Goal: Transaction & Acquisition: Purchase product/service

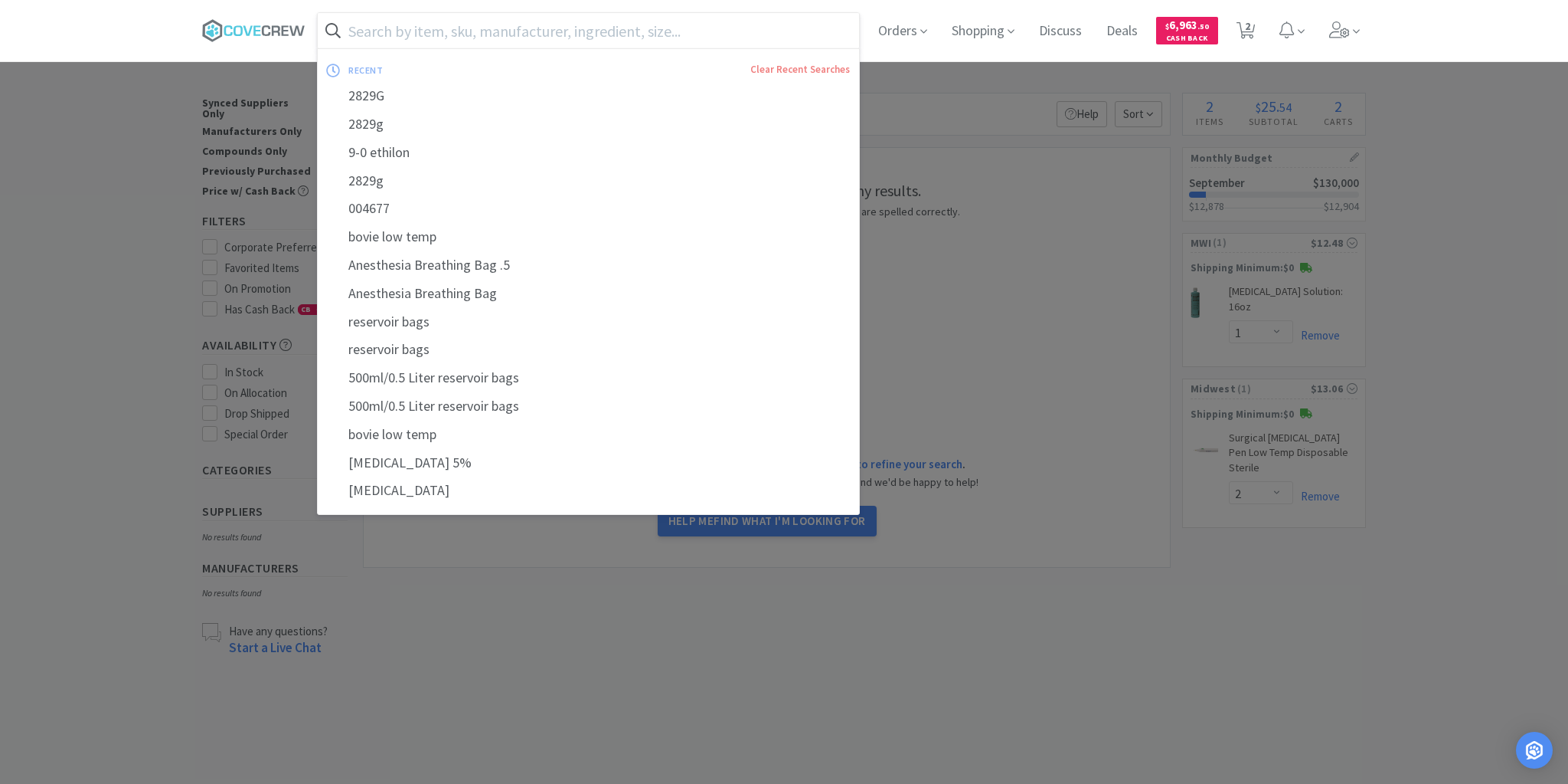
select select "1"
select select "2"
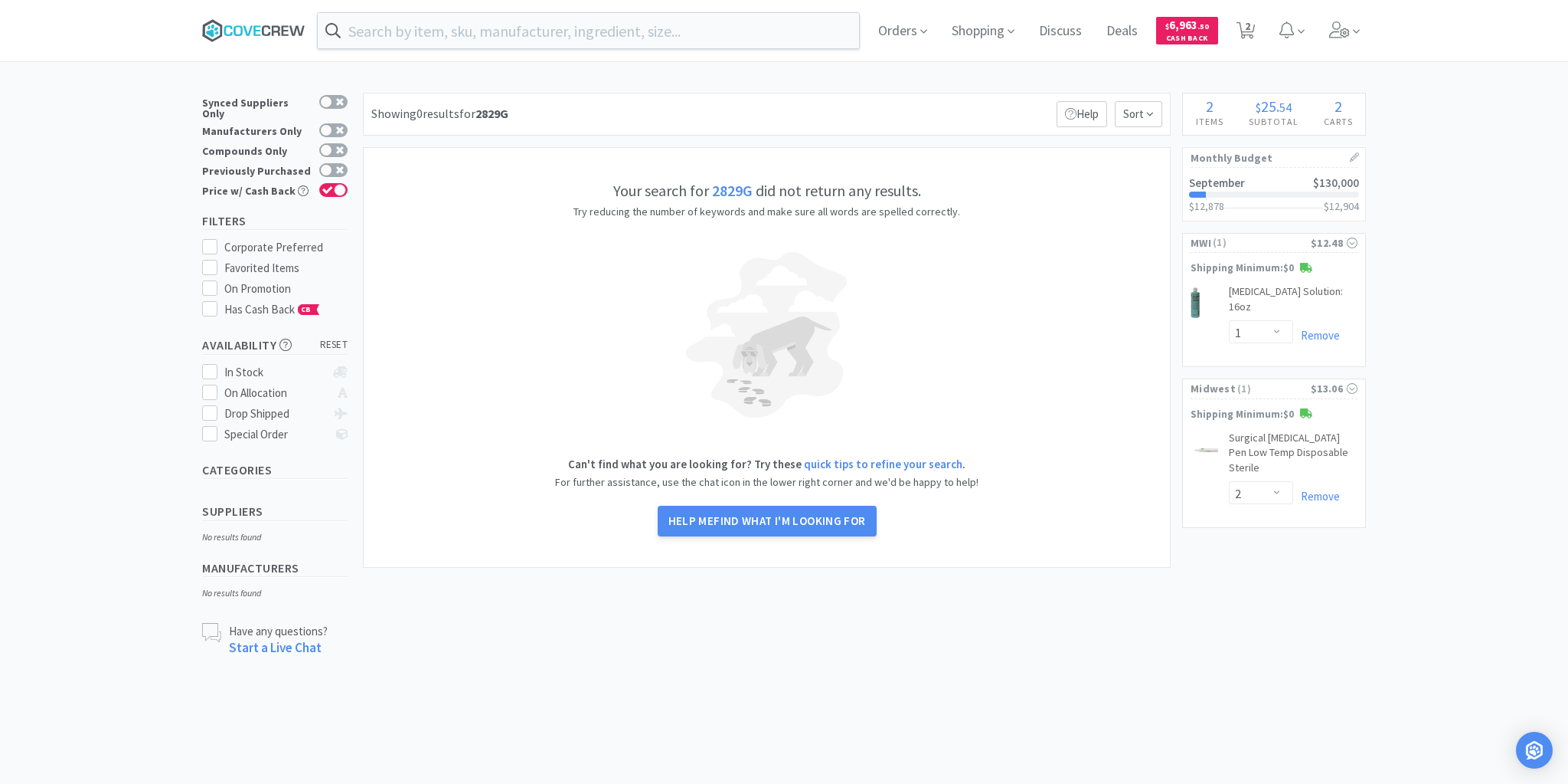
click at [244, 22] on icon at bounding box center [254, 30] width 103 height 23
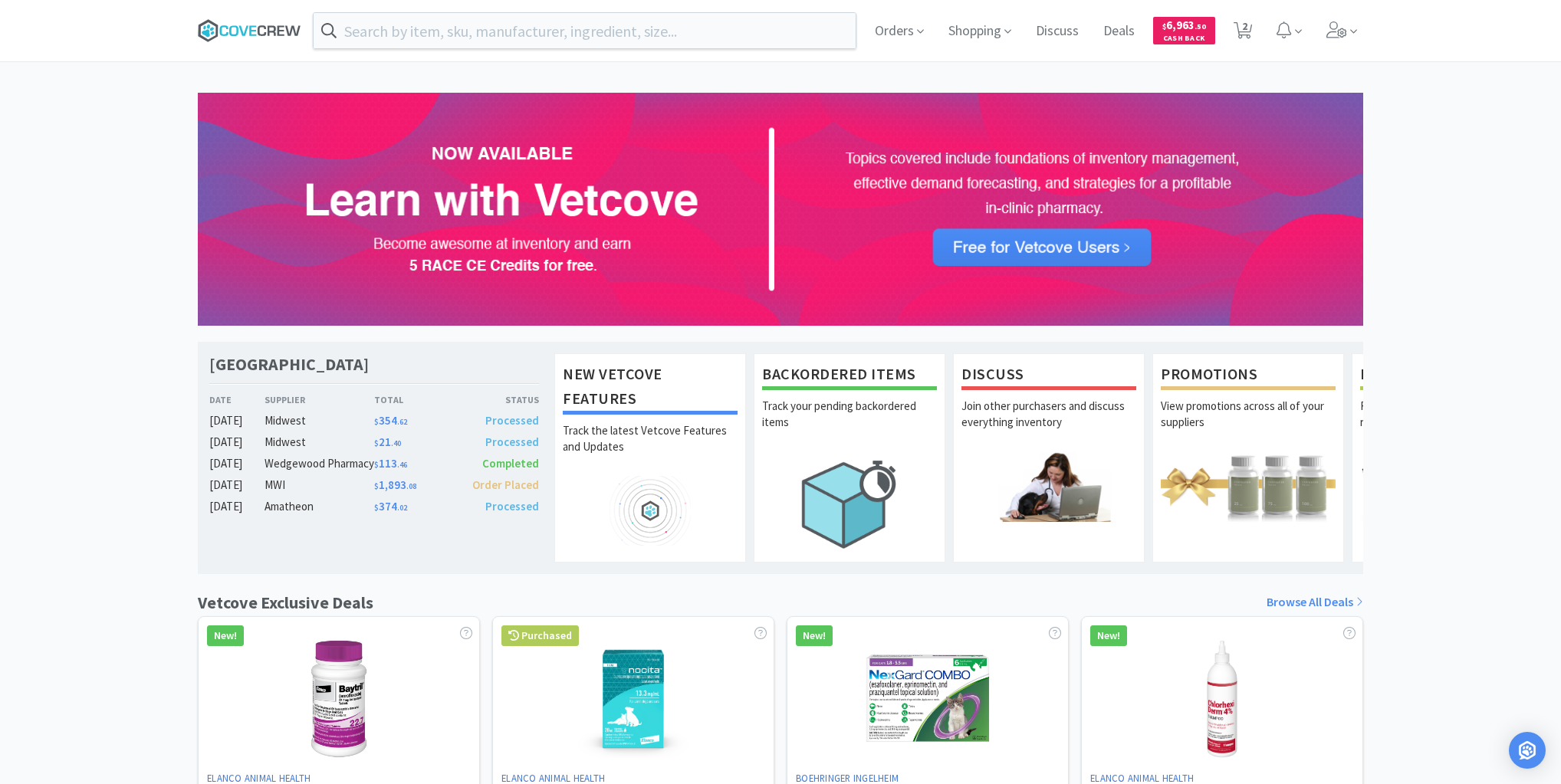
click at [239, 24] on icon at bounding box center [249, 30] width 103 height 23
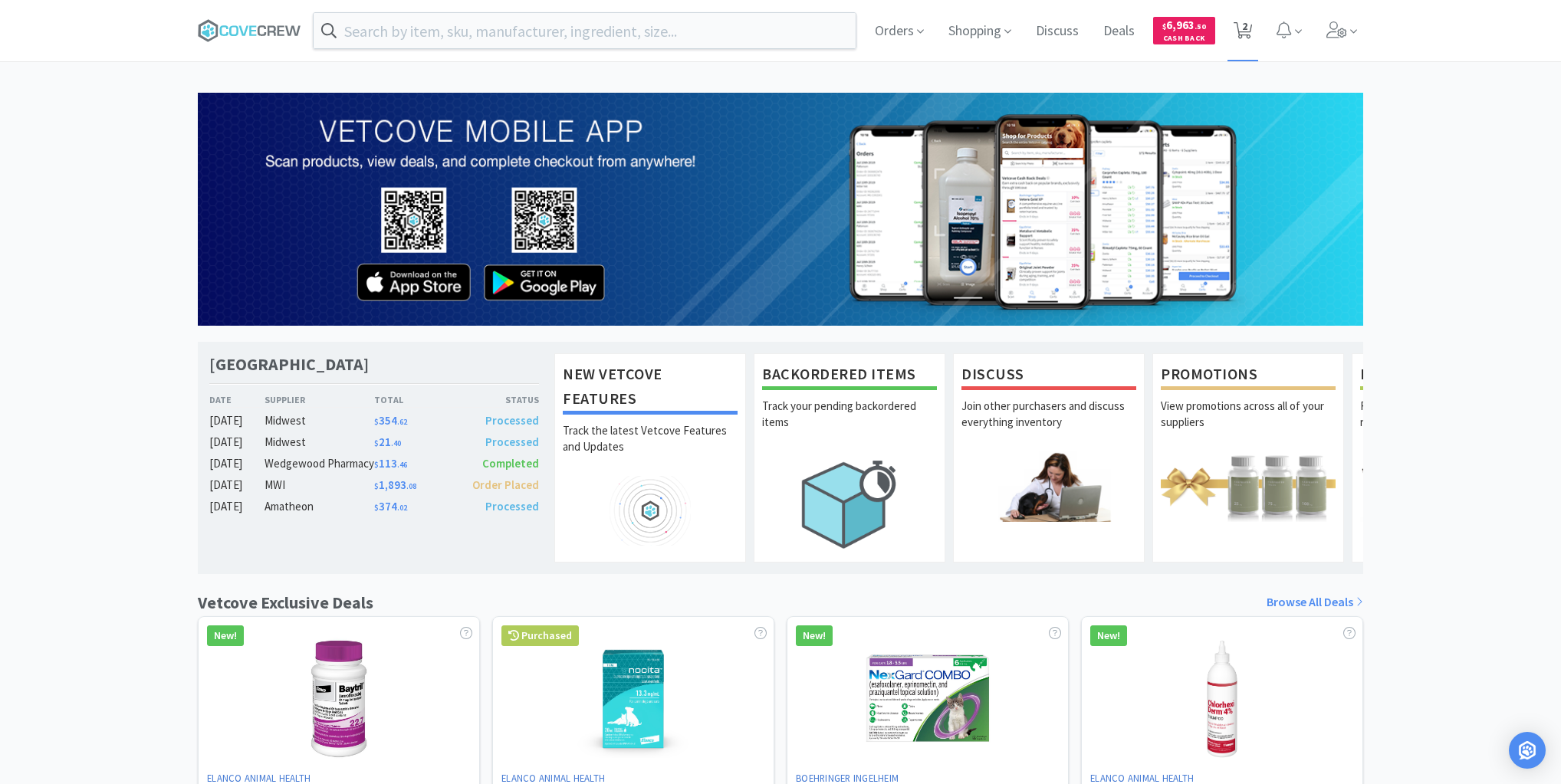
click at [1245, 25] on span "2" at bounding box center [1244, 26] width 5 height 61
select select "1"
select select "2"
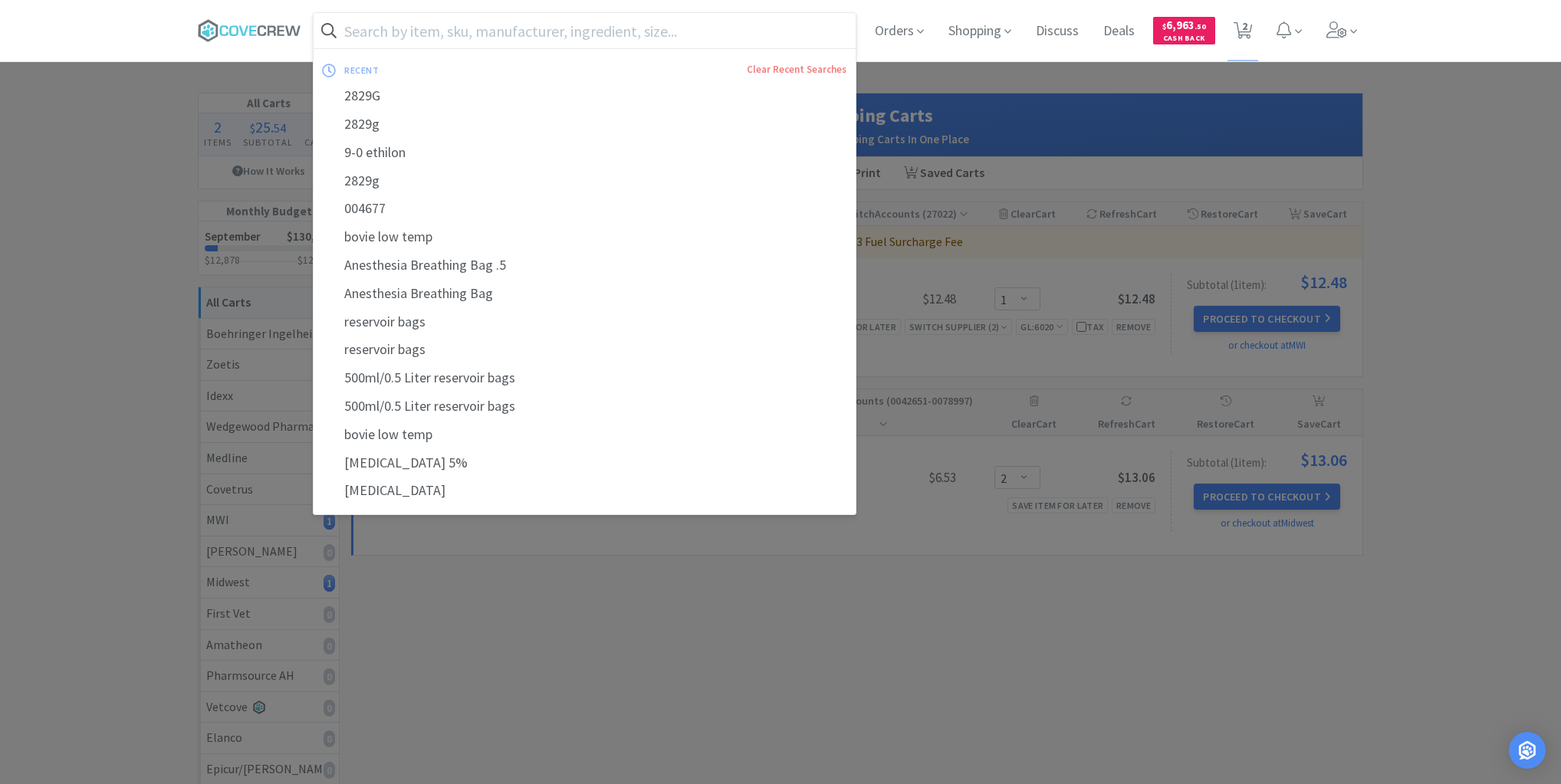
click at [673, 34] on input "text" at bounding box center [584, 31] width 541 height 36
click at [470, 270] on div "Anesthesia Breathing Bag .5" at bounding box center [584, 266] width 541 height 29
type input "Anesthesia Breathing Bag .5"
select select "1"
select select "2"
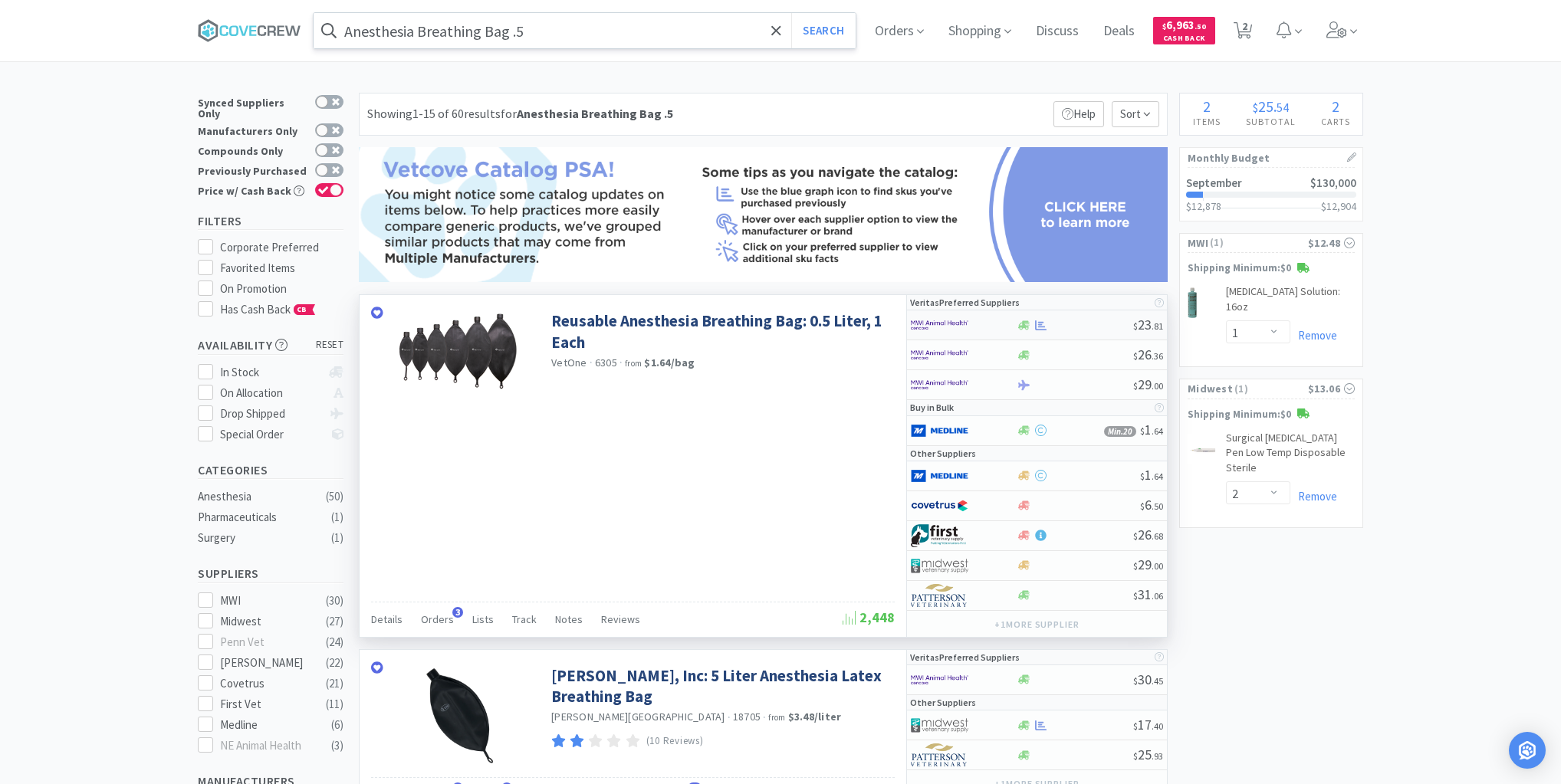
click at [1067, 325] on div at bounding box center [1074, 325] width 117 height 12
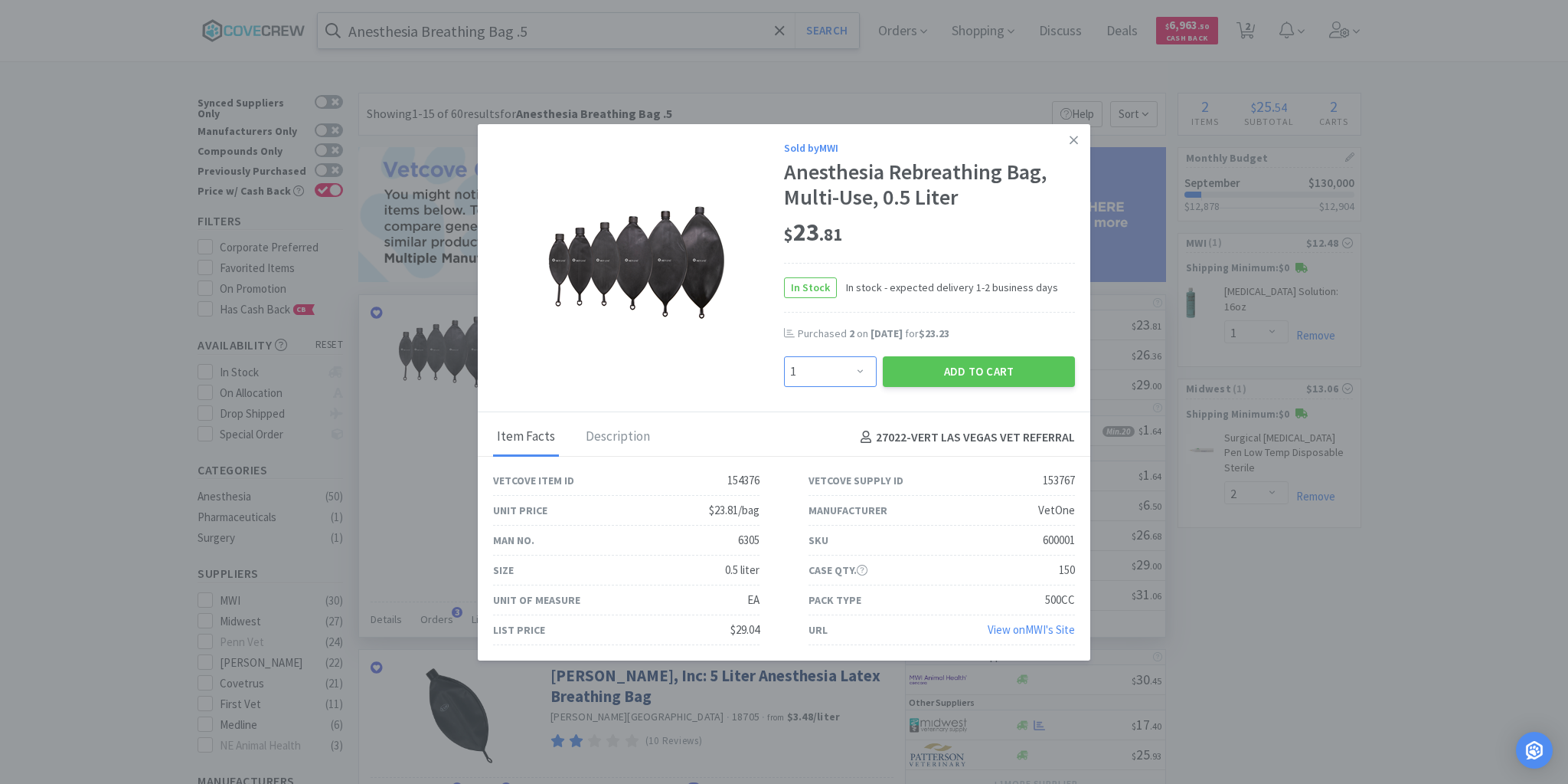
click at [861, 370] on select "Enter Quantity 1 2 3 4 5 6 7 8 9 10 11 12 13 14 15 16 17 18 19 20 Enter Quantity" at bounding box center [831, 371] width 93 height 31
select select "4"
click at [784, 356] on select "Enter Quantity 1 2 3 4 5 6 7 8 9 10 11 12 13 14 15 16 17 18 19 20 Enter Quantity" at bounding box center [831, 371] width 93 height 31
click at [943, 369] on button "Add to Cart" at bounding box center [979, 371] width 192 height 31
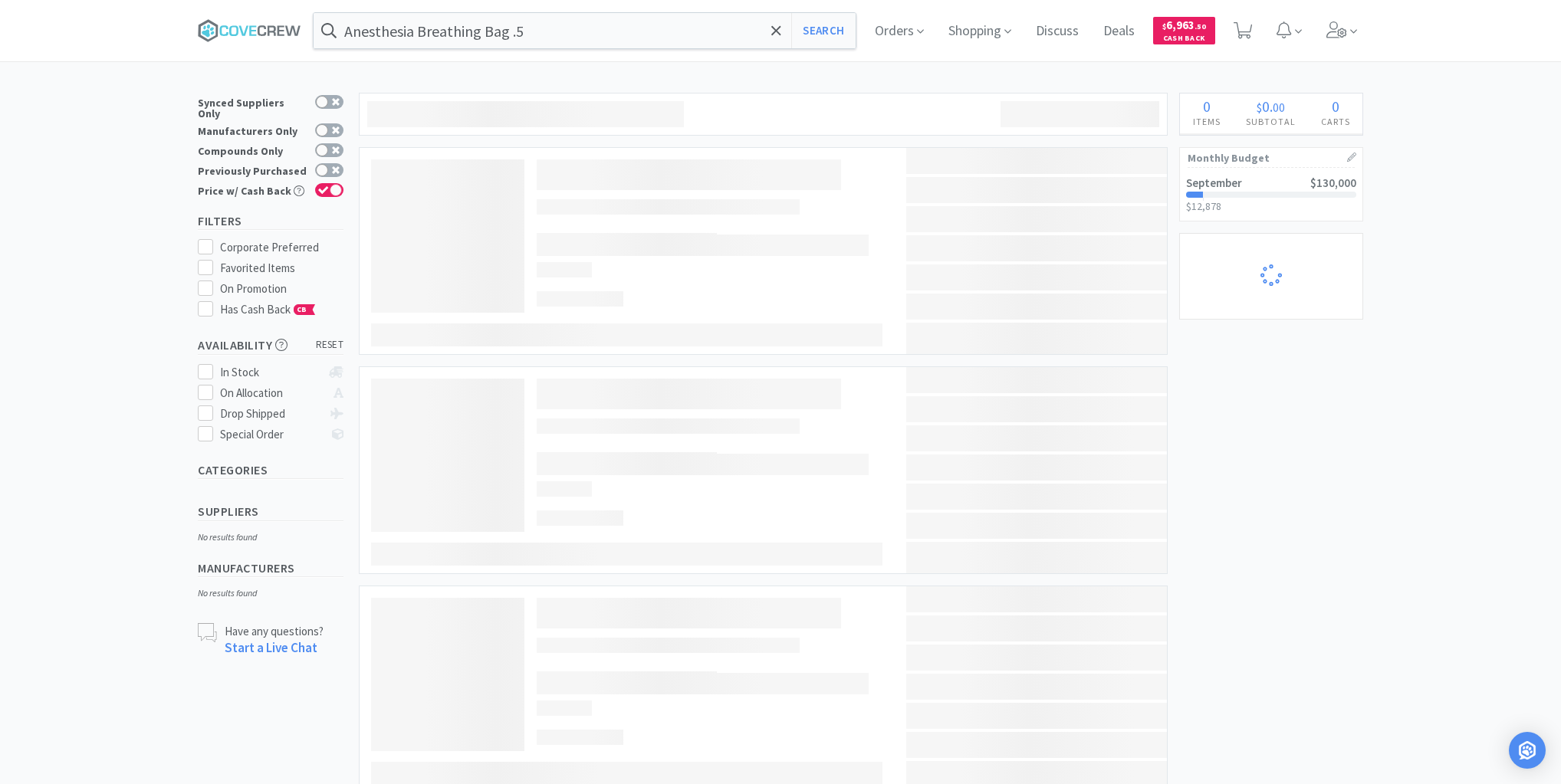
select select "1"
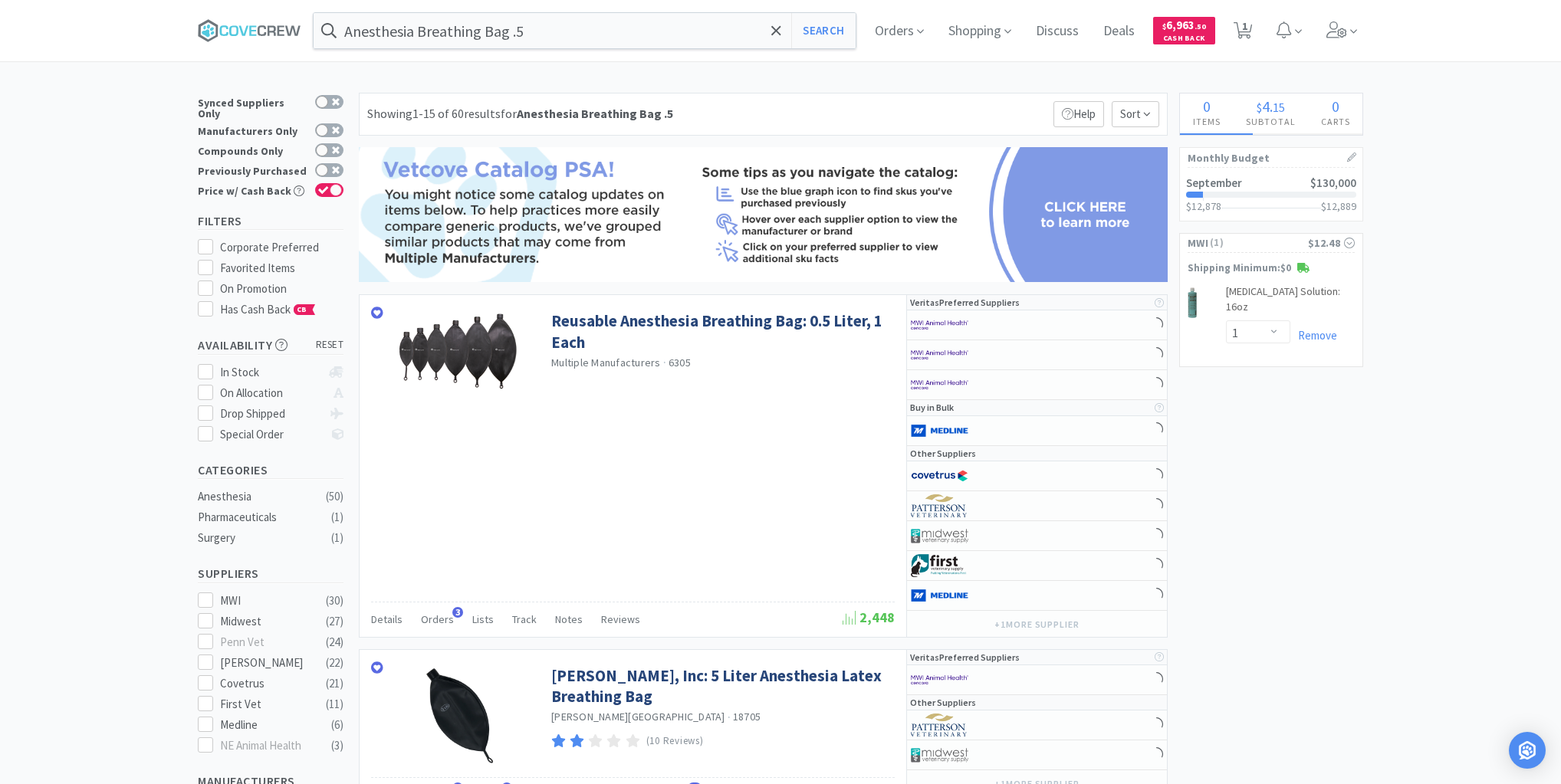
select select "2"
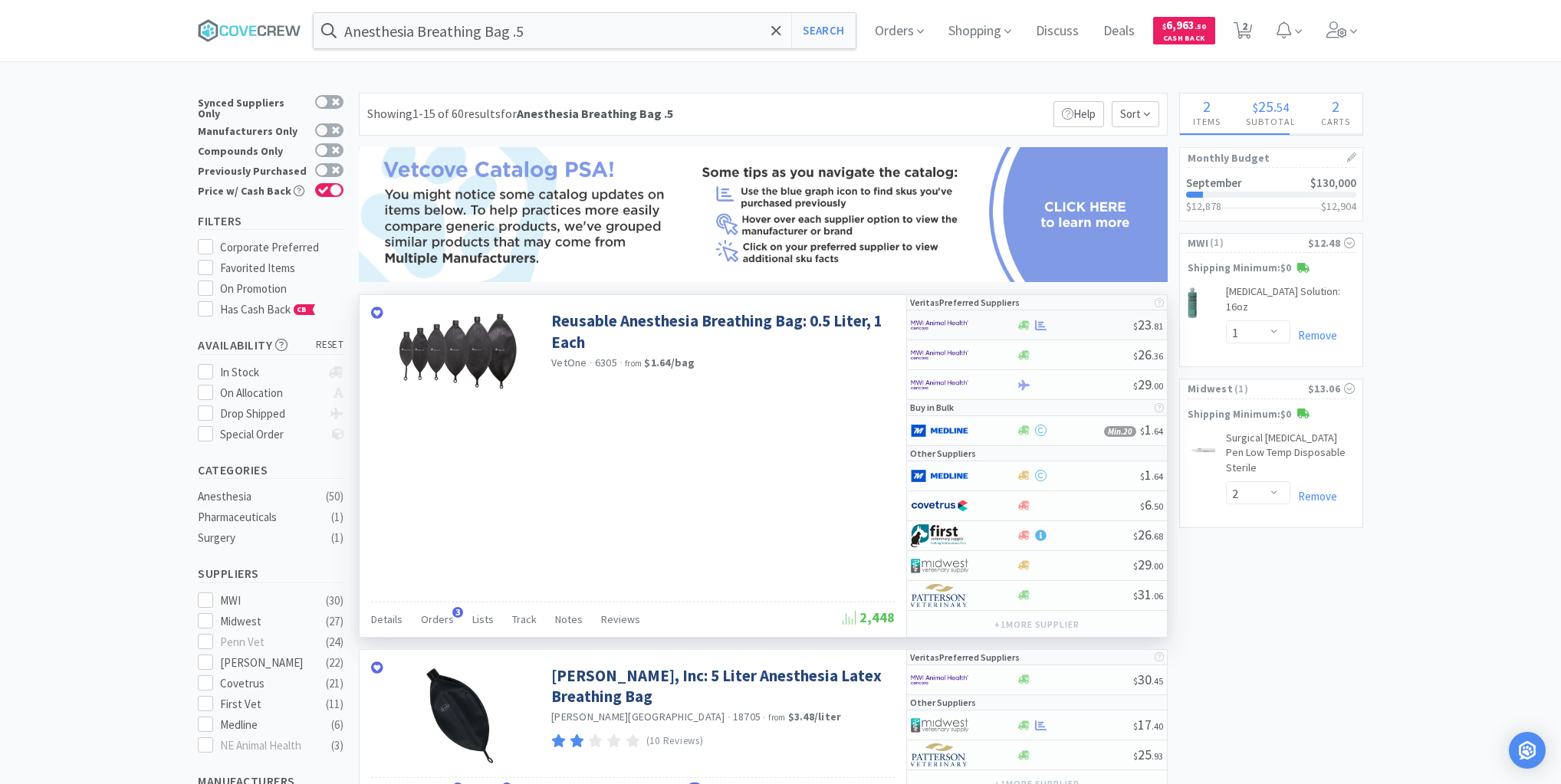
click at [1082, 322] on div at bounding box center [1074, 325] width 117 height 12
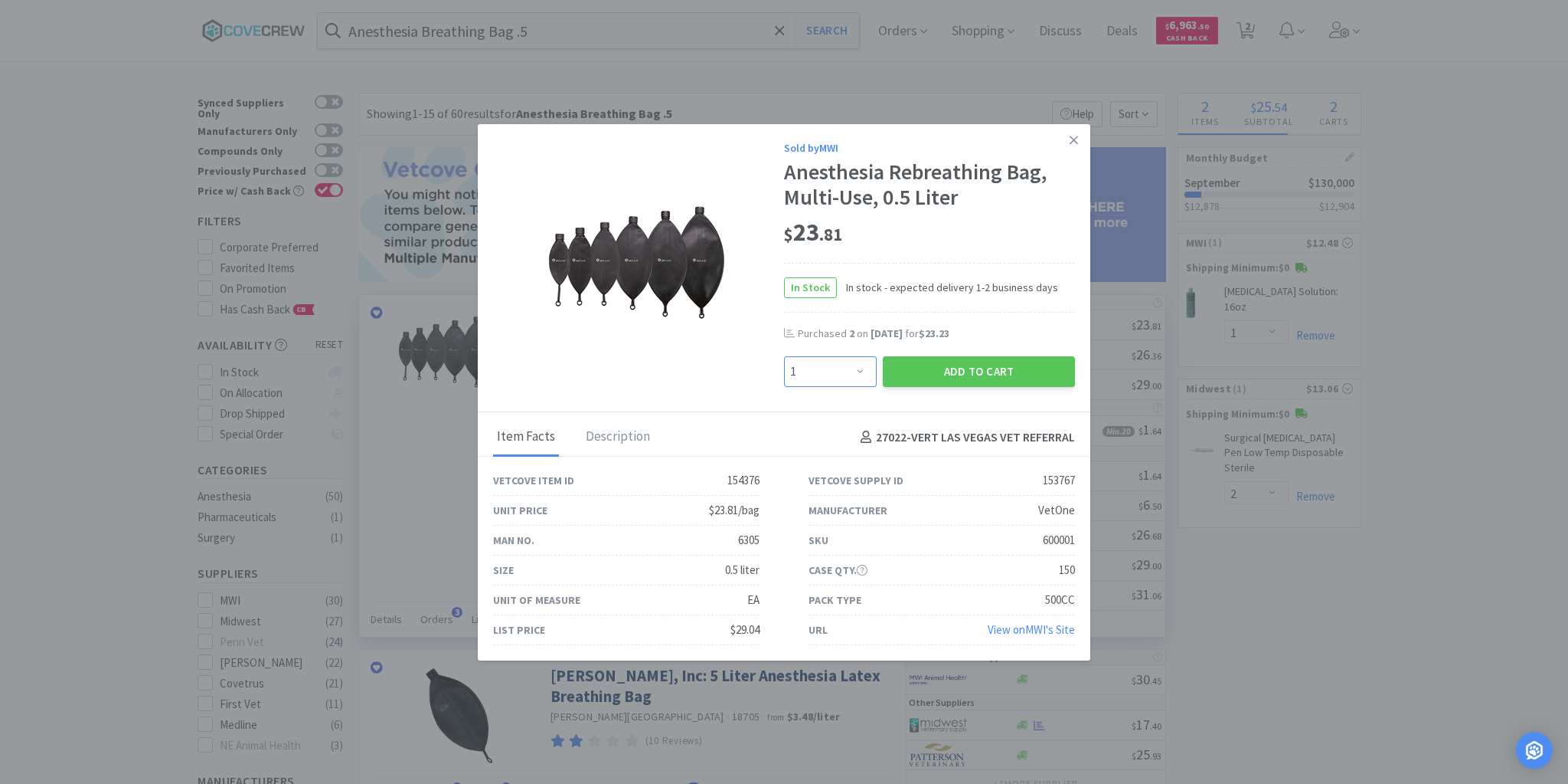
click at [858, 368] on select "Enter Quantity 1 2 3 4 5 6 7 8 9 10 11 12 13 14 15 16 17 18 19 20 Enter Quantity" at bounding box center [831, 371] width 93 height 31
select select "4"
click at [784, 356] on select "Enter Quantity 1 2 3 4 5 6 7 8 9 10 11 12 13 14 15 16 17 18 19 20 Enter Quantity" at bounding box center [831, 371] width 93 height 31
click at [967, 371] on button "Add to Cart" at bounding box center [979, 371] width 192 height 31
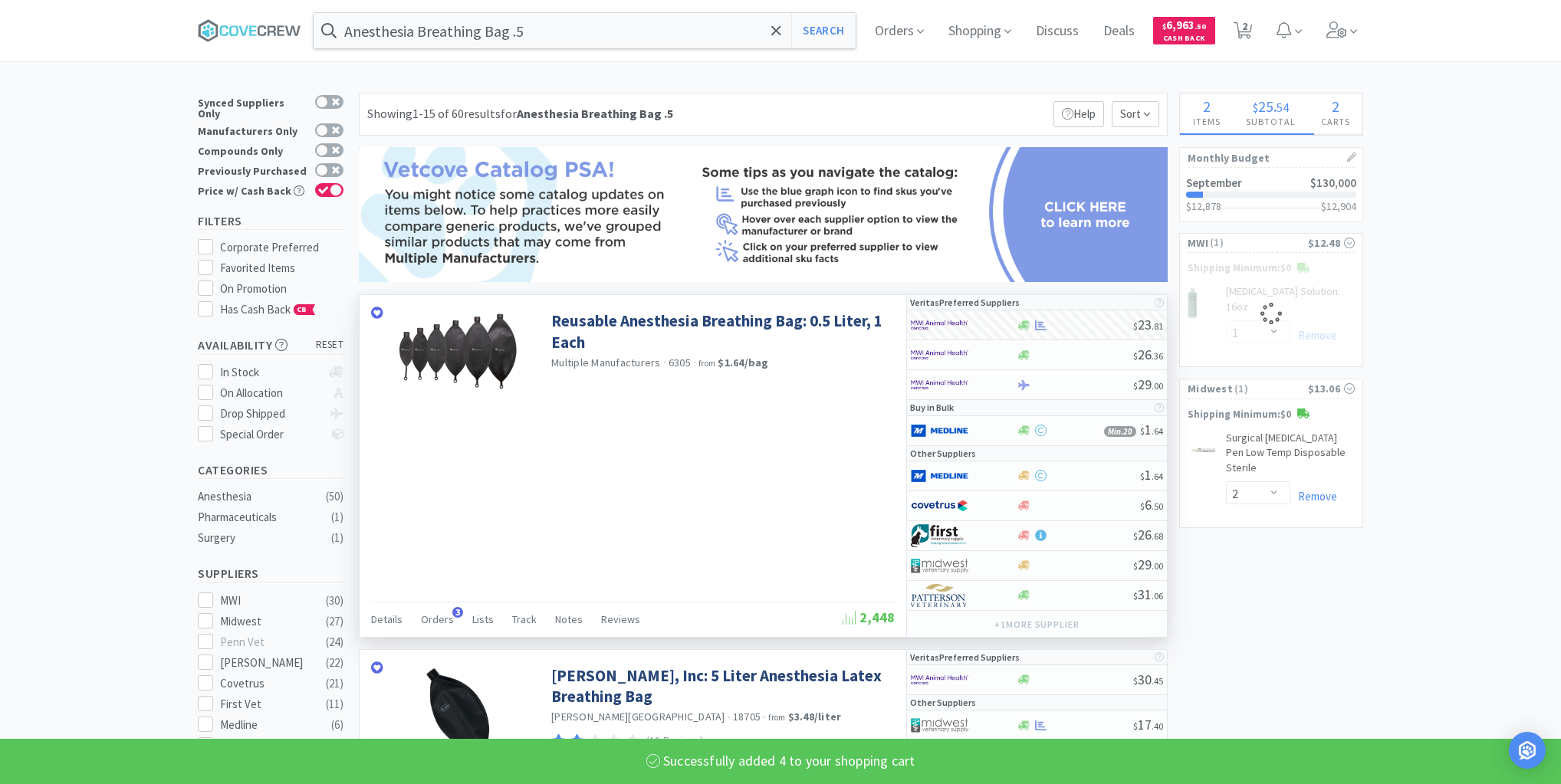
select select "8"
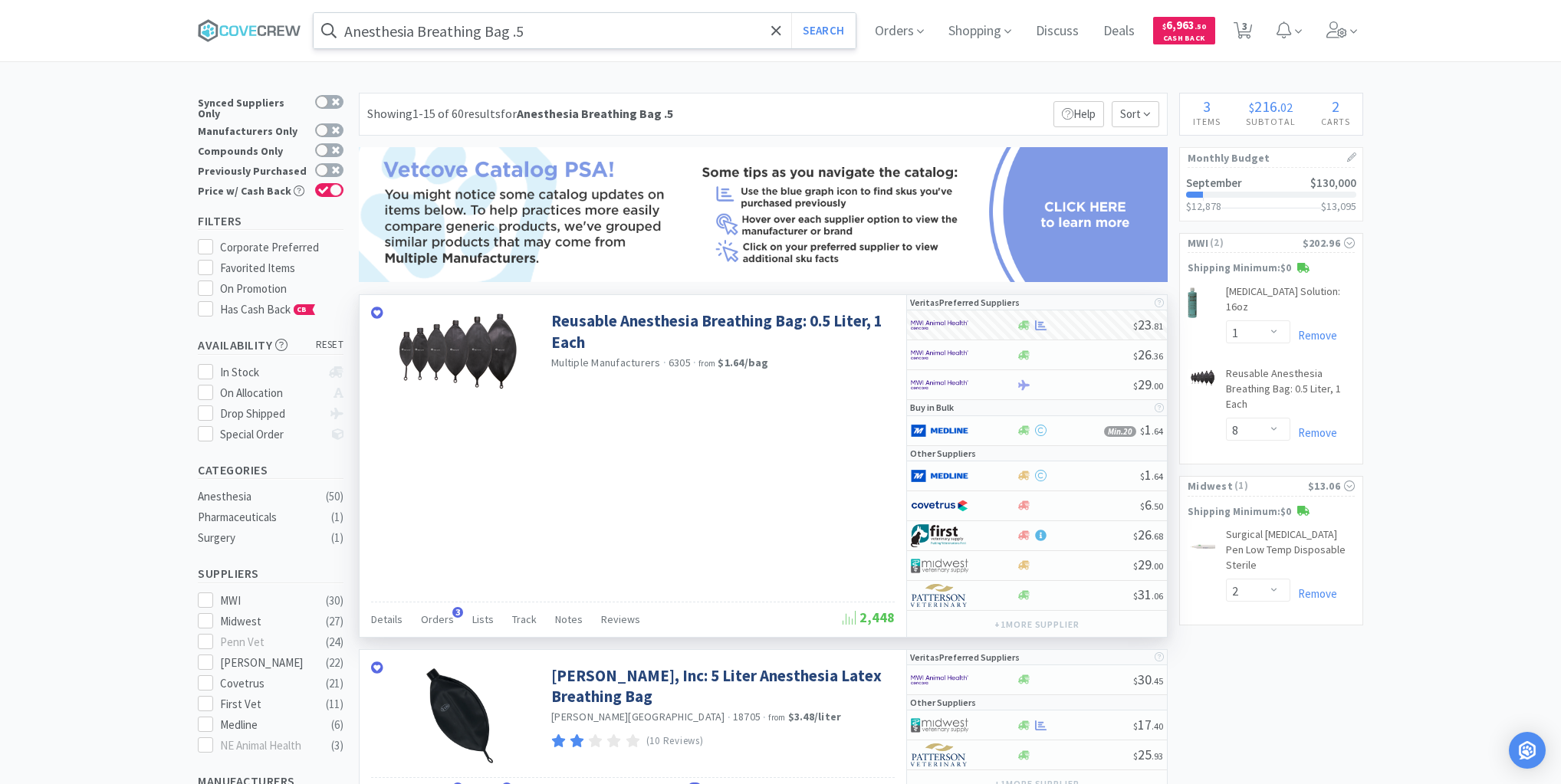
drag, startPoint x: 736, startPoint y: 28, endPoint x: 726, endPoint y: 37, distance: 13.5
click at [735, 28] on input "Anesthesia Breathing Bag .5" at bounding box center [584, 31] width 541 height 36
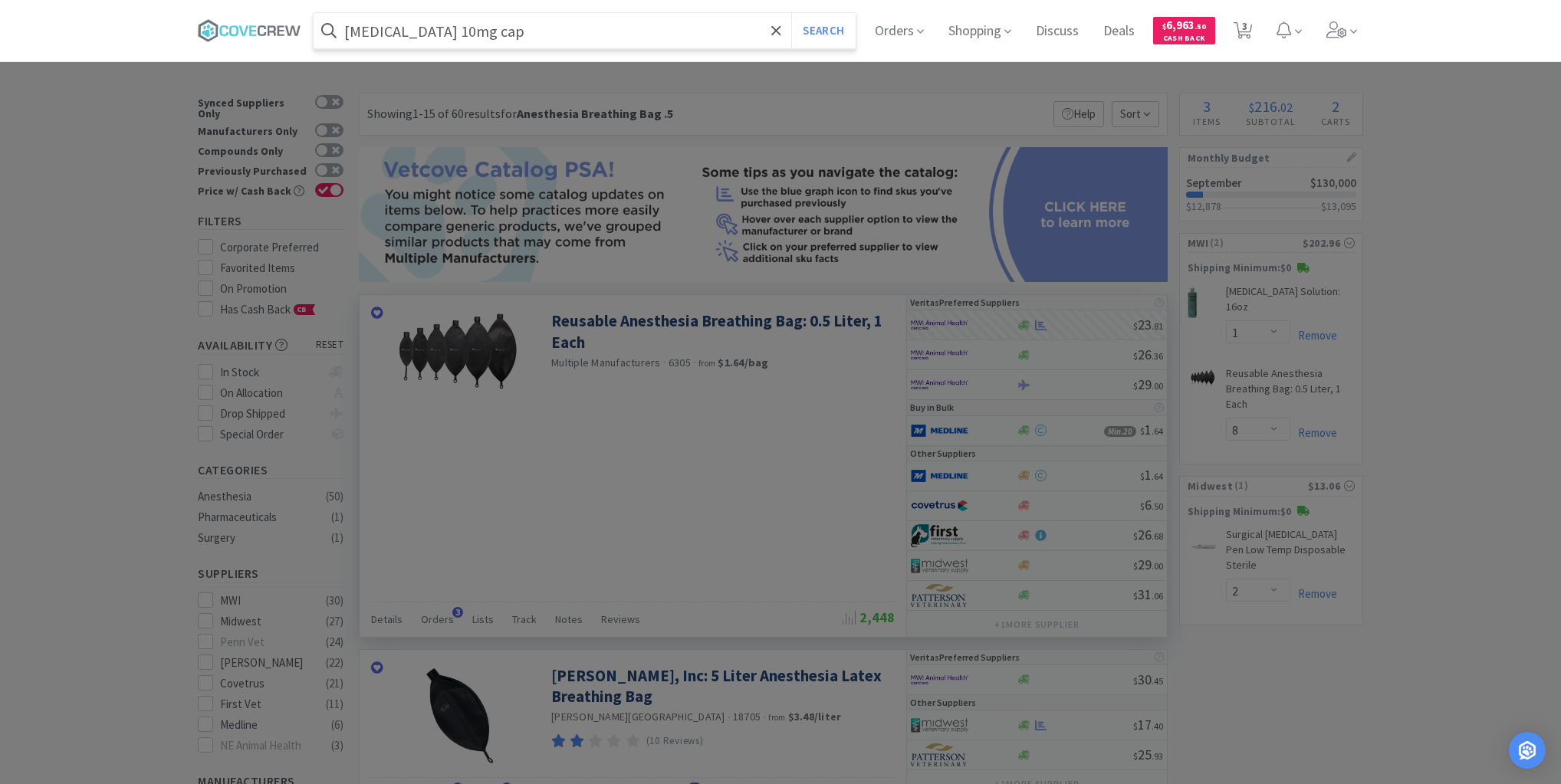
type input "cisapride 10mg cap"
click at [791, 13] on button "Search" at bounding box center [823, 31] width 63 height 36
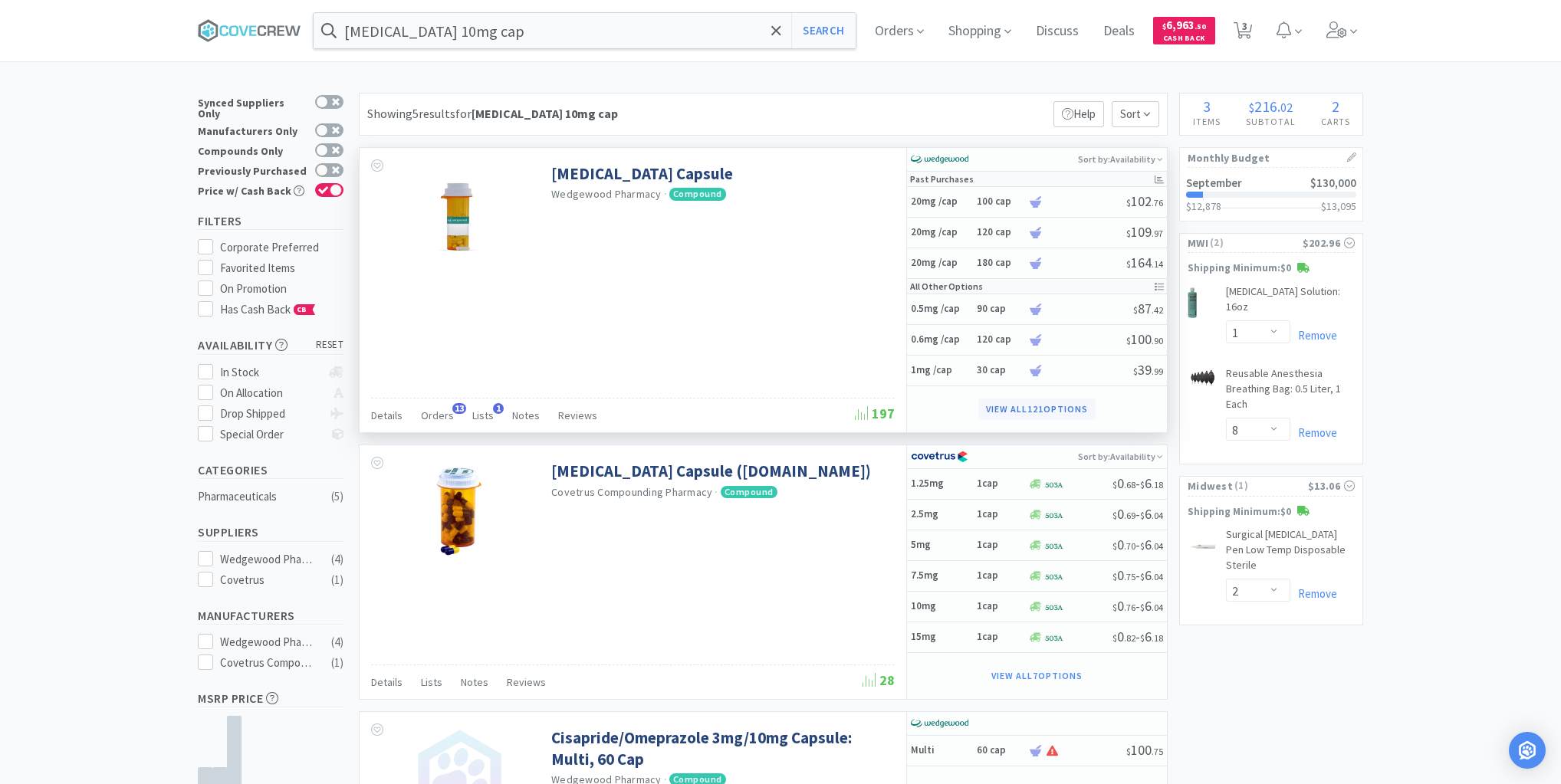
click at [995, 405] on button "View all 121 Options" at bounding box center [1035, 409] width 116 height 22
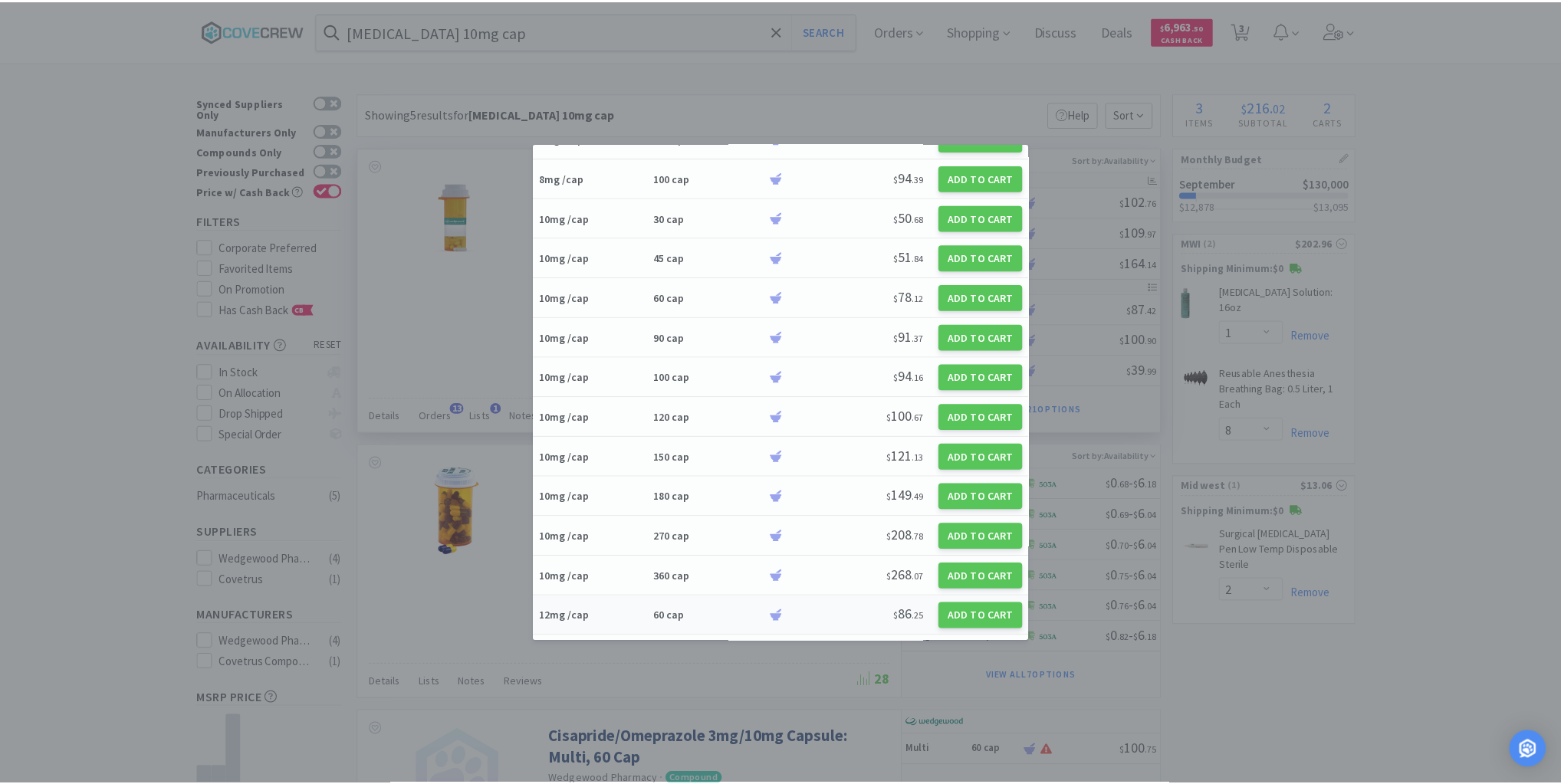
scroll to position [3065, 0]
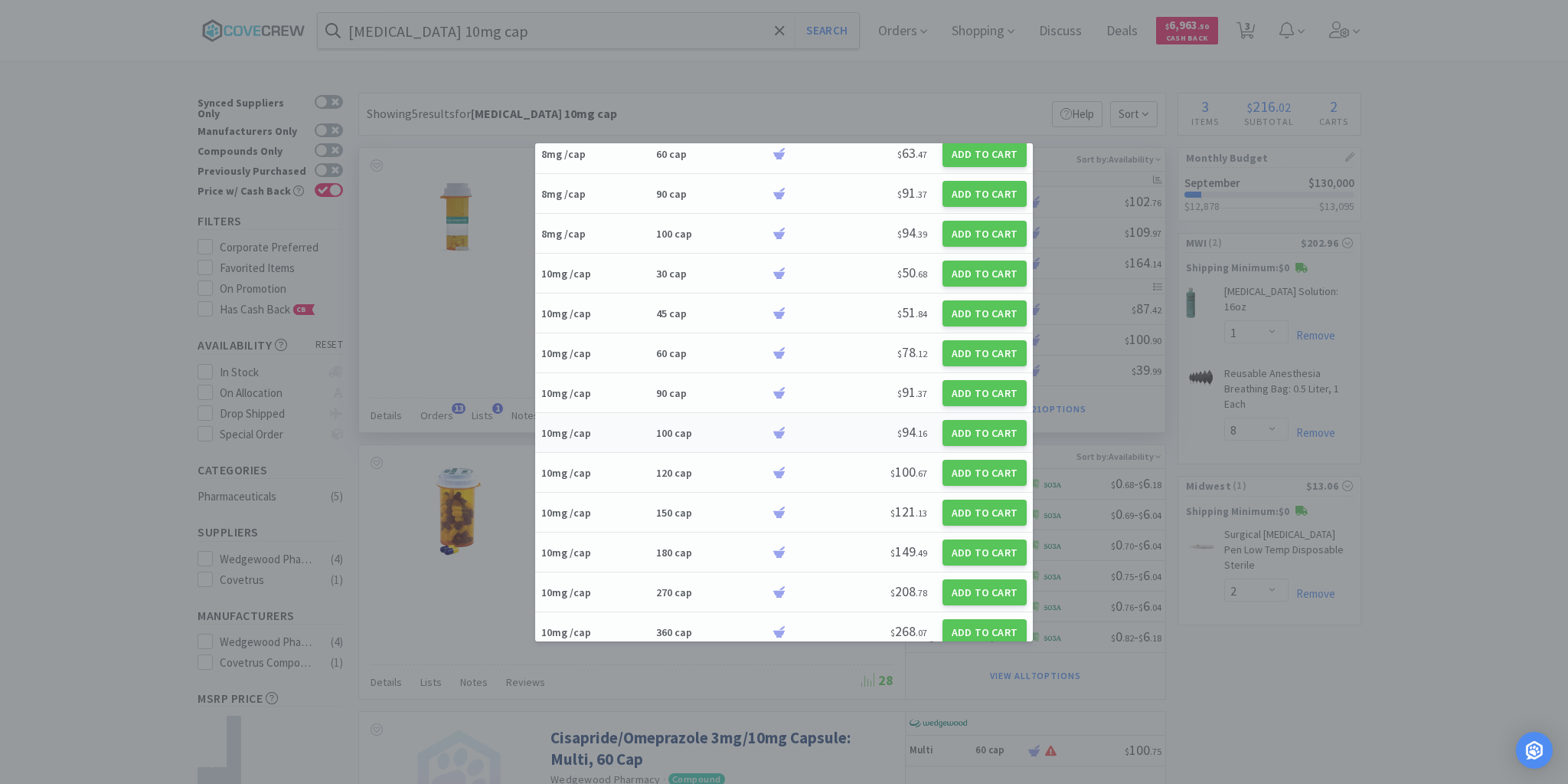
click at [634, 426] on div "10mg /cap" at bounding box center [595, 433] width 110 height 14
select select "1"
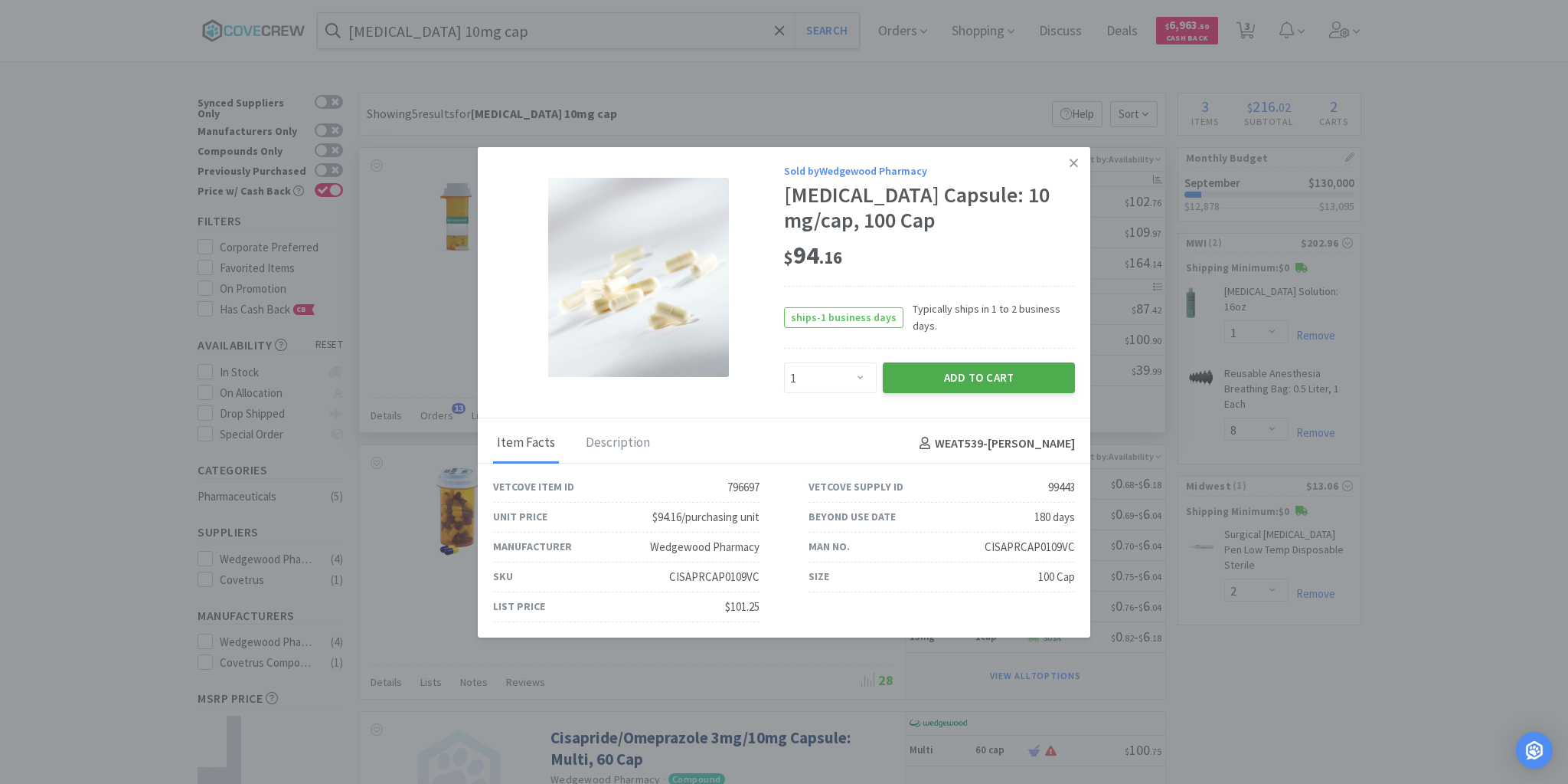
click at [970, 370] on button "Add to Cart" at bounding box center [979, 378] width 192 height 31
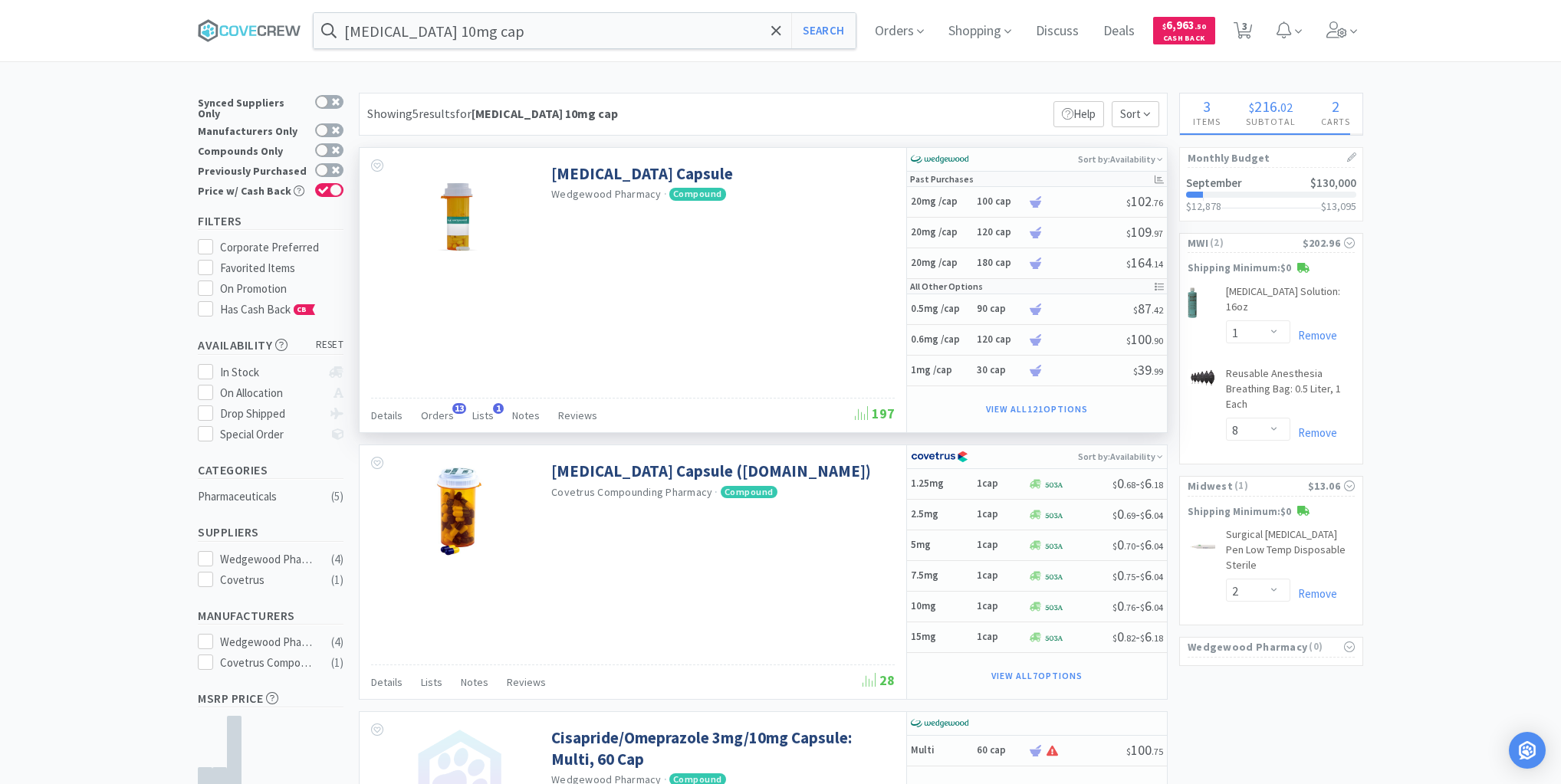
select select "1"
click at [696, 33] on input "cisapride 10mg cap" at bounding box center [584, 31] width 541 height 36
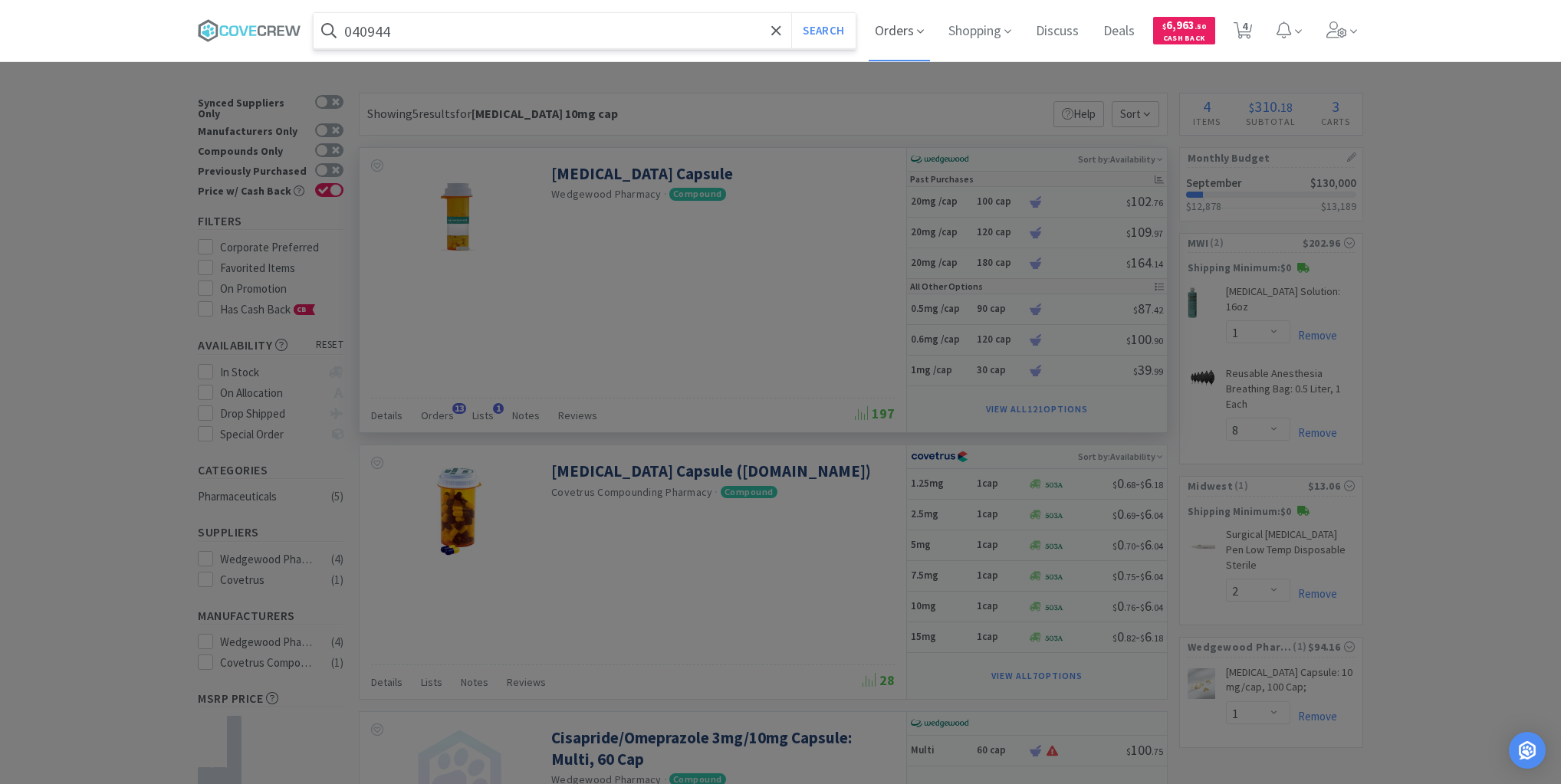
type input "040944"
click at [791, 13] on button "Search" at bounding box center [823, 31] width 63 height 36
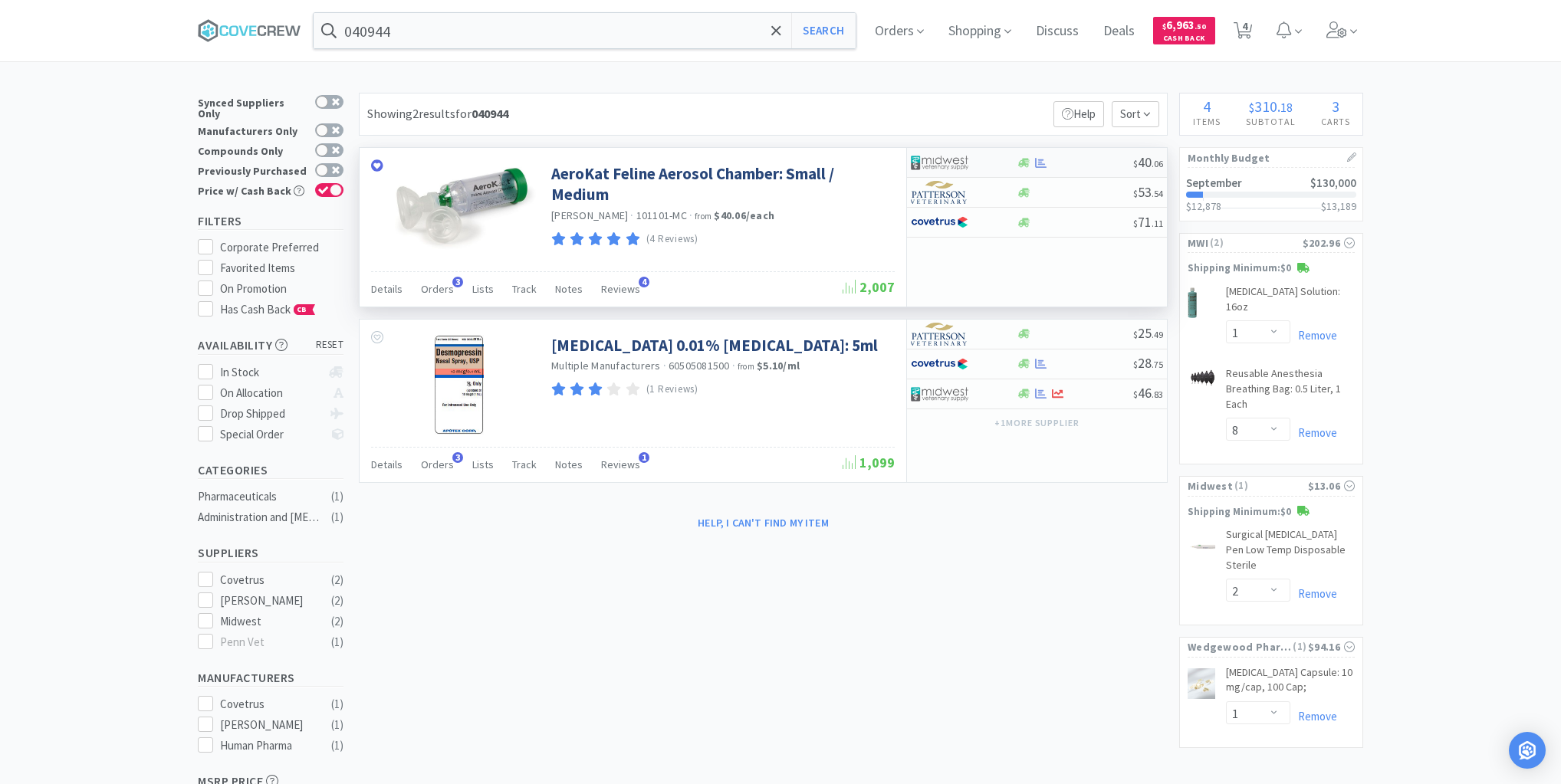
click at [1079, 161] on div at bounding box center [1074, 163] width 117 height 12
select select "1"
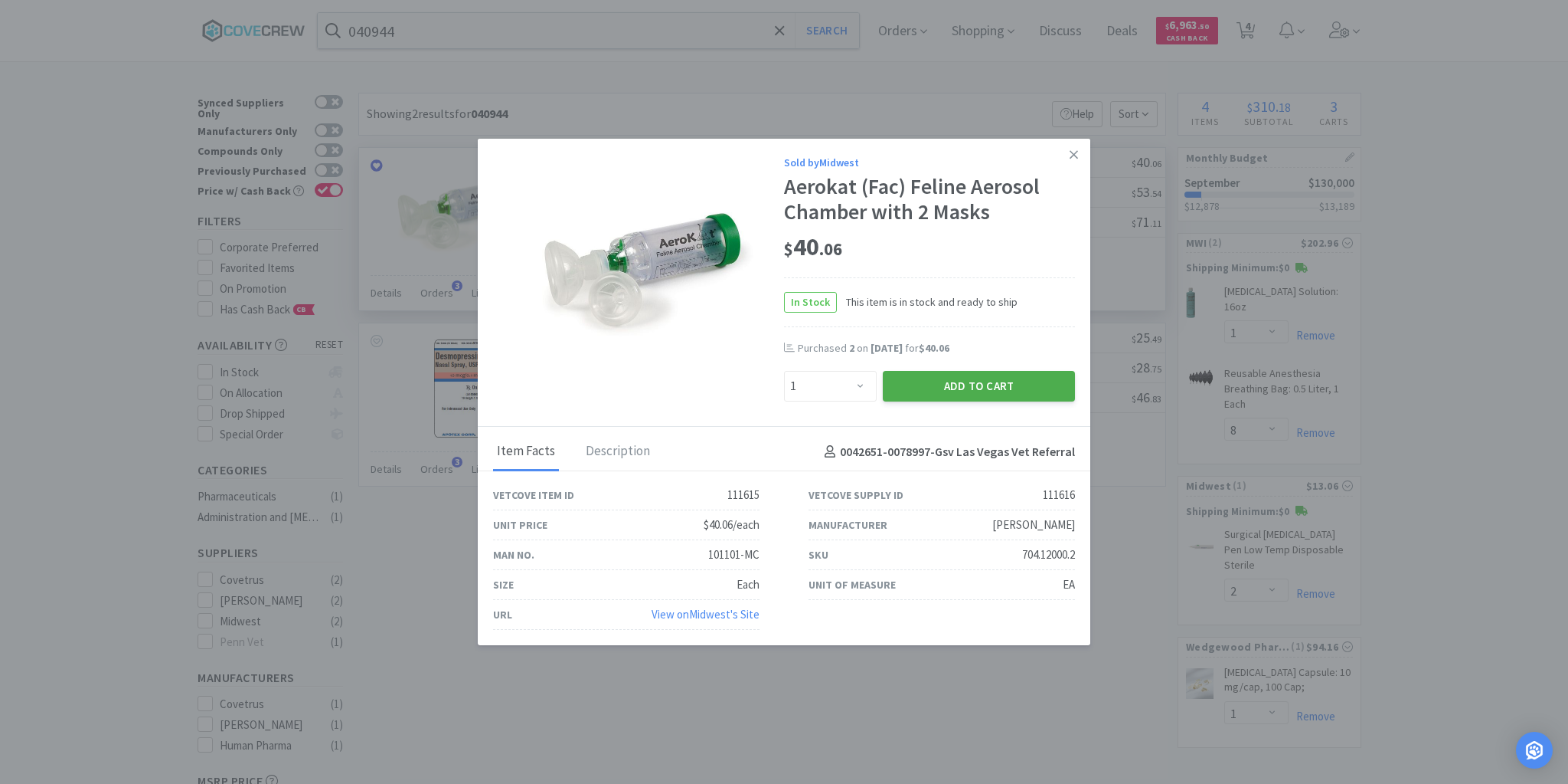
click at [965, 384] on button "Add to Cart" at bounding box center [979, 386] width 192 height 31
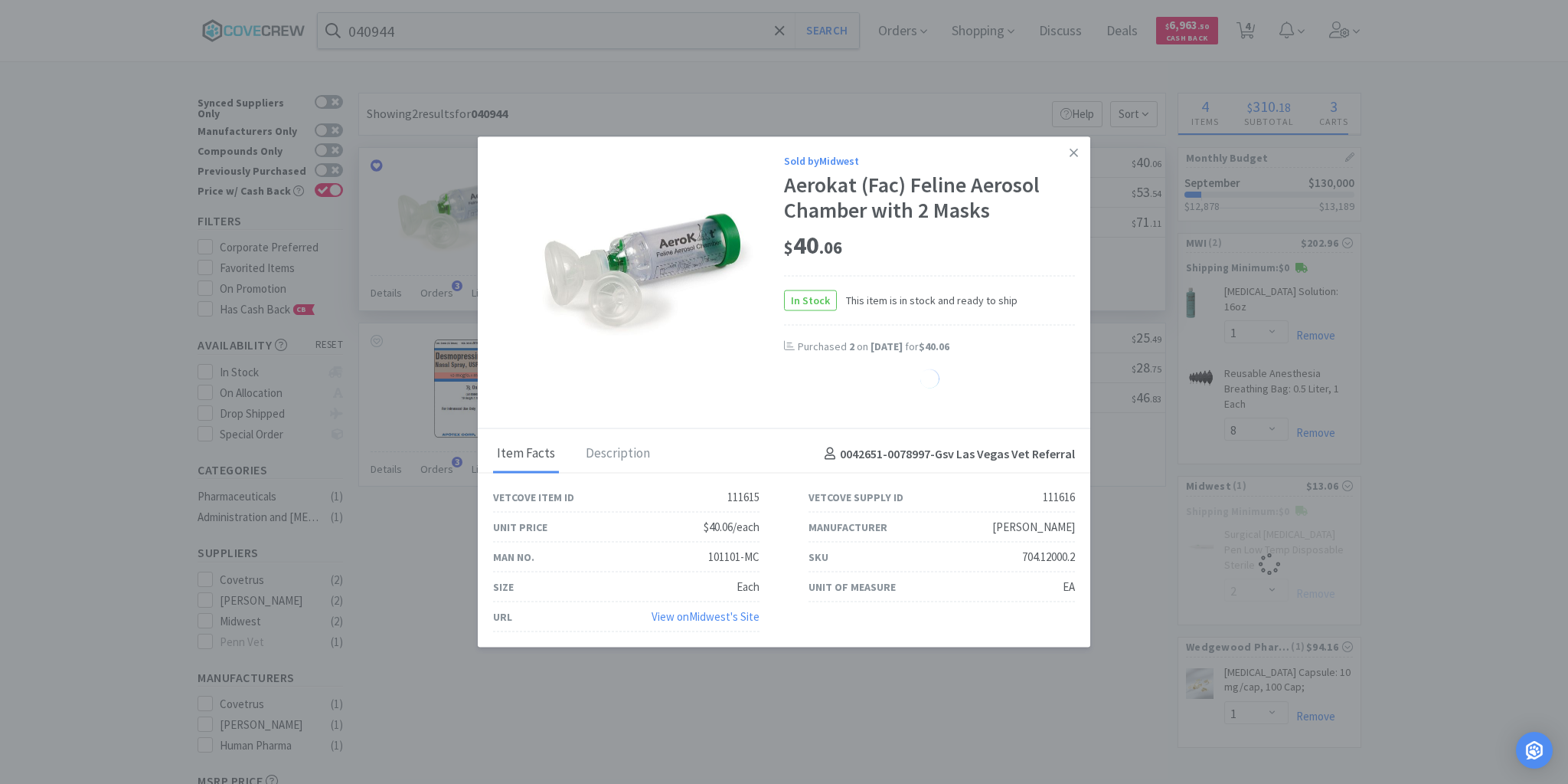
select select "2"
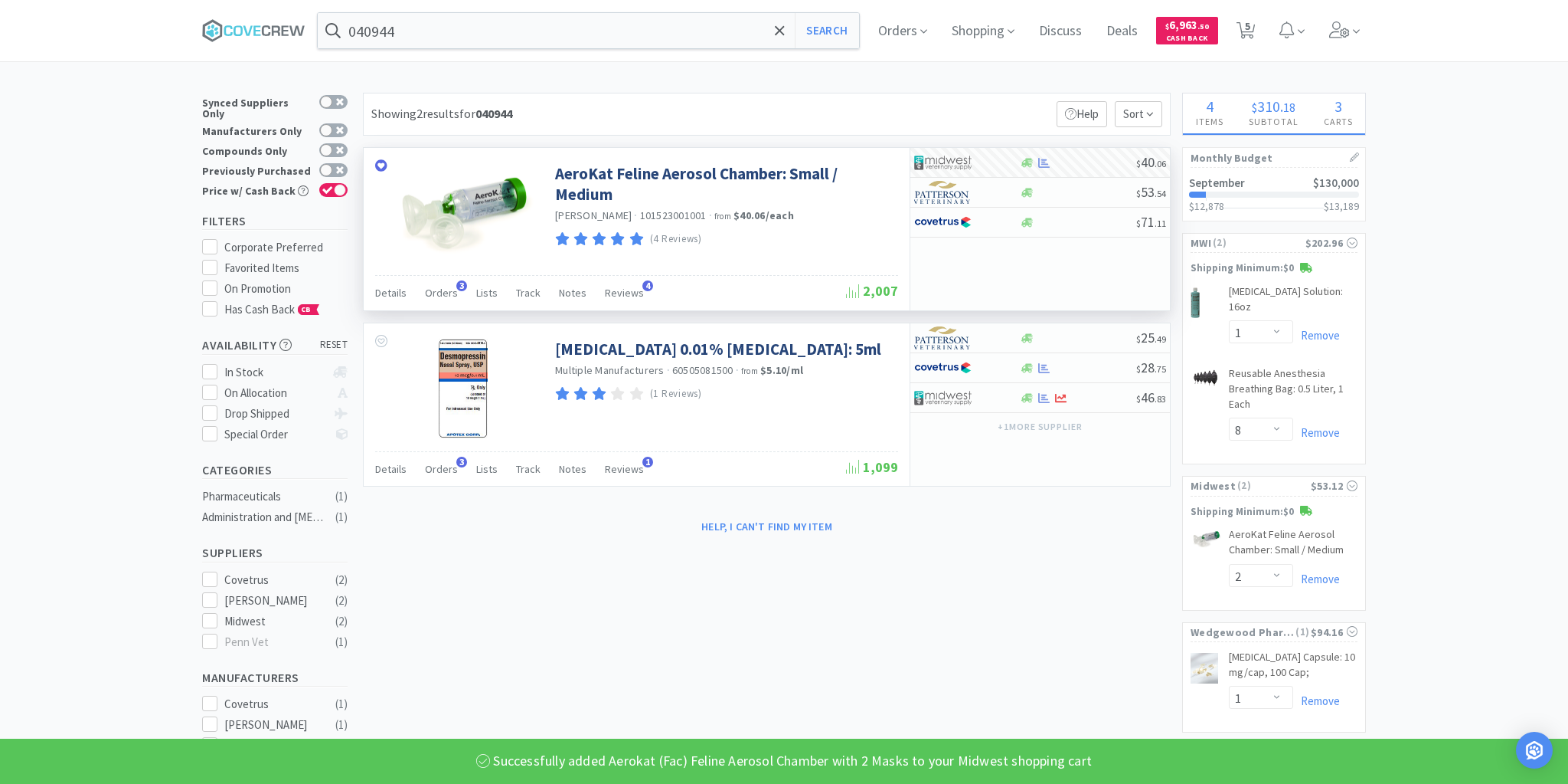
select select "1"
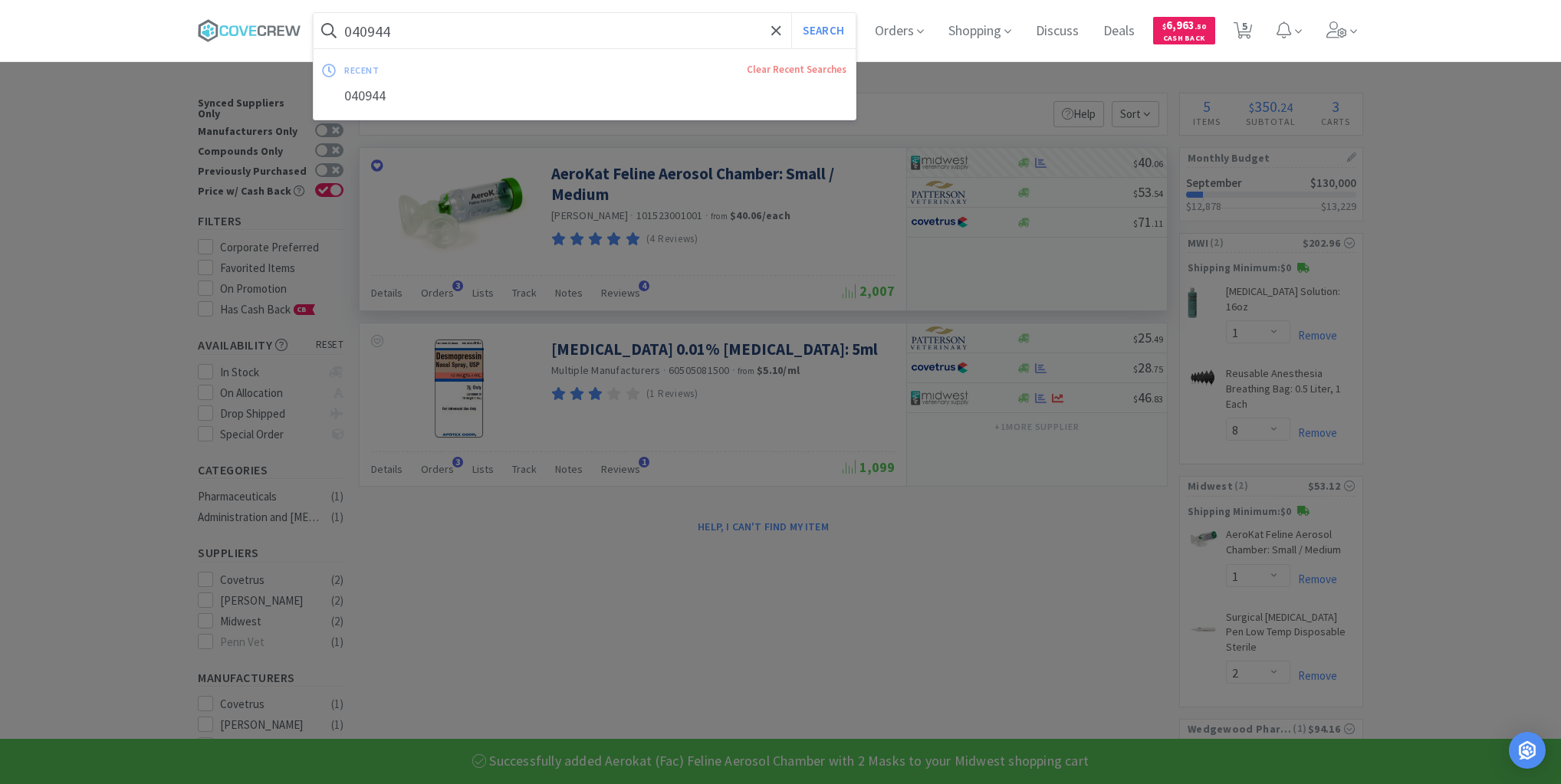
drag, startPoint x: 616, startPoint y: 38, endPoint x: 627, endPoint y: 48, distance: 14.9
click at [619, 37] on input "040944" at bounding box center [584, 31] width 541 height 36
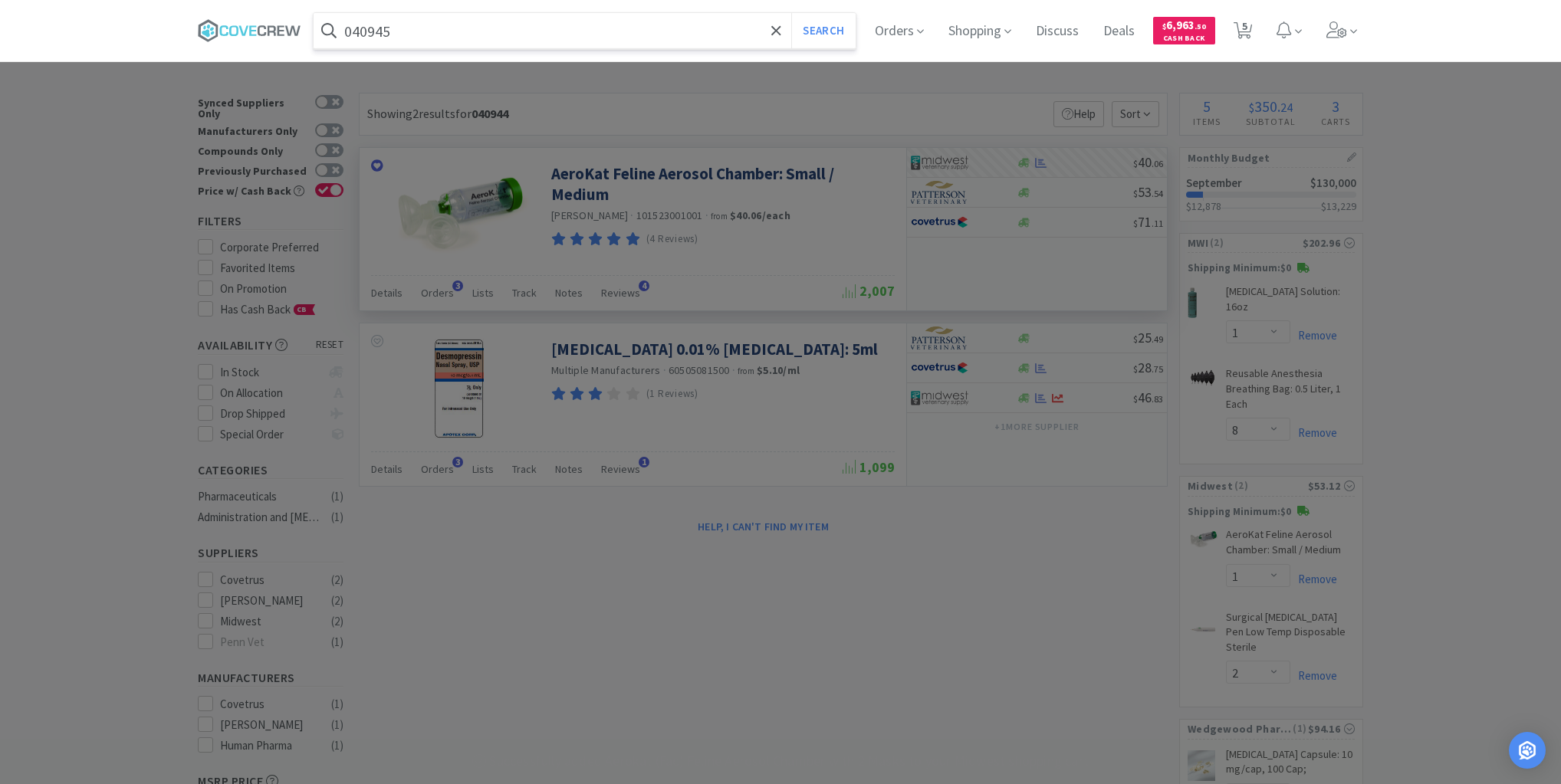
click at [791, 13] on button "Search" at bounding box center [823, 31] width 63 height 36
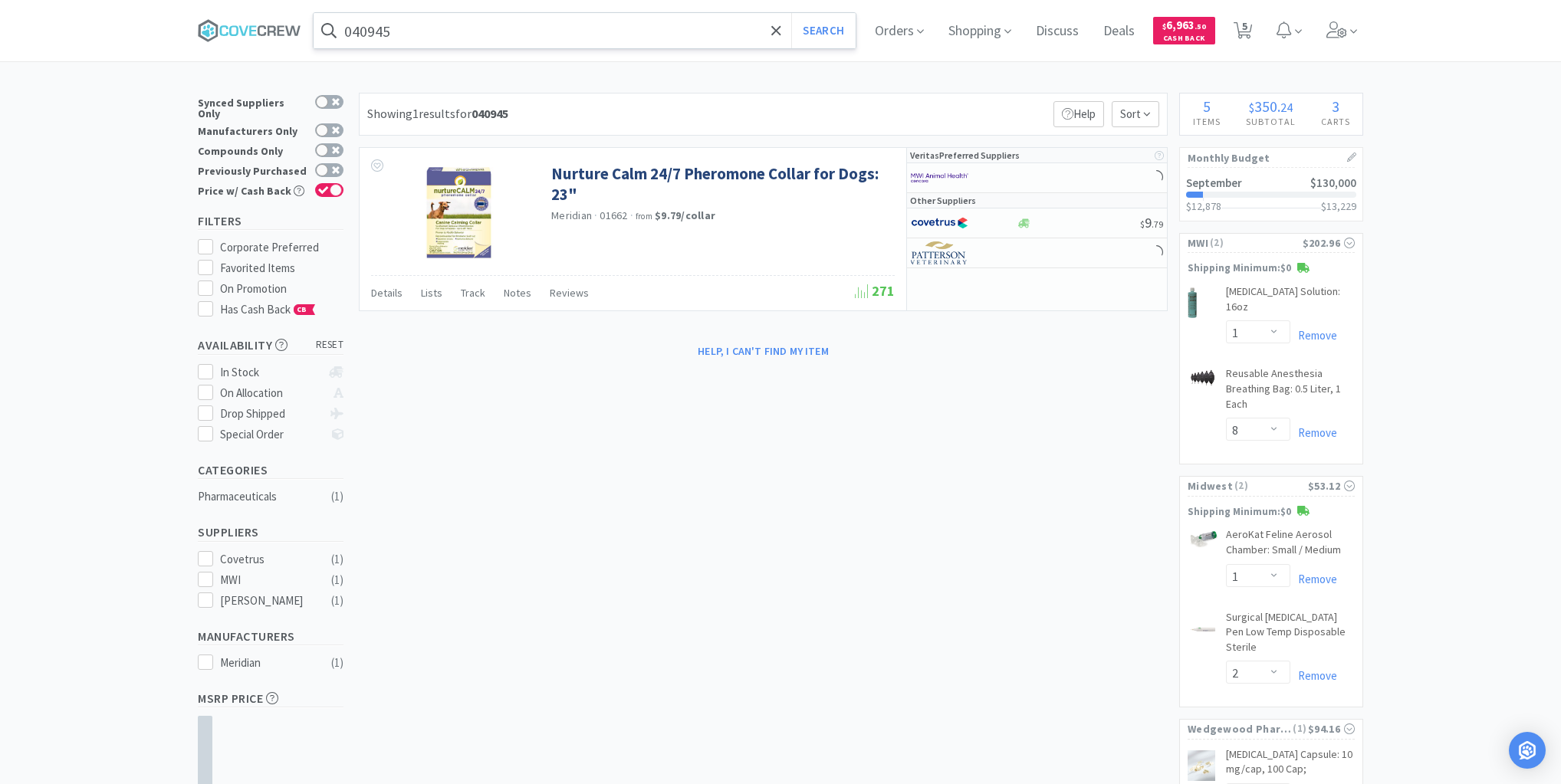
click at [607, 22] on input "040945" at bounding box center [584, 31] width 541 height 36
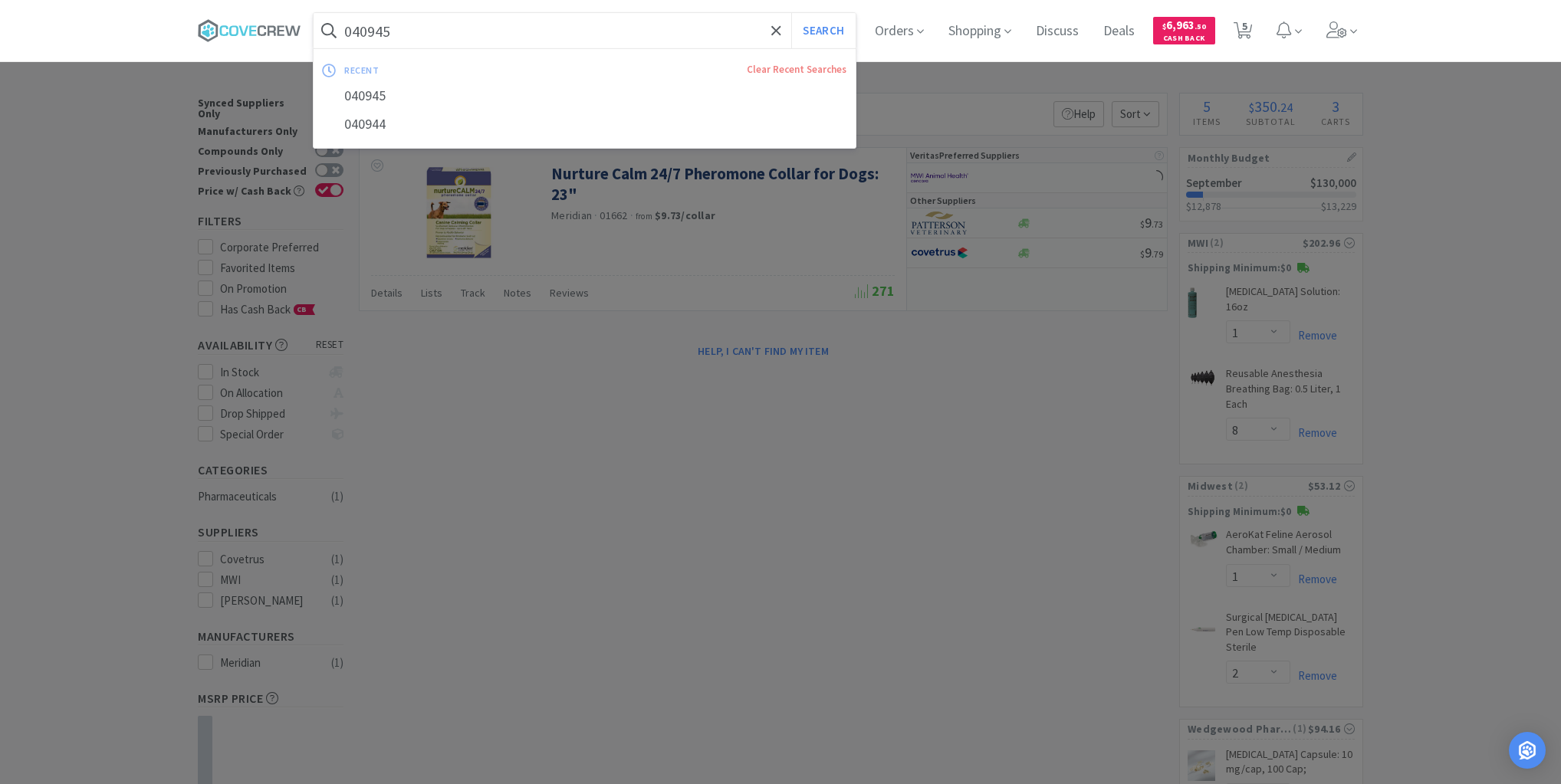
click at [791, 13] on button "Search" at bounding box center [823, 31] width 63 height 36
drag, startPoint x: 607, startPoint y: 22, endPoint x: 616, endPoint y: 44, distance: 23.8
click at [608, 22] on input "040945" at bounding box center [584, 31] width 541 height 36
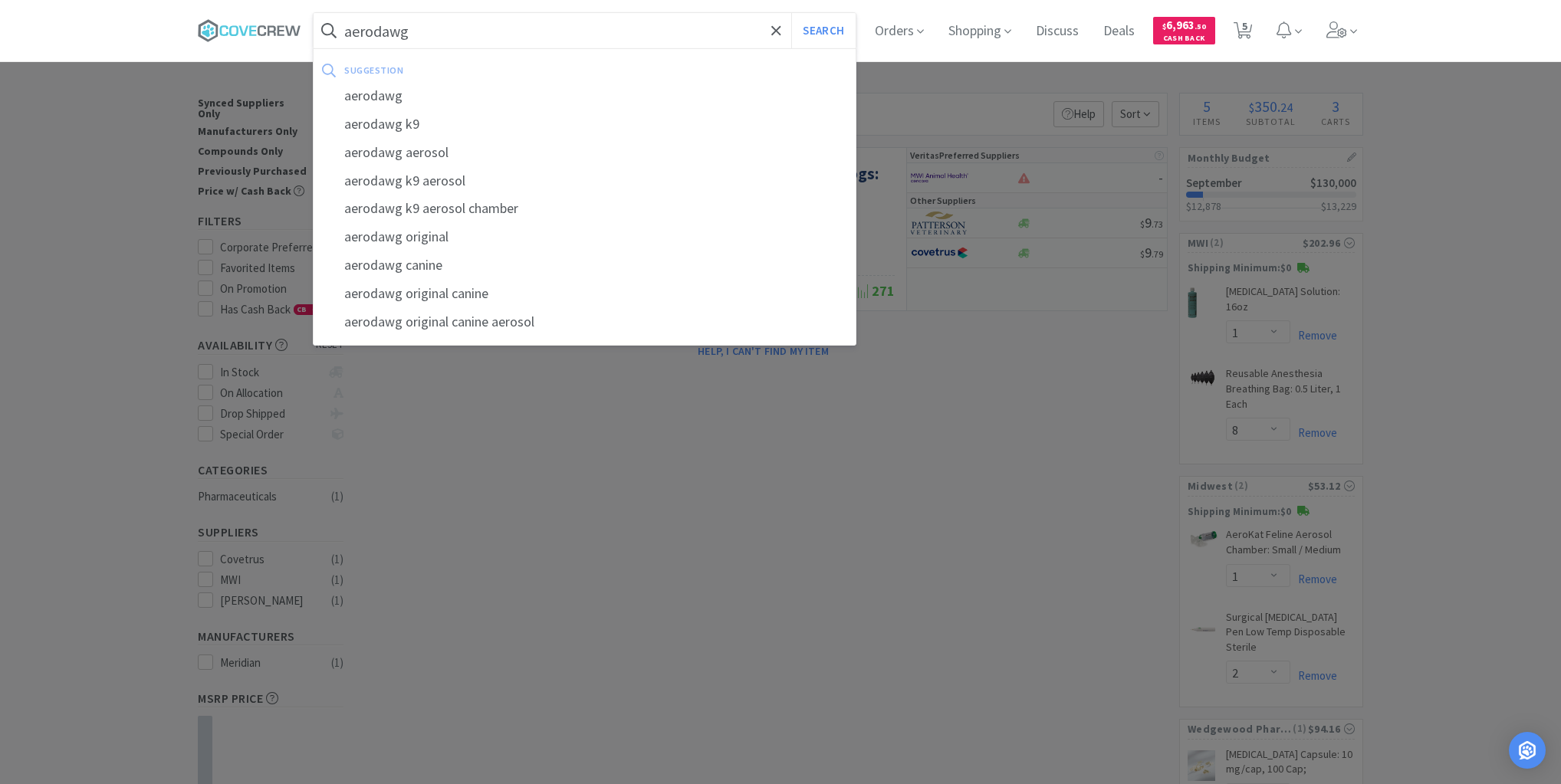
type input "aerodawg"
click at [791, 13] on button "Search" at bounding box center [823, 31] width 63 height 36
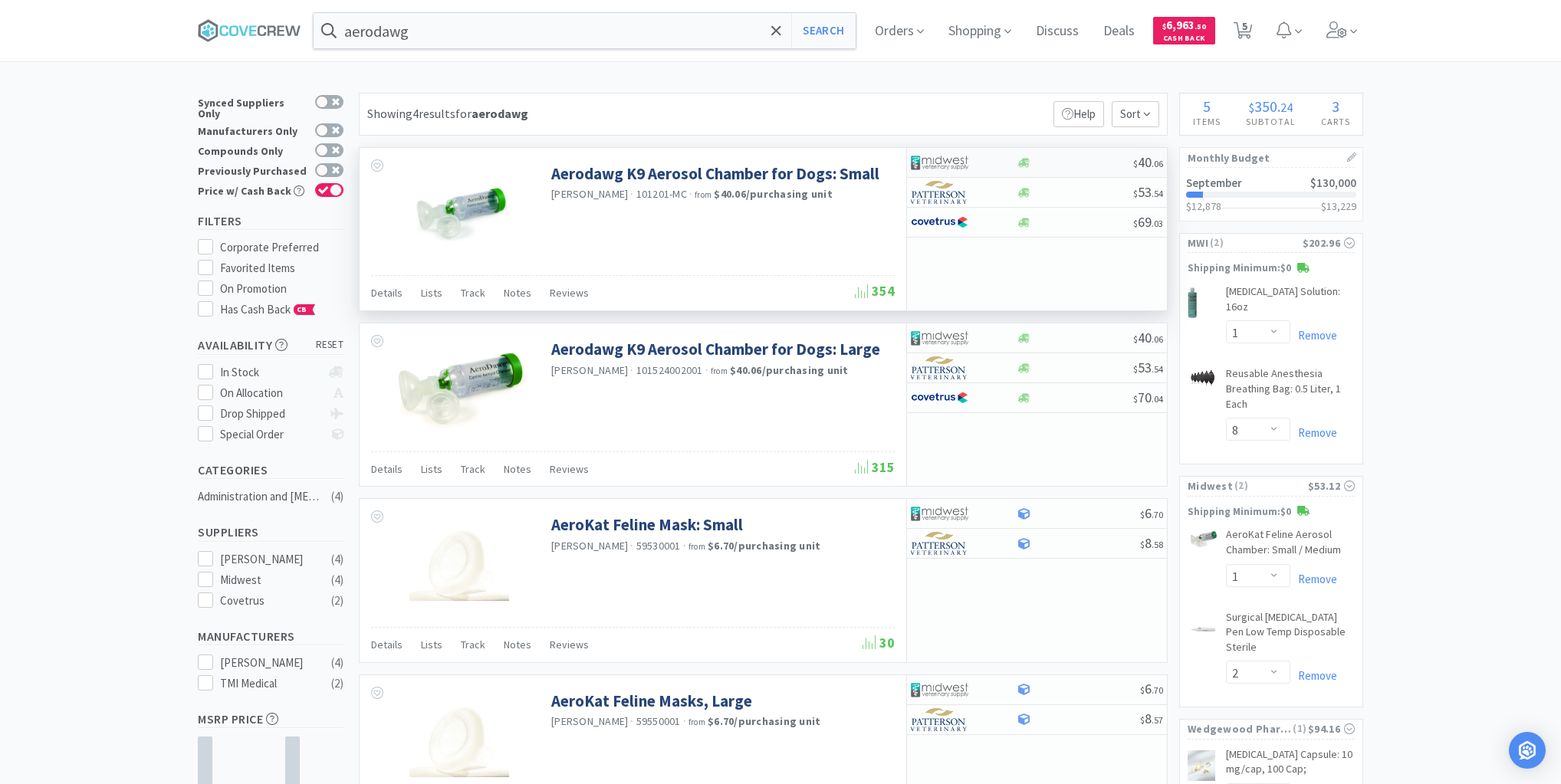
click at [1079, 167] on div at bounding box center [1074, 163] width 117 height 12
select select "1"
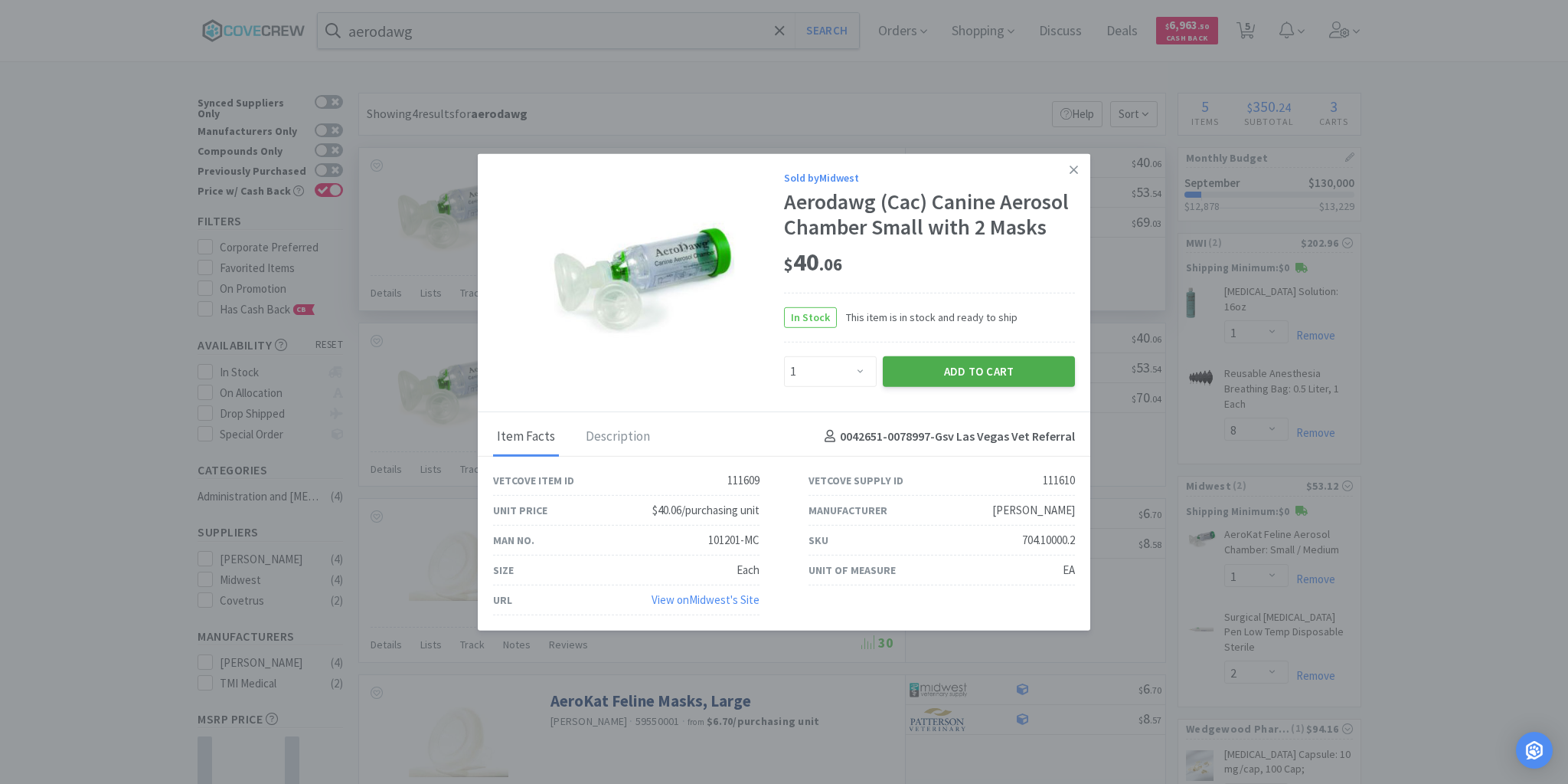
click at [956, 371] on button "Add to Cart" at bounding box center [979, 371] width 192 height 31
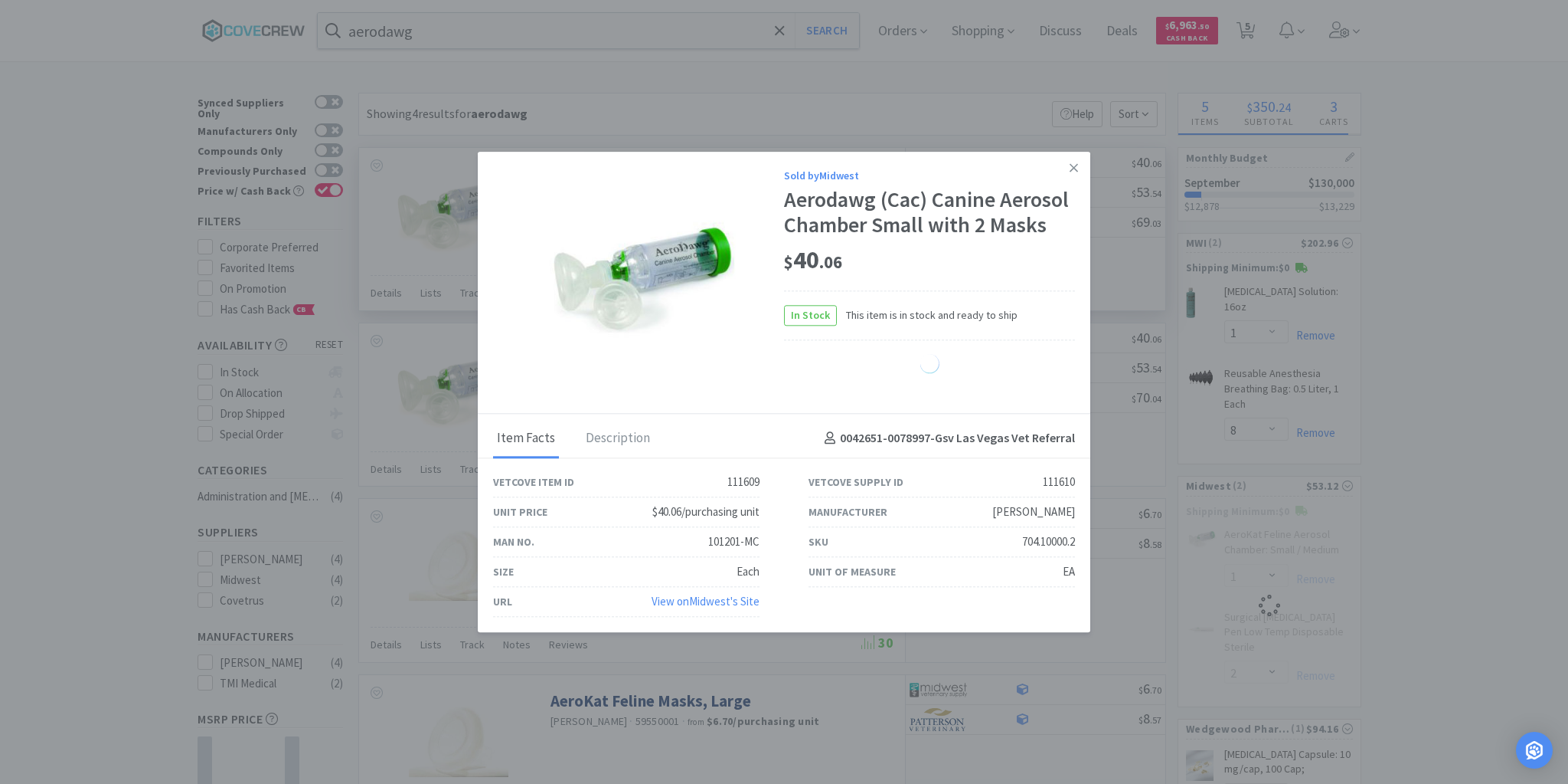
select select "1"
select select "2"
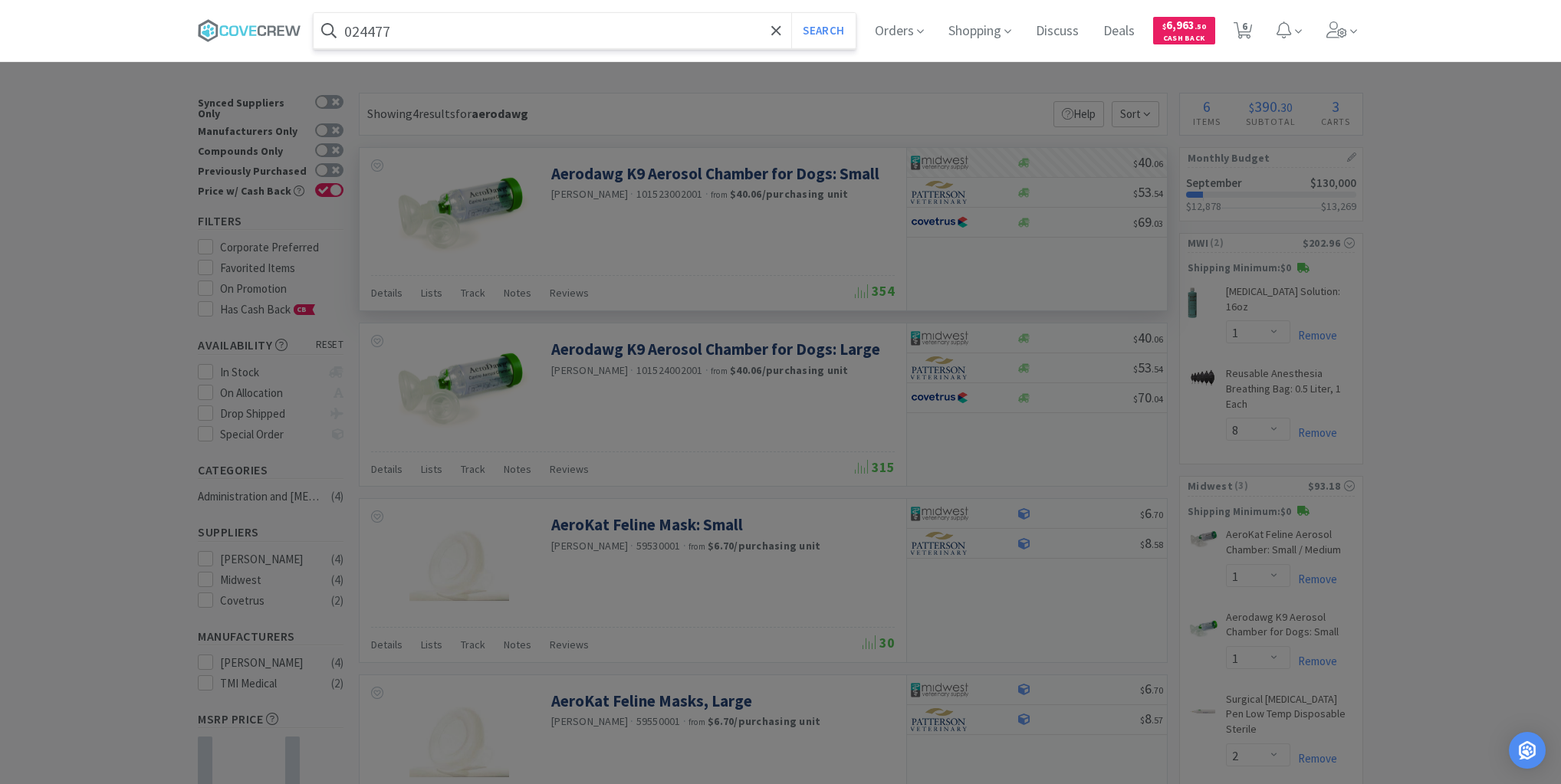
click at [791, 13] on button "Search" at bounding box center [823, 31] width 63 height 36
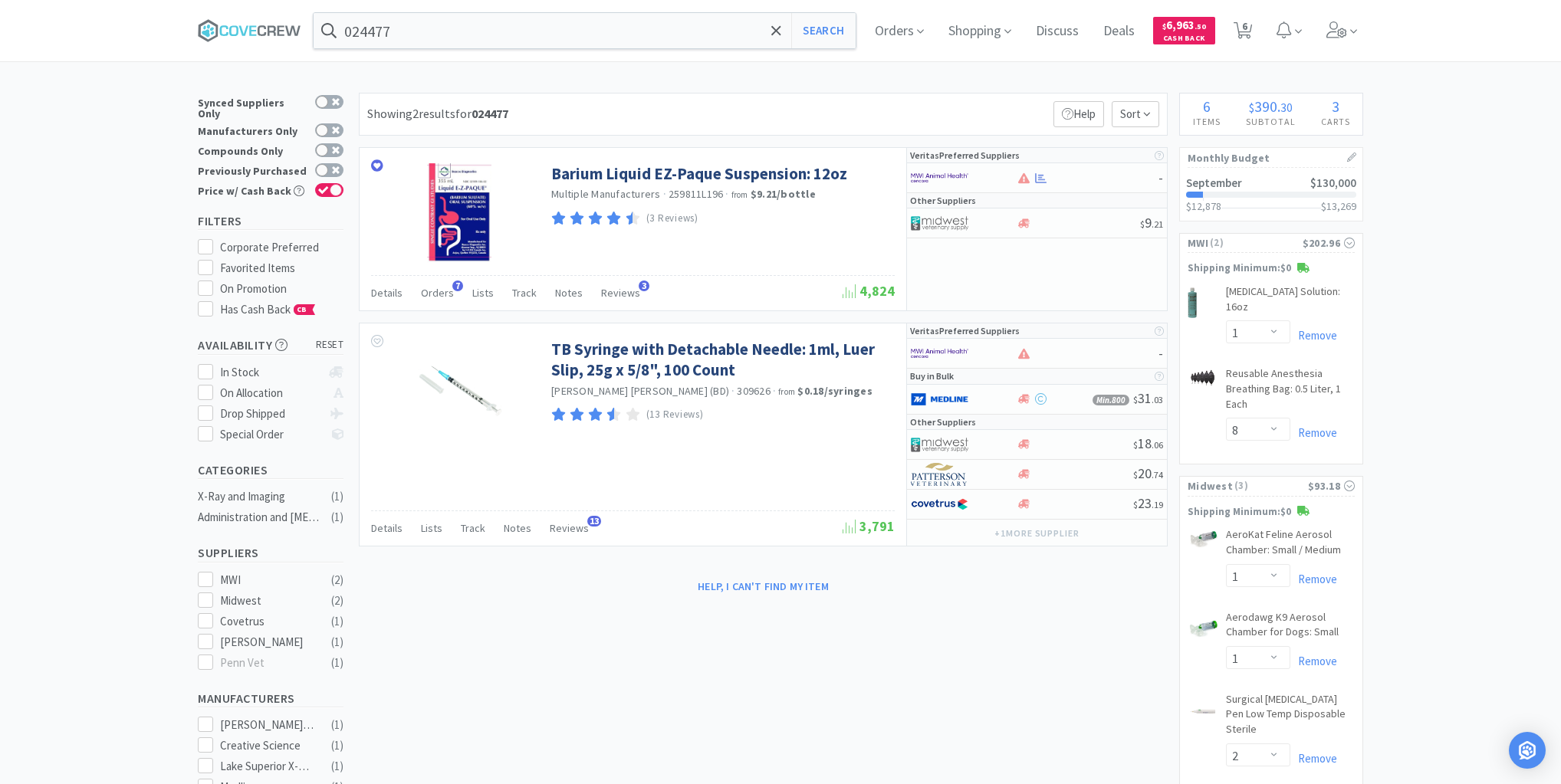
click at [616, 707] on div "× Filter Results Synced Suppliers Only Manufacturers Only Compounds Only Previo…" at bounding box center [780, 577] width 1165 height 967
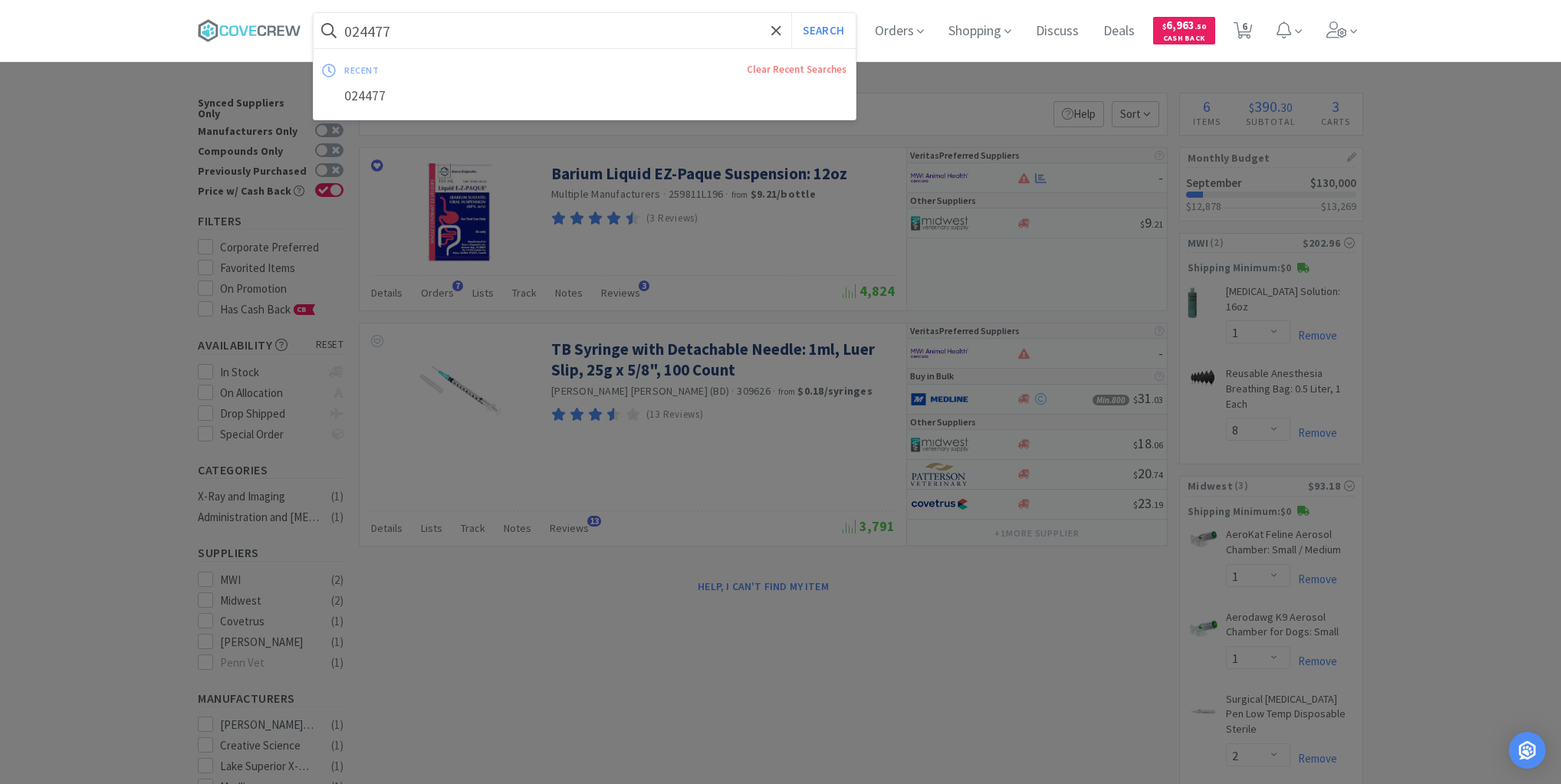
click at [567, 33] on input "024477" at bounding box center [584, 31] width 541 height 36
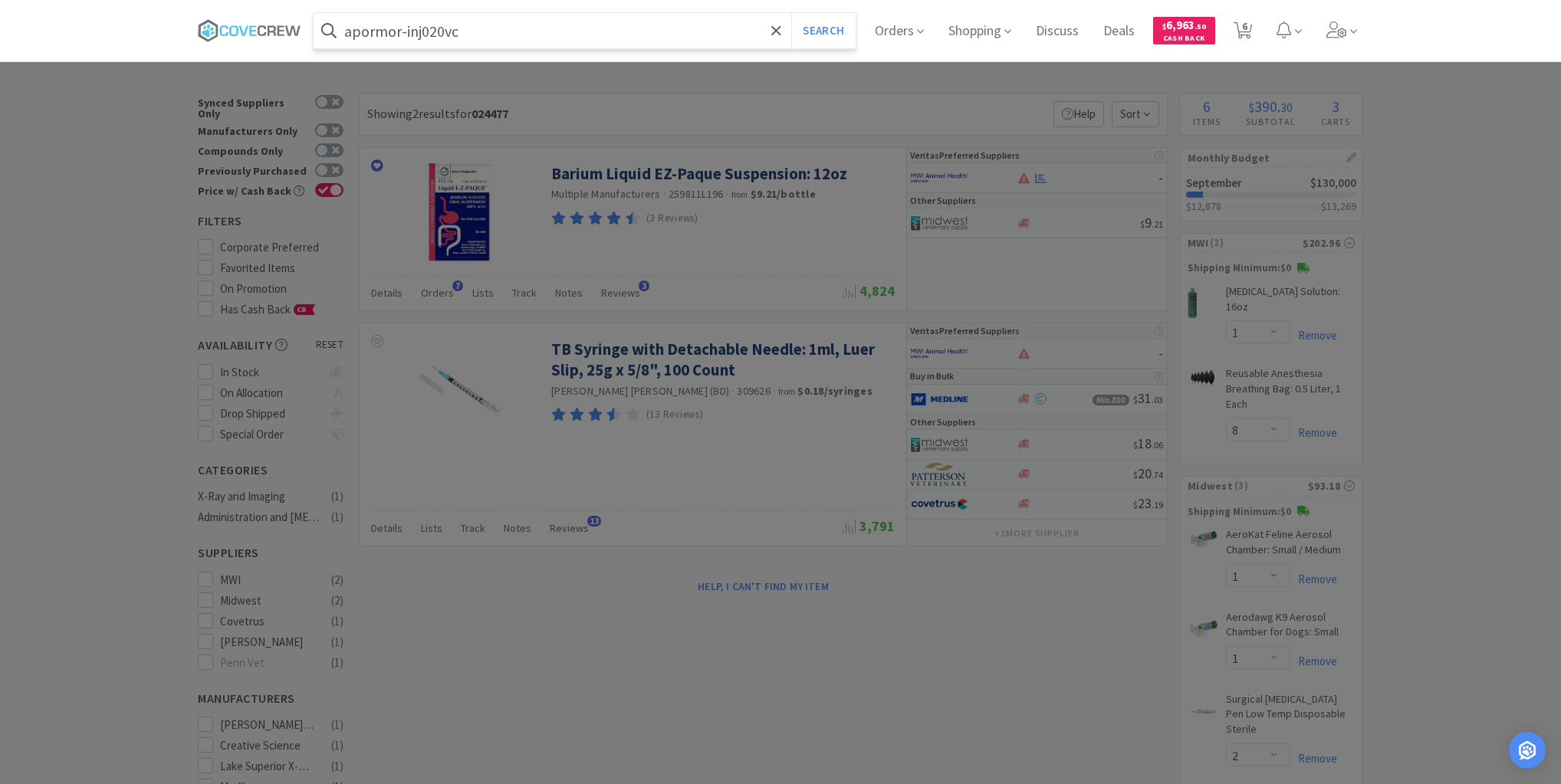
click at [791, 13] on button "Search" at bounding box center [823, 31] width 63 height 36
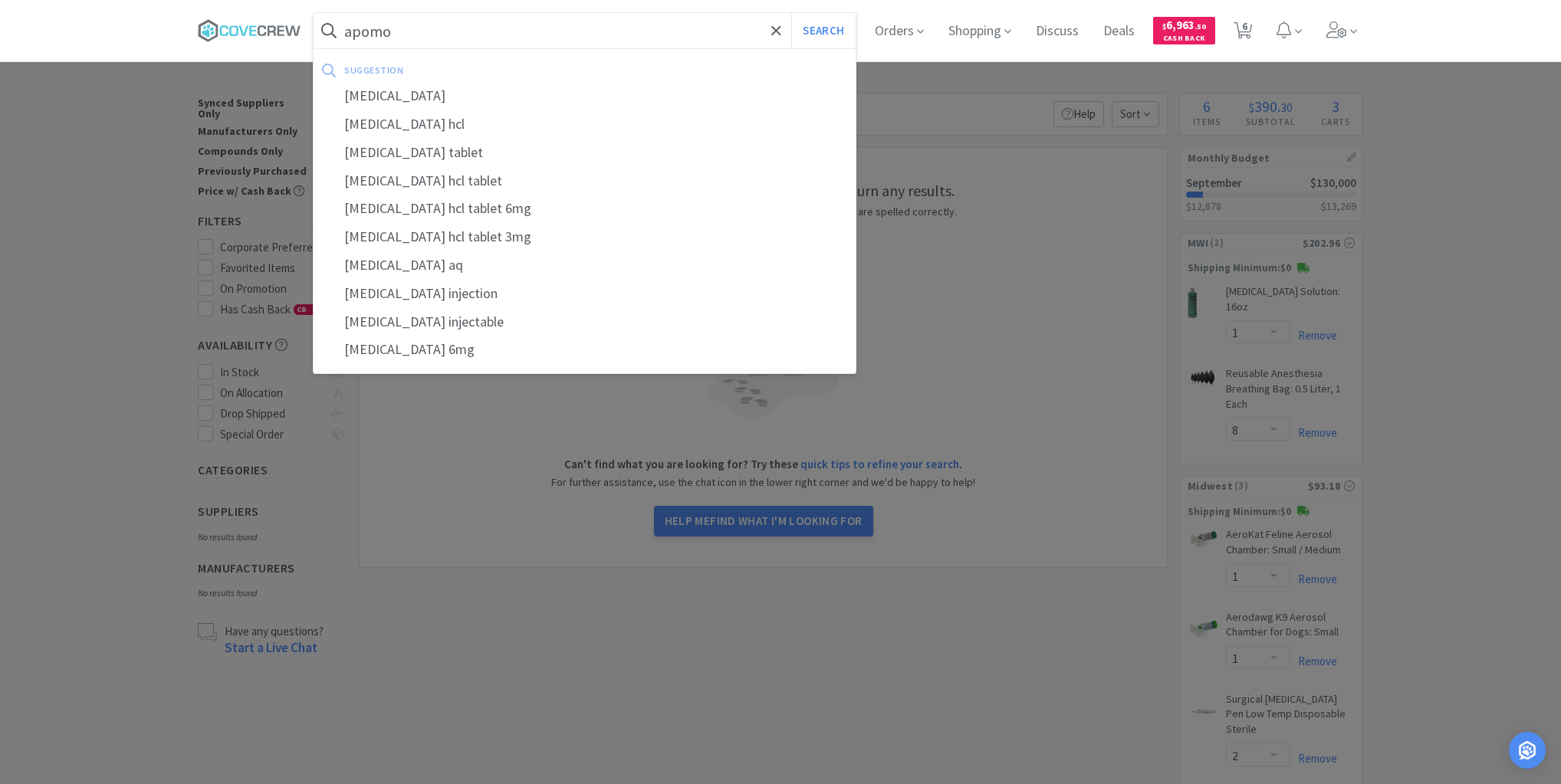
type input "apomo"
click at [791, 13] on button "Search" at bounding box center [823, 31] width 63 height 36
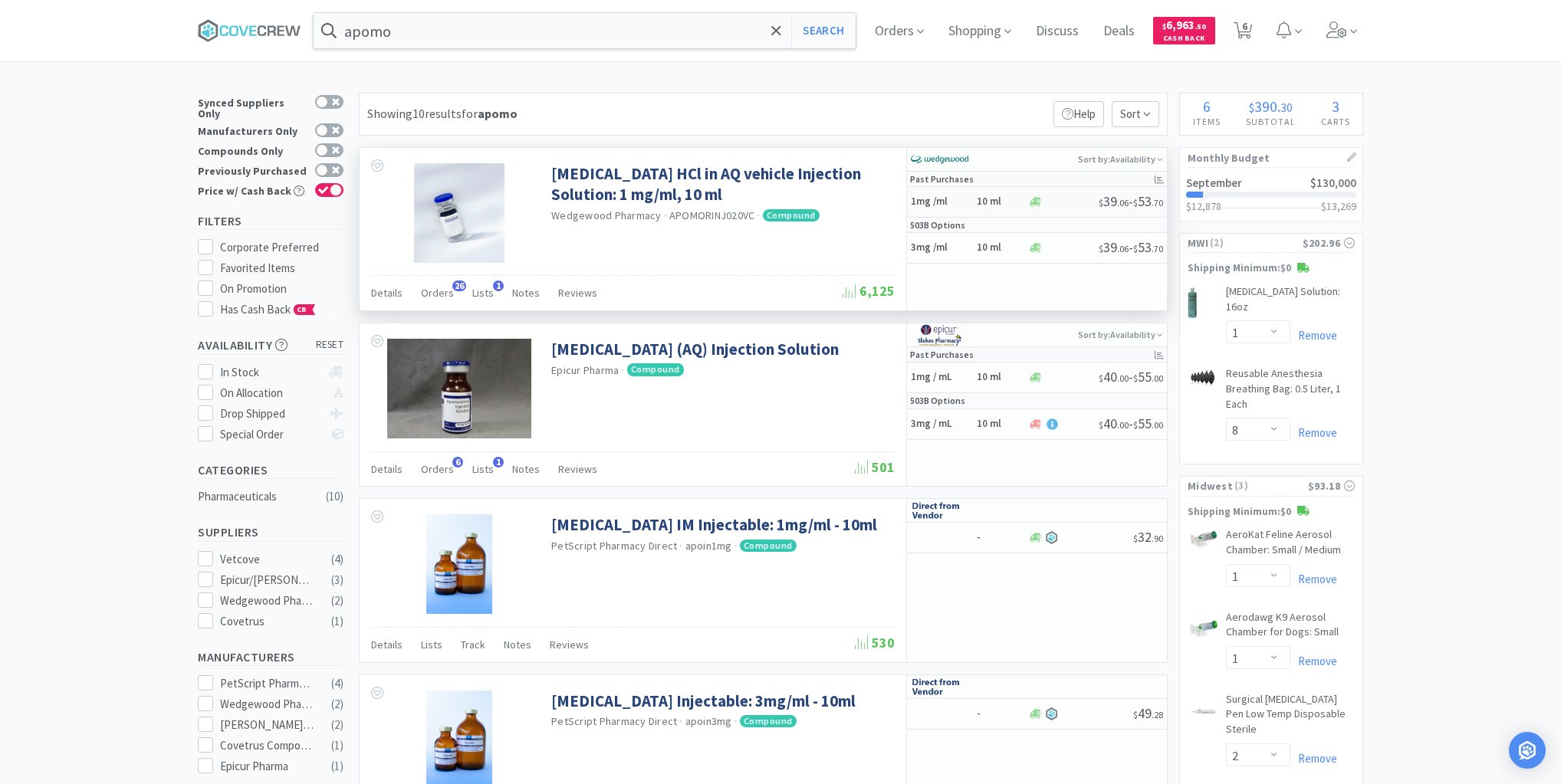
click at [968, 202] on h5 "1mg /ml" at bounding box center [941, 201] width 61 height 13
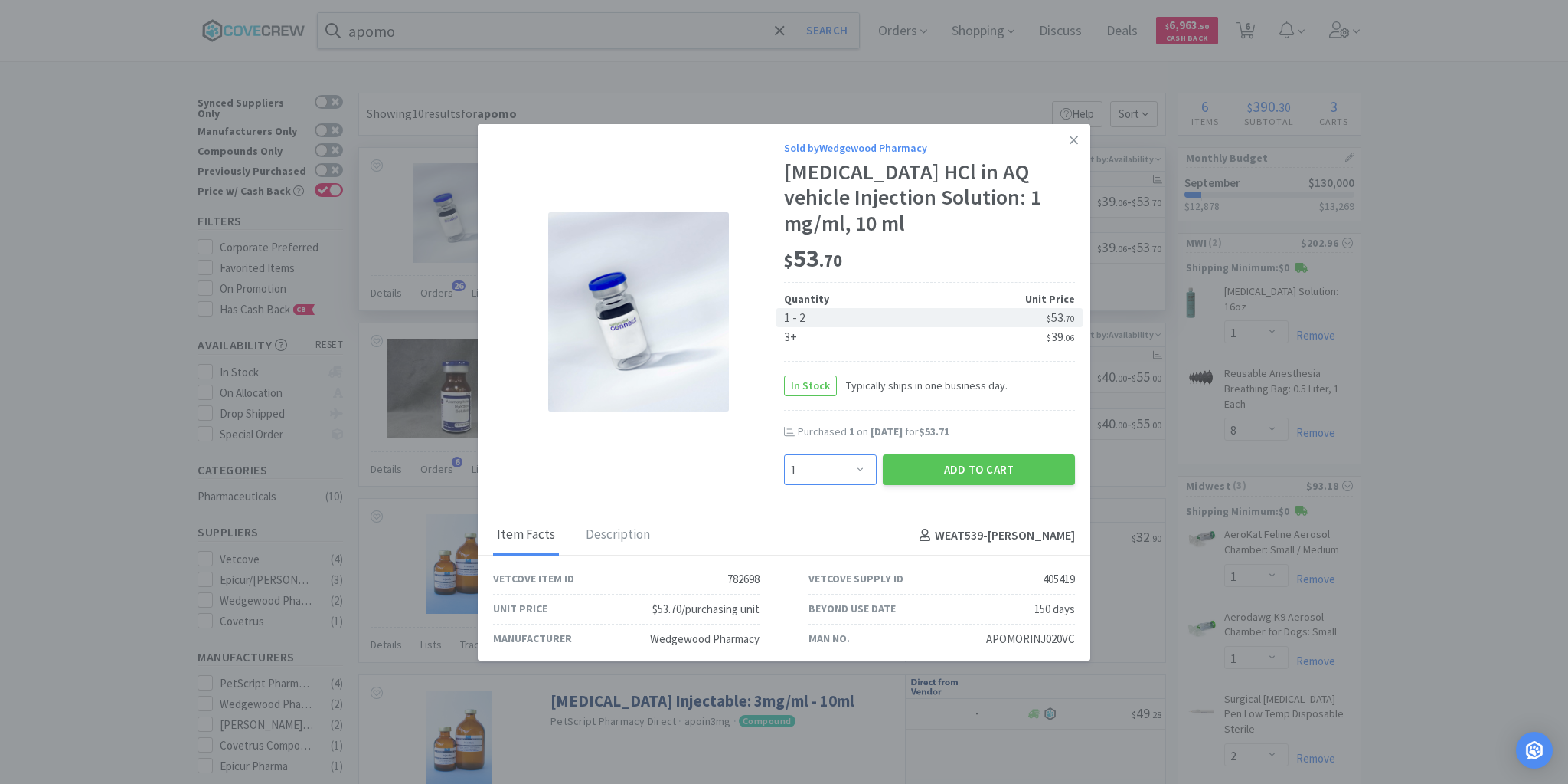
click at [853, 472] on select "Enter Quantity 1 2 3 4 5 6 7 8 9 10 11 12 13 14 15 16 17 18 19 20 Enter Quantity" at bounding box center [831, 469] width 93 height 31
select select "2"
click at [784, 454] on select "Enter Quantity 1 2 3 4 5 6 7 8 9 10 11 12 13 14 15 16 17 18 19 20 Enter Quantity" at bounding box center [831, 469] width 93 height 31
click at [929, 465] on button "Add to Cart" at bounding box center [979, 469] width 192 height 31
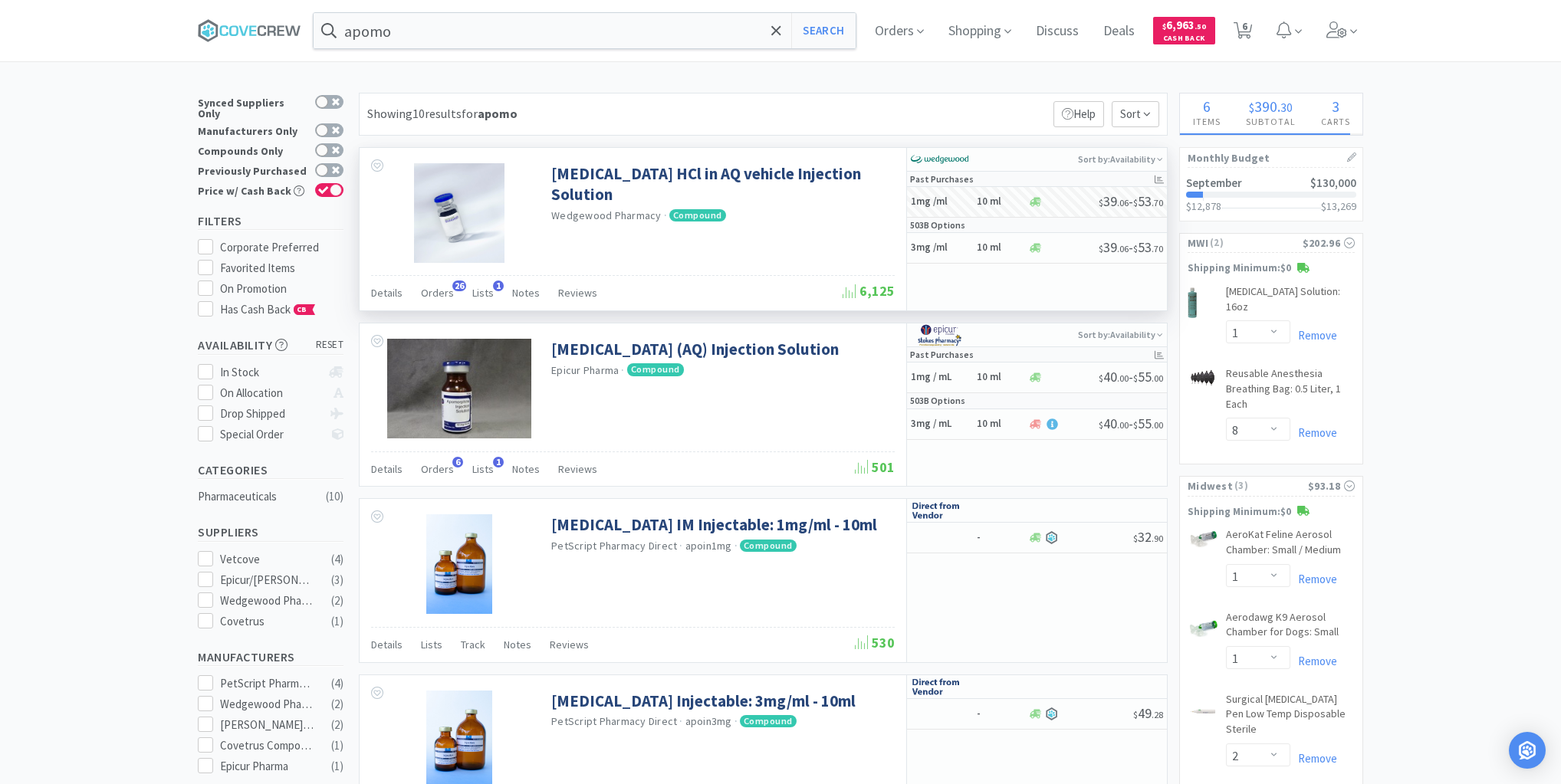
select select "2"
select select "1"
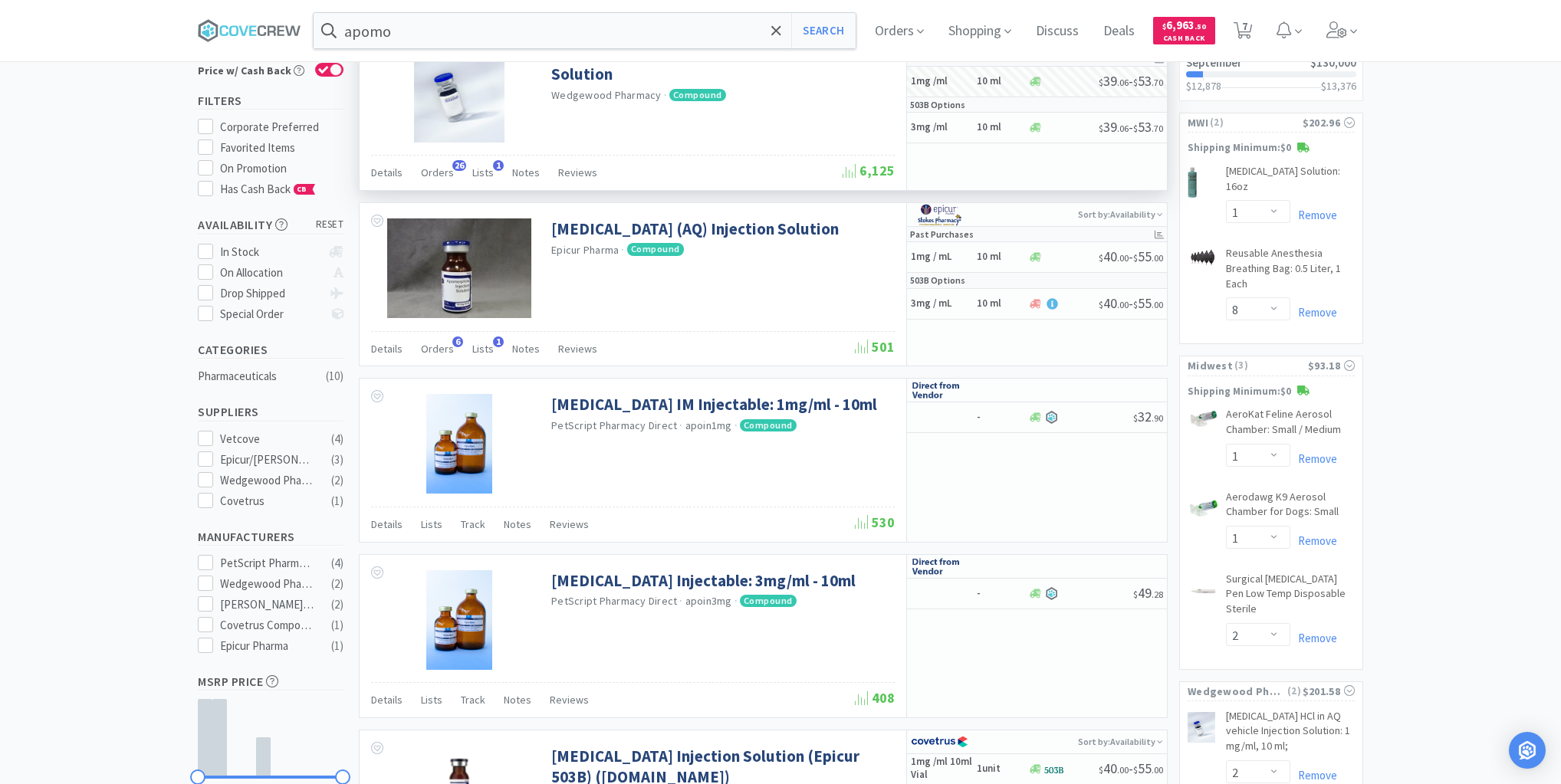
scroll to position [61, 0]
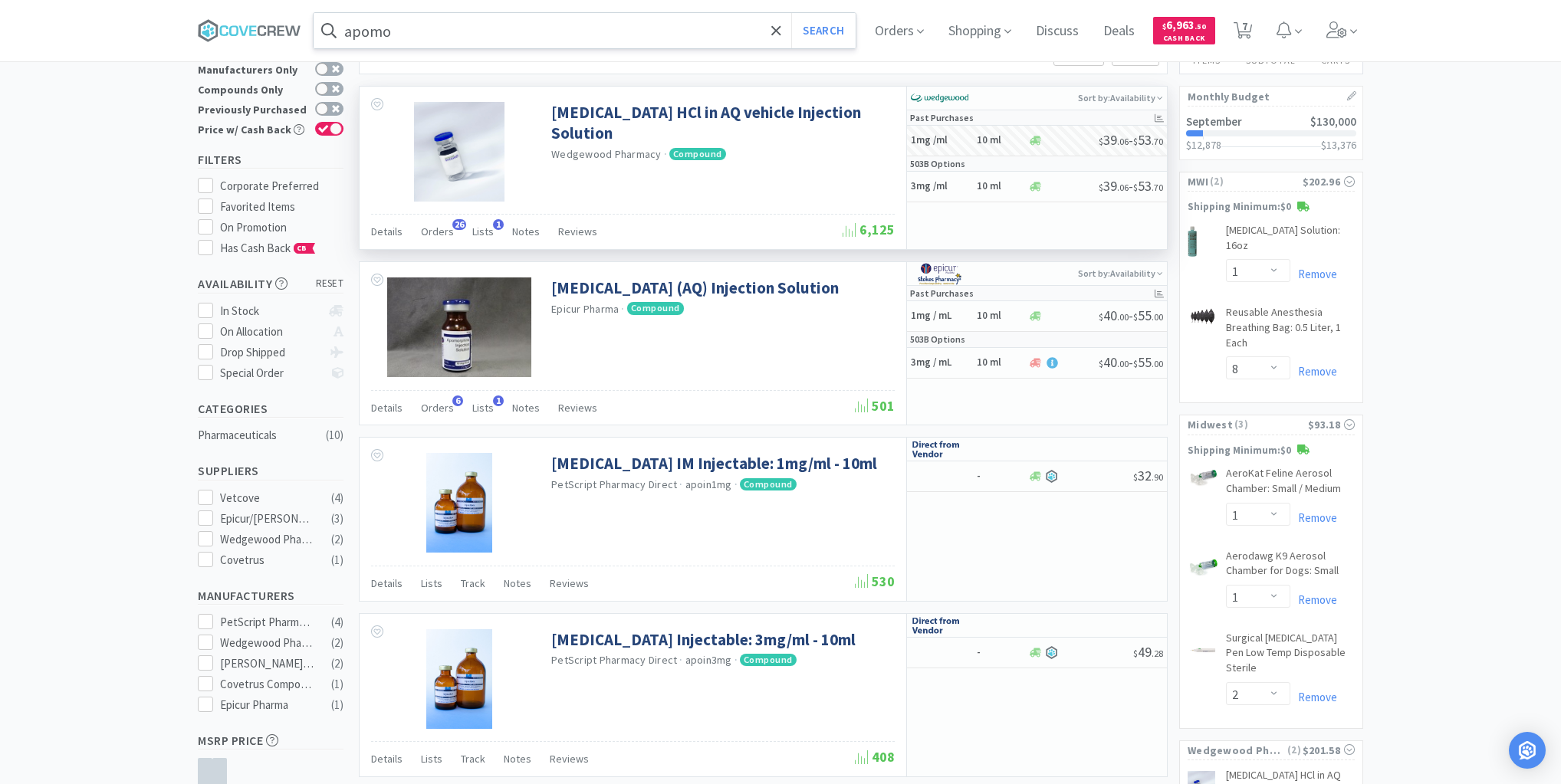
click at [709, 32] on input "apomo" at bounding box center [584, 31] width 541 height 36
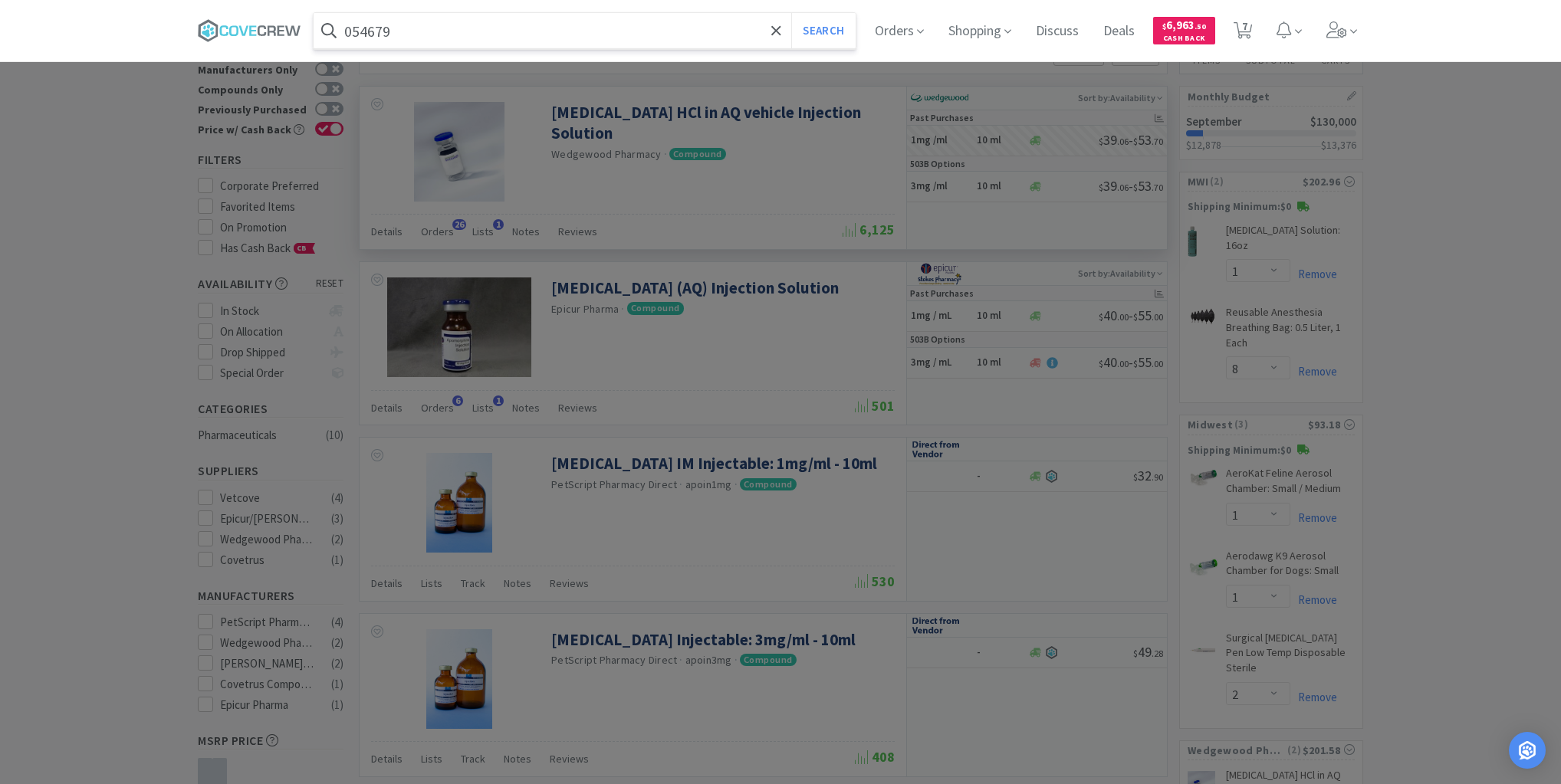
type input "054679"
click at [791, 13] on button "Search" at bounding box center [823, 31] width 63 height 36
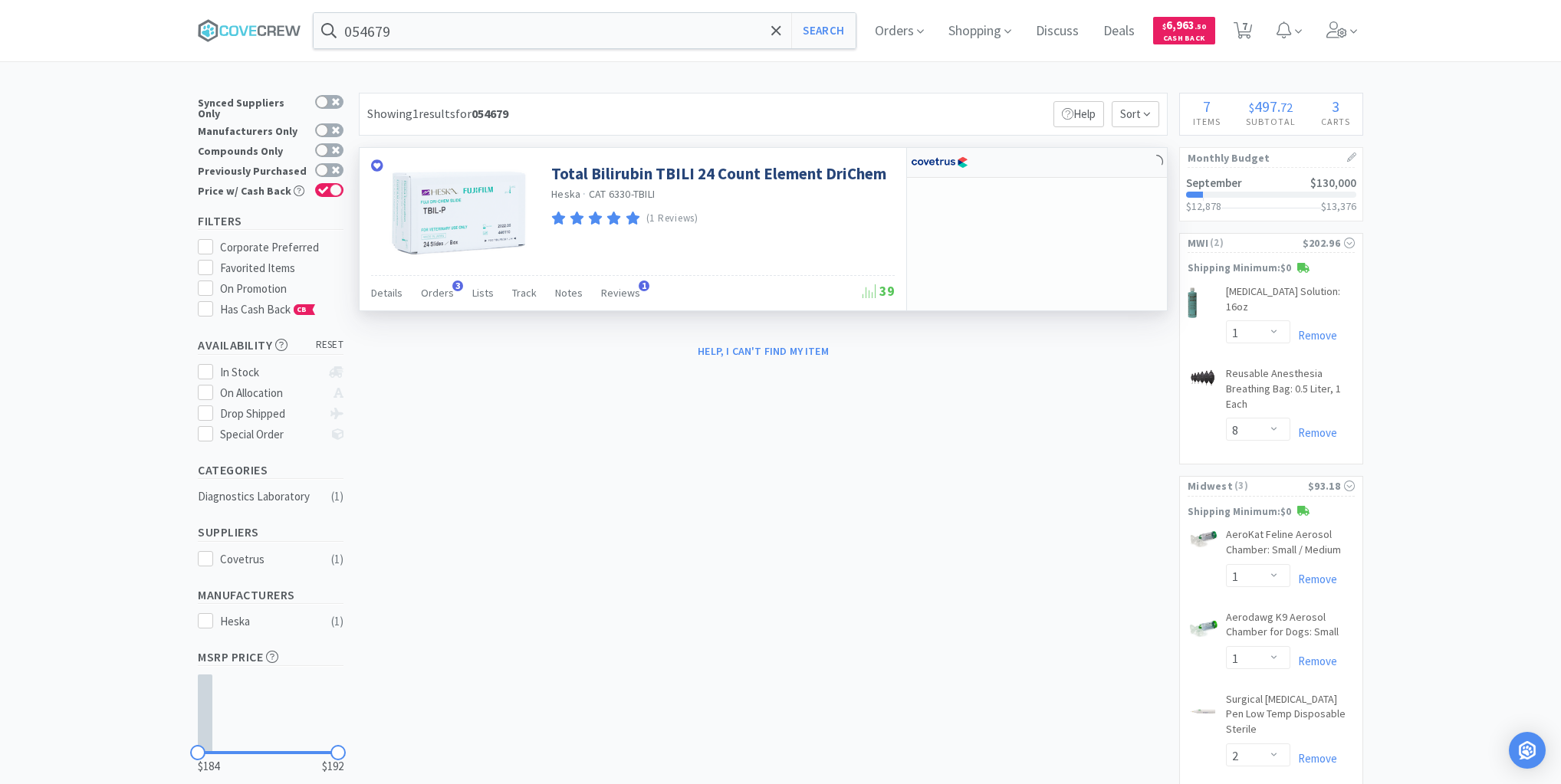
click at [1077, 165] on div at bounding box center [1036, 163] width 260 height 30
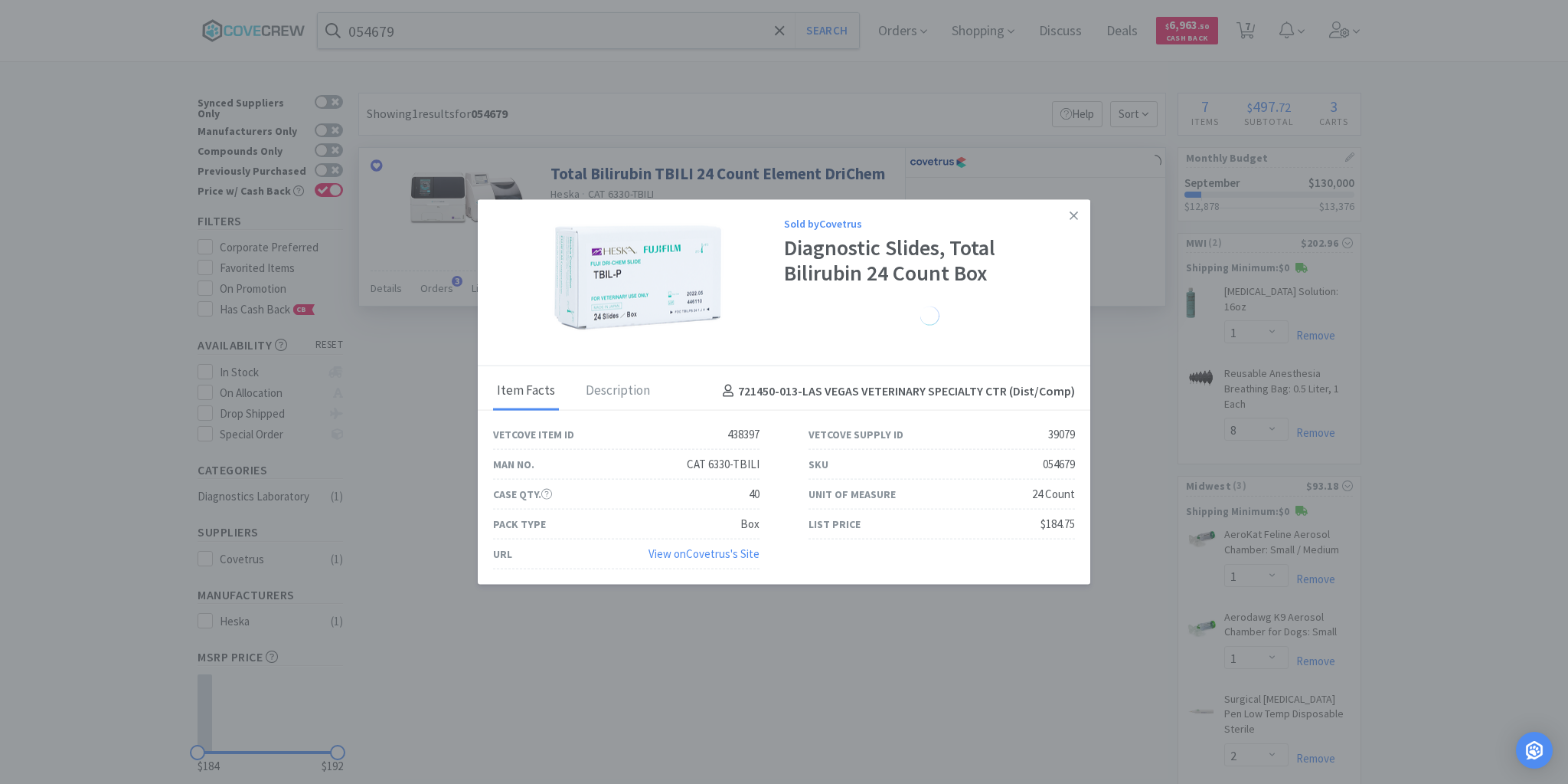
select select "1"
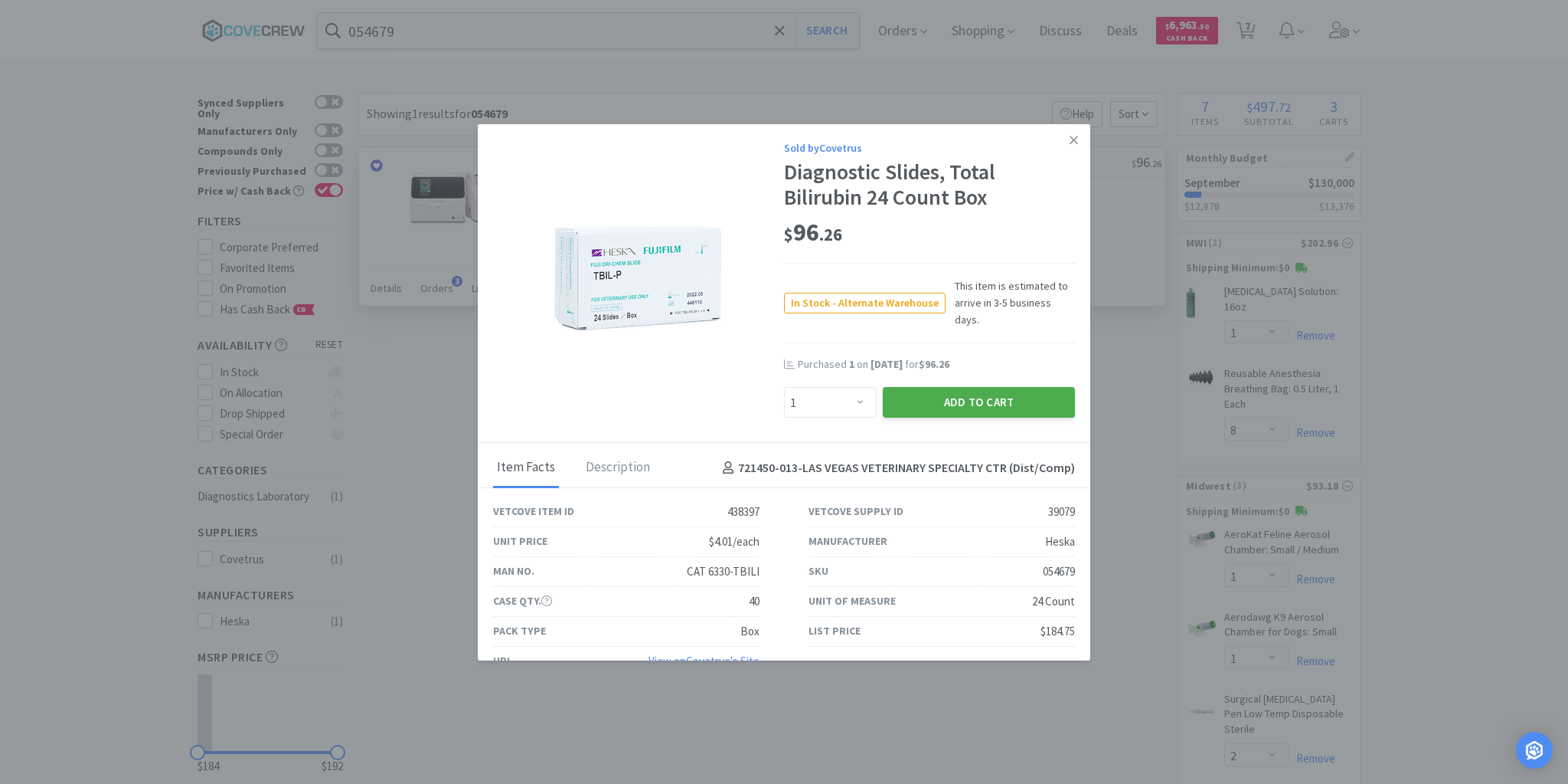
click at [963, 390] on button "Add to Cart" at bounding box center [979, 401] width 192 height 31
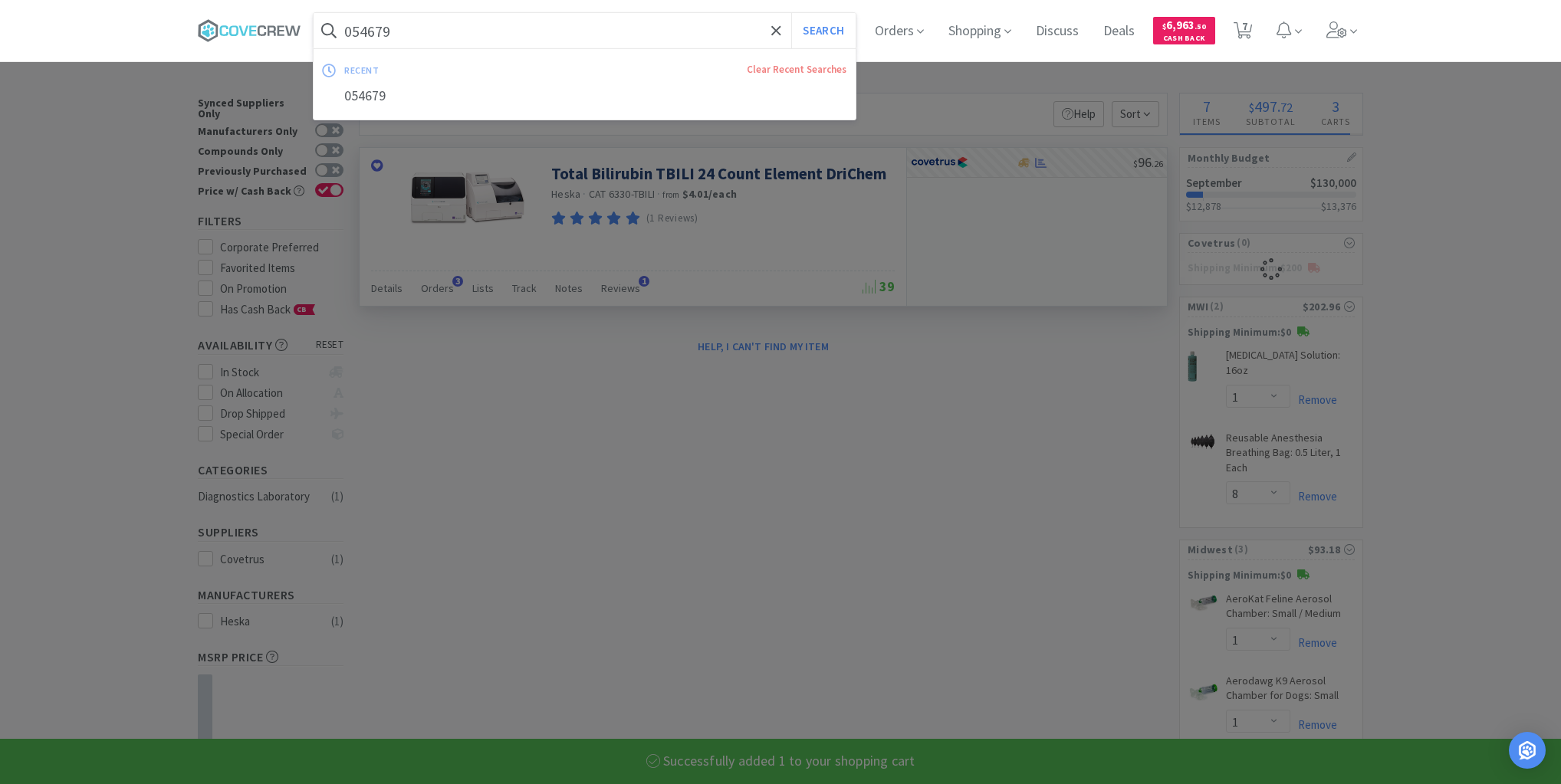
drag, startPoint x: 733, startPoint y: 32, endPoint x: 739, endPoint y: 40, distance: 10.0
click at [733, 32] on input "054679" at bounding box center [584, 31] width 541 height 36
select select "1"
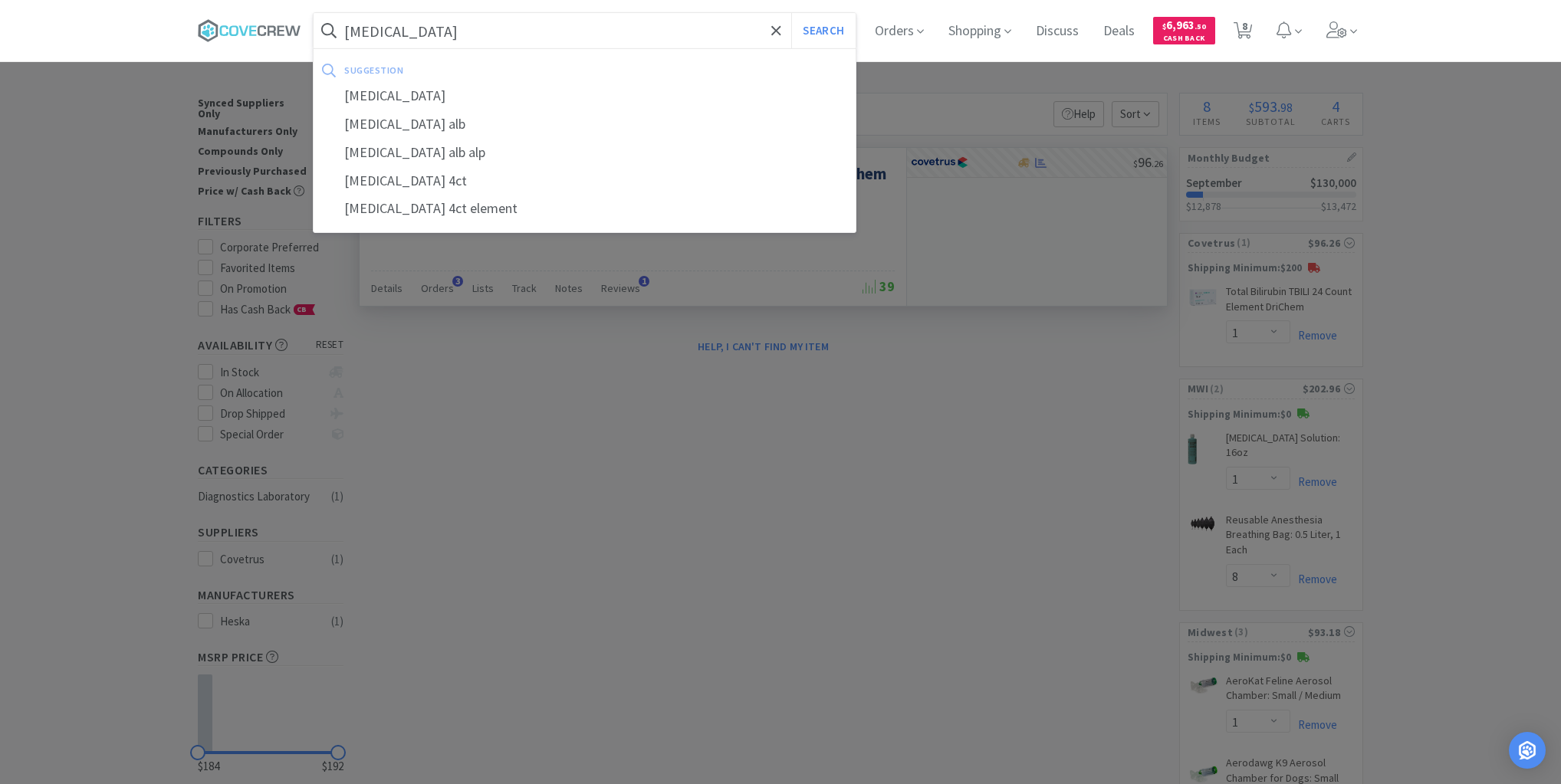
click at [791, 13] on button "Search" at bounding box center [823, 31] width 63 height 36
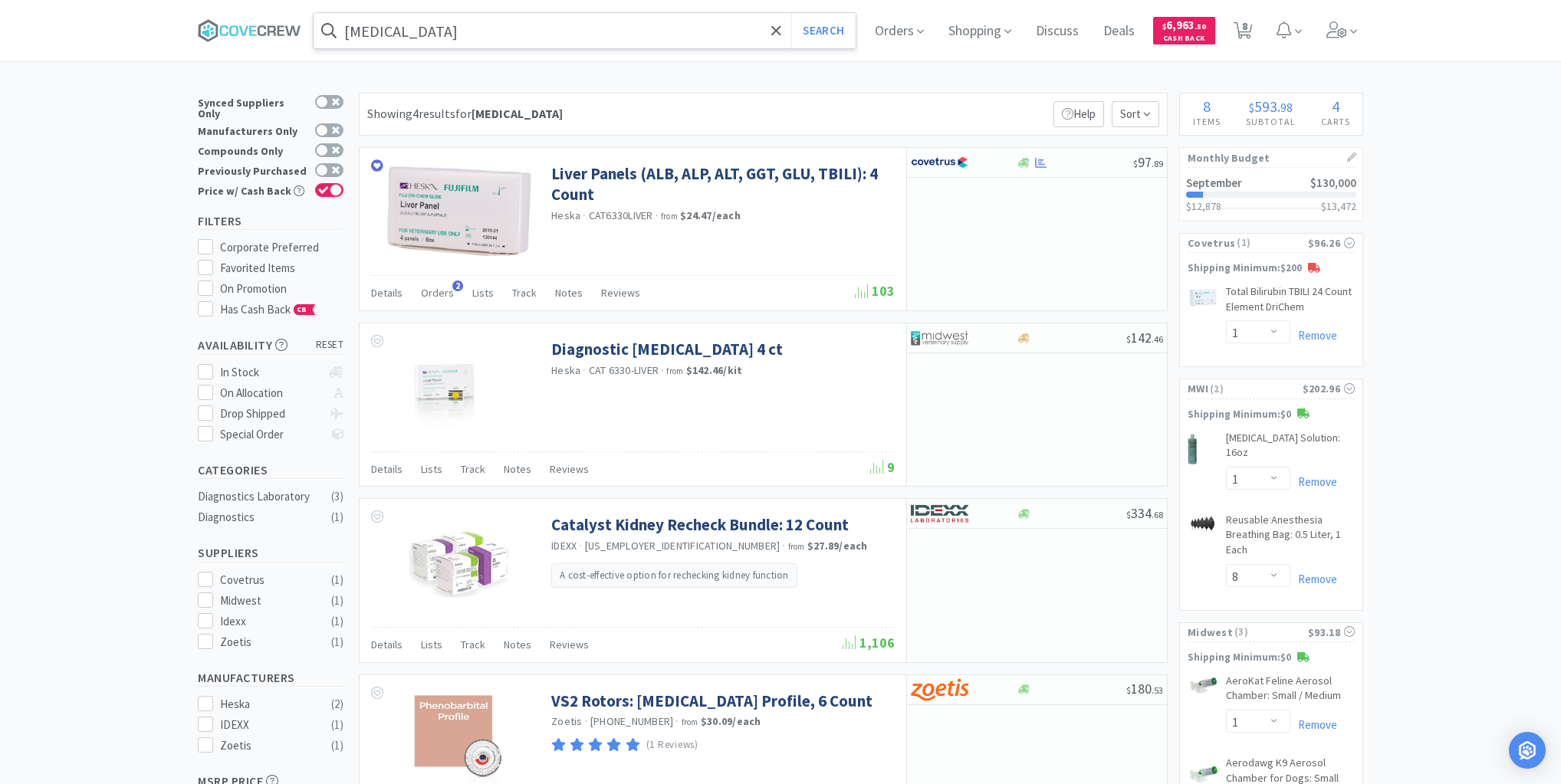
drag, startPoint x: 695, startPoint y: 28, endPoint x: 699, endPoint y: 36, distance: 8.9
click at [696, 26] on input "liver panel" at bounding box center [584, 31] width 541 height 36
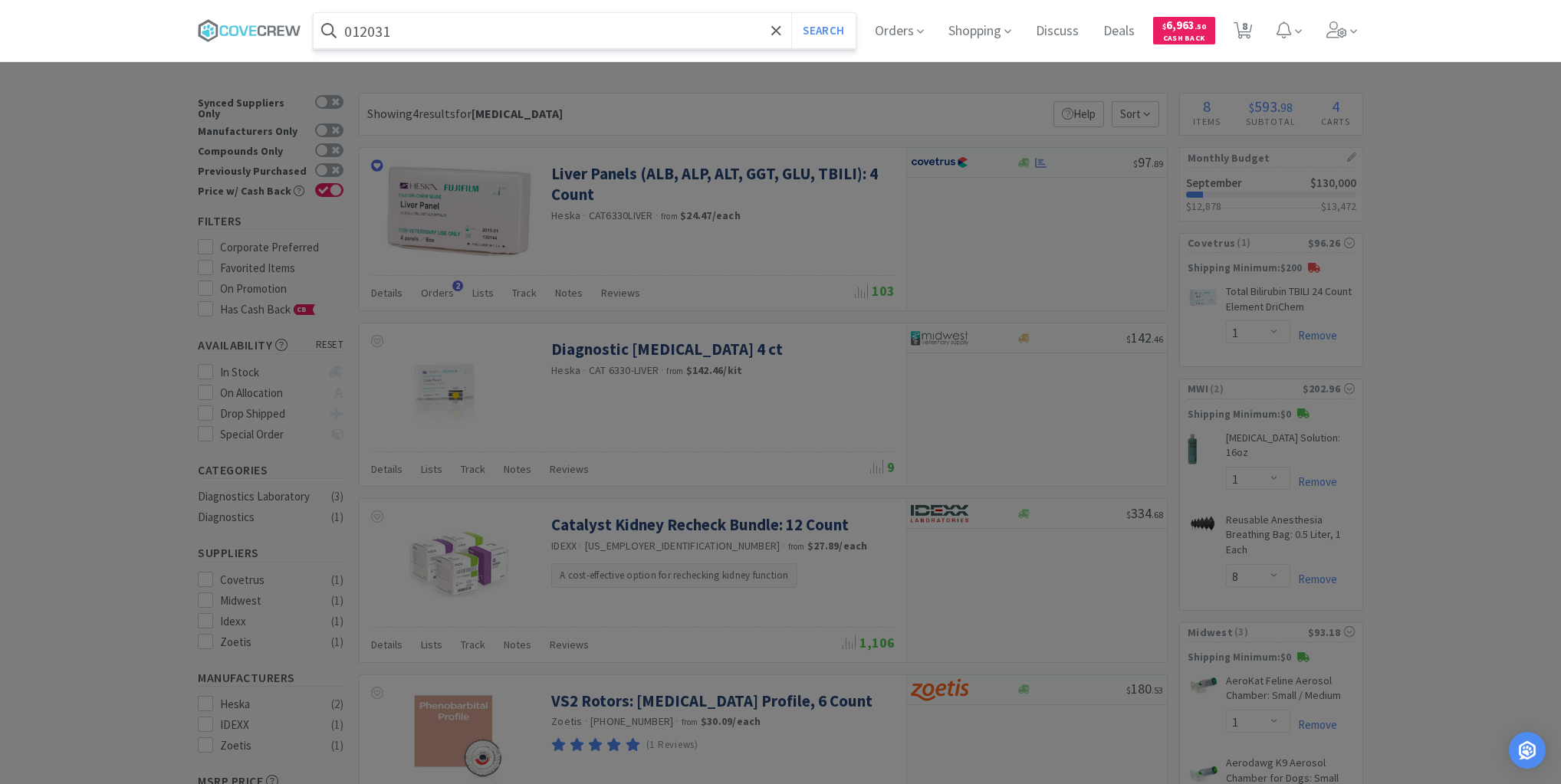
click at [791, 13] on button "Search" at bounding box center [823, 31] width 63 height 36
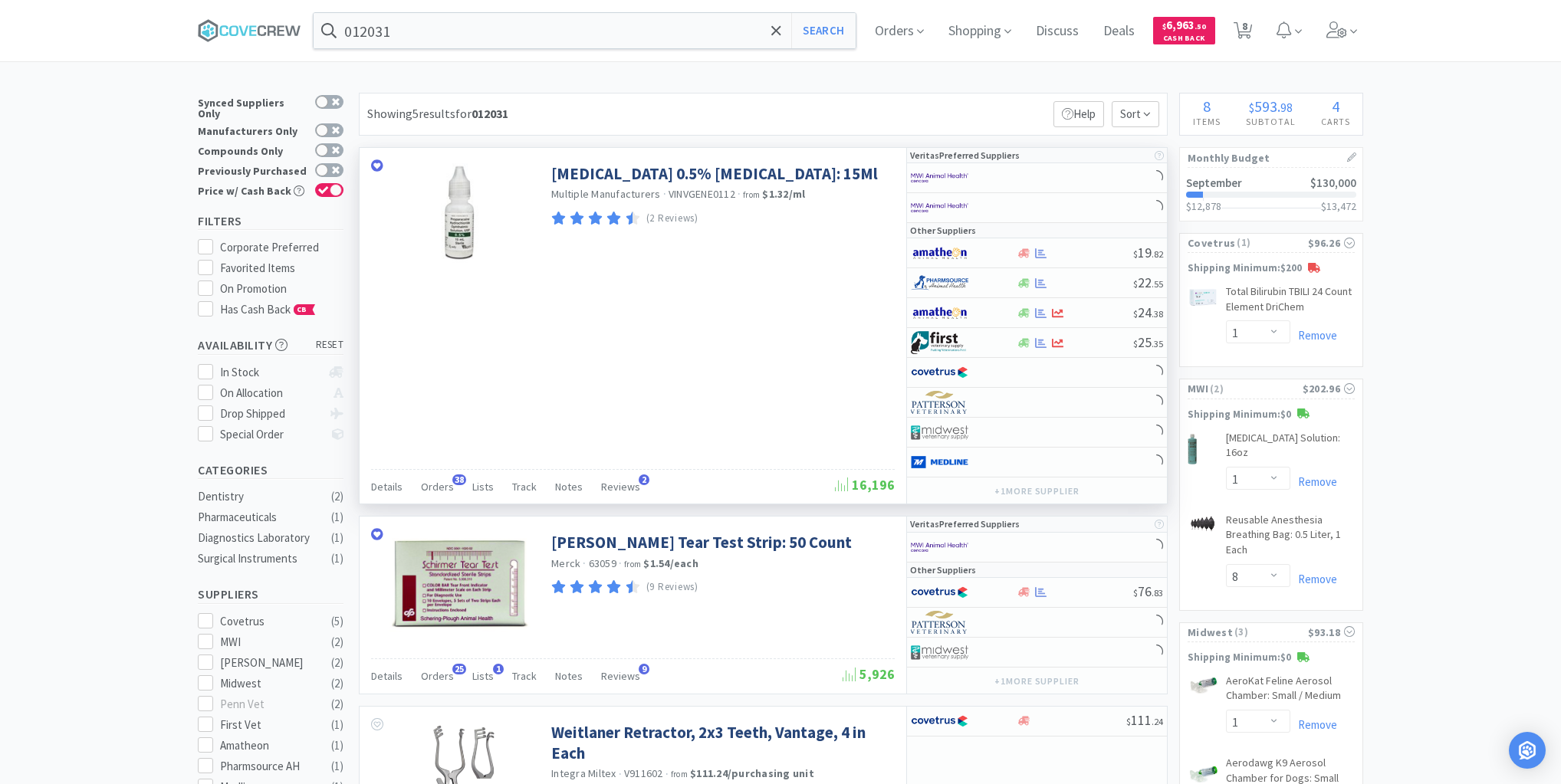
scroll to position [61, 0]
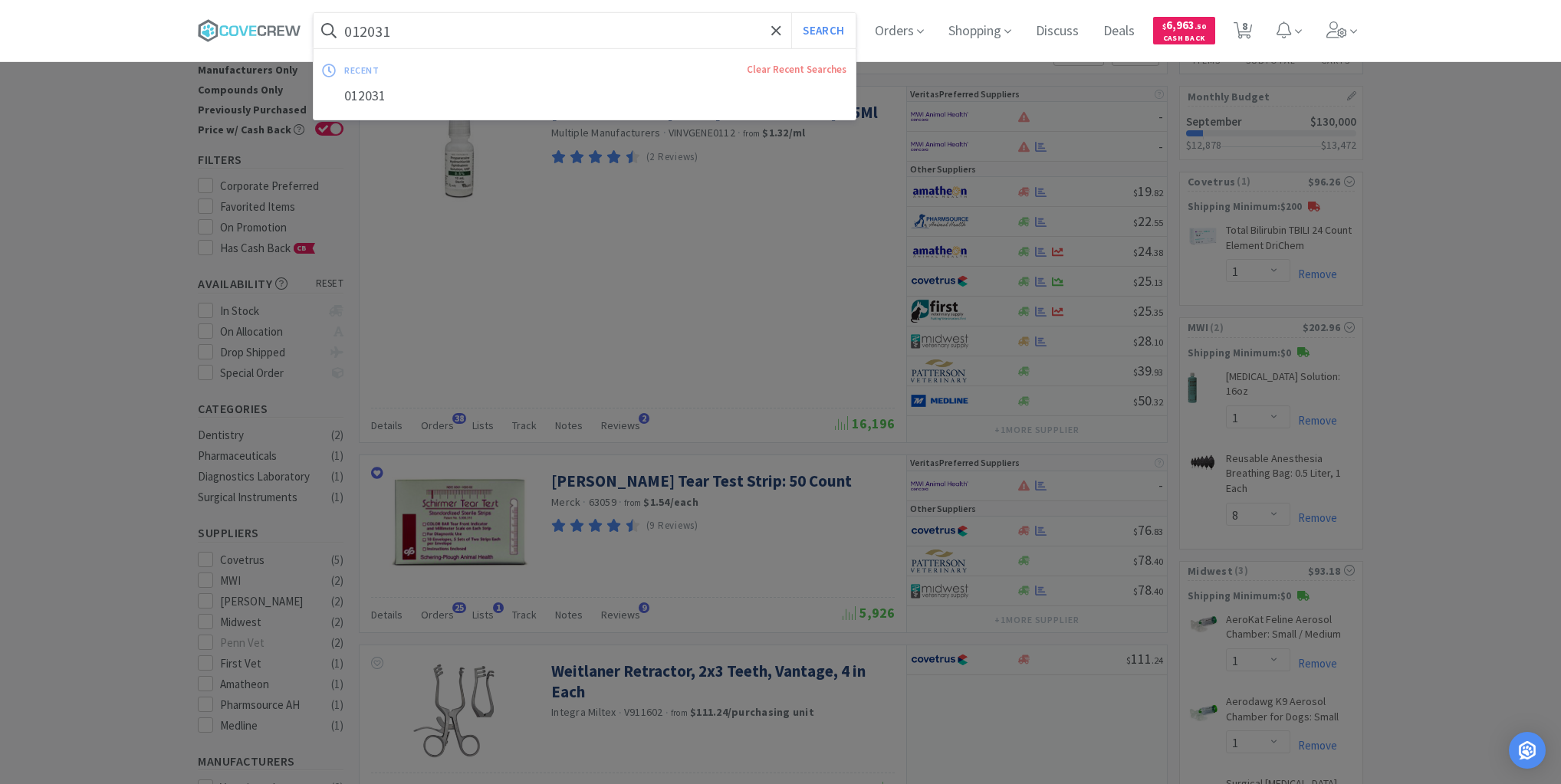
drag, startPoint x: 660, startPoint y: 29, endPoint x: 687, endPoint y: 47, distance: 32.4
click at [660, 29] on input "012031" at bounding box center [584, 31] width 541 height 36
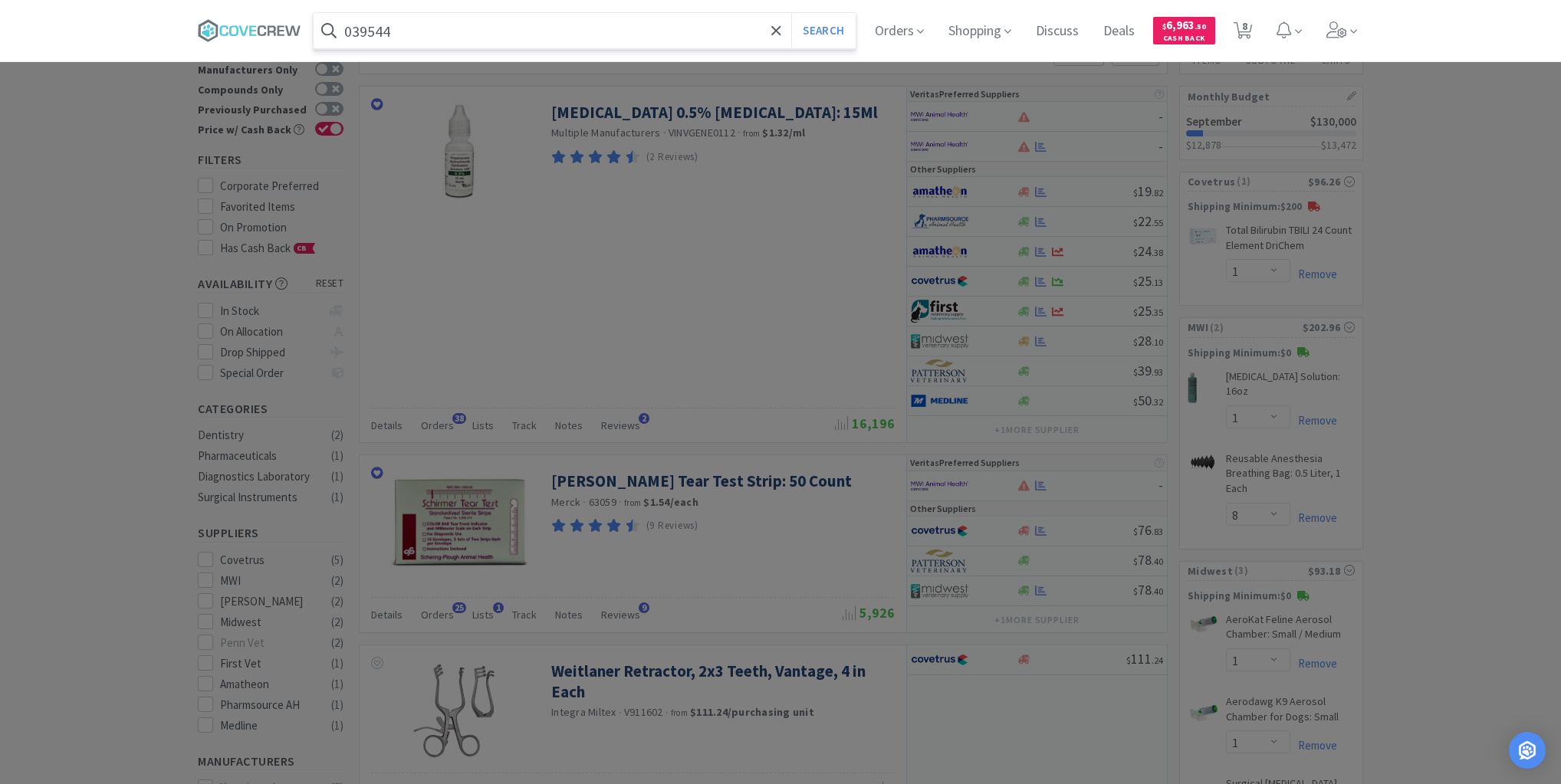
click at [791, 13] on button "Search" at bounding box center [823, 31] width 63 height 36
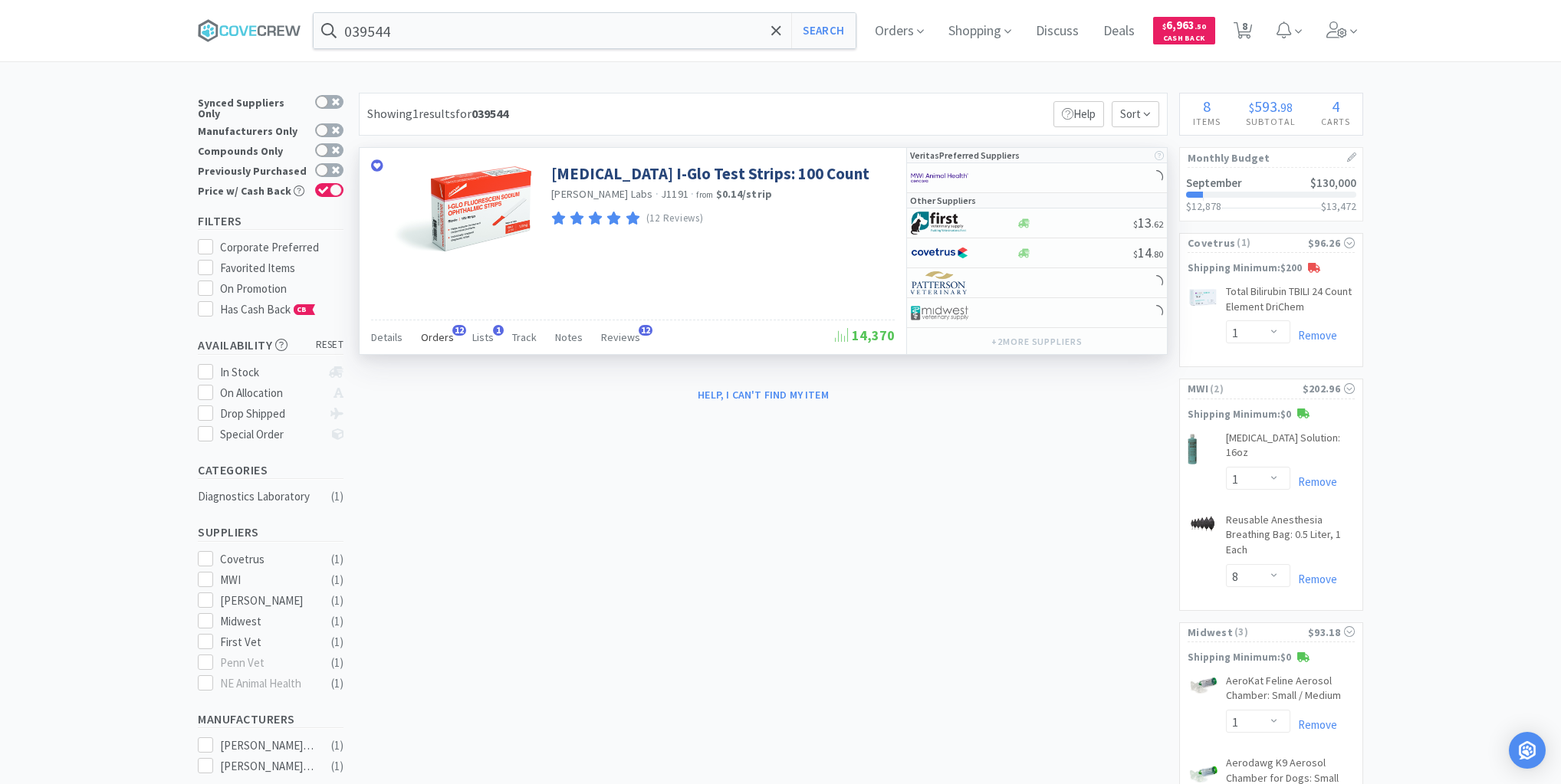
click at [444, 337] on span "Orders" at bounding box center [436, 337] width 33 height 14
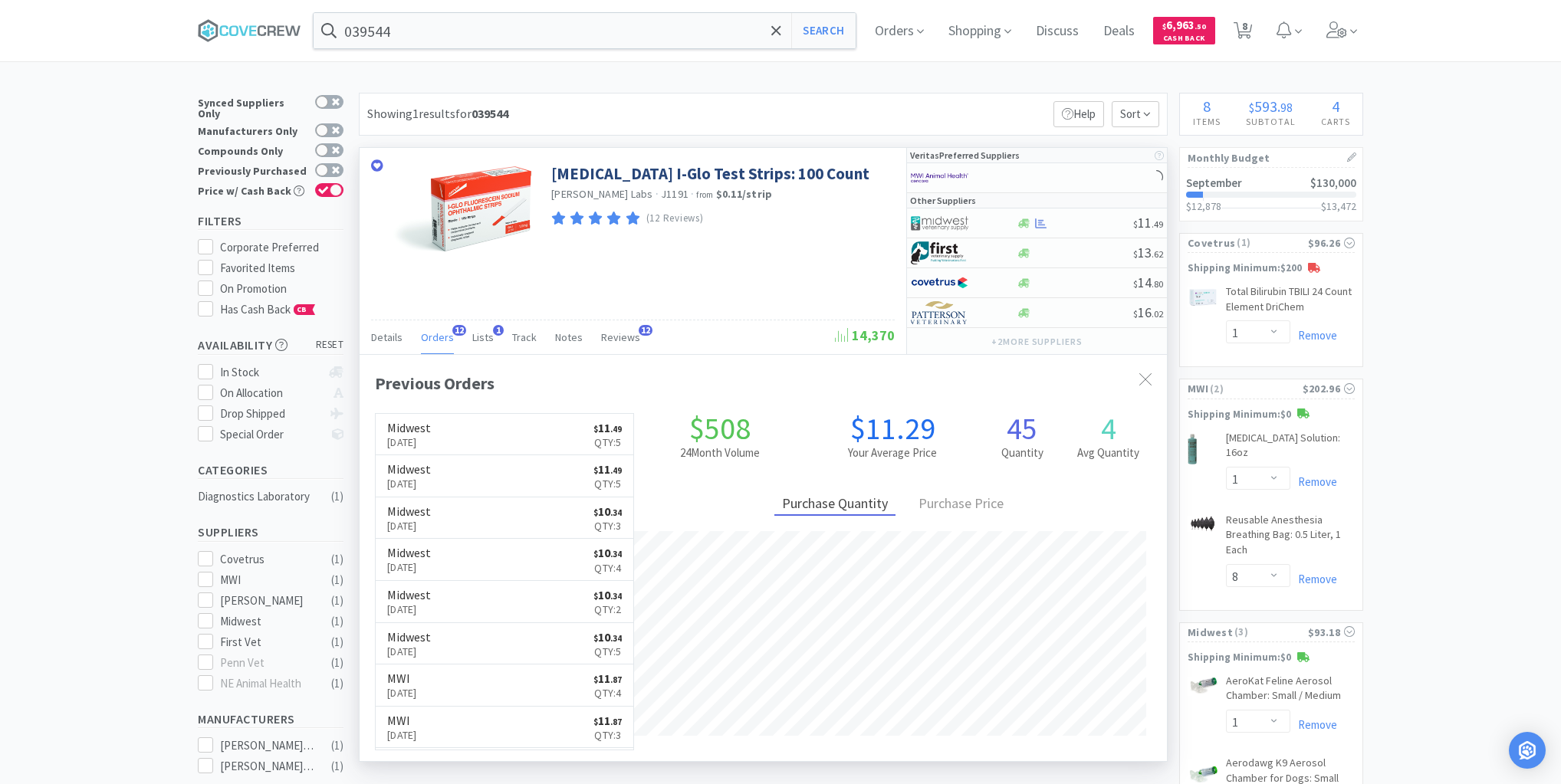
scroll to position [410, 807]
click at [444, 337] on span "Orders" at bounding box center [436, 337] width 33 height 14
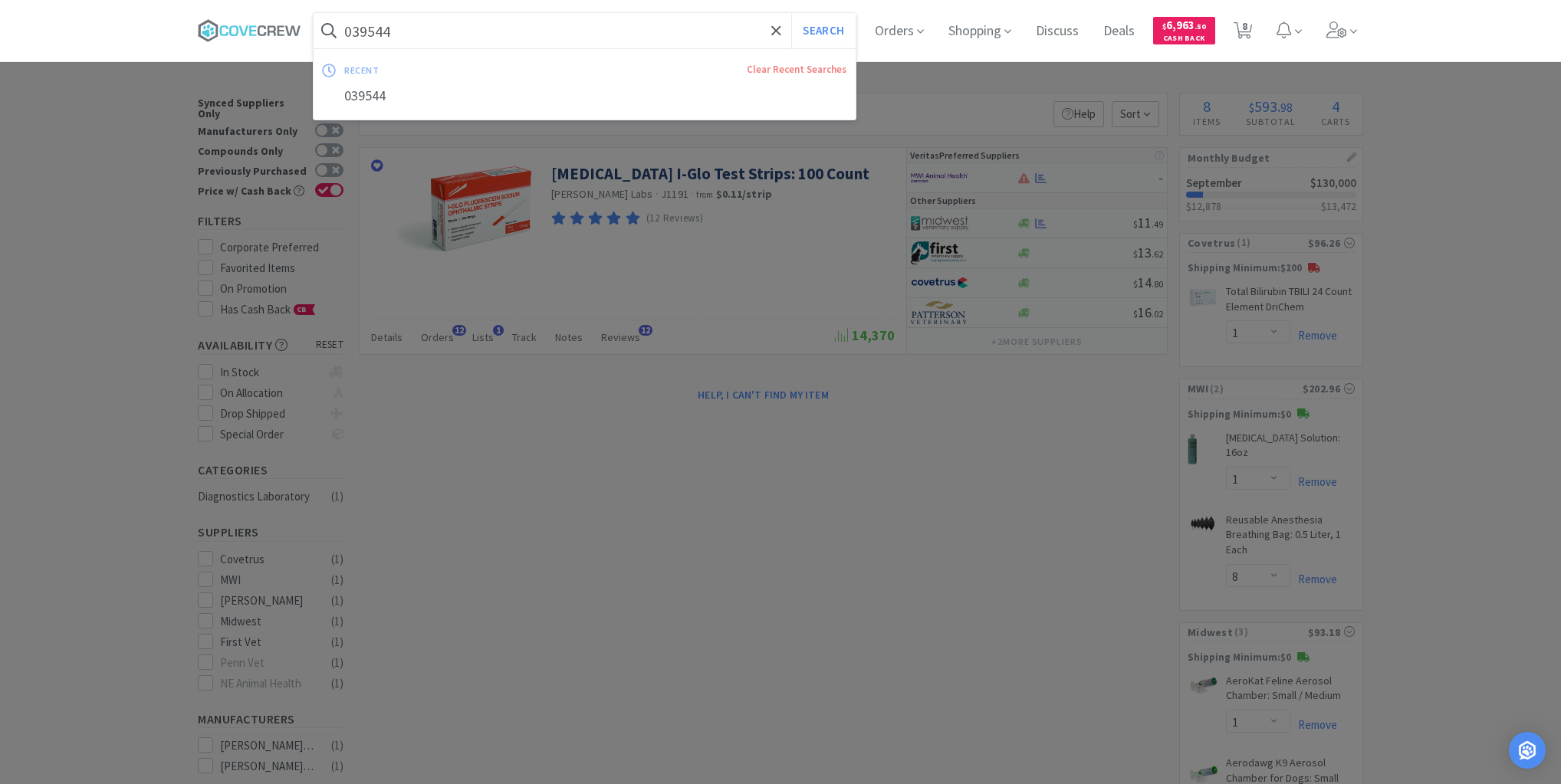
drag, startPoint x: 541, startPoint y: 28, endPoint x: 552, endPoint y: 29, distance: 11.0
click at [541, 28] on input "039544" at bounding box center [584, 31] width 541 height 36
type input "012031"
click at [791, 13] on button "Search" at bounding box center [823, 31] width 63 height 36
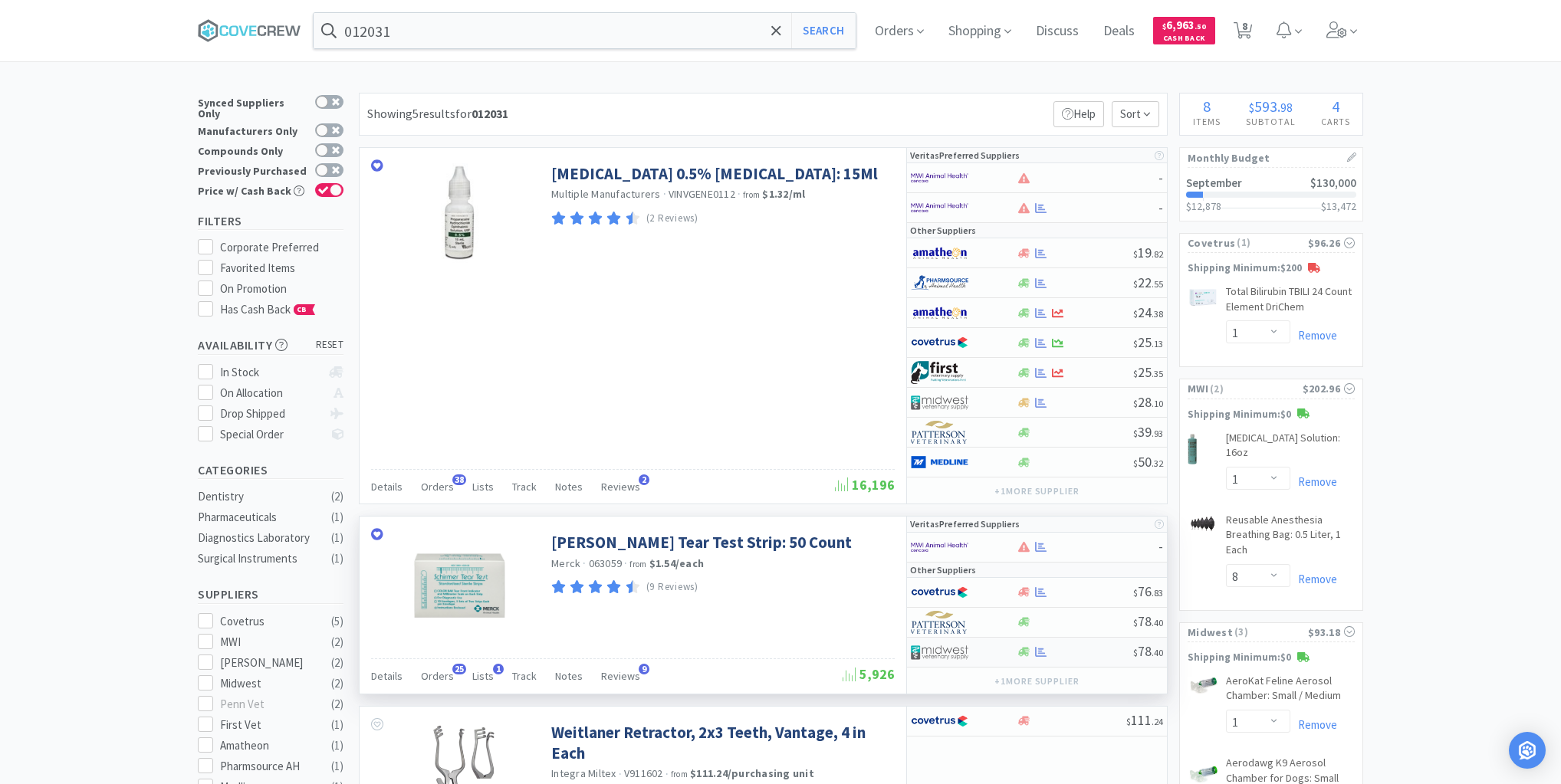
click at [1101, 649] on div at bounding box center [1074, 652] width 117 height 12
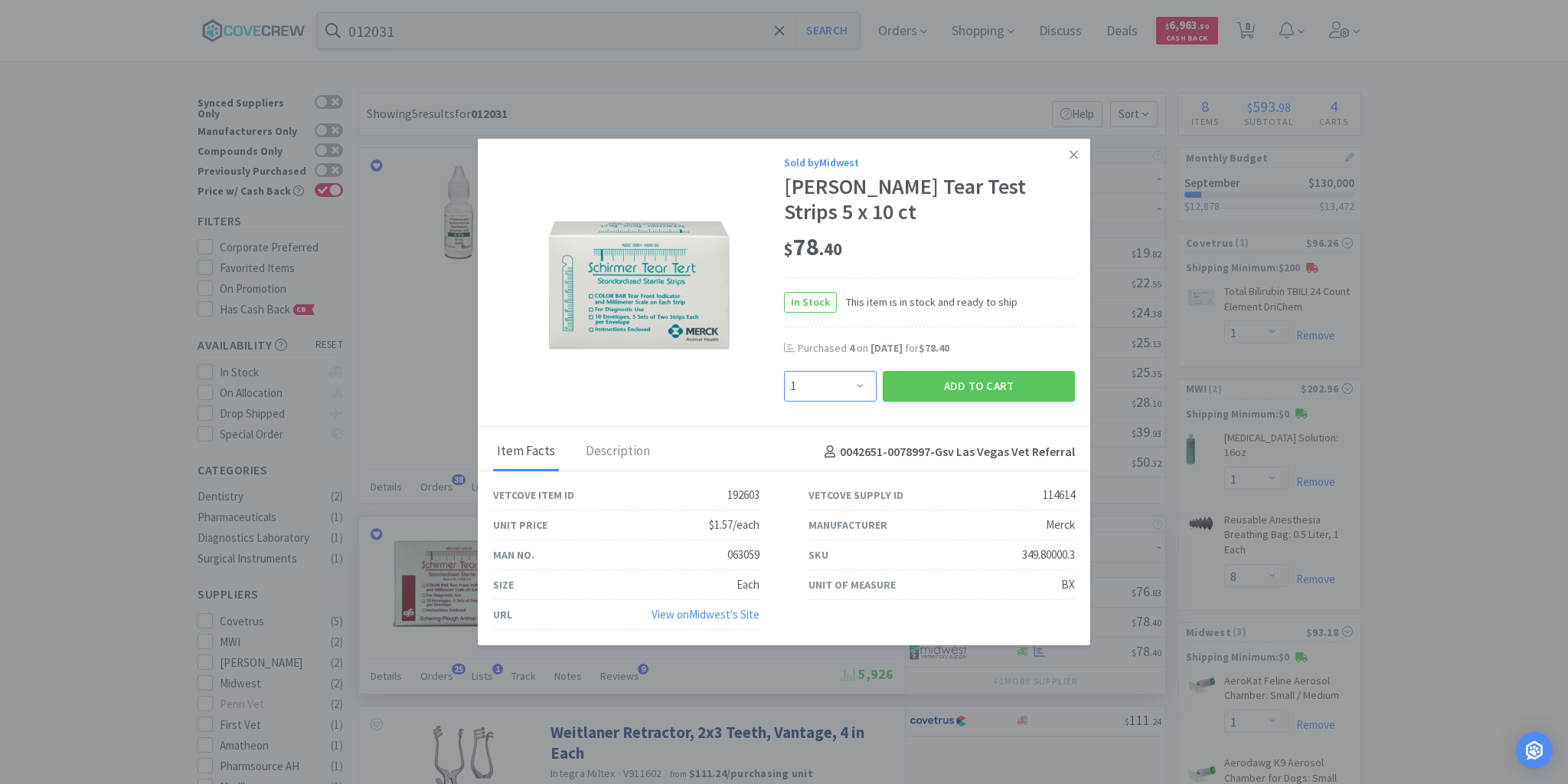
click at [860, 384] on select "Enter Quantity 1 2 3 4 5 6 7 8 9 10 11 12 13 14 15 16 17 18 19 20 Enter Quantity" at bounding box center [831, 386] width 93 height 31
select select "2"
click at [784, 372] on select "Enter Quantity 1 2 3 4 5 6 7 8 9 10 11 12 13 14 15 16 17 18 19 20 Enter Quantity" at bounding box center [831, 386] width 93 height 31
click at [970, 388] on button "Add to Cart" at bounding box center [979, 386] width 192 height 31
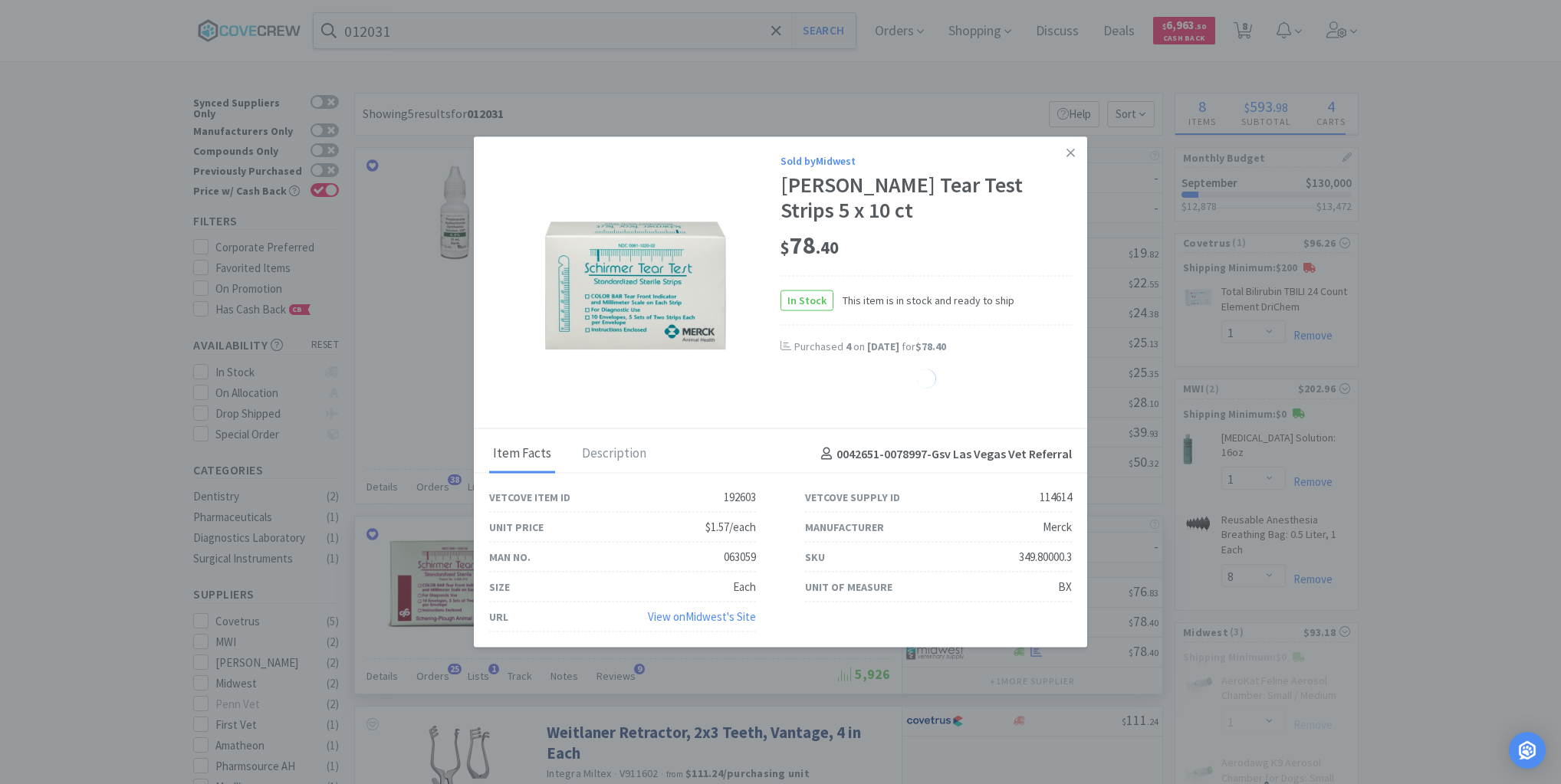
select select "2"
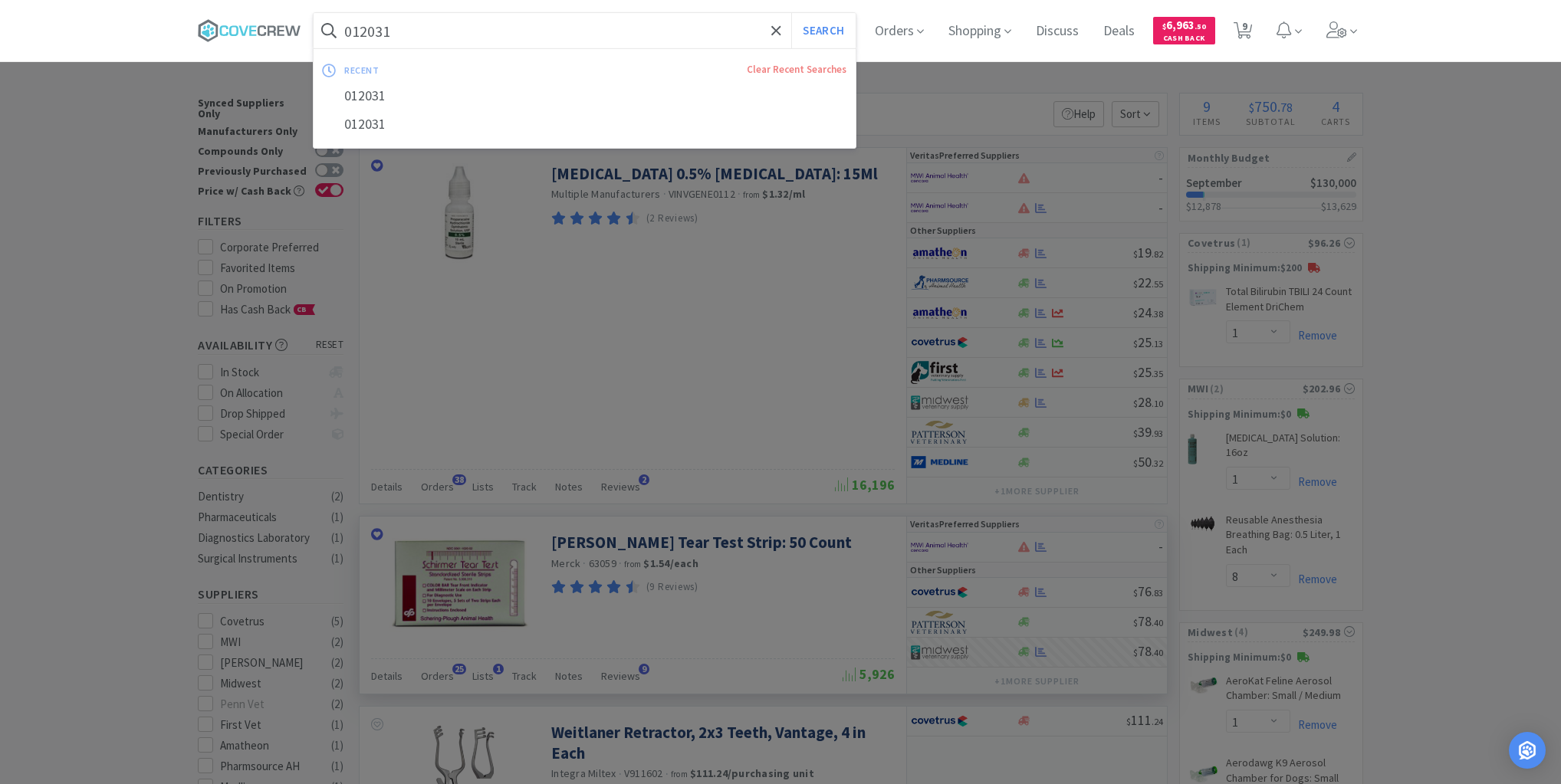
click at [427, 31] on input "012031" at bounding box center [584, 31] width 541 height 36
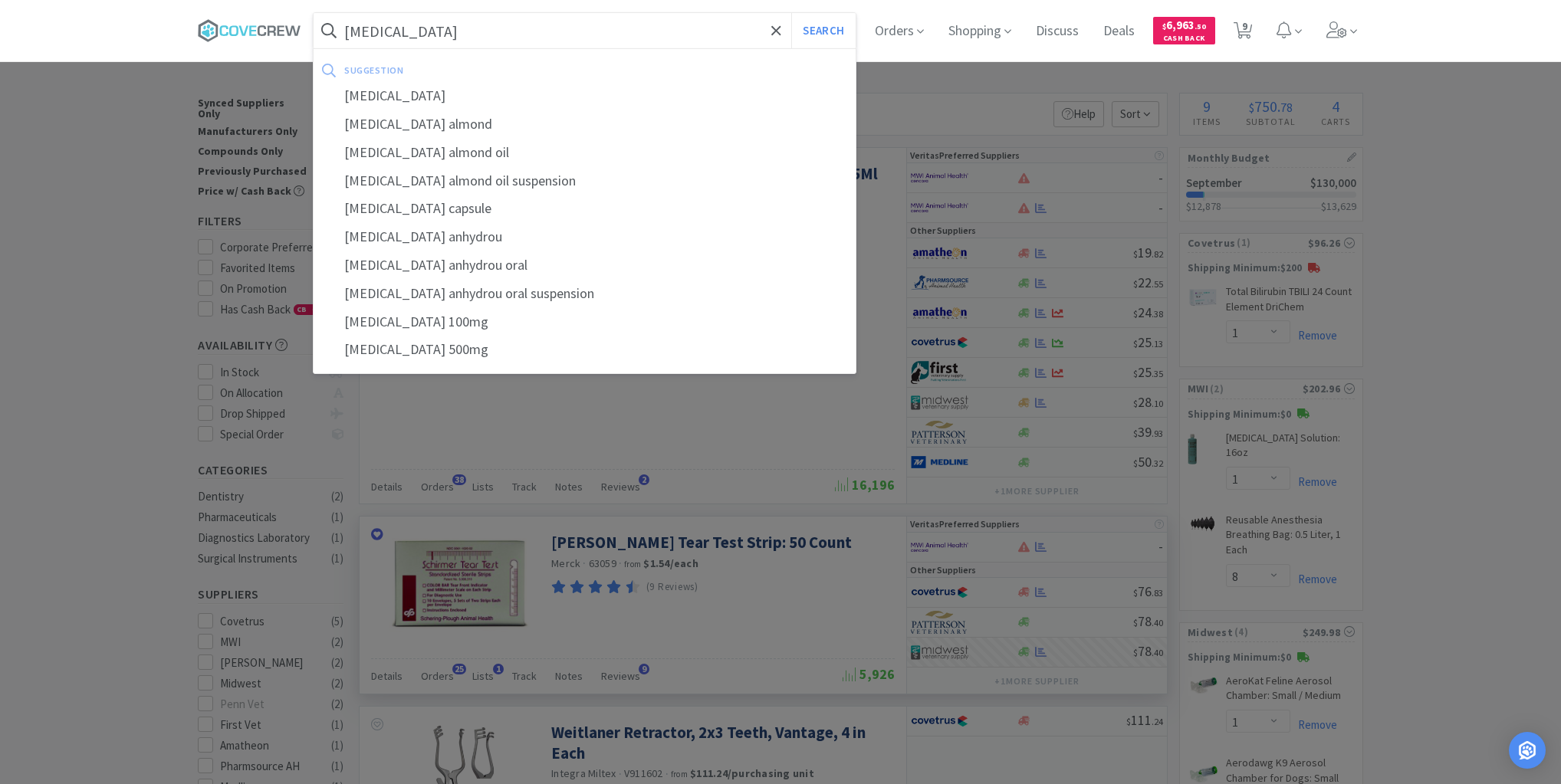
type input "ponazuril"
click at [791, 13] on button "Search" at bounding box center [823, 31] width 63 height 36
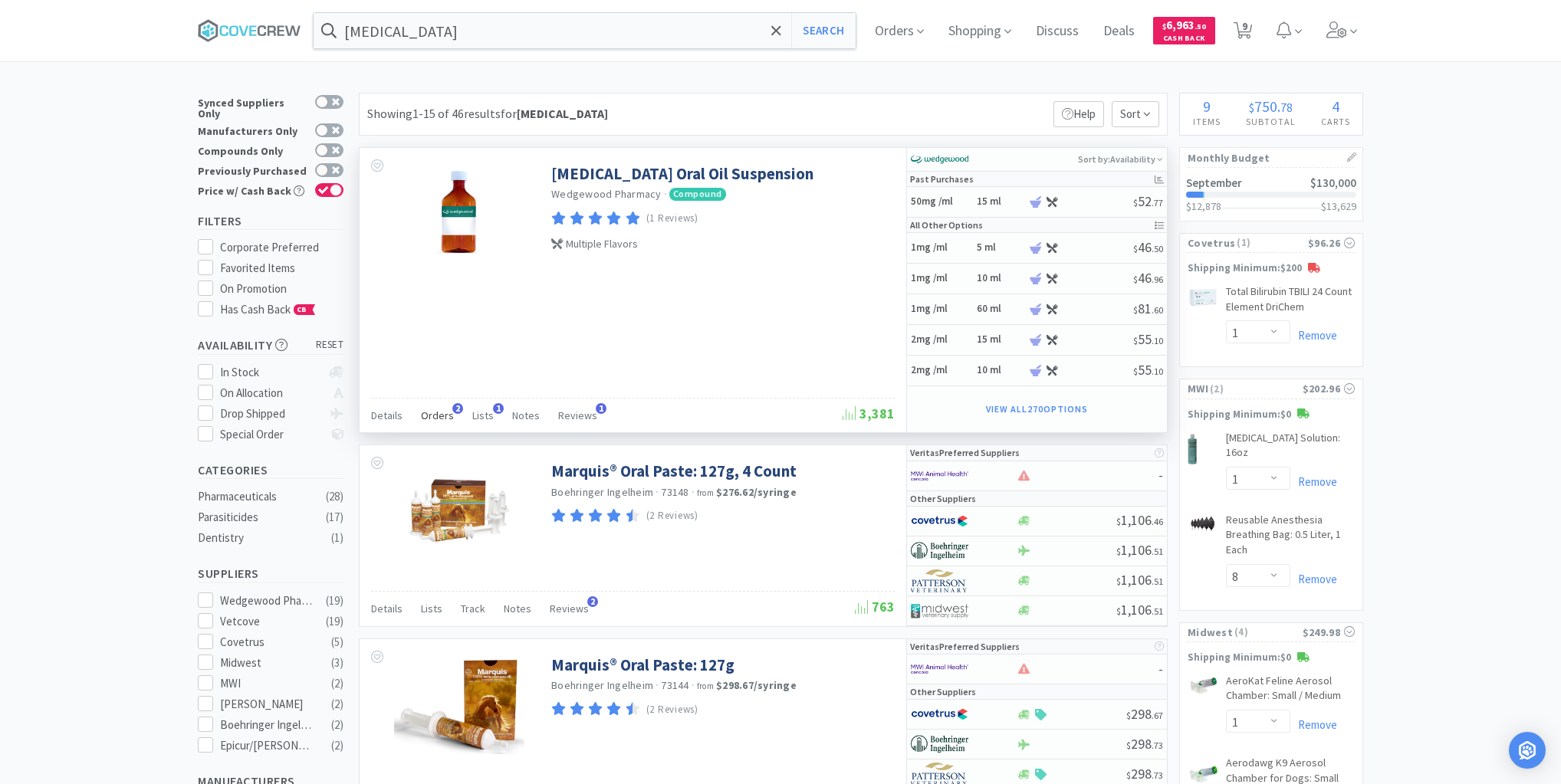
click at [441, 410] on span "Orders" at bounding box center [436, 415] width 33 height 14
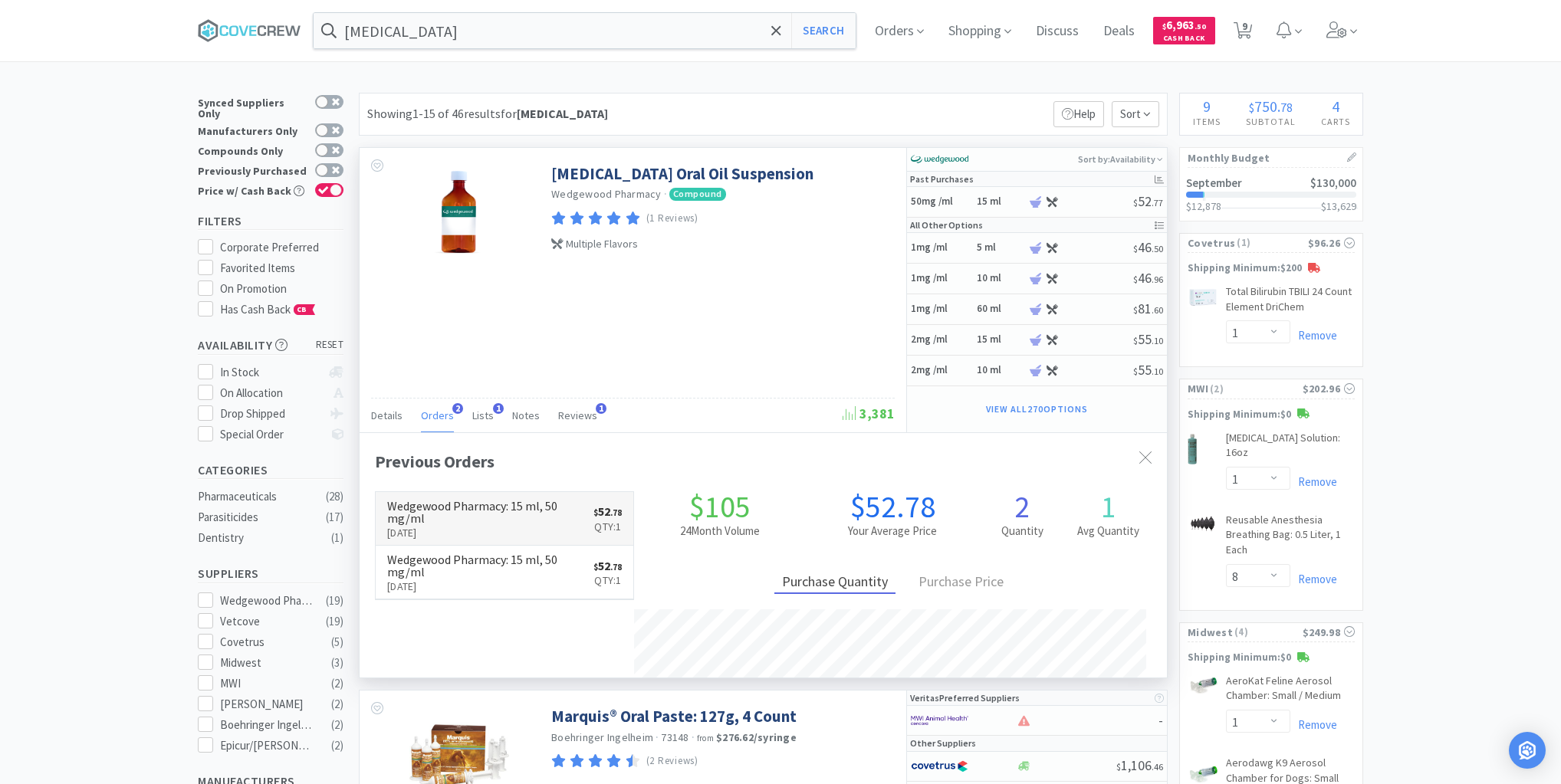
scroll to position [396, 807]
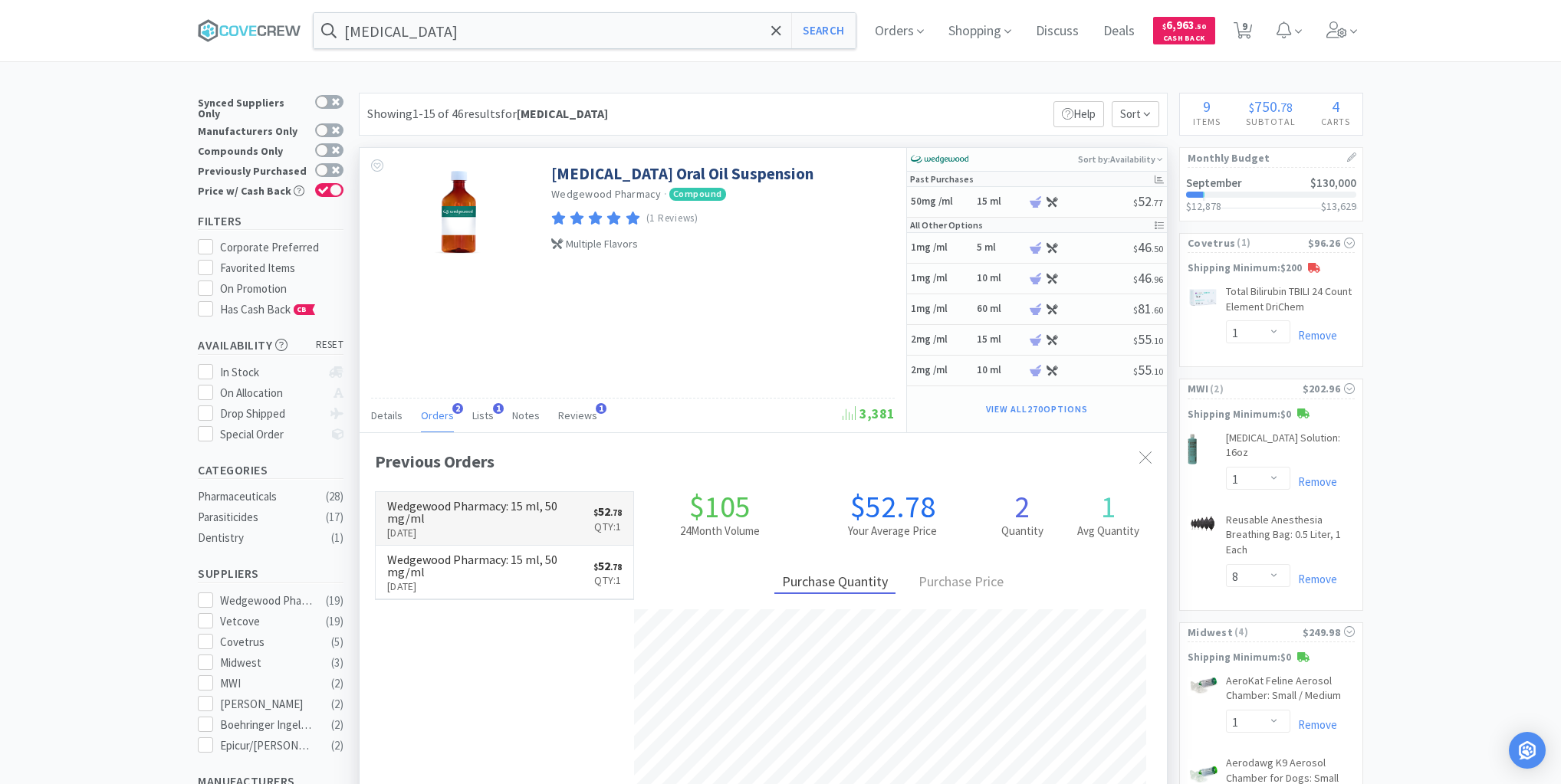
click at [506, 525] on p "Jul 10th, 2025" at bounding box center [490, 532] width 206 height 17
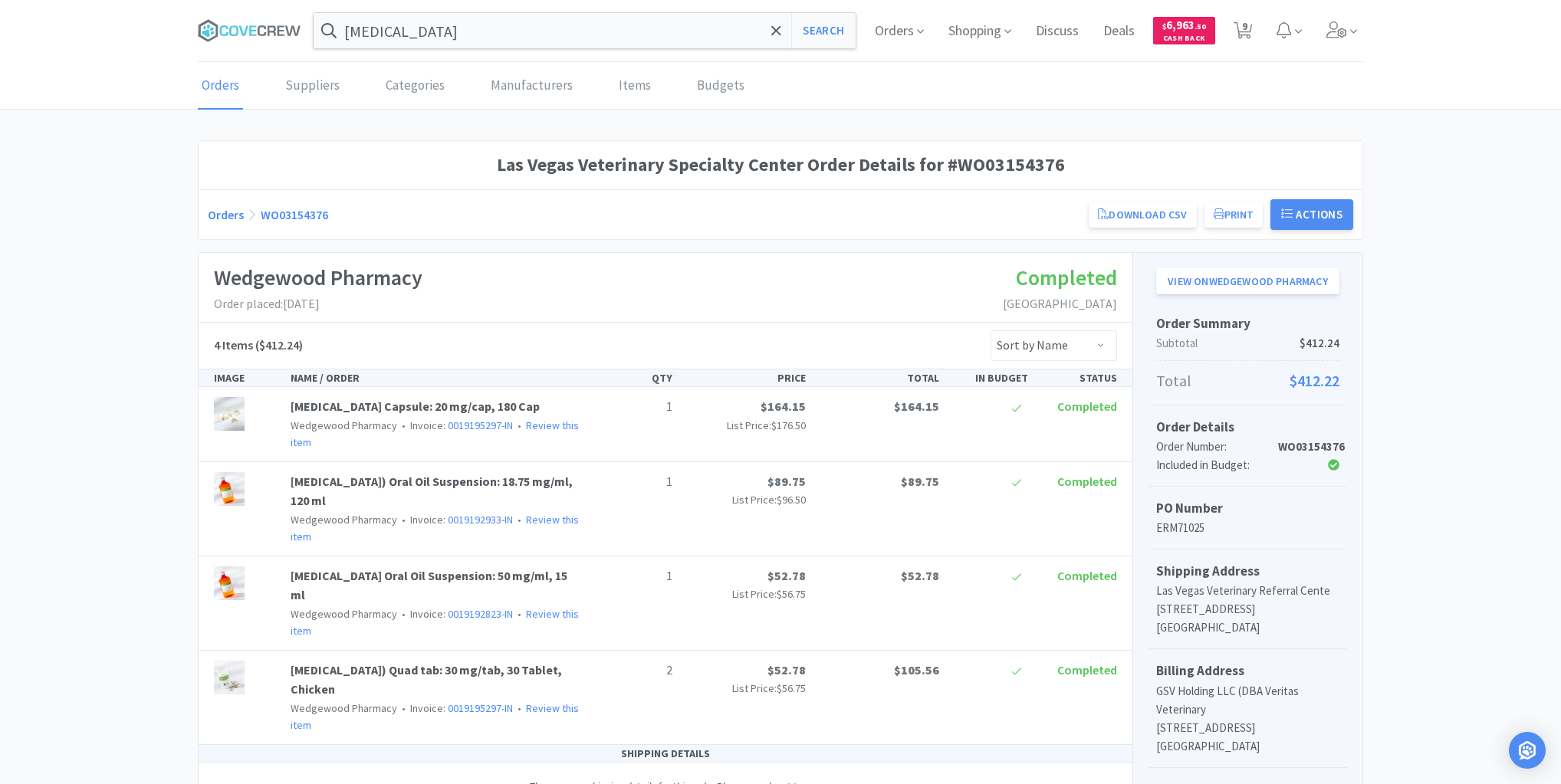
select select "1"
select select "8"
select select "1"
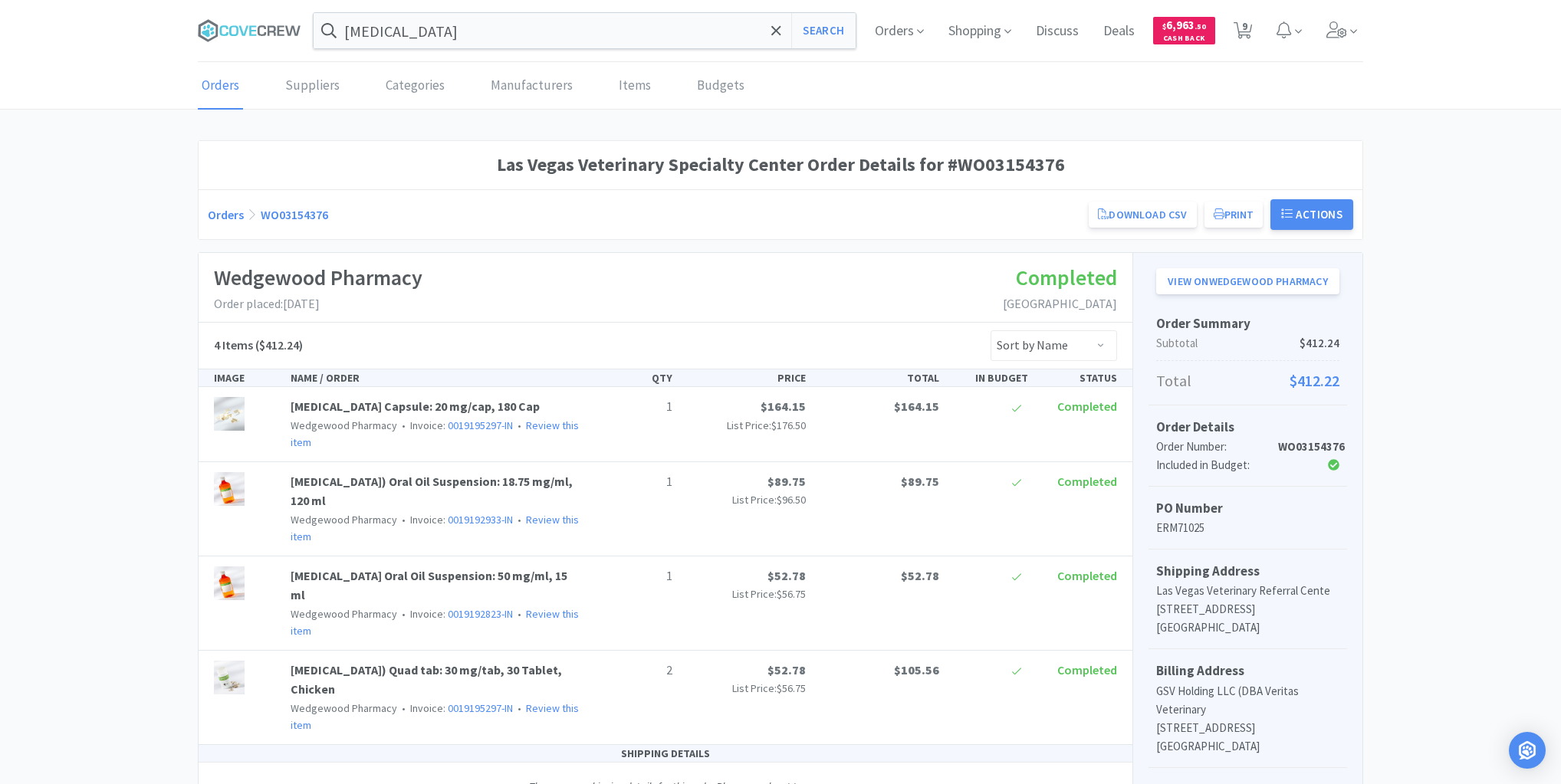
select select "2"
select select "1"
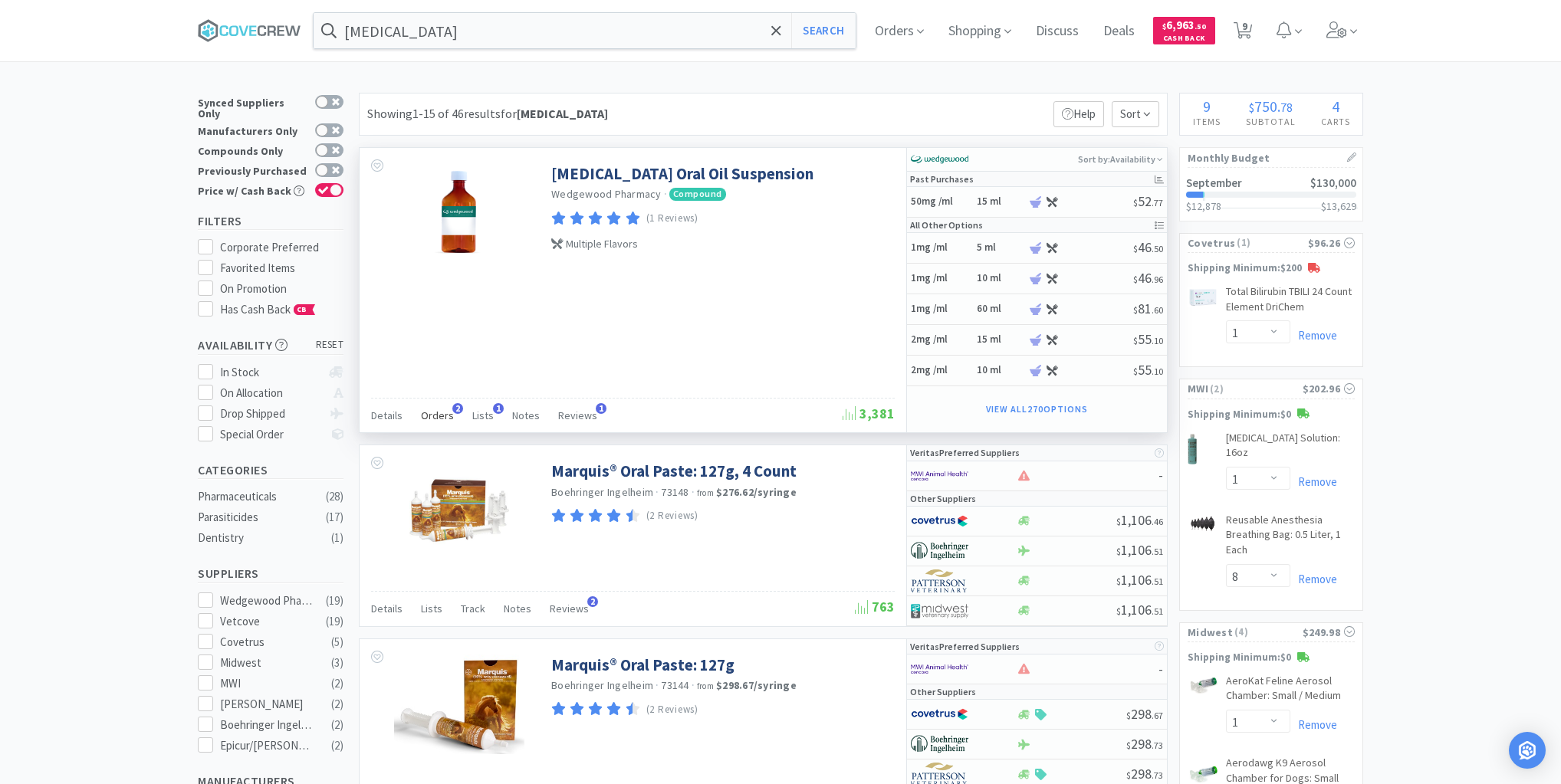
click at [441, 413] on span "Orders" at bounding box center [436, 415] width 33 height 14
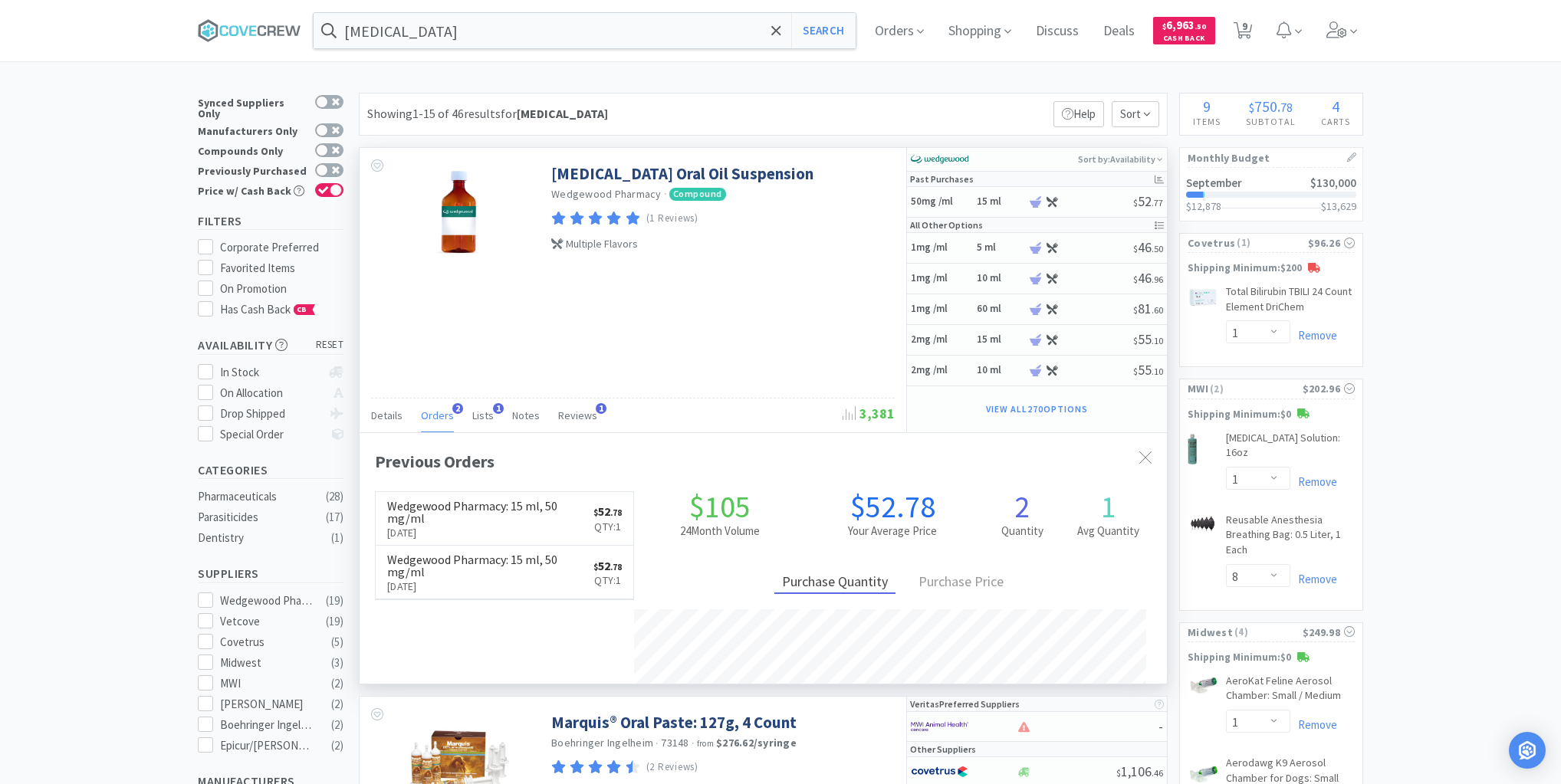
scroll to position [396, 807]
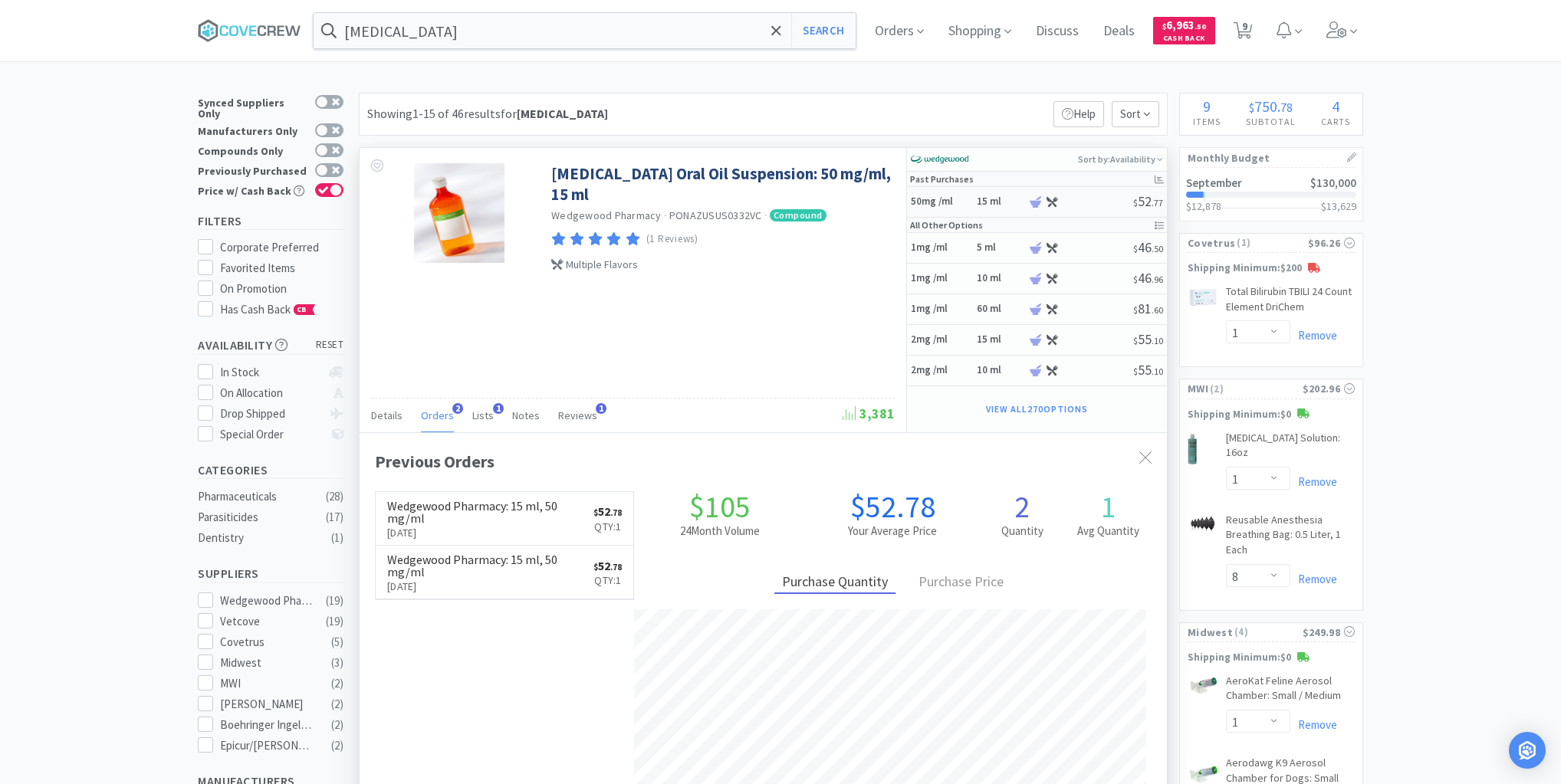
click at [974, 199] on div "50mg /ml 15 ml" at bounding box center [968, 201] width 116 height 27
select select "45"
select select "1"
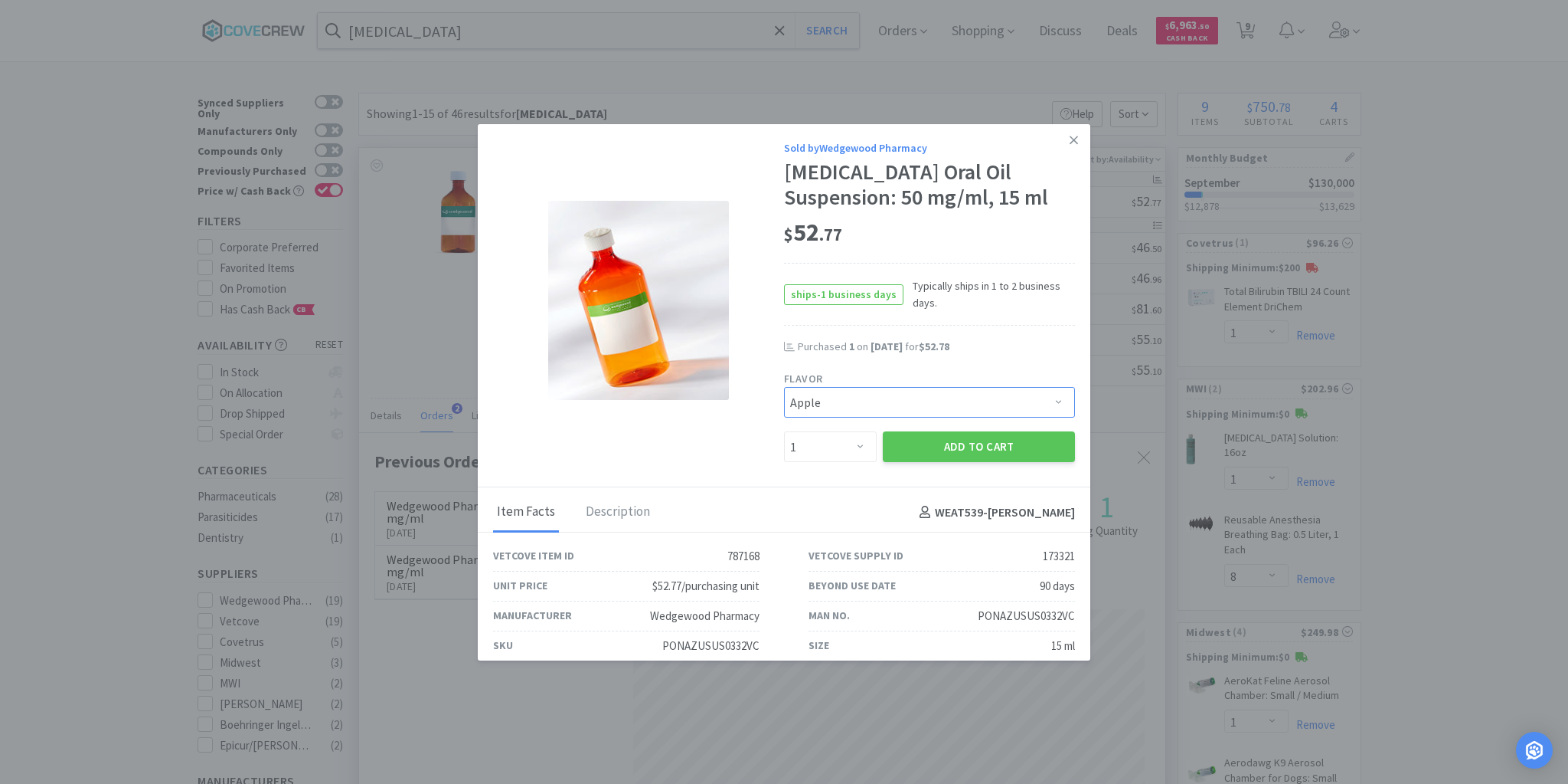
click at [1051, 399] on select "Pick a Flavor Apple Apple-Molasses Apple/Marshmallow Banana Banana-Marshmallow …" at bounding box center [930, 401] width 291 height 31
select select "43"
click at [784, 387] on select "Pick a Flavor Apple Apple-Molasses Apple/Marshmallow Banana Banana-Marshmallow …" at bounding box center [930, 401] width 291 height 31
click at [946, 446] on button "Add to Cart" at bounding box center [979, 446] width 192 height 31
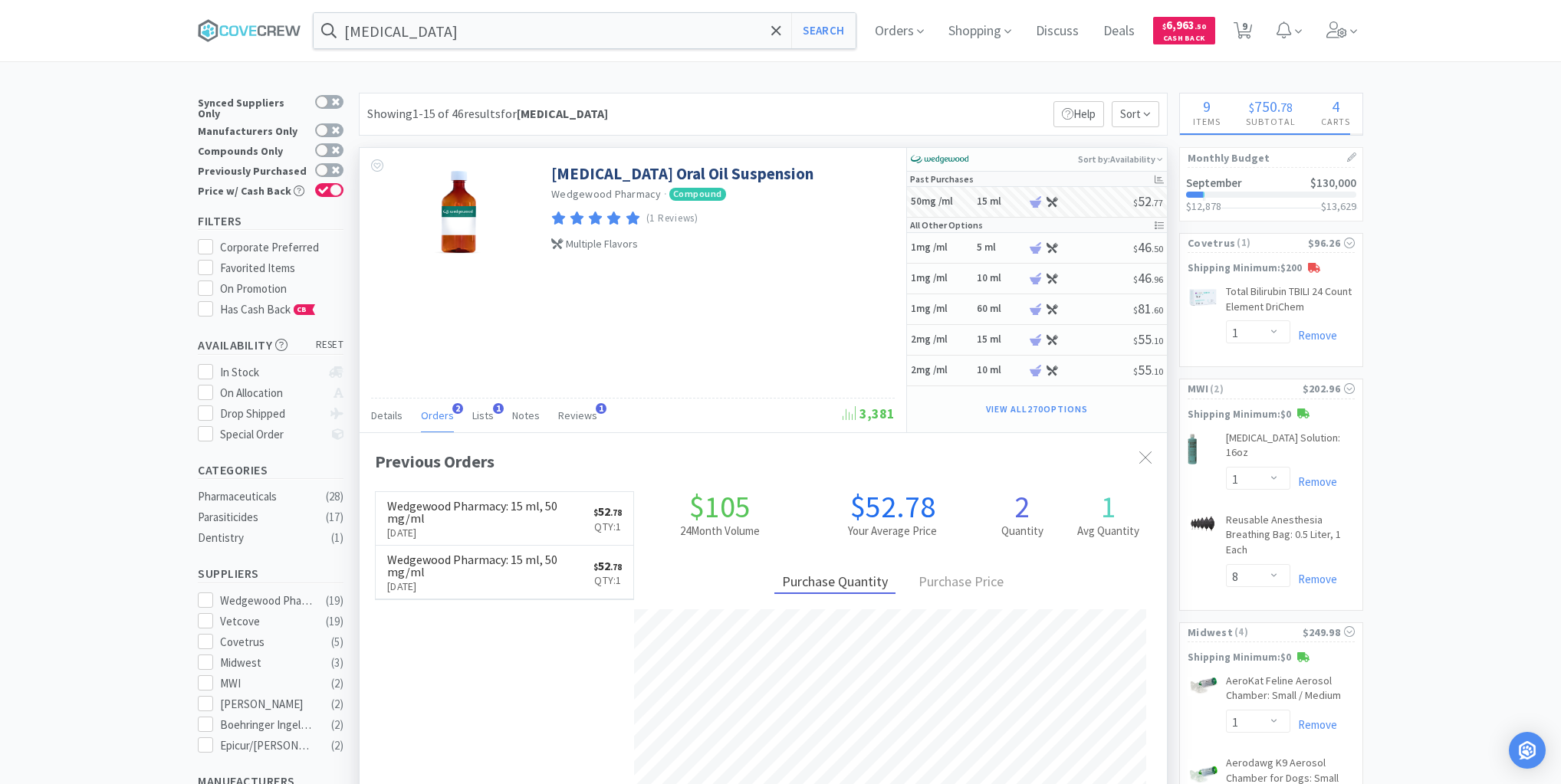
select select "1"
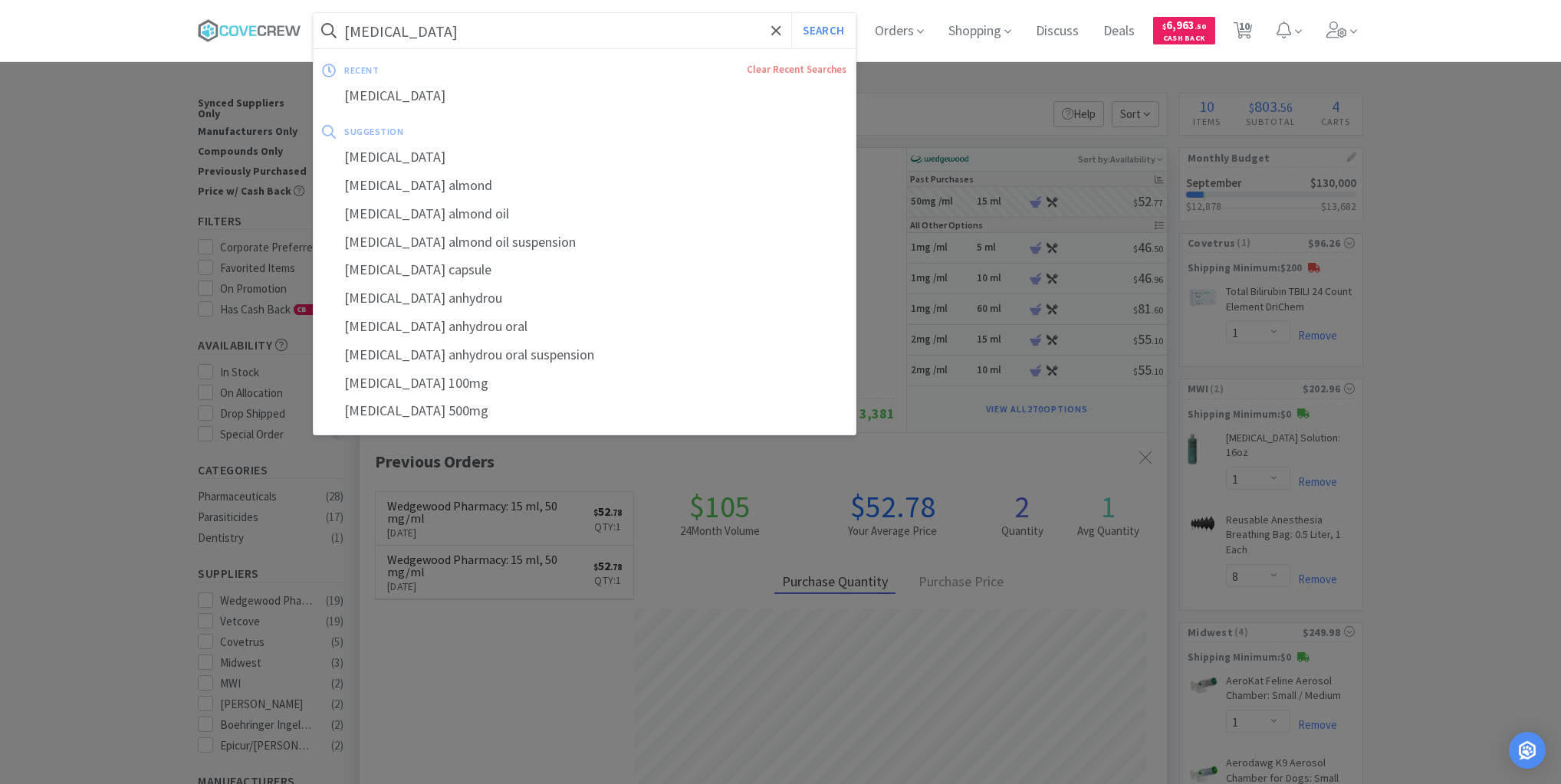
click at [690, 33] on input "ponazuril" at bounding box center [584, 31] width 541 height 36
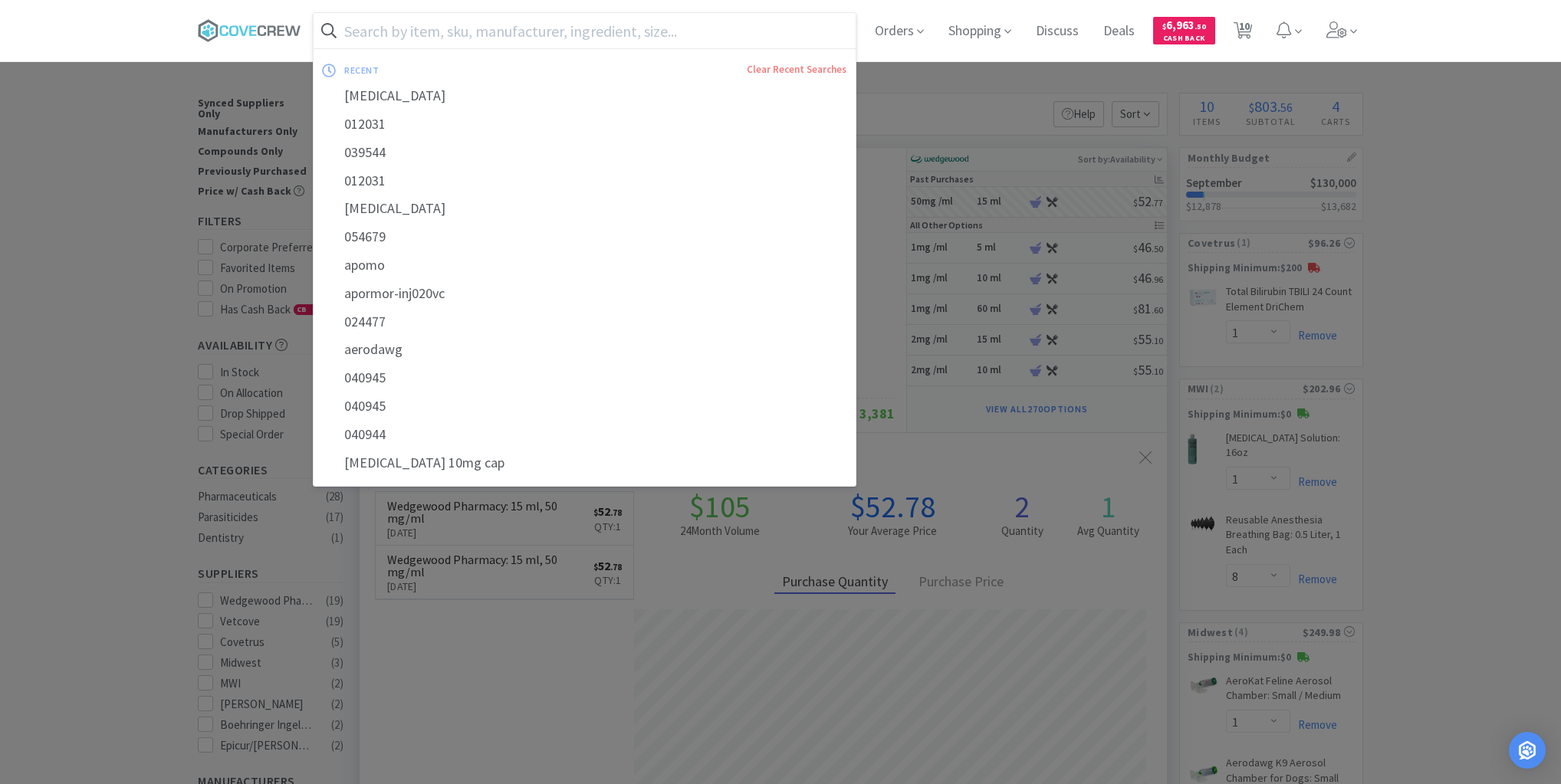
click at [300, 29] on icon at bounding box center [293, 31] width 15 height 10
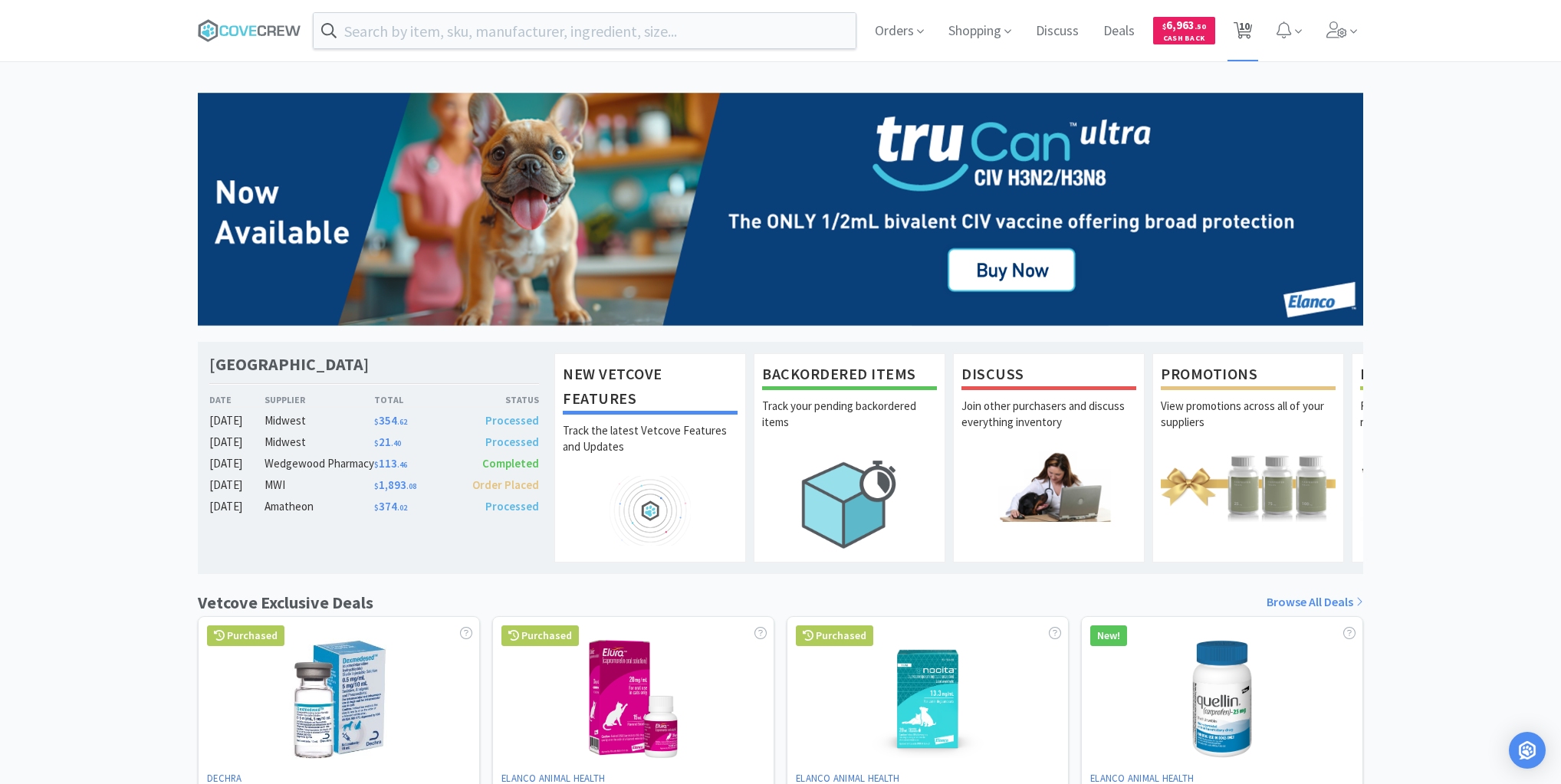
click at [1246, 29] on span "10" at bounding box center [1244, 26] width 11 height 61
select select "2"
select select "1"
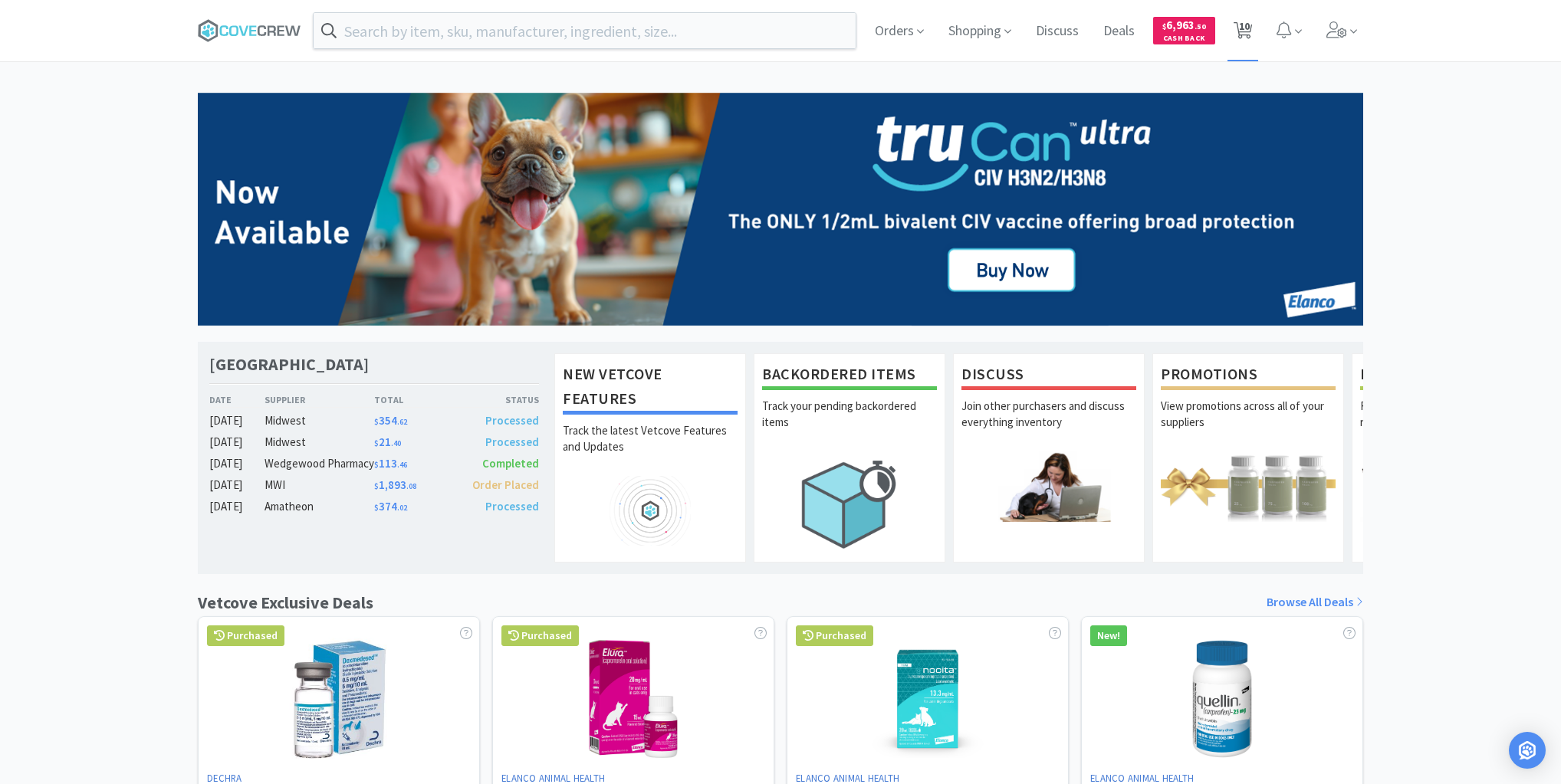
select select "1"
select select "8"
select select "1"
select select "2"
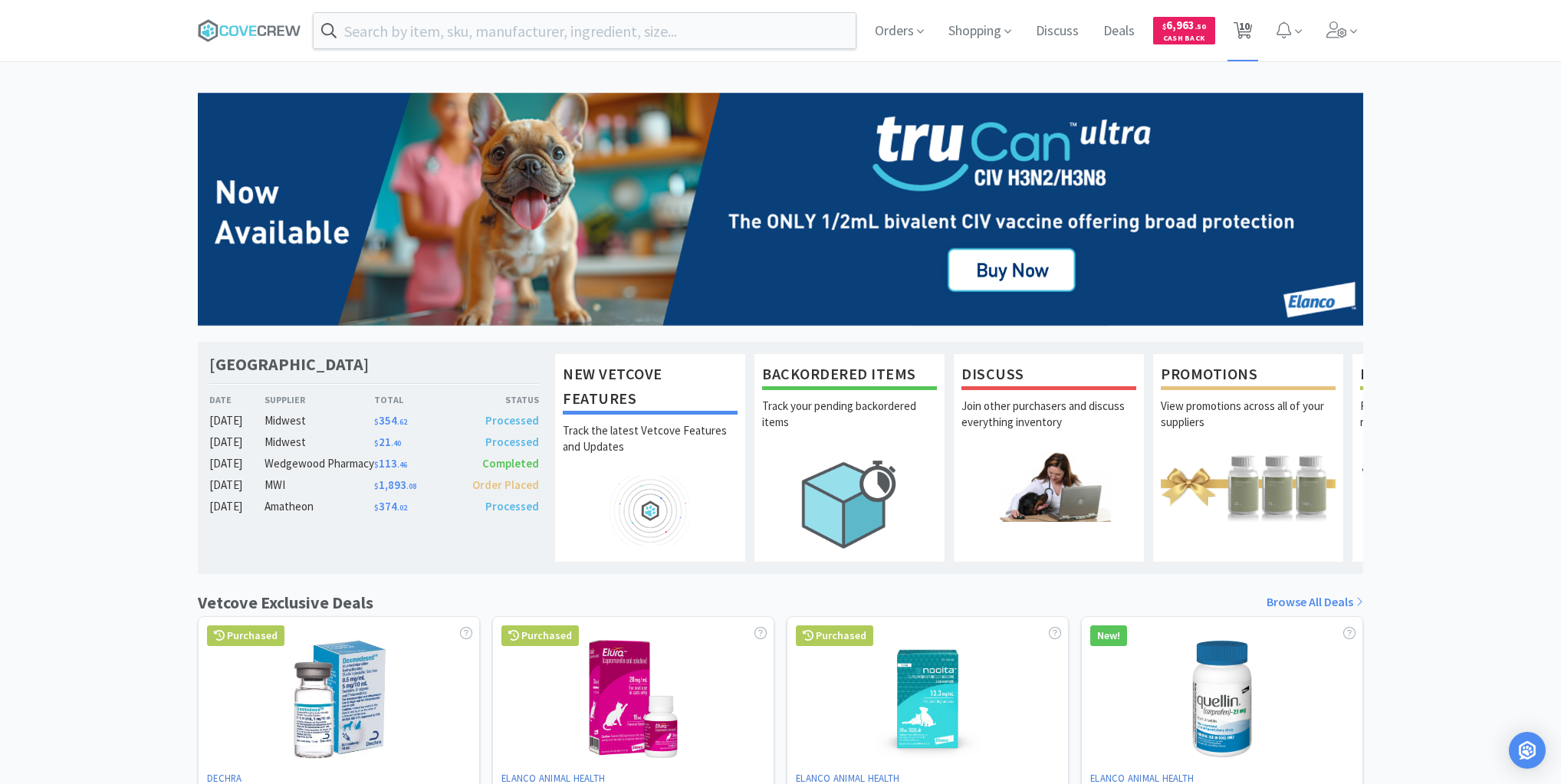
select select "2"
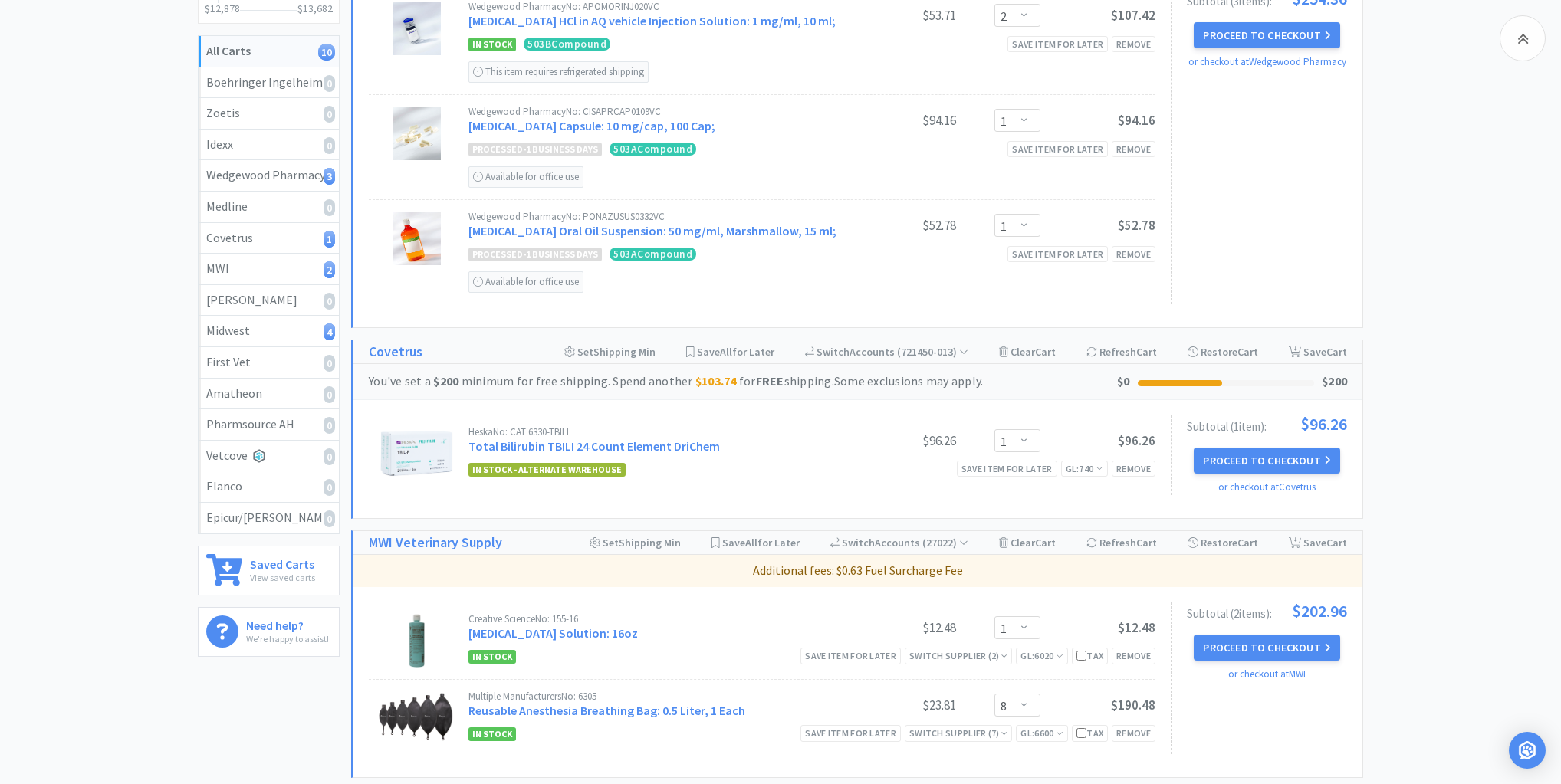
scroll to position [429, 0]
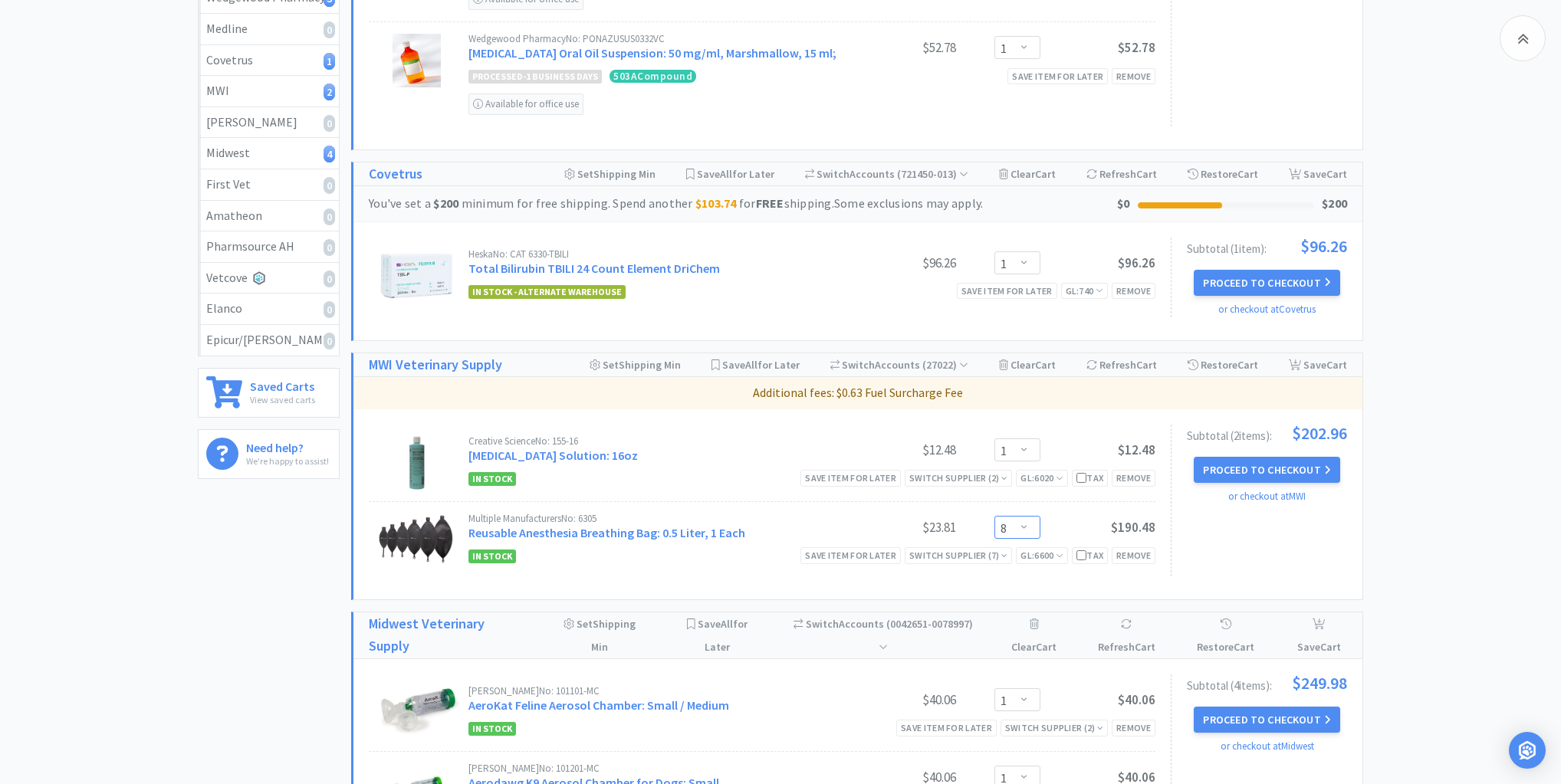
click at [1024, 518] on select "Enter Quantity 1 2 3 4 5 6 7 8 9 10 11 12 13 14 15 16 17 18 19 20 Enter Quantity" at bounding box center [1018, 526] width 46 height 23
click at [995, 515] on select "Enter Quantity 1 2 3 4 5 6 7 8 9 10 11 12 13 14 15 16 17 18 19 20 Enter Quantity" at bounding box center [1018, 526] width 46 height 23
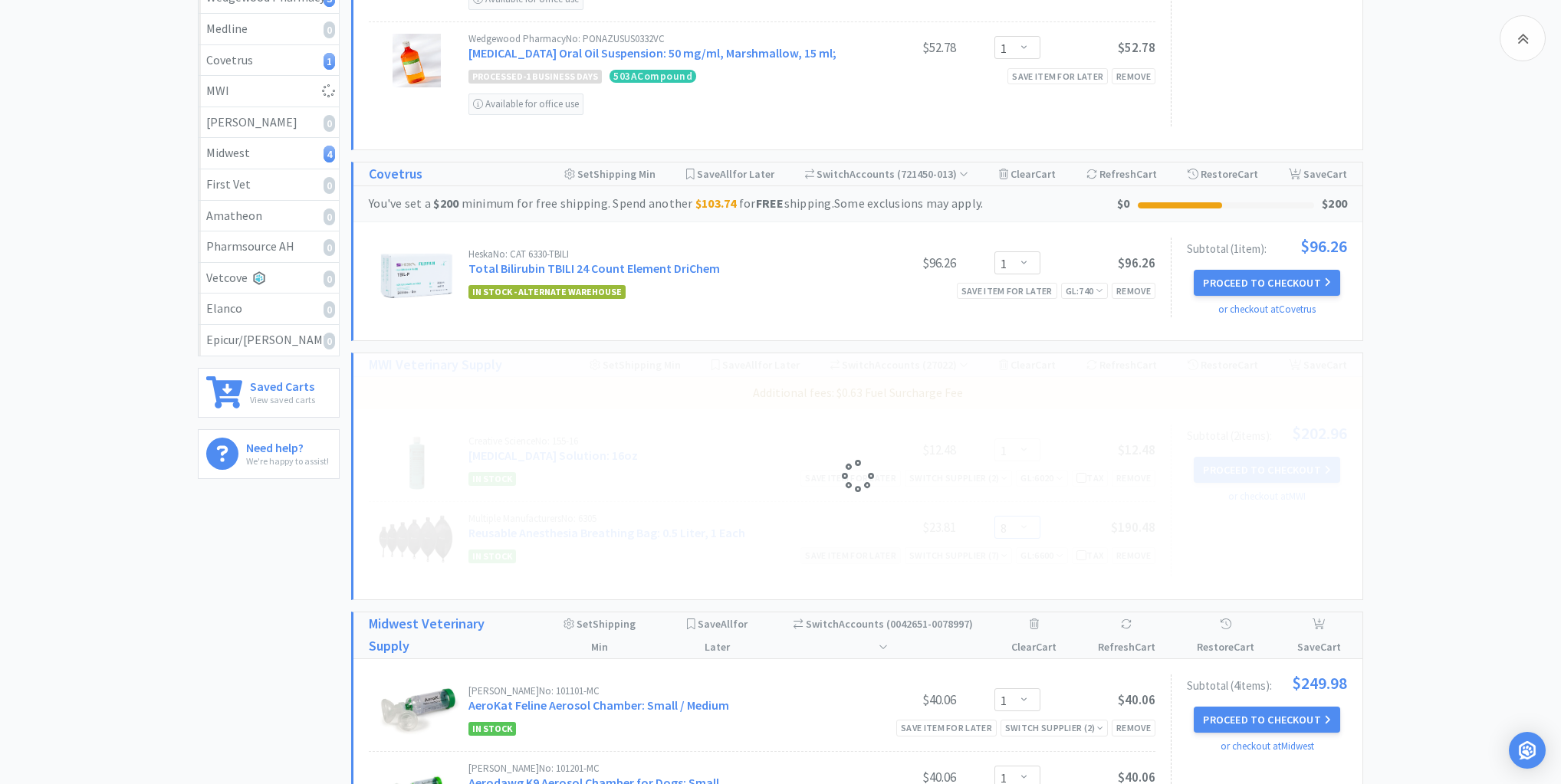
select select "4"
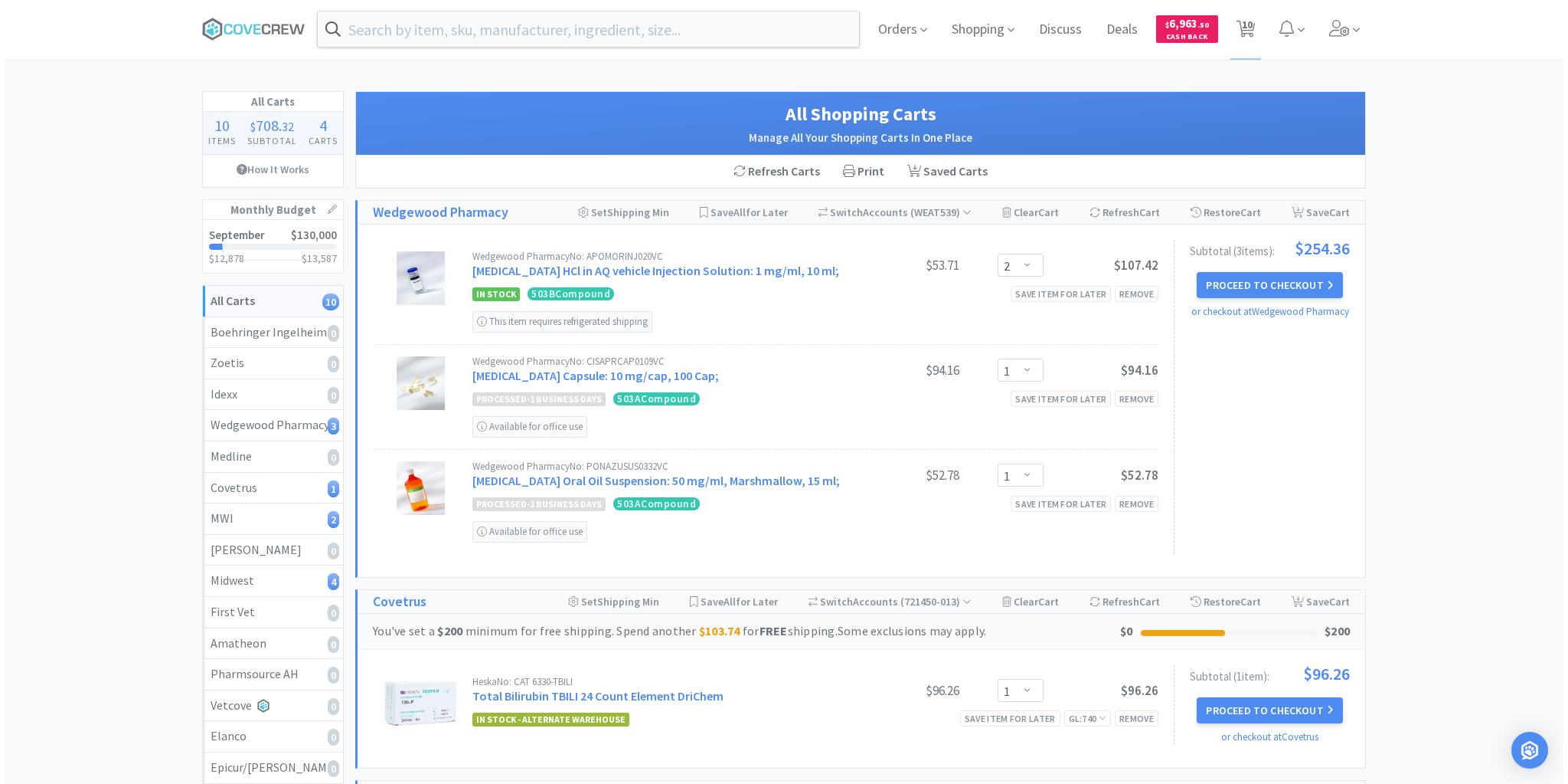
scroll to position [0, 0]
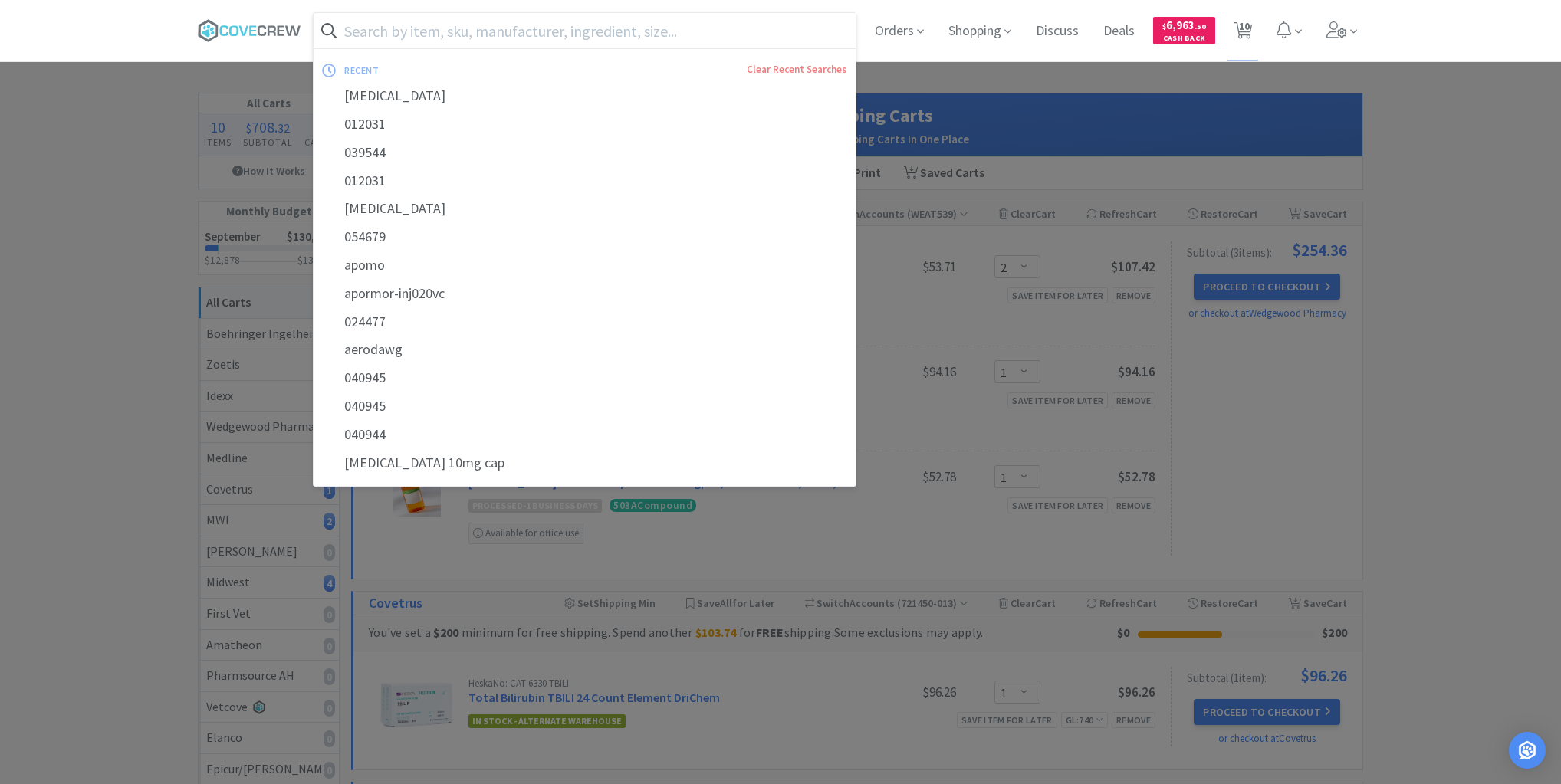
drag, startPoint x: 789, startPoint y: 39, endPoint x: 802, endPoint y: 54, distance: 19.8
click at [794, 43] on input "text" at bounding box center [584, 31] width 541 height 36
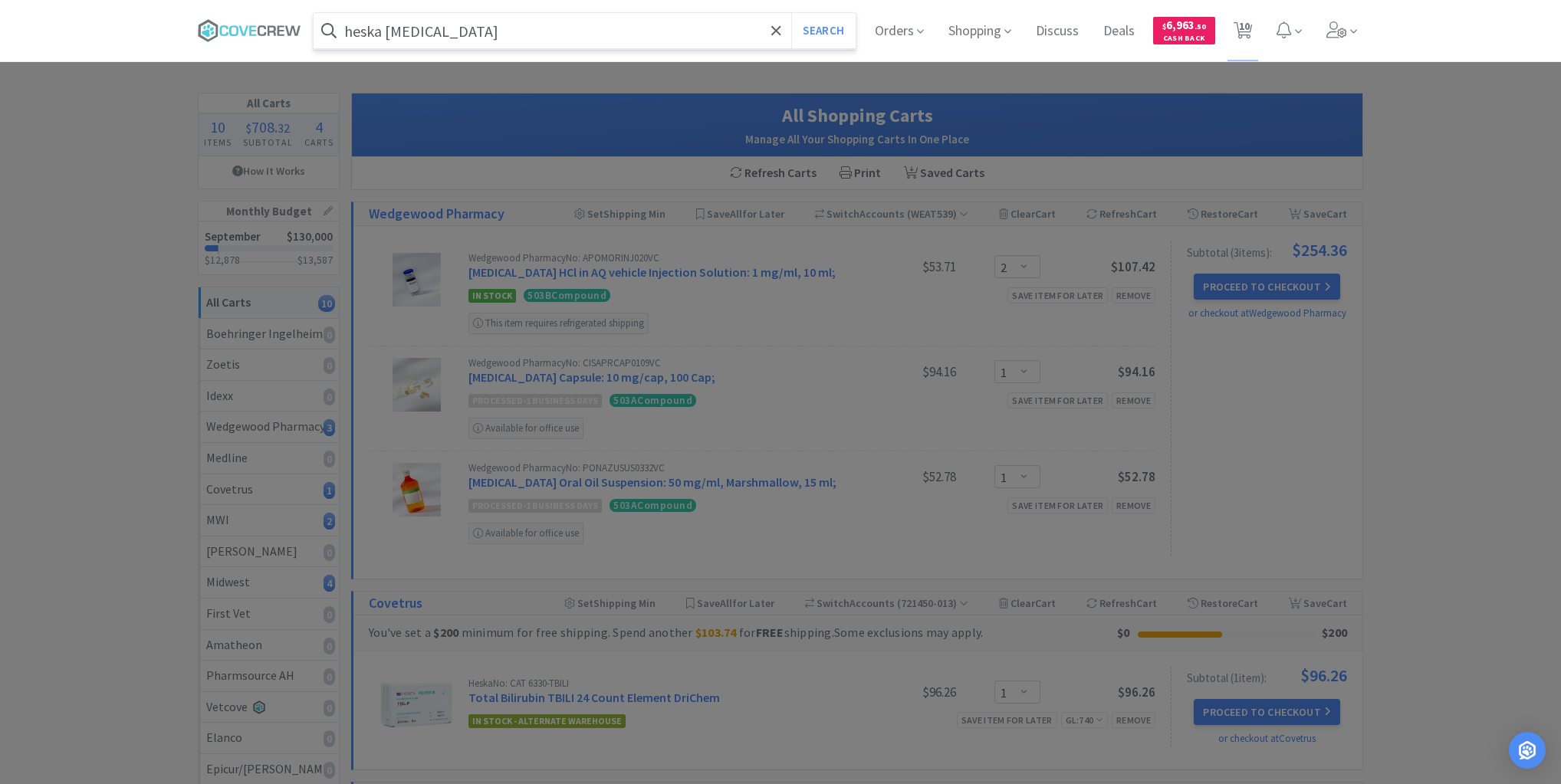
type input "heska liver panel"
click at [791, 13] on button "Search" at bounding box center [823, 31] width 63 height 36
select select "1"
select select "4"
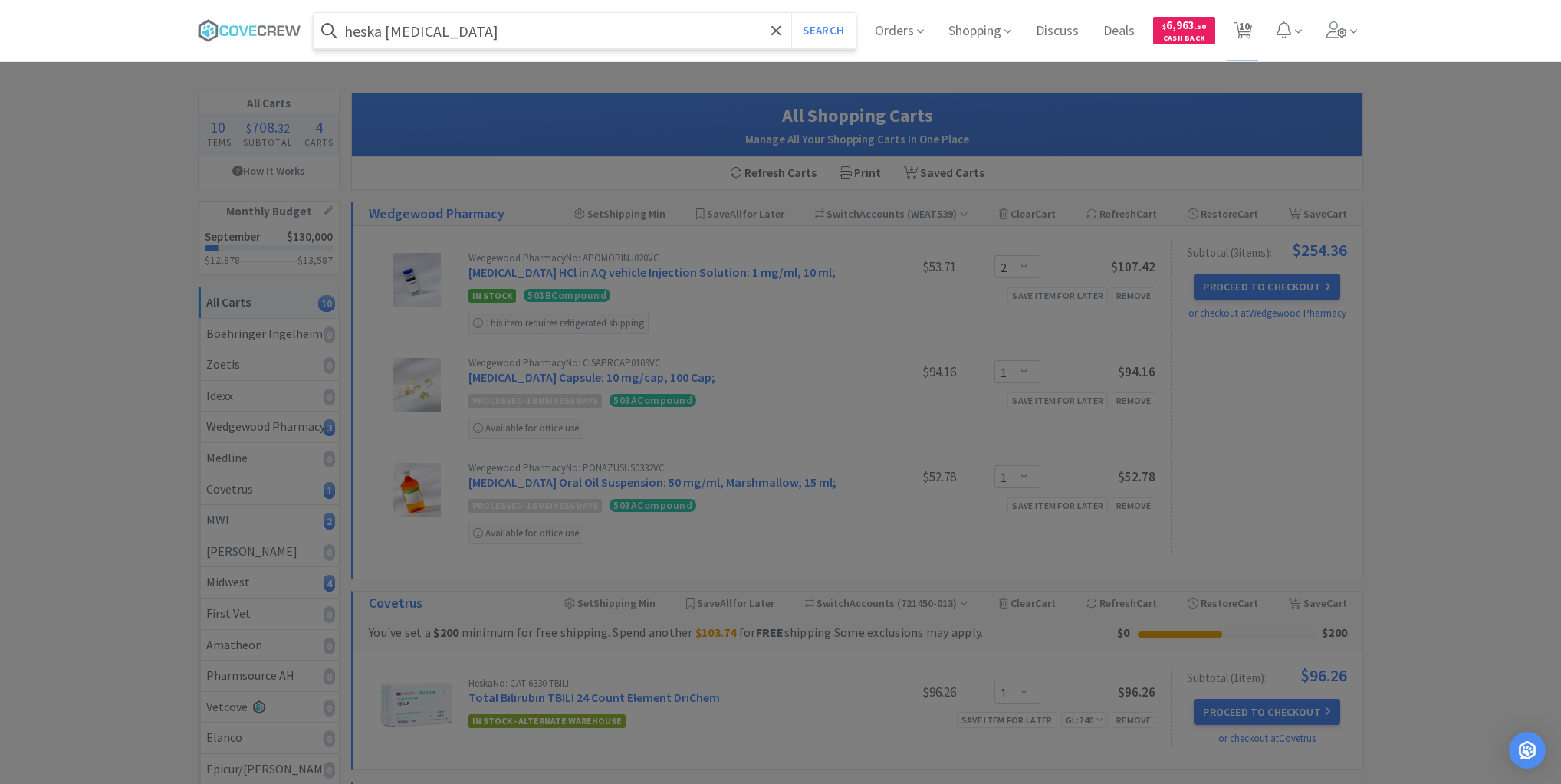
select select "1"
select select "2"
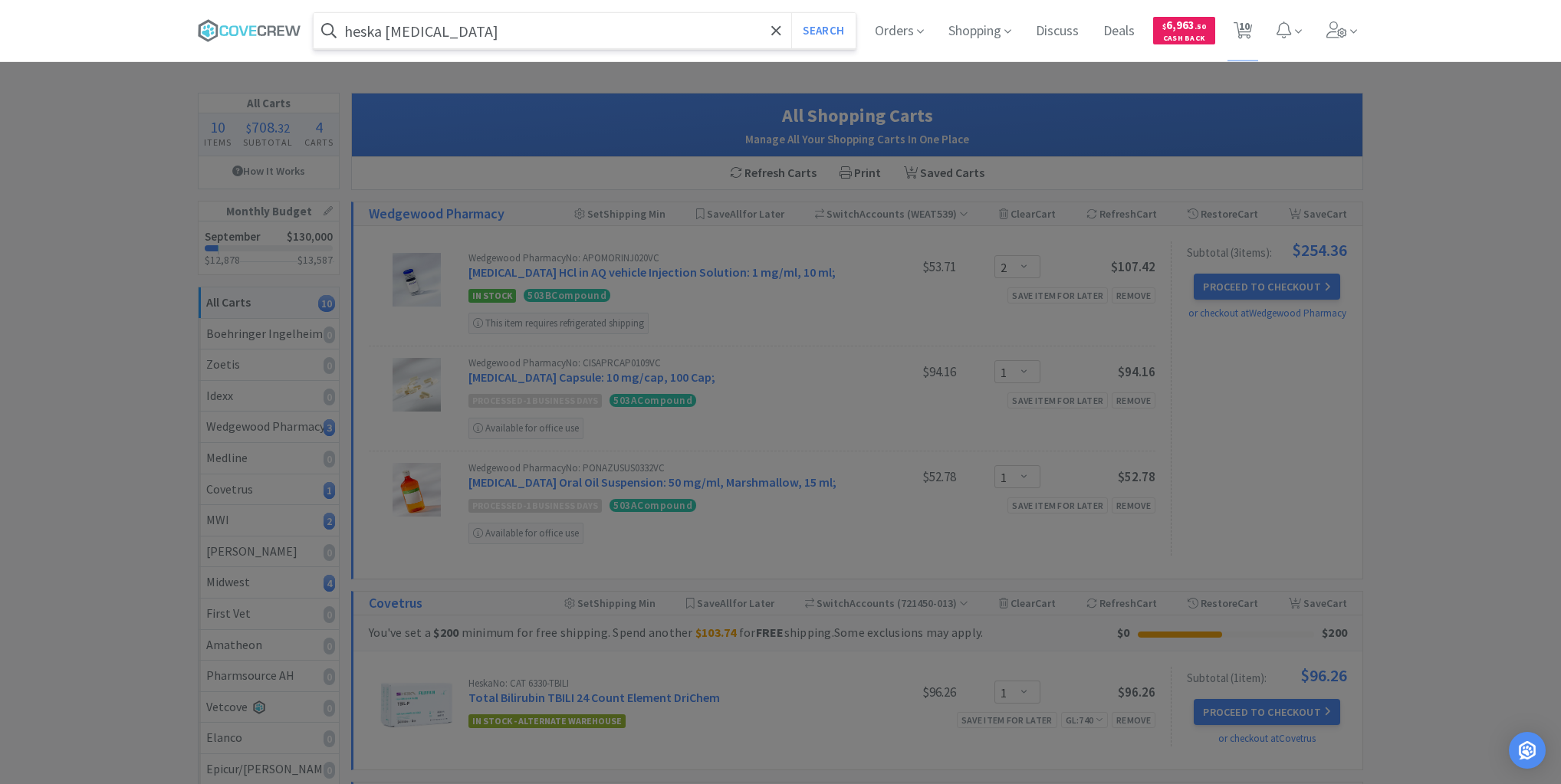
select select "1"
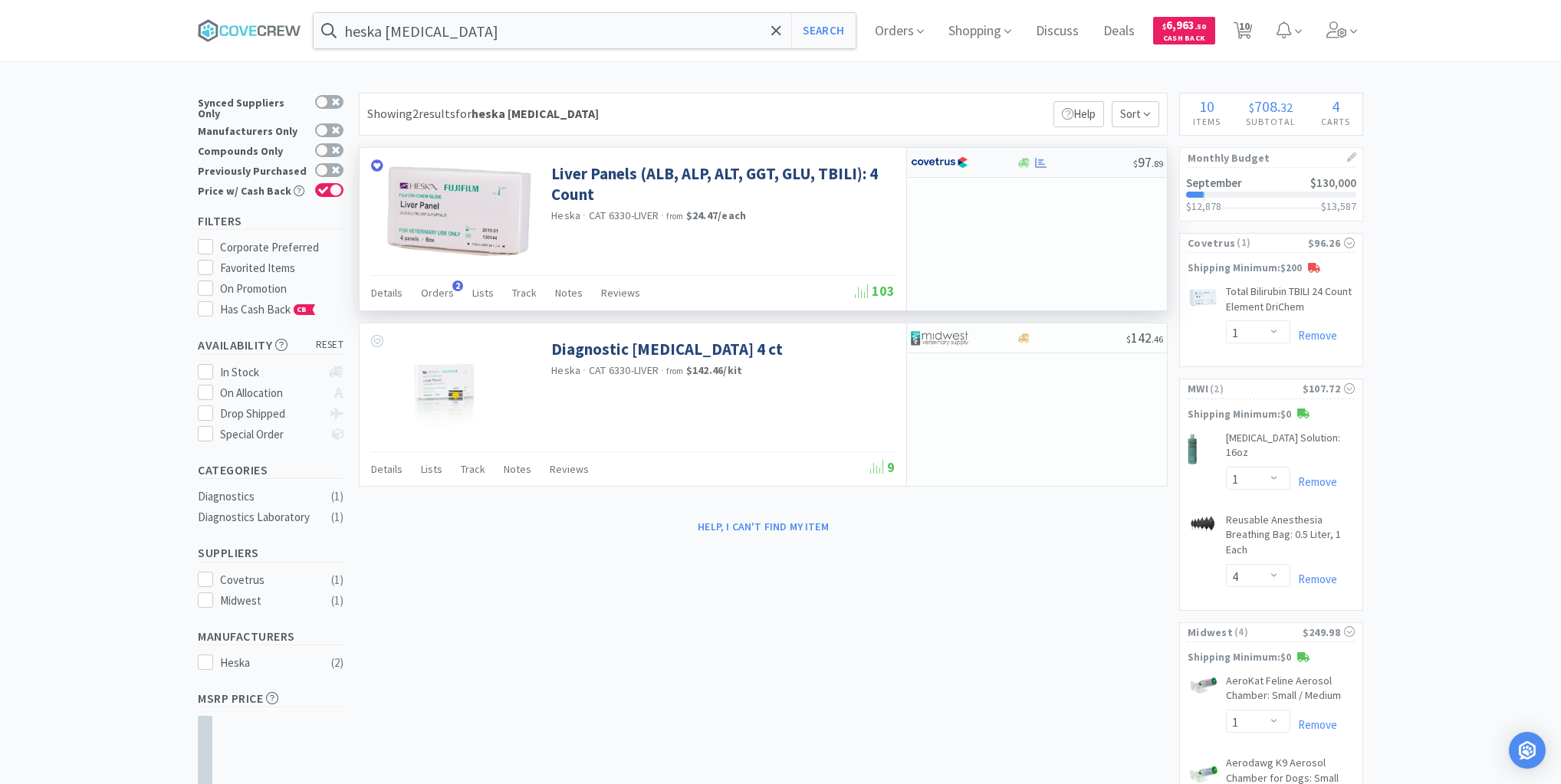
click at [1057, 168] on div "$ 97 . 89" at bounding box center [1036, 163] width 260 height 30
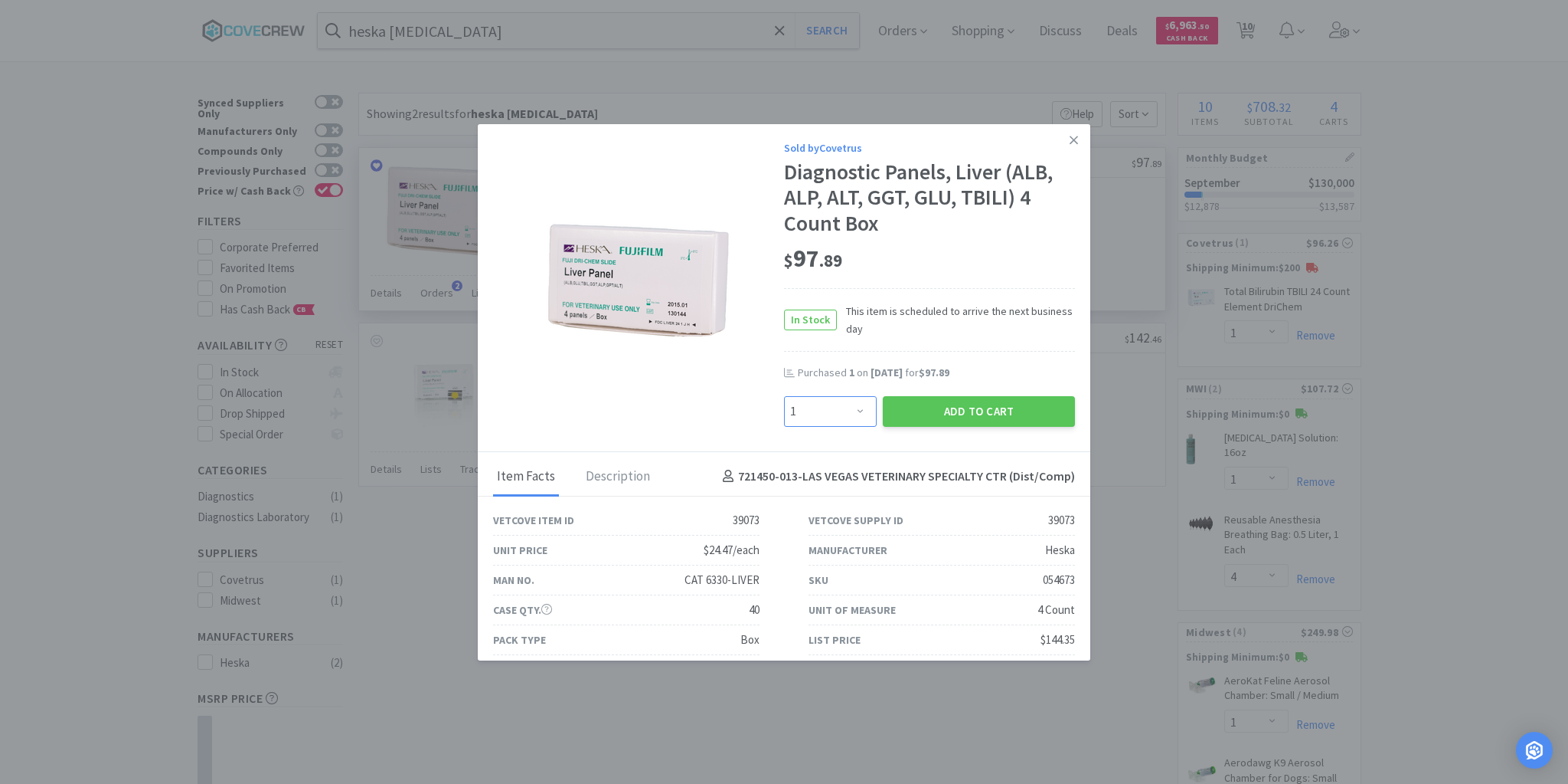
click at [854, 412] on select "Enter Quantity 1 2 3 4 5 6 7 8 9 10 11 12 13 14 15 16 17 18 19 20 Enter Quantity" at bounding box center [831, 411] width 93 height 31
select select "2"
click at [784, 396] on select "Enter Quantity 1 2 3 4 5 6 7 8 9 10 11 12 13 14 15 16 17 18 19 20 Enter Quantity" at bounding box center [831, 411] width 93 height 31
click at [957, 410] on button "Add to Cart" at bounding box center [979, 411] width 192 height 31
select select "2"
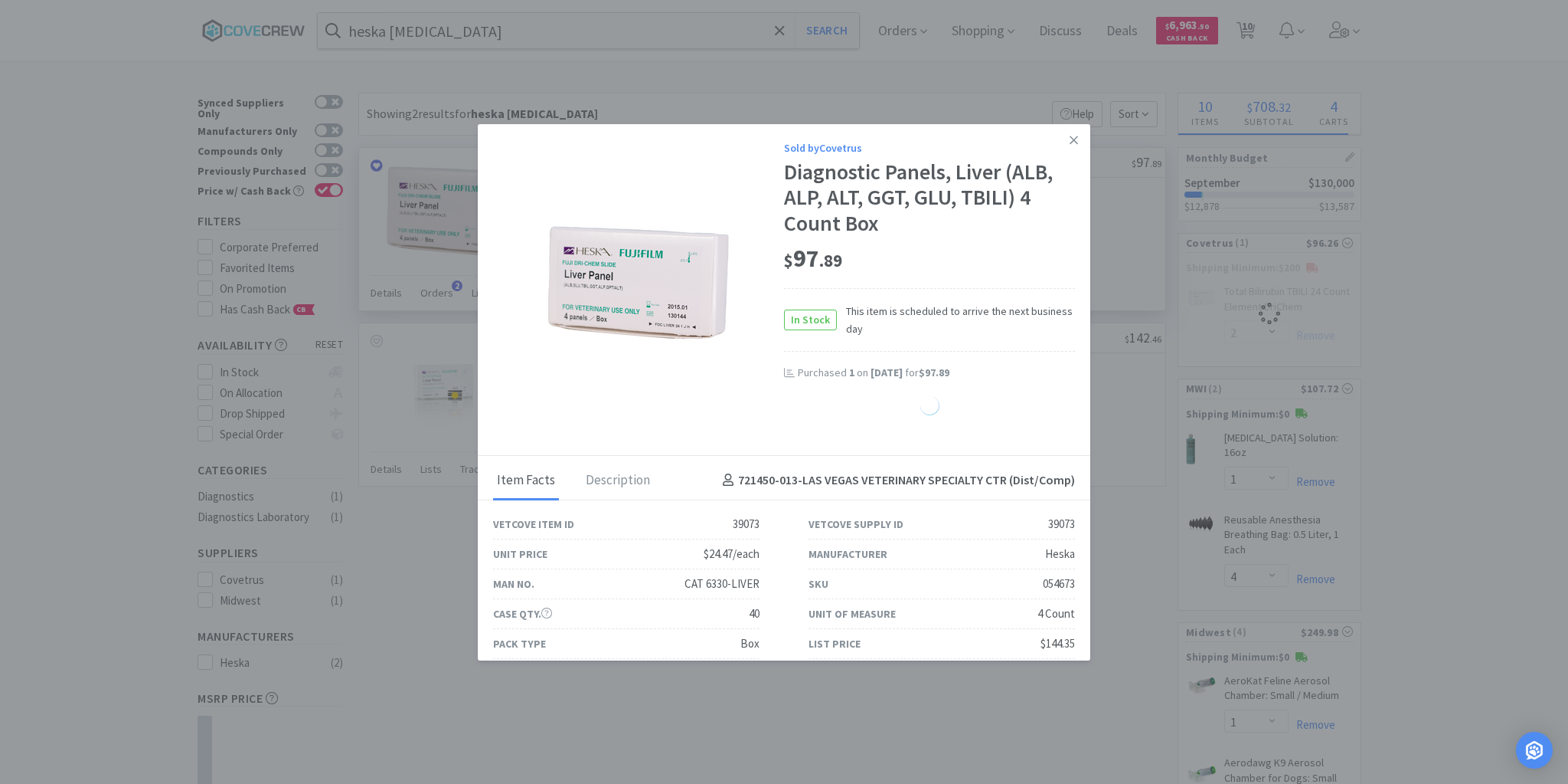
select select "1"
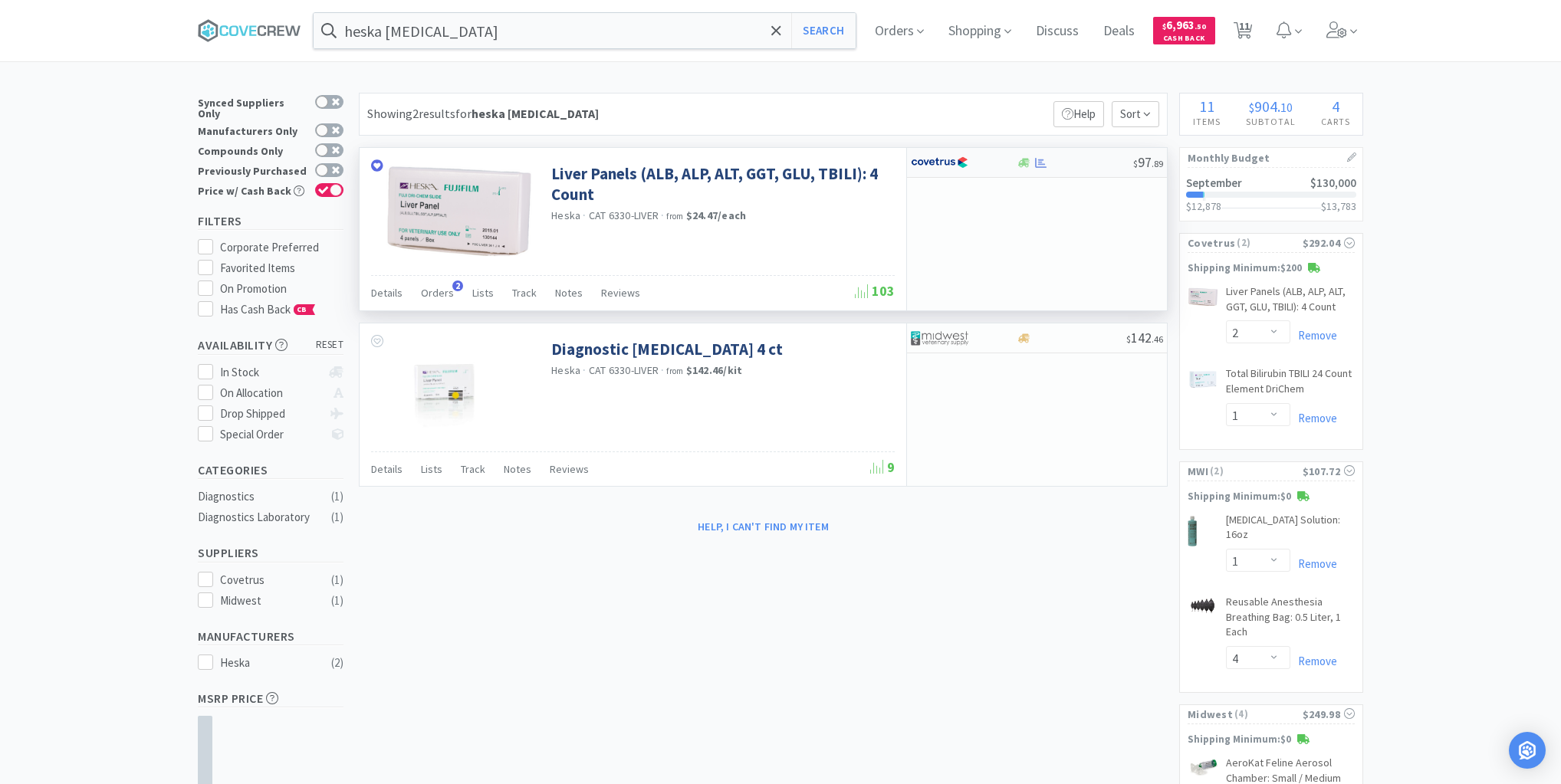
click at [1120, 157] on div at bounding box center [1074, 163] width 117 height 12
select select "1"
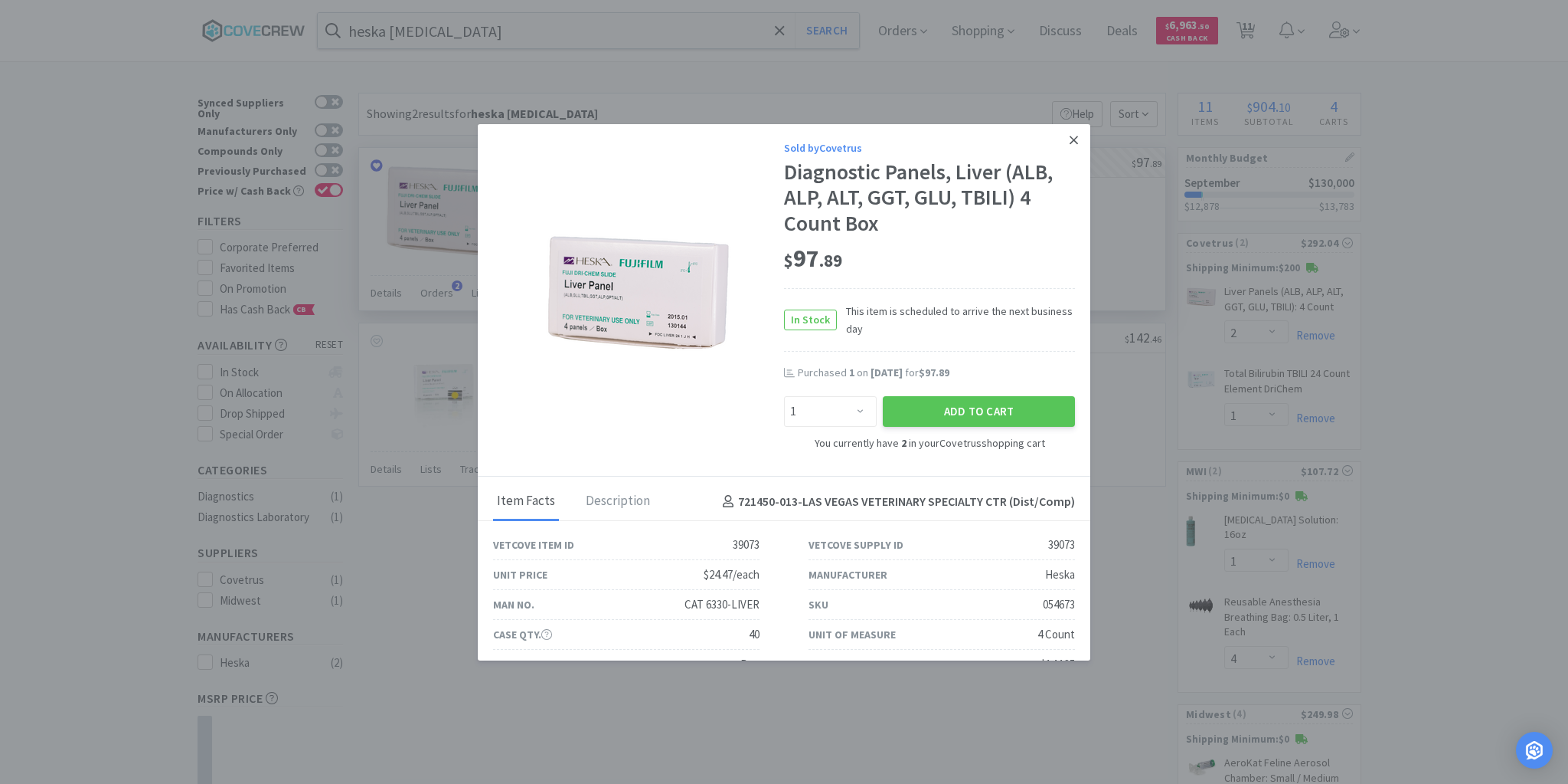
click at [1070, 139] on icon at bounding box center [1074, 140] width 9 height 14
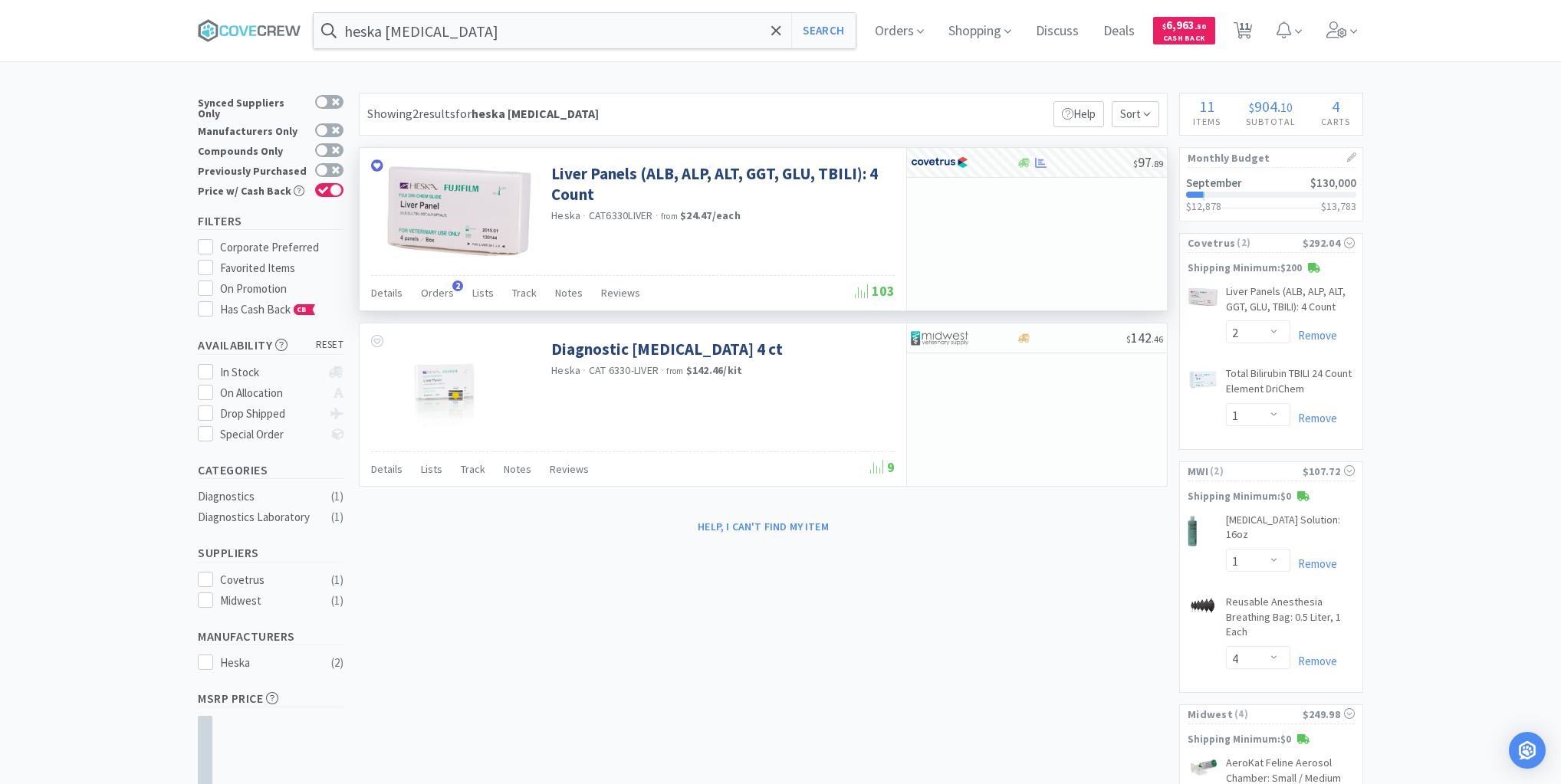
click at [503, 662] on div "× Filter Results Synced Suppliers Only Manufacturers Only Compounds Only Previo…" at bounding box center [780, 760] width 1165 height 1335
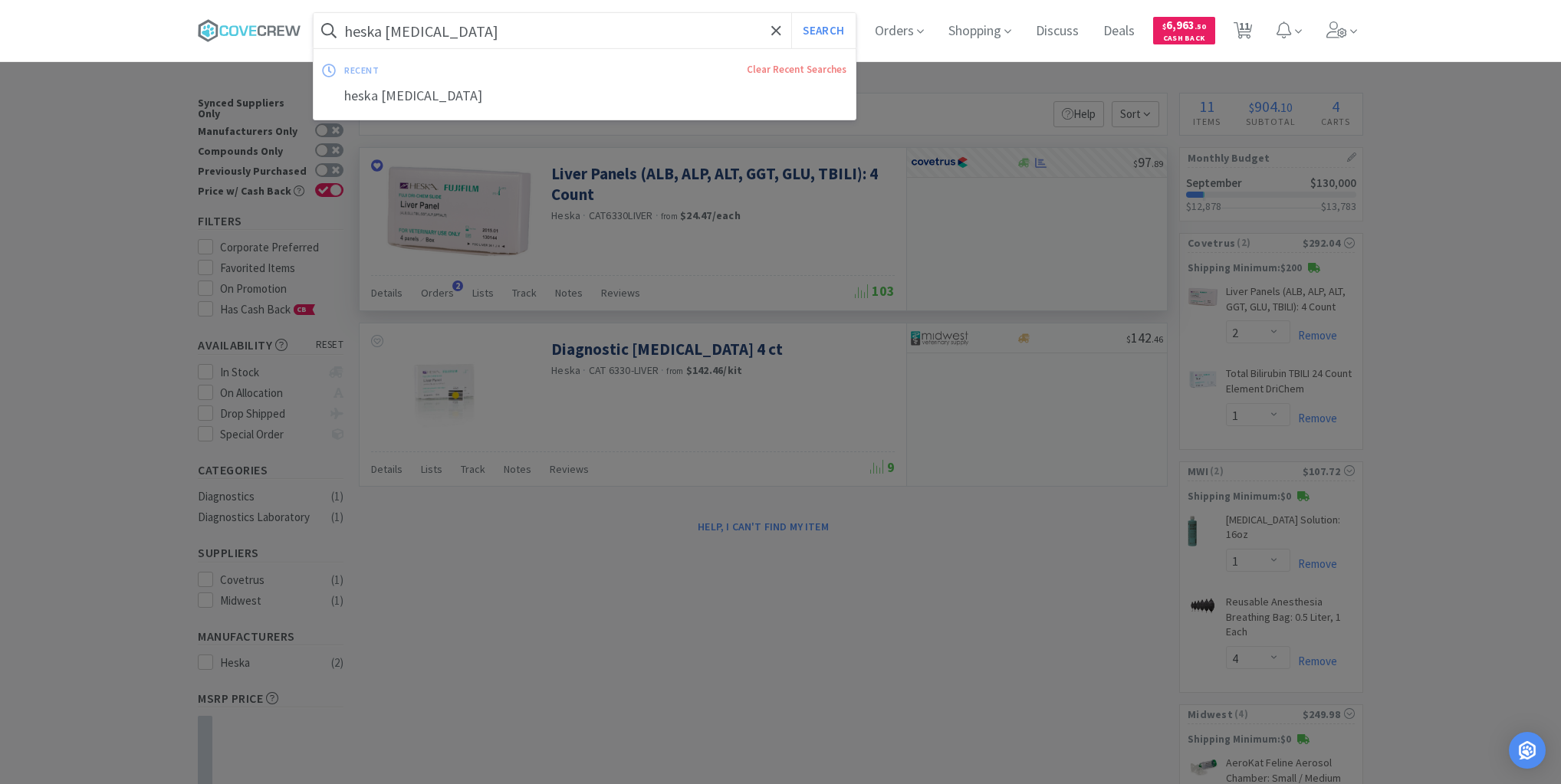
click at [567, 22] on input "heska liver panel" at bounding box center [584, 31] width 541 height 36
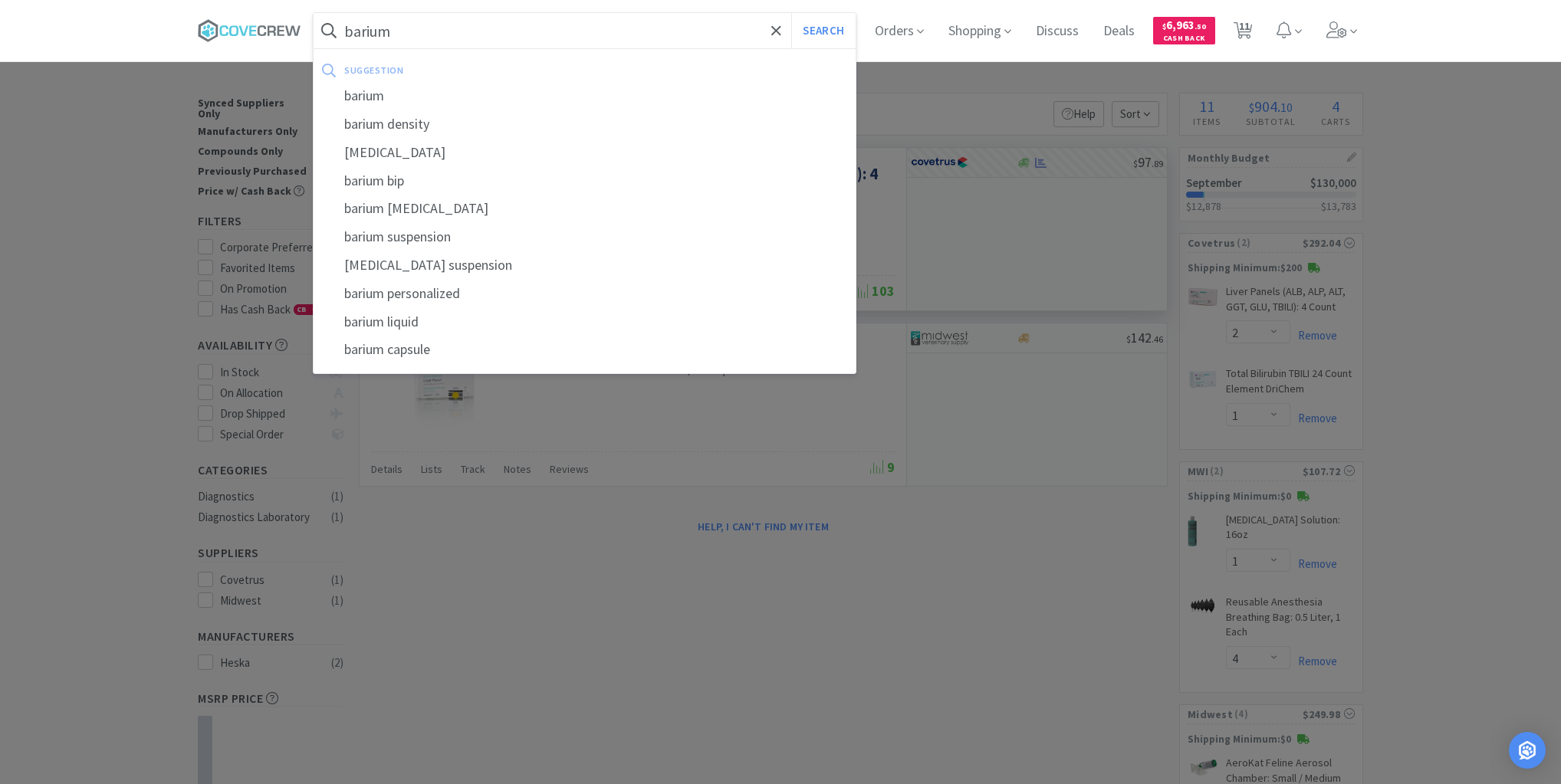
type input "barium"
click at [791, 13] on button "Search" at bounding box center [823, 31] width 63 height 36
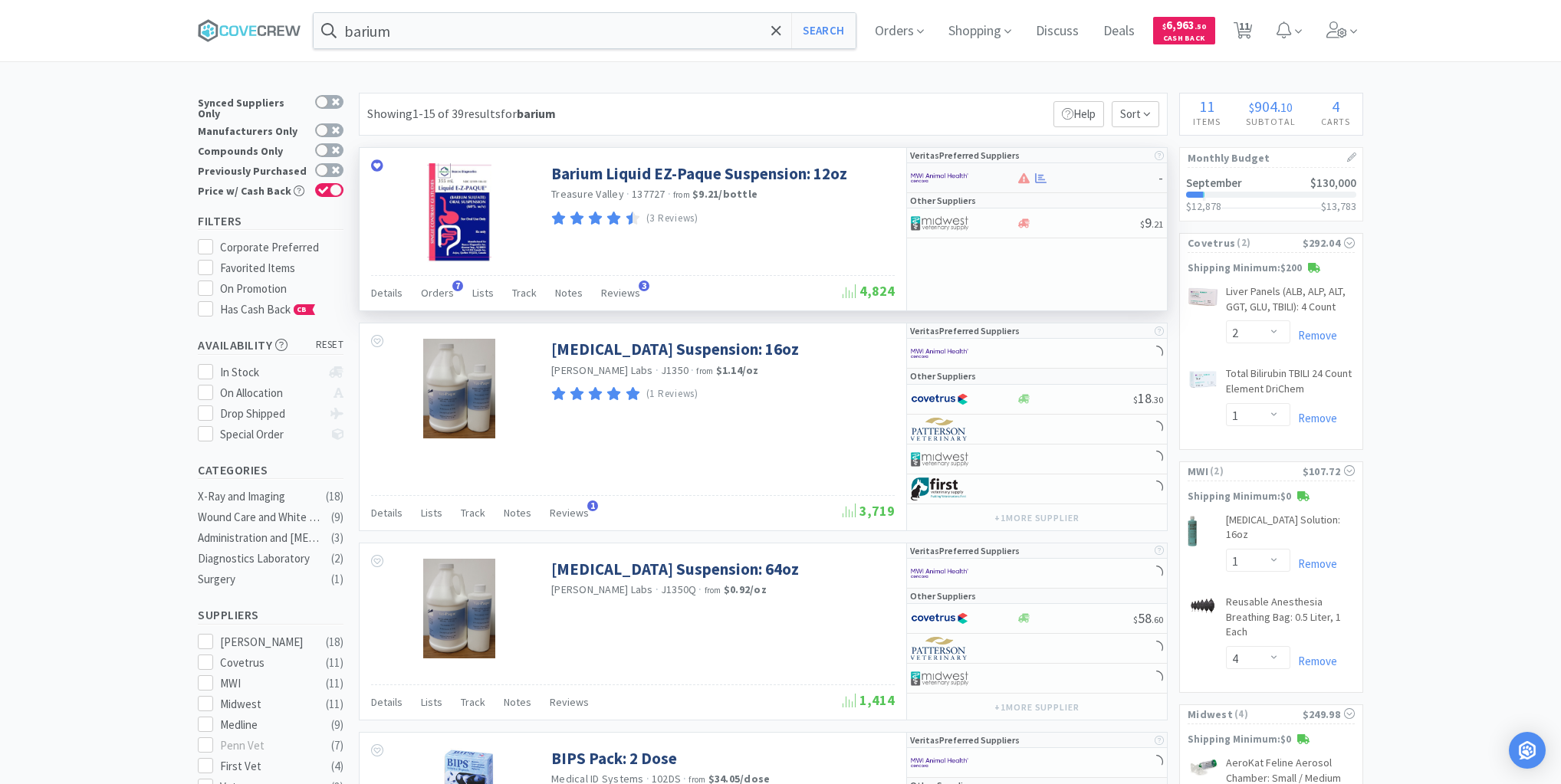
click at [969, 177] on div at bounding box center [952, 177] width 84 height 26
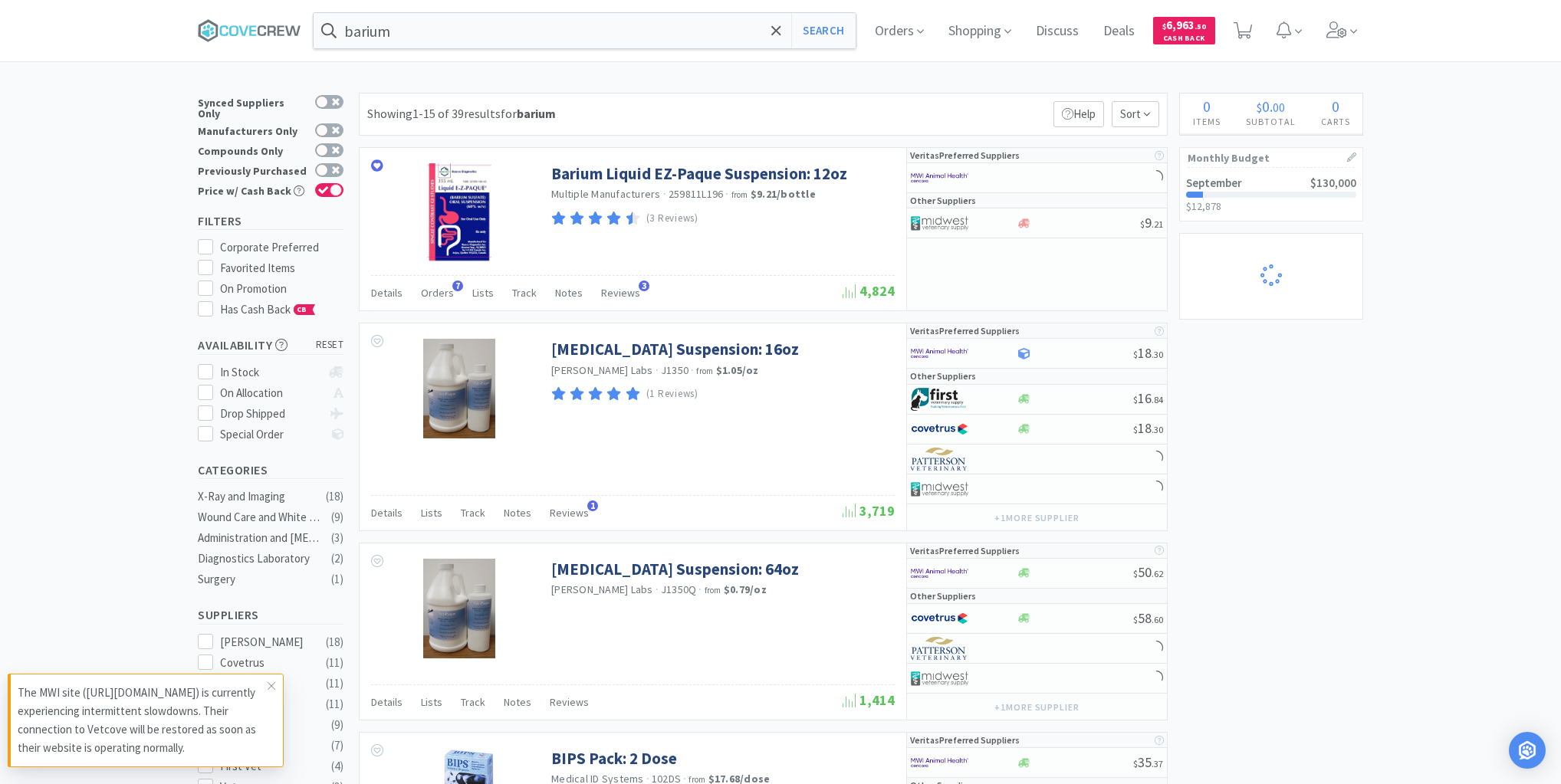
select select "2"
select select "1"
select select "2"
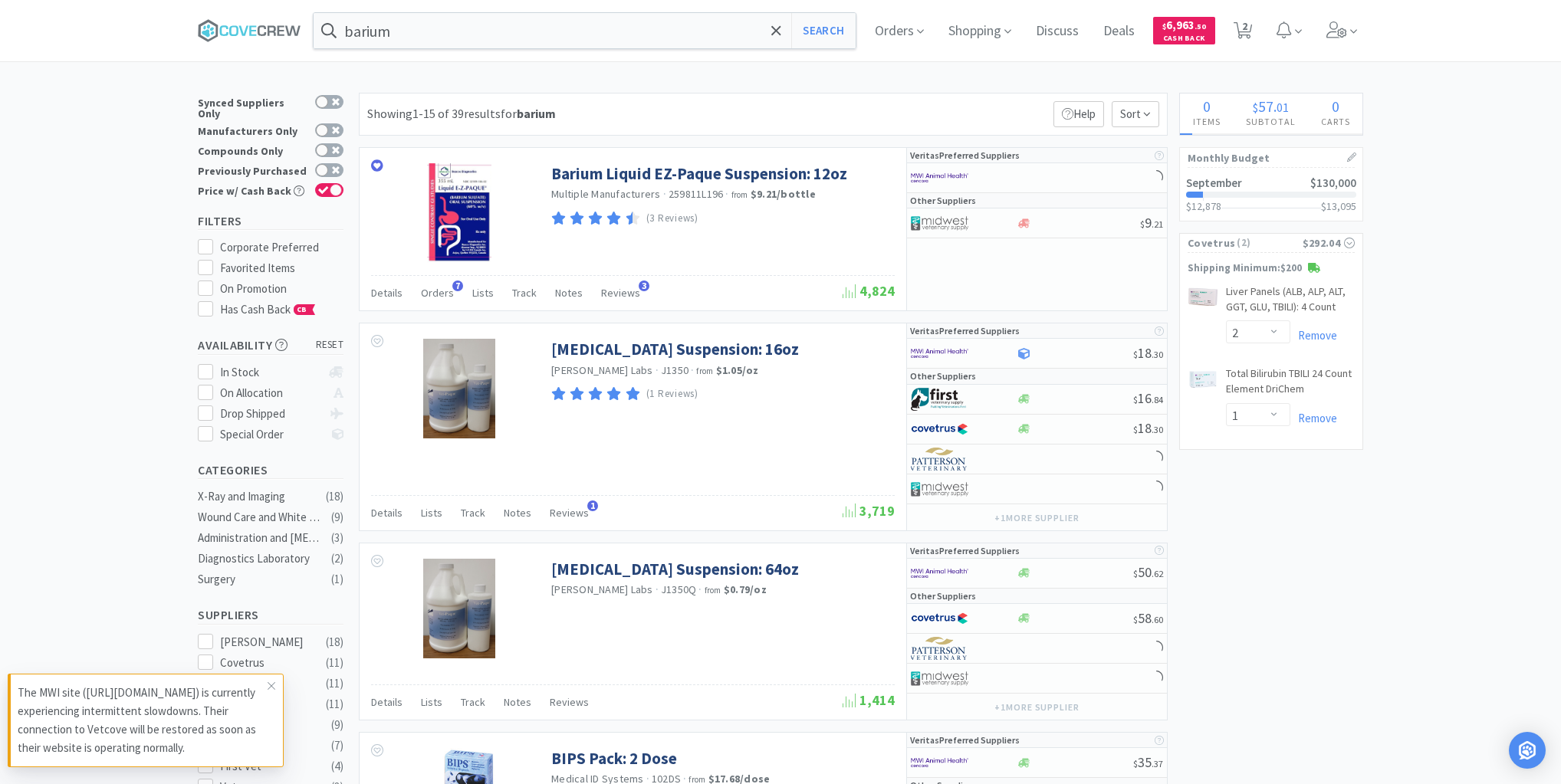
select select "2"
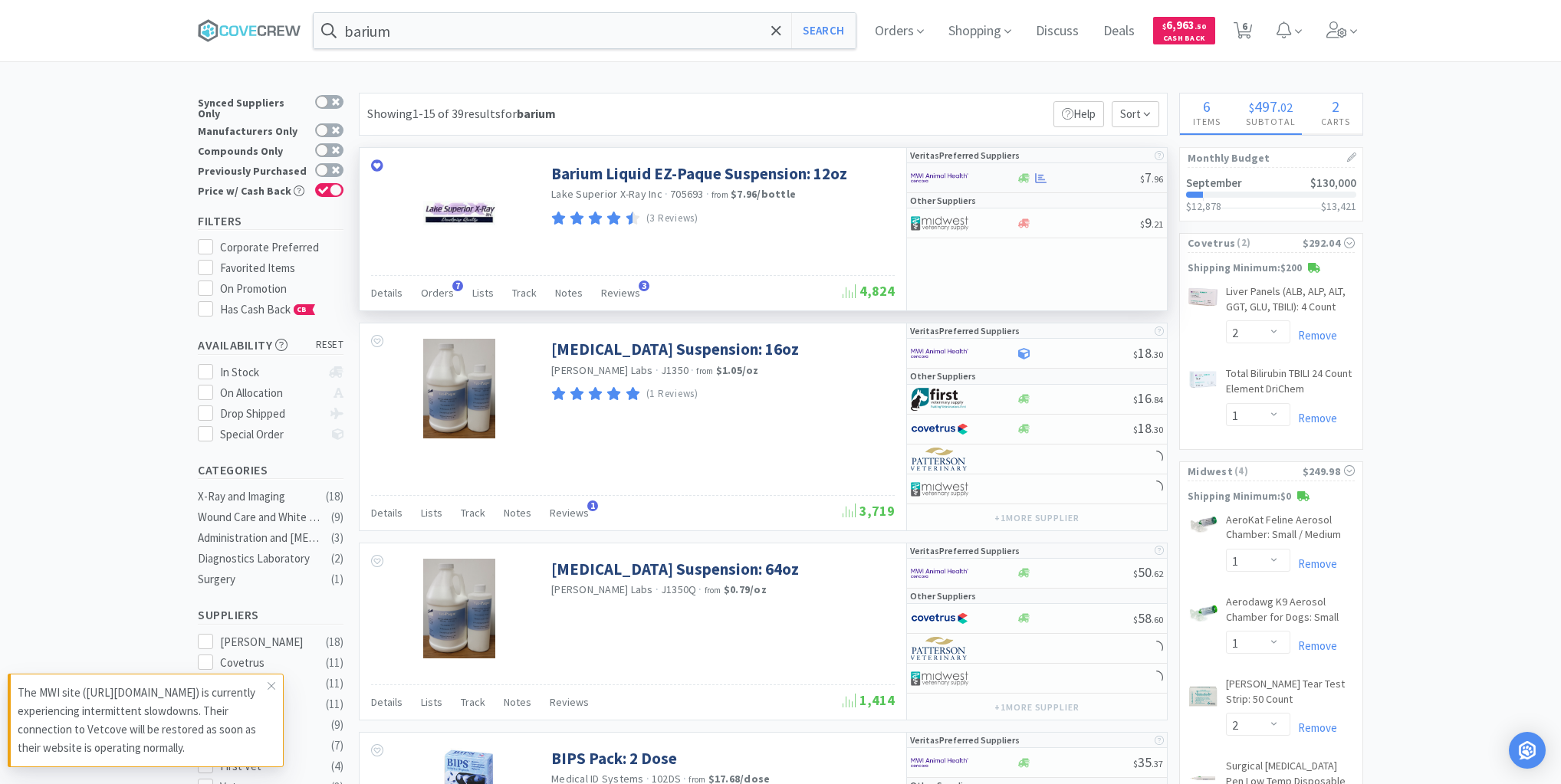
select select "1"
select select "4"
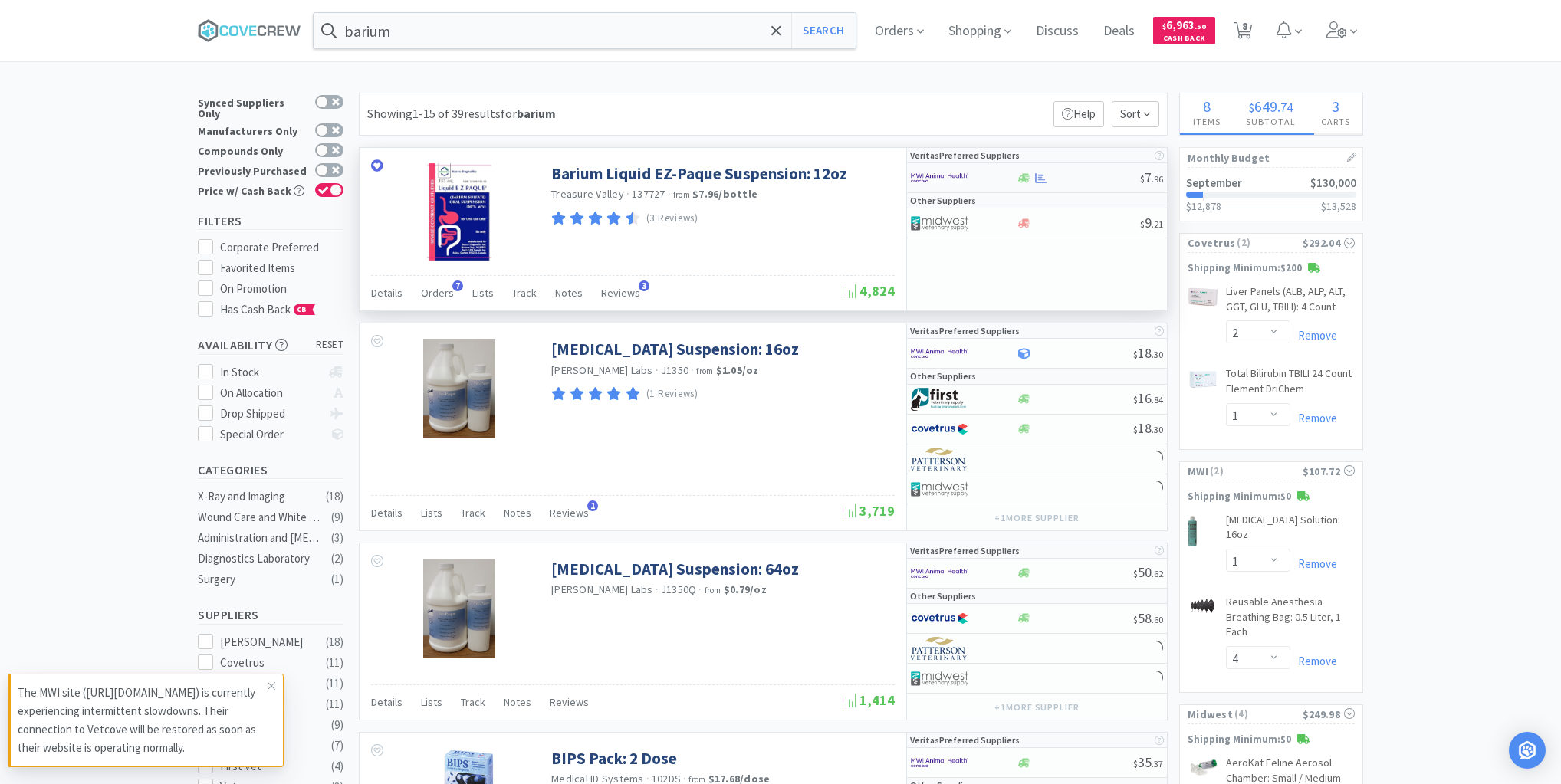
click at [1071, 180] on div at bounding box center [1077, 178] width 124 height 12
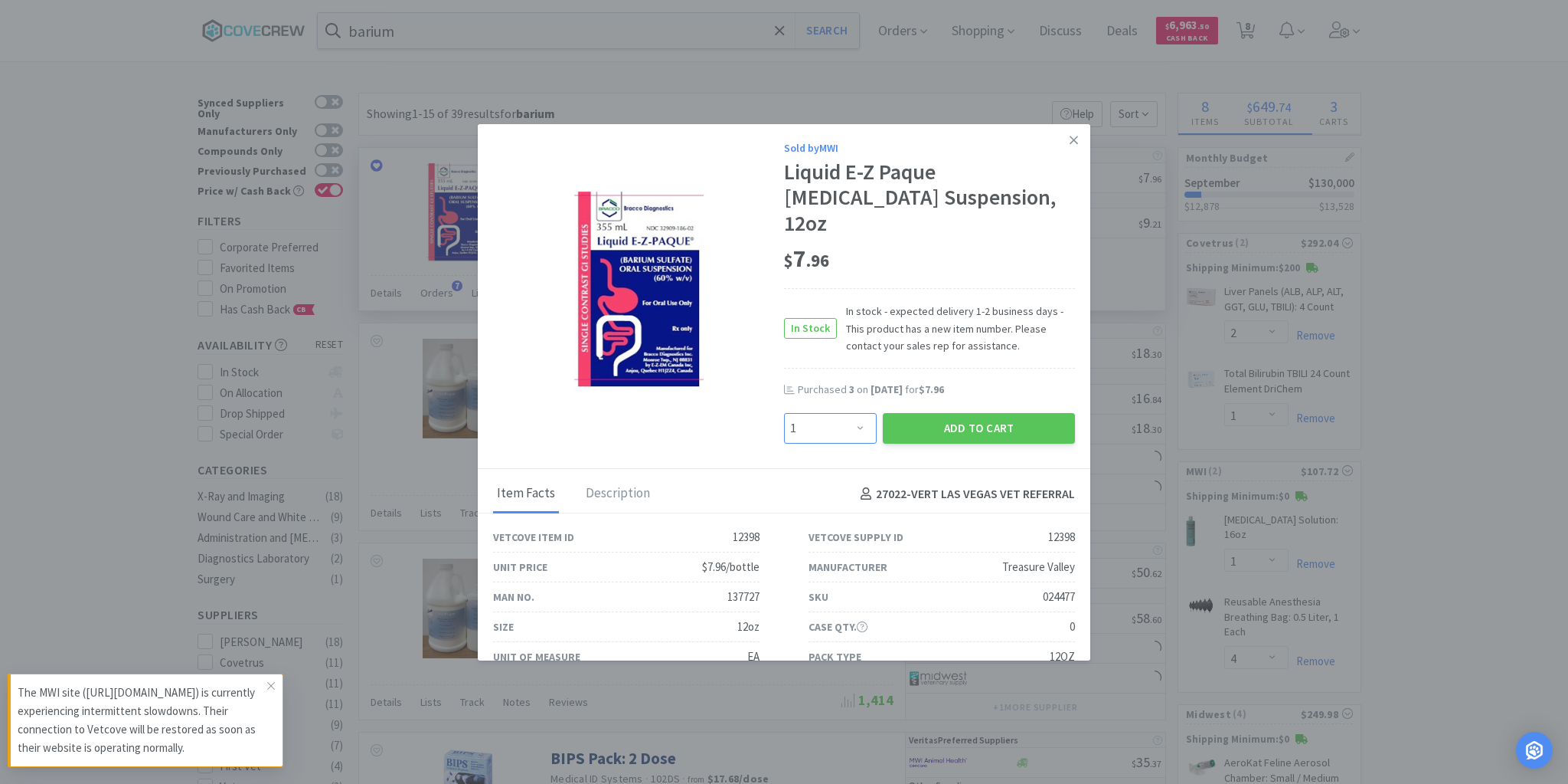
click at [852, 413] on select "Enter Quantity 1 2 3 4 5 6 7 8 9 10 11 12 13 14 15 16 17 18 19 20 Enter Quantity" at bounding box center [831, 428] width 93 height 31
select select "2"
click at [784, 413] on select "Enter Quantity 1 2 3 4 5 6 7 8 9 10 11 12 13 14 15 16 17 18 19 20 Enter Quantity" at bounding box center [831, 428] width 93 height 31
click at [943, 413] on button "Add to Cart" at bounding box center [979, 428] width 192 height 31
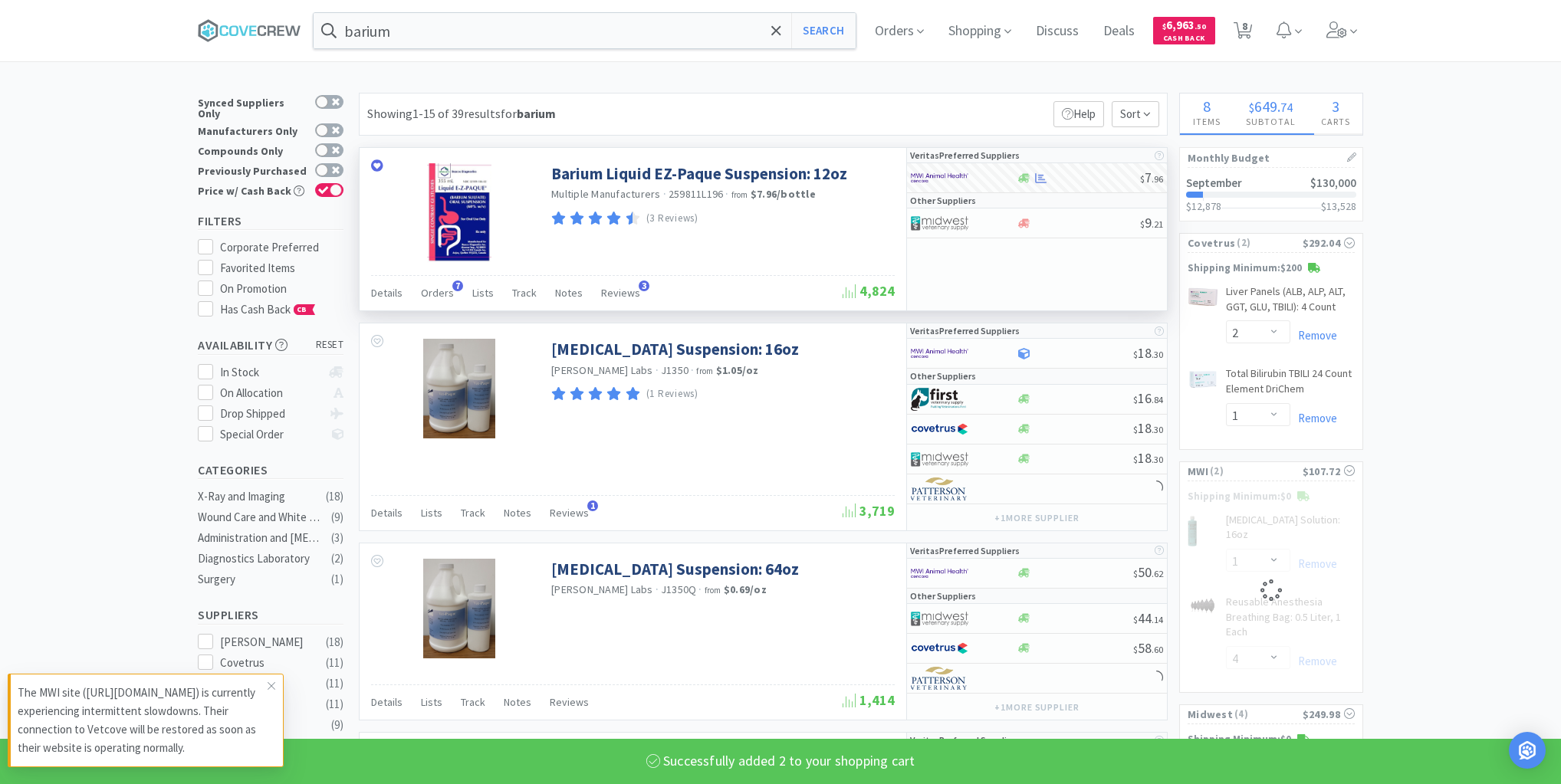
select select "2"
select select "1"
select select "4"
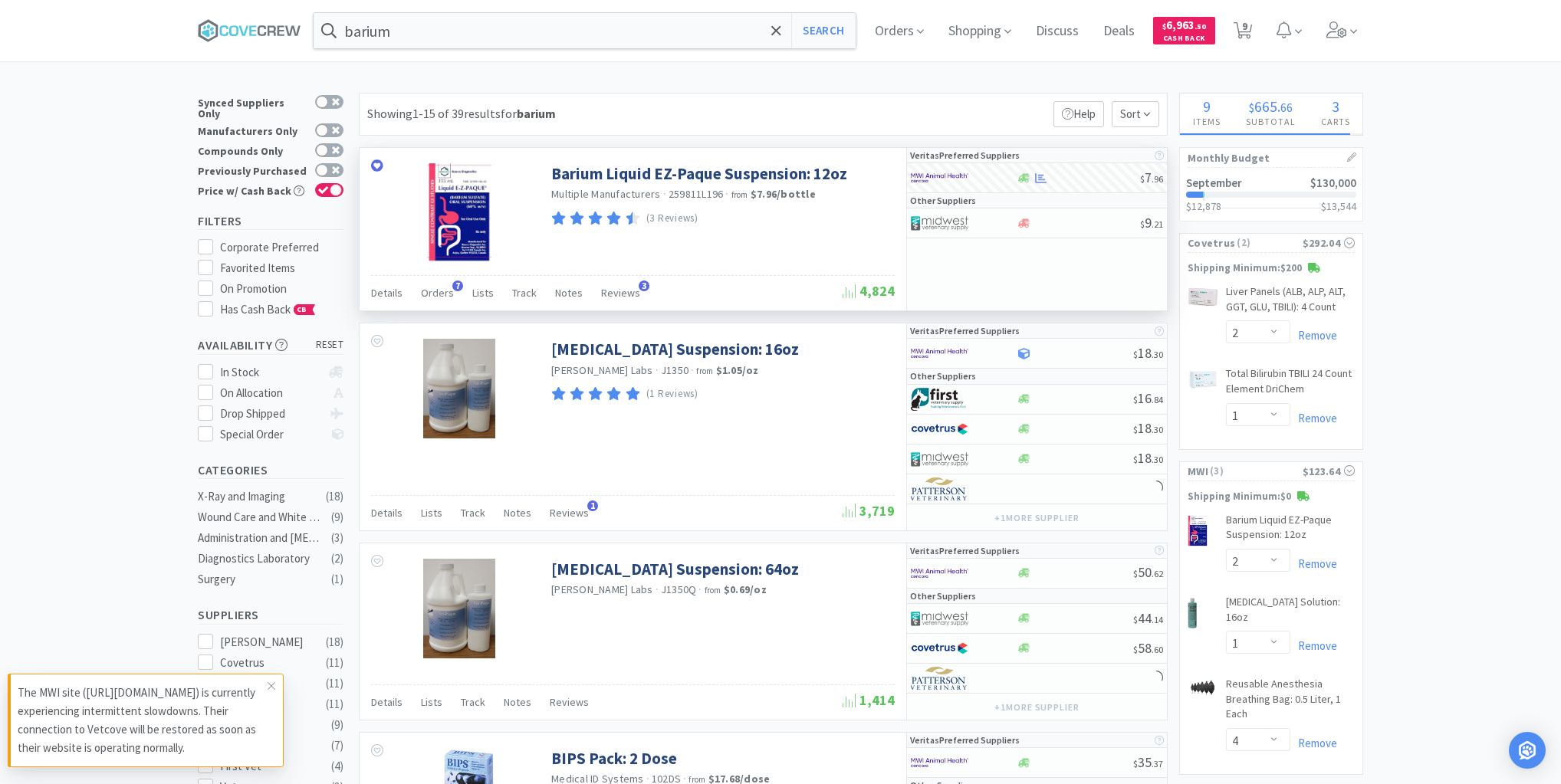
select select "2"
select select "1"
click at [274, 683] on icon at bounding box center [271, 686] width 9 height 12
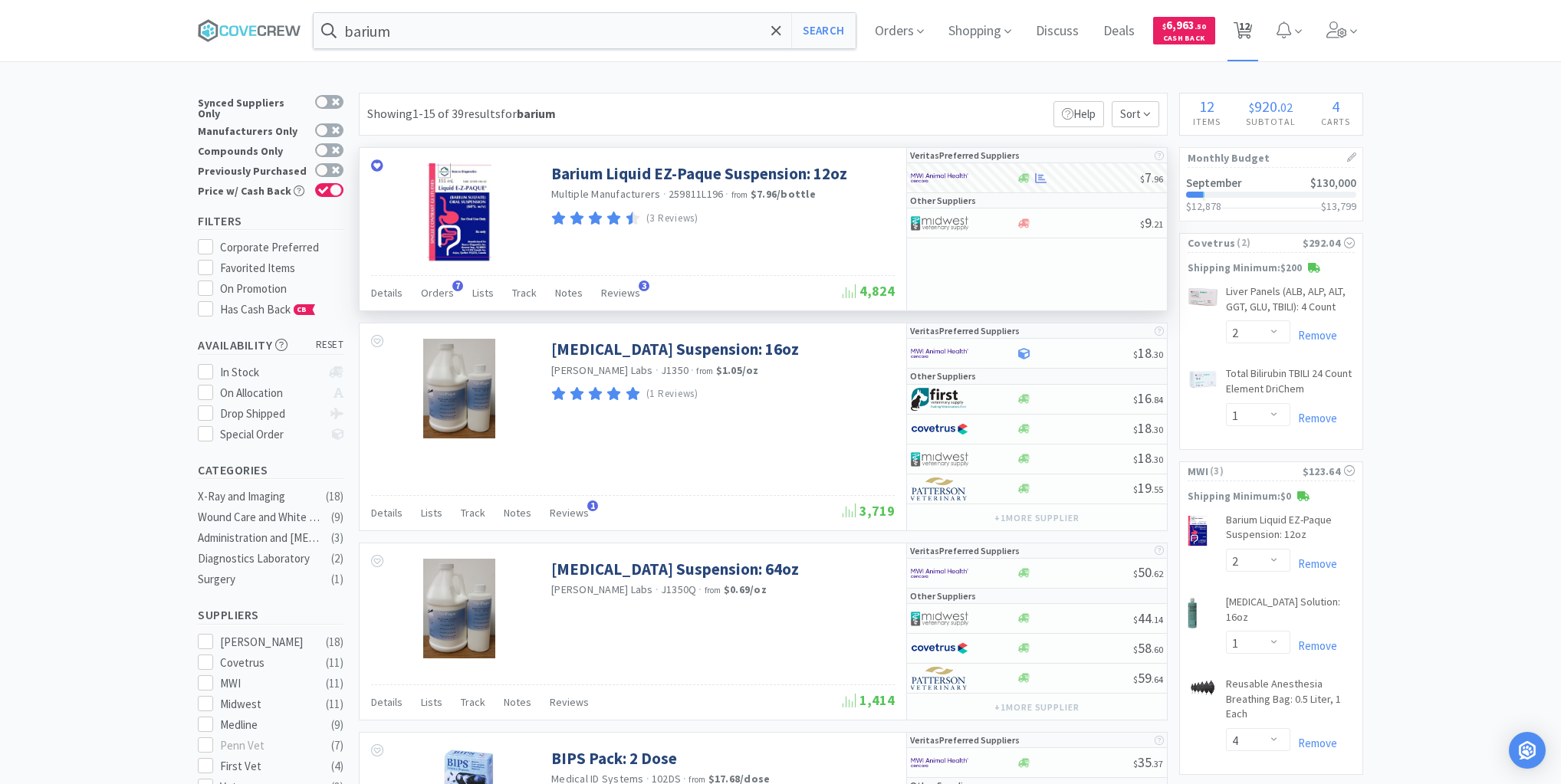
click at [1246, 28] on span "12" at bounding box center [1244, 26] width 11 height 61
select select "2"
select select "1"
select select "2"
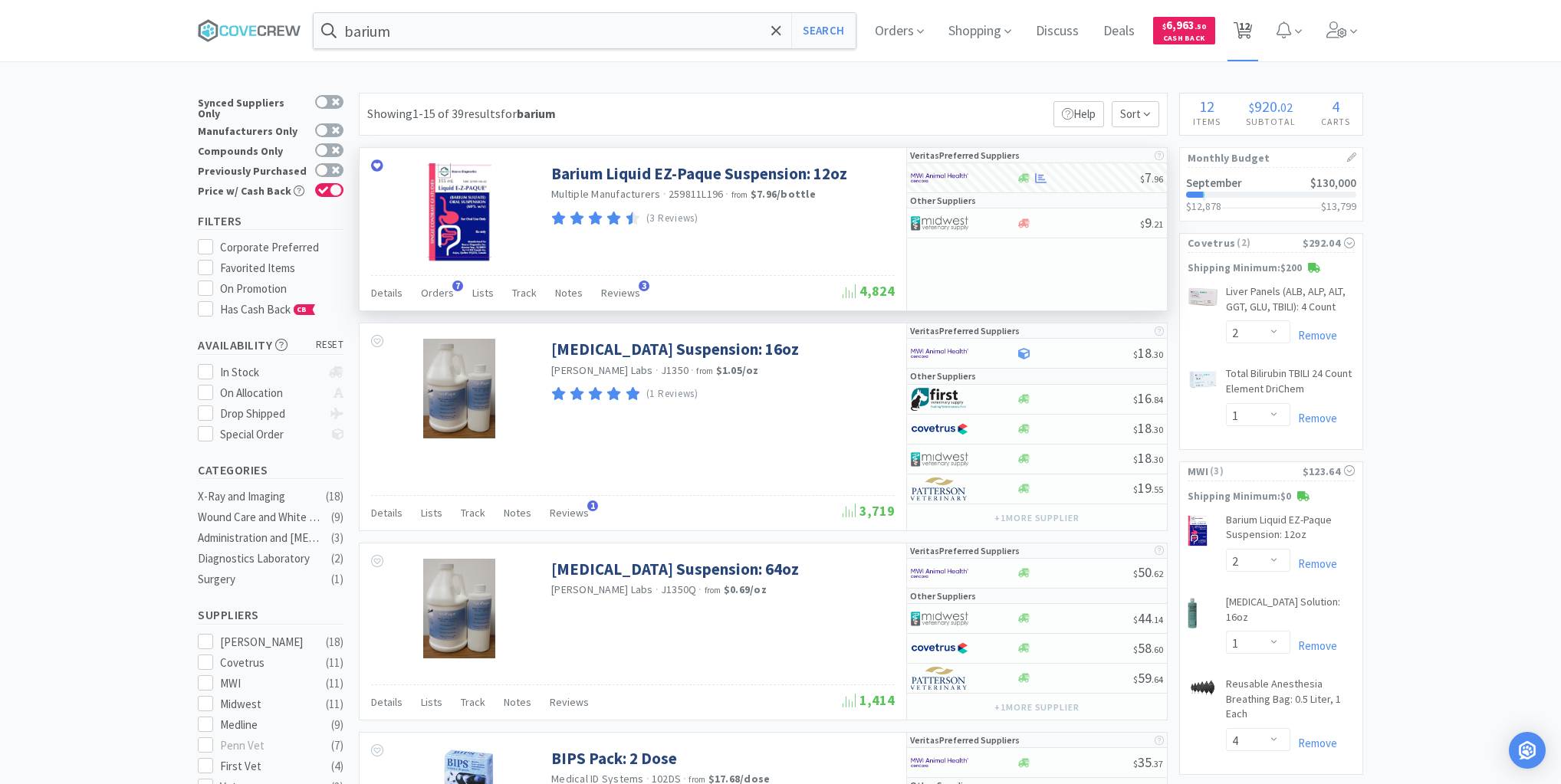
select select "1"
select select "2"
select select "1"
select select "4"
select select "1"
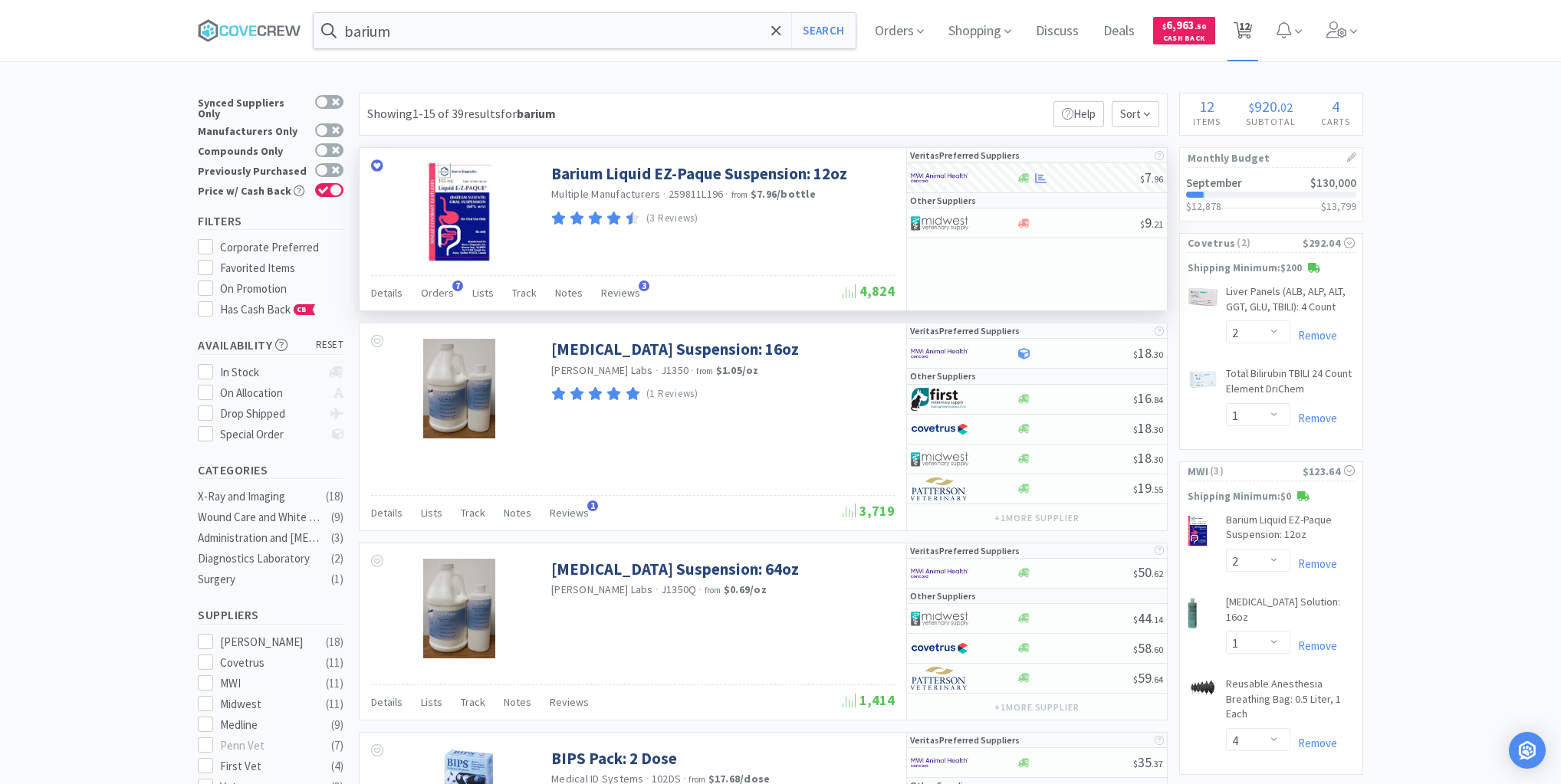
select select "1"
select select "2"
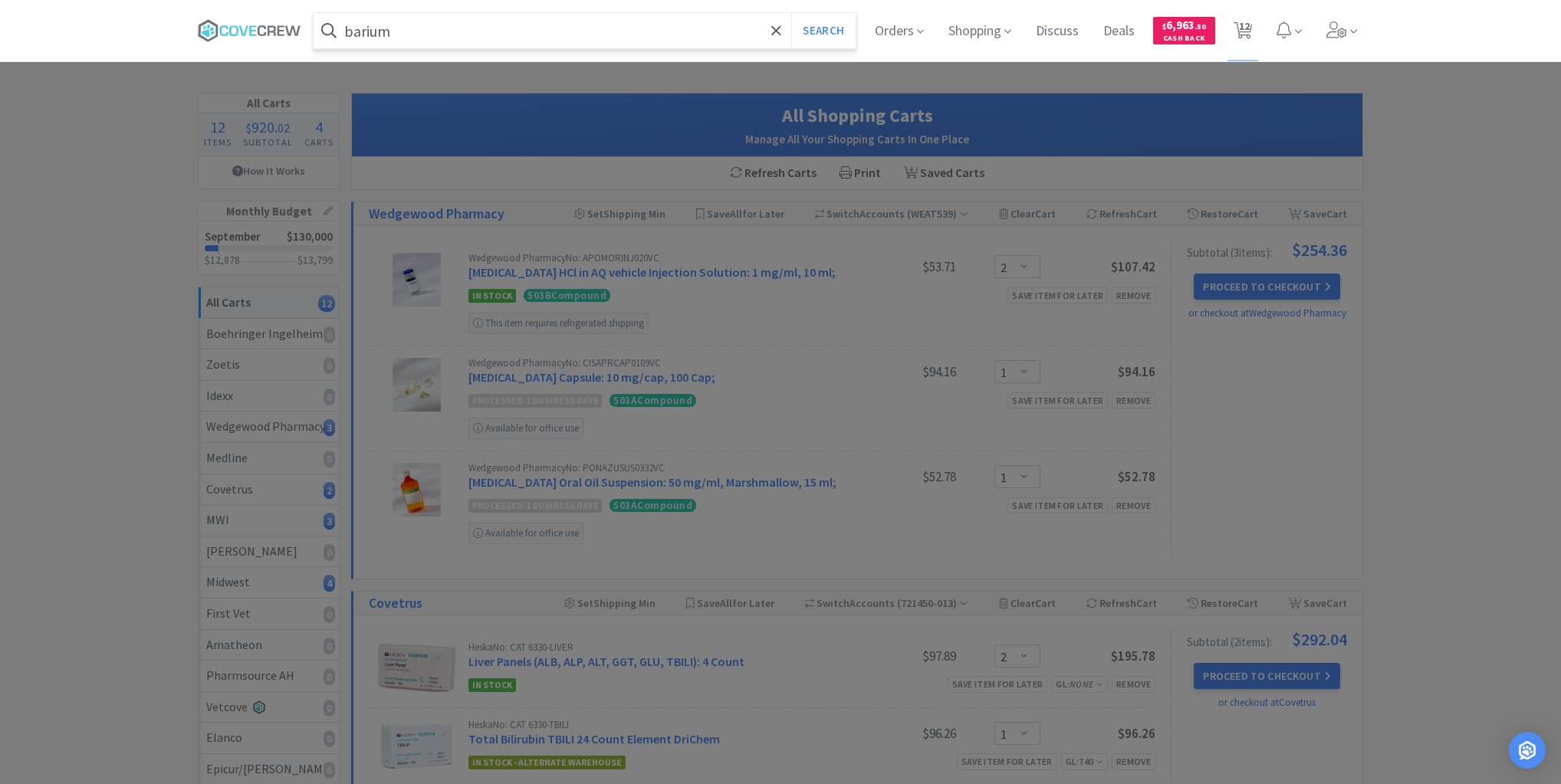
click at [528, 25] on input "barium" at bounding box center [584, 31] width 541 height 36
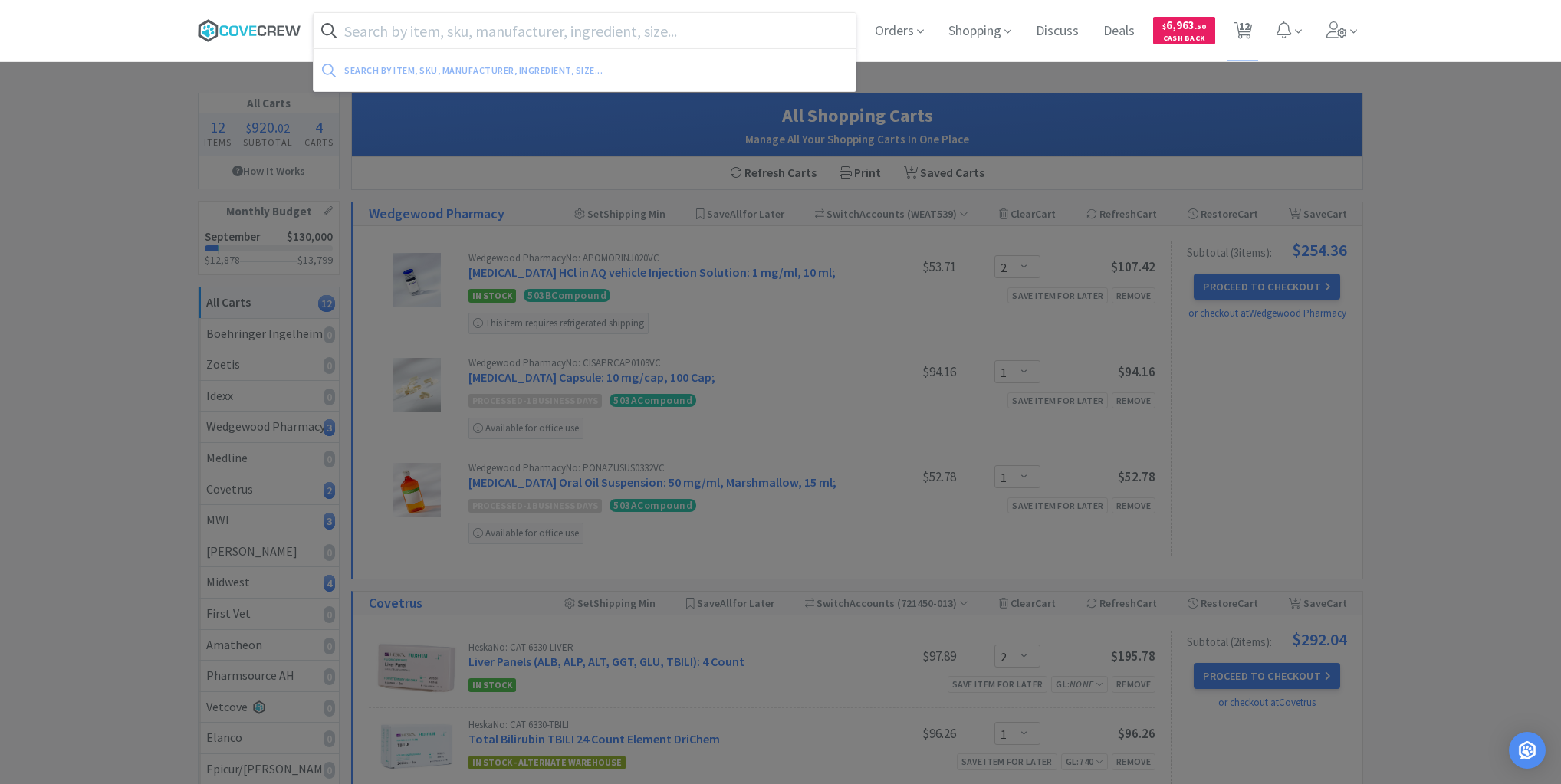
drag, startPoint x: 243, startPoint y: 26, endPoint x: 235, endPoint y: 33, distance: 10.6
click at [244, 26] on icon at bounding box center [249, 30] width 103 height 23
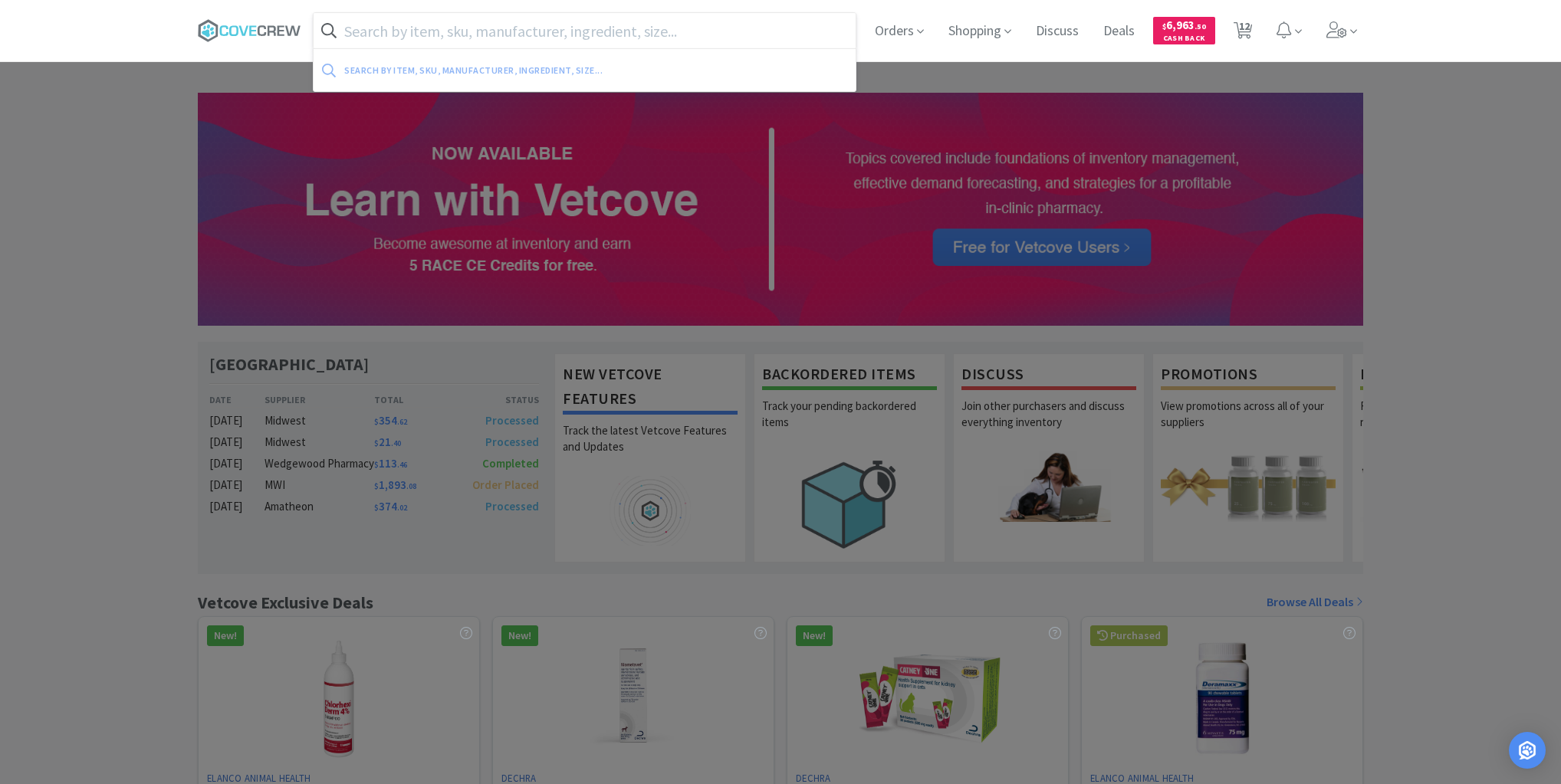
click at [464, 35] on input "text" at bounding box center [584, 31] width 541 height 36
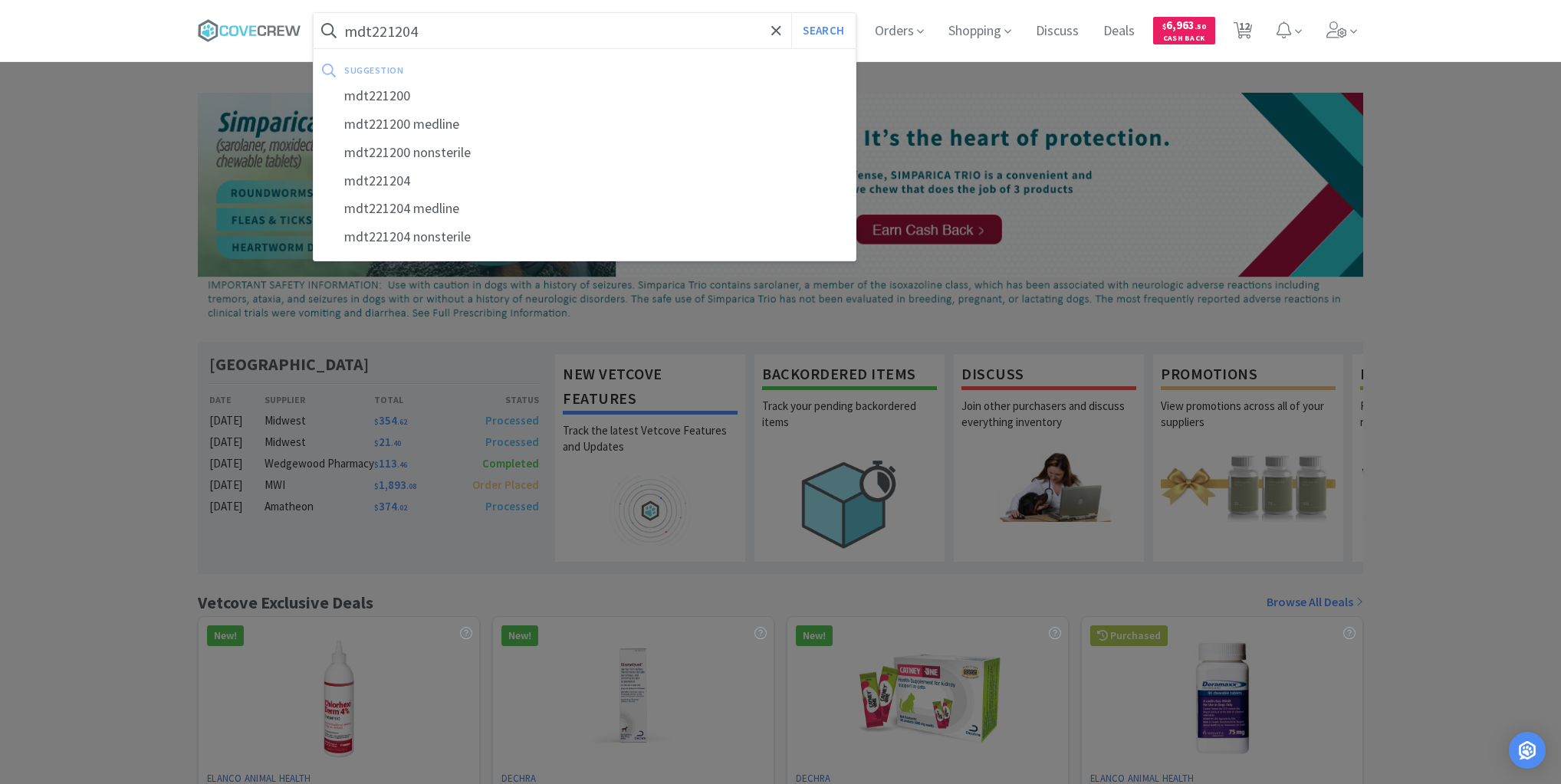
type input "mdt221204"
click at [791, 13] on button "Search" at bounding box center [823, 31] width 63 height 36
select select "2"
select select "1"
select select "2"
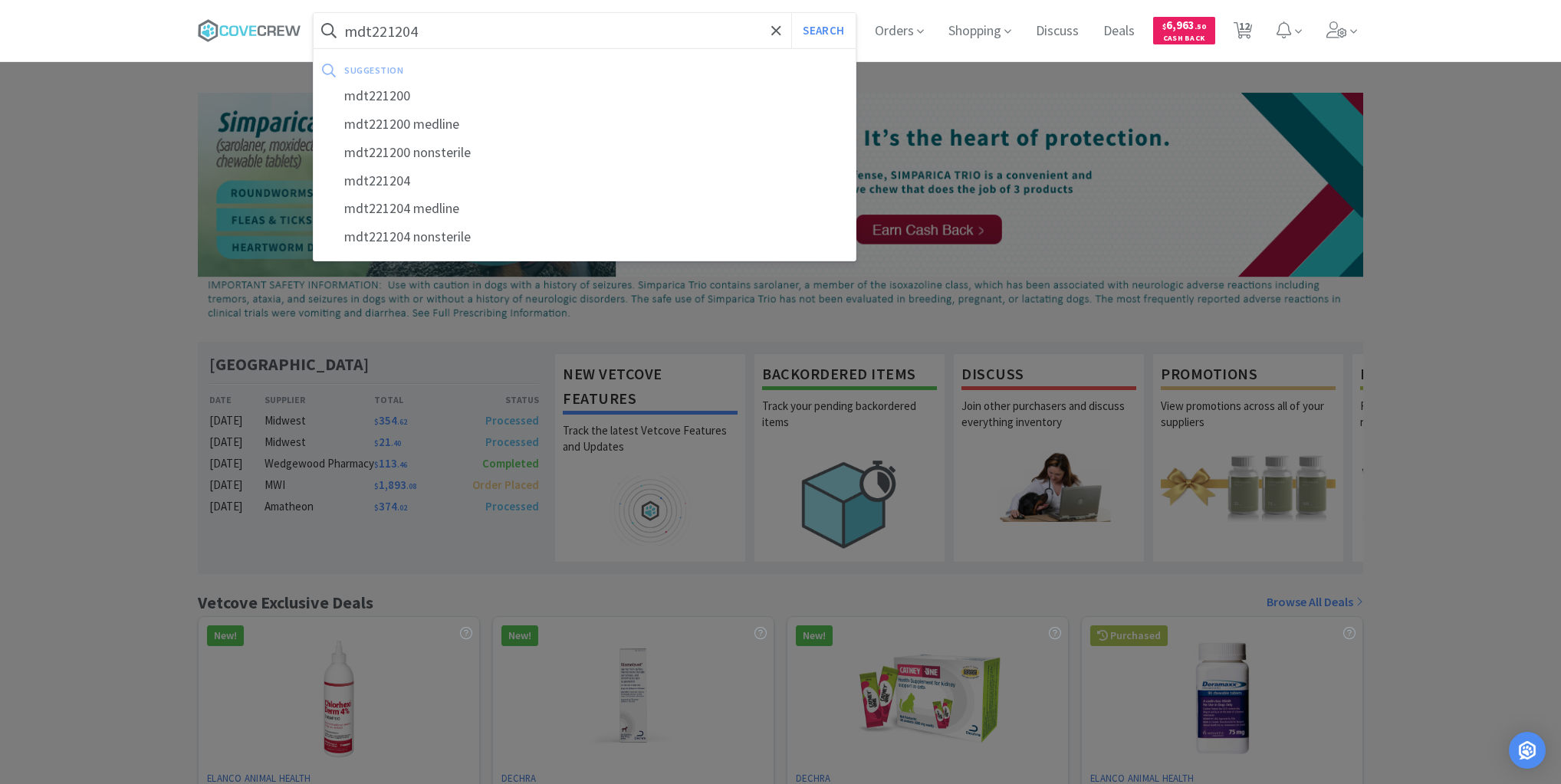
select select "1"
select select "4"
select select "1"
select select "2"
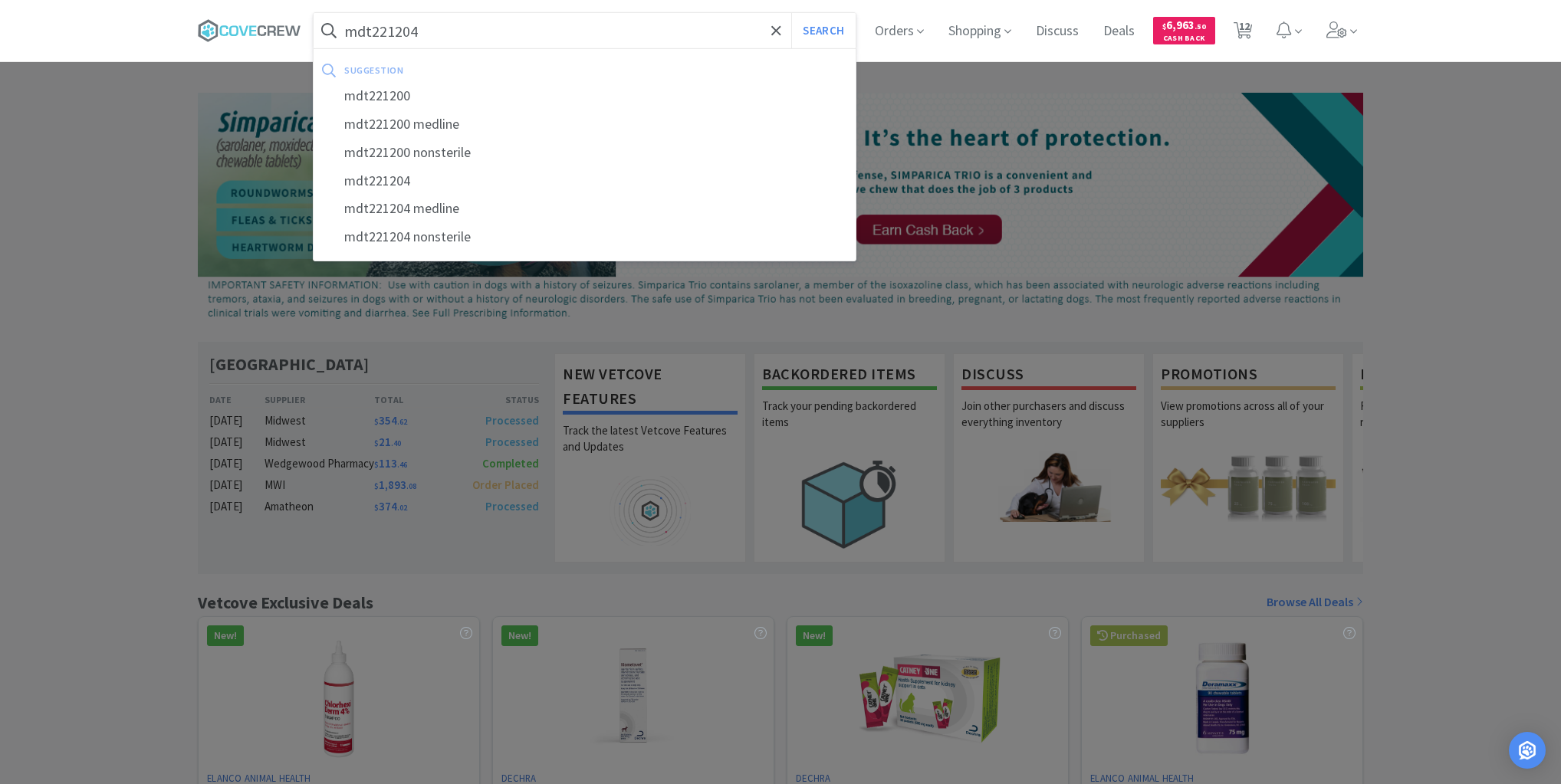
select select "2"
select select "1"
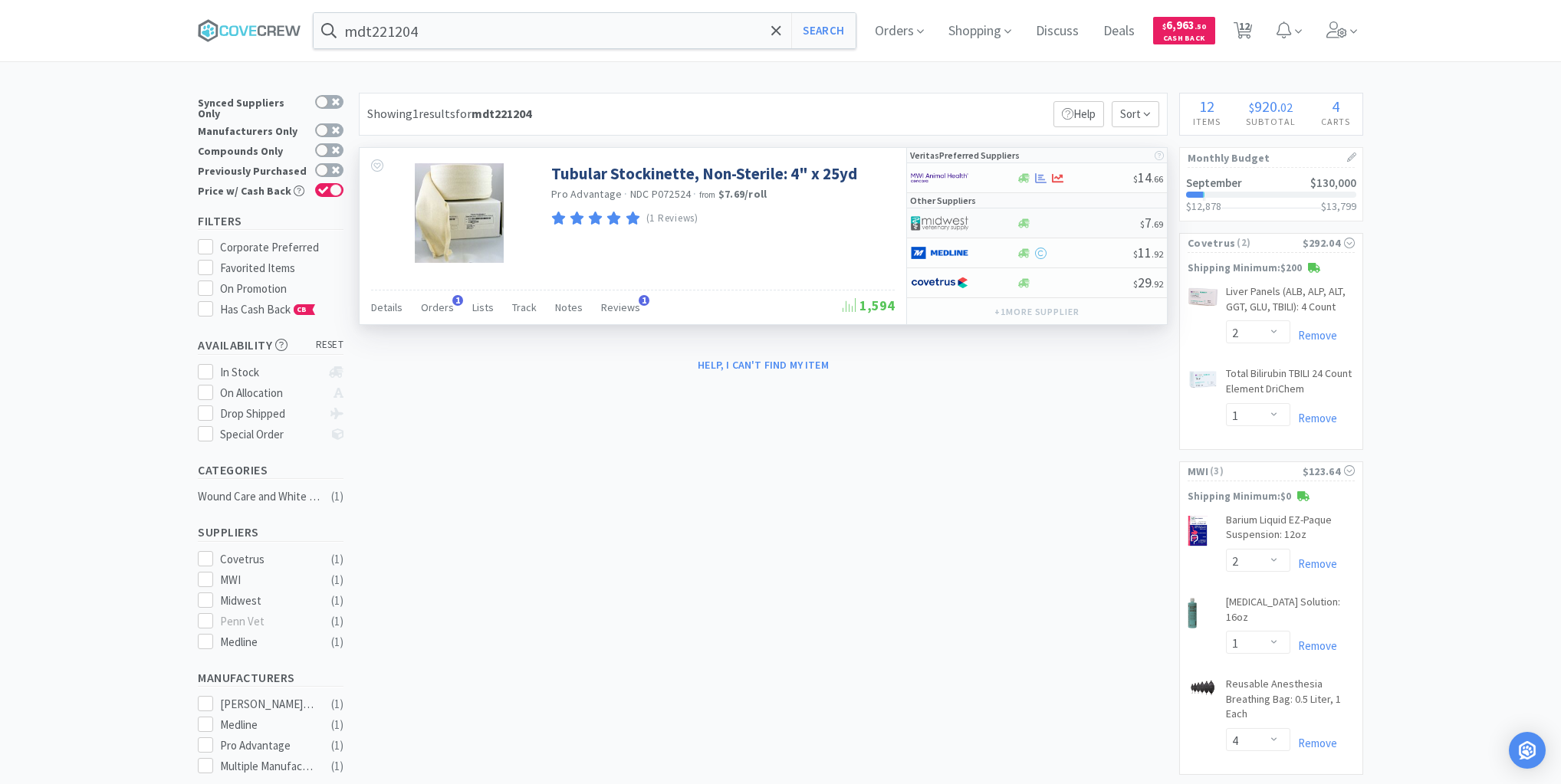
click at [1076, 221] on div at bounding box center [1077, 224] width 124 height 12
select select "1"
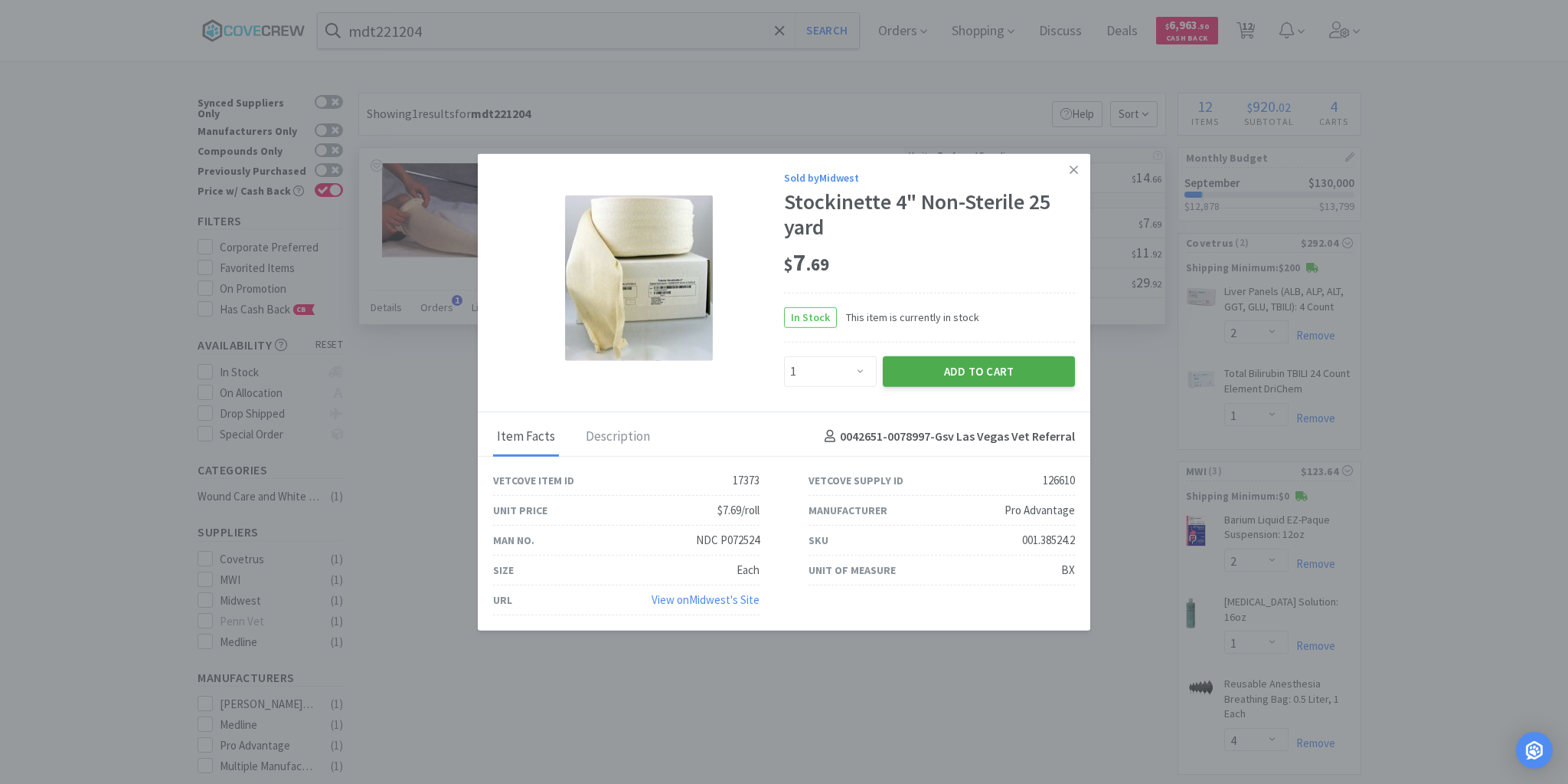
click at [993, 377] on button "Add to Cart" at bounding box center [979, 371] width 192 height 31
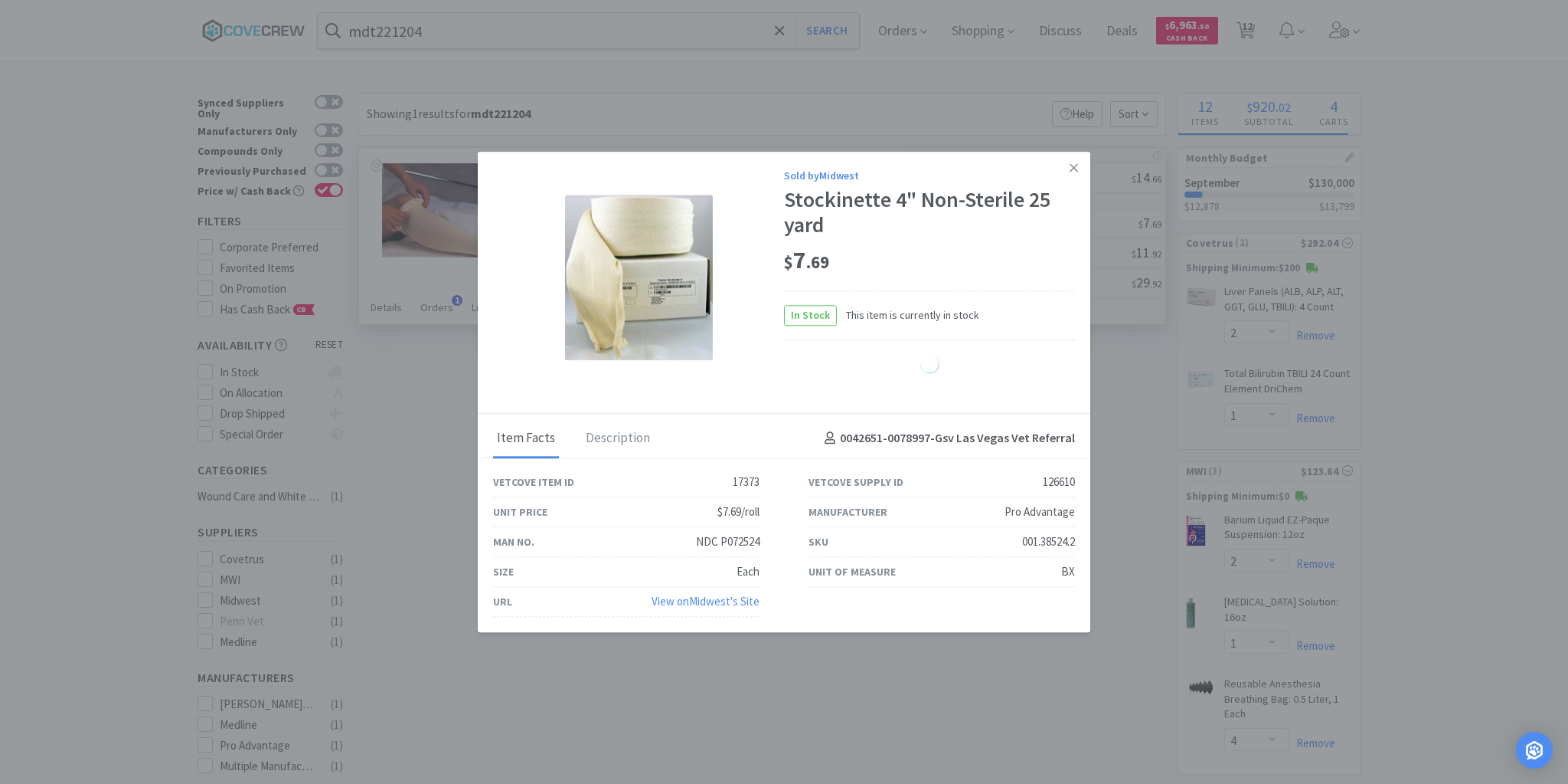
select select "1"
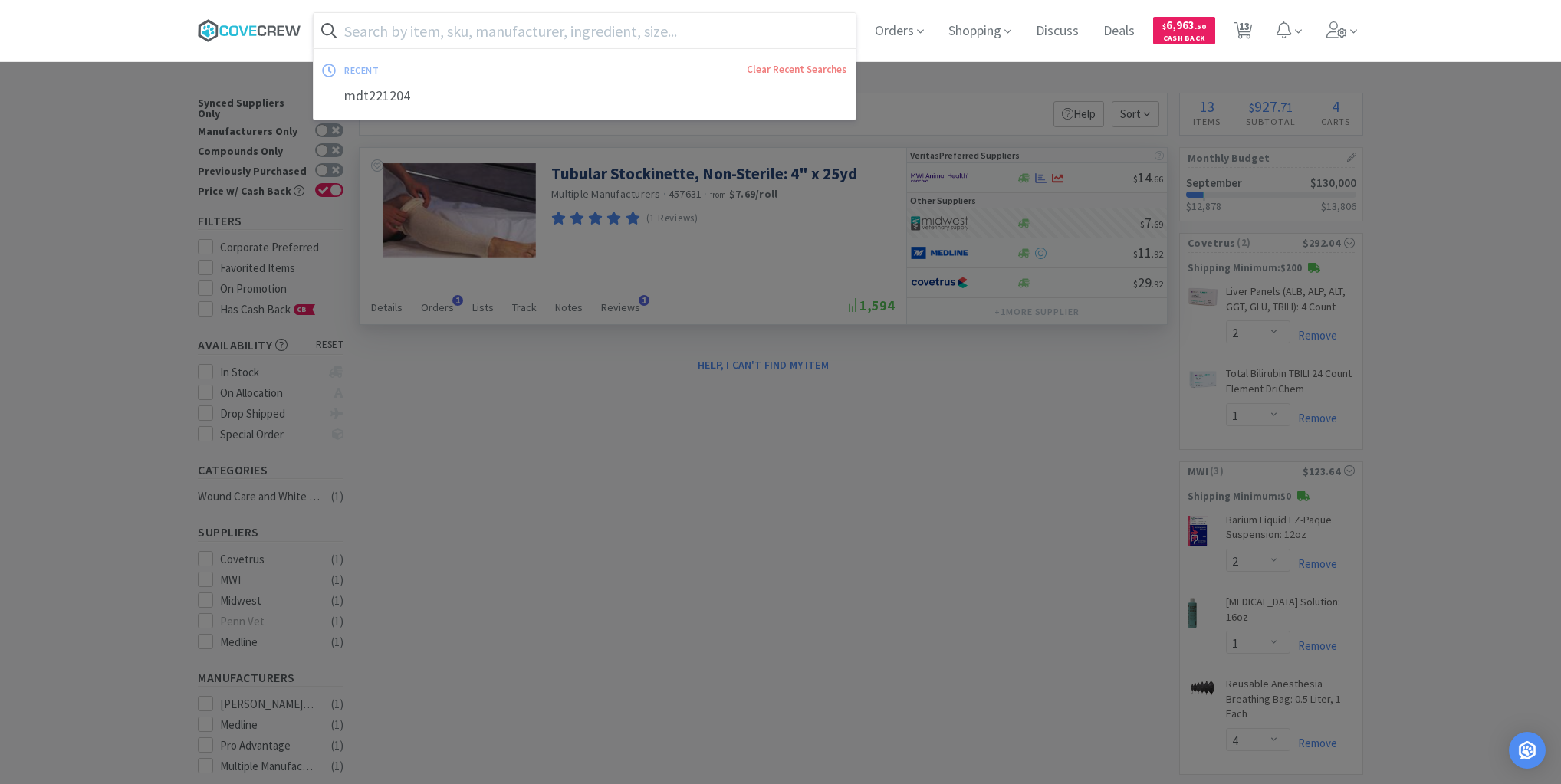
click at [272, 27] on icon at bounding box center [272, 31] width 9 height 10
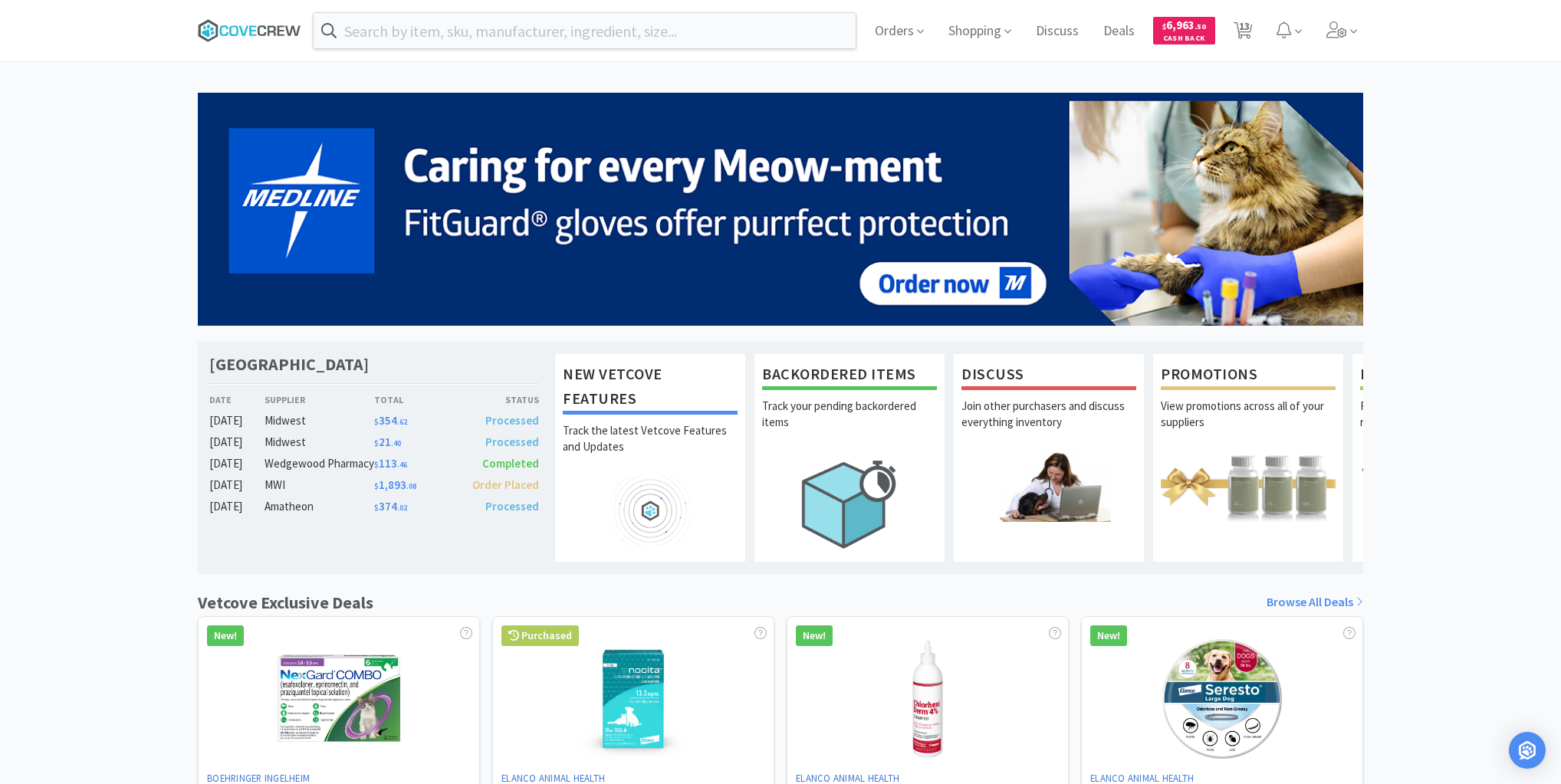
click at [261, 29] on icon at bounding box center [249, 30] width 103 height 23
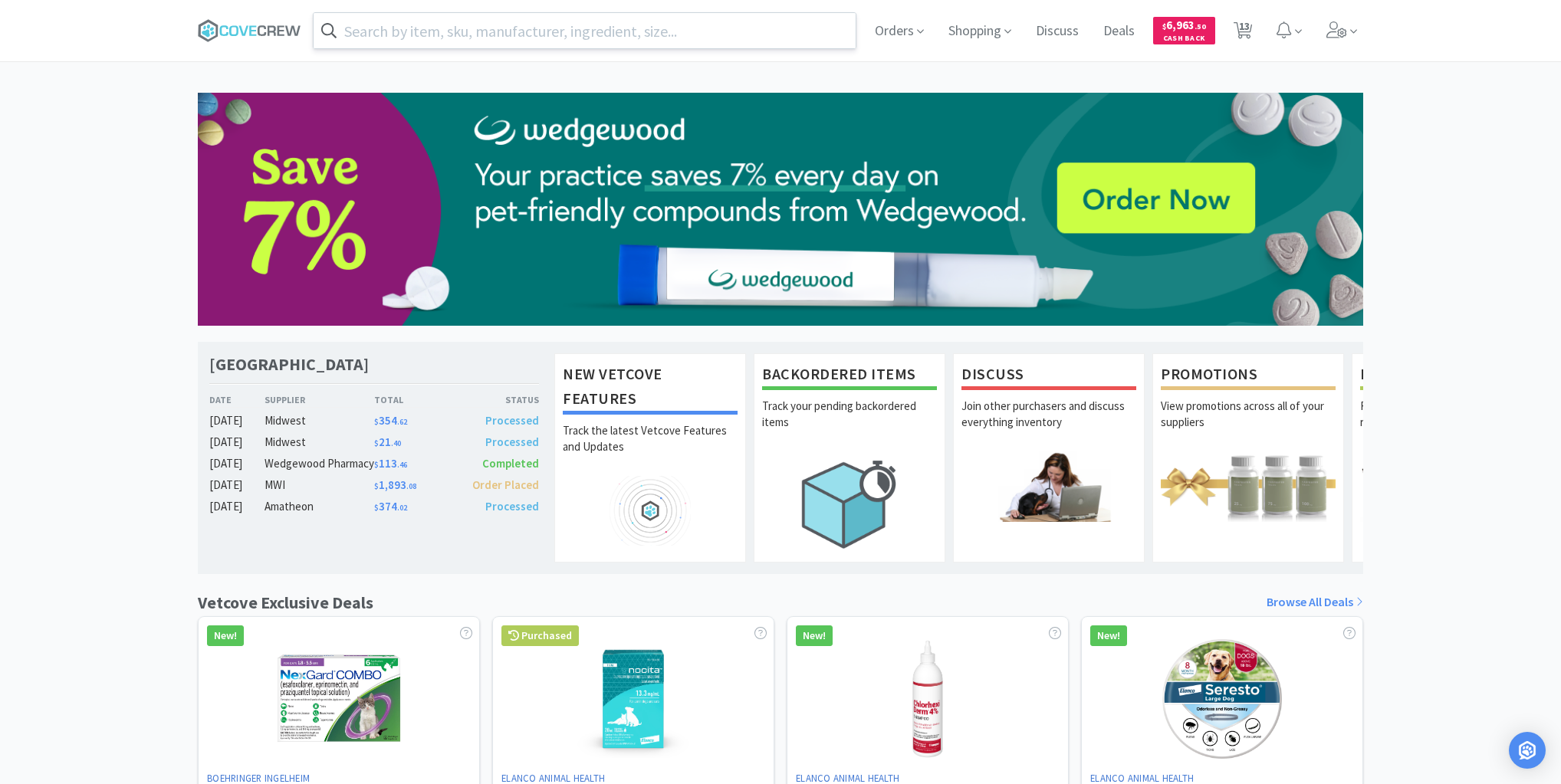
click at [586, 26] on input "text" at bounding box center [584, 31] width 541 height 36
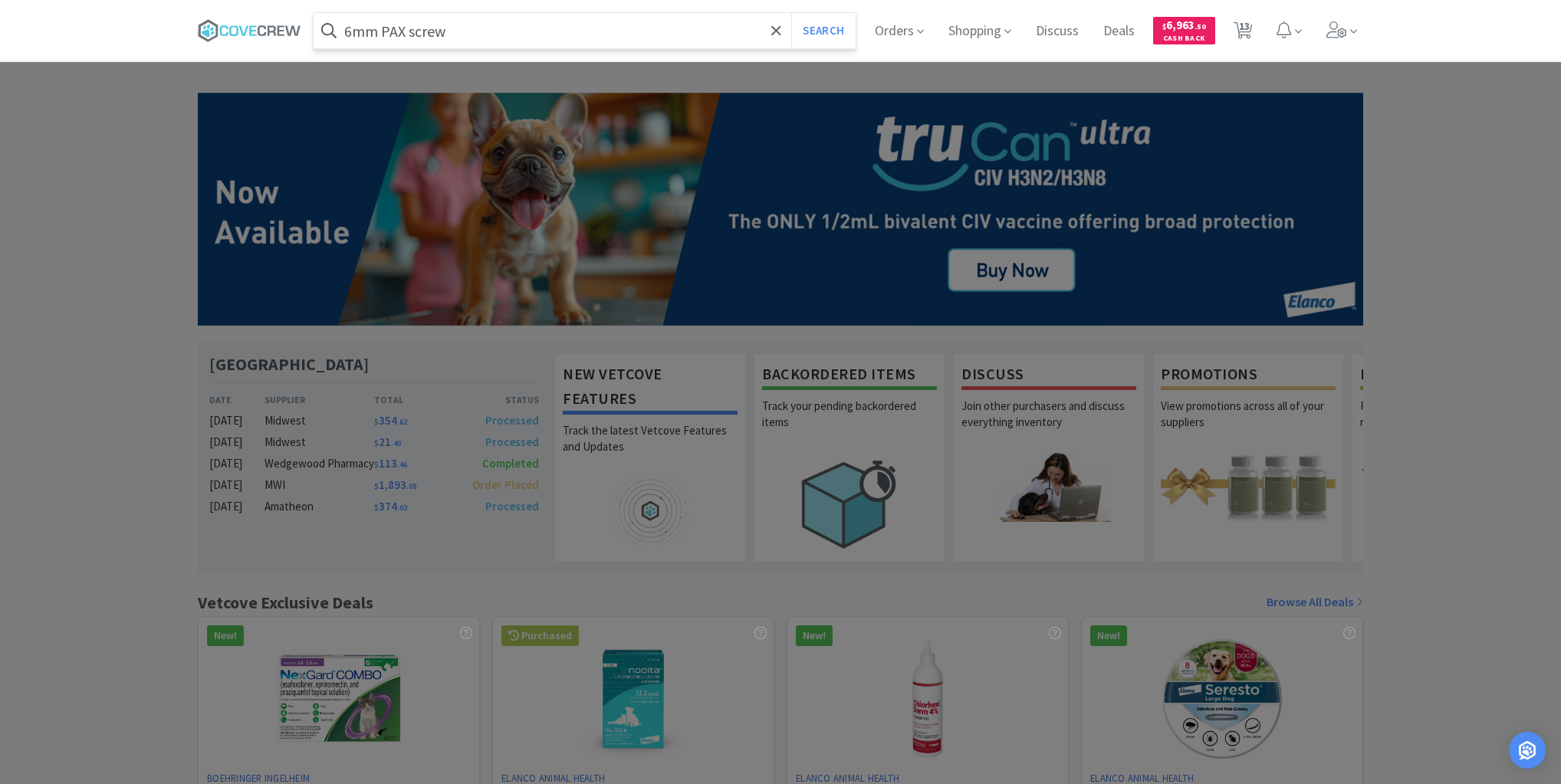
type input "6mm PAX screw"
click at [791, 13] on button "Search" at bounding box center [823, 31] width 63 height 36
select select "2"
select select "1"
select select "2"
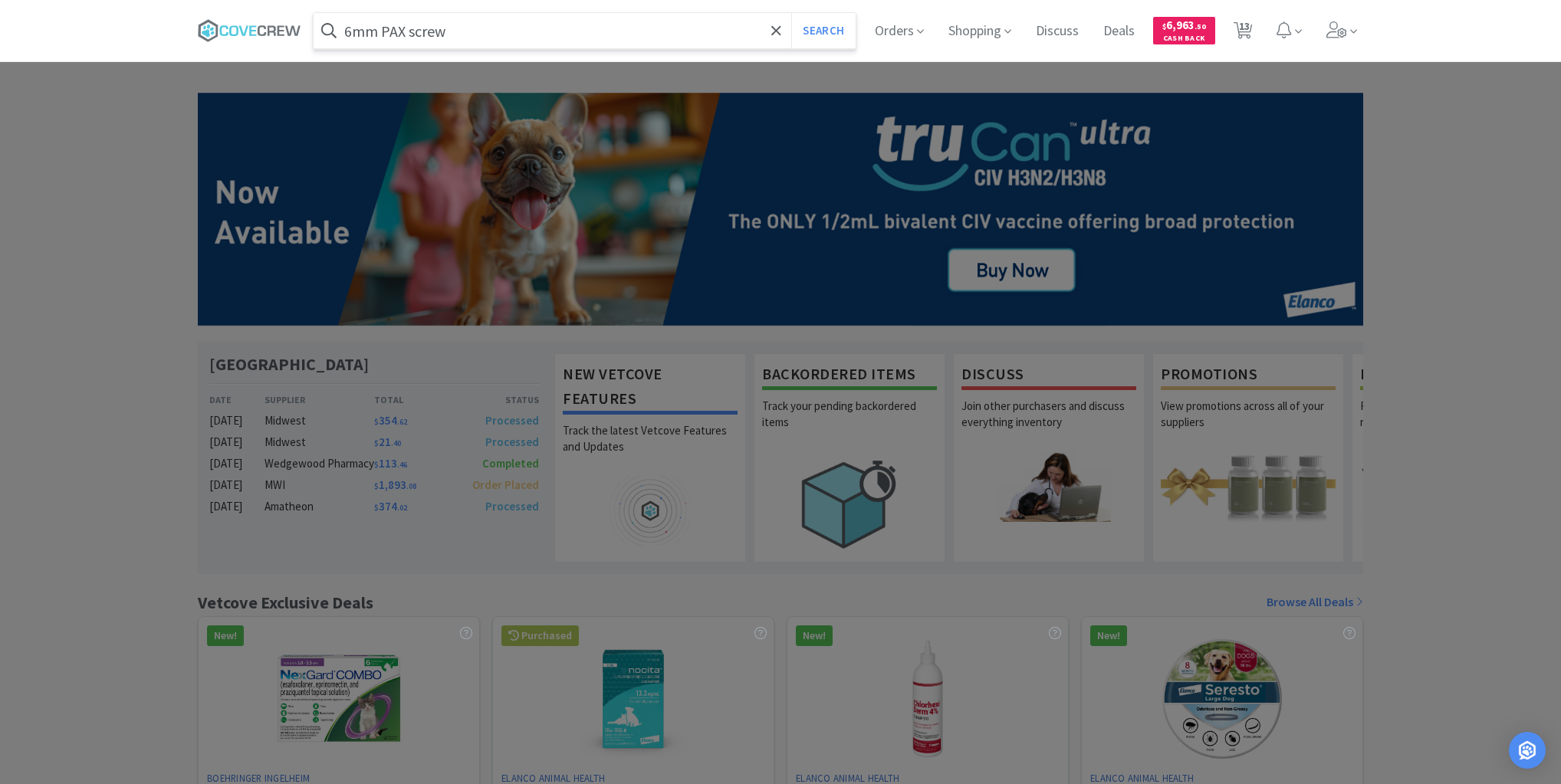
select select "1"
select select "4"
select select "1"
select select "2"
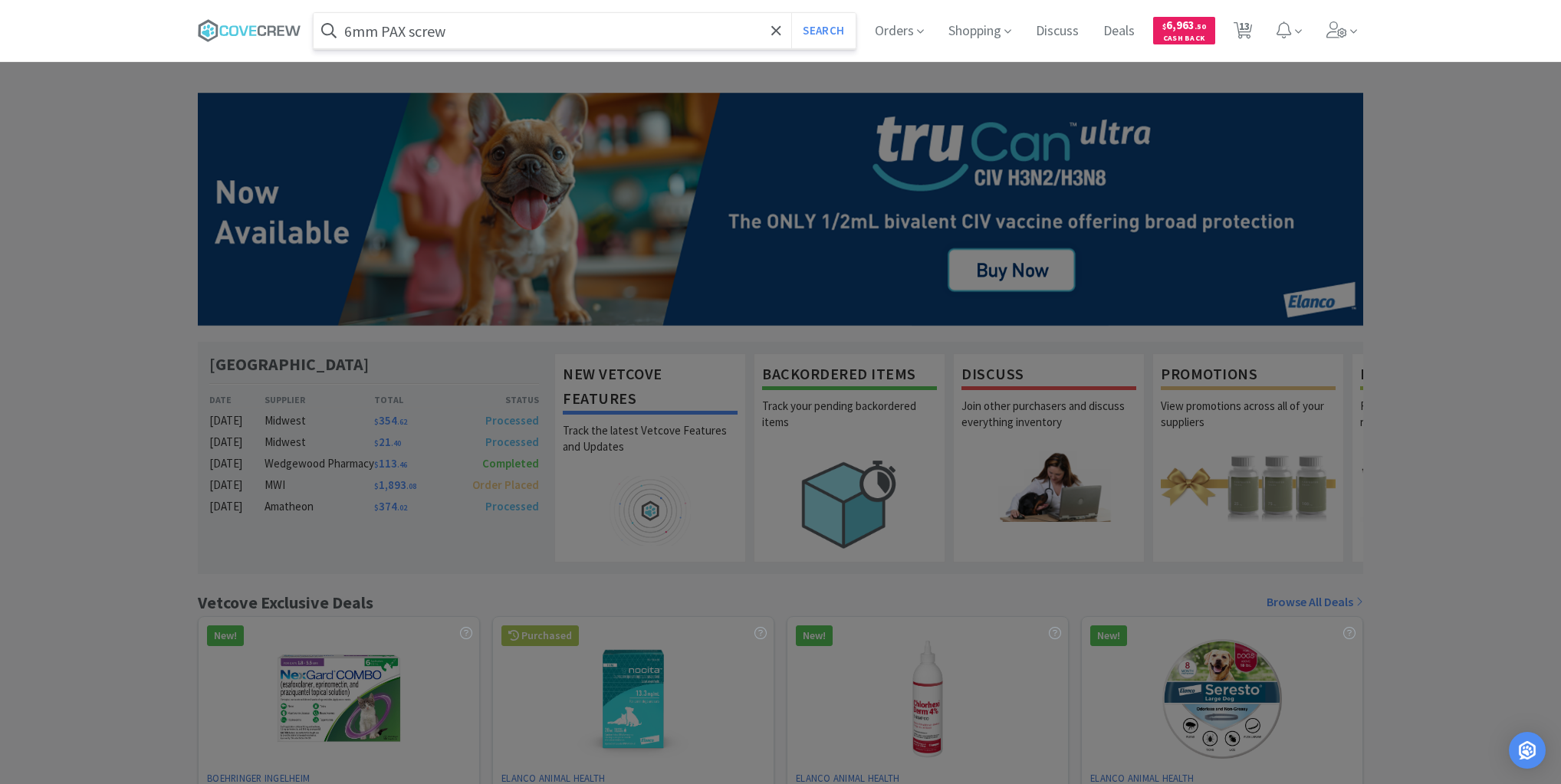
select select "2"
select select "1"
select select "2"
select select "1"
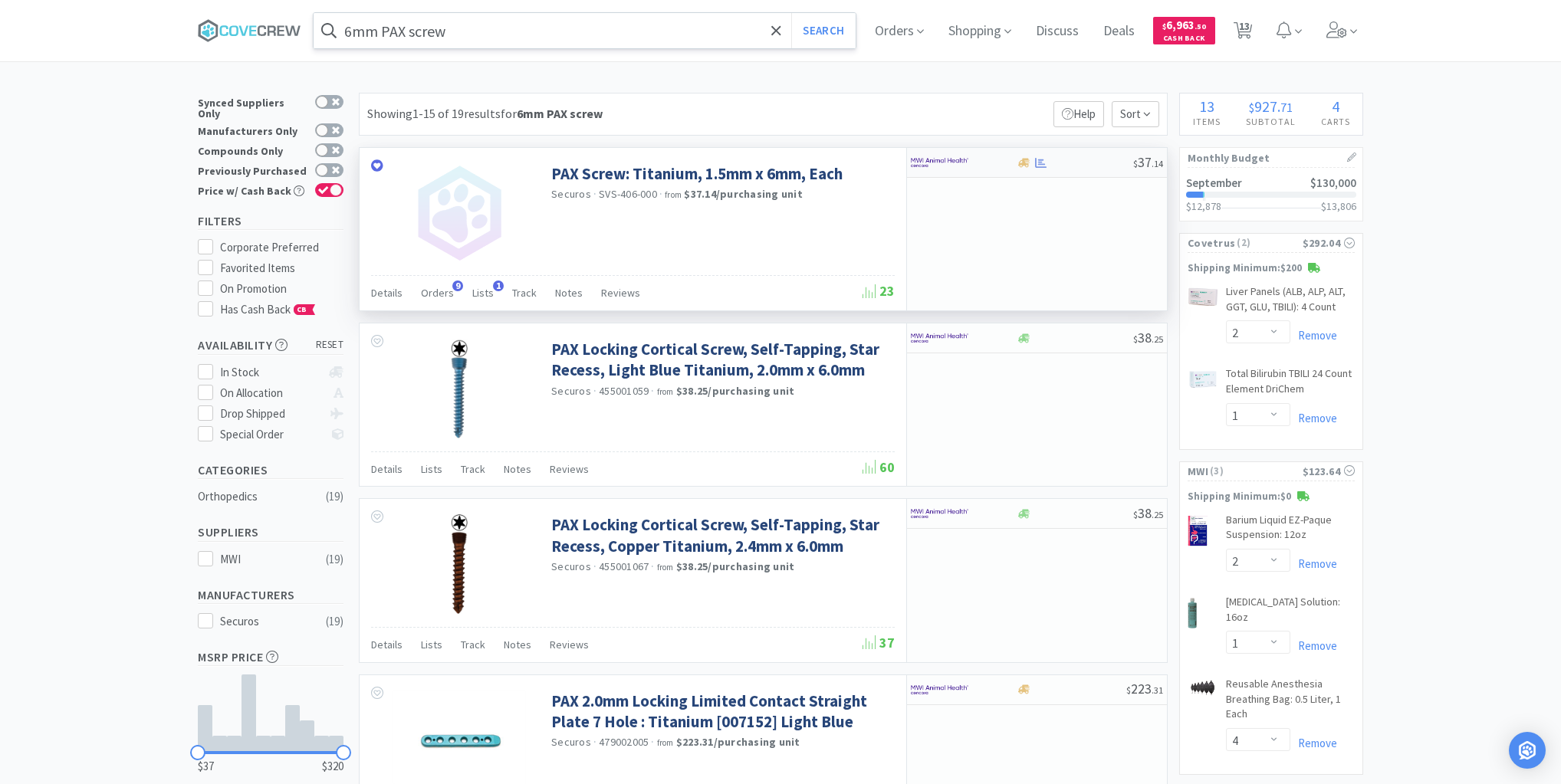
click at [986, 168] on div at bounding box center [952, 163] width 84 height 26
select select "1"
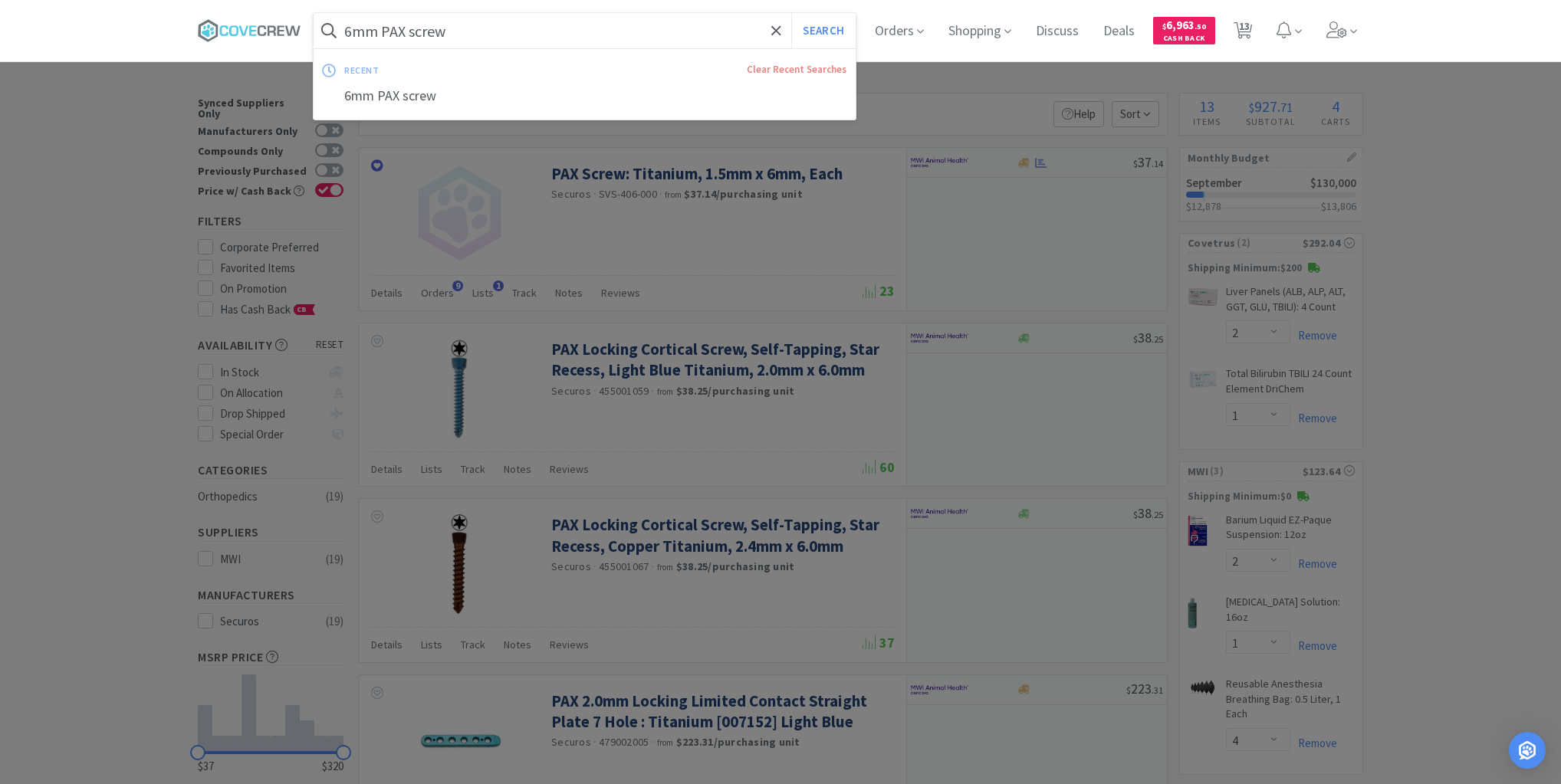
paste input "PAX 2.0 x 6mm"
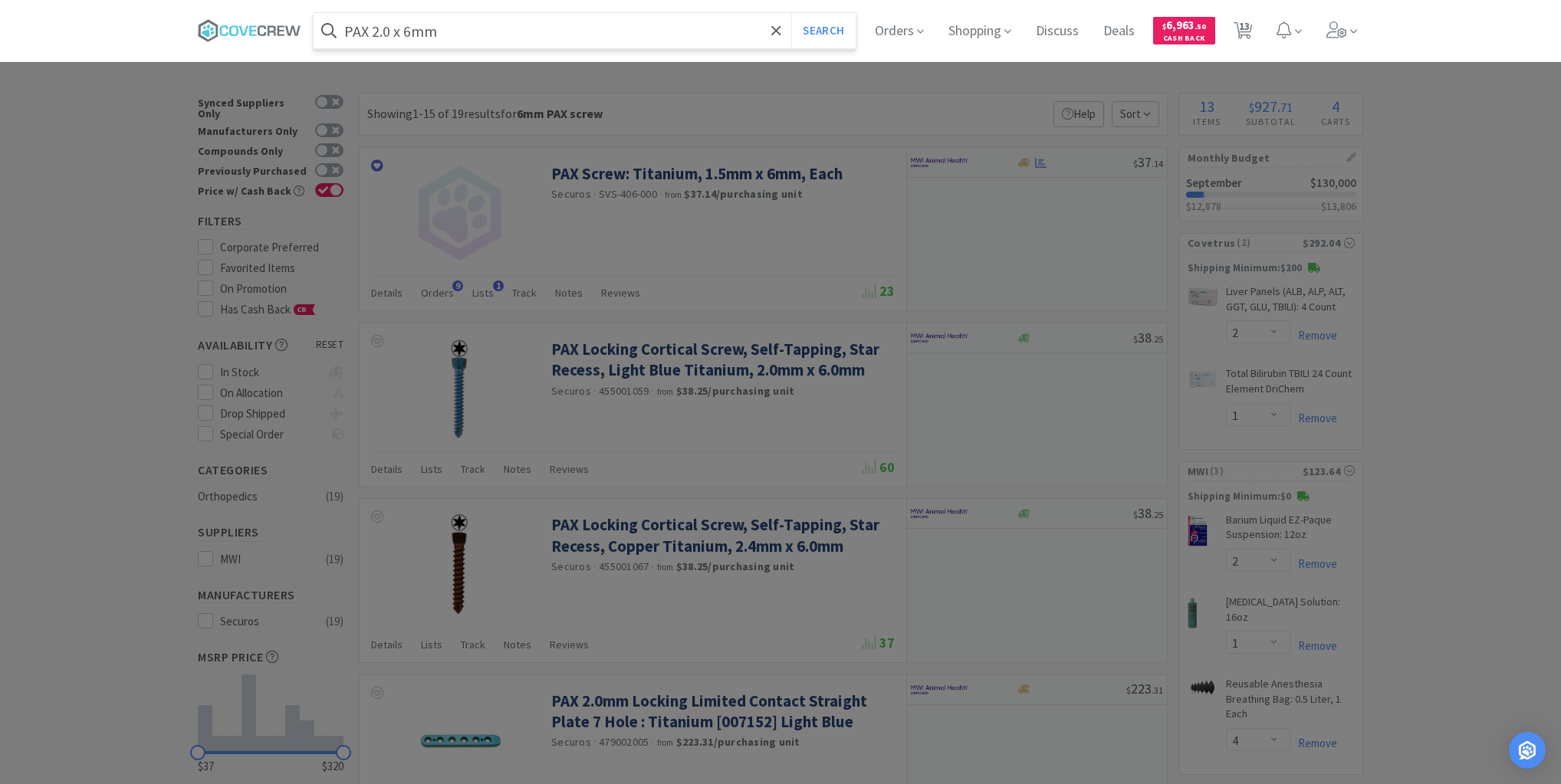
type input "PAX 2.0 x 6mm"
click at [791, 13] on button "Search" at bounding box center [823, 31] width 63 height 36
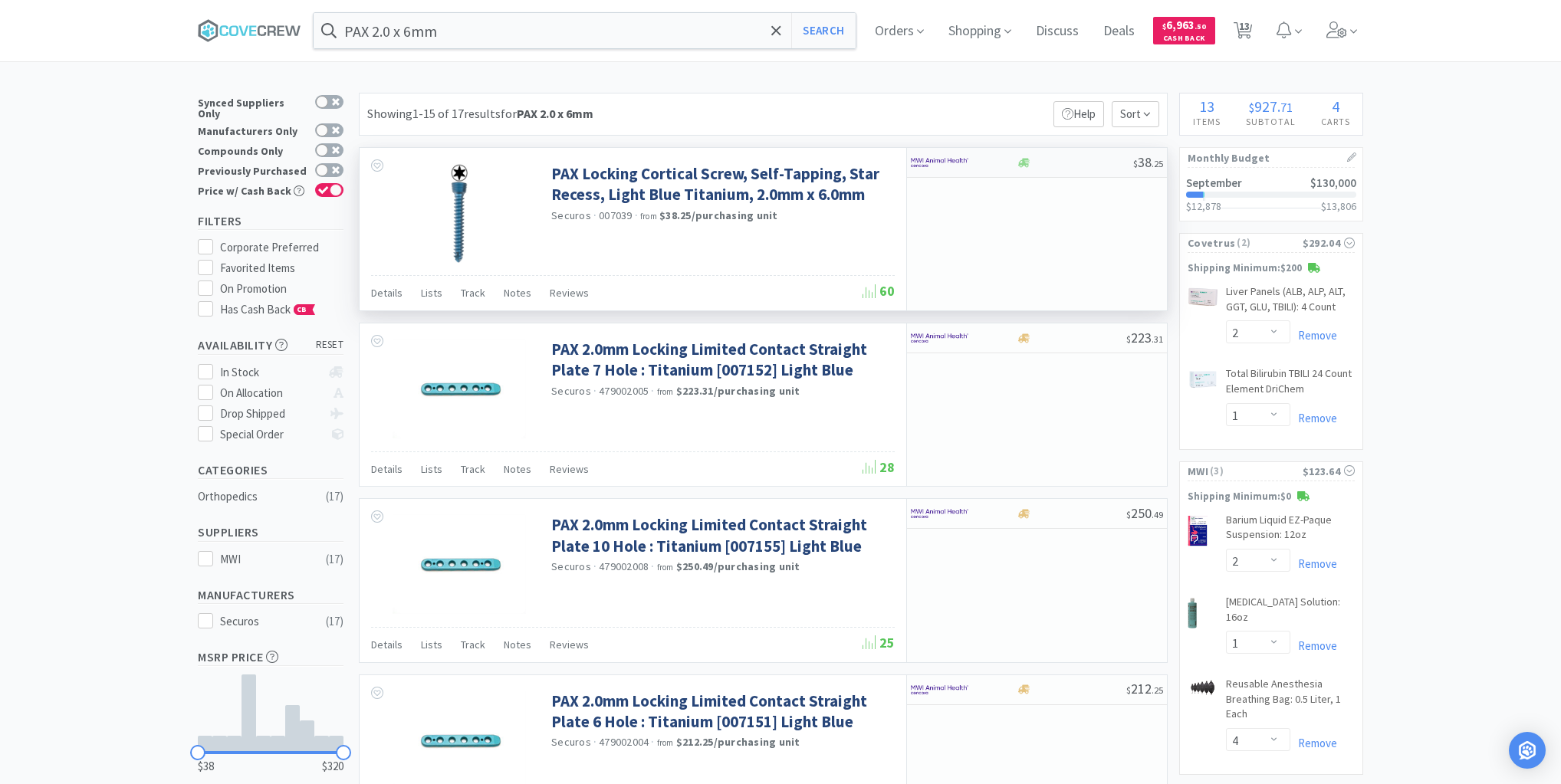
click at [1043, 159] on div at bounding box center [1074, 163] width 117 height 12
select select "1"
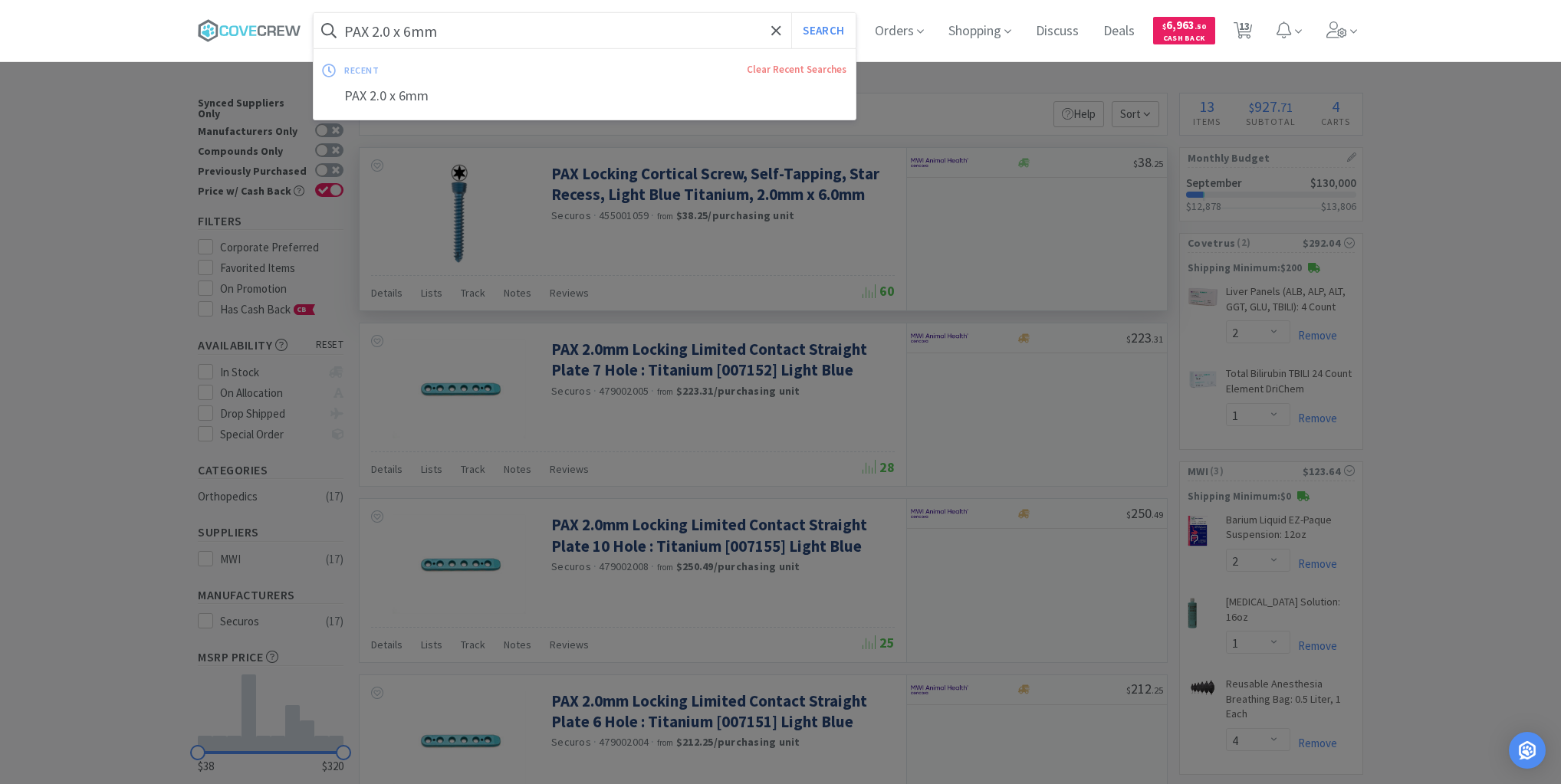
click at [647, 25] on input "PAX 2.0 x 6mm" at bounding box center [584, 31] width 541 height 36
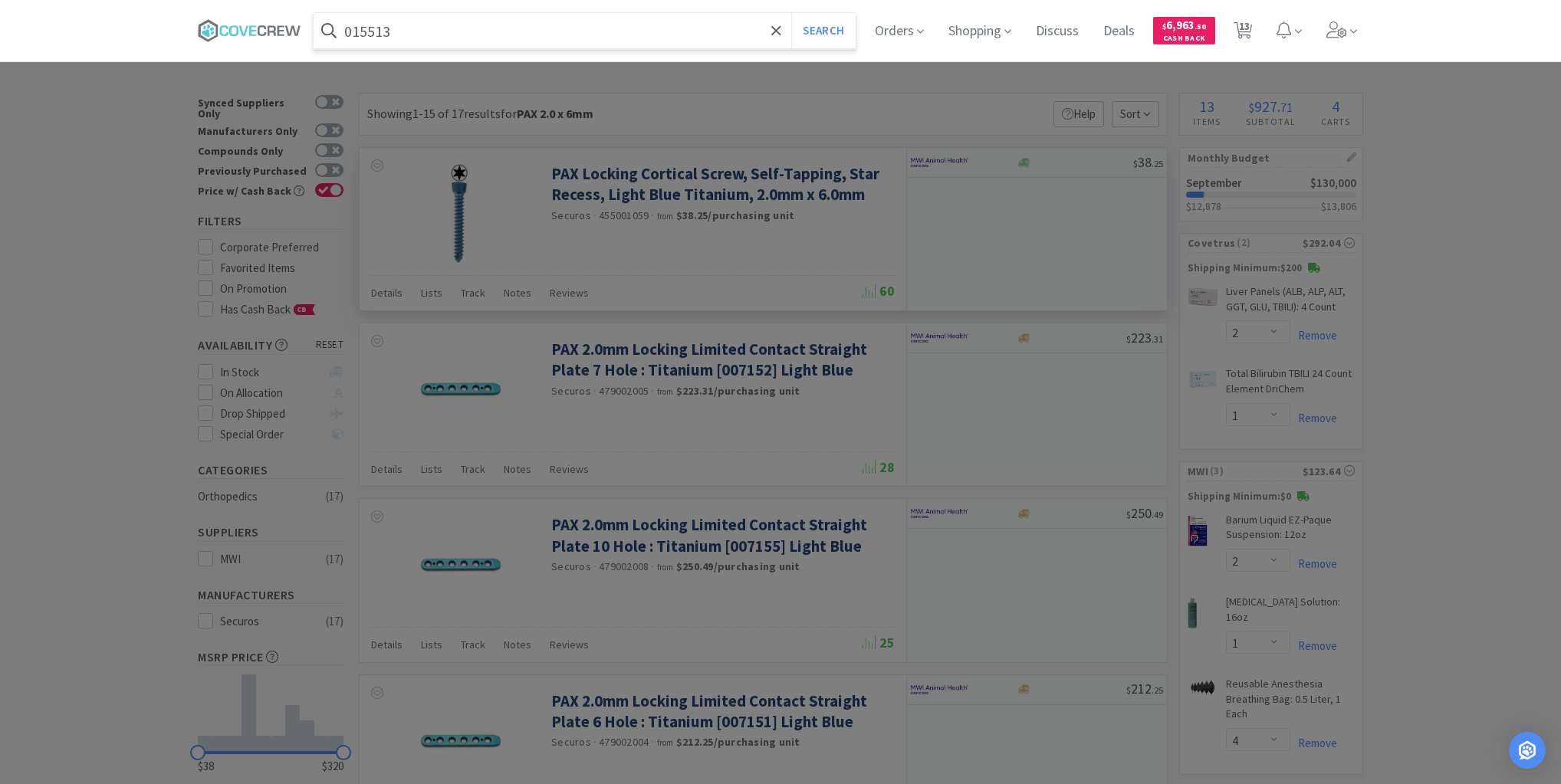
type input "015513"
click at [791, 13] on button "Search" at bounding box center [823, 31] width 63 height 36
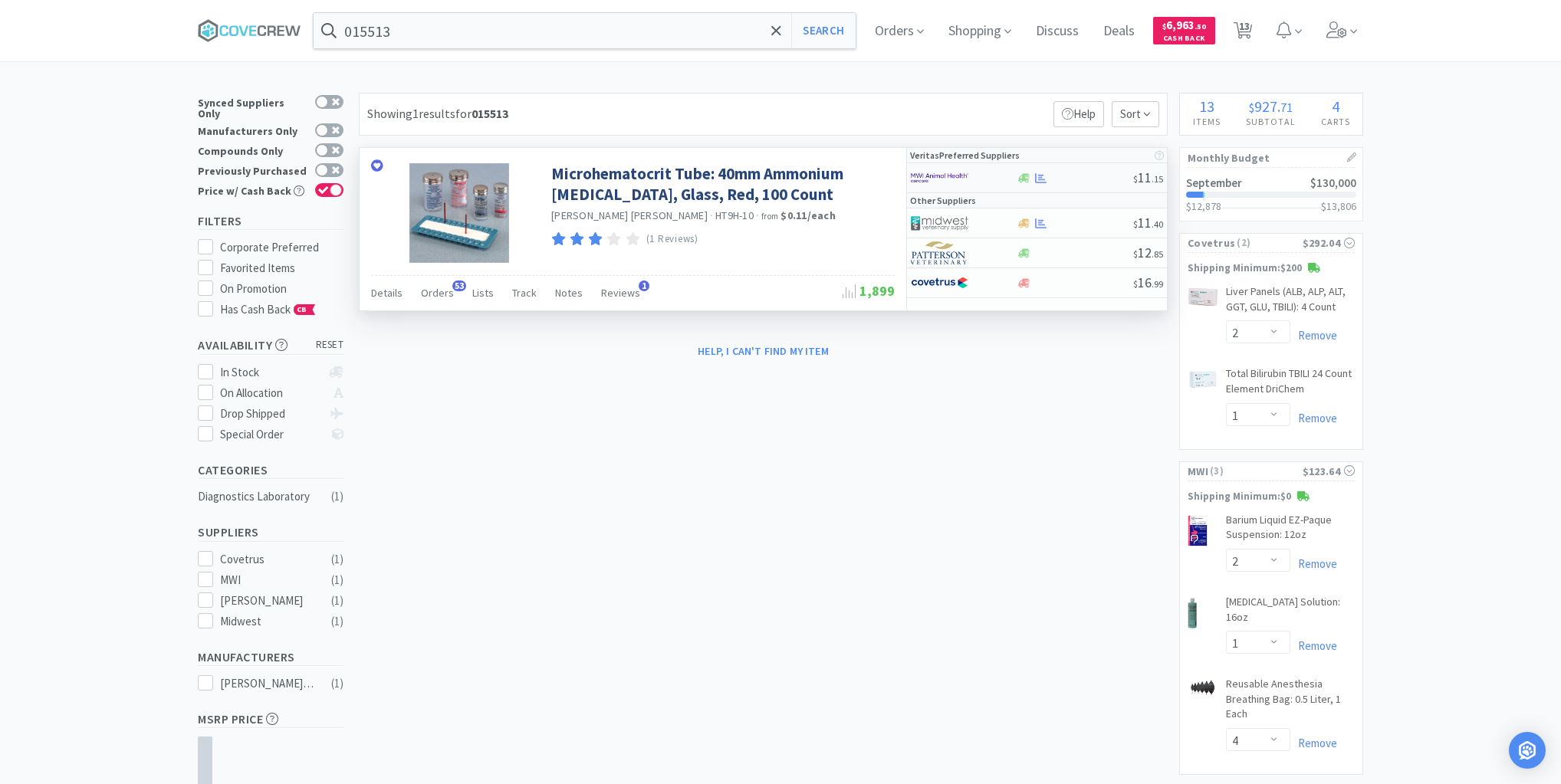
click at [1062, 180] on div at bounding box center [1074, 178] width 117 height 12
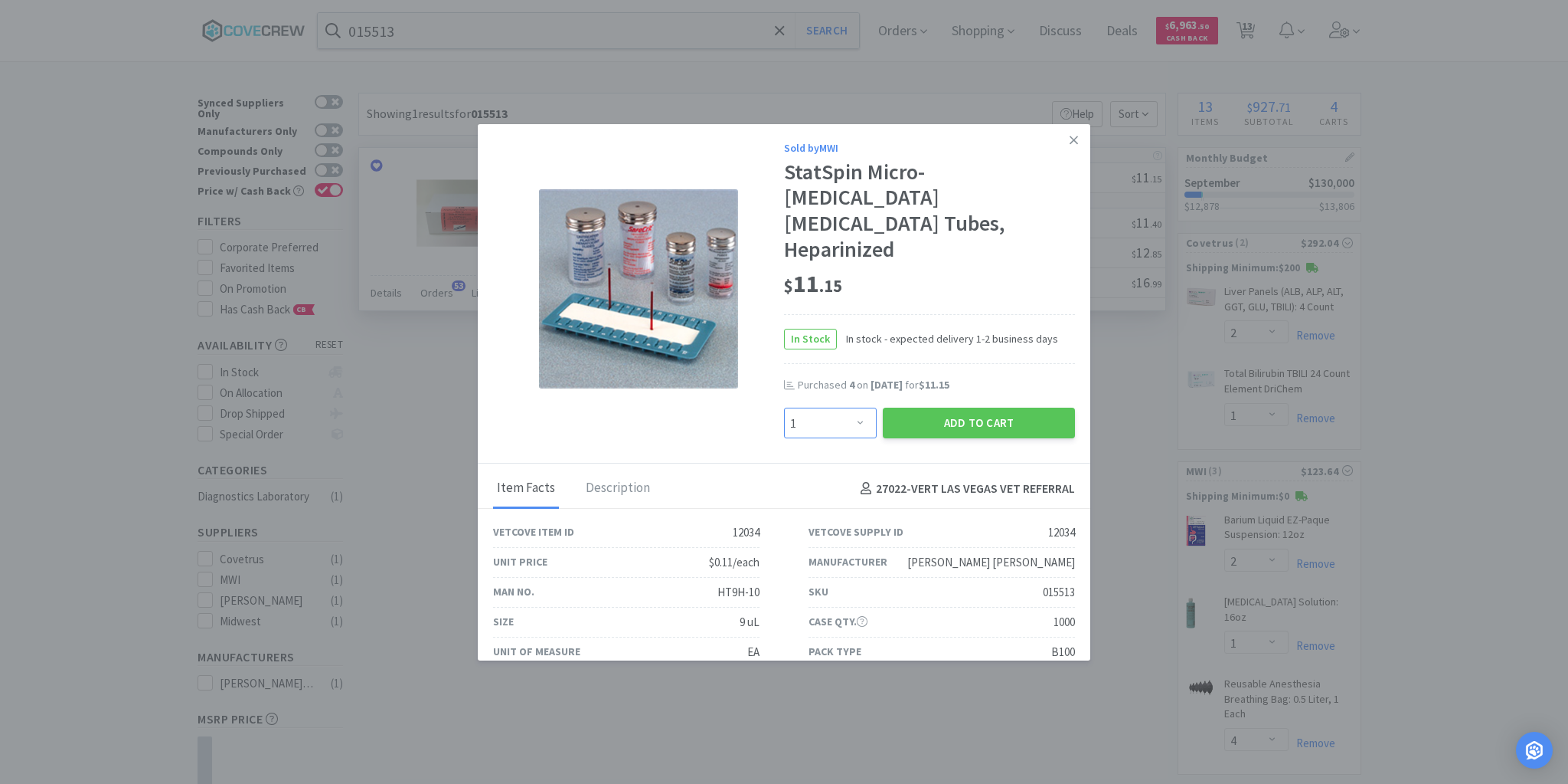
click at [860, 407] on select "Enter Quantity 1 2 3 4 5 6 7 8 9 10 11 12 13 14 15 16 17 18 19 20 Enter Quantity" at bounding box center [831, 422] width 93 height 31
select select "6"
click at [784, 407] on select "Enter Quantity 1 2 3 4 5 6 7 8 9 10 11 12 13 14 15 16 17 18 19 20 Enter Quantity" at bounding box center [831, 422] width 93 height 31
click at [965, 407] on button "Add to Cart" at bounding box center [979, 422] width 192 height 31
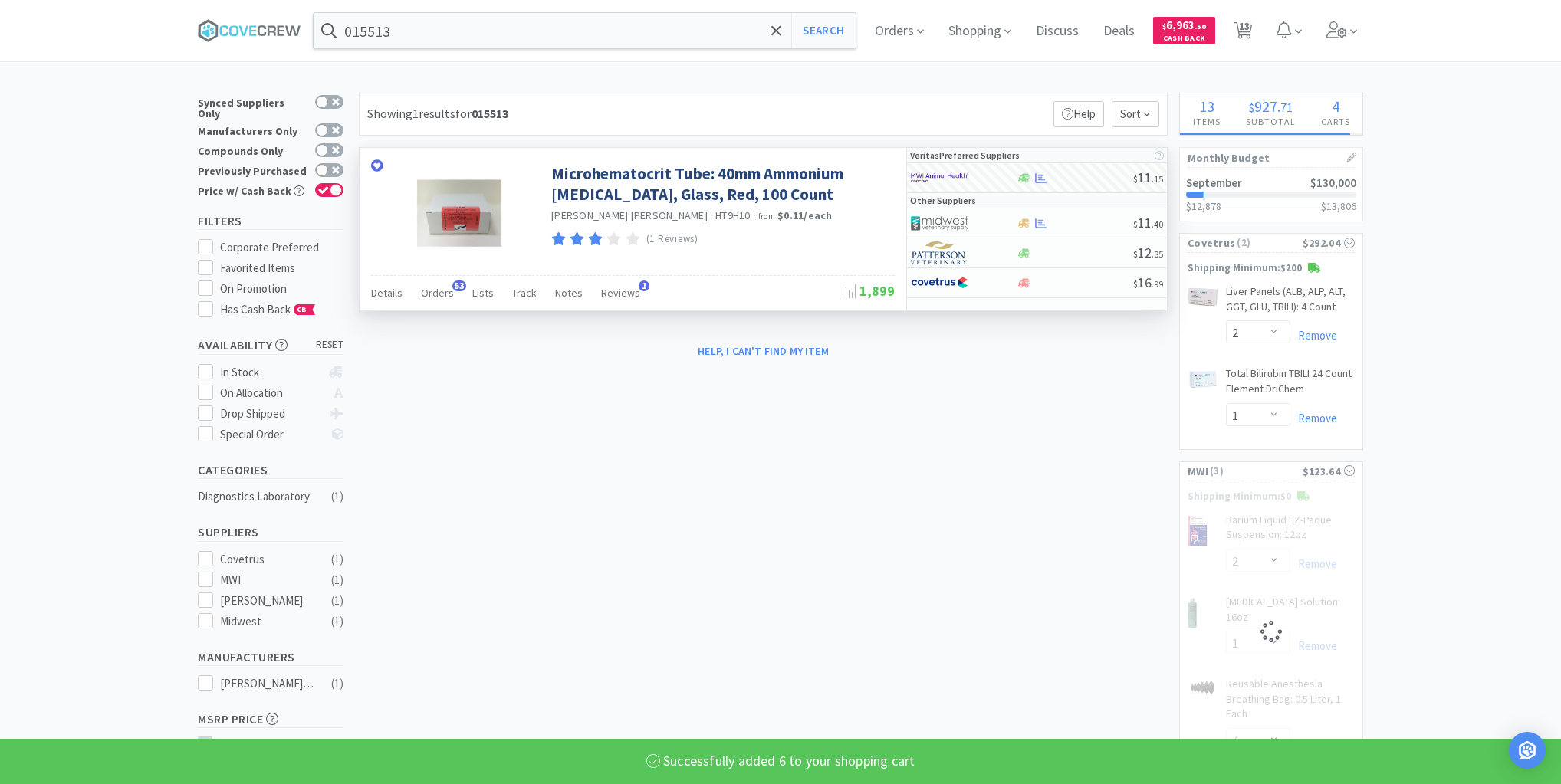
select select "6"
select select "4"
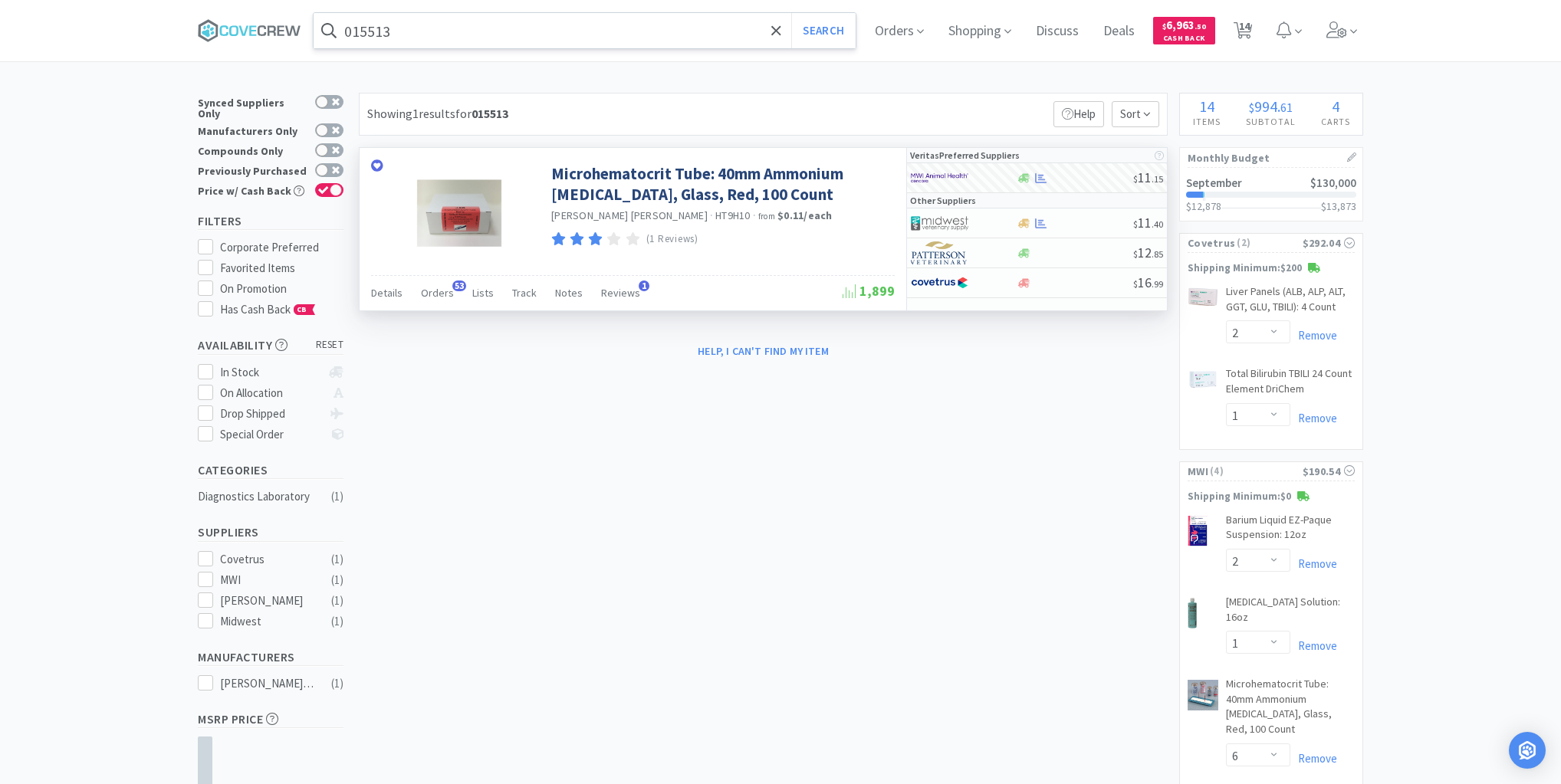
click at [729, 33] on input "015513" at bounding box center [584, 31] width 541 height 36
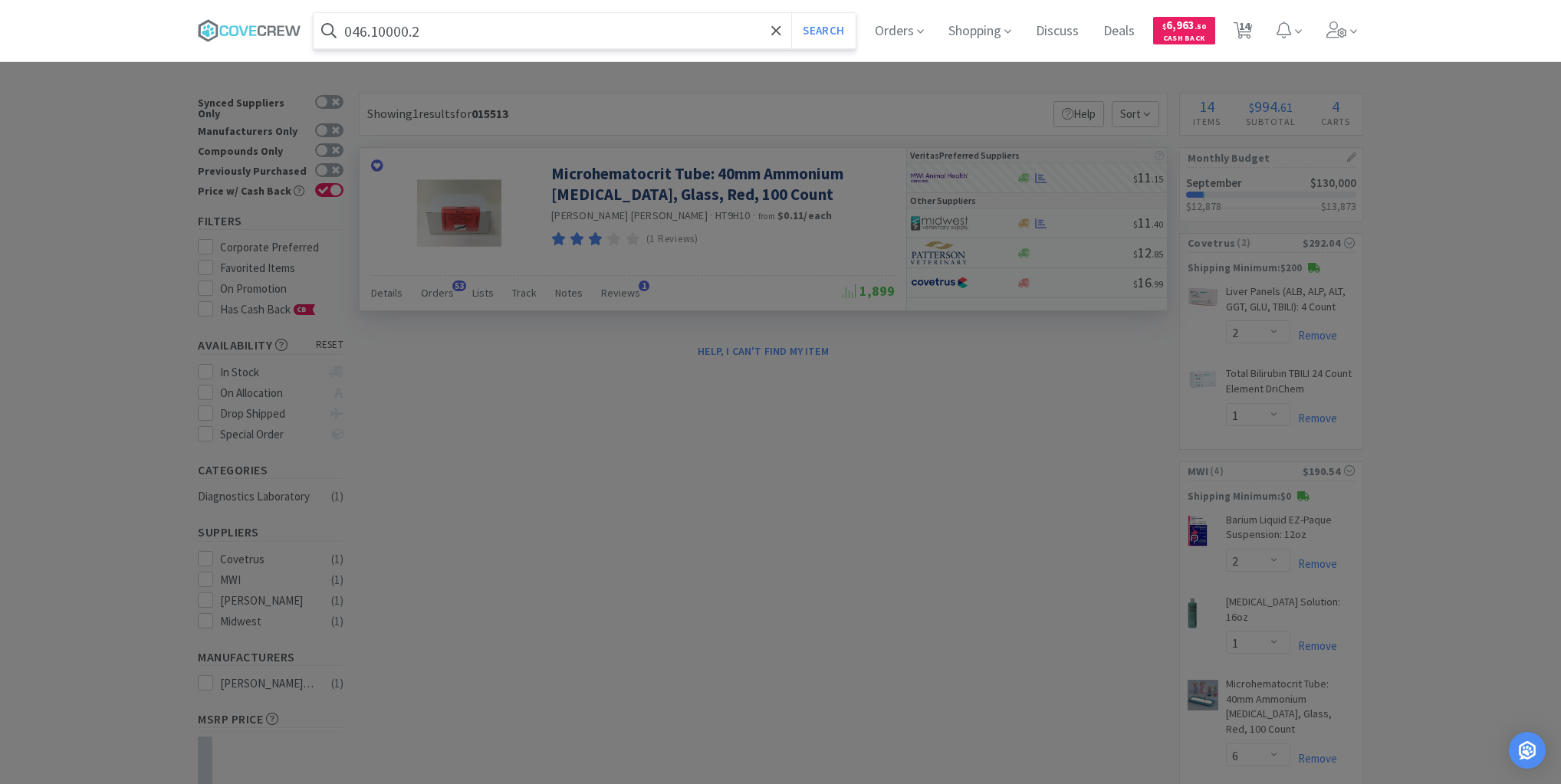
type input "046.10000.2"
click at [791, 13] on button "Search" at bounding box center [823, 31] width 63 height 36
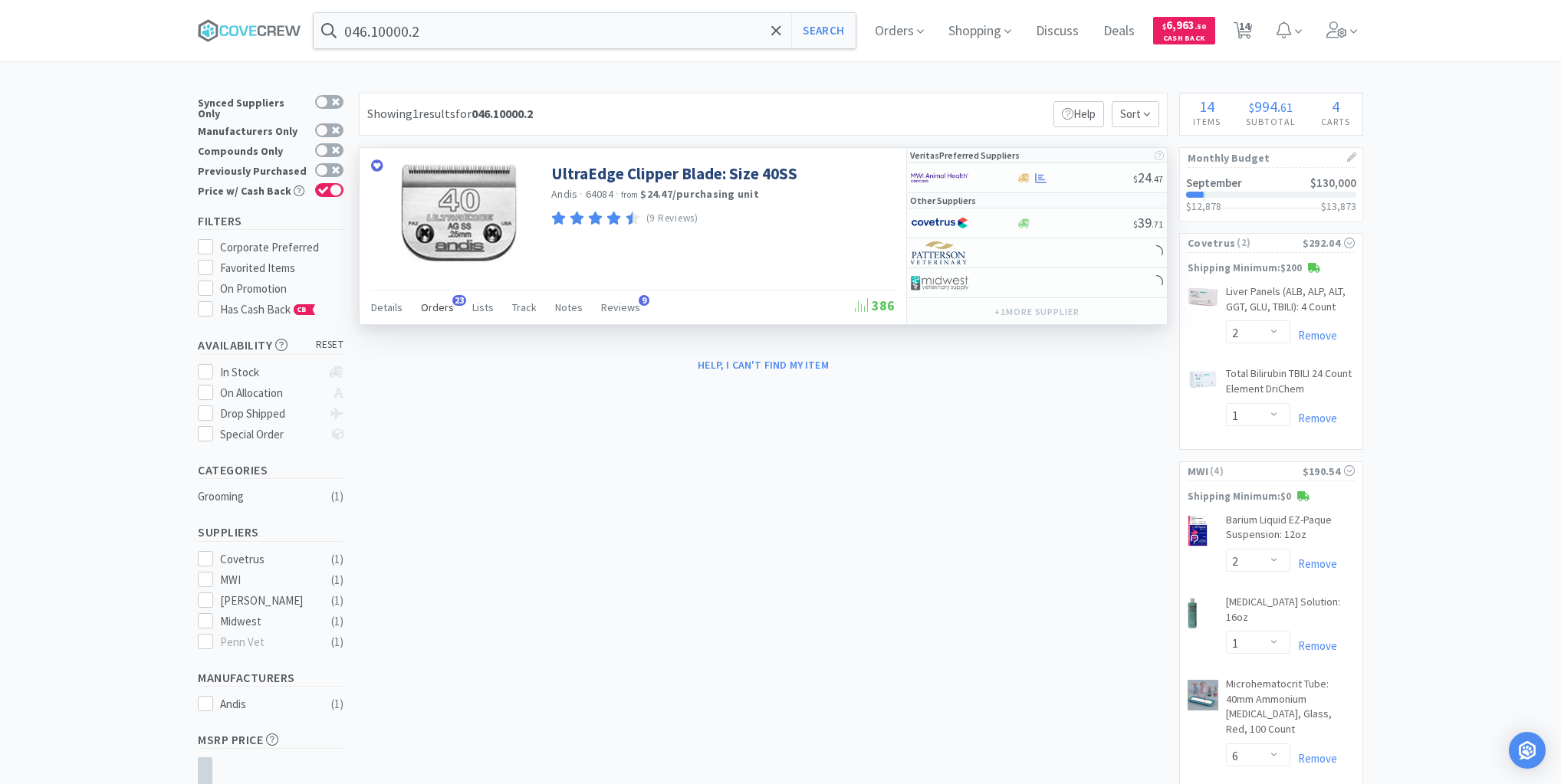
click at [437, 309] on span "Orders" at bounding box center [436, 307] width 33 height 14
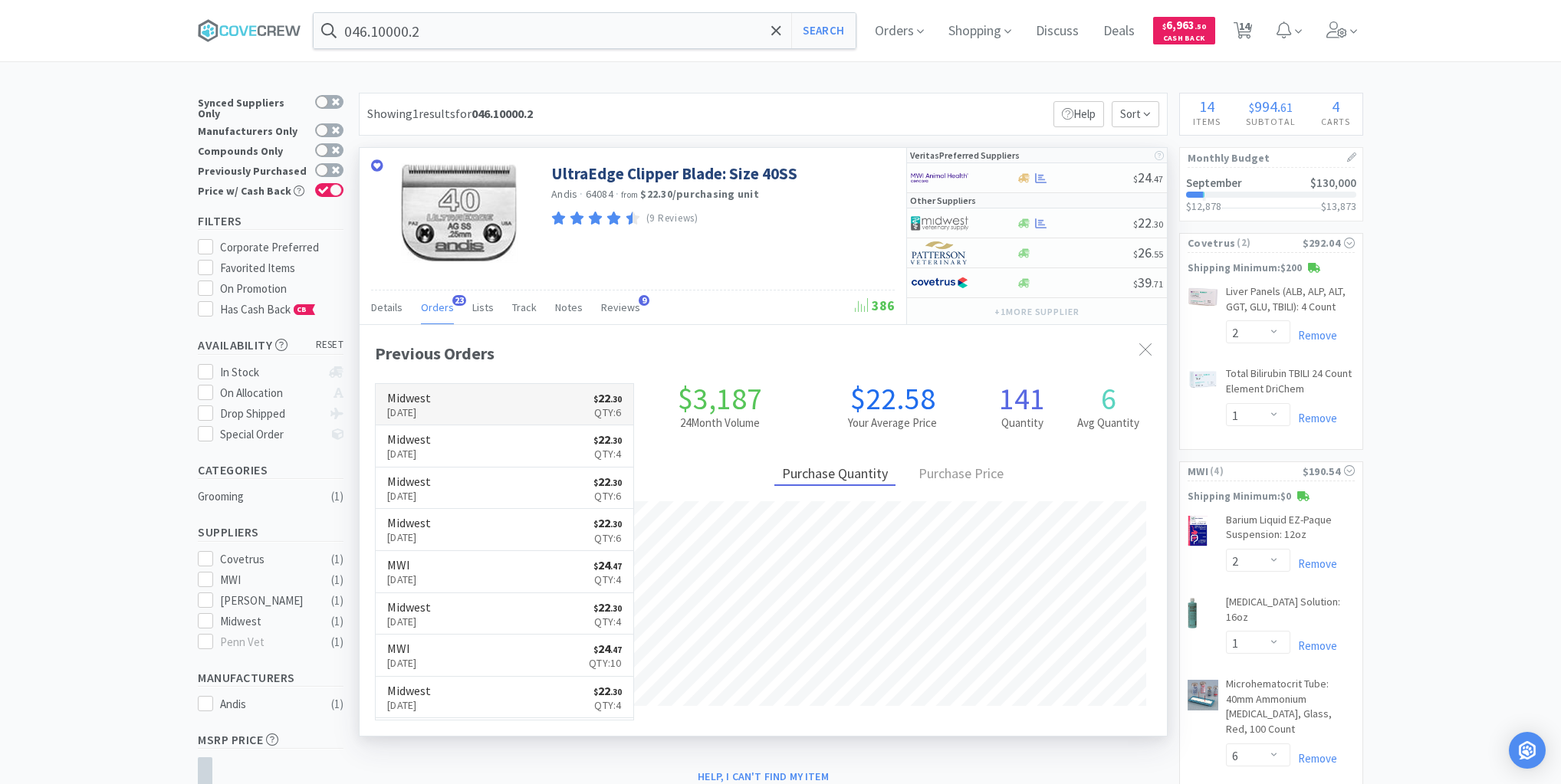
scroll to position [410, 807]
click at [1076, 224] on div at bounding box center [1074, 224] width 117 height 12
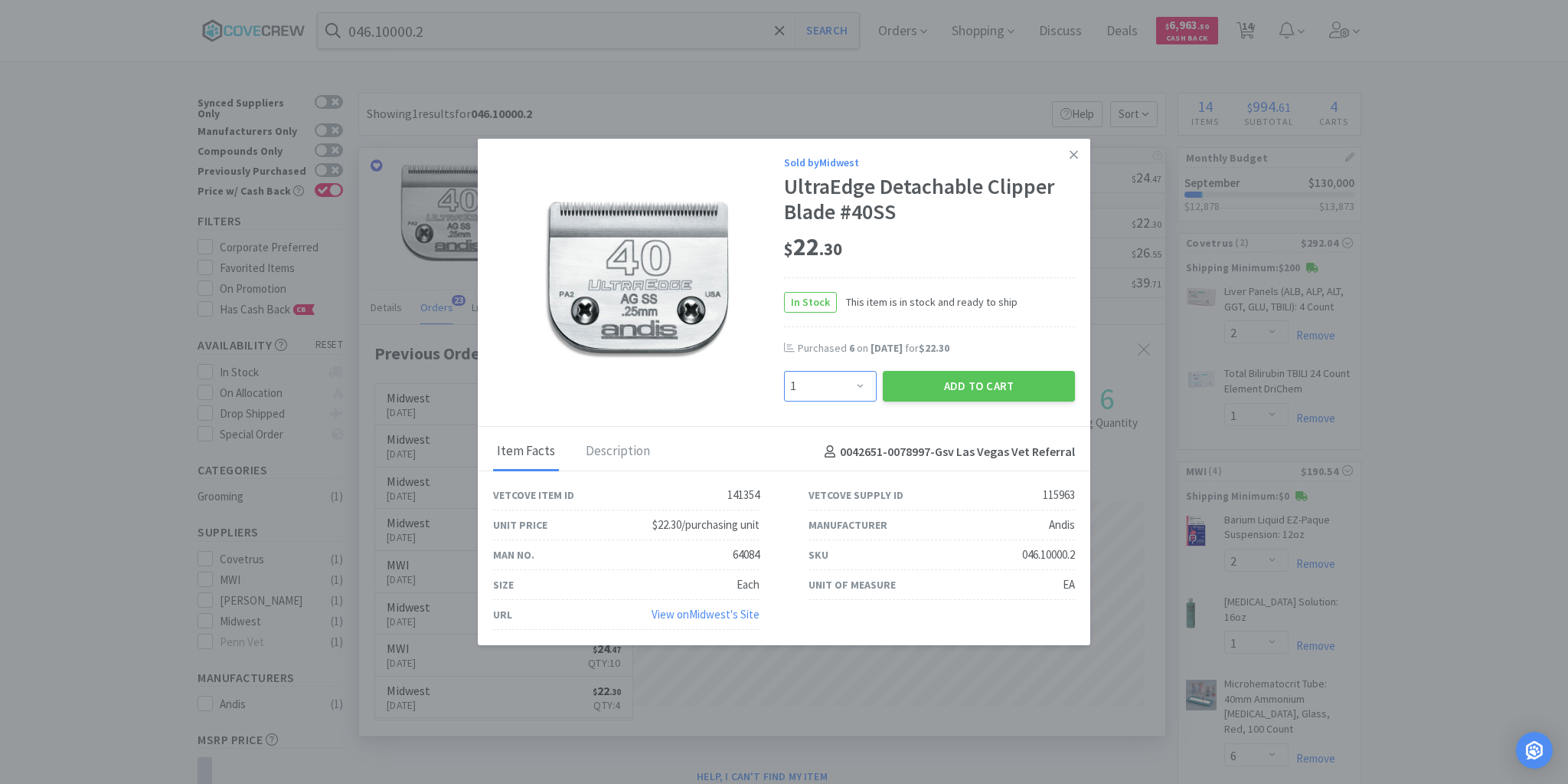
click at [865, 387] on select "Enter Quantity 1 2 3 4 5 6 7 8 9 10 11 12 13 14 15 16 17 18 19 20 Enter Quantity" at bounding box center [831, 386] width 93 height 31
select select "3"
click at [784, 372] on select "Enter Quantity 1 2 3 4 5 6 7 8 9 10 11 12 13 14 15 16 17 18 19 20 Enter Quantity" at bounding box center [831, 386] width 93 height 31
click at [974, 387] on button "Add to Cart" at bounding box center [979, 386] width 192 height 31
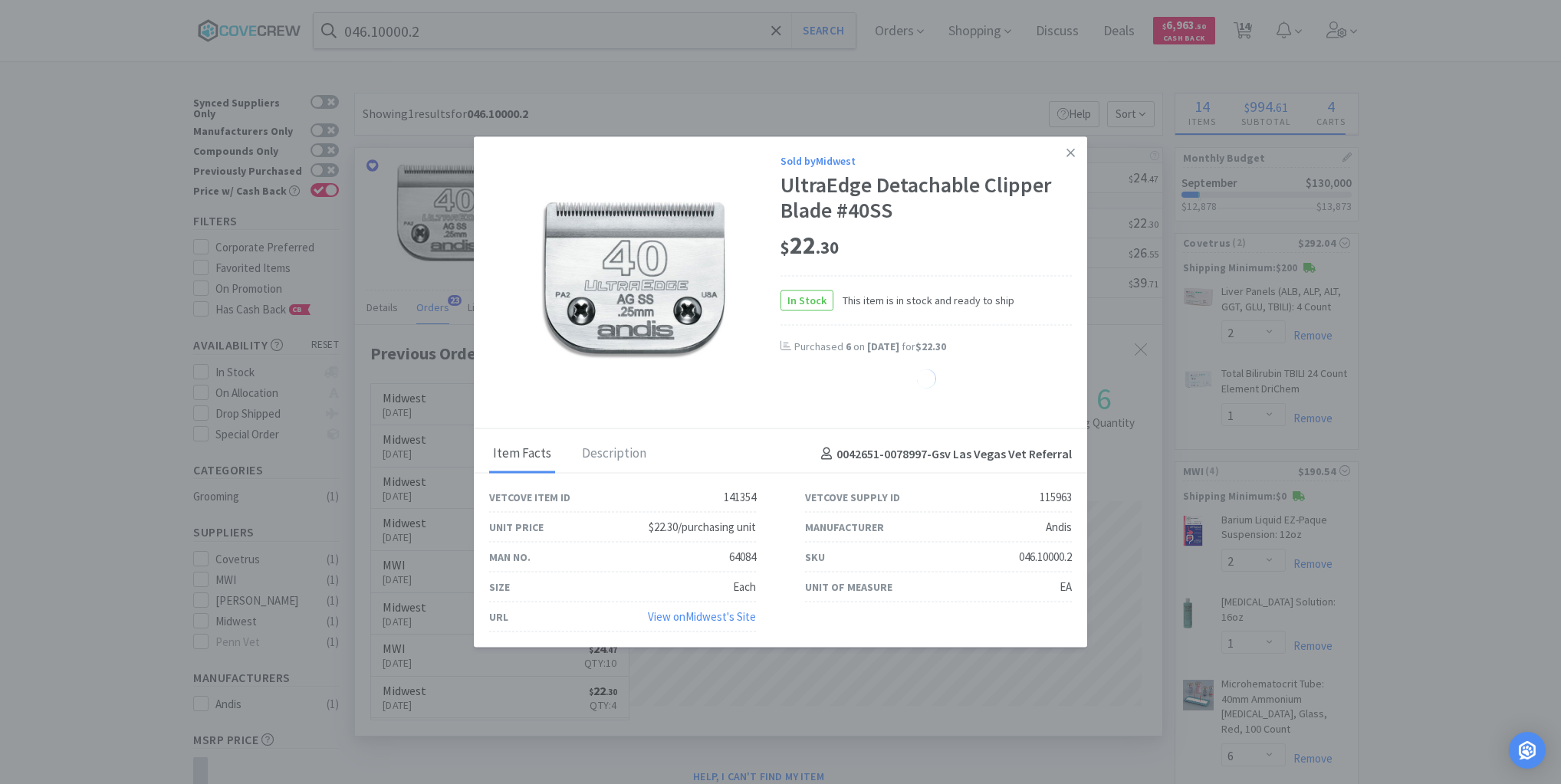
select select "3"
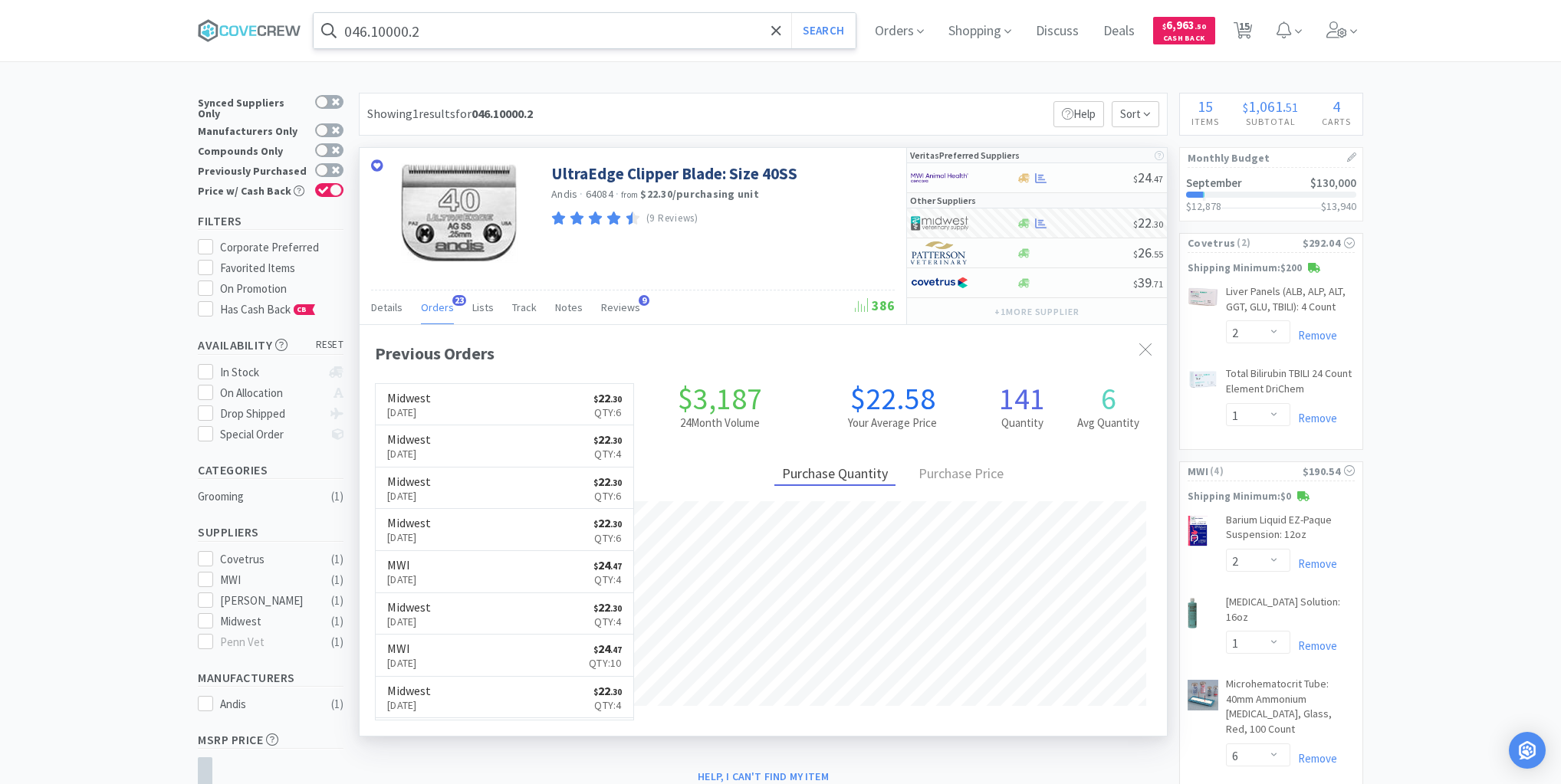
drag, startPoint x: 707, startPoint y: 20, endPoint x: 713, endPoint y: 32, distance: 13.4
click at [707, 21] on input "046.10000.2" at bounding box center [584, 31] width 541 height 36
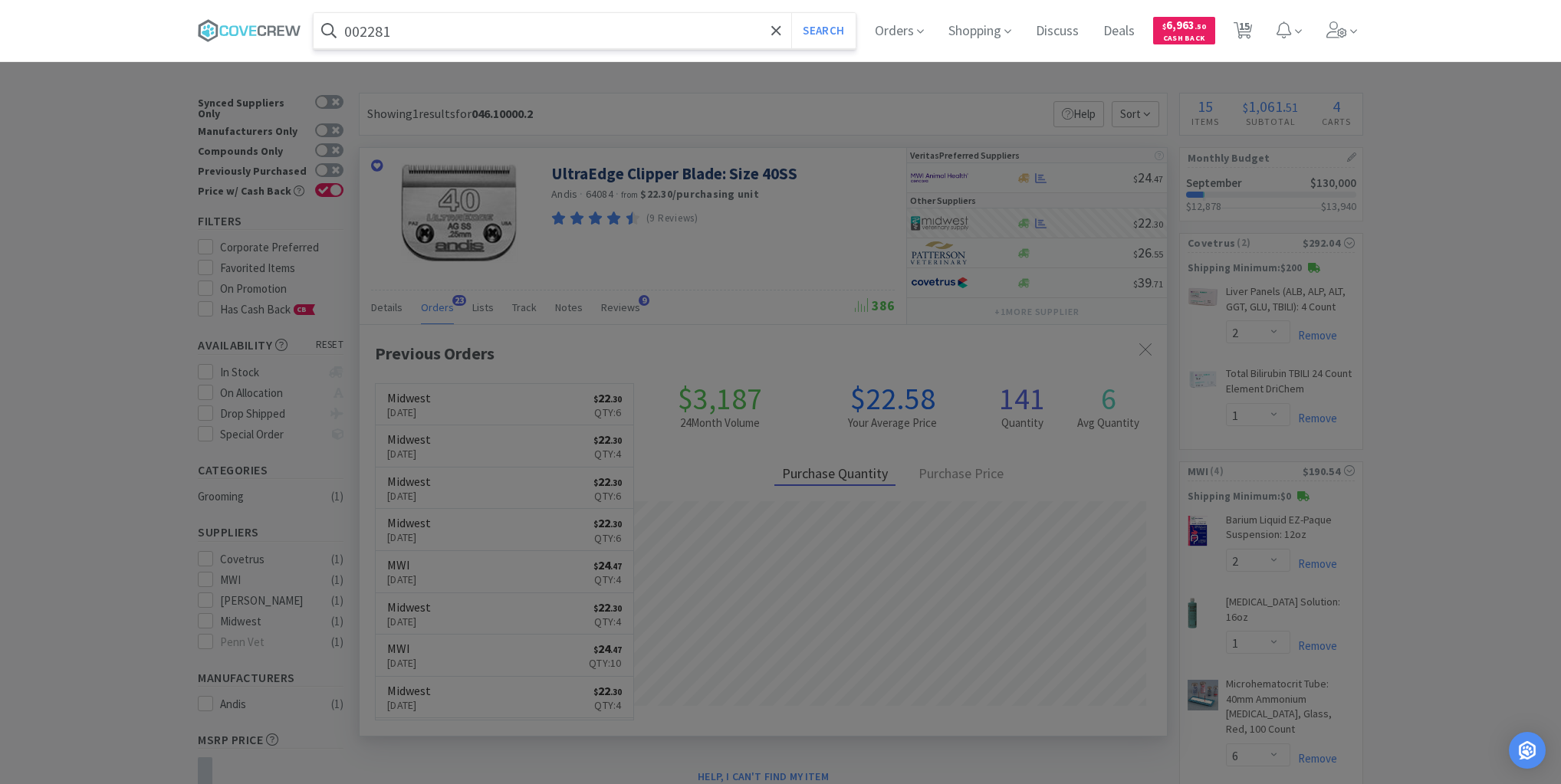
type input "002281"
click at [791, 13] on button "Search" at bounding box center [823, 31] width 63 height 36
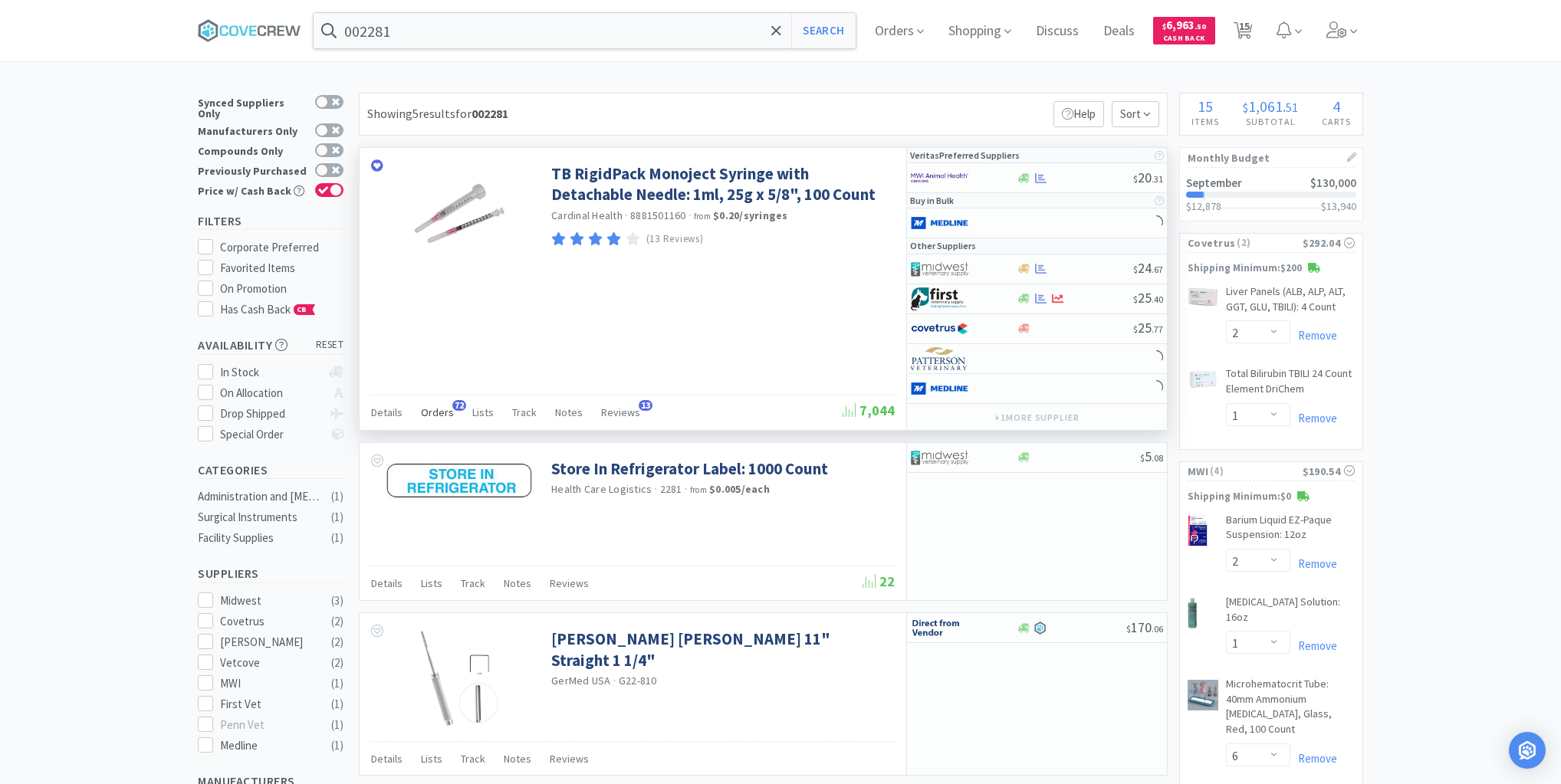
click at [440, 410] on span "Orders" at bounding box center [436, 412] width 33 height 14
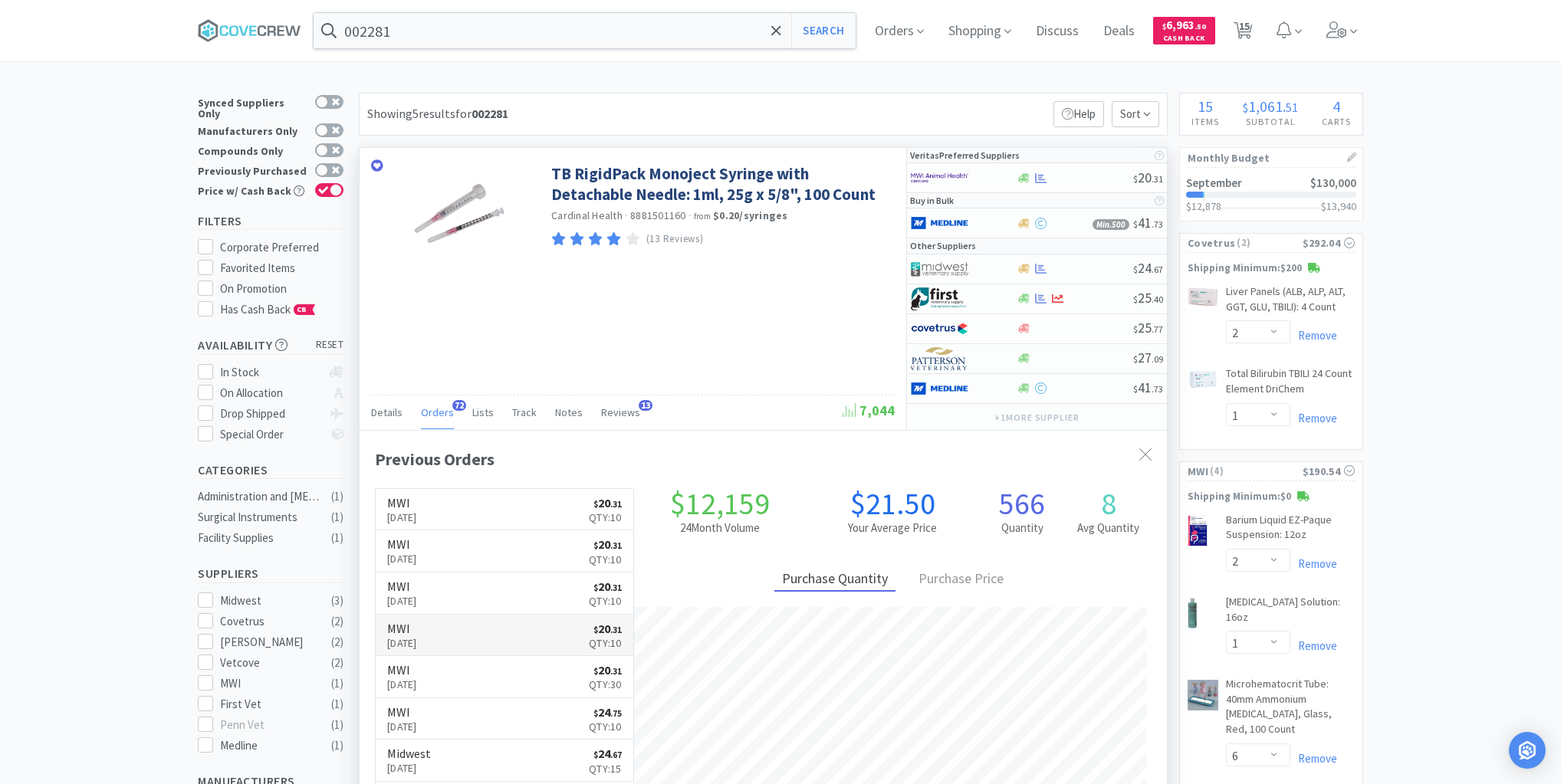
scroll to position [410, 807]
click at [992, 177] on div at bounding box center [952, 177] width 84 height 26
select select "1"
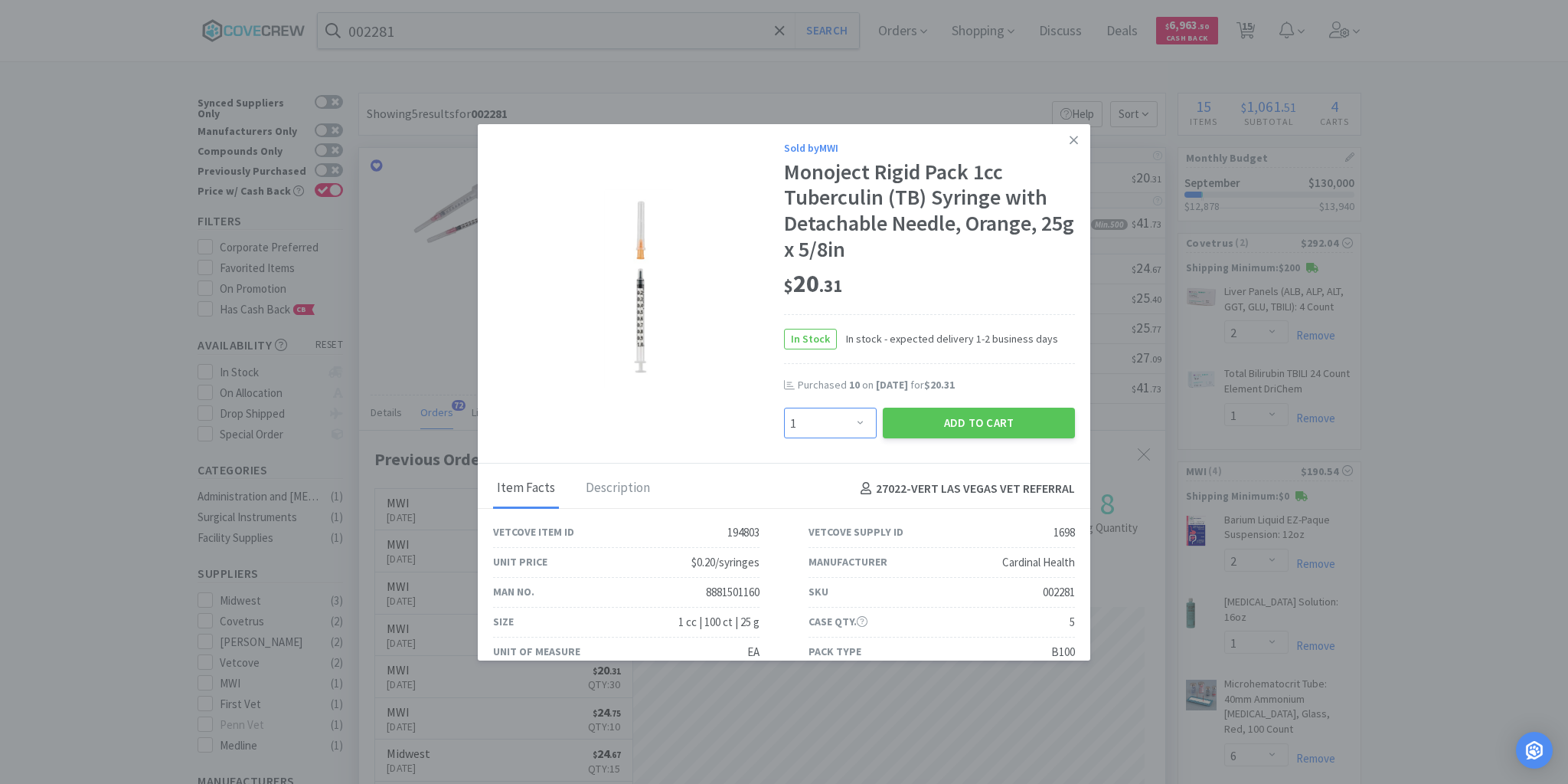
click at [853, 418] on select "Enter Quantity 1 2 3 4 5 6 7 8 9 10 11 12 13 14 15 16 17 18 19 20 Enter Quantity" at bounding box center [831, 422] width 93 height 31
type input "2"
type input "20"
click at [936, 423] on button "Add to Cart" at bounding box center [979, 422] width 192 height 31
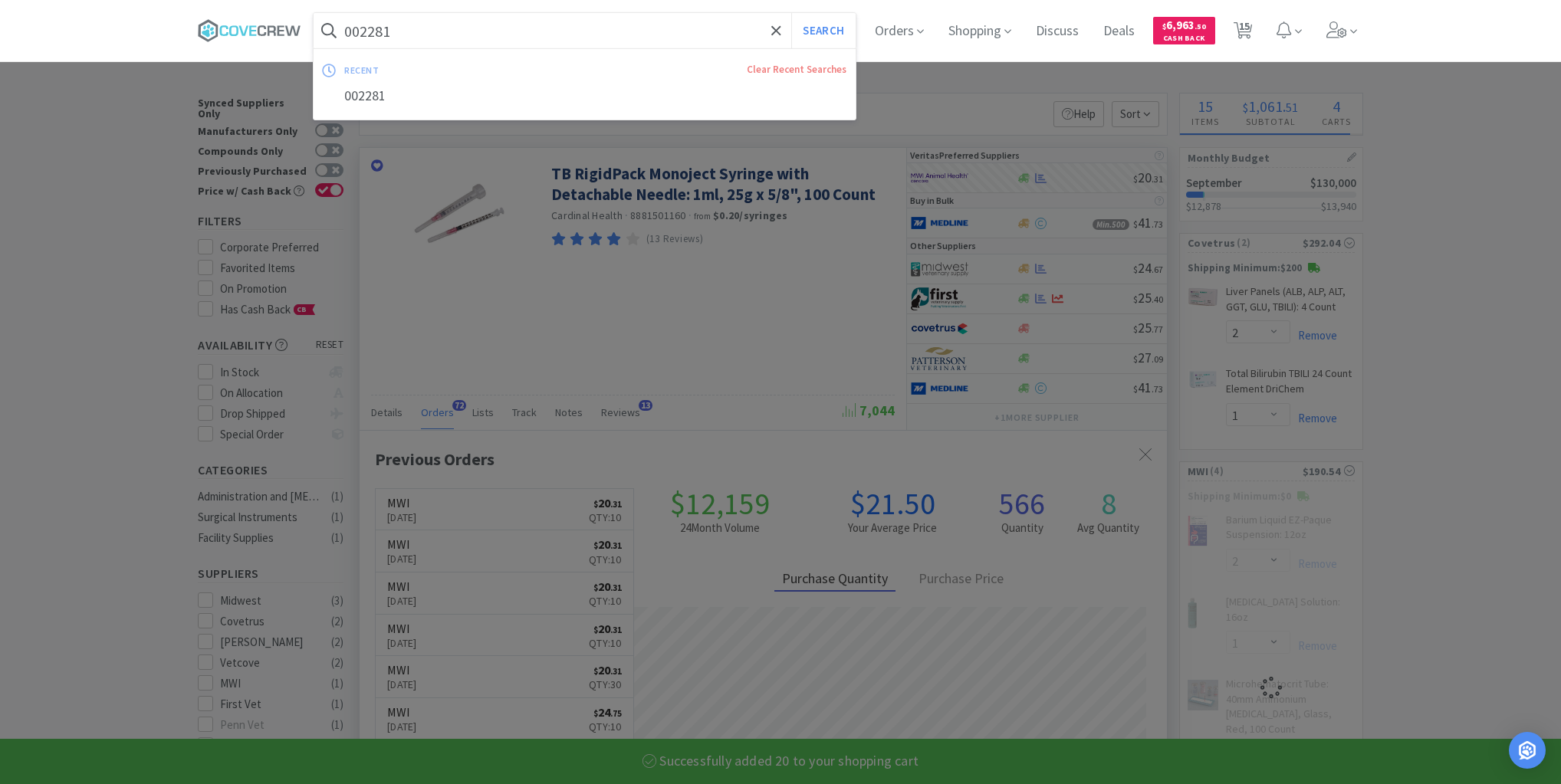
click at [614, 29] on input "002281" at bounding box center [584, 31] width 541 height 36
select select "20"
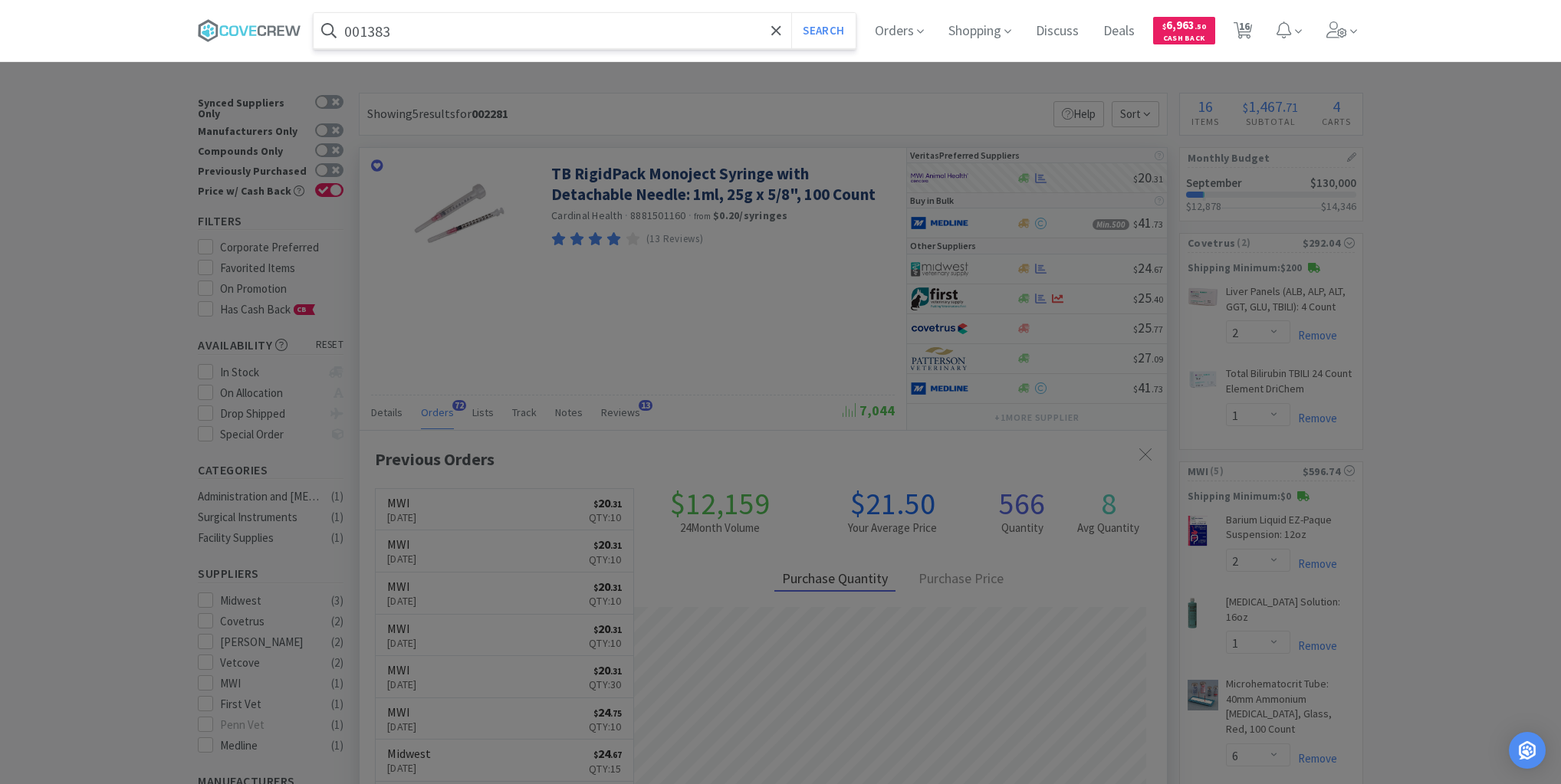
click at [791, 13] on button "Search" at bounding box center [823, 31] width 63 height 36
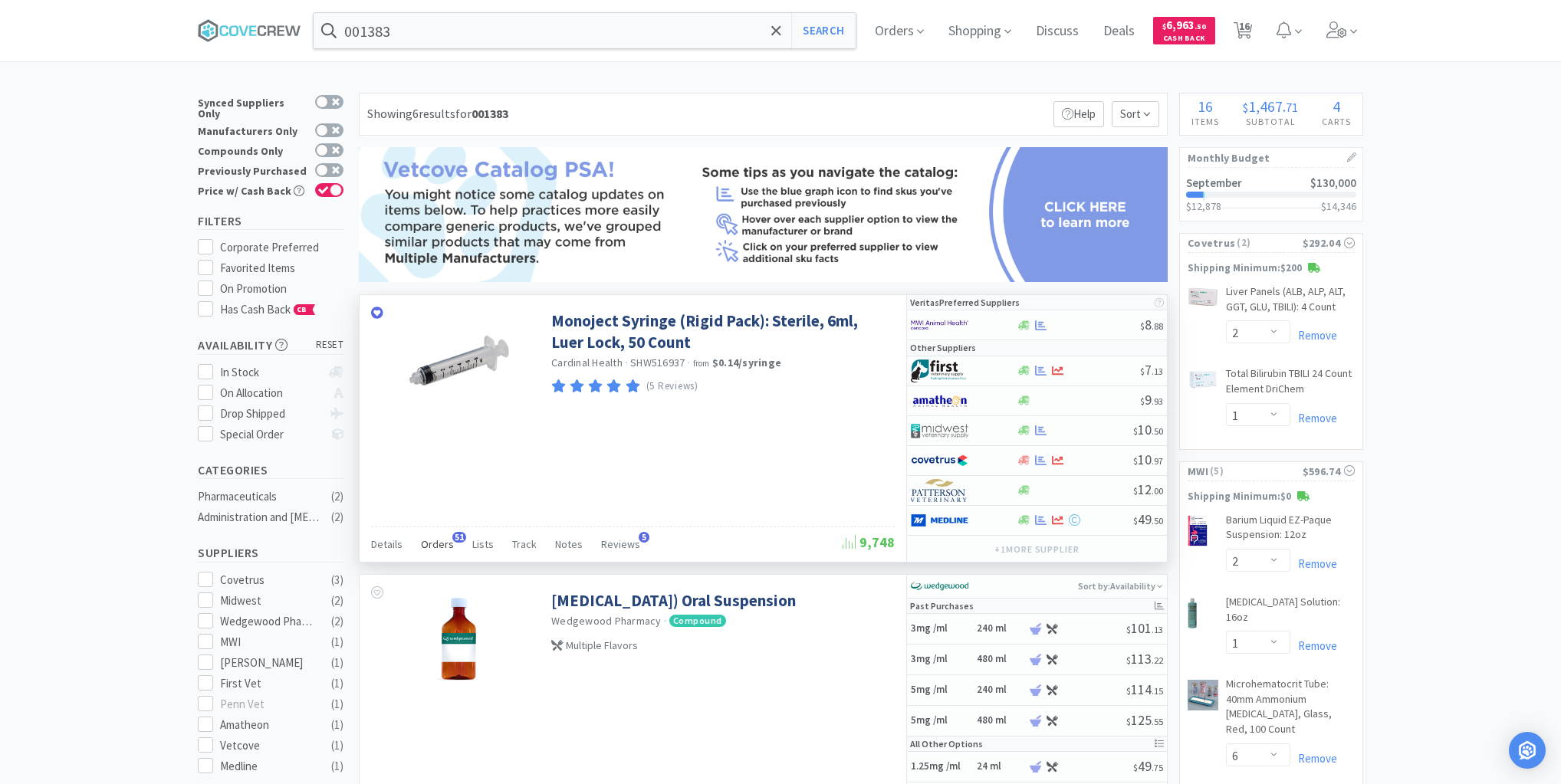
click at [432, 539] on span "Orders" at bounding box center [436, 544] width 33 height 14
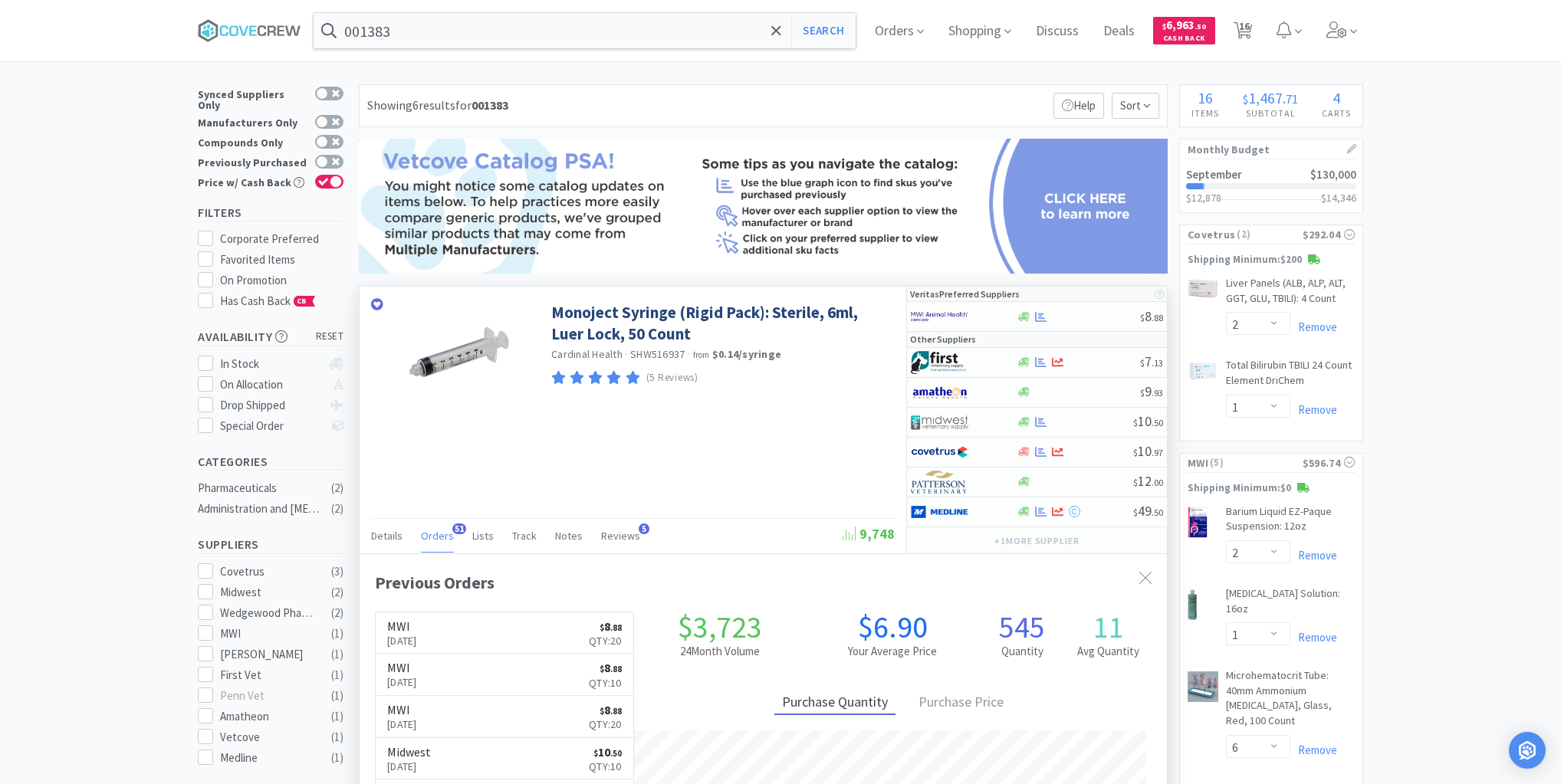
scroll to position [245, 0]
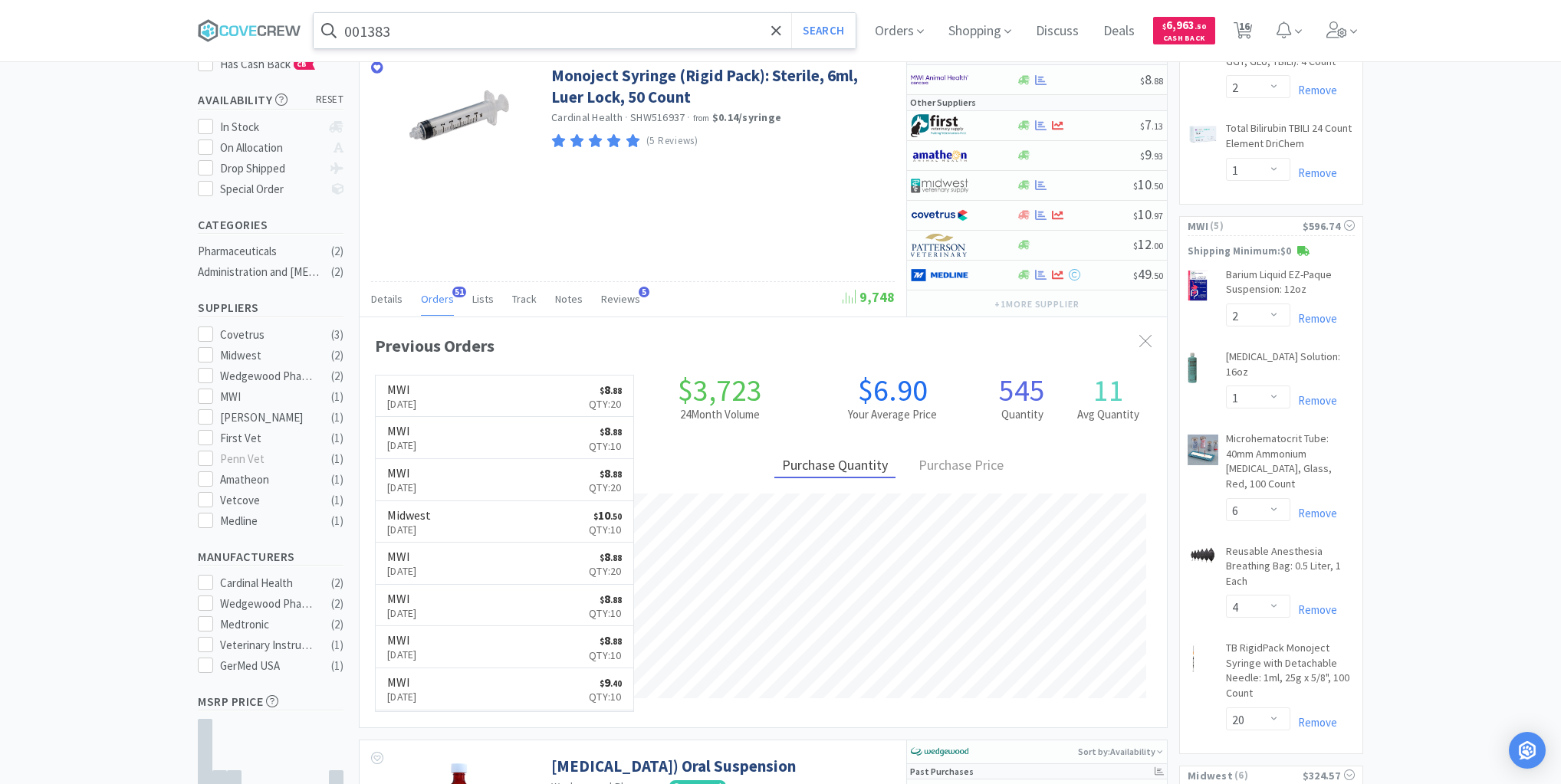
click at [500, 25] on input "001383" at bounding box center [584, 31] width 541 height 36
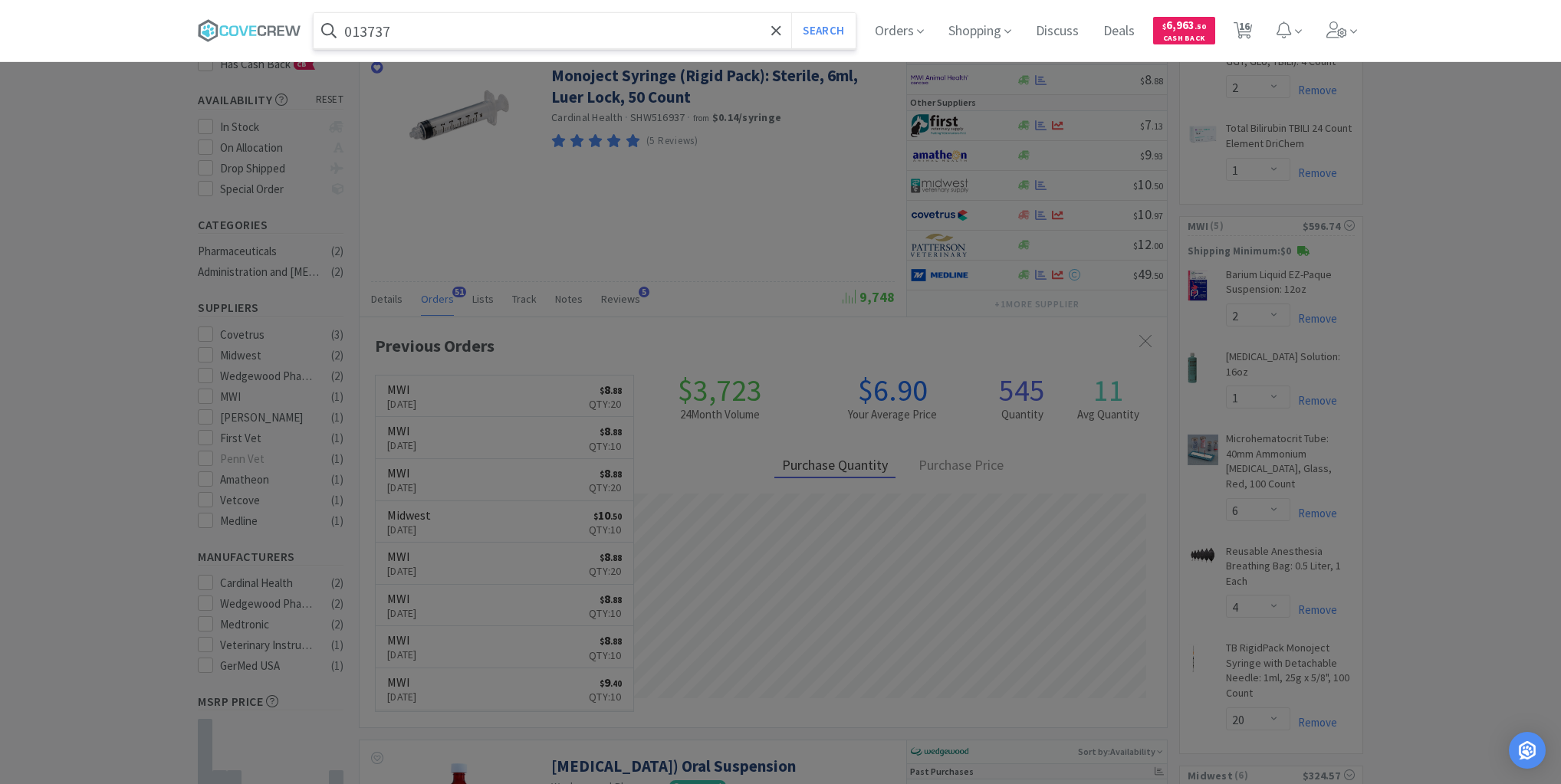
click at [791, 13] on button "Search" at bounding box center [823, 31] width 63 height 36
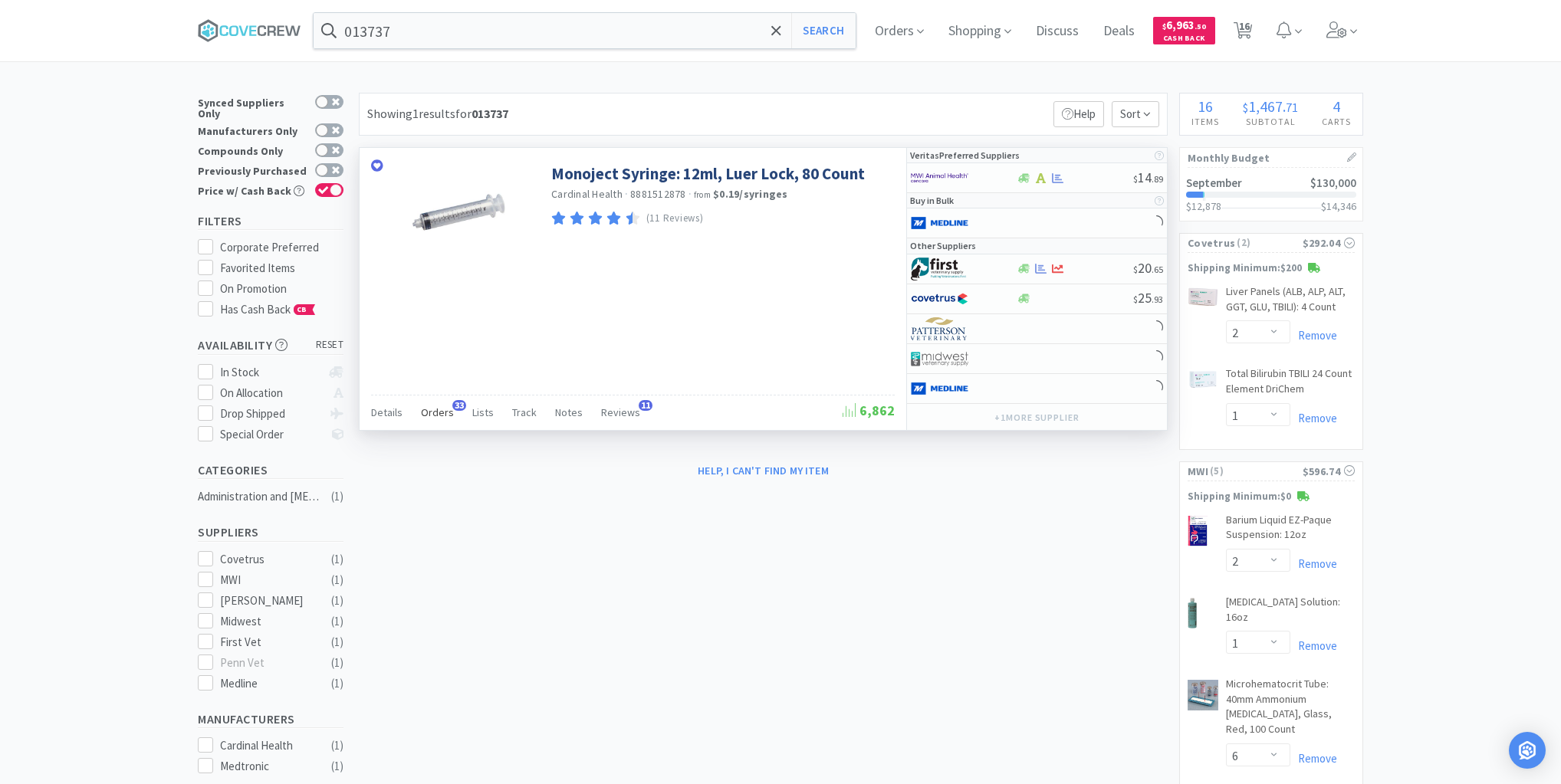
click at [440, 411] on span "Orders" at bounding box center [436, 412] width 33 height 14
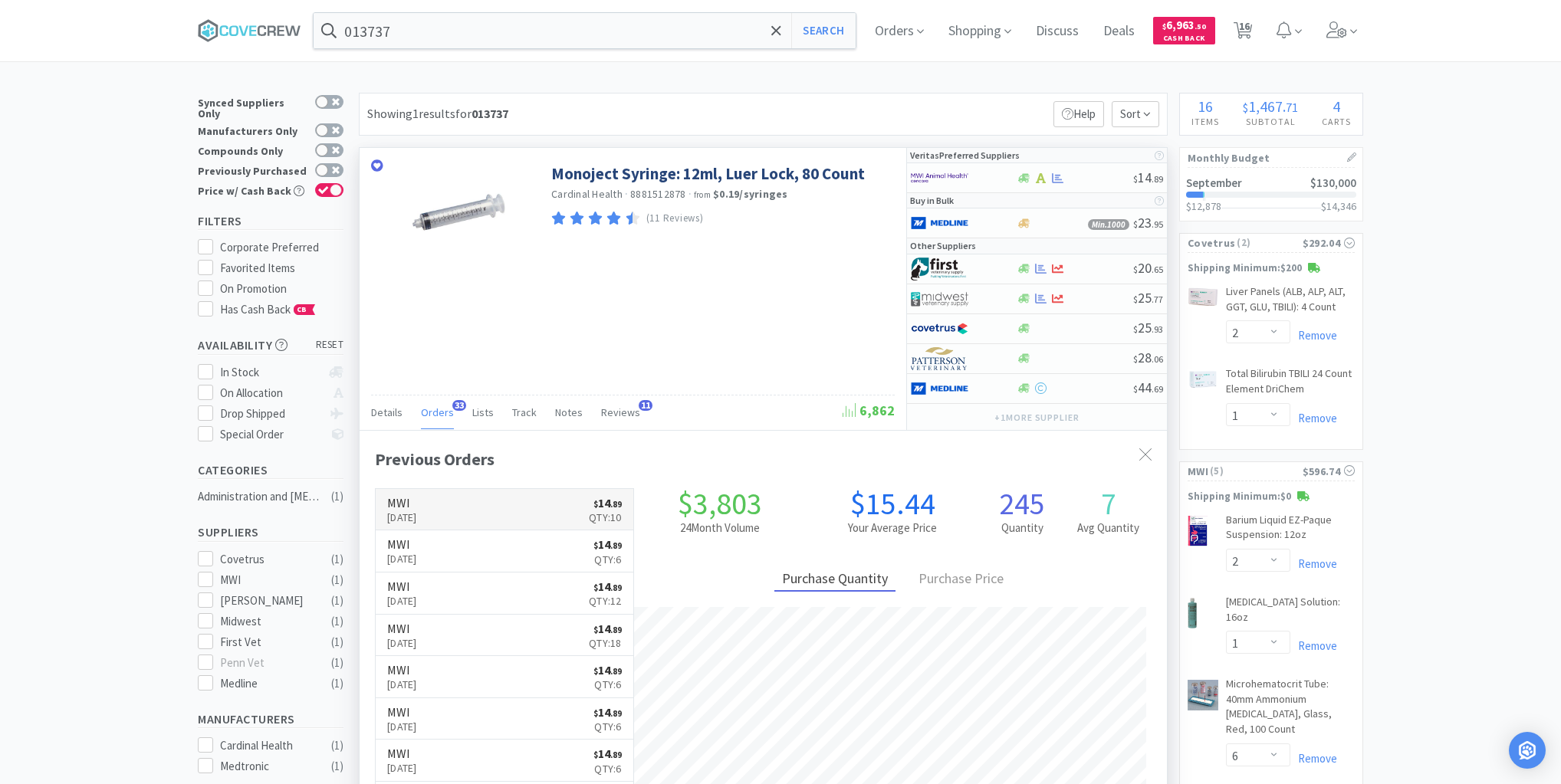
scroll to position [410, 807]
click at [469, 37] on input "013737" at bounding box center [584, 31] width 541 height 36
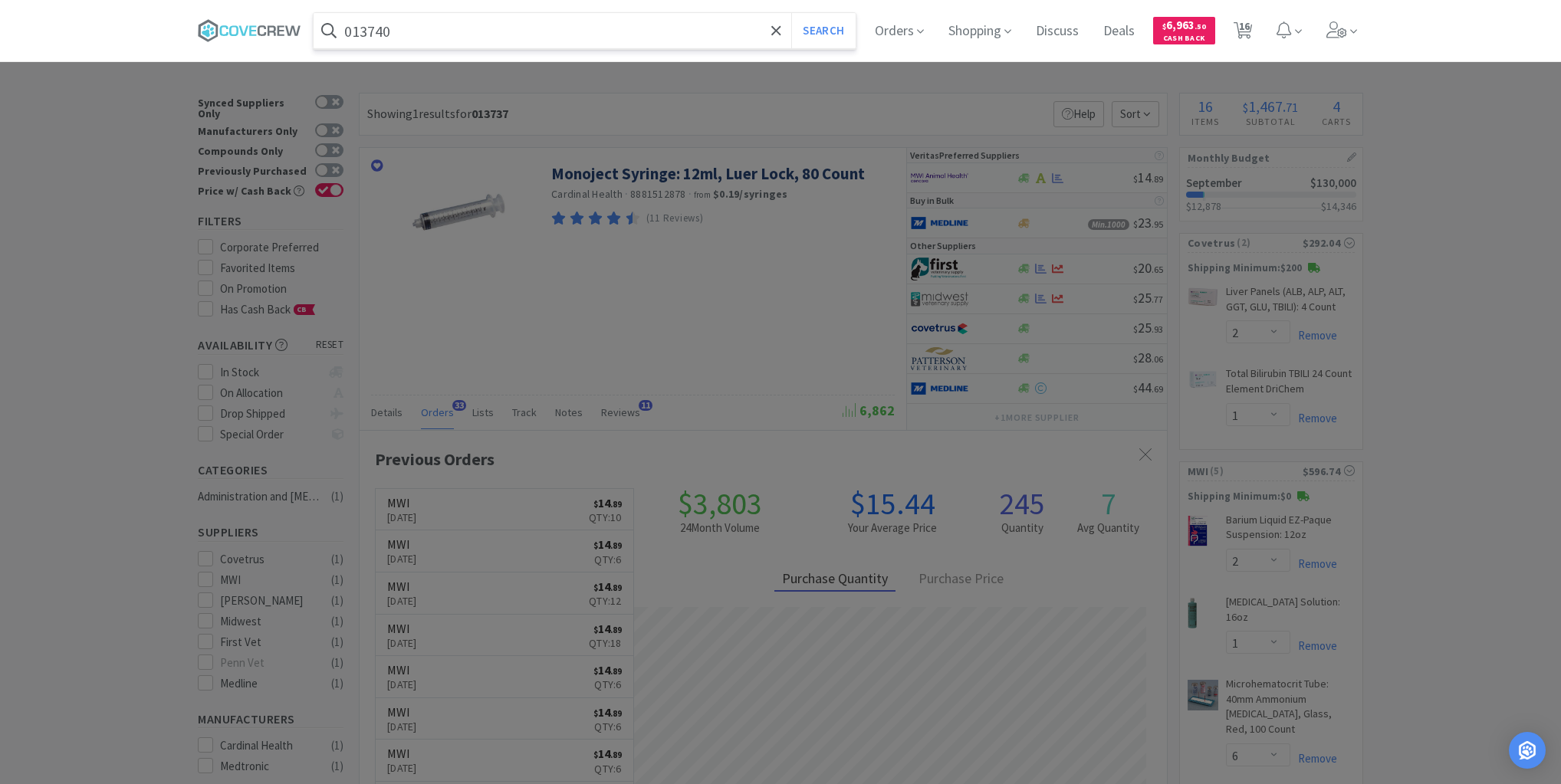
click at [791, 13] on button "Search" at bounding box center [823, 31] width 63 height 36
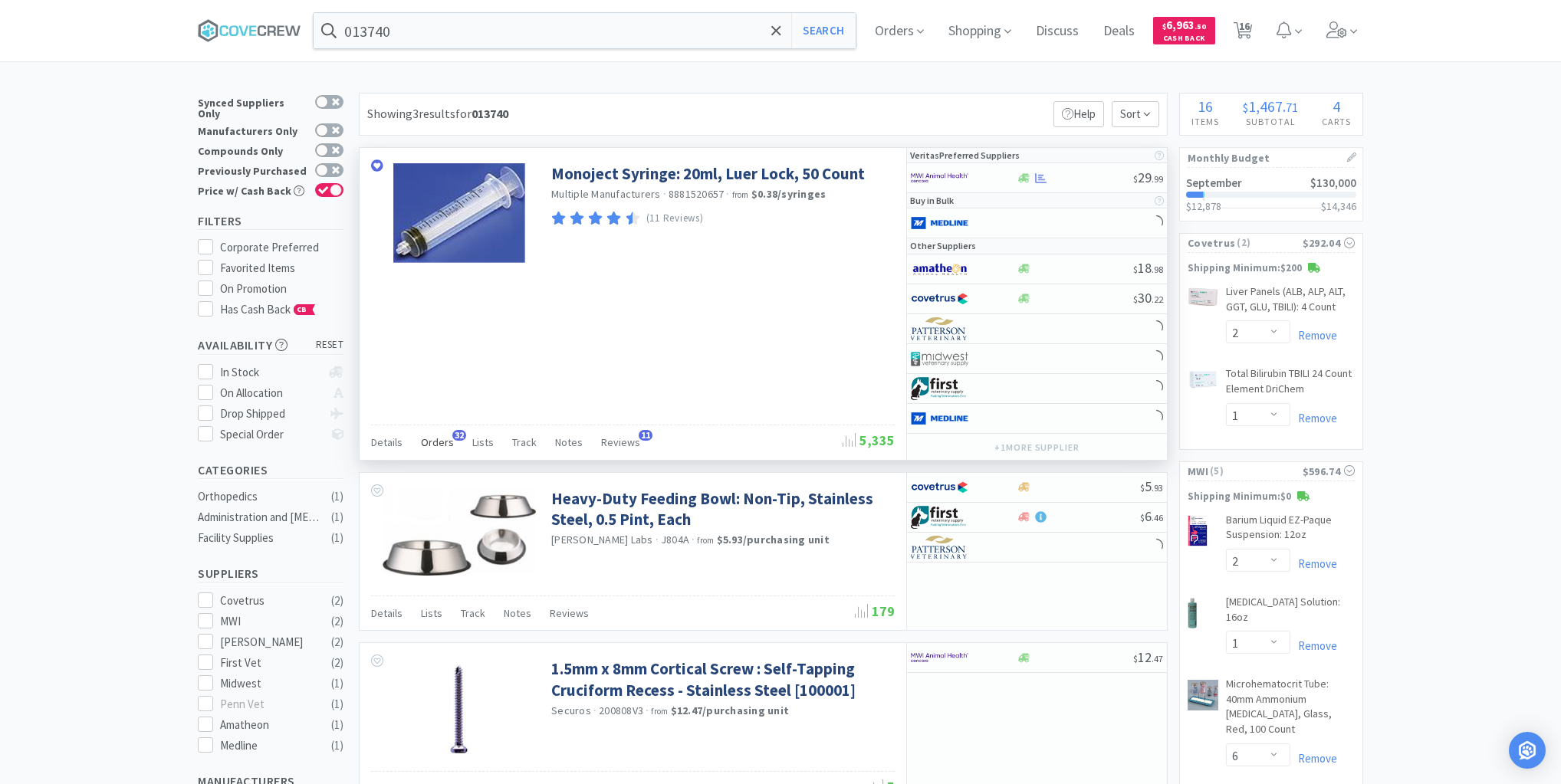
click at [447, 440] on span "Orders" at bounding box center [436, 442] width 33 height 14
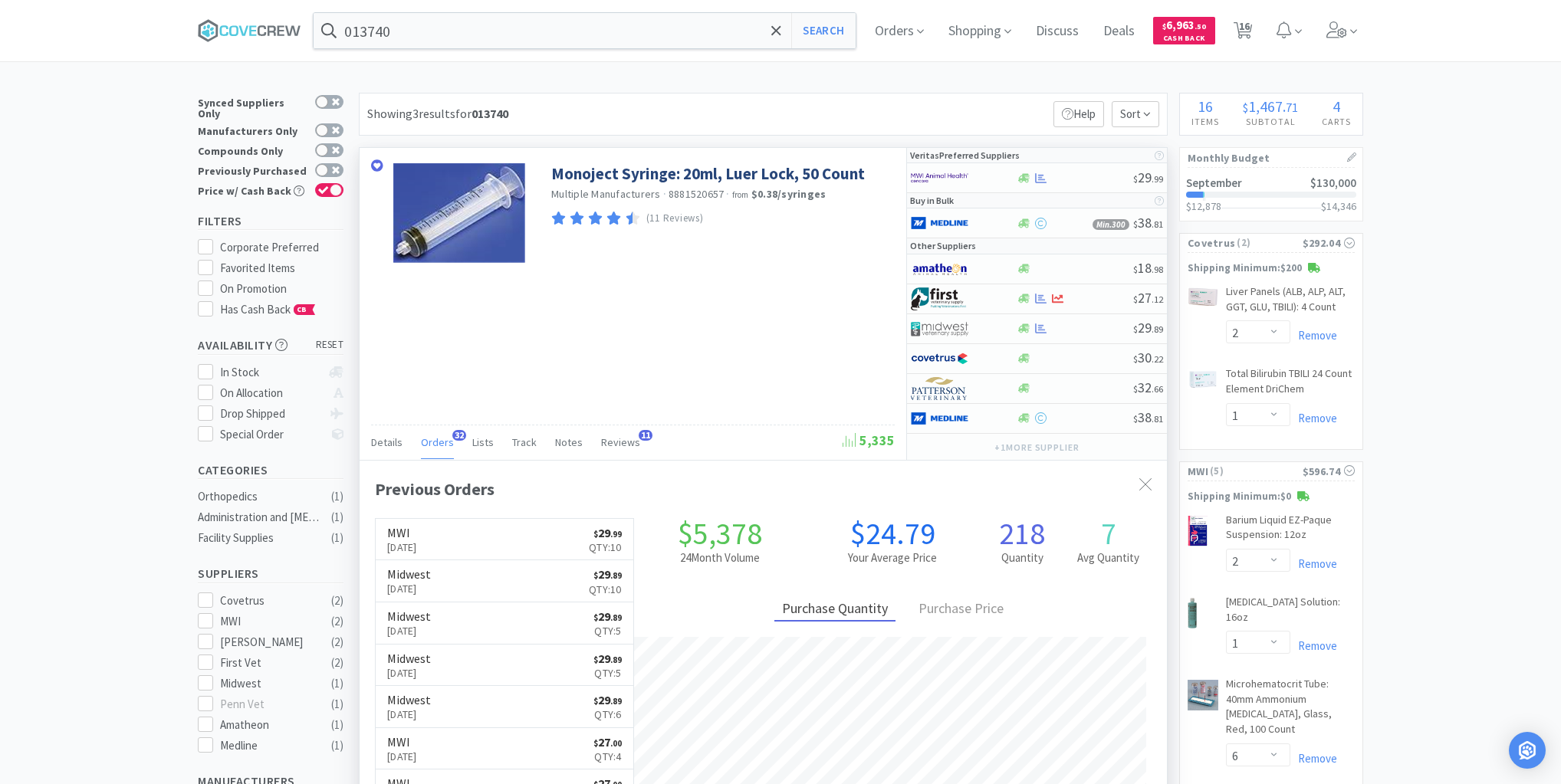
scroll to position [410, 807]
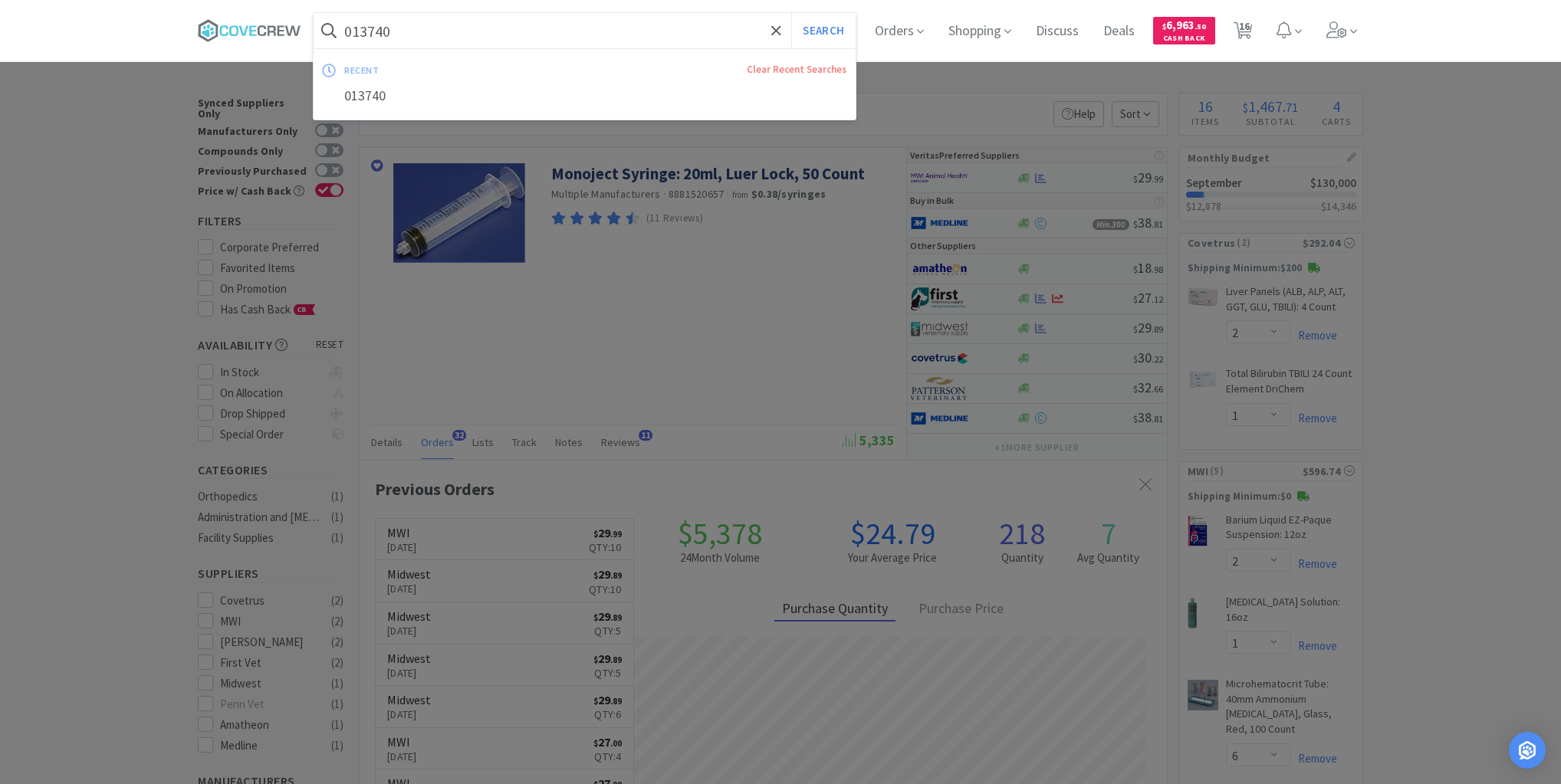
click at [481, 35] on input "013740" at bounding box center [584, 31] width 541 height 36
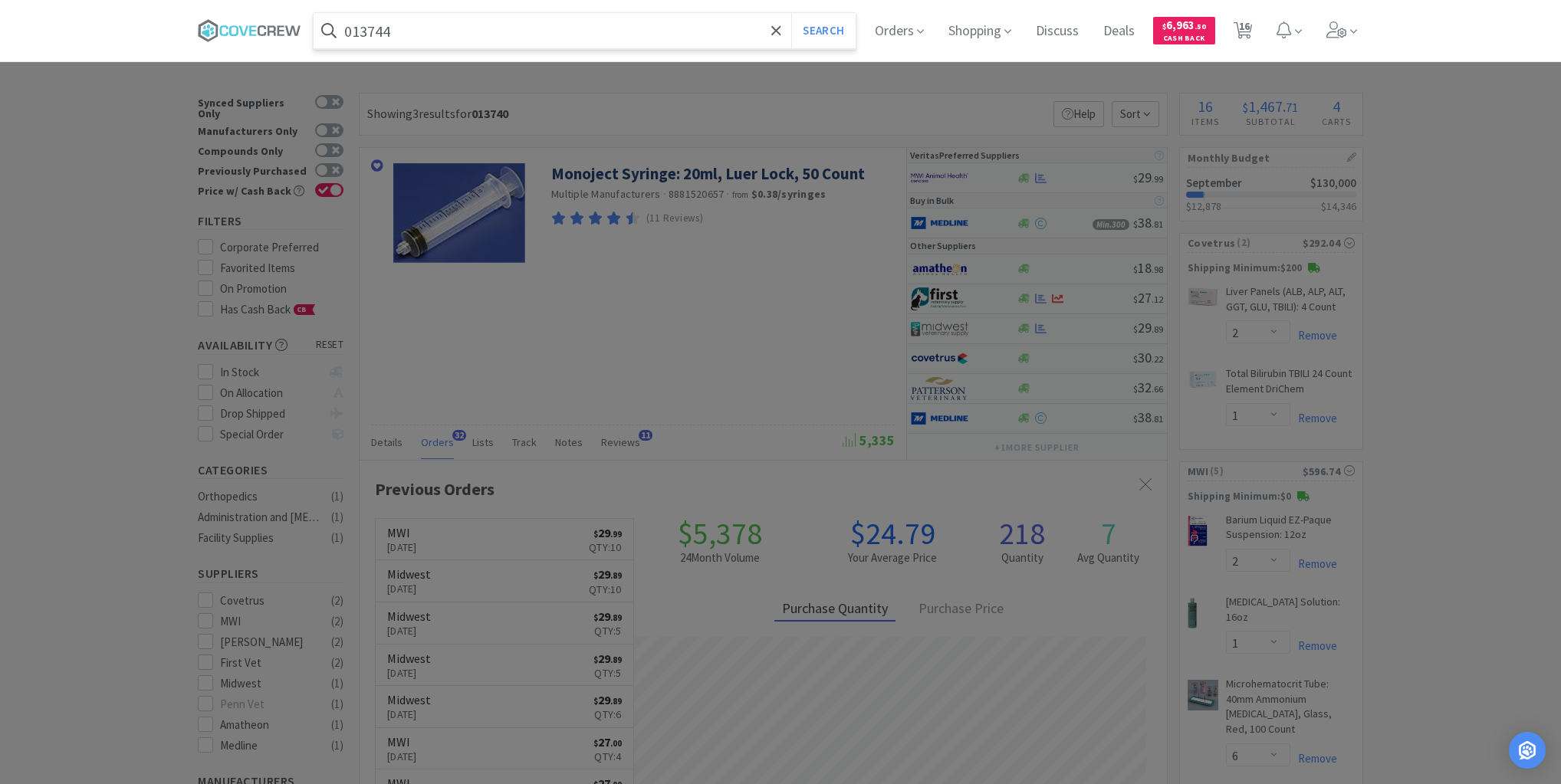
click at [791, 13] on button "Search" at bounding box center [823, 31] width 63 height 36
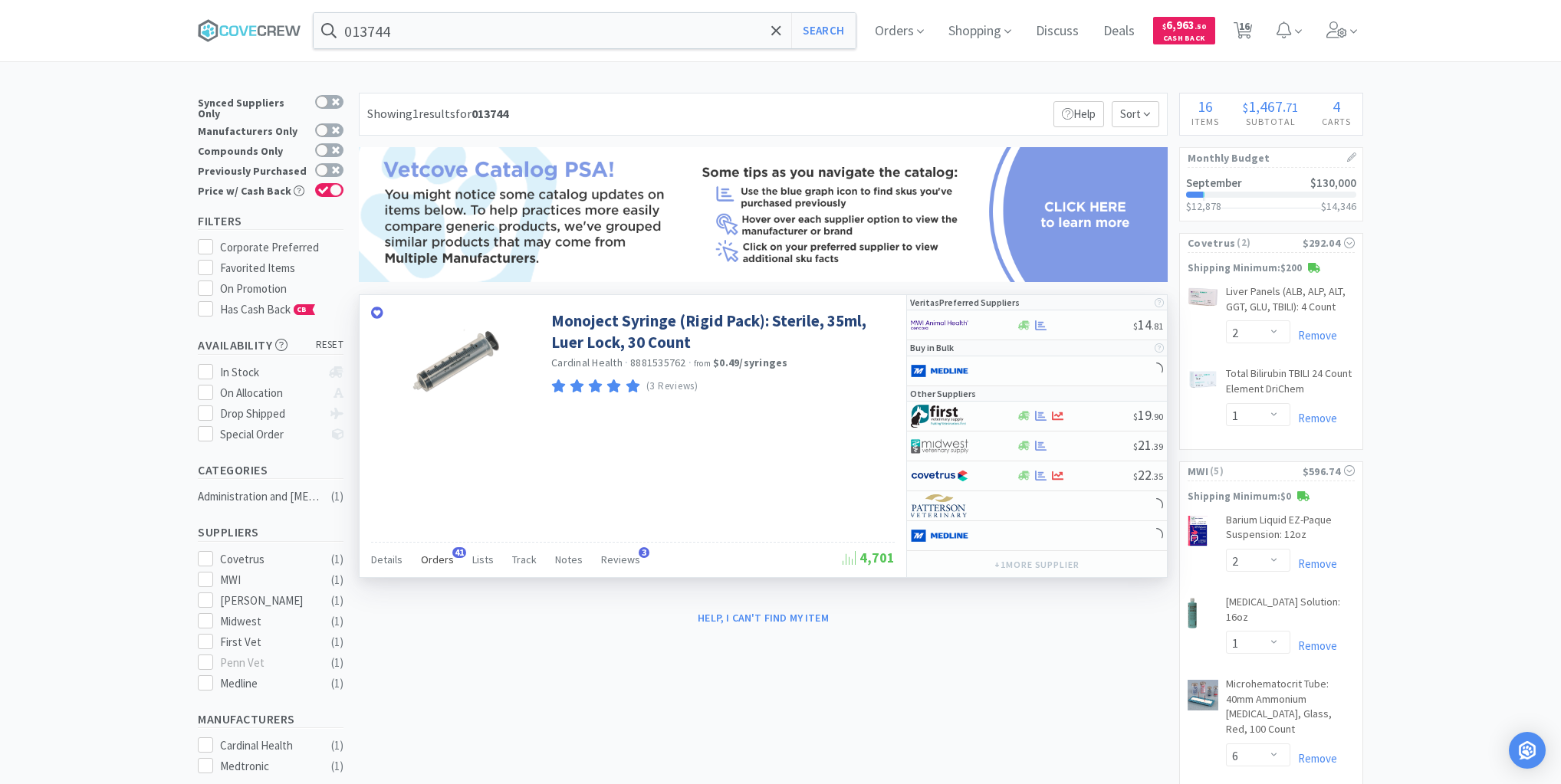
click at [441, 554] on span "Orders" at bounding box center [436, 559] width 33 height 14
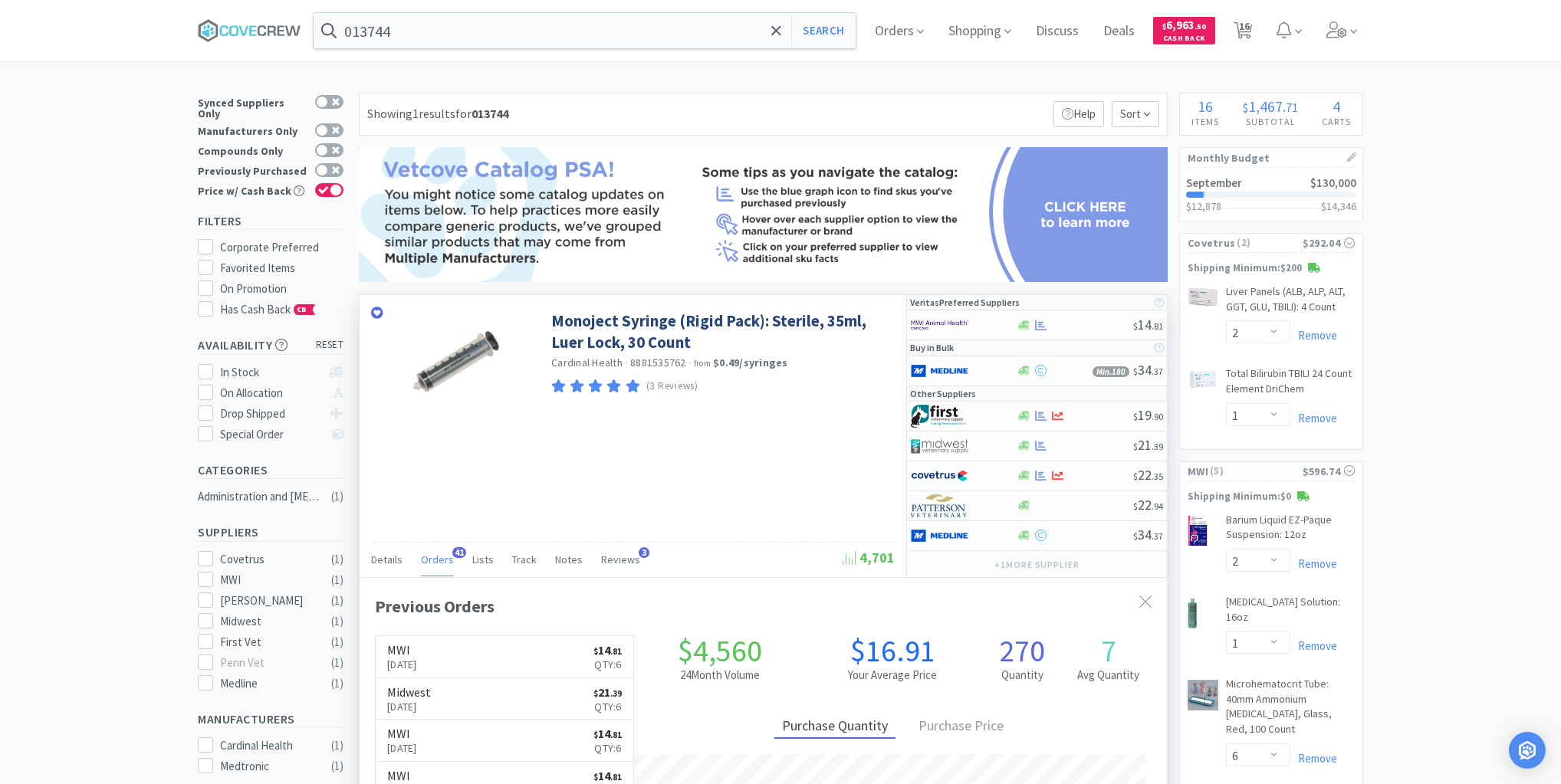
scroll to position [410, 807]
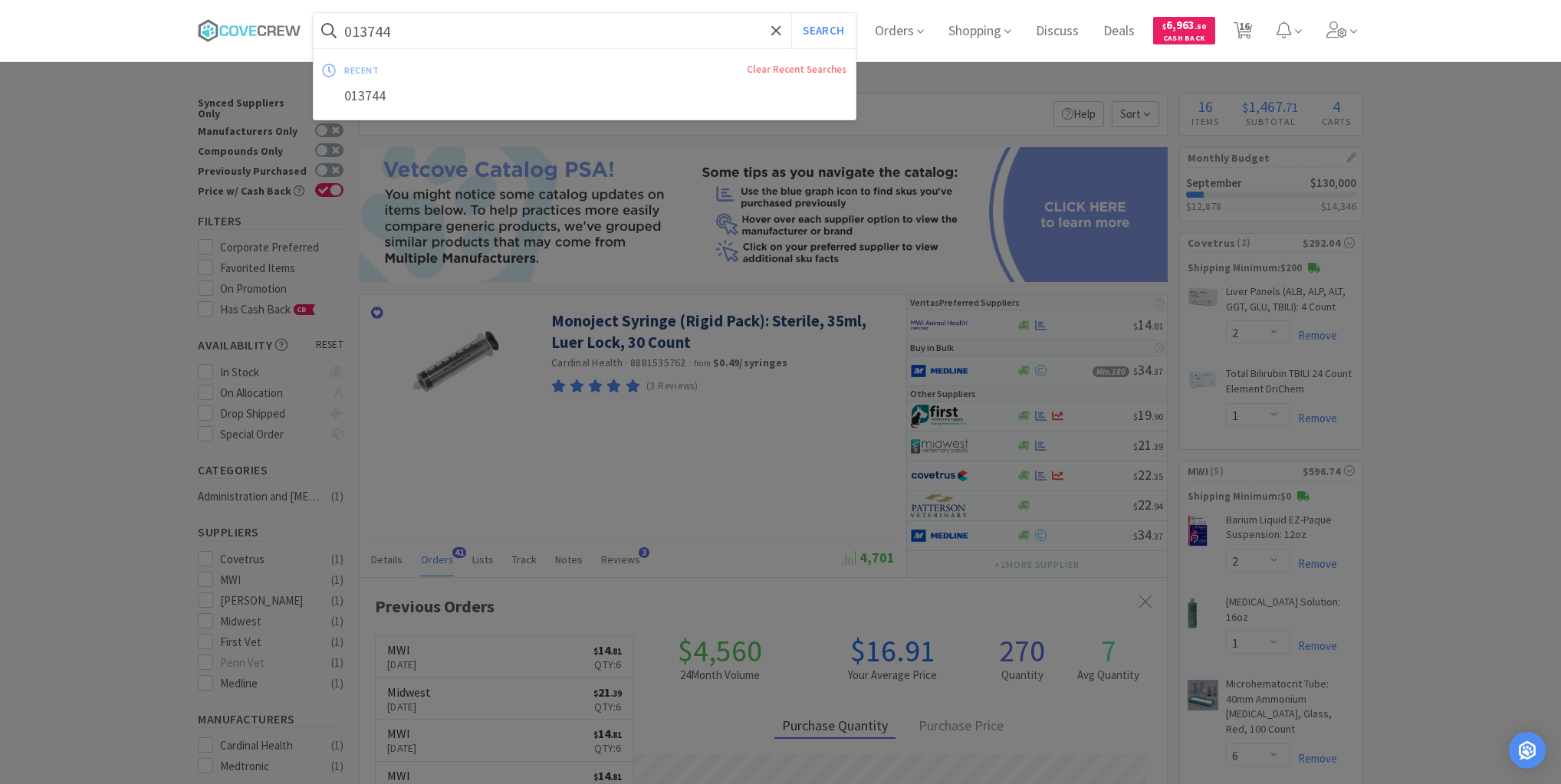
click at [607, 26] on input "013744" at bounding box center [584, 31] width 541 height 36
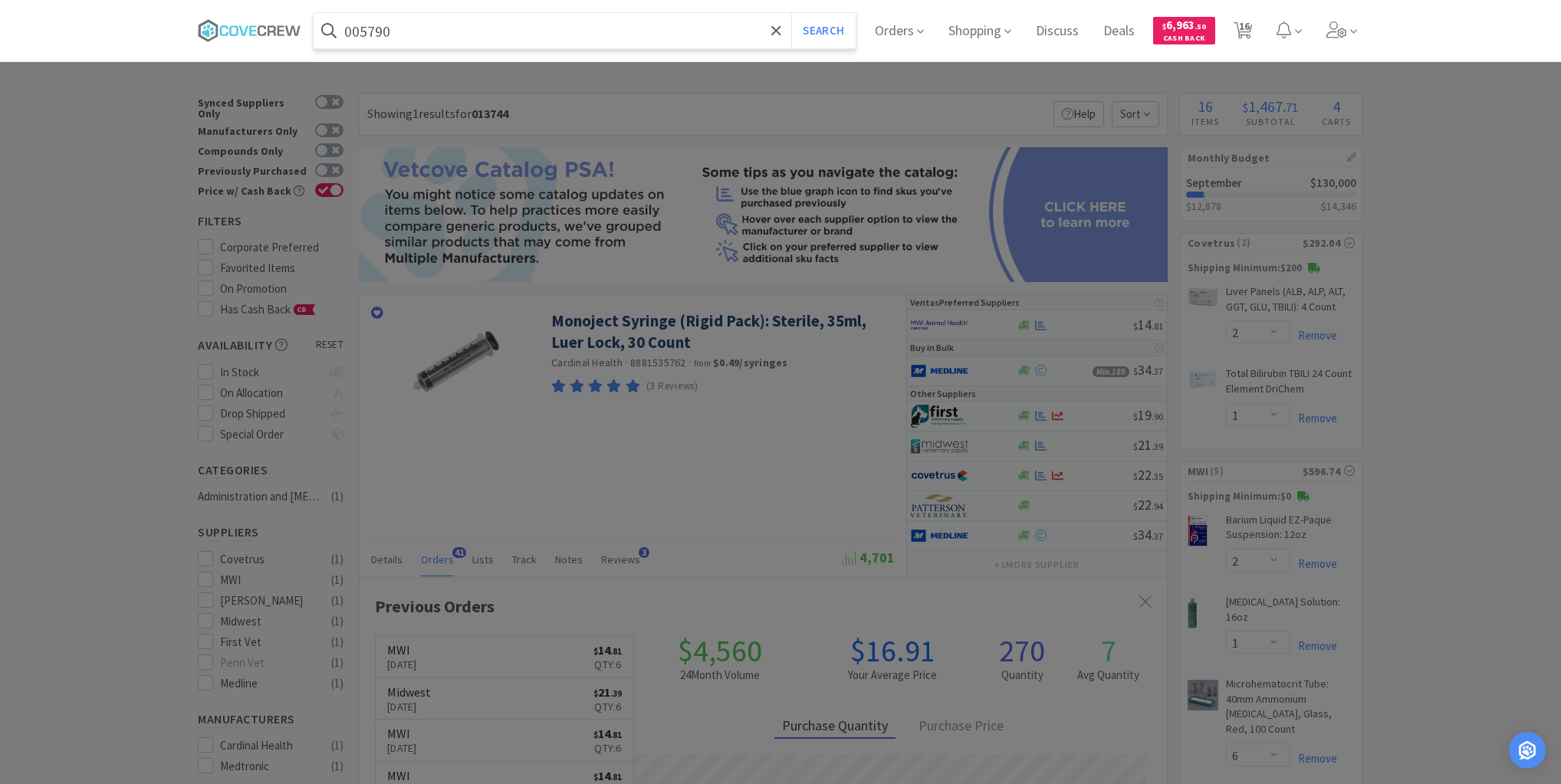
click at [791, 13] on button "Search" at bounding box center [823, 31] width 63 height 36
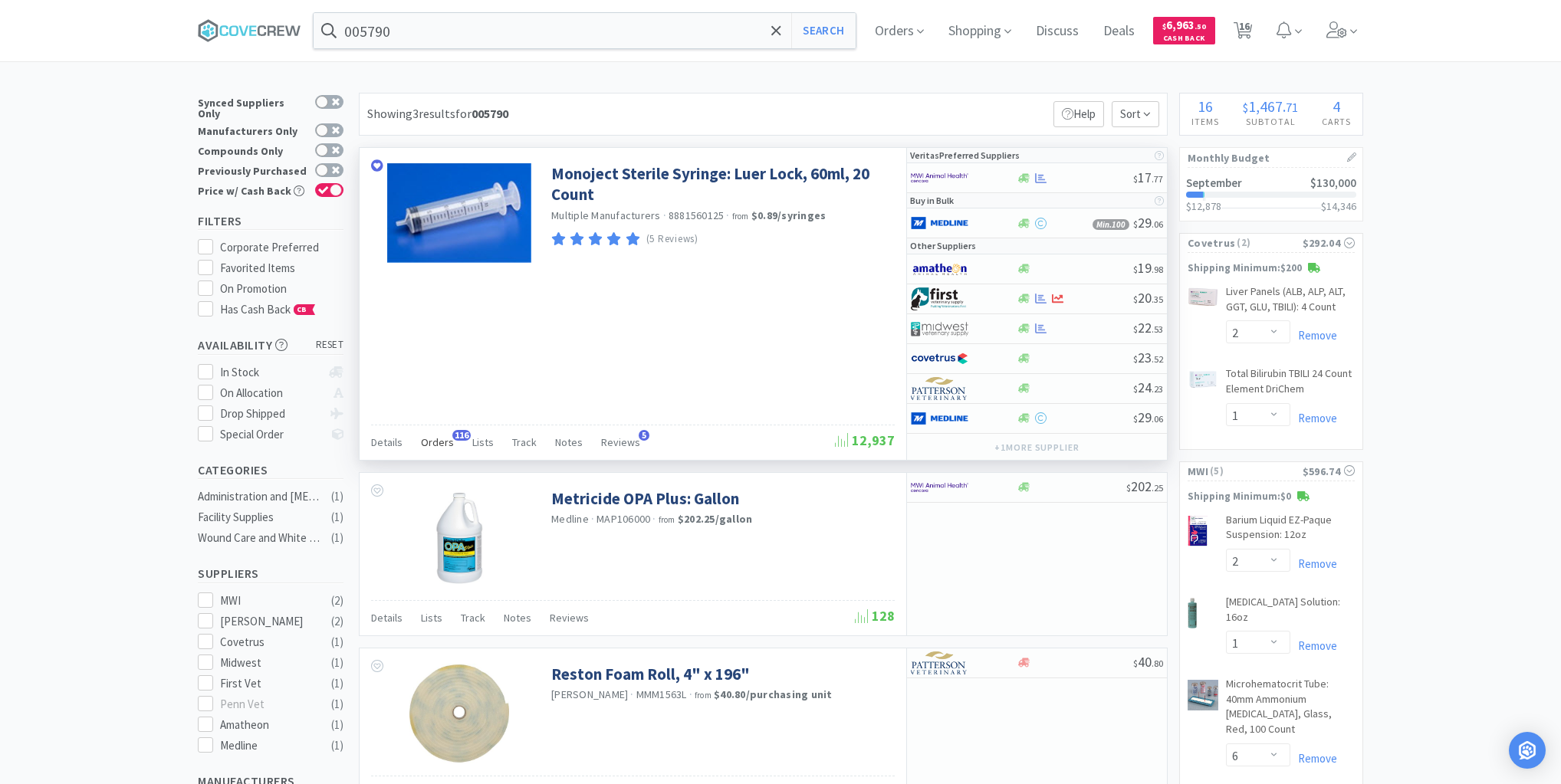
click at [439, 436] on span "Orders" at bounding box center [436, 442] width 33 height 14
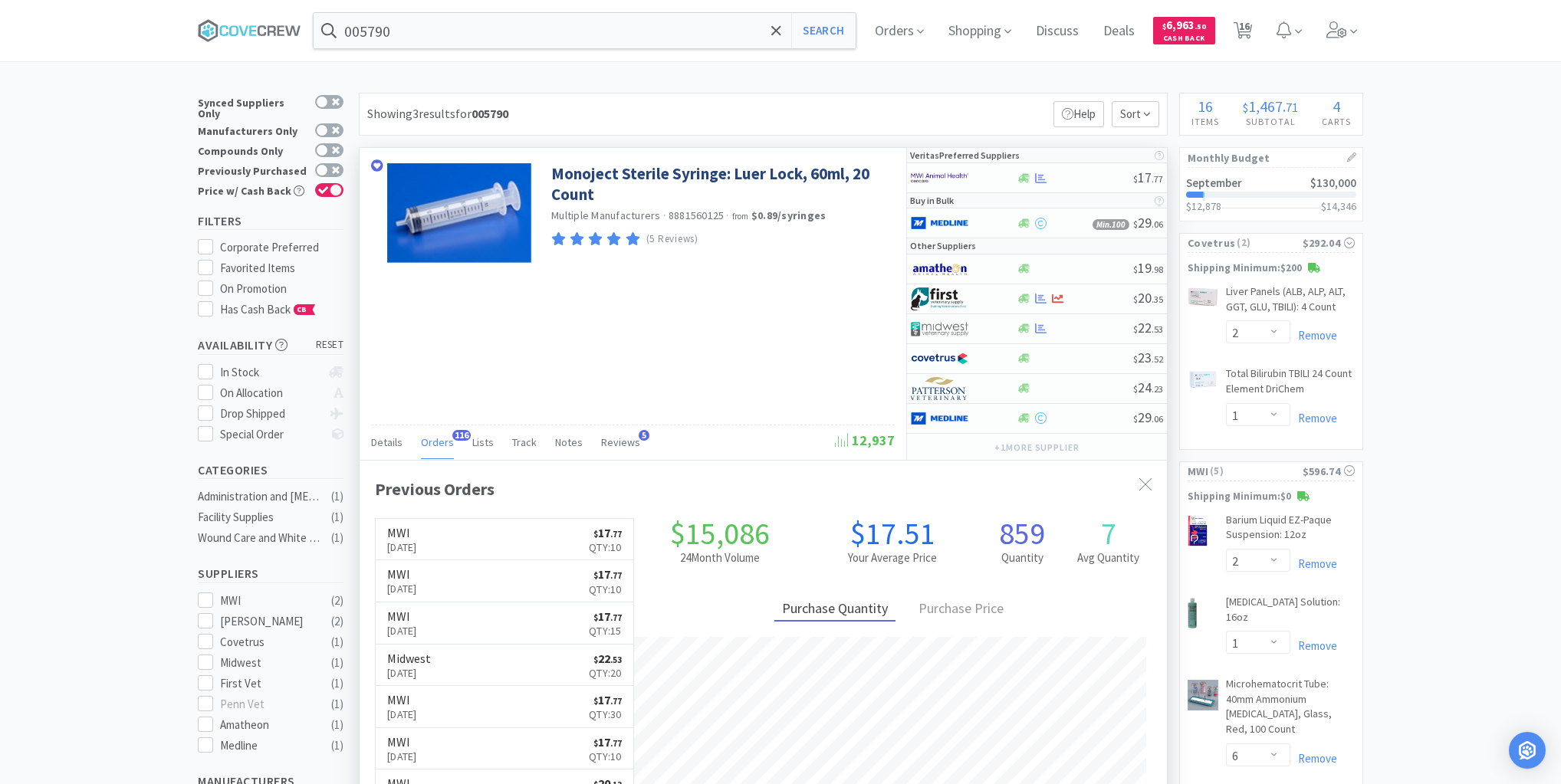
scroll to position [410, 807]
click at [491, 22] on input "005790" at bounding box center [584, 31] width 541 height 36
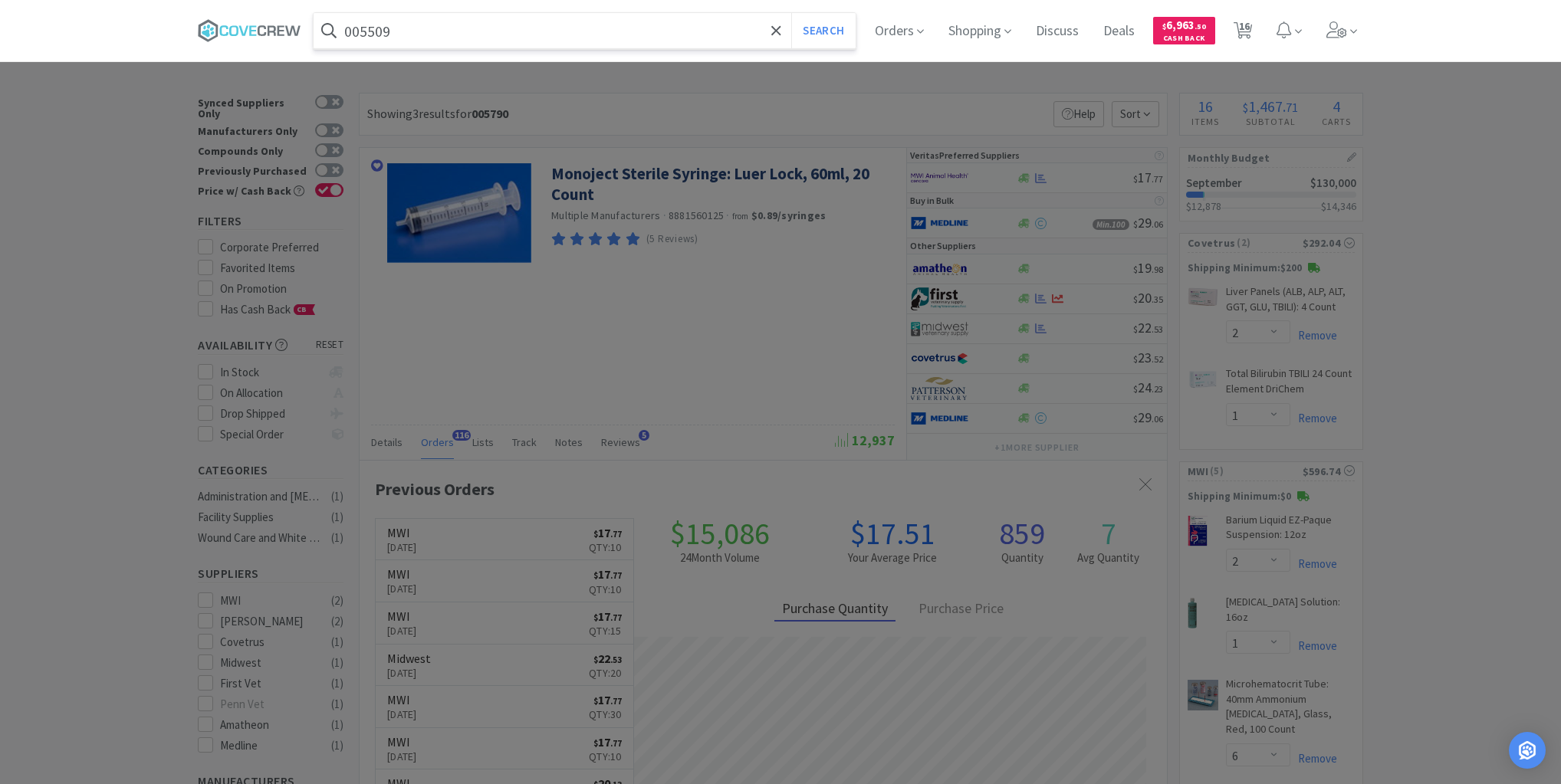
type input "005509"
click at [791, 13] on button "Search" at bounding box center [823, 31] width 63 height 36
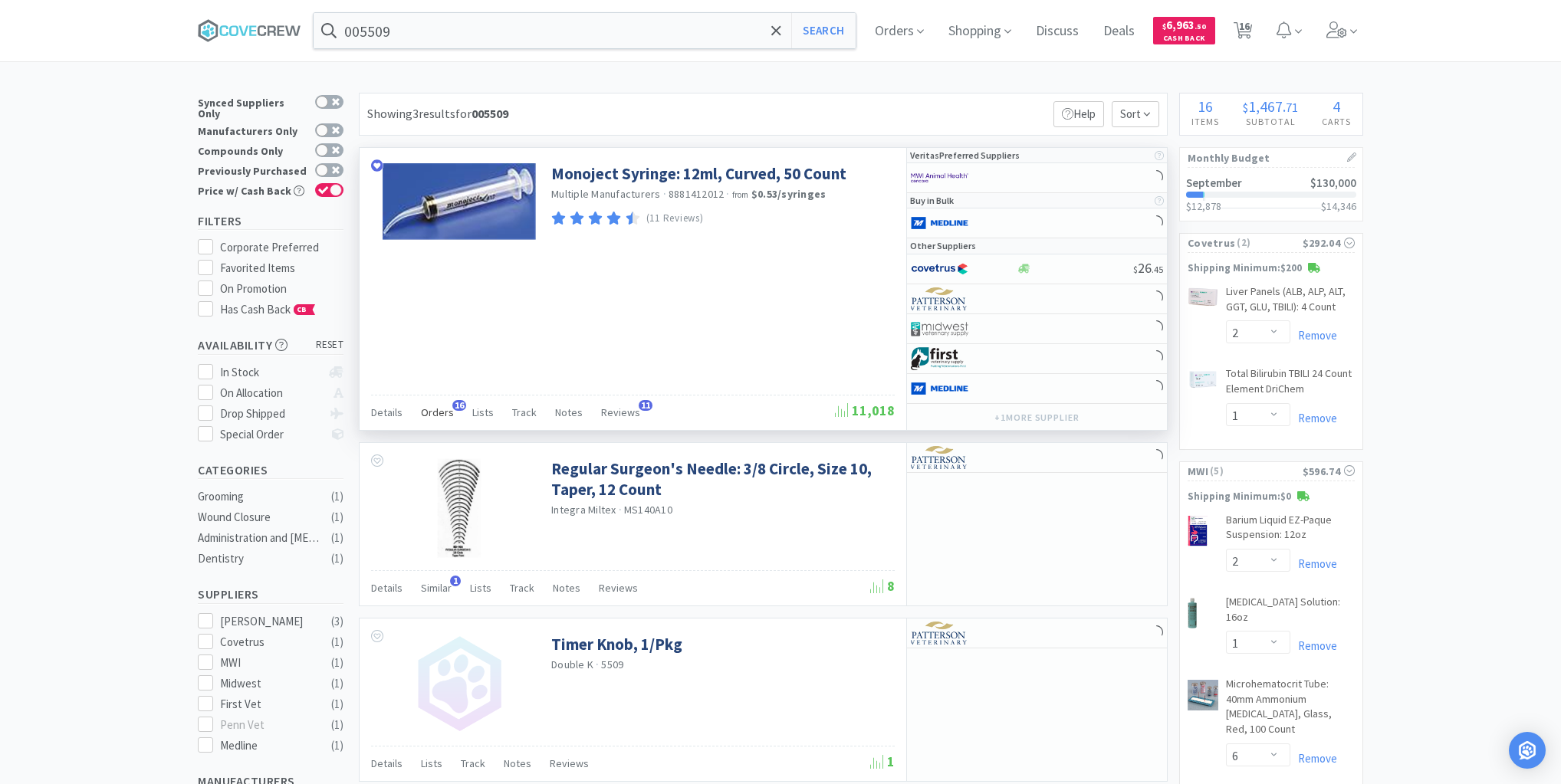
click at [443, 412] on span "Orders" at bounding box center [436, 412] width 33 height 14
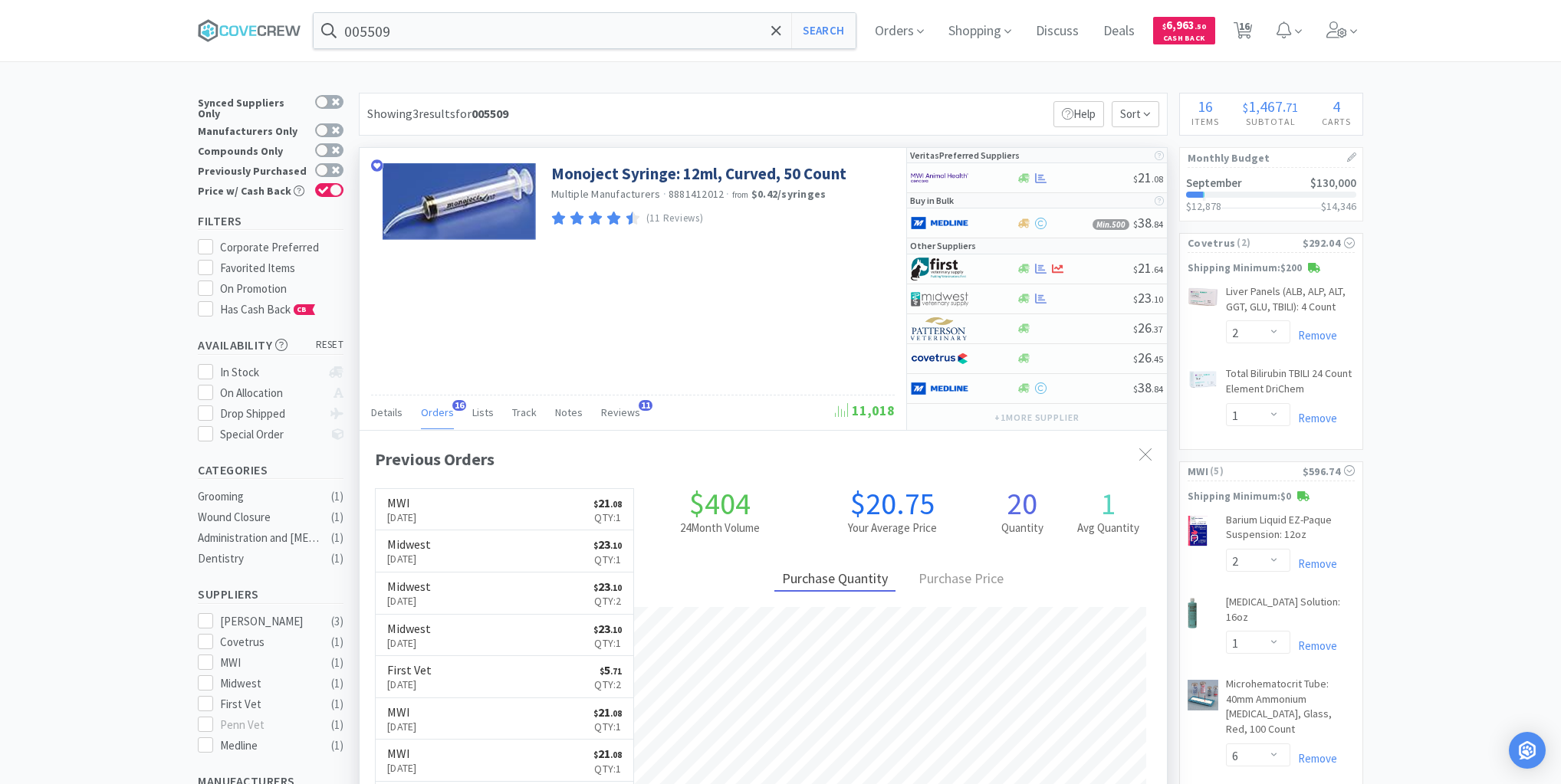
scroll to position [410, 807]
click at [1080, 172] on div at bounding box center [1074, 178] width 117 height 12
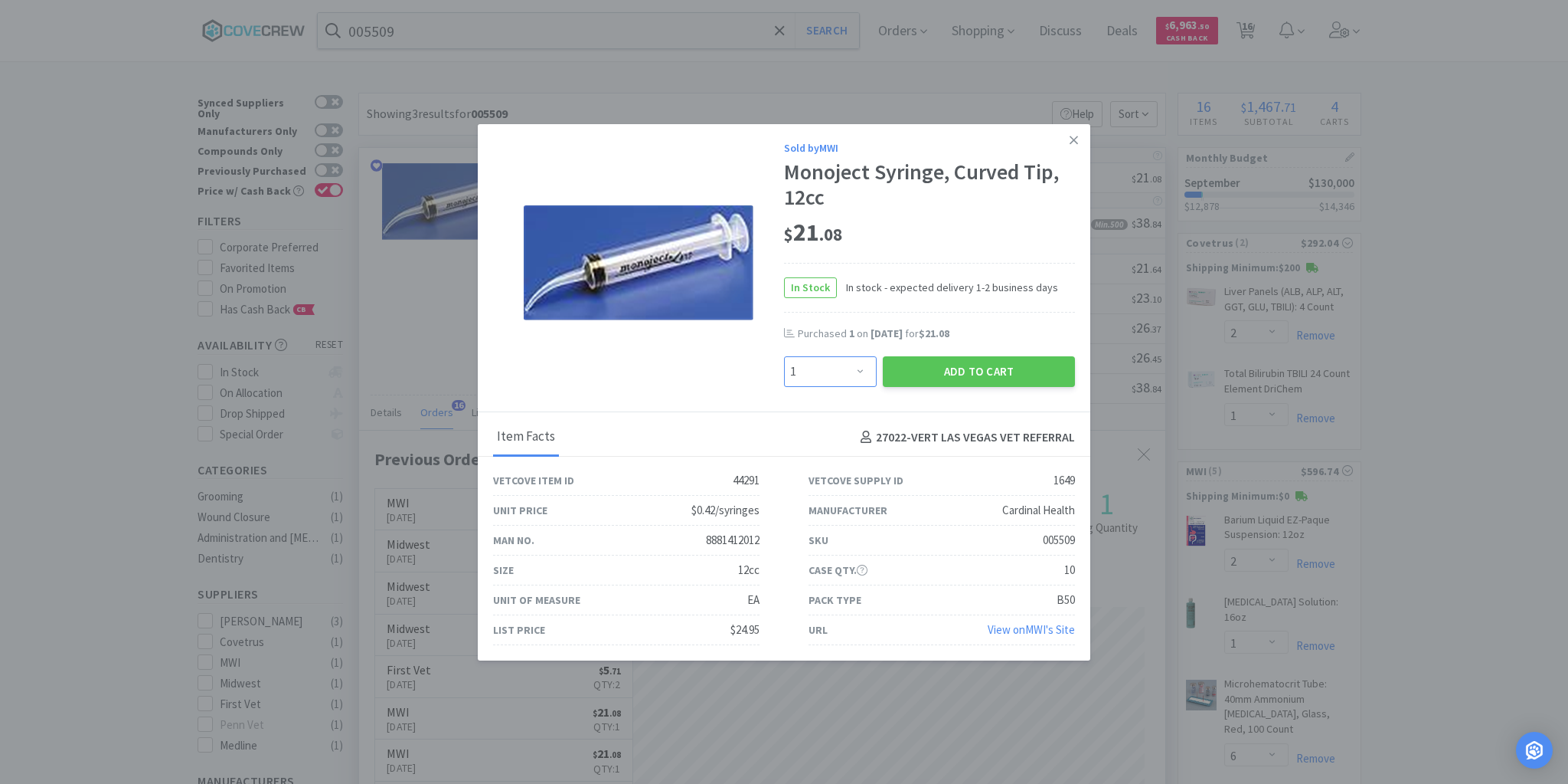
click at [862, 371] on select "Enter Quantity 1 2 3 4 5 6 7 8 9 10 11 12 13 14 15 16 17 18 19 20 Enter Quantity" at bounding box center [831, 371] width 93 height 31
select select "2"
click at [784, 356] on select "Enter Quantity 1 2 3 4 5 6 7 8 9 10 11 12 13 14 15 16 17 18 19 20 Enter Quantity" at bounding box center [831, 371] width 93 height 31
click at [969, 372] on button "Add to Cart" at bounding box center [979, 371] width 192 height 31
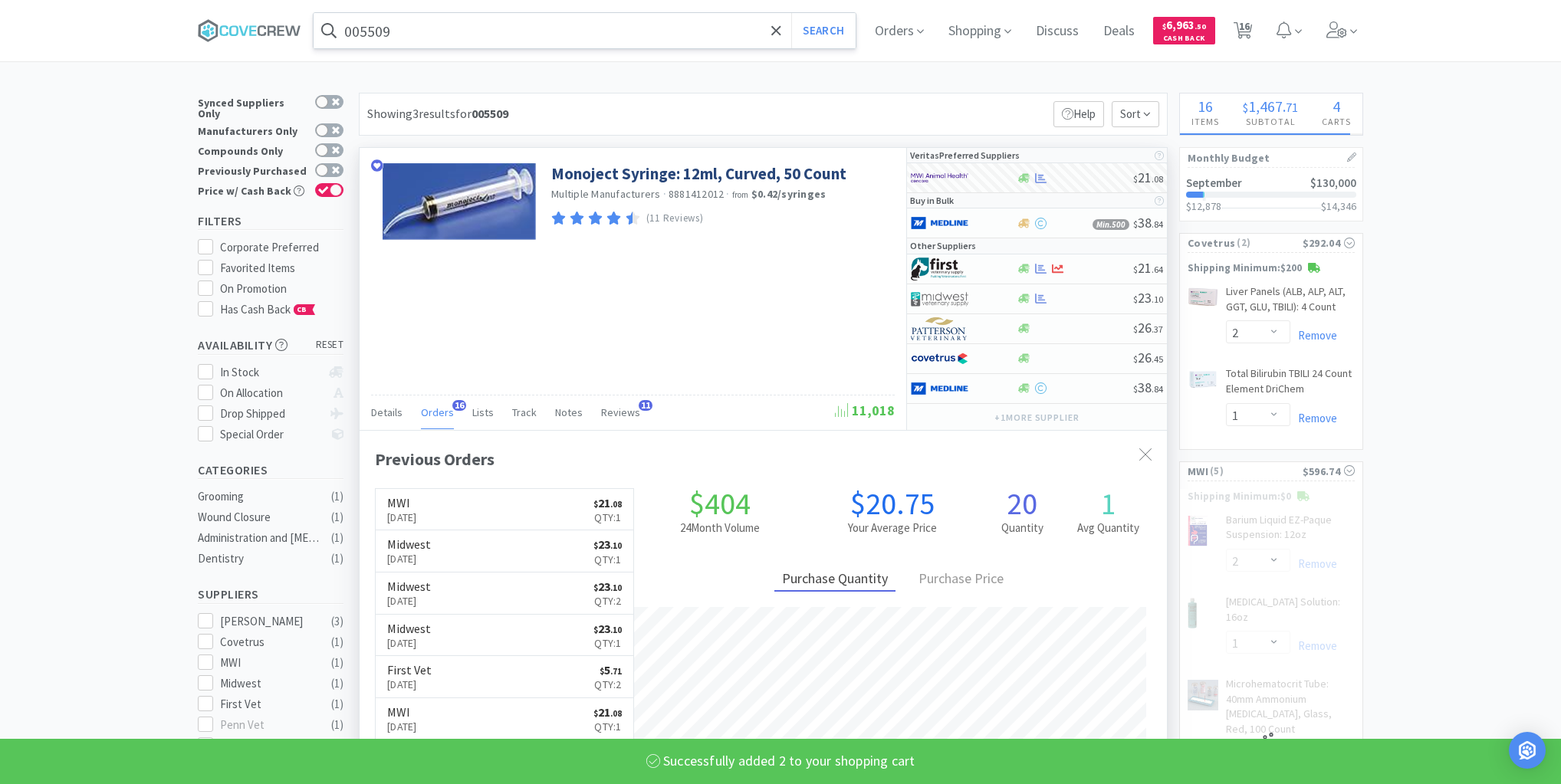
click at [665, 23] on input "005509" at bounding box center [584, 31] width 541 height 36
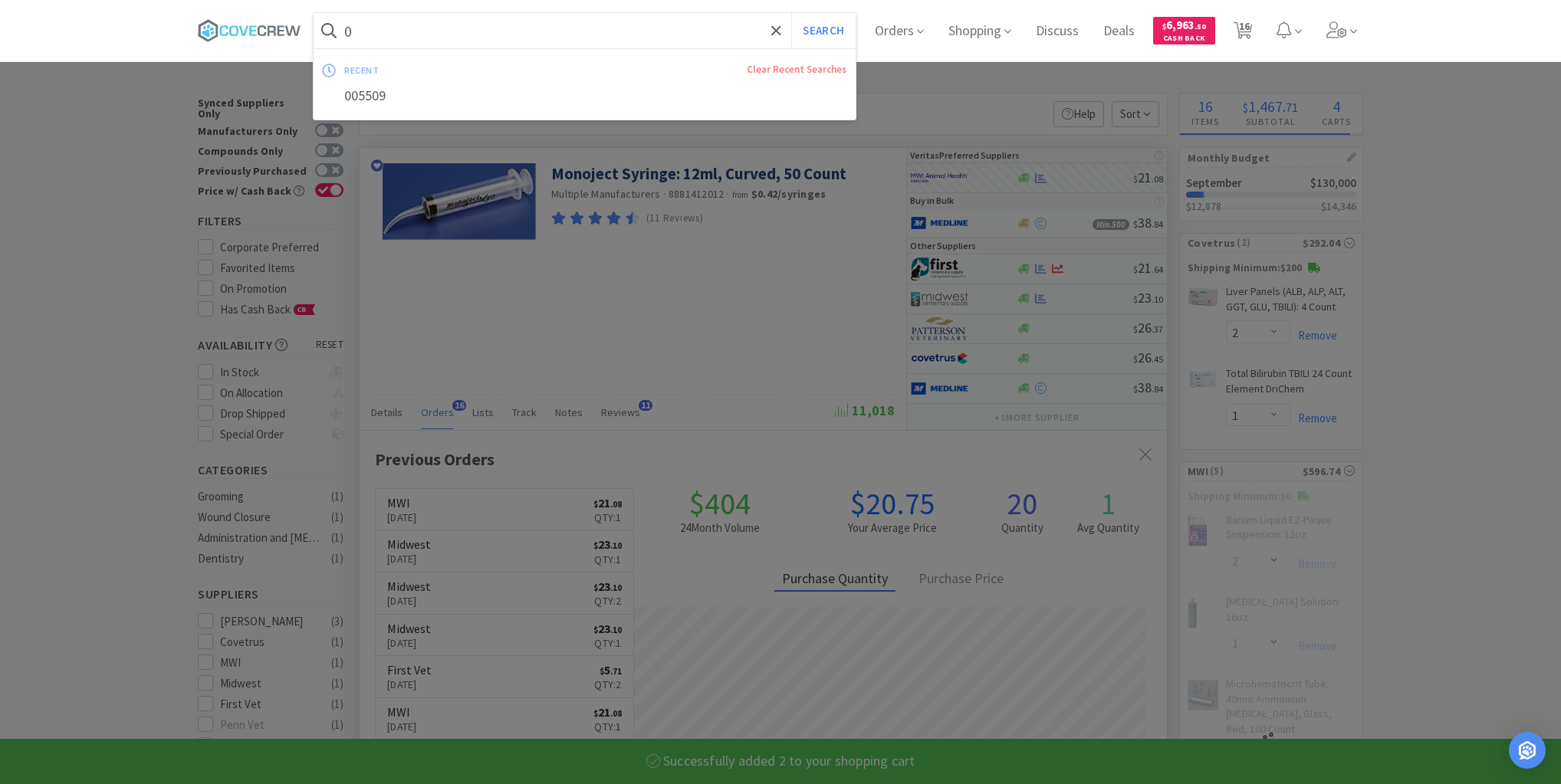
type input "00"
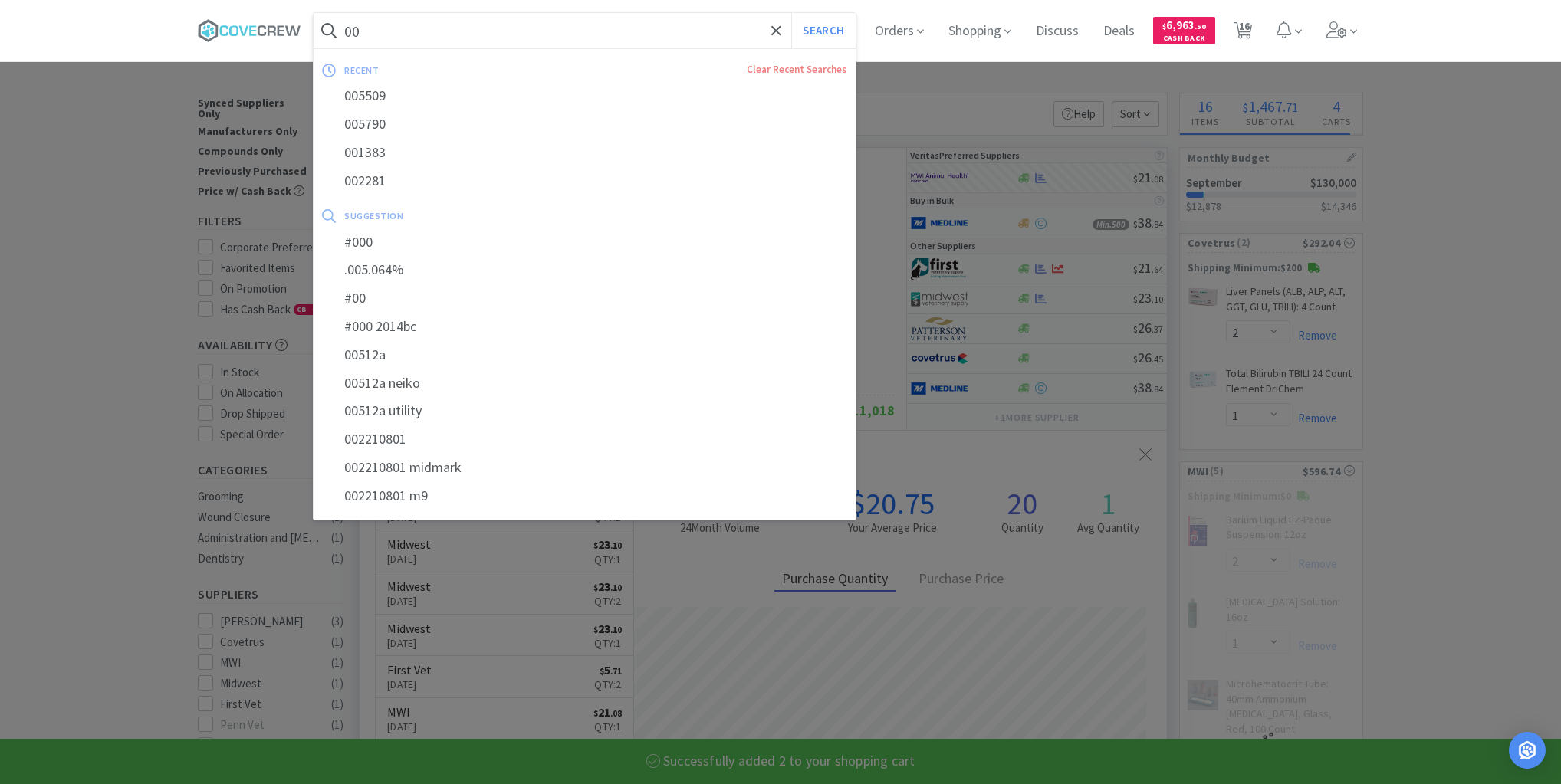
select select "2"
select select "4"
type input "002"
select select "20"
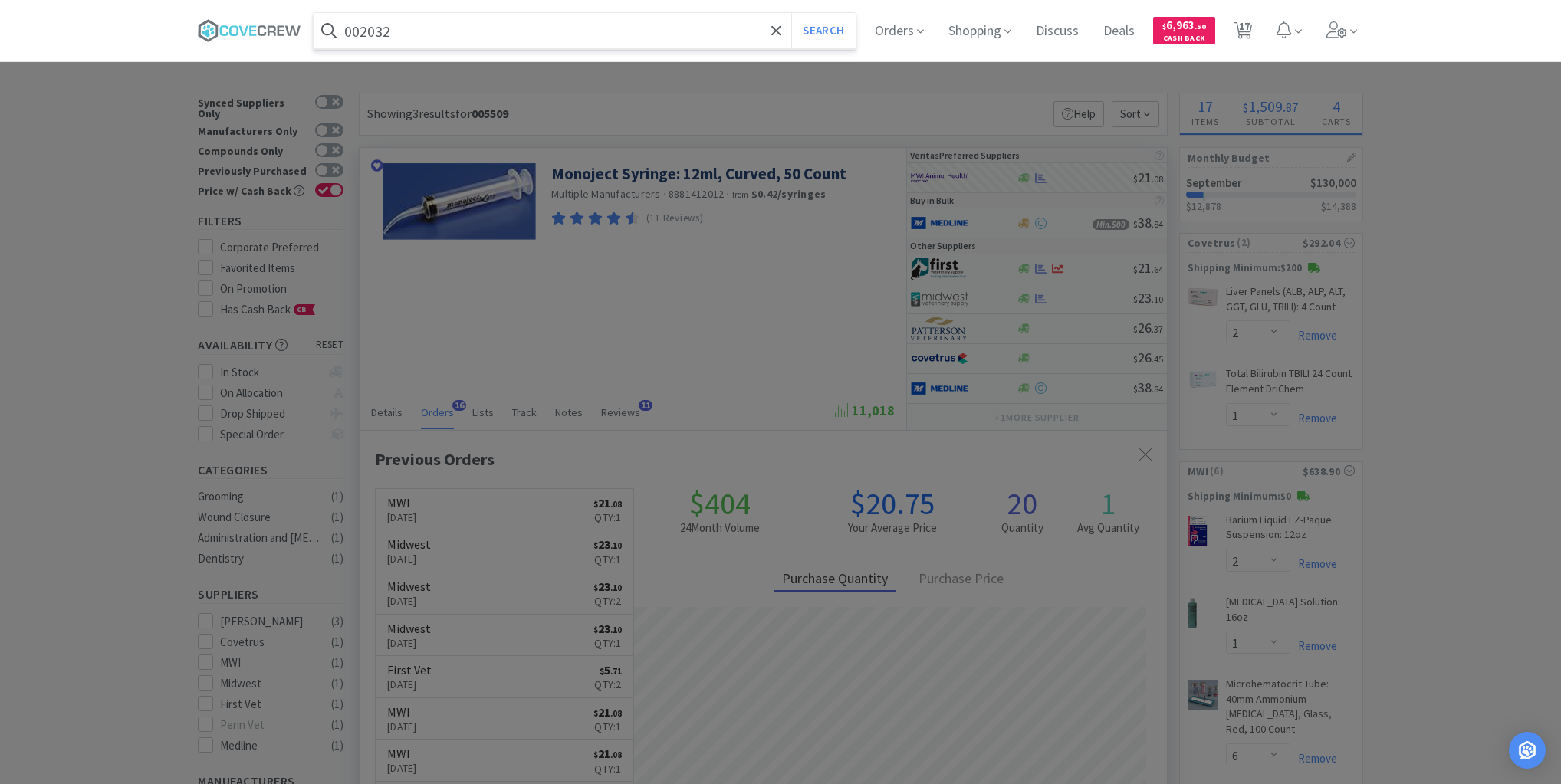
type input "002032"
click at [791, 13] on button "Search" at bounding box center [823, 31] width 63 height 36
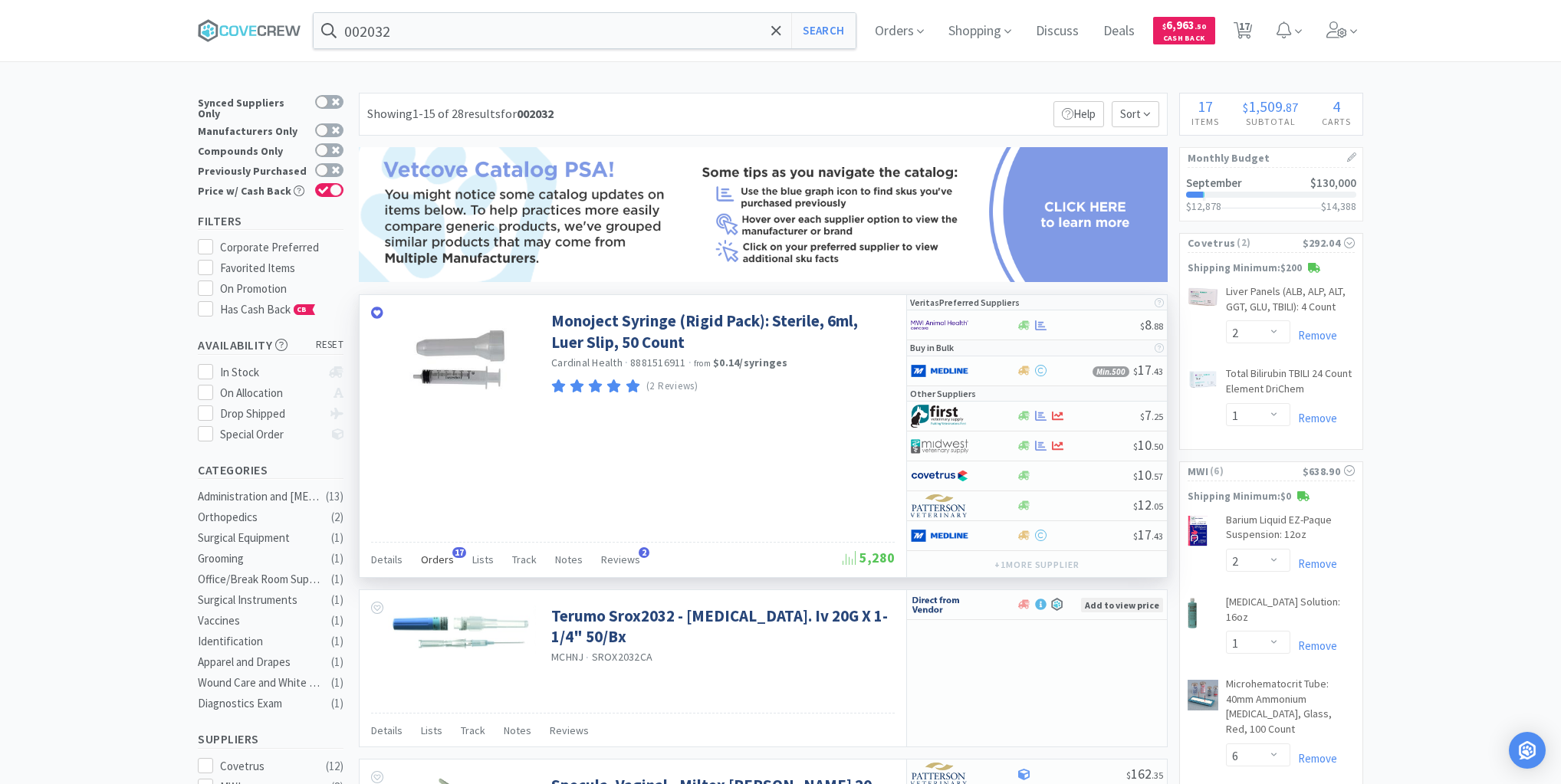
click at [450, 553] on div "Orders 17" at bounding box center [436, 561] width 33 height 29
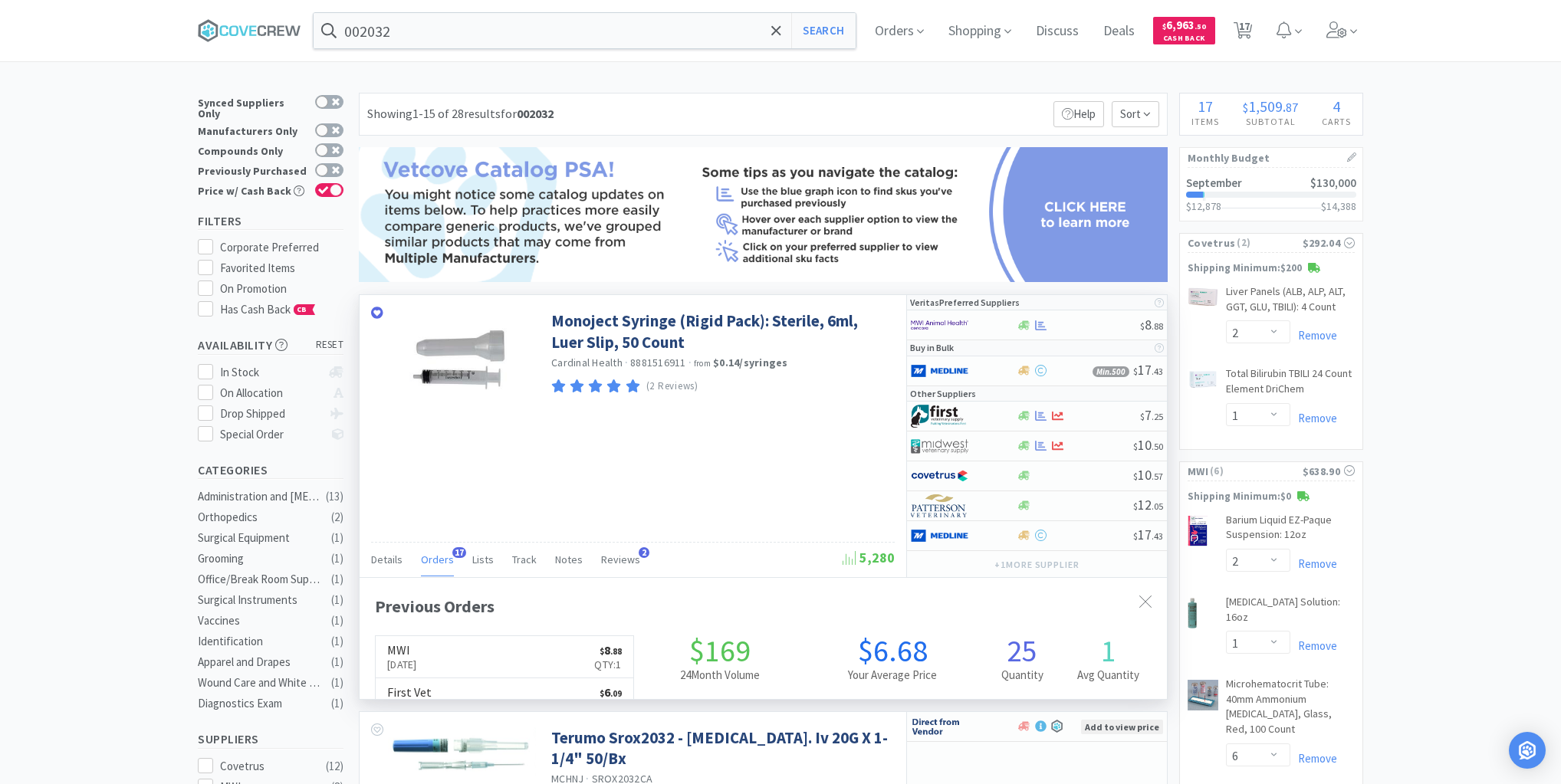
scroll to position [410, 807]
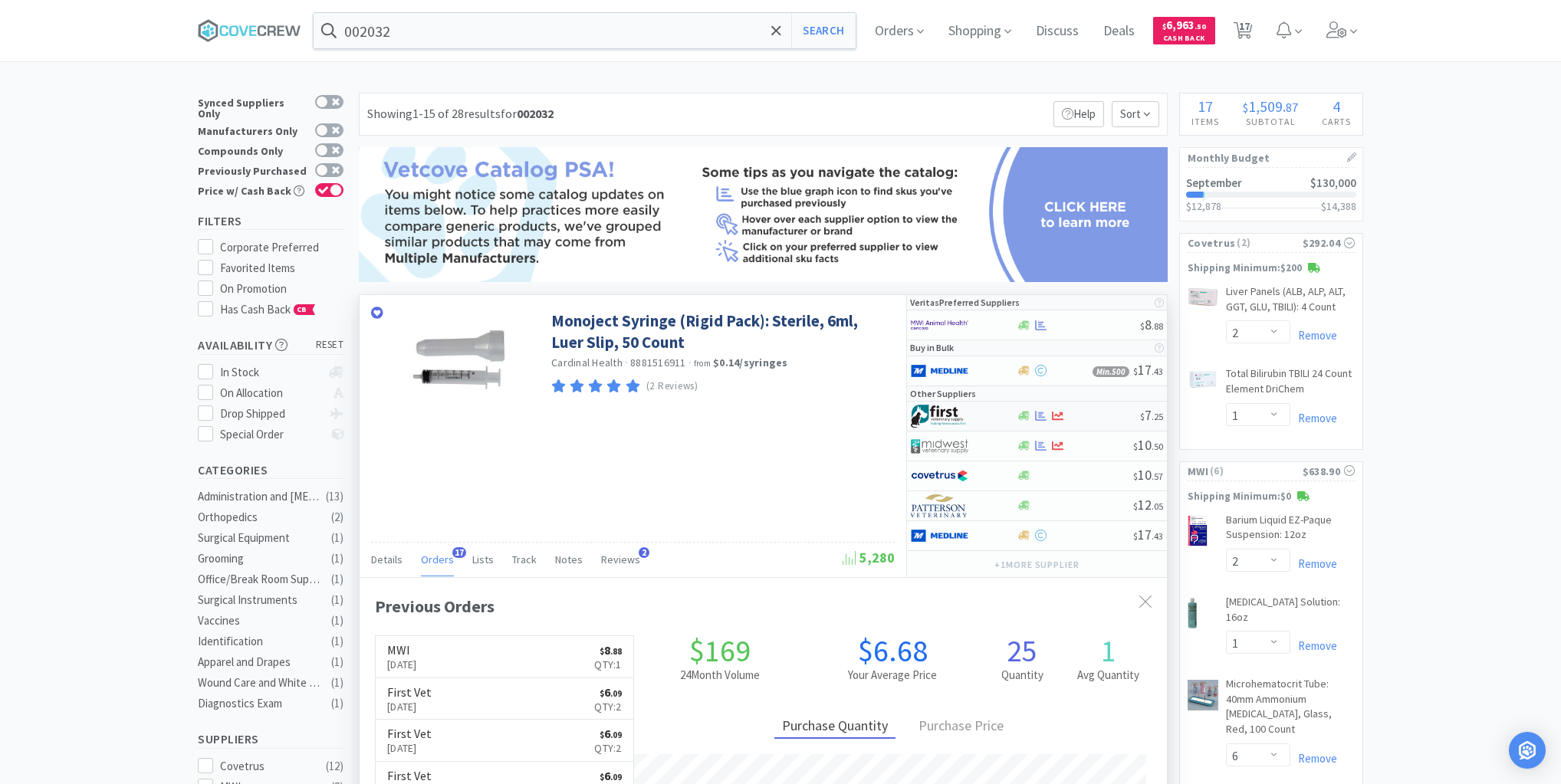
click at [972, 422] on div at bounding box center [952, 416] width 84 height 26
select select "1"
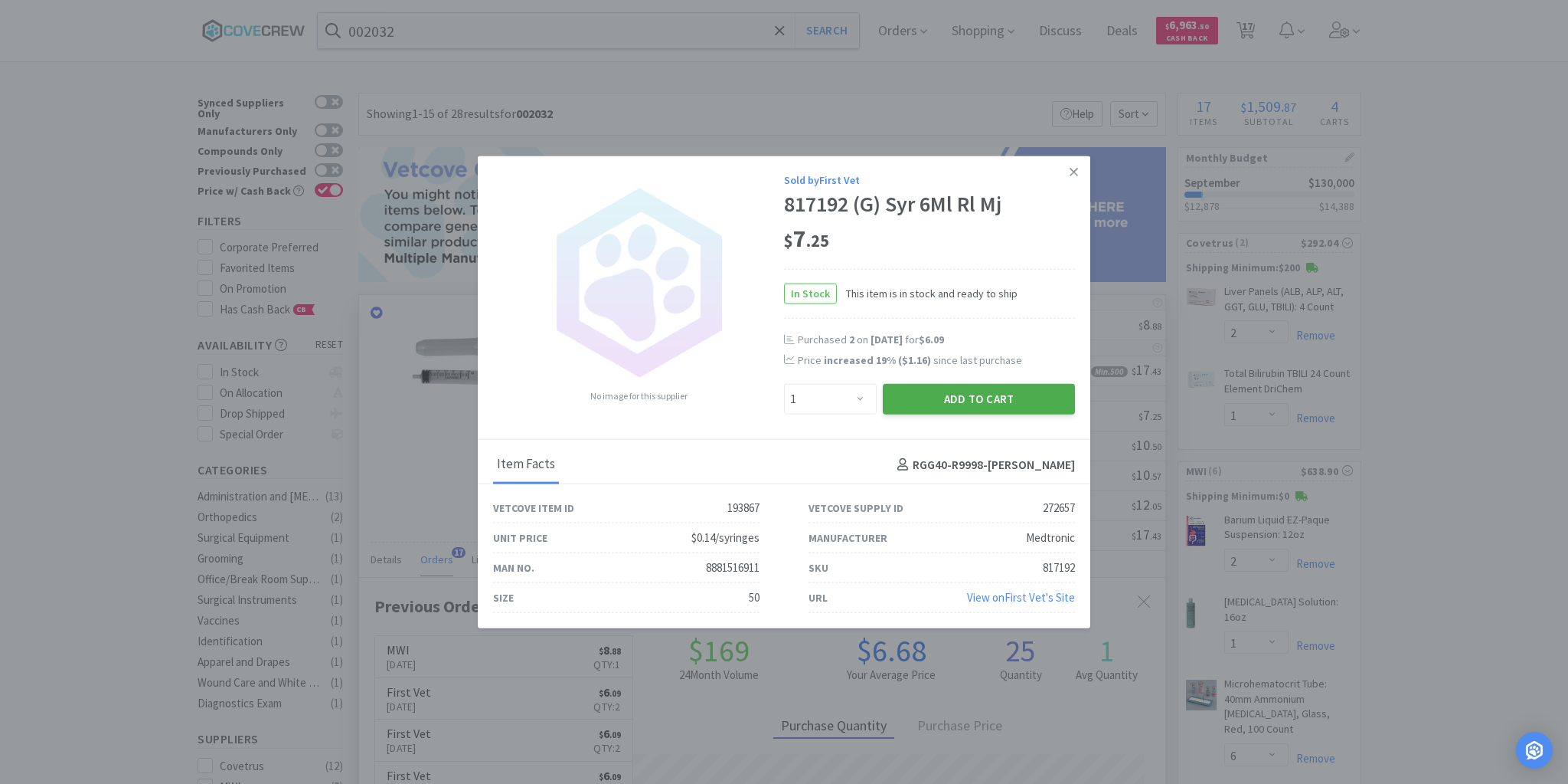
click at [960, 390] on button "Add to Cart" at bounding box center [979, 398] width 192 height 31
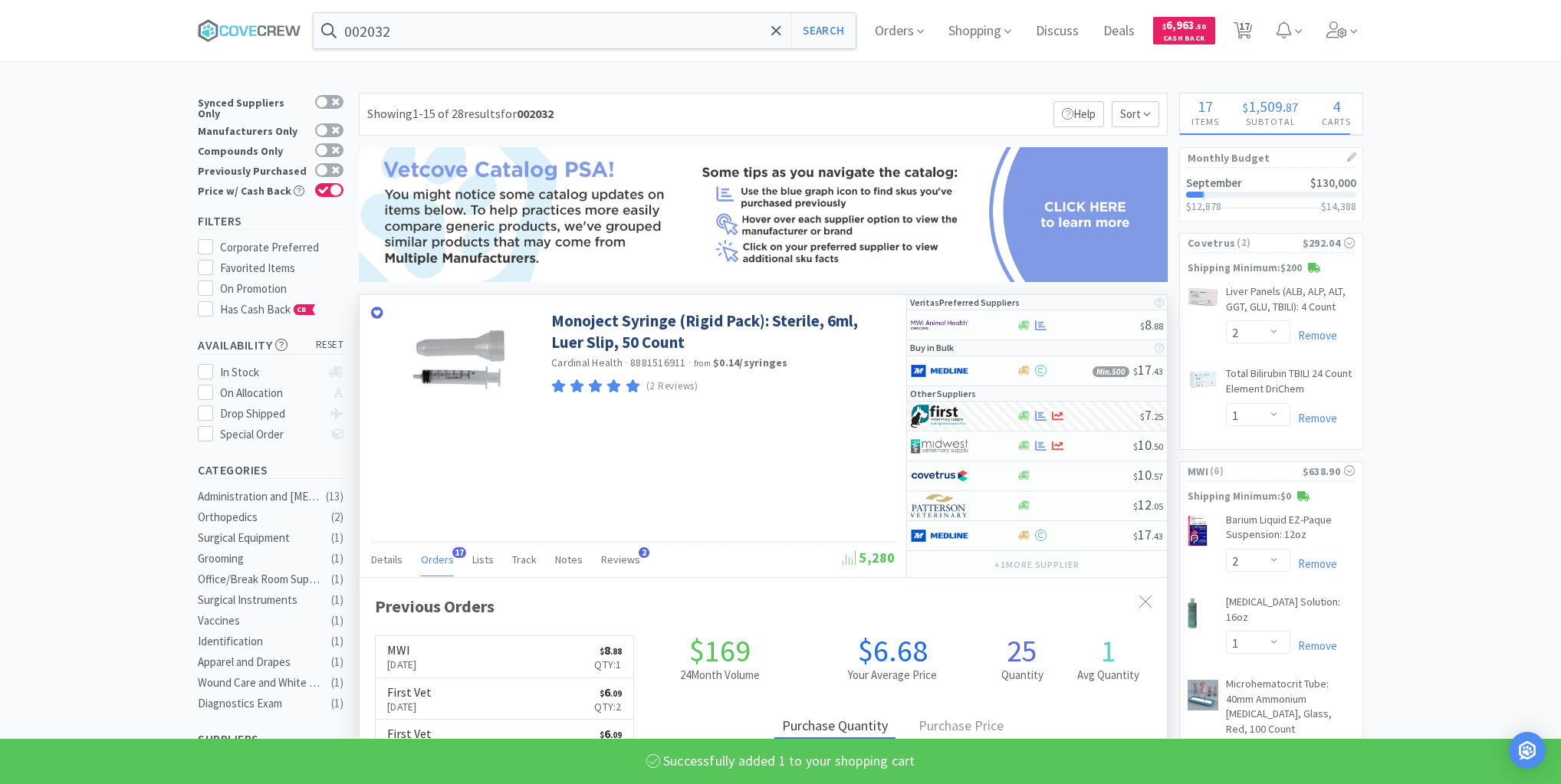
select select "1"
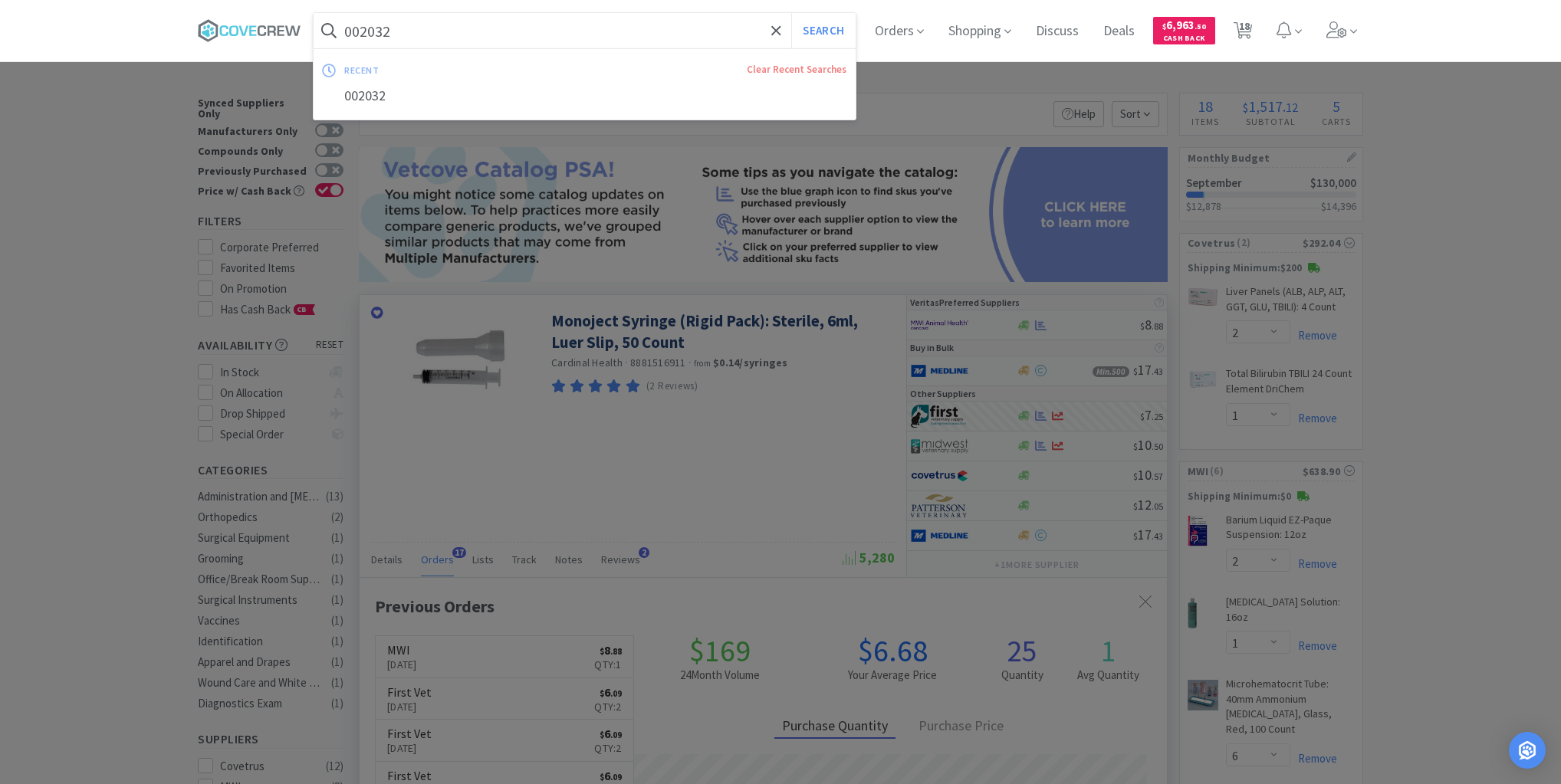
click at [674, 29] on input "002032" at bounding box center [584, 31] width 541 height 36
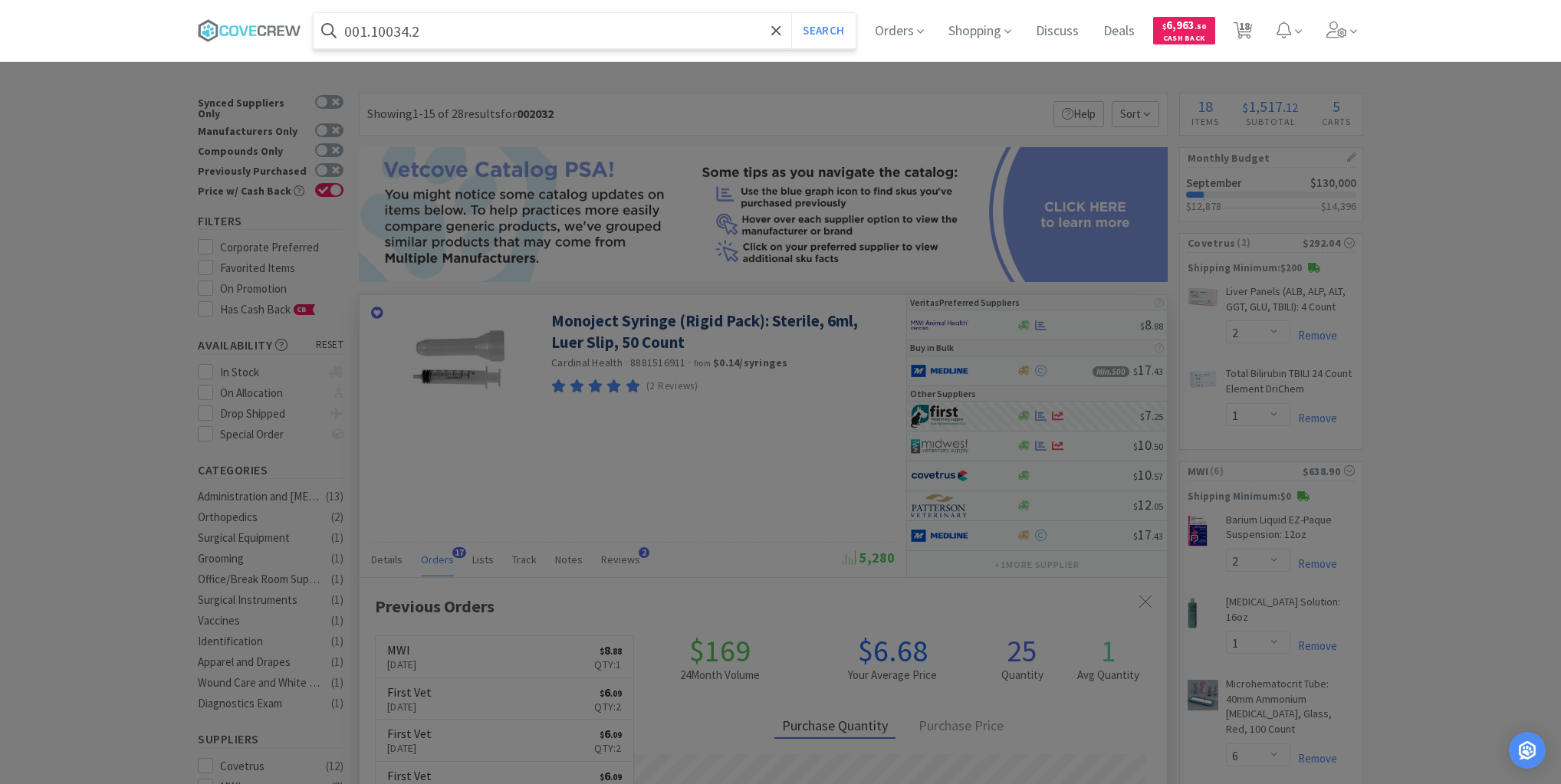
type input "001.10034.2"
click at [791, 13] on button "Search" at bounding box center [823, 31] width 63 height 36
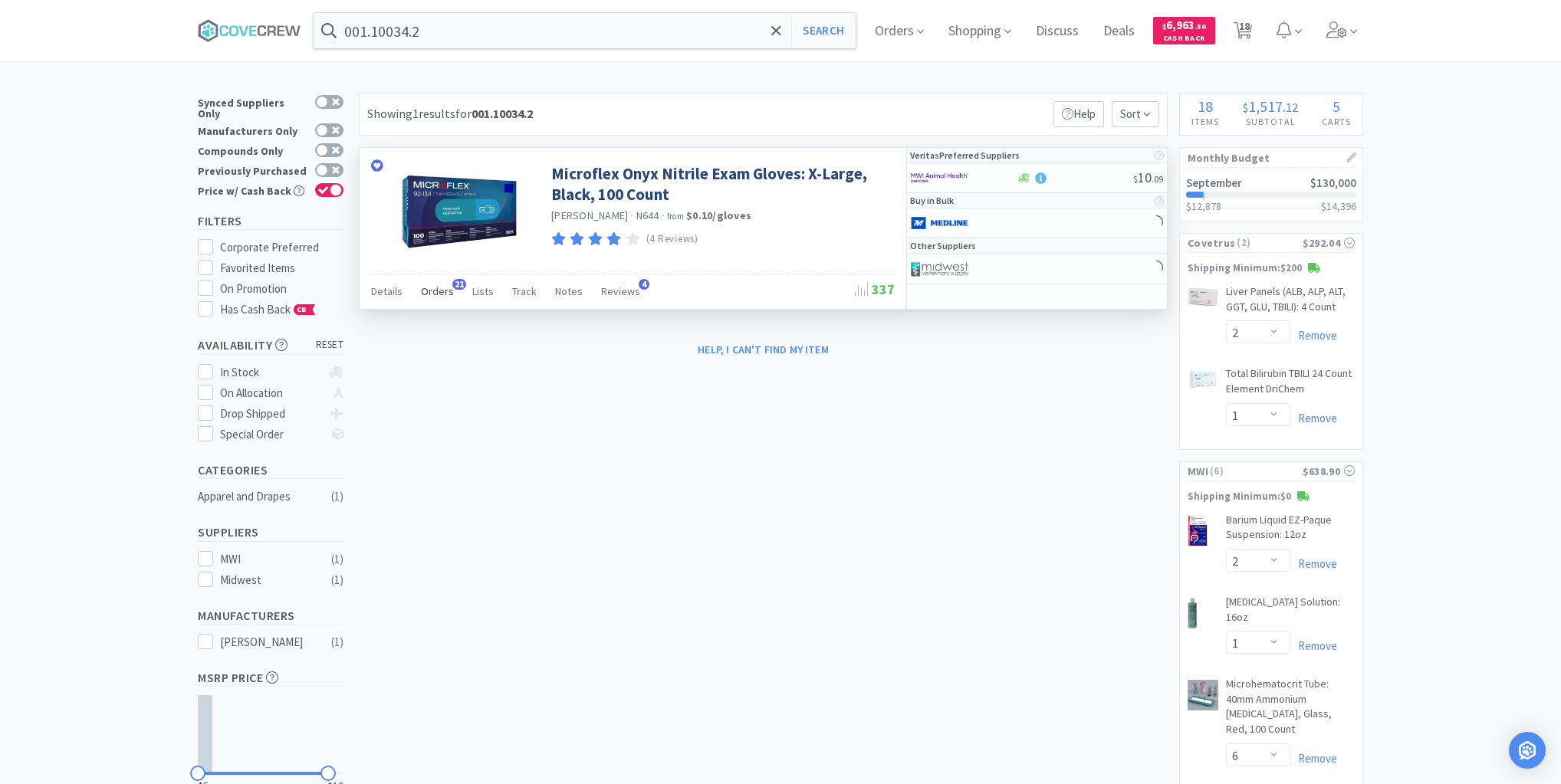
click at [437, 291] on span "Orders" at bounding box center [436, 291] width 33 height 14
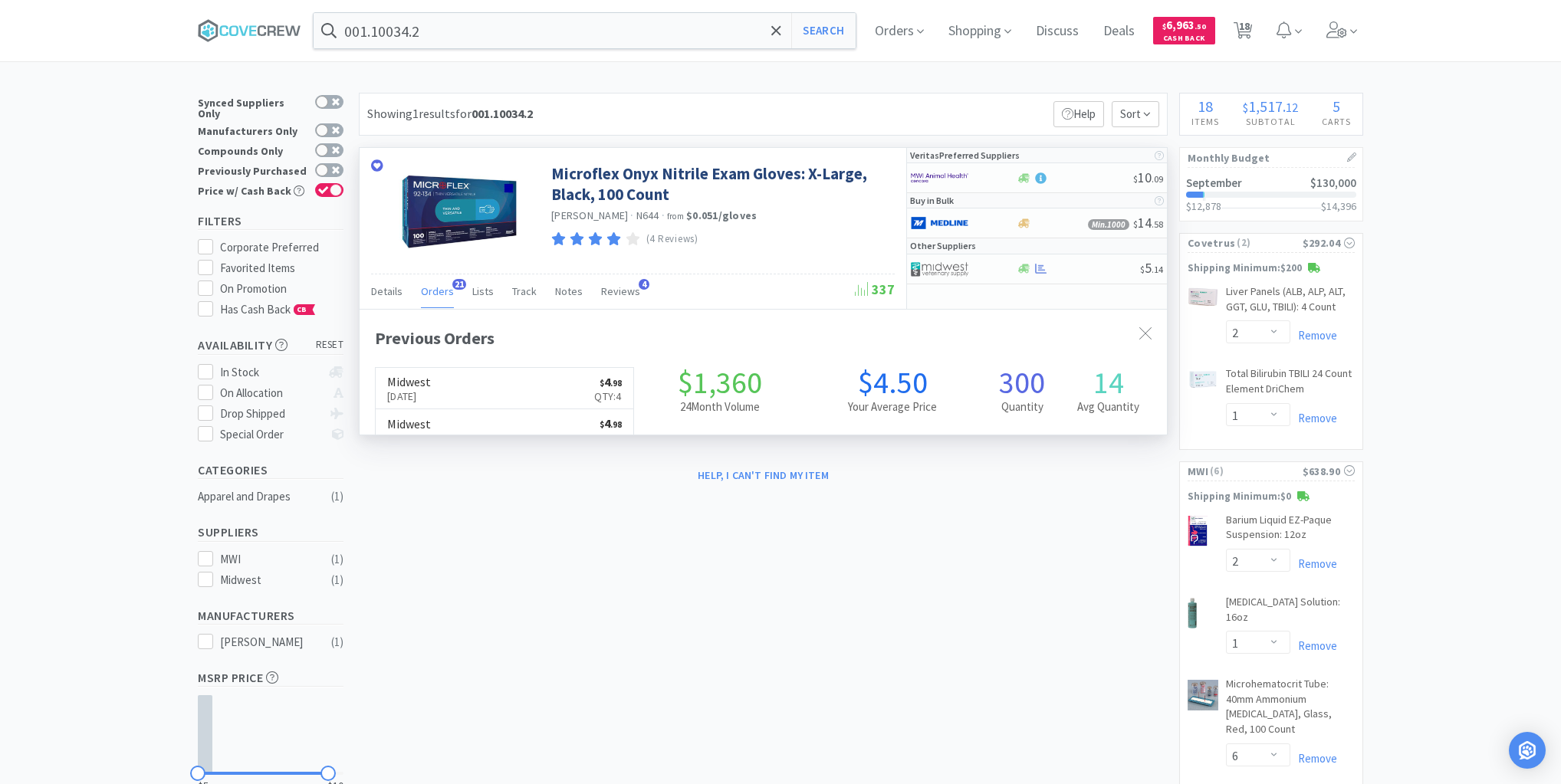
scroll to position [410, 807]
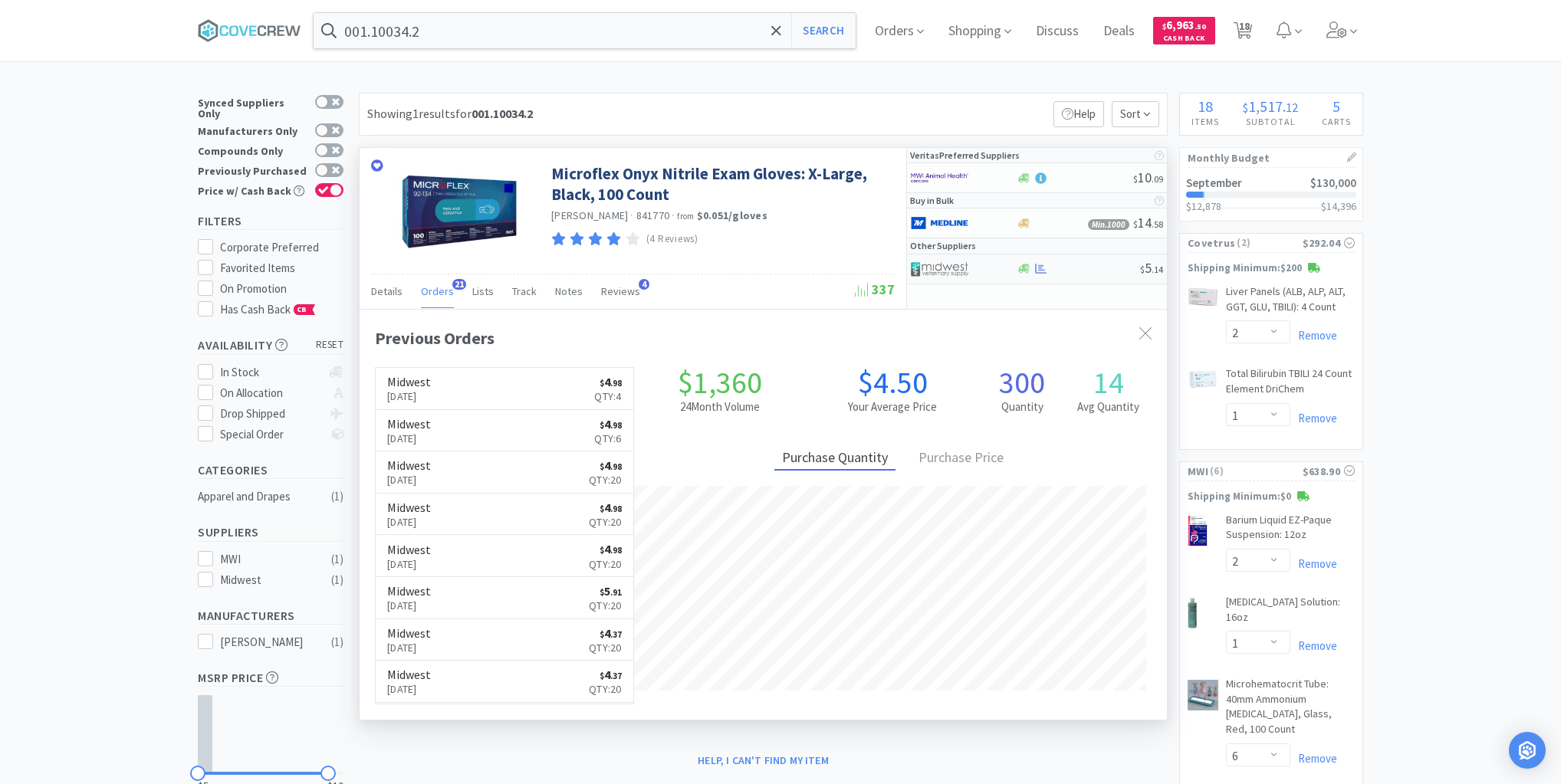
click at [1065, 263] on div at bounding box center [1077, 269] width 124 height 12
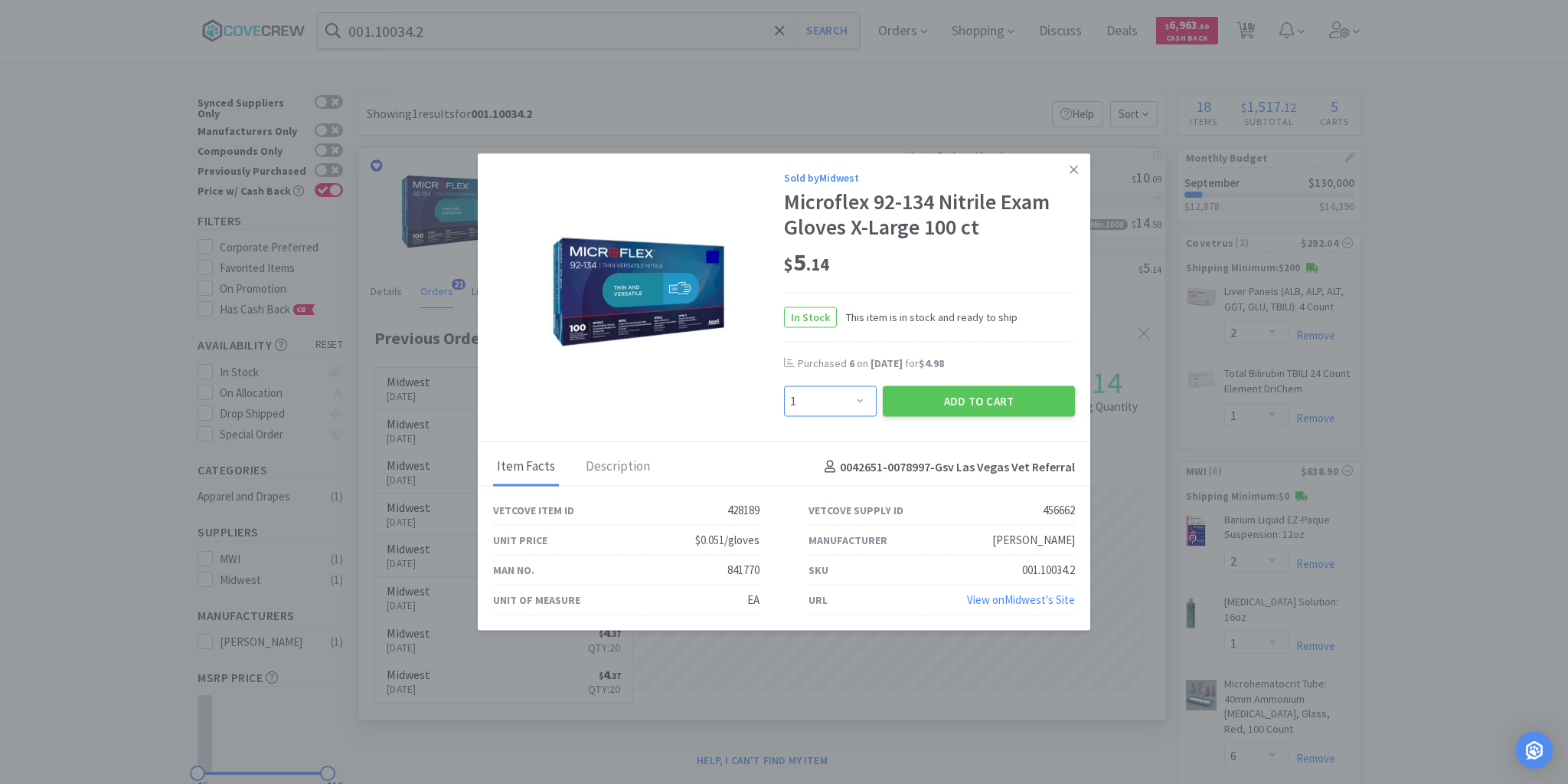
click at [861, 401] on select "Enter Quantity 1 2 3 4 5 6 7 8 9 10 11 12 13 14 15 16 17 18 19 20 Enter Quantity" at bounding box center [831, 401] width 93 height 31
select select "5"
click at [784, 387] on select "Enter Quantity 1 2 3 4 5 6 7 8 9 10 11 12 13 14 15 16 17 18 19 20 Enter Quantity" at bounding box center [831, 401] width 93 height 31
click at [1003, 400] on button "Add to Cart" at bounding box center [979, 401] width 192 height 31
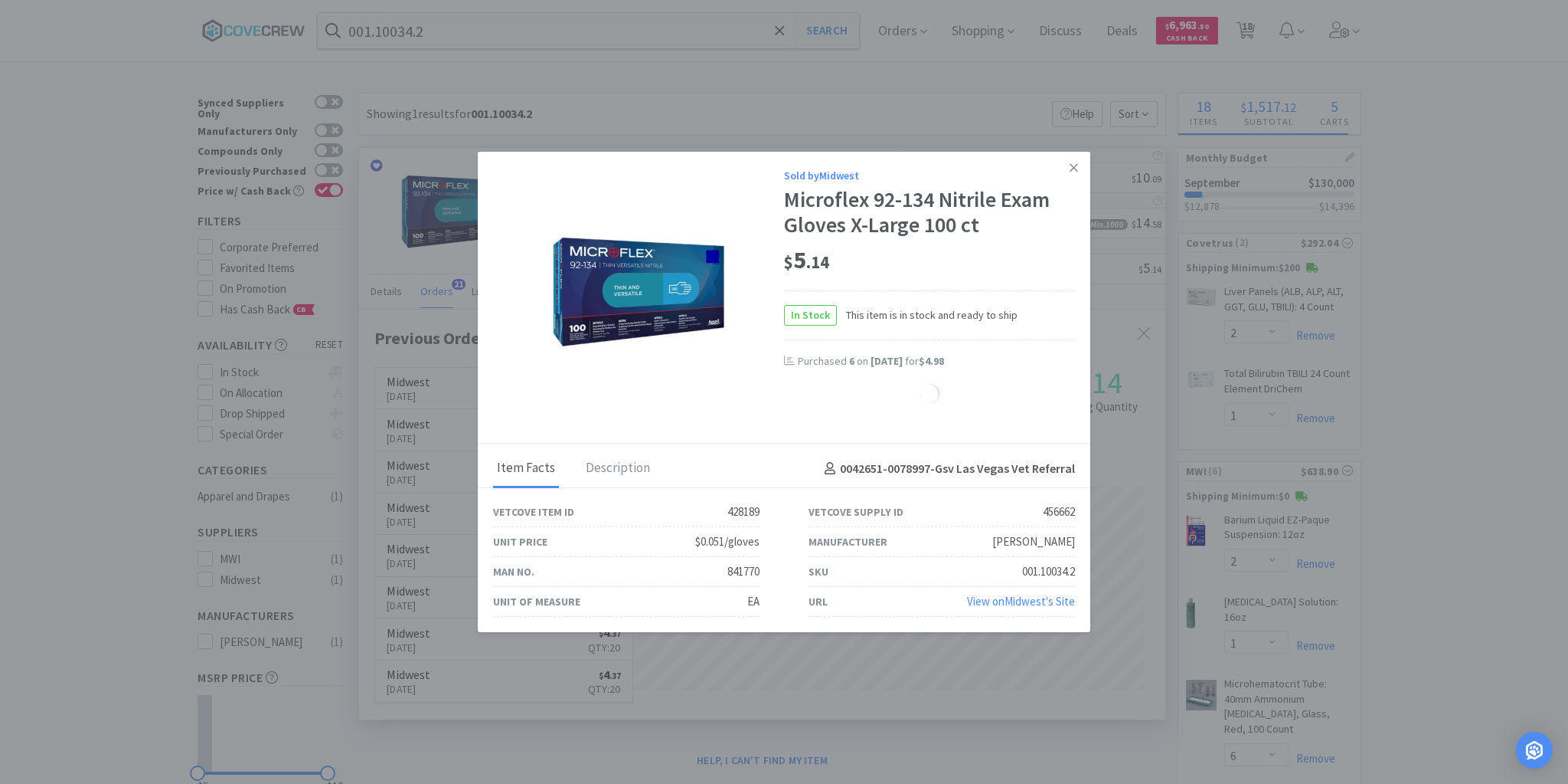
select select "5"
select select "2"
select select "1"
select select "3"
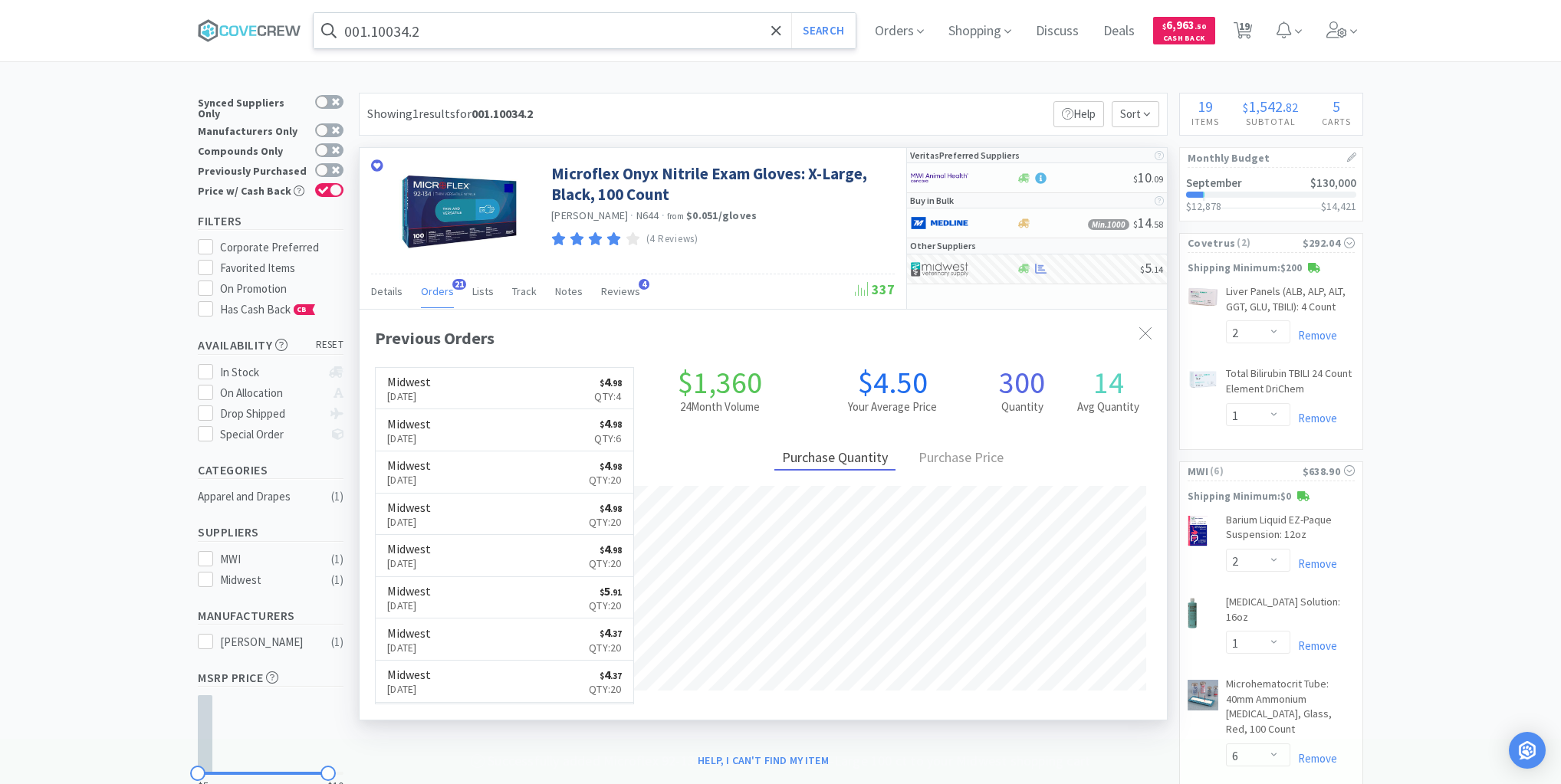
click at [739, 32] on input "001.10034.2" at bounding box center [584, 31] width 541 height 36
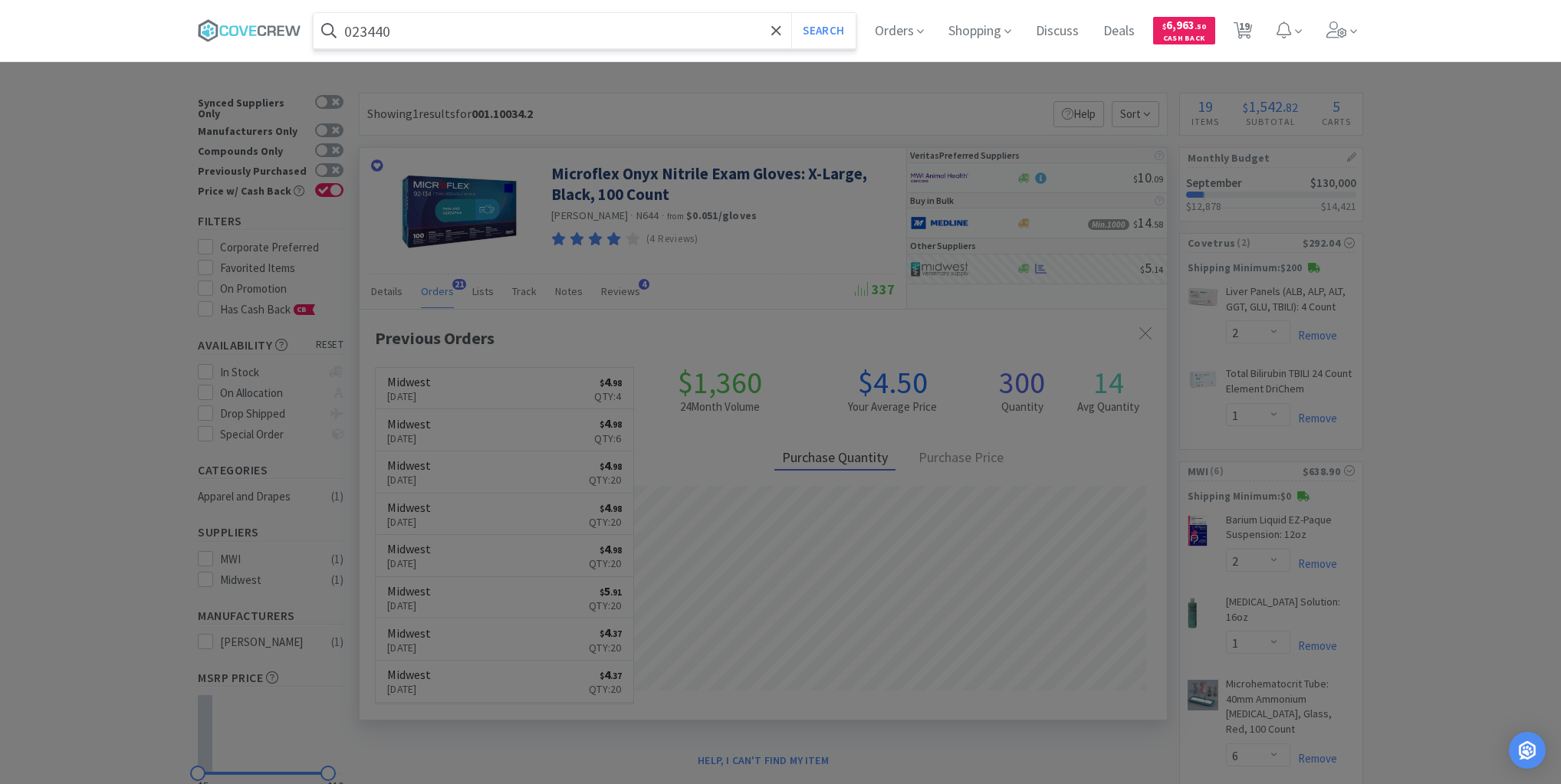
type input "023440"
click at [791, 13] on button "Search" at bounding box center [823, 31] width 63 height 36
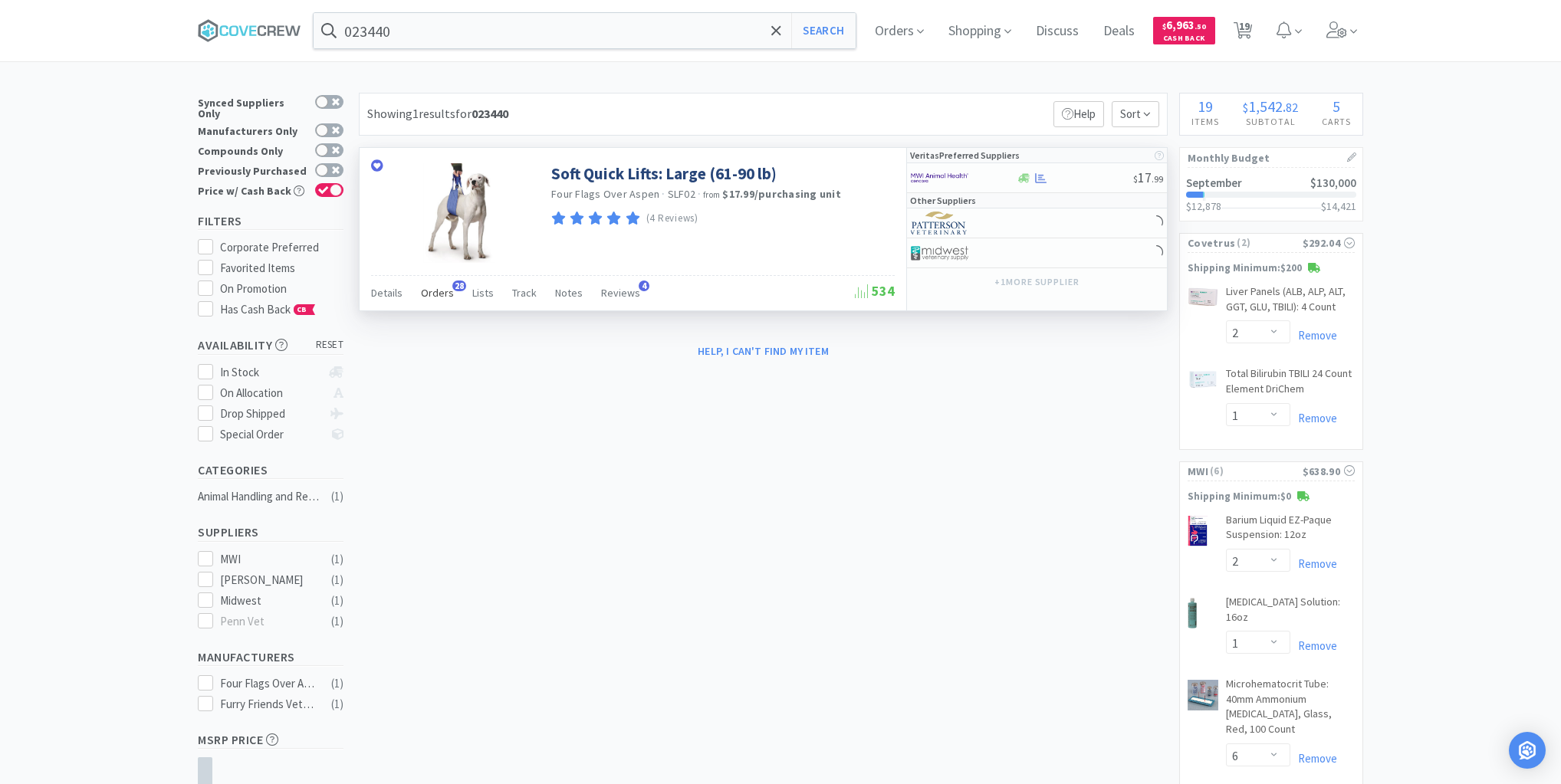
click at [441, 291] on span "Orders" at bounding box center [436, 292] width 33 height 14
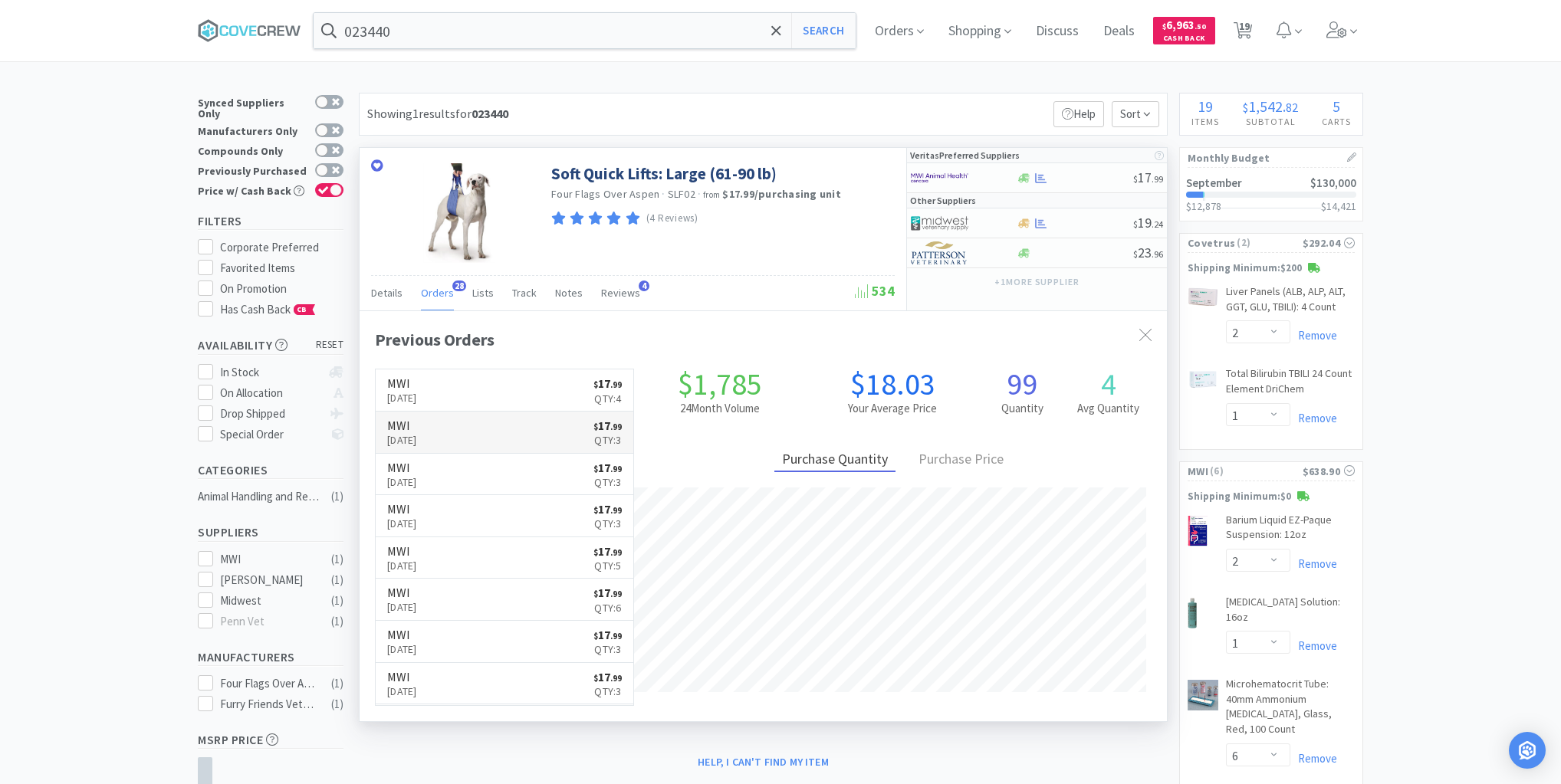
scroll to position [410, 807]
click at [1082, 177] on div at bounding box center [1074, 178] width 117 height 12
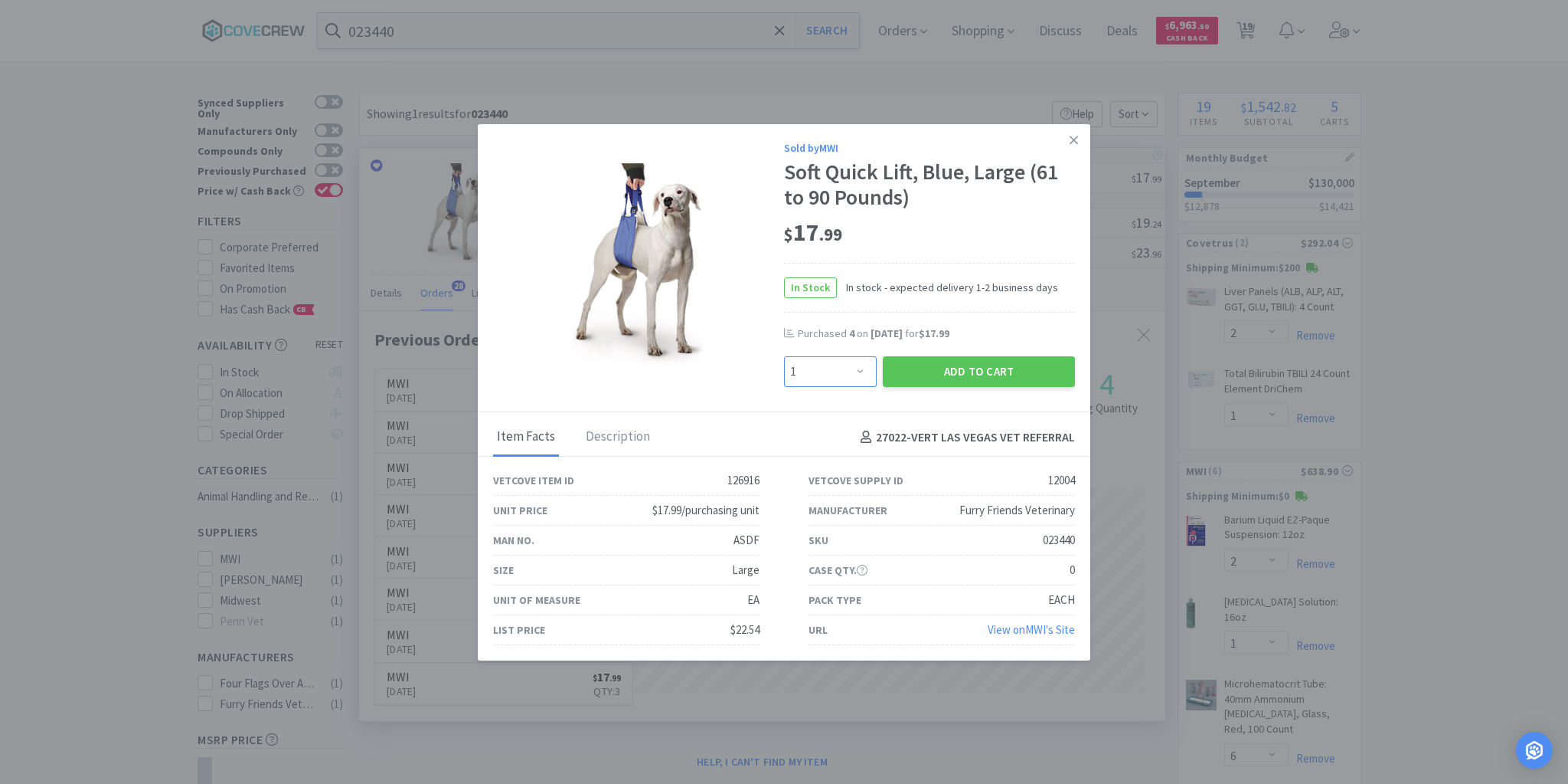
click at [857, 372] on select "Enter Quantity 1 2 3 4 5 6 7 8 9 10 11 12 13 14 15 16 17 18 19 20 Enter Quantity" at bounding box center [831, 371] width 93 height 31
select select "2"
click at [784, 356] on select "Enter Quantity 1 2 3 4 5 6 7 8 9 10 11 12 13 14 15 16 17 18 19 20 Enter Quantity" at bounding box center [831, 371] width 93 height 31
click at [960, 366] on button "Add to Cart" at bounding box center [979, 371] width 192 height 31
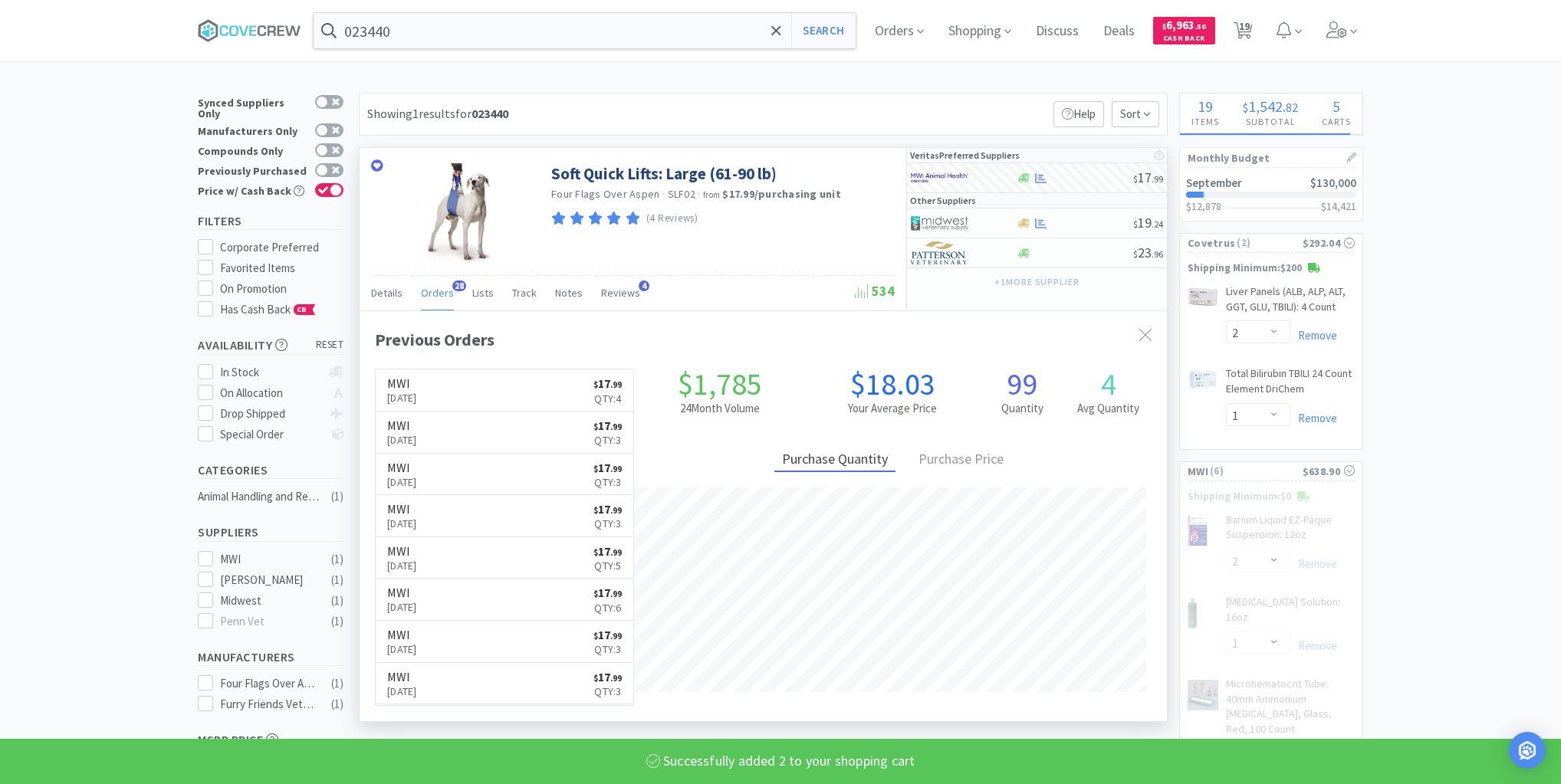
select select "2"
select select "20"
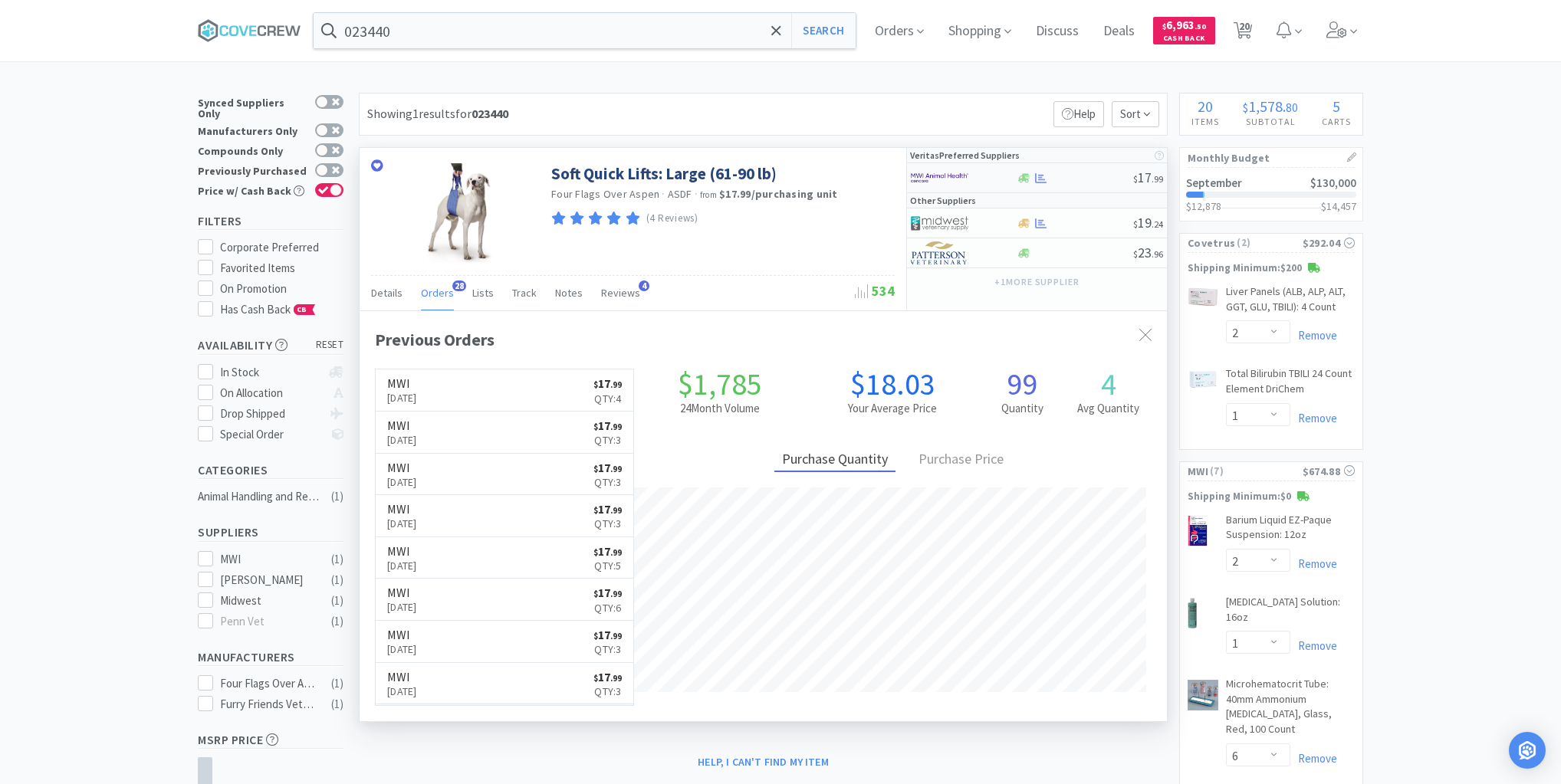
click at [984, 175] on div at bounding box center [952, 177] width 84 height 26
select select "1"
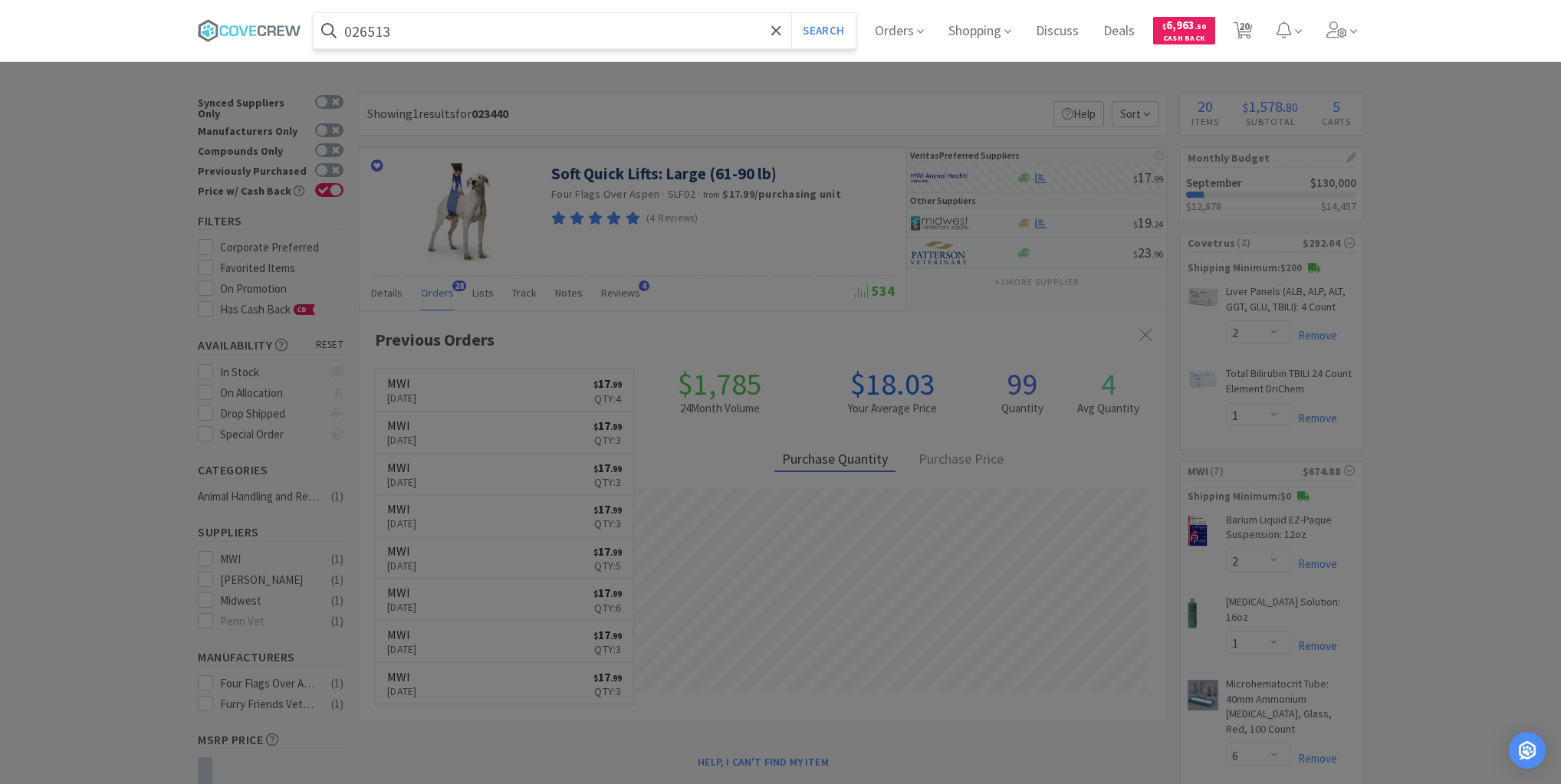
click at [791, 13] on button "Search" at bounding box center [823, 31] width 63 height 36
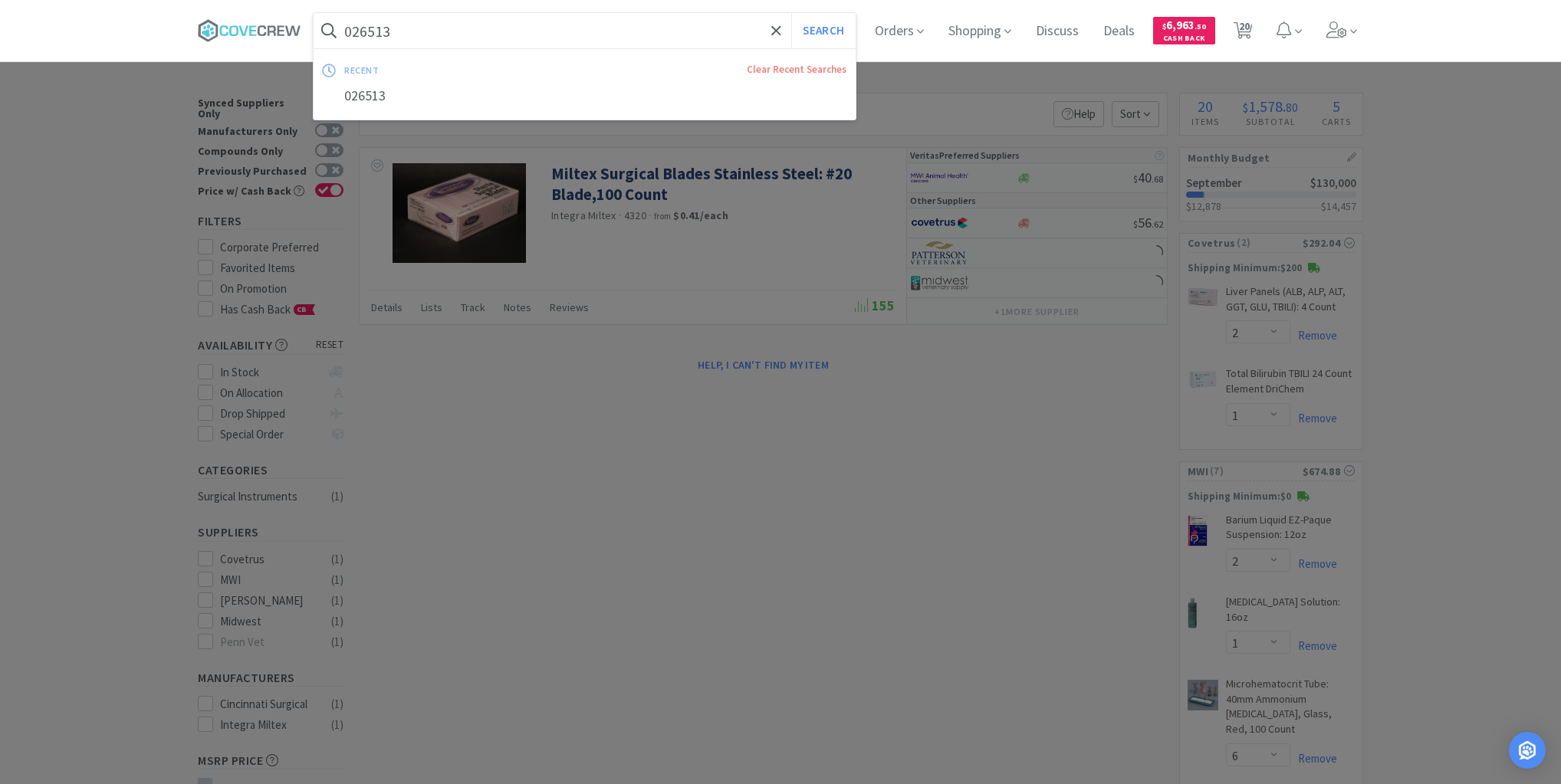
click at [657, 35] on input "026513" at bounding box center [584, 31] width 541 height 36
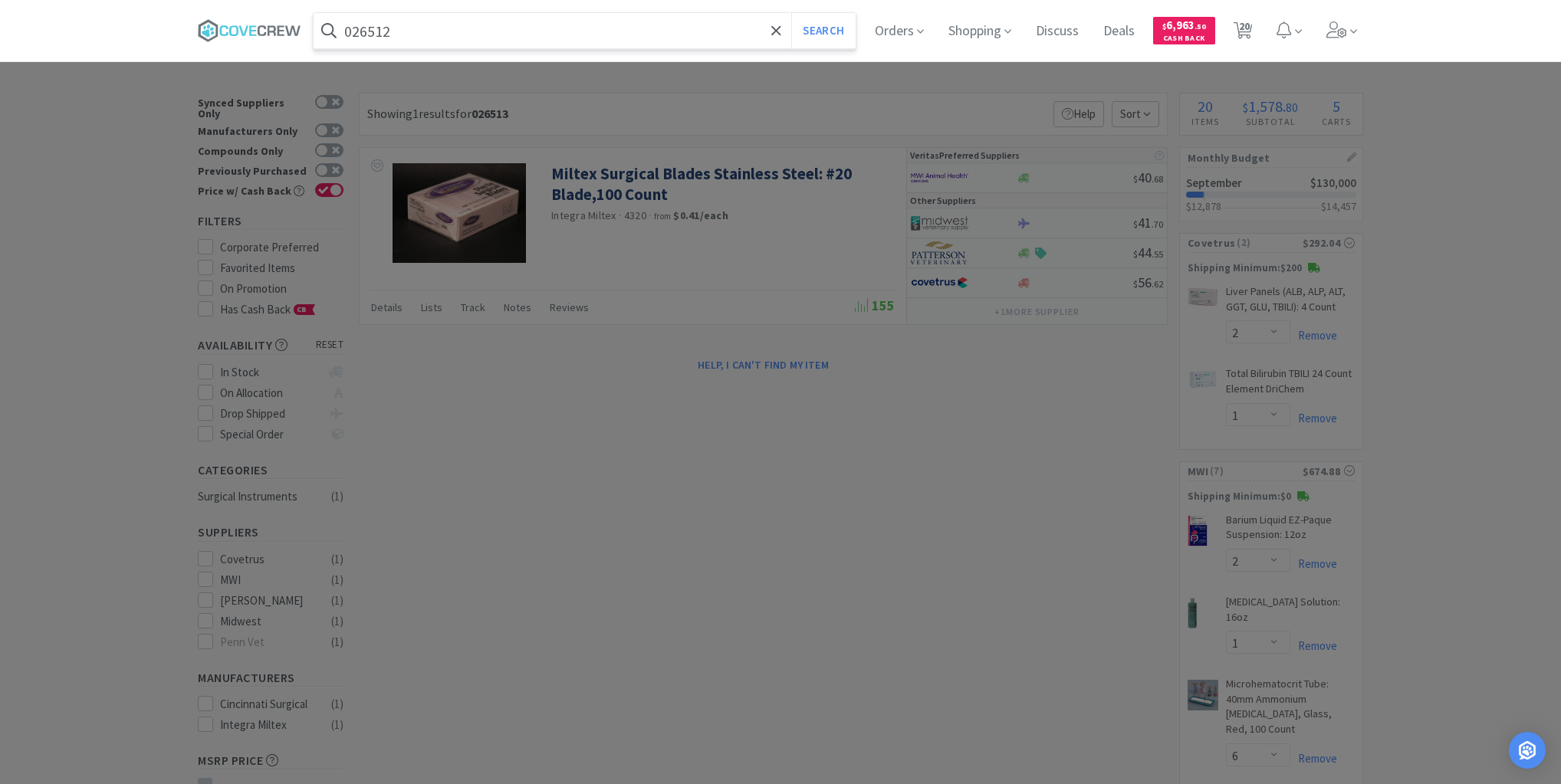
click at [791, 13] on button "Search" at bounding box center [823, 31] width 63 height 36
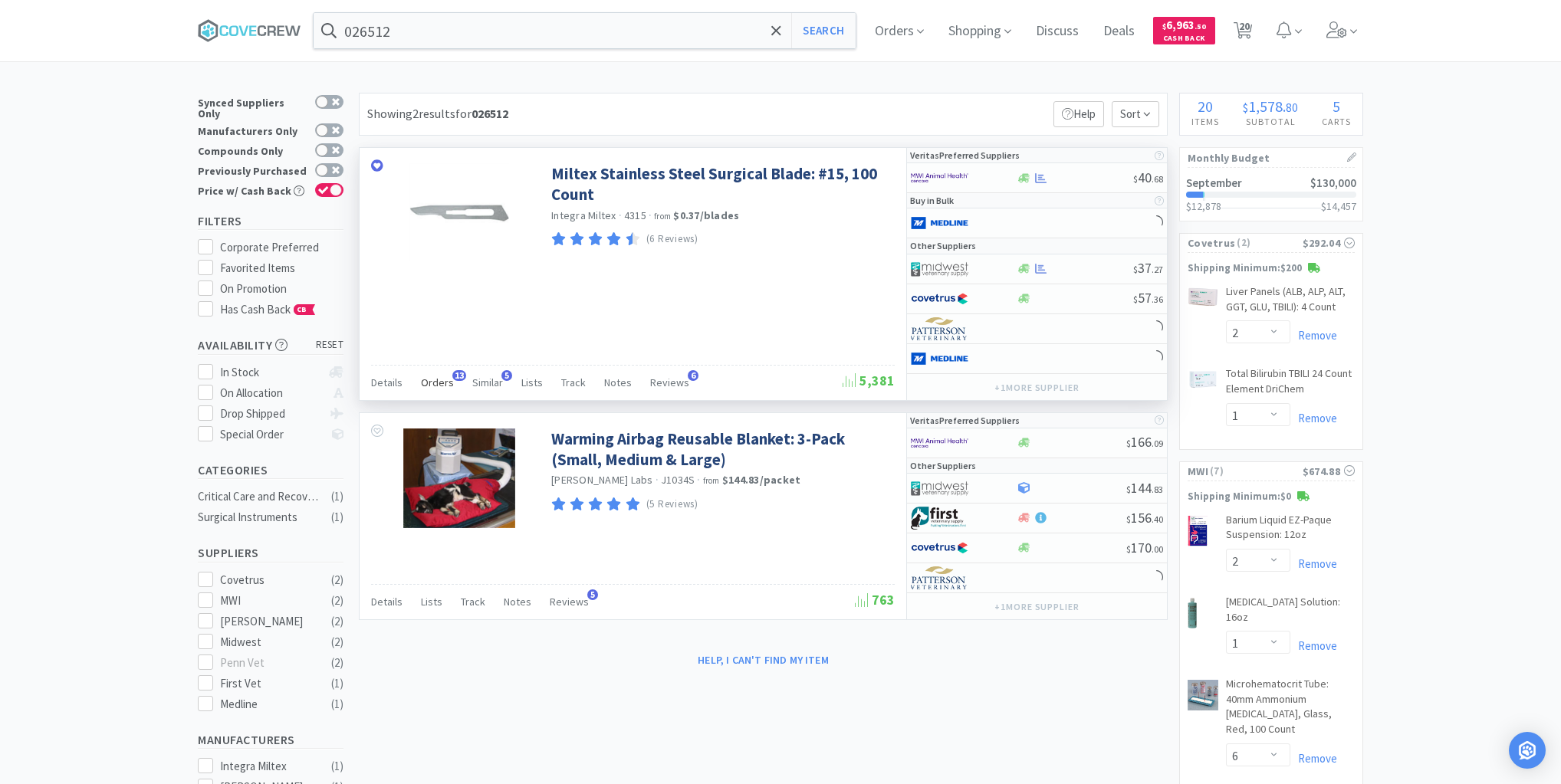
click at [447, 379] on span "Orders" at bounding box center [436, 383] width 33 height 14
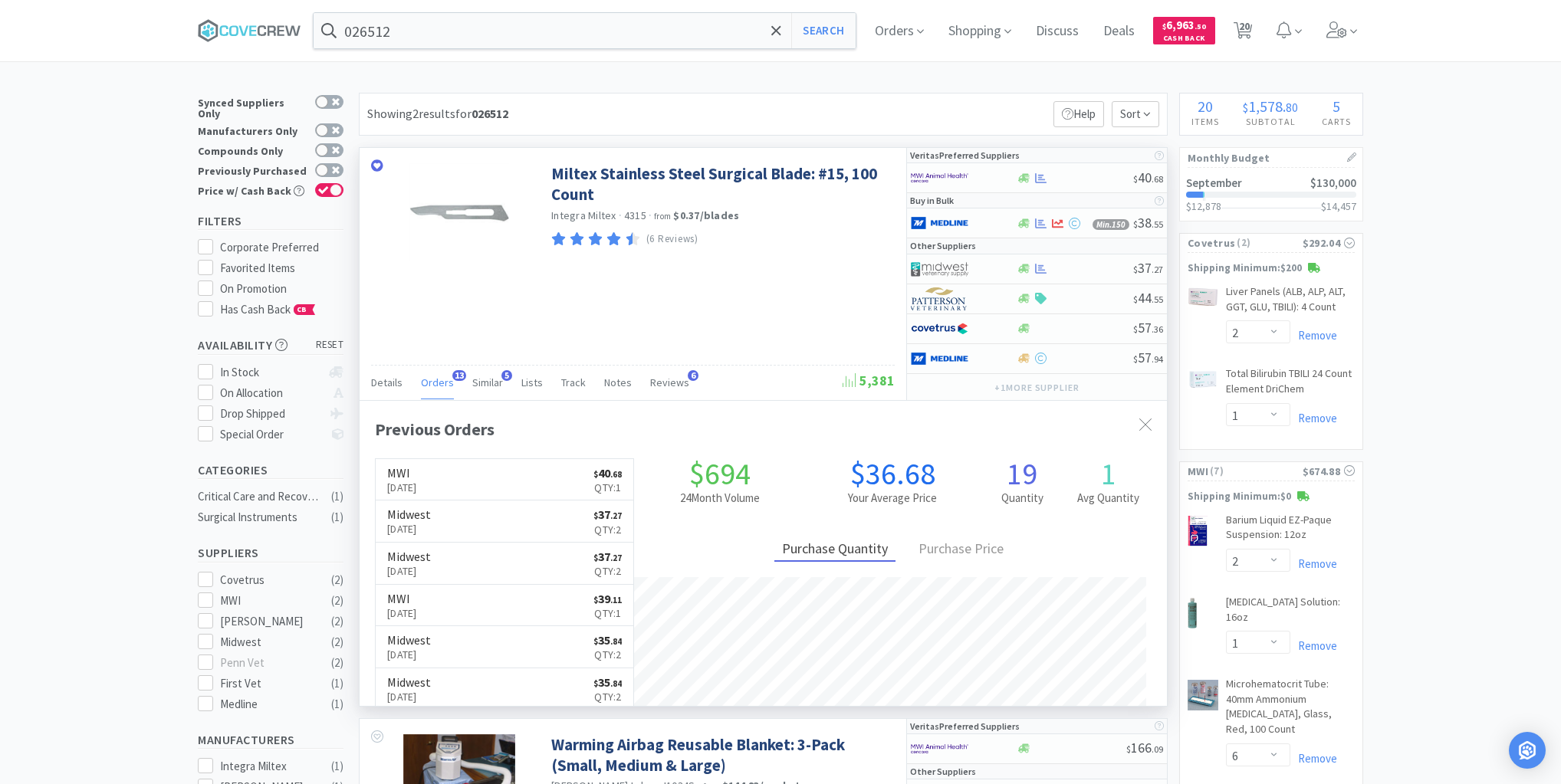
scroll to position [410, 807]
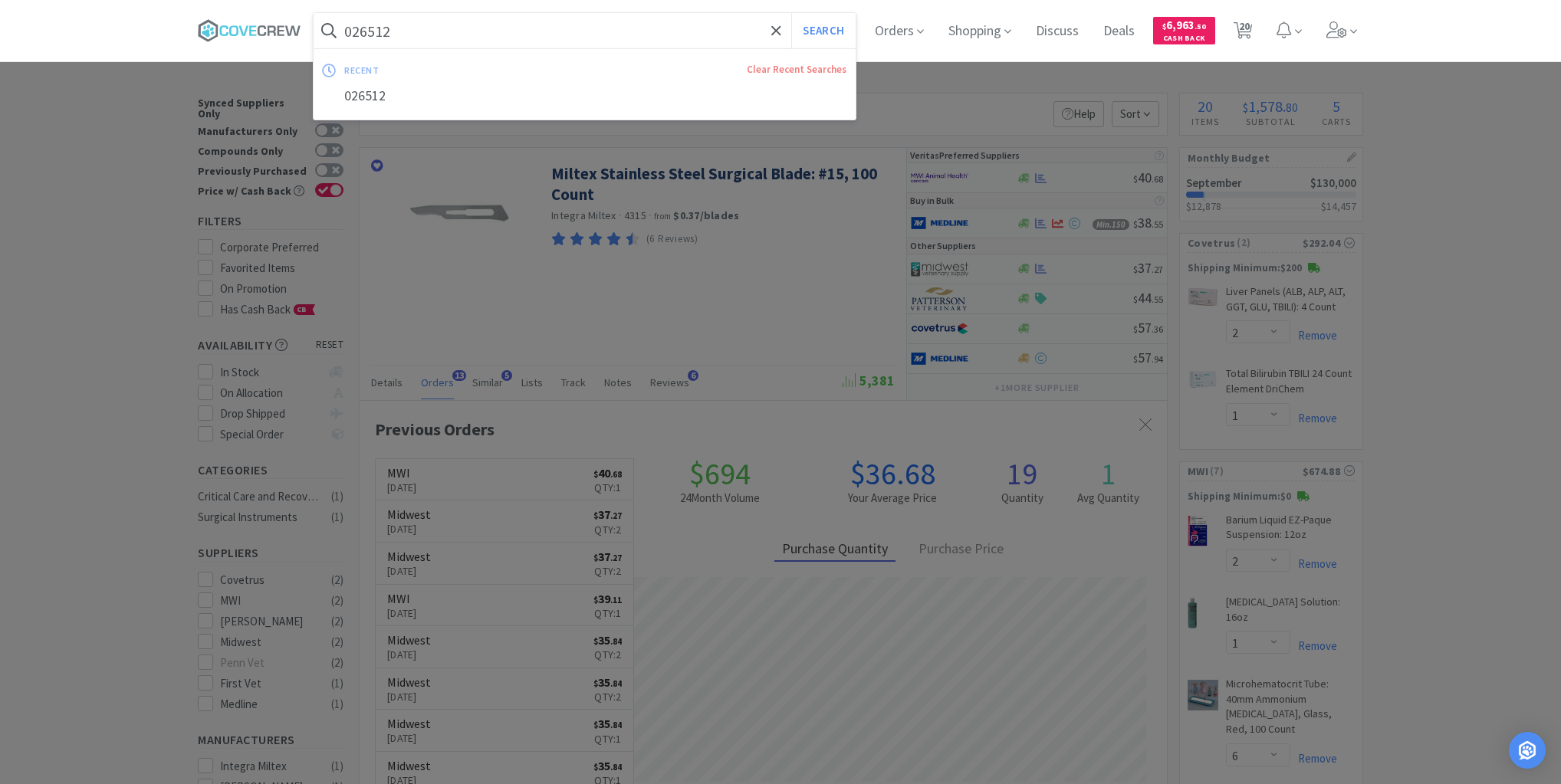
click at [486, 31] on input "026512" at bounding box center [584, 31] width 541 height 36
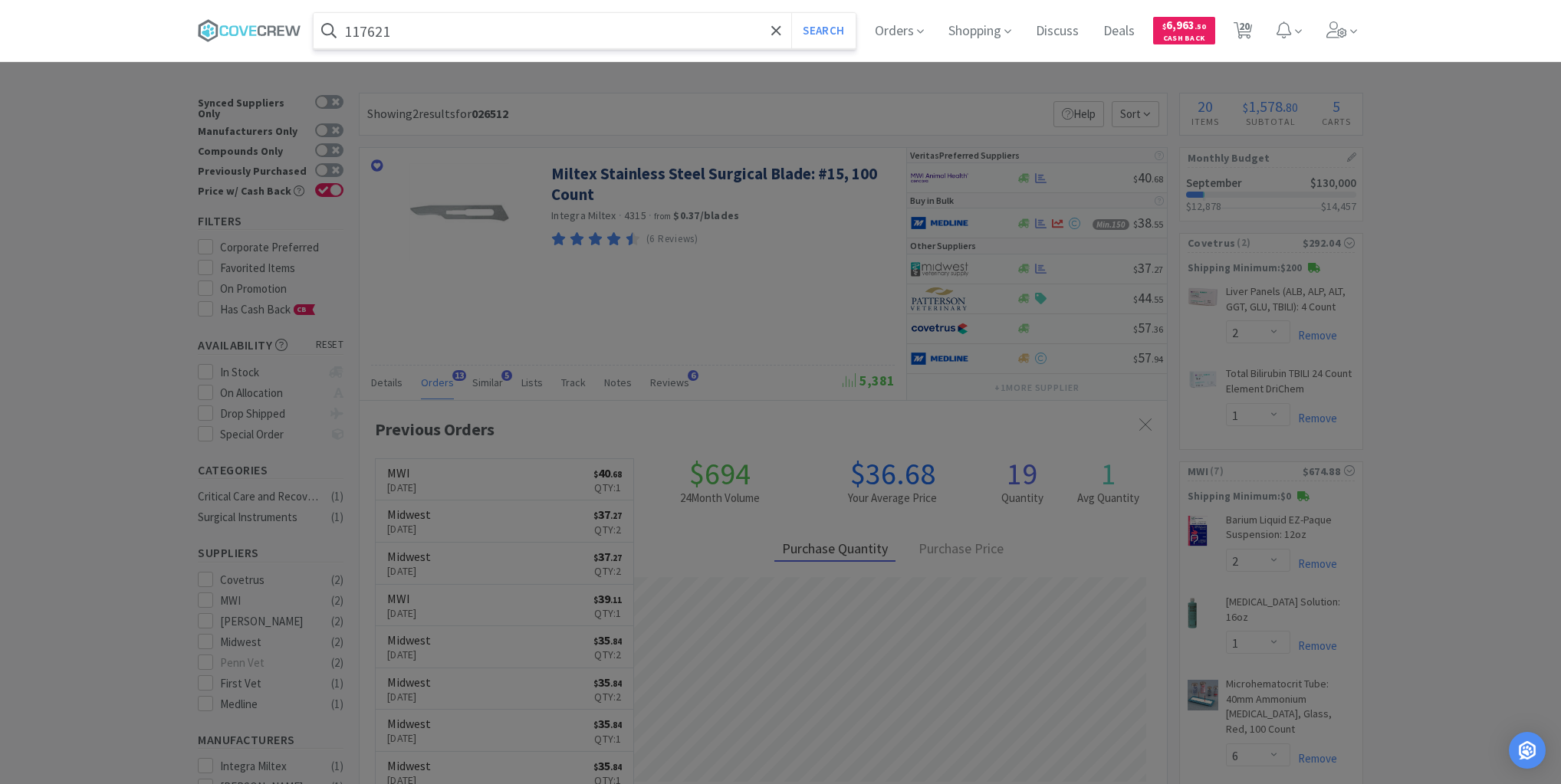
type input "117621"
click at [791, 13] on button "Search" at bounding box center [823, 31] width 63 height 36
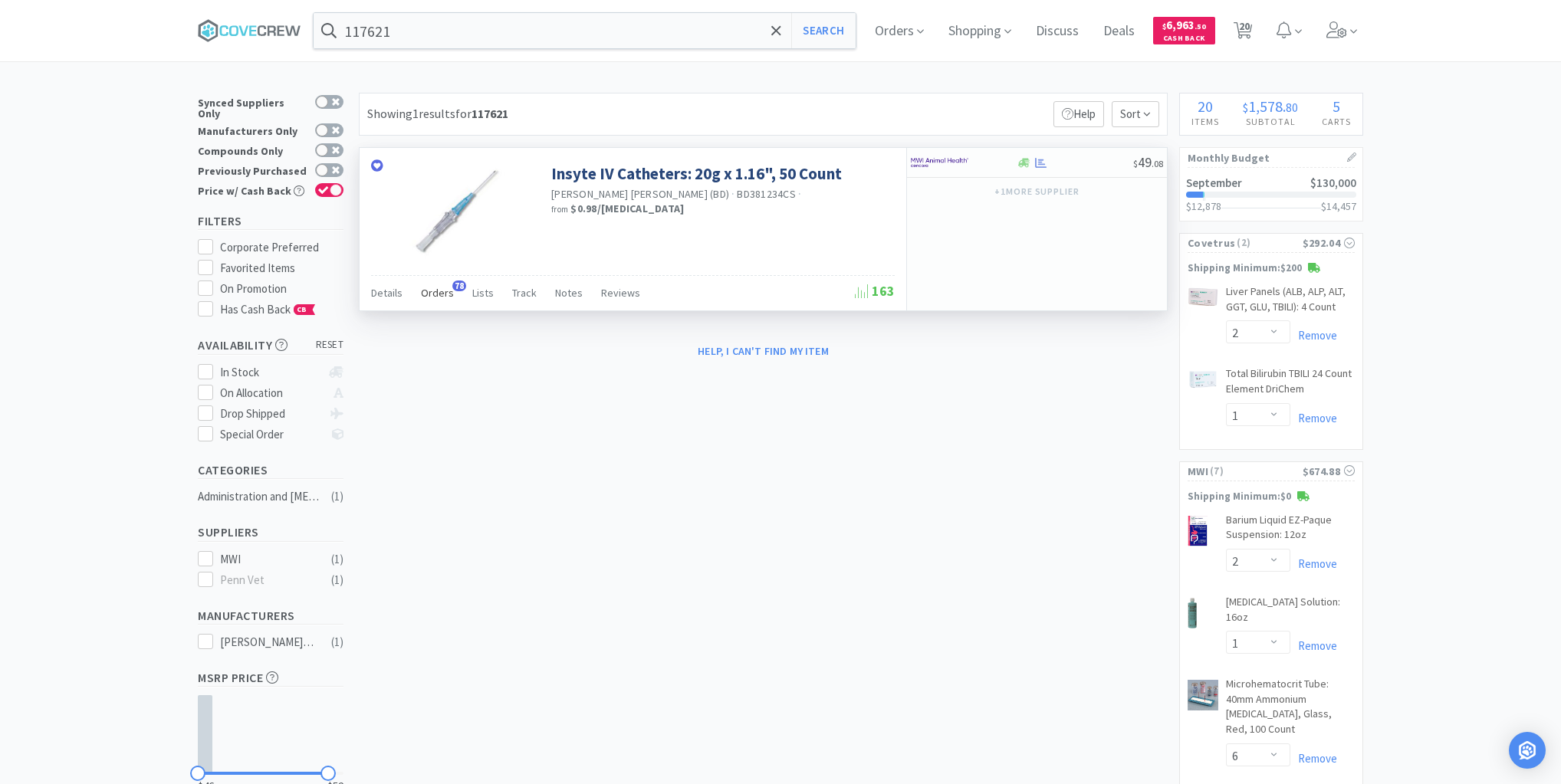
click at [433, 291] on span "Orders" at bounding box center [436, 292] width 33 height 14
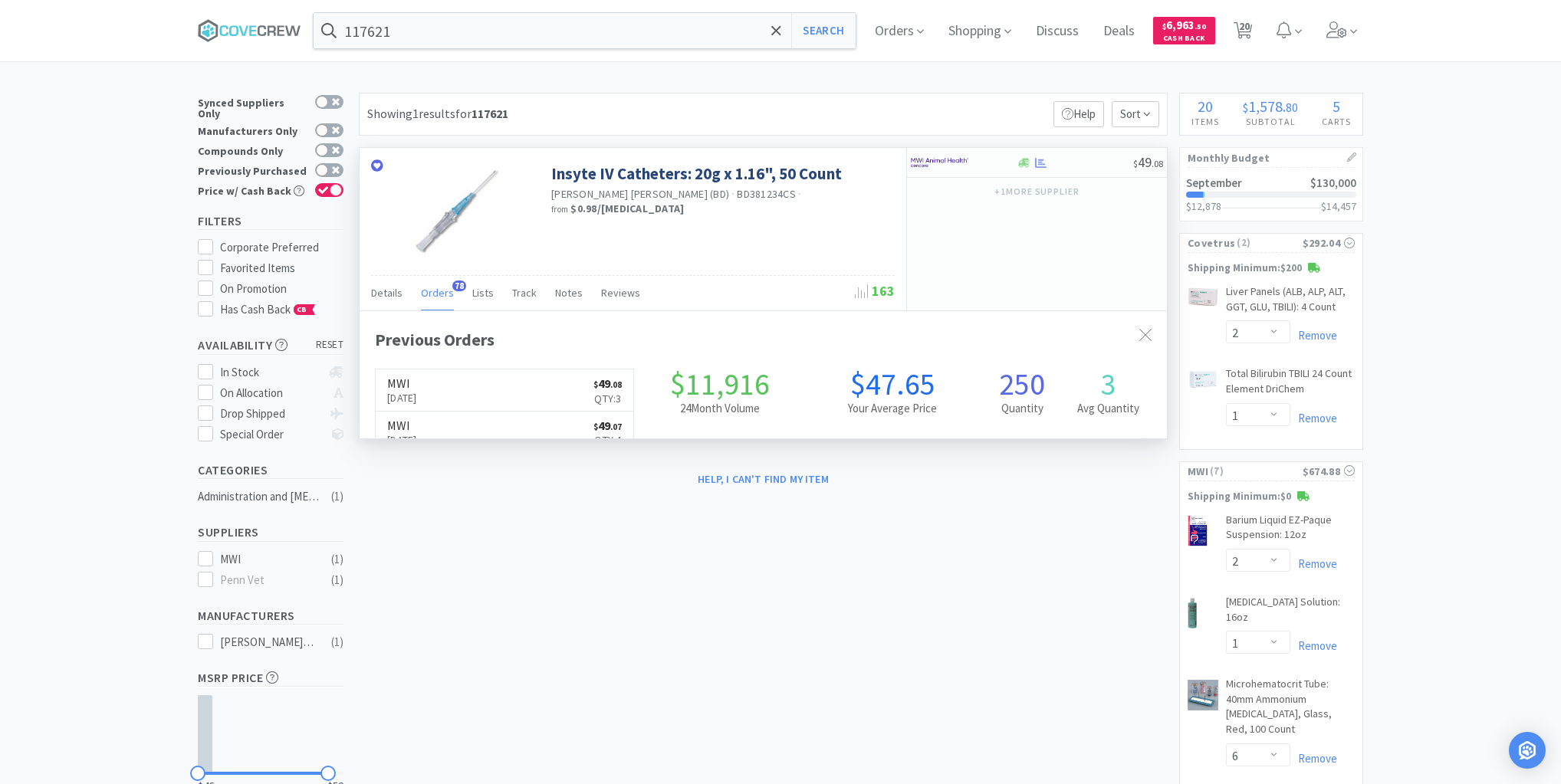
scroll to position [410, 807]
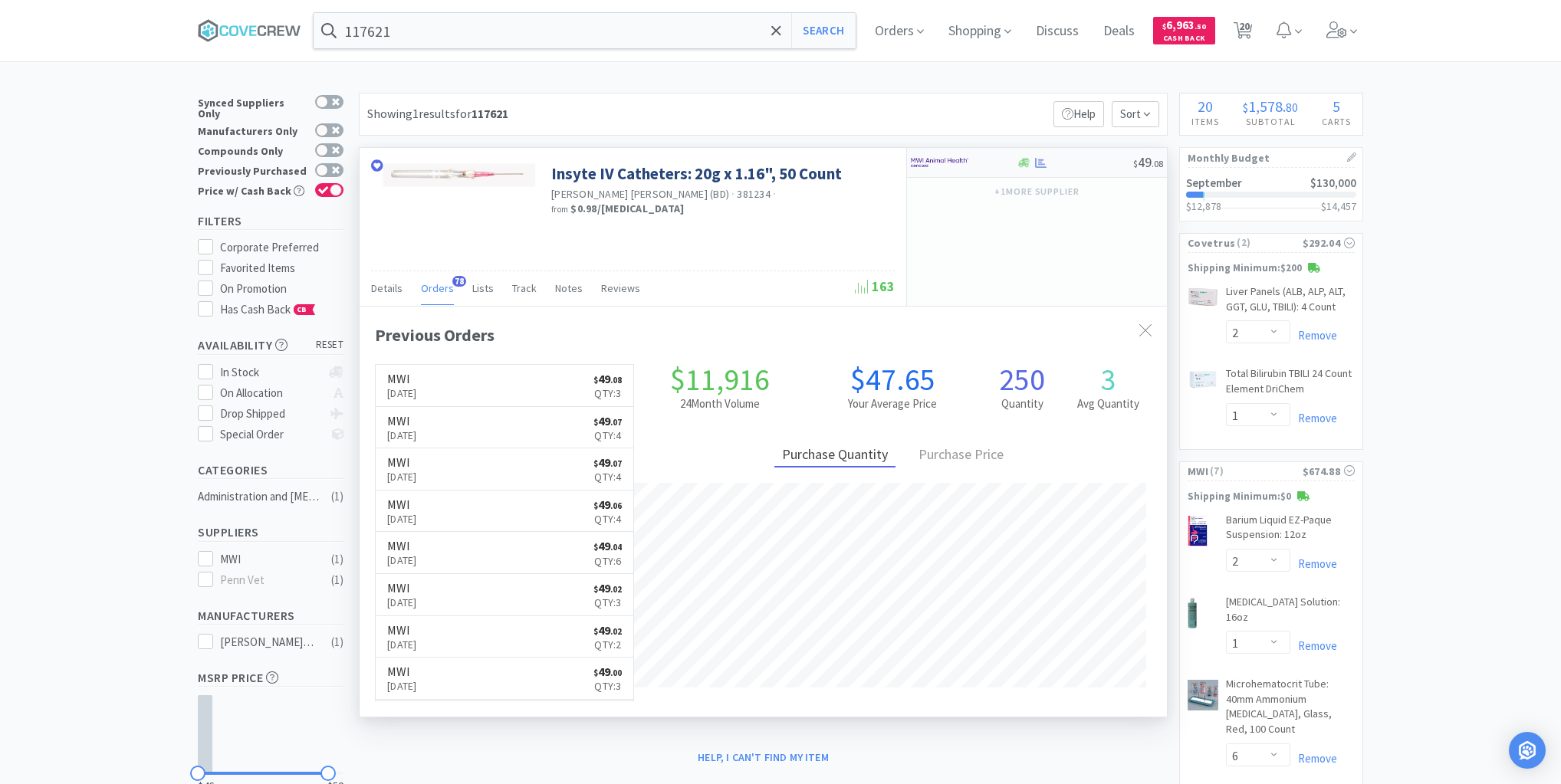
click at [1076, 164] on div at bounding box center [1074, 163] width 117 height 12
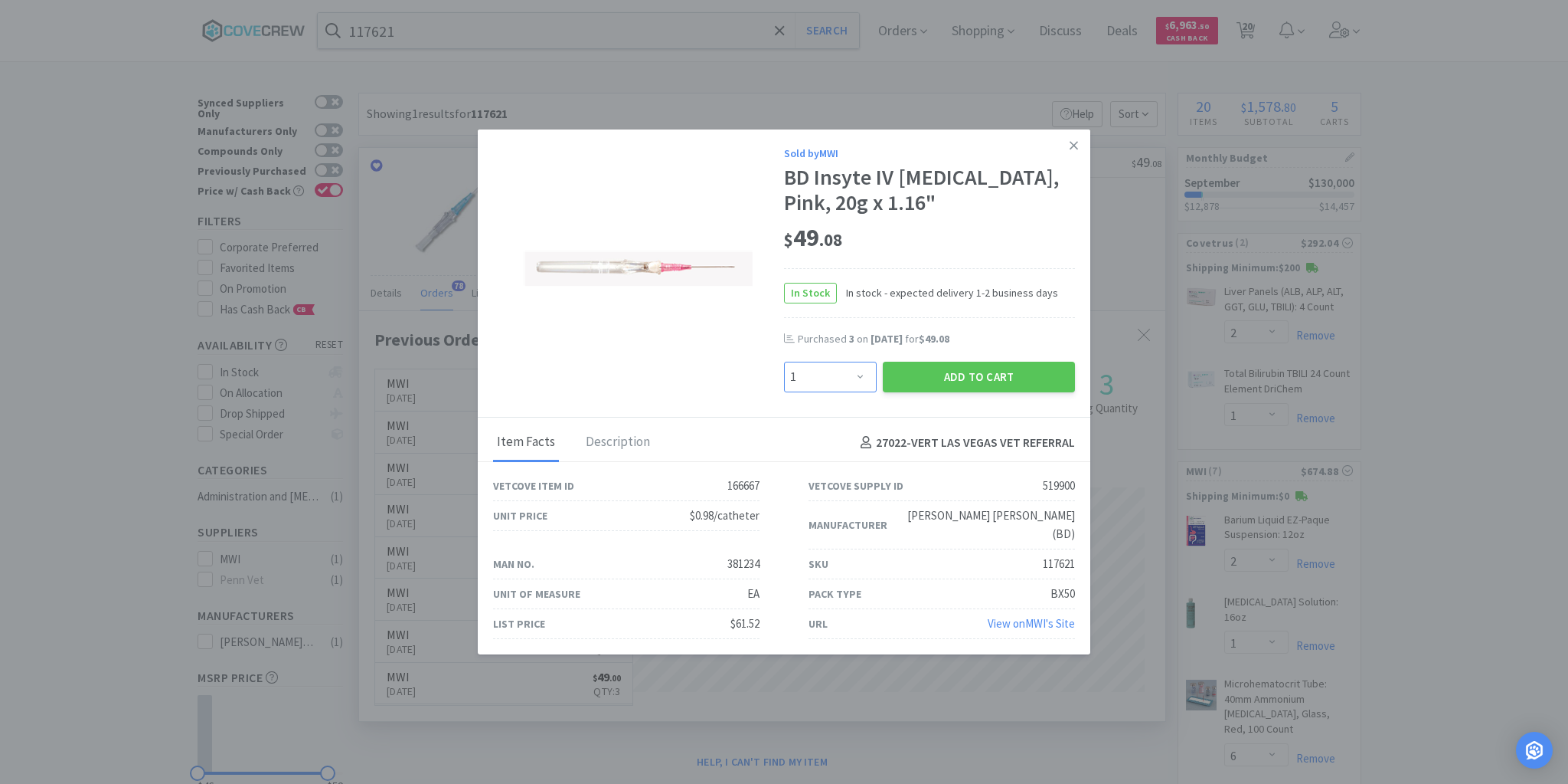
click at [862, 389] on select "Enter Quantity 1 2 3 4 5 6 7 8 9 10 11 12 13 14 15 16 17 18 19 20 Enter Quantity" at bounding box center [831, 377] width 93 height 31
select select "7"
click at [784, 372] on select "Enter Quantity 1 2 3 4 5 6 7 8 9 10 11 12 13 14 15 16 17 18 19 20 Enter Quantity" at bounding box center [831, 377] width 93 height 31
click at [1073, 150] on icon at bounding box center [1074, 145] width 9 height 9
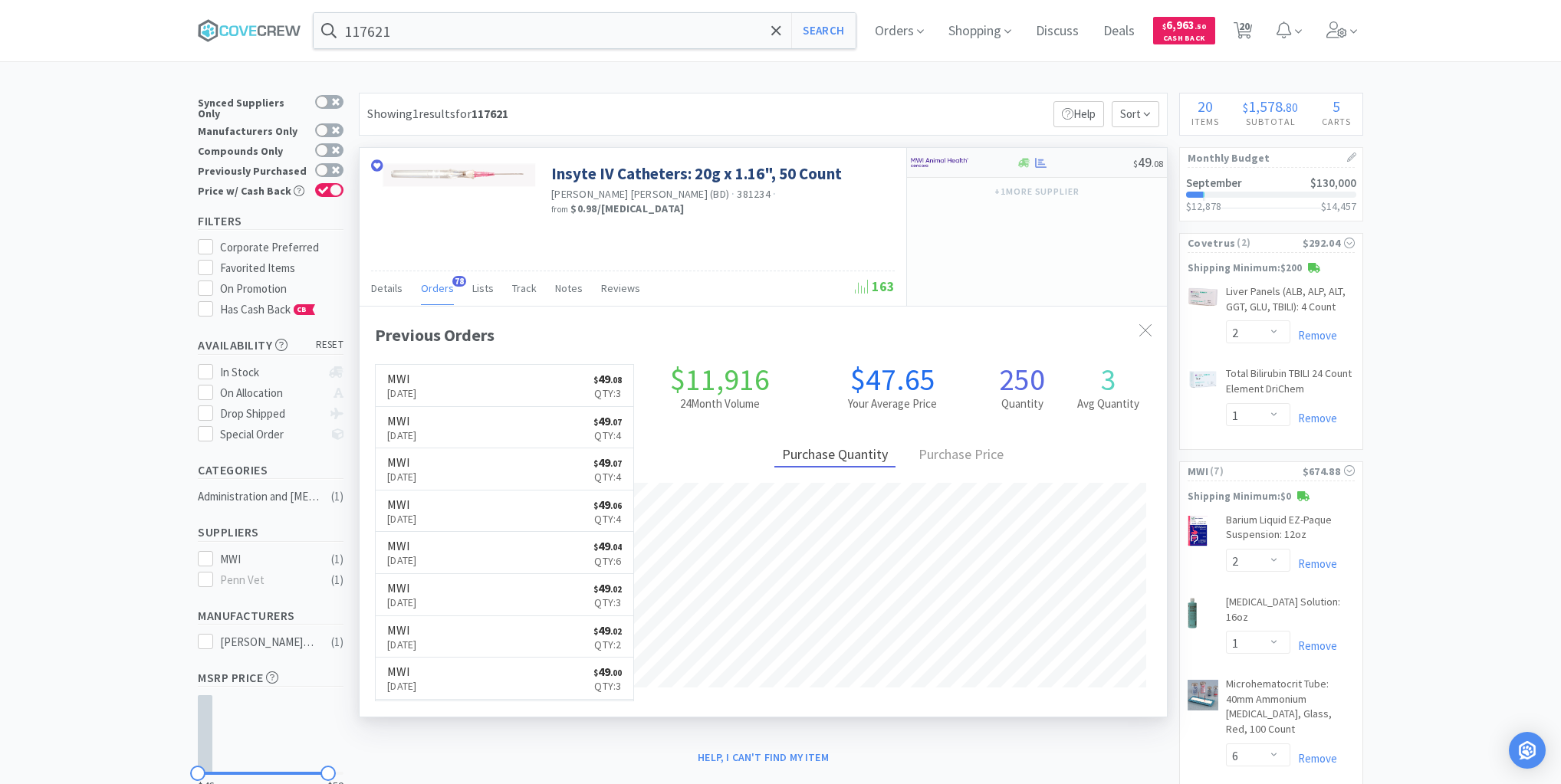
click at [1092, 167] on div "$ 49 . 08" at bounding box center [1036, 163] width 260 height 30
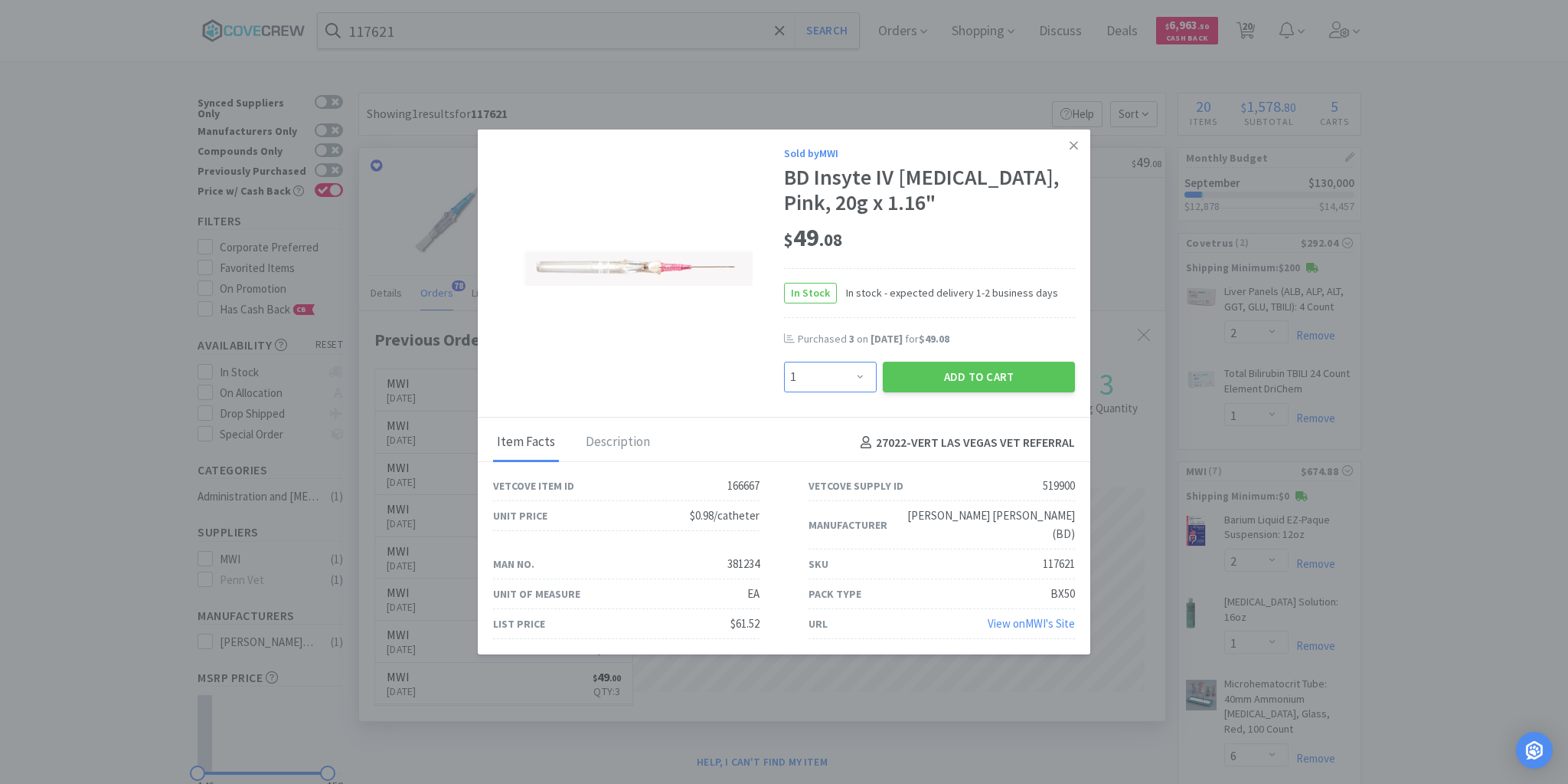
click at [864, 389] on select "Enter Quantity 1 2 3 4 5 6 7 8 9 10 11 12 13 14 15 16 17 18 19 20 Enter Quantity" at bounding box center [831, 377] width 93 height 31
select select "4"
click at [784, 372] on select "Enter Quantity 1 2 3 4 5 6 7 8 9 10 11 12 13 14 15 16 17 18 19 20 Enter Quantity" at bounding box center [831, 377] width 93 height 31
click at [968, 383] on button "Add to Cart" at bounding box center [979, 377] width 192 height 31
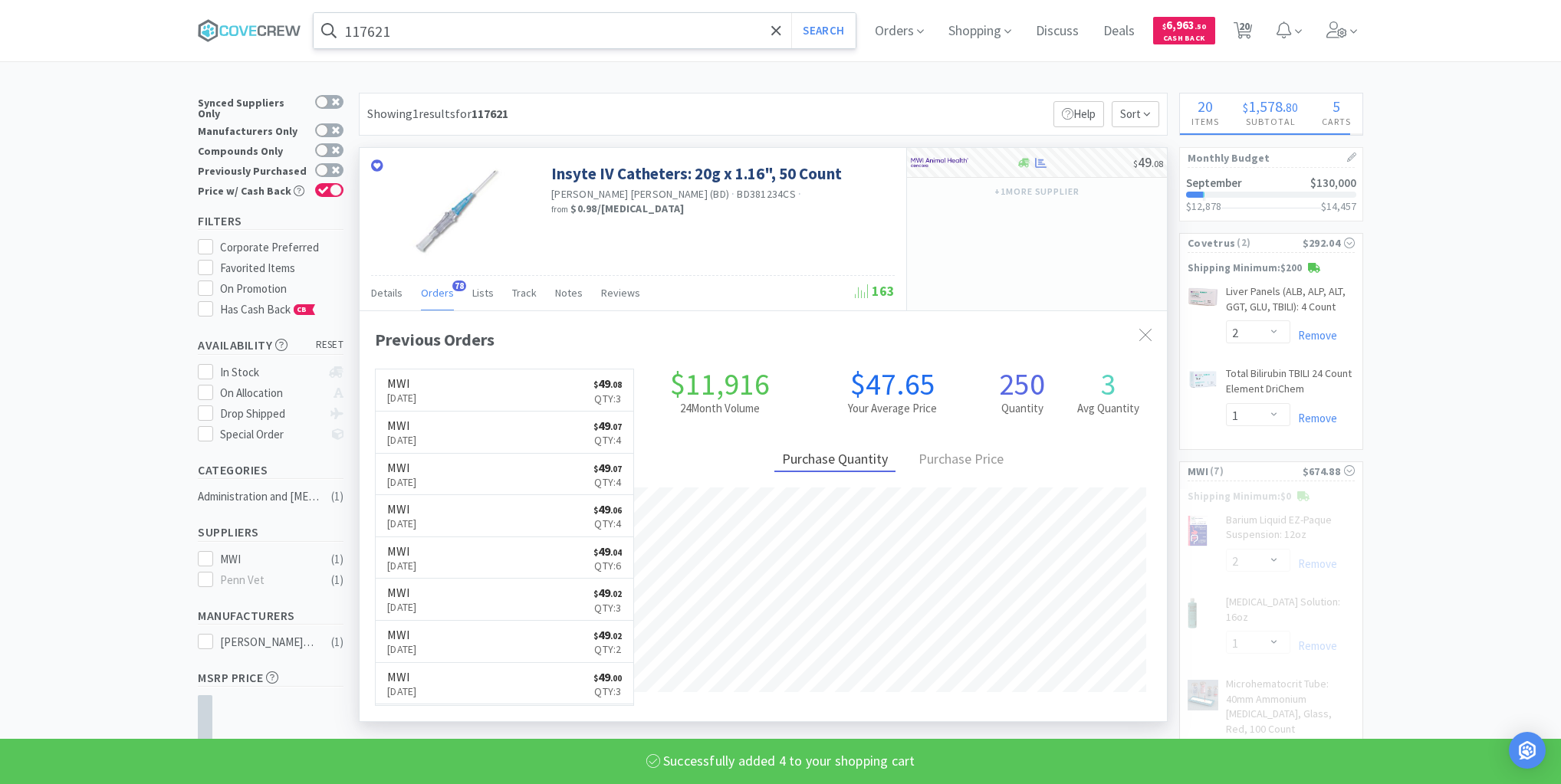
click at [708, 23] on input "117621" at bounding box center [584, 31] width 541 height 36
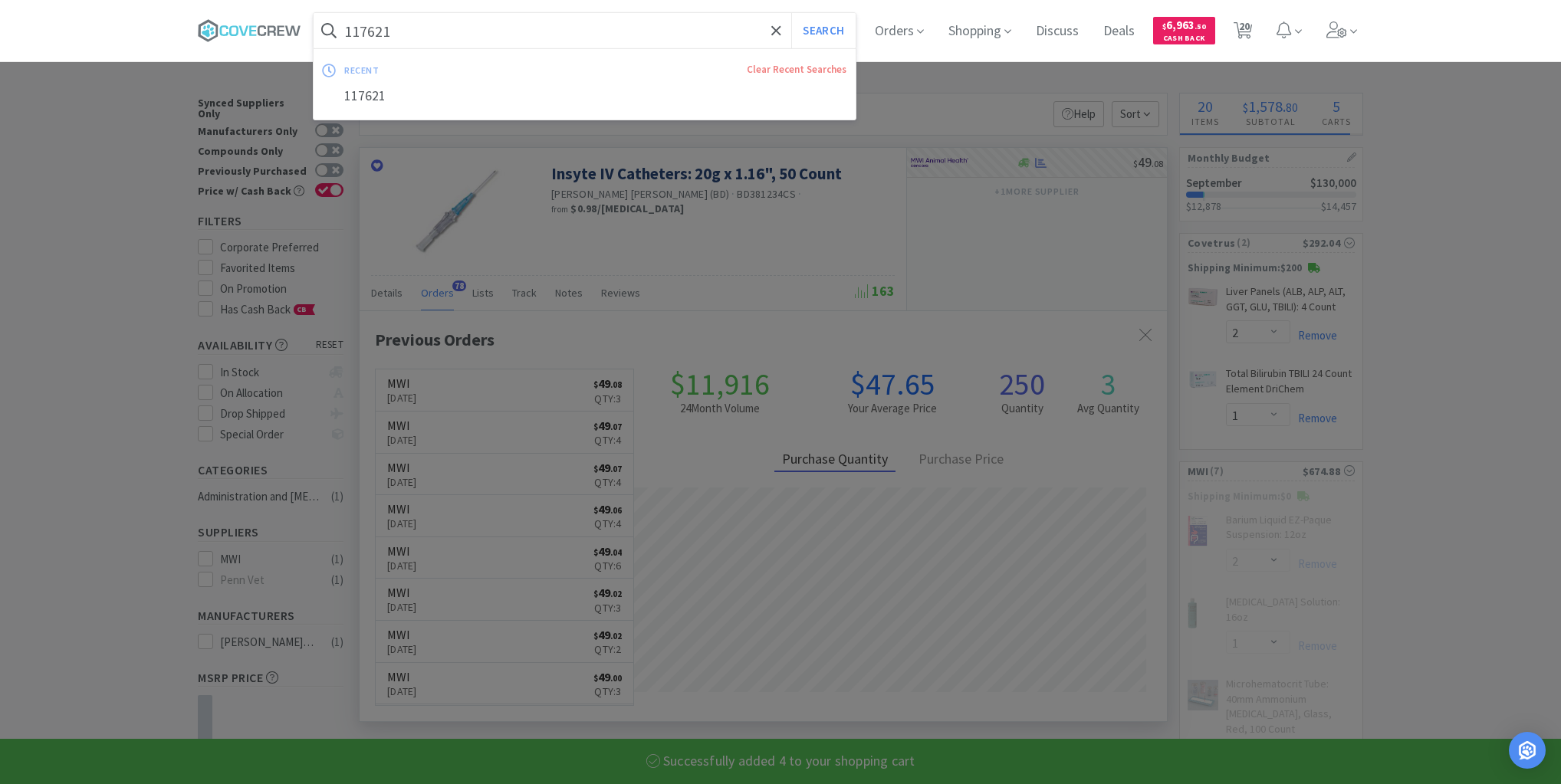
select select "4"
select select "6"
select select "2"
select select "4"
select select "2"
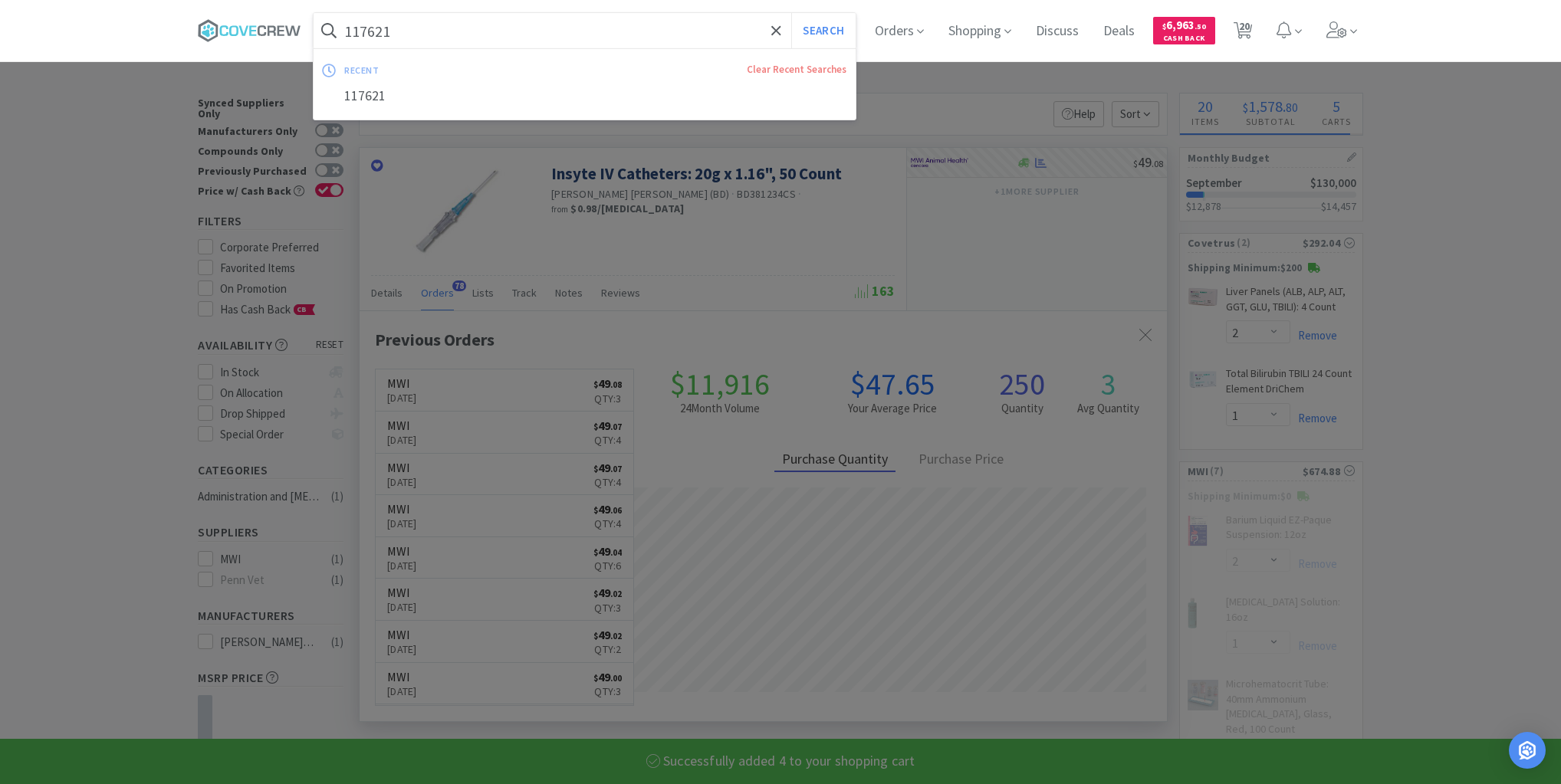
select select "20"
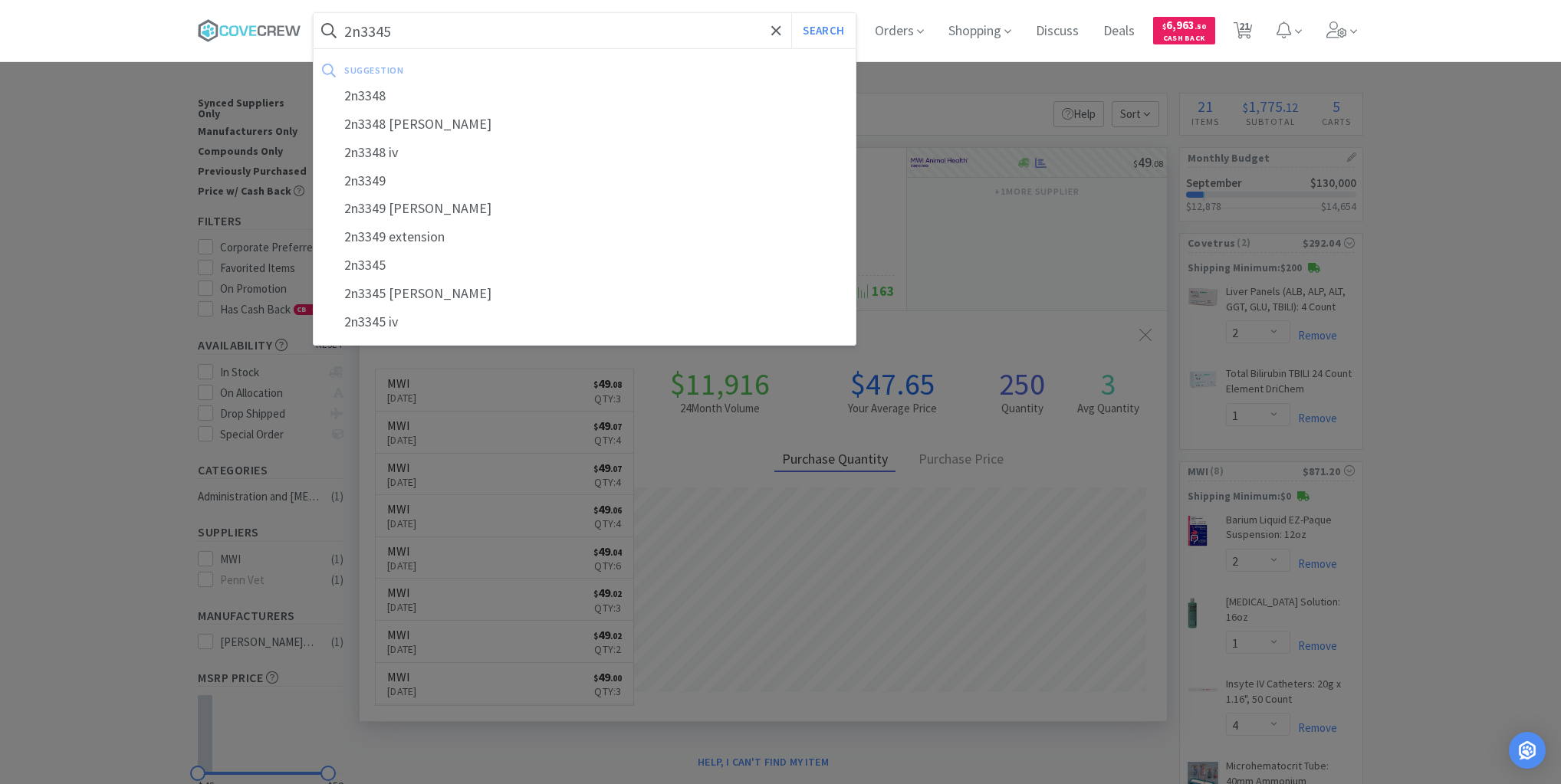
type input "2n3345"
click at [791, 13] on button "Search" at bounding box center [823, 31] width 63 height 36
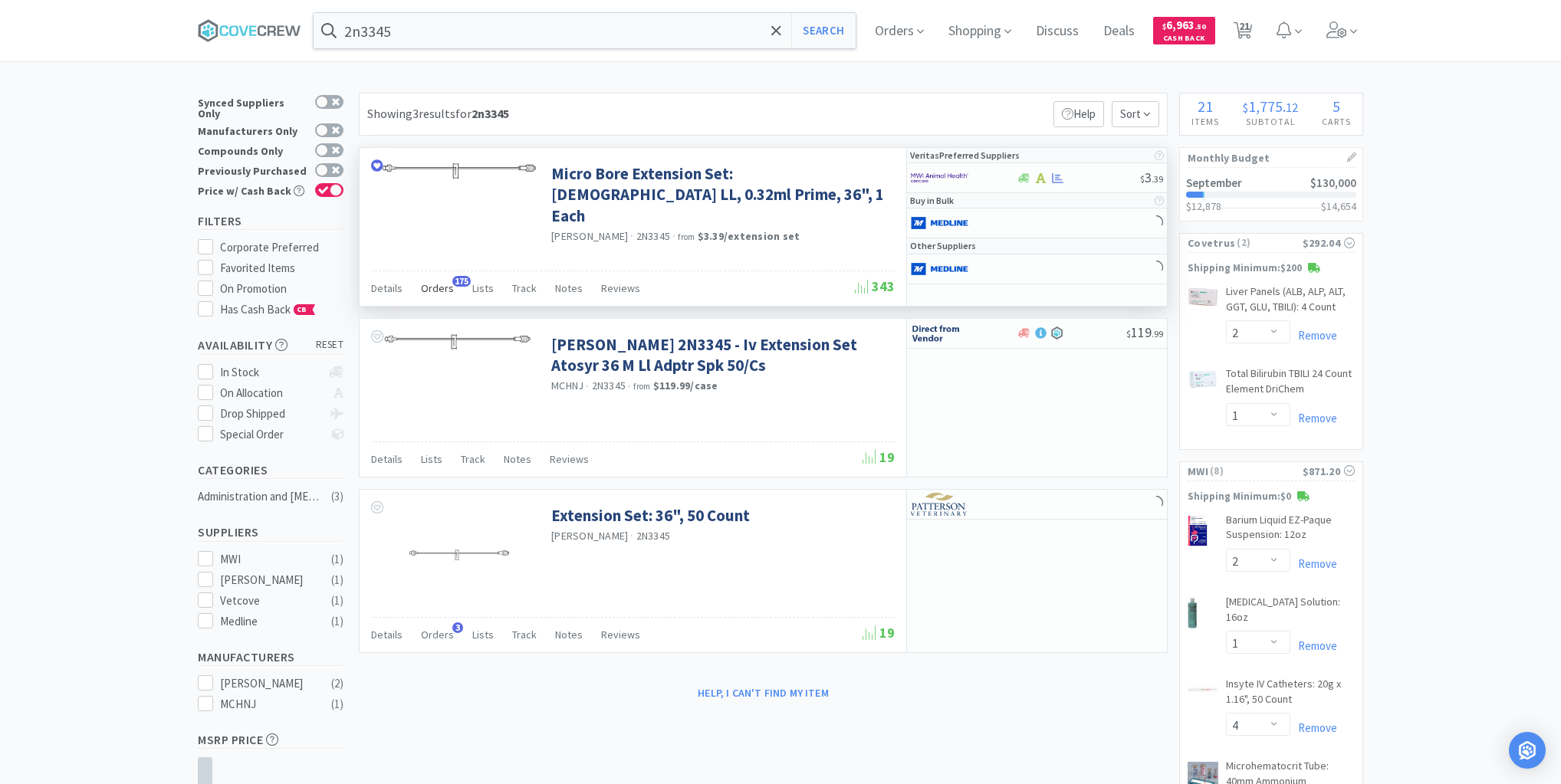
click at [445, 285] on span "Orders" at bounding box center [436, 288] width 33 height 14
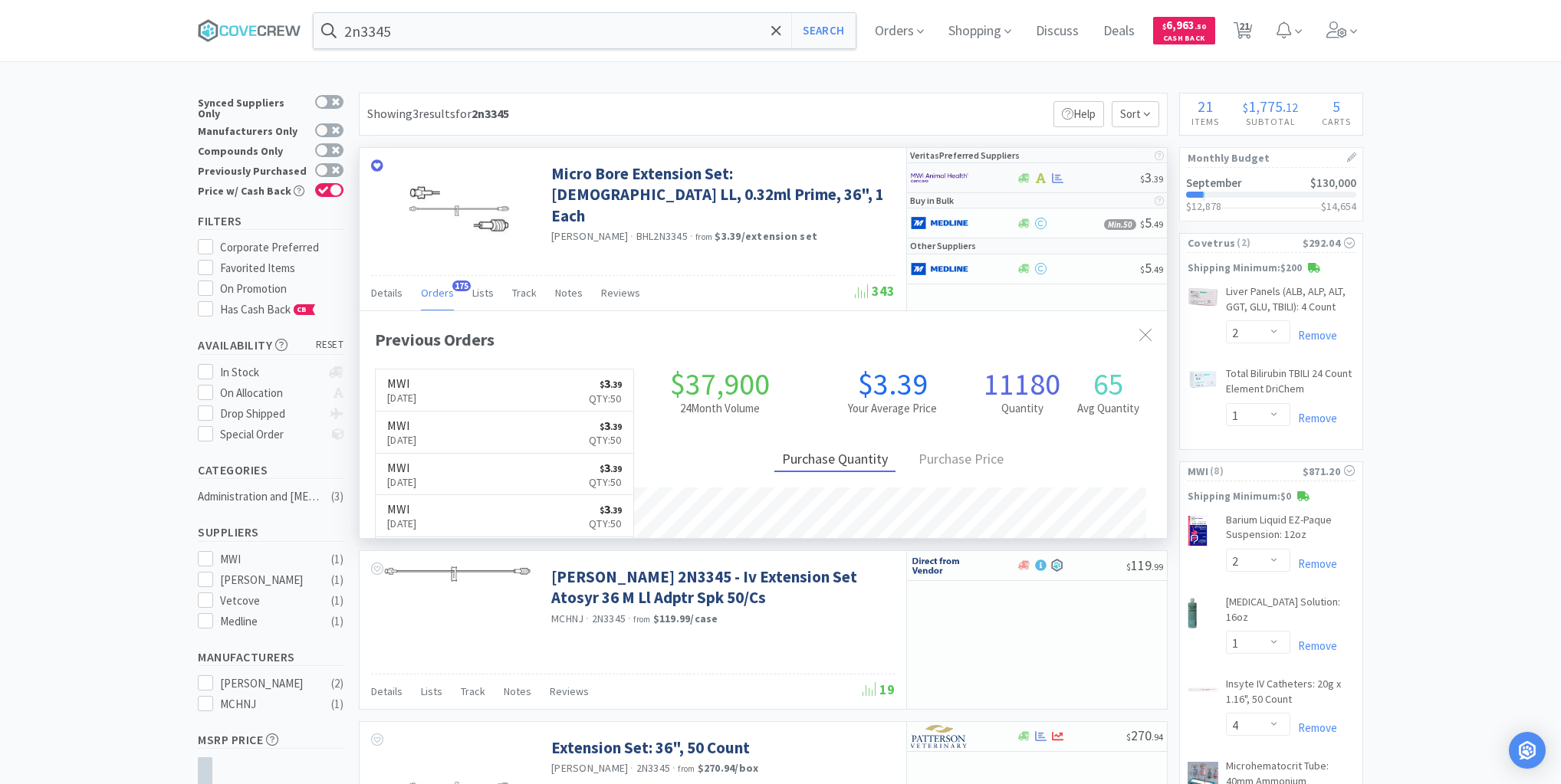
scroll to position [410, 807]
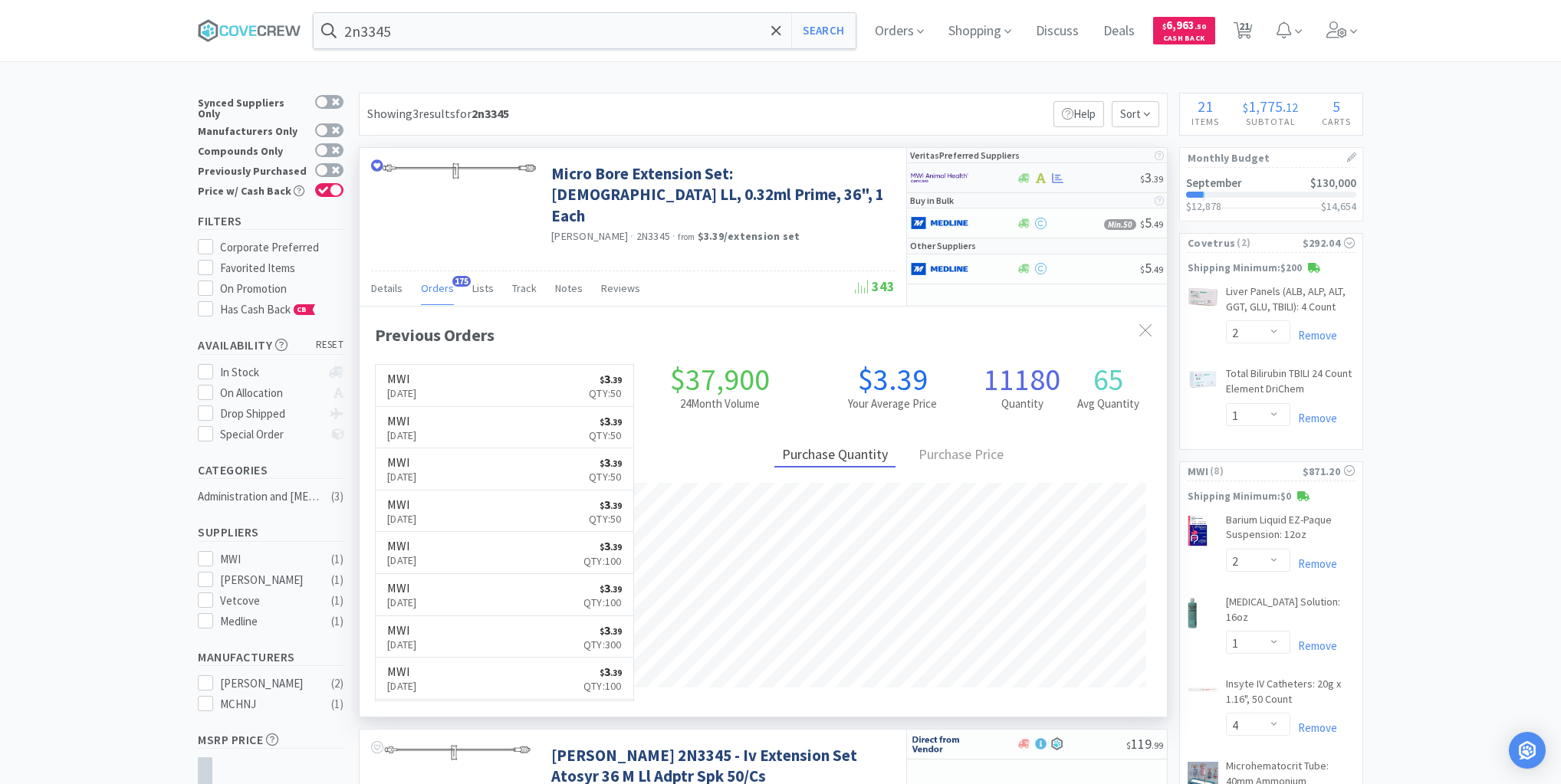
click at [985, 174] on div at bounding box center [952, 177] width 84 height 26
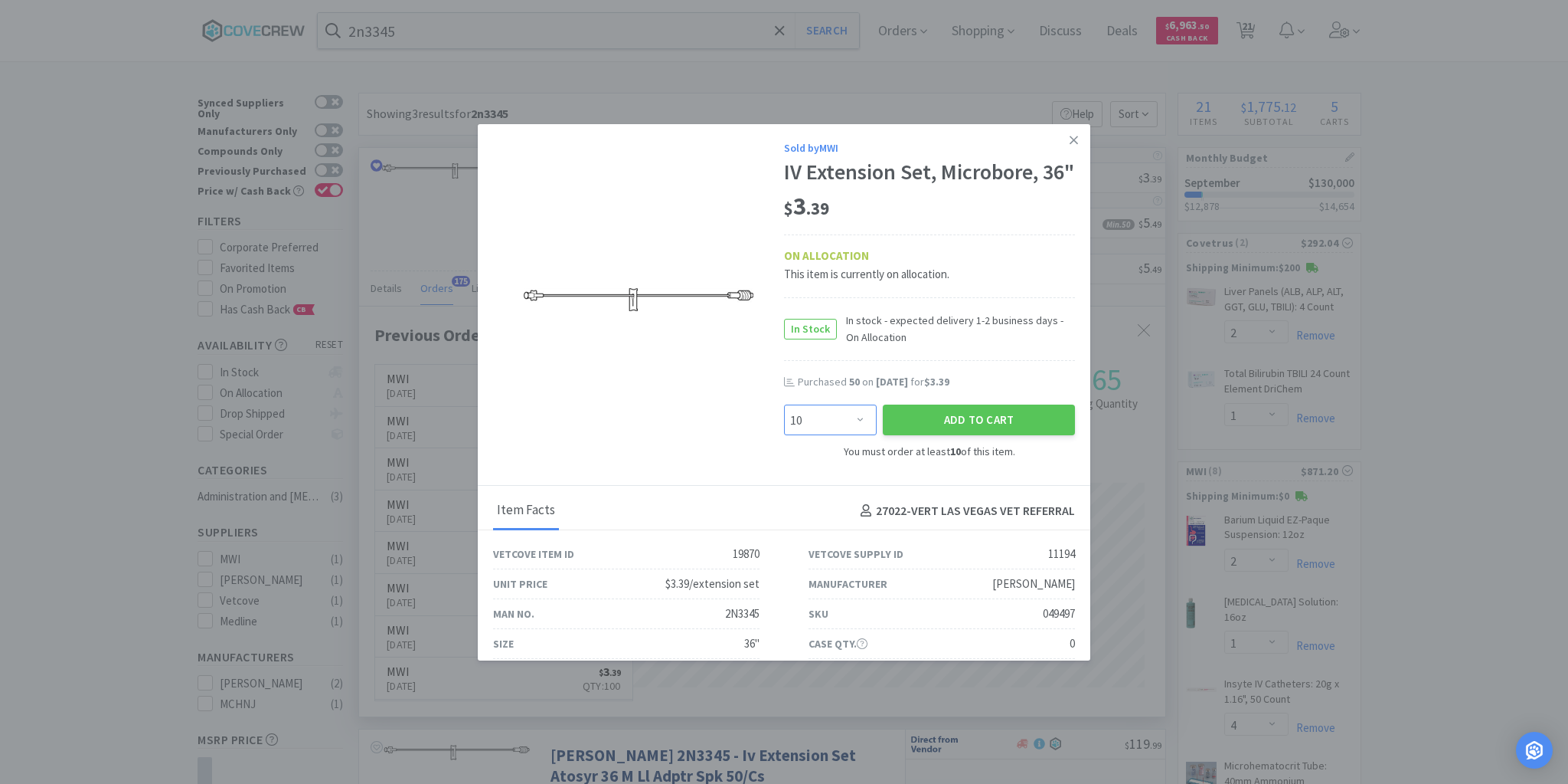
click at [857, 435] on select "Enter Quantity 10 20 30 40 50 60 70 80 90 100 110 120 130 140 150 160 170 180 1…" at bounding box center [831, 419] width 93 height 31
select select "100"
click at [784, 430] on select "Enter Quantity 10 20 30 40 50 60 70 80 90 100 110 120 130 140 150 160 170 180 1…" at bounding box center [831, 419] width 93 height 31
click at [951, 435] on button "Add to Cart" at bounding box center [979, 419] width 192 height 31
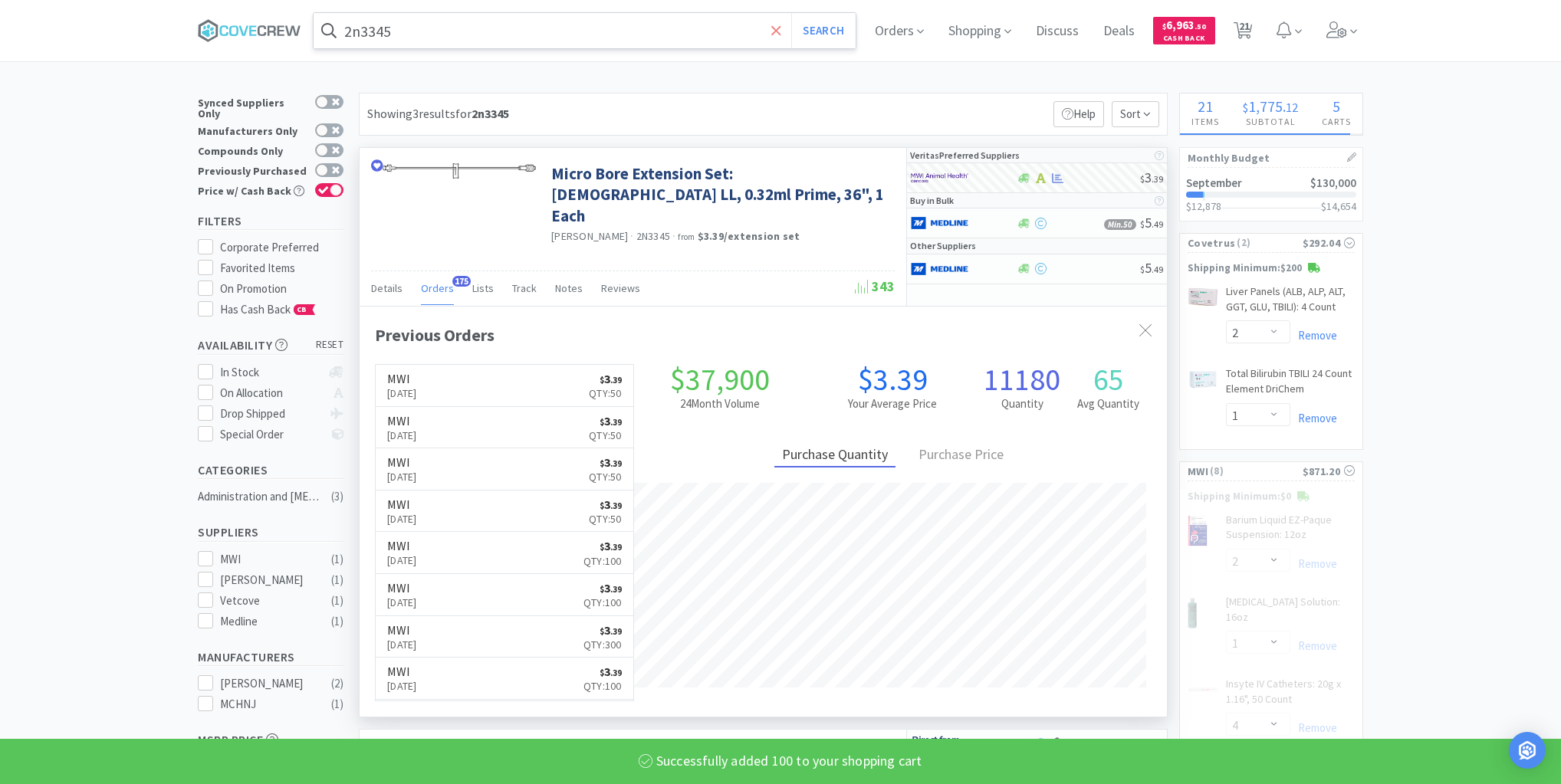
select select "6"
select select "2"
select select "4"
select select "2"
select select "100"
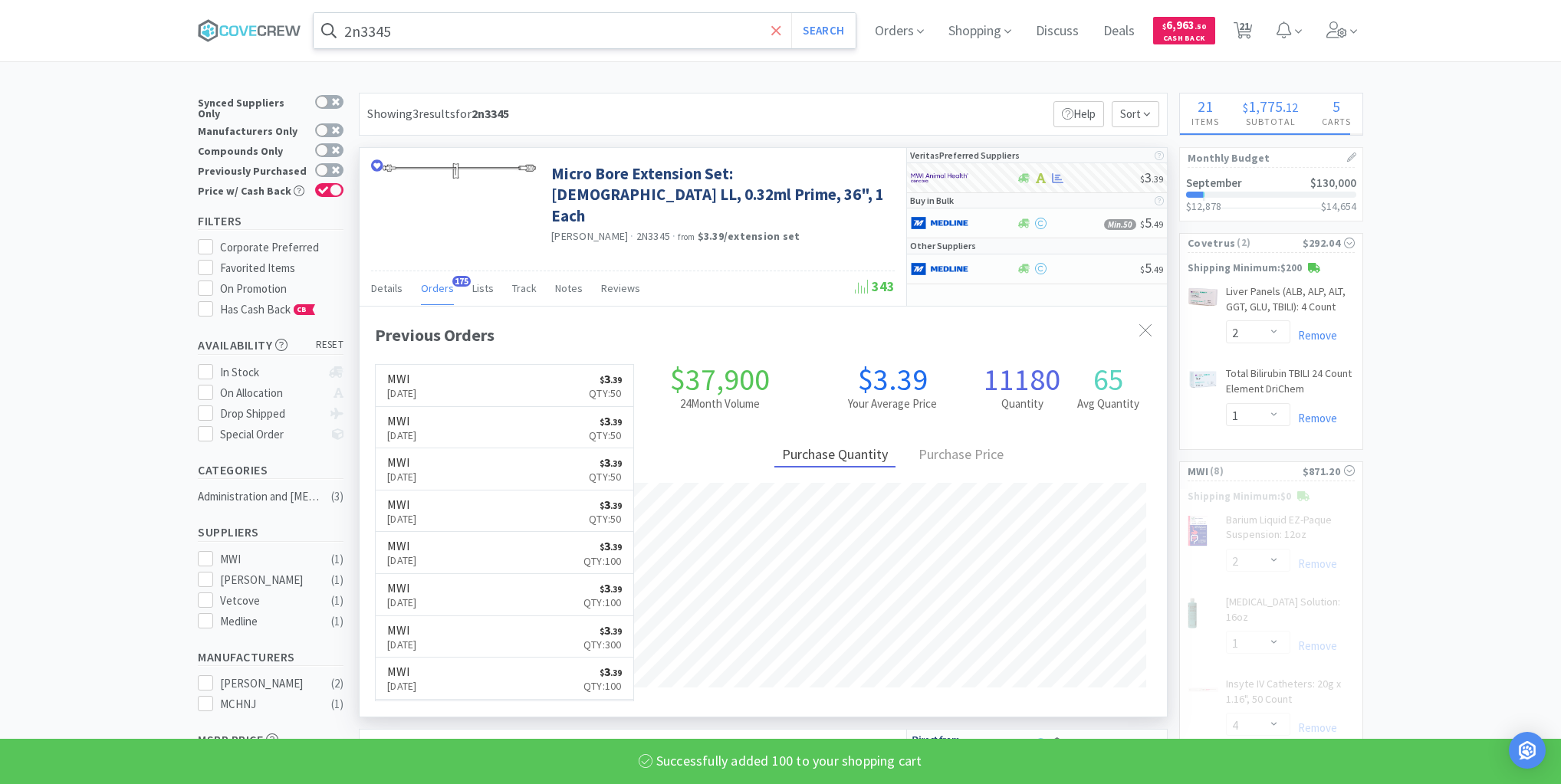
select select "20"
click at [743, 37] on input "2n3345" at bounding box center [584, 31] width 541 height 36
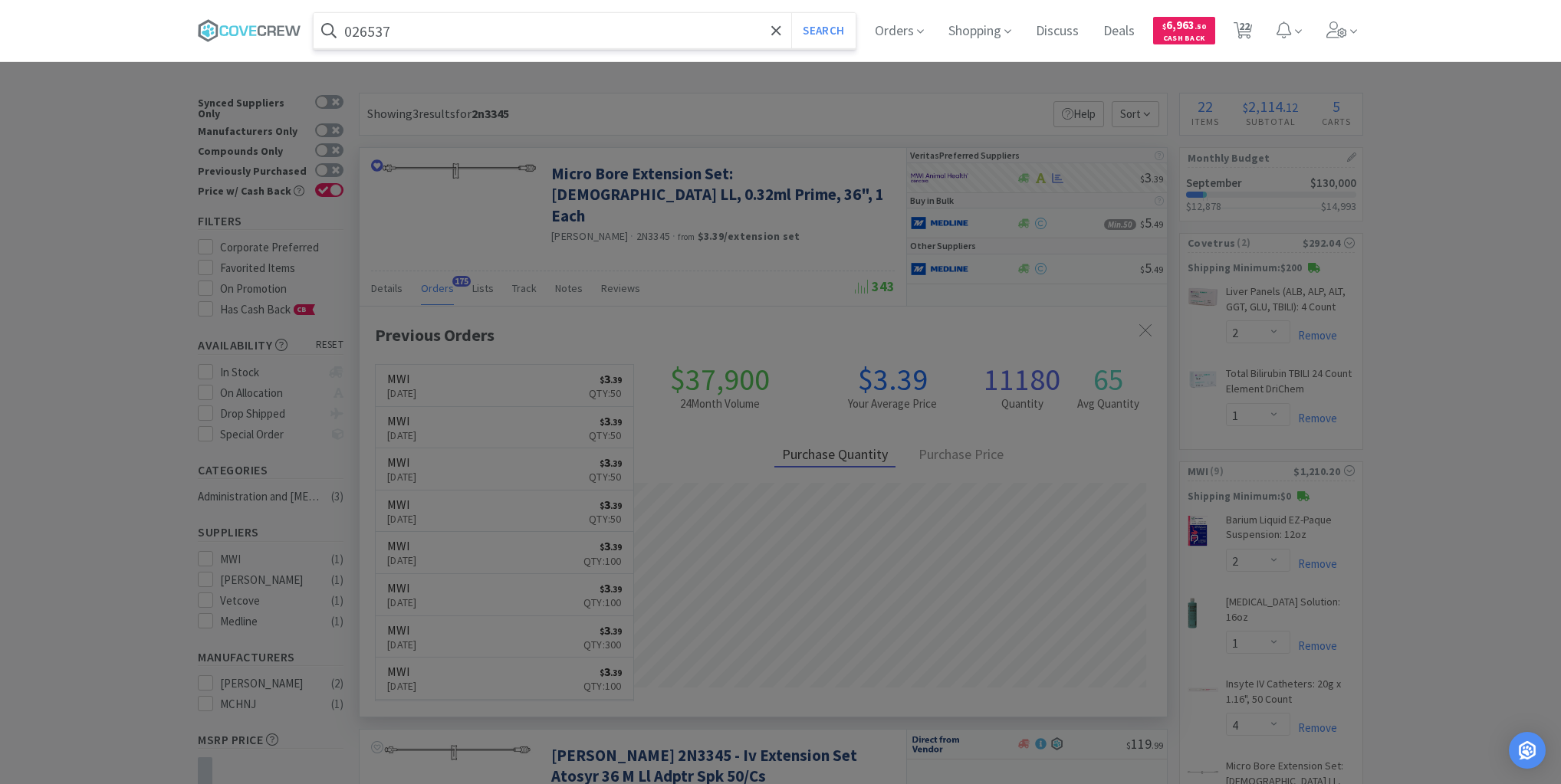
type input "026537"
click at [791, 13] on button "Search" at bounding box center [823, 31] width 63 height 36
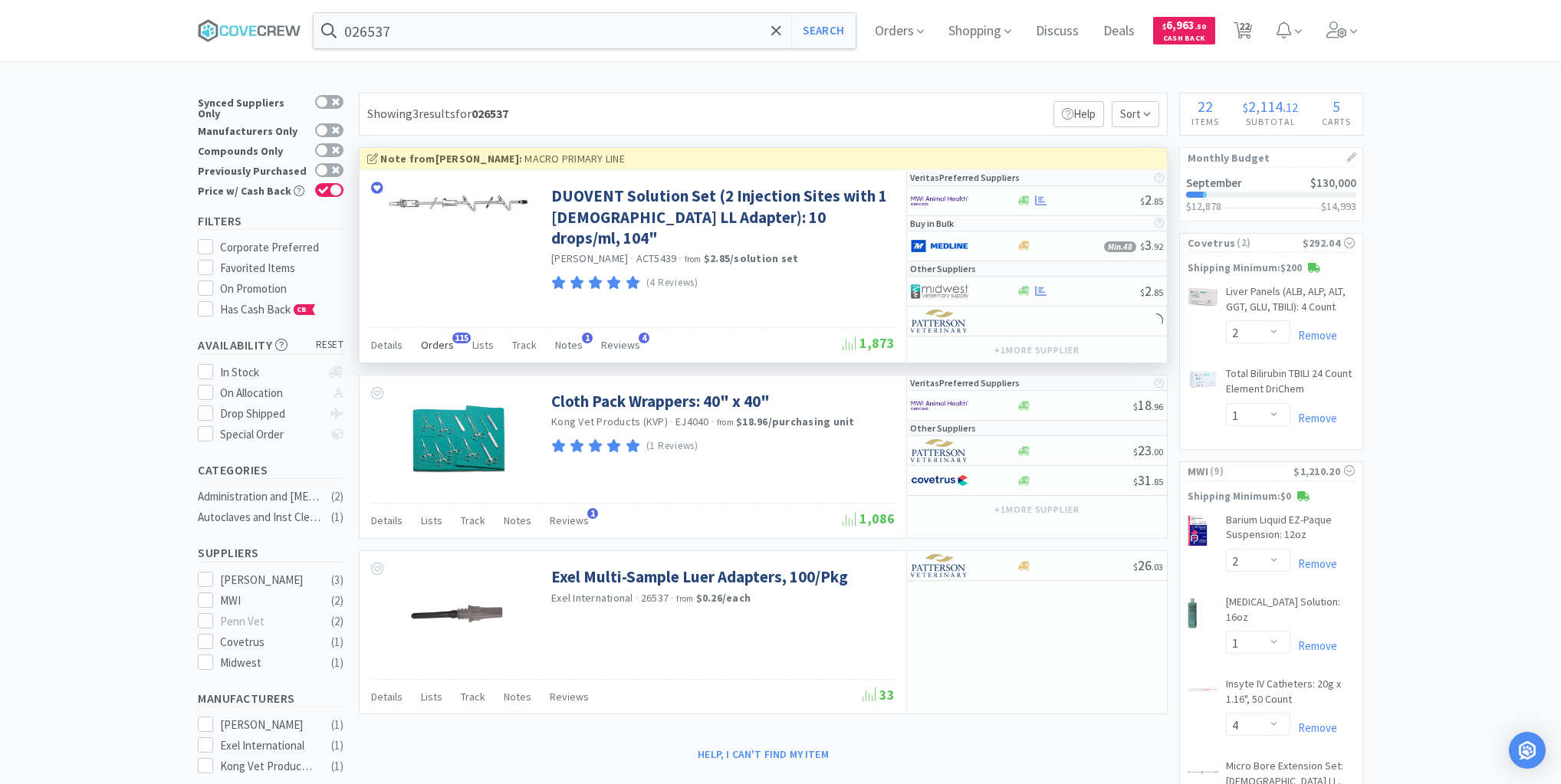
click at [434, 344] on span "Orders" at bounding box center [436, 345] width 33 height 14
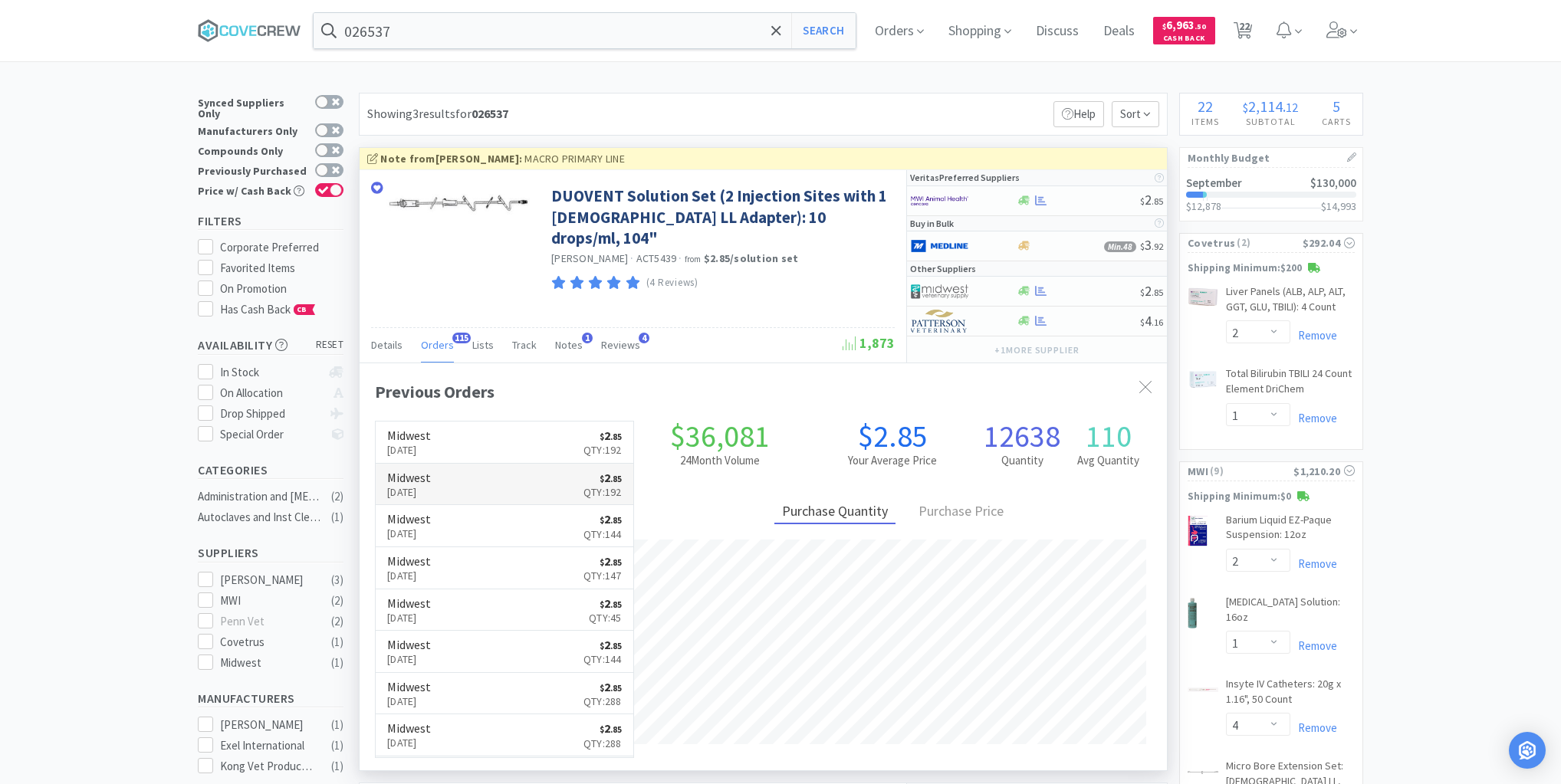
scroll to position [410, 807]
click at [1070, 197] on div at bounding box center [1077, 200] width 124 height 12
select select "1"
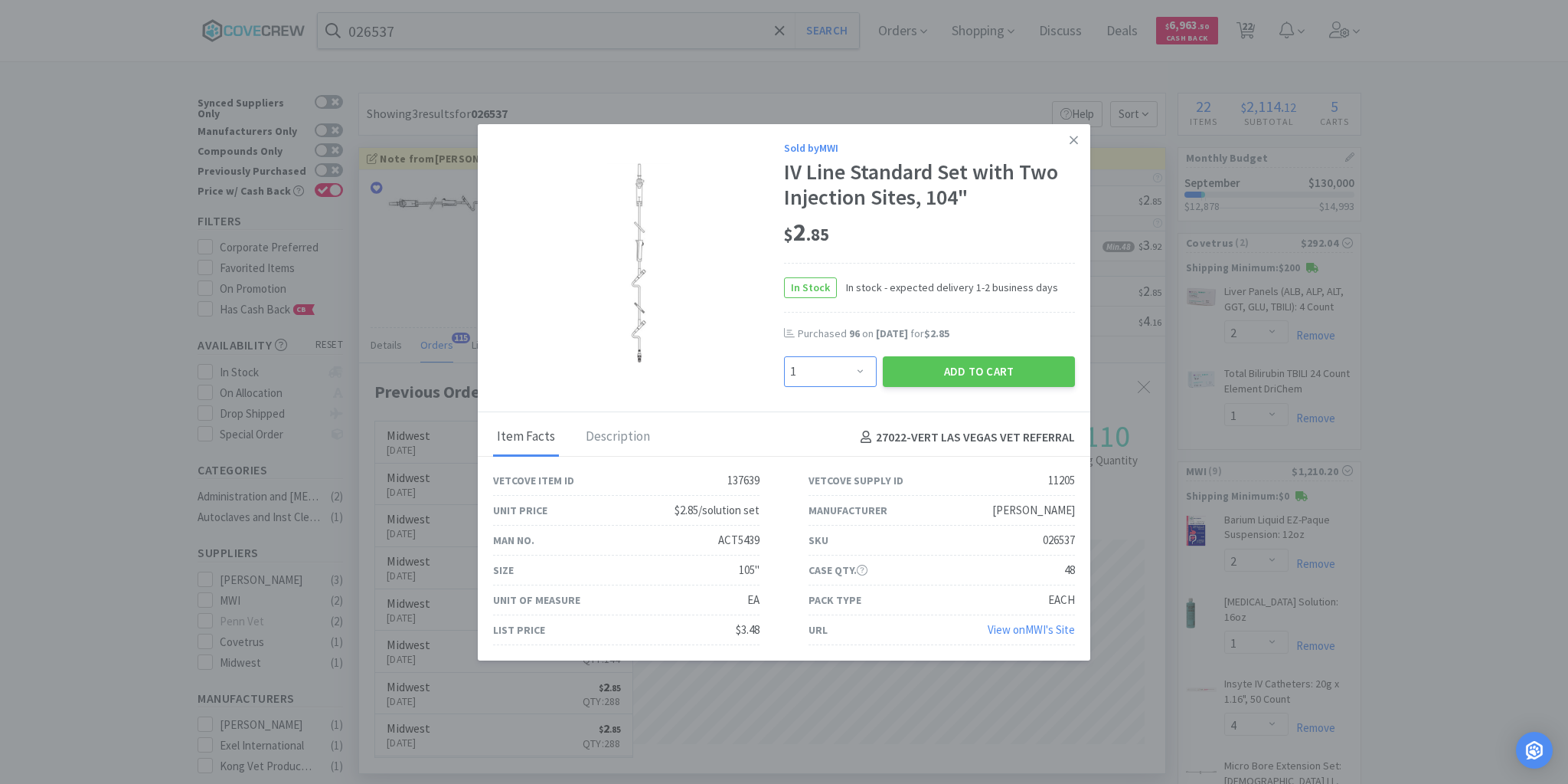
click at [864, 370] on select "Enter Quantity 1 2 3 4 5 6 7 8 9 10 11 12 13 14 15 16 17 18 19 20 Enter Quantity" at bounding box center [831, 371] width 93 height 31
type input "96"
click at [980, 371] on button "Add to Cart" at bounding box center [979, 371] width 192 height 31
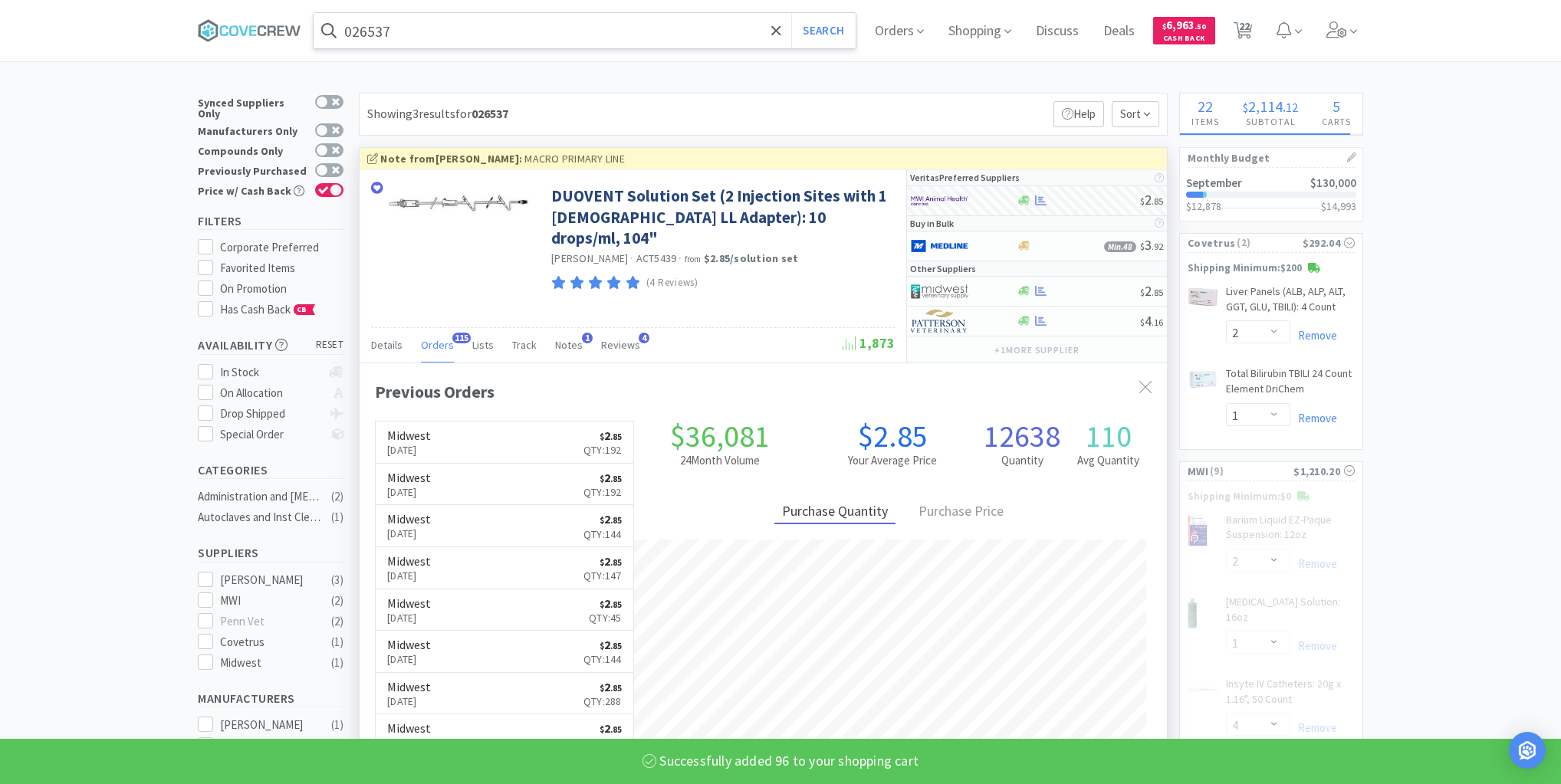
select select "6"
select select "2"
select select "4"
select select "2"
select select "96"
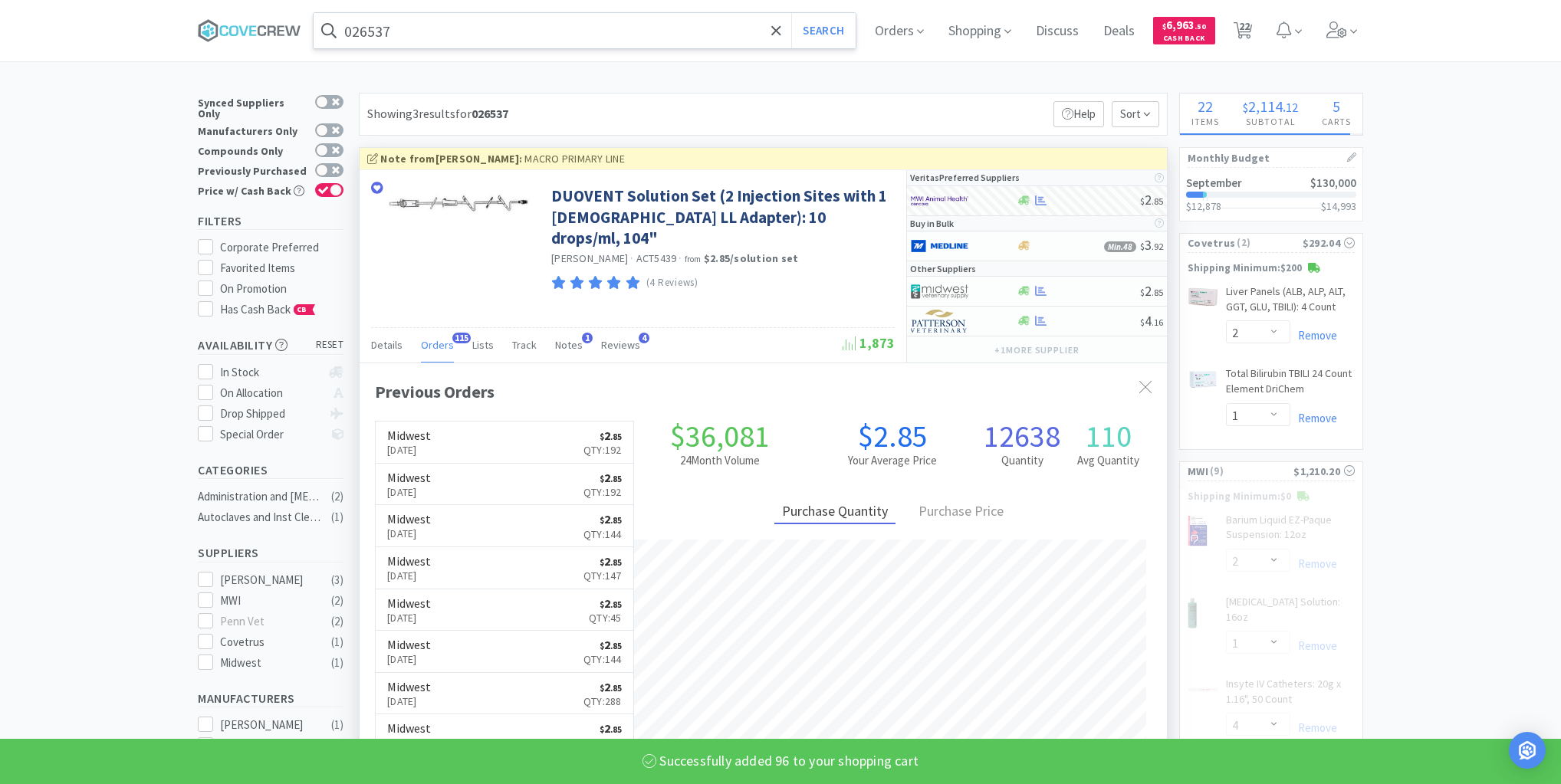
select select "4"
select select "100"
select select "20"
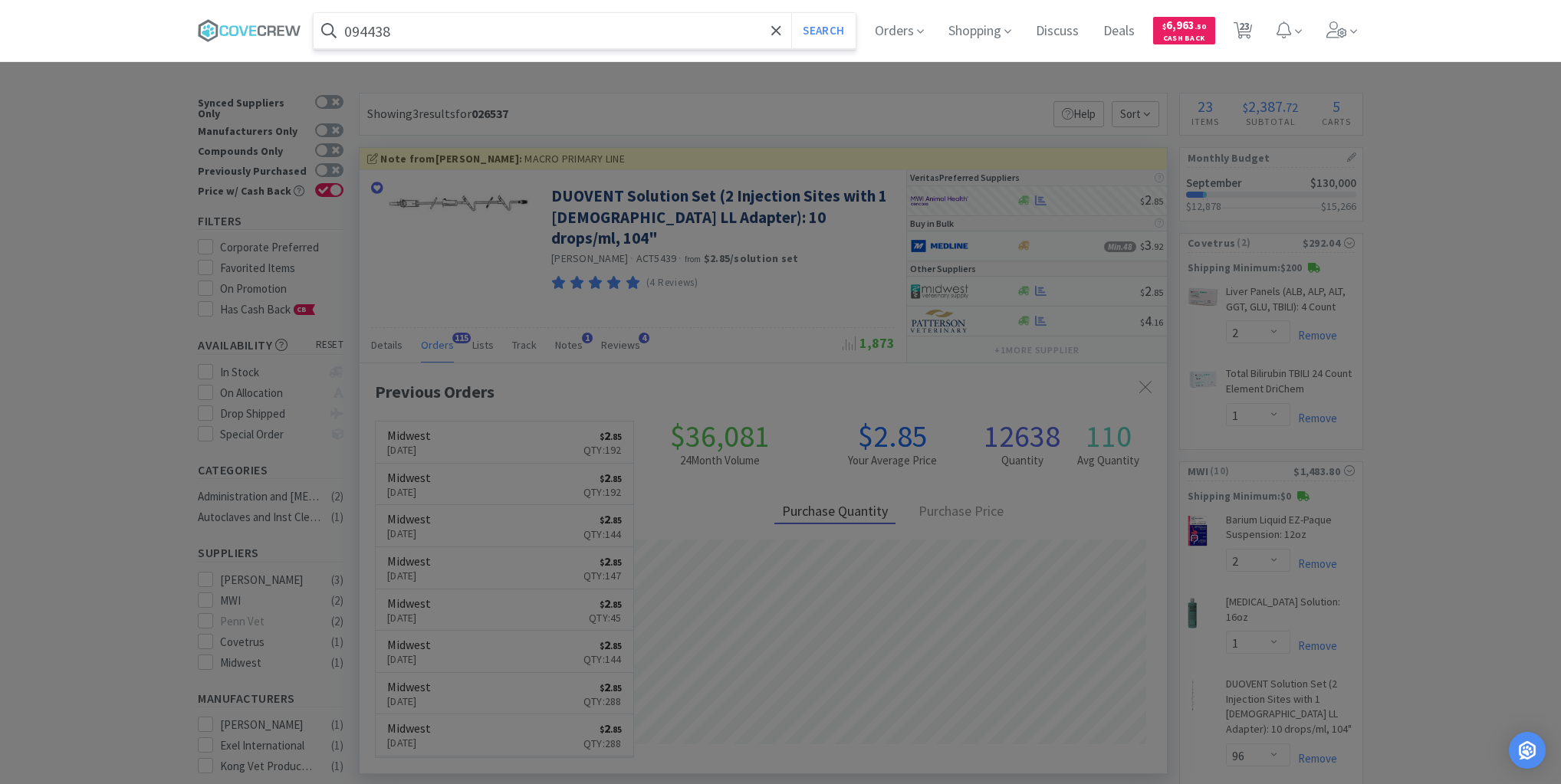
type input "094438"
click at [791, 13] on button "Search" at bounding box center [823, 31] width 63 height 36
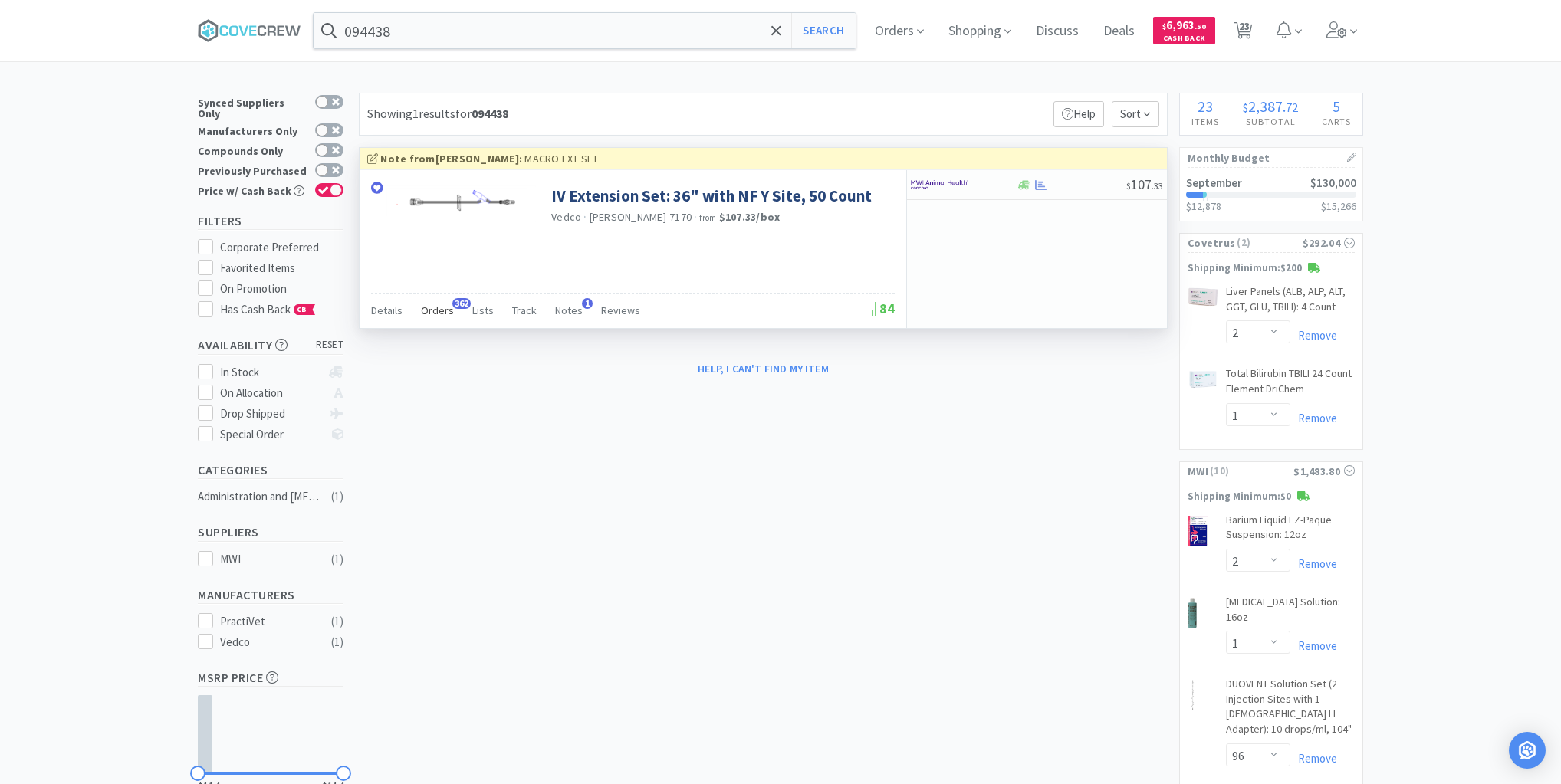
click at [445, 309] on span "Orders" at bounding box center [436, 310] width 33 height 14
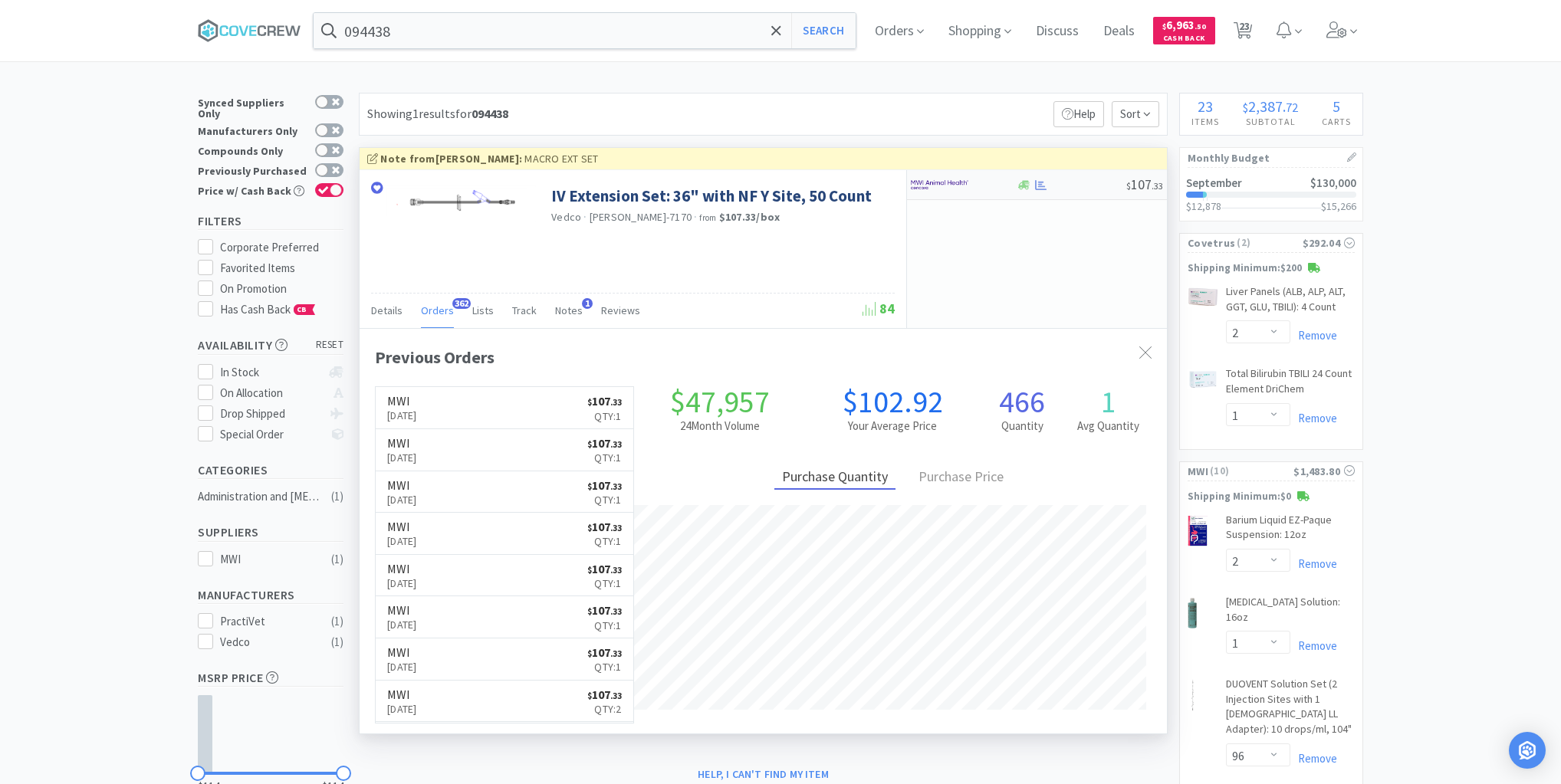
click at [1069, 185] on div at bounding box center [1070, 185] width 110 height 12
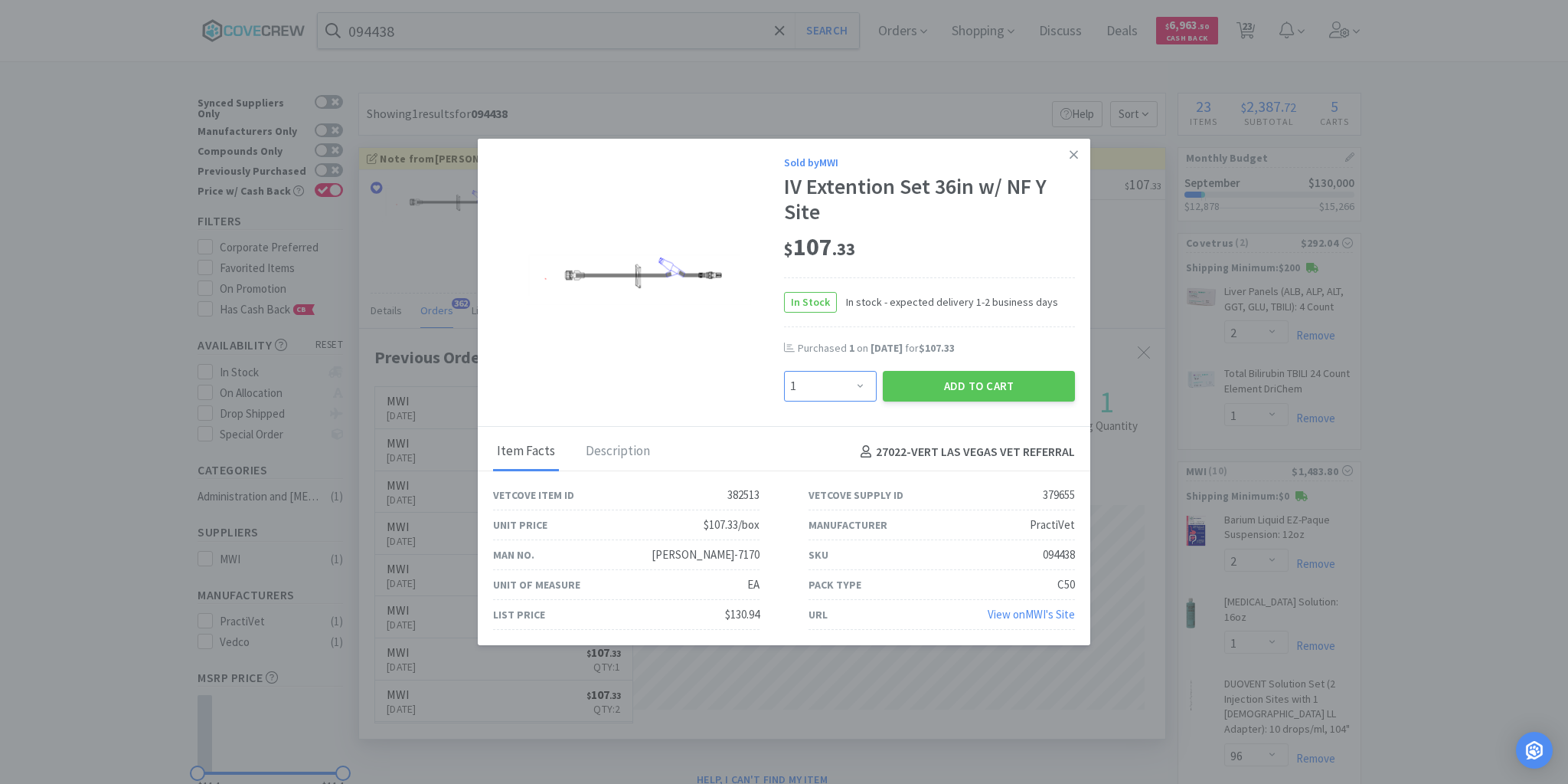
click at [858, 387] on select "Enter Quantity 1 2 3 4 5 6 7 8 9 10 11 12 13 14 15 16 17 18 19 20 Enter Quantity" at bounding box center [831, 386] width 93 height 31
select select "3"
click at [784, 372] on select "Enter Quantity 1 2 3 4 5 6 7 8 9 10 11 12 13 14 15 16 17 18 19 20 Enter Quantity" at bounding box center [831, 386] width 93 height 31
click at [922, 383] on button "Add to Cart" at bounding box center [979, 386] width 192 height 31
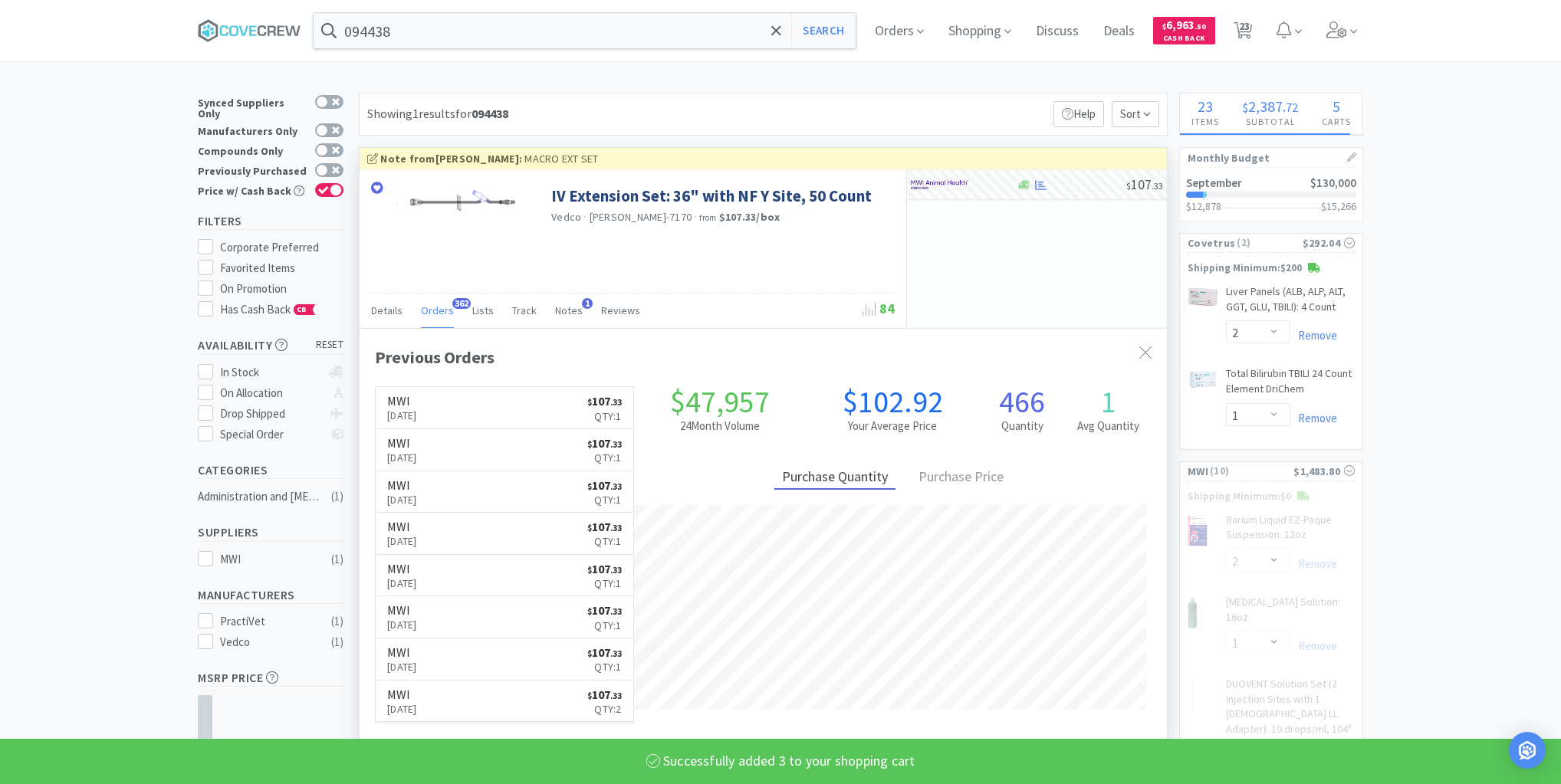
select select "3"
select select "6"
select select "2"
select select "4"
select select "2"
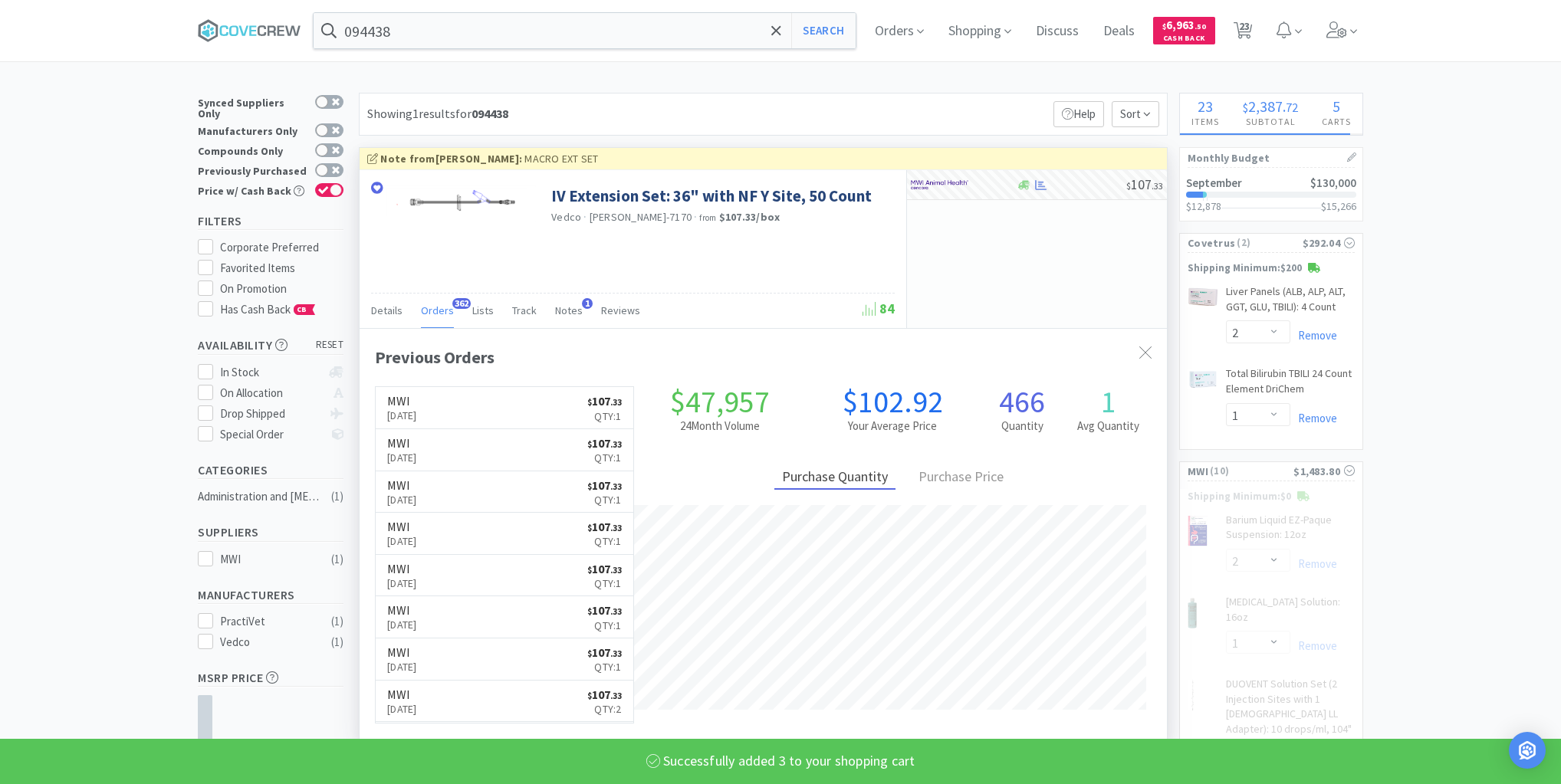
select select "4"
select select "100"
select select "20"
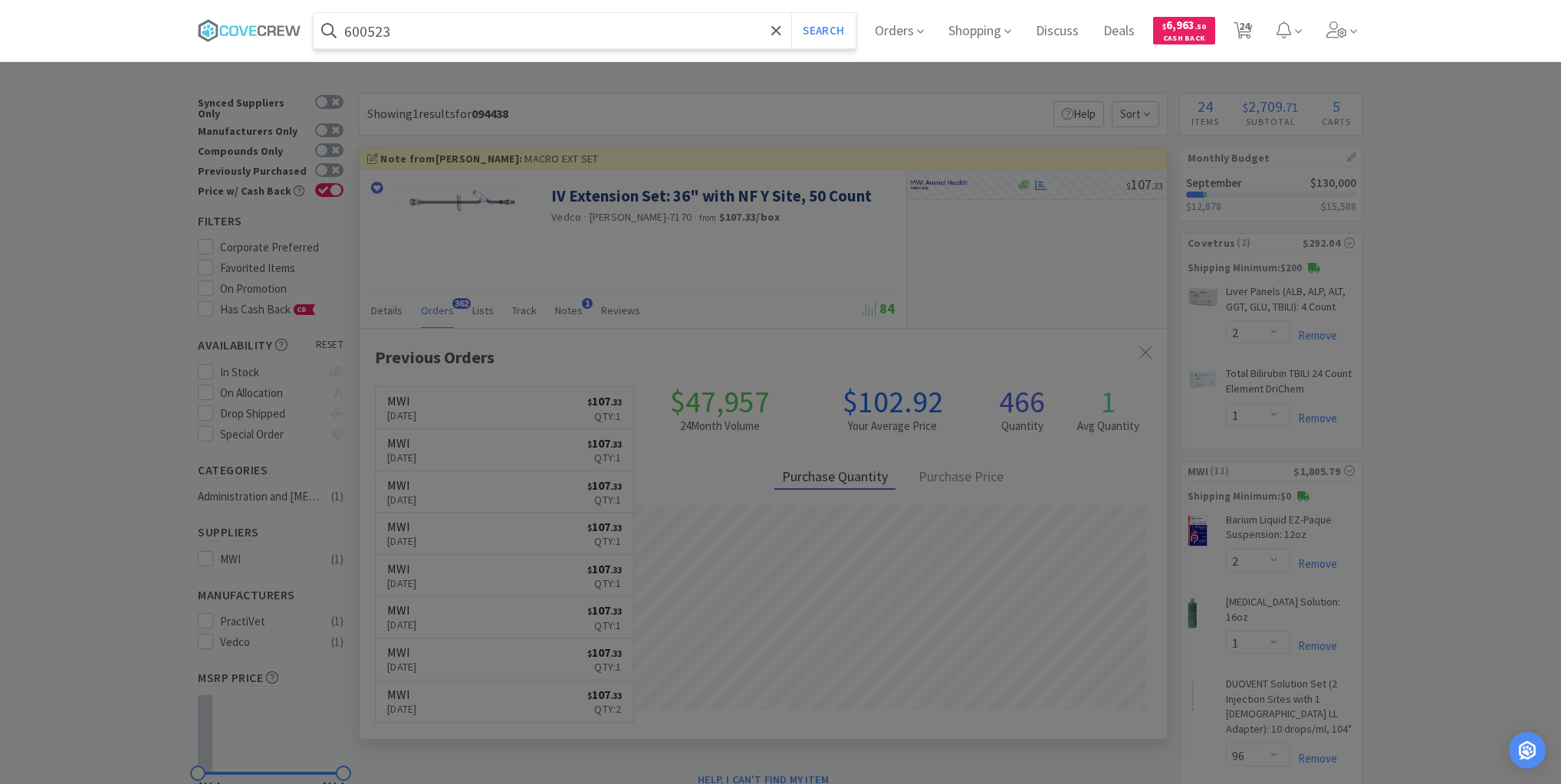
type input "600523"
click at [791, 13] on button "Search" at bounding box center [823, 31] width 63 height 36
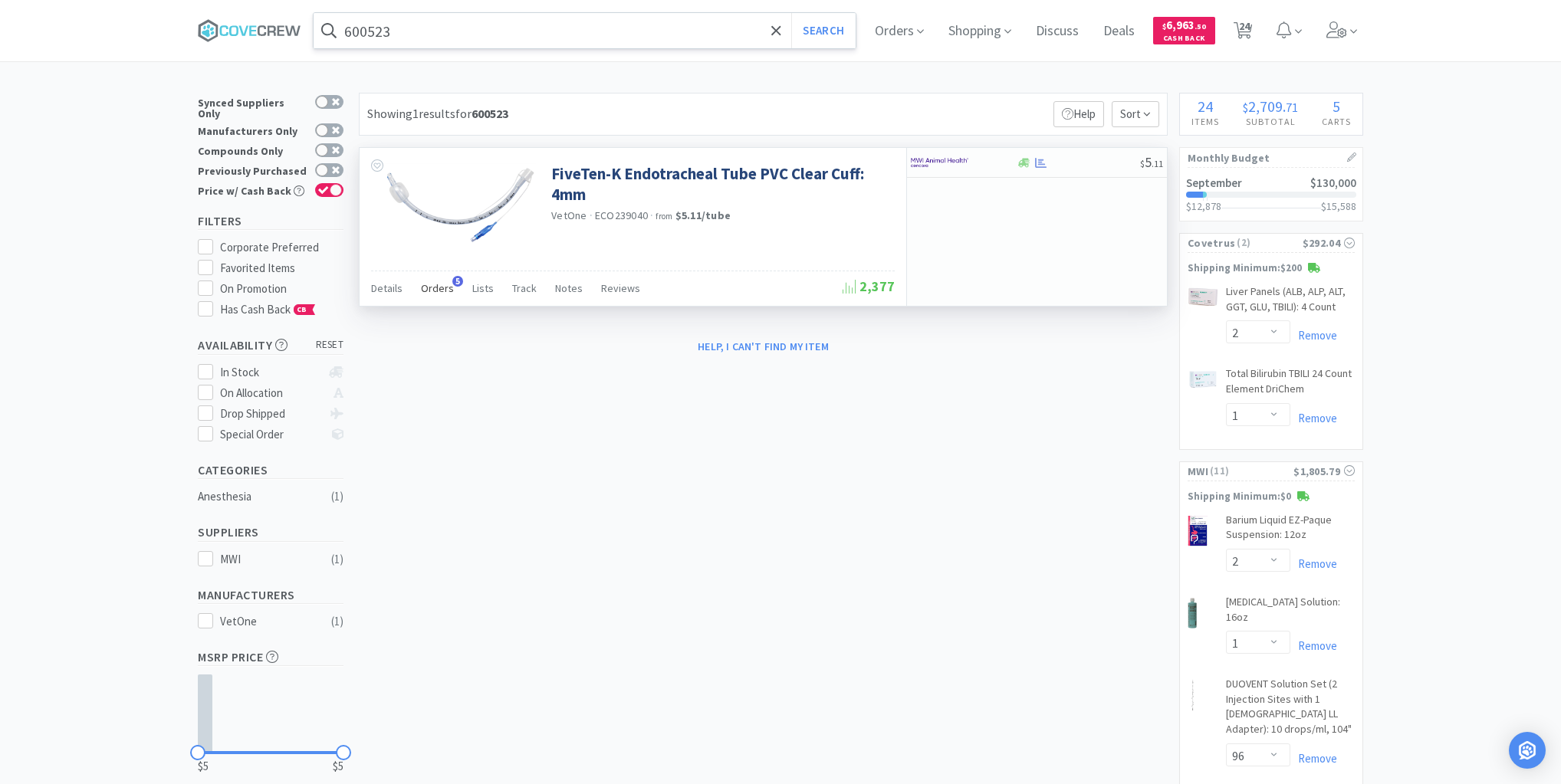
click at [441, 286] on span "Orders" at bounding box center [436, 288] width 33 height 14
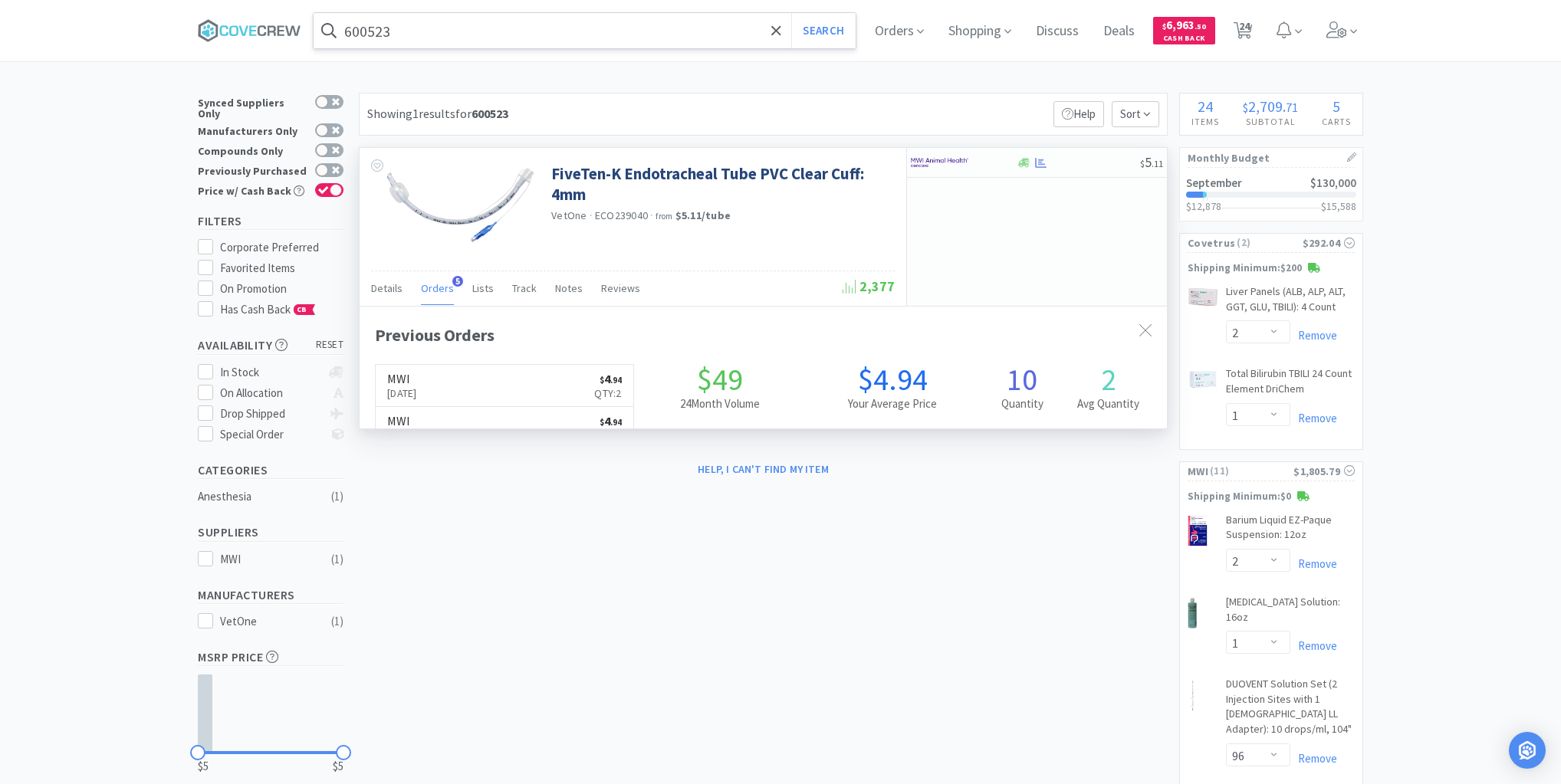
scroll to position [396, 807]
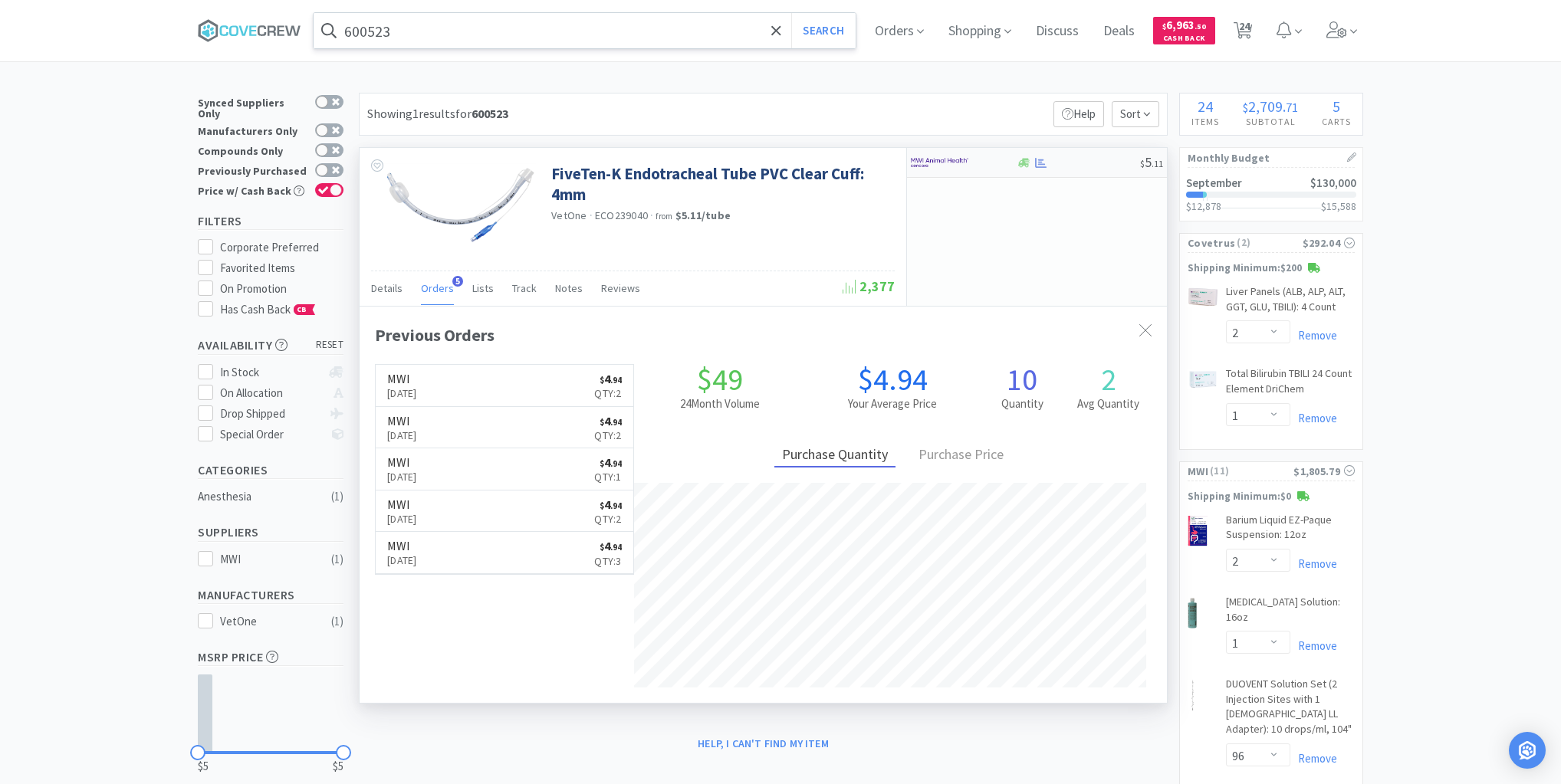
click at [1102, 158] on div at bounding box center [1077, 163] width 124 height 12
select select "1"
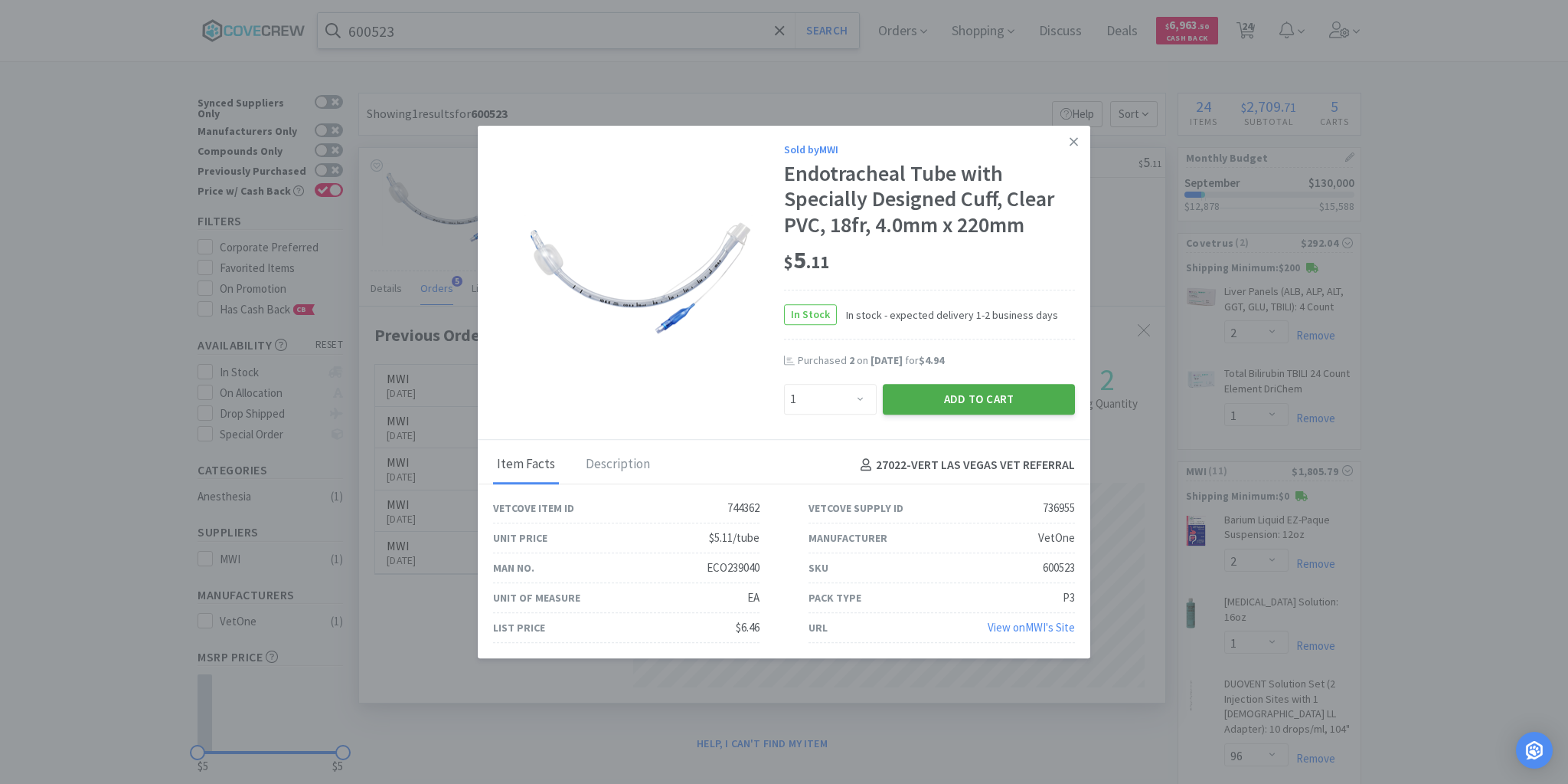
click at [970, 402] on button "Add to Cart" at bounding box center [979, 398] width 192 height 31
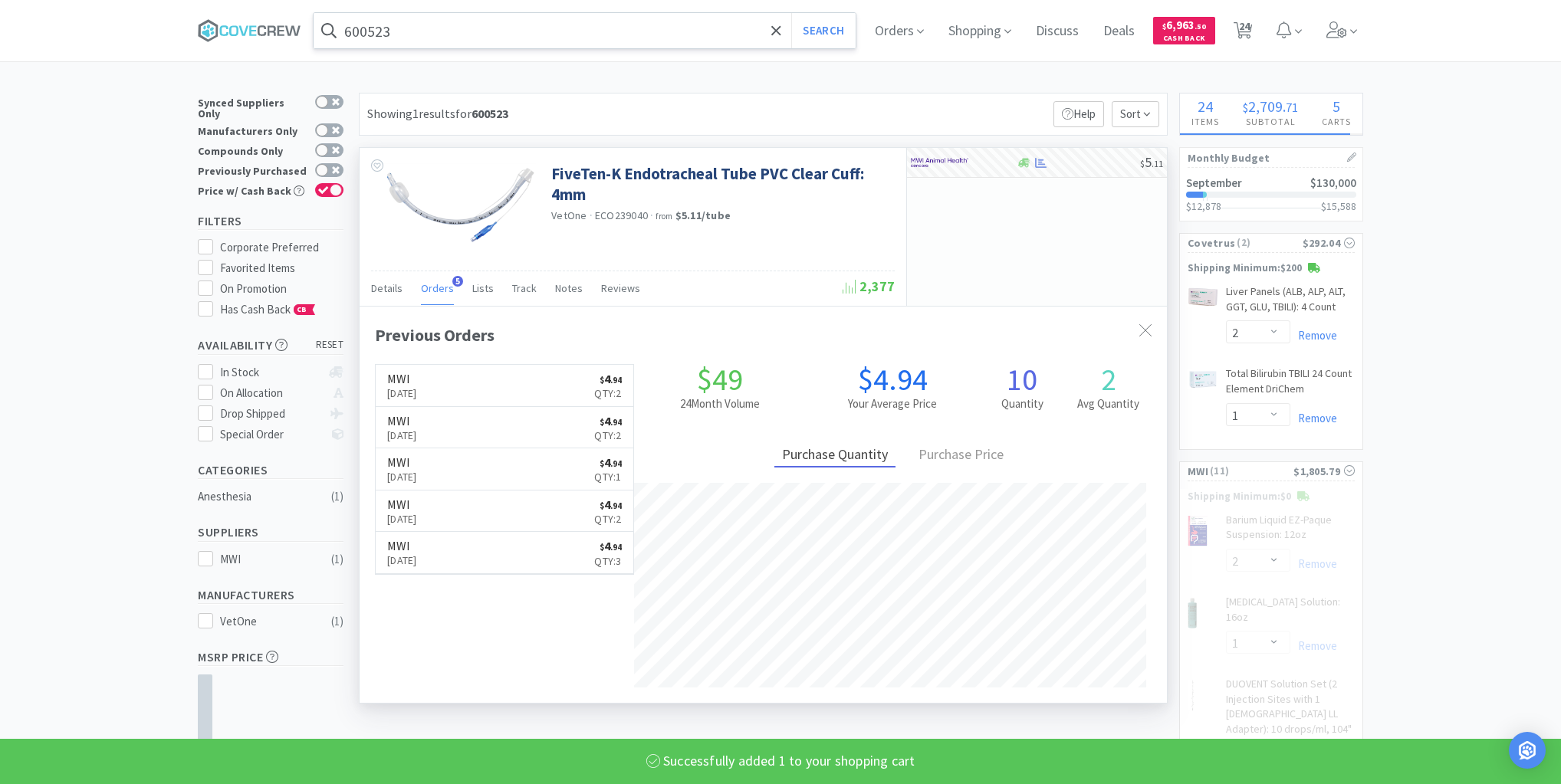
select select "1"
select select "3"
select select "6"
select select "2"
select select "4"
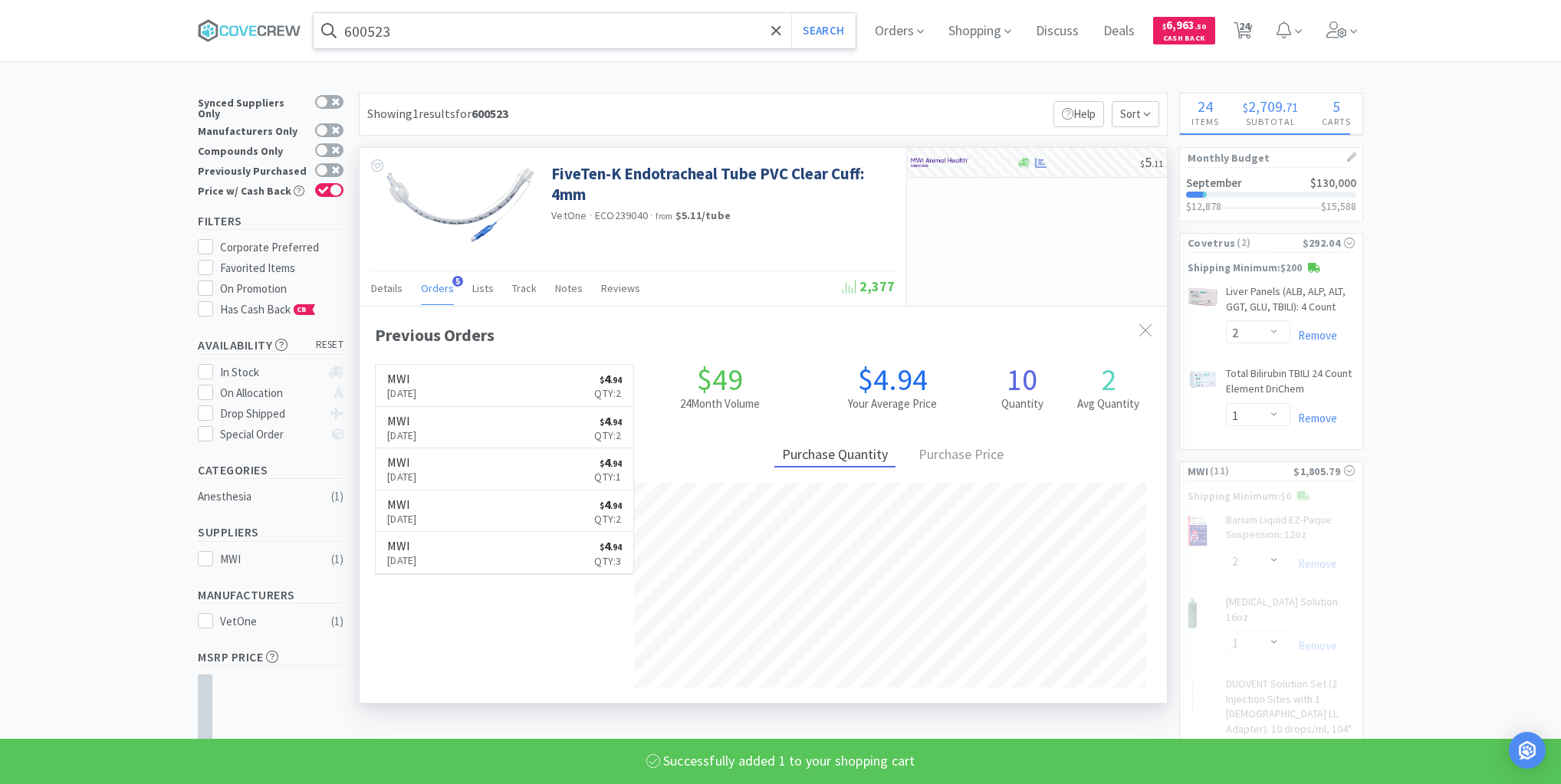
select select "2"
click at [705, 34] on input "600523" at bounding box center [584, 31] width 541 height 36
select select "4"
select select "100"
select select "20"
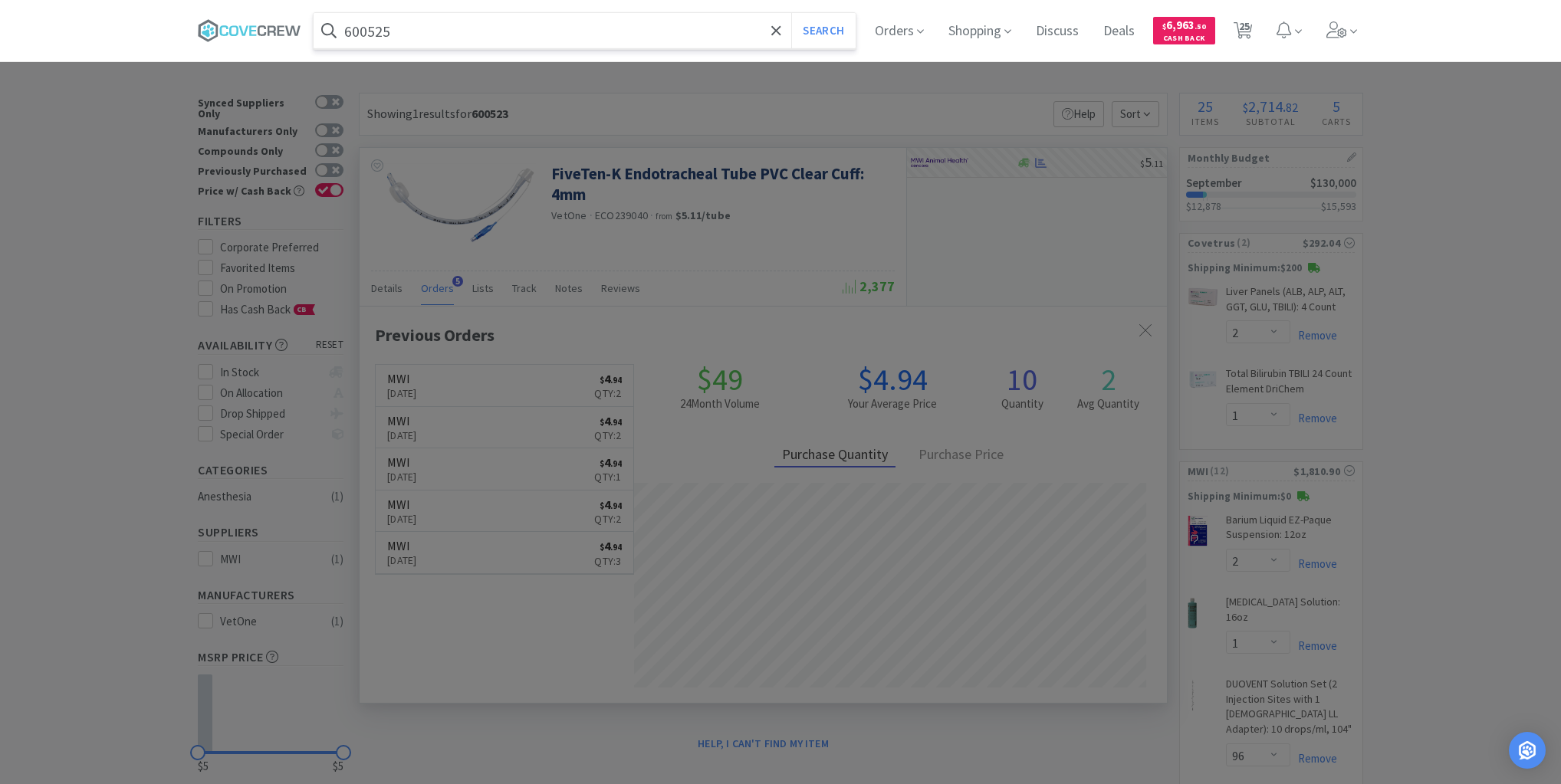
type input "600525"
click at [791, 13] on button "Search" at bounding box center [823, 31] width 63 height 36
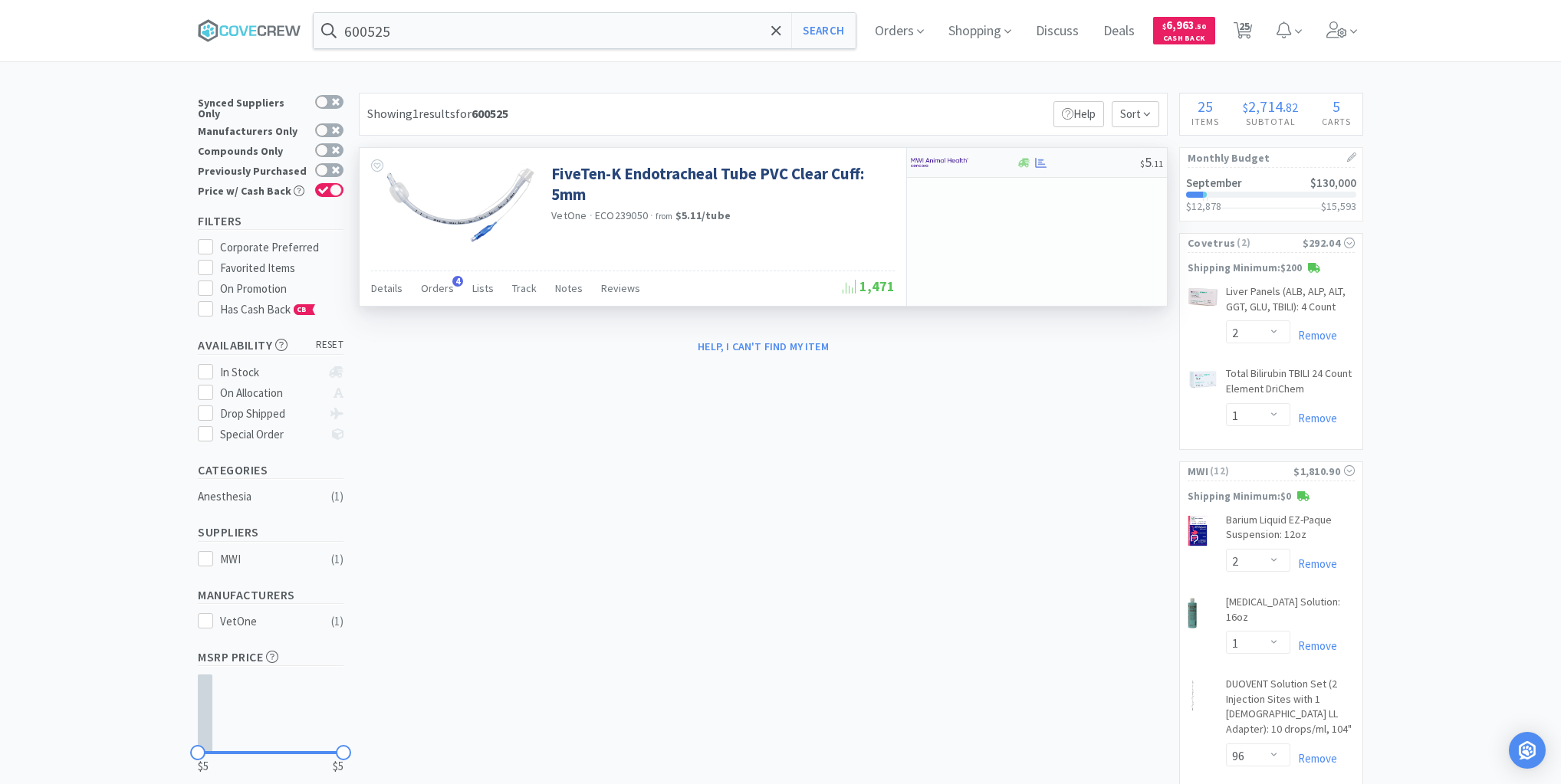
click at [1086, 164] on div at bounding box center [1077, 163] width 124 height 12
select select "1"
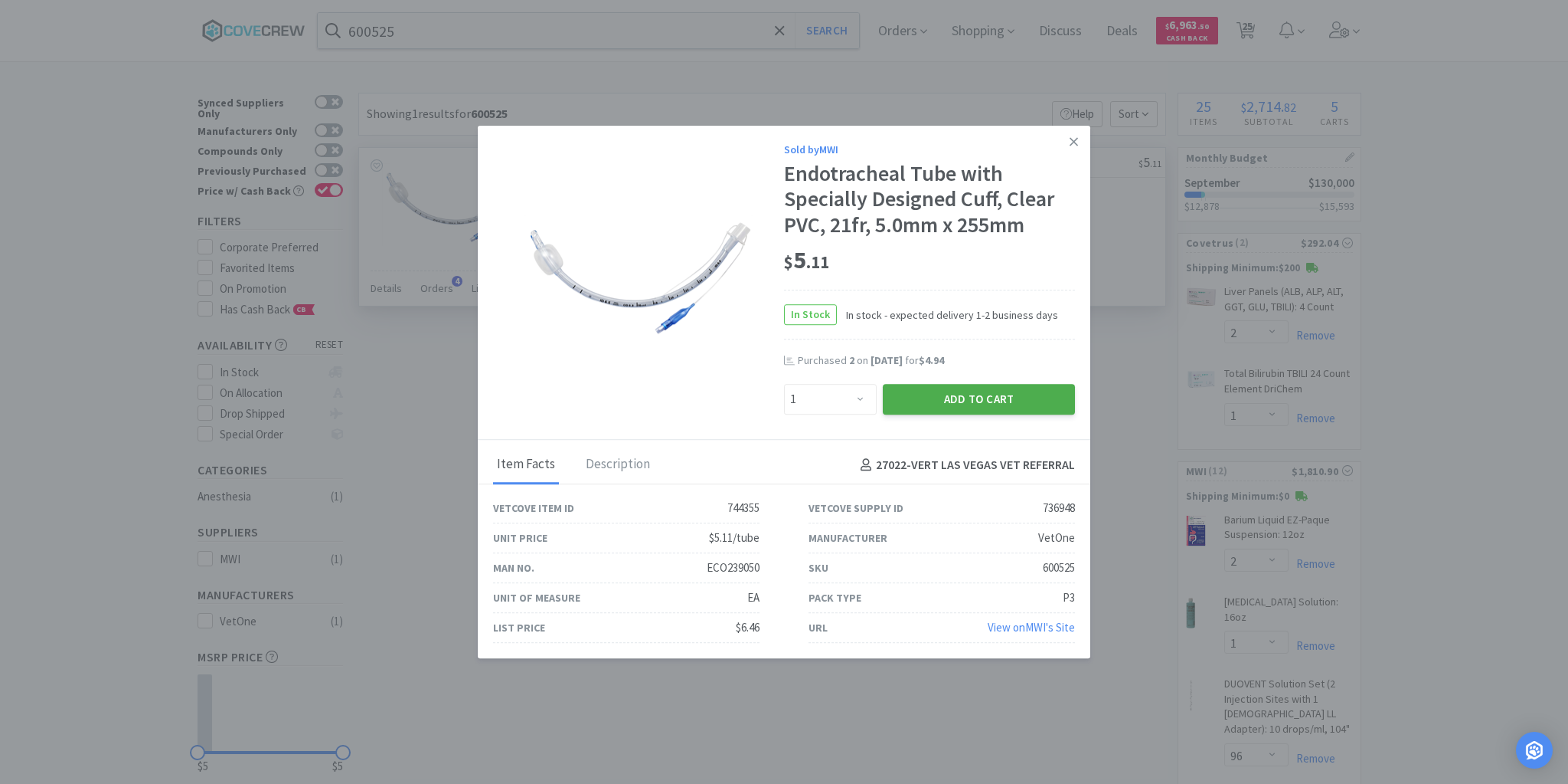
click at [966, 398] on button "Add to Cart" at bounding box center [979, 398] width 192 height 31
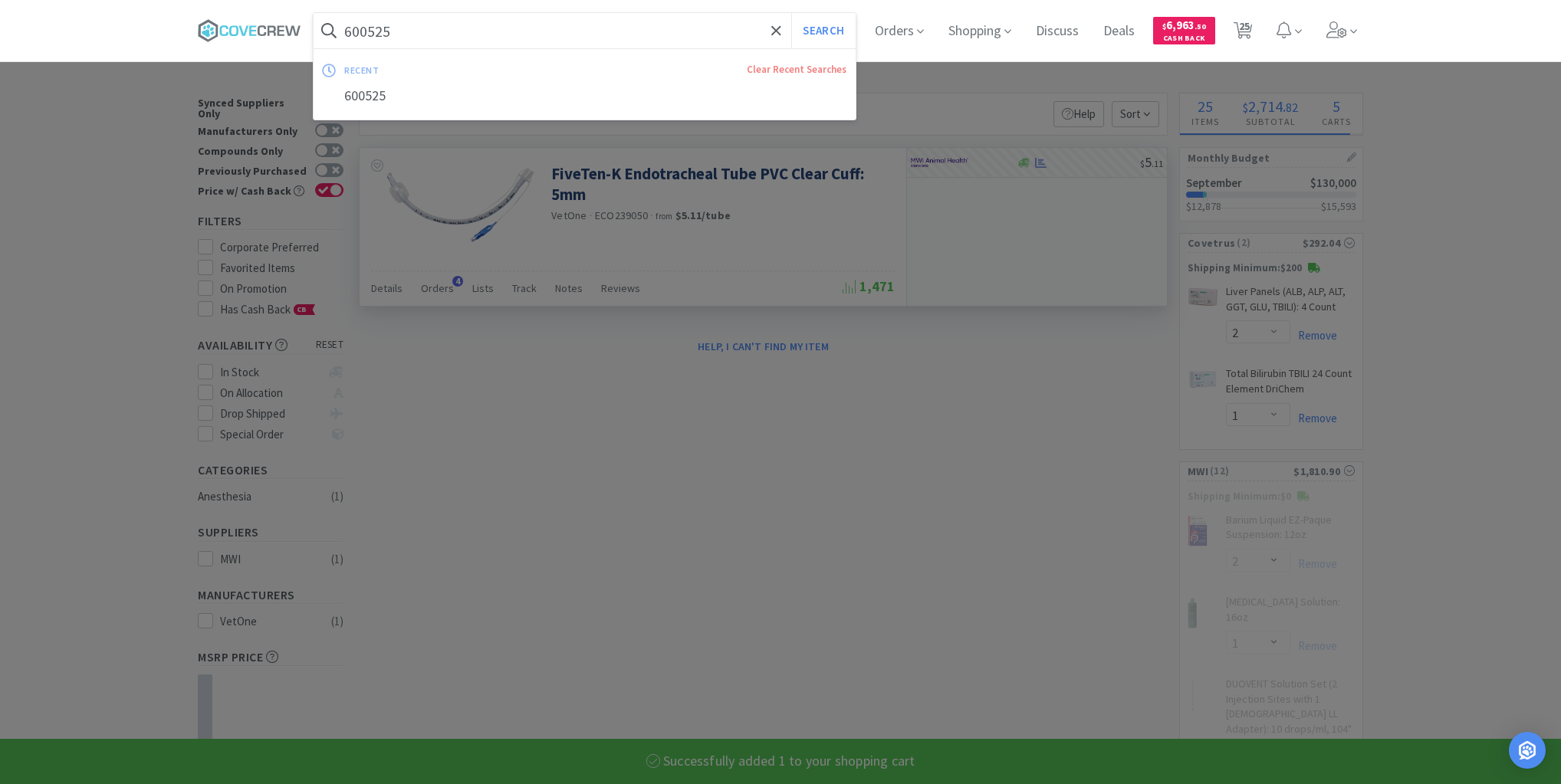
click at [731, 43] on input "600525" at bounding box center [584, 31] width 541 height 36
select select "1"
select select "3"
select select "6"
select select "2"
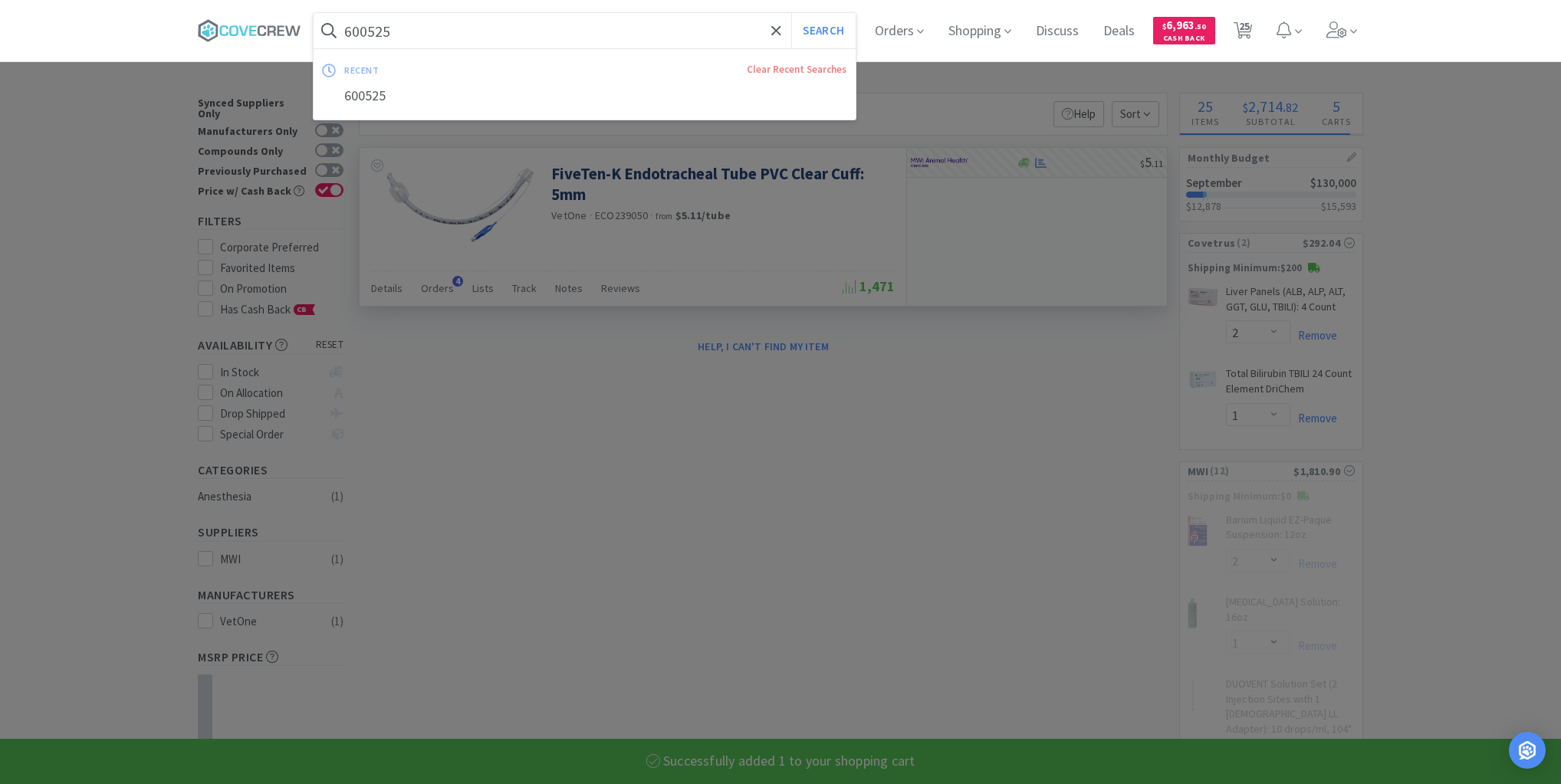
select select "4"
select select "2"
select select "4"
select select "100"
select select "20"
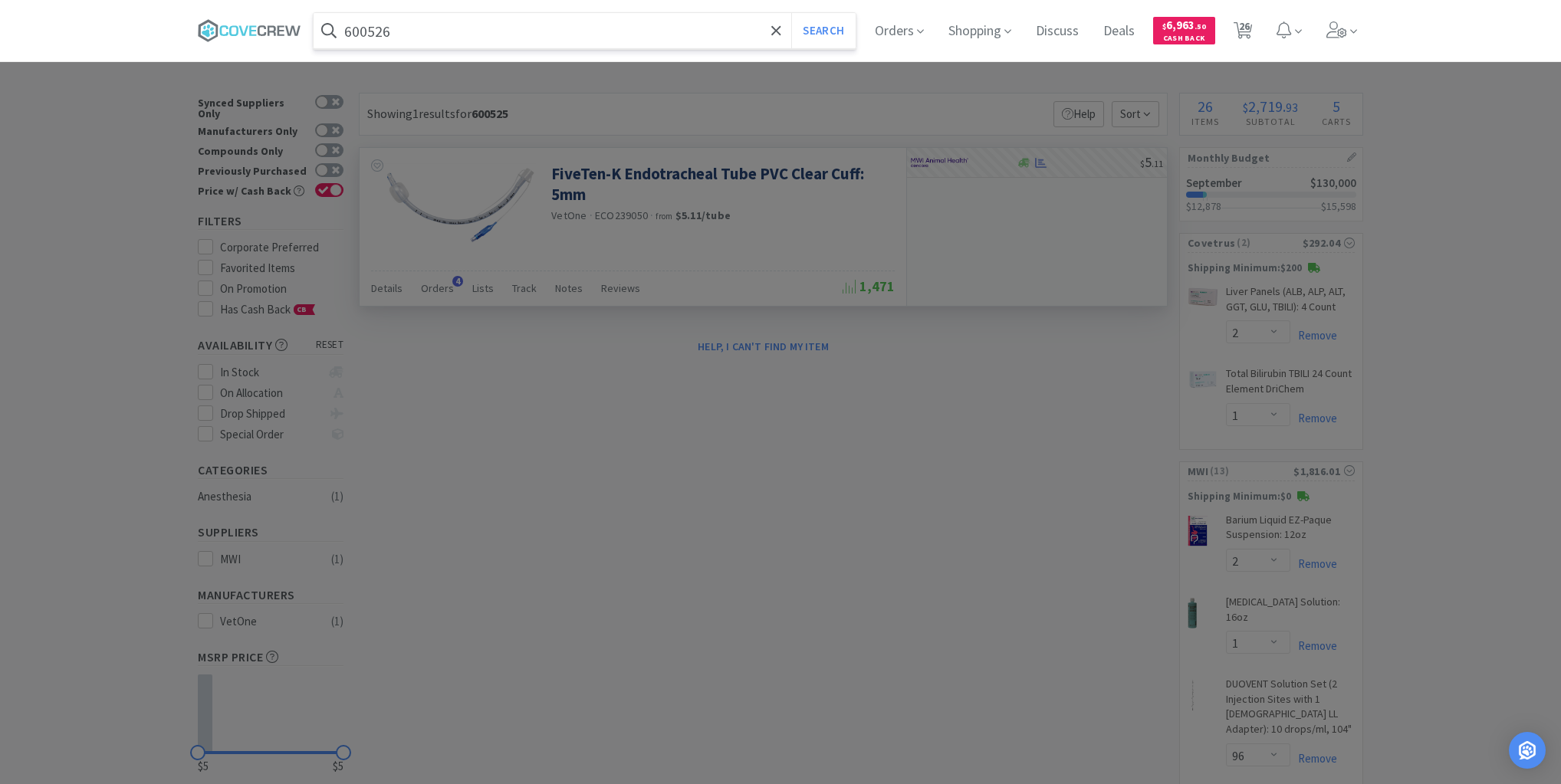
type input "600526"
click at [791, 13] on button "Search" at bounding box center [823, 31] width 63 height 36
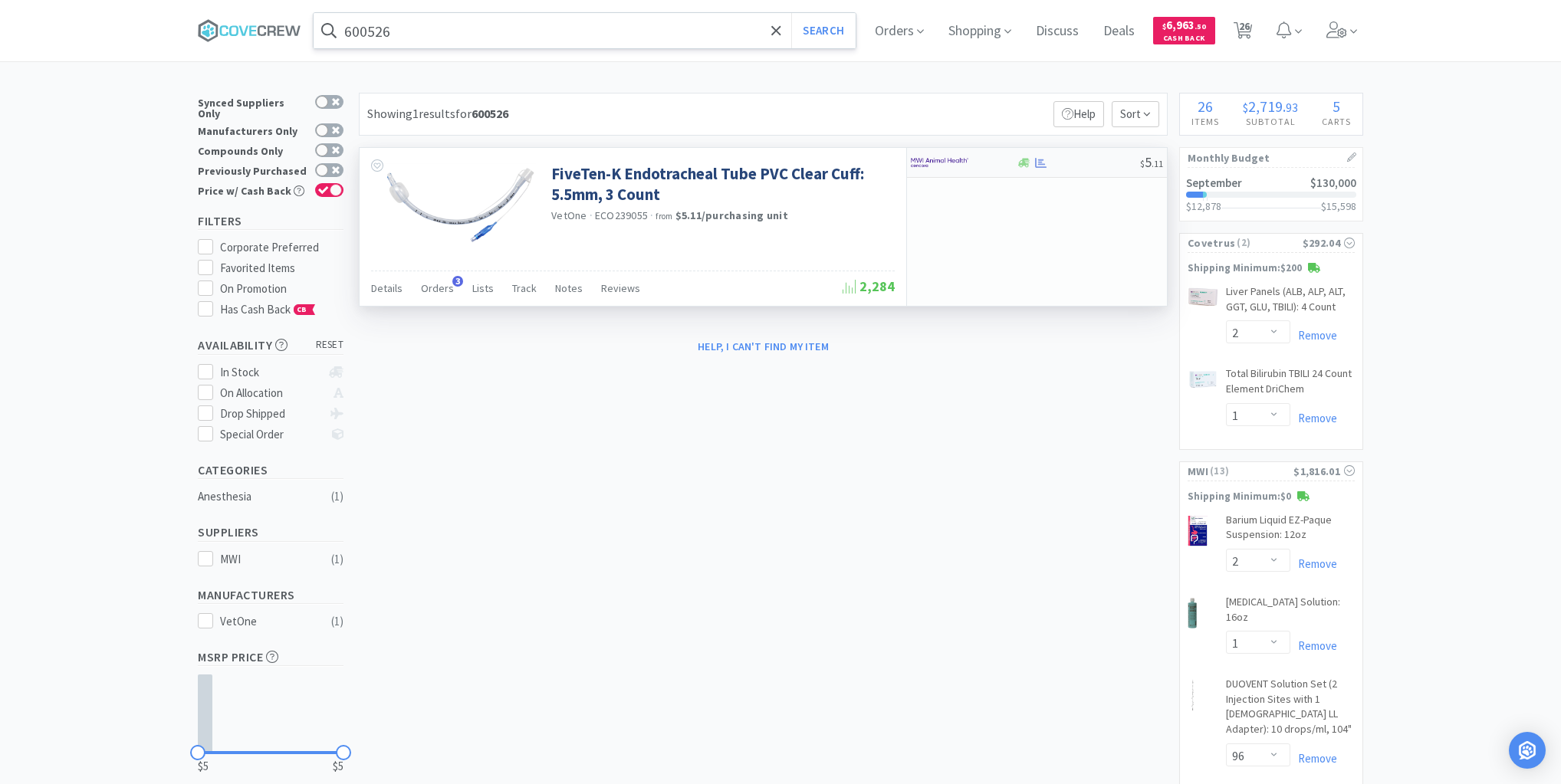
click at [1070, 165] on div at bounding box center [1077, 163] width 124 height 12
select select "1"
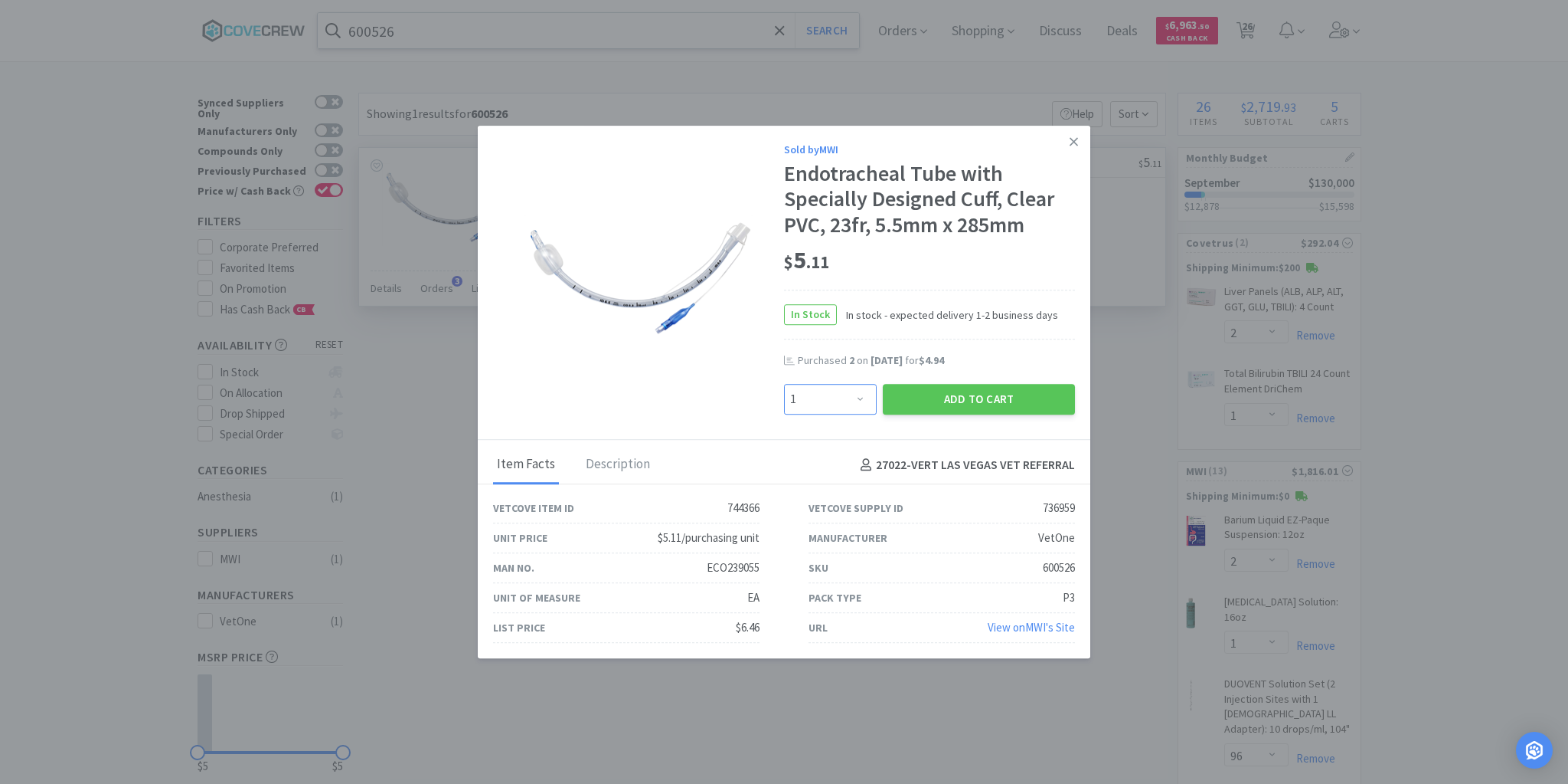
click at [858, 399] on select "Enter Quantity 1 2 3 4 5 6 7 8 9 10 11 12 13 14 15 16 17 18 19 20 Enter Quantity" at bounding box center [831, 398] width 93 height 31
click at [1074, 141] on icon at bounding box center [1074, 141] width 9 height 9
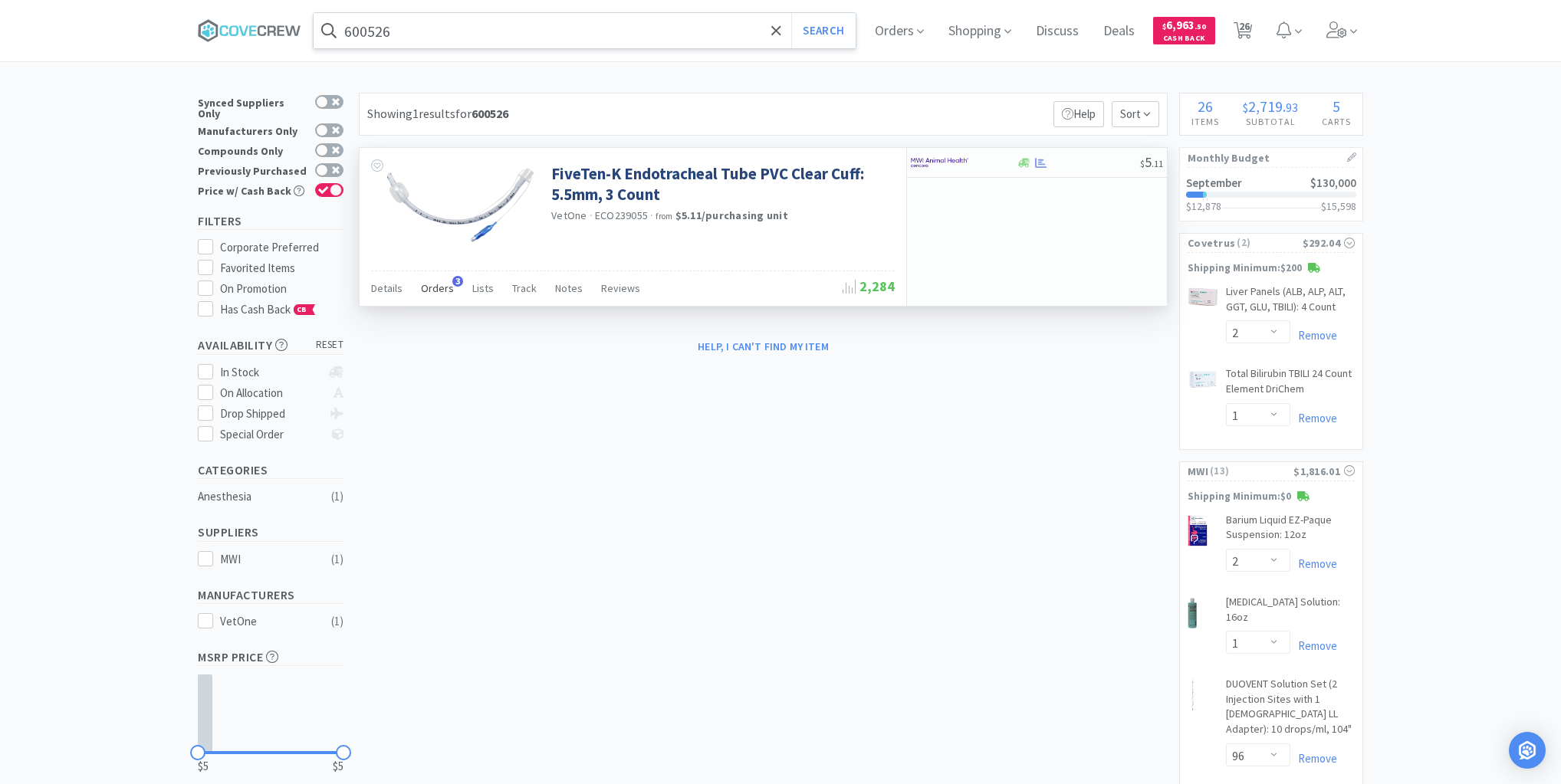
click at [445, 283] on span "Orders" at bounding box center [436, 288] width 33 height 14
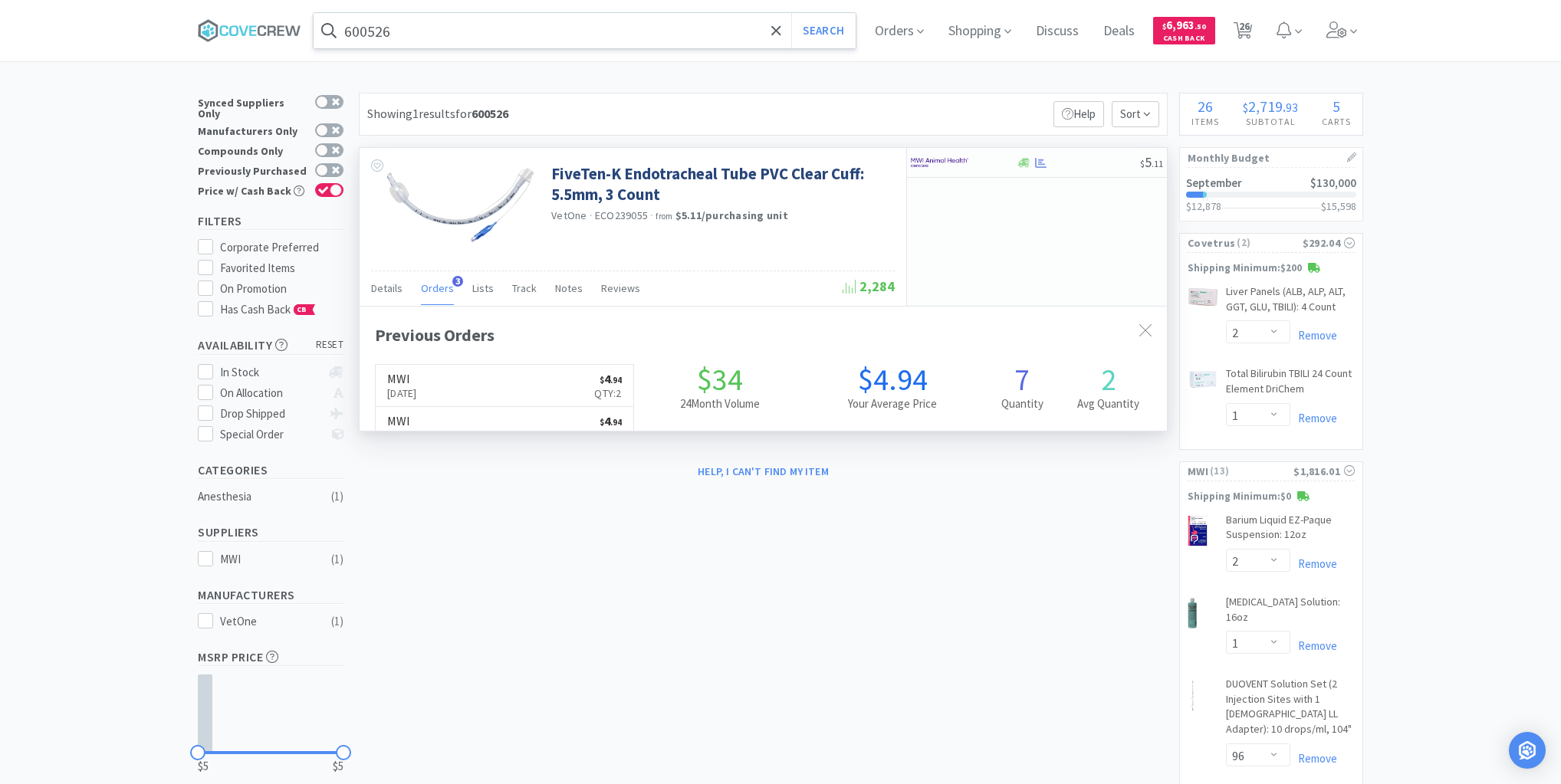
scroll to position [396, 807]
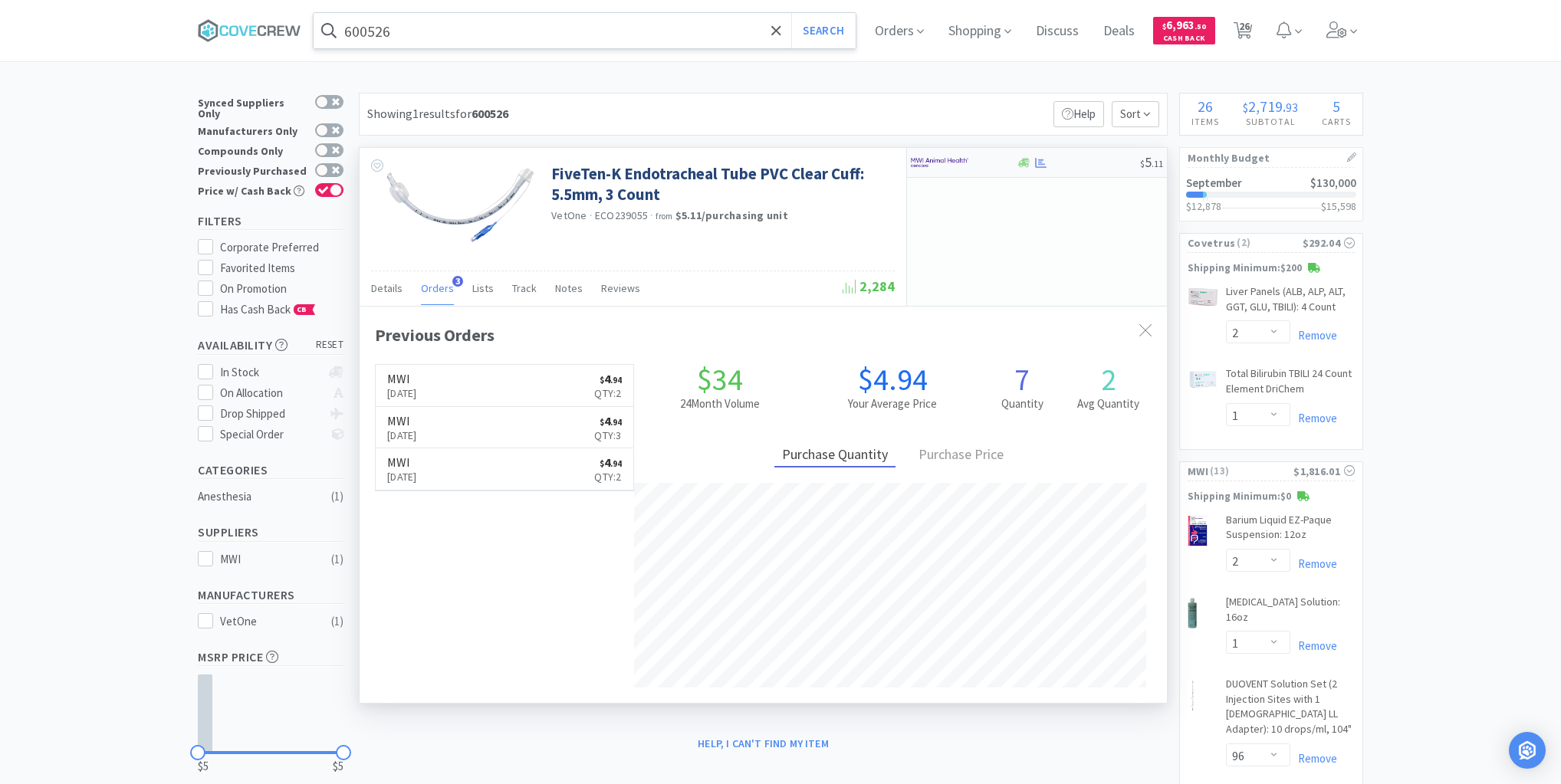
click at [1086, 164] on div at bounding box center [1077, 163] width 124 height 12
select select "1"
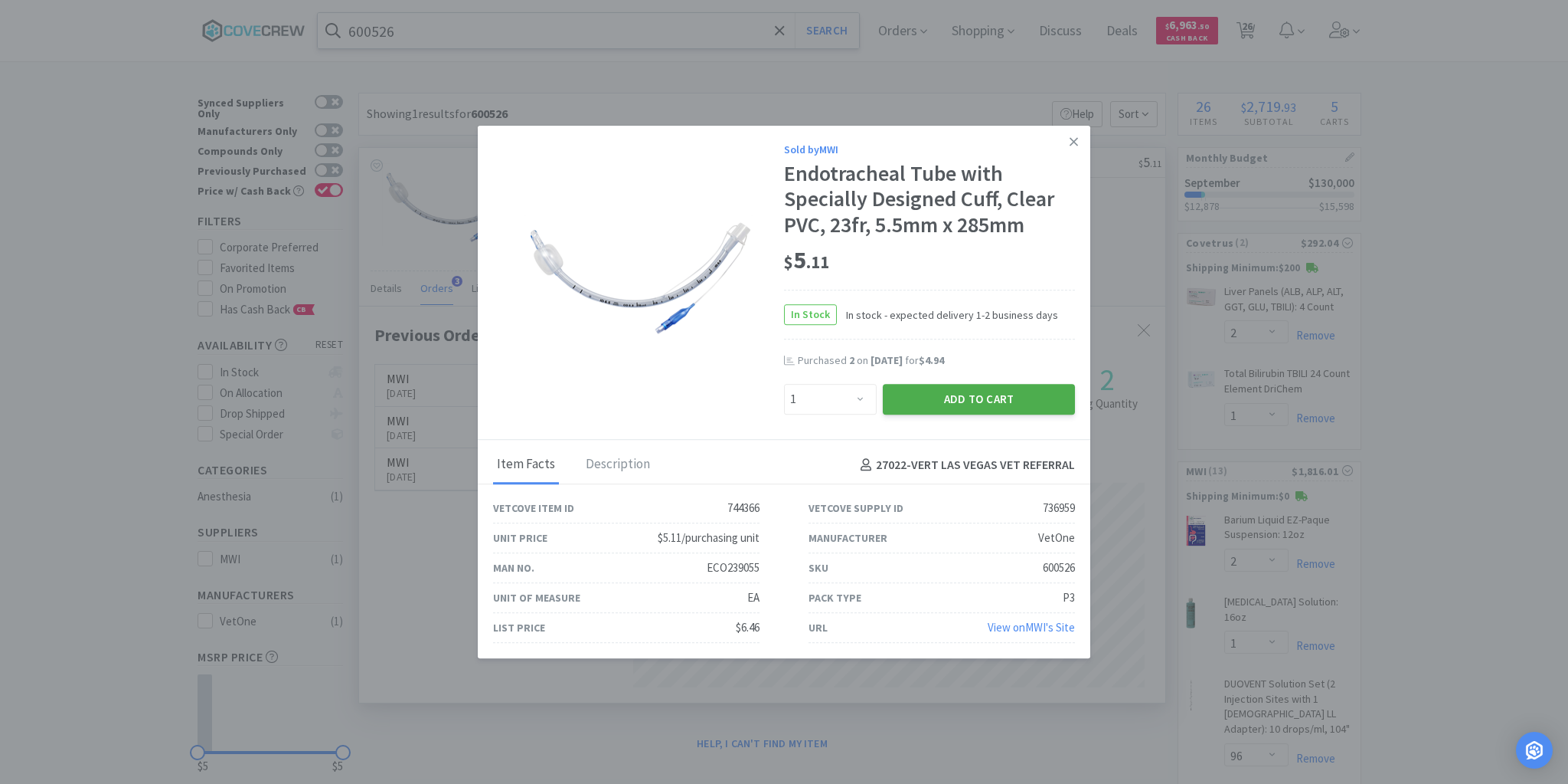
click at [989, 398] on button "Add to Cart" at bounding box center [979, 398] width 192 height 31
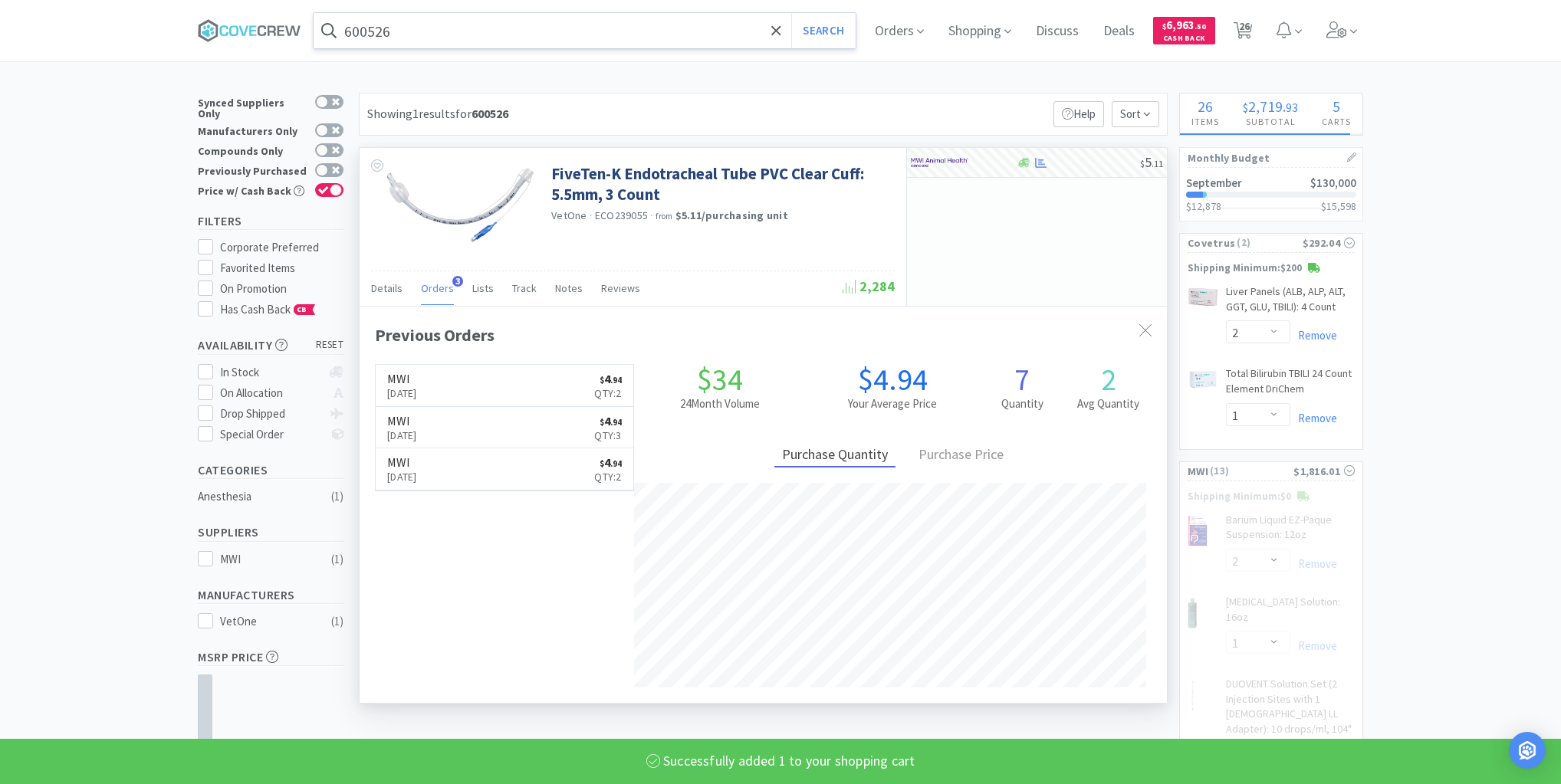
select select "1"
select select "3"
select select "6"
select select "2"
select select "4"
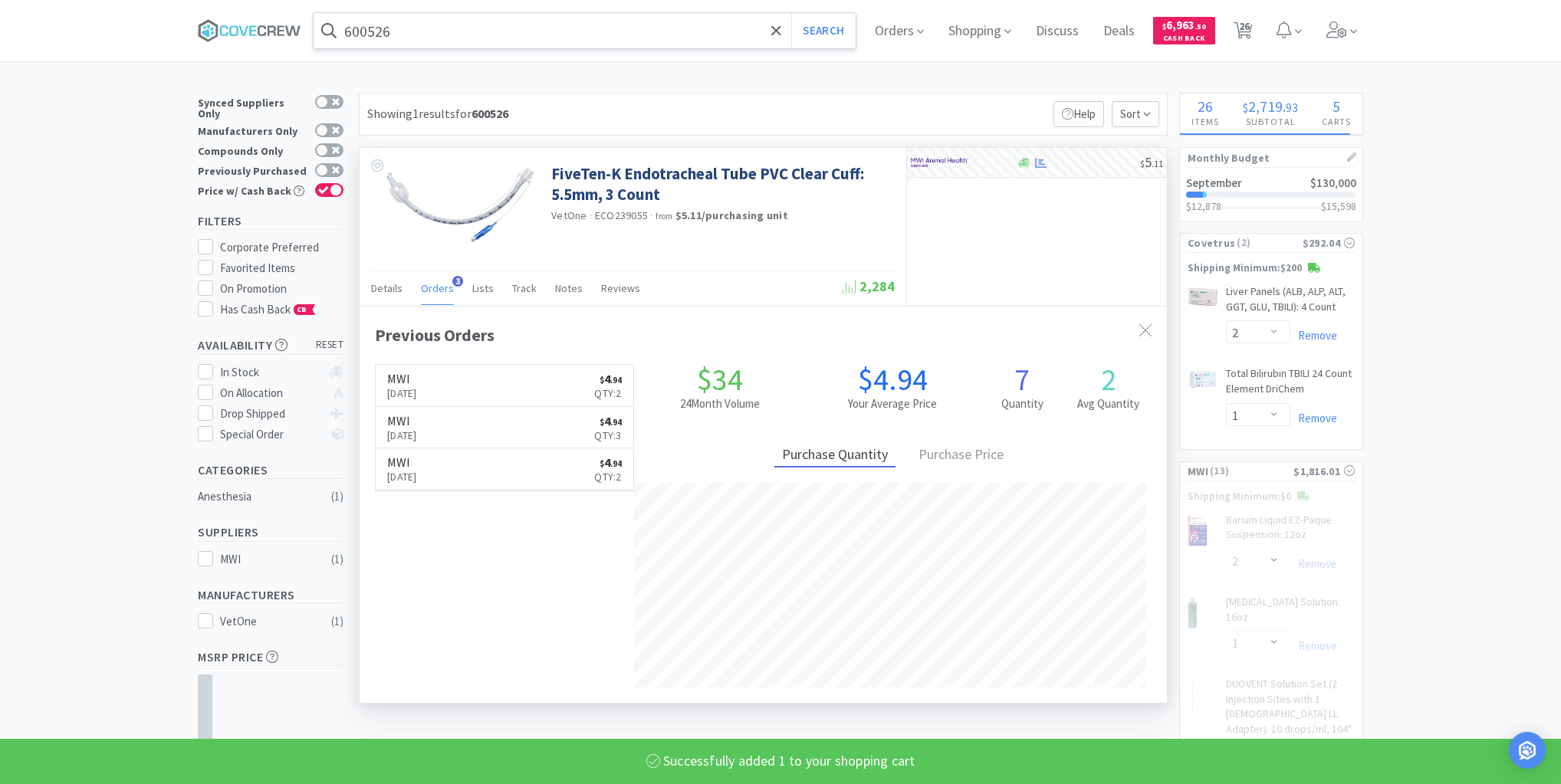
select select "2"
select select "4"
select select "100"
select select "20"
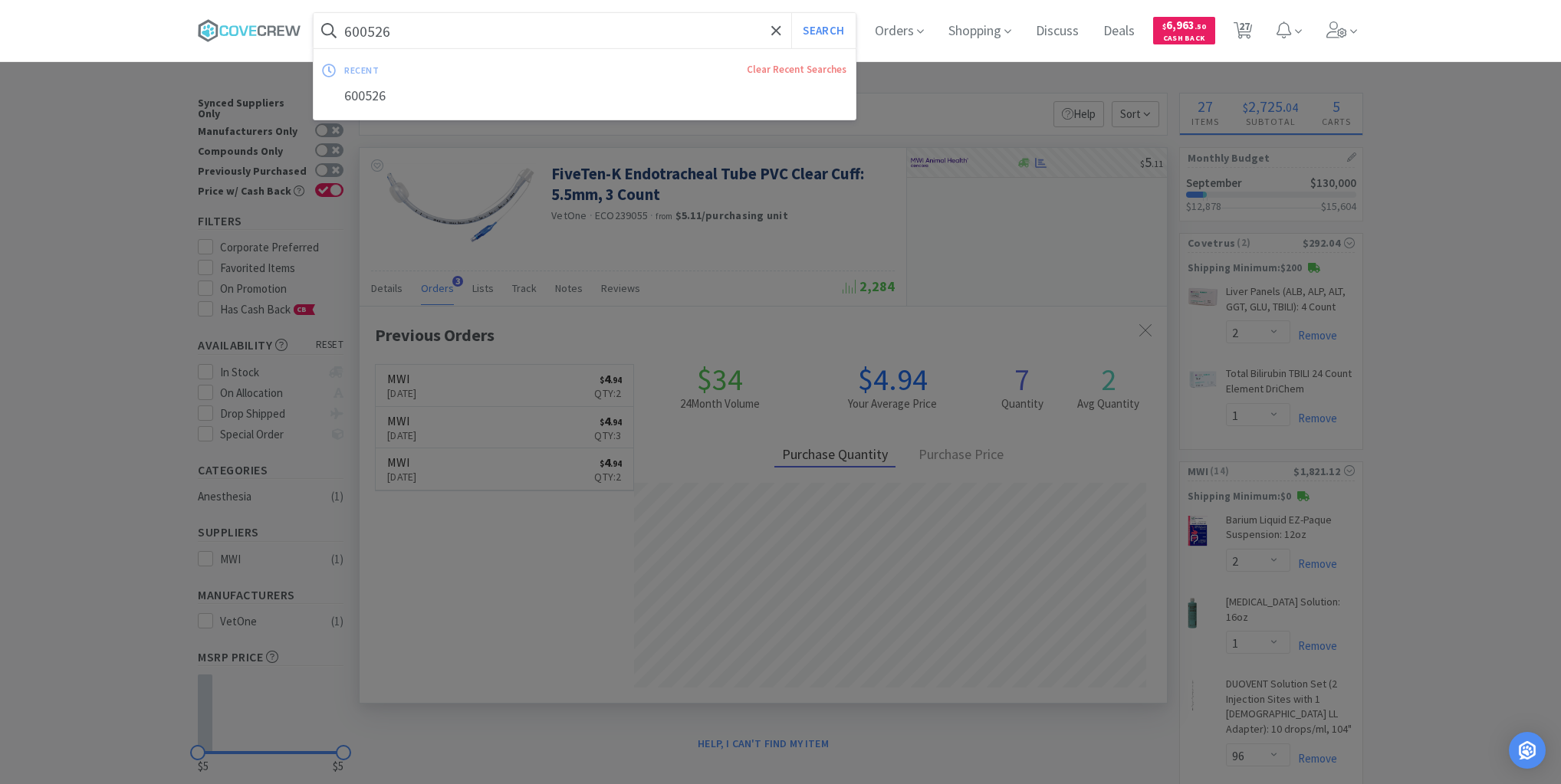
click at [711, 25] on input "600526" at bounding box center [584, 31] width 541 height 36
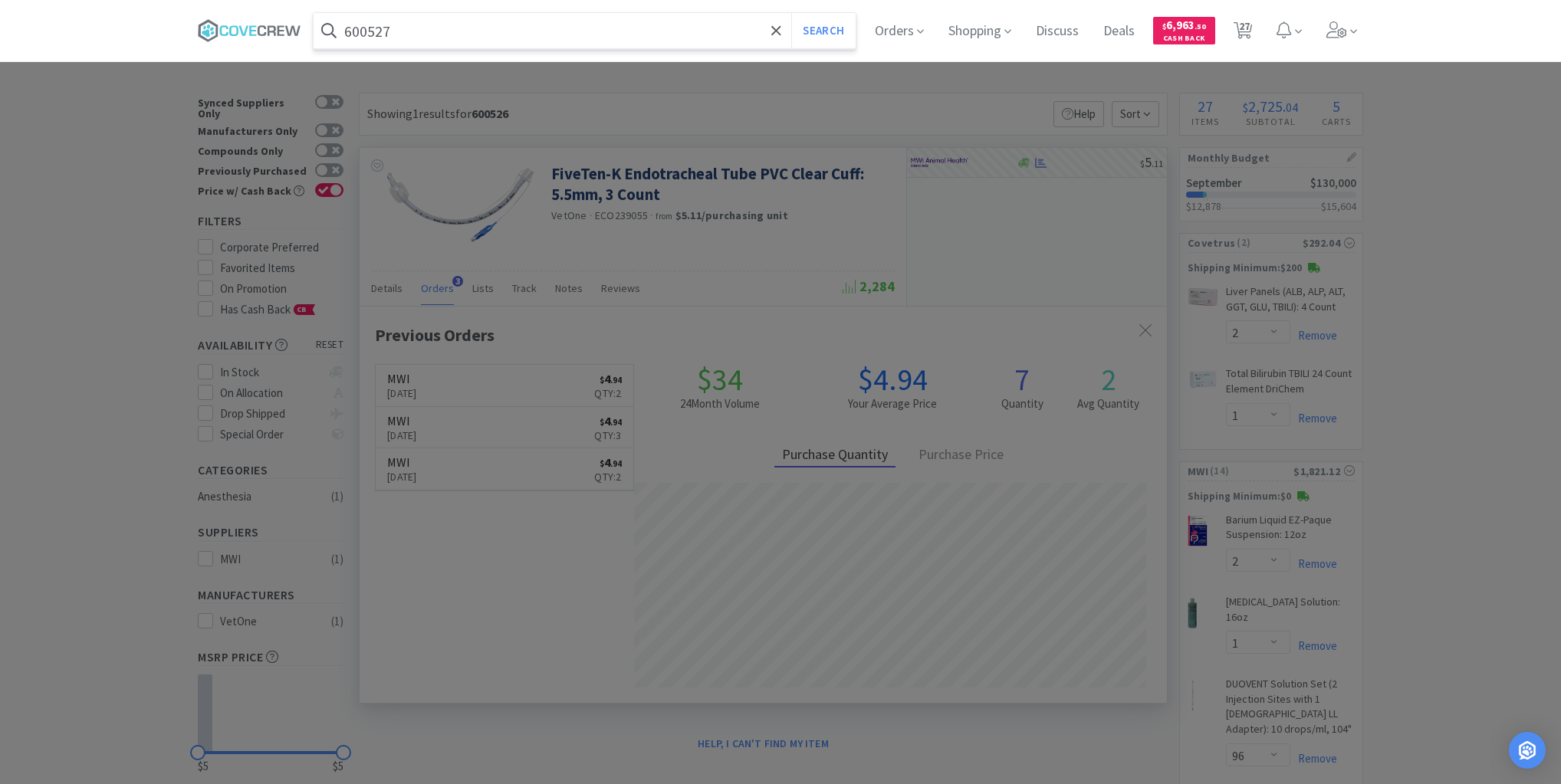
type input "600527"
click at [791, 13] on button "Search" at bounding box center [823, 31] width 63 height 36
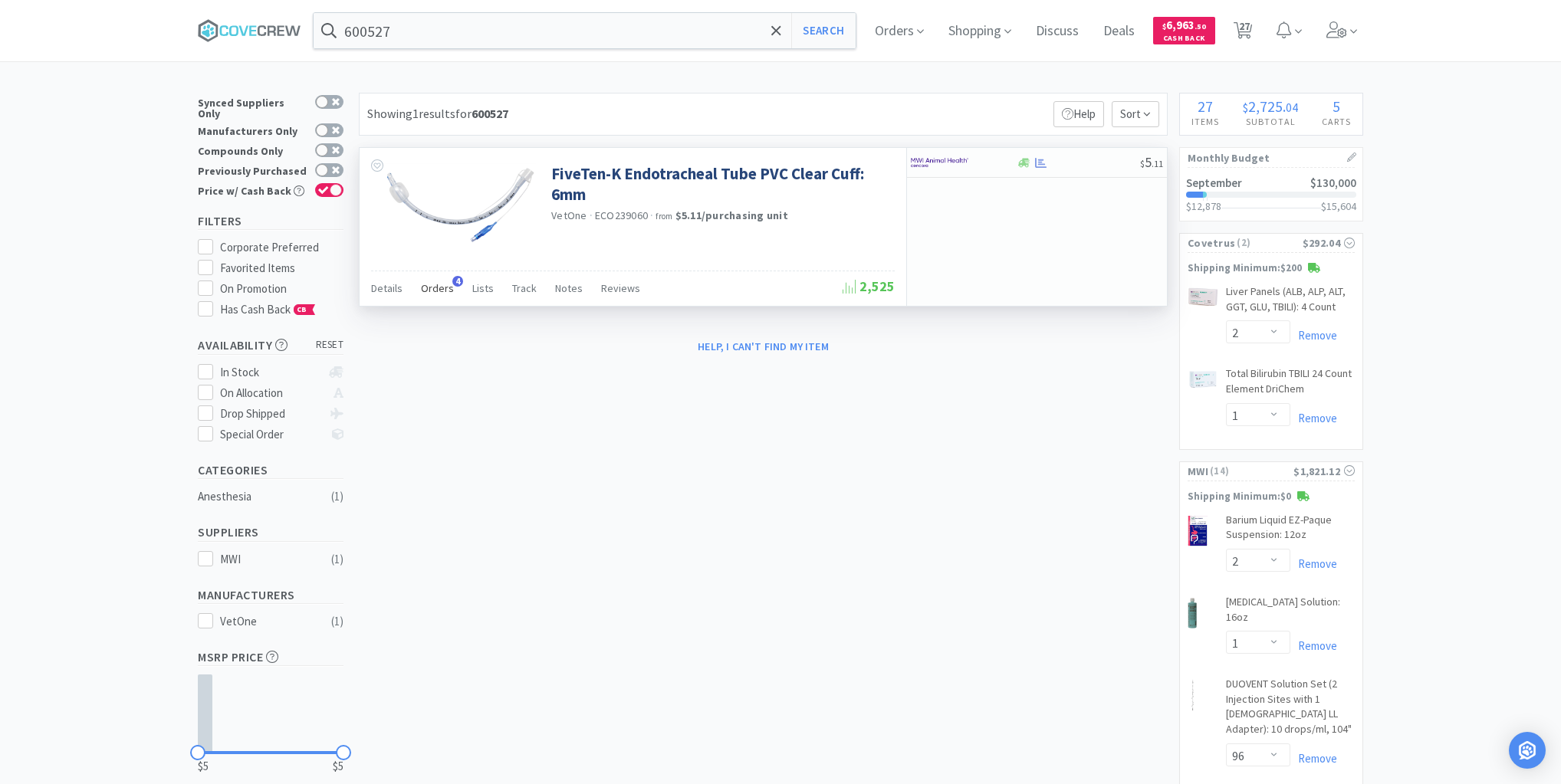
click at [447, 287] on span "Orders" at bounding box center [436, 288] width 33 height 14
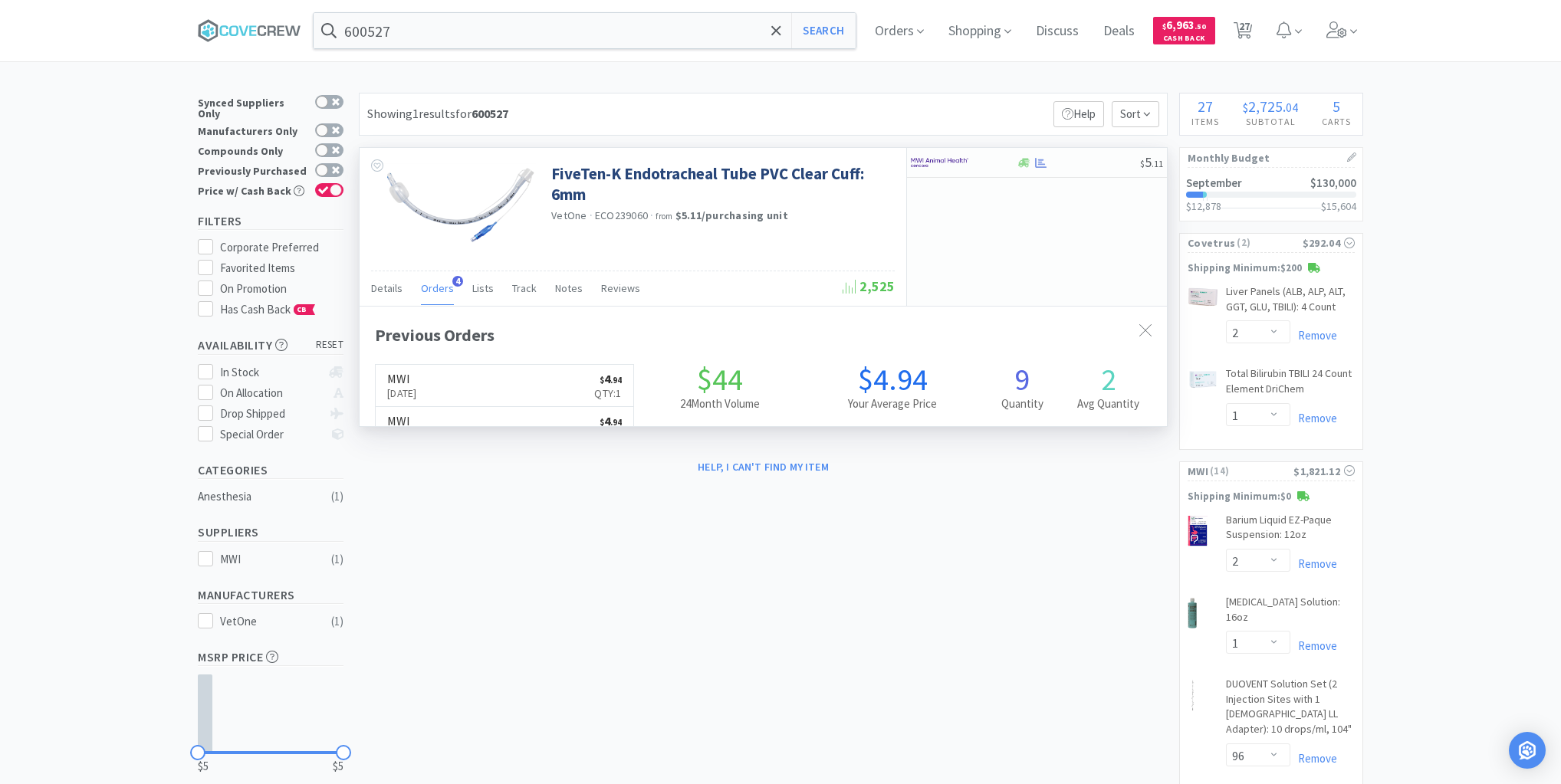
scroll to position [396, 807]
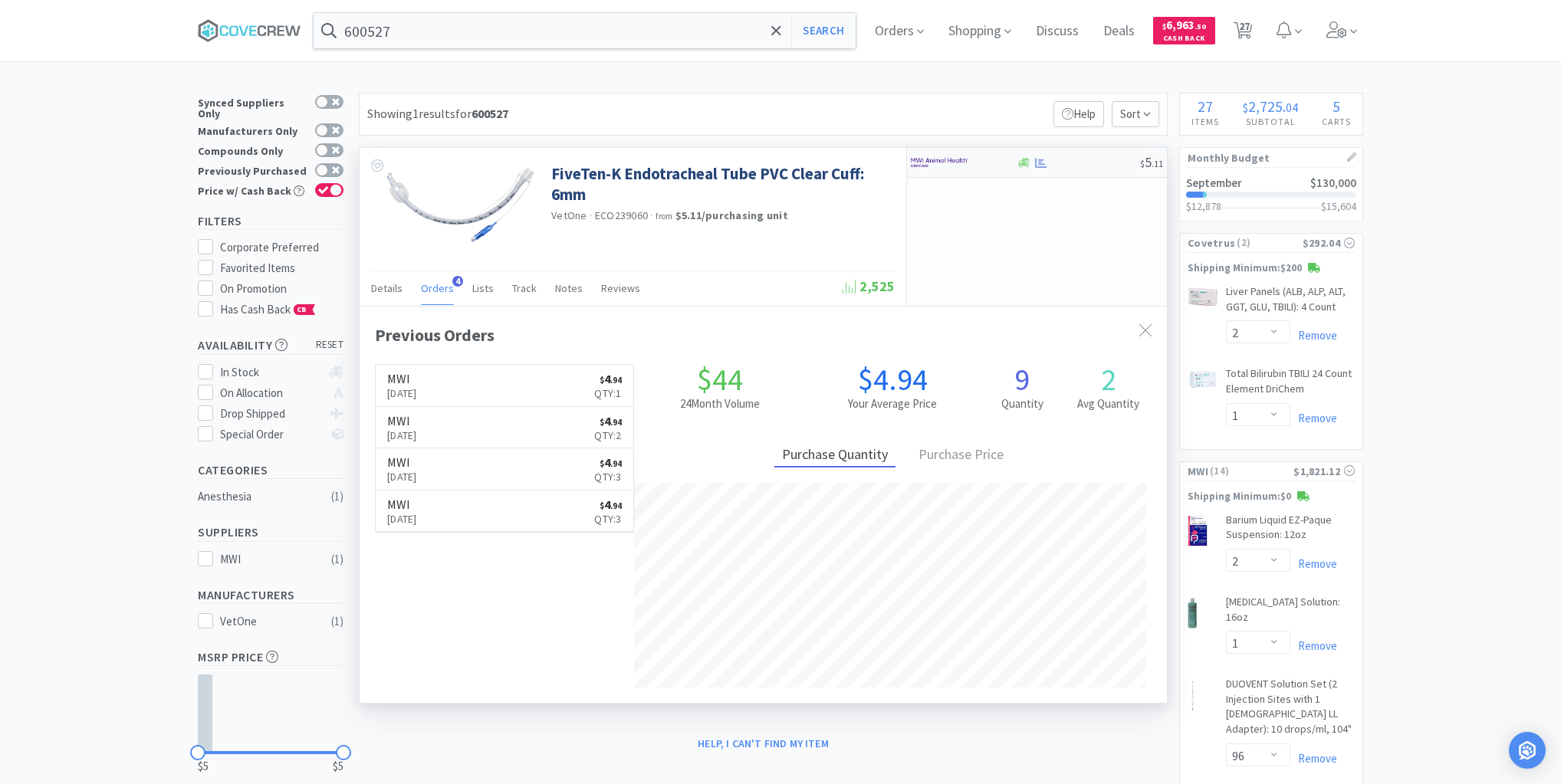
click at [1093, 164] on div at bounding box center [1077, 163] width 124 height 12
select select "1"
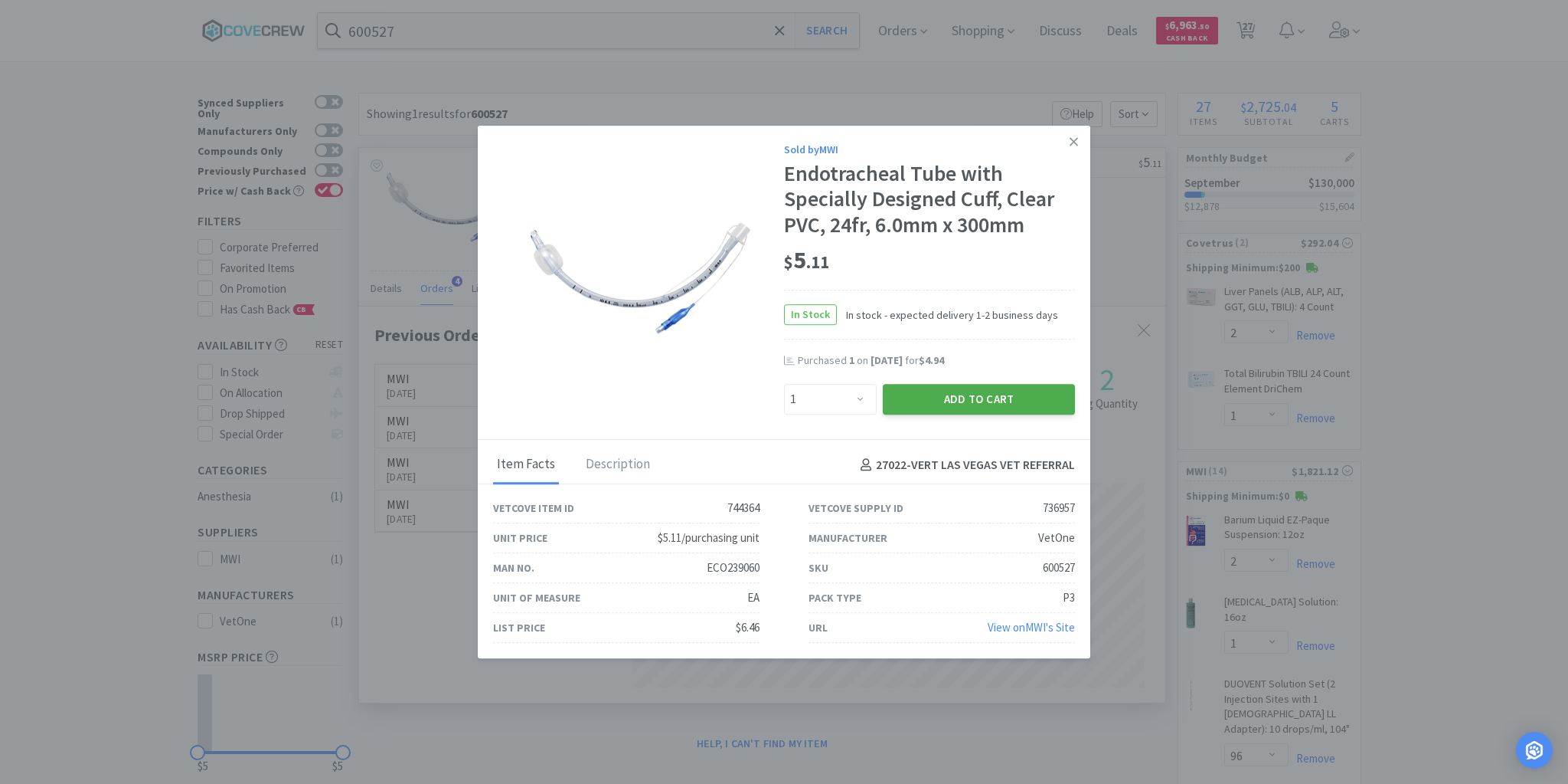
click at [985, 397] on button "Add to Cart" at bounding box center [979, 398] width 192 height 31
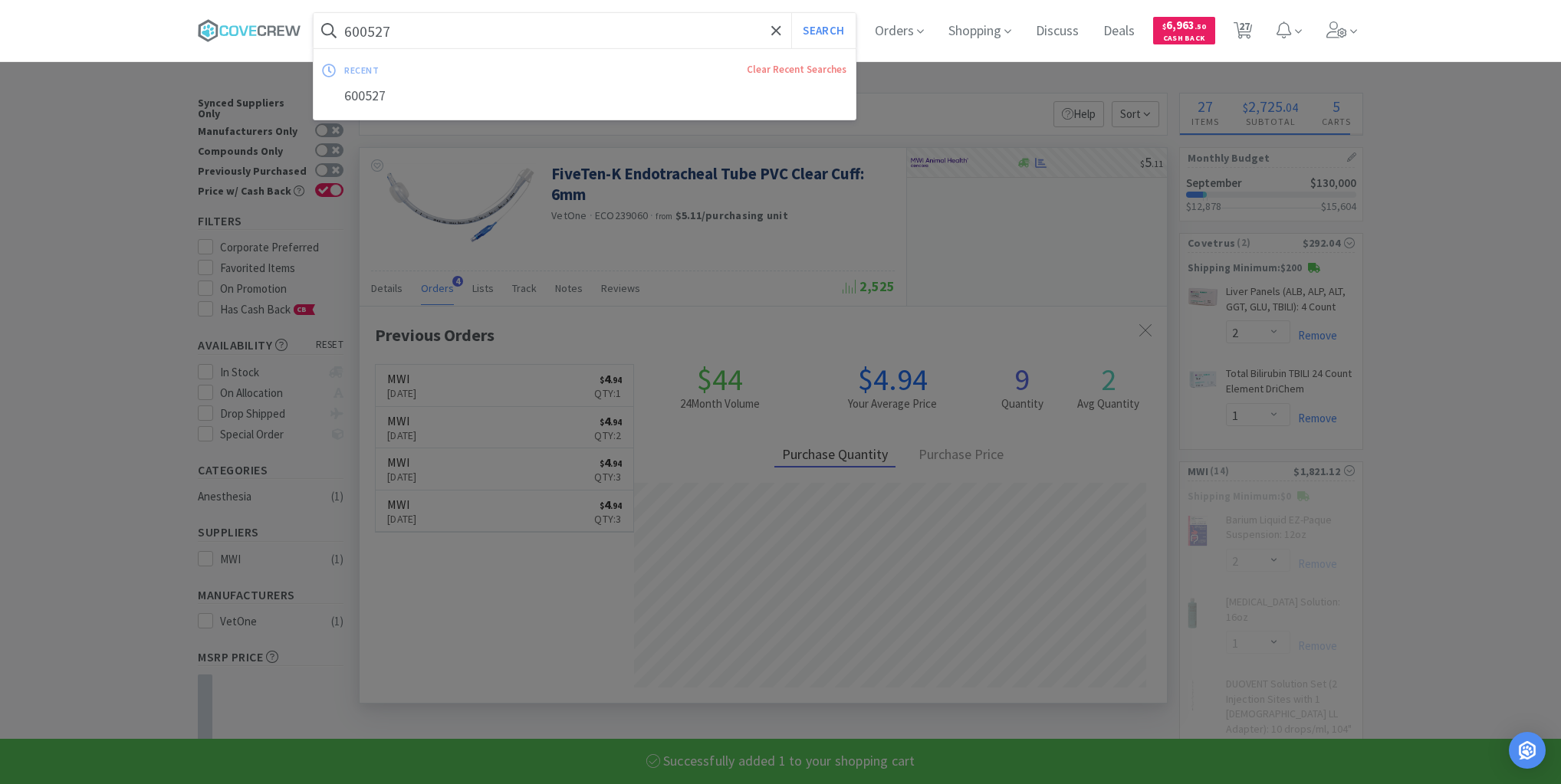
click at [688, 34] on input "600527" at bounding box center [584, 31] width 541 height 36
select select "1"
select select "3"
select select "6"
select select "2"
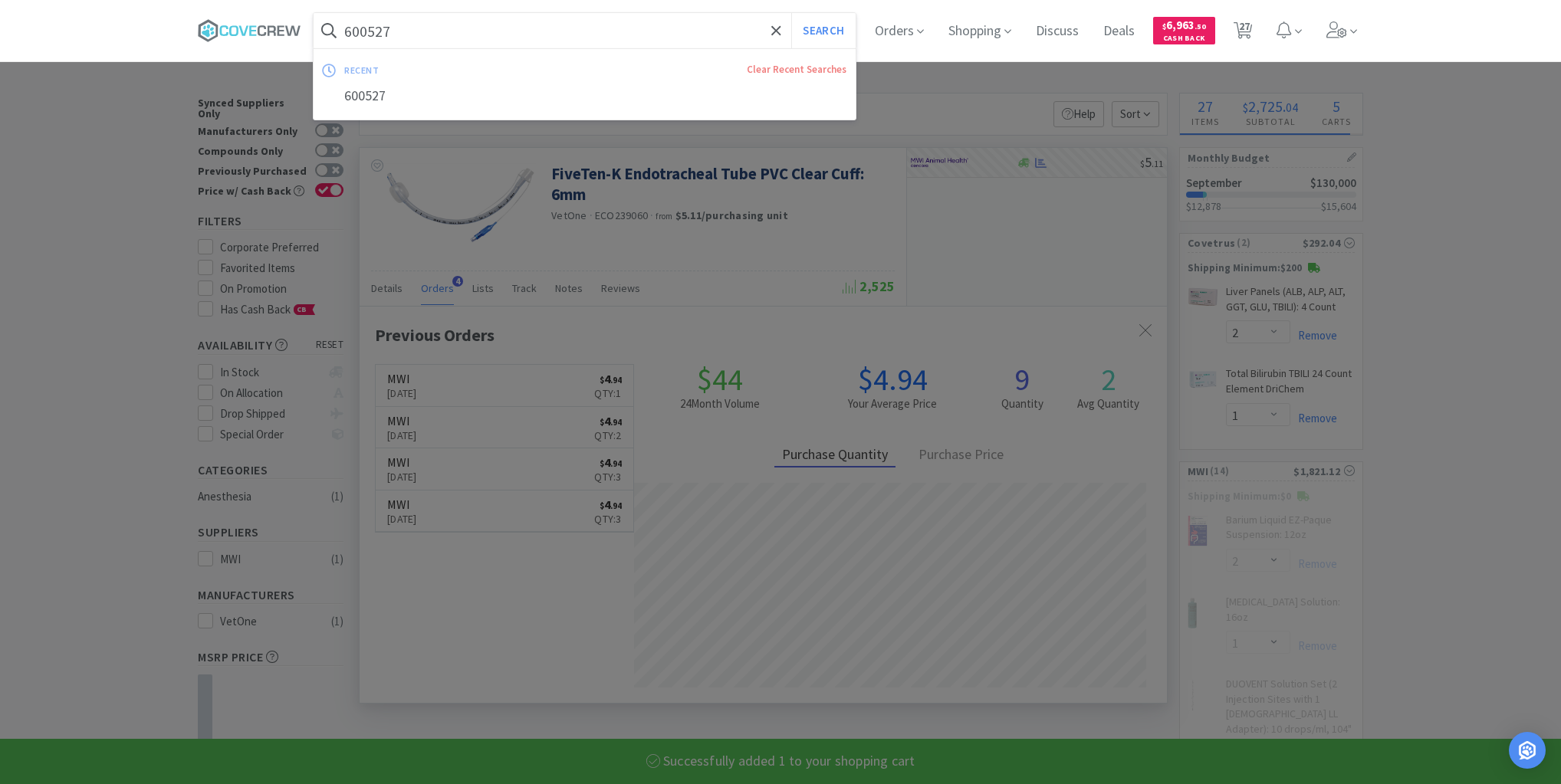
select select "4"
select select "2"
select select "4"
select select "100"
select select "20"
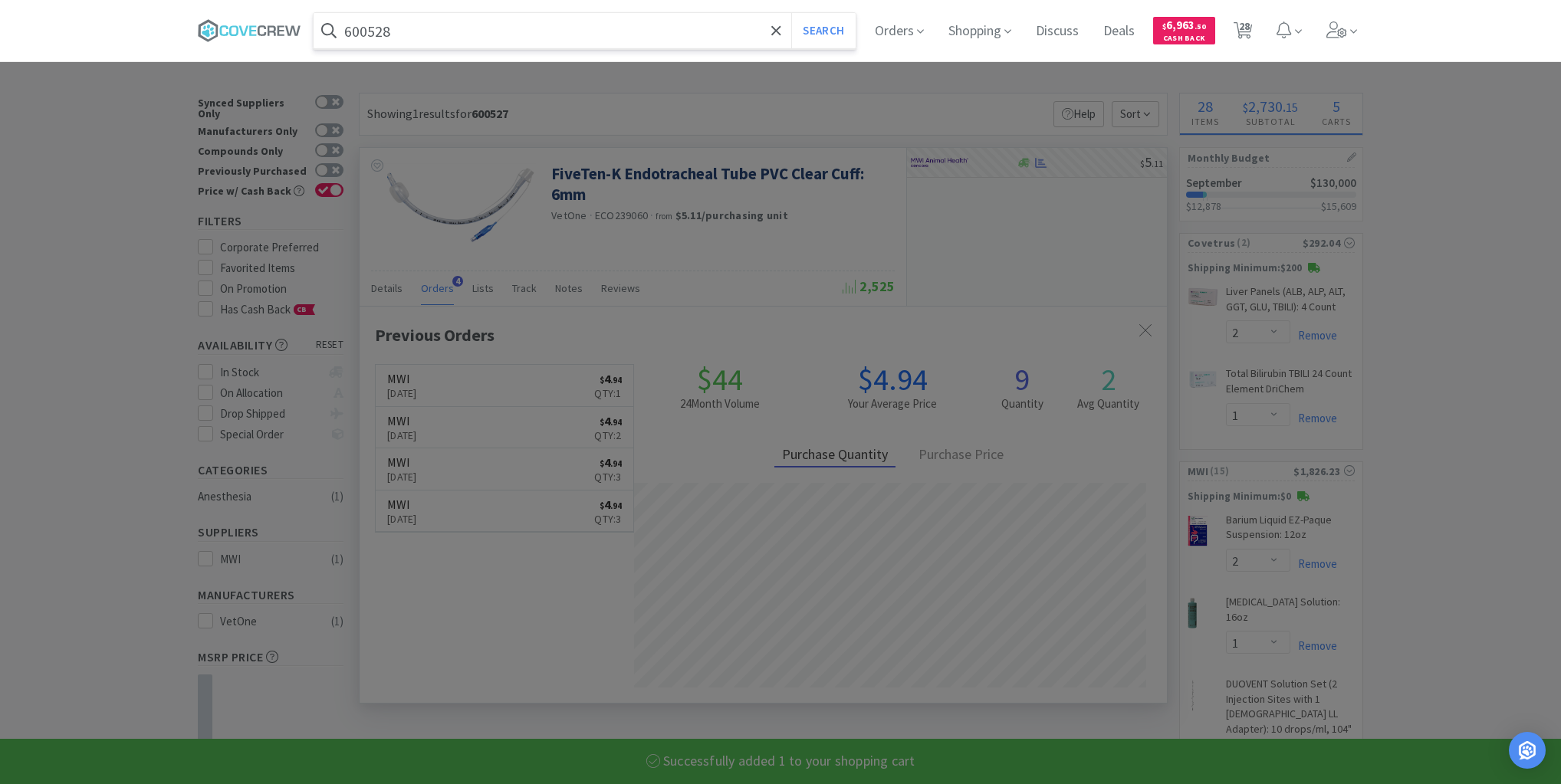
type input "600528"
click at [791, 13] on button "Search" at bounding box center [823, 31] width 63 height 36
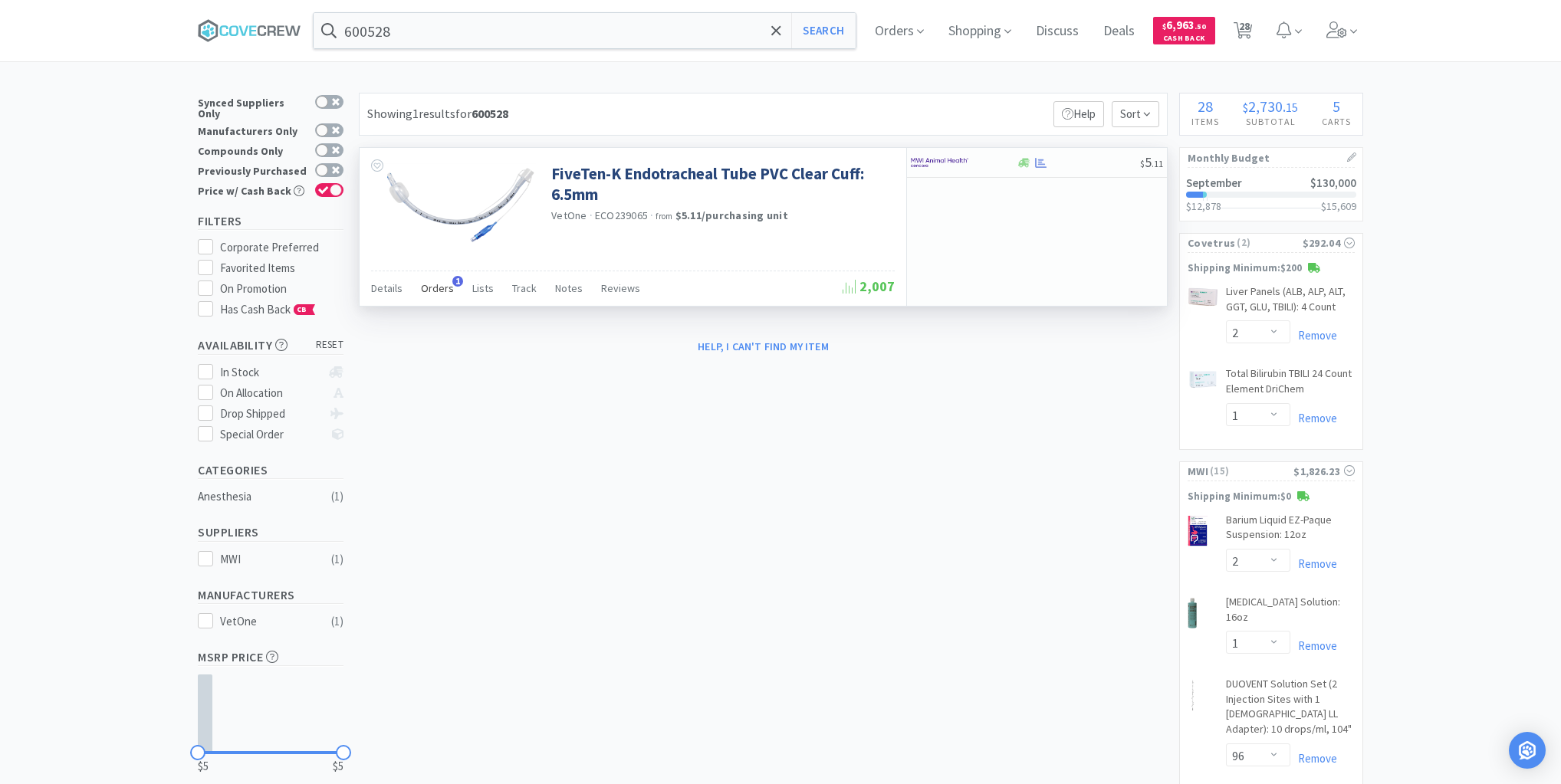
click at [438, 289] on span "Orders" at bounding box center [436, 288] width 33 height 14
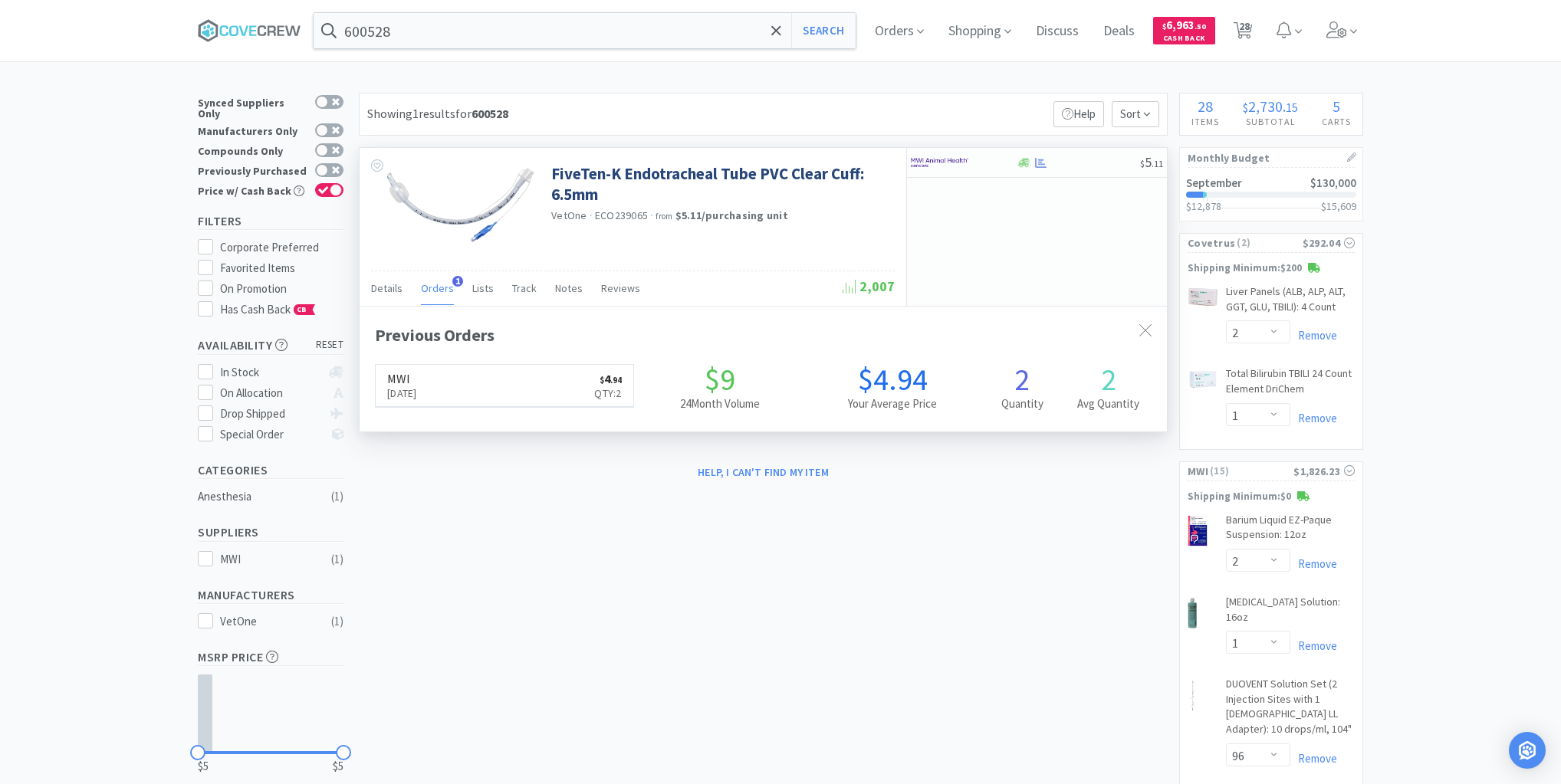
scroll to position [396, 807]
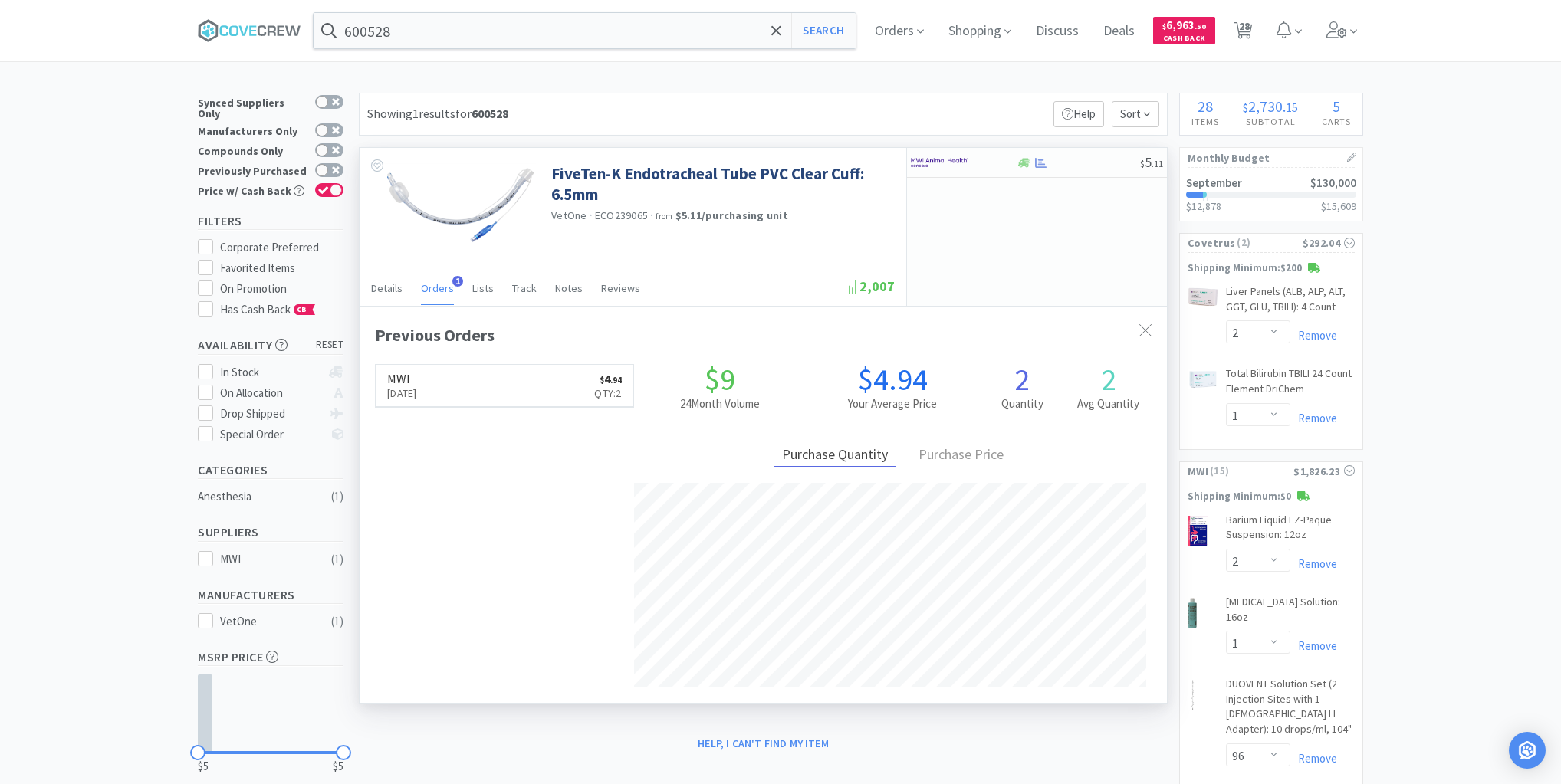
click at [435, 288] on span "Orders" at bounding box center [436, 288] width 33 height 14
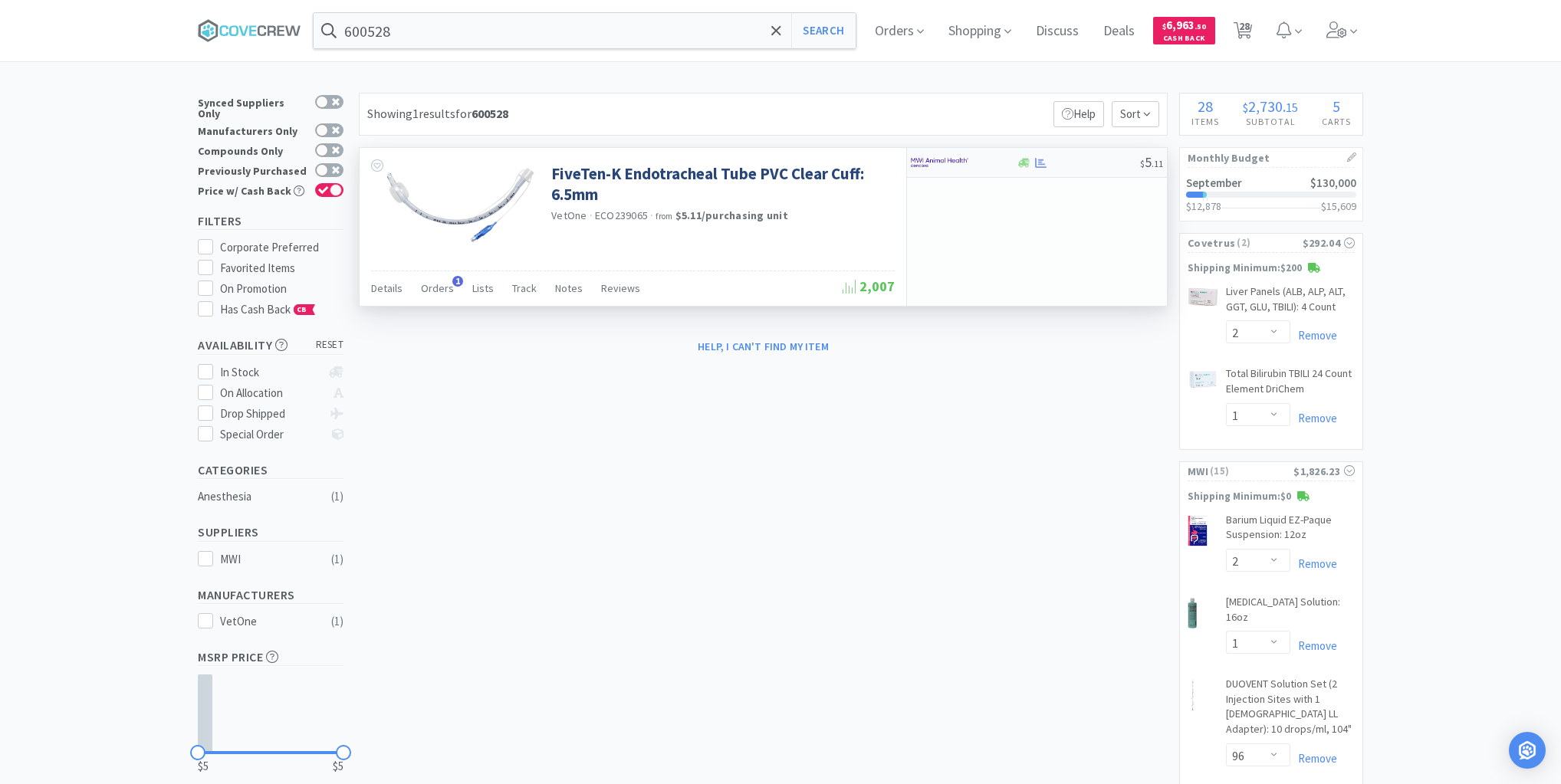
click at [1070, 162] on div at bounding box center [1077, 163] width 124 height 12
select select "1"
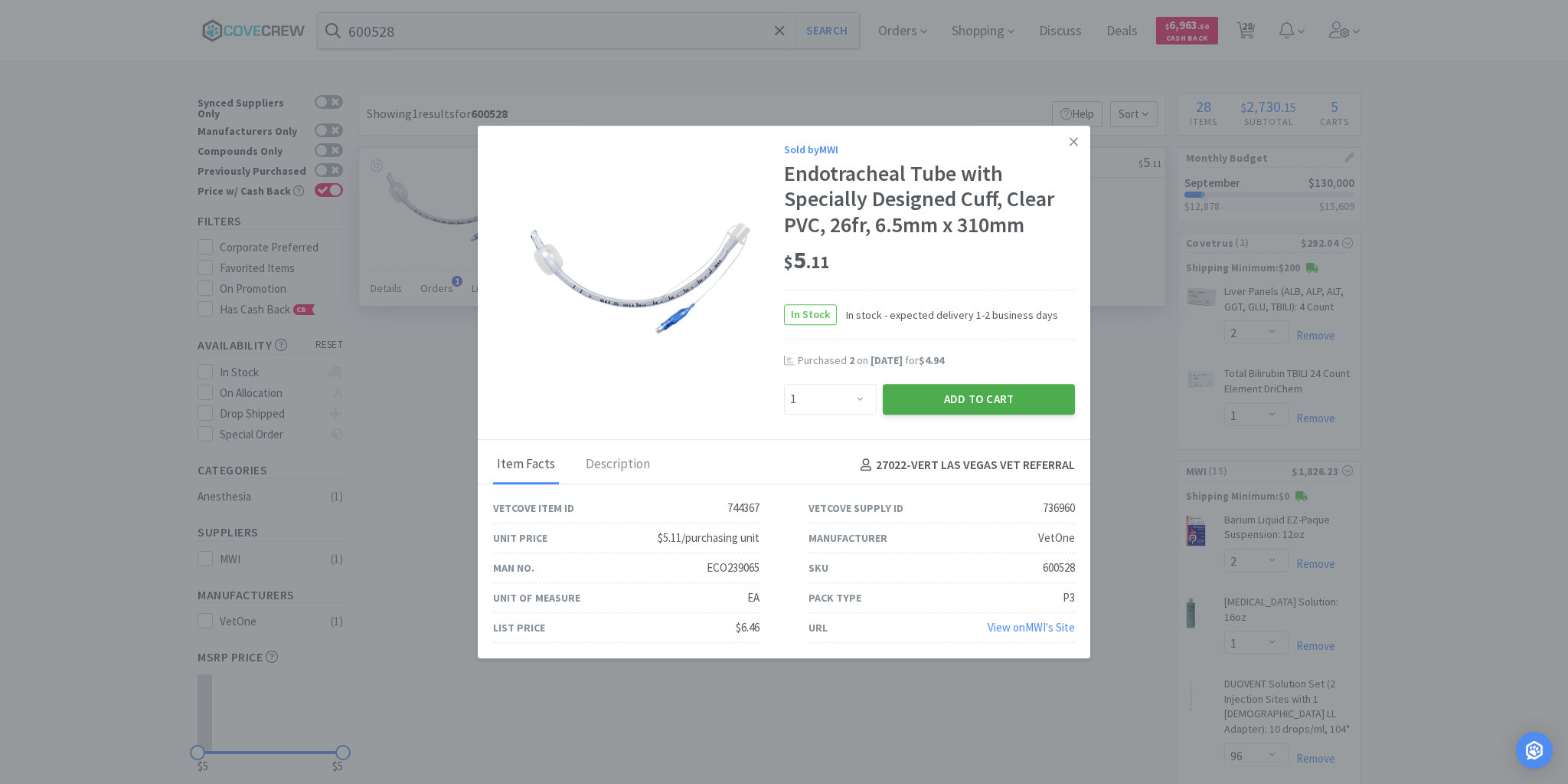
click at [987, 406] on button "Add to Cart" at bounding box center [979, 398] width 192 height 31
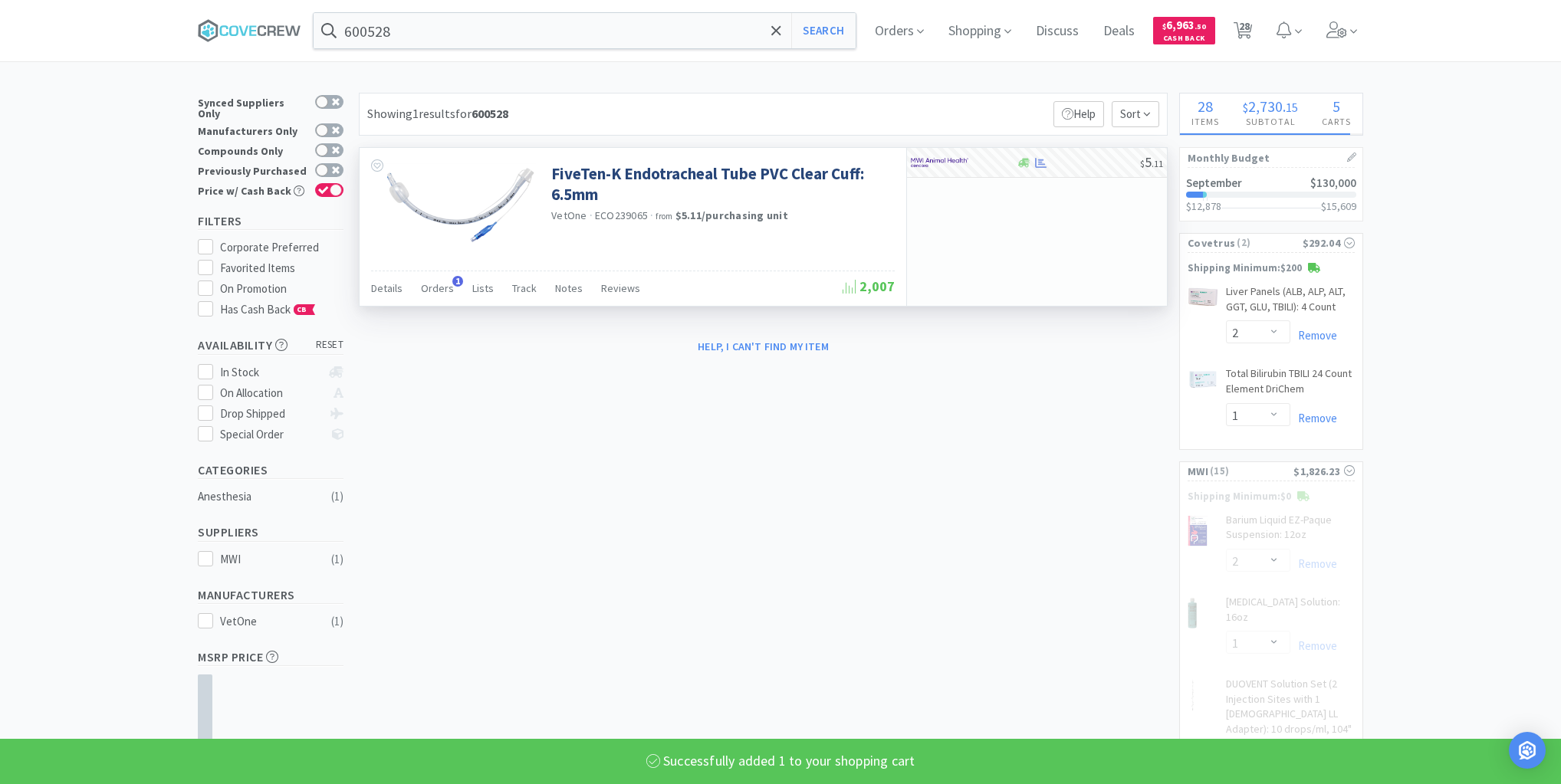
select select "1"
select select "3"
select select "6"
select select "2"
select select "4"
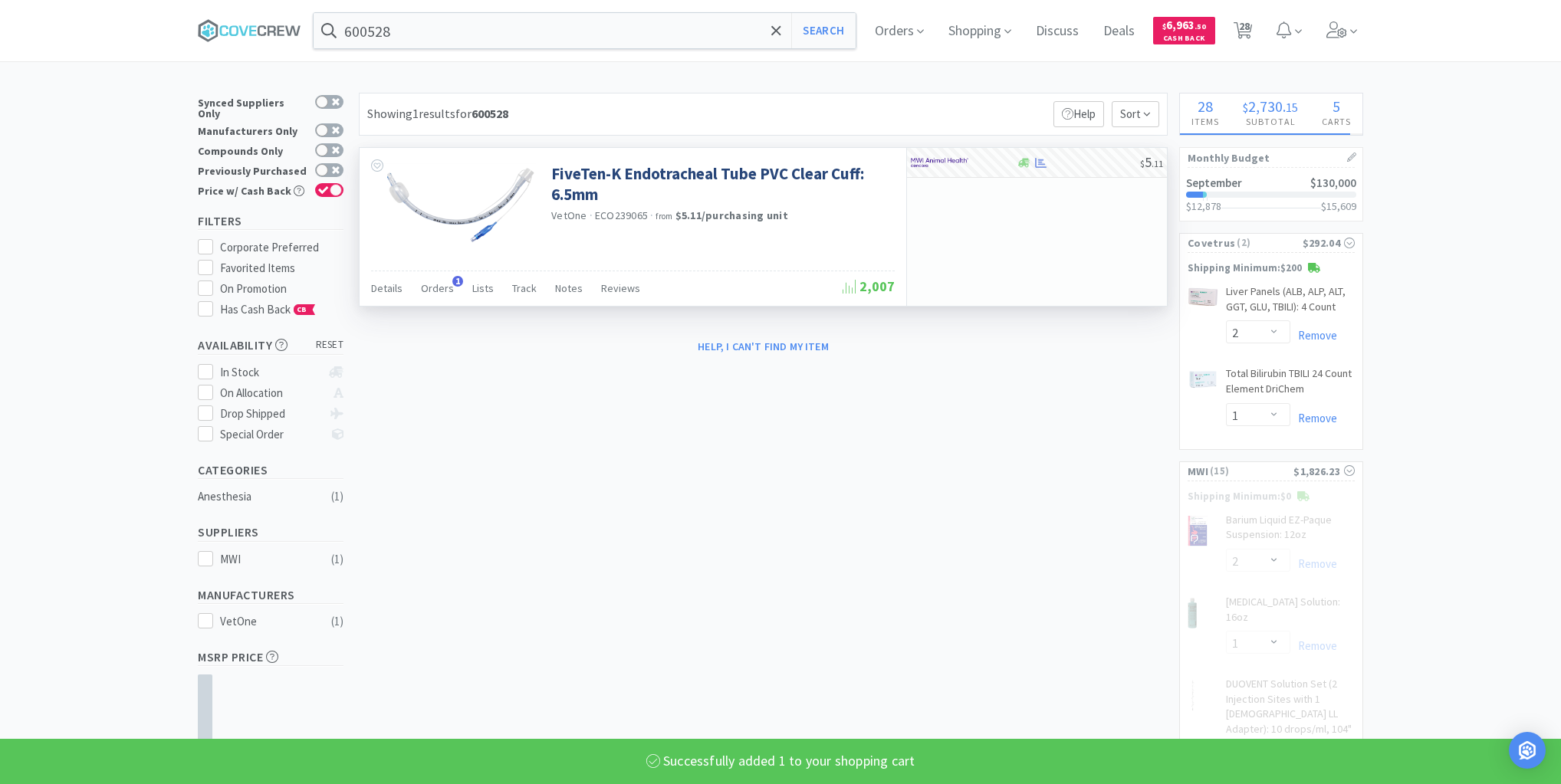
select select "2"
select select "4"
select select "100"
select select "20"
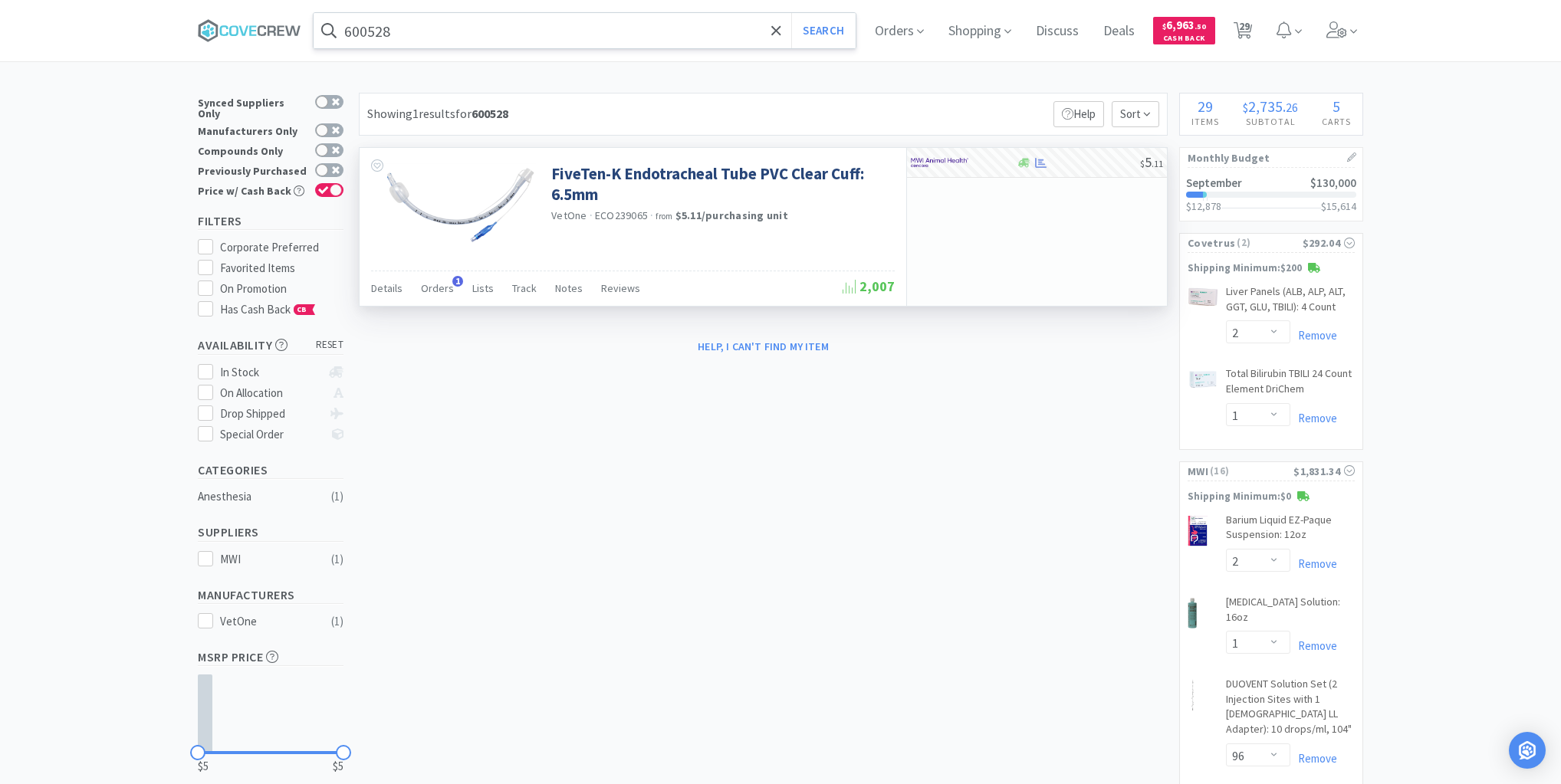
click at [618, 33] on input "600528" at bounding box center [584, 31] width 541 height 36
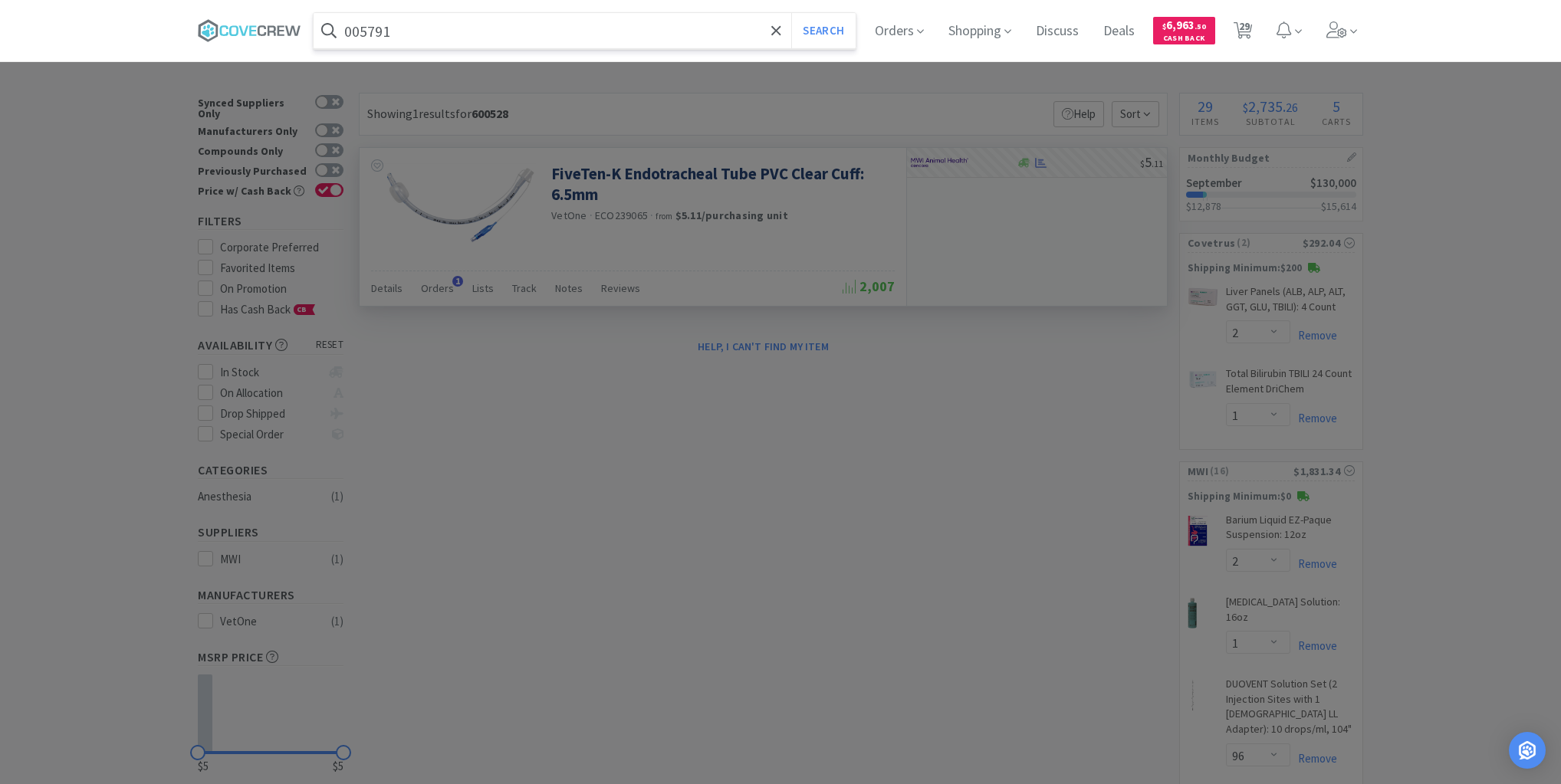
click at [791, 13] on button "Search" at bounding box center [823, 31] width 63 height 36
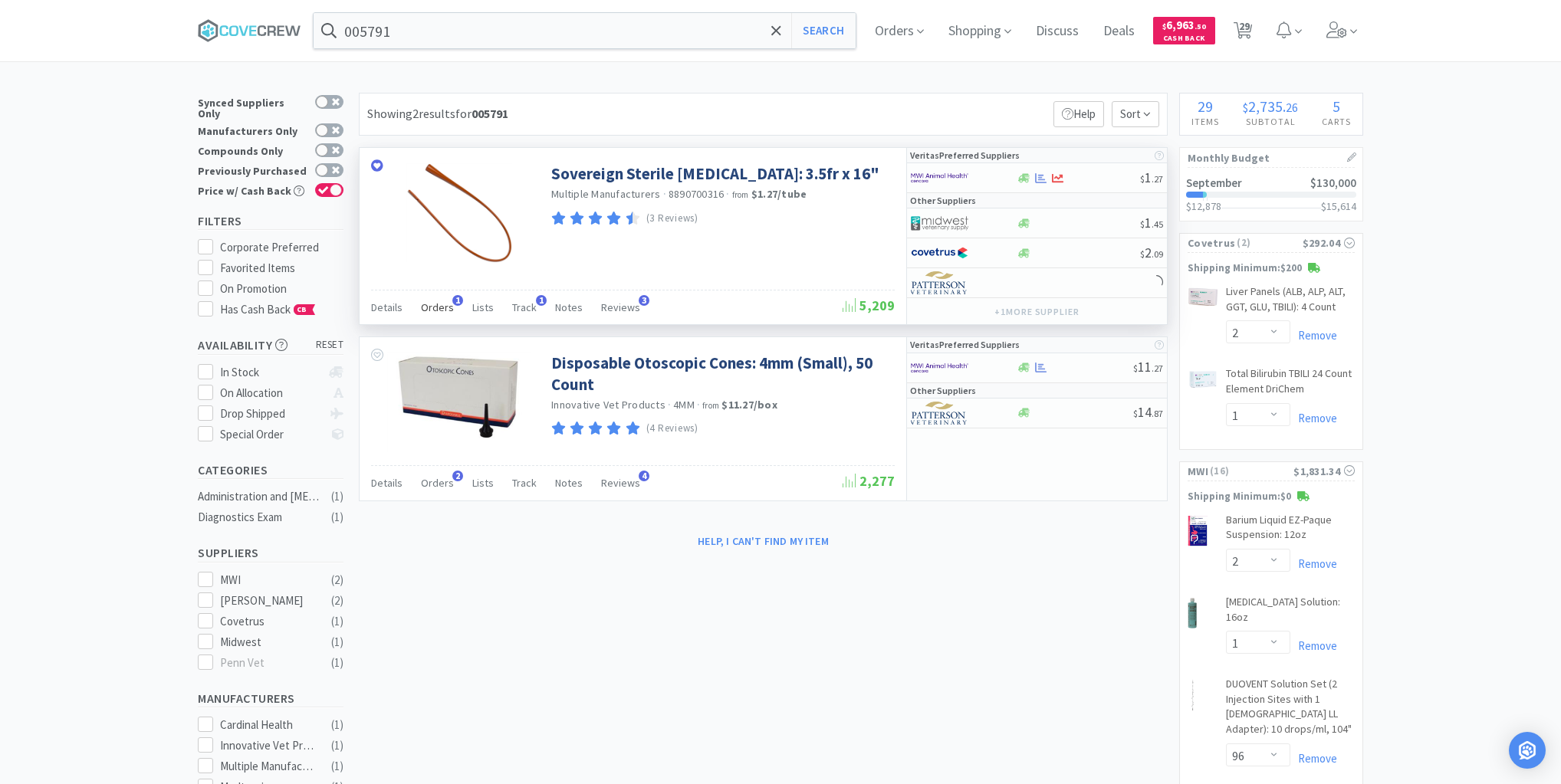
click at [437, 305] on span "Orders" at bounding box center [436, 307] width 33 height 14
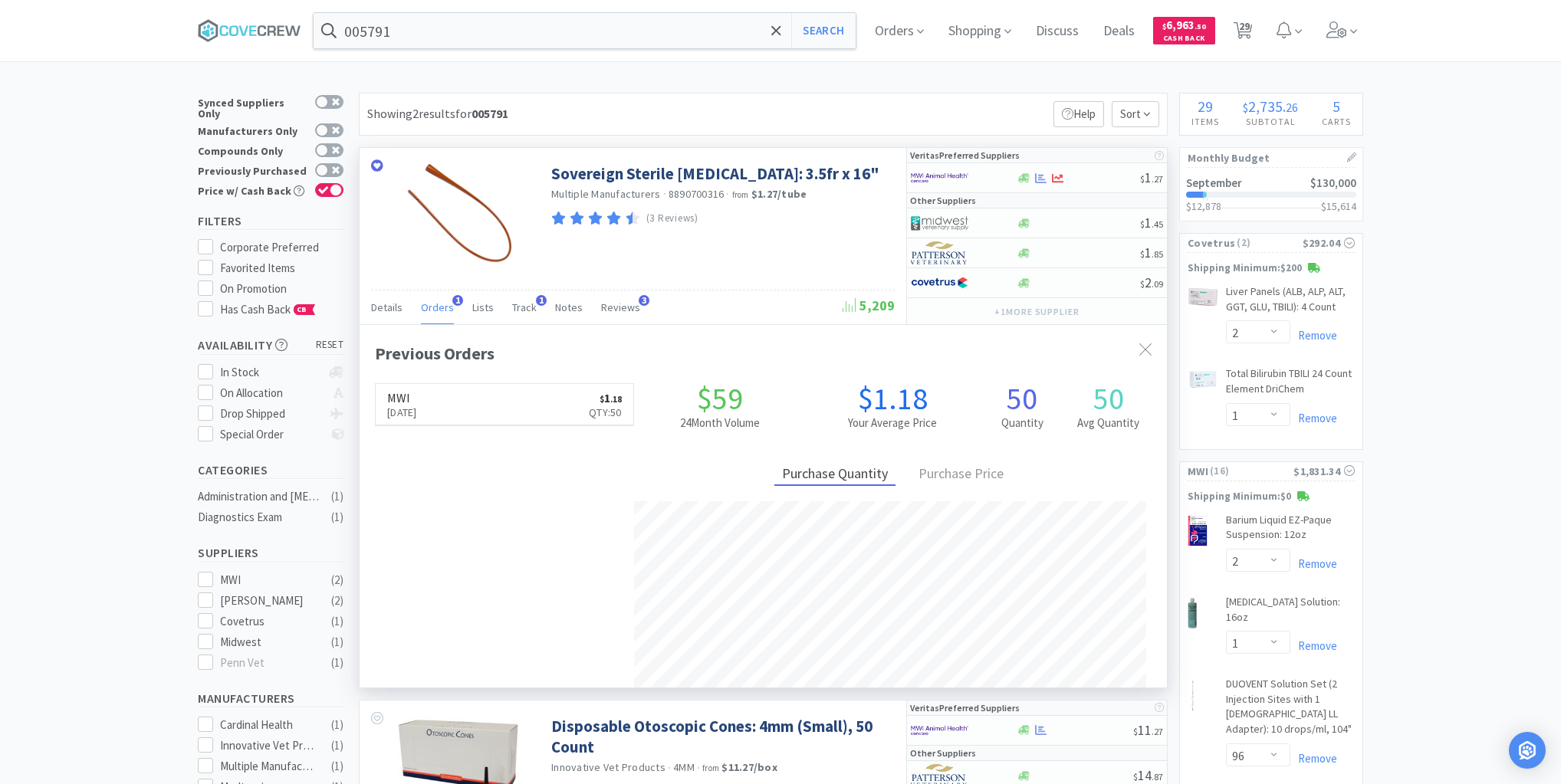
scroll to position [396, 807]
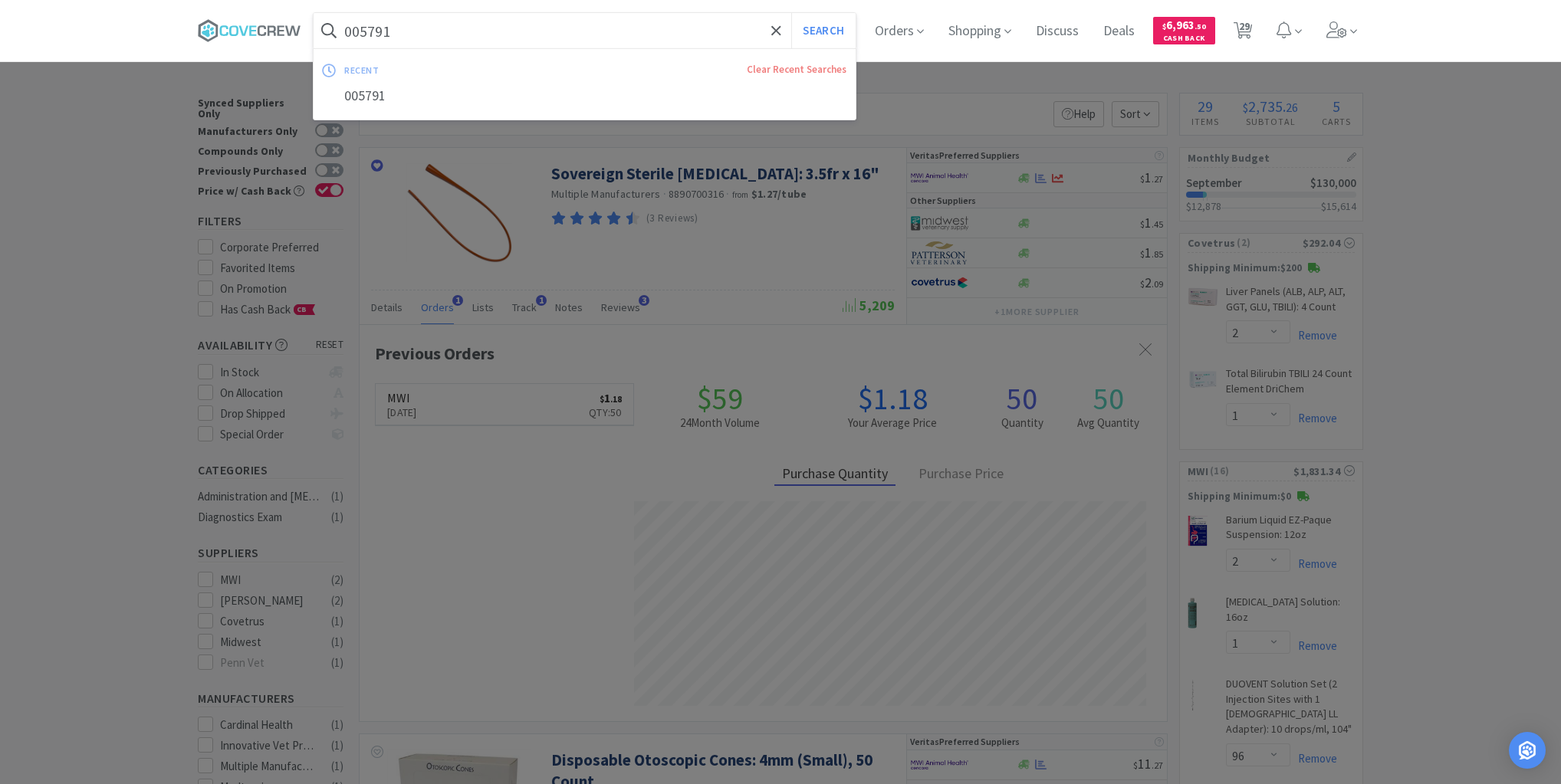
click at [472, 33] on input "005791" at bounding box center [584, 31] width 541 height 36
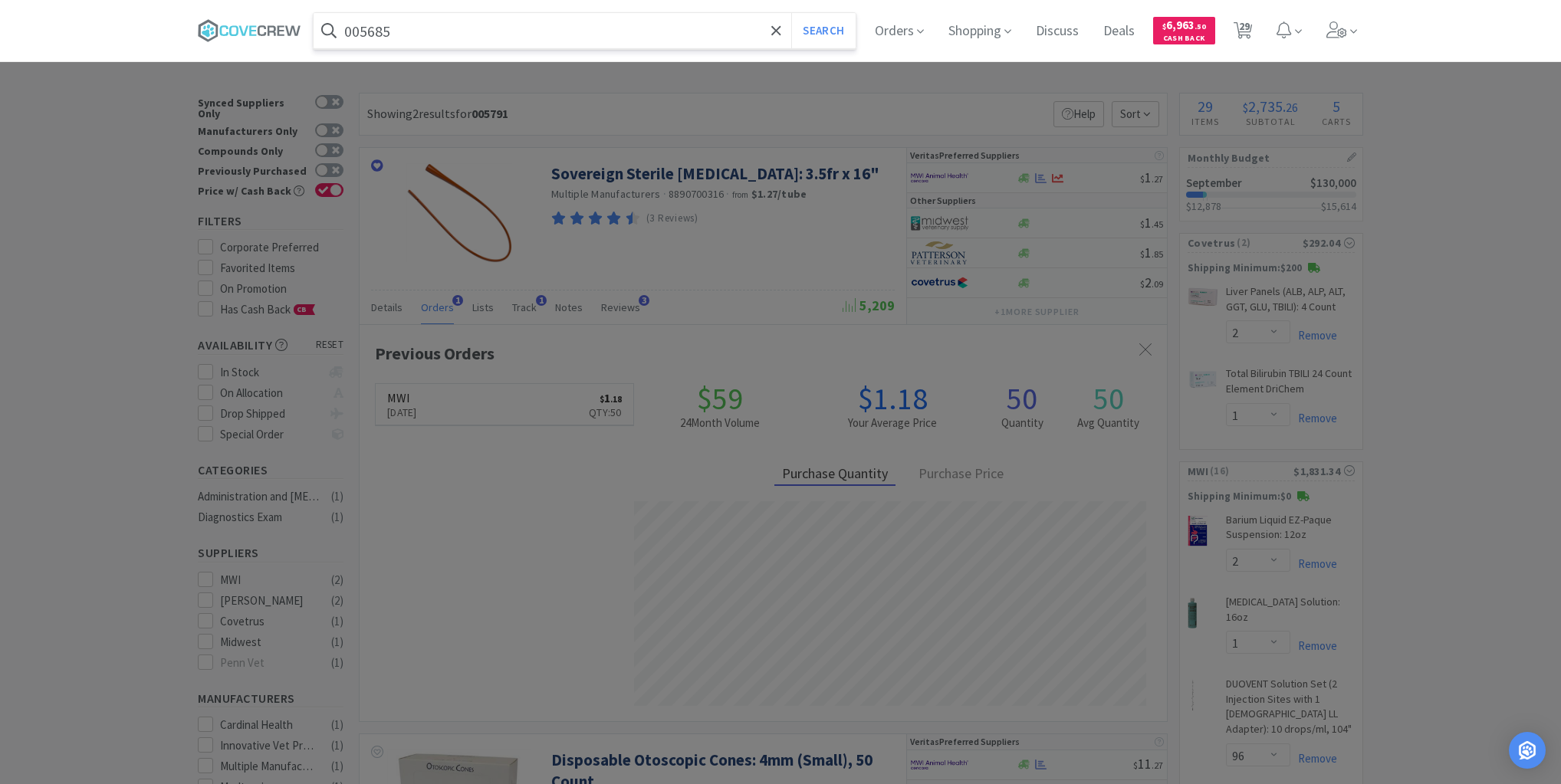
type input "005685"
click at [791, 13] on button "Search" at bounding box center [823, 31] width 63 height 36
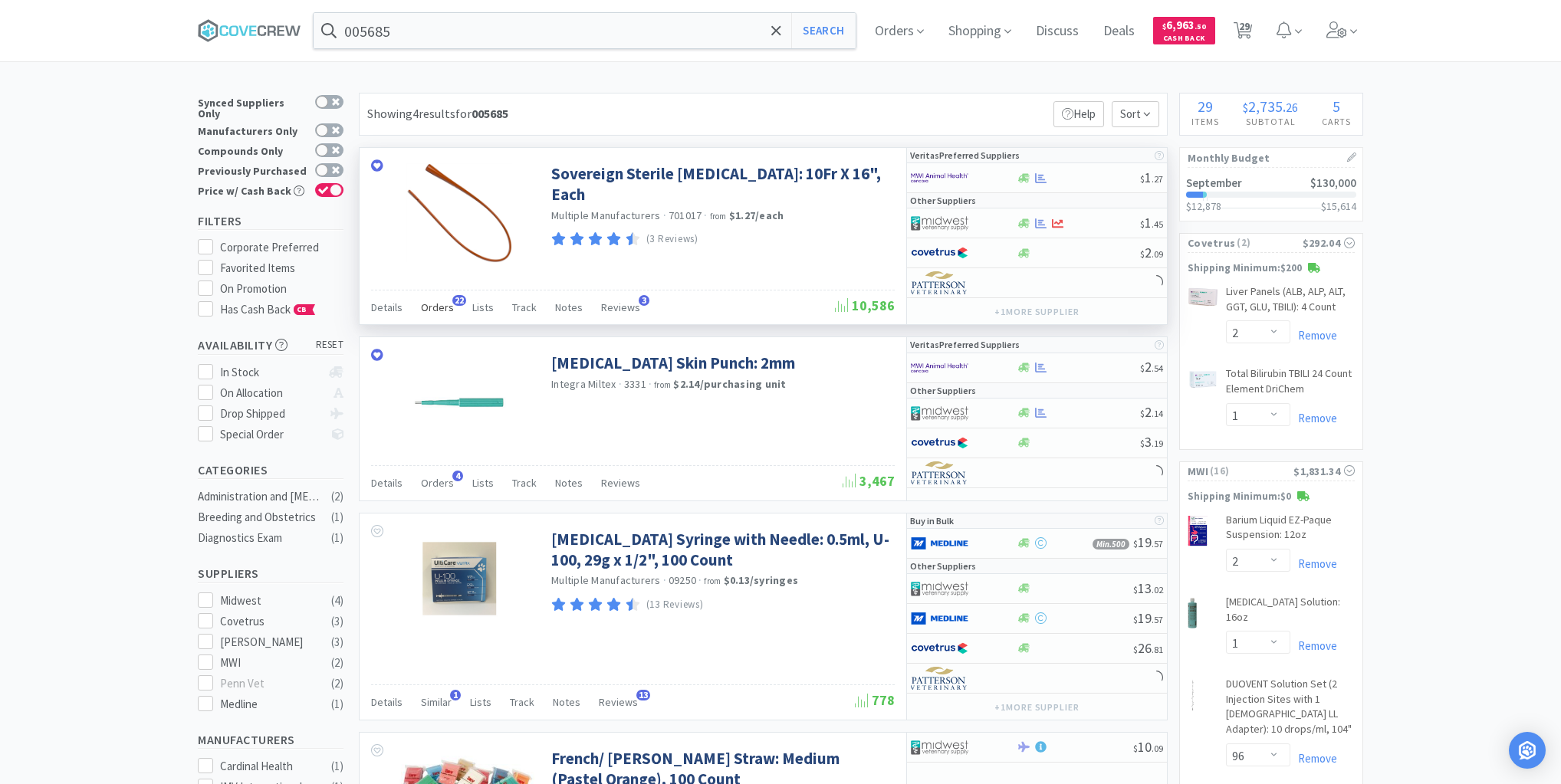
click at [435, 303] on span "Orders" at bounding box center [436, 307] width 33 height 14
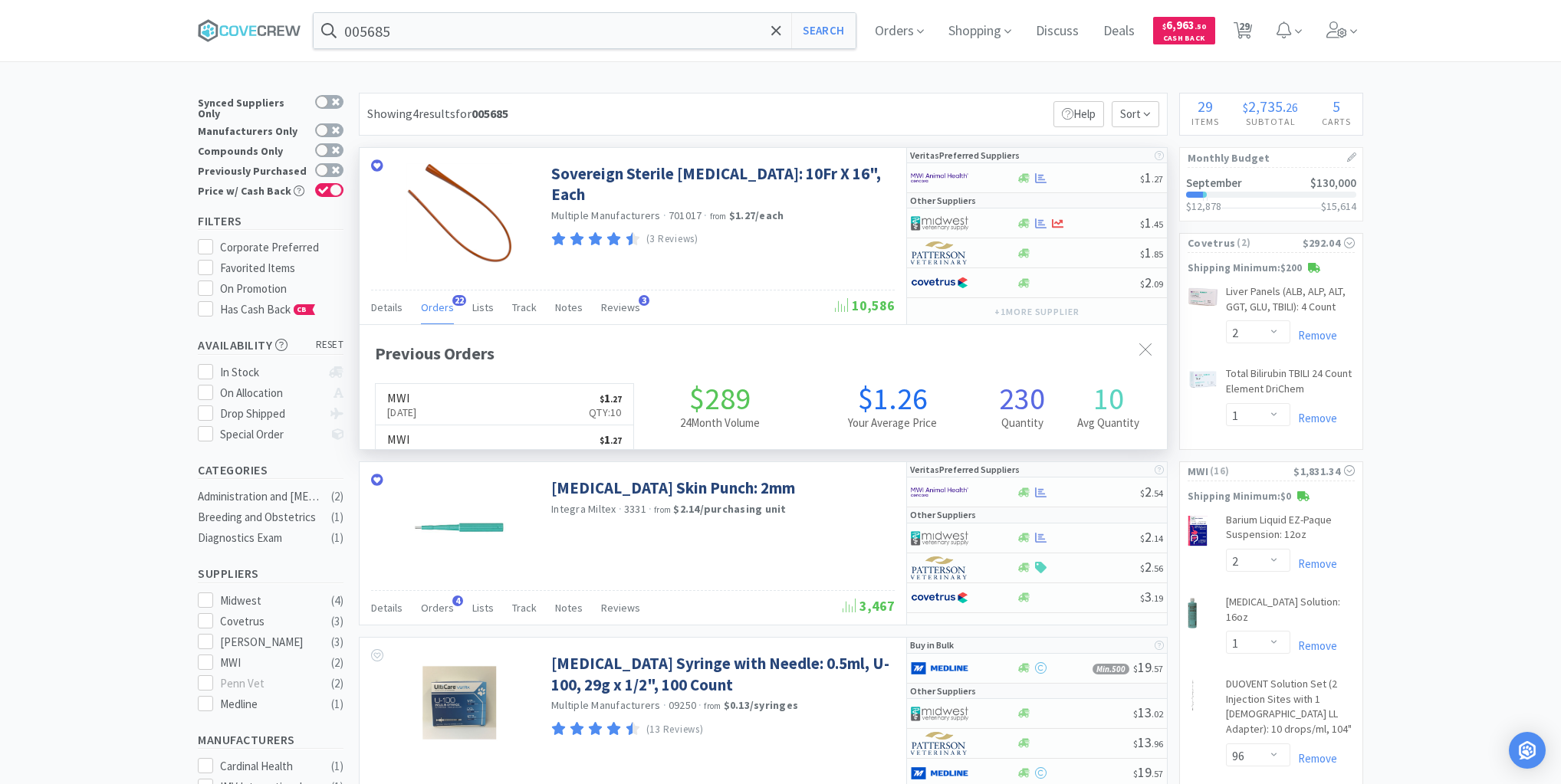
scroll to position [410, 807]
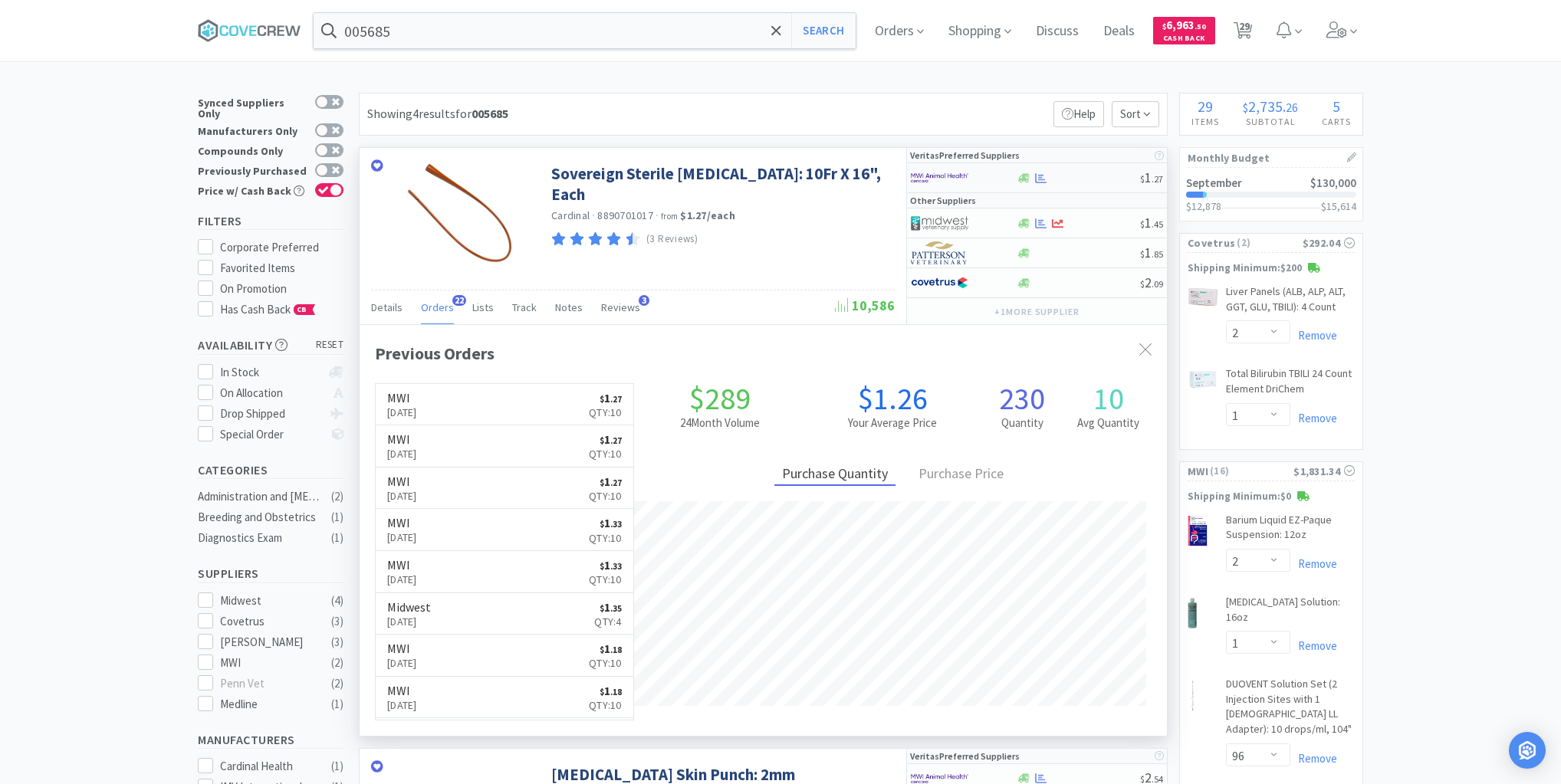
click at [1089, 177] on div at bounding box center [1077, 178] width 124 height 12
select select "10"
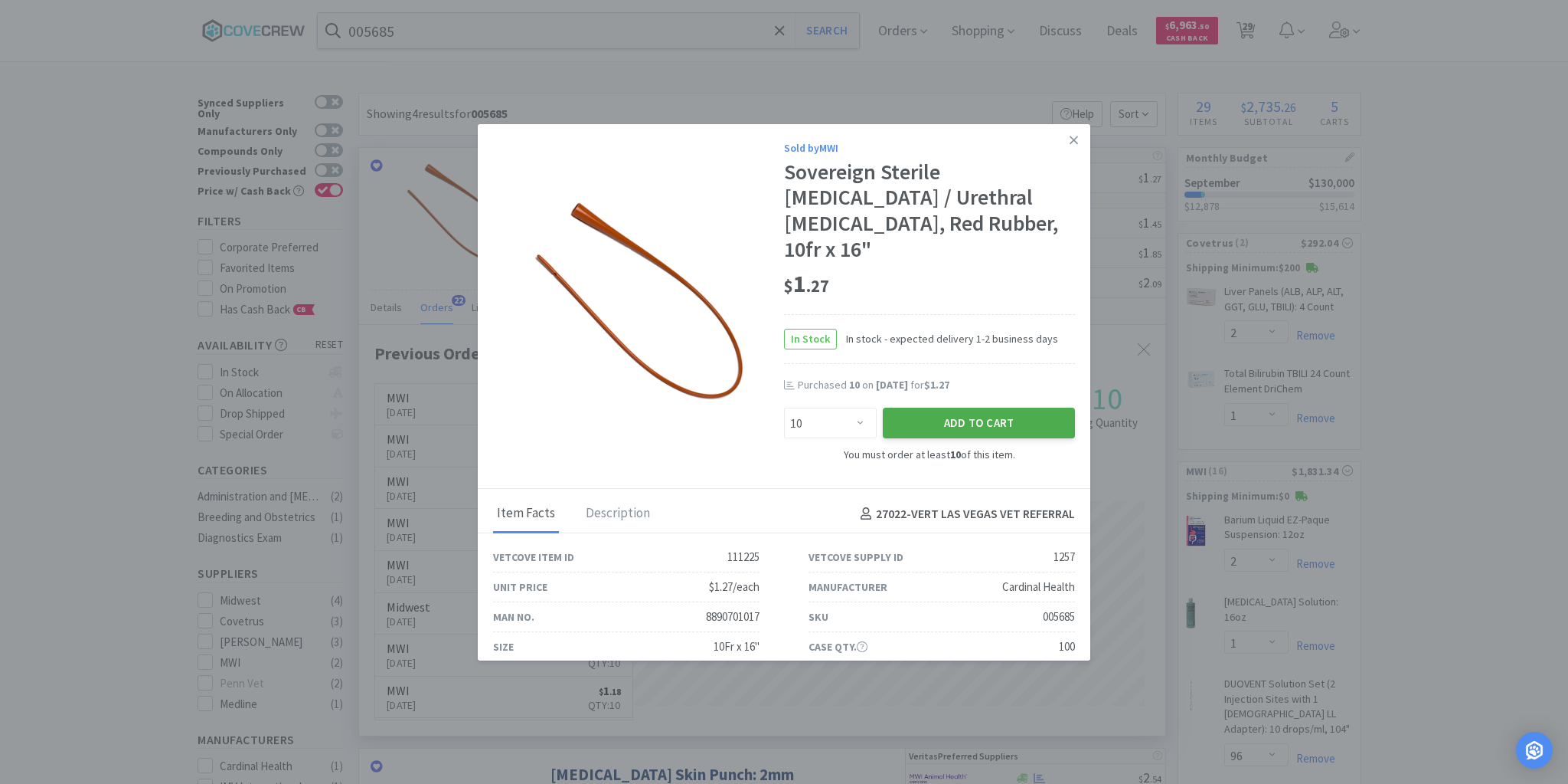
click at [931, 407] on button "Add to Cart" at bounding box center [979, 422] width 192 height 31
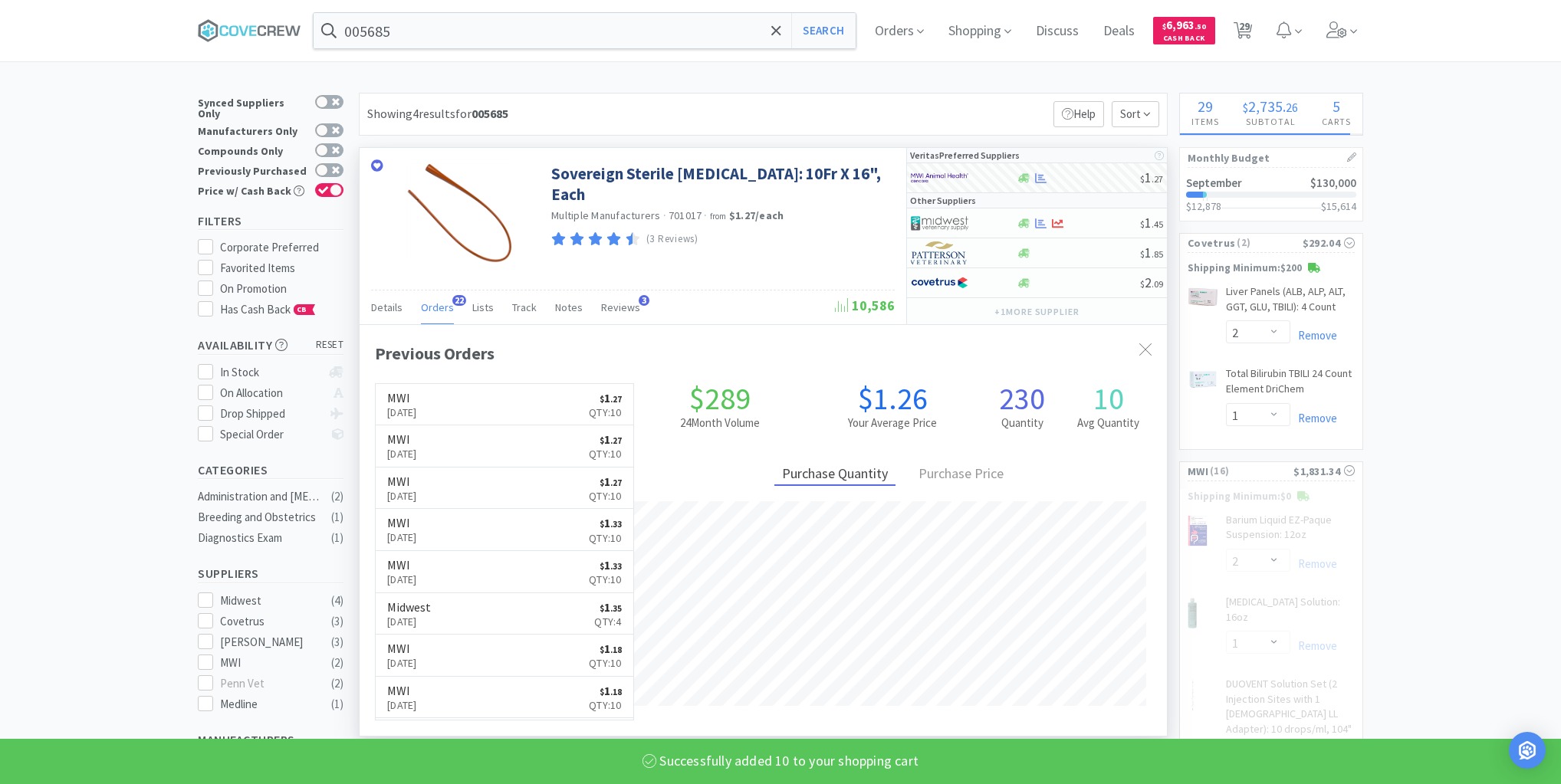
select select "10"
select select "20"
click at [714, 22] on input "005685" at bounding box center [584, 31] width 541 height 36
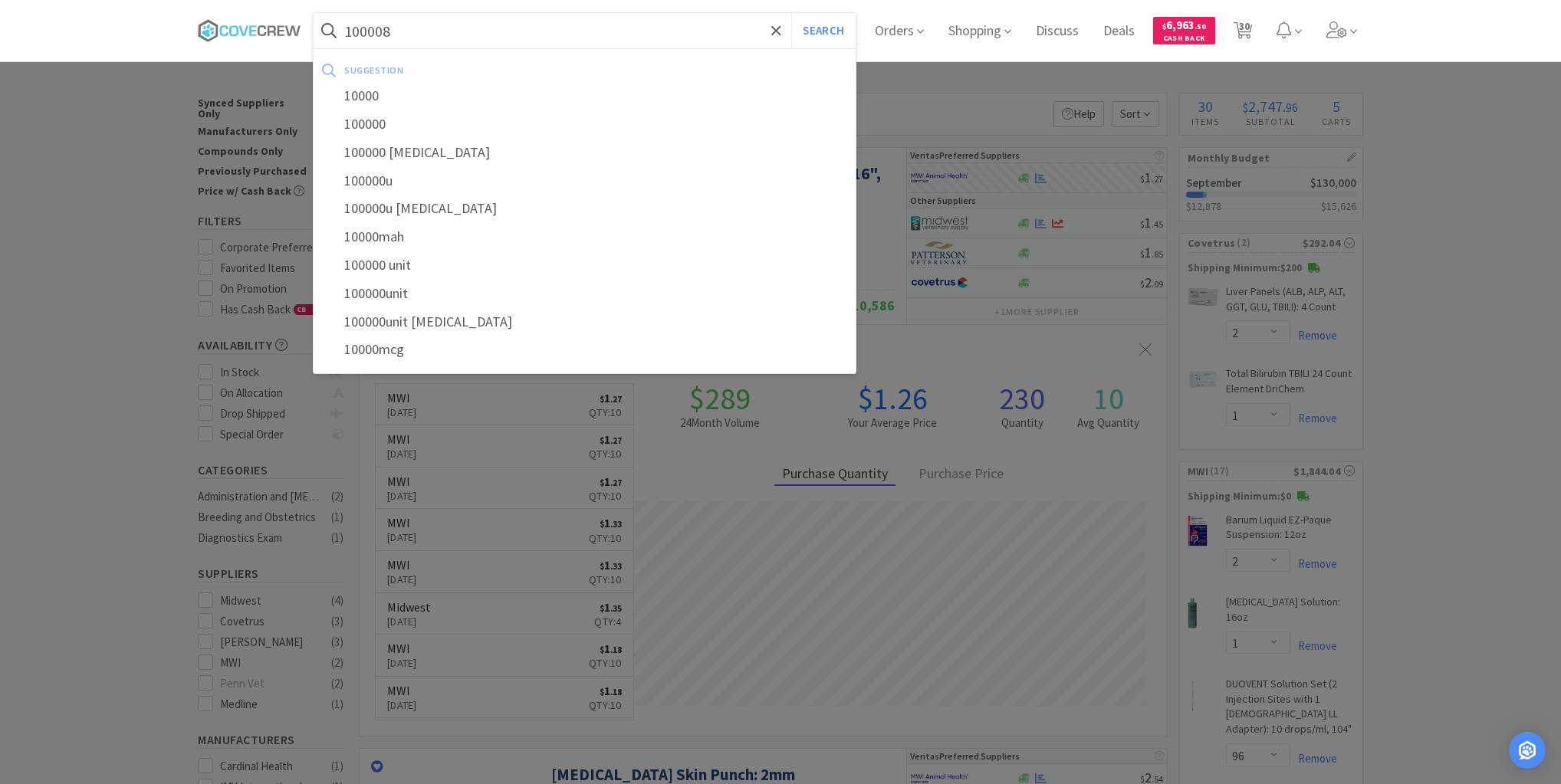
type input "100008"
click at [791, 13] on button "Search" at bounding box center [823, 31] width 63 height 36
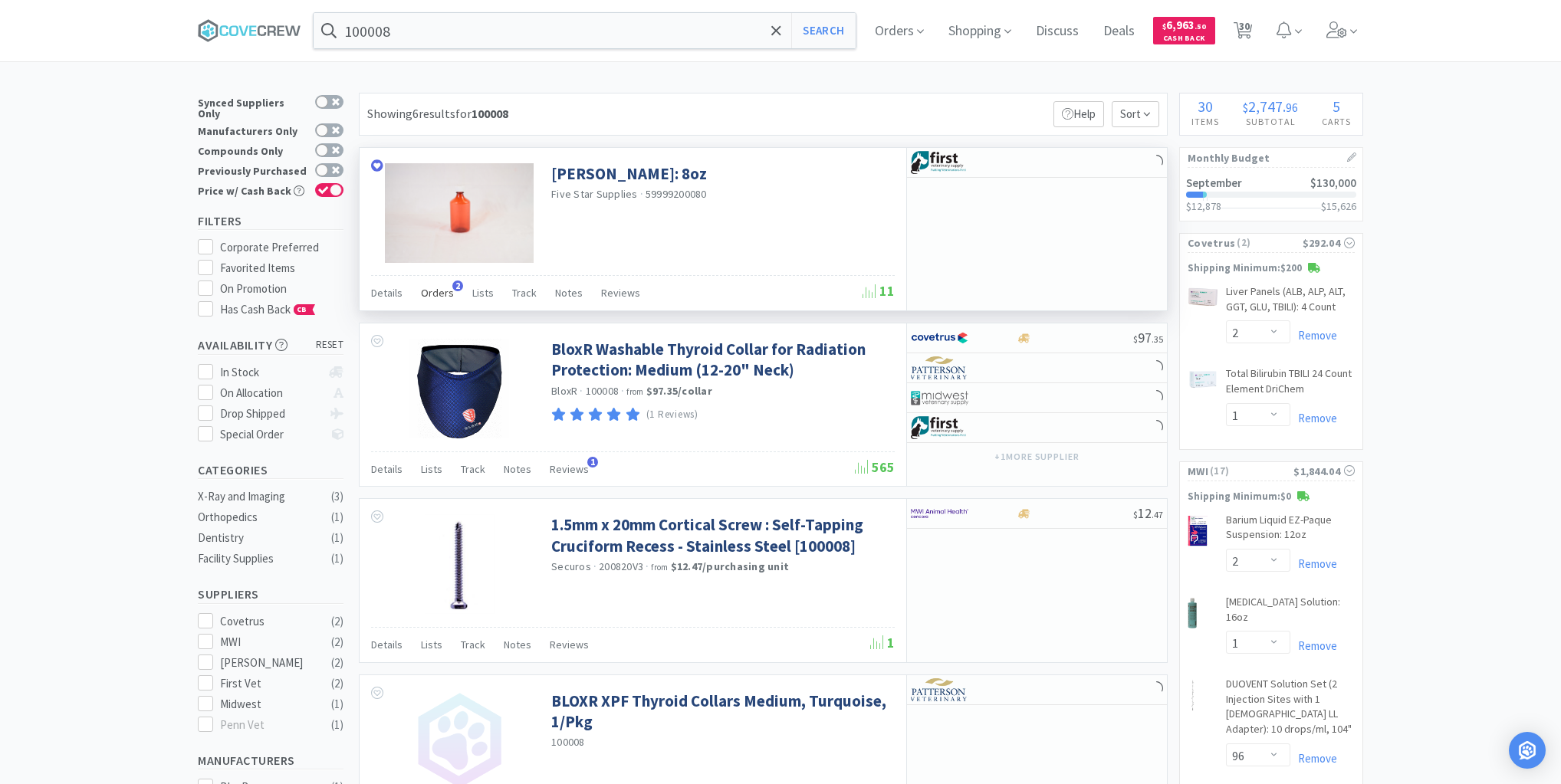
click at [426, 297] on span "Orders" at bounding box center [436, 292] width 33 height 14
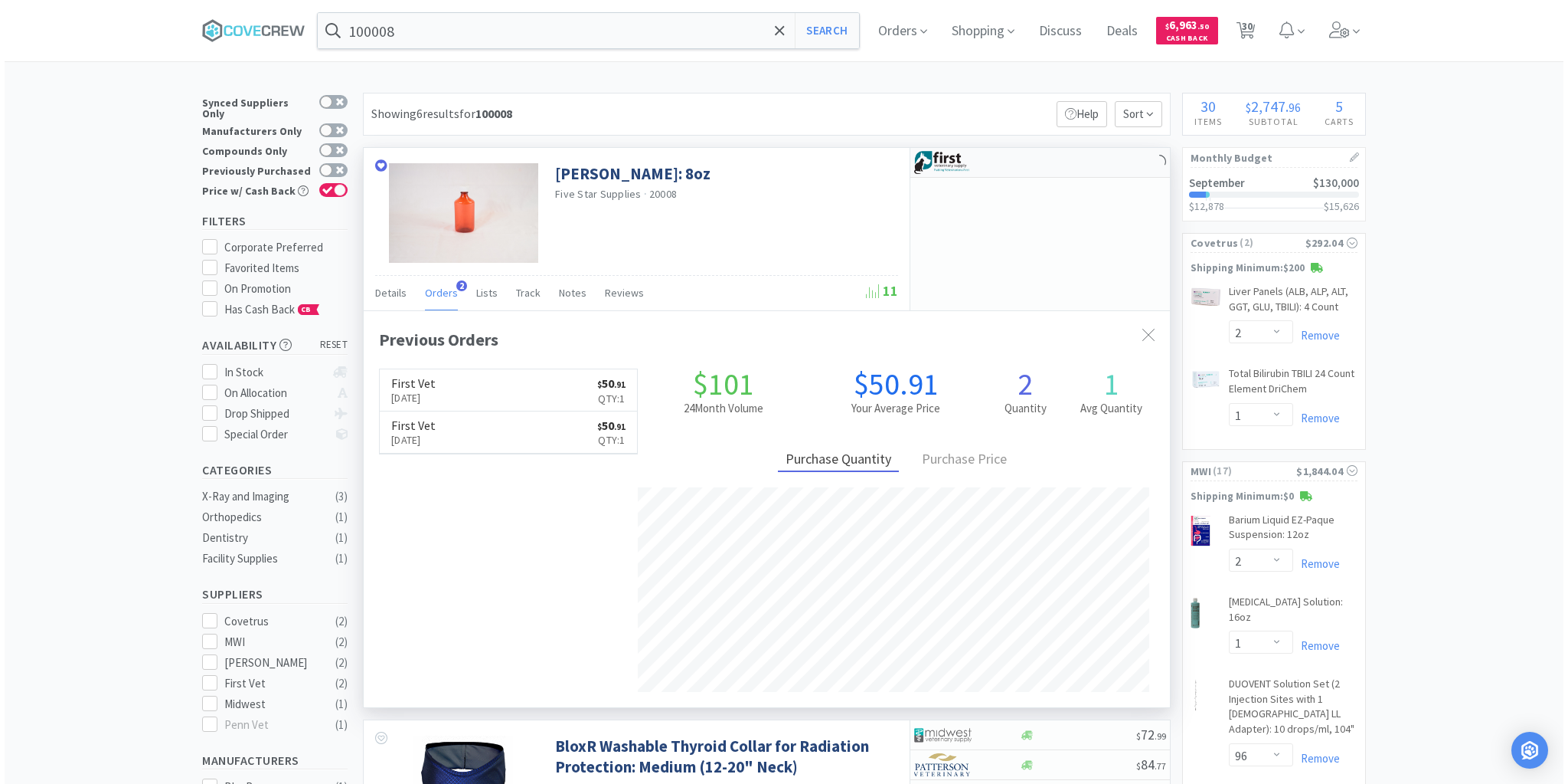
scroll to position [396, 806]
click at [1071, 168] on div at bounding box center [1035, 163] width 260 height 30
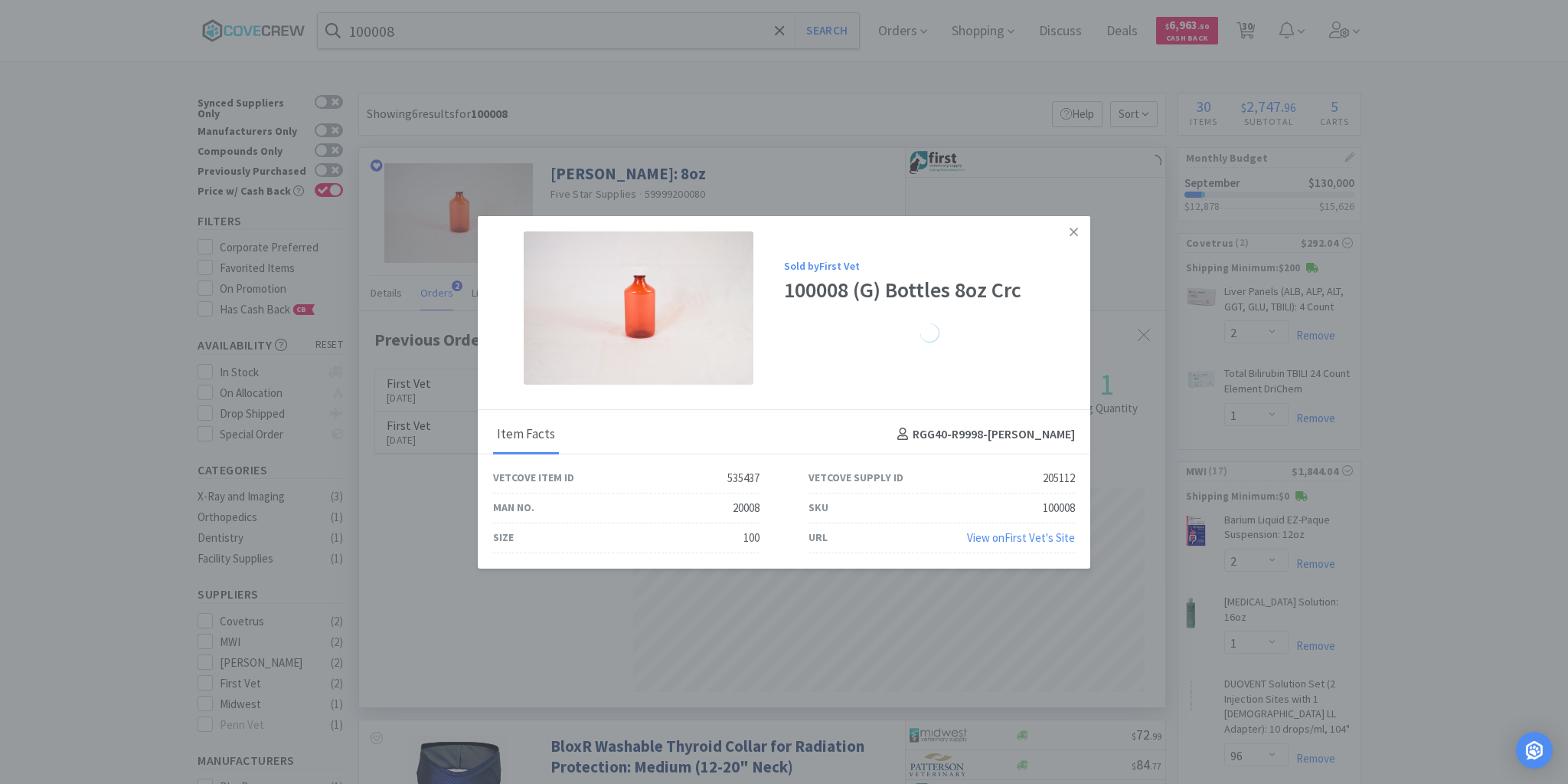
select select "1"
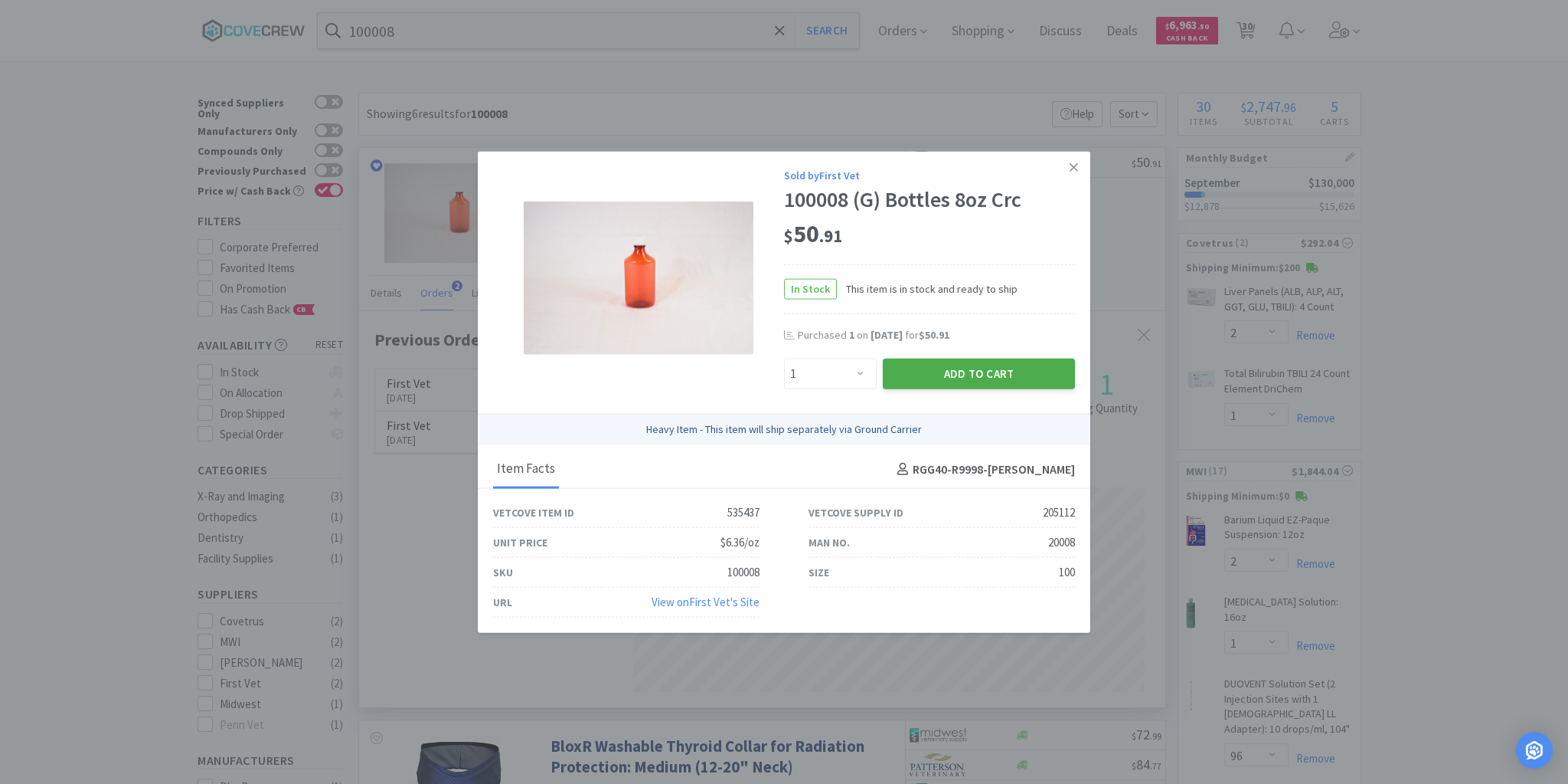
click at [965, 366] on button "Add to Cart" at bounding box center [979, 373] width 192 height 31
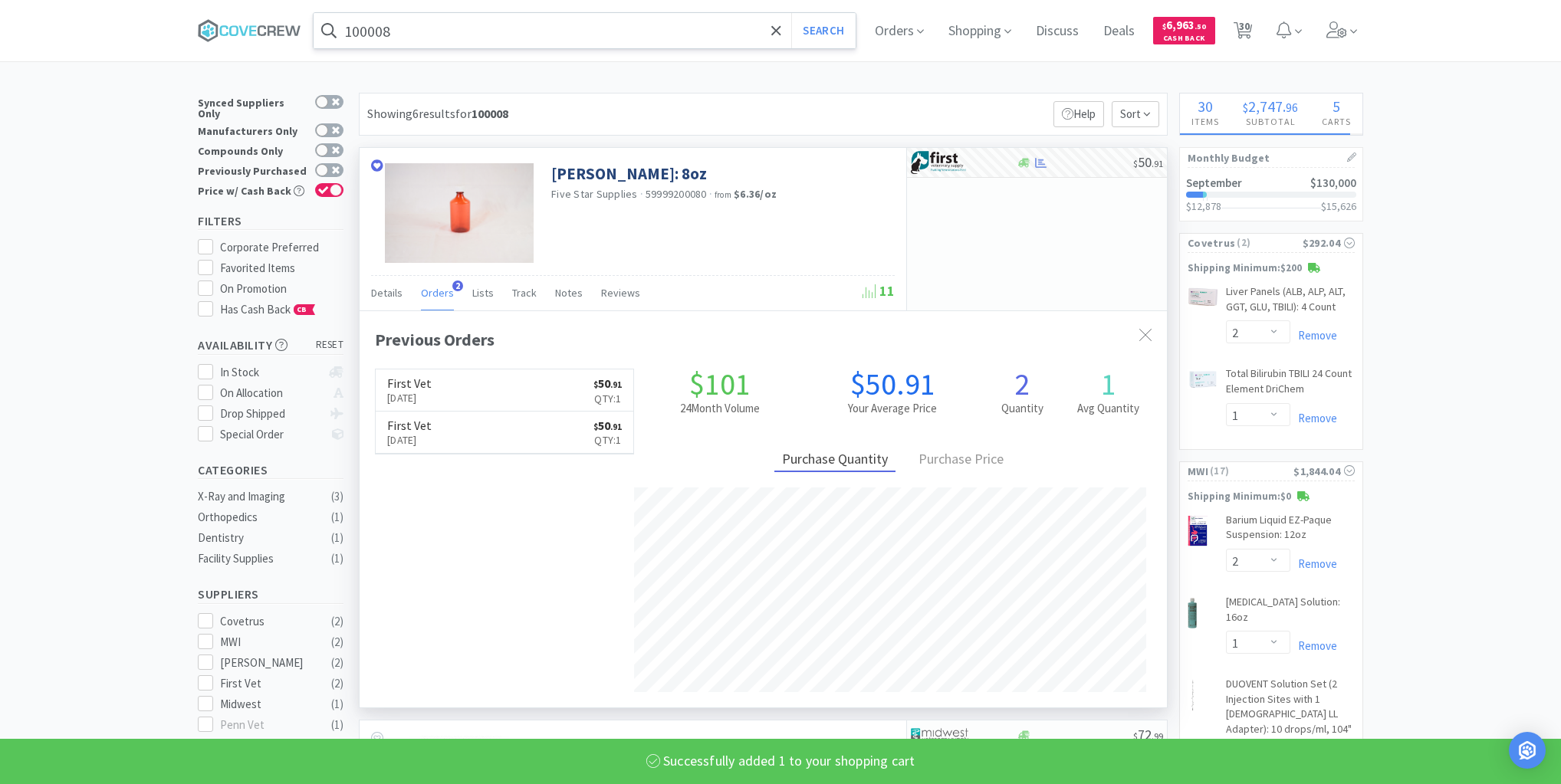
click at [719, 22] on input "100008" at bounding box center [584, 31] width 541 height 36
select select "1"
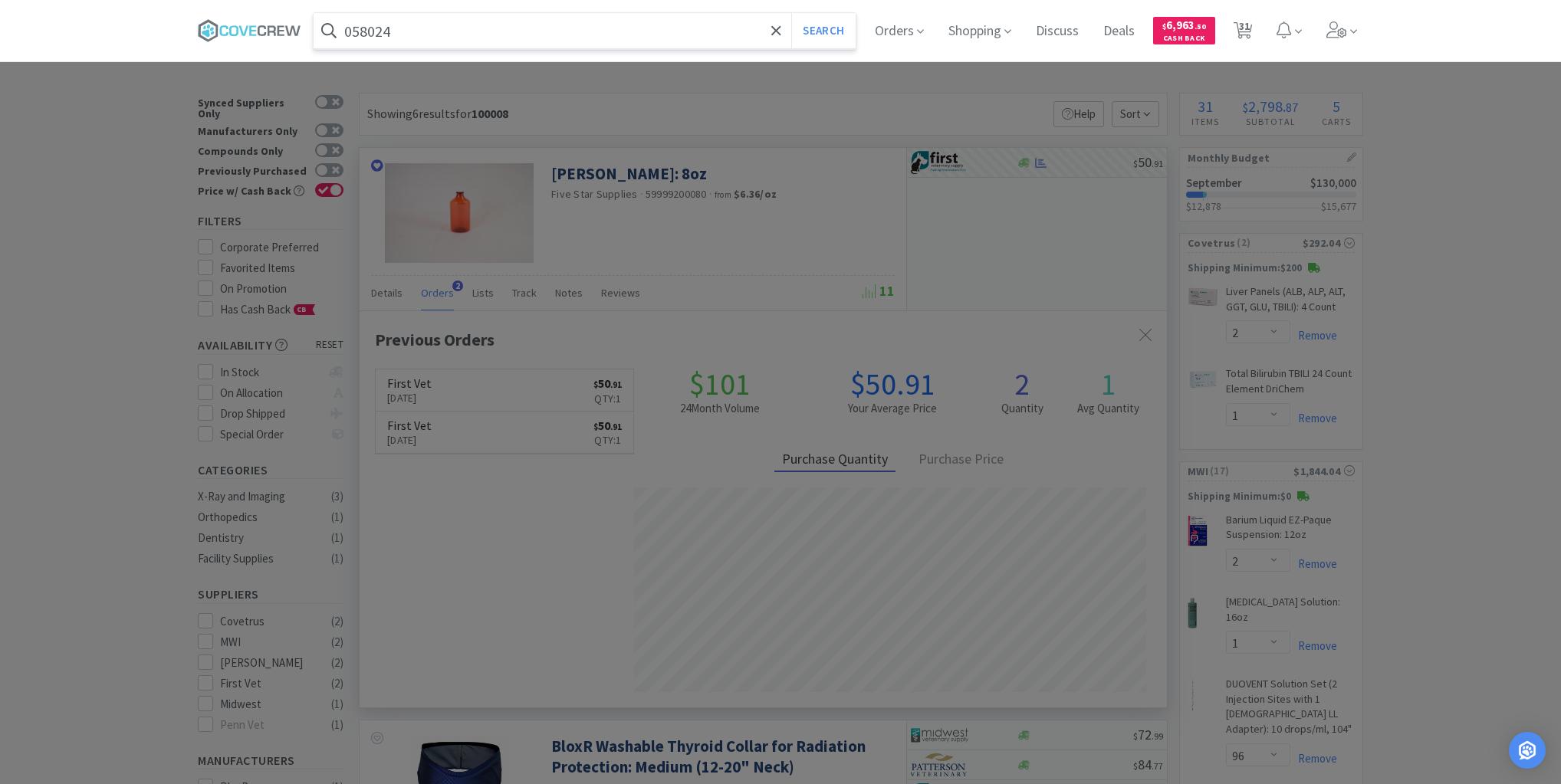
type input "058024"
click at [791, 13] on button "Search" at bounding box center [823, 31] width 63 height 36
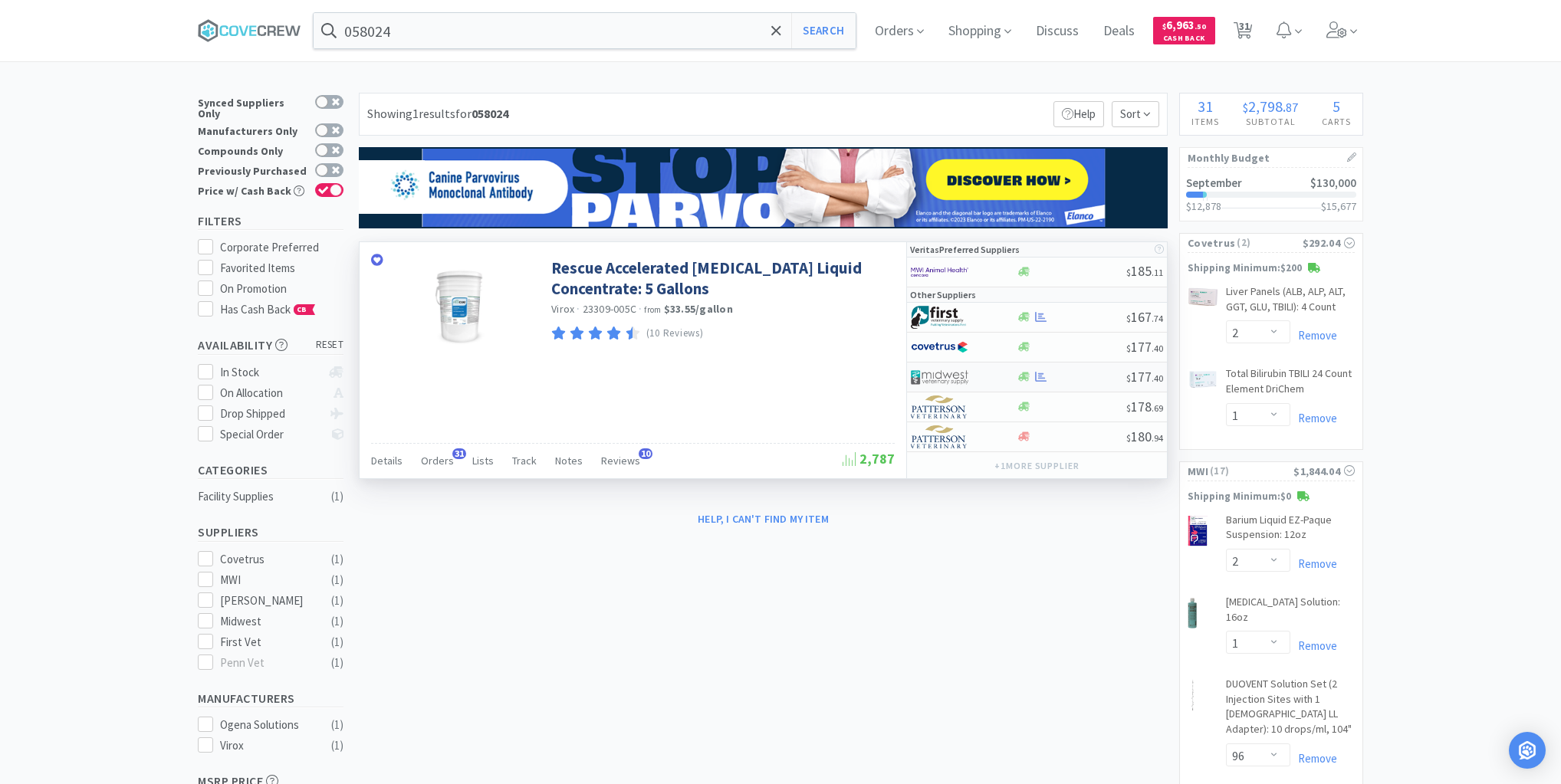
click at [1082, 376] on div at bounding box center [1070, 377] width 110 height 12
select select "1"
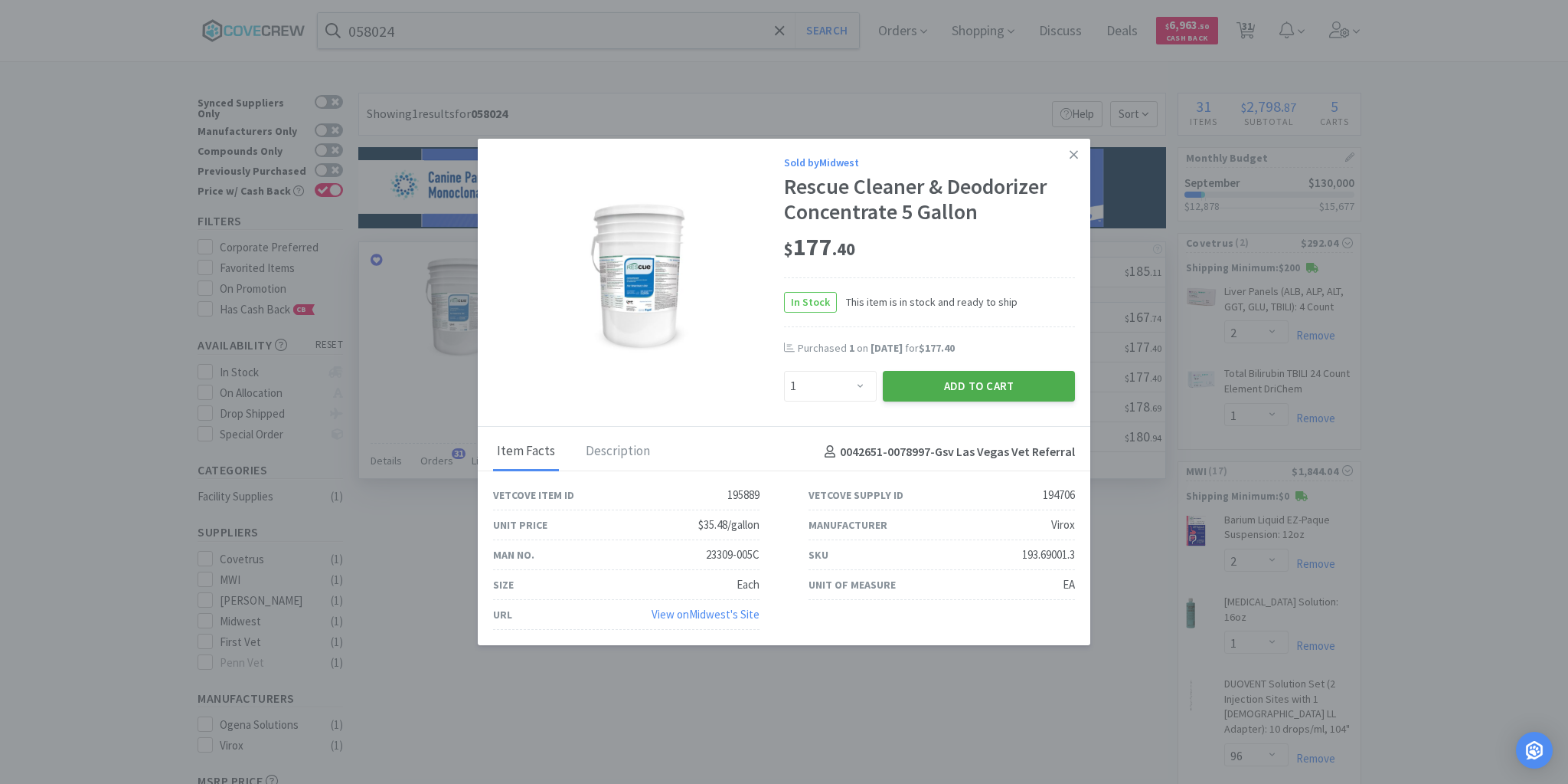
click at [1002, 385] on button "Add to Cart" at bounding box center [979, 386] width 192 height 31
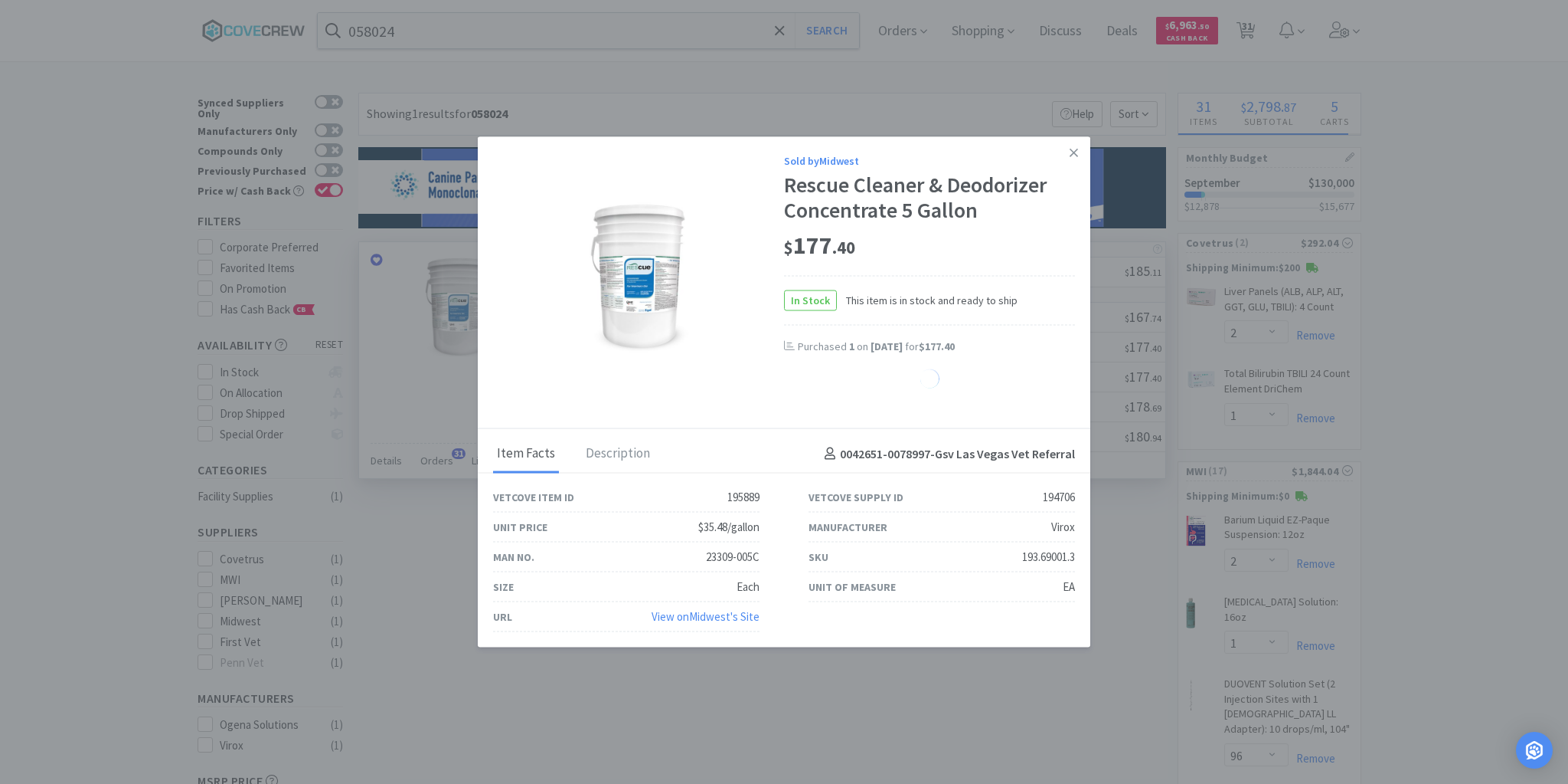
select select "1"
select select "2"
select select "1"
select select "3"
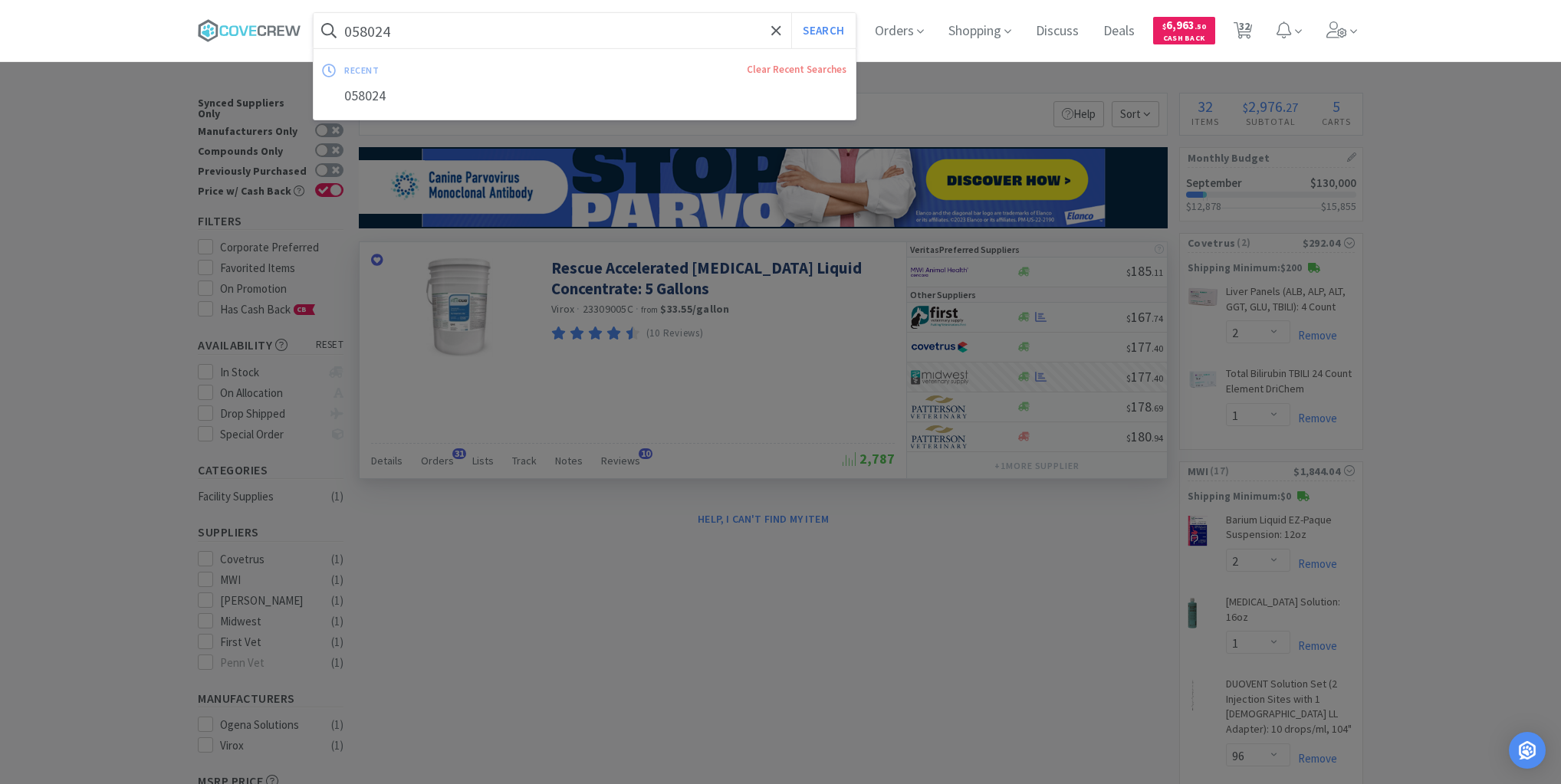
click at [737, 40] on input "058024" at bounding box center [584, 31] width 541 height 36
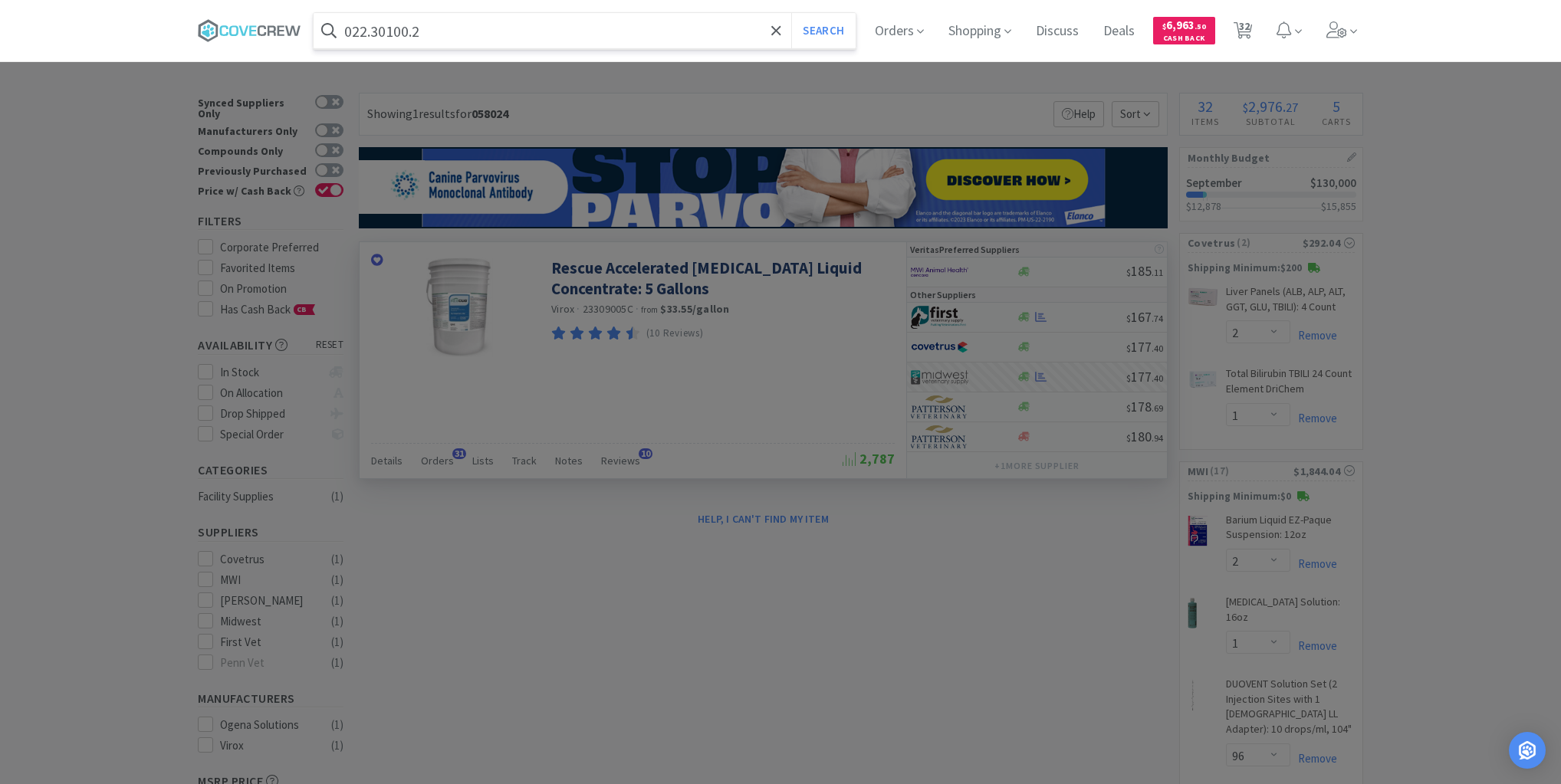
type input "022.30100.2"
click at [791, 13] on button "Search" at bounding box center [823, 31] width 63 height 36
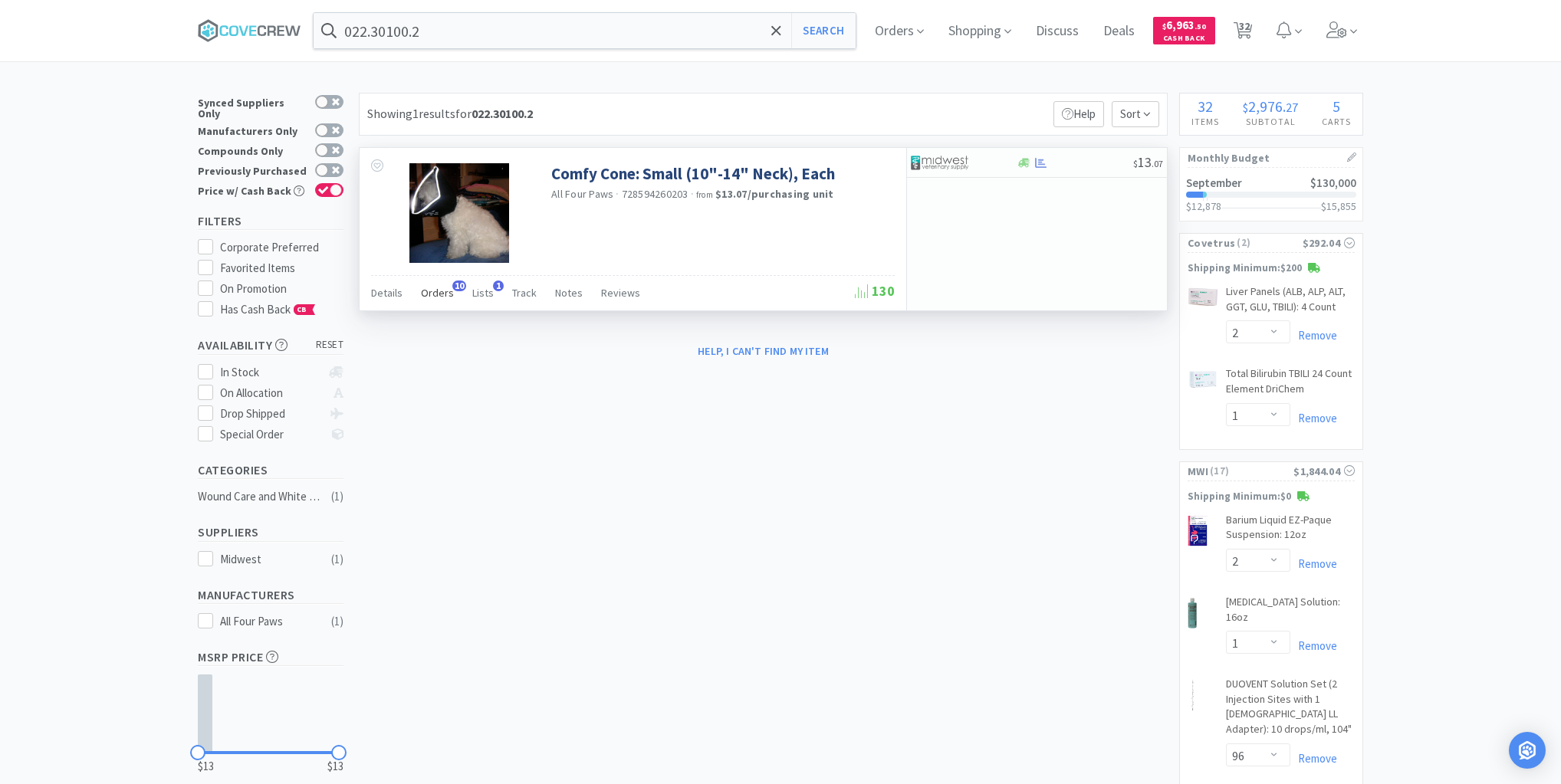
click at [436, 288] on span "Orders" at bounding box center [436, 292] width 33 height 14
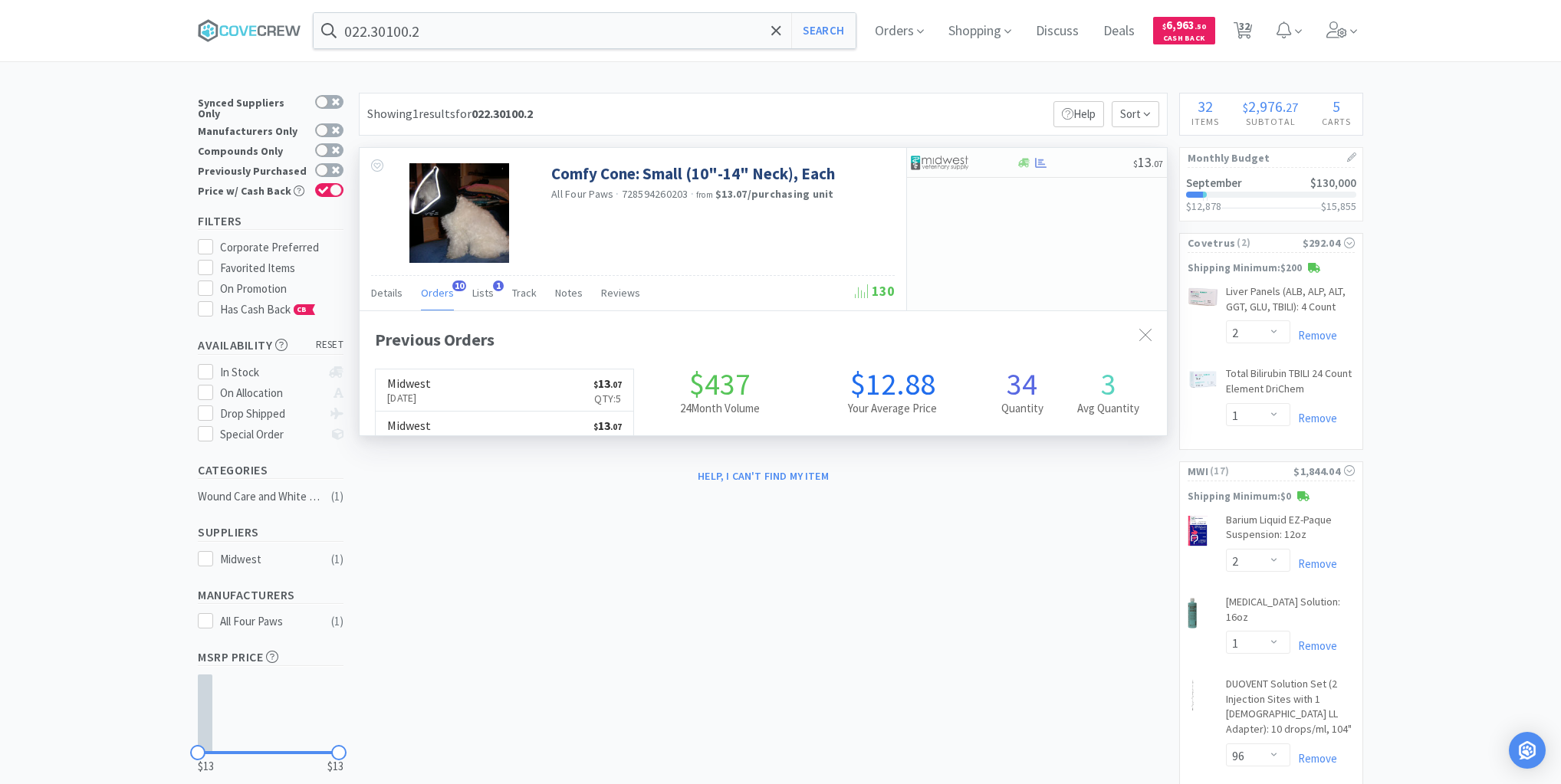
scroll to position [410, 807]
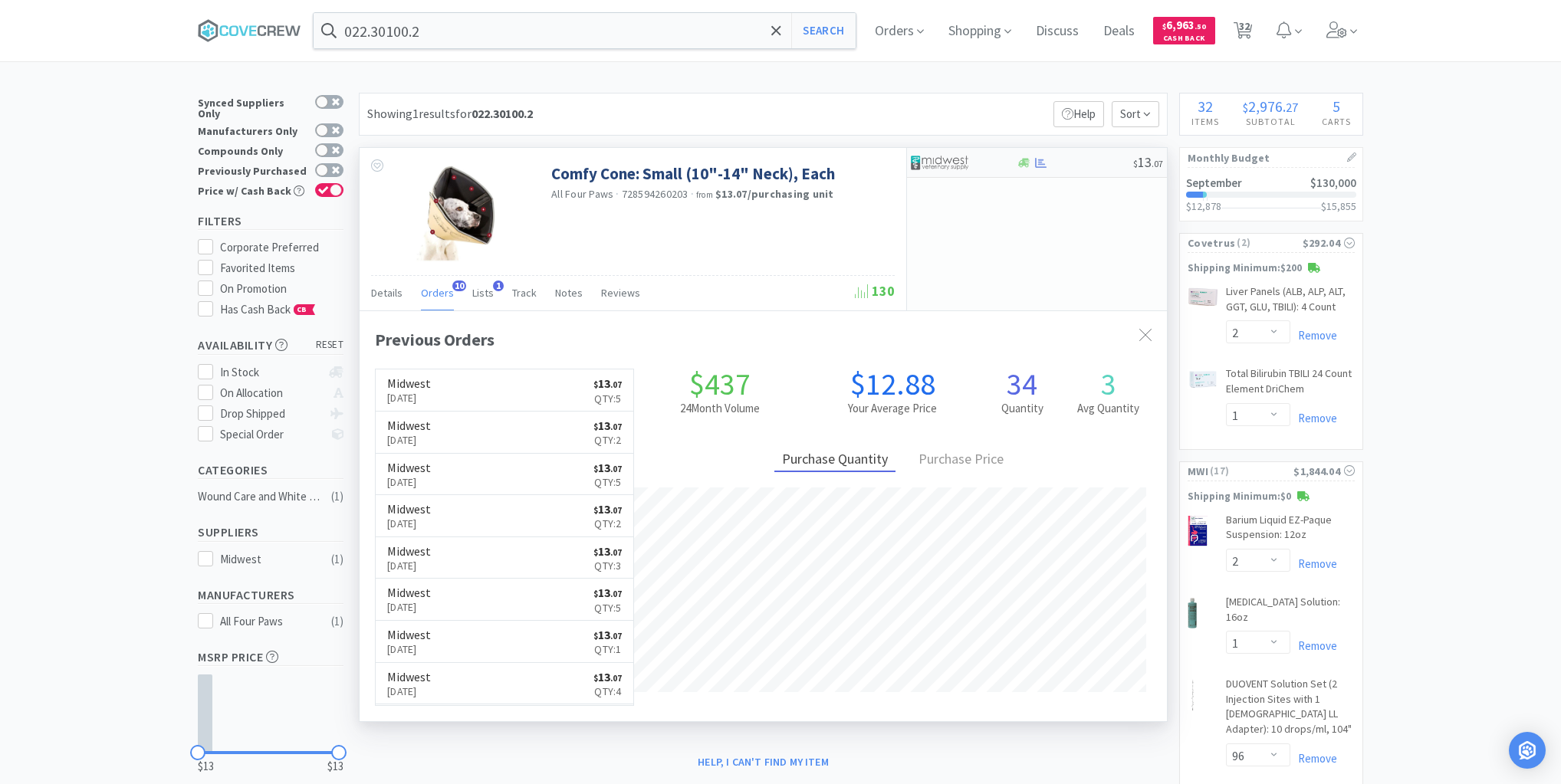
click at [1062, 164] on div at bounding box center [1074, 163] width 117 height 12
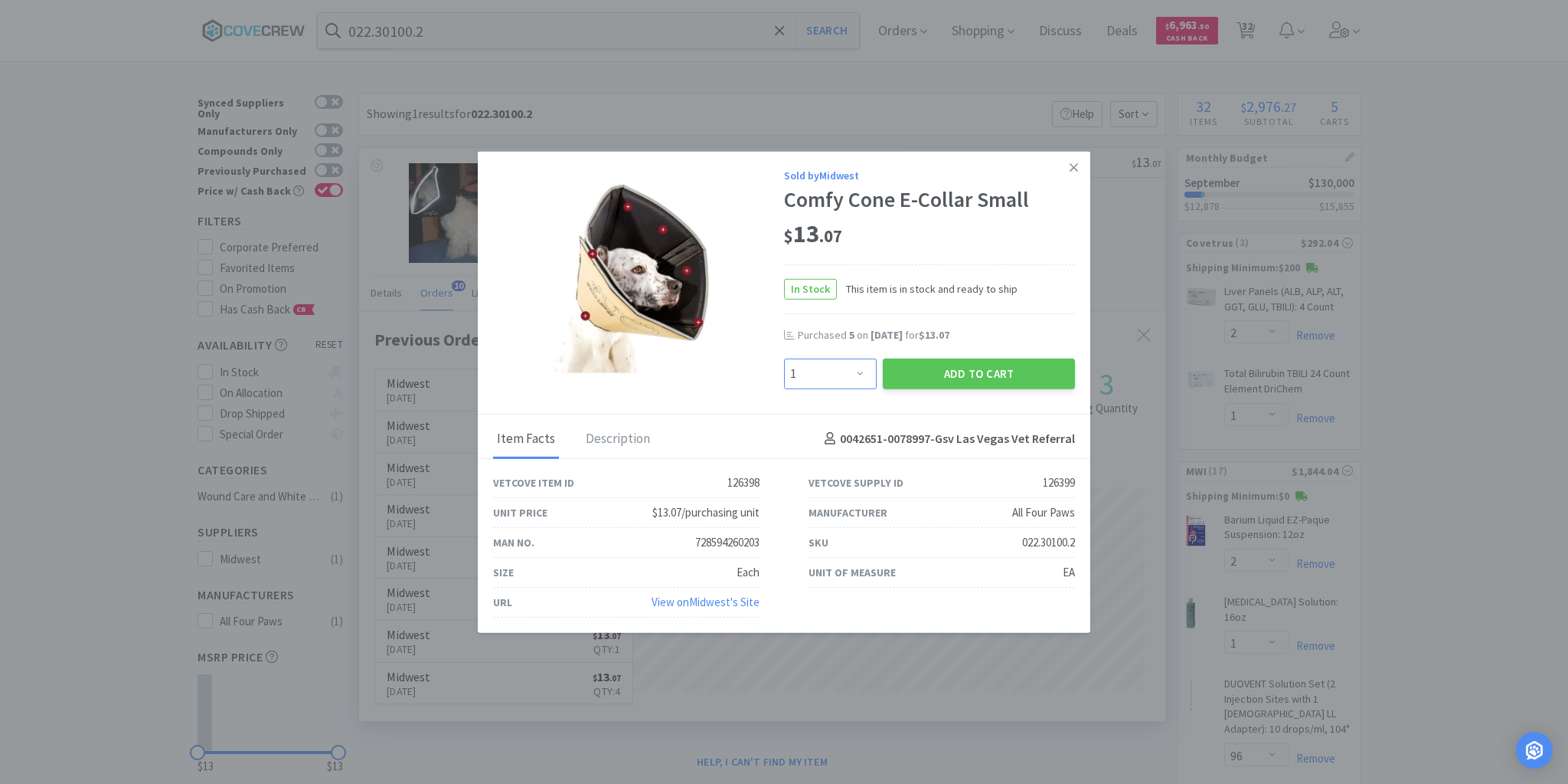
click at [862, 372] on select "Enter Quantity 1 2 3 4 5 6 7 8 9 10 11 12 13 14 15 16 17 18 19 20 Enter Quantity" at bounding box center [831, 373] width 93 height 31
click at [784, 359] on select "Enter Quantity 1 2 3 4 5 6 7 8 9 10 11 12 13 14 15 16 17 18 19 20 Enter Quantity" at bounding box center [831, 373] width 93 height 31
click at [966, 380] on button "Add to Cart" at bounding box center [979, 373] width 192 height 31
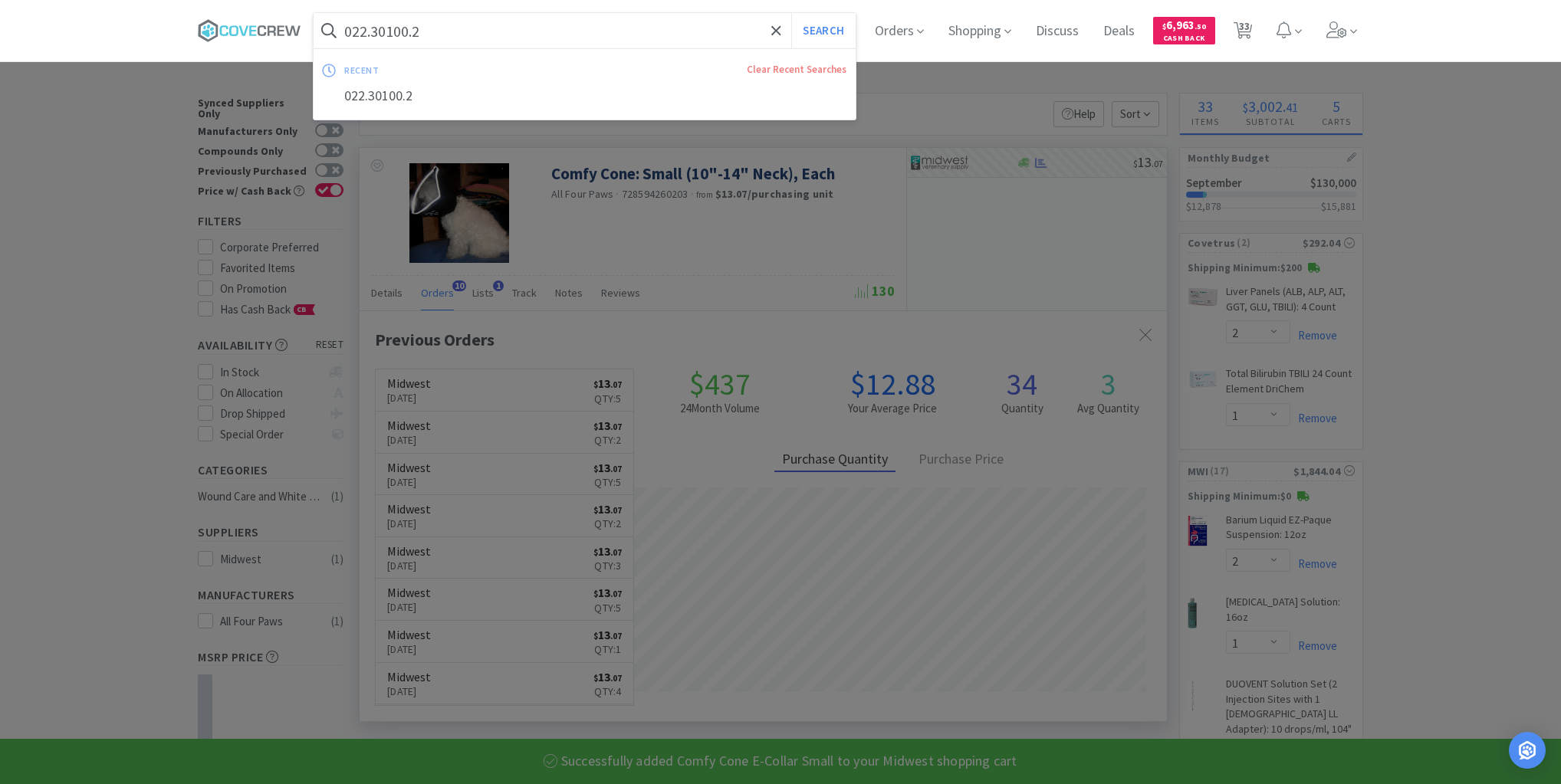
click at [604, 19] on input "022.30100.2" at bounding box center [584, 31] width 541 height 36
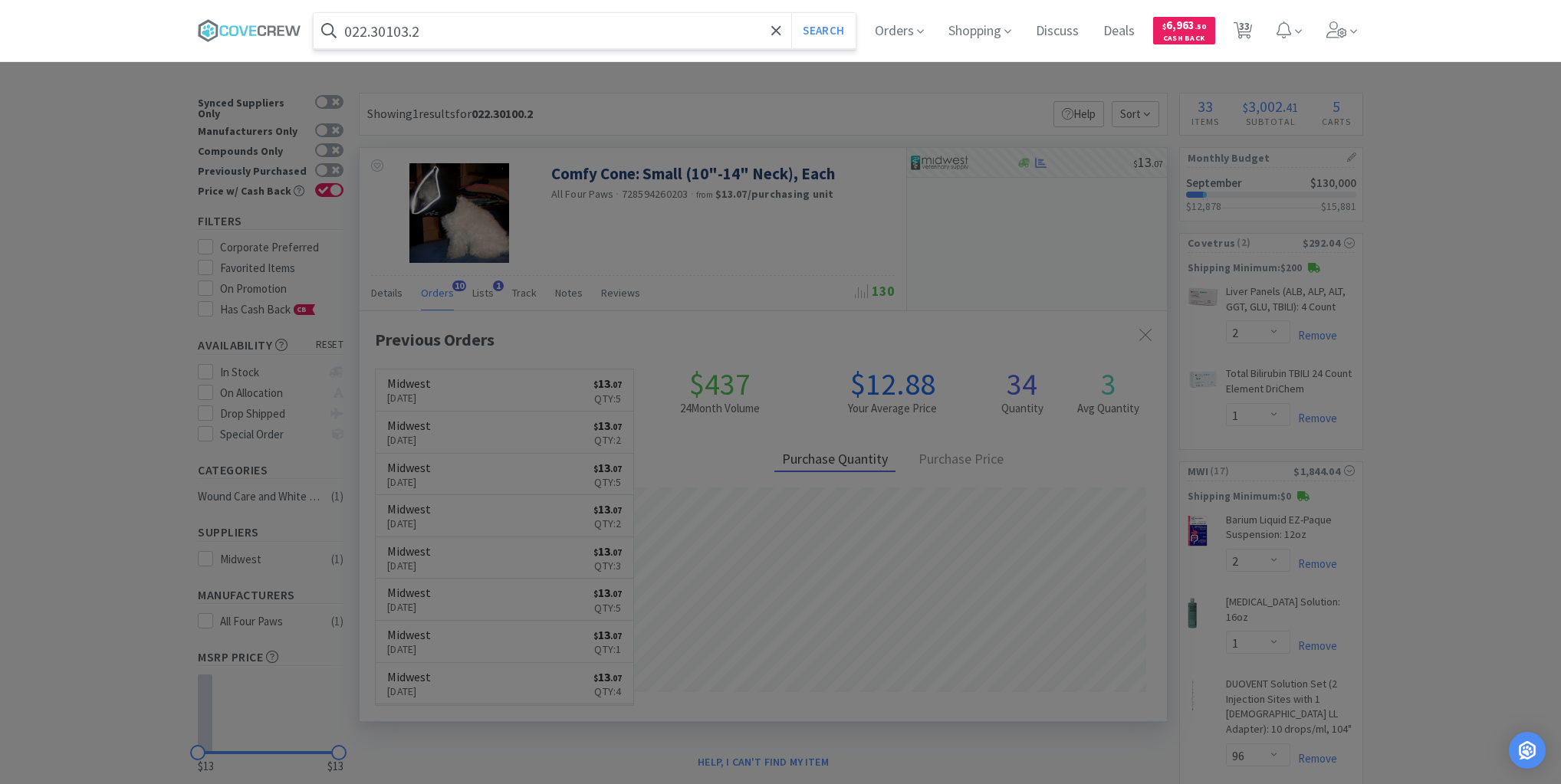
click at [791, 13] on button "Search" at bounding box center [823, 31] width 63 height 36
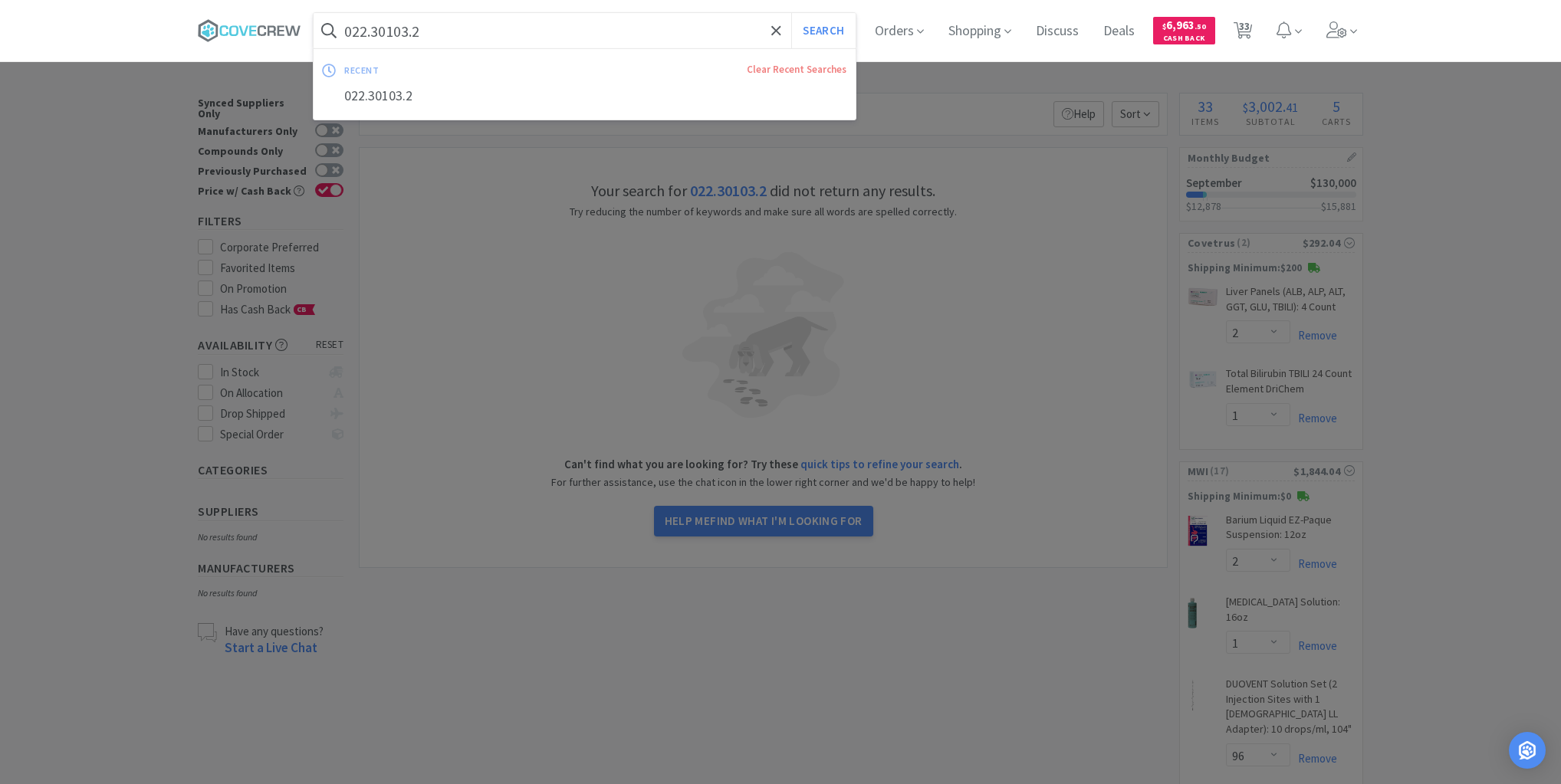
click at [613, 22] on input "022.30103.2" at bounding box center [584, 31] width 541 height 36
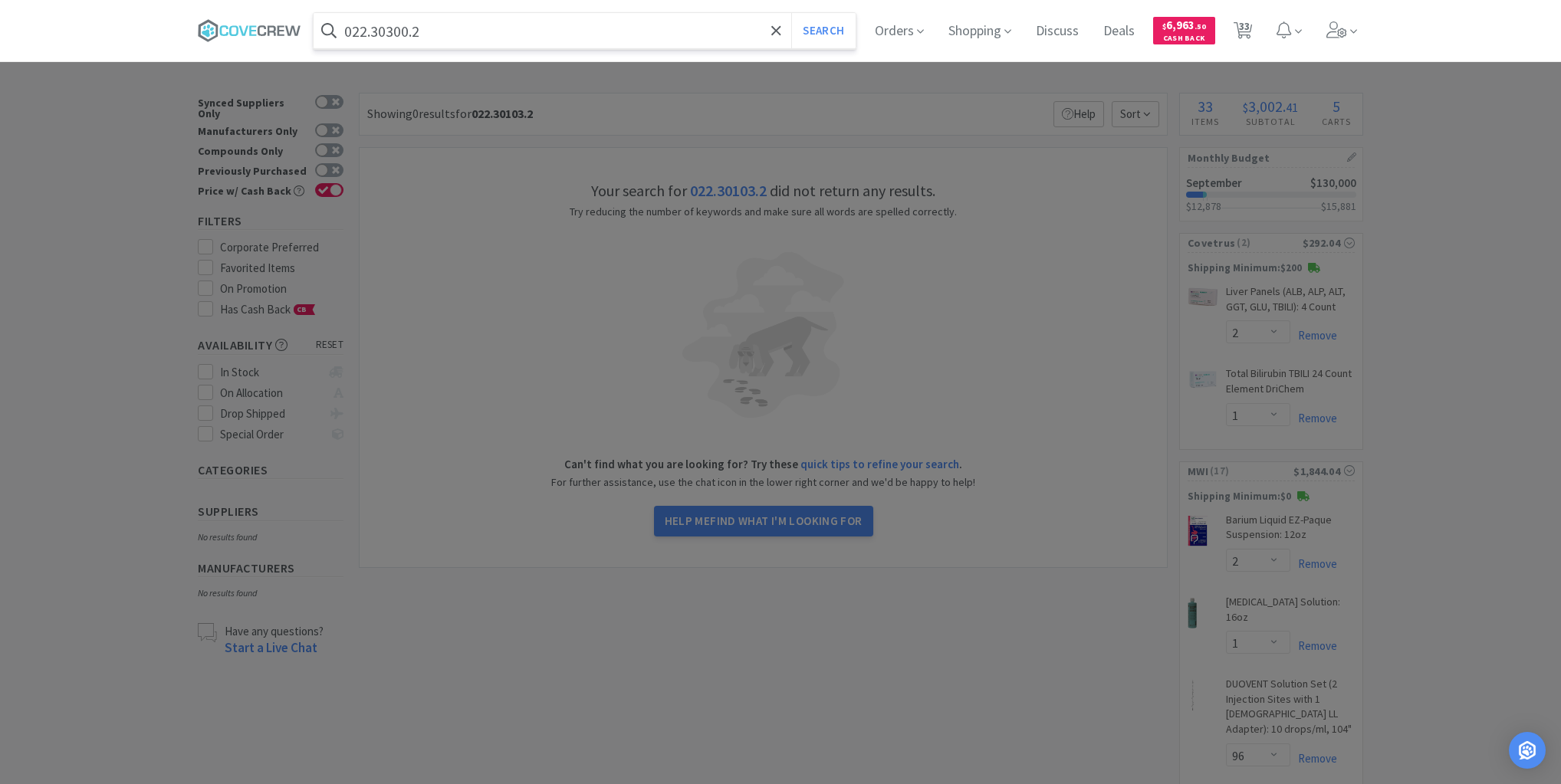
click at [791, 13] on button "Search" at bounding box center [823, 31] width 63 height 36
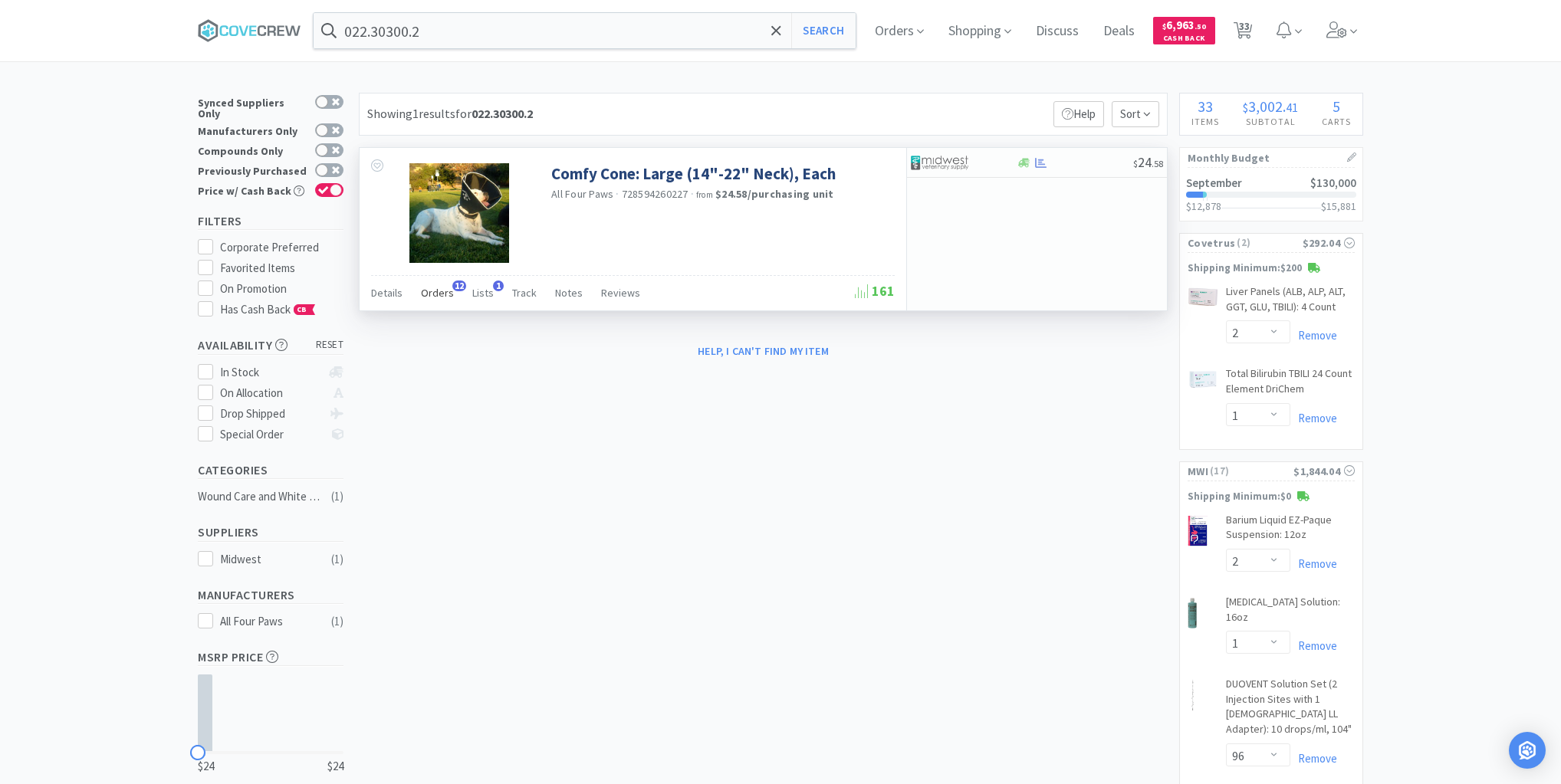
click at [438, 294] on span "Orders" at bounding box center [436, 292] width 33 height 14
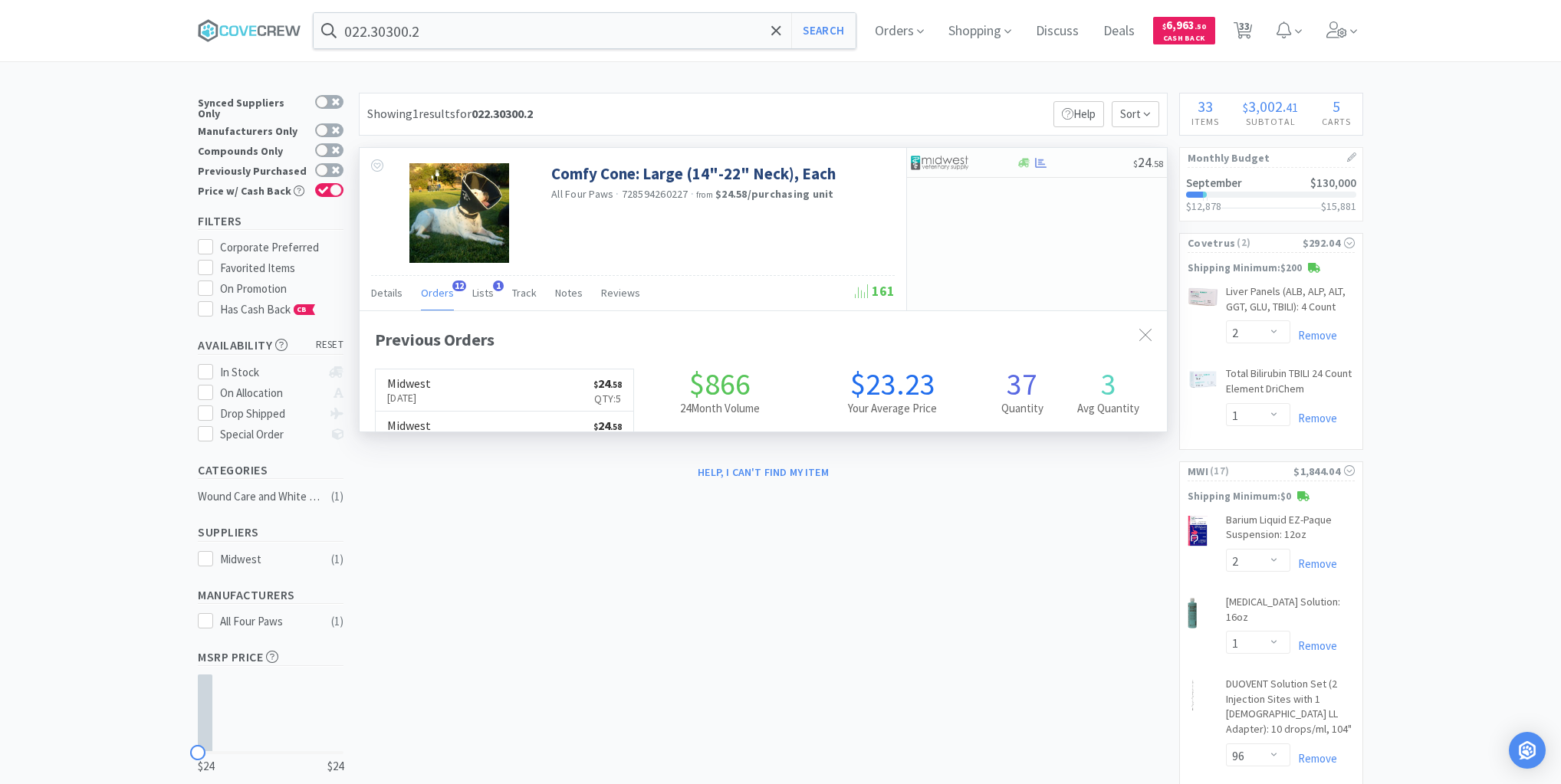
scroll to position [410, 807]
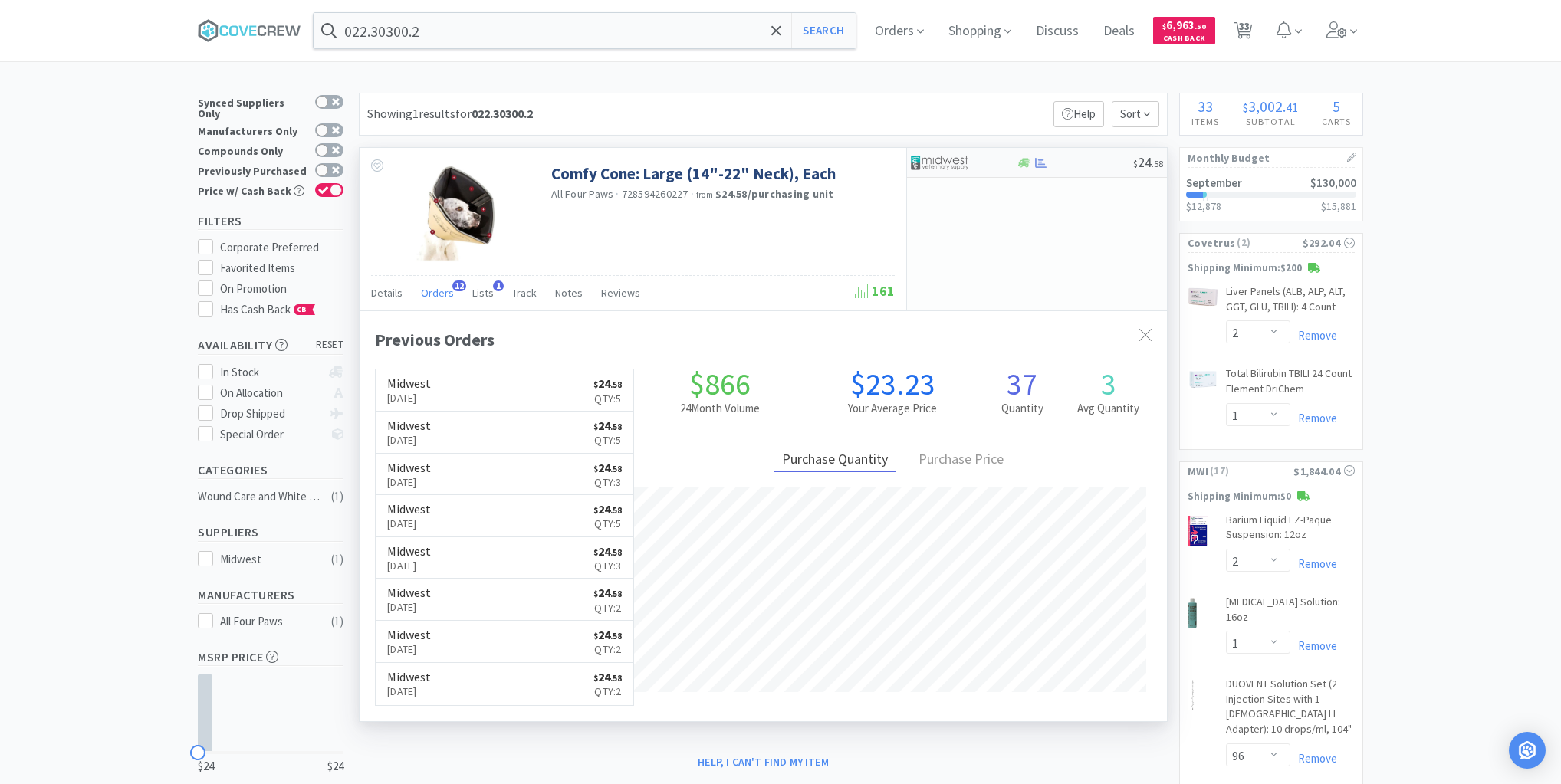
click at [1086, 160] on div at bounding box center [1074, 163] width 117 height 12
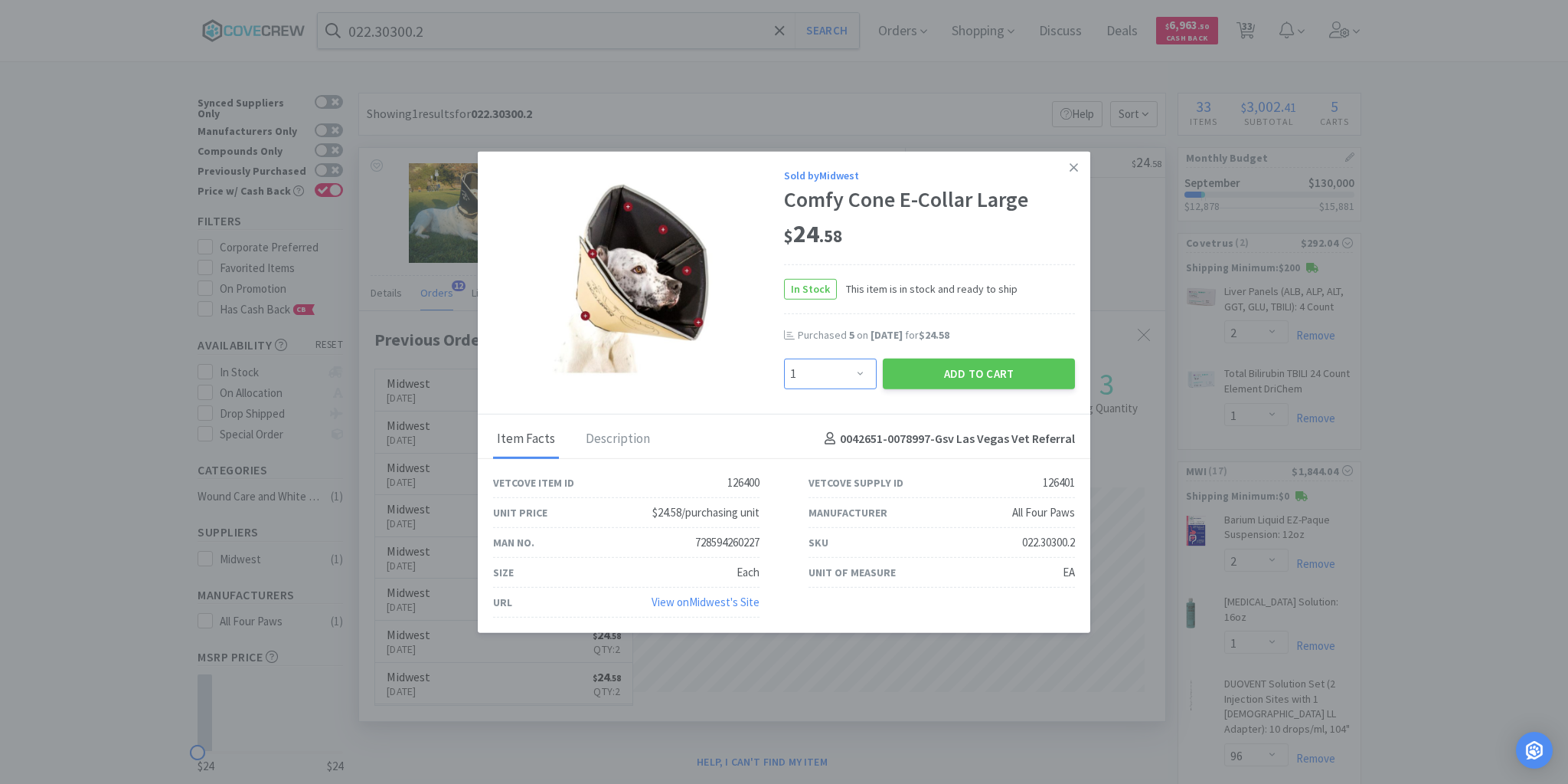
click at [864, 371] on select "Enter Quantity 1 2 3 4 5 6 7 8 9 10 11 12 13 14 15 16 17 18 19 20 Enter Quantity" at bounding box center [831, 373] width 93 height 31
click at [784, 359] on select "Enter Quantity 1 2 3 4 5 6 7 8 9 10 11 12 13 14 15 16 17 18 19 20 Enter Quantity" at bounding box center [831, 373] width 93 height 31
click at [956, 377] on button "Add to Cart" at bounding box center [979, 373] width 192 height 31
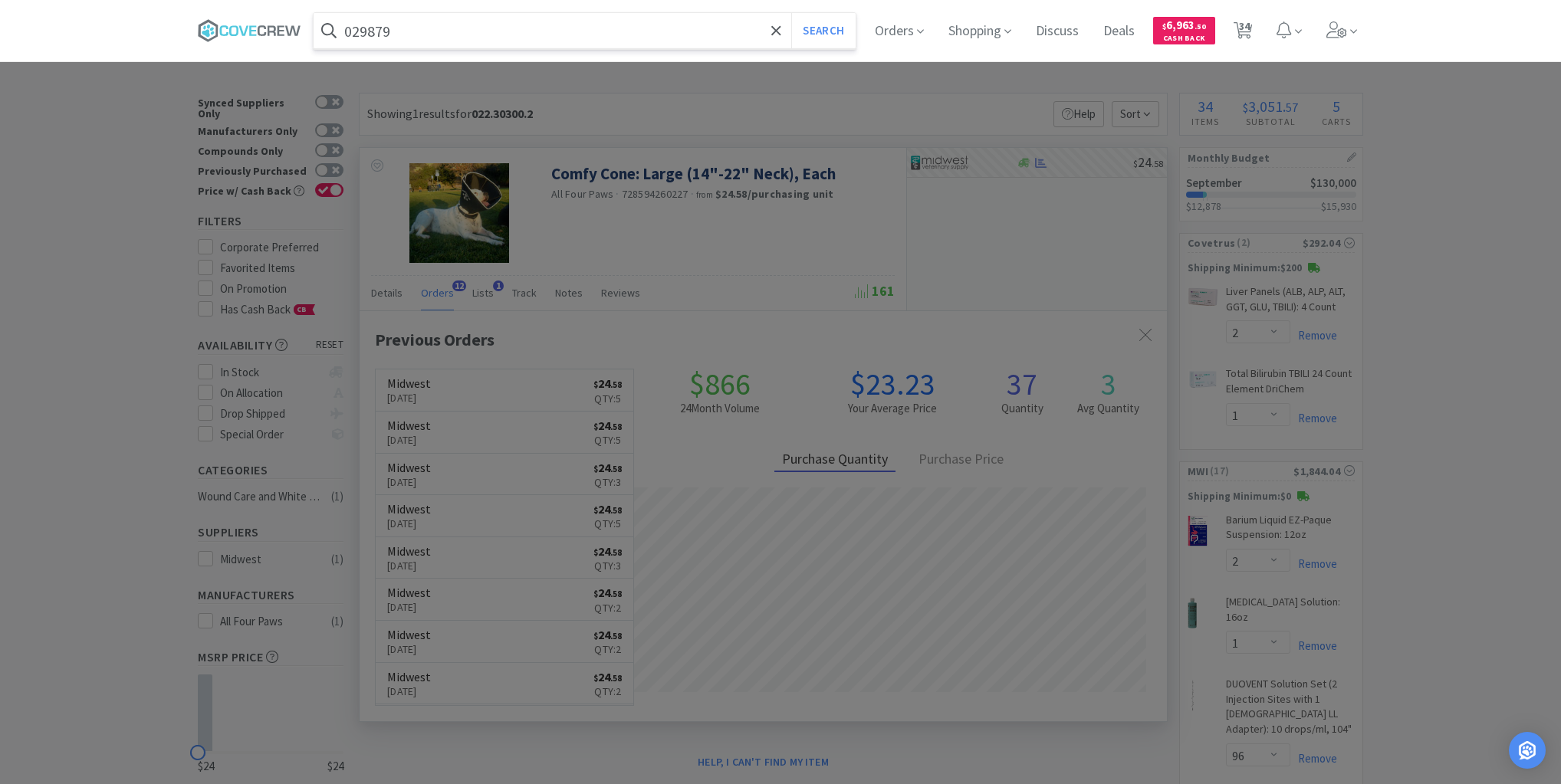
click at [791, 13] on button "Search" at bounding box center [823, 31] width 63 height 36
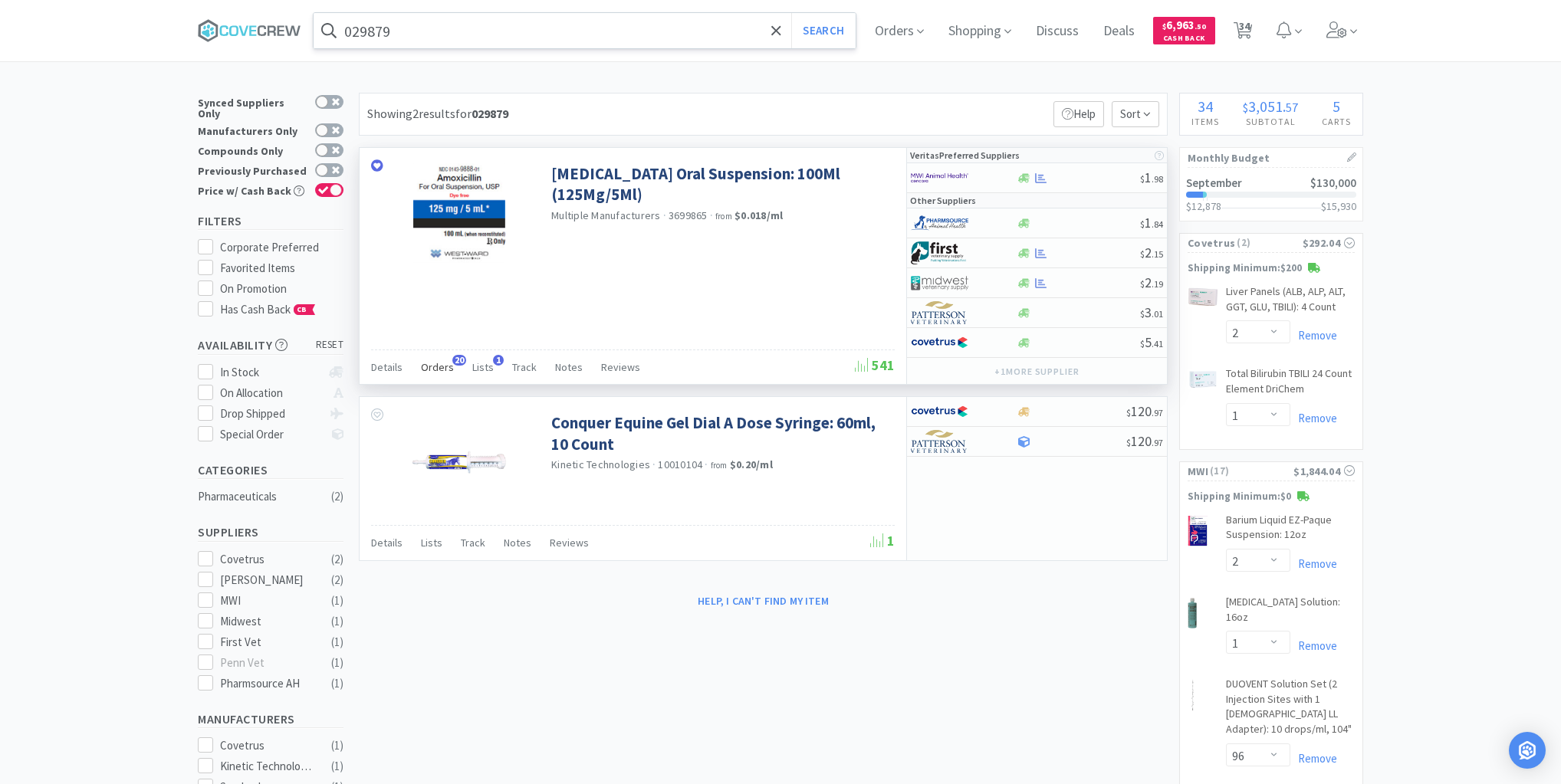
click at [442, 367] on span "Orders" at bounding box center [436, 367] width 33 height 14
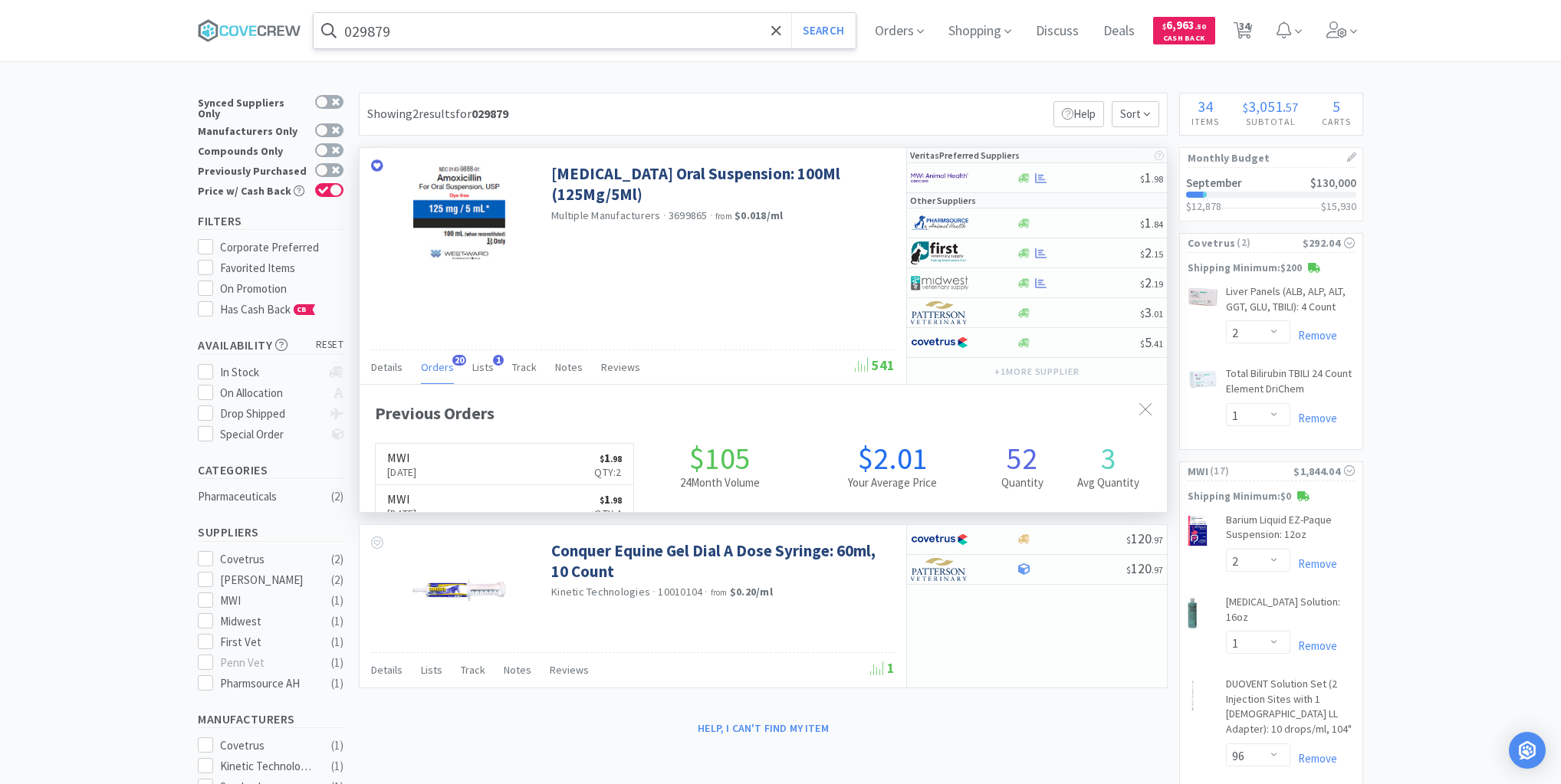
scroll to position [410, 807]
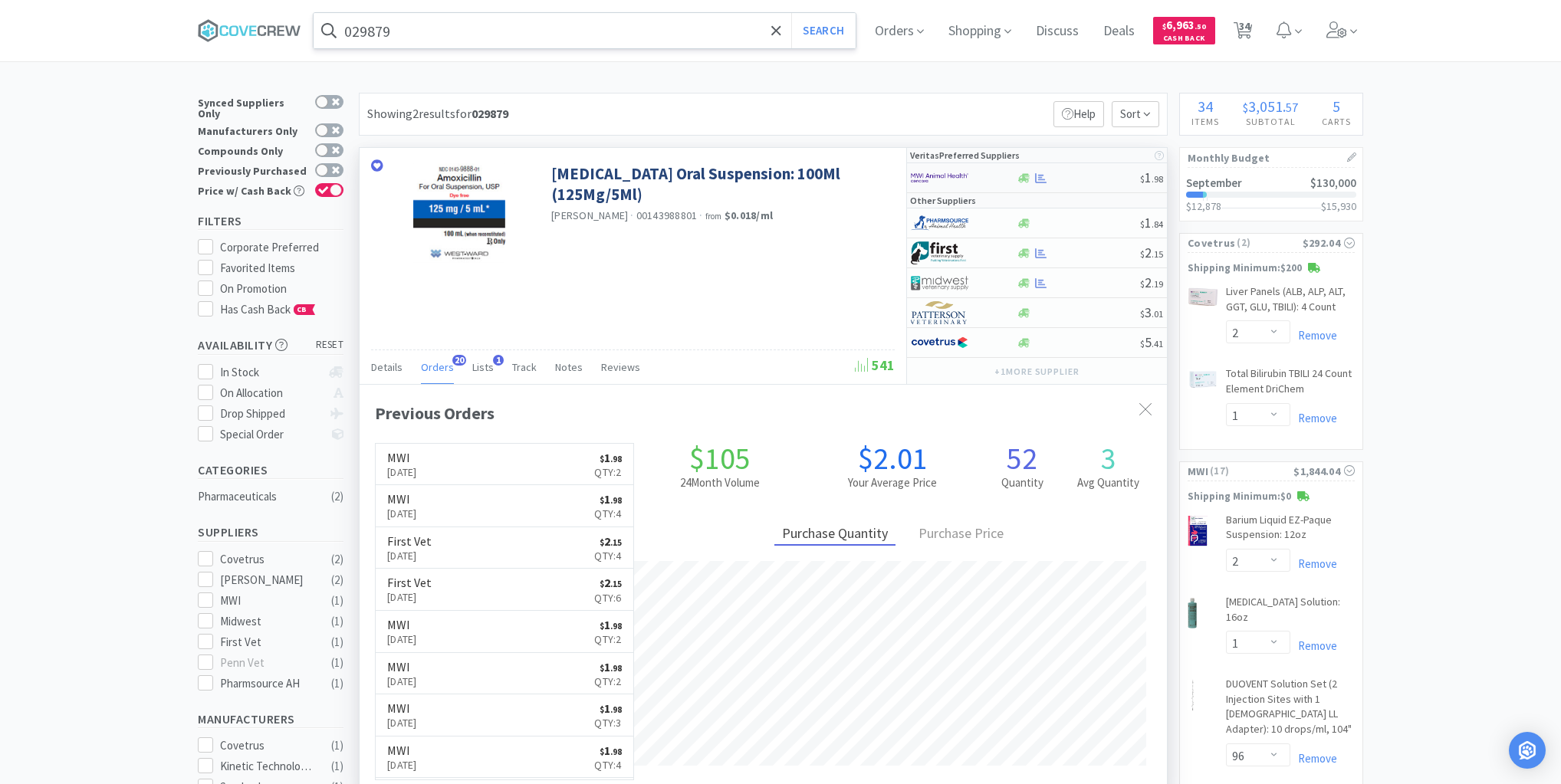
click at [1086, 174] on div at bounding box center [1077, 178] width 124 height 12
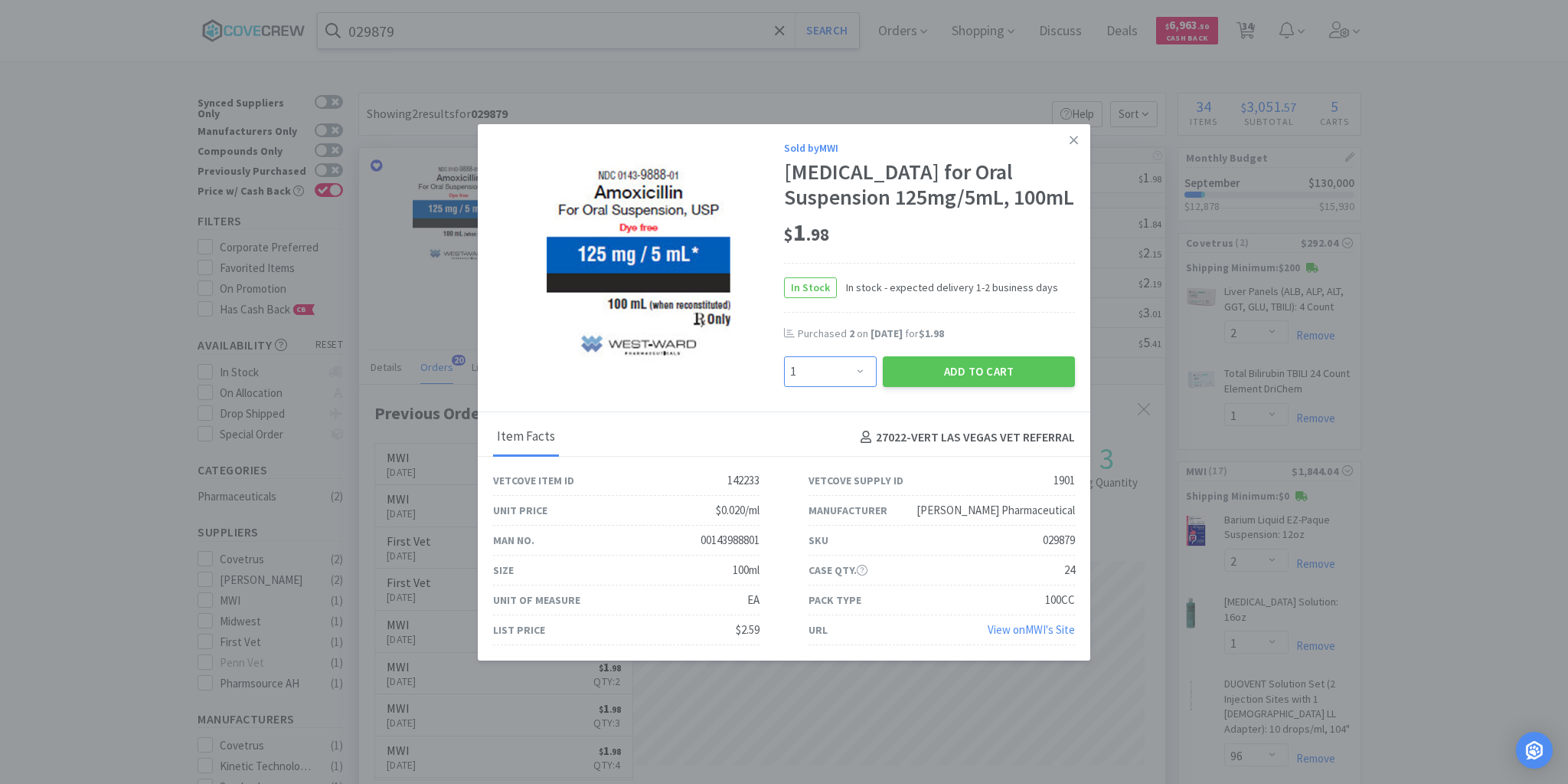
click at [860, 372] on select "Enter Quantity 1 2 3 4 5 6 7 8 9 10 11 12 13 14 15 16 17 18 19 20 Enter Quantity" at bounding box center [831, 371] width 93 height 31
click at [784, 356] on select "Enter Quantity 1 2 3 4 5 6 7 8 9 10 11 12 13 14 15 16 17 18 19 20 Enter Quantity" at bounding box center [831, 371] width 93 height 31
click at [956, 373] on button "Add to Cart" at bounding box center [979, 371] width 192 height 31
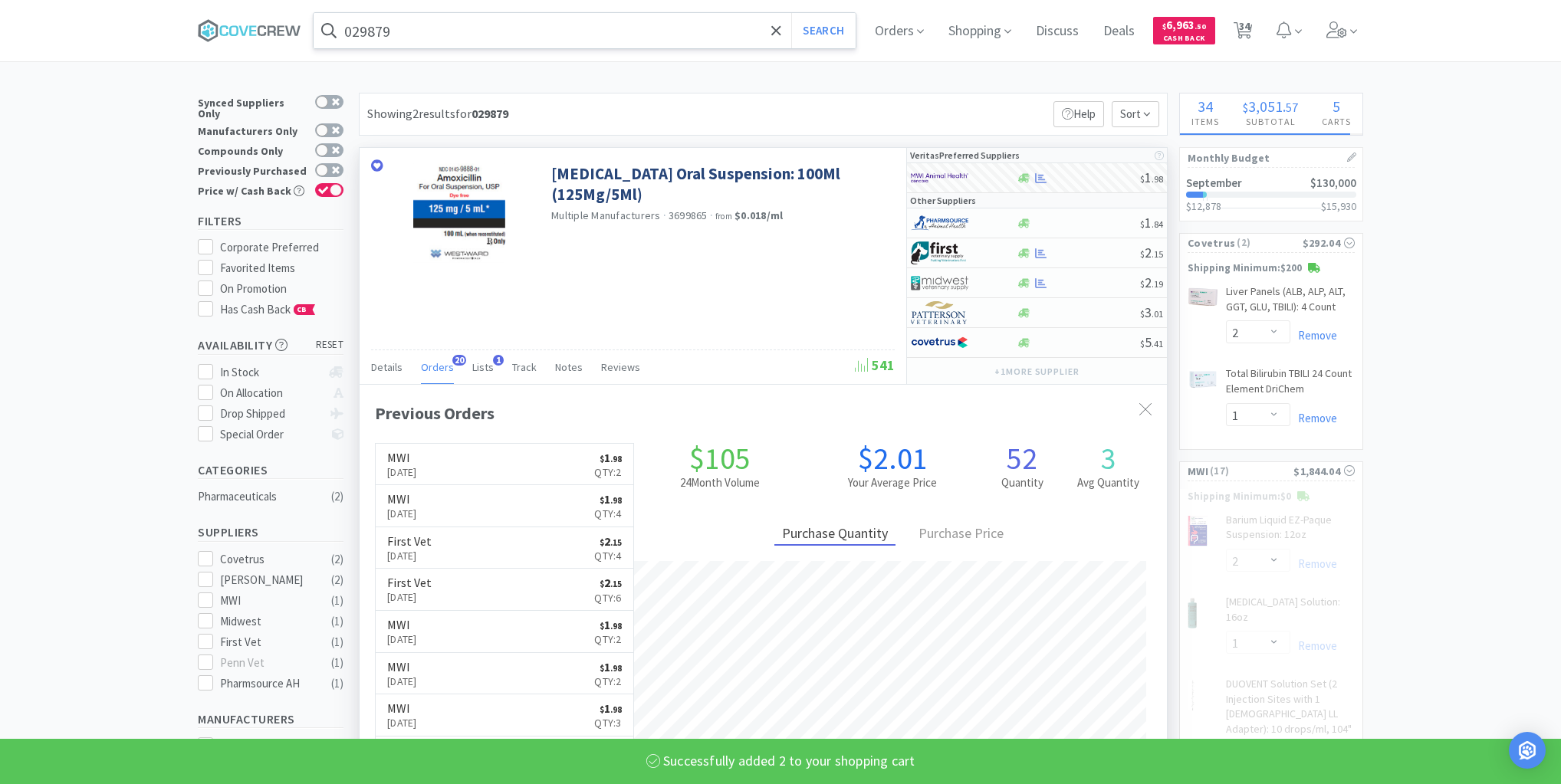
click at [724, 34] on input "029879" at bounding box center [584, 31] width 541 height 36
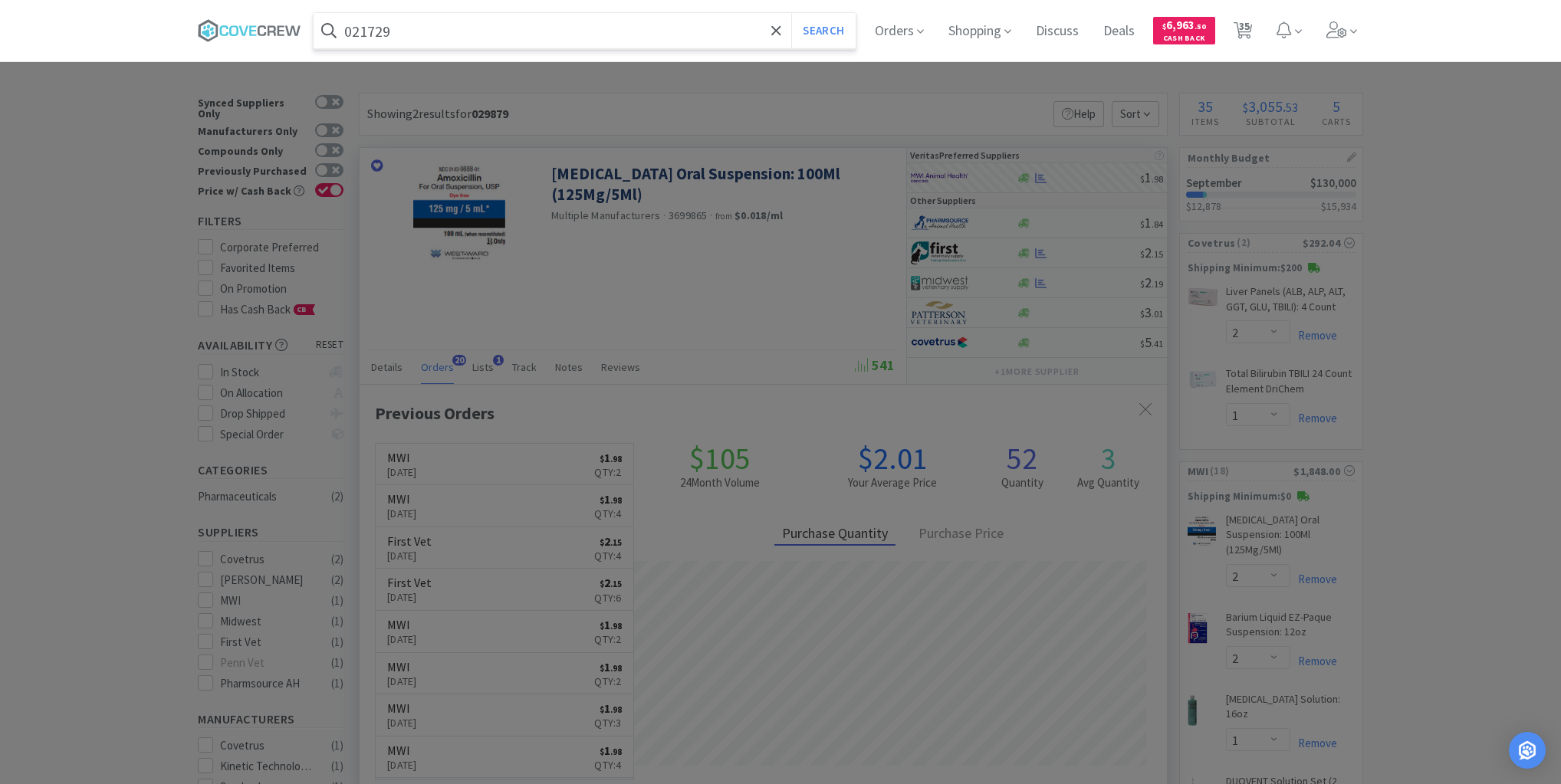
click at [791, 13] on button "Search" at bounding box center [823, 31] width 63 height 36
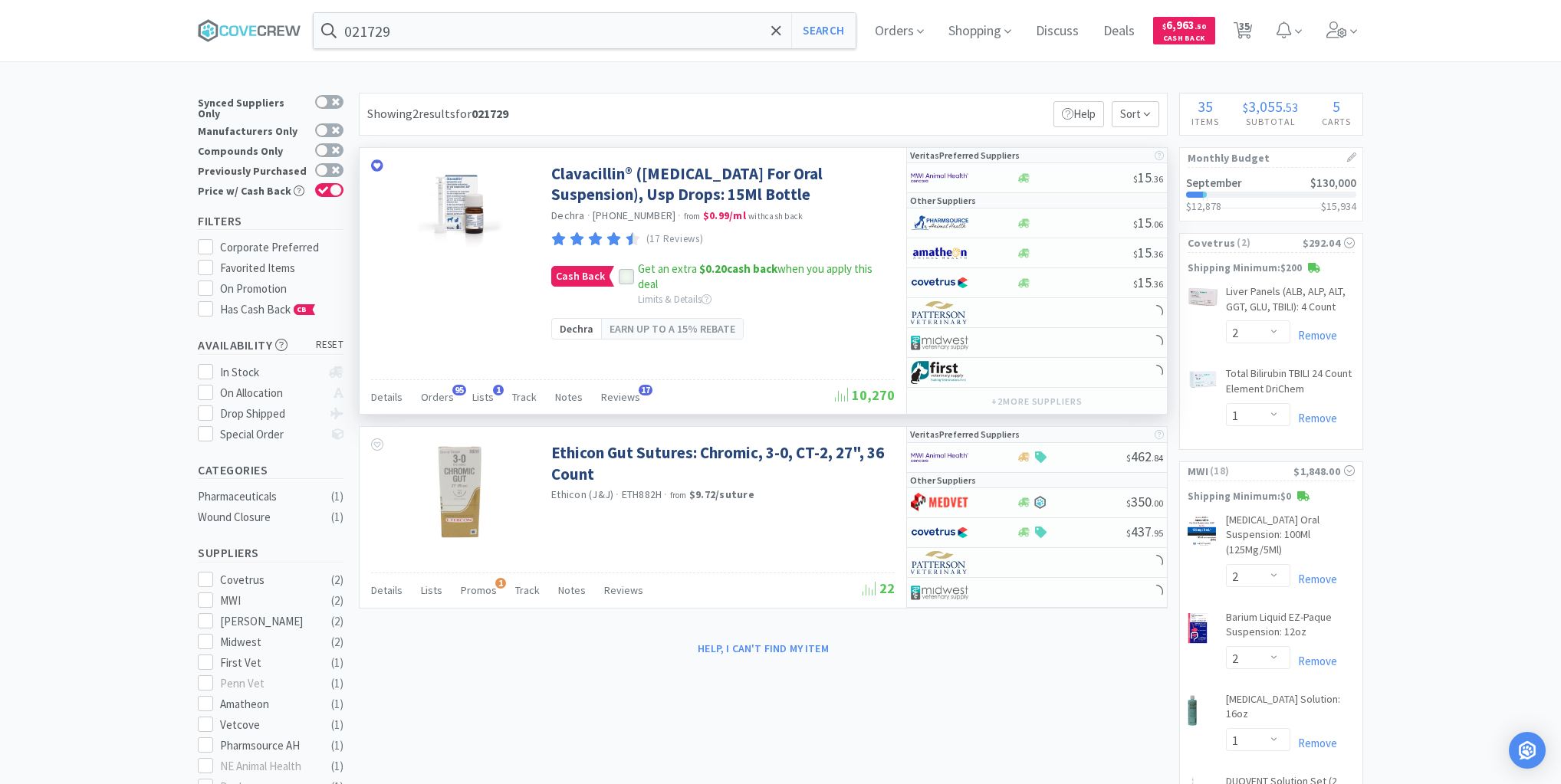
click at [621, 281] on icon at bounding box center [626, 277] width 11 height 11
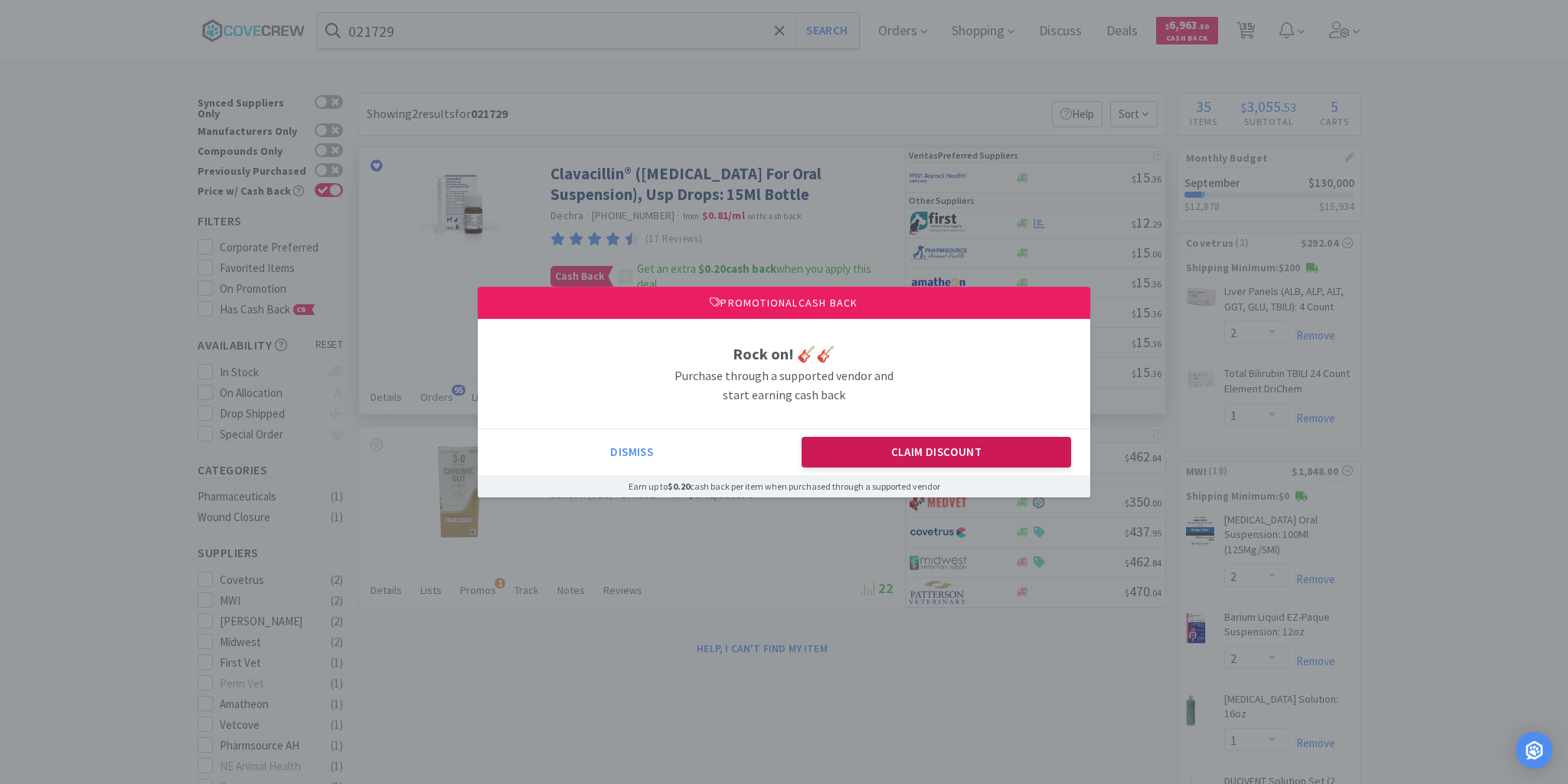
click at [869, 463] on button "Claim Discount" at bounding box center [936, 452] width 270 height 31
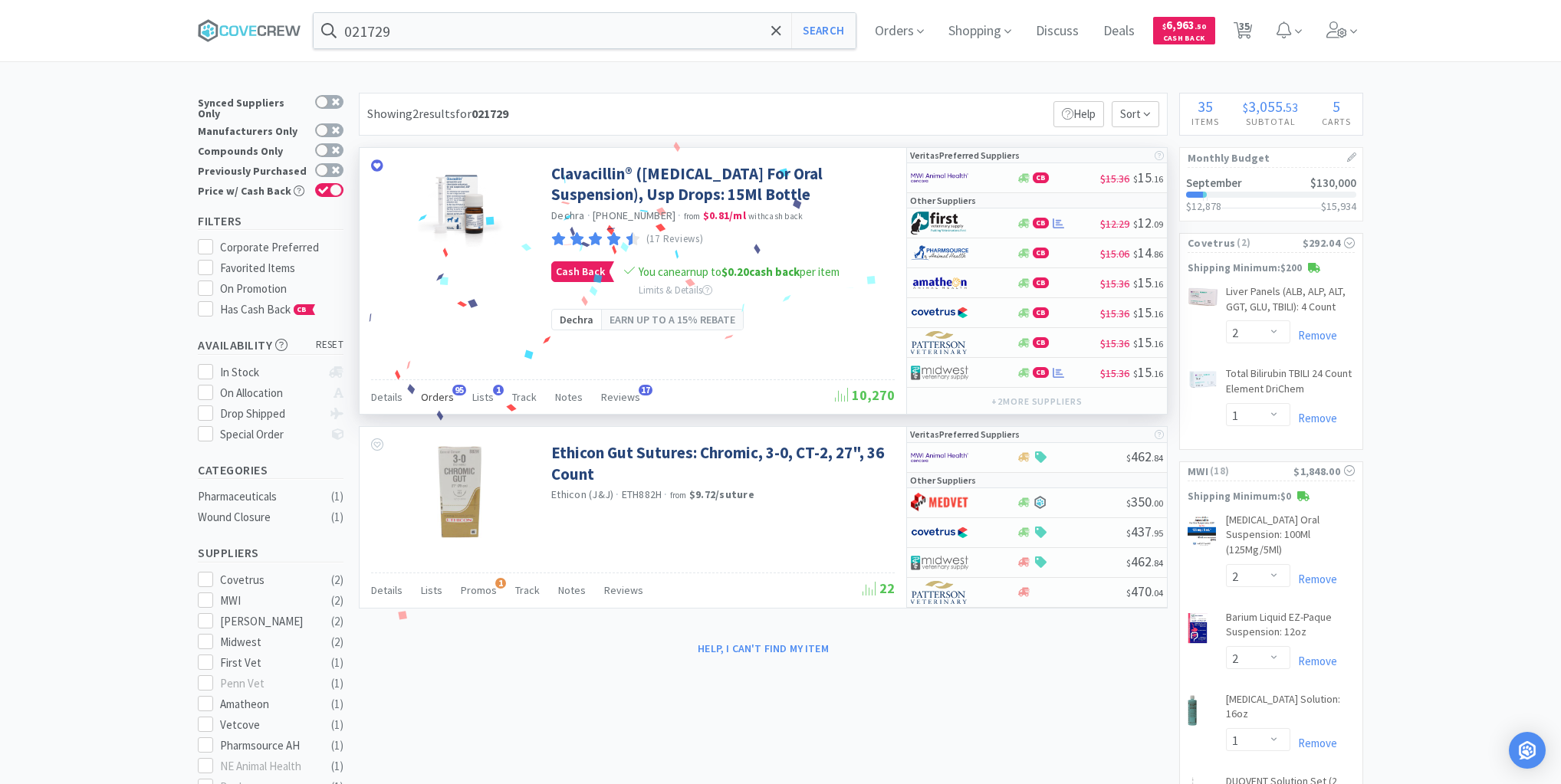
click at [426, 393] on span "Orders" at bounding box center [436, 396] width 33 height 14
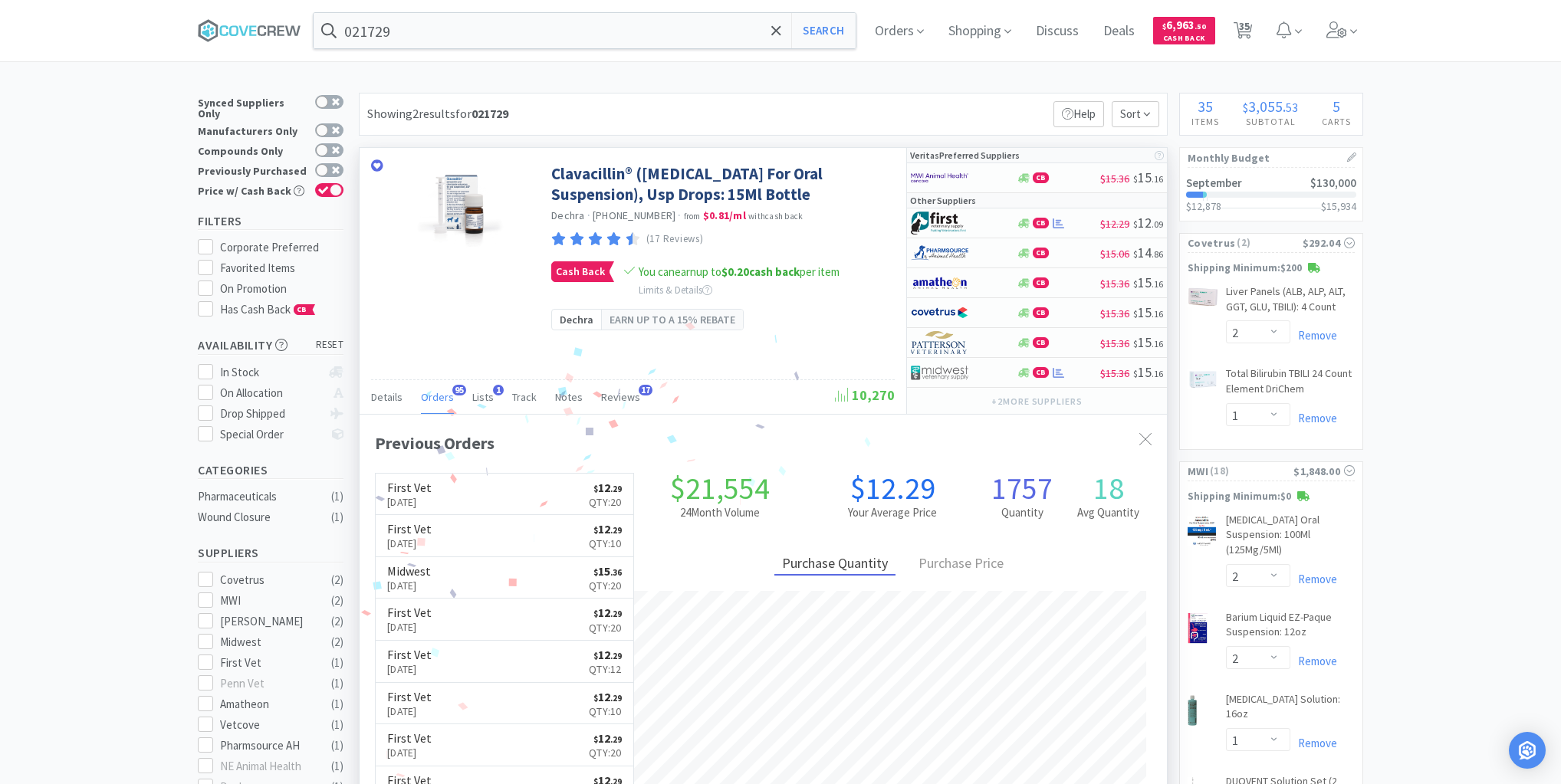
scroll to position [410, 807]
click at [995, 223] on div at bounding box center [963, 223] width 105 height 26
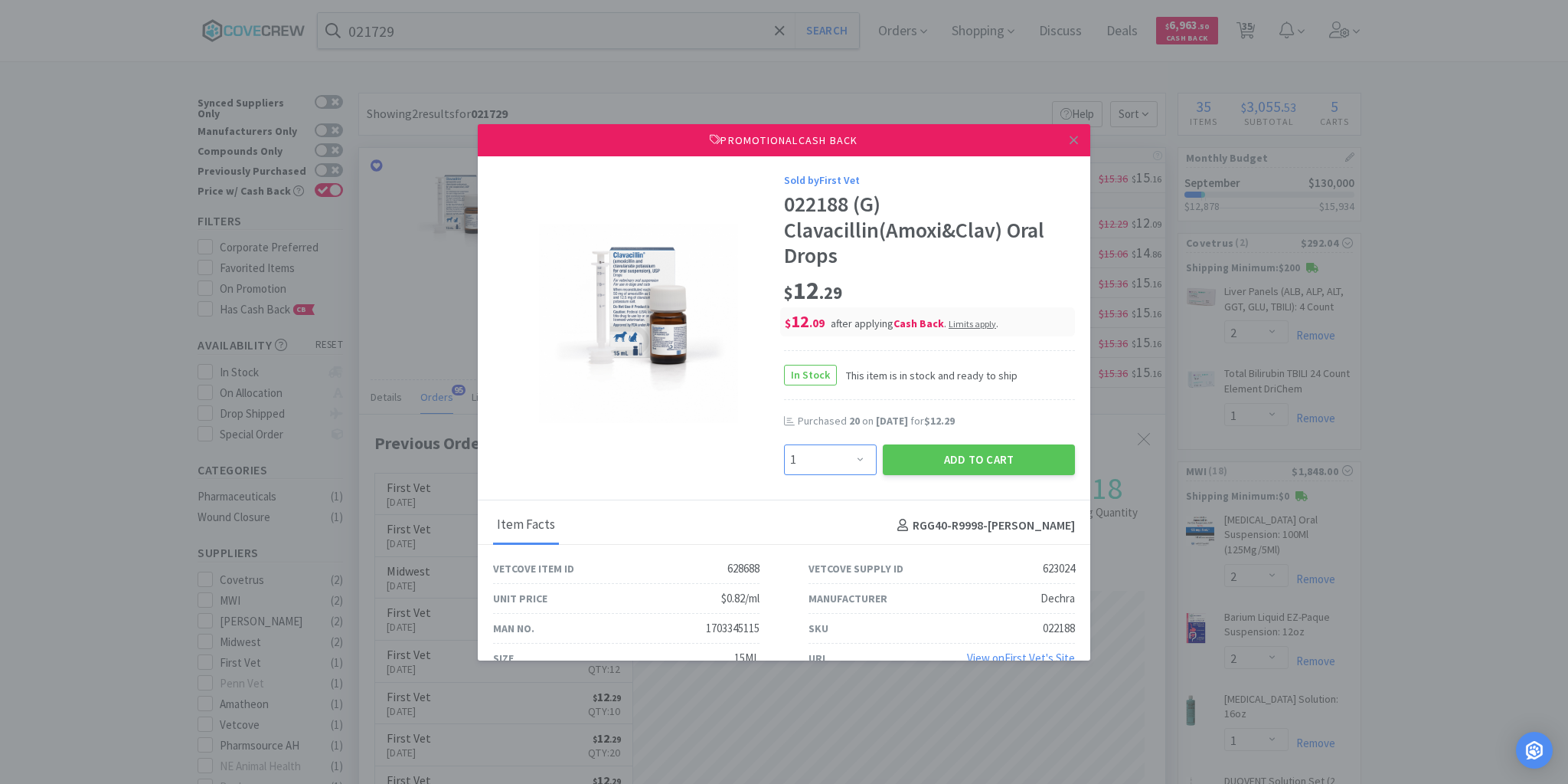
click at [854, 461] on select "Enter Quantity 1 2 3 4 5 6 7 8 9 10 11 12 13 14 15 16 17 18 19 20 Enter Quantity" at bounding box center [831, 459] width 93 height 31
click at [784, 444] on select "Enter Quantity 1 2 3 4 5 6 7 8 9 10 11 12 13 14 15 16 17 18 19 20 Enter Quantity" at bounding box center [831, 459] width 93 height 31
click at [977, 454] on button "Add to Cart" at bounding box center [979, 459] width 192 height 31
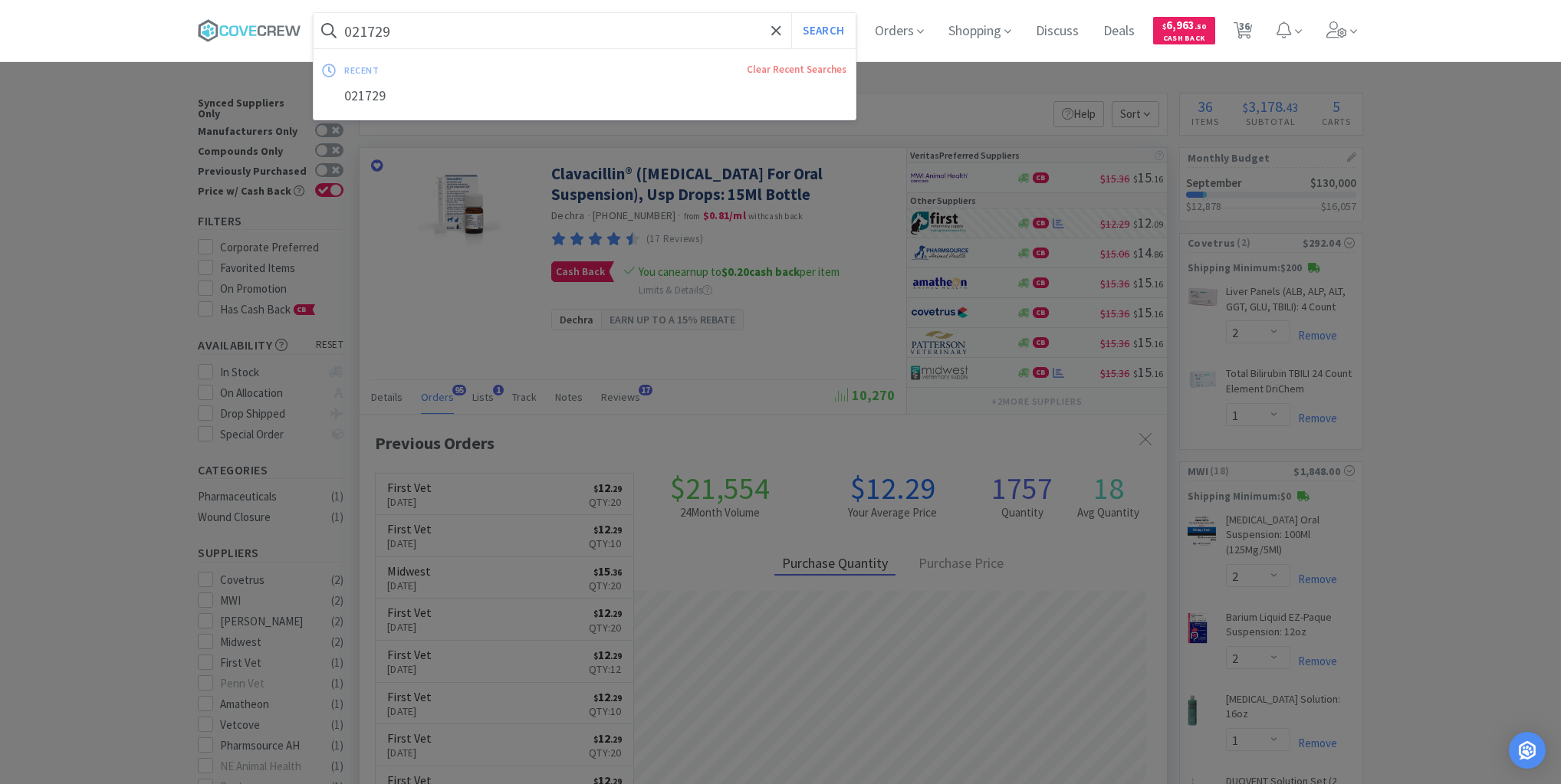
click at [695, 27] on input "021729" at bounding box center [584, 31] width 541 height 36
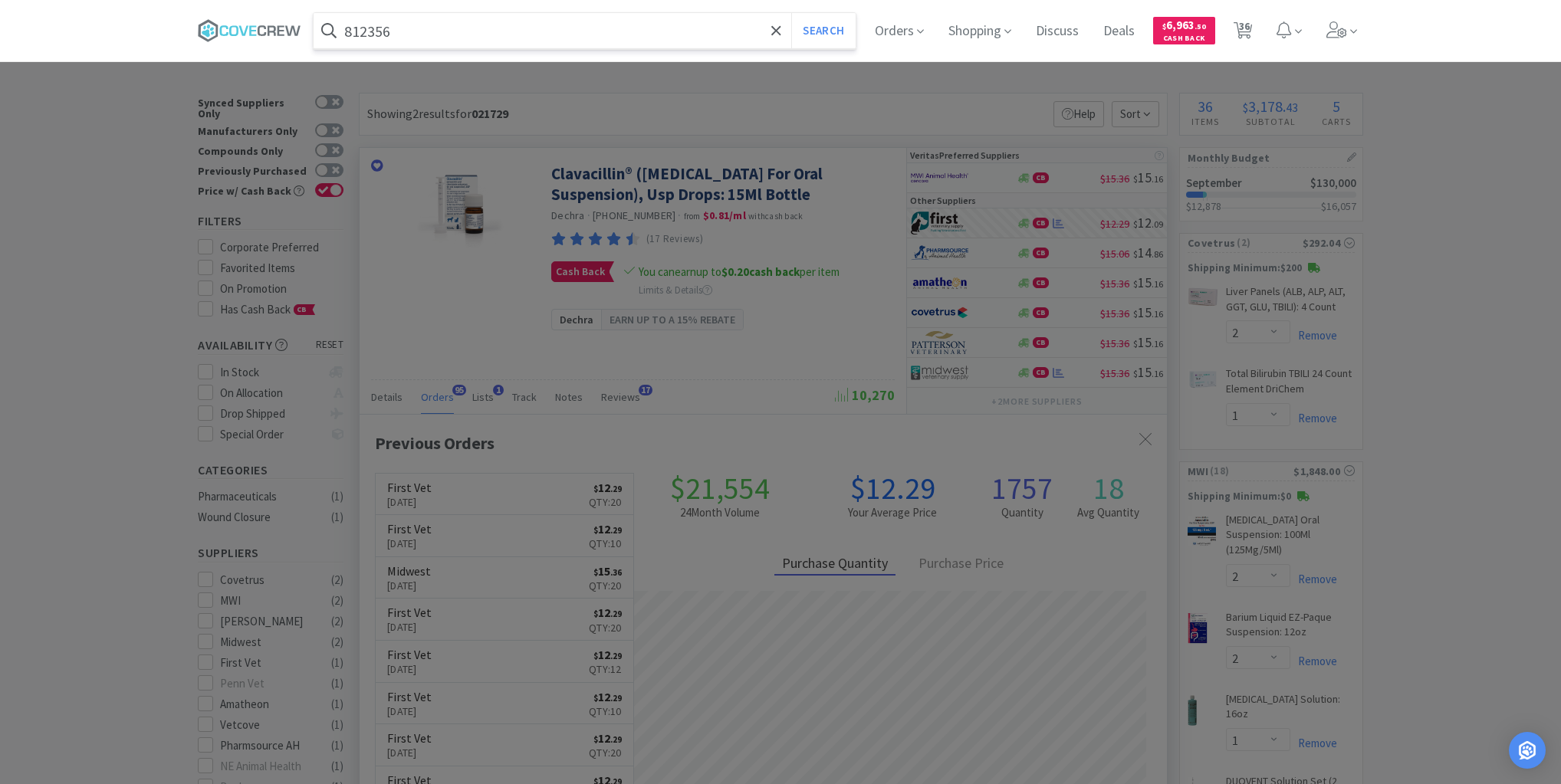
click at [791, 13] on button "Search" at bounding box center [823, 31] width 63 height 36
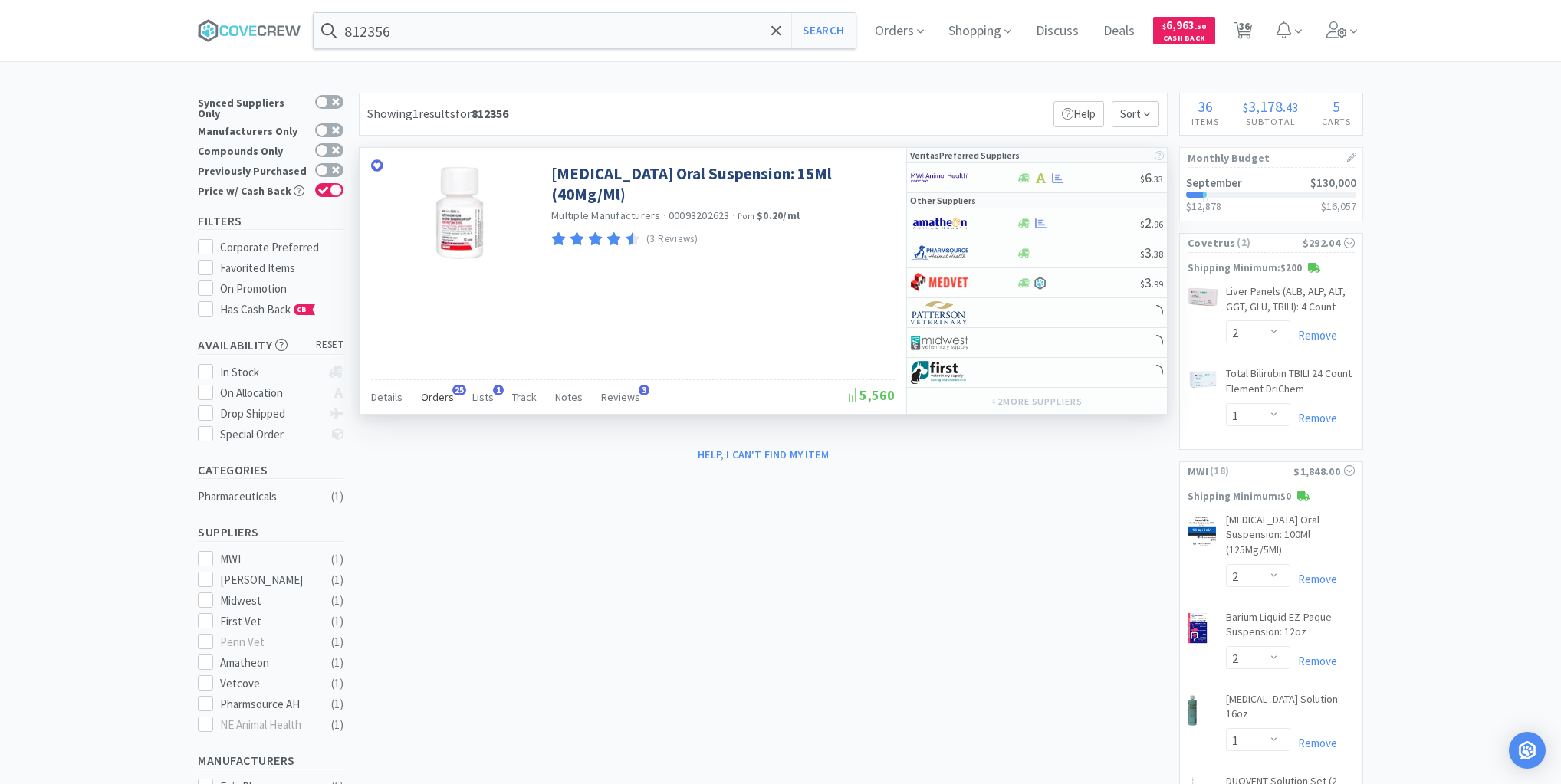
click at [436, 395] on span "Orders" at bounding box center [436, 396] width 33 height 14
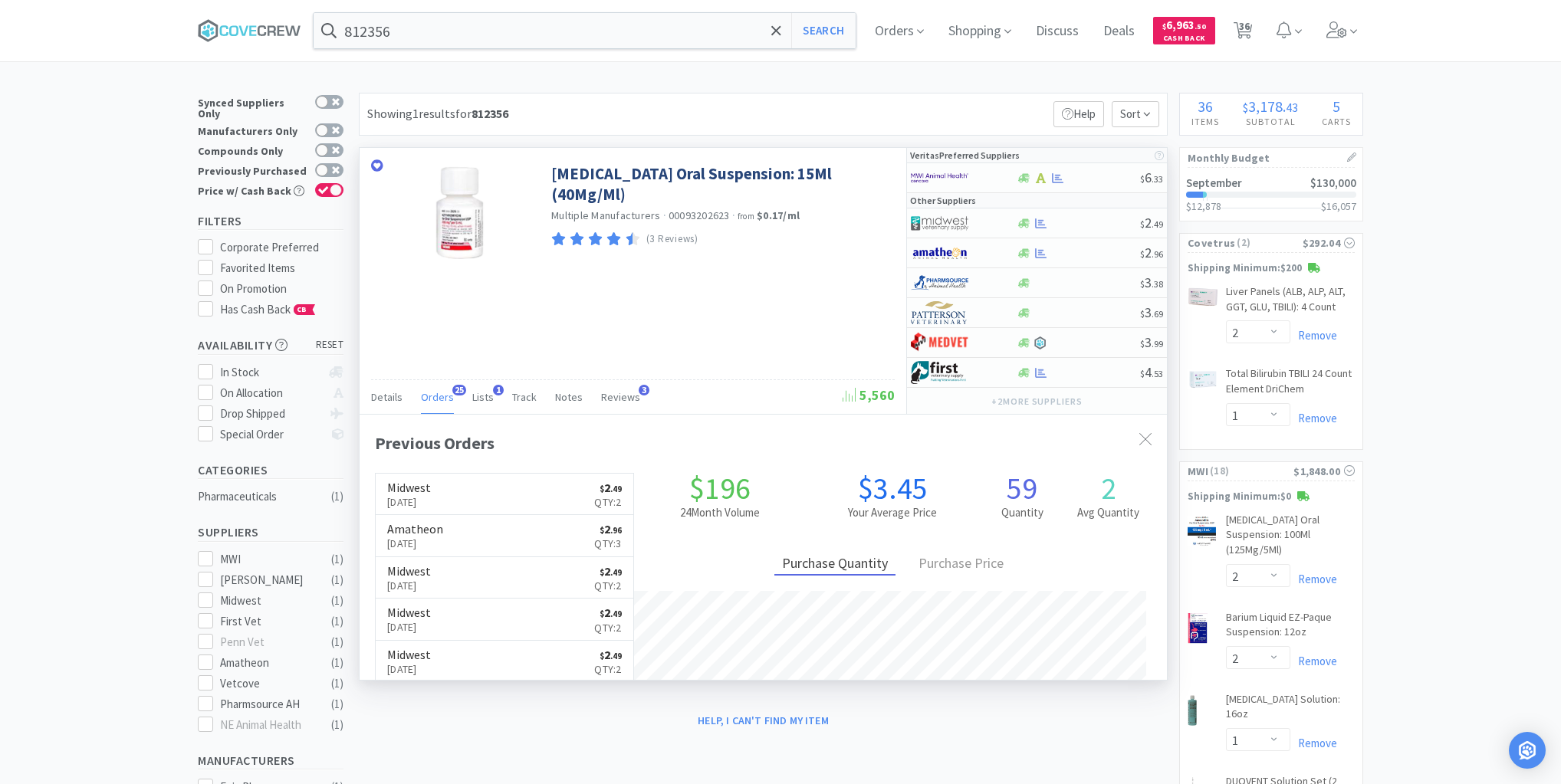
scroll to position [410, 807]
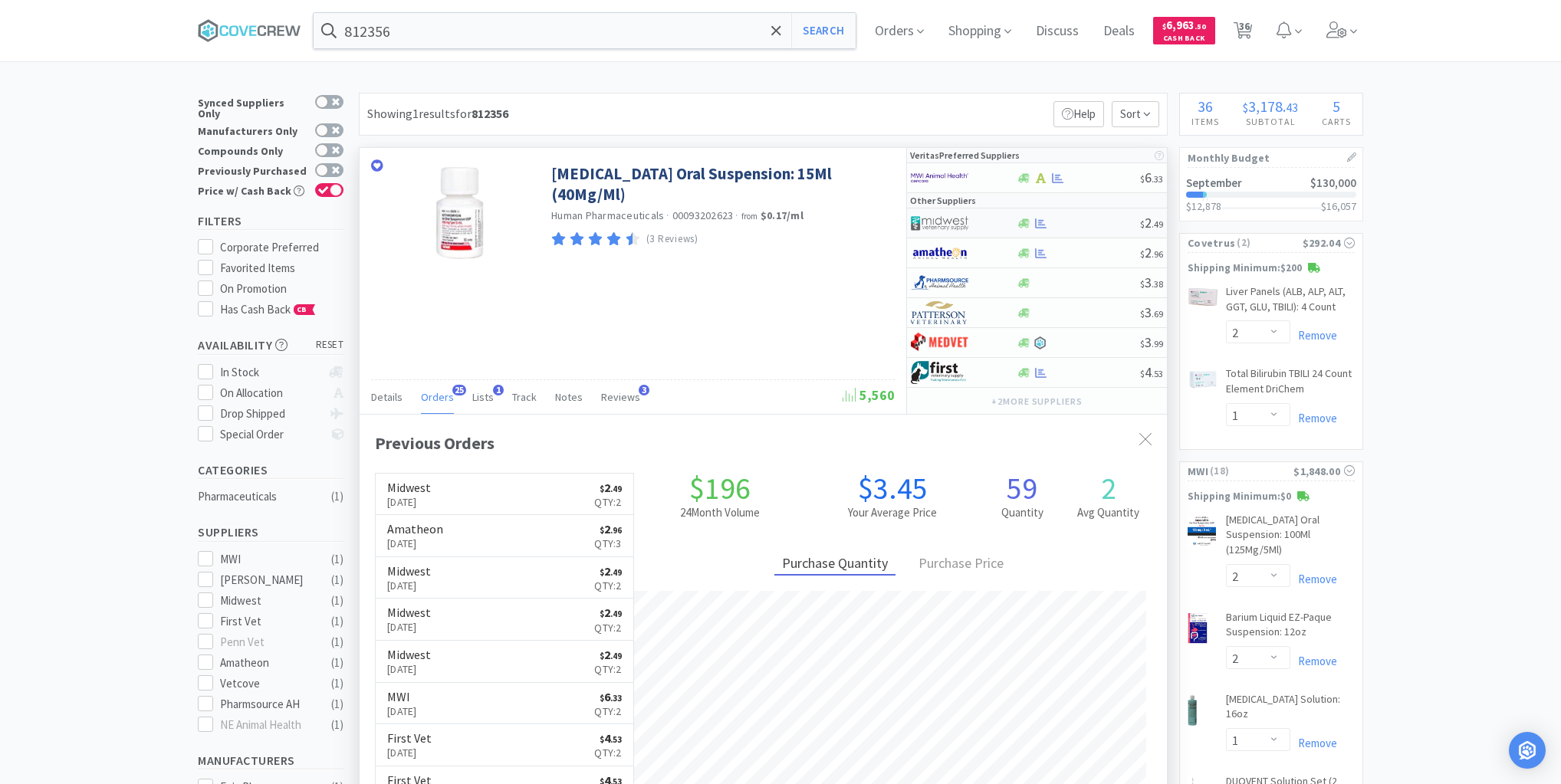
click at [1070, 219] on div at bounding box center [1077, 224] width 124 height 12
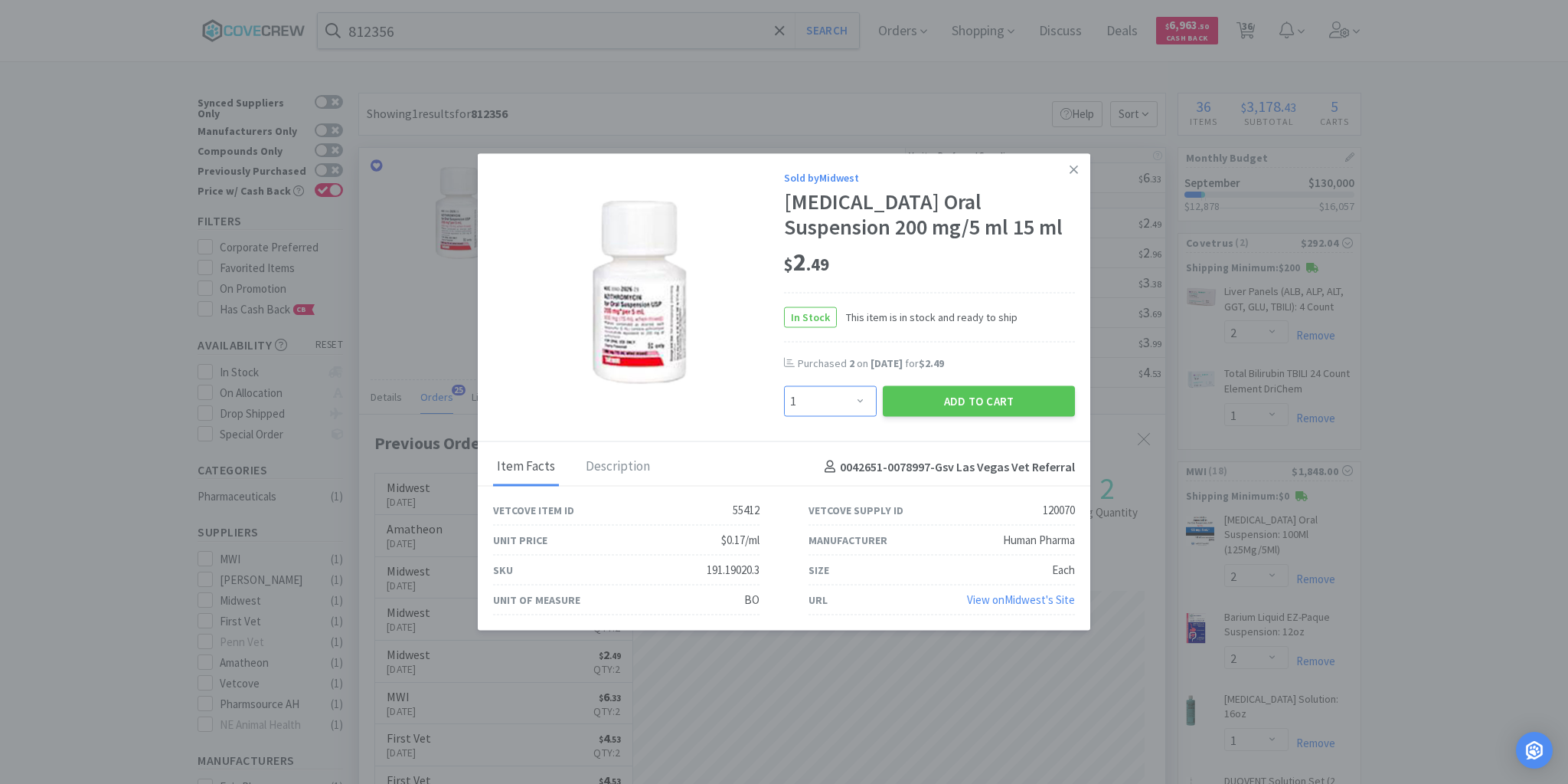
click at [859, 398] on select "Enter Quantity 1 2 3 4 5 6 7 8 9 10 11 12 13 14 15 16 17 18 19 20 Enter Quantity" at bounding box center [831, 401] width 93 height 31
click at [784, 387] on select "Enter Quantity 1 2 3 4 5 6 7 8 9 10 11 12 13 14 15 16 17 18 19 20 Enter Quantity" at bounding box center [831, 401] width 93 height 31
click at [943, 401] on button "Add to Cart" at bounding box center [979, 401] width 192 height 31
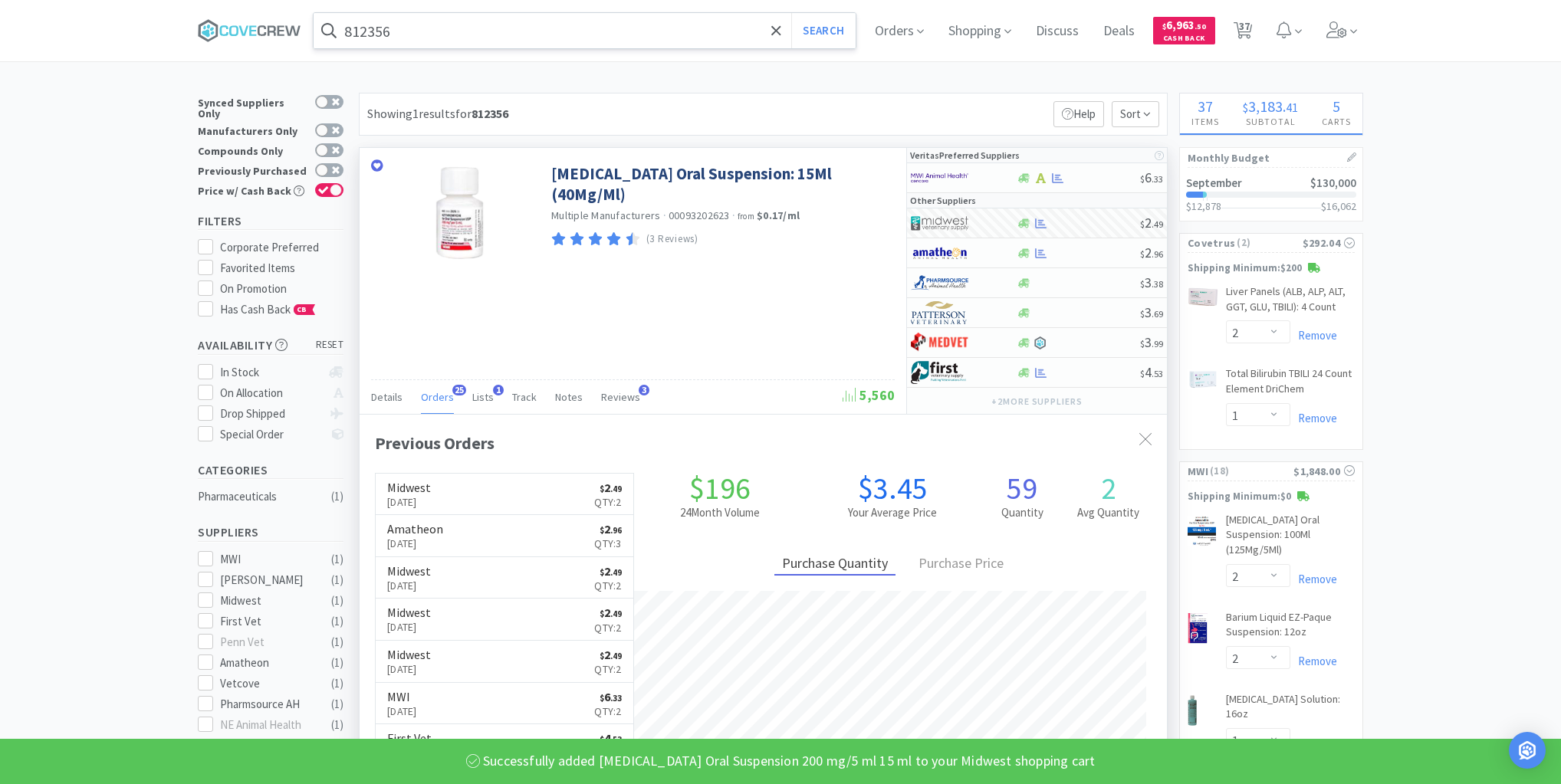
click at [623, 29] on input "812356" at bounding box center [584, 31] width 541 height 36
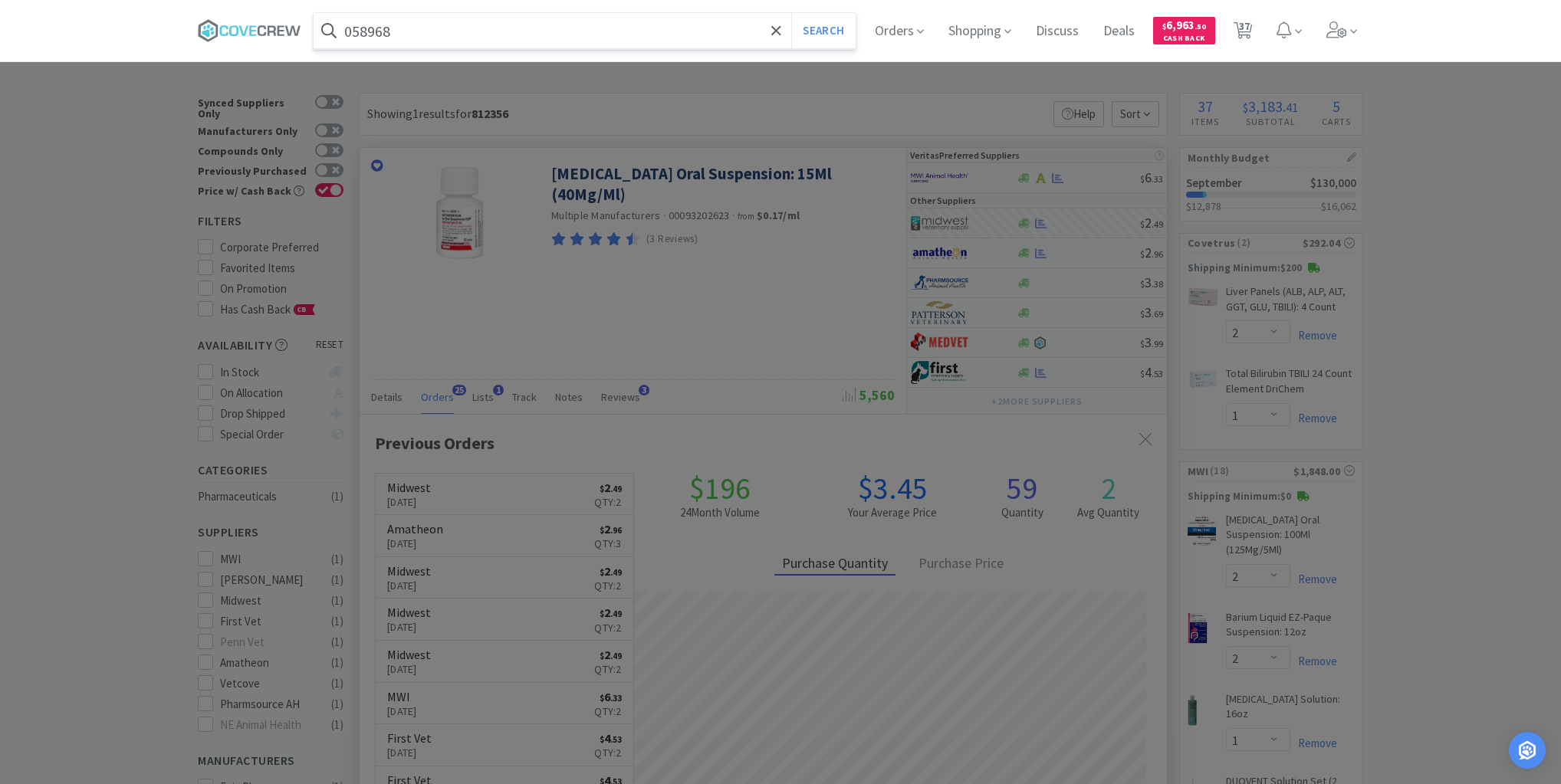
click at [791, 13] on button "Search" at bounding box center [823, 31] width 63 height 36
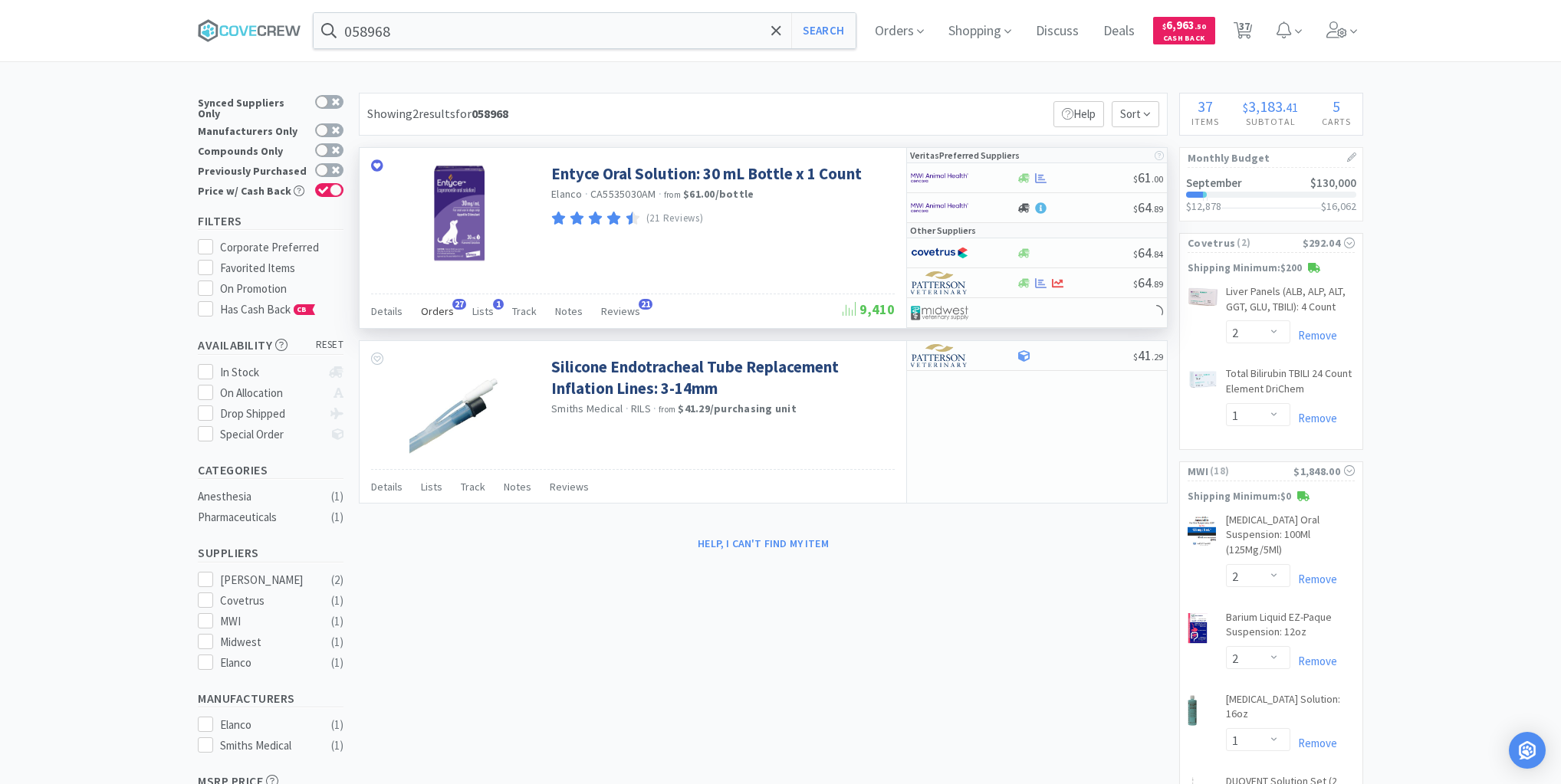
click at [441, 304] on span "Orders" at bounding box center [436, 311] width 33 height 14
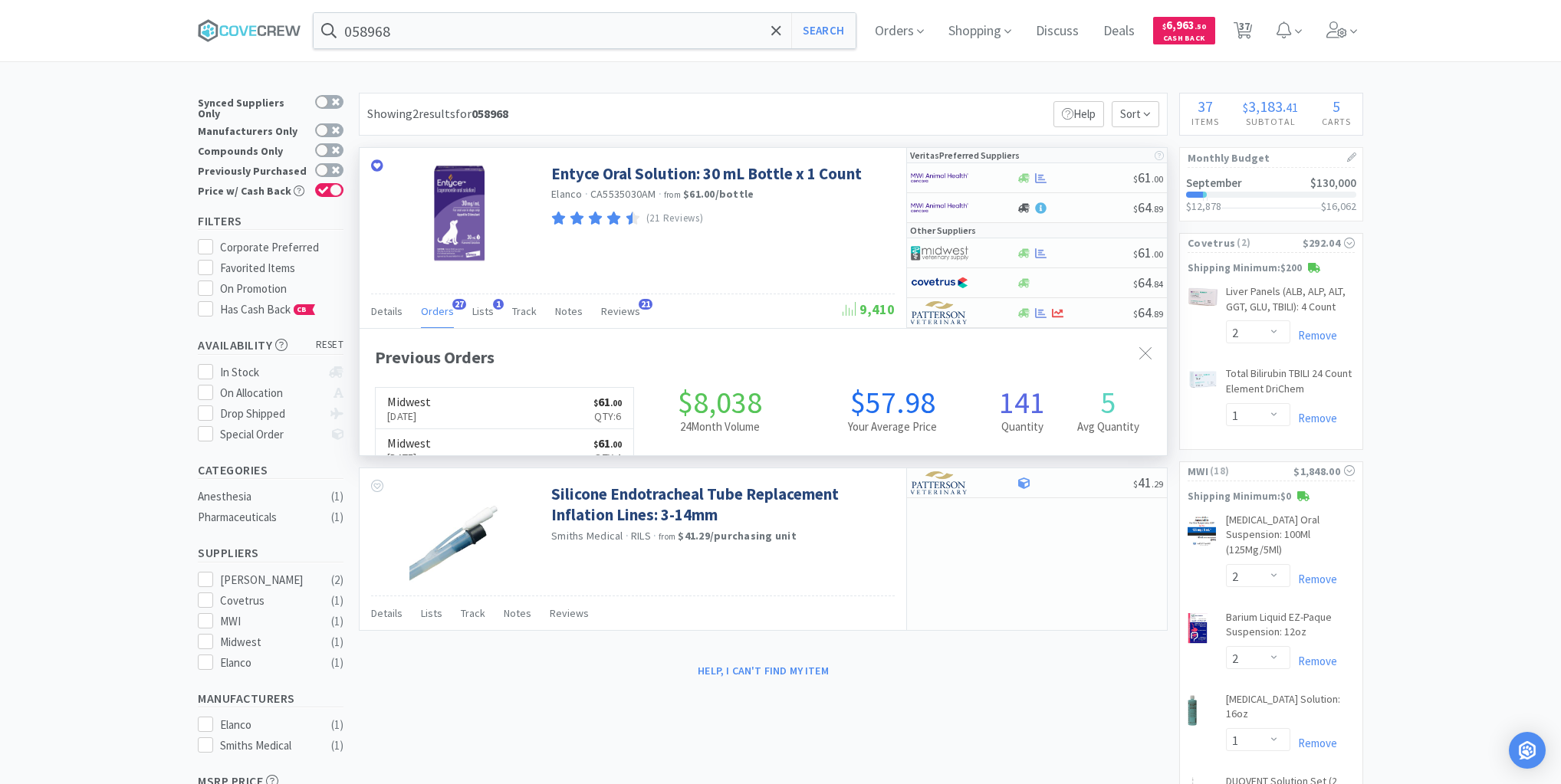
scroll to position [410, 807]
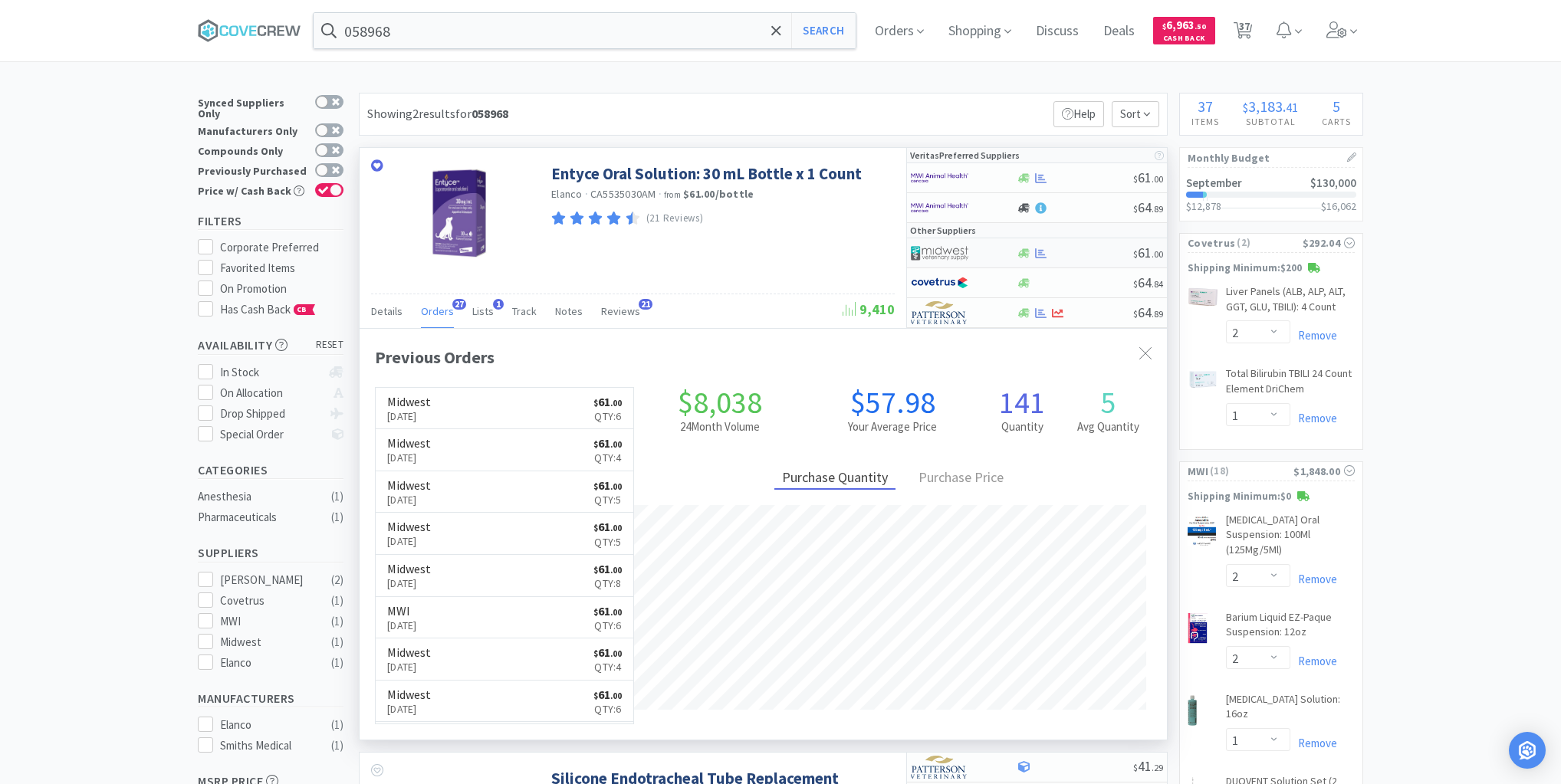
click at [1086, 248] on div at bounding box center [1074, 254] width 117 height 12
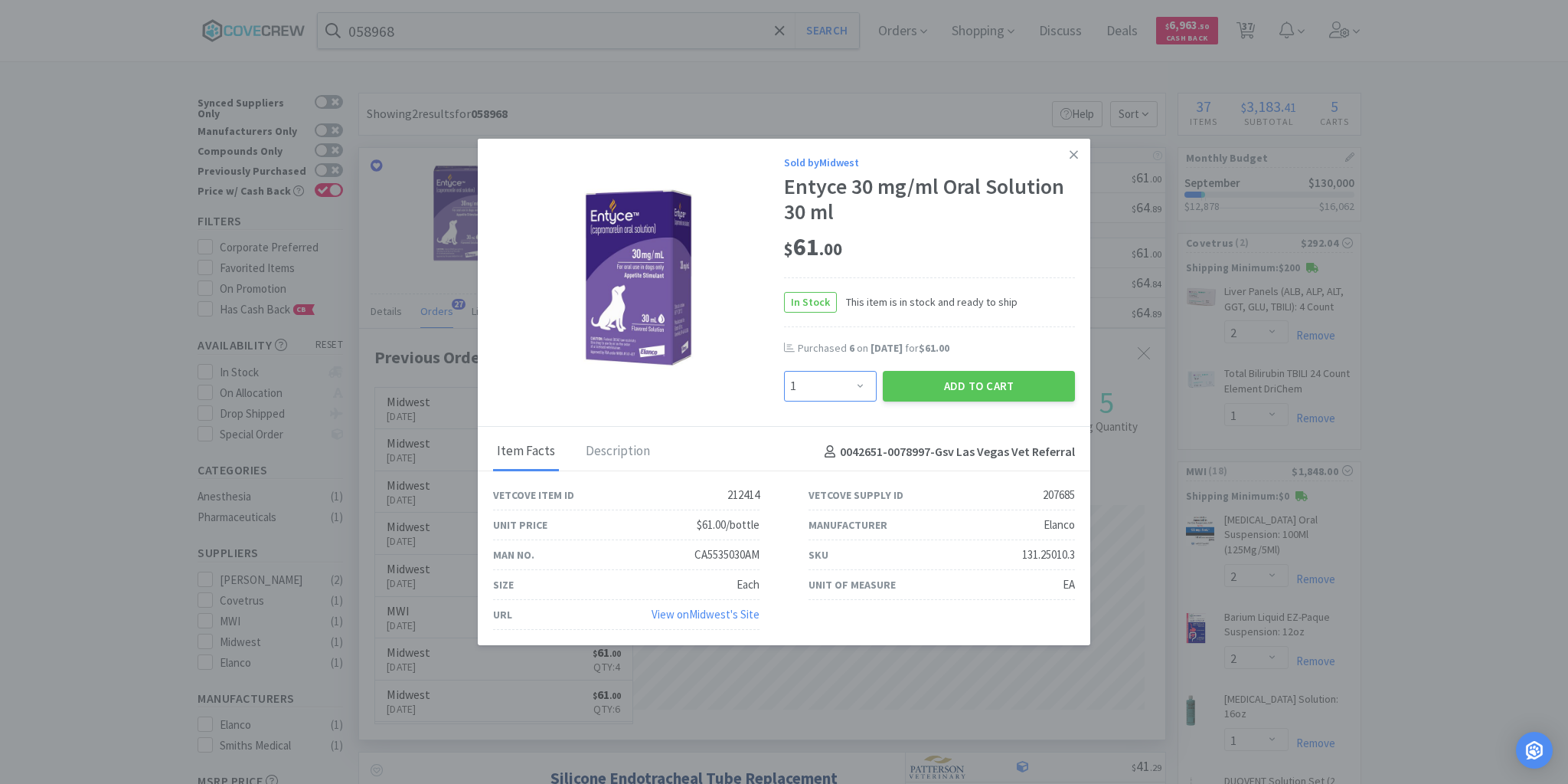
click at [863, 382] on select "Enter Quantity 1 2 3 4 5 6 7 8 9 10 11 12 13 14 15 16 17 18 19 20 Enter Quantity" at bounding box center [831, 386] width 93 height 31
click at [784, 372] on select "Enter Quantity 1 2 3 4 5 6 7 8 9 10 11 12 13 14 15 16 17 18 19 20 Enter Quantity" at bounding box center [831, 386] width 93 height 31
click at [956, 383] on button "Add to Cart" at bounding box center [979, 386] width 192 height 31
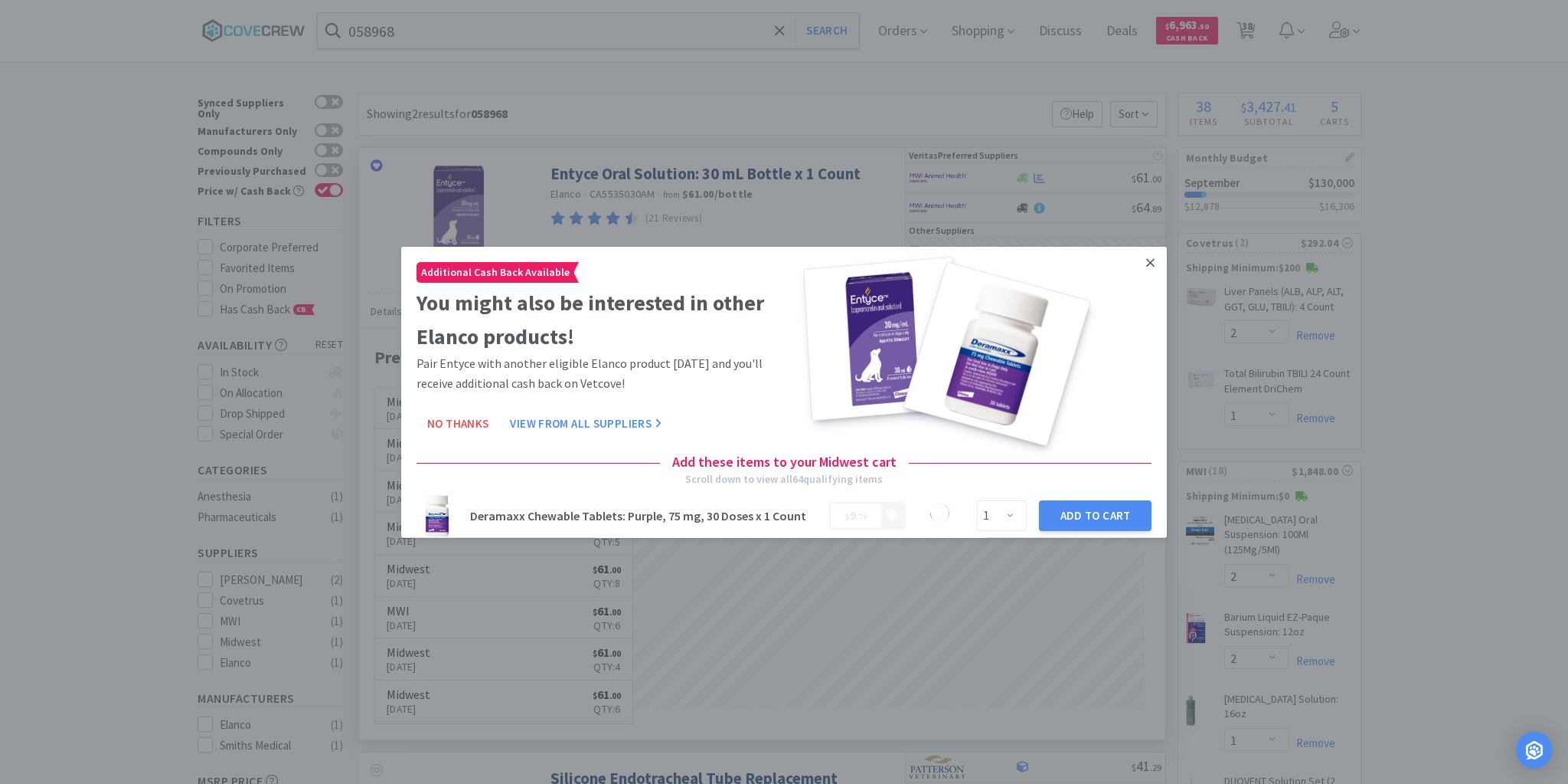
click at [1146, 265] on icon at bounding box center [1150, 262] width 9 height 14
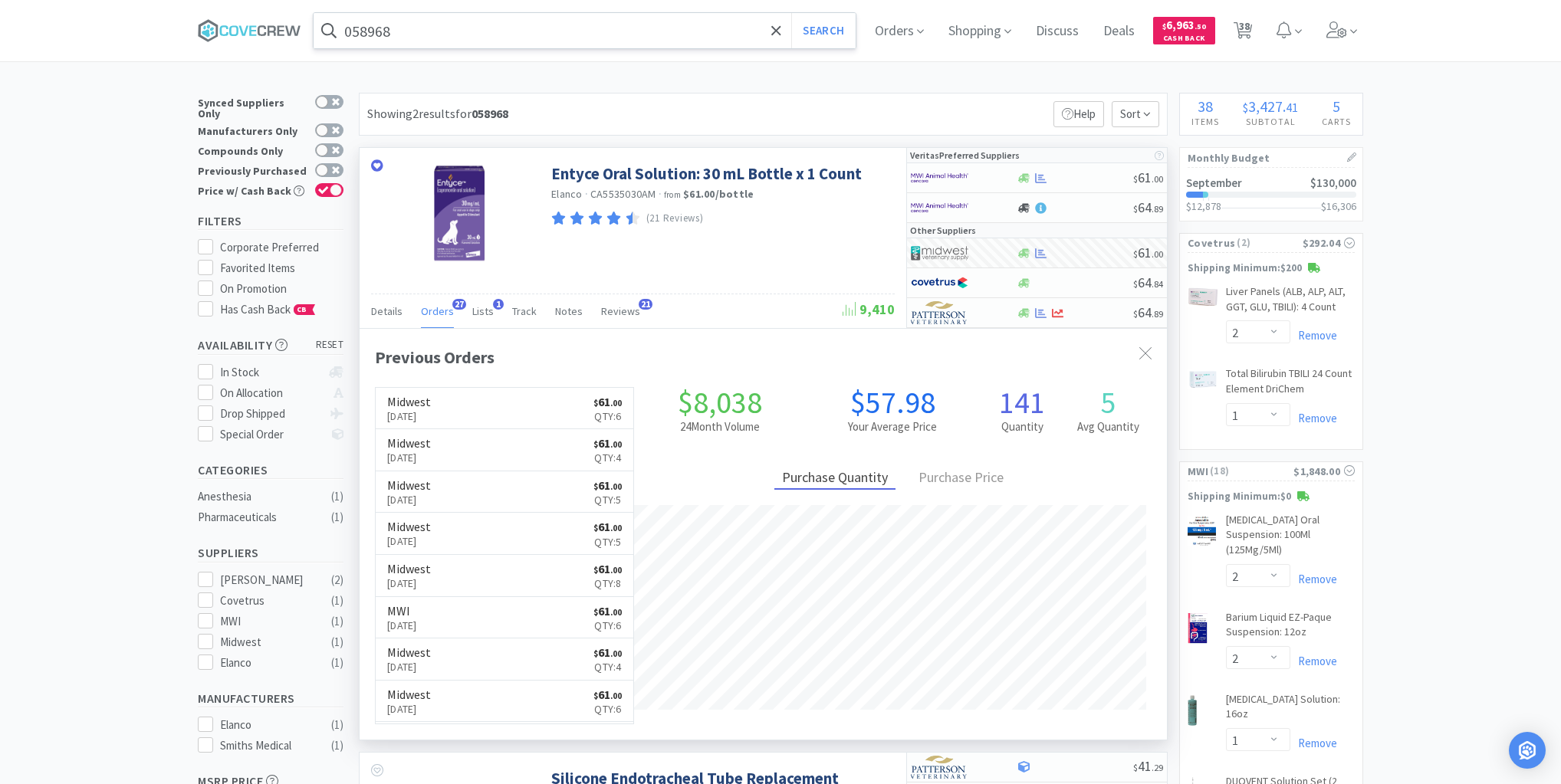
click at [734, 22] on input "058968" at bounding box center [584, 31] width 541 height 36
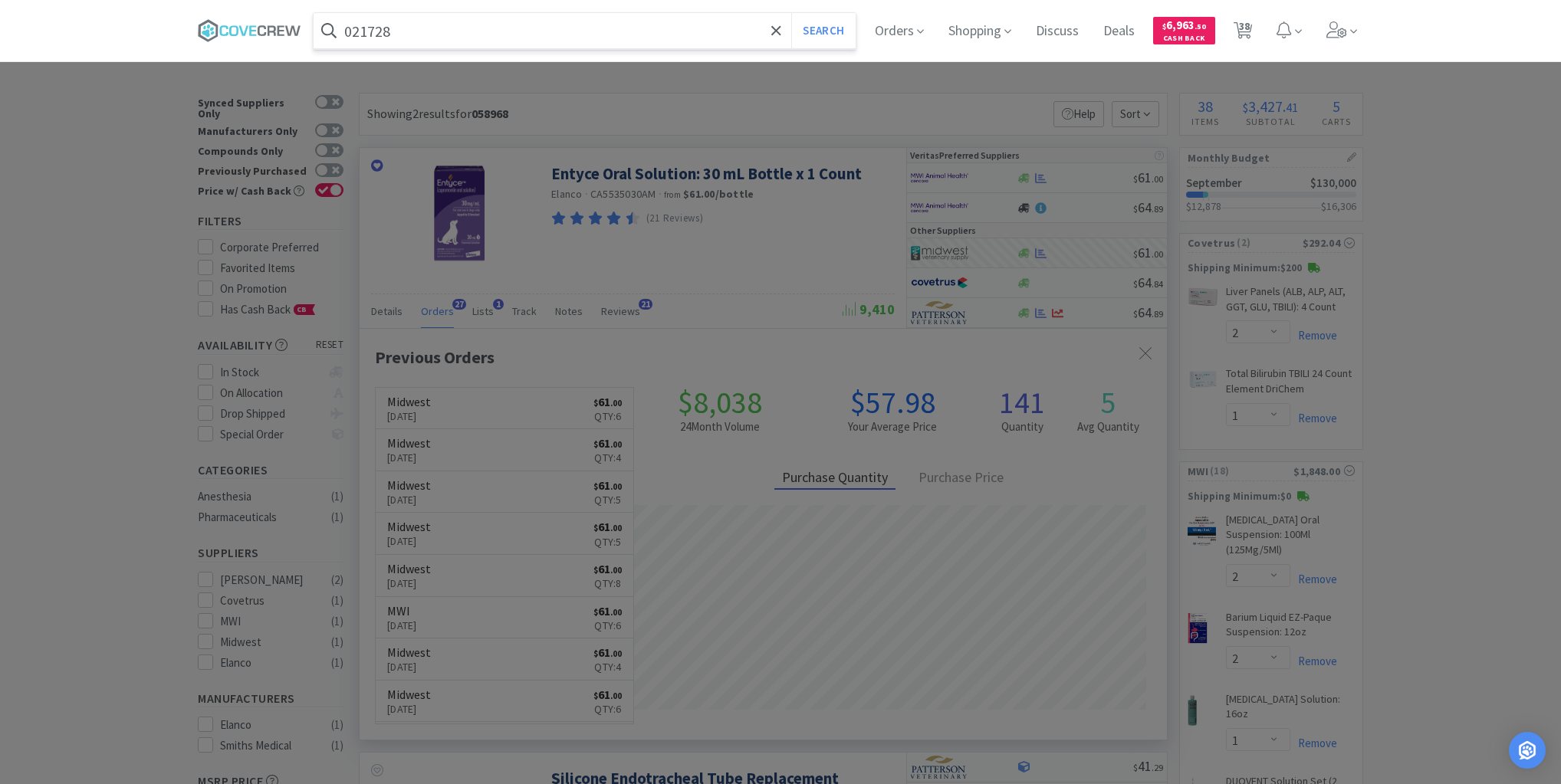
click at [791, 13] on button "Search" at bounding box center [823, 31] width 63 height 36
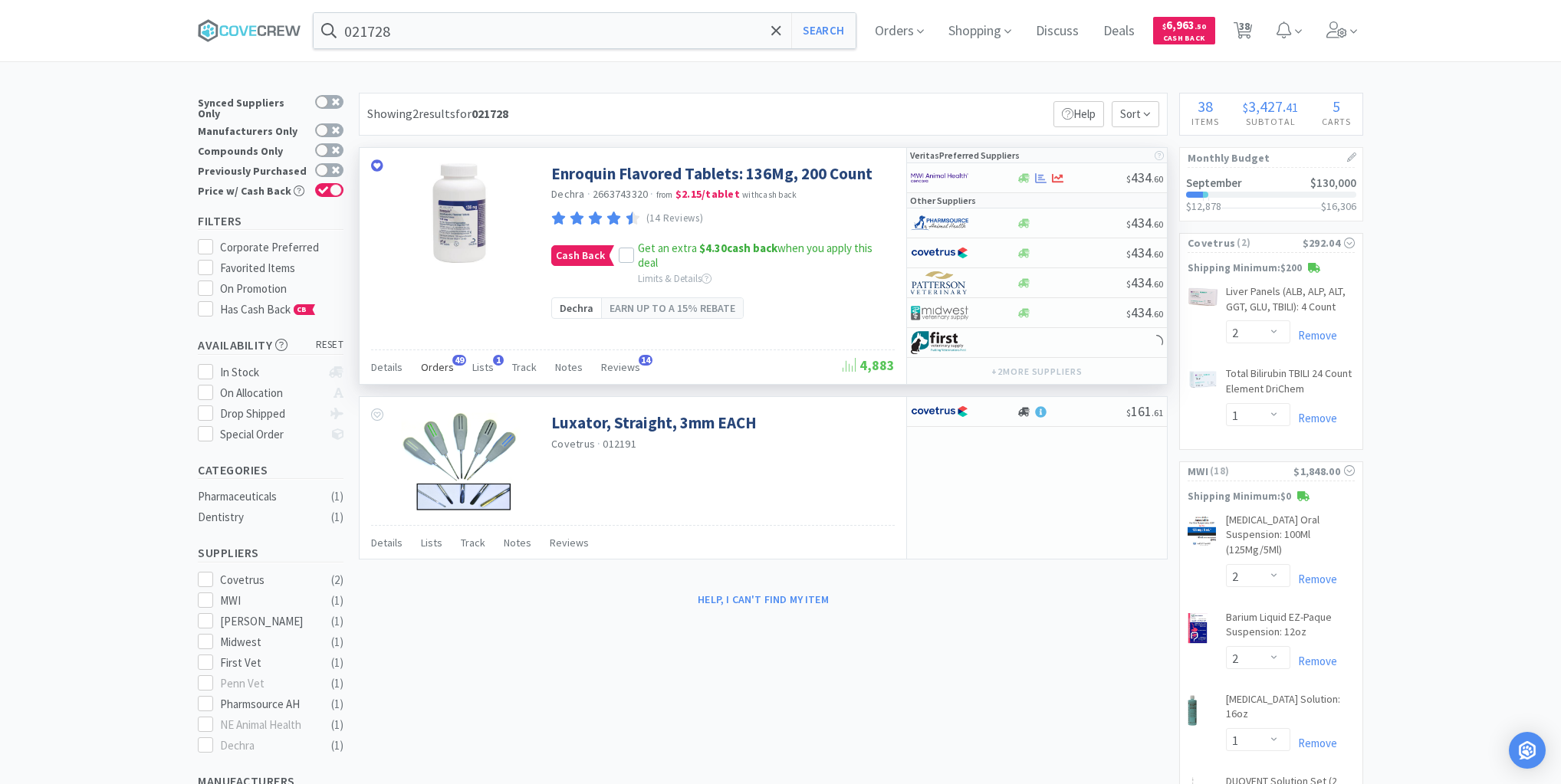
click at [430, 363] on span "Orders" at bounding box center [436, 367] width 33 height 14
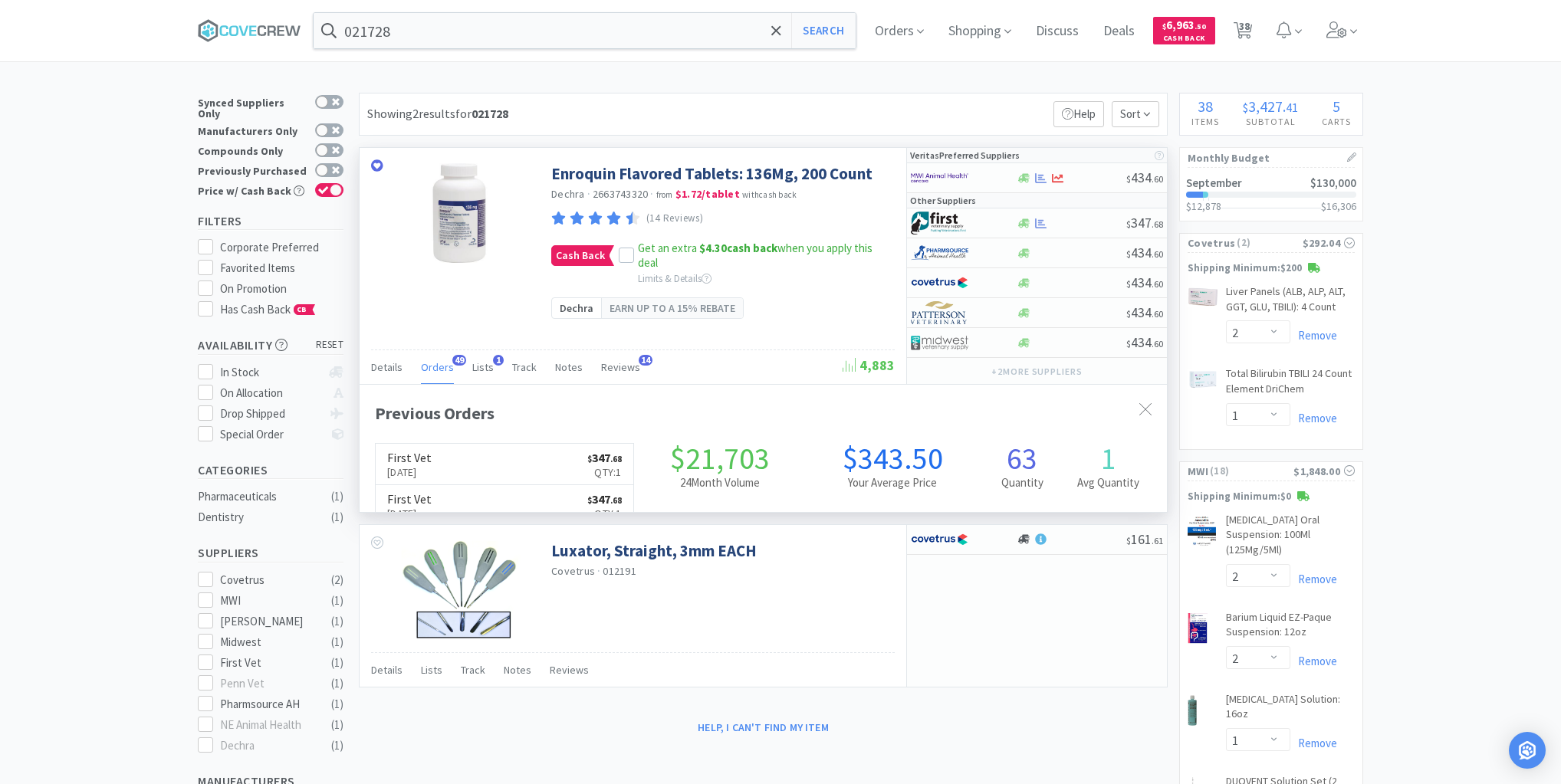
scroll to position [410, 807]
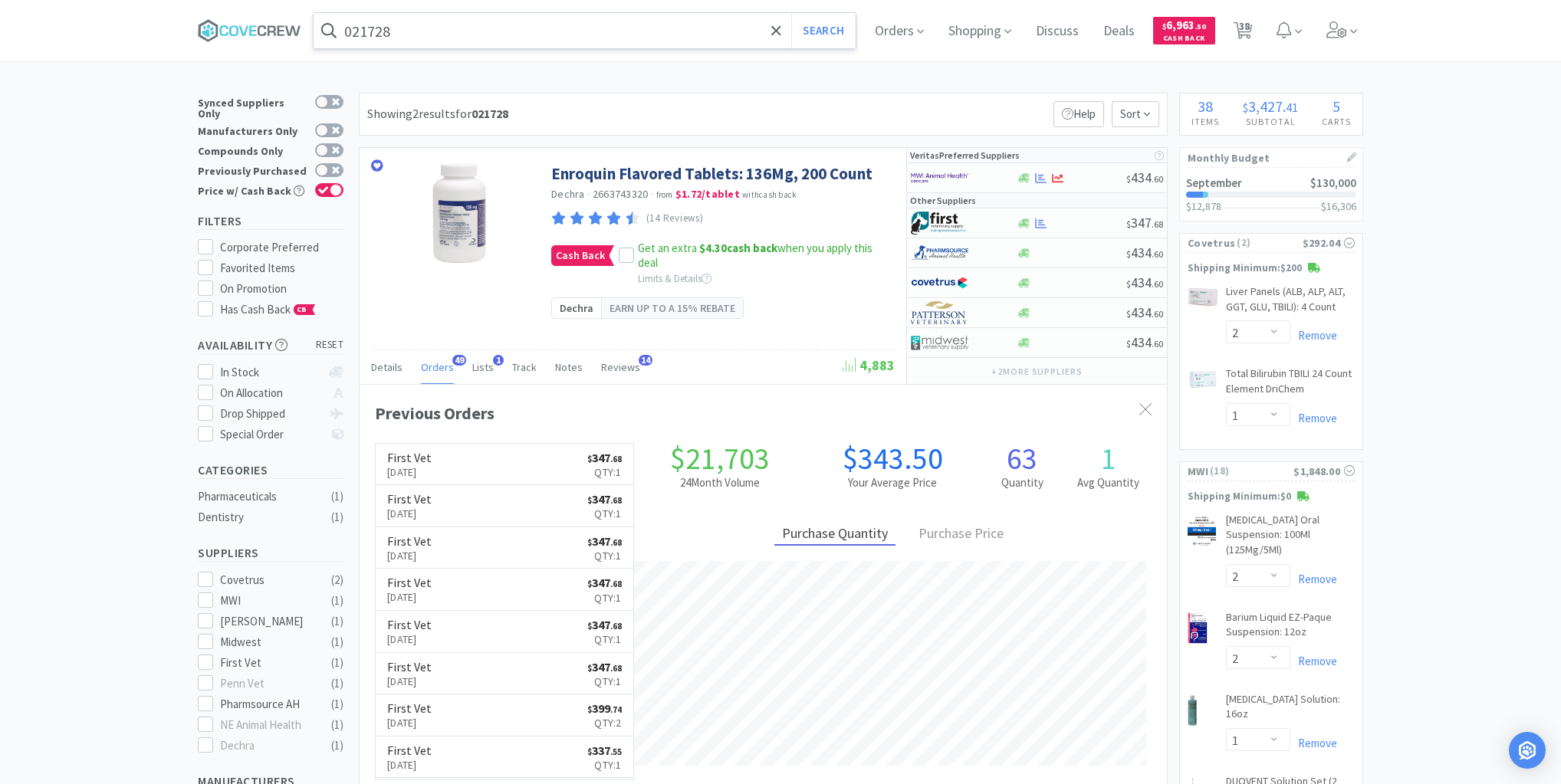
drag, startPoint x: 581, startPoint y: 28, endPoint x: 582, endPoint y: 40, distance: 12.0
click at [582, 27] on input "021728" at bounding box center [584, 31] width 541 height 36
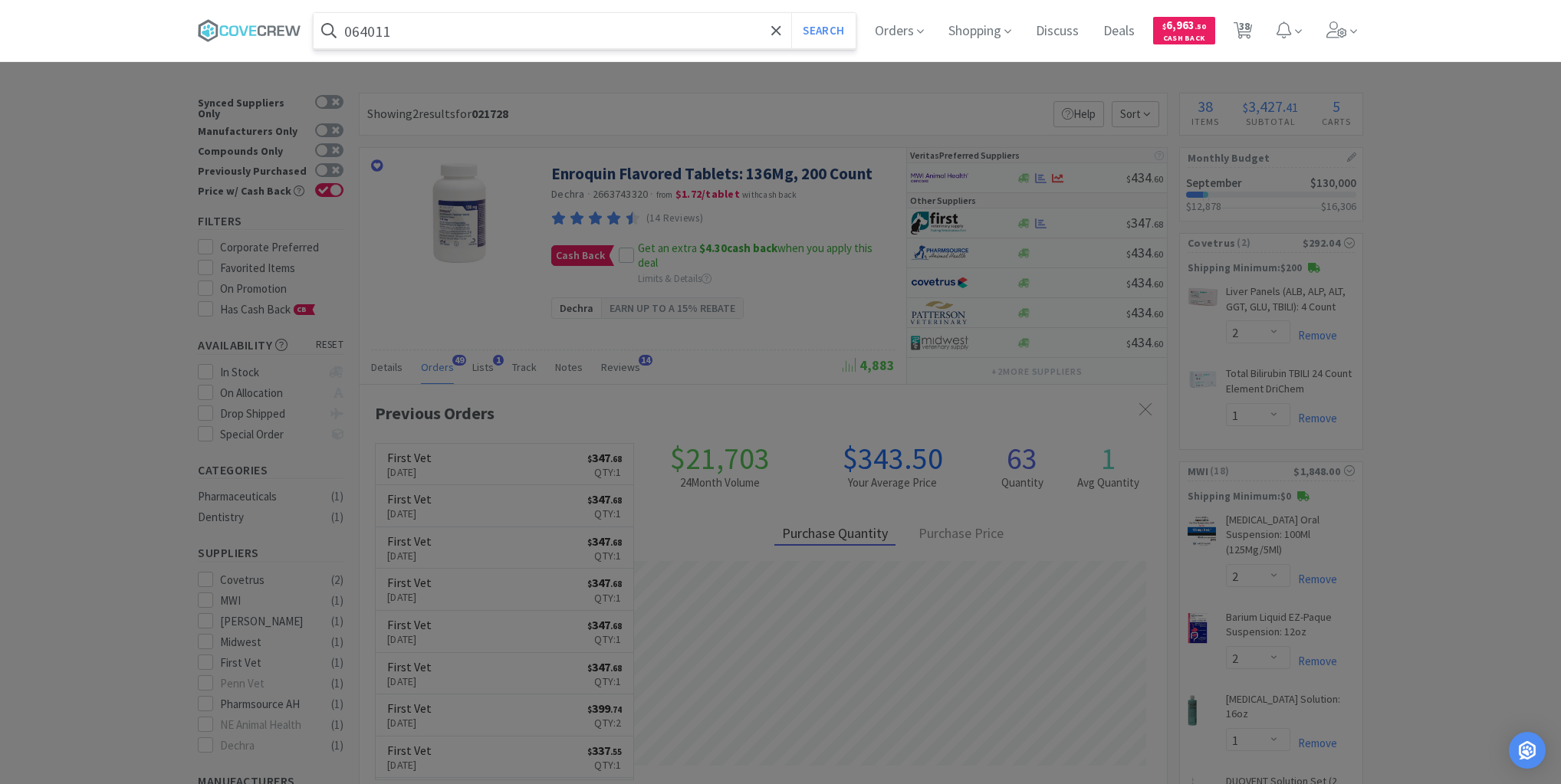
click at [791, 13] on button "Search" at bounding box center [823, 31] width 63 height 36
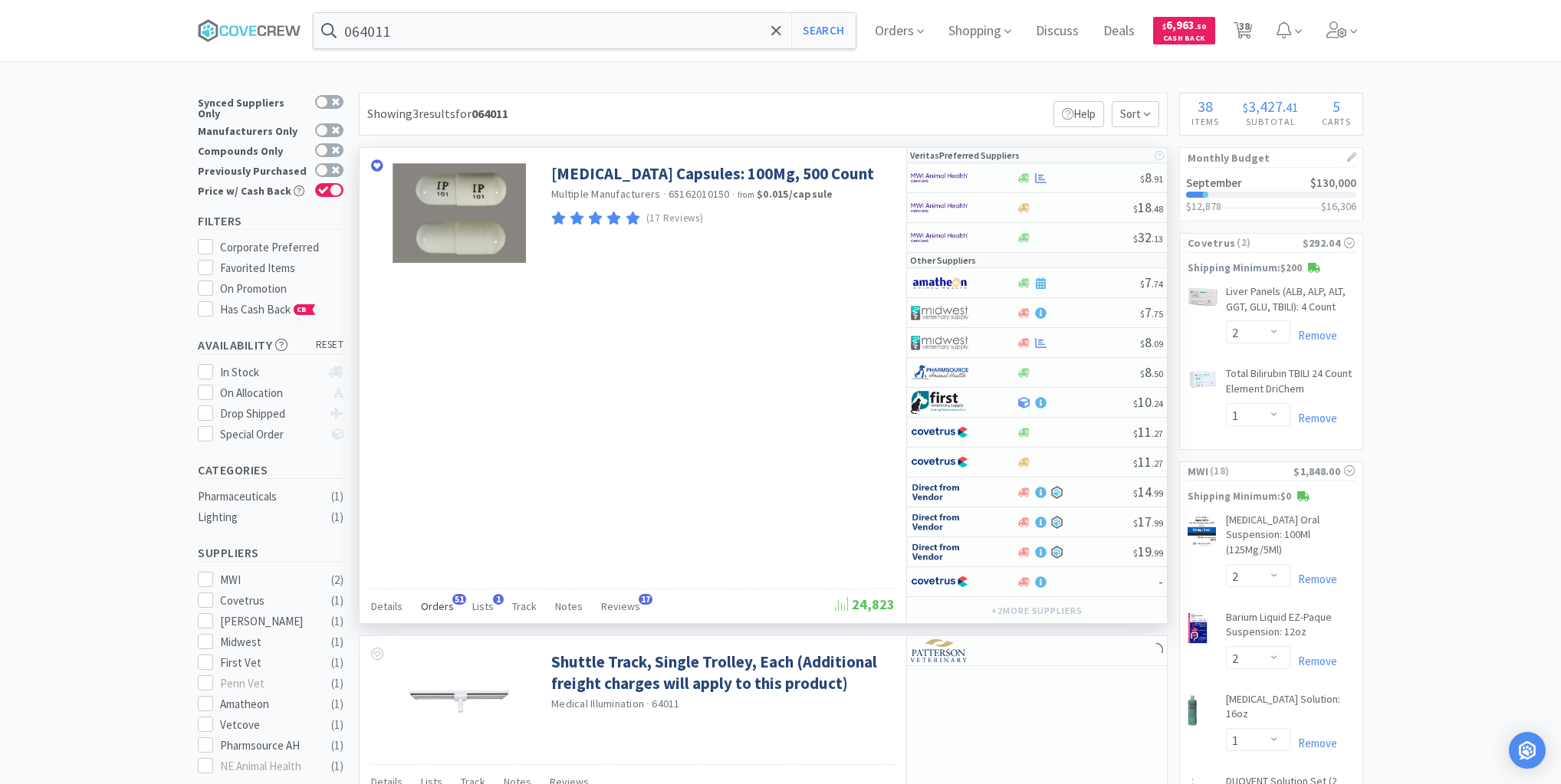
click at [433, 599] on span "Orders" at bounding box center [436, 606] width 33 height 14
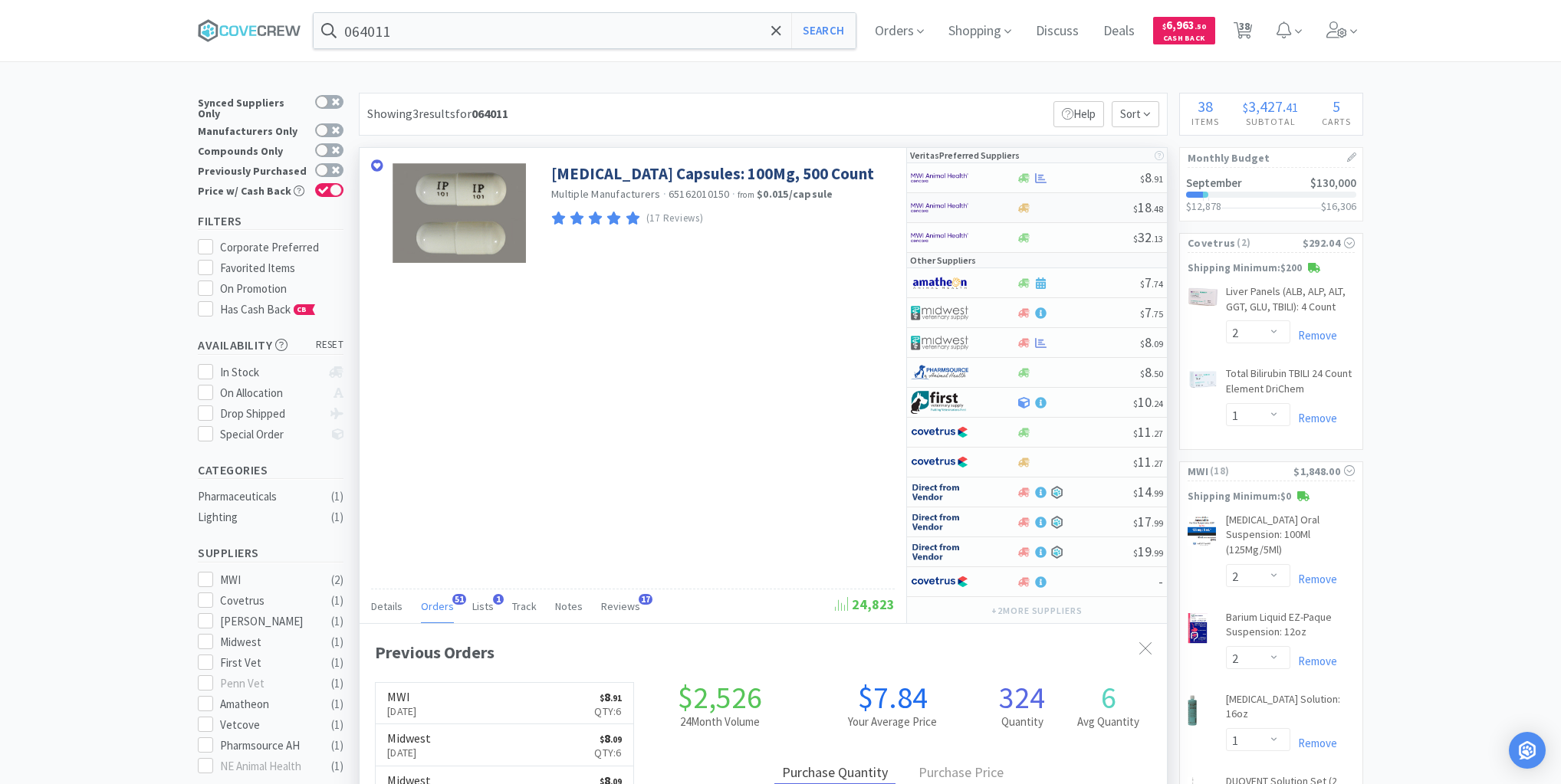
scroll to position [410, 807]
click at [1070, 175] on div at bounding box center [1077, 178] width 124 height 12
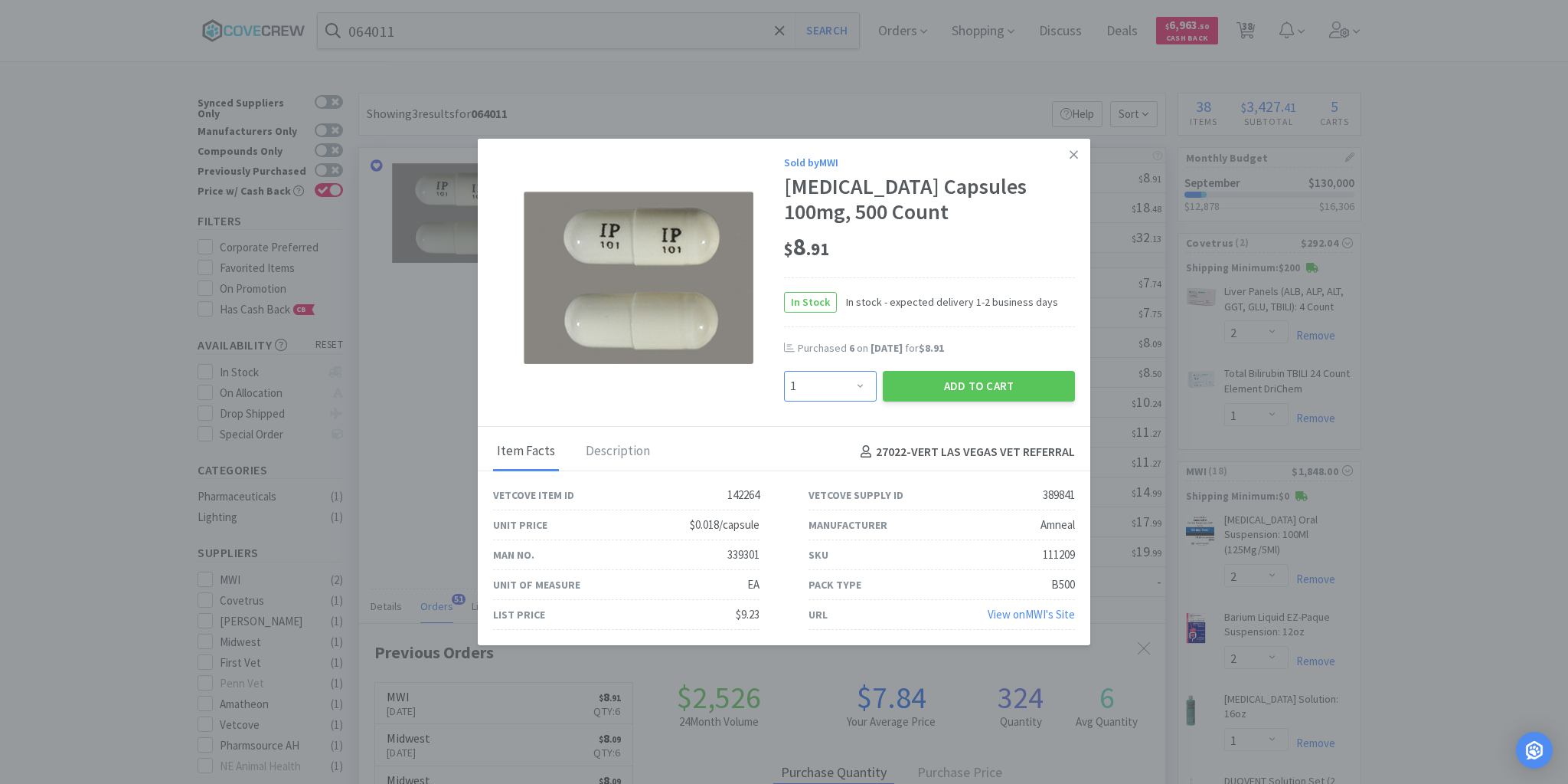
click at [860, 388] on select "Enter Quantity 1 2 3 4 5 6 7 8 9 10 11 12 13 14 15 16 17 18 19 20 Enter Quantity" at bounding box center [831, 386] width 93 height 31
click at [784, 372] on select "Enter Quantity 1 2 3 4 5 6 7 8 9 10 11 12 13 14 15 16 17 18 19 20 Enter Quantity" at bounding box center [831, 386] width 93 height 31
click at [956, 383] on button "Add to Cart" at bounding box center [979, 386] width 192 height 31
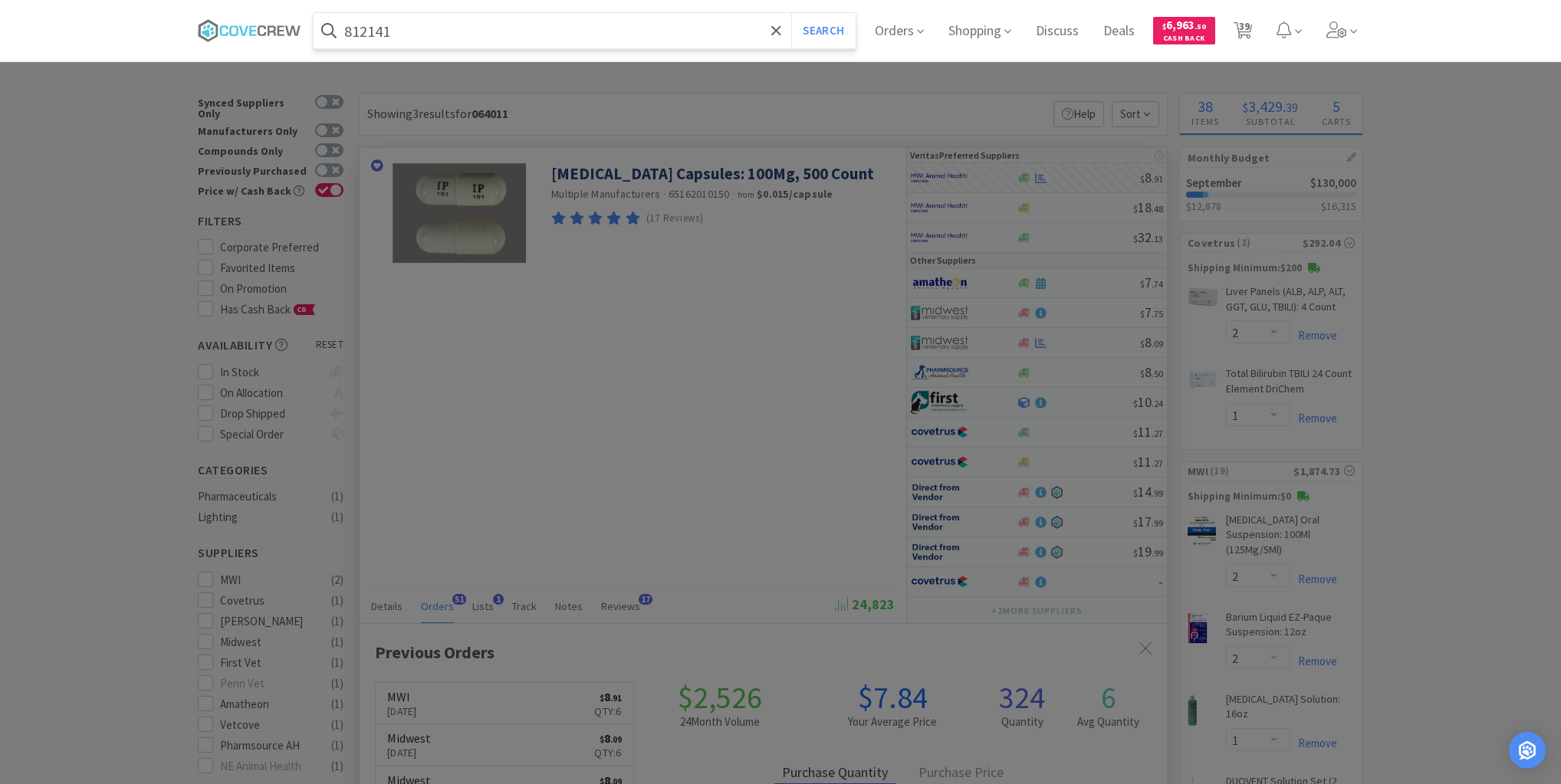
click at [791, 13] on button "Search" at bounding box center [823, 31] width 63 height 36
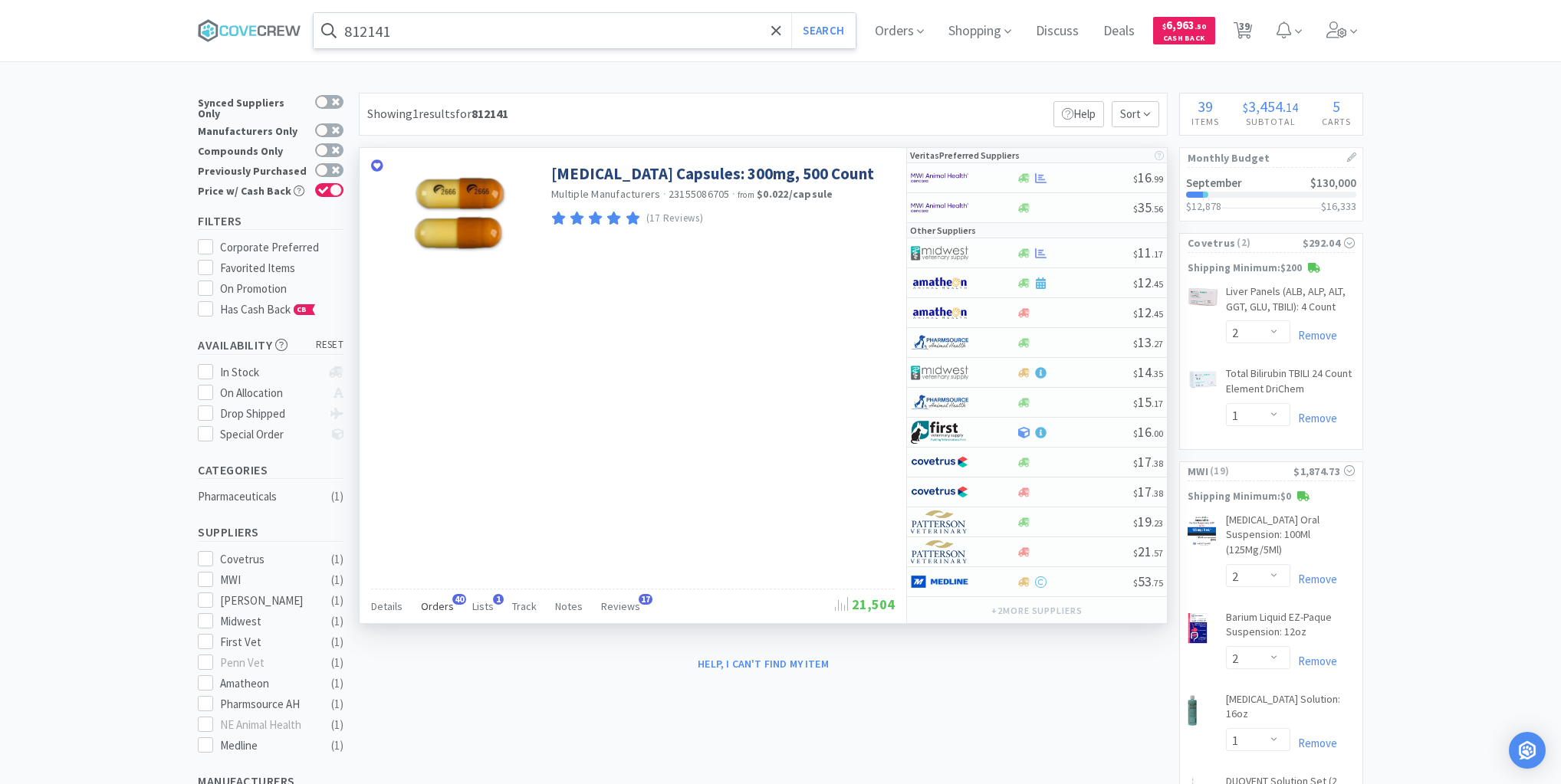
click at [440, 601] on span "Orders" at bounding box center [436, 606] width 33 height 14
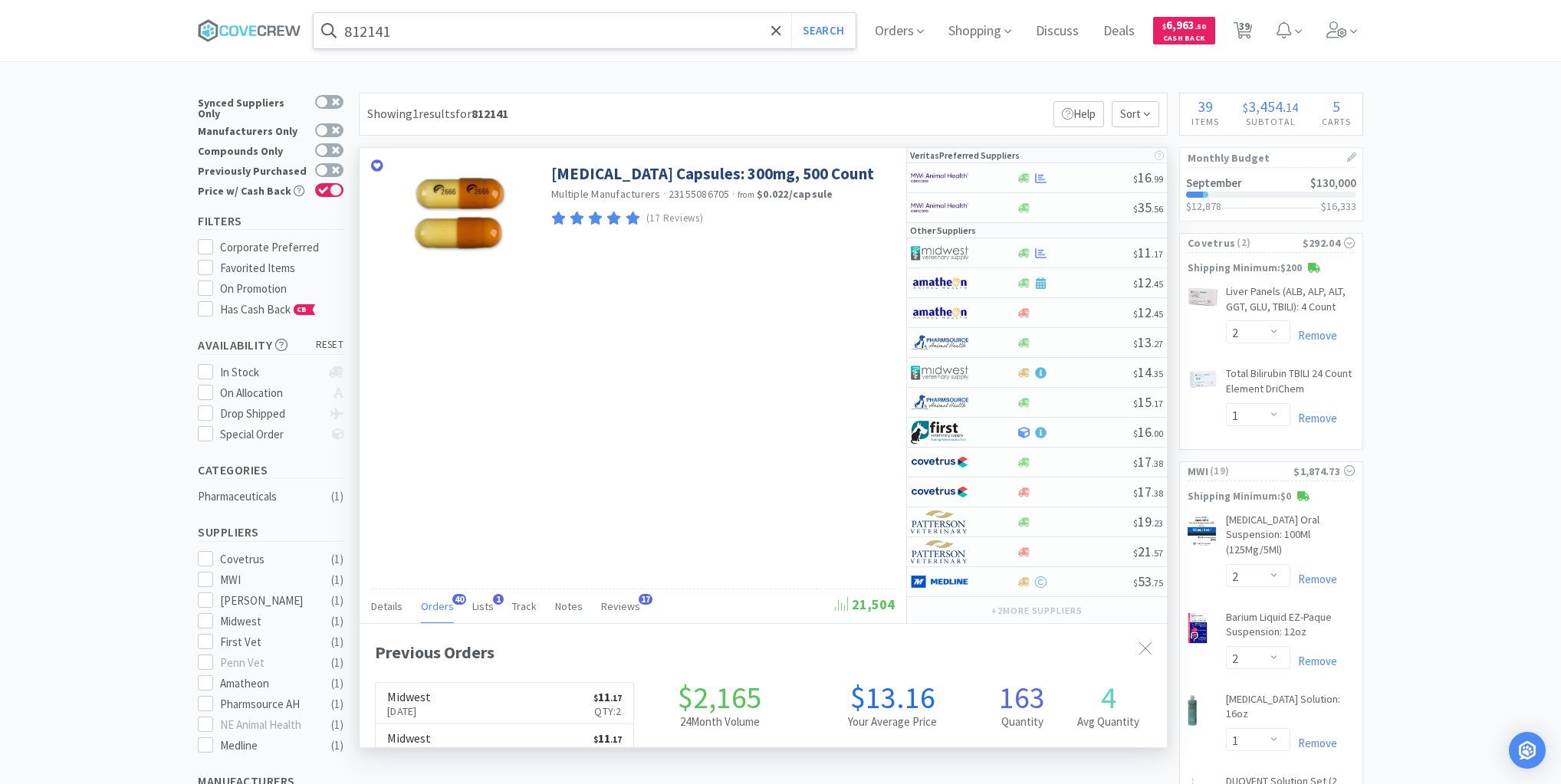
scroll to position [410, 807]
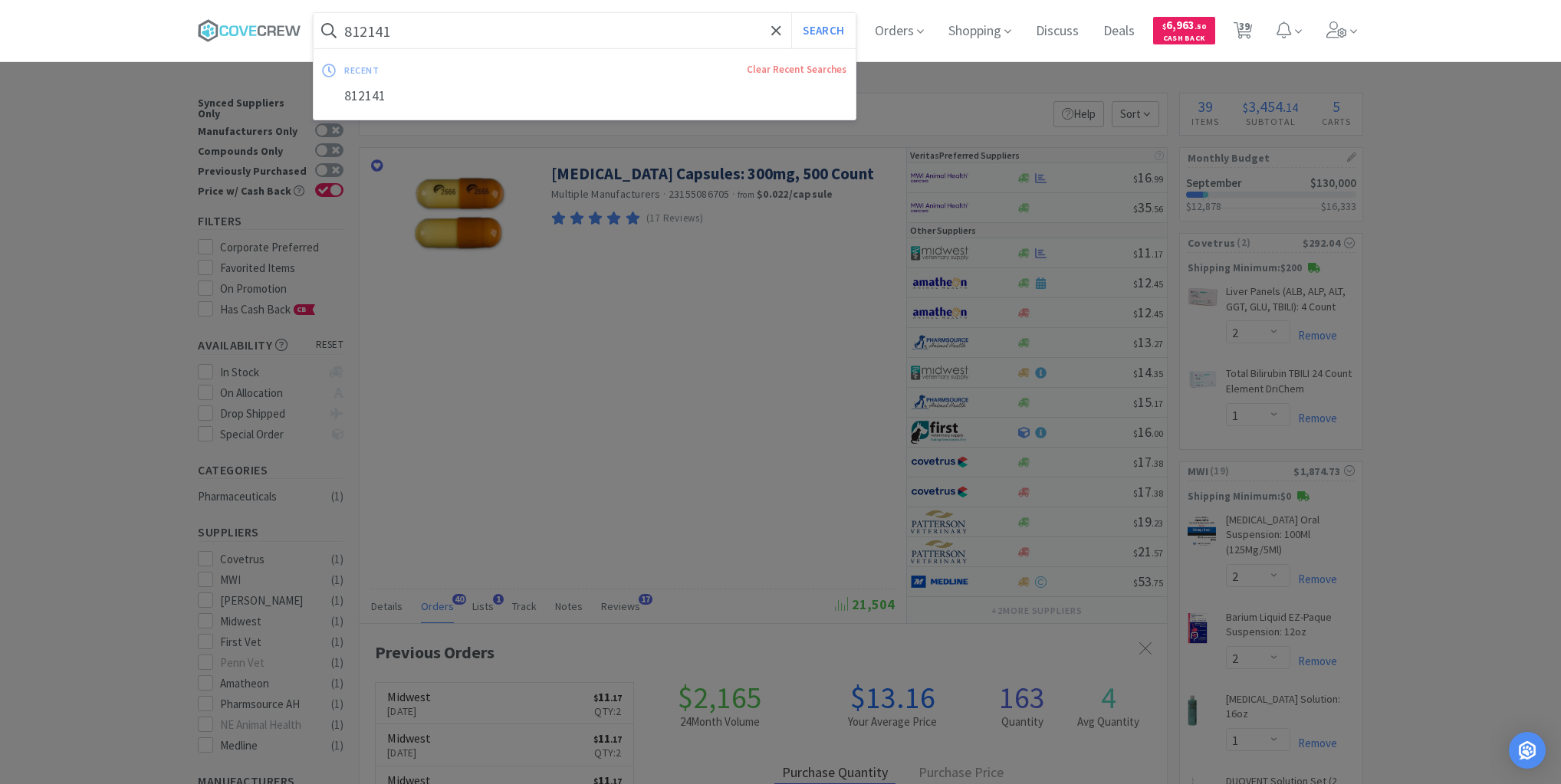
click at [516, 34] on input "812141" at bounding box center [584, 31] width 541 height 36
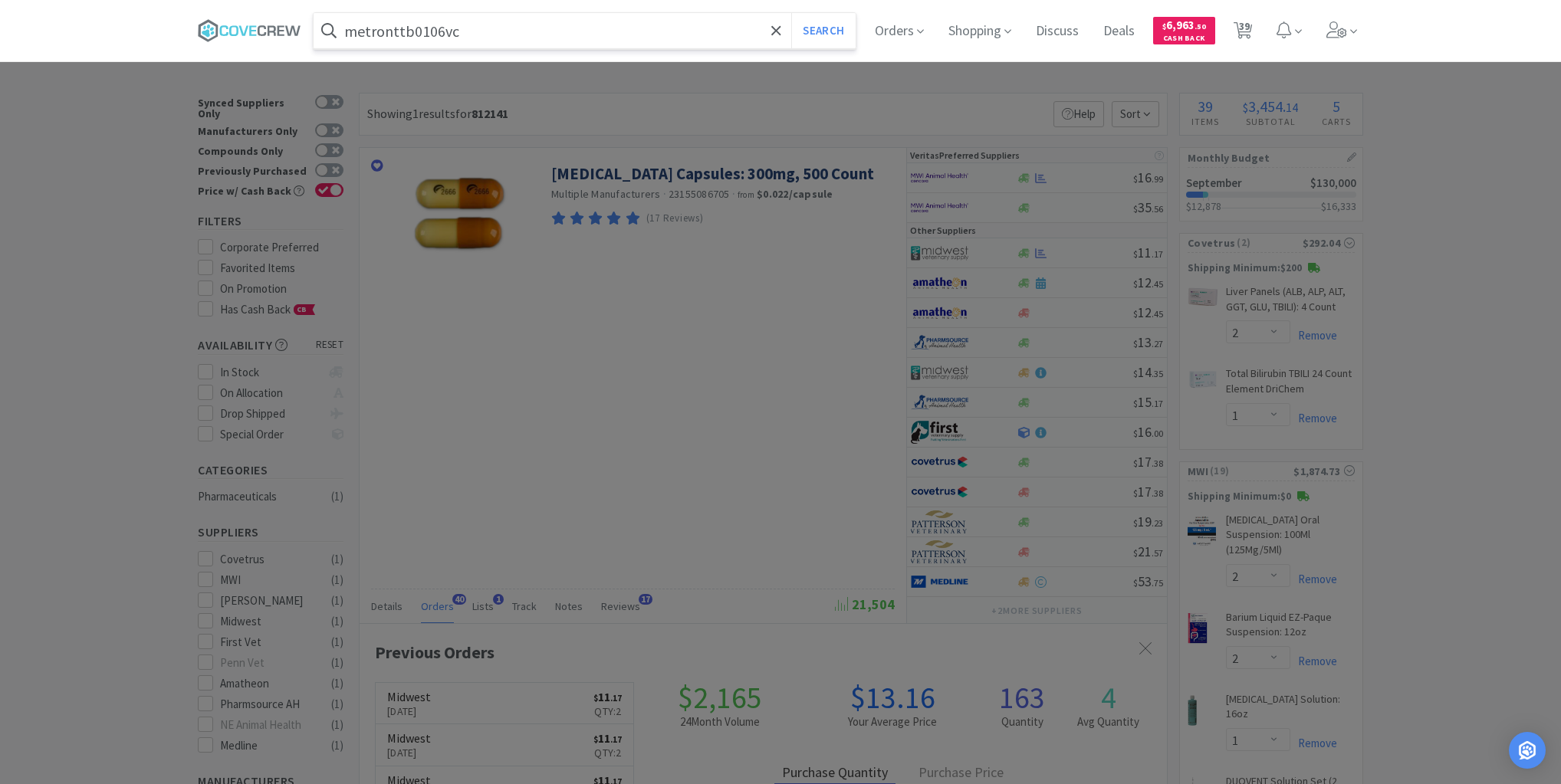
click at [791, 13] on button "Search" at bounding box center [823, 31] width 63 height 36
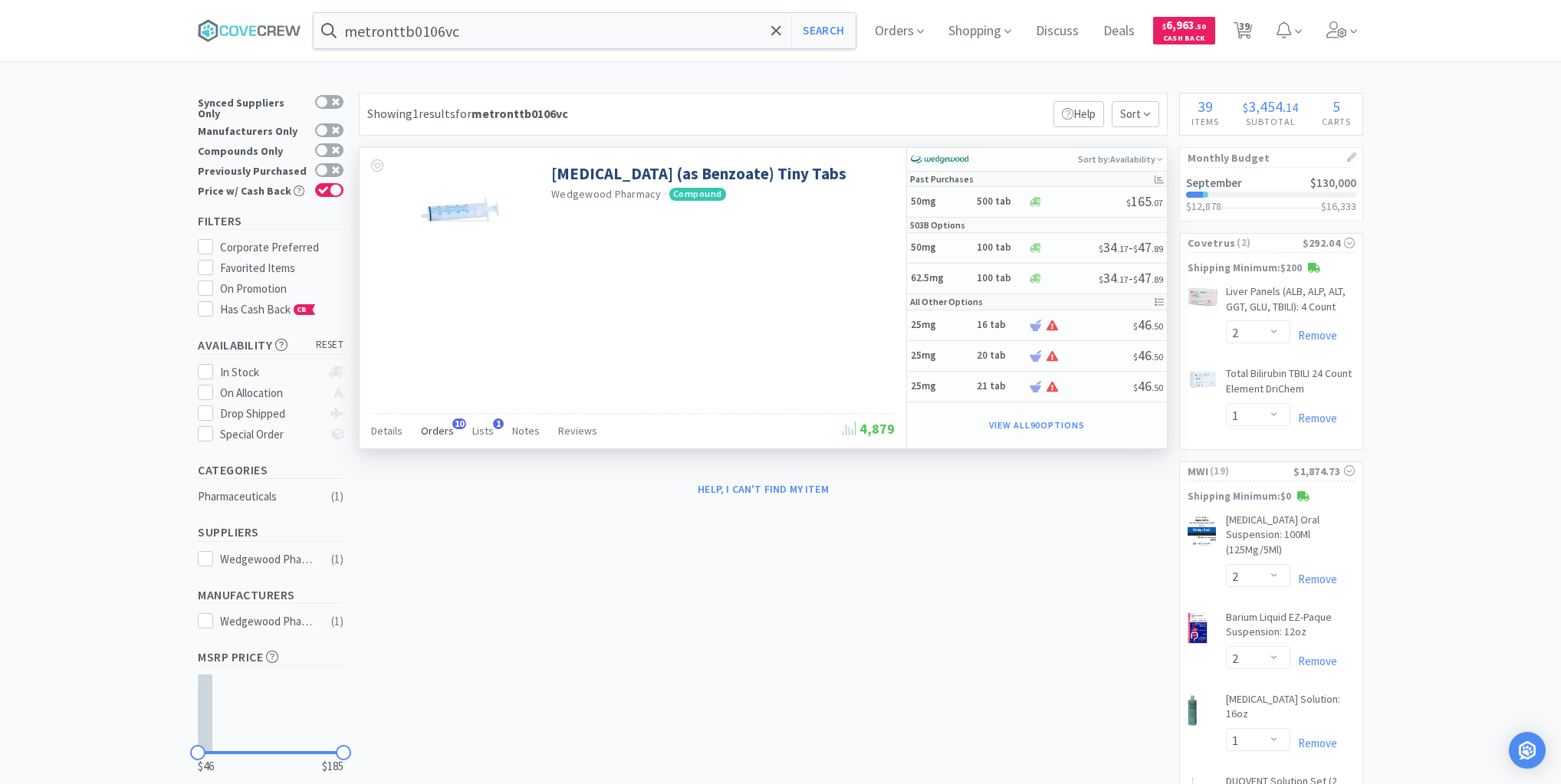
click at [445, 430] on span "Orders" at bounding box center [436, 430] width 33 height 14
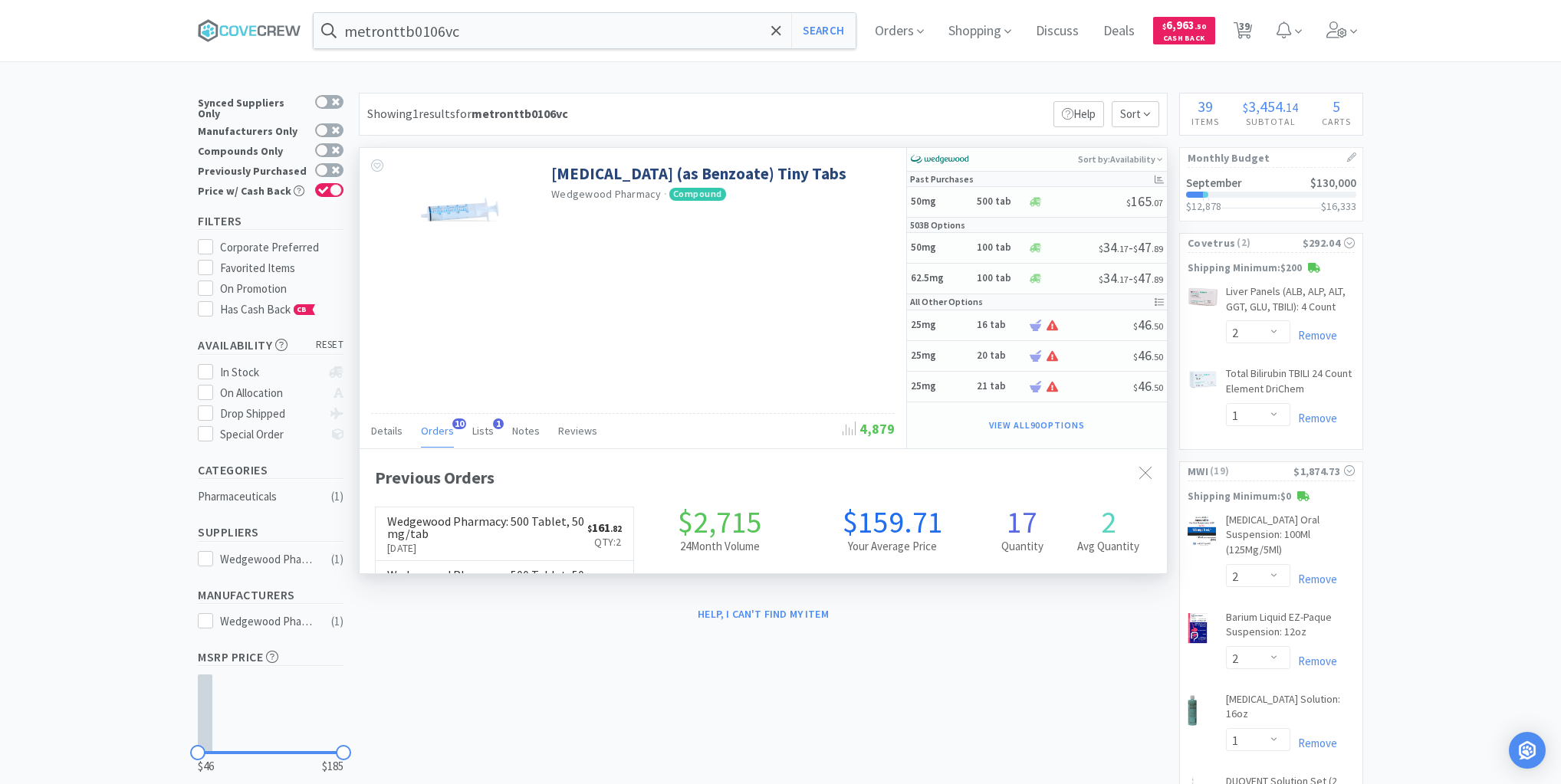
scroll to position [410, 807]
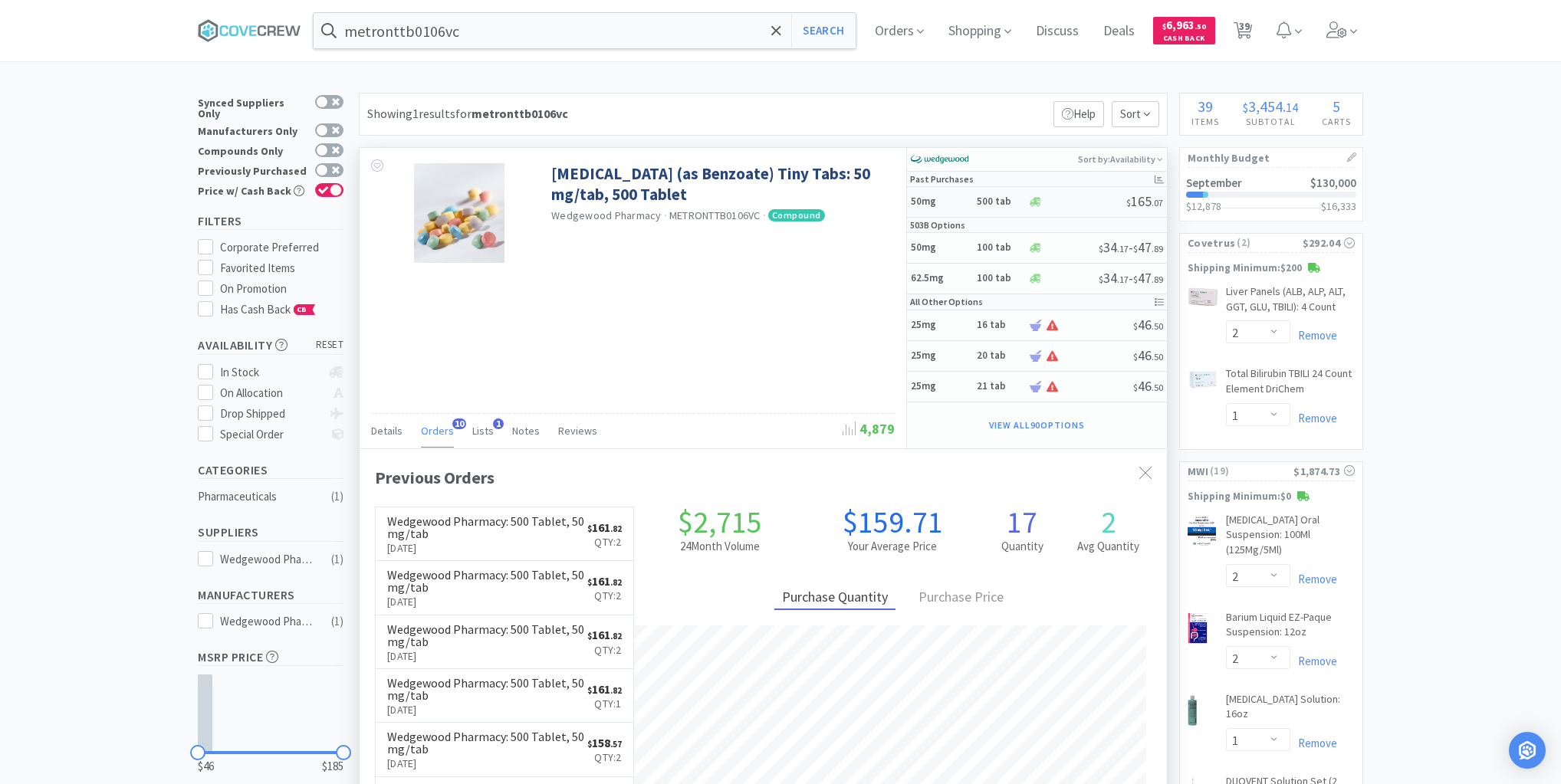
click at [1066, 205] on div at bounding box center [1077, 202] width 99 height 12
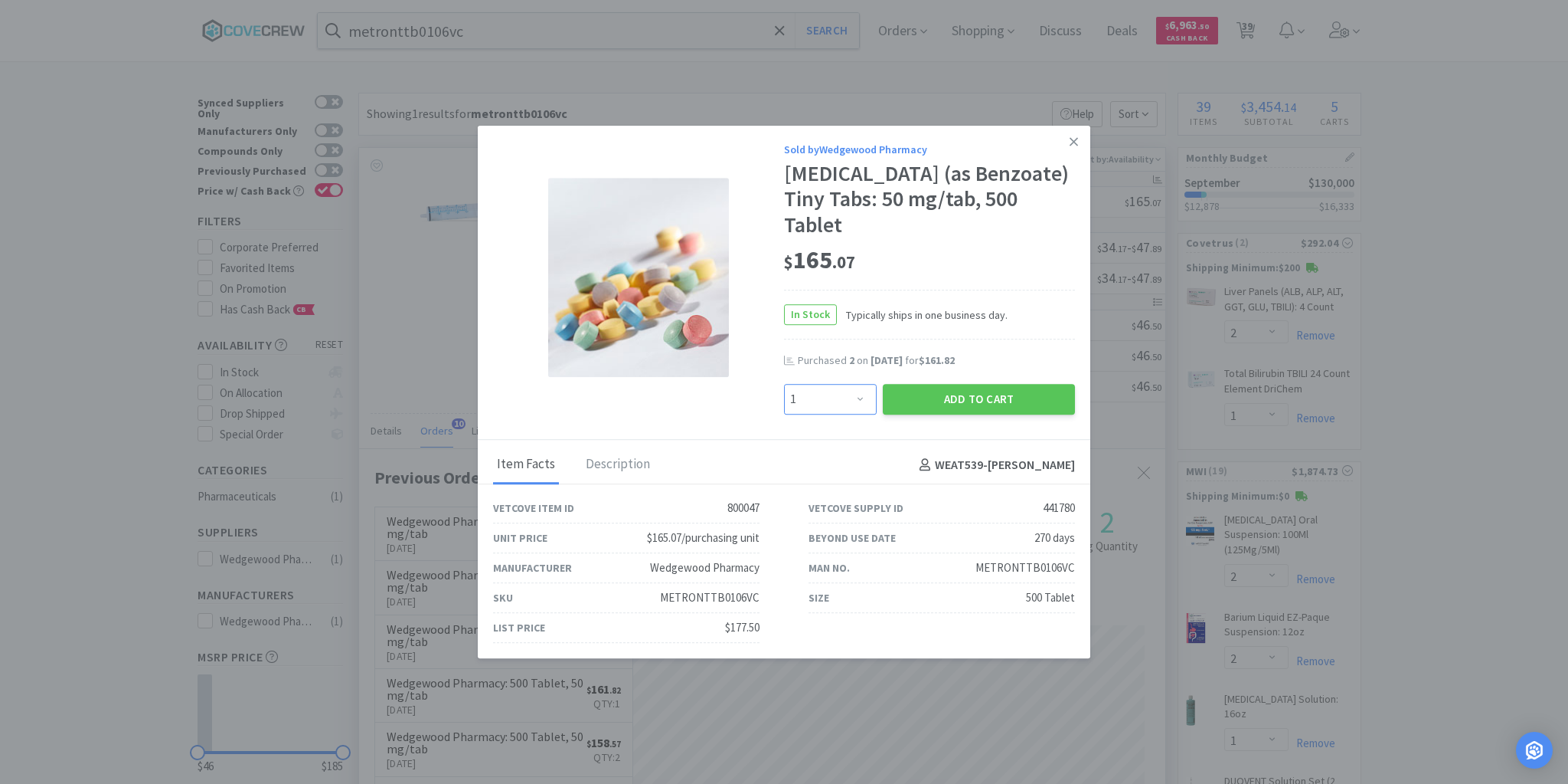
click at [864, 398] on select "Enter Quantity 1 2 3 4 5 6 7 8 9 10 11 12 13 14 15 16 17 18 19 20 Enter Quantity" at bounding box center [831, 398] width 93 height 31
click at [784, 384] on select "Enter Quantity 1 2 3 4 5 6 7 8 9 10 11 12 13 14 15 16 17 18 19 20 Enter Quantity" at bounding box center [831, 398] width 93 height 31
click at [963, 402] on button "Add to Cart" at bounding box center [979, 398] width 192 height 31
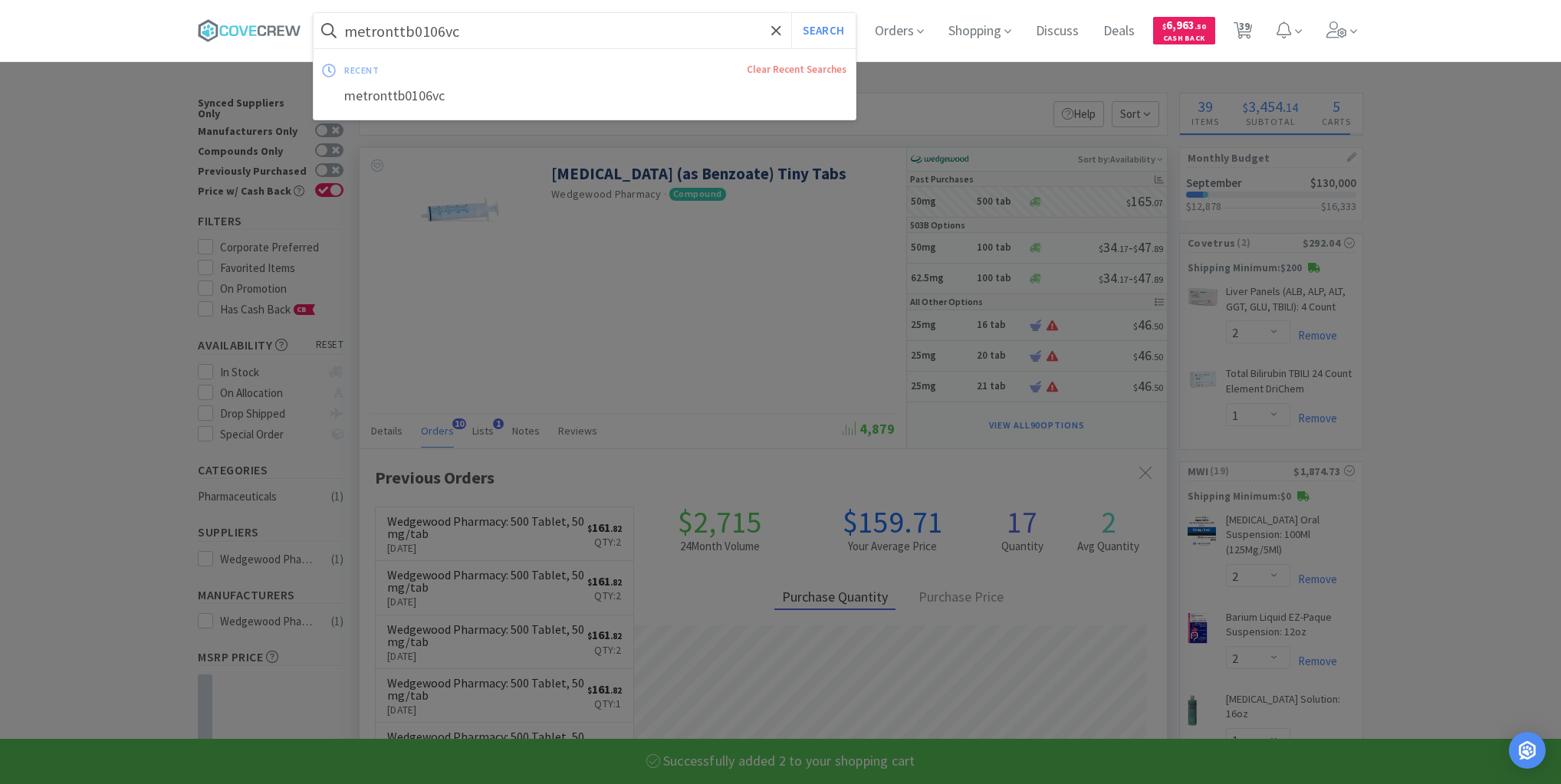
drag, startPoint x: 722, startPoint y: 29, endPoint x: 724, endPoint y: 43, distance: 14.1
click at [723, 28] on input "metronttb0106vc" at bounding box center [584, 31] width 541 height 36
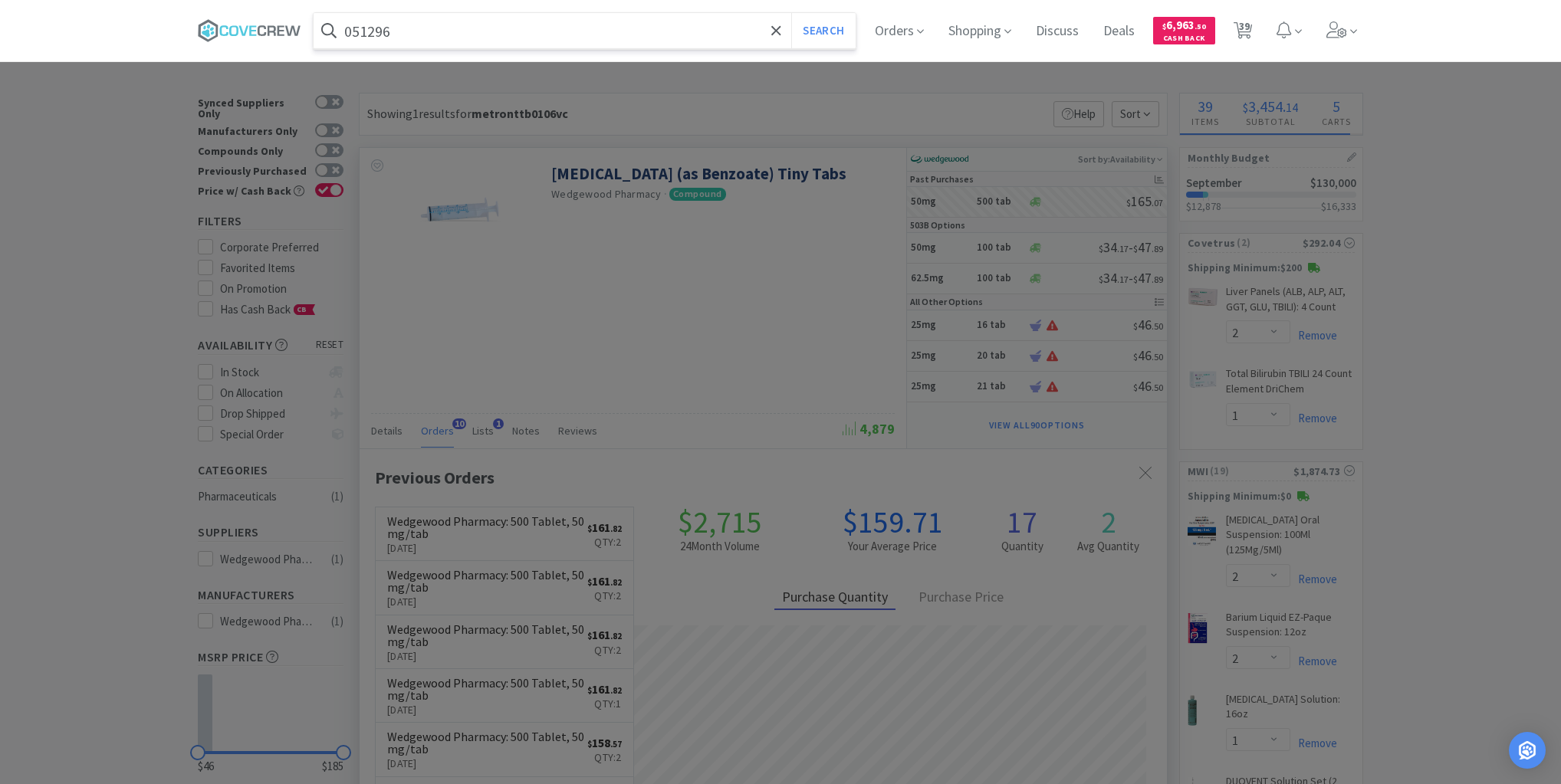
click at [791, 13] on button "Search" at bounding box center [823, 31] width 63 height 36
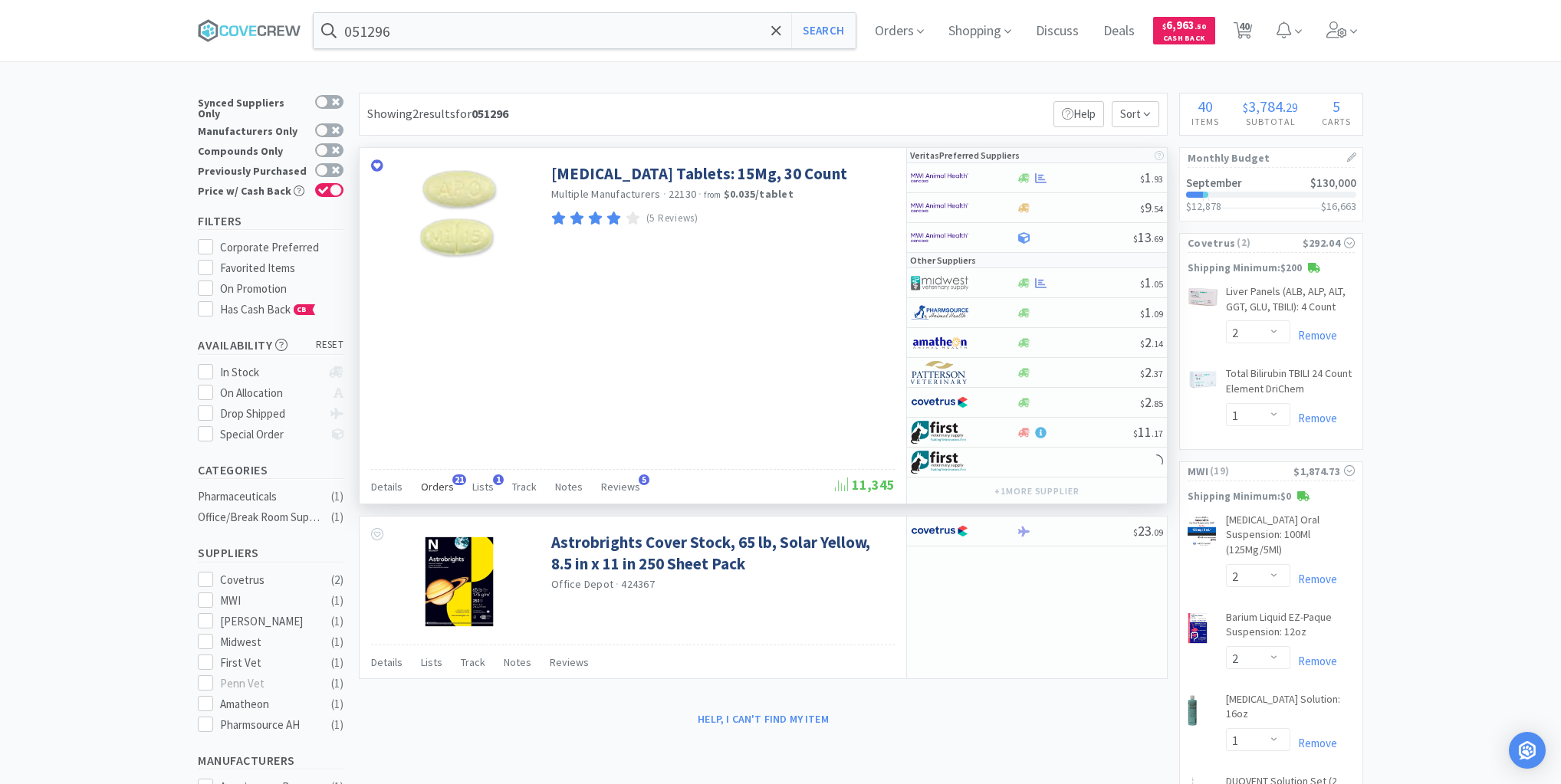
click at [432, 481] on span "Orders" at bounding box center [436, 487] width 33 height 14
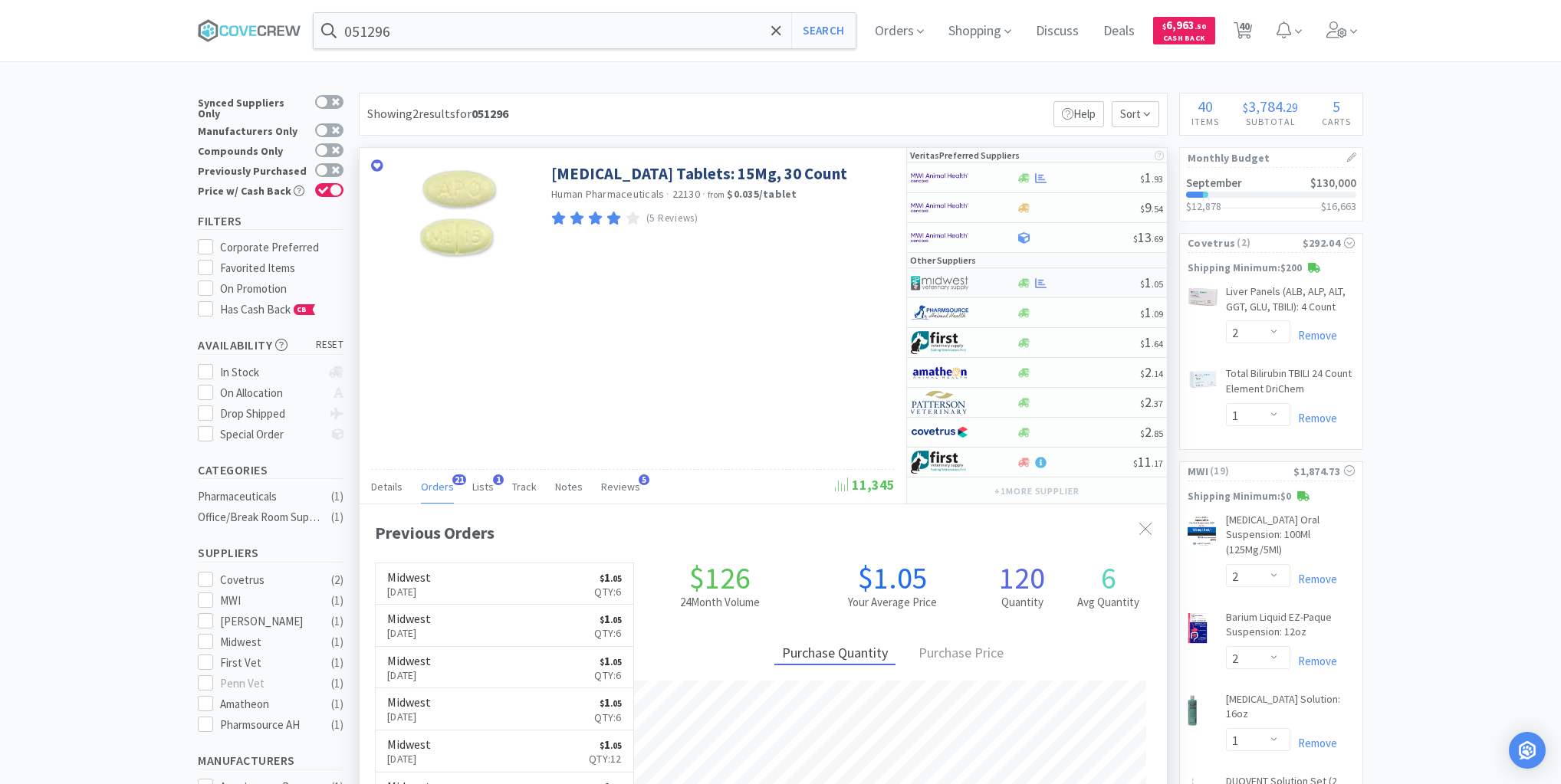
click at [1067, 280] on div at bounding box center [1077, 283] width 124 height 12
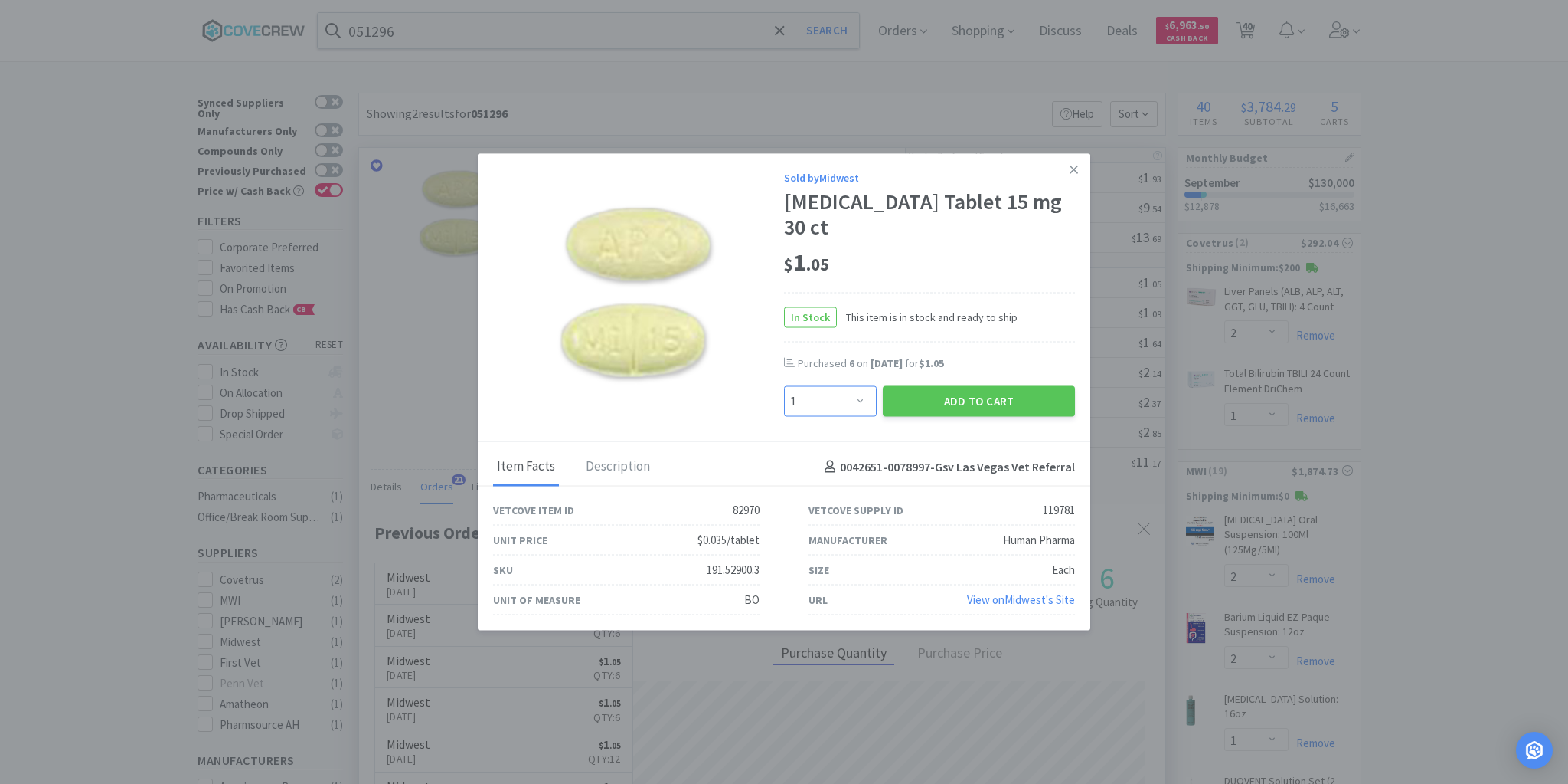
click at [862, 390] on select "Enter Quantity 1 2 3 4 5 6 7 8 9 10 11 12 13 14 15 16 17 18 19 20 Enter Quantity" at bounding box center [831, 401] width 93 height 31
click at [784, 387] on select "Enter Quantity 1 2 3 4 5 6 7 8 9 10 11 12 13 14 15 16 17 18 19 20 Enter Quantity" at bounding box center [831, 401] width 93 height 31
click at [917, 395] on button "Add to Cart" at bounding box center [979, 401] width 192 height 31
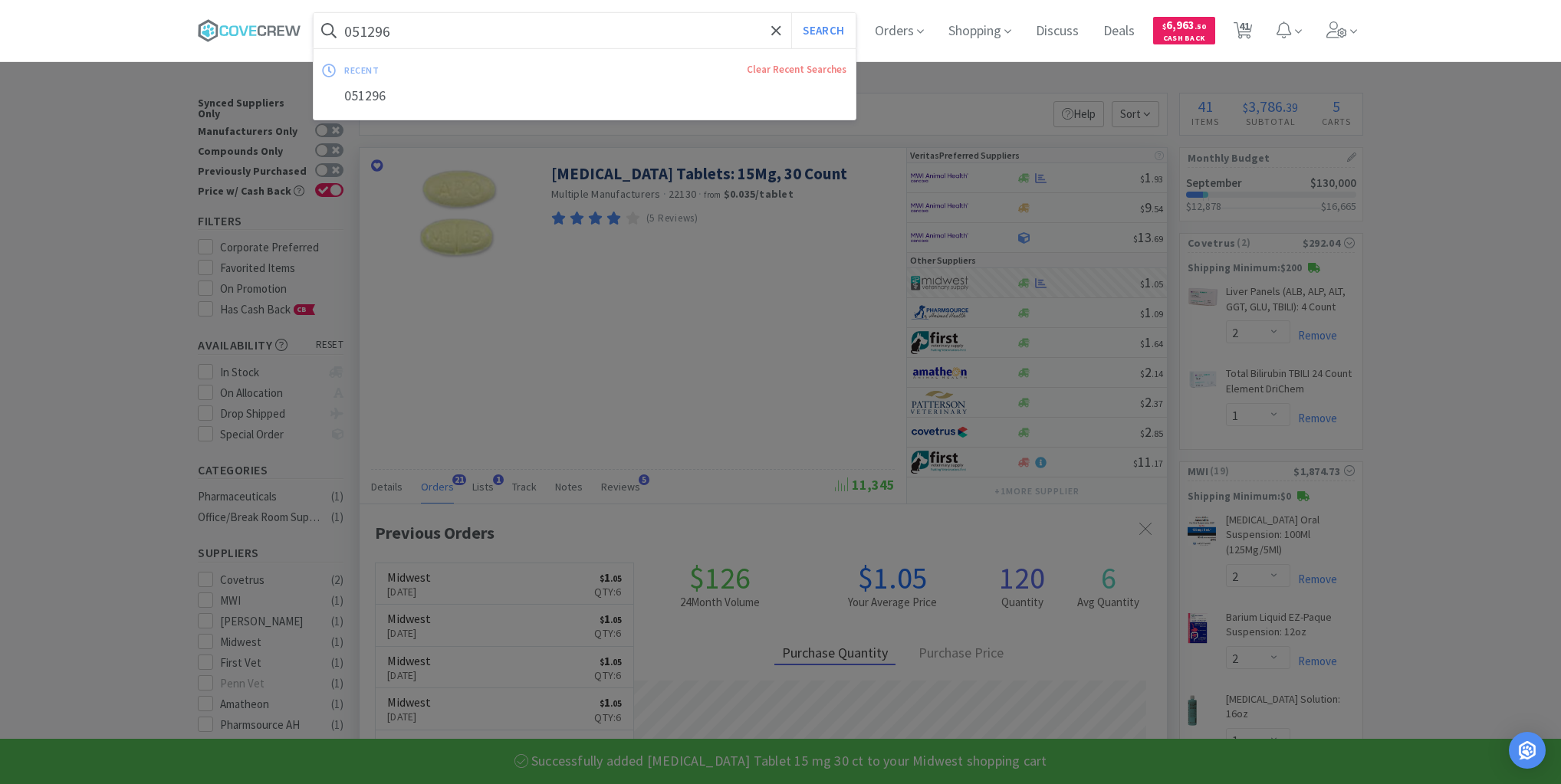
drag, startPoint x: 647, startPoint y: 28, endPoint x: 652, endPoint y: 43, distance: 15.8
click at [650, 27] on input "051296" at bounding box center [584, 31] width 541 height 36
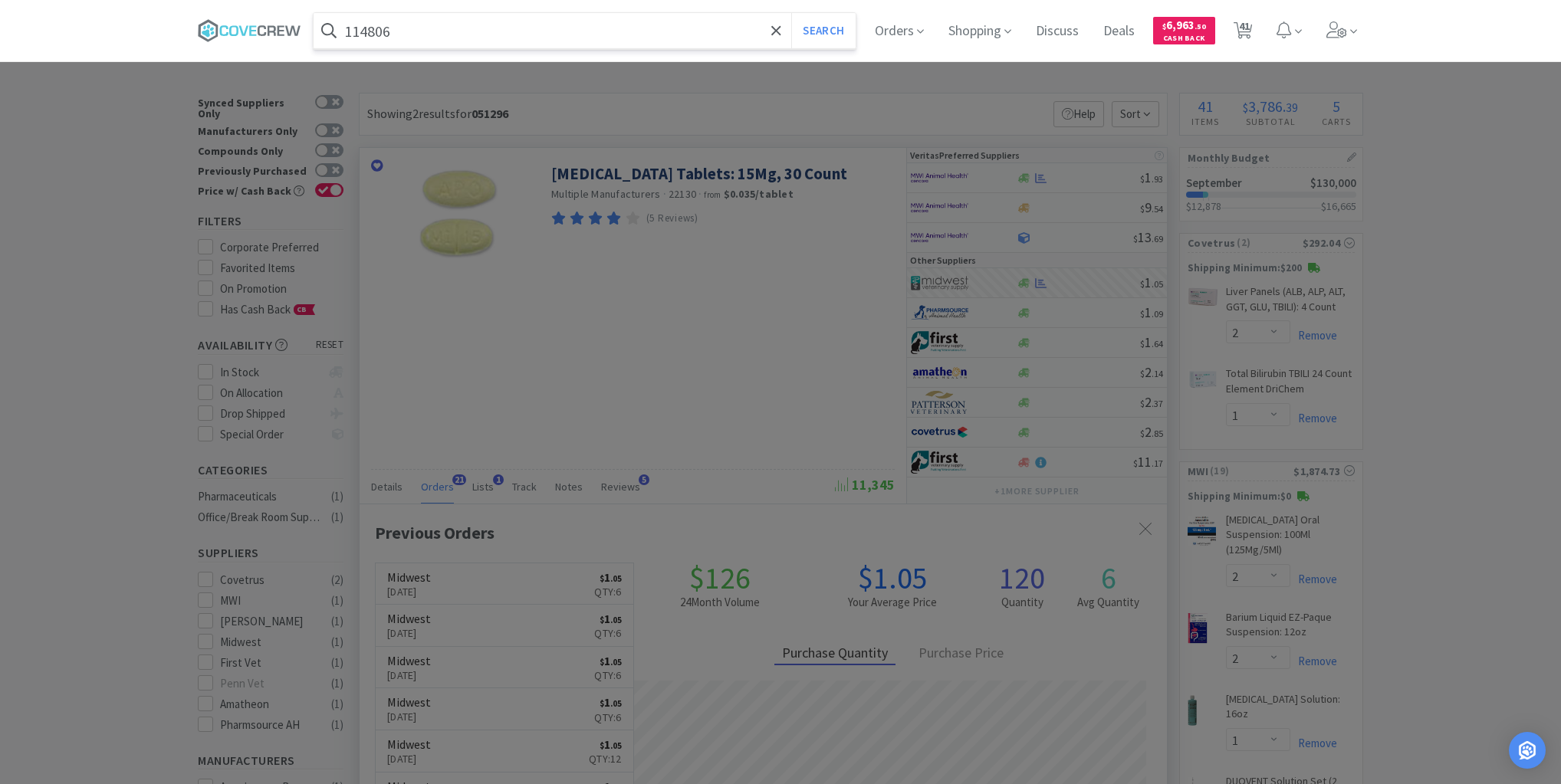
click at [791, 13] on button "Search" at bounding box center [823, 31] width 63 height 36
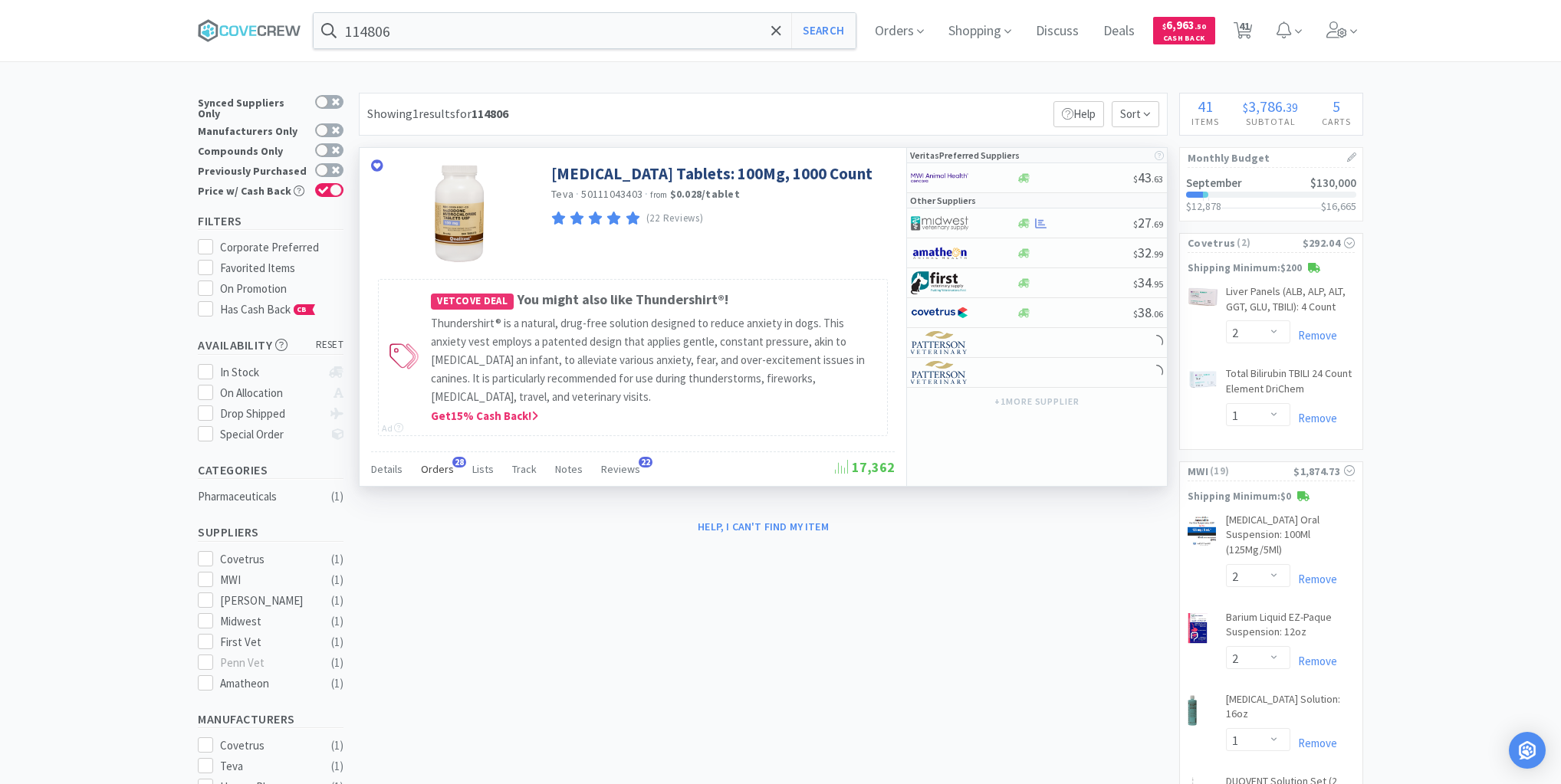
click at [441, 465] on span "Orders" at bounding box center [436, 469] width 33 height 14
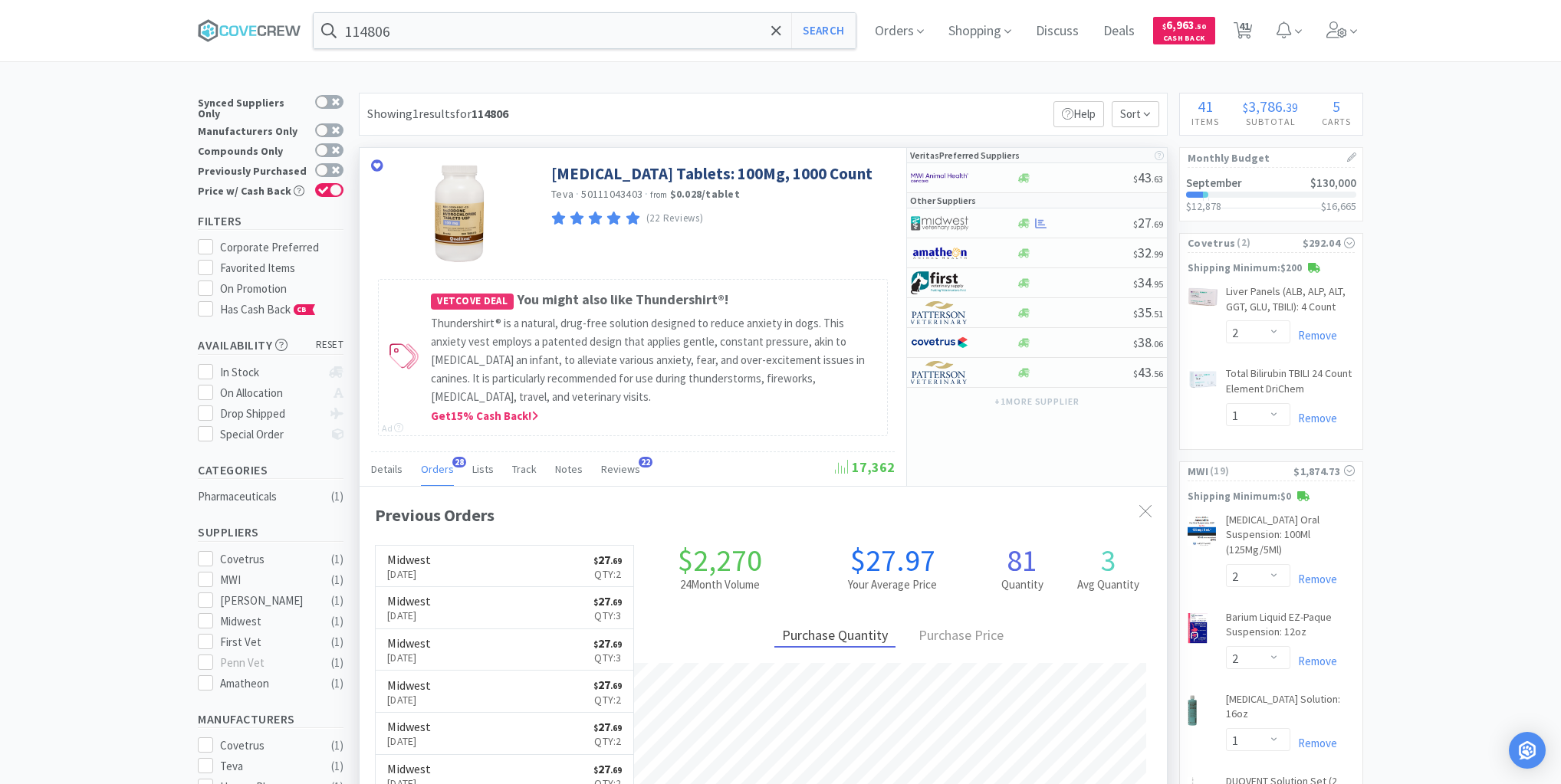
scroll to position [410, 807]
click at [1082, 218] on div at bounding box center [1074, 224] width 117 height 12
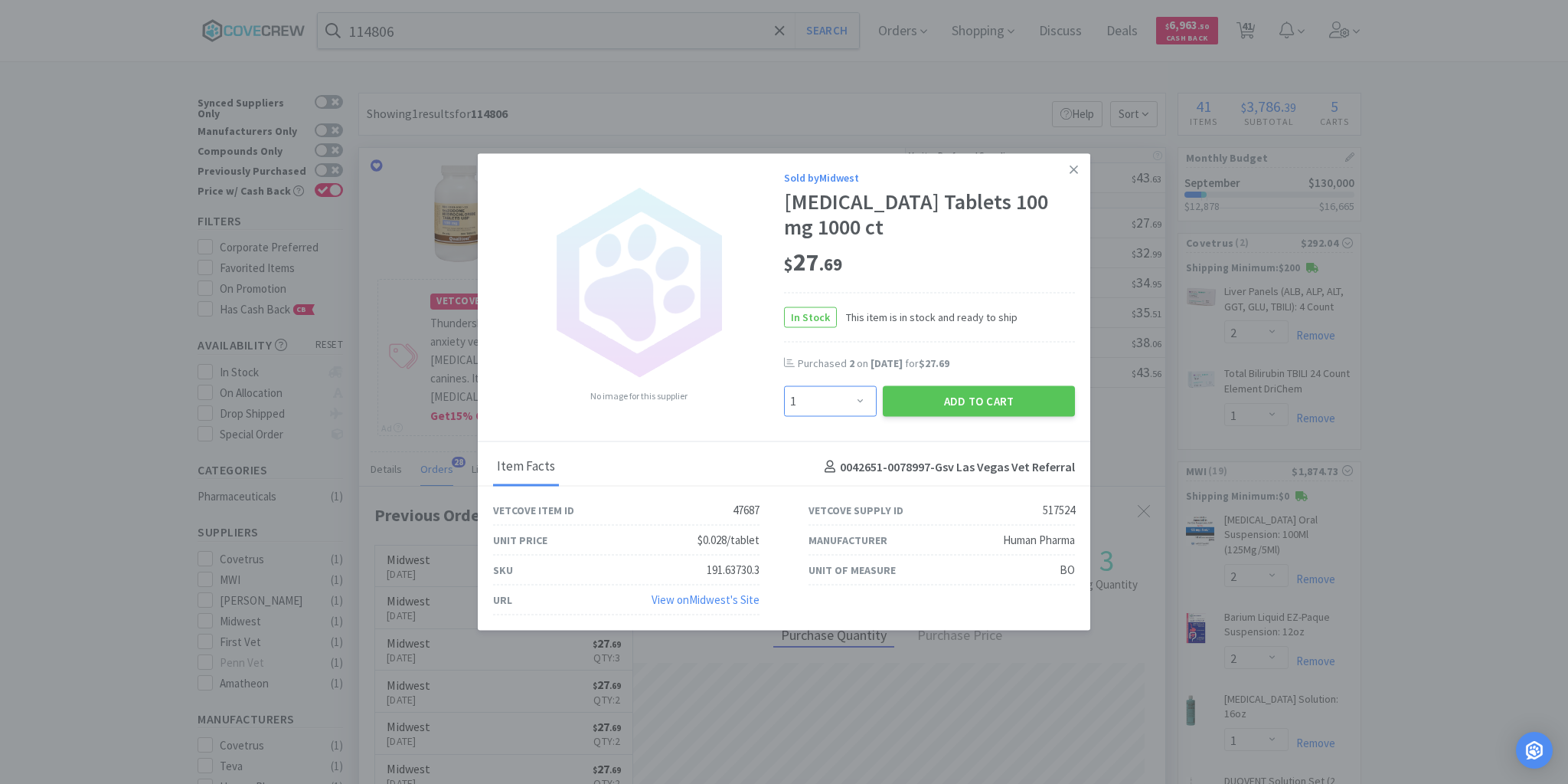
click at [860, 403] on select "Enter Quantity 1 2 3 4 5 6 7 8 9 10 11 12 13 14 15 16 17 18 19 20 Enter Quantity" at bounding box center [831, 401] width 93 height 31
click at [784, 387] on select "Enter Quantity 1 2 3 4 5 6 7 8 9 10 11 12 13 14 15 16 17 18 19 20 Enter Quantity" at bounding box center [831, 401] width 93 height 31
drag, startPoint x: 943, startPoint y: 401, endPoint x: 949, endPoint y: 396, distance: 7.8
click at [949, 396] on button "Add to Cart" at bounding box center [979, 401] width 192 height 31
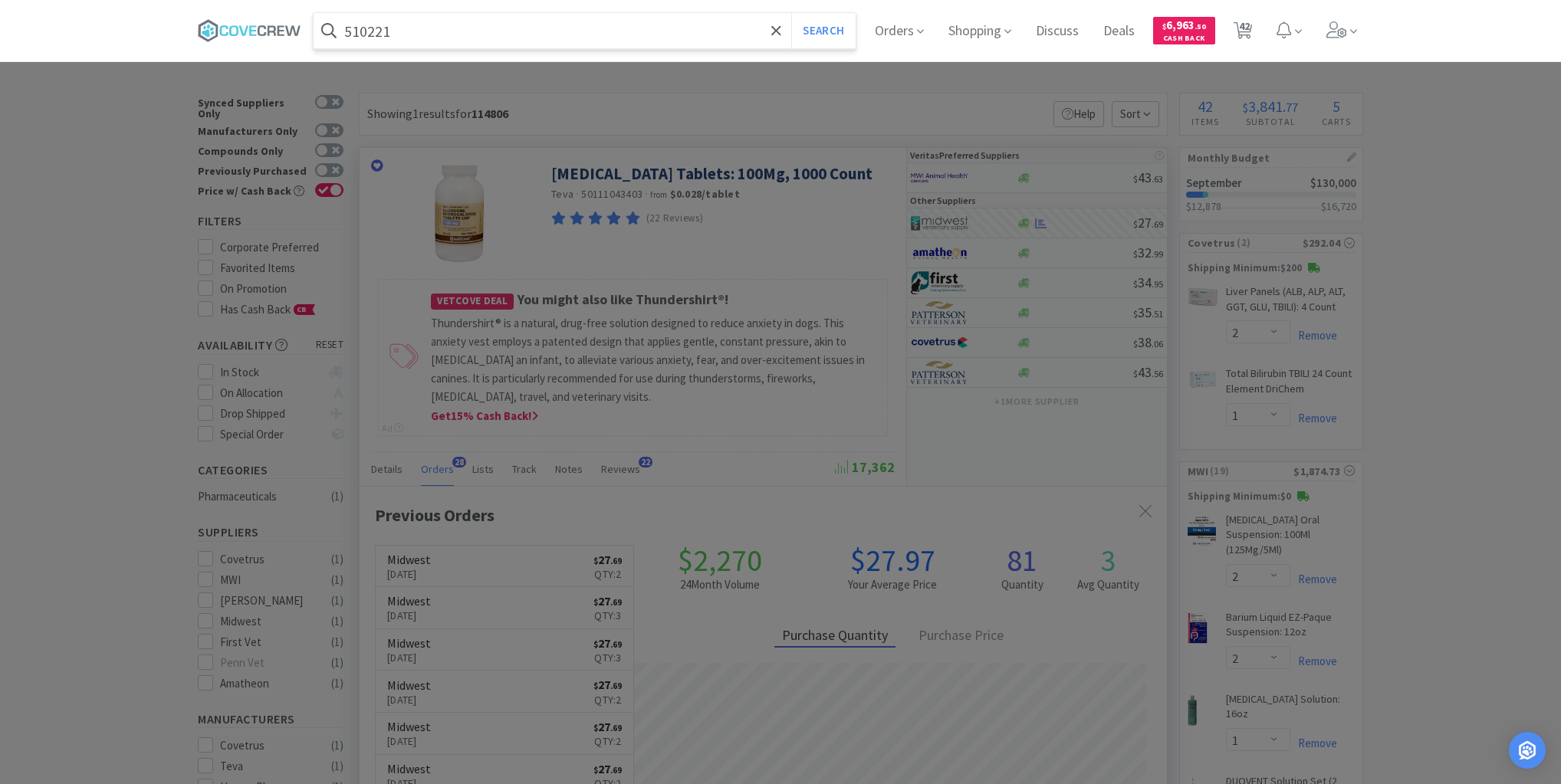
click at [791, 13] on button "Search" at bounding box center [823, 31] width 63 height 36
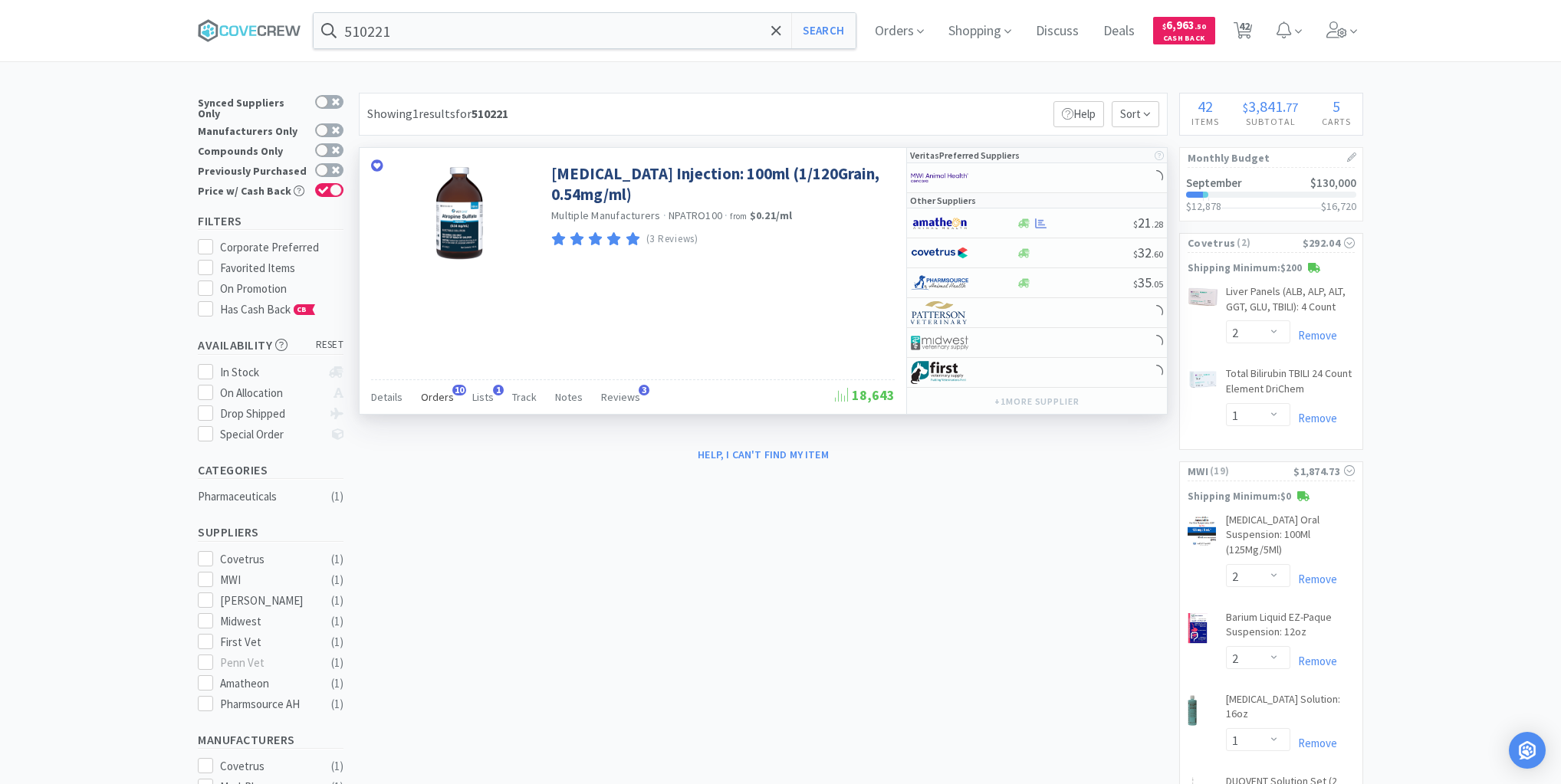
click at [430, 392] on span "Orders" at bounding box center [436, 396] width 33 height 14
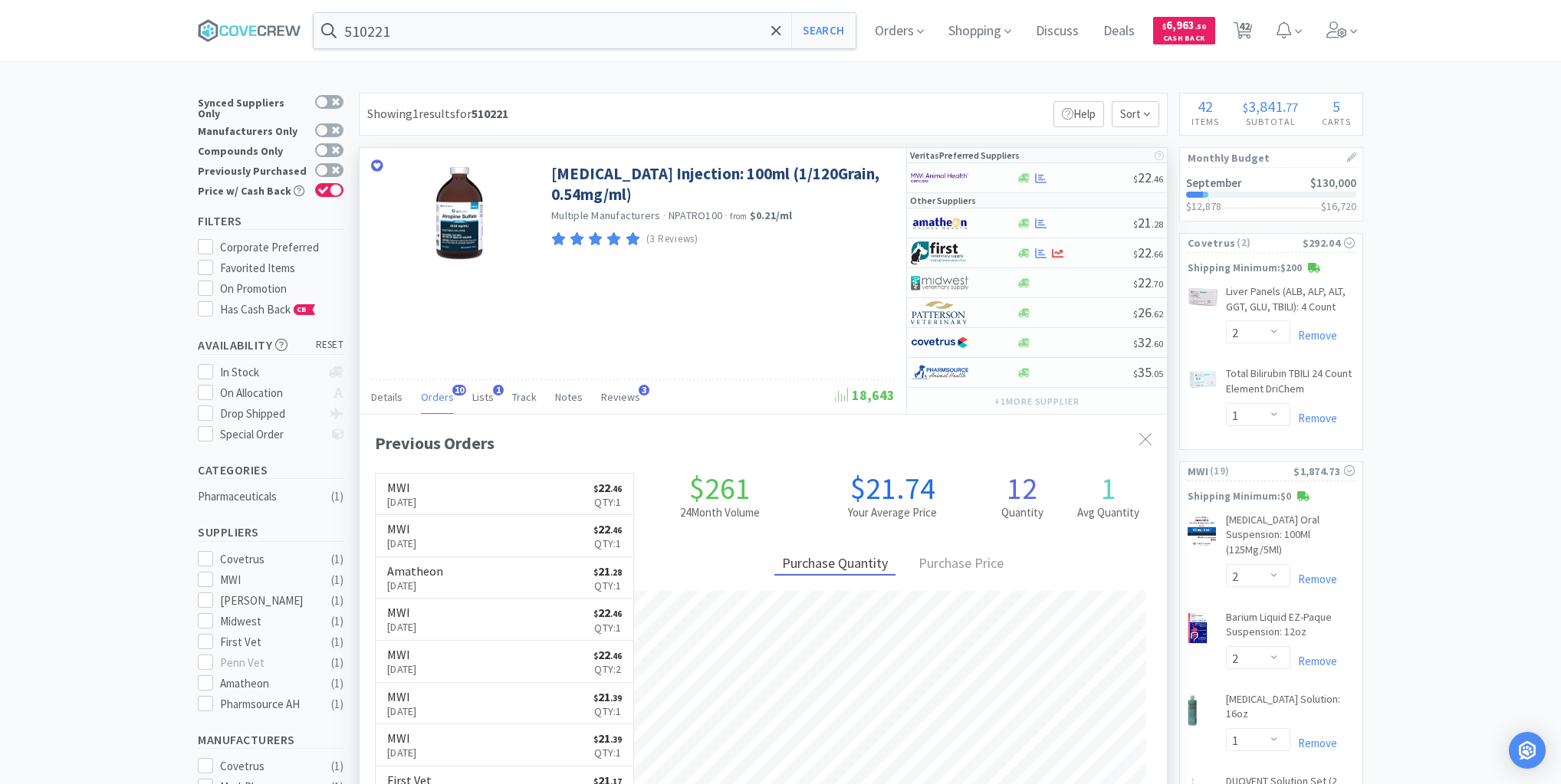
scroll to position [410, 807]
click at [587, 37] on input "510221" at bounding box center [584, 31] width 541 height 36
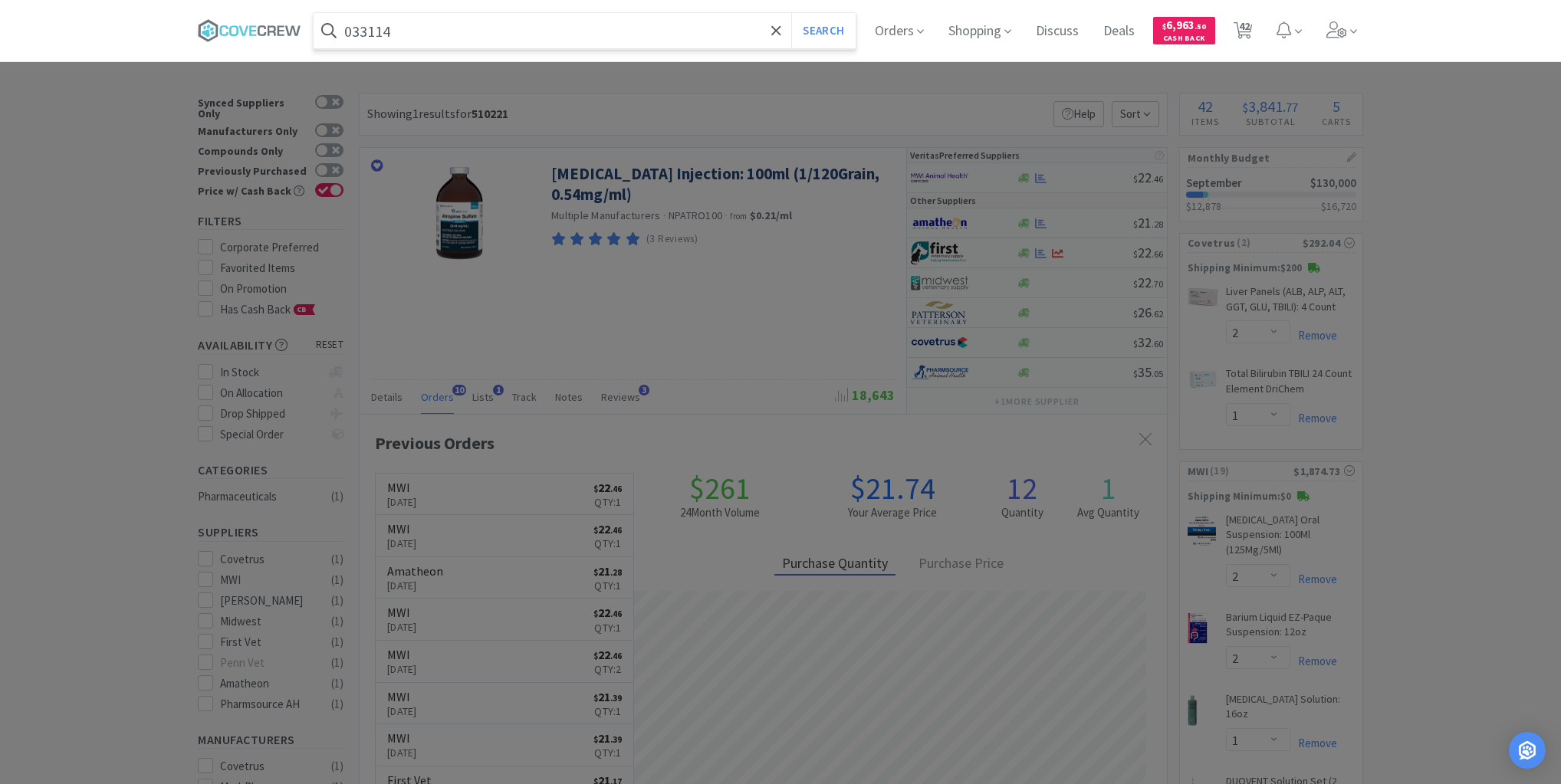
click at [791, 13] on button "Search" at bounding box center [823, 31] width 63 height 36
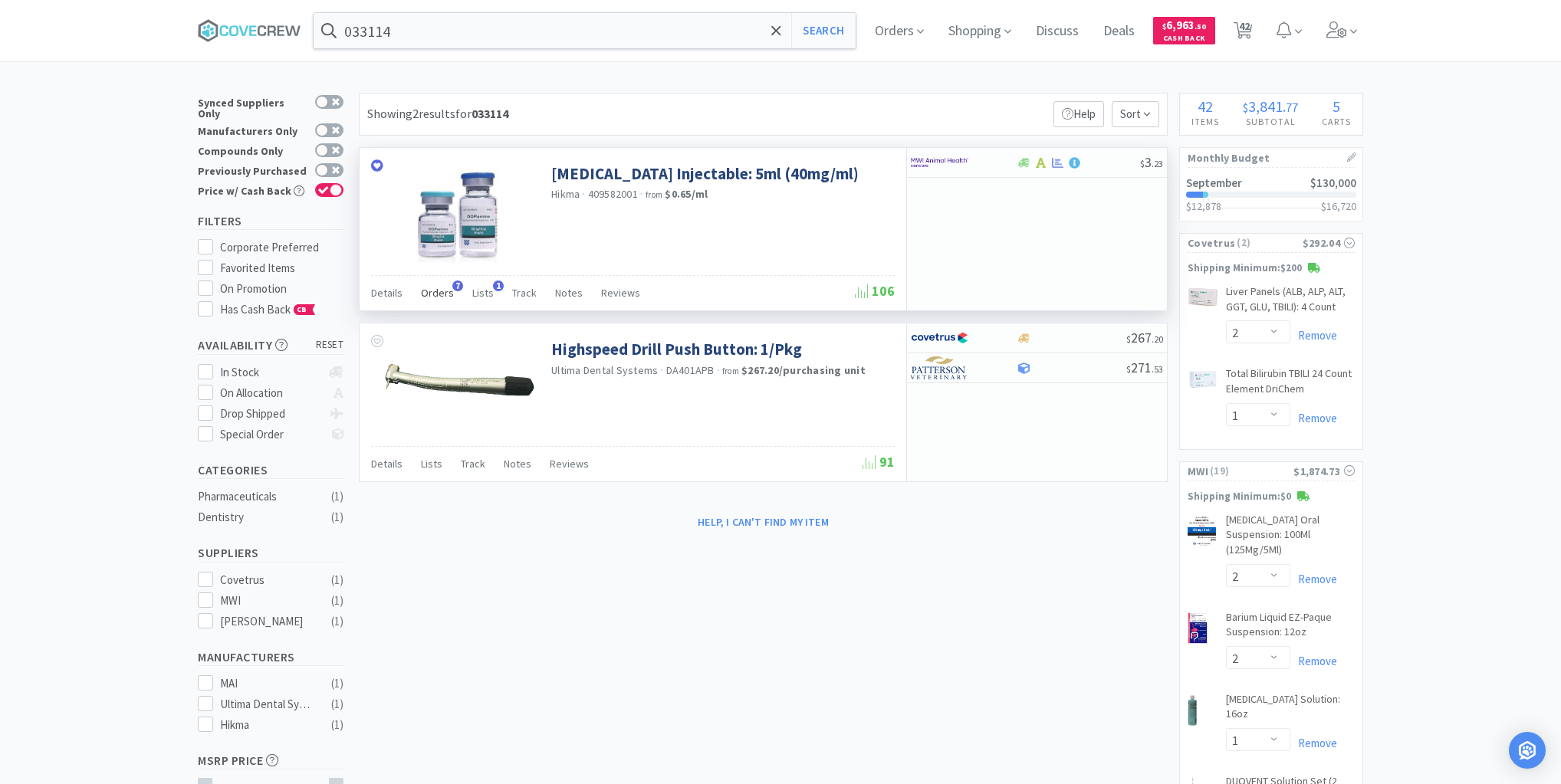
click at [435, 295] on span "Orders" at bounding box center [436, 292] width 33 height 14
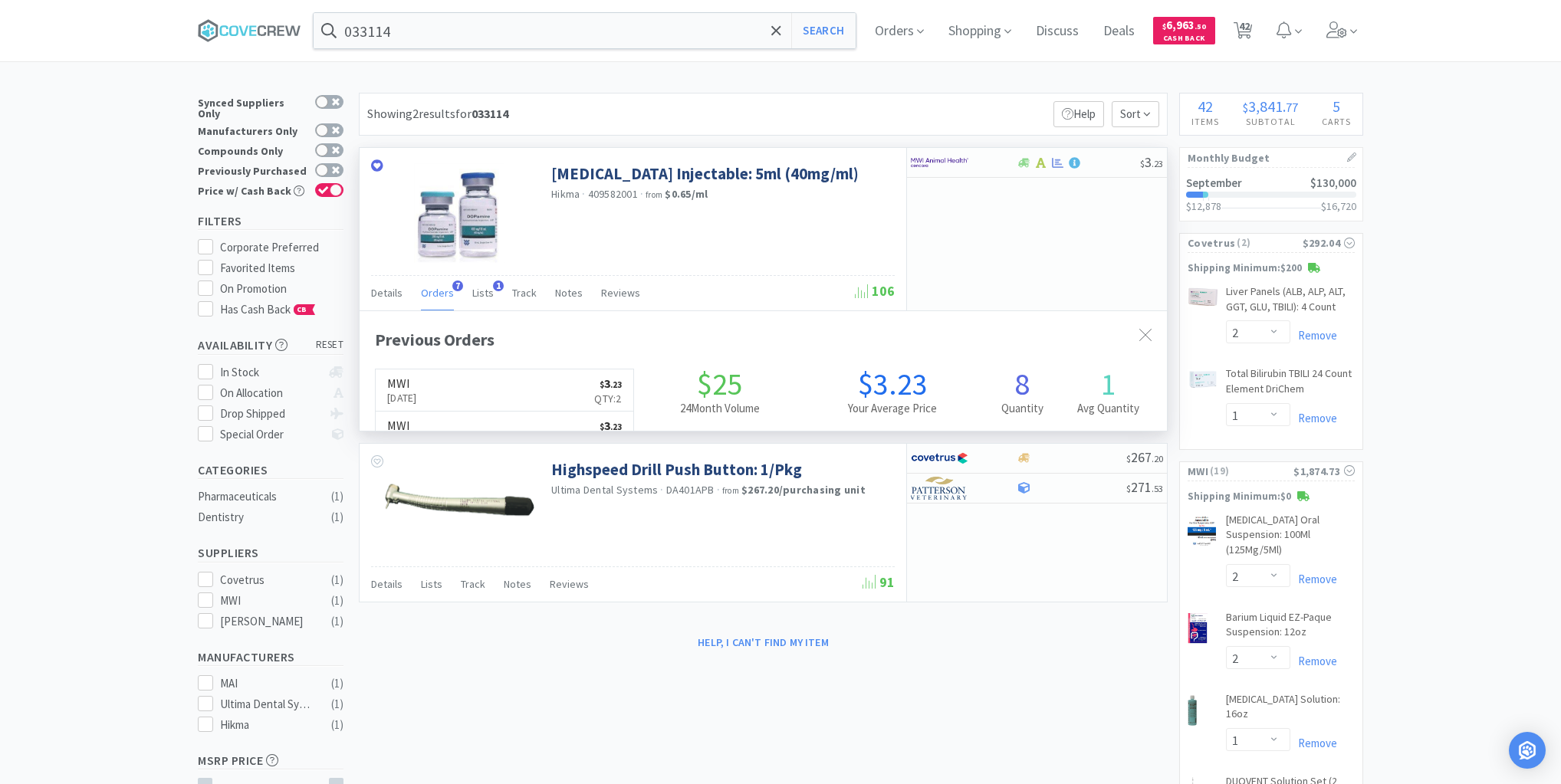
scroll to position [396, 807]
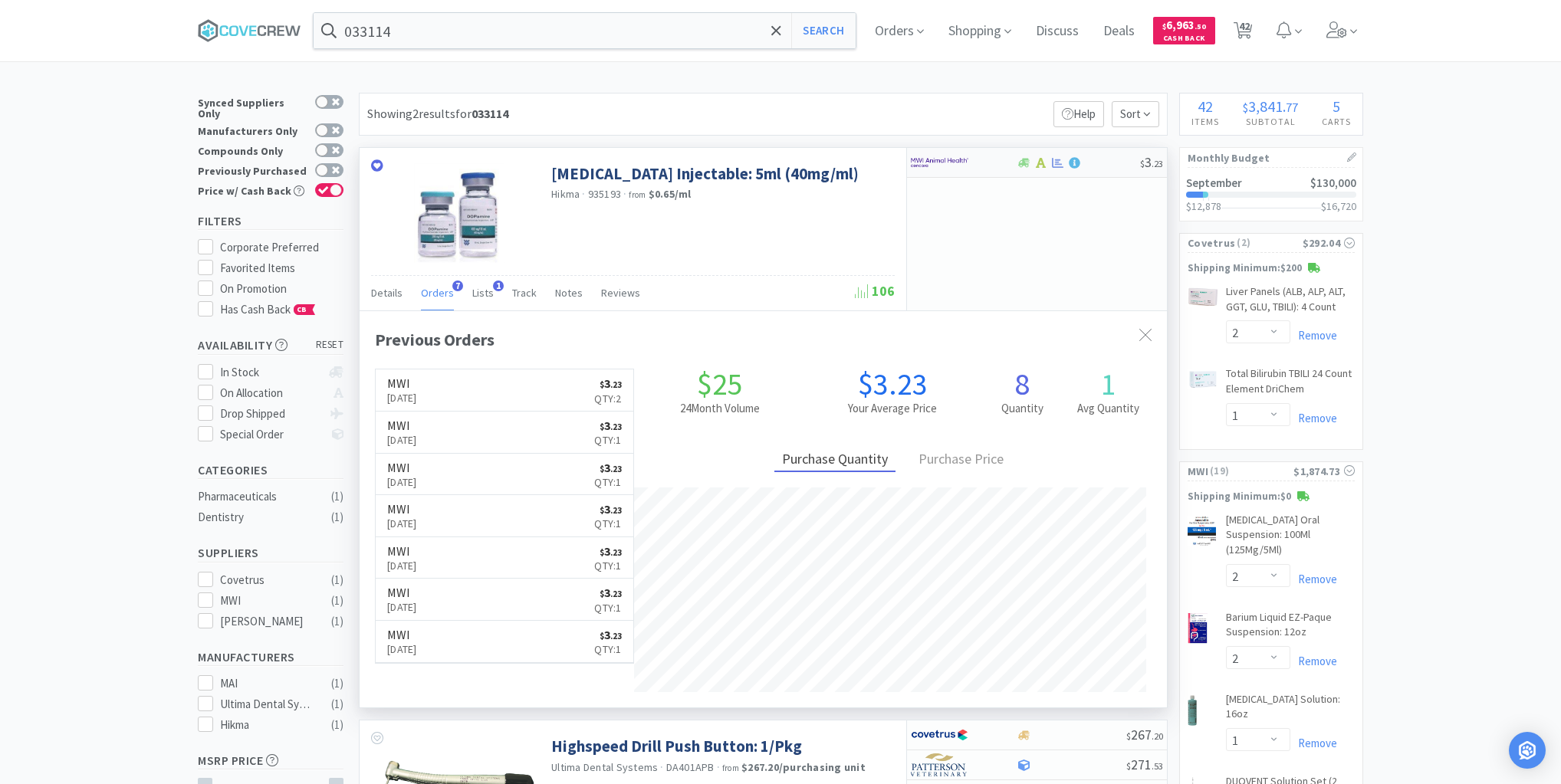
click at [1107, 166] on div at bounding box center [1077, 163] width 124 height 12
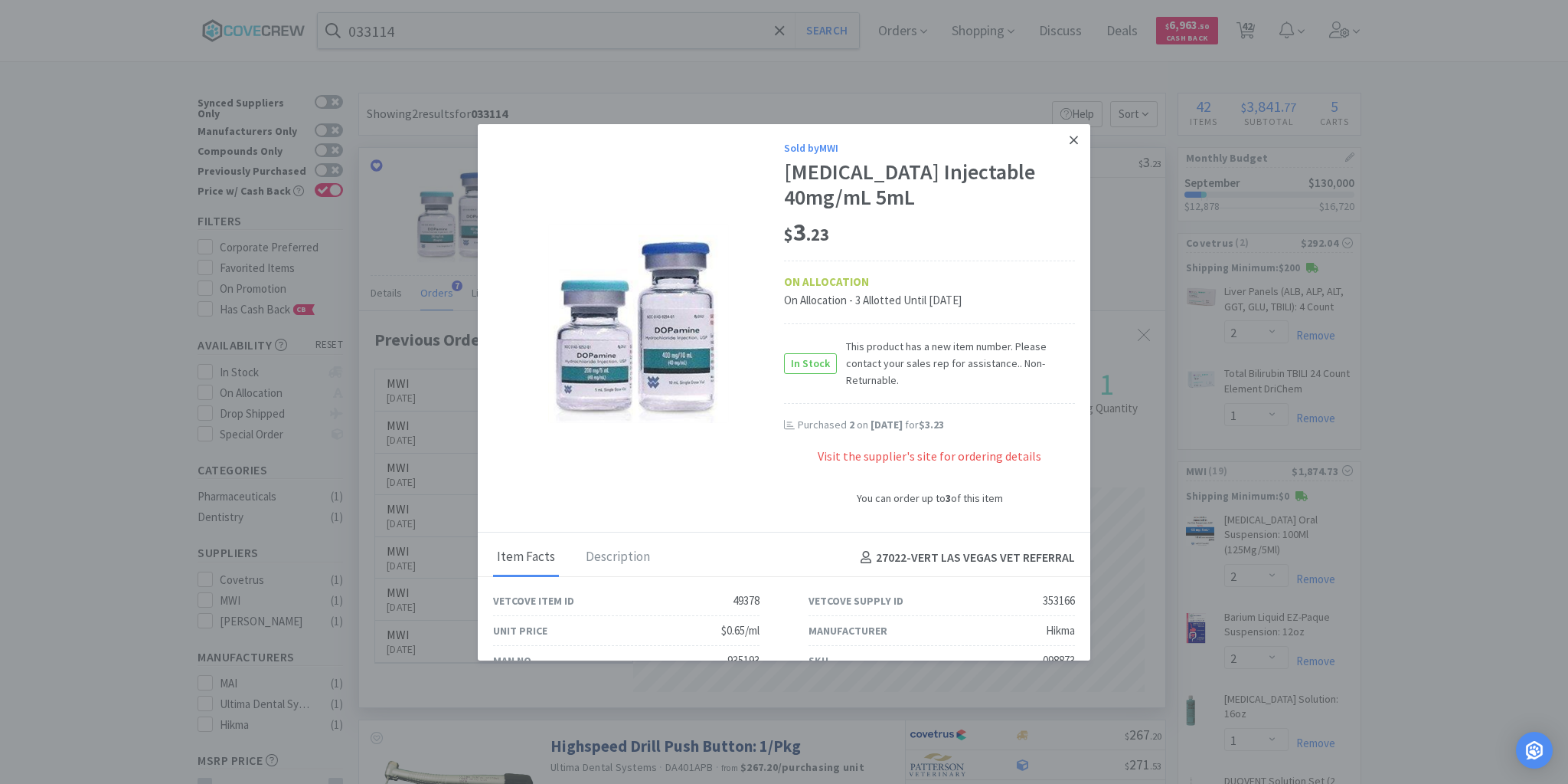
click at [1069, 135] on link at bounding box center [1074, 140] width 27 height 33
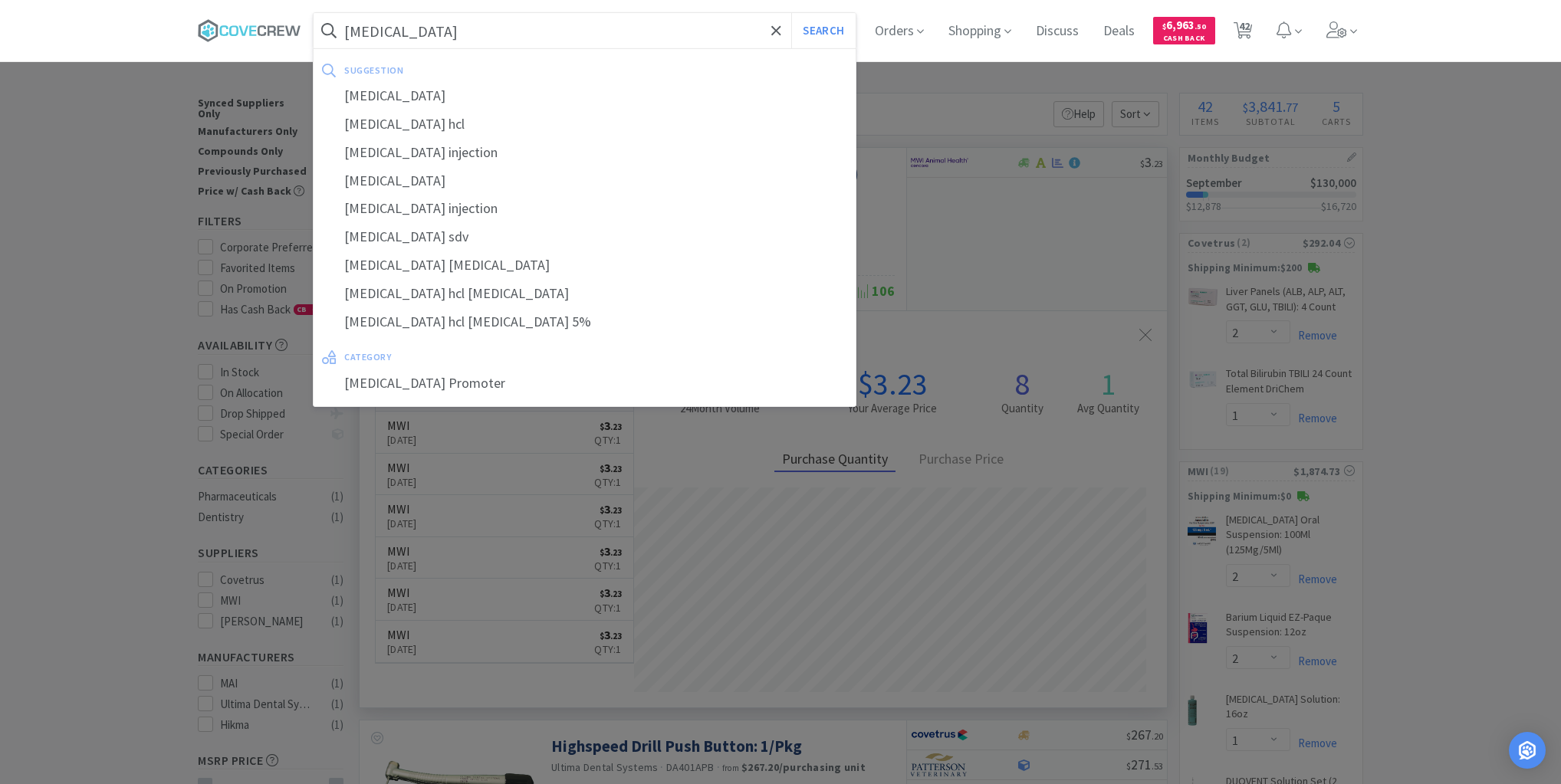
click at [791, 13] on button "Search" at bounding box center [823, 31] width 63 height 36
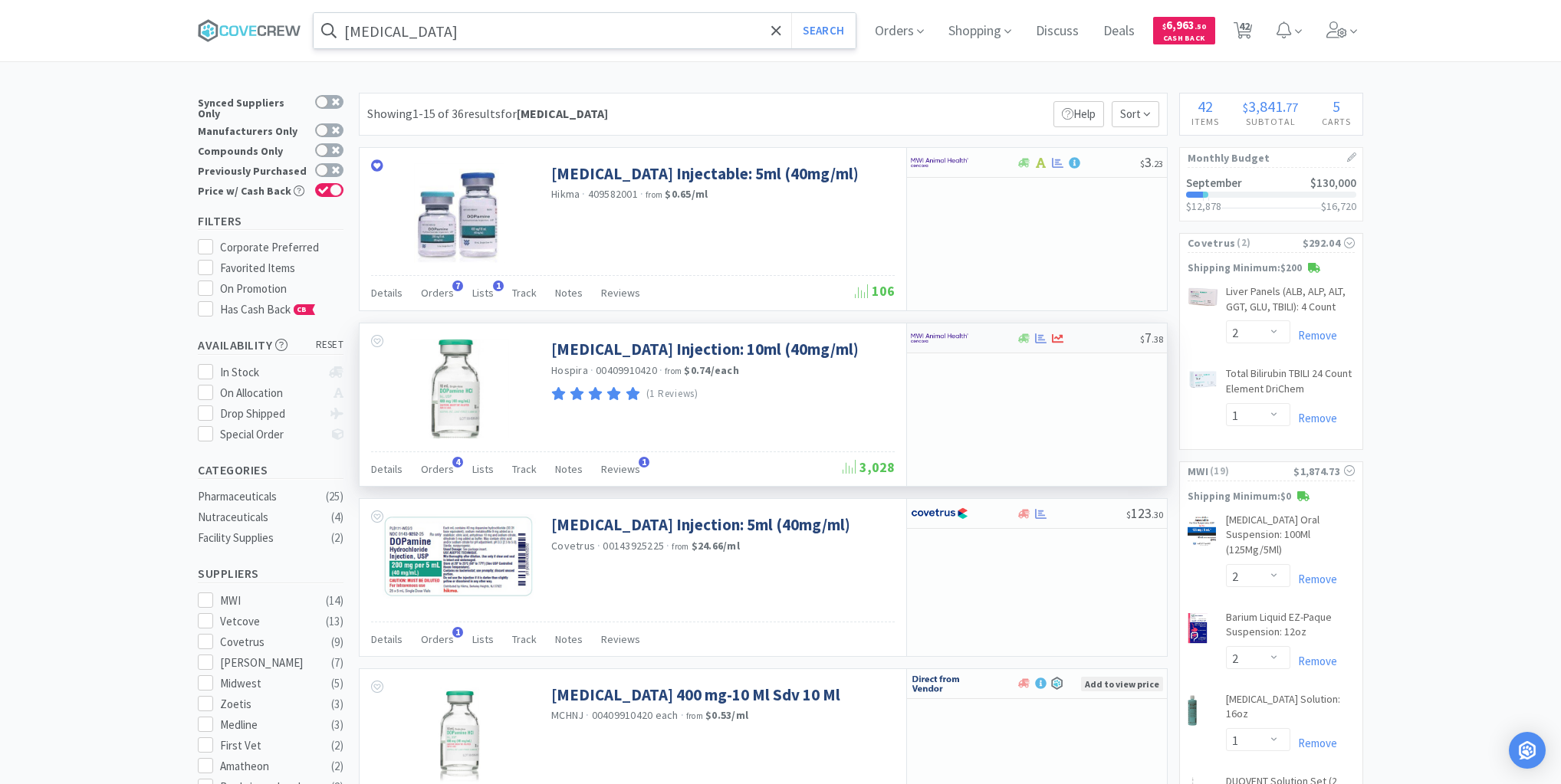
click at [1092, 340] on div at bounding box center [1077, 338] width 124 height 12
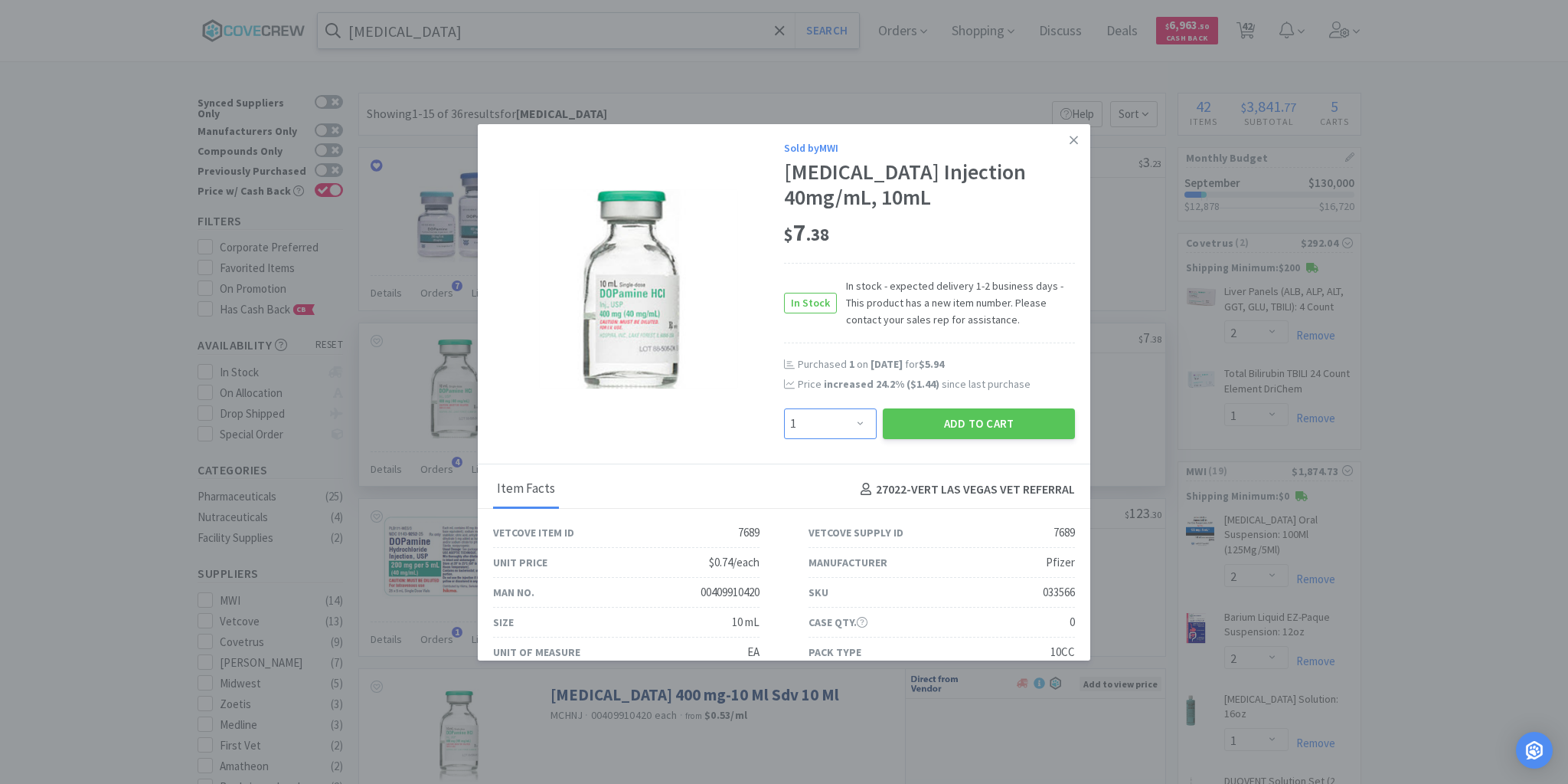
click at [859, 418] on select "Enter Quantity 1 2 3 4 5 6 7 8 9 10 11 12 13 14 15 16 17 18 19 20 Enter Quantity" at bounding box center [831, 423] width 93 height 31
click at [784, 408] on select "Enter Quantity 1 2 3 4 5 6 7 8 9 10 11 12 13 14 15 16 17 18 19 20 Enter Quantity" at bounding box center [831, 423] width 93 height 31
click at [985, 427] on button "Add to Cart" at bounding box center [979, 423] width 192 height 31
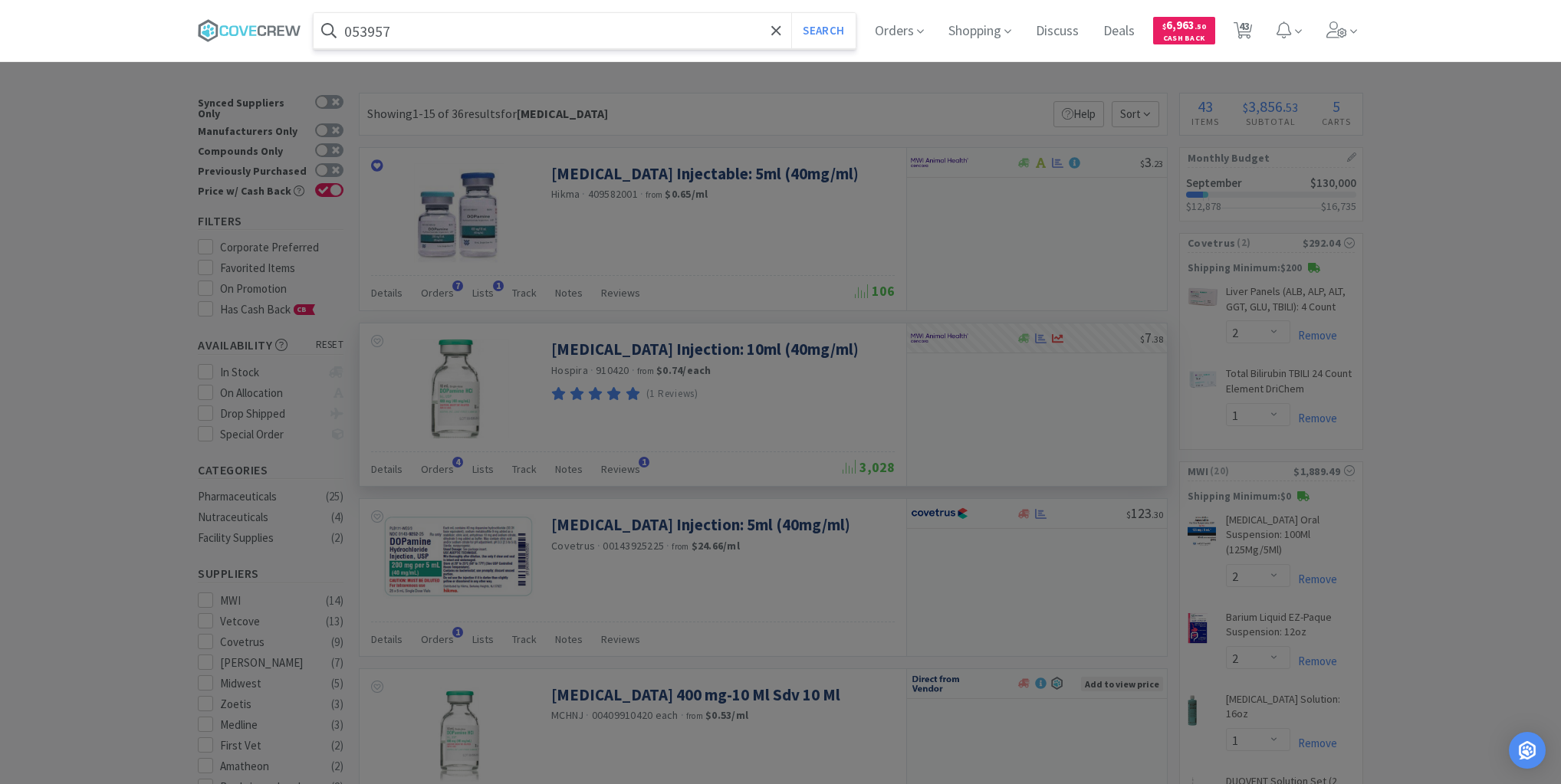
click at [791, 13] on button "Search" at bounding box center [823, 31] width 63 height 36
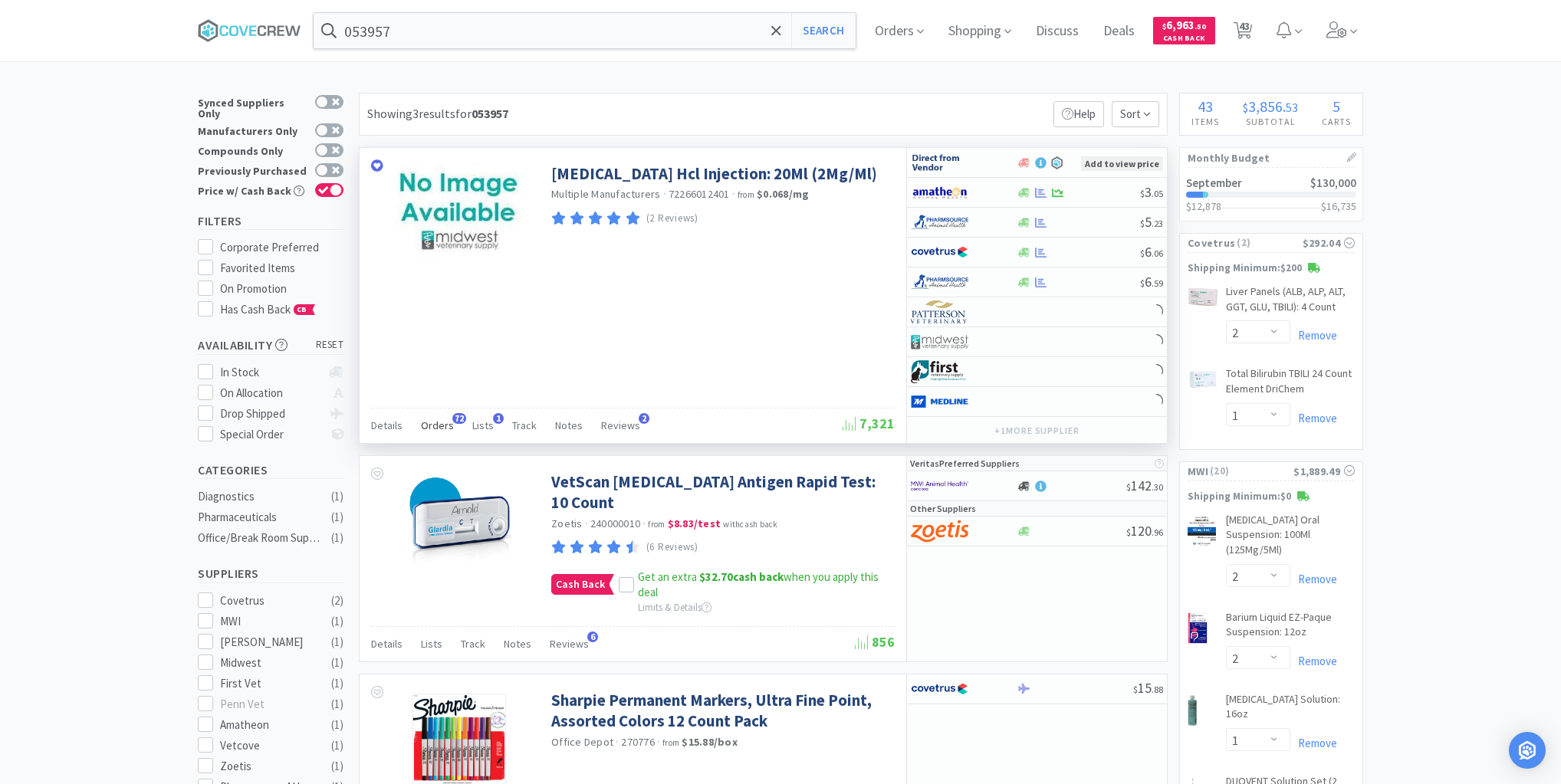
click at [434, 427] on span "Orders" at bounding box center [436, 425] width 33 height 14
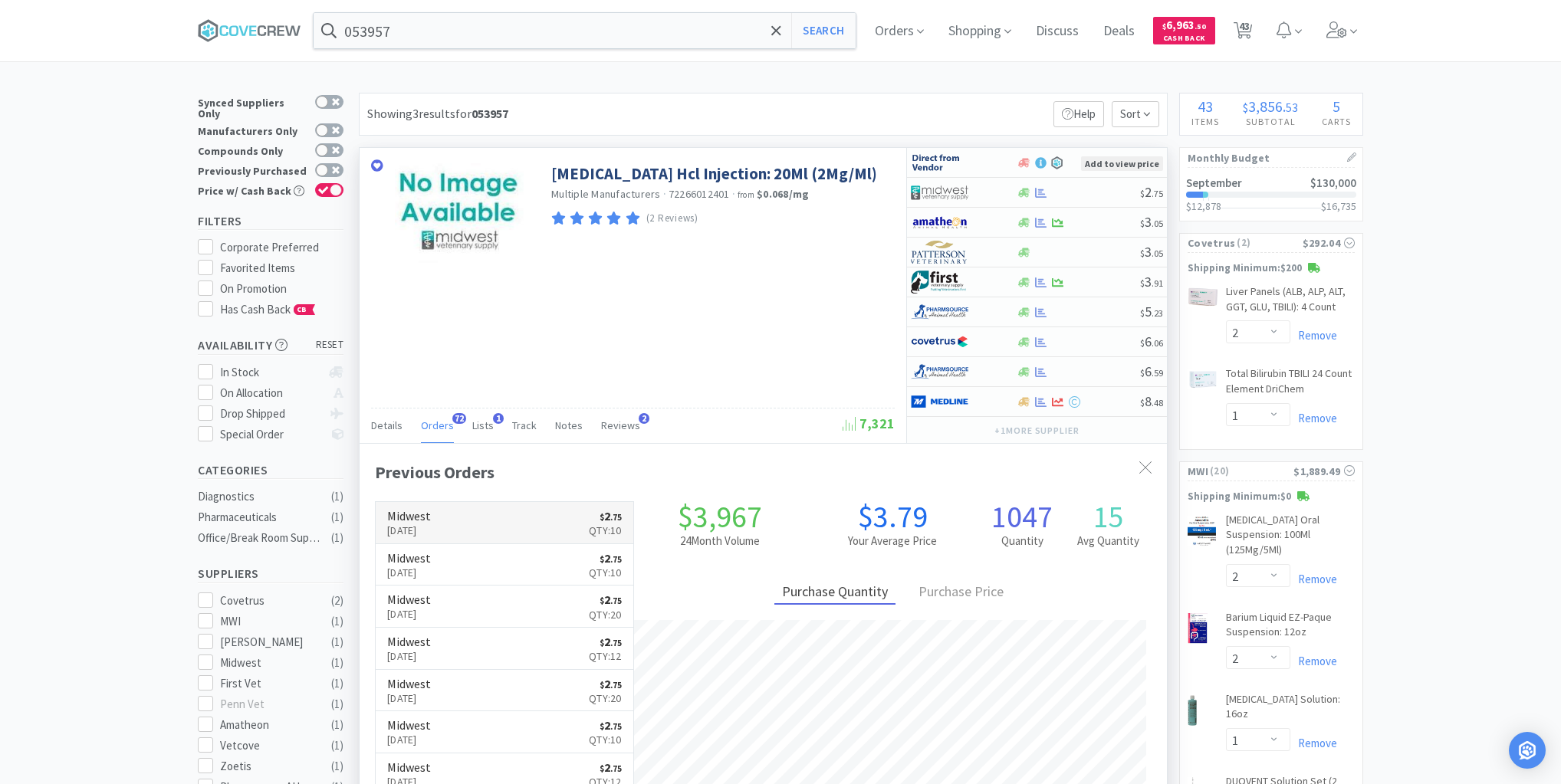
scroll to position [410, 807]
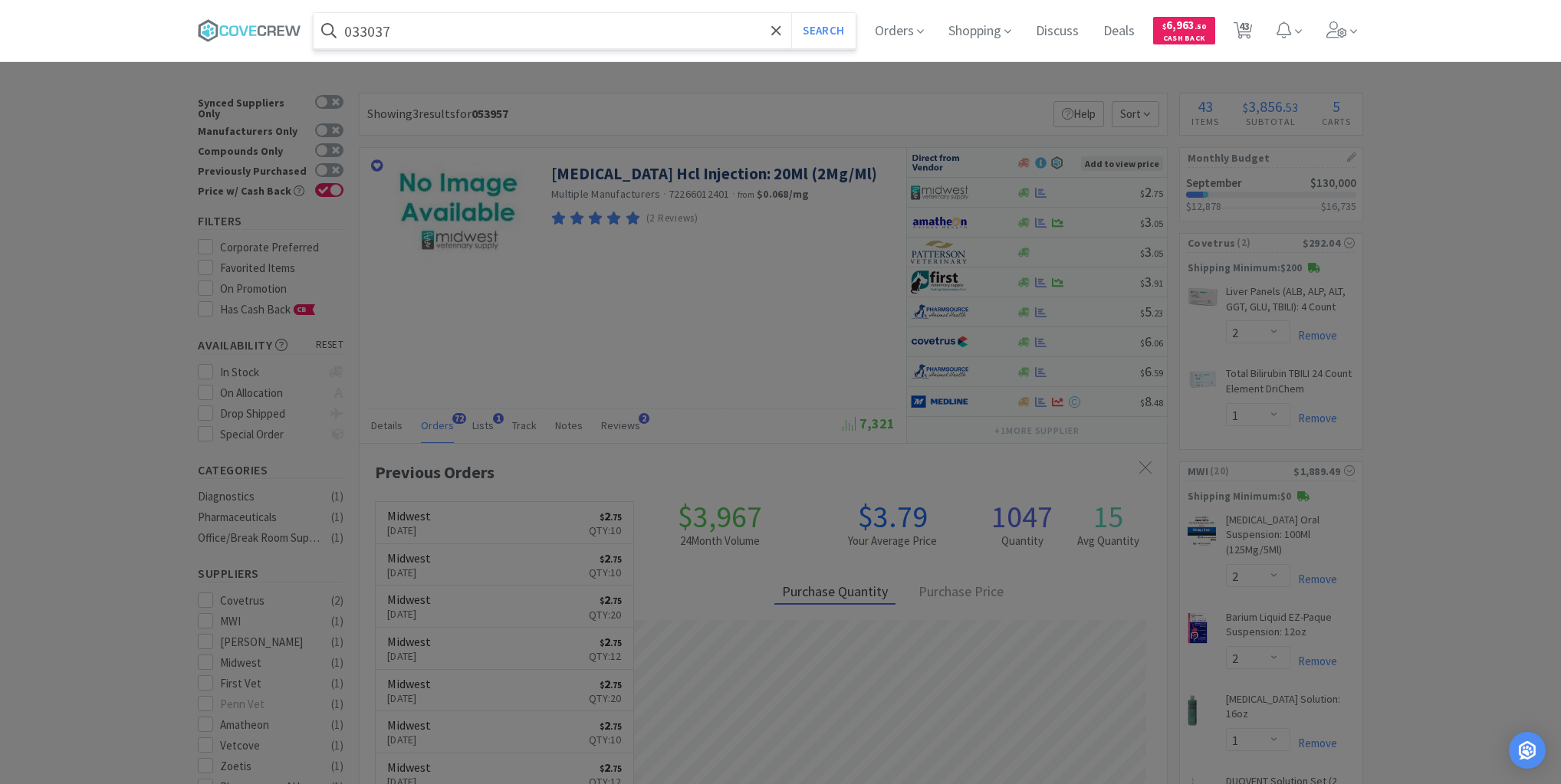
click at [791, 13] on button "Search" at bounding box center [823, 31] width 63 height 36
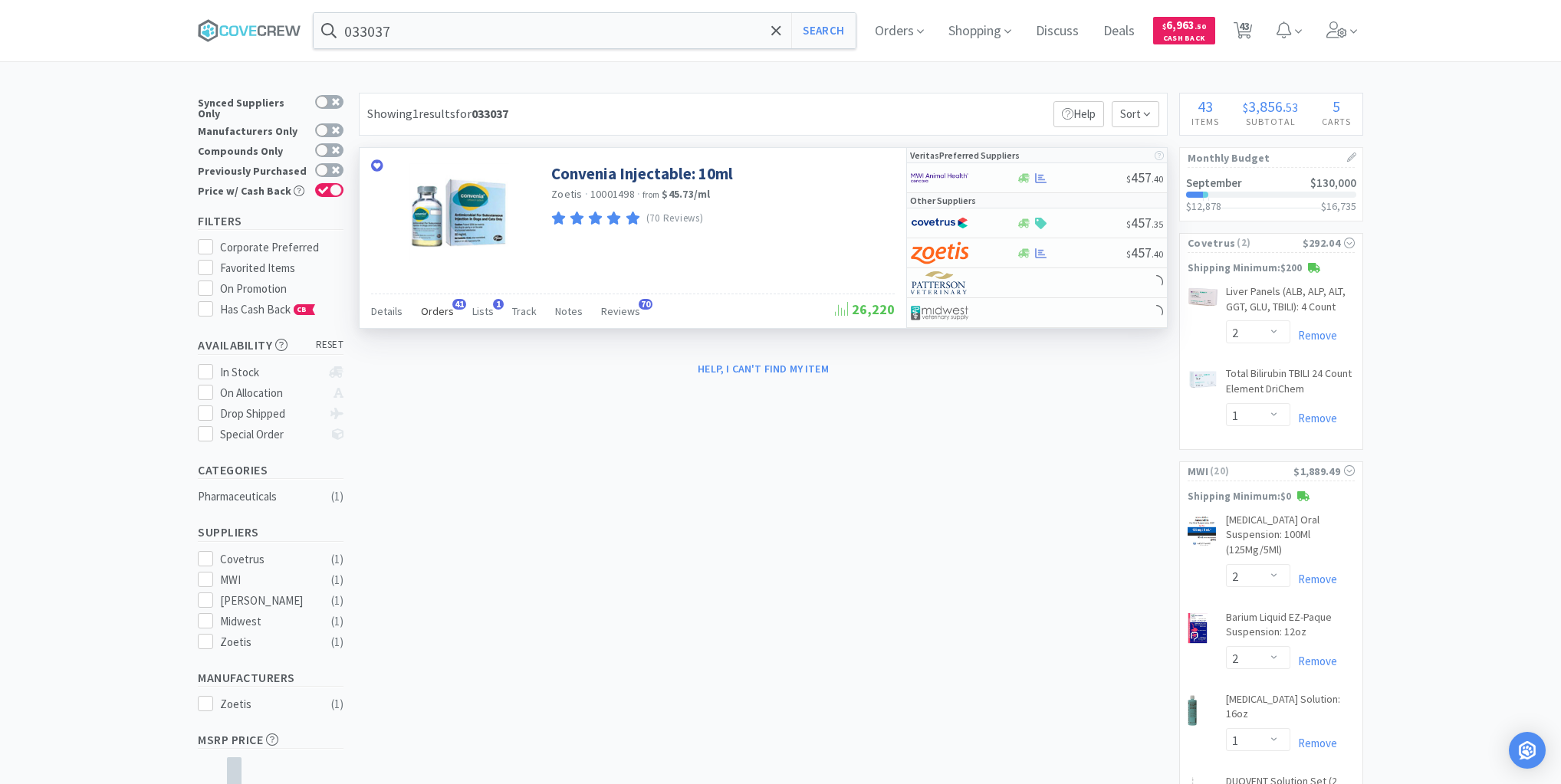
click at [437, 313] on span "Orders" at bounding box center [436, 311] width 33 height 14
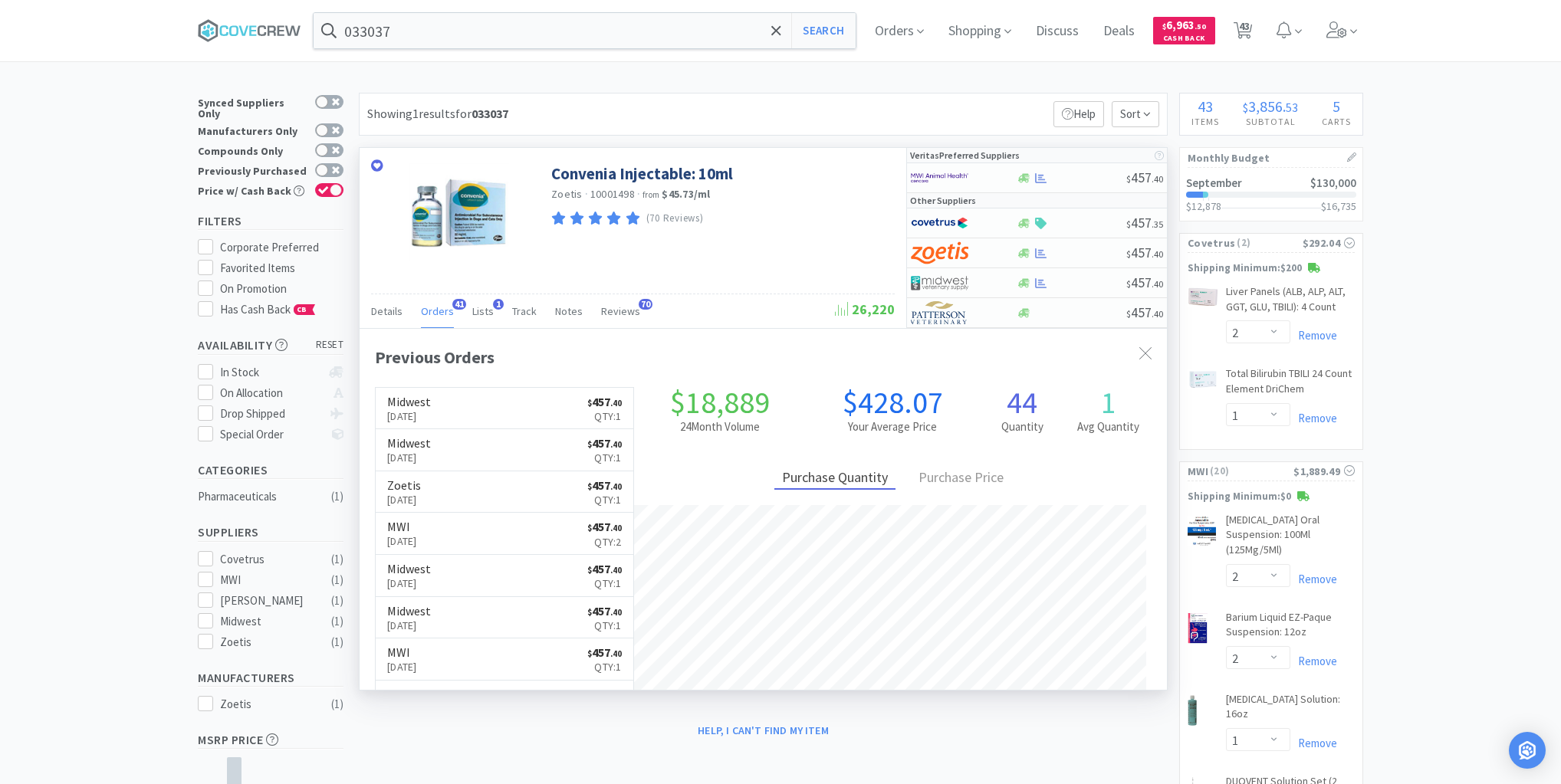
scroll to position [410, 807]
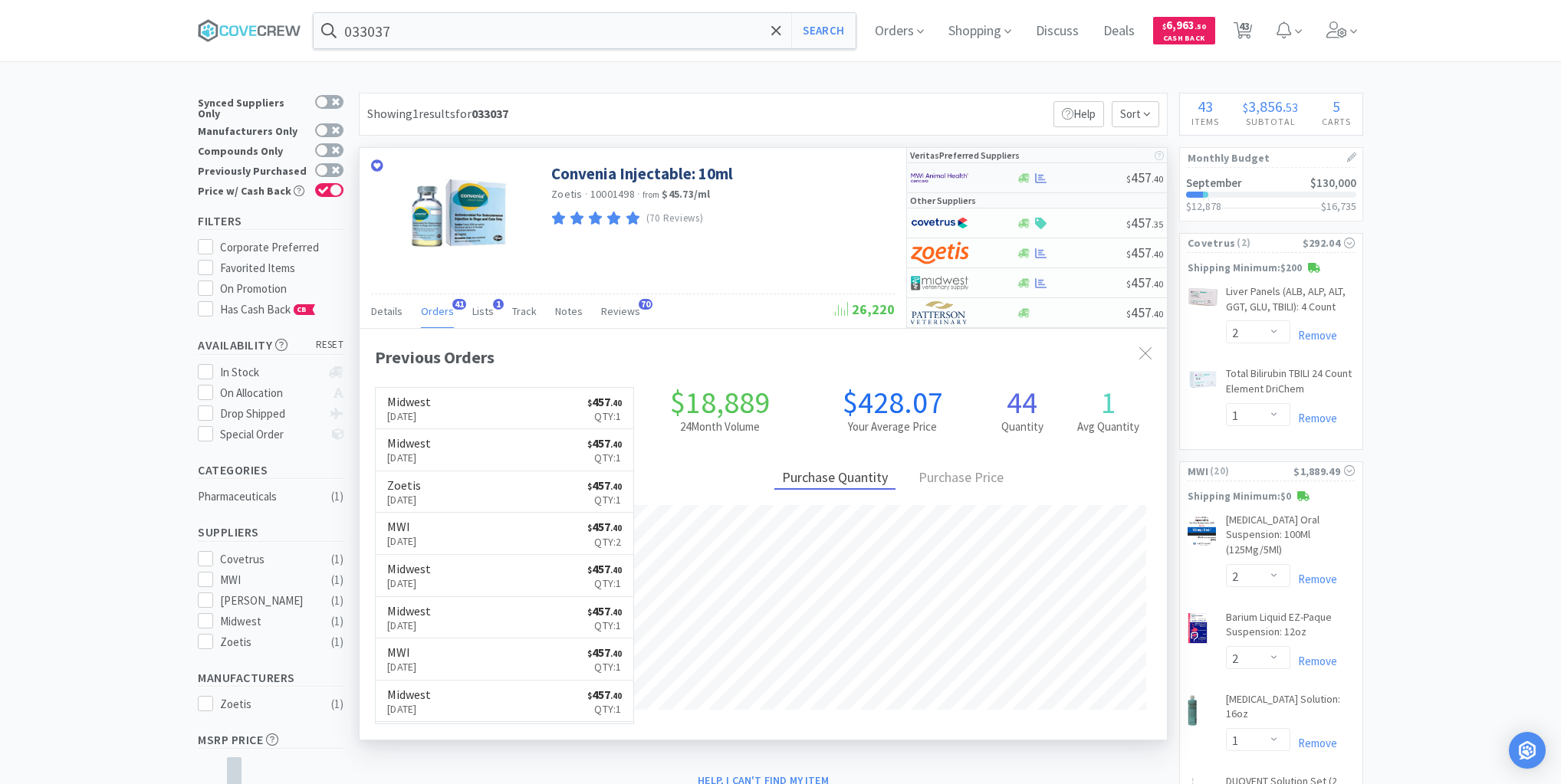
click at [1085, 172] on div at bounding box center [1070, 178] width 110 height 12
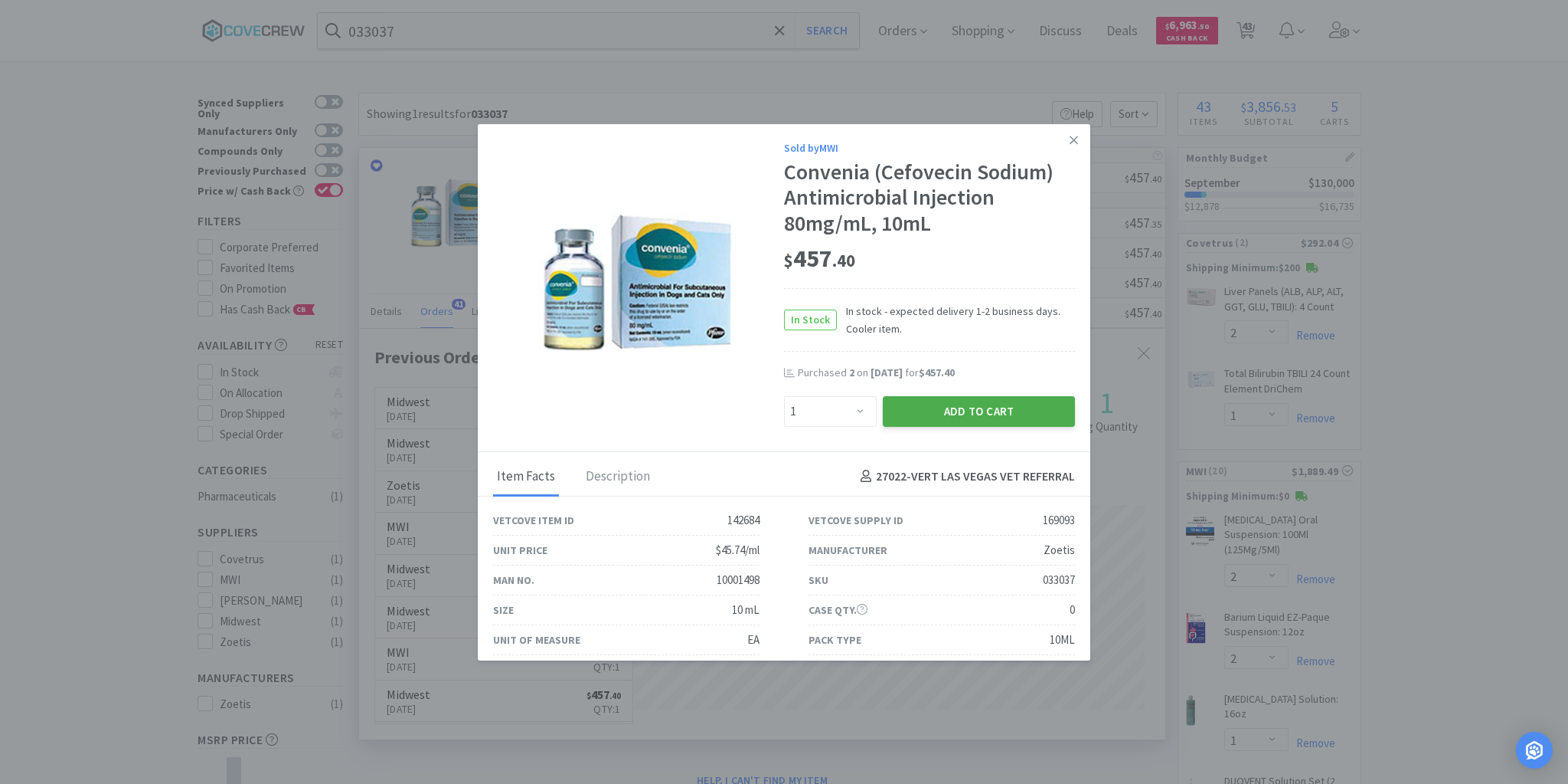
click at [981, 410] on button "Add to Cart" at bounding box center [979, 411] width 192 height 31
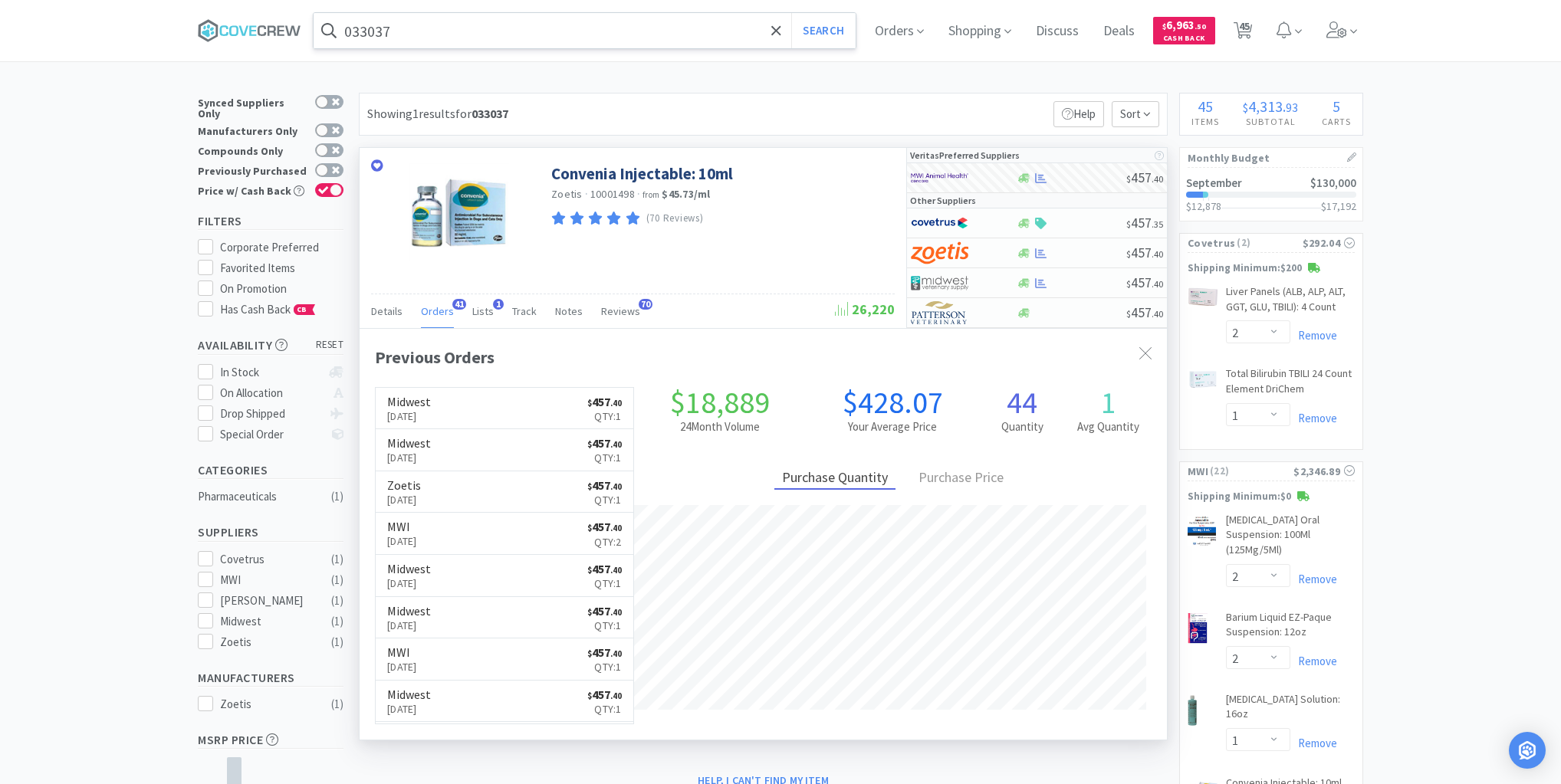
click at [693, 34] on input "033037" at bounding box center [584, 31] width 541 height 36
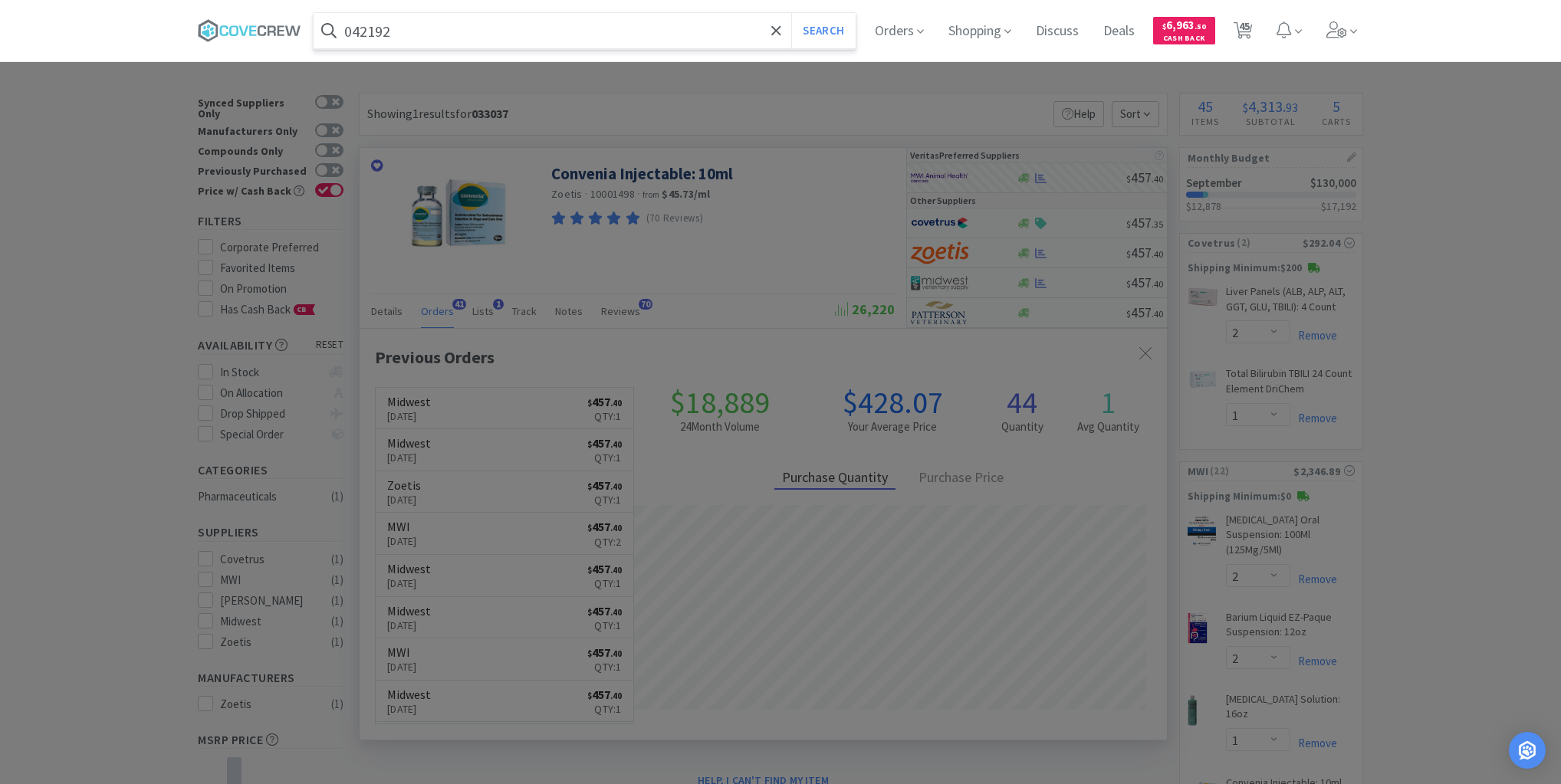
click at [791, 13] on button "Search" at bounding box center [823, 31] width 63 height 36
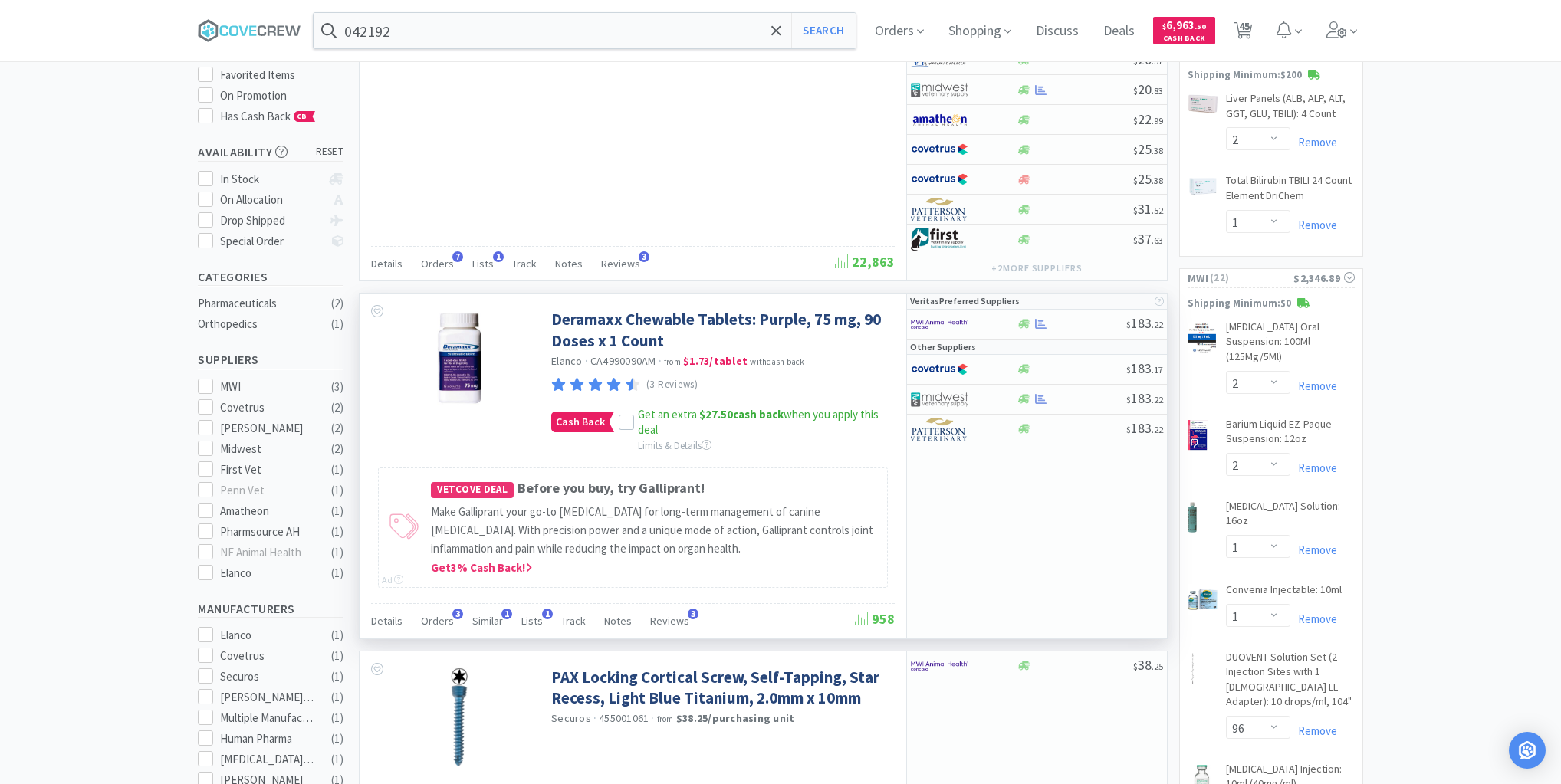
scroll to position [368, 0]
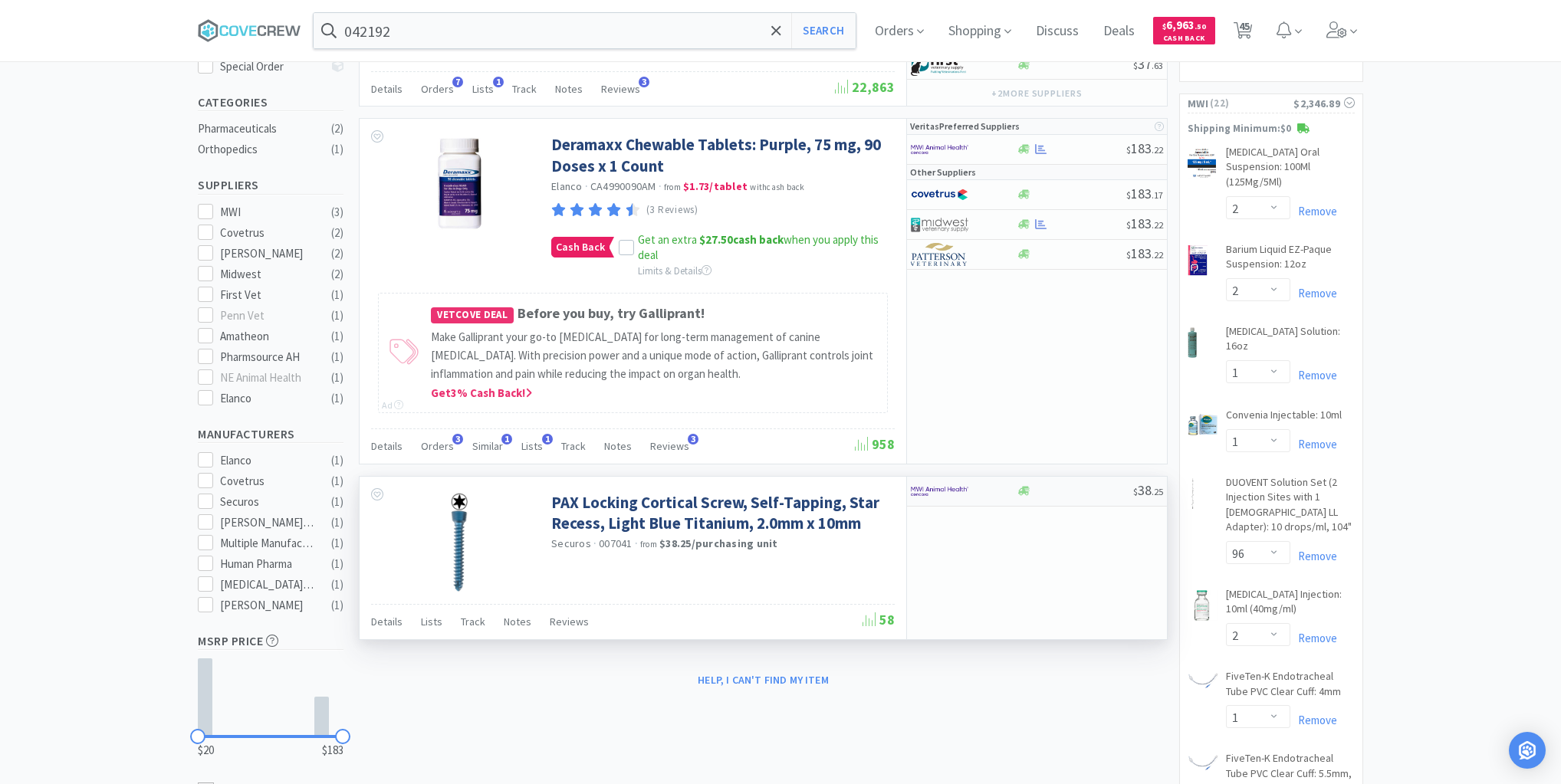
click at [1090, 494] on div "$ 38 . 25" at bounding box center [1036, 492] width 260 height 30
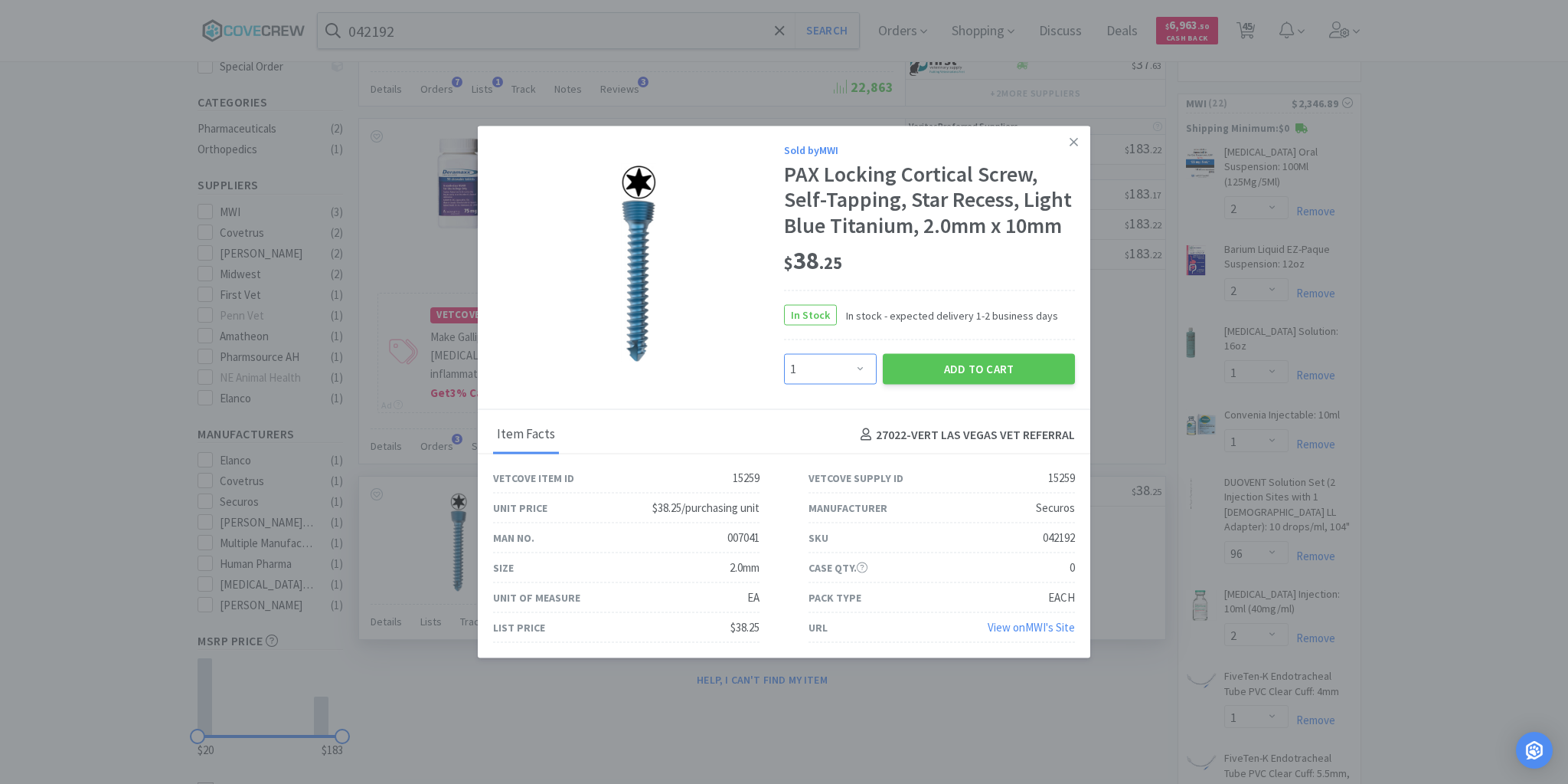
click at [863, 370] on select "Enter Quantity 1 2 3 4 5 6 7 8 9 10 11 12 13 14 15 16 17 18 19 20 Enter Quantity" at bounding box center [831, 369] width 93 height 31
click at [784, 354] on select "Enter Quantity 1 2 3 4 5 6 7 8 9 10 11 12 13 14 15 16 17 18 19 20 Enter Quantity" at bounding box center [831, 369] width 93 height 31
click at [936, 374] on button "Add to Cart" at bounding box center [979, 369] width 192 height 31
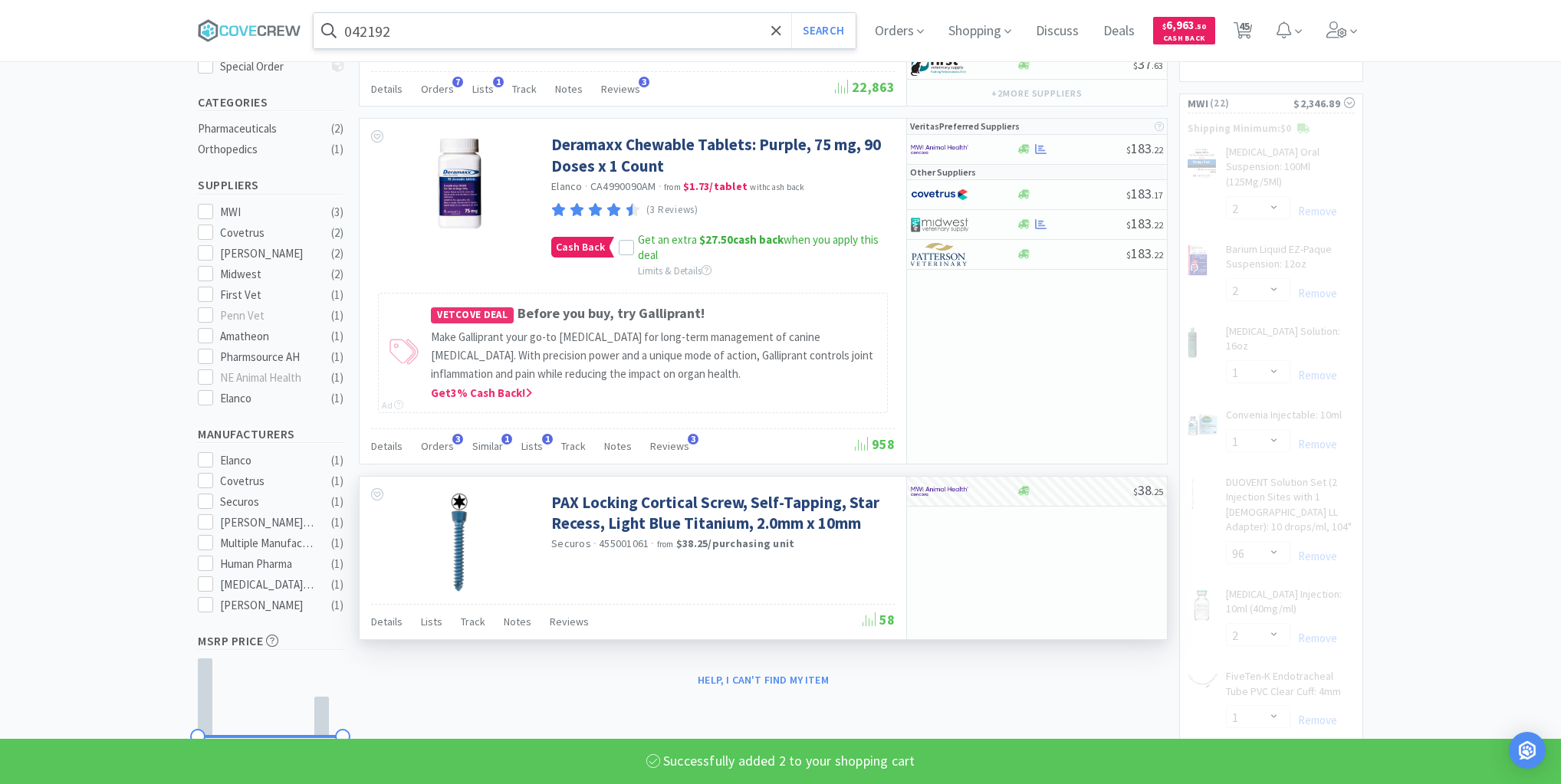
click at [620, 20] on input "042192" at bounding box center [584, 31] width 541 height 36
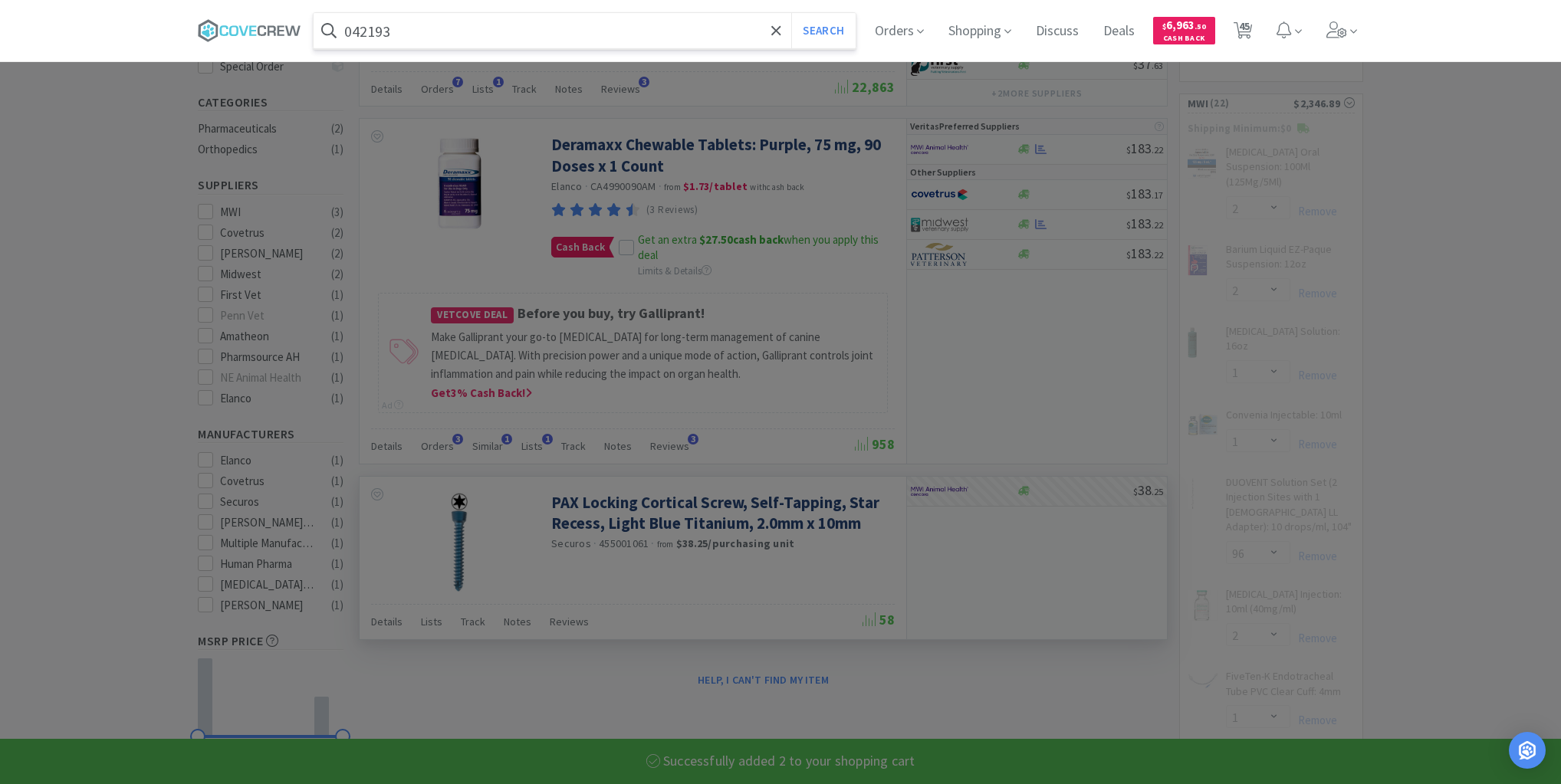
click at [791, 13] on button "Search" at bounding box center [823, 31] width 63 height 36
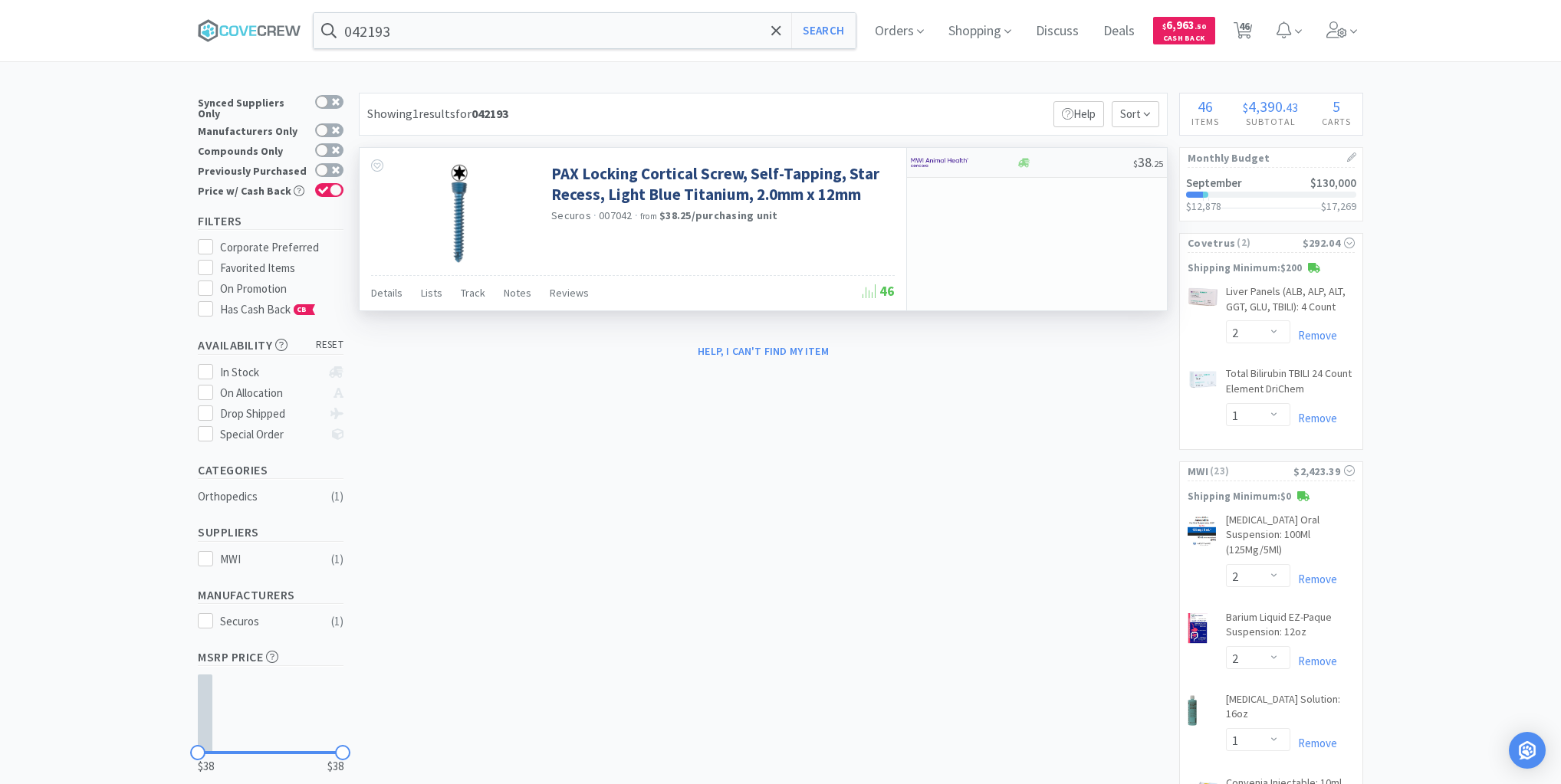
click at [1075, 165] on div at bounding box center [1074, 163] width 117 height 12
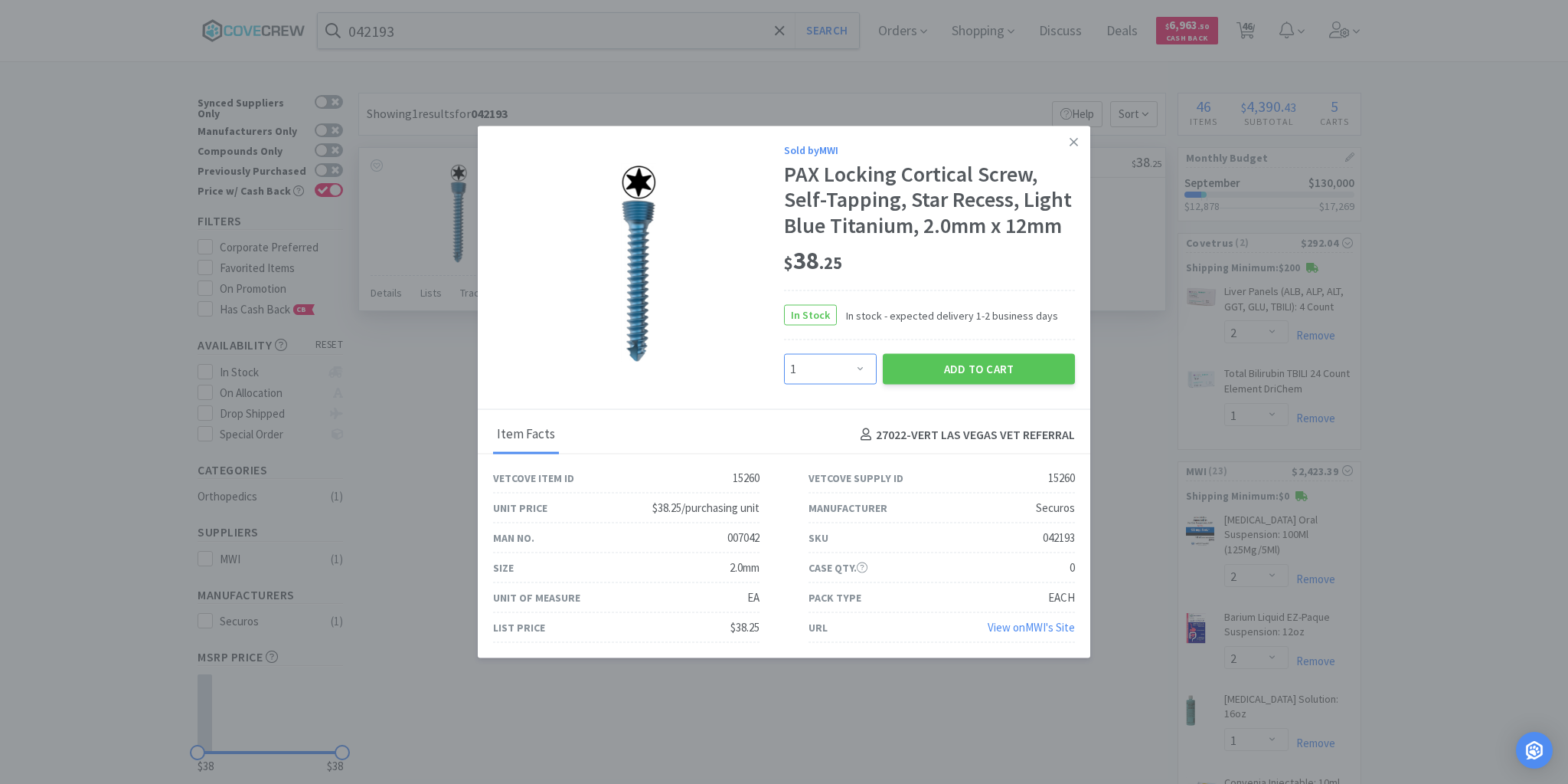
click at [857, 368] on select "Enter Quantity 1 2 3 4 5 6 7 8 9 10 11 12 13 14 15 16 17 18 19 20 Enter Quantity" at bounding box center [831, 369] width 93 height 31
click at [784, 354] on select "Enter Quantity 1 2 3 4 5 6 7 8 9 10 11 12 13 14 15 16 17 18 19 20 Enter Quantity" at bounding box center [831, 369] width 93 height 31
click at [983, 368] on button "Add to Cart" at bounding box center [979, 369] width 192 height 31
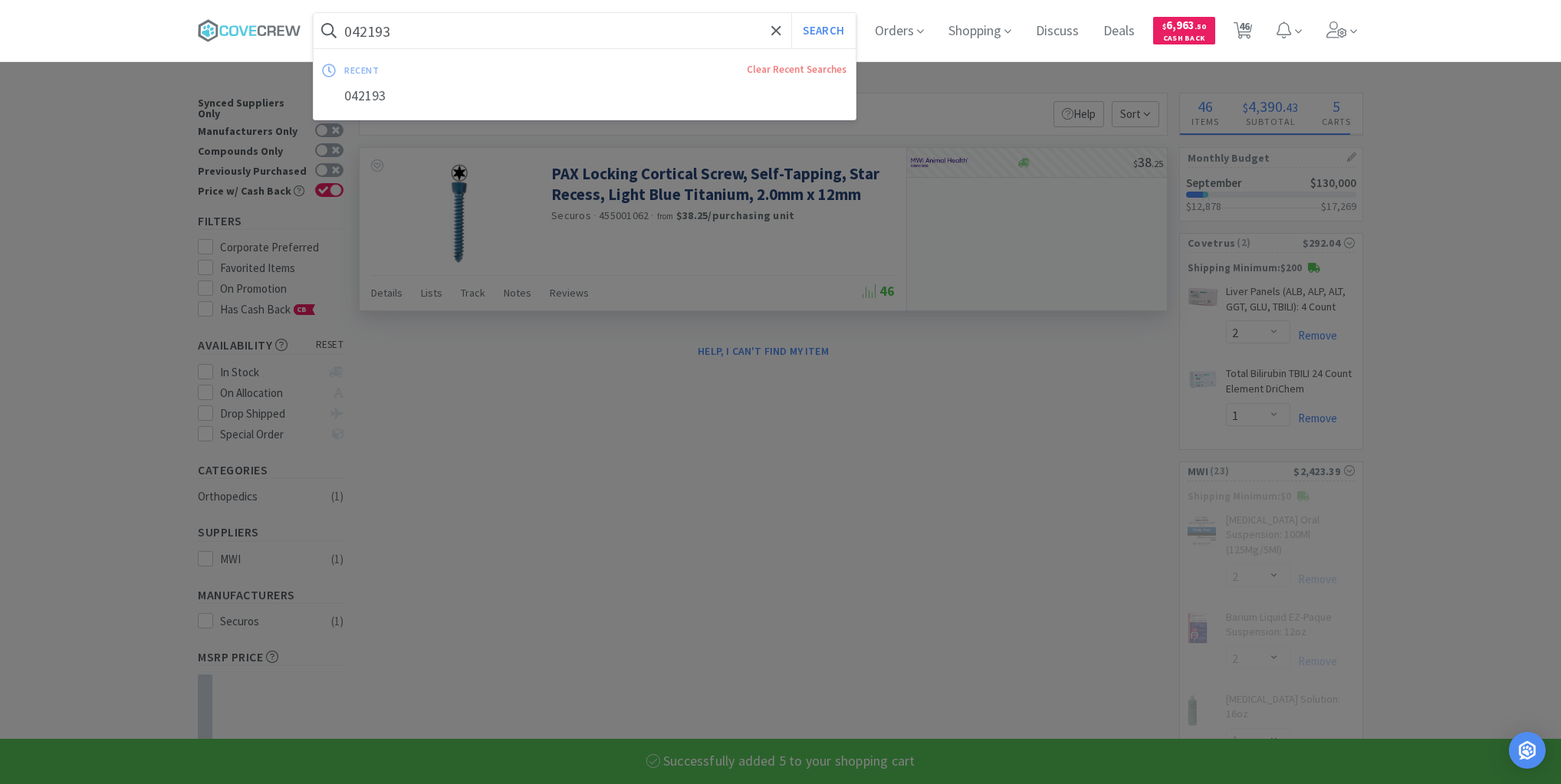
click at [705, 27] on input "042193" at bounding box center [584, 31] width 541 height 36
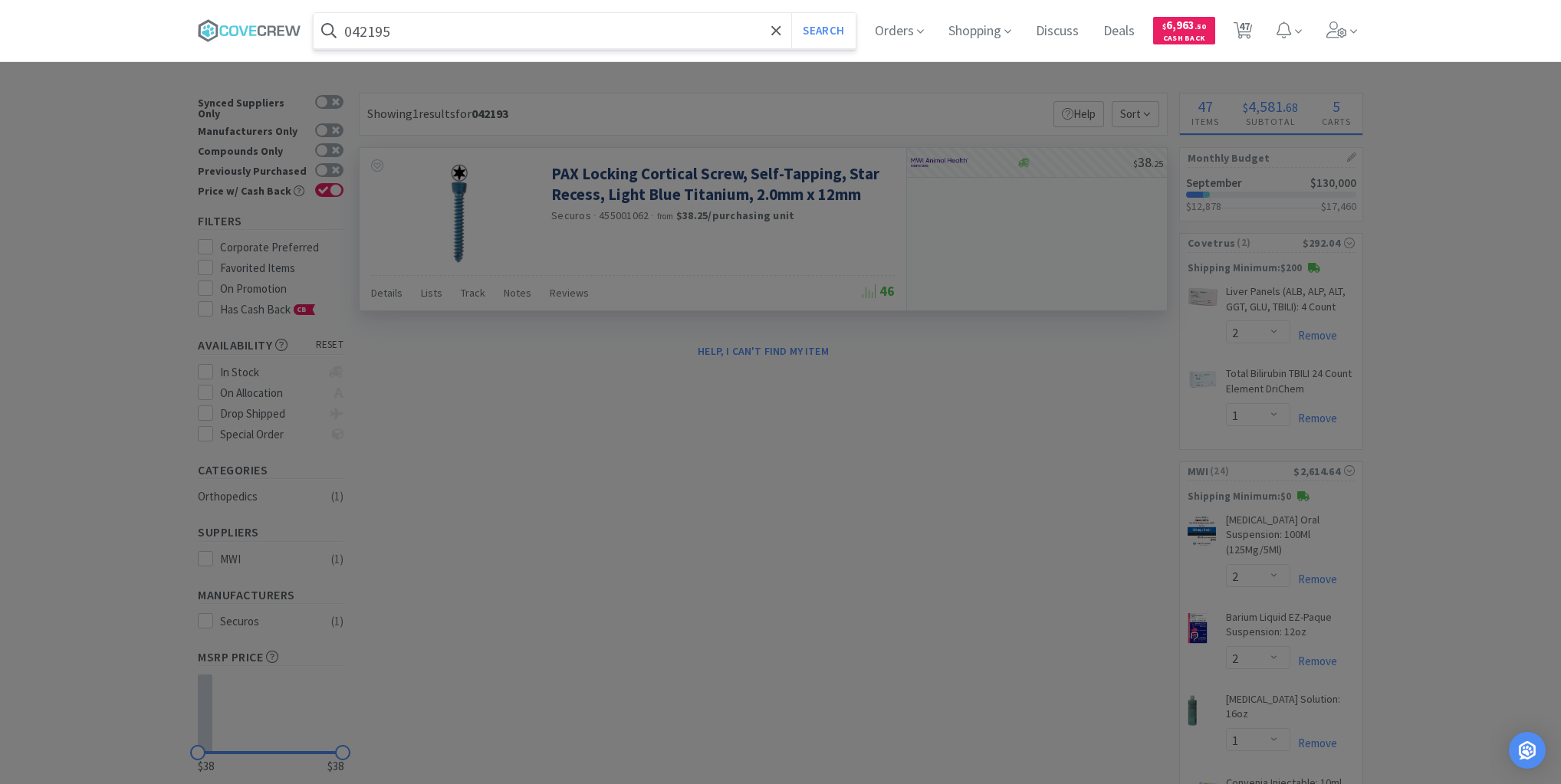
click at [791, 13] on button "Search" at bounding box center [823, 31] width 63 height 36
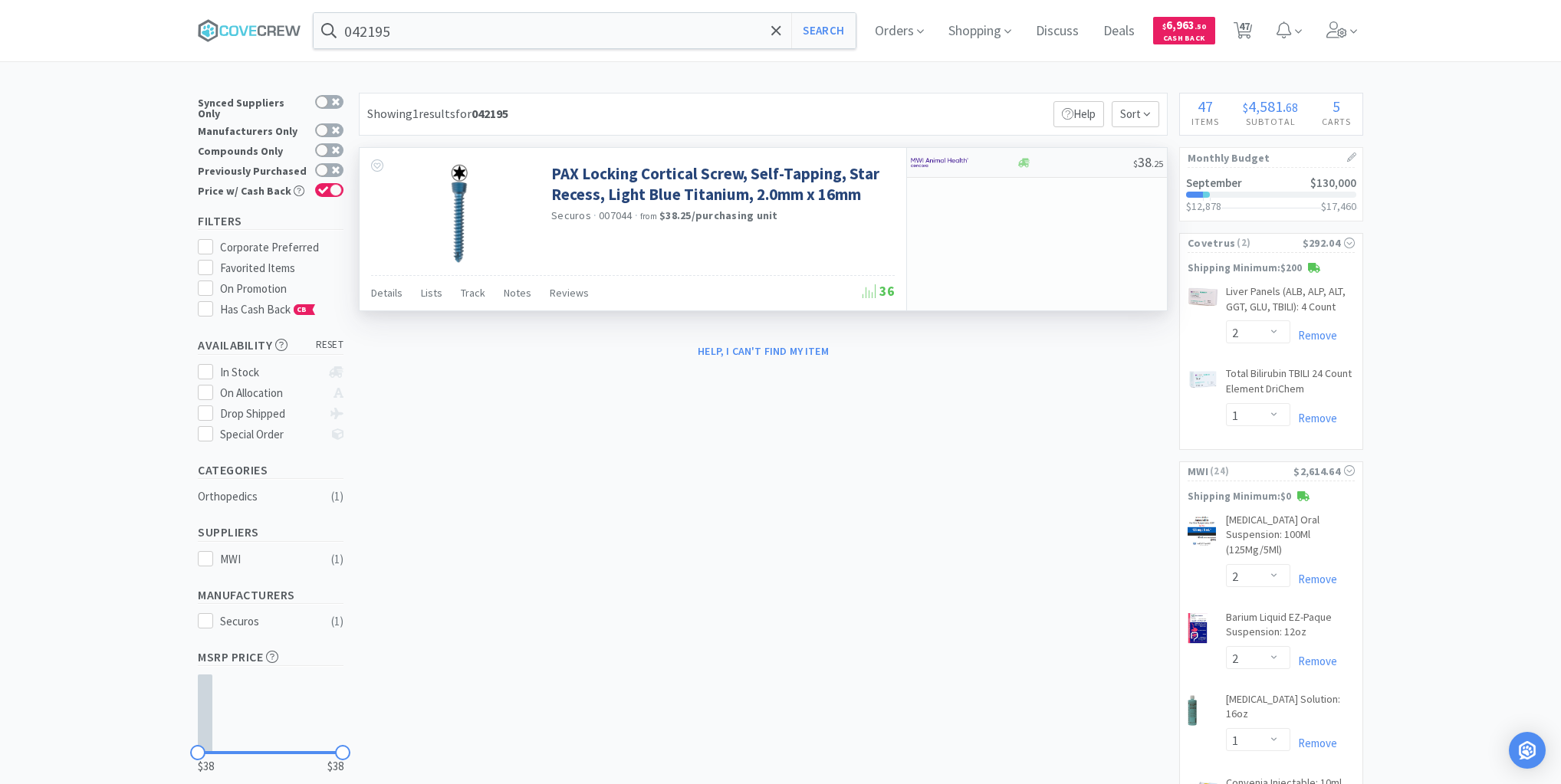
click at [1092, 163] on div at bounding box center [1074, 163] width 117 height 12
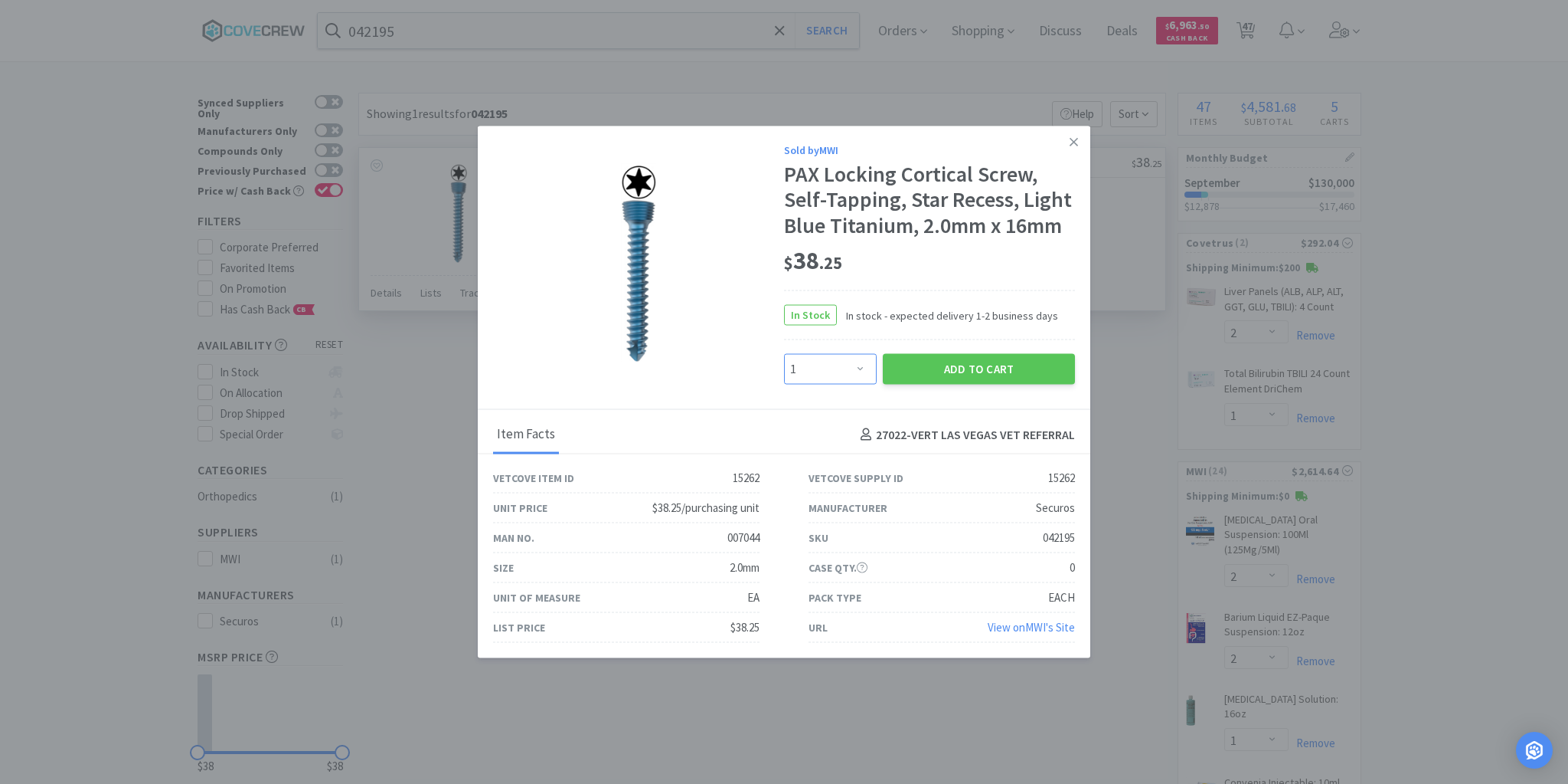
click at [861, 368] on select "Enter Quantity 1 2 3 4 5 6 7 8 9 10 11 12 13 14 15 16 17 18 19 20 Enter Quantity" at bounding box center [831, 369] width 93 height 31
click at [784, 354] on select "Enter Quantity 1 2 3 4 5 6 7 8 9 10 11 12 13 14 15 16 17 18 19 20 Enter Quantity" at bounding box center [831, 369] width 93 height 31
click at [933, 374] on button "Add to Cart" at bounding box center [979, 369] width 192 height 31
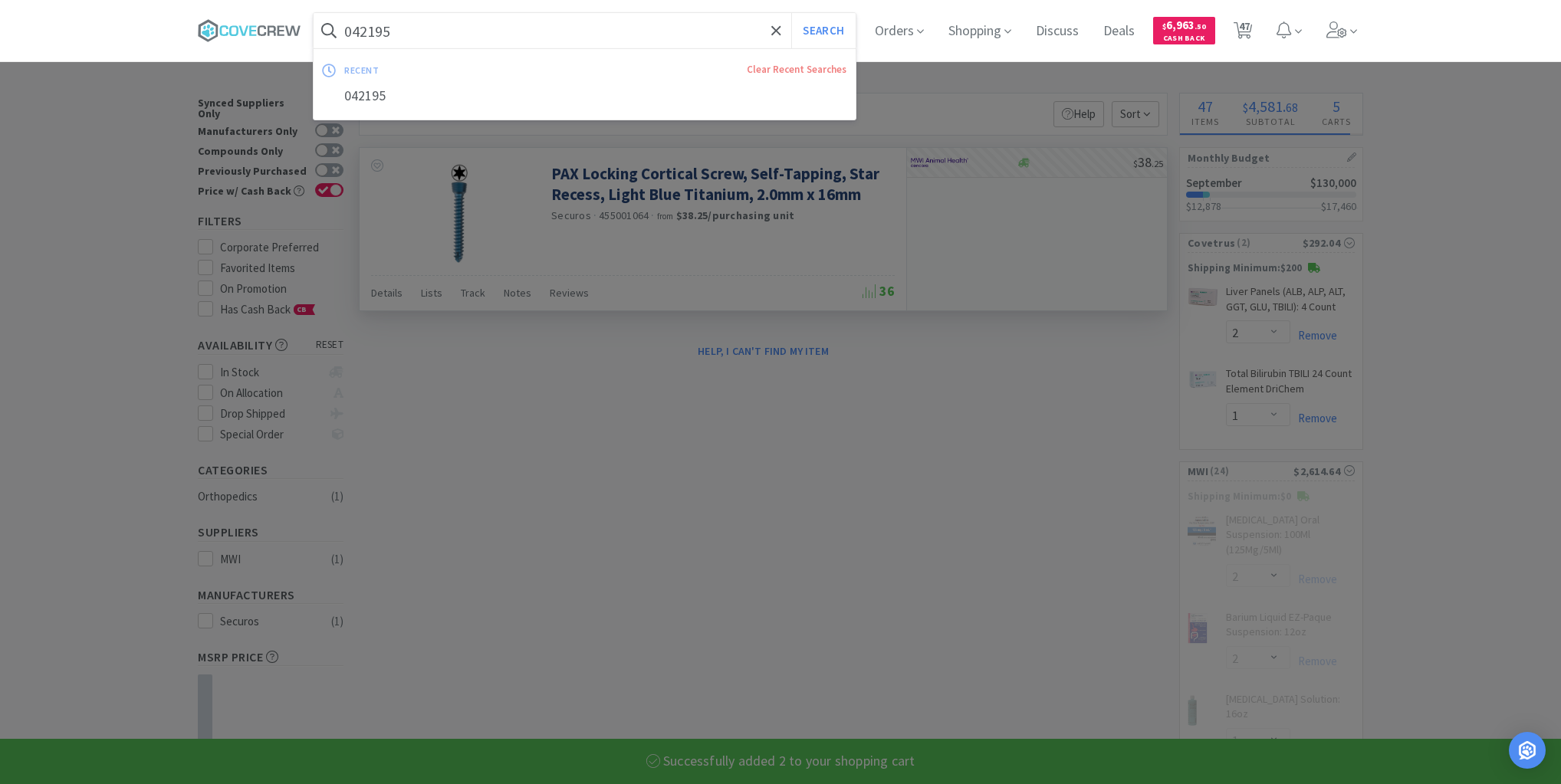
click at [701, 32] on input "042195" at bounding box center [584, 31] width 541 height 36
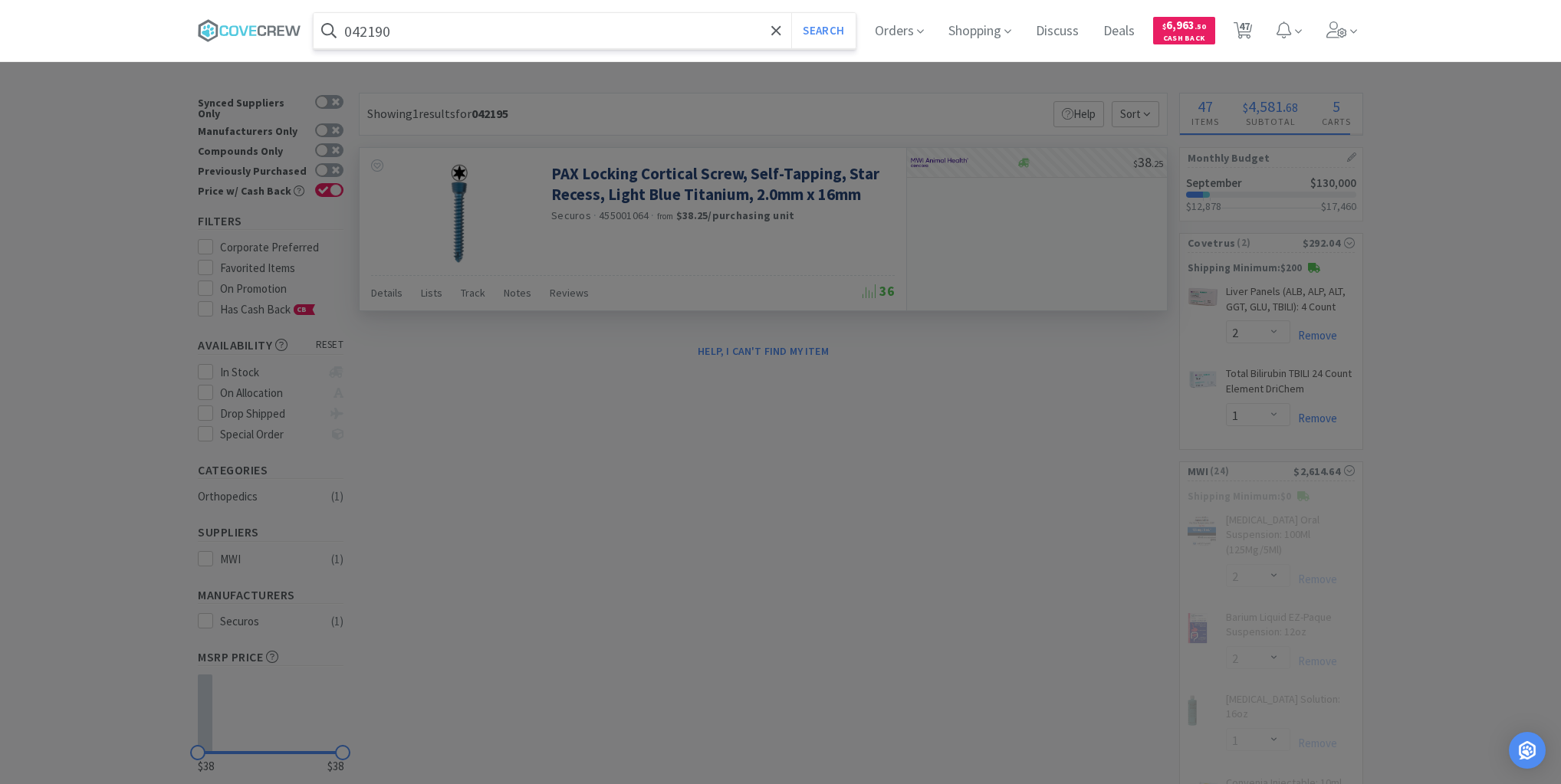
click at [791, 13] on button "Search" at bounding box center [823, 31] width 63 height 36
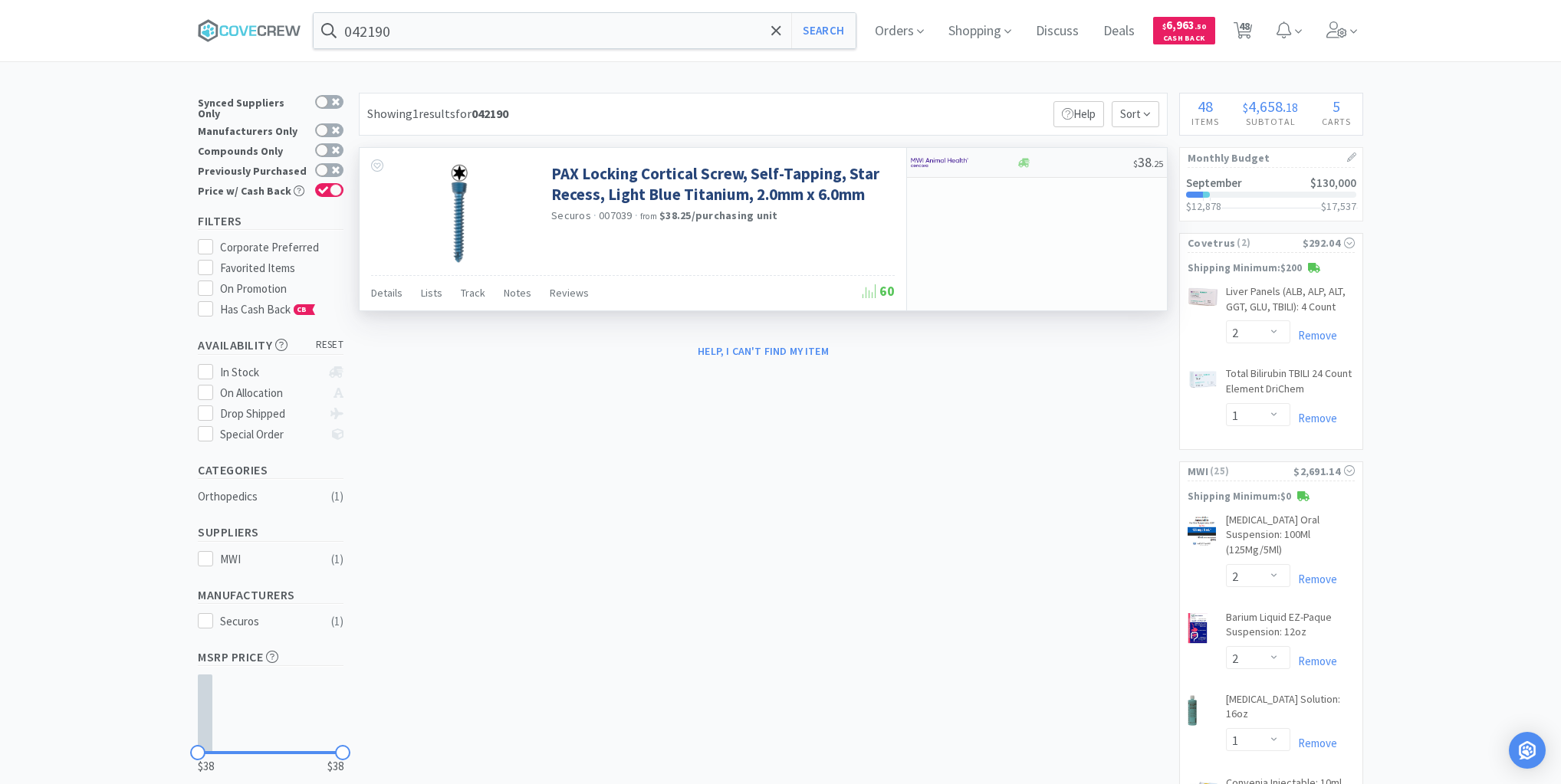
click at [1073, 162] on div at bounding box center [1074, 163] width 117 height 12
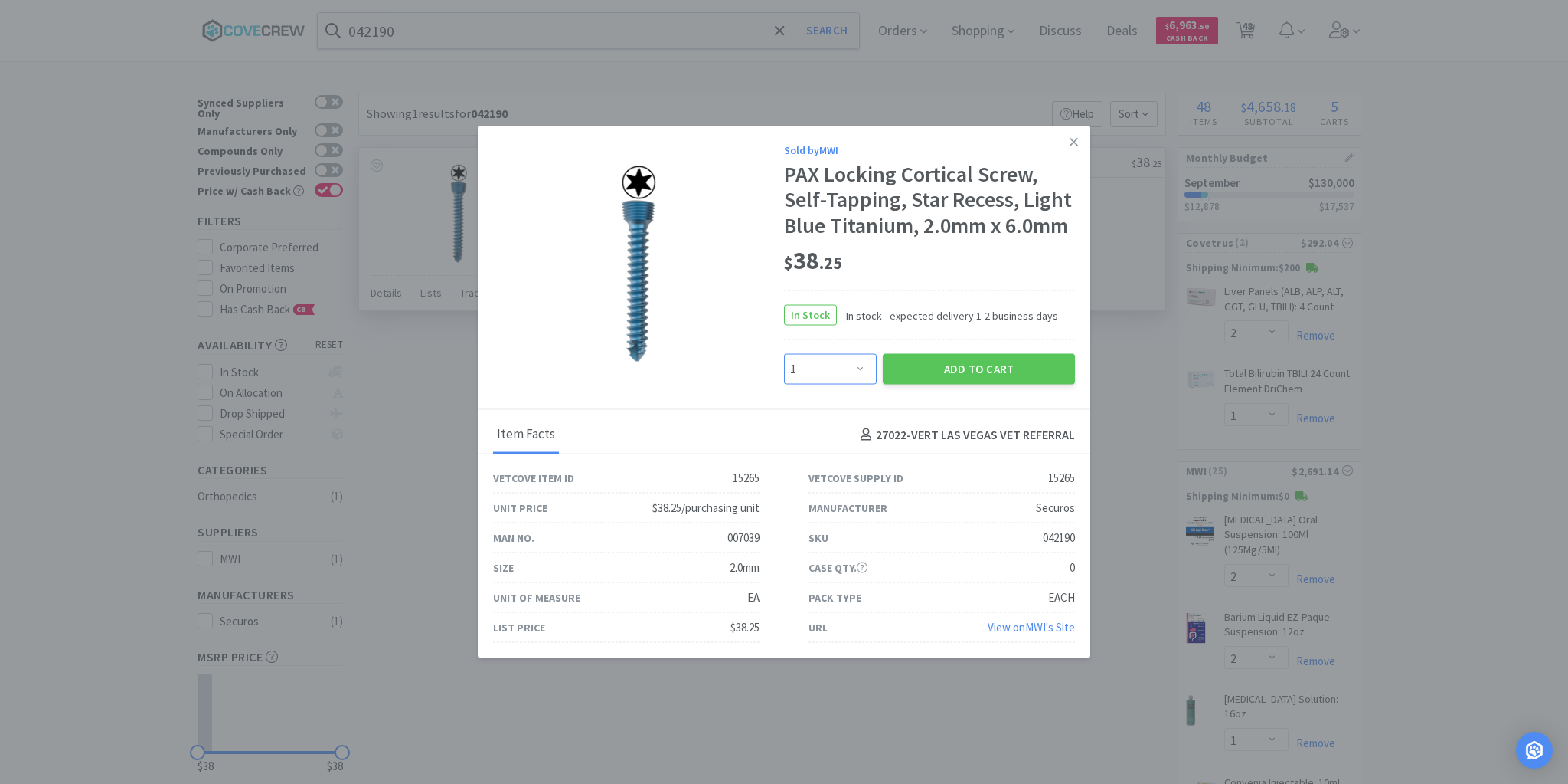
drag, startPoint x: 862, startPoint y: 370, endPoint x: 862, endPoint y: 354, distance: 16.0
click at [862, 370] on select "Enter Quantity 1 2 3 4 5 6 7 8 9 10 11 12 13 14 15 16 17 18 19 20 Enter Quantity" at bounding box center [831, 369] width 93 height 31
click at [784, 354] on select "Enter Quantity 1 2 3 4 5 6 7 8 9 10 11 12 13 14 15 16 17 18 19 20 Enter Quantity" at bounding box center [831, 369] width 93 height 31
click at [955, 365] on button "Add to Cart" at bounding box center [979, 369] width 192 height 31
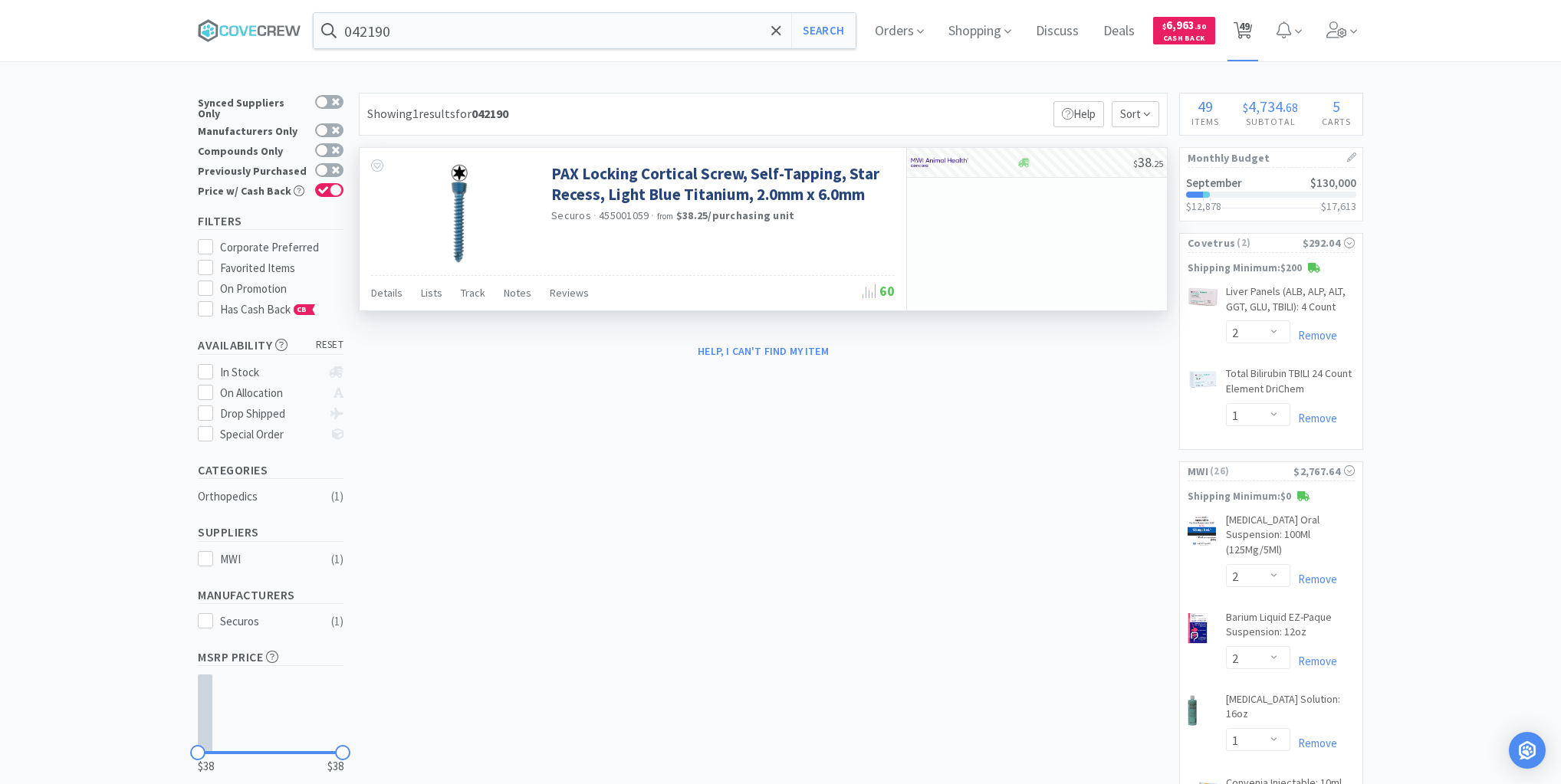
click at [1245, 25] on span "49" at bounding box center [1244, 26] width 11 height 61
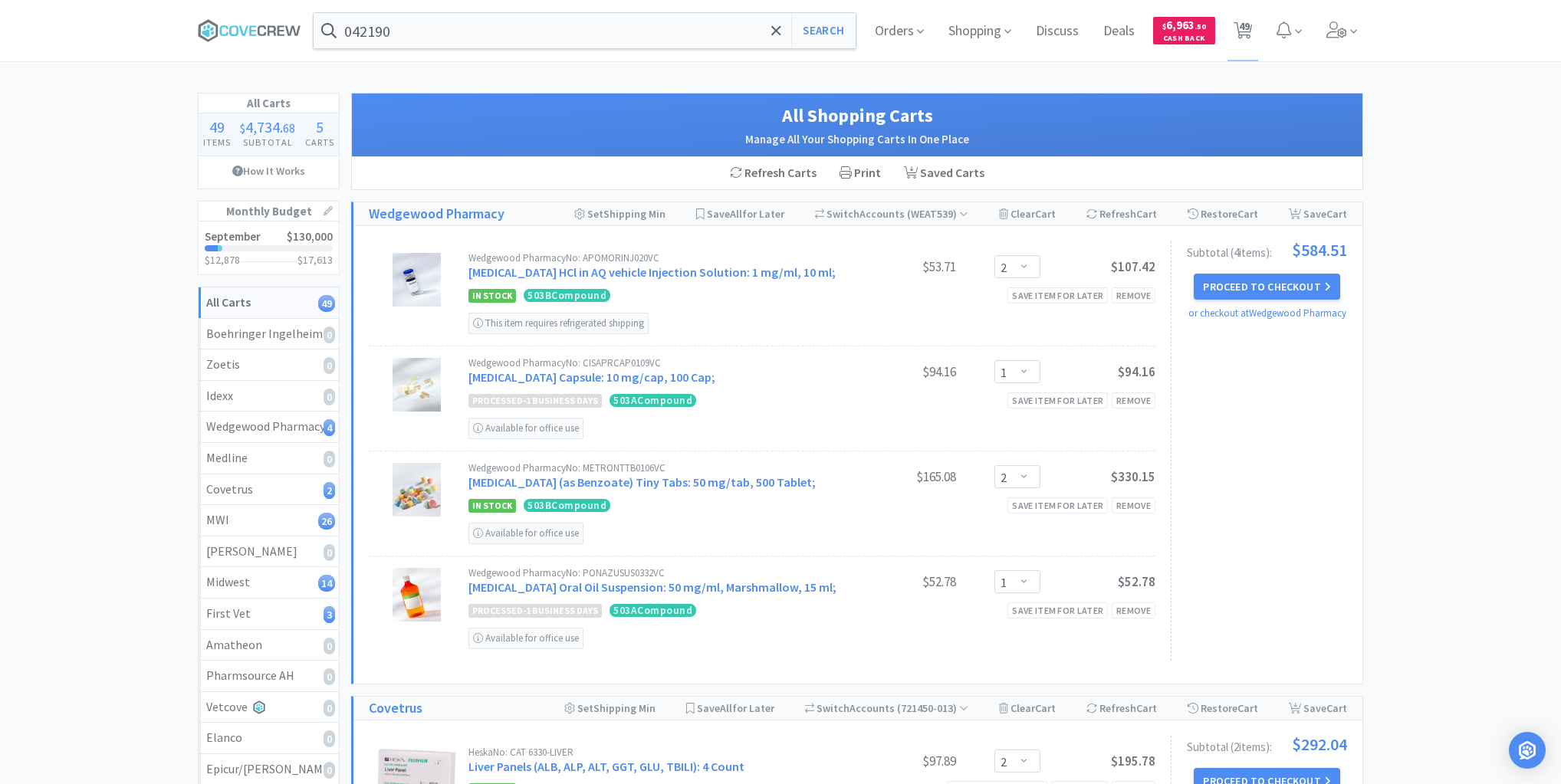
click at [515, 760] on link "Liver Panels (ALB, ALP, ALT, GGT, GLU, TBILI): 4 Count" at bounding box center [606, 765] width 276 height 15
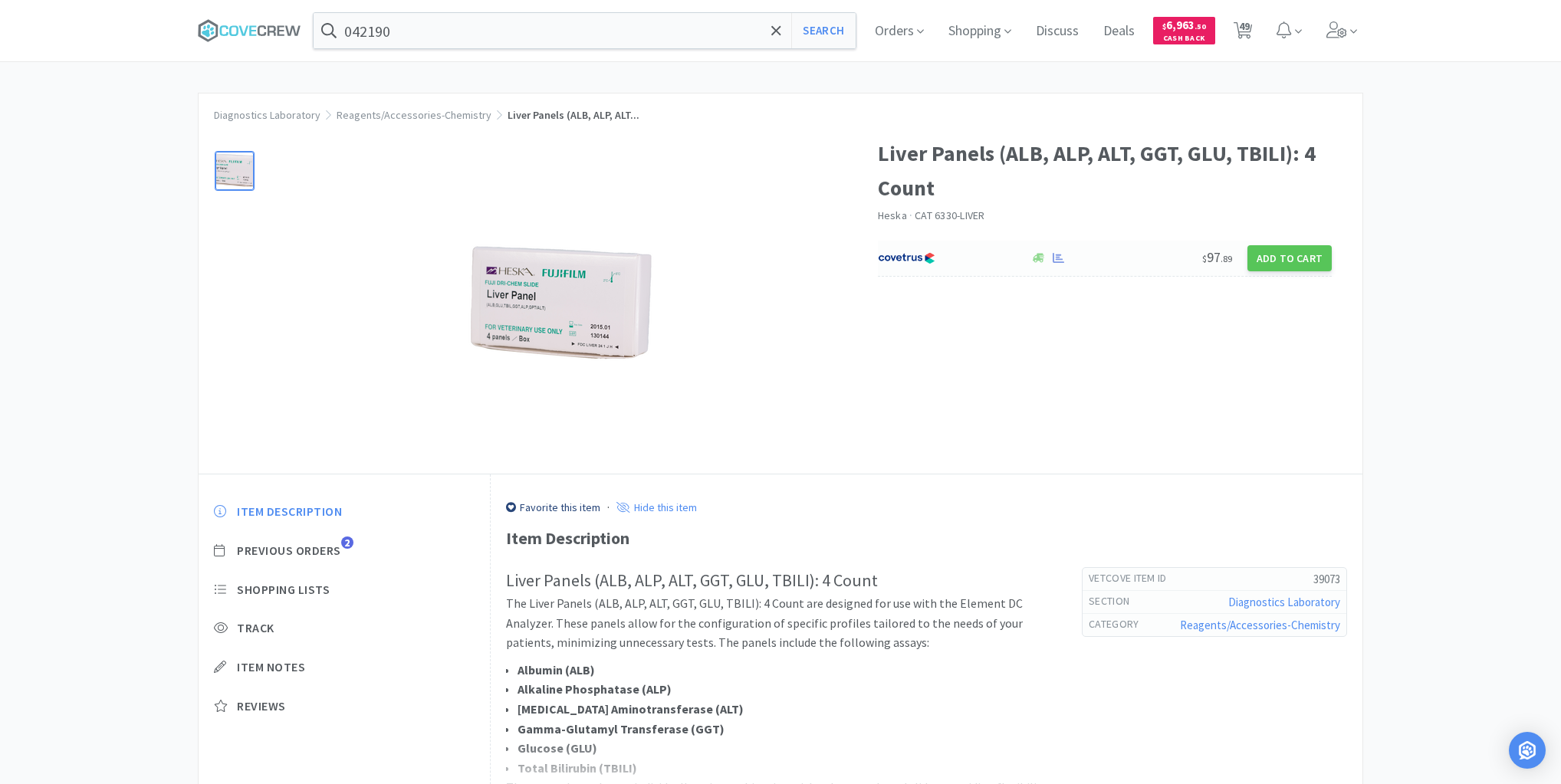
click at [1118, 260] on div at bounding box center [1092, 258] width 127 height 12
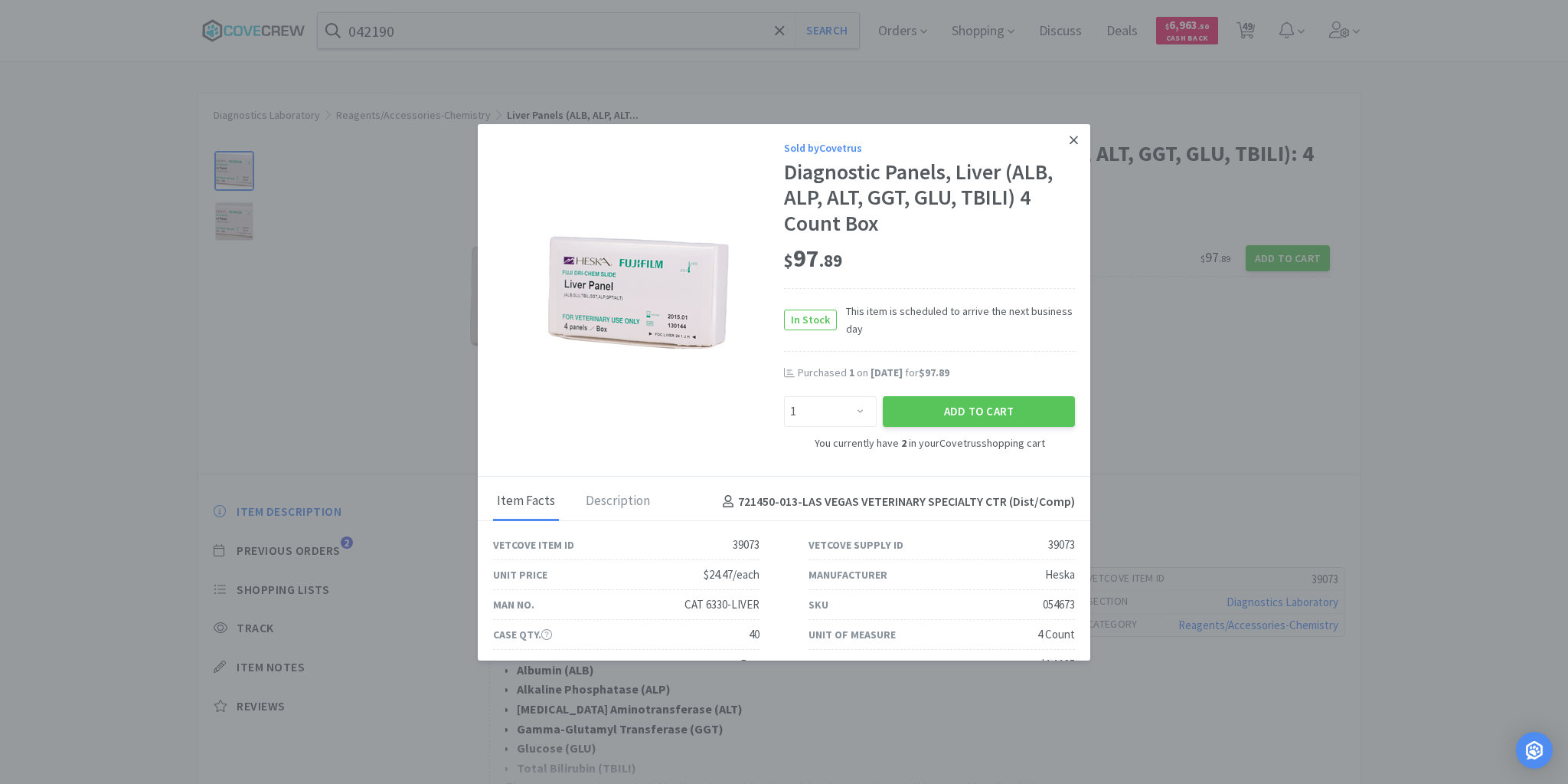
click at [1070, 141] on icon at bounding box center [1074, 140] width 9 height 14
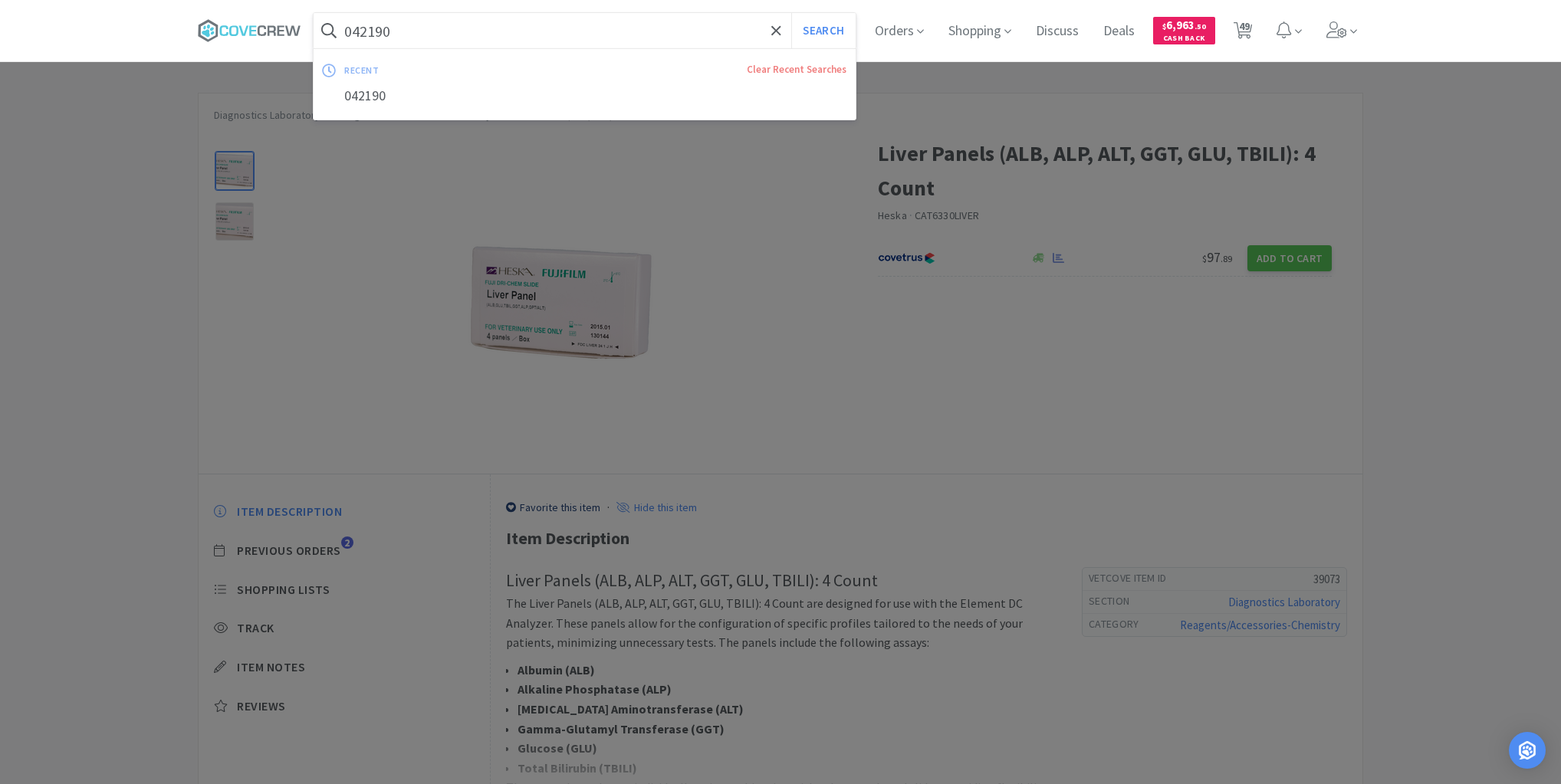
click at [693, 34] on input "042190" at bounding box center [584, 31] width 541 height 36
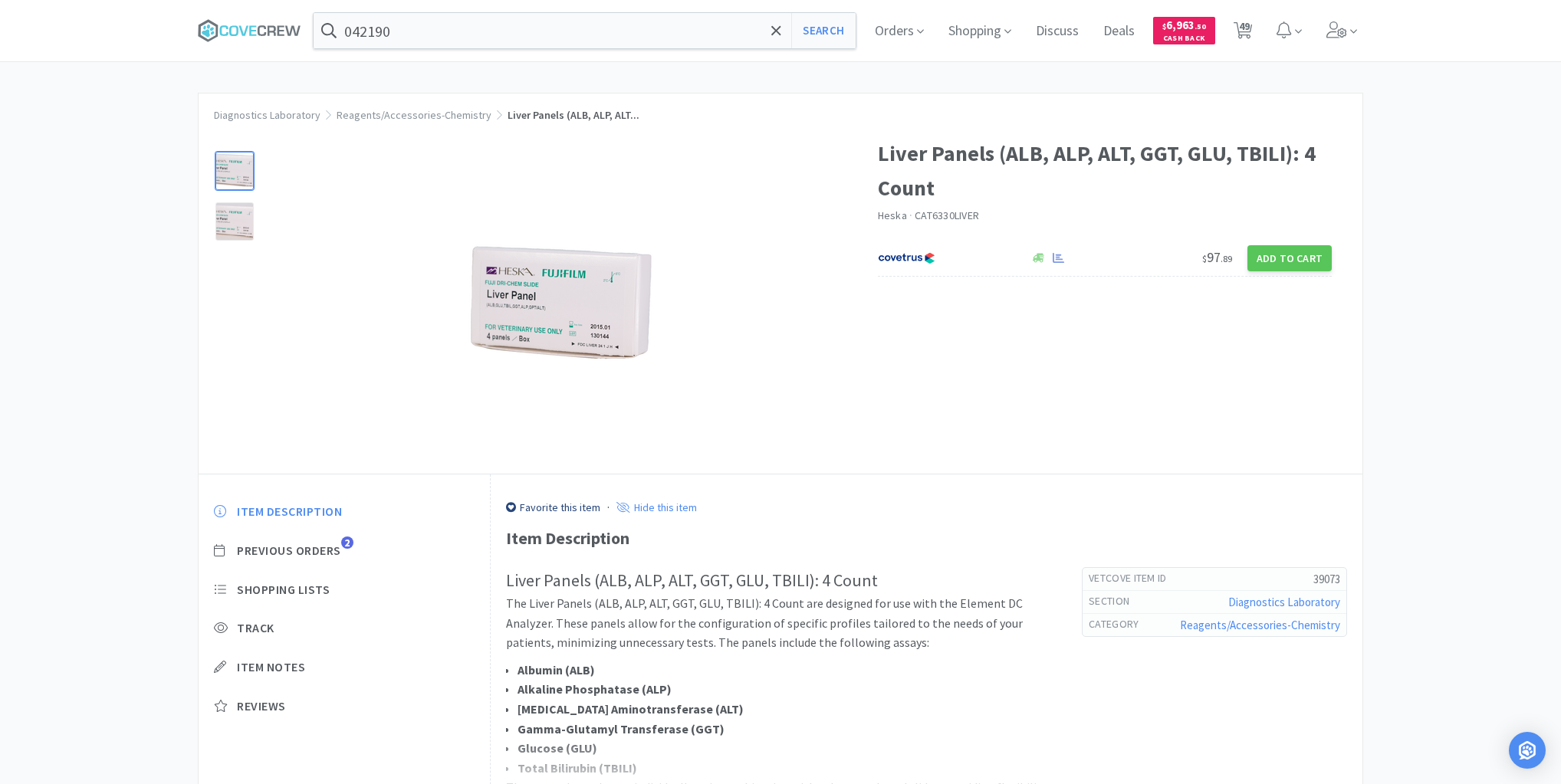
click at [288, 552] on div at bounding box center [780, 392] width 1561 height 784
click at [281, 546] on span "Previous Orders" at bounding box center [289, 550] width 104 height 16
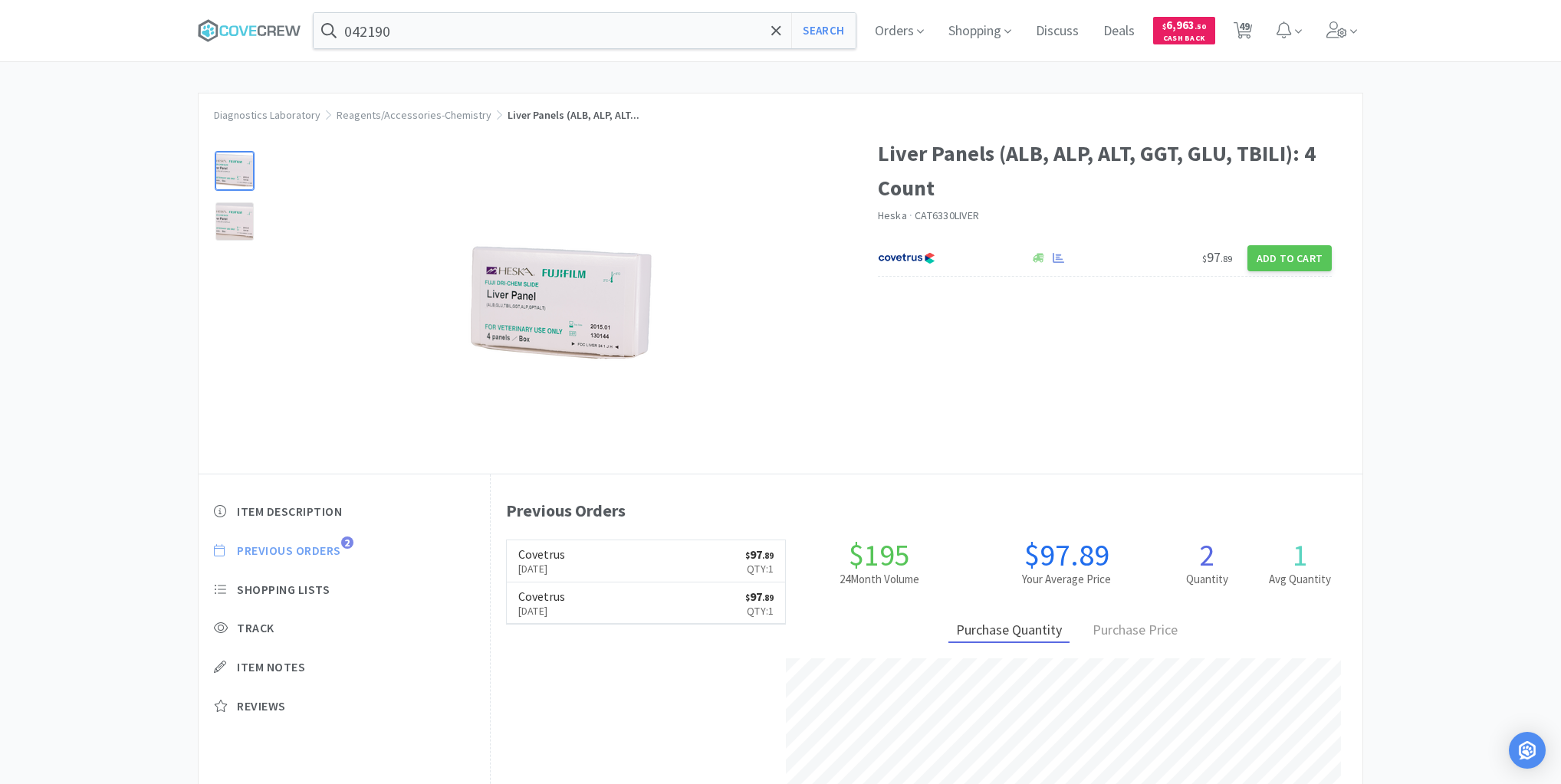
scroll to position [420, 872]
click at [457, 27] on input "042190" at bounding box center [584, 31] width 541 height 36
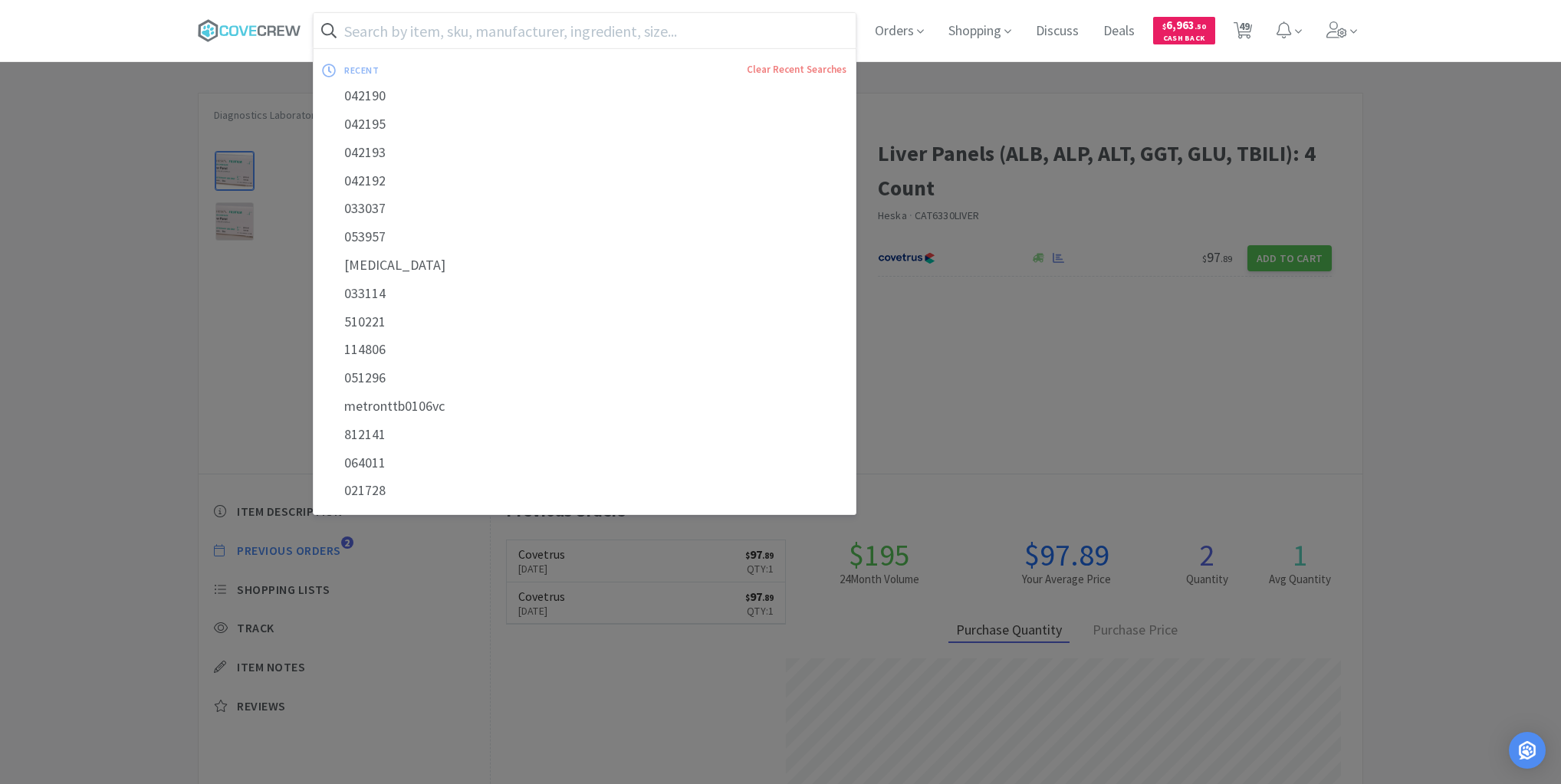
drag, startPoint x: 276, startPoint y: 31, endPoint x: 275, endPoint y: 56, distance: 25.0
click at [276, 33] on icon at bounding box center [249, 30] width 103 height 23
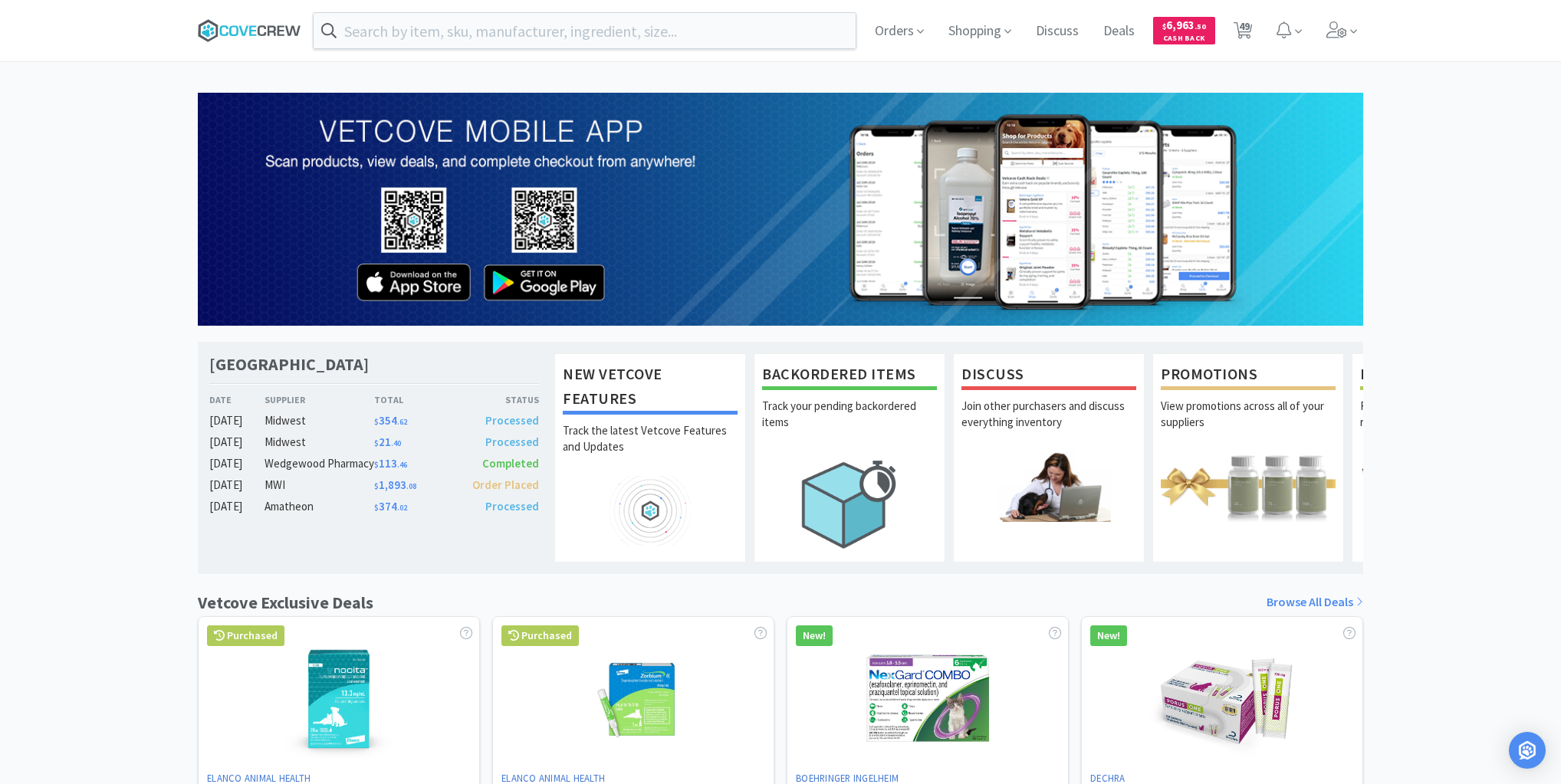
click at [261, 34] on icon at bounding box center [262, 31] width 9 height 11
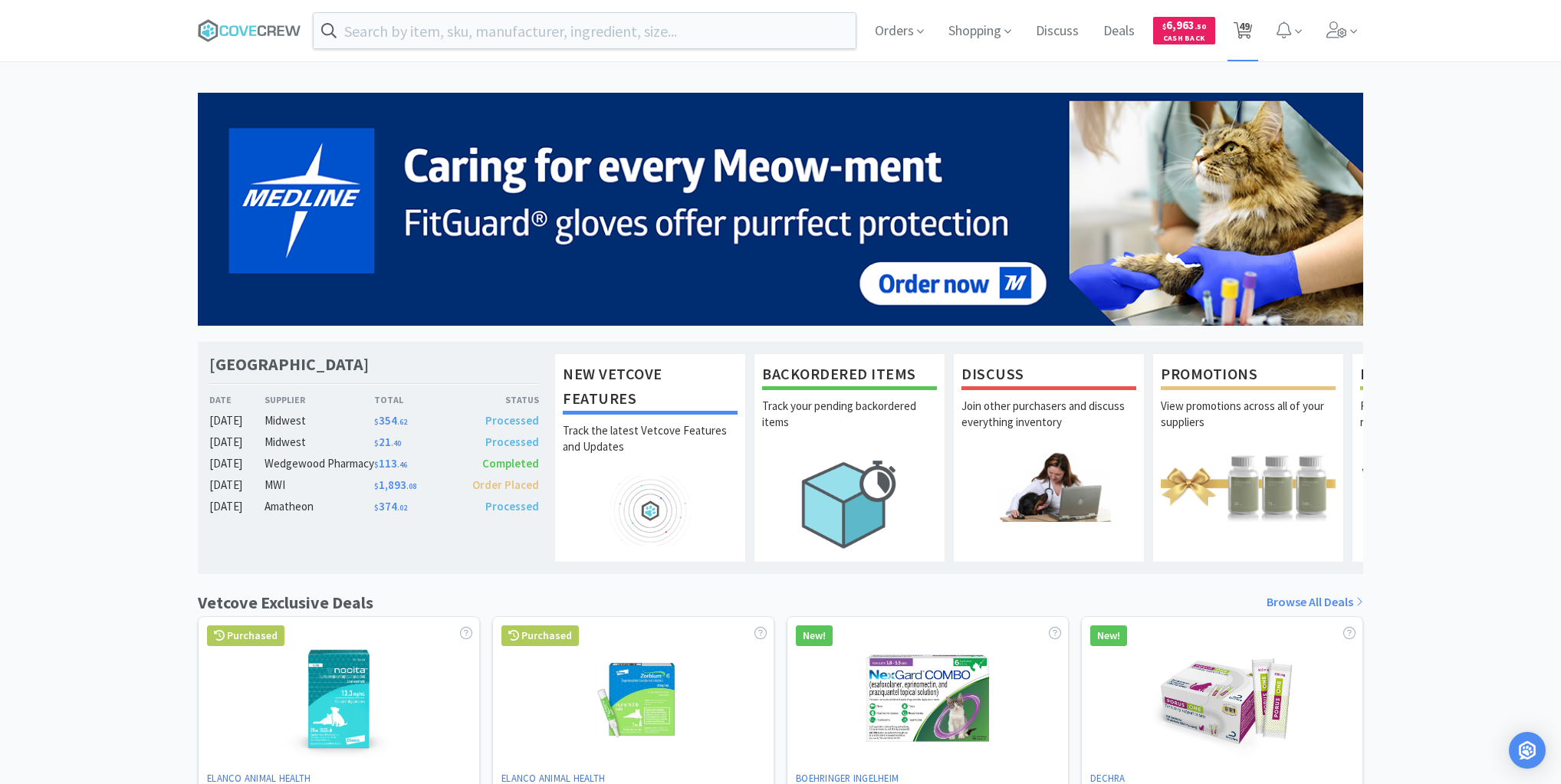
click at [1243, 33] on span "49" at bounding box center [1244, 26] width 11 height 61
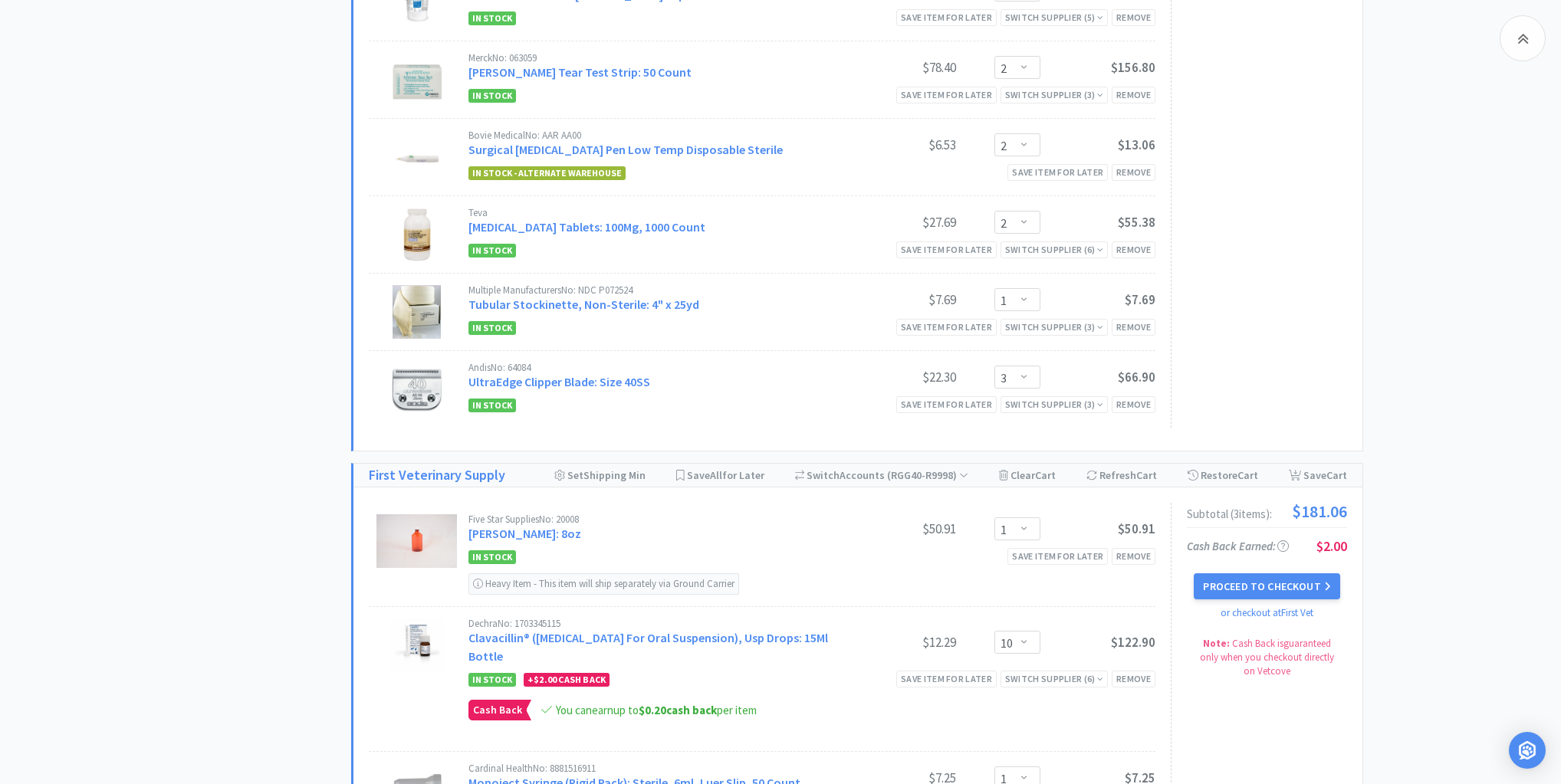
scroll to position [4063, 0]
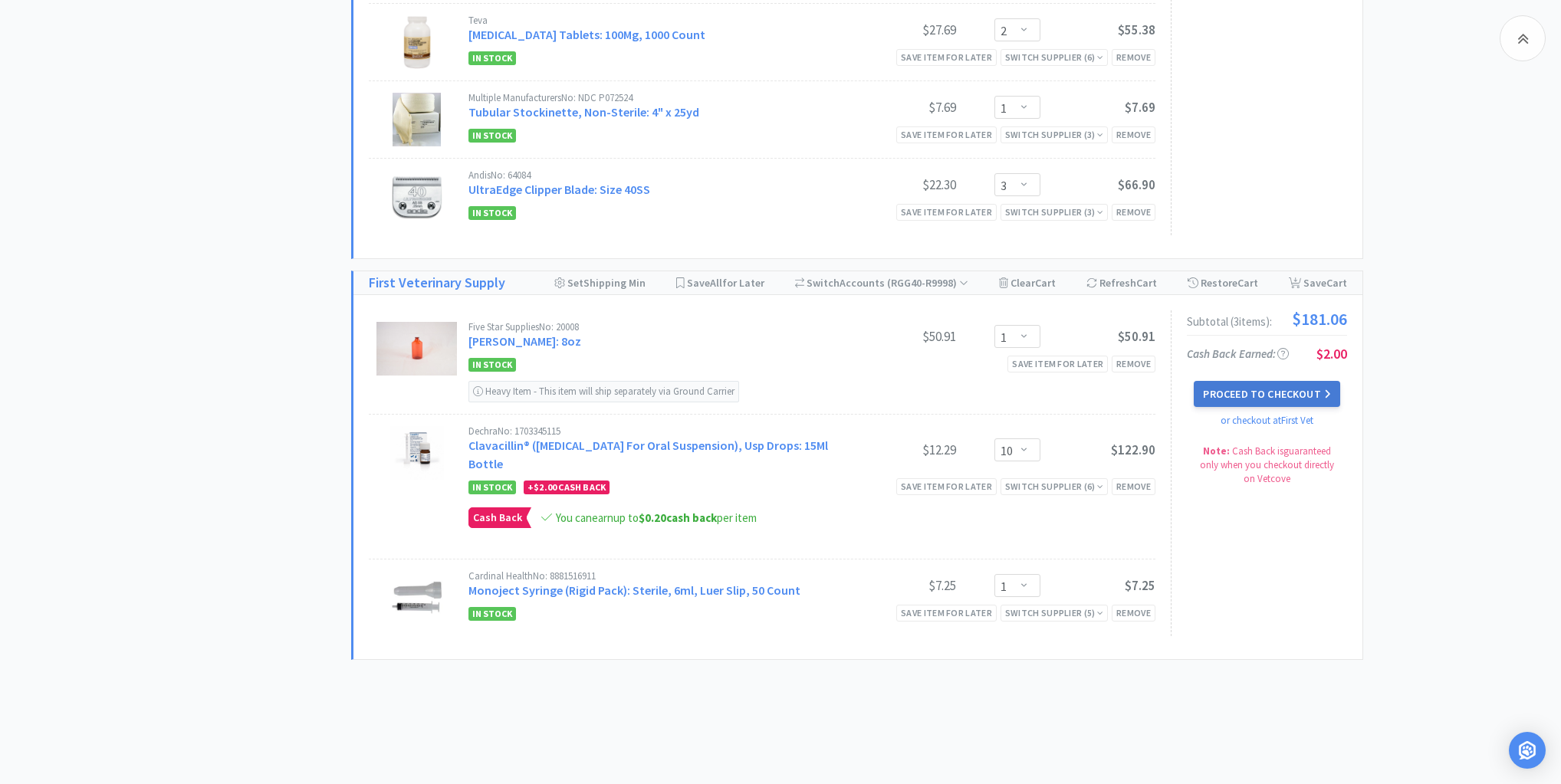
click at [1258, 381] on button "Proceed to Checkout" at bounding box center [1266, 393] width 146 height 26
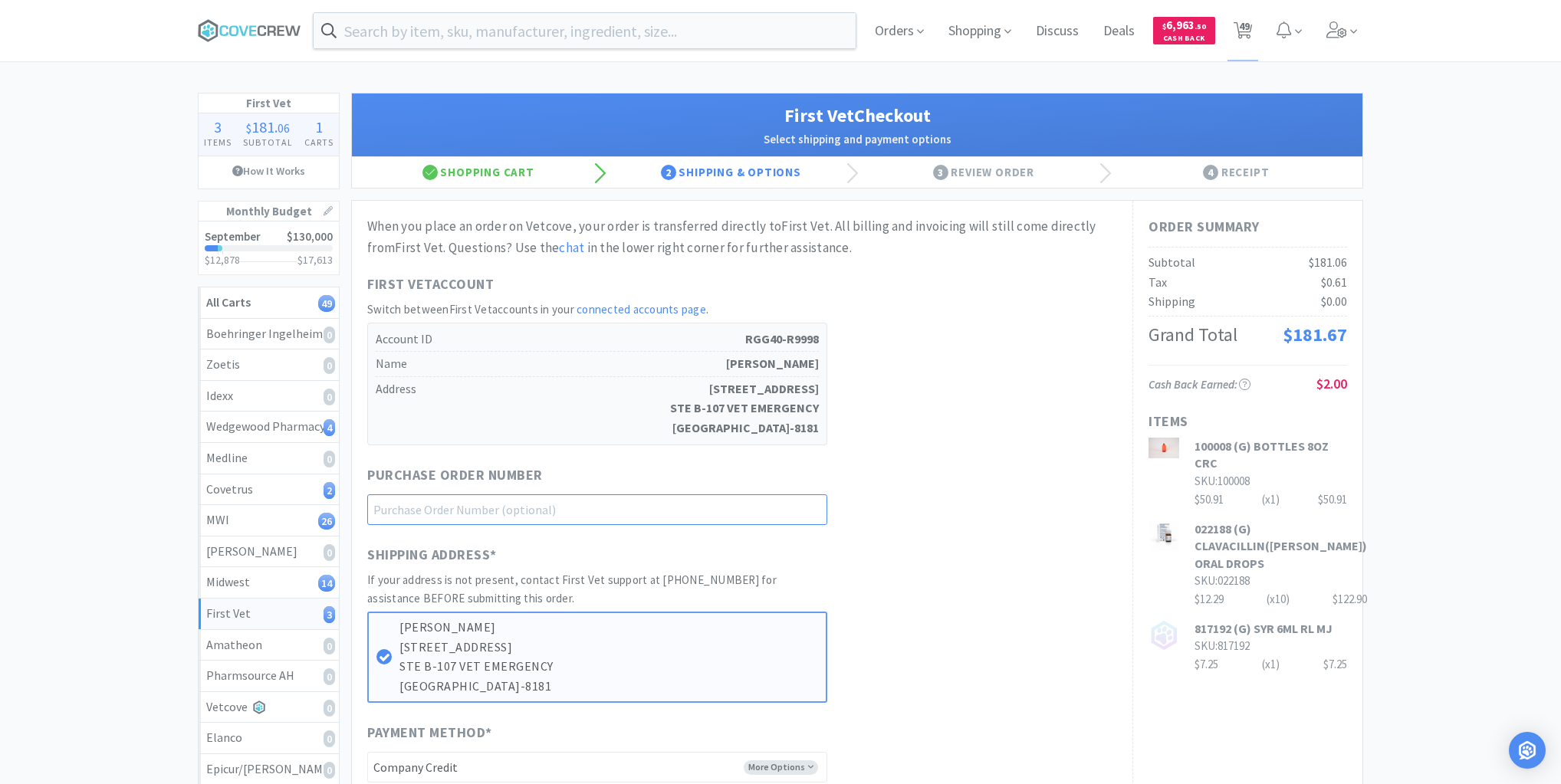
click at [798, 511] on input "text" at bounding box center [597, 509] width 460 height 31
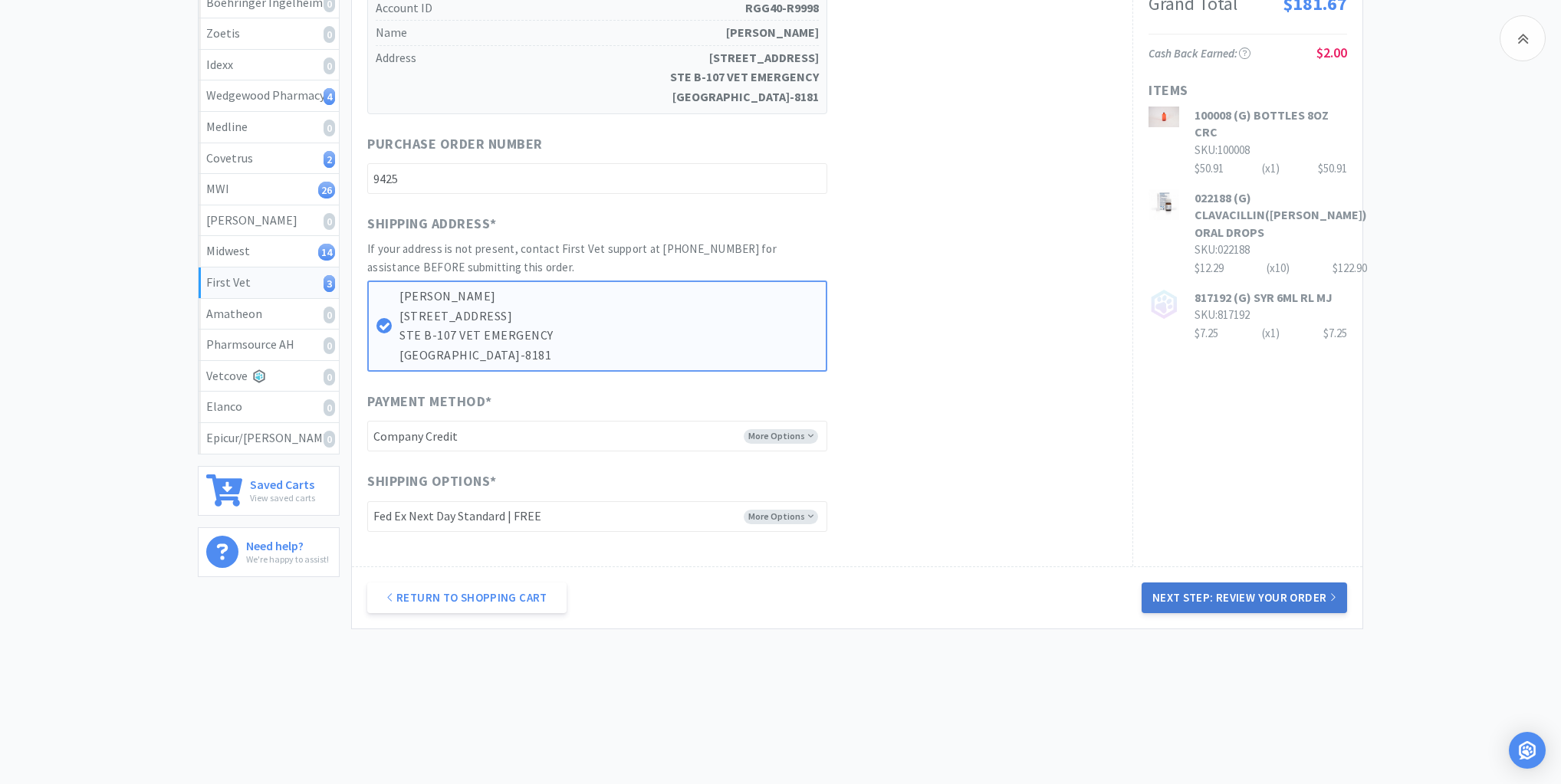
click at [1253, 595] on button "Next Step: Review Your Order" at bounding box center [1244, 597] width 205 height 31
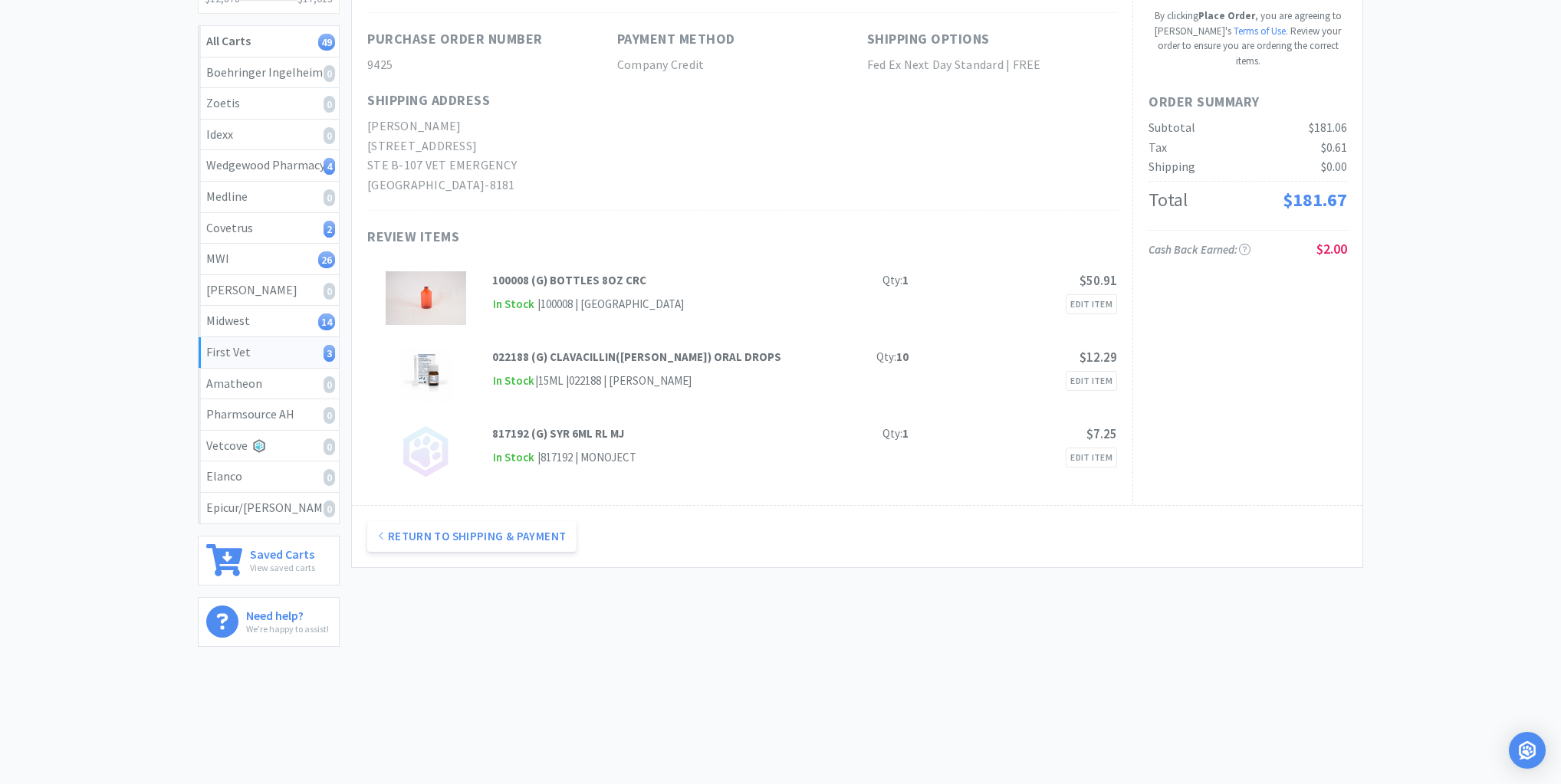
scroll to position [0, 0]
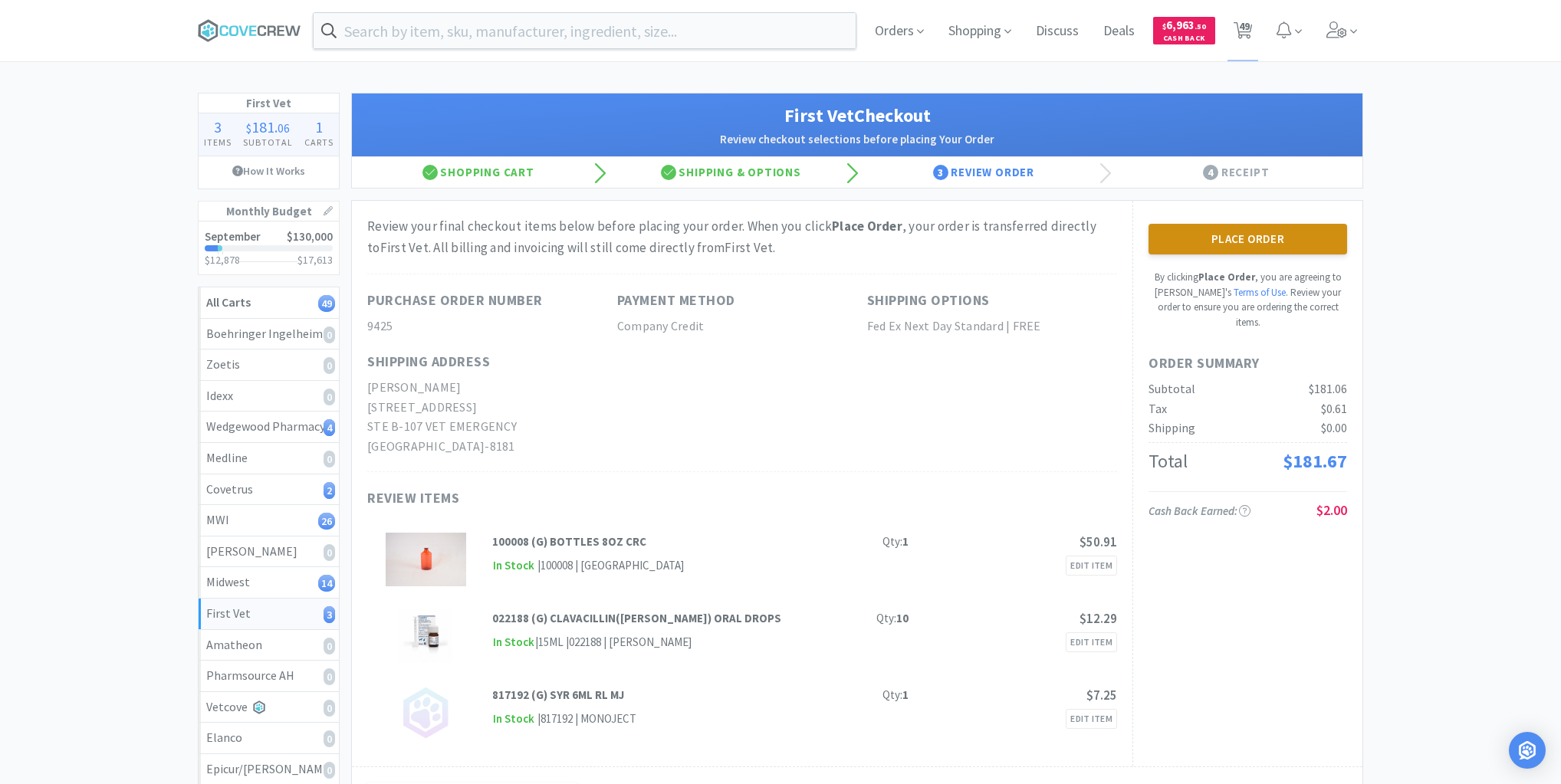
click at [1224, 237] on button "Place Order" at bounding box center [1248, 239] width 198 height 31
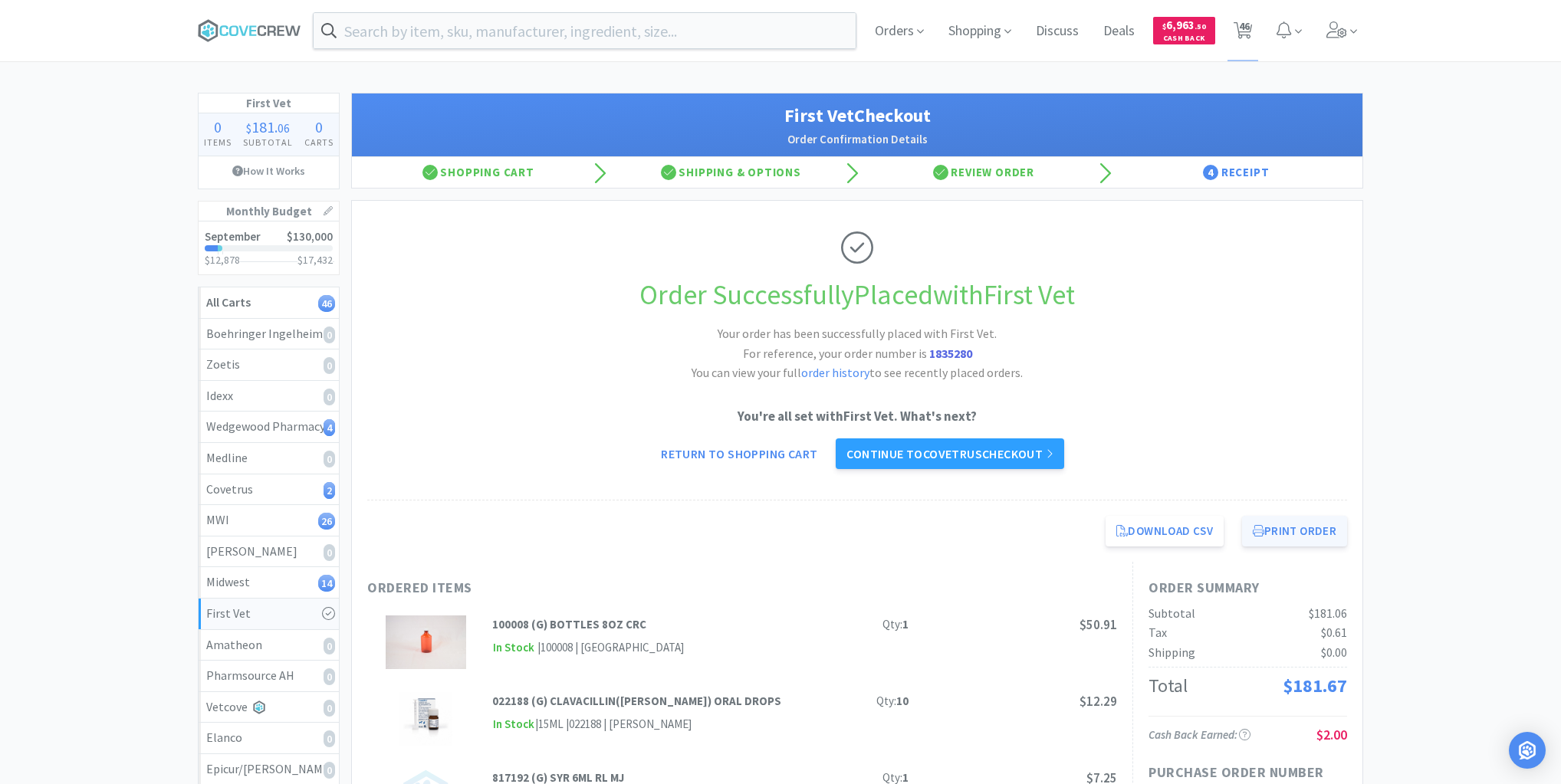
click at [1269, 524] on button "Print Order" at bounding box center [1294, 530] width 105 height 31
click at [269, 488] on div "Covetrus 2" at bounding box center [269, 490] width 125 height 20
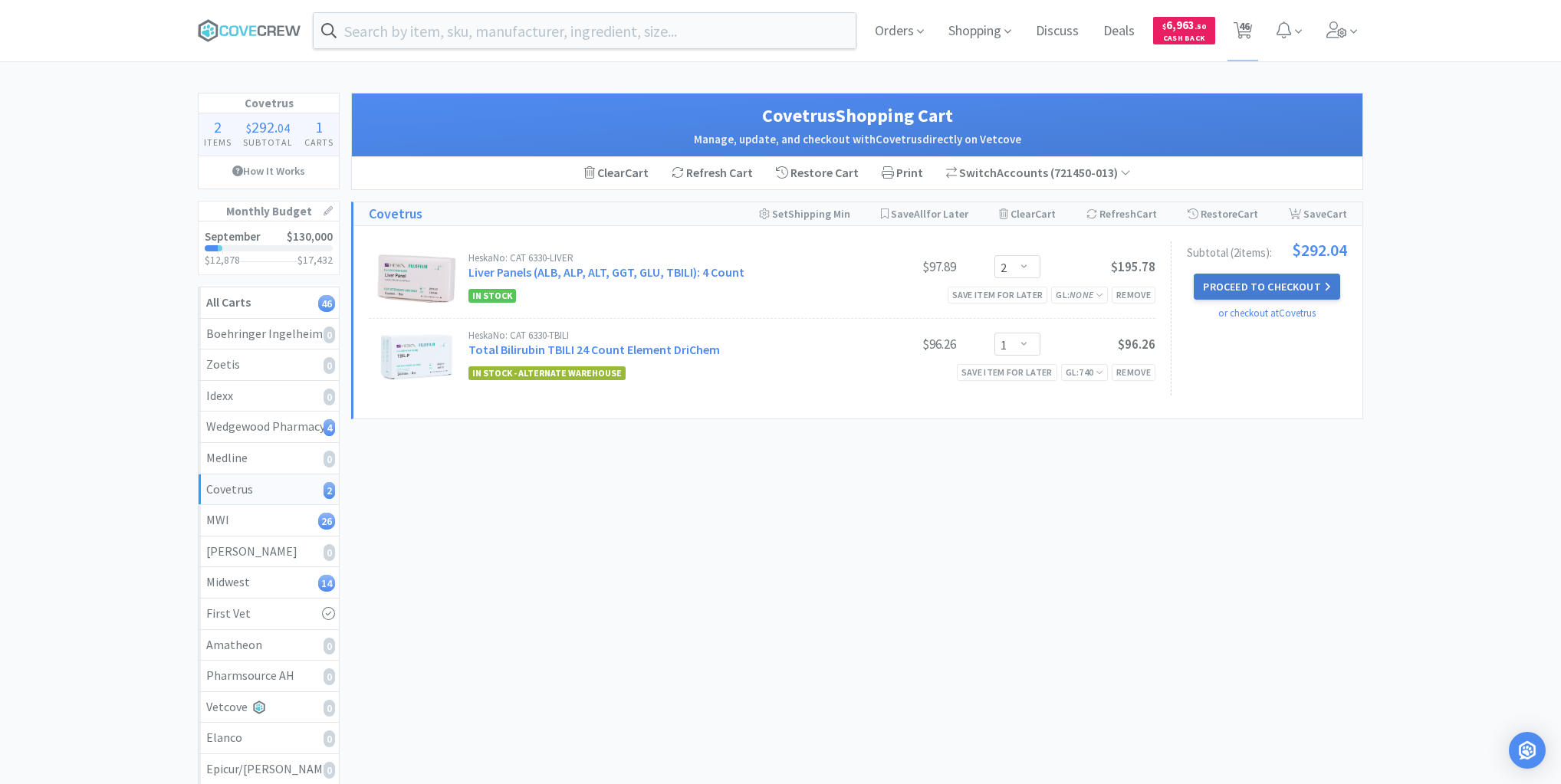
click at [1257, 285] on button "Proceed to Checkout" at bounding box center [1266, 286] width 146 height 26
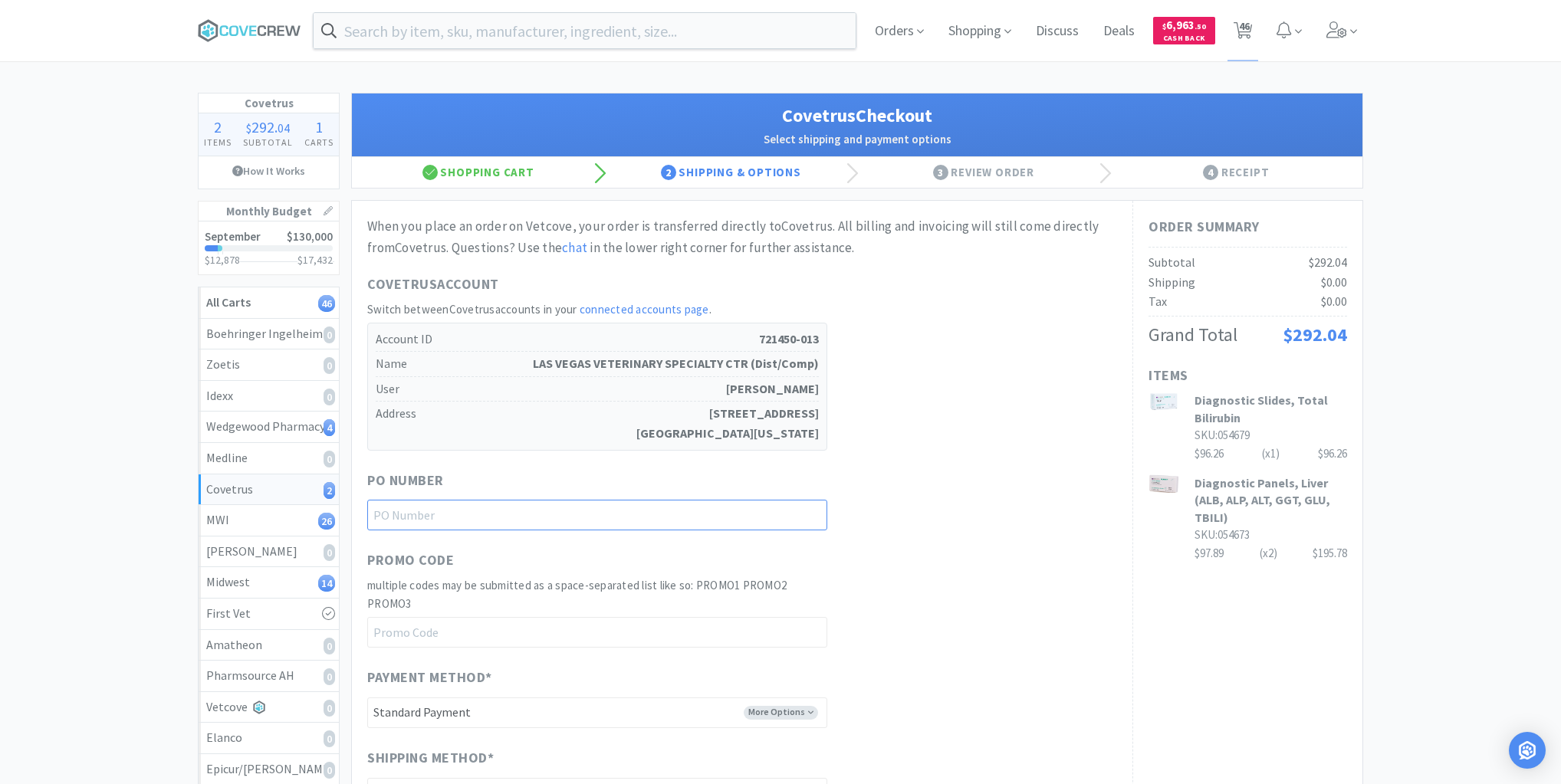
click at [783, 505] on input "text" at bounding box center [597, 514] width 460 height 31
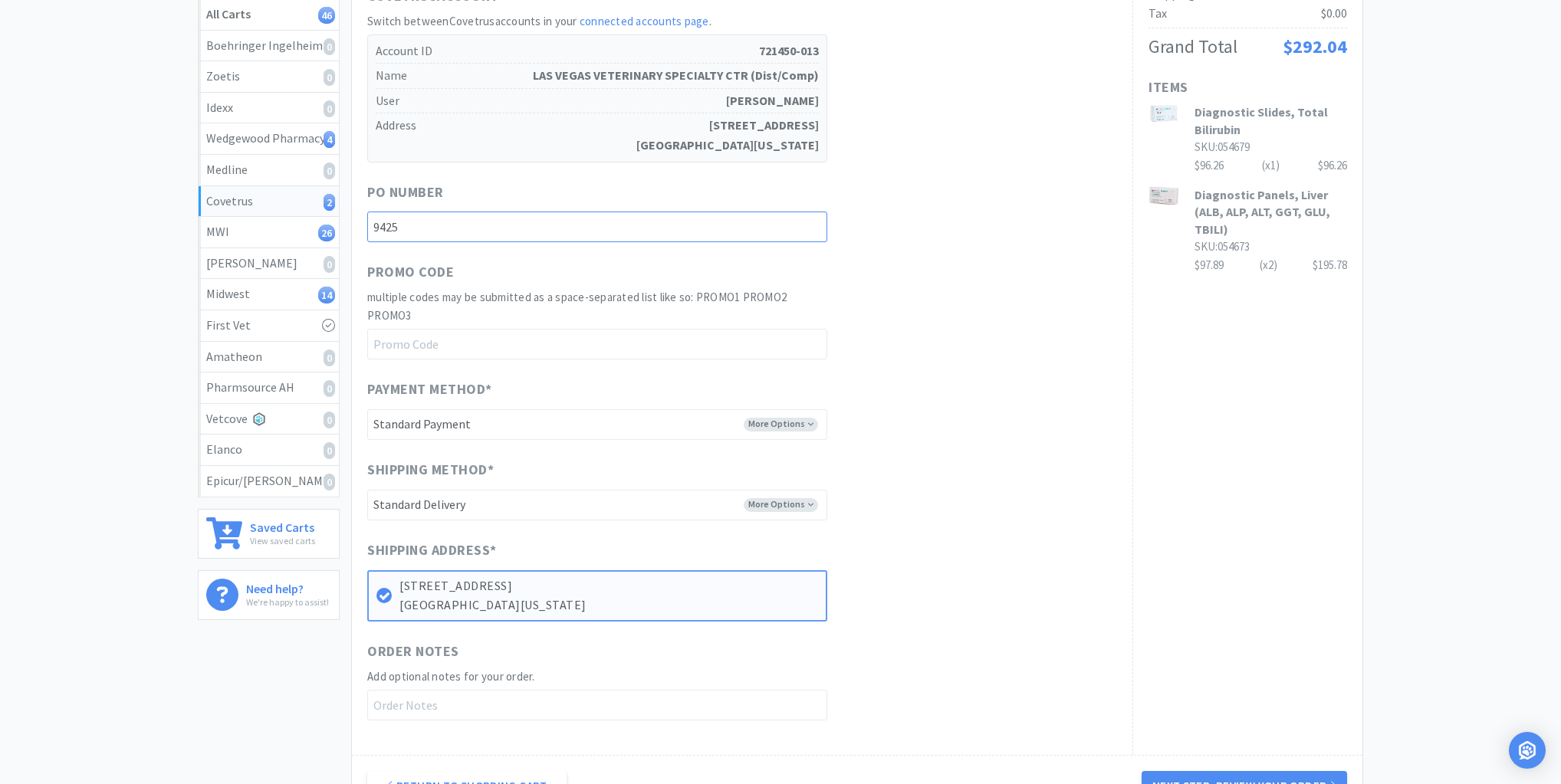
scroll to position [429, 0]
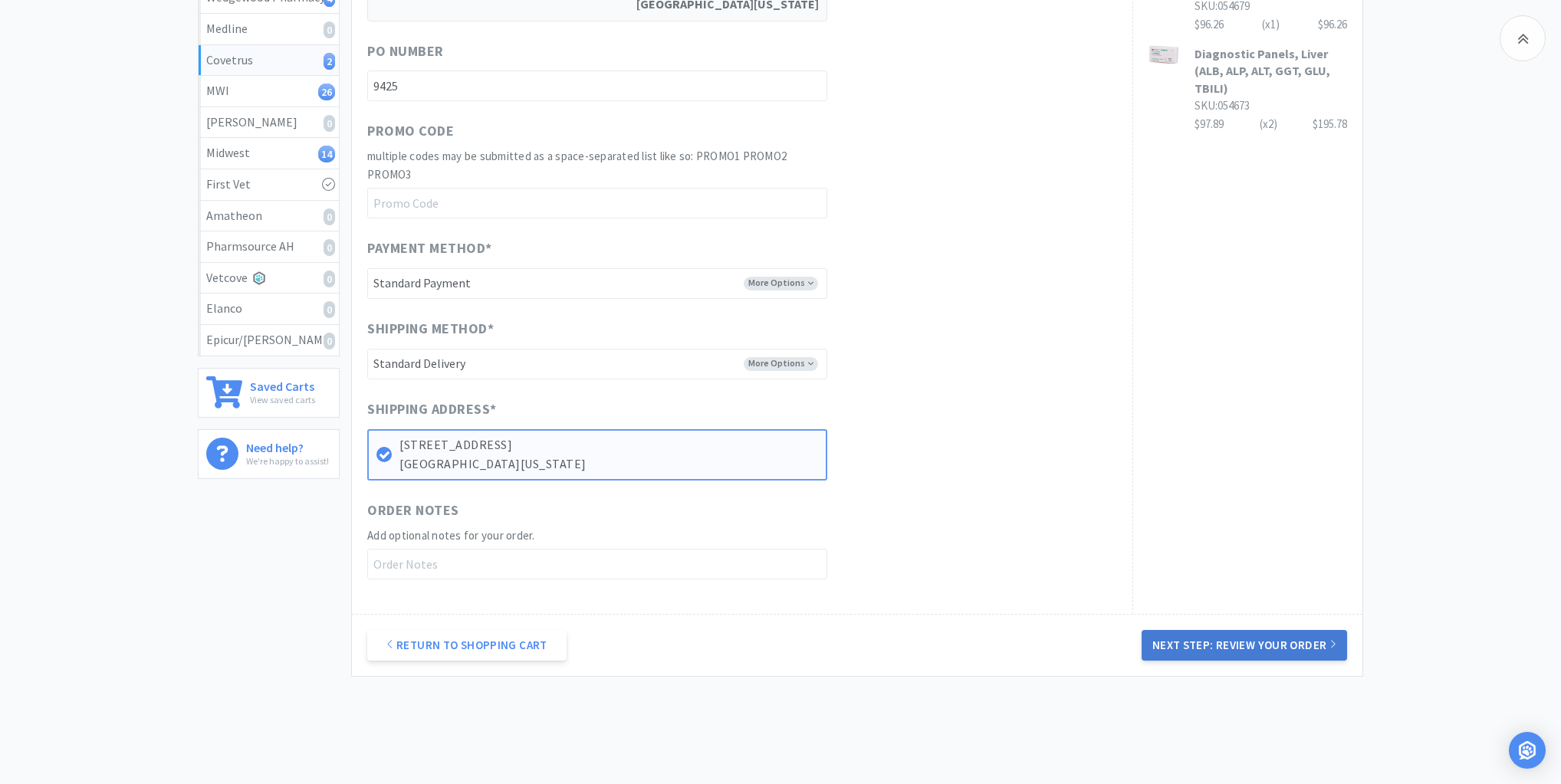
click at [1234, 642] on button "Next Step: Review Your Order" at bounding box center [1244, 644] width 205 height 31
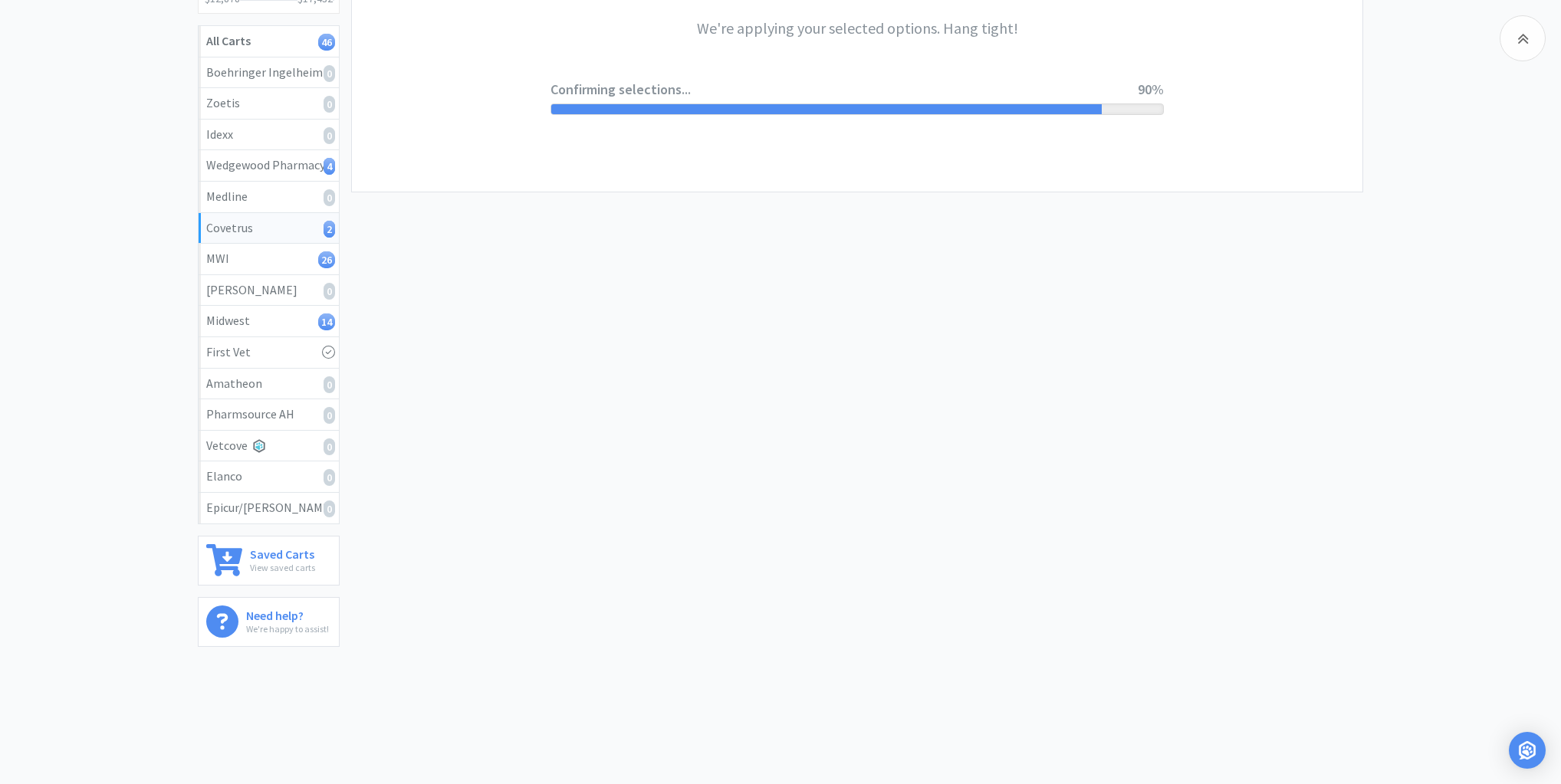
scroll to position [0, 0]
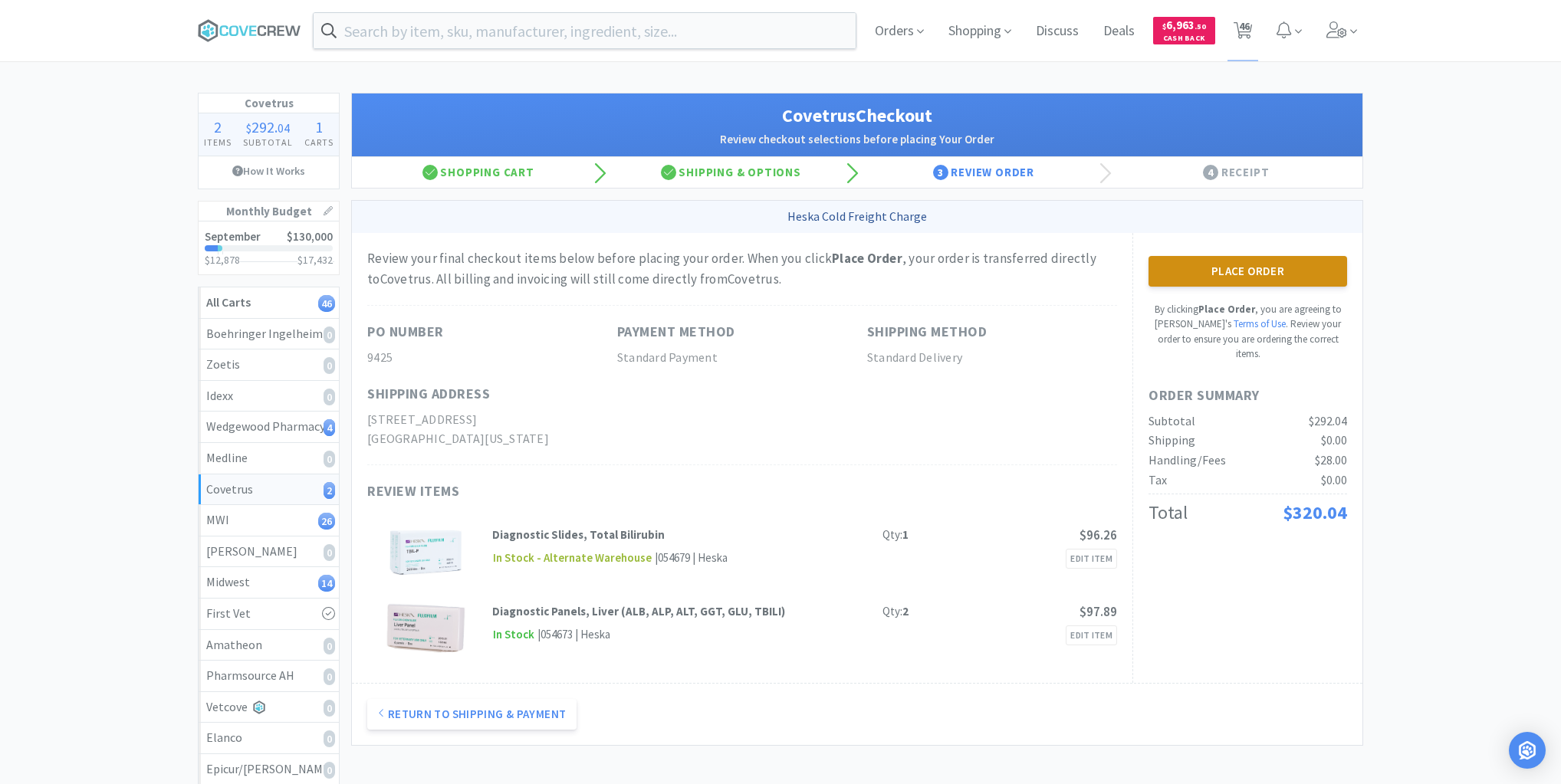
click at [1242, 256] on button "Place Order" at bounding box center [1248, 271] width 198 height 31
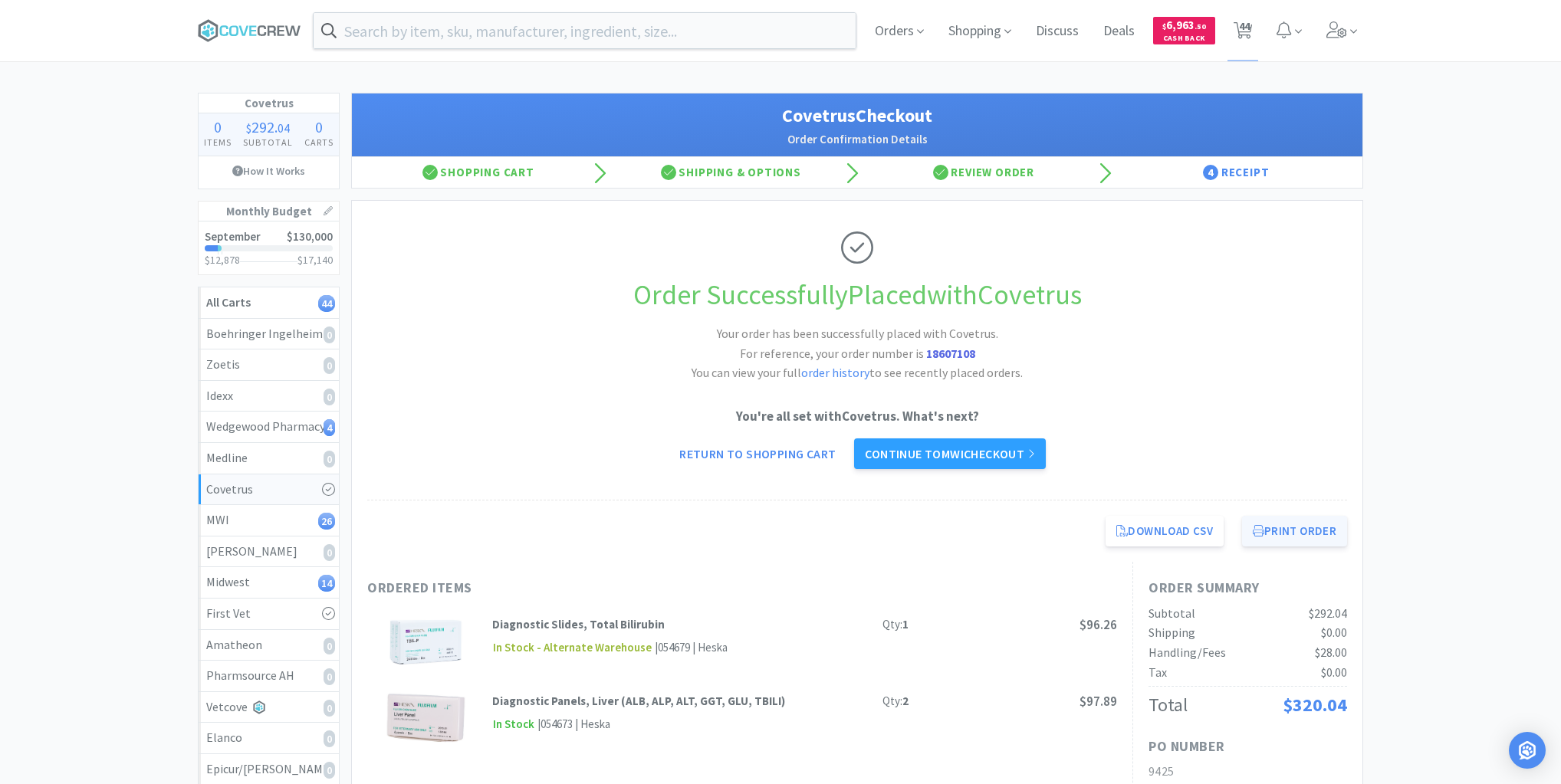
click at [1281, 527] on button "Print Order" at bounding box center [1294, 530] width 105 height 31
click at [248, 586] on div "Midwest 14" at bounding box center [269, 582] width 125 height 20
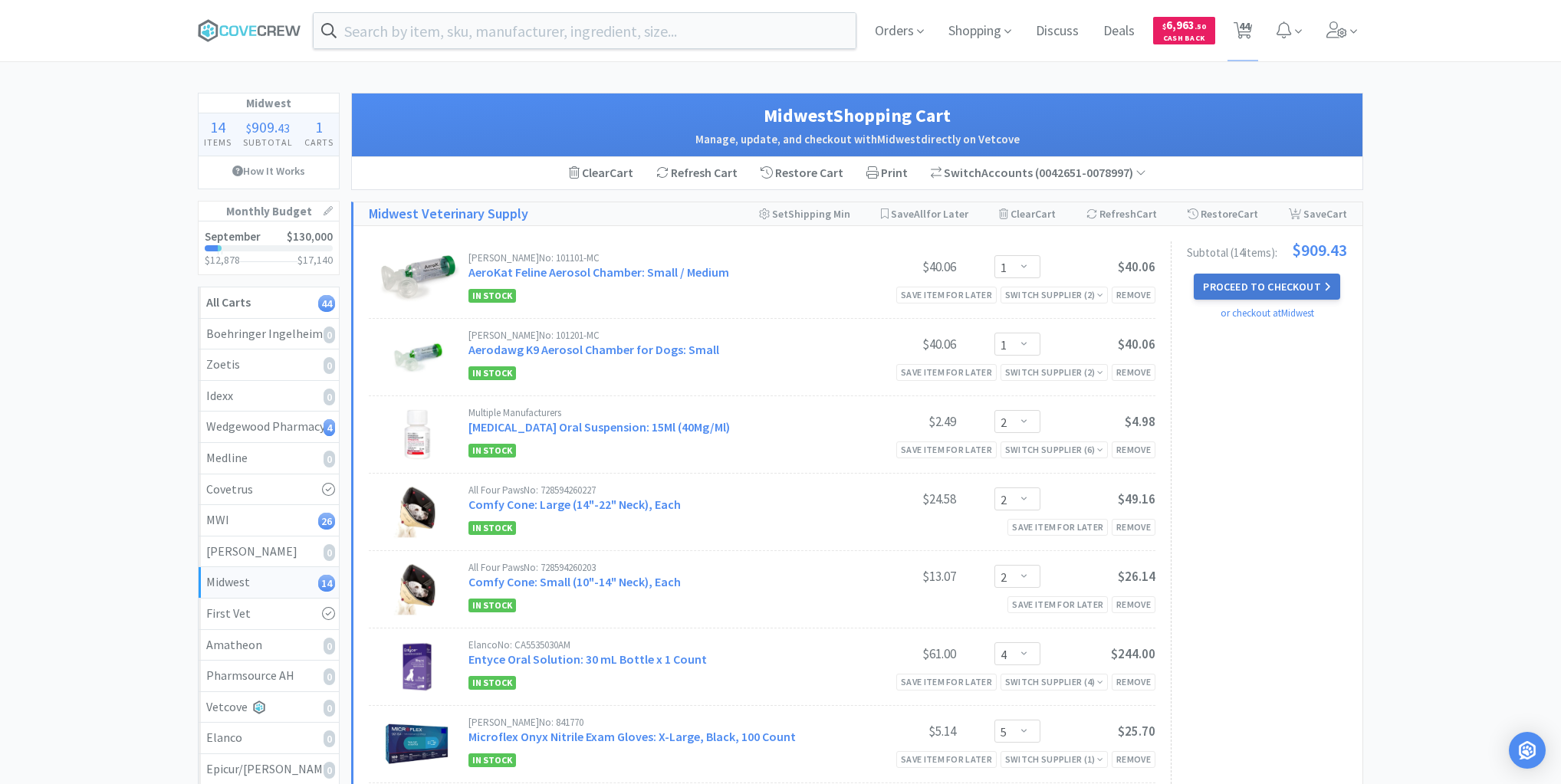
click at [1261, 285] on button "Proceed to Checkout" at bounding box center [1266, 286] width 146 height 26
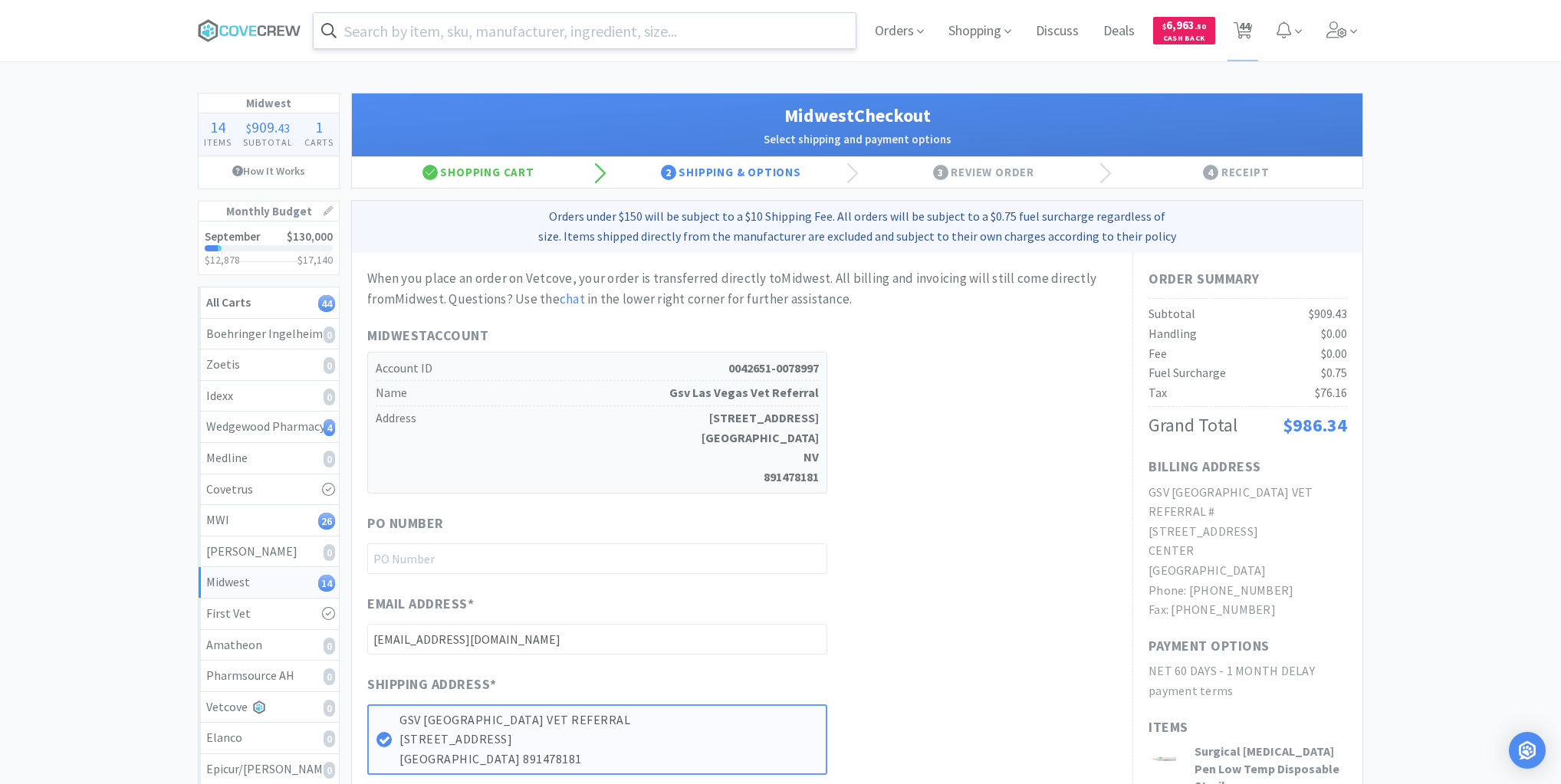
click at [781, 32] on input "text" at bounding box center [584, 31] width 541 height 36
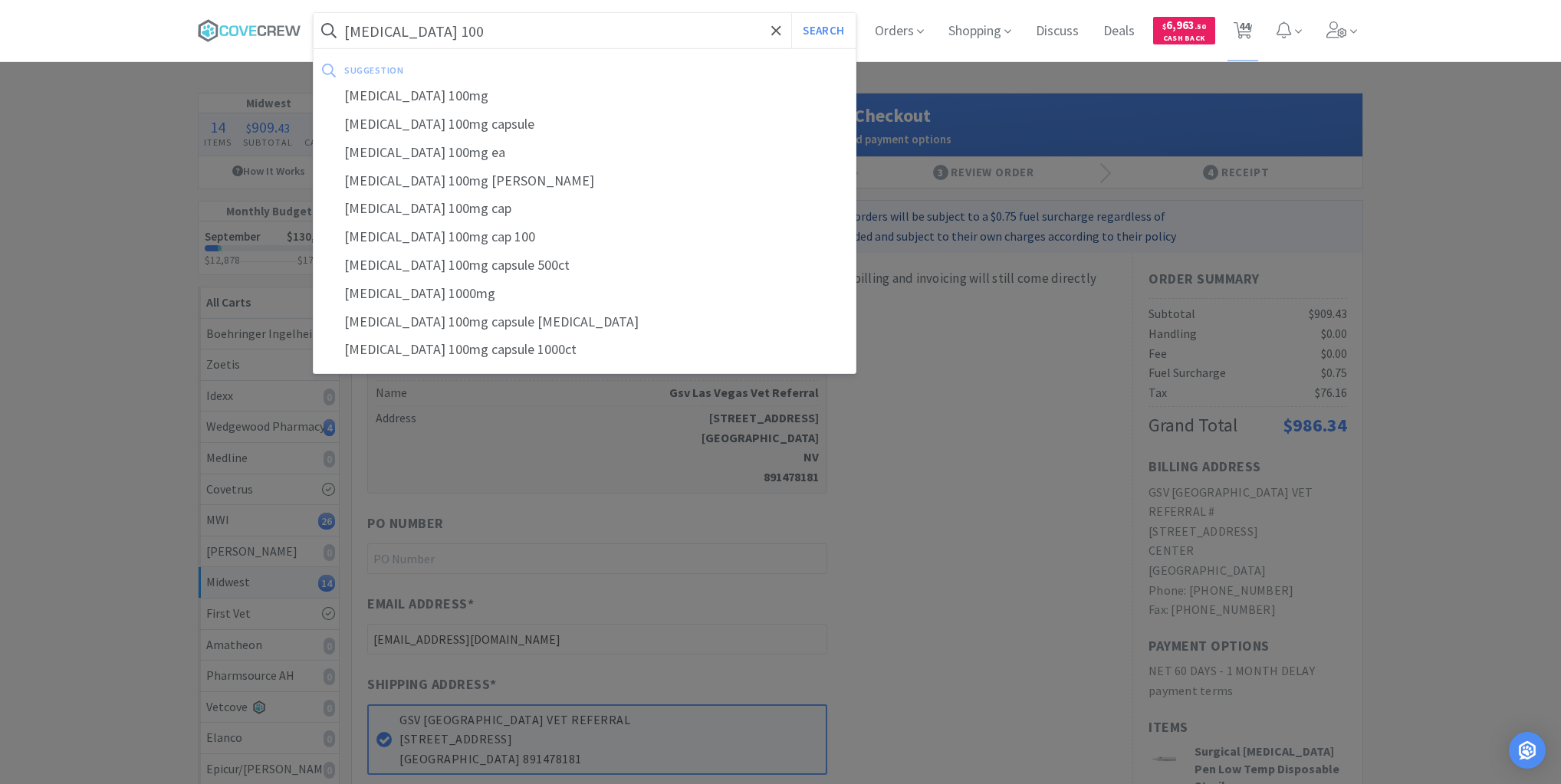
click at [791, 13] on button "Search" at bounding box center [823, 31] width 63 height 36
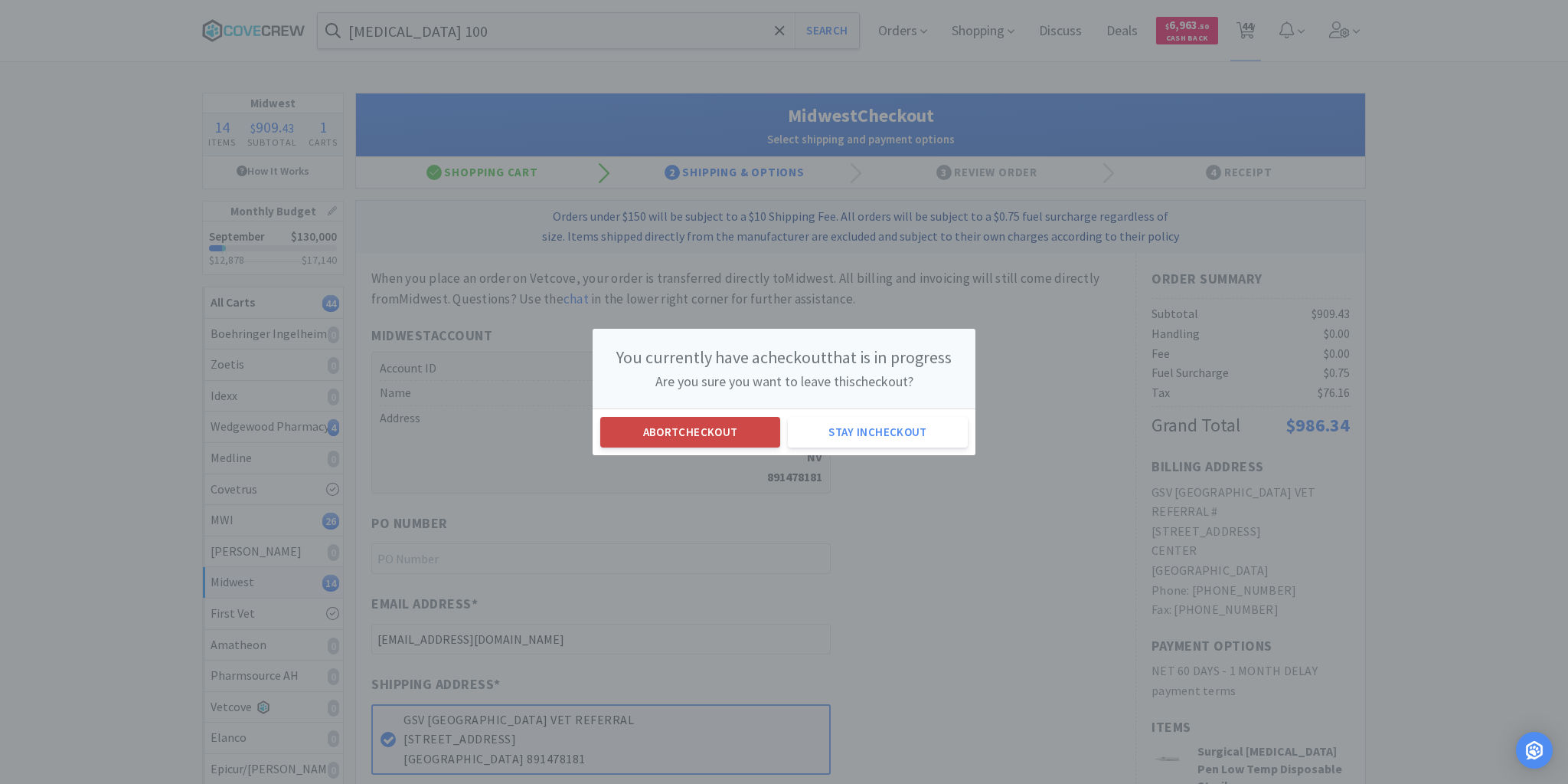
click at [679, 425] on button "Abort checkout" at bounding box center [690, 431] width 180 height 31
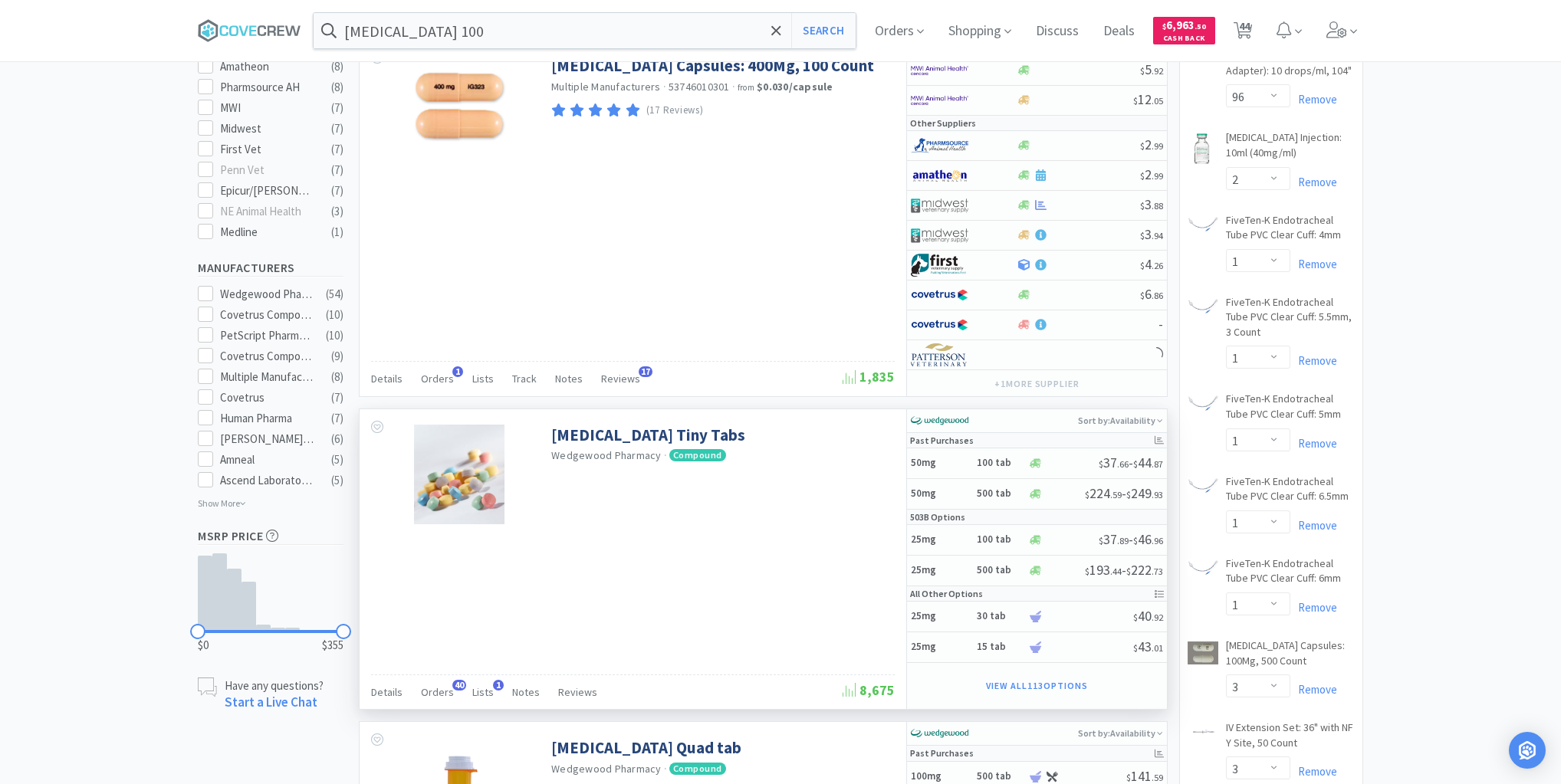
scroll to position [674, 0]
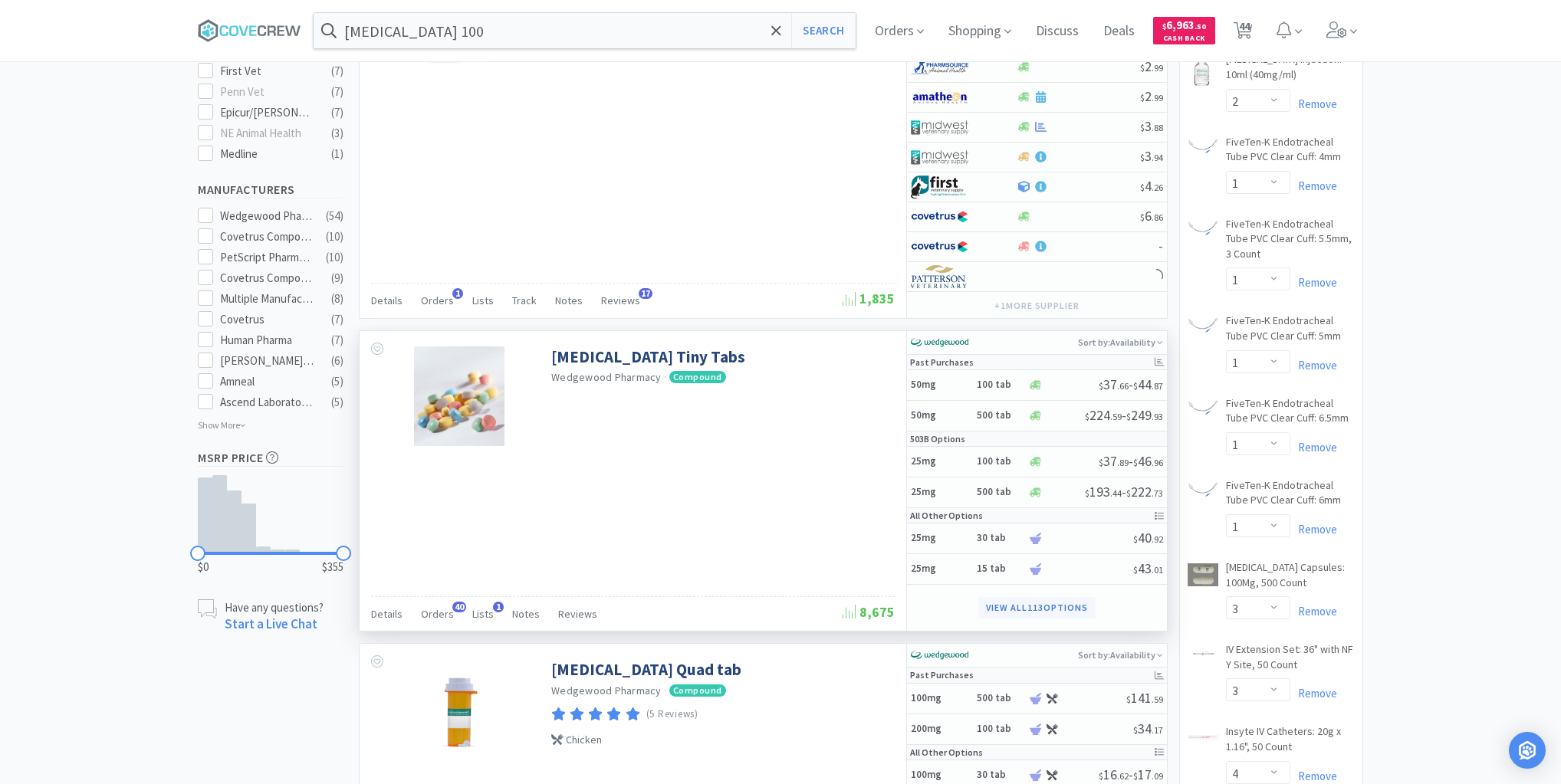
click at [1007, 597] on button "View all 113 Options" at bounding box center [1035, 608] width 116 height 22
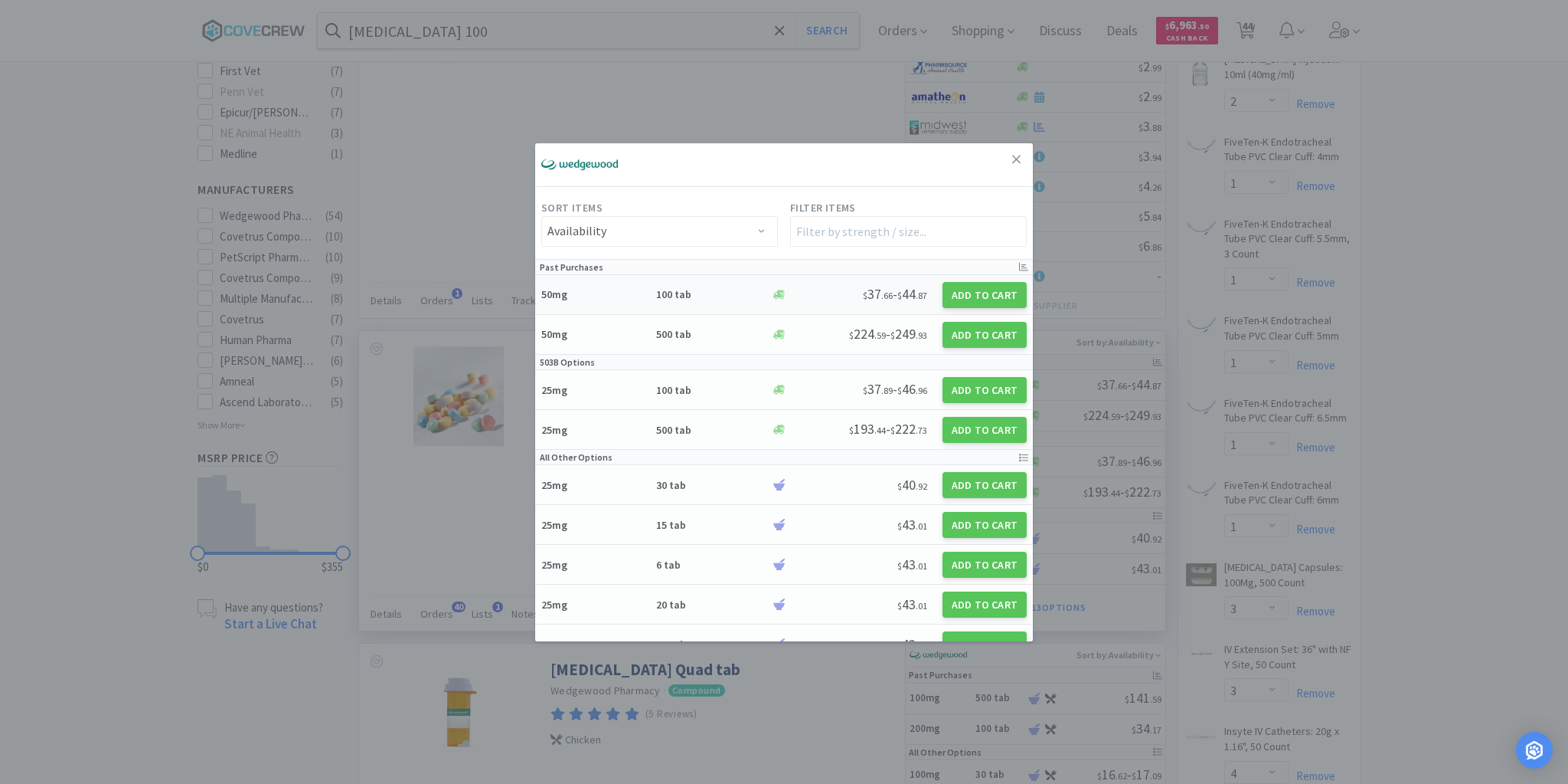
click at [718, 293] on h6 "100 tab" at bounding box center [710, 294] width 110 height 14
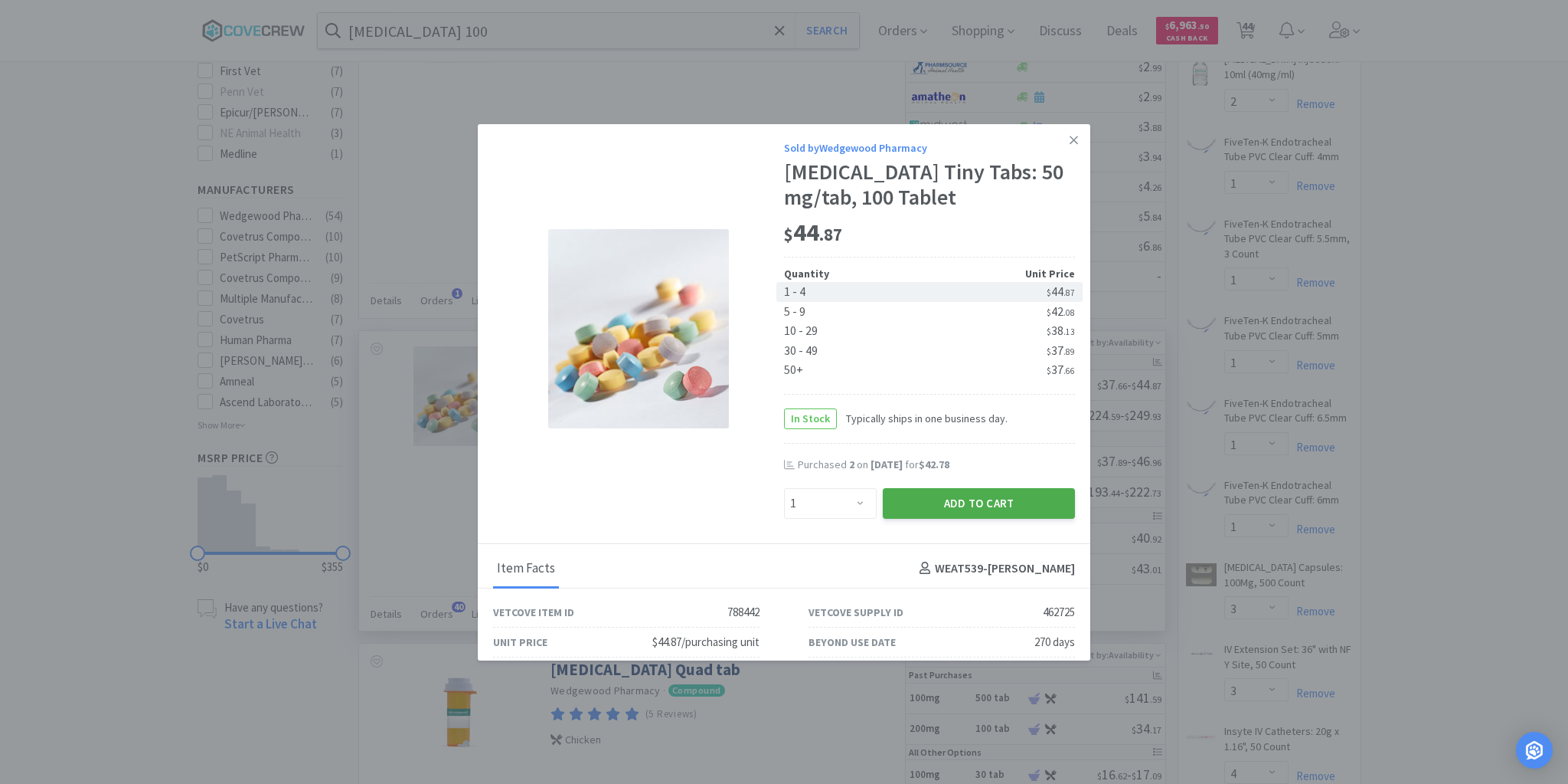
click at [956, 499] on button "Add to Cart" at bounding box center [979, 503] width 192 height 31
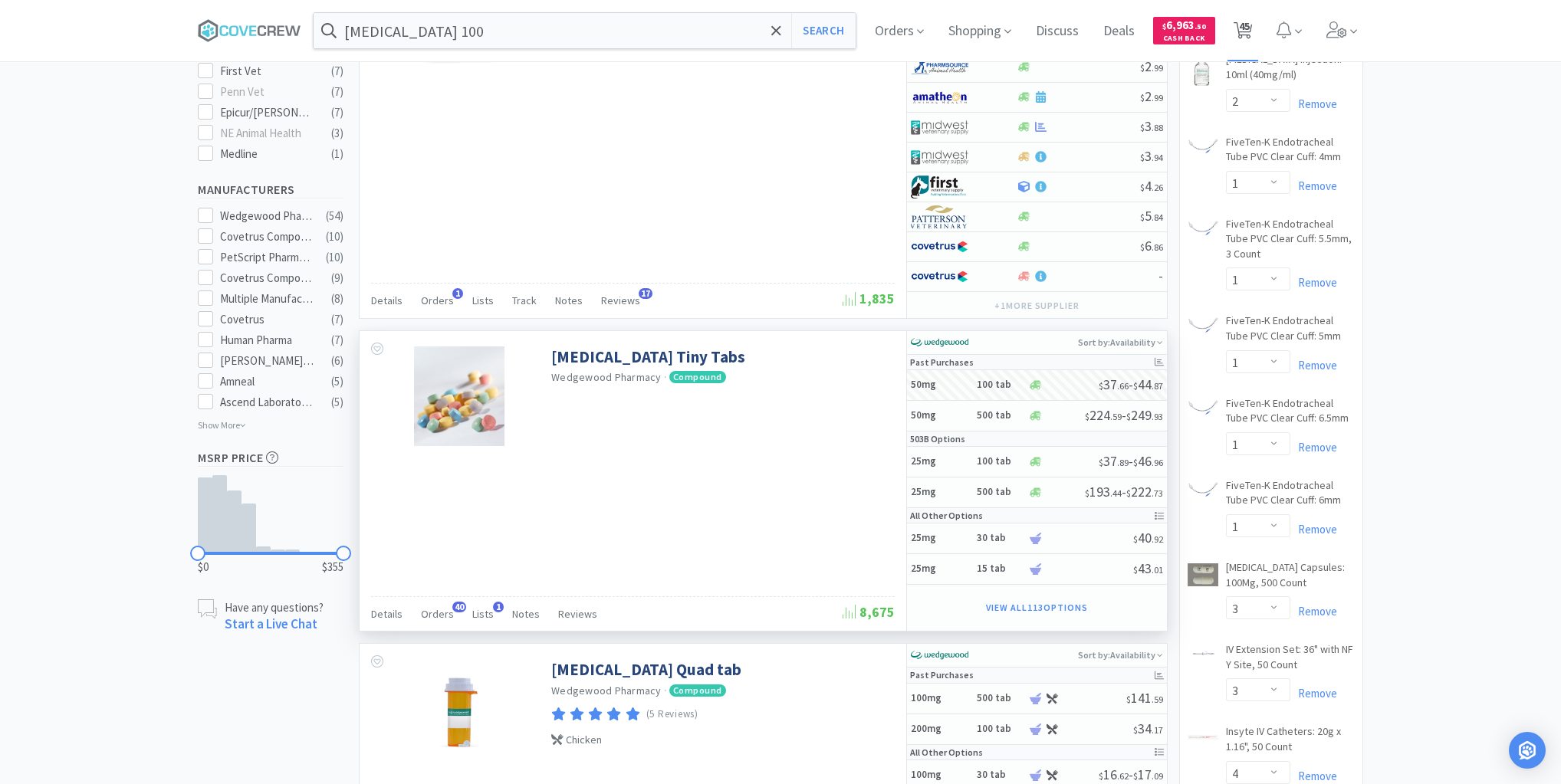
click at [1248, 28] on span "45" at bounding box center [1244, 26] width 11 height 61
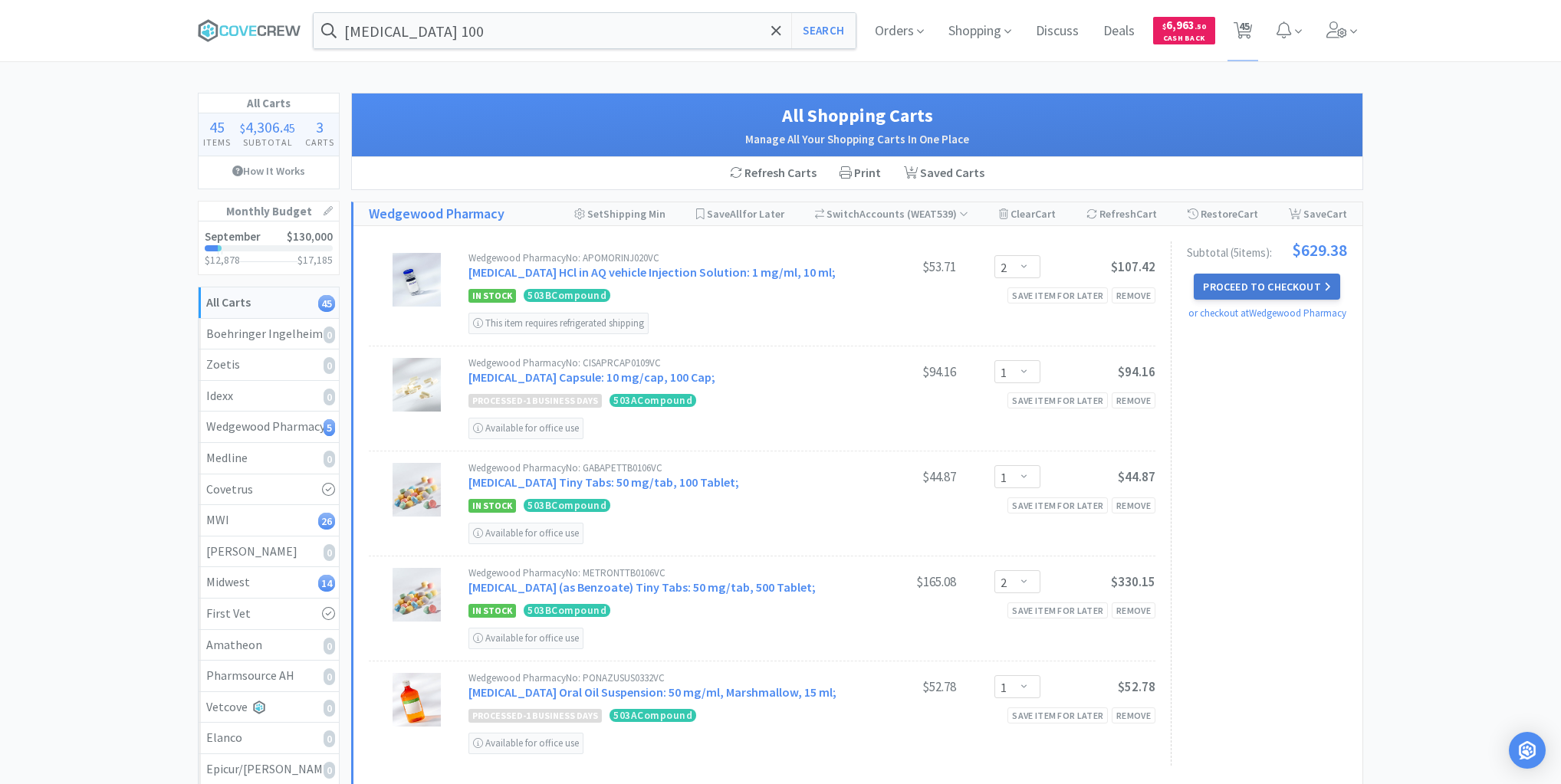
click at [1235, 283] on button "Proceed to Checkout" at bounding box center [1266, 286] width 146 height 26
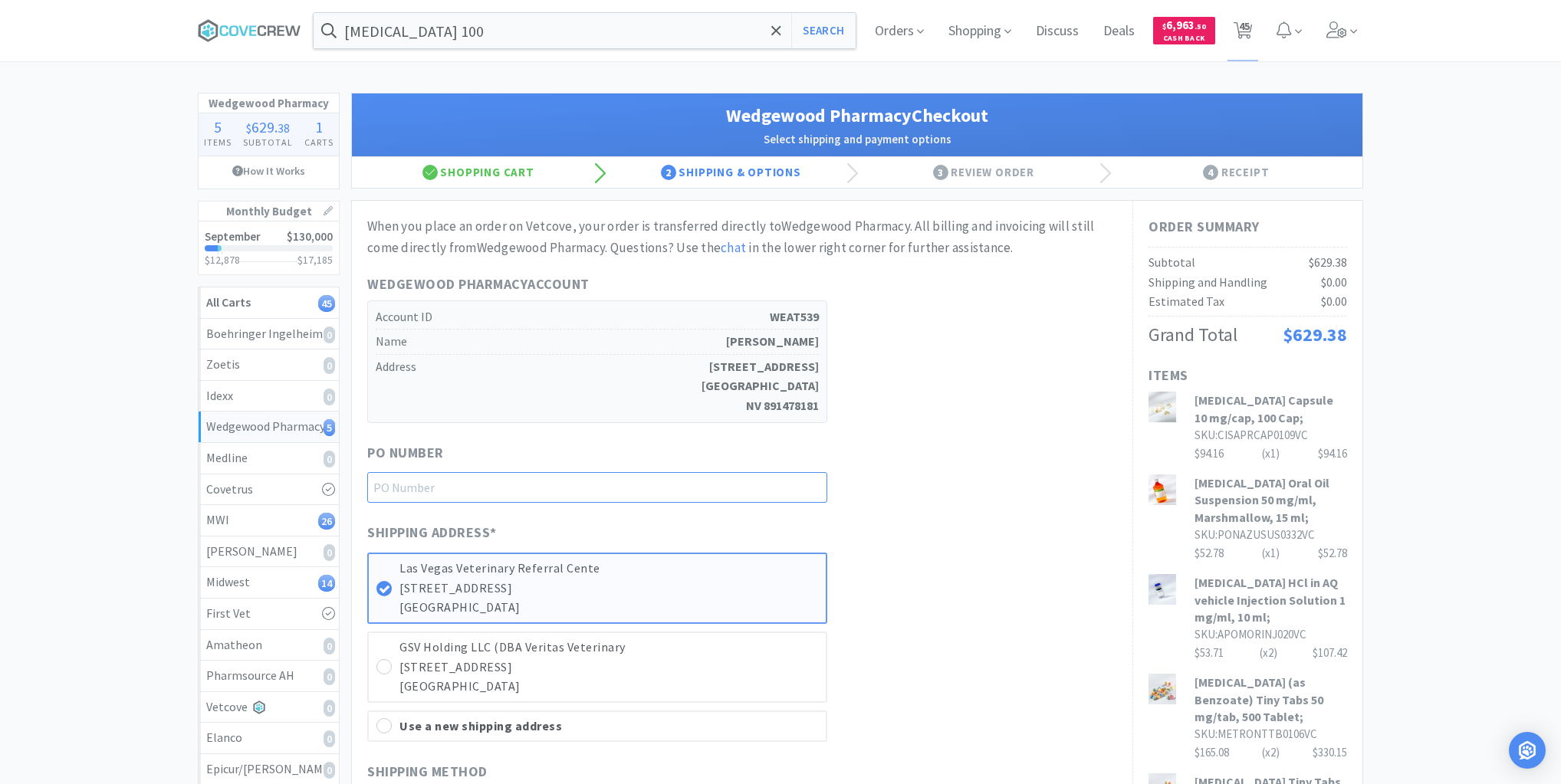
click at [798, 489] on input "text" at bounding box center [597, 487] width 460 height 31
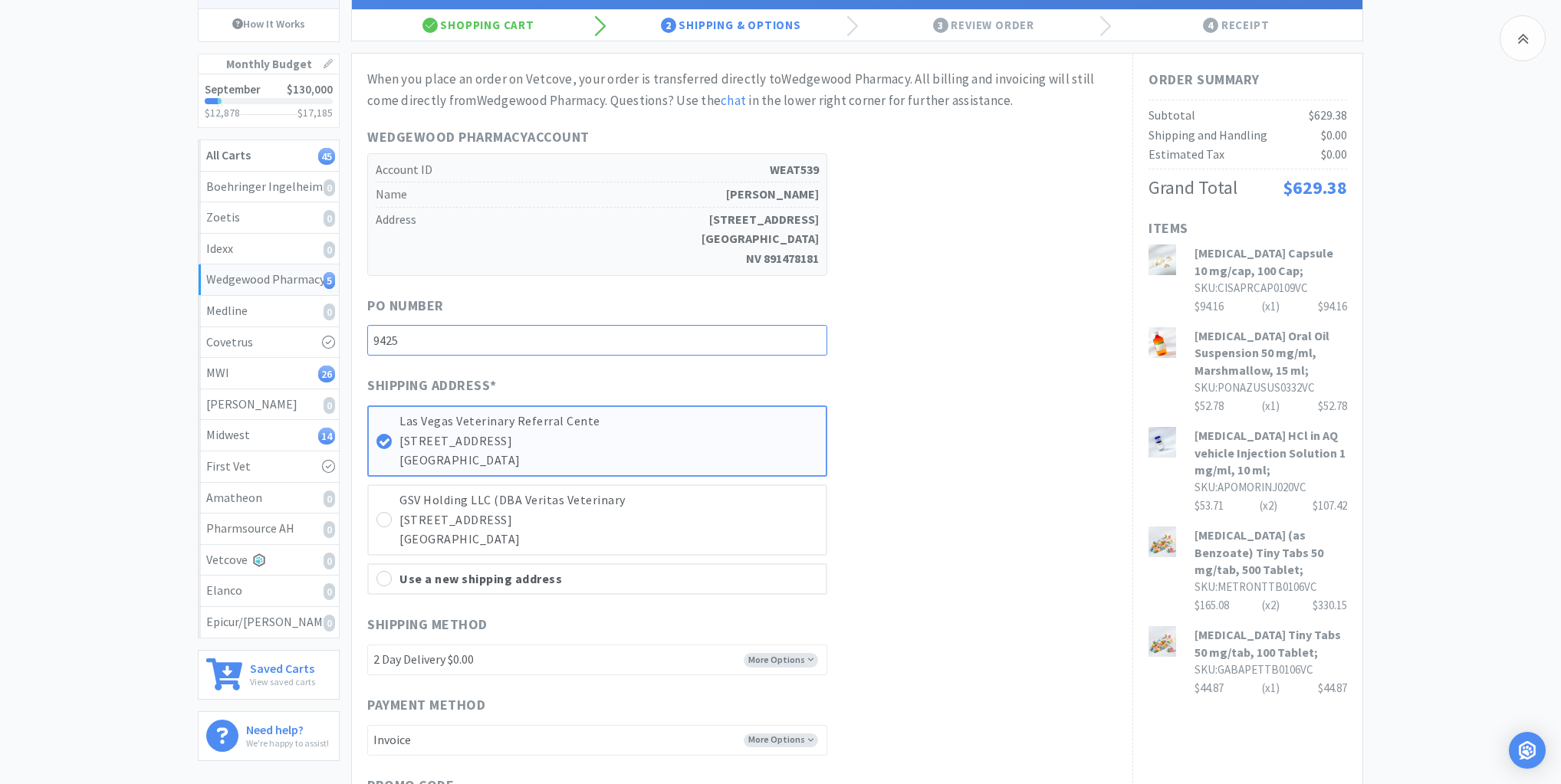
scroll to position [306, 0]
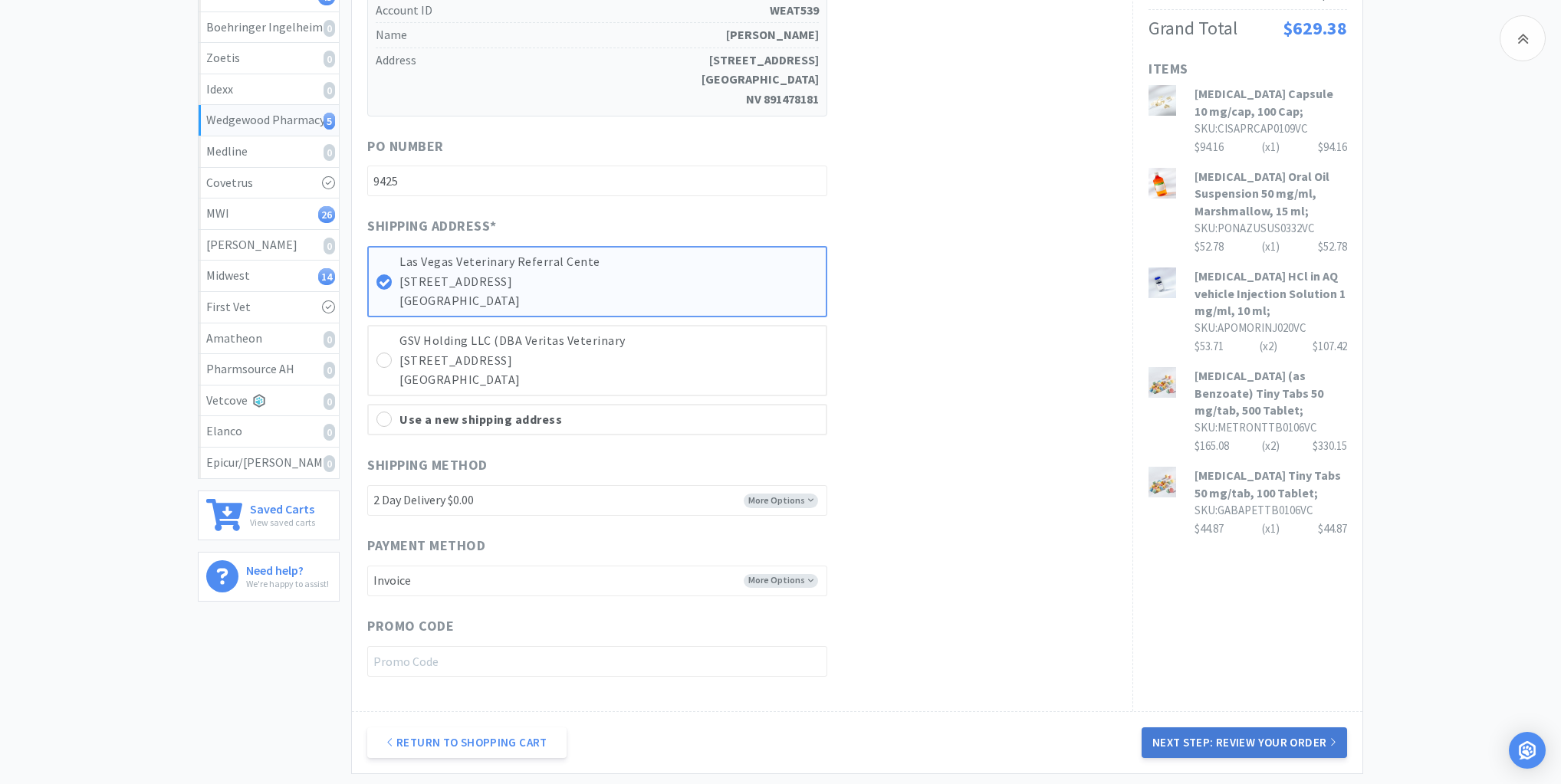
click at [1240, 740] on button "Next Step: Review Your Order" at bounding box center [1244, 742] width 205 height 31
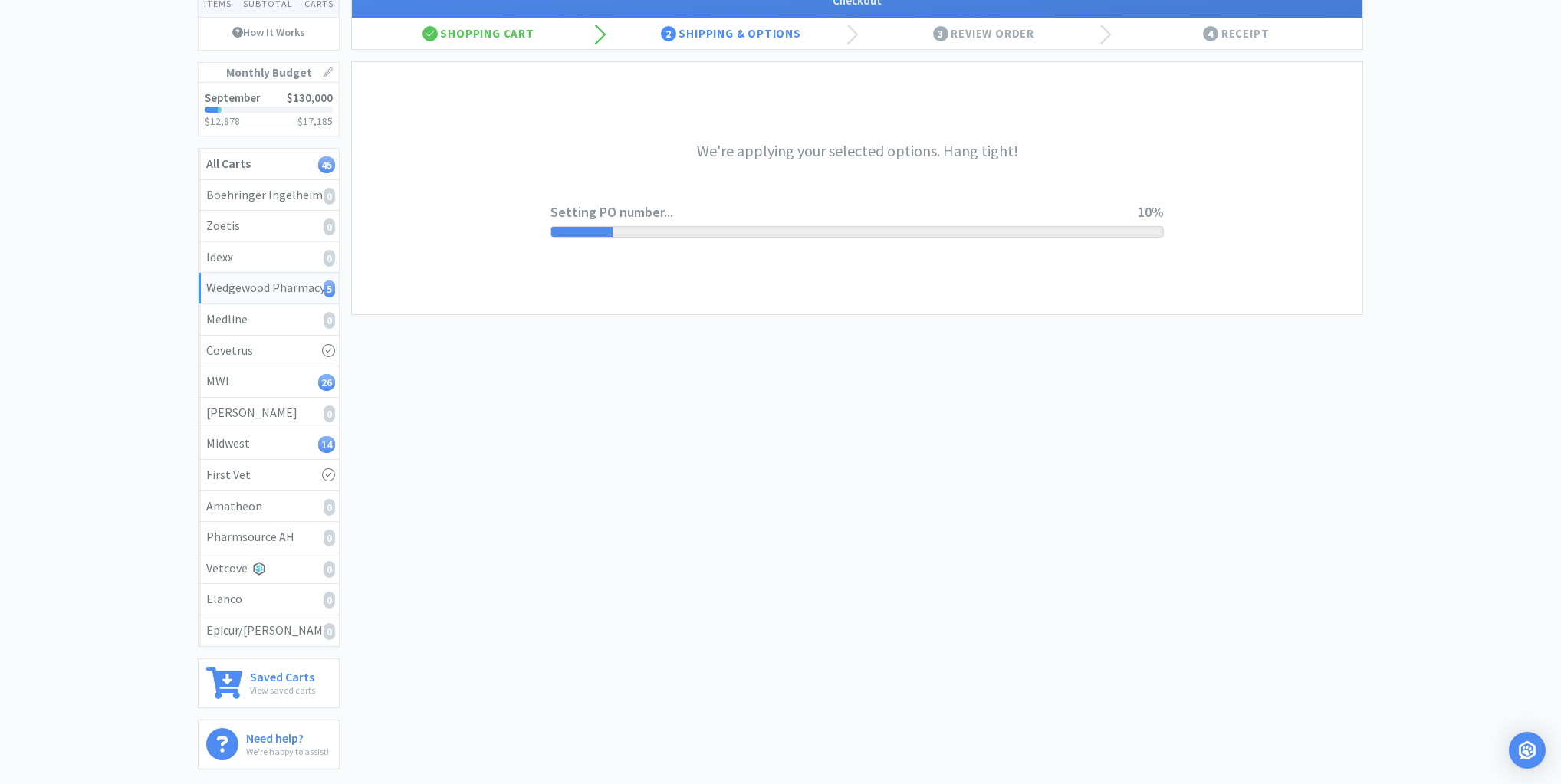
scroll to position [0, 0]
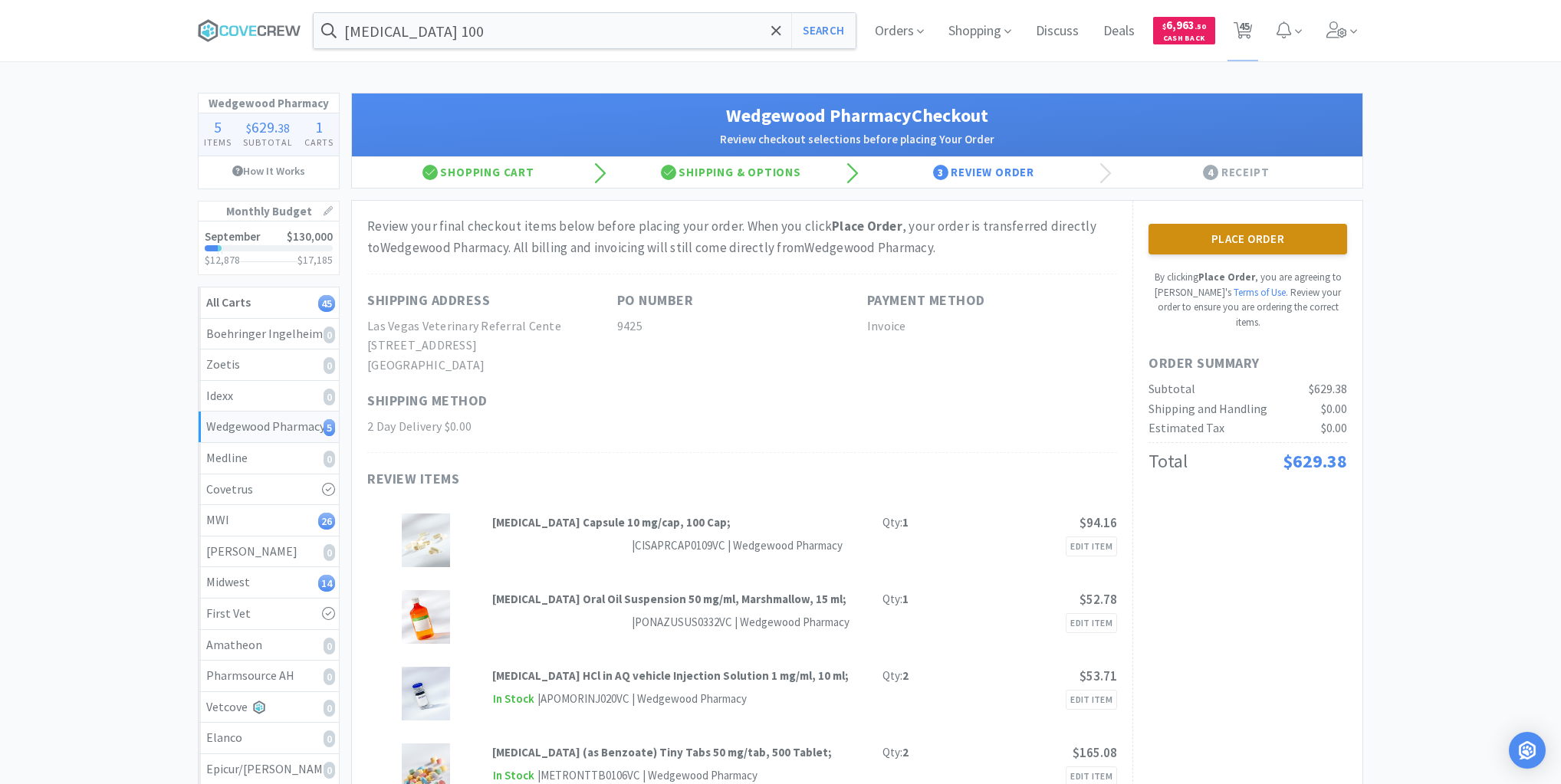
click at [1276, 239] on button "Place Order" at bounding box center [1248, 239] width 198 height 31
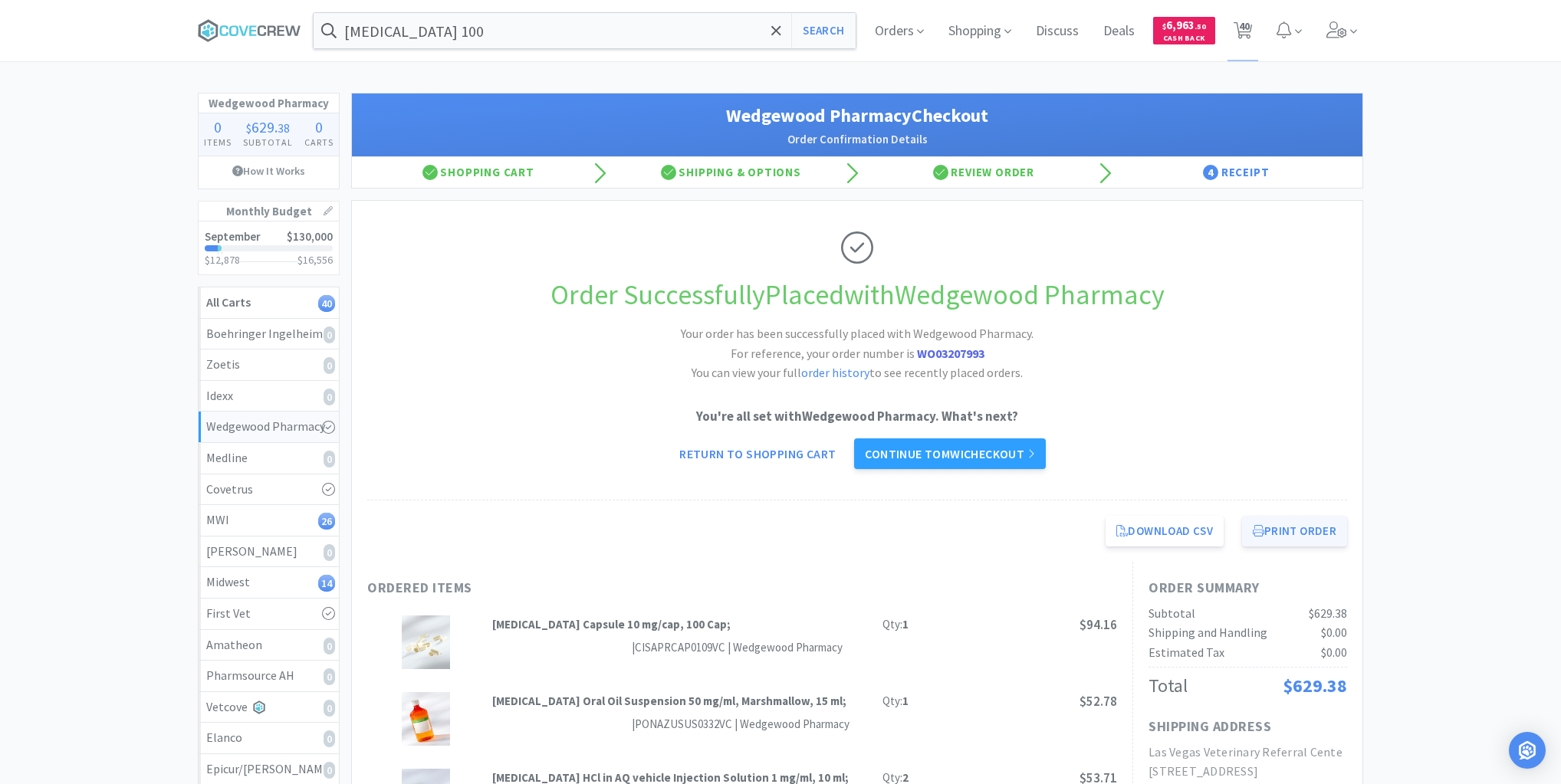
click at [1287, 528] on button "Print Order" at bounding box center [1294, 530] width 105 height 31
click at [286, 579] on div "Midwest 14" at bounding box center [269, 582] width 125 height 20
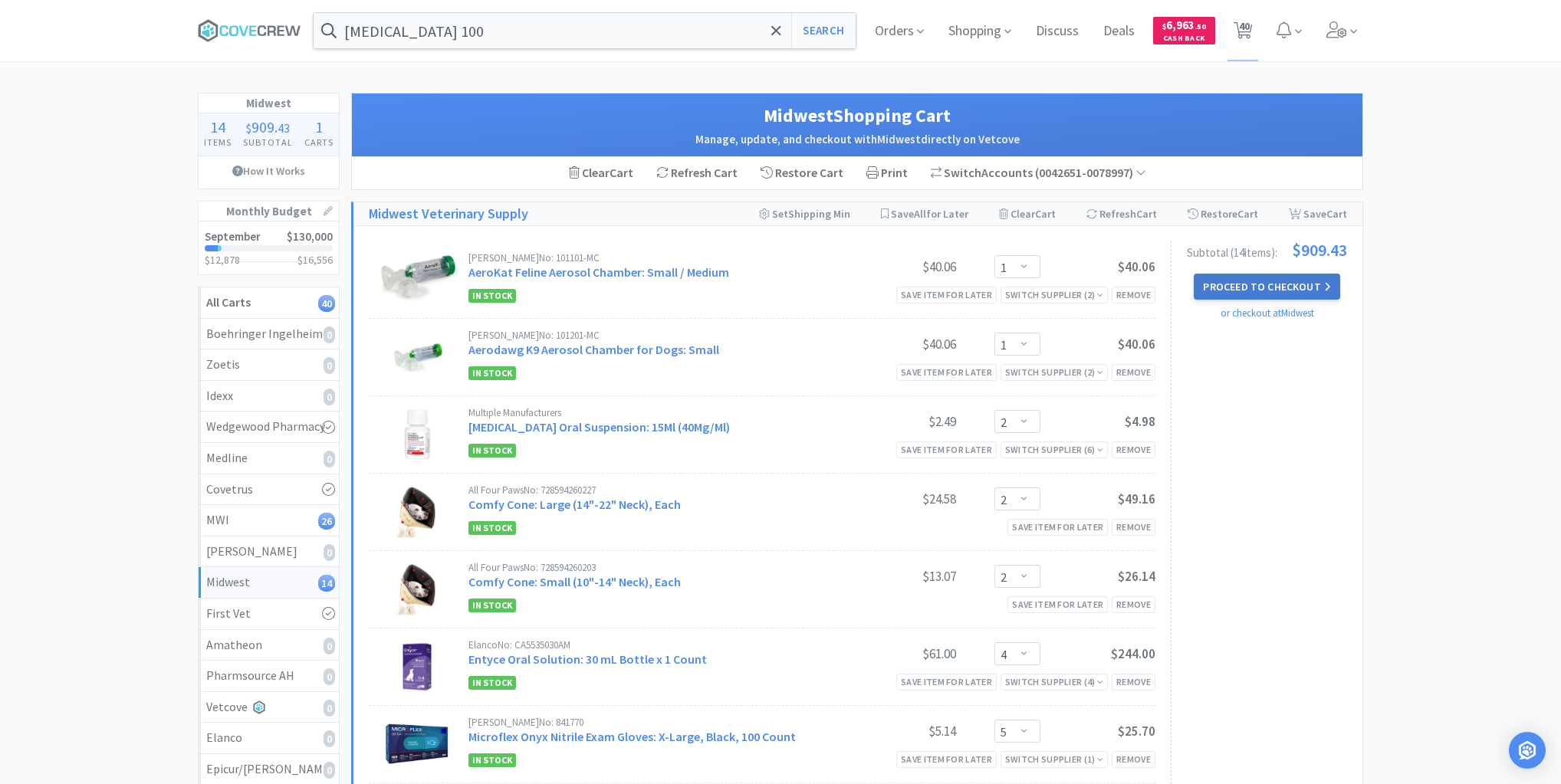
click at [1263, 288] on button "Proceed to Checkout" at bounding box center [1266, 286] width 146 height 26
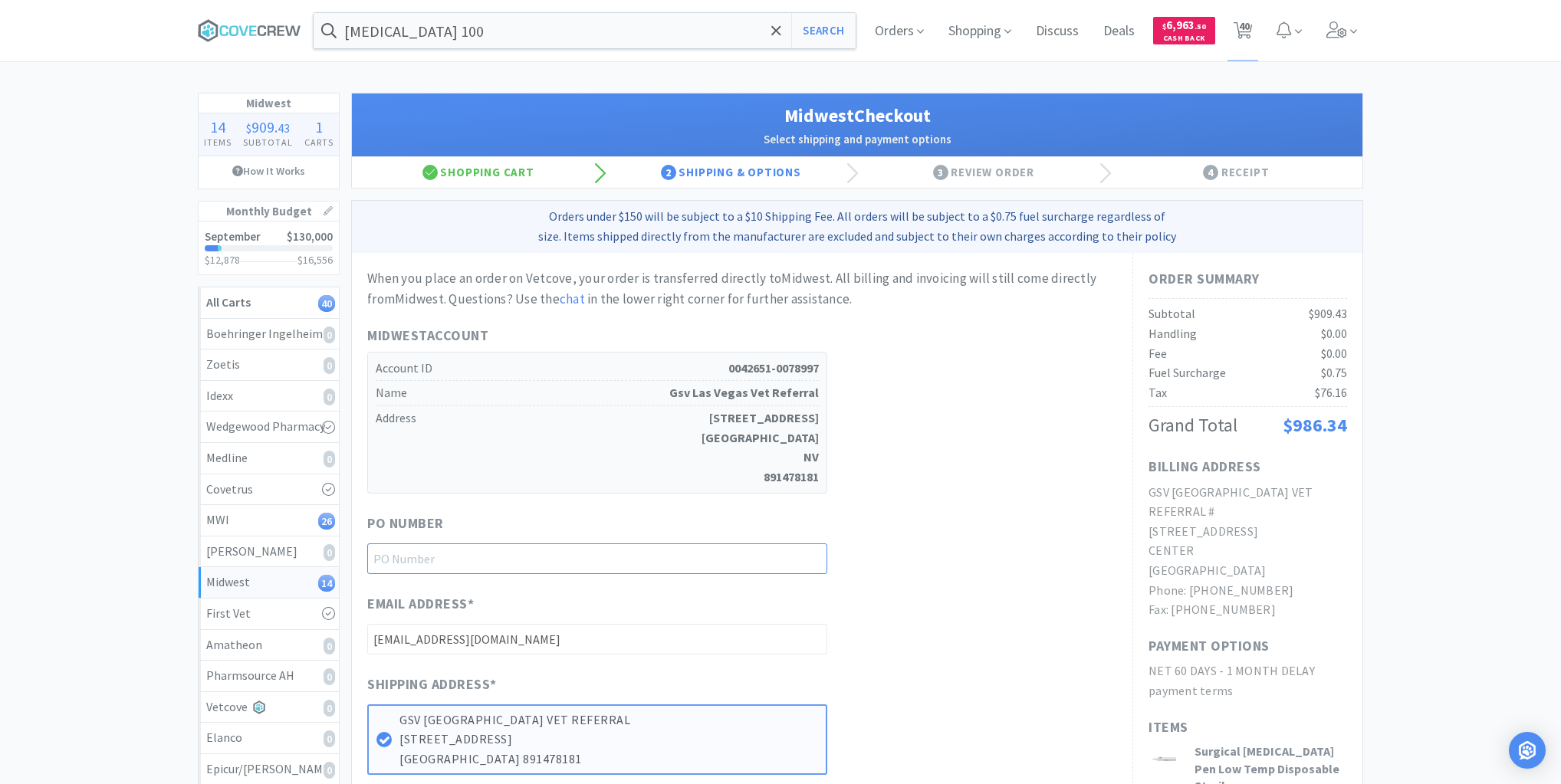
click at [792, 555] on input "text" at bounding box center [597, 558] width 460 height 31
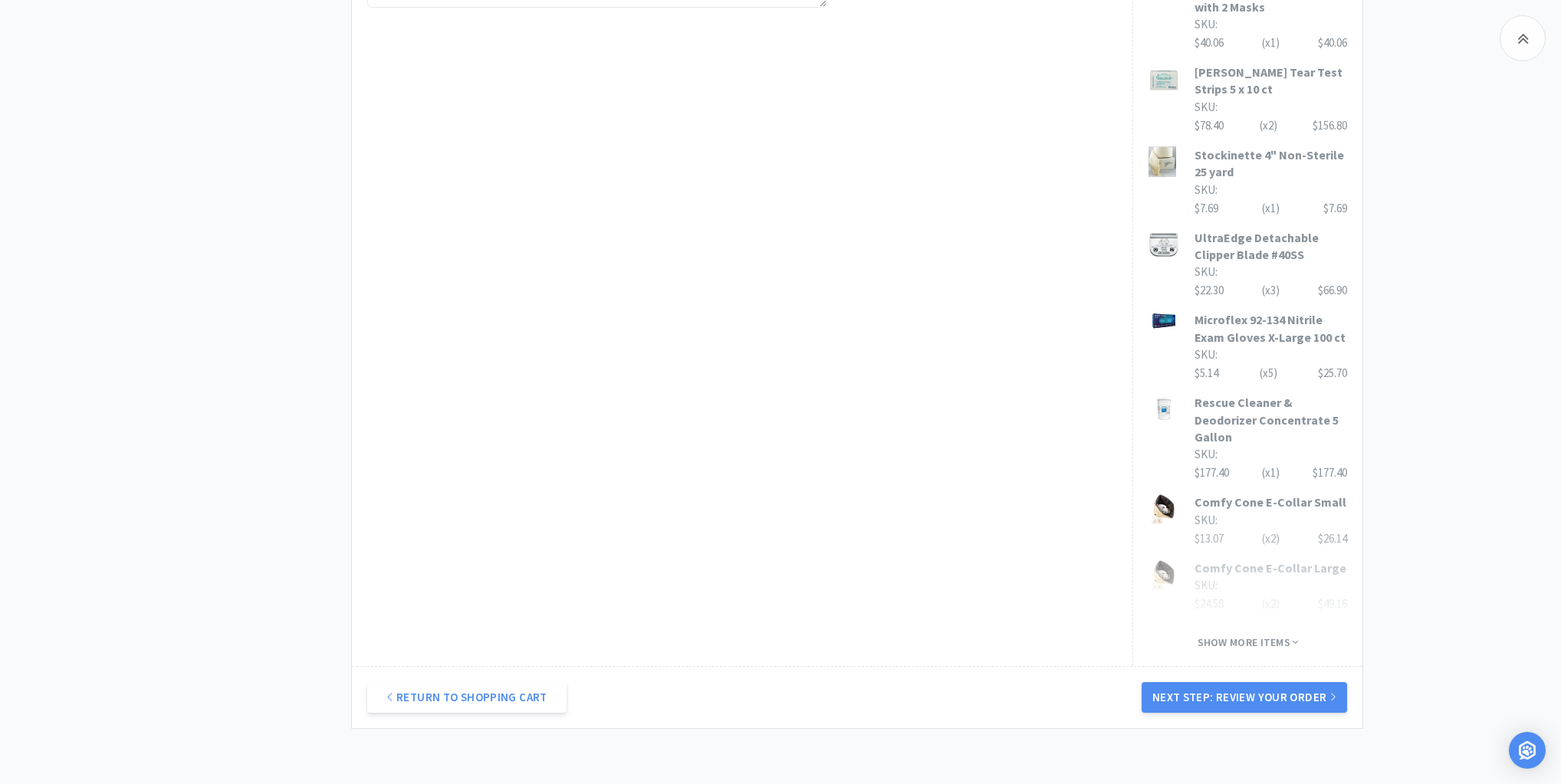
scroll to position [1025, 0]
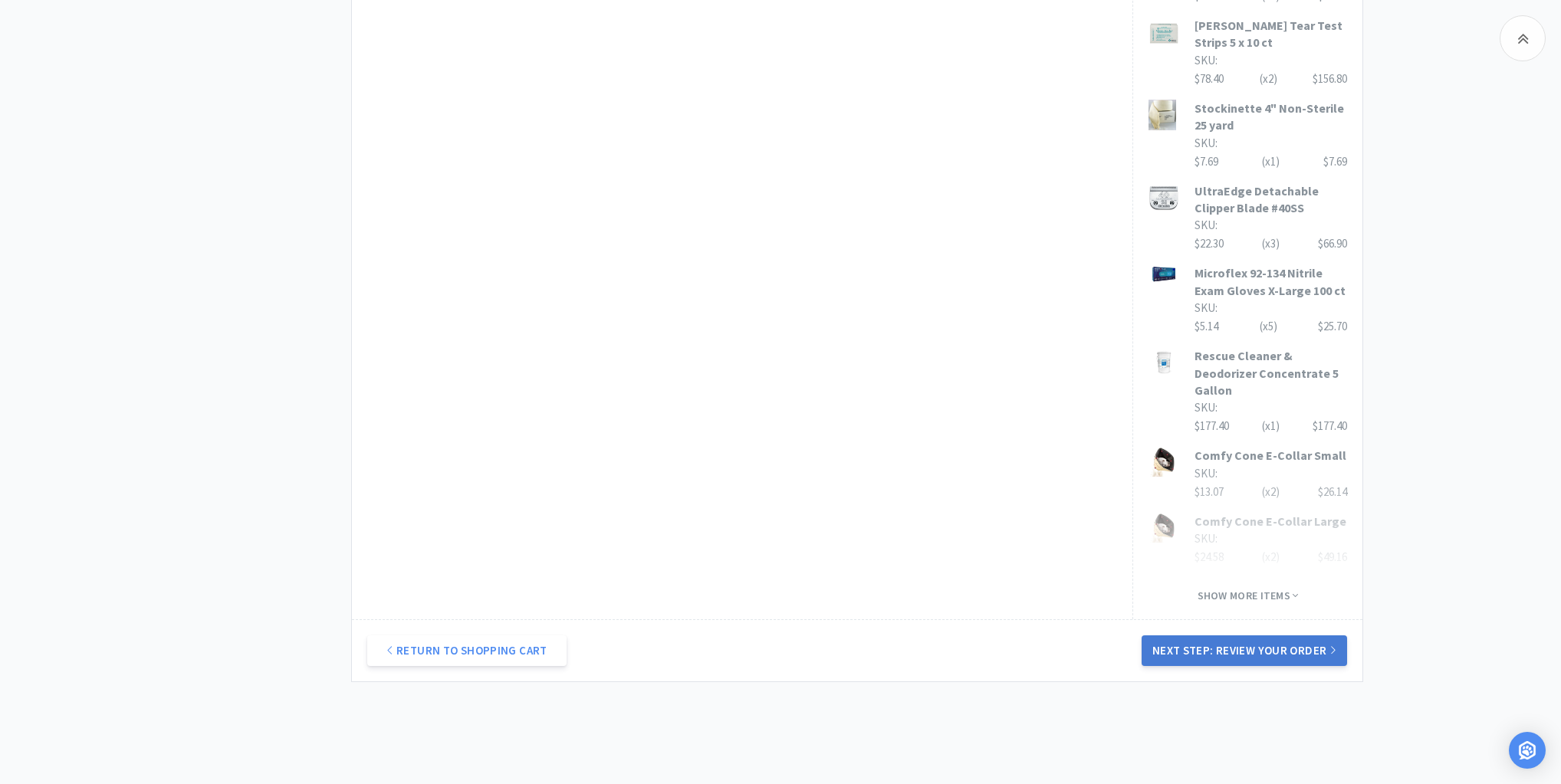
click at [1251, 635] on button "Next Step: Review Your Order" at bounding box center [1244, 650] width 205 height 31
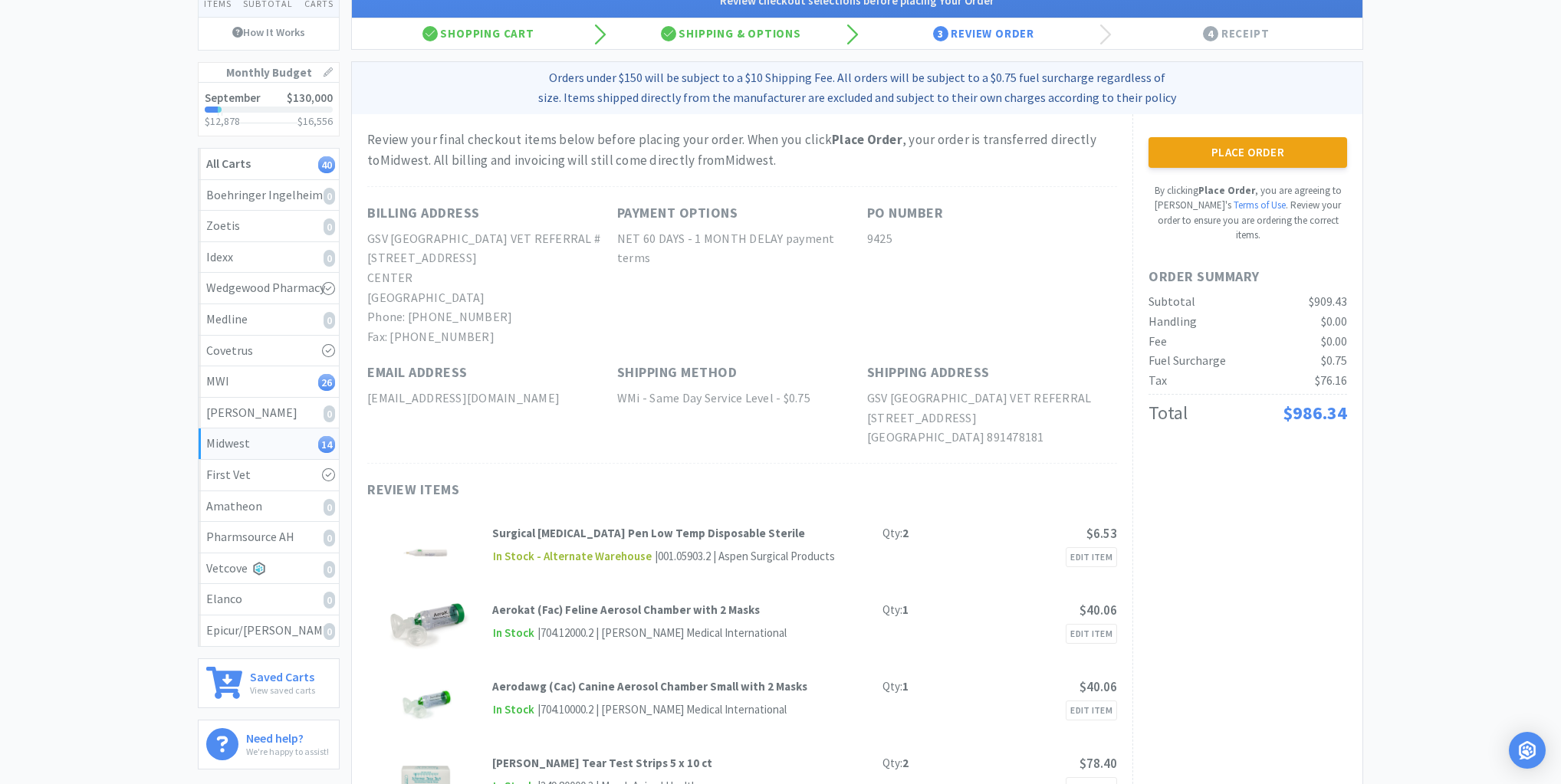
scroll to position [0, 0]
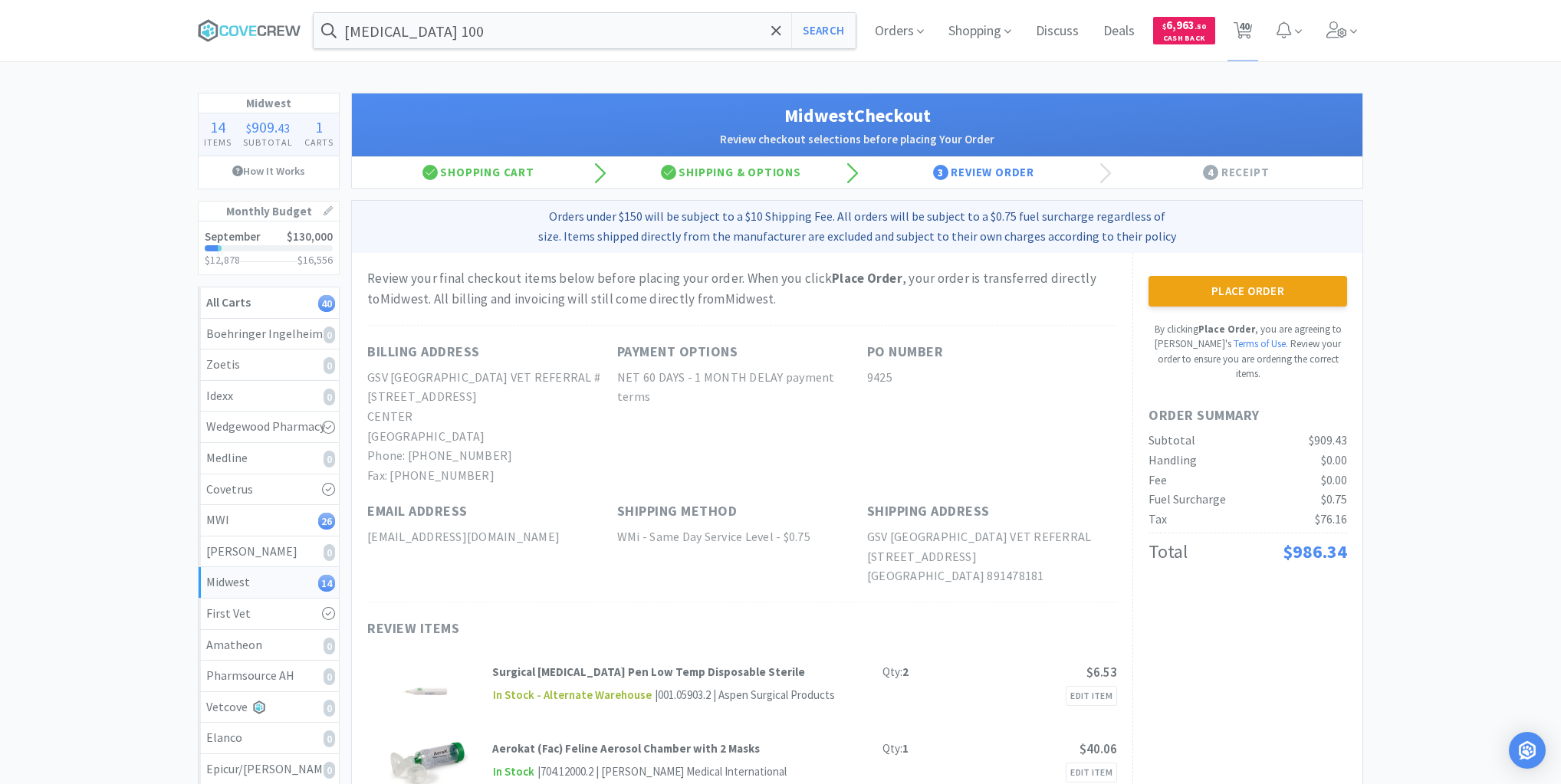
click at [1245, 296] on button "Place Order" at bounding box center [1248, 290] width 198 height 31
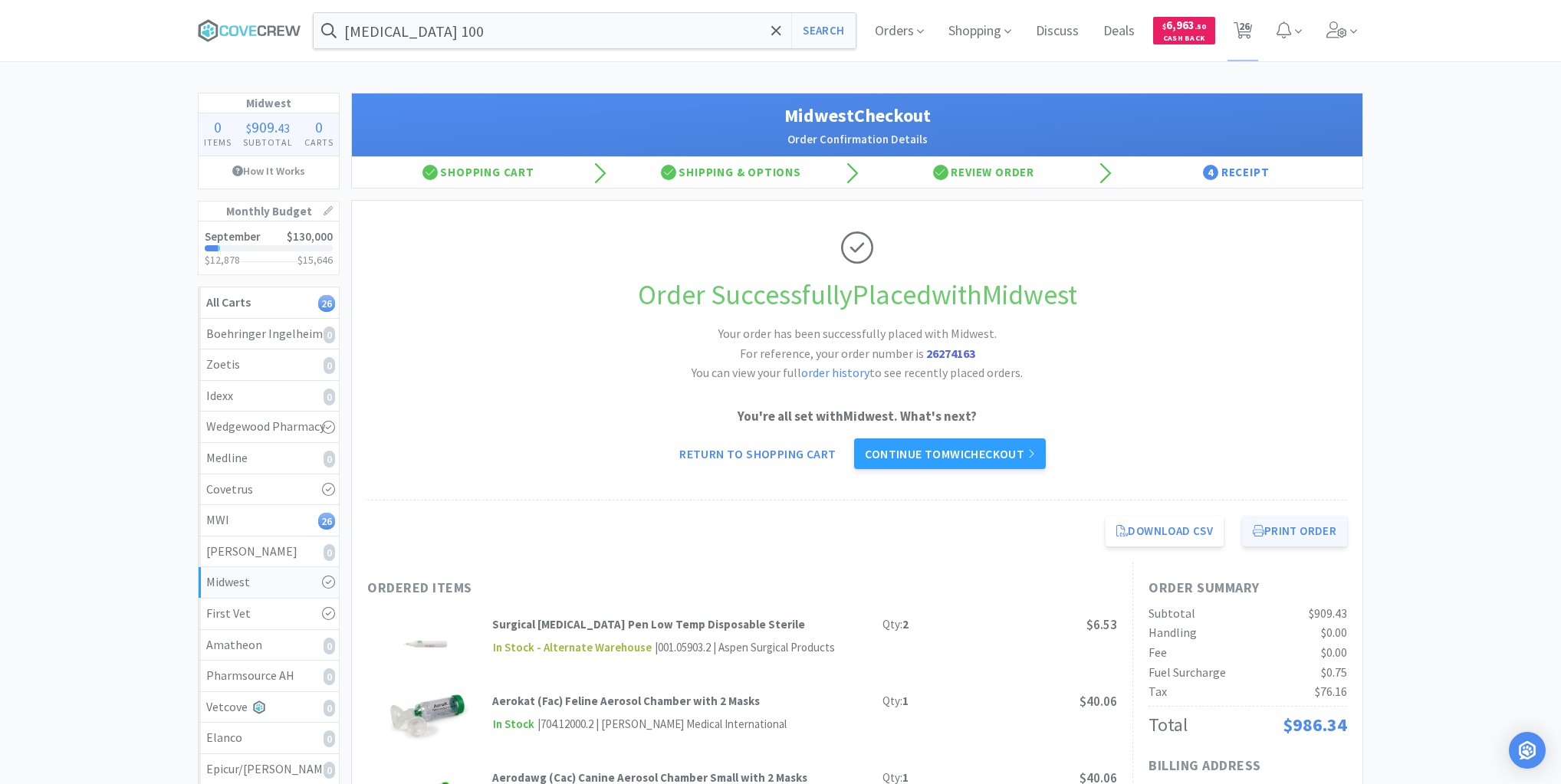
click at [1295, 528] on button "Print Order" at bounding box center [1294, 530] width 105 height 31
drag, startPoint x: 279, startPoint y: 518, endPoint x: 326, endPoint y: 518, distance: 47.0
click at [280, 518] on div "MWI 26" at bounding box center [269, 520] width 125 height 20
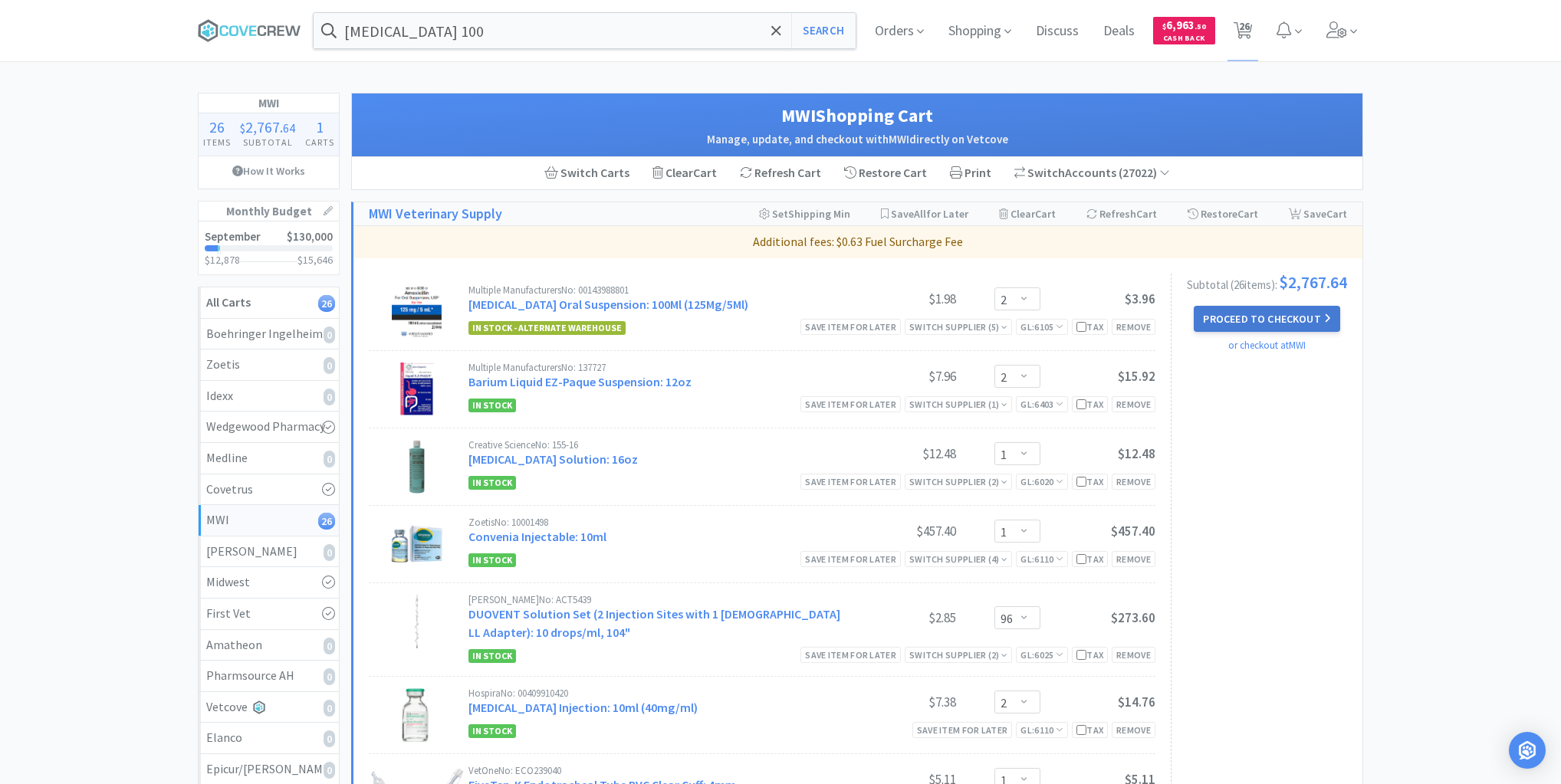
click at [1254, 322] on button "Proceed to Checkout" at bounding box center [1266, 318] width 146 height 26
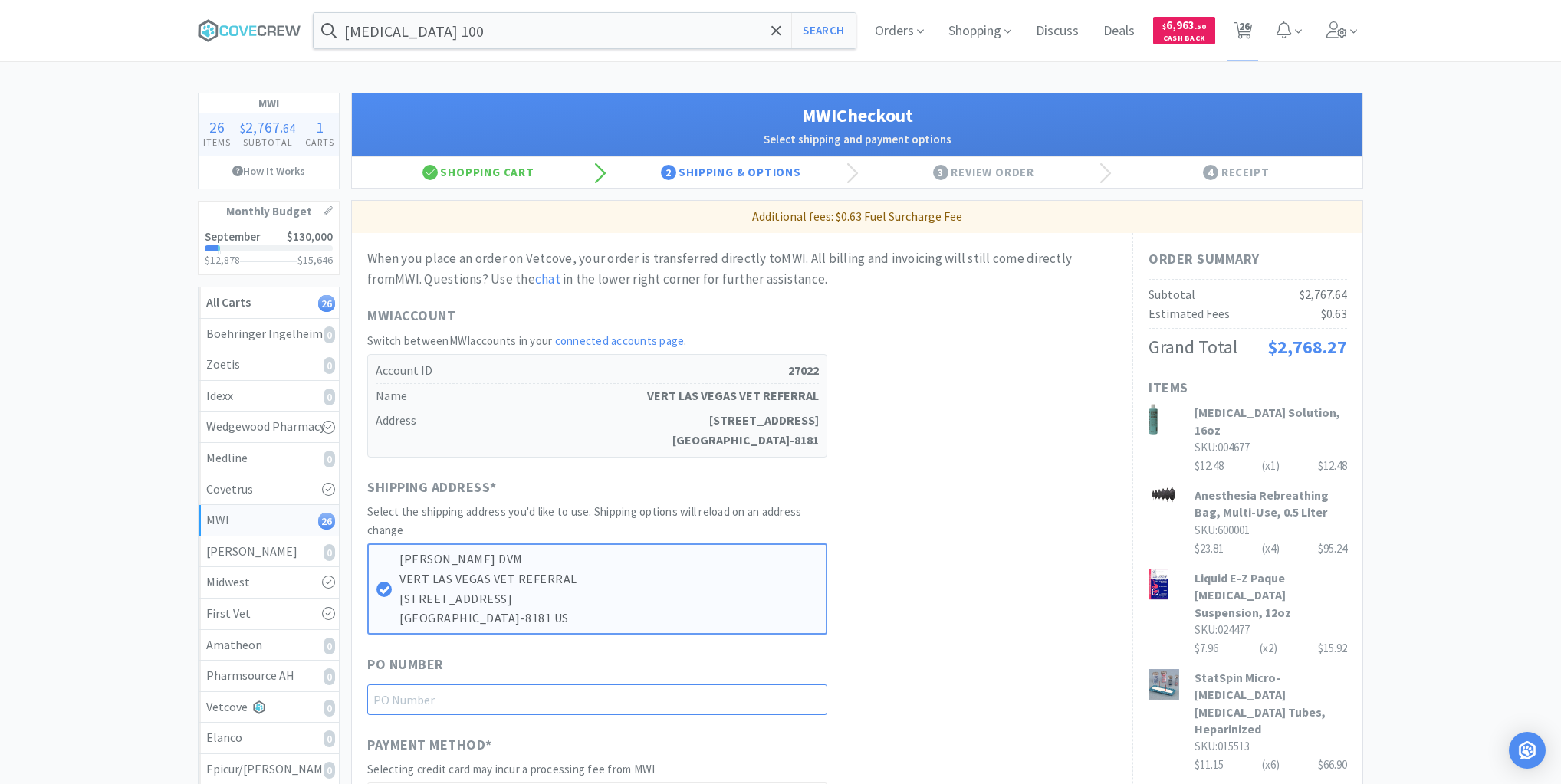
click at [792, 703] on input "text" at bounding box center [597, 699] width 460 height 31
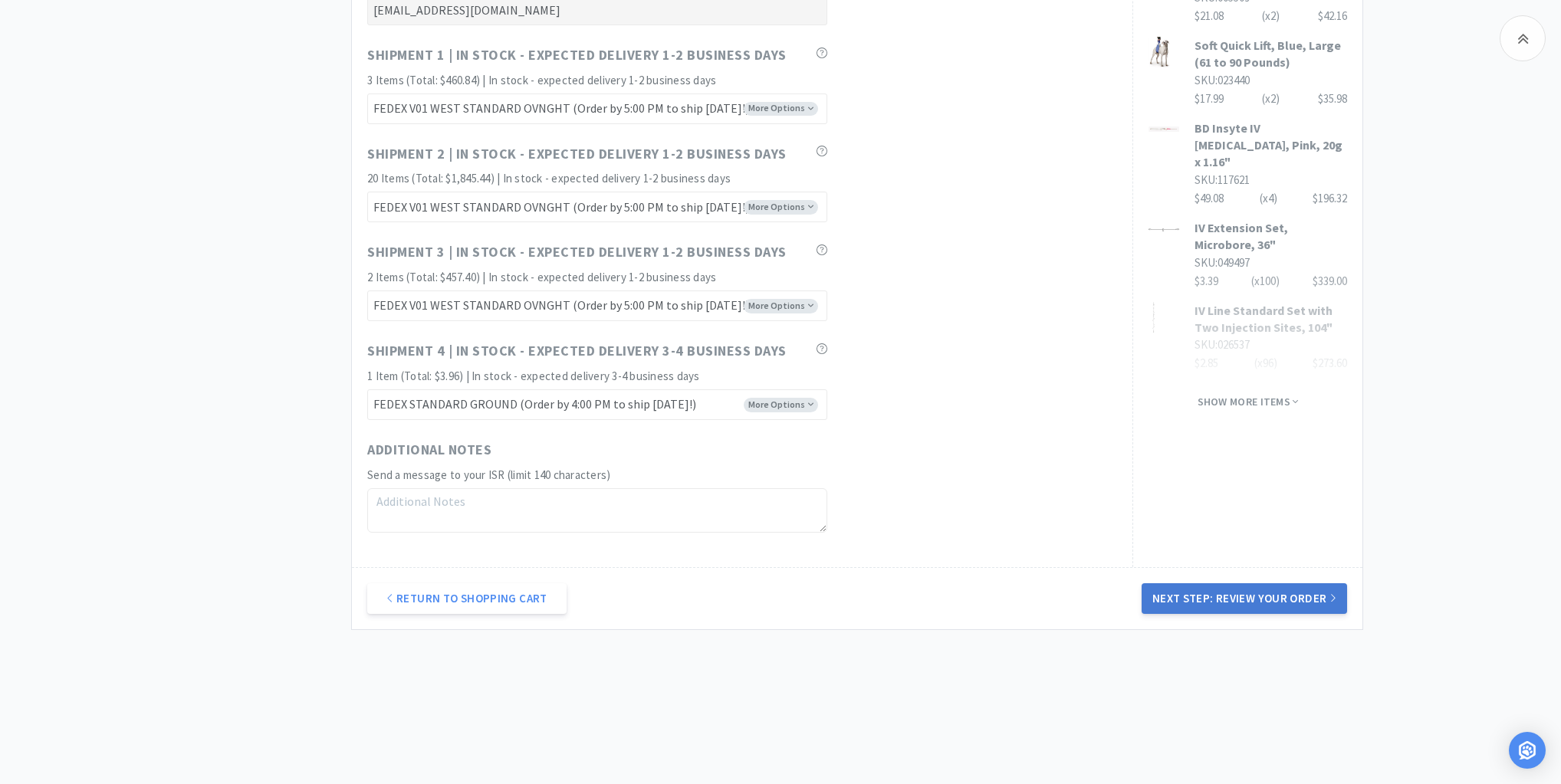
click at [1198, 602] on button "Next Step: Review Your Order" at bounding box center [1244, 598] width 205 height 31
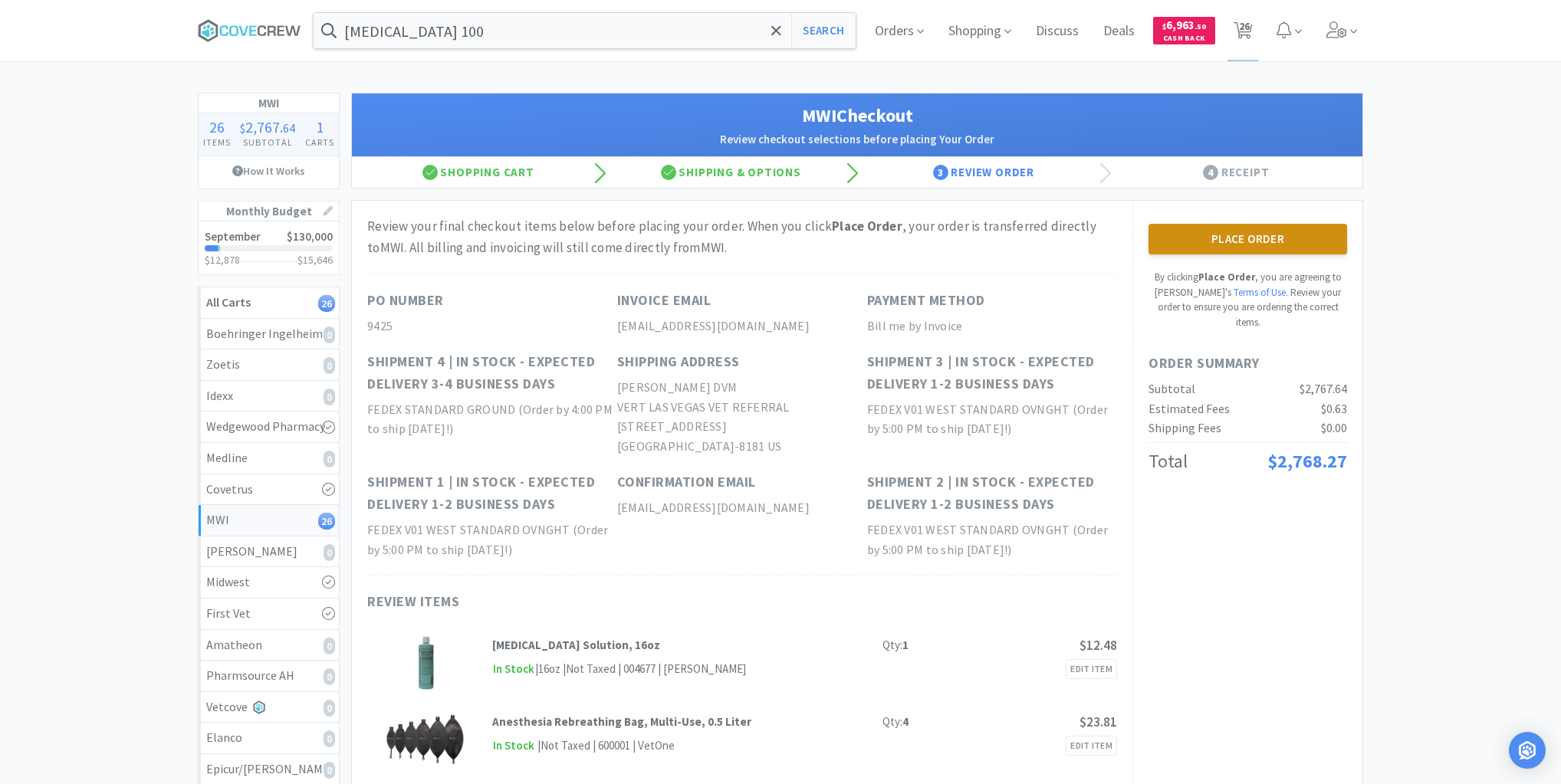
click at [1228, 242] on button "Place Order" at bounding box center [1248, 239] width 198 height 31
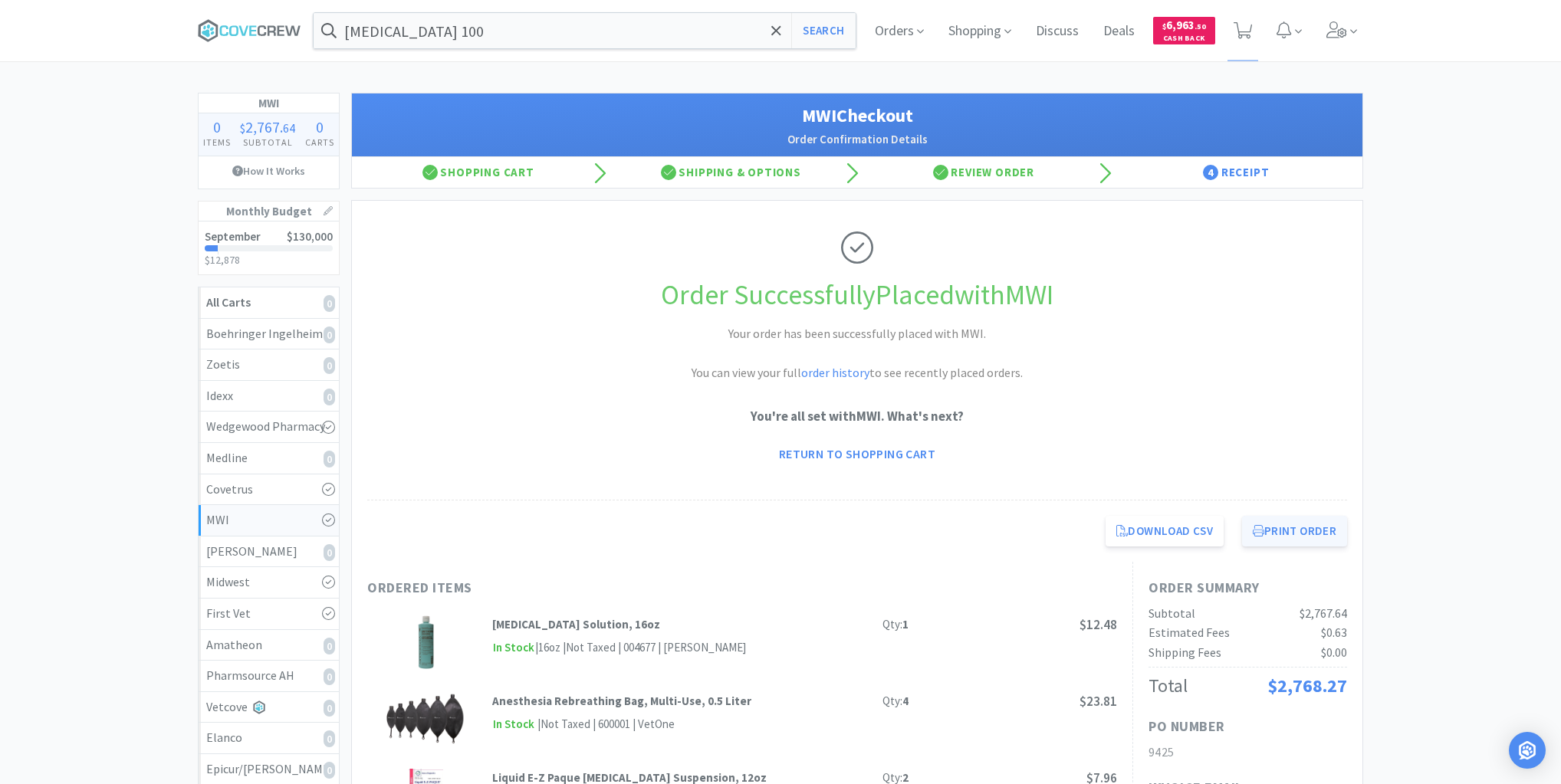
click at [1292, 524] on button "Print Order" at bounding box center [1294, 530] width 105 height 31
click at [584, 34] on input "[MEDICAL_DATA] 100" at bounding box center [584, 31] width 541 height 36
drag, startPoint x: 279, startPoint y: 34, endPoint x: 282, endPoint y: 71, distance: 37.1
click at [281, 36] on icon at bounding box center [249, 30] width 103 height 23
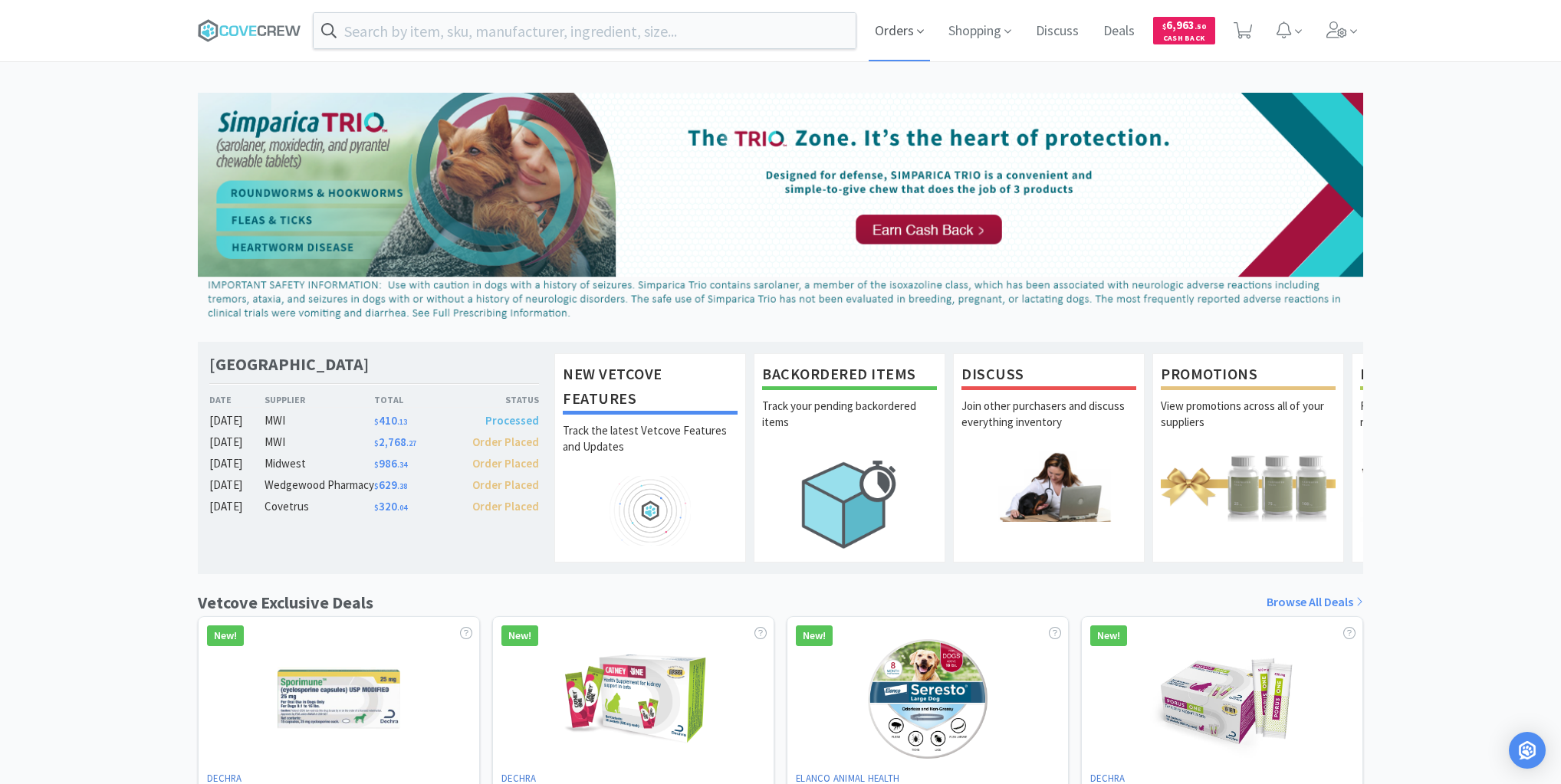
click at [896, 37] on span "Orders" at bounding box center [900, 31] width 61 height 61
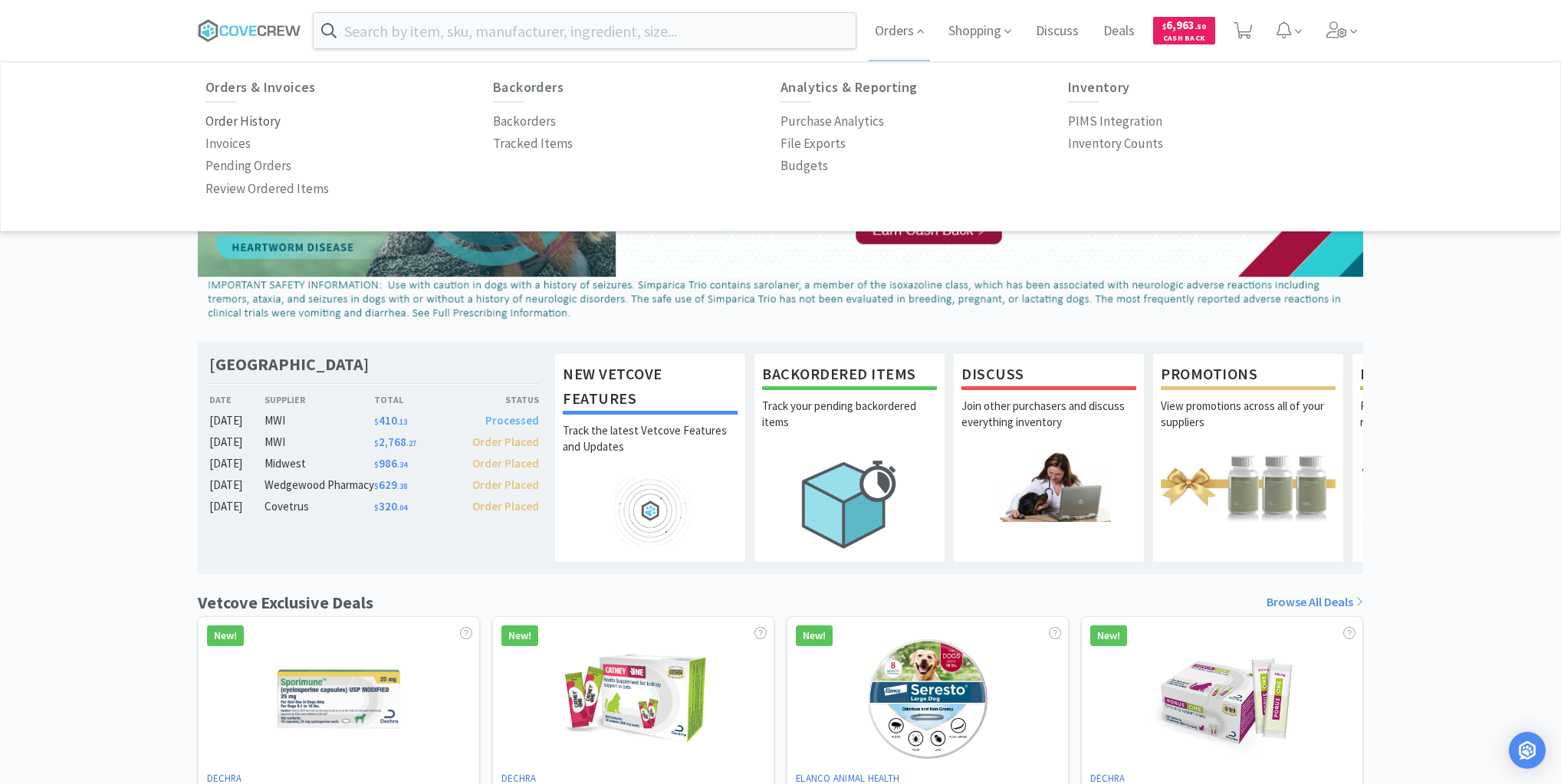
click at [263, 124] on p "Order History" at bounding box center [243, 121] width 75 height 21
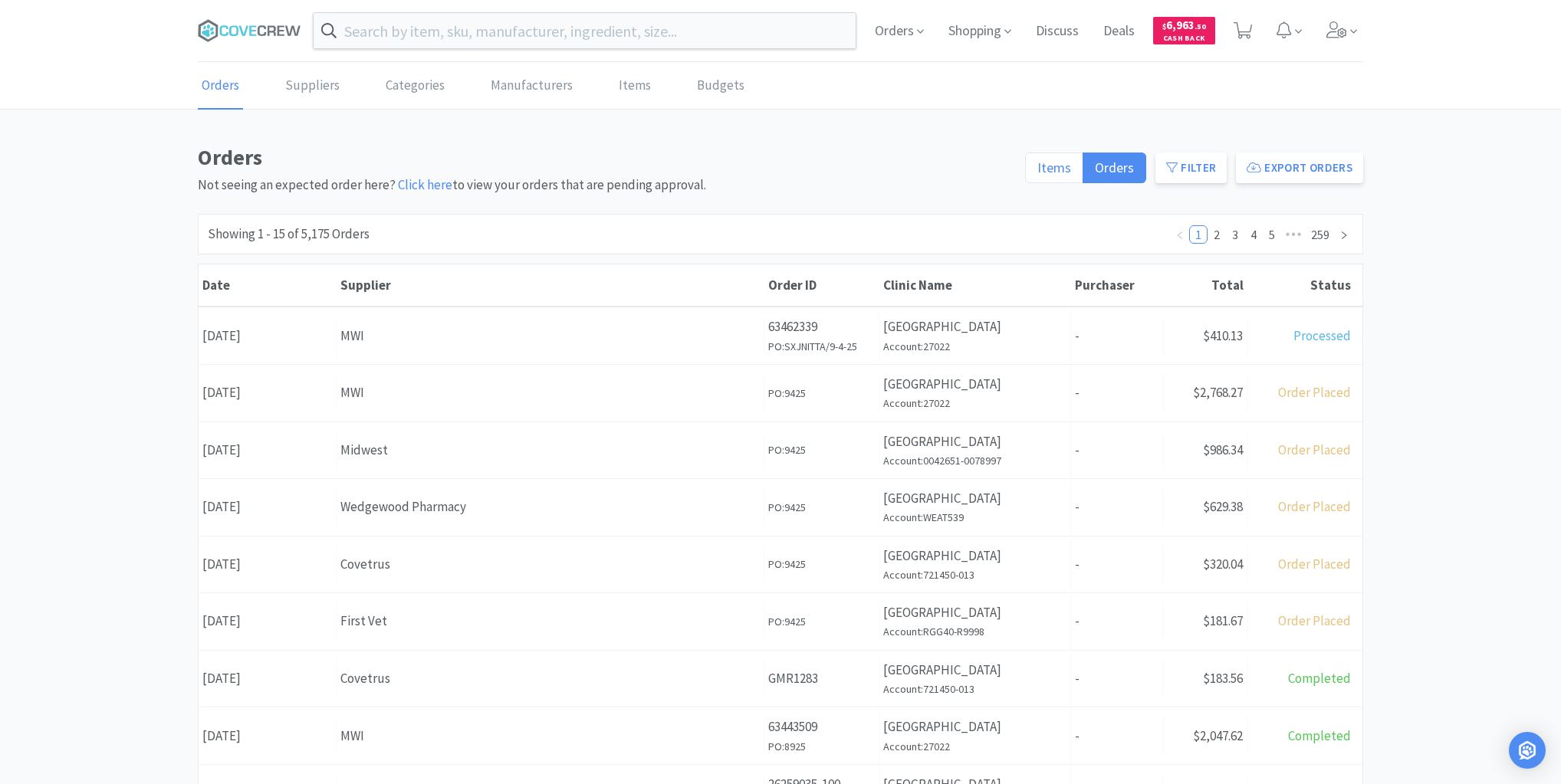
click at [1054, 169] on span "Items" at bounding box center [1054, 168] width 34 height 18
click at [1037, 172] on input "Items" at bounding box center [1037, 172] width 0 height 0
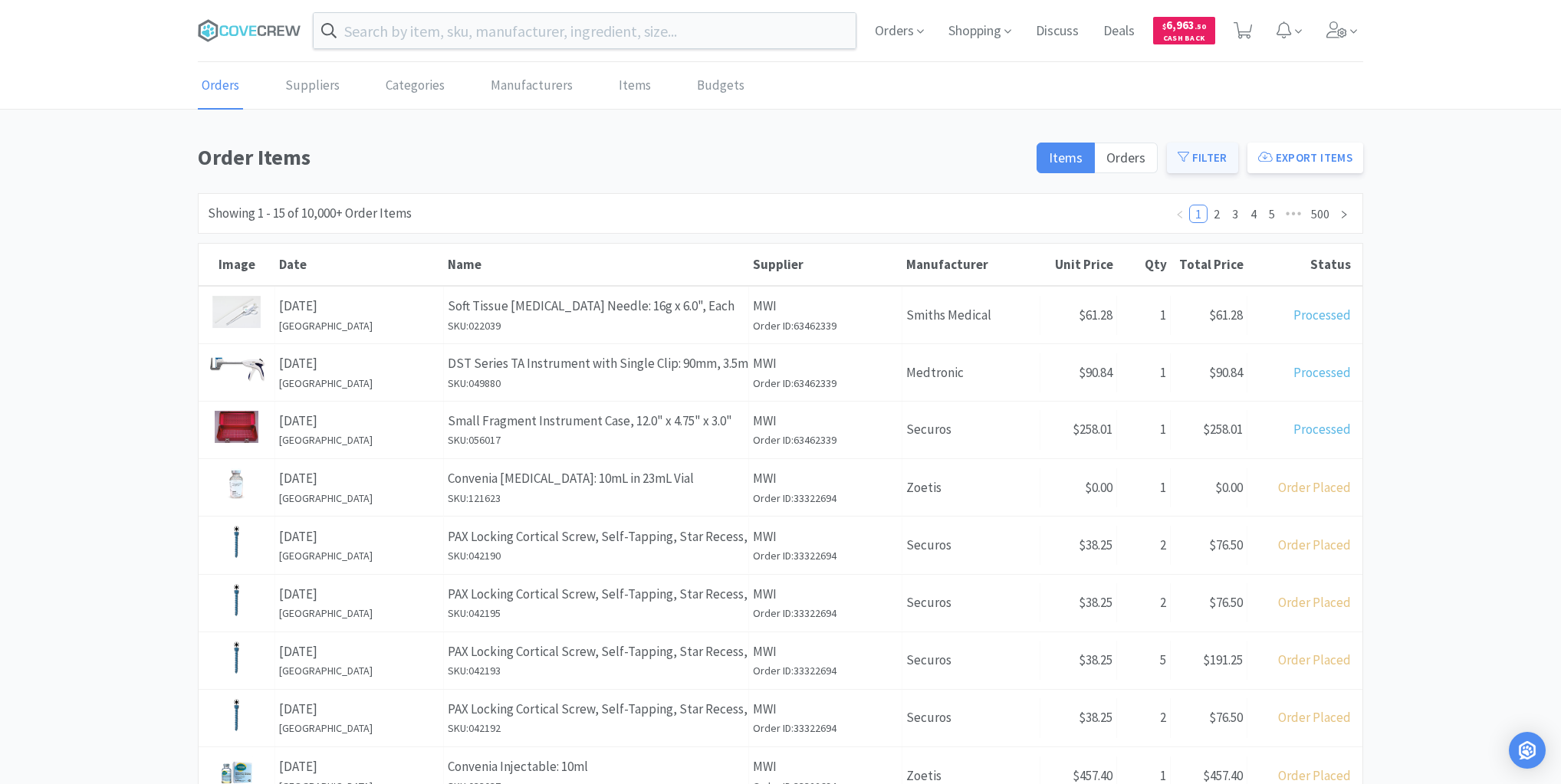
click at [1208, 157] on button "Filter" at bounding box center [1202, 158] width 71 height 31
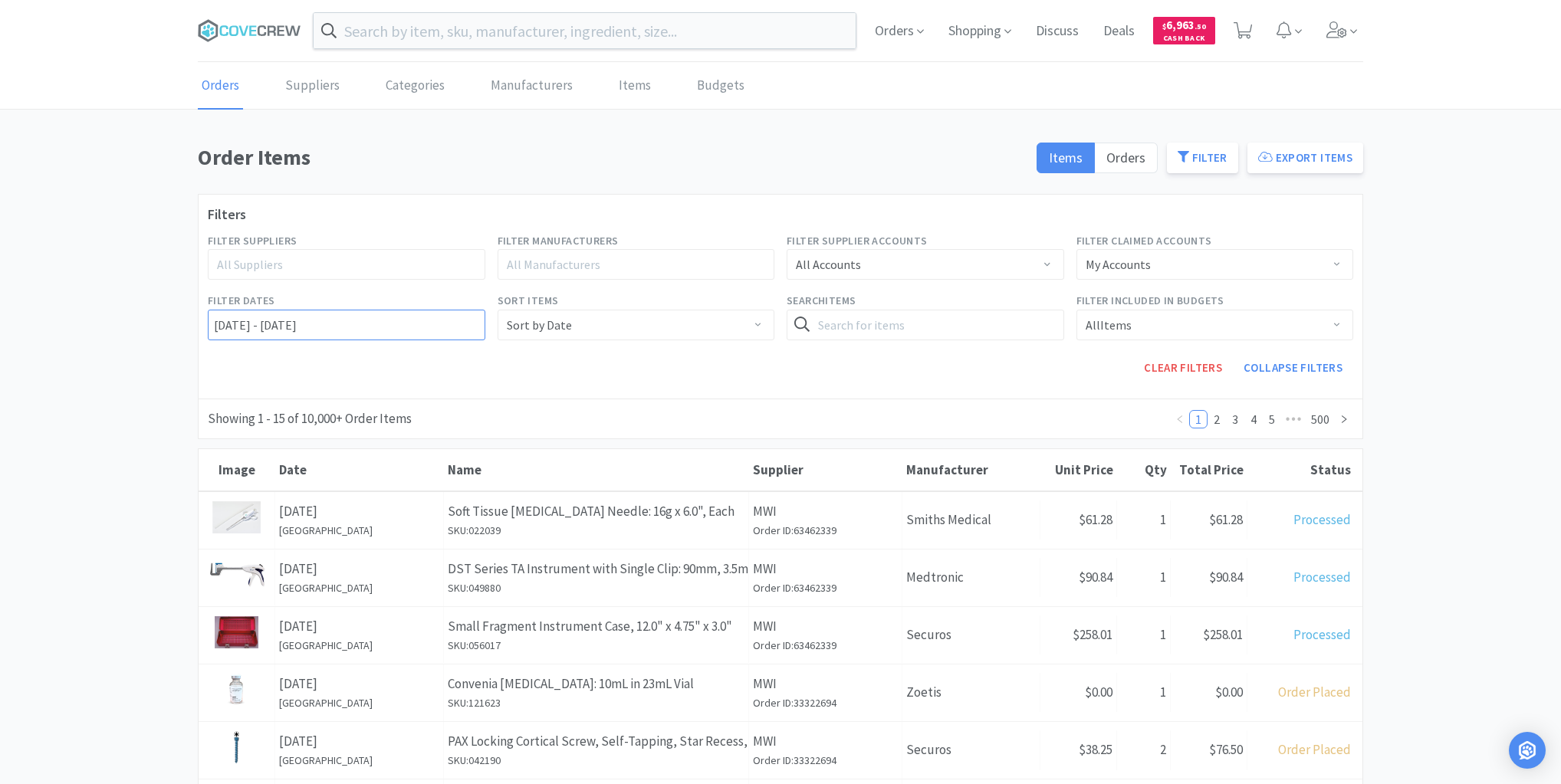
click at [213, 322] on input "[DATE] - [DATE]" at bounding box center [346, 324] width 278 height 31
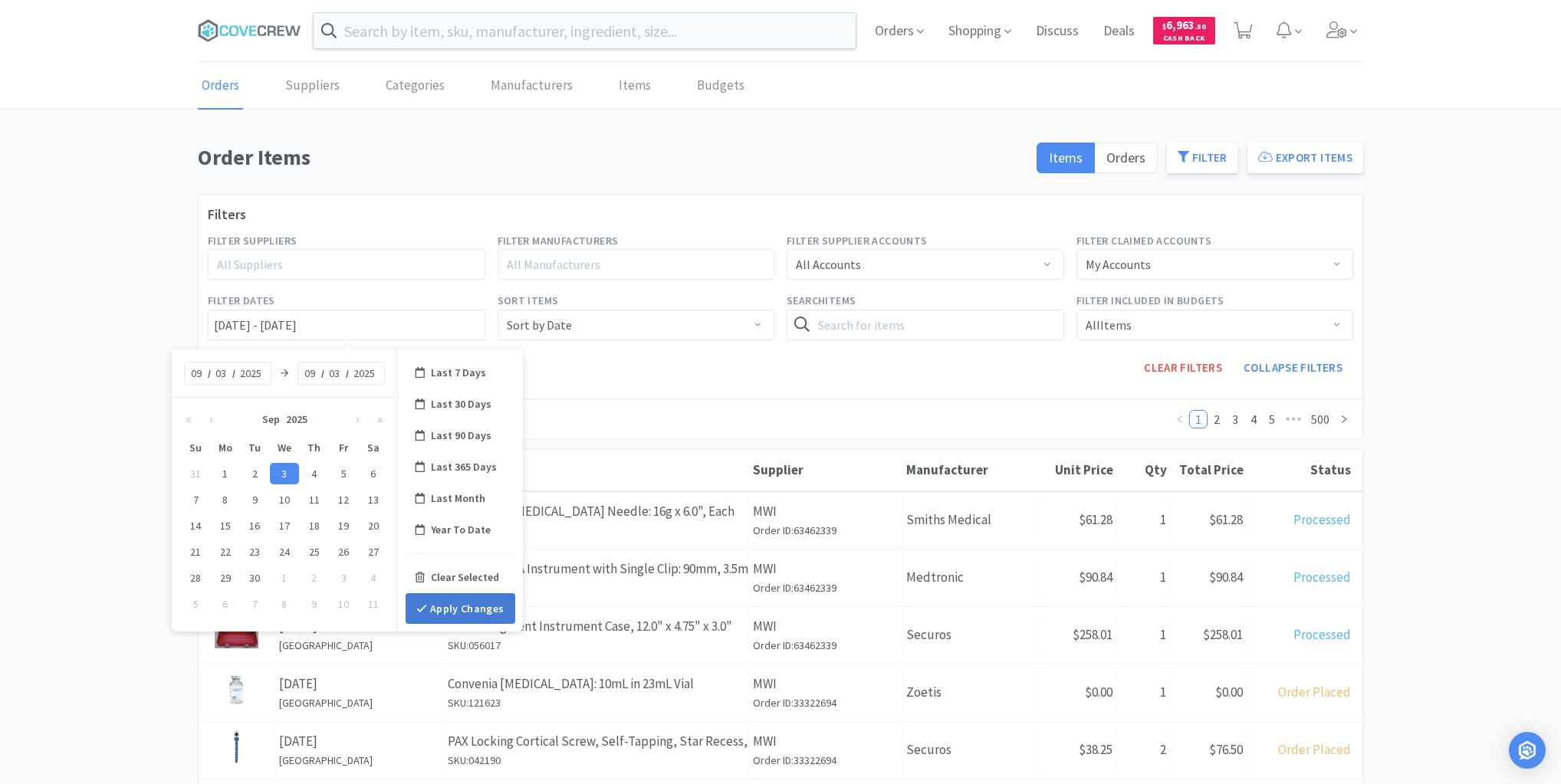
click at [462, 606] on button "Apply Changes" at bounding box center [460, 608] width 110 height 31
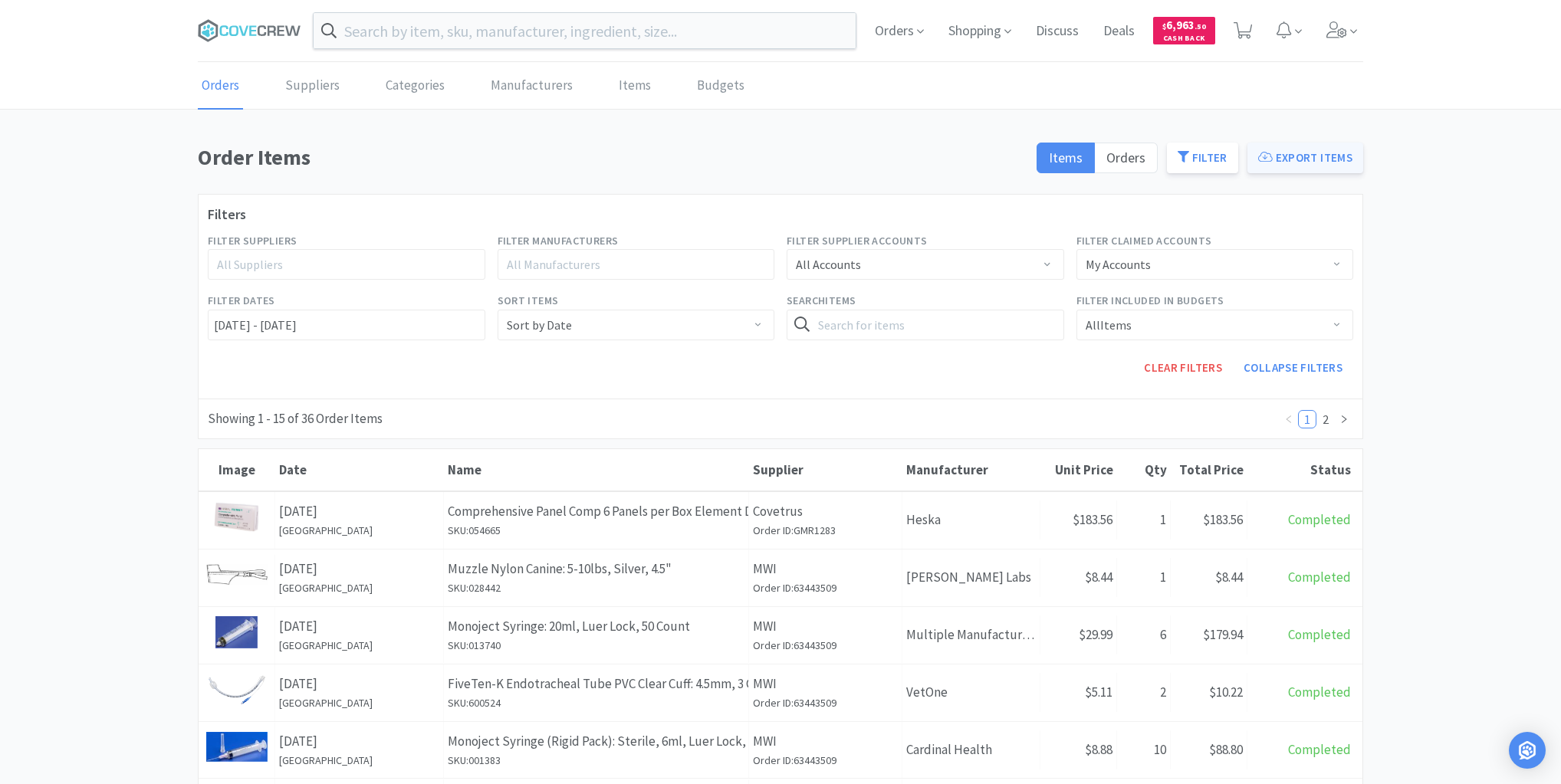
click at [1284, 161] on button "Export Items" at bounding box center [1305, 158] width 116 height 31
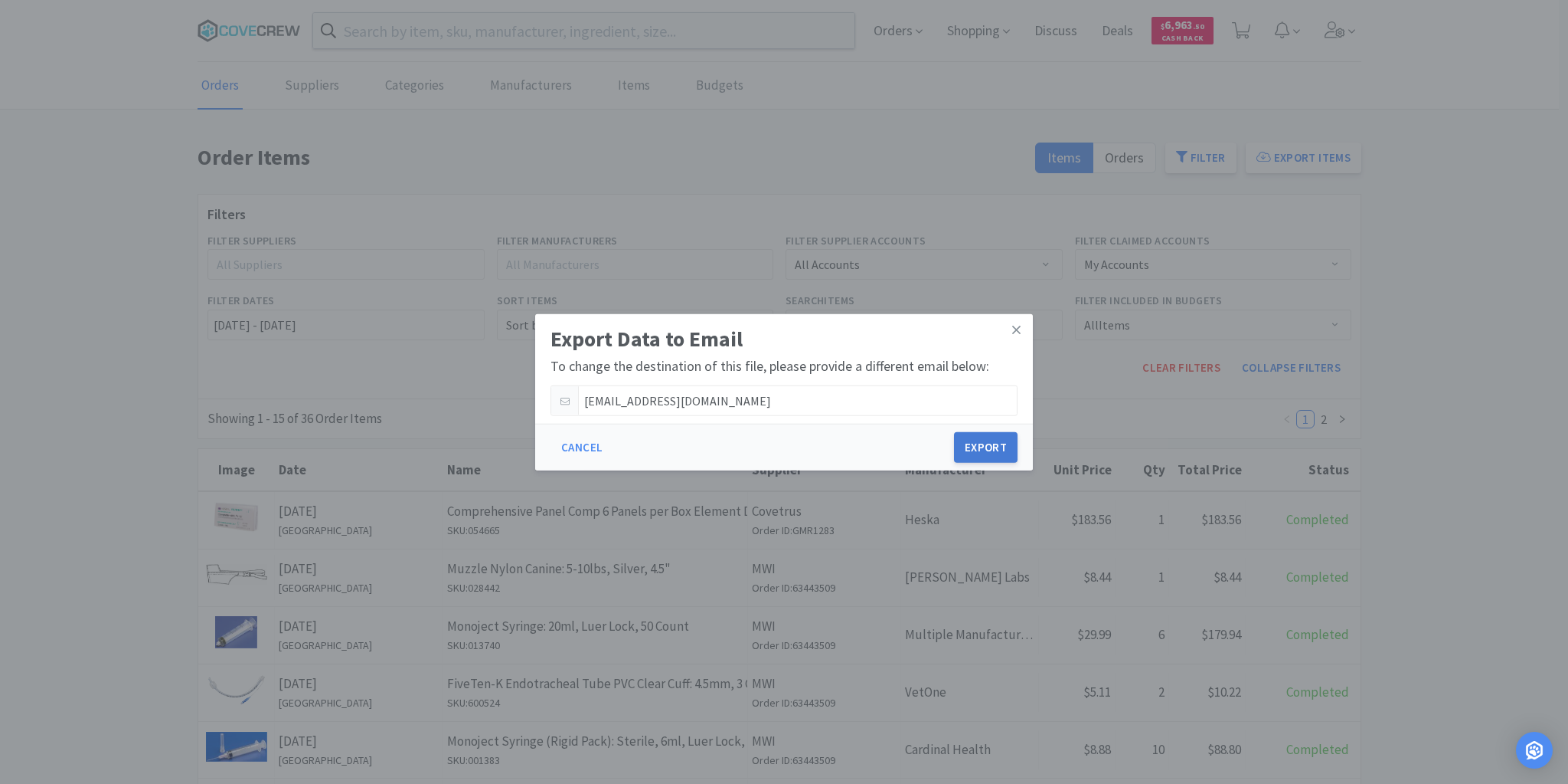
click at [984, 444] on button "Export" at bounding box center [986, 447] width 63 height 31
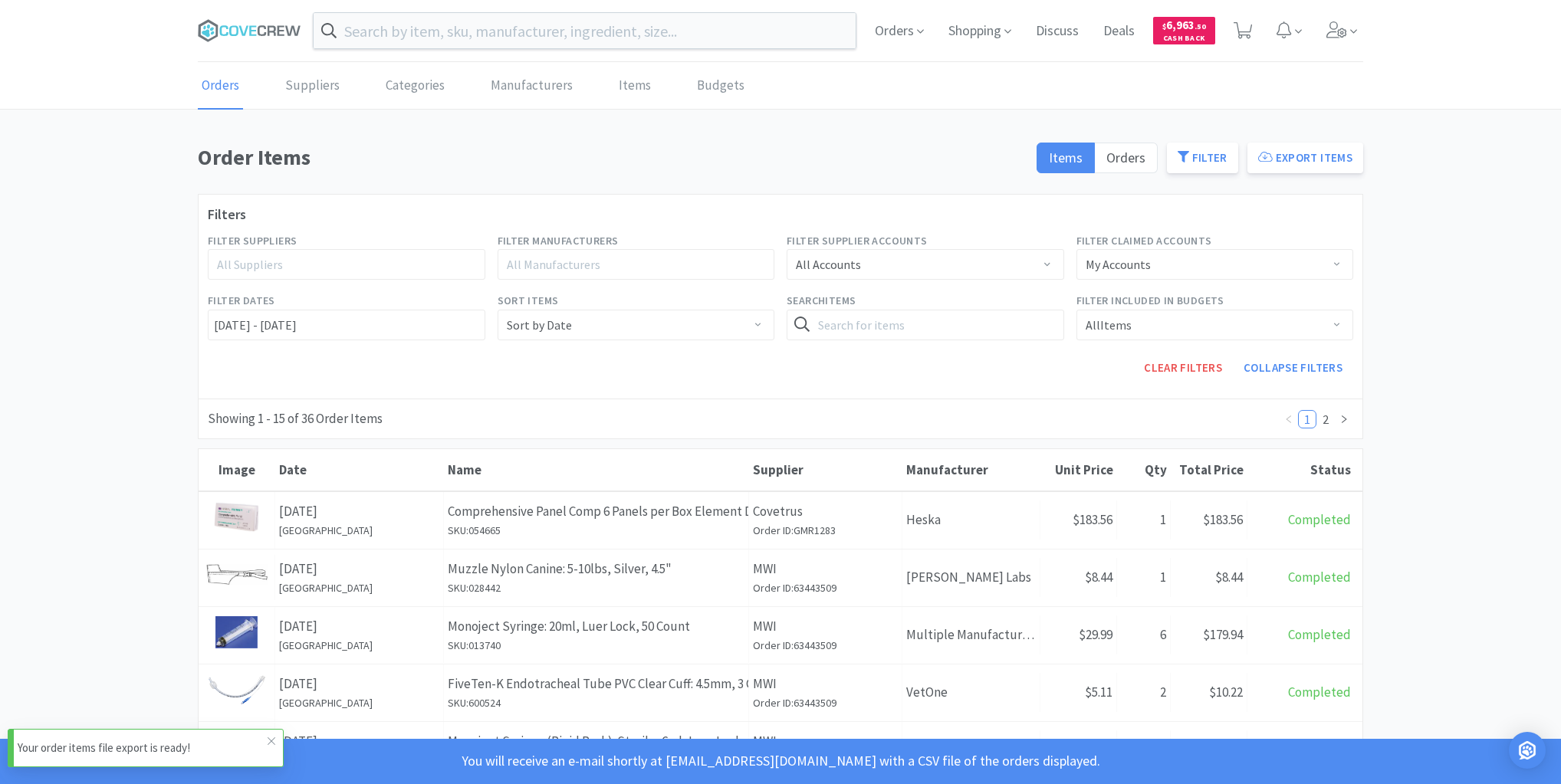
click at [89, 750] on p "Your order items file export is ready!" at bounding box center [143, 747] width 250 height 19
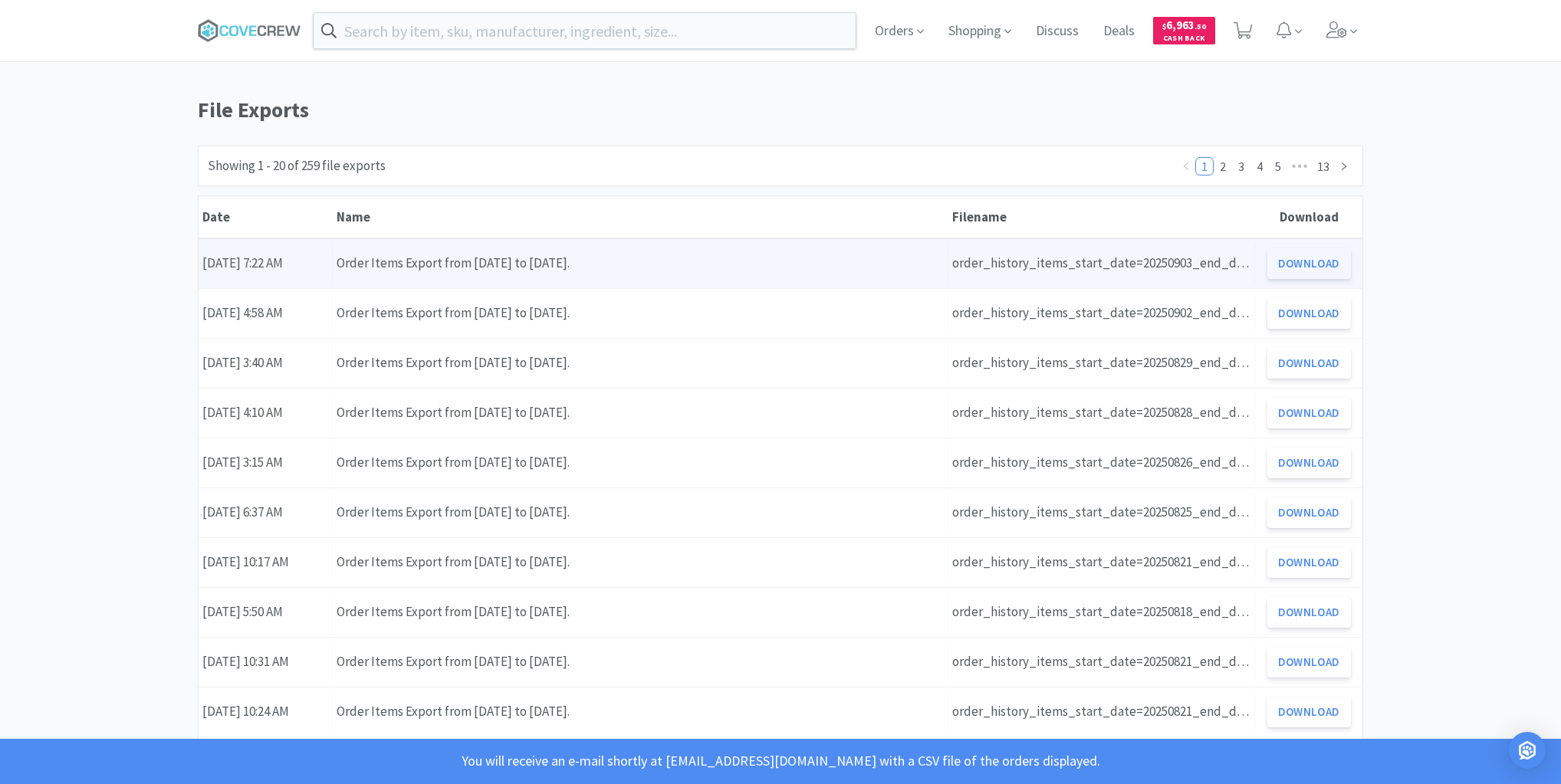
click at [1310, 262] on button "Download" at bounding box center [1309, 263] width 83 height 31
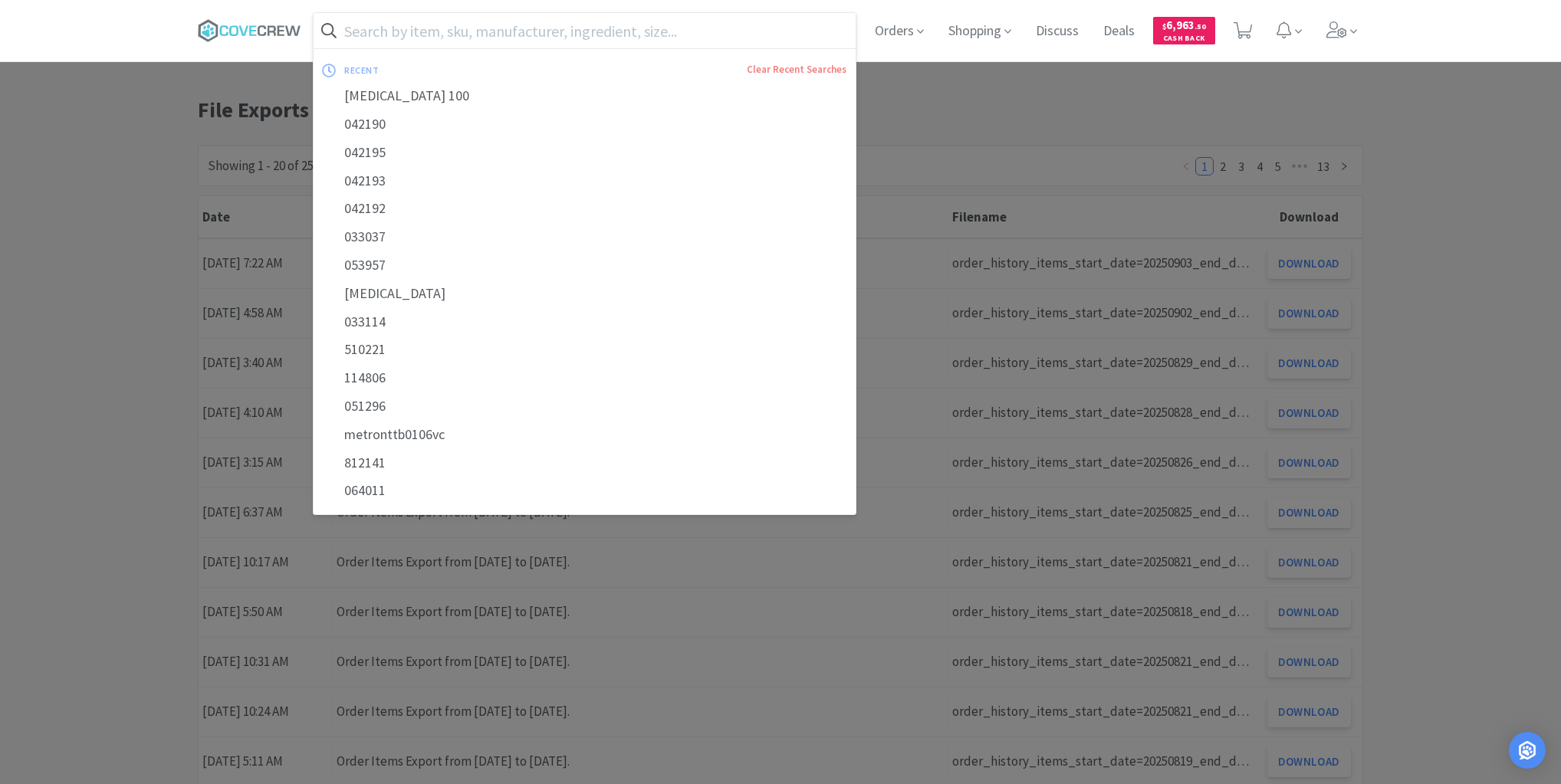
click at [492, 37] on input "text" at bounding box center [584, 31] width 541 height 36
paste input "457.32015.2"
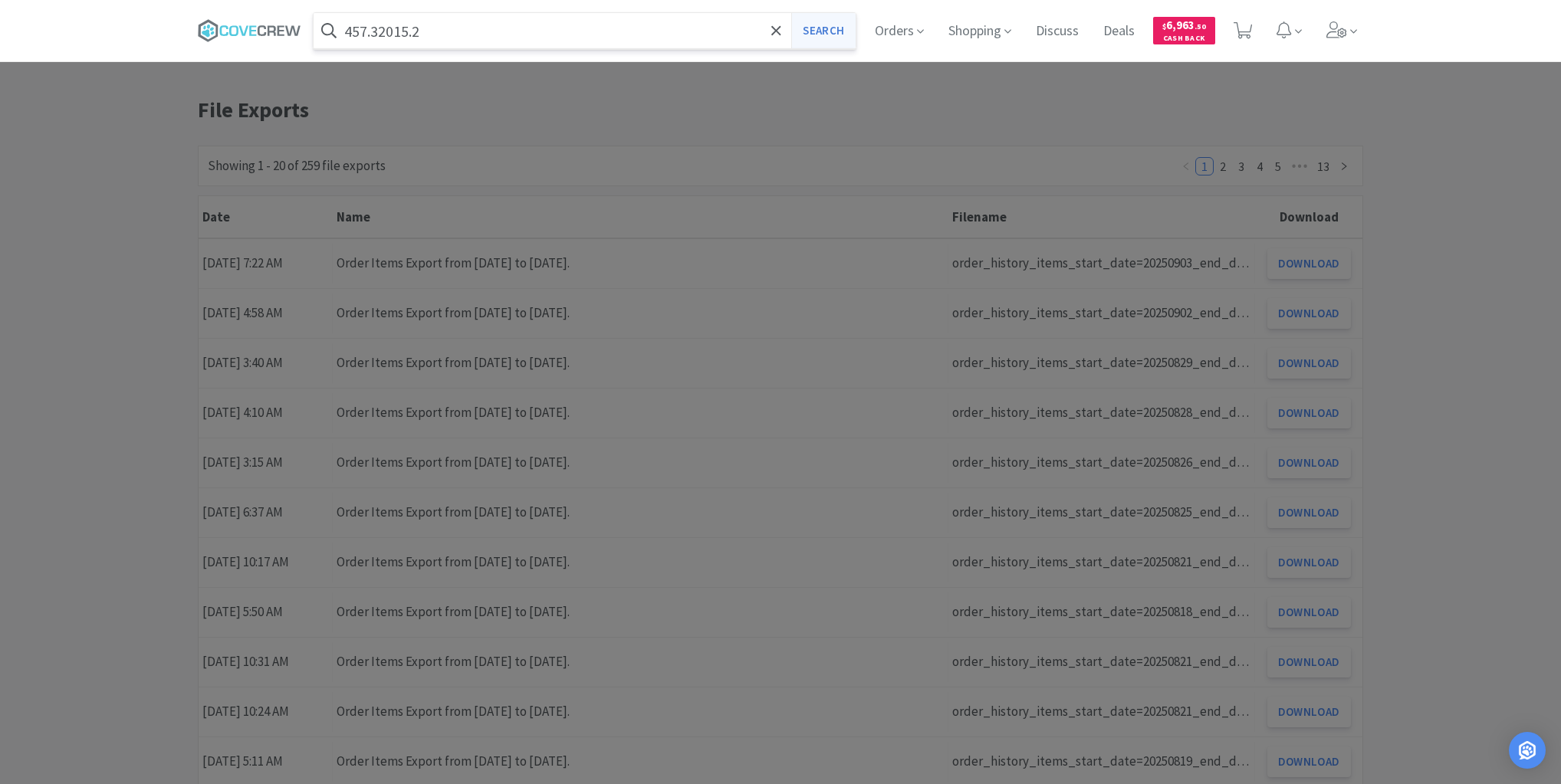
click at [819, 31] on button "Search" at bounding box center [823, 31] width 63 height 36
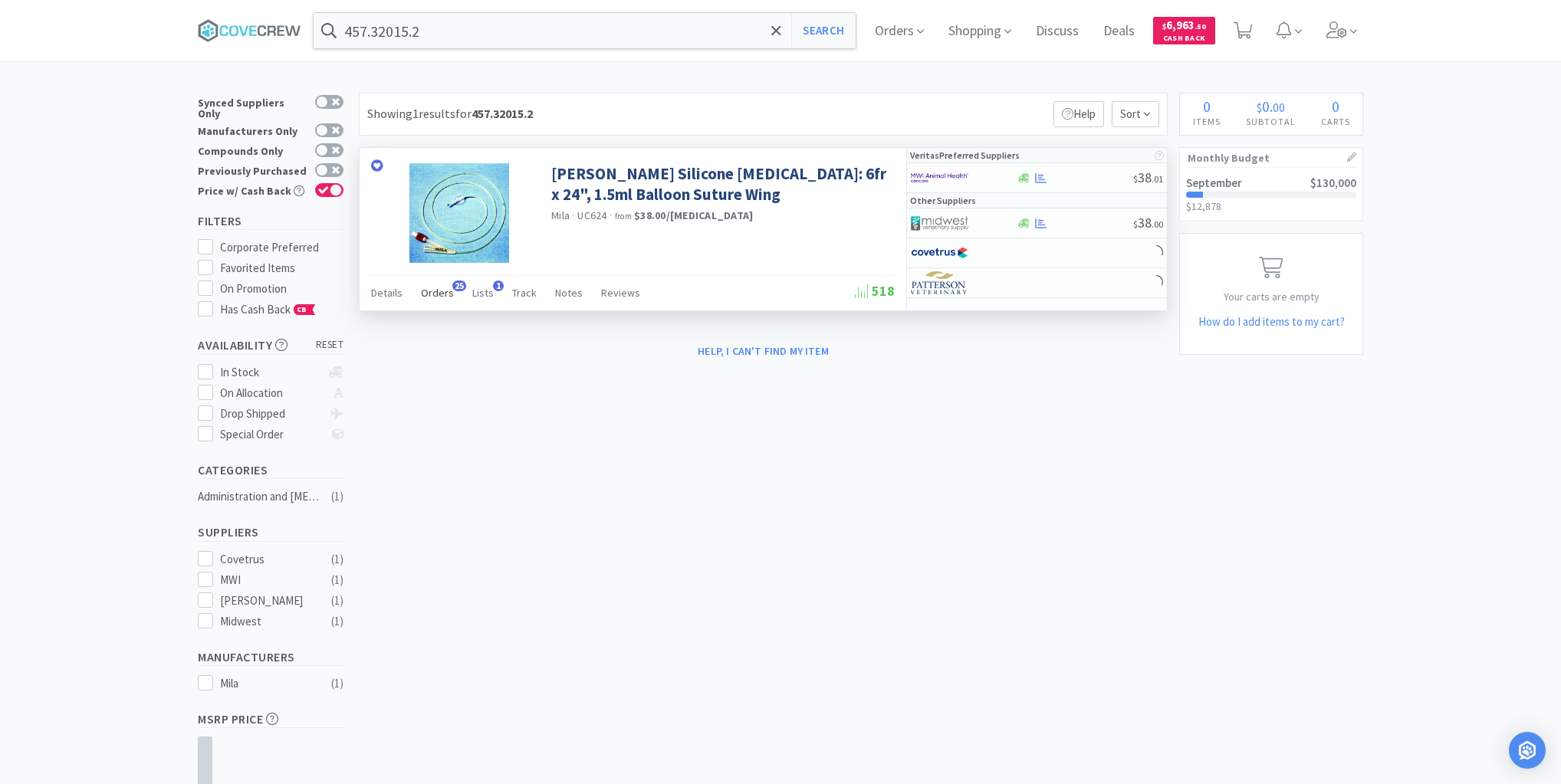
click at [433, 294] on span "Orders" at bounding box center [436, 292] width 33 height 14
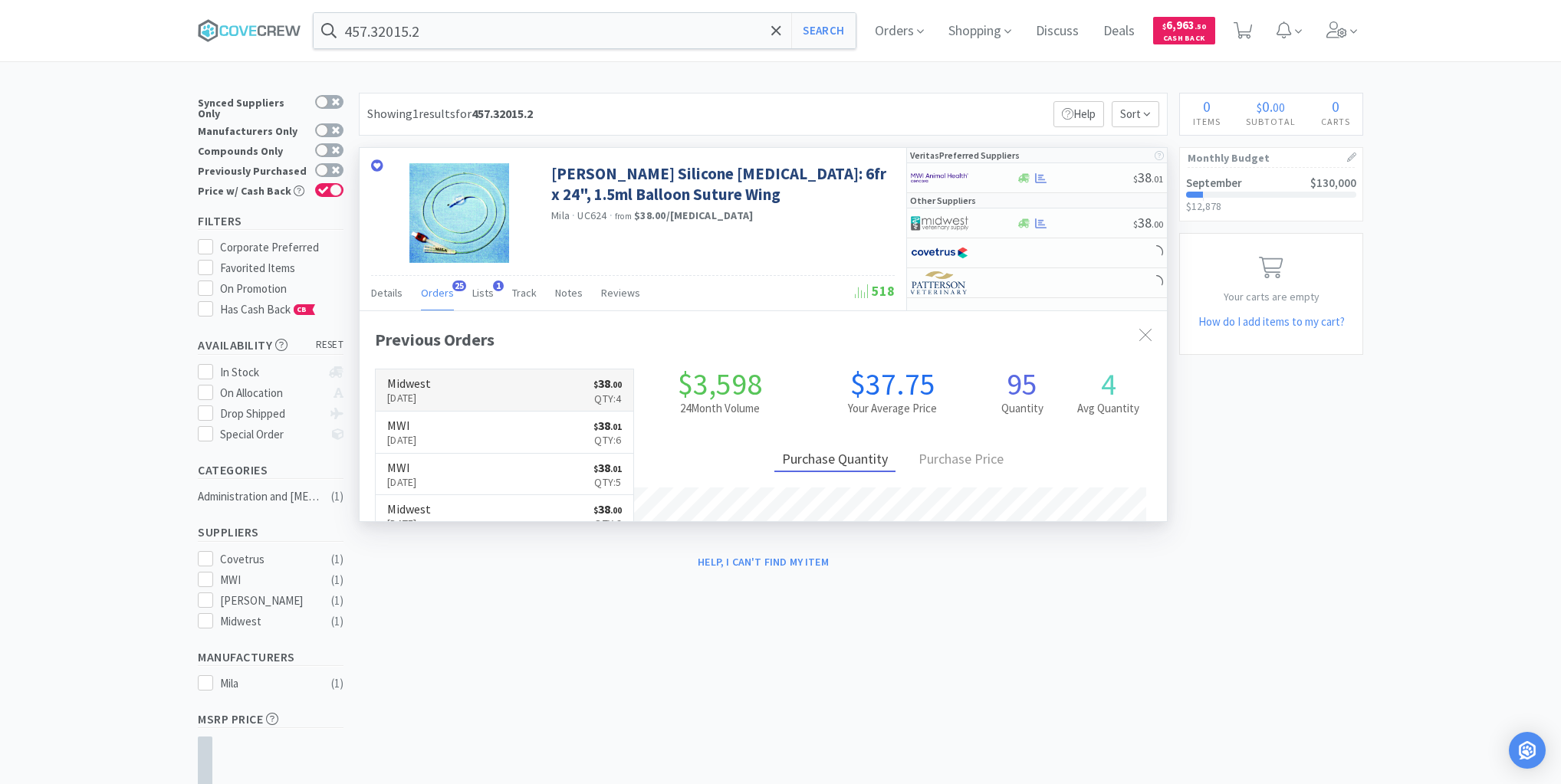
scroll to position [410, 807]
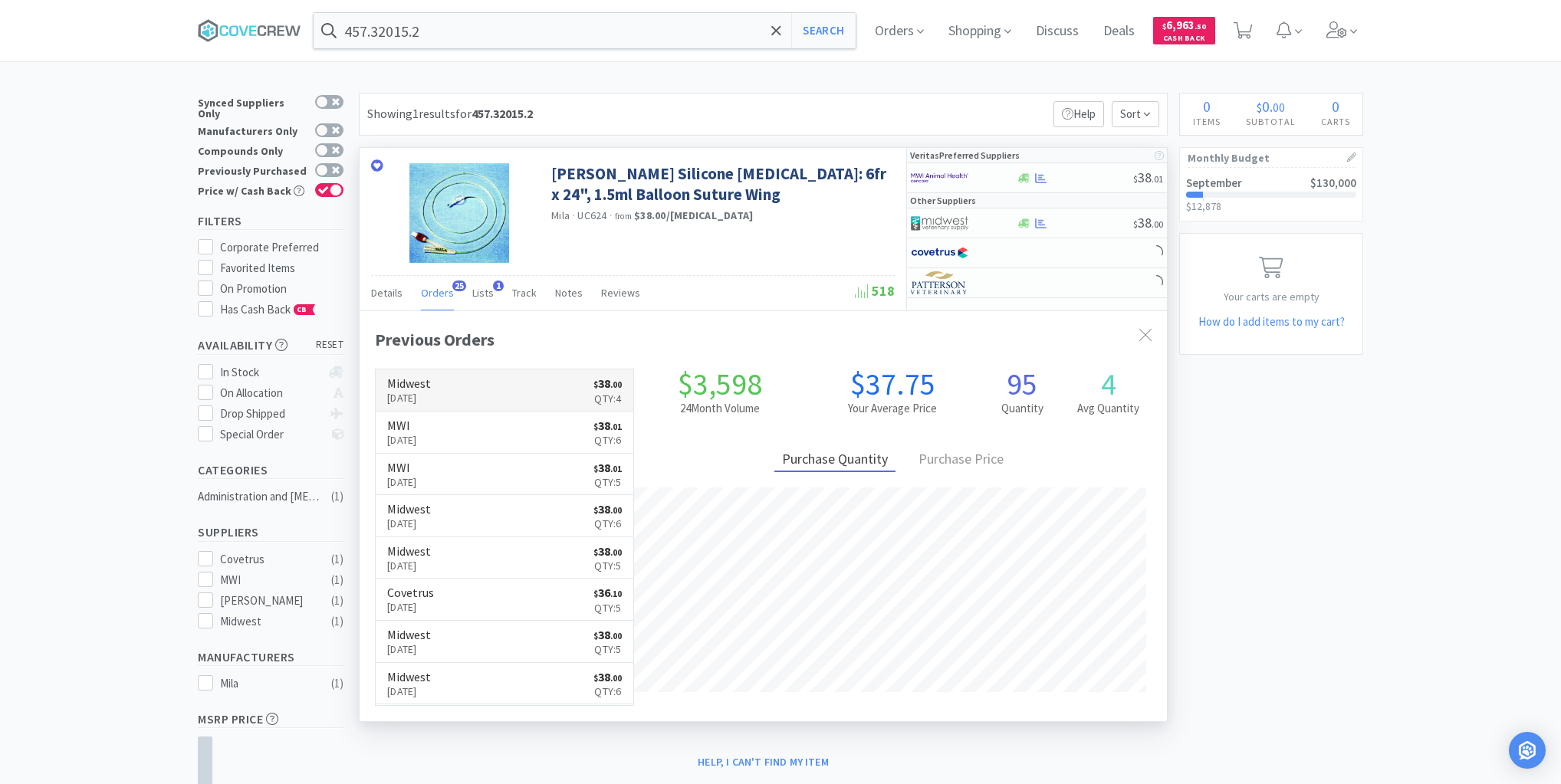
click at [481, 389] on link "Midwest [DATE] $ 38 . 00 Qty: 4" at bounding box center [505, 391] width 258 height 43
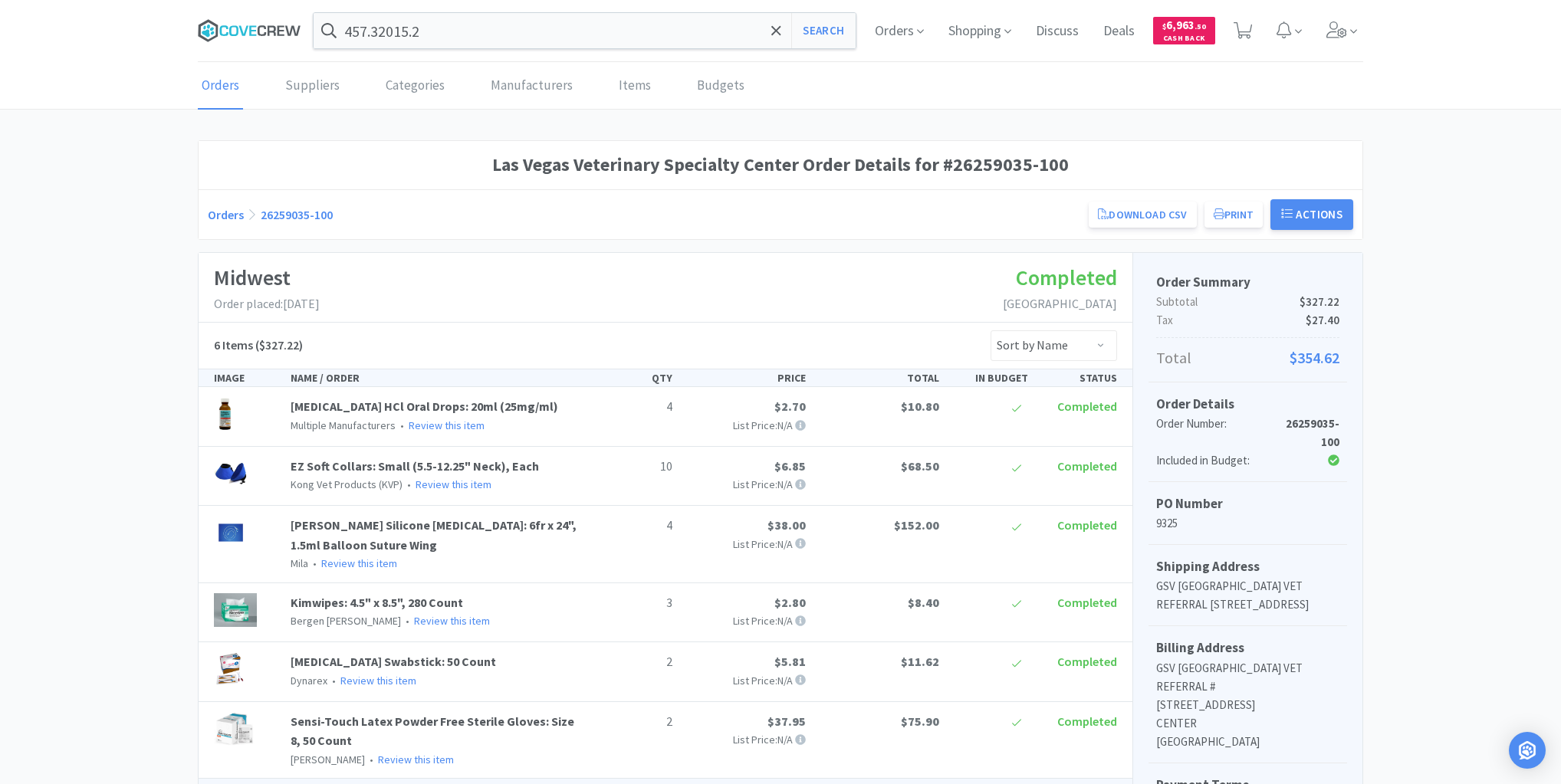
click at [261, 29] on icon at bounding box center [249, 30] width 103 height 23
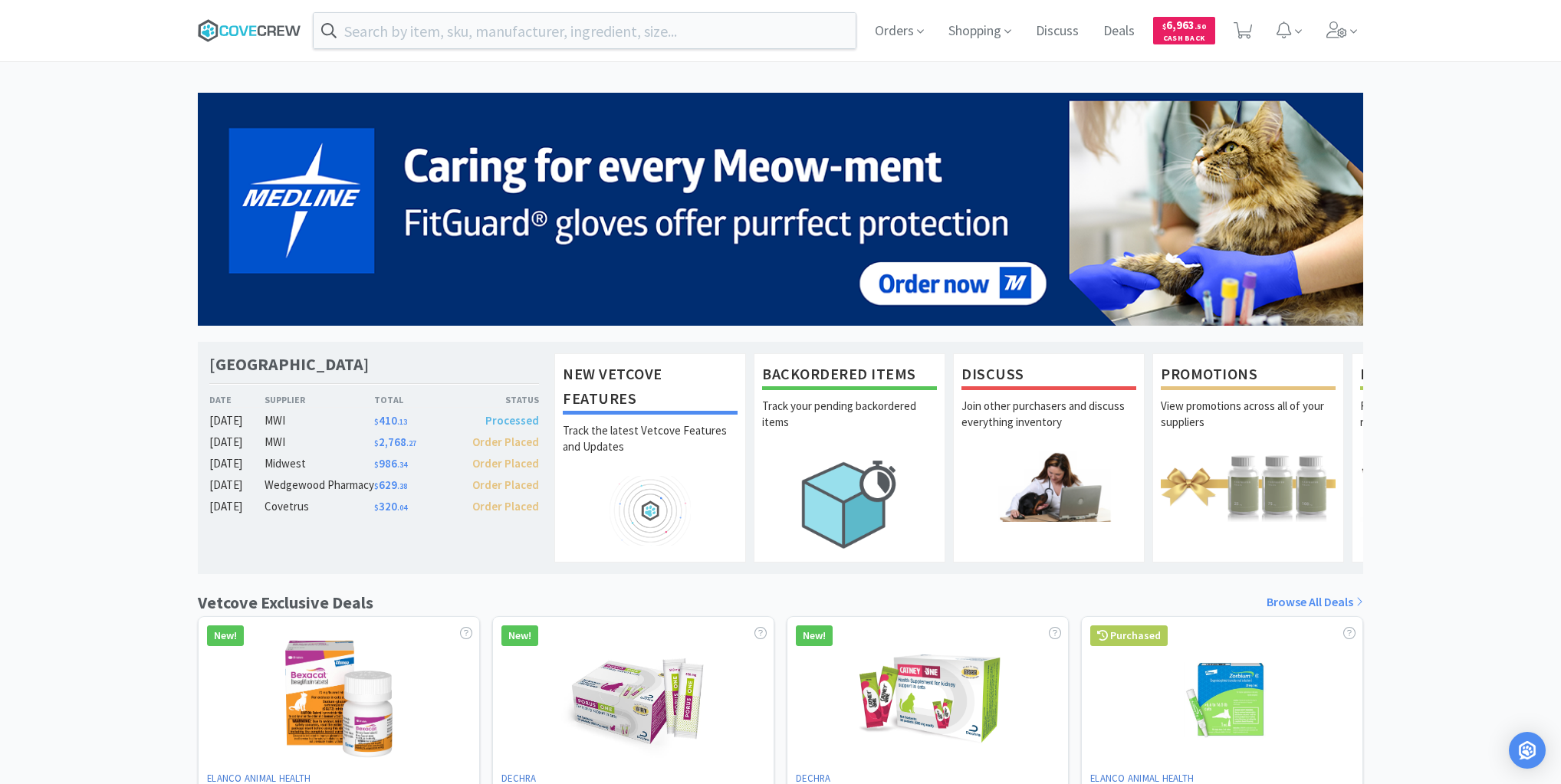
click at [229, 30] on icon at bounding box center [233, 31] width 9 height 11
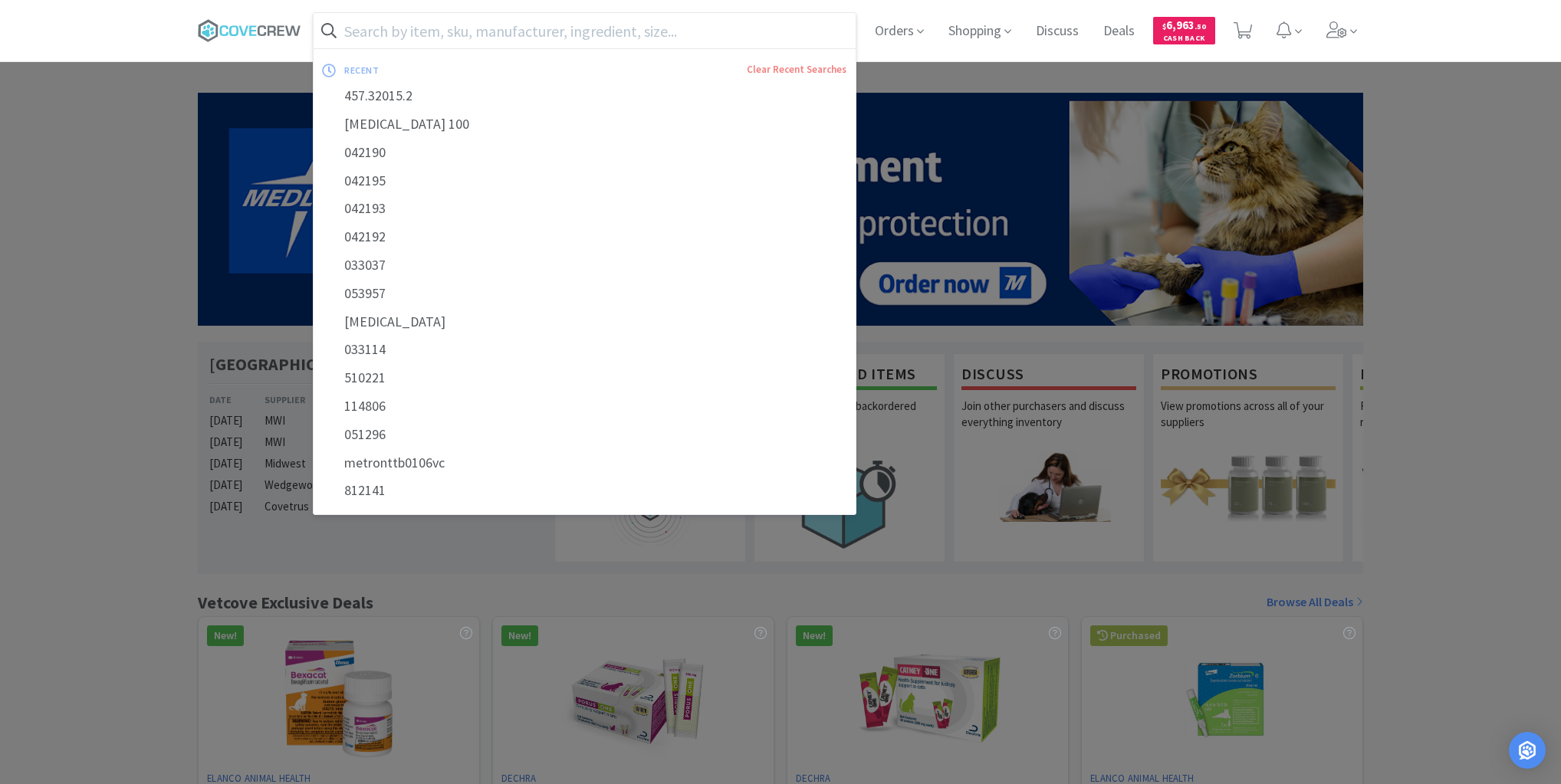
click at [431, 25] on input "text" at bounding box center [584, 31] width 541 height 36
paste input "090929"
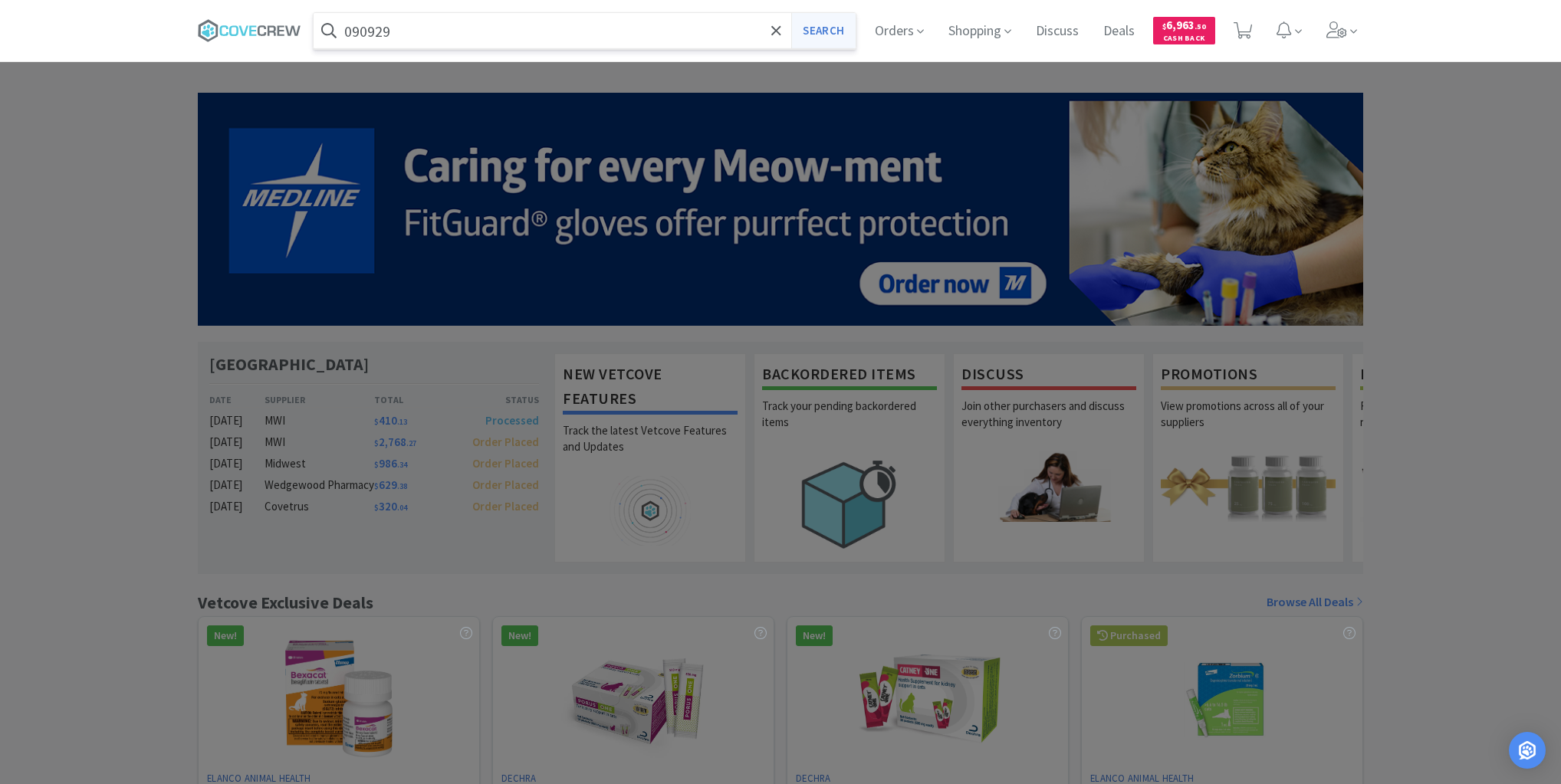
click at [818, 27] on button "Search" at bounding box center [823, 31] width 63 height 36
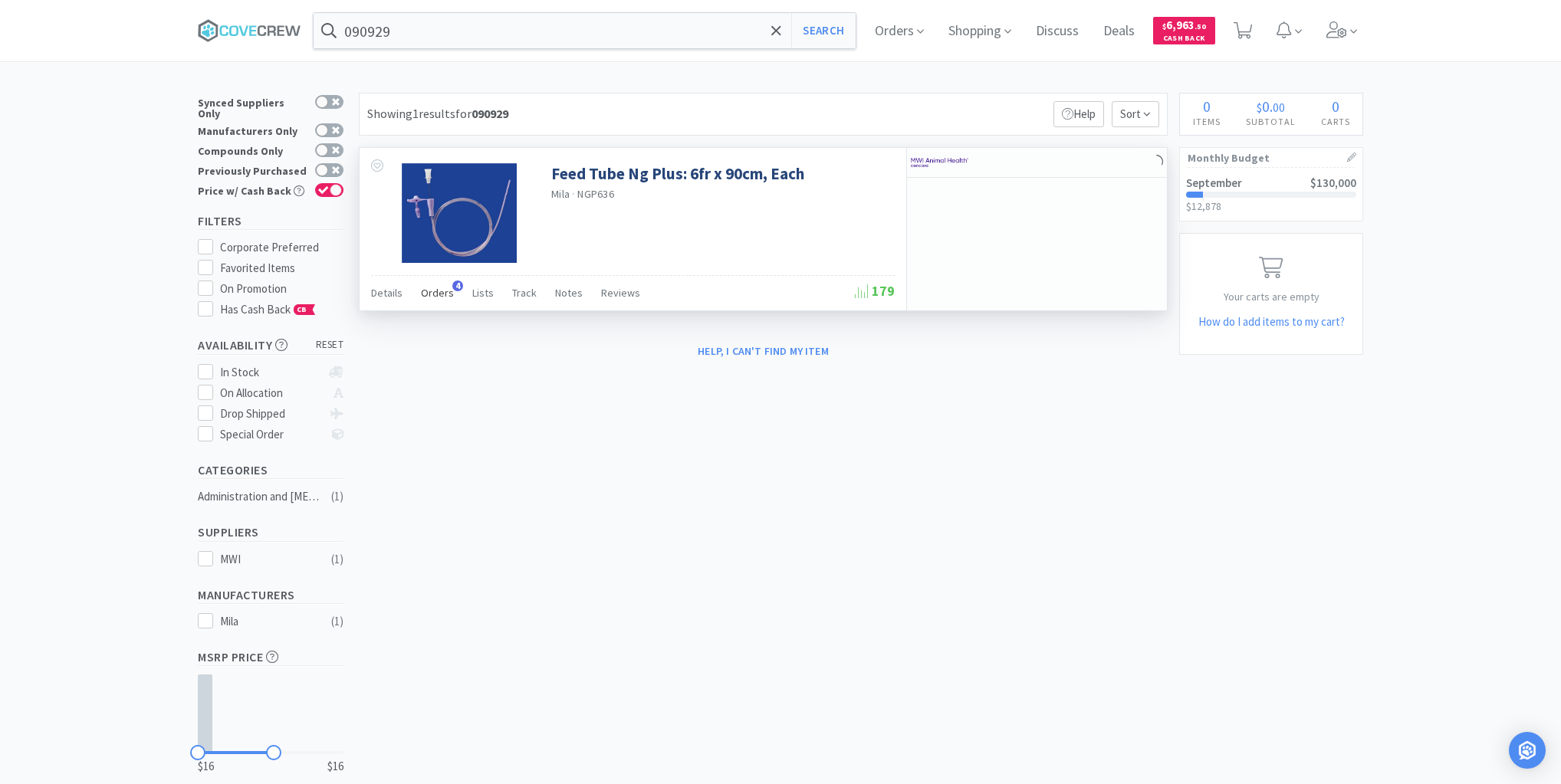
click at [441, 291] on span "Orders" at bounding box center [436, 292] width 33 height 14
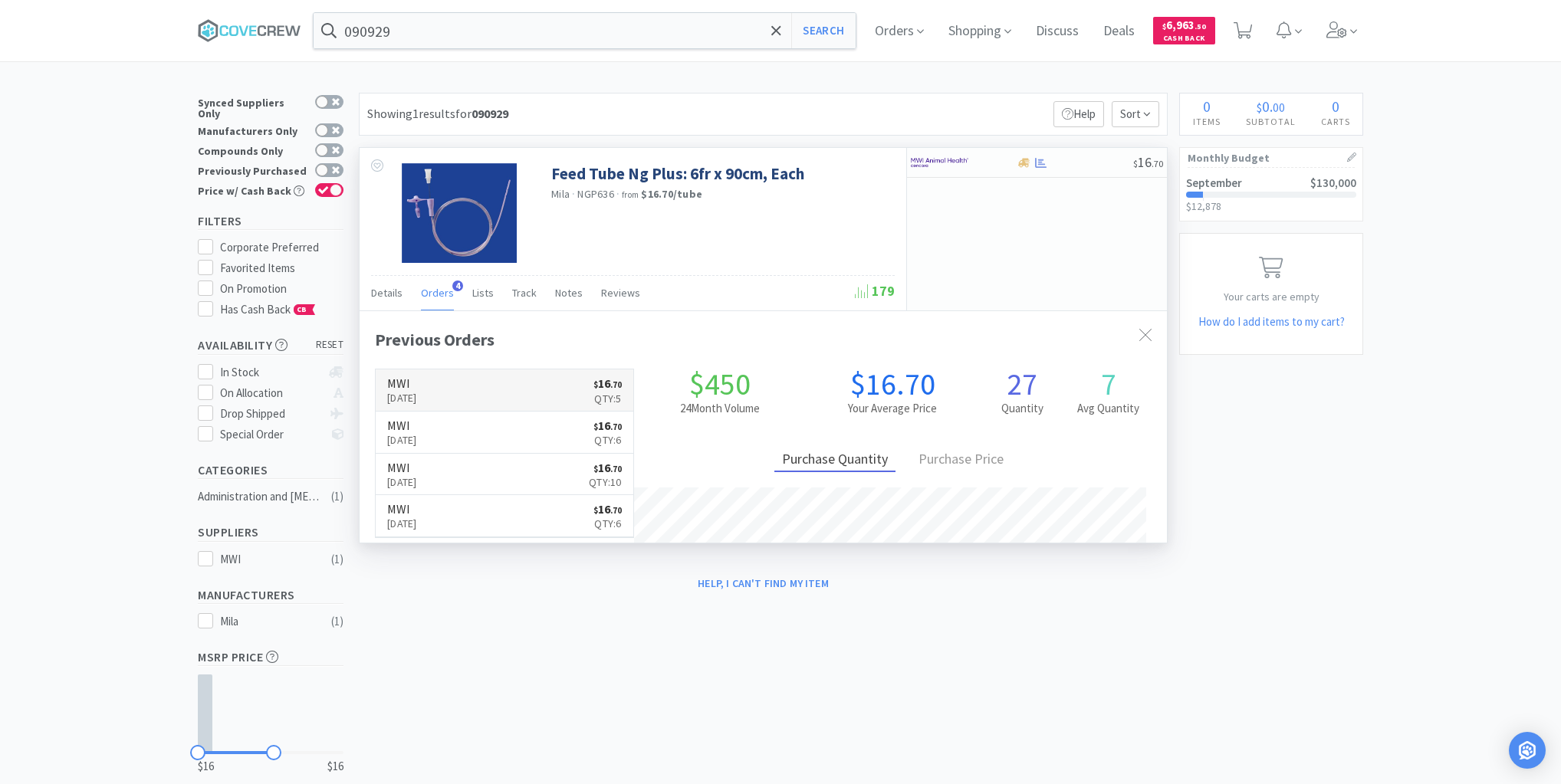
scroll to position [396, 807]
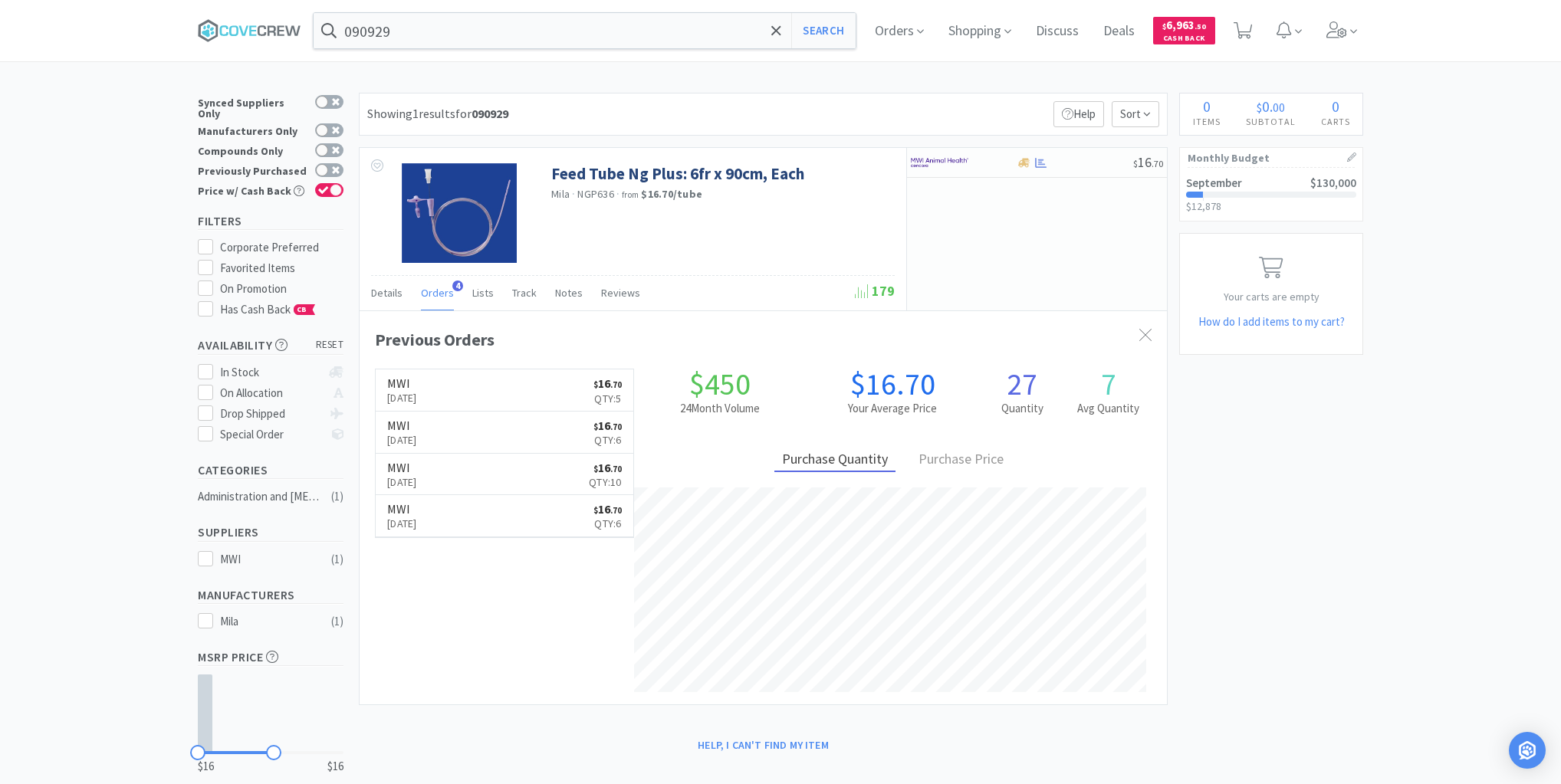
click at [475, 387] on link "MWI [DATE] $ 16 . 70 Qty: 5" at bounding box center [505, 391] width 258 height 43
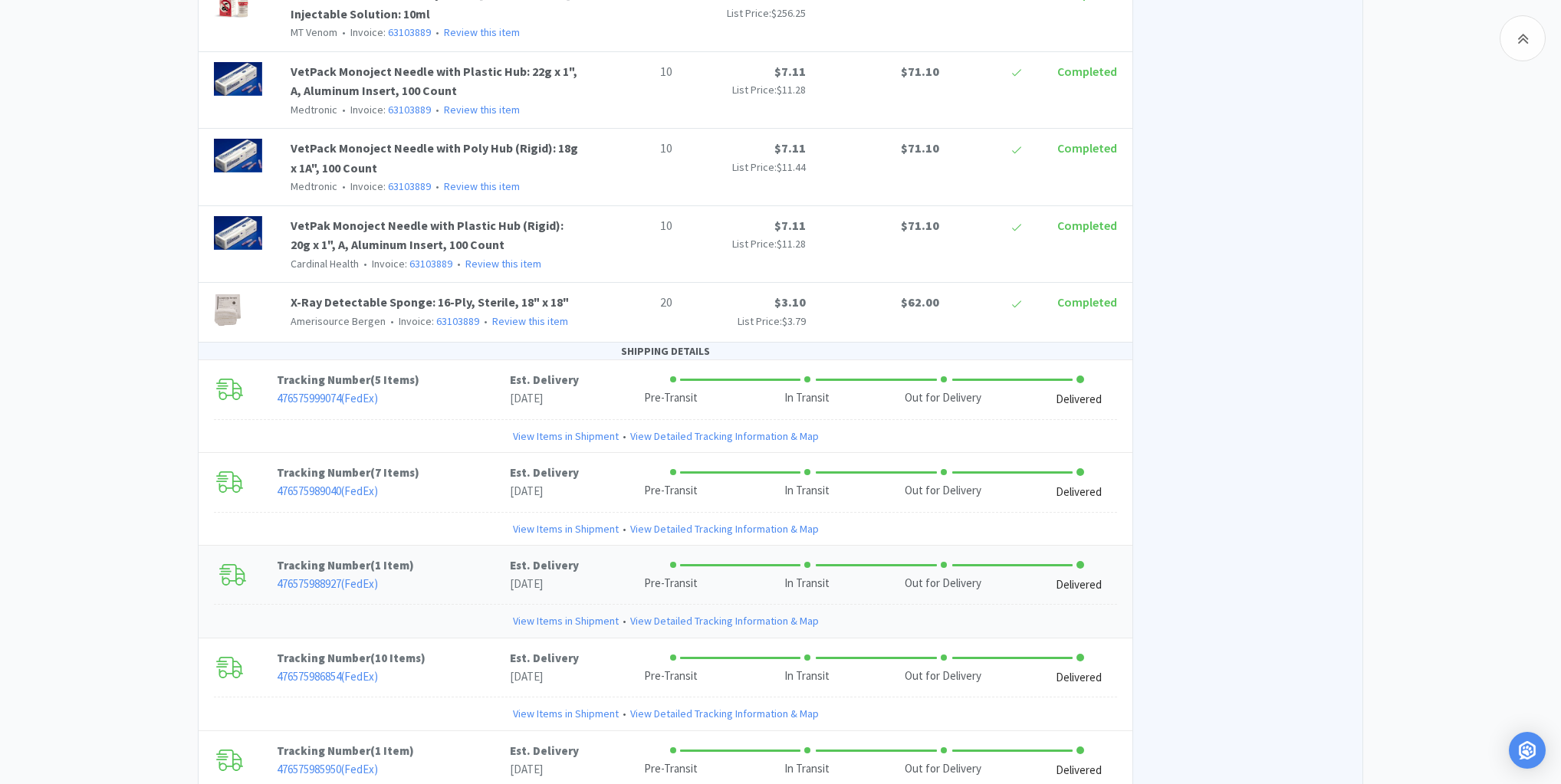
scroll to position [2574, 0]
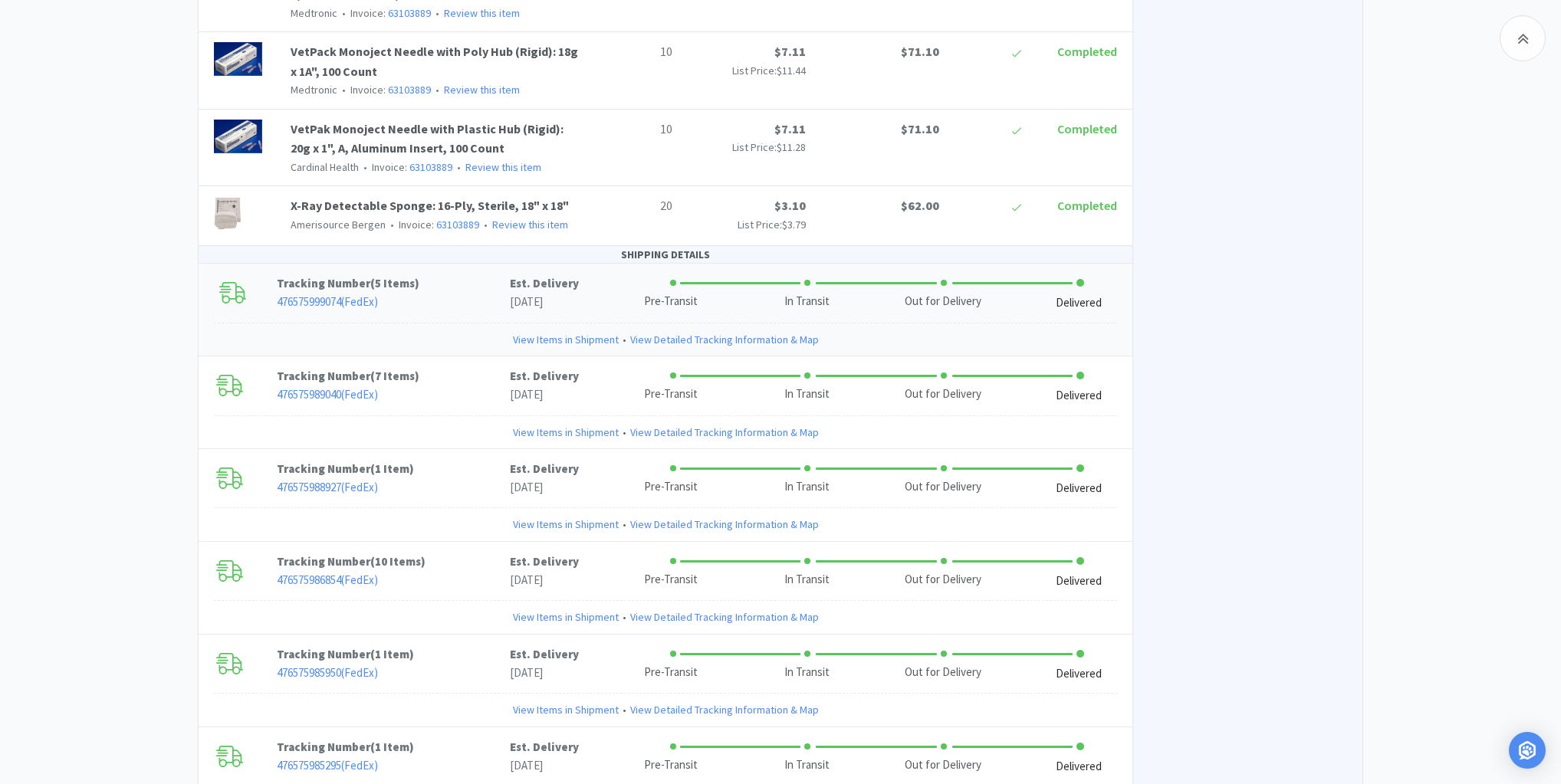
click at [593, 331] on link "View Items in Shipment" at bounding box center [565, 339] width 106 height 17
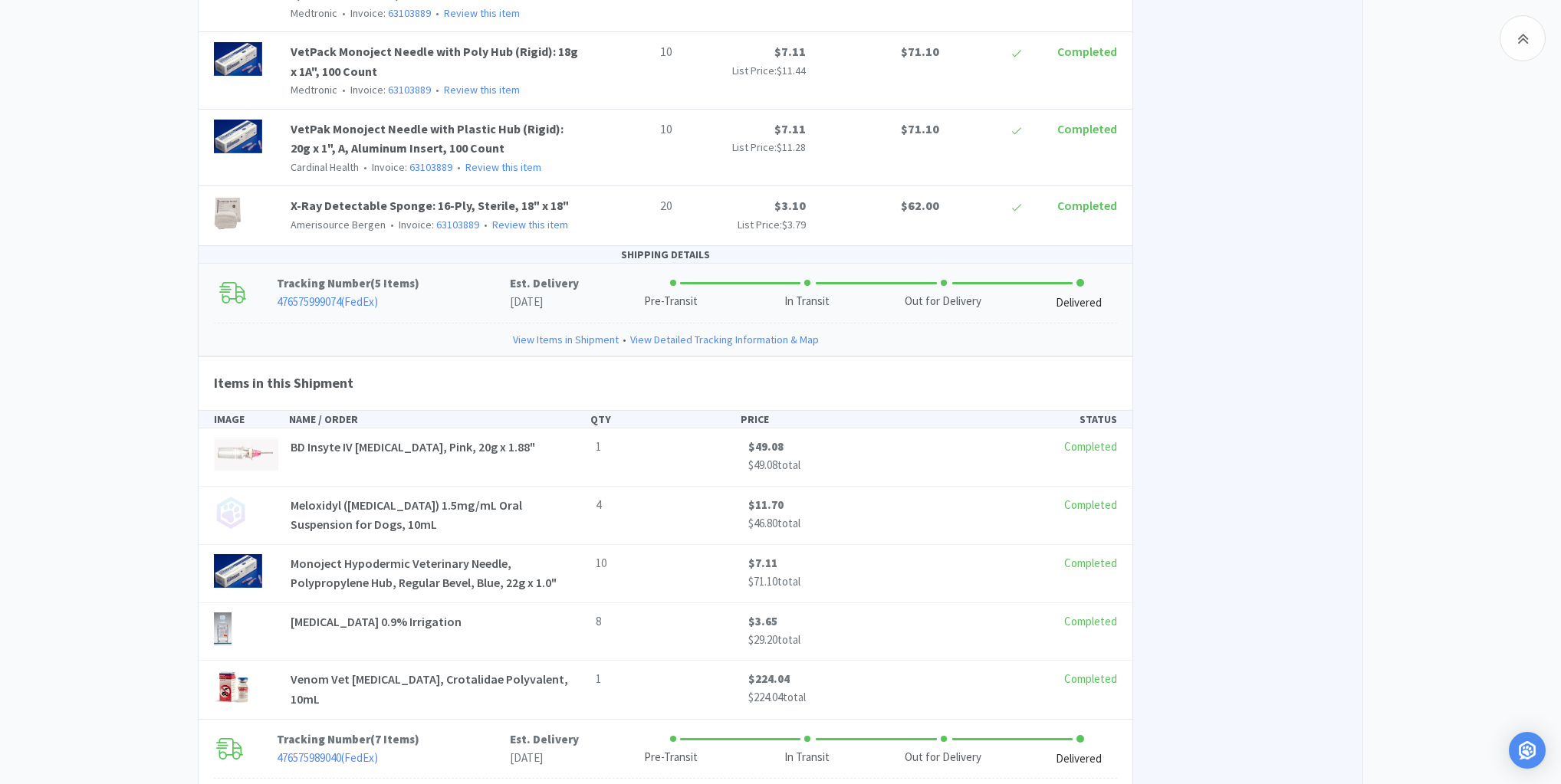
click at [593, 331] on link "View Items in Shipment" at bounding box center [565, 339] width 106 height 17
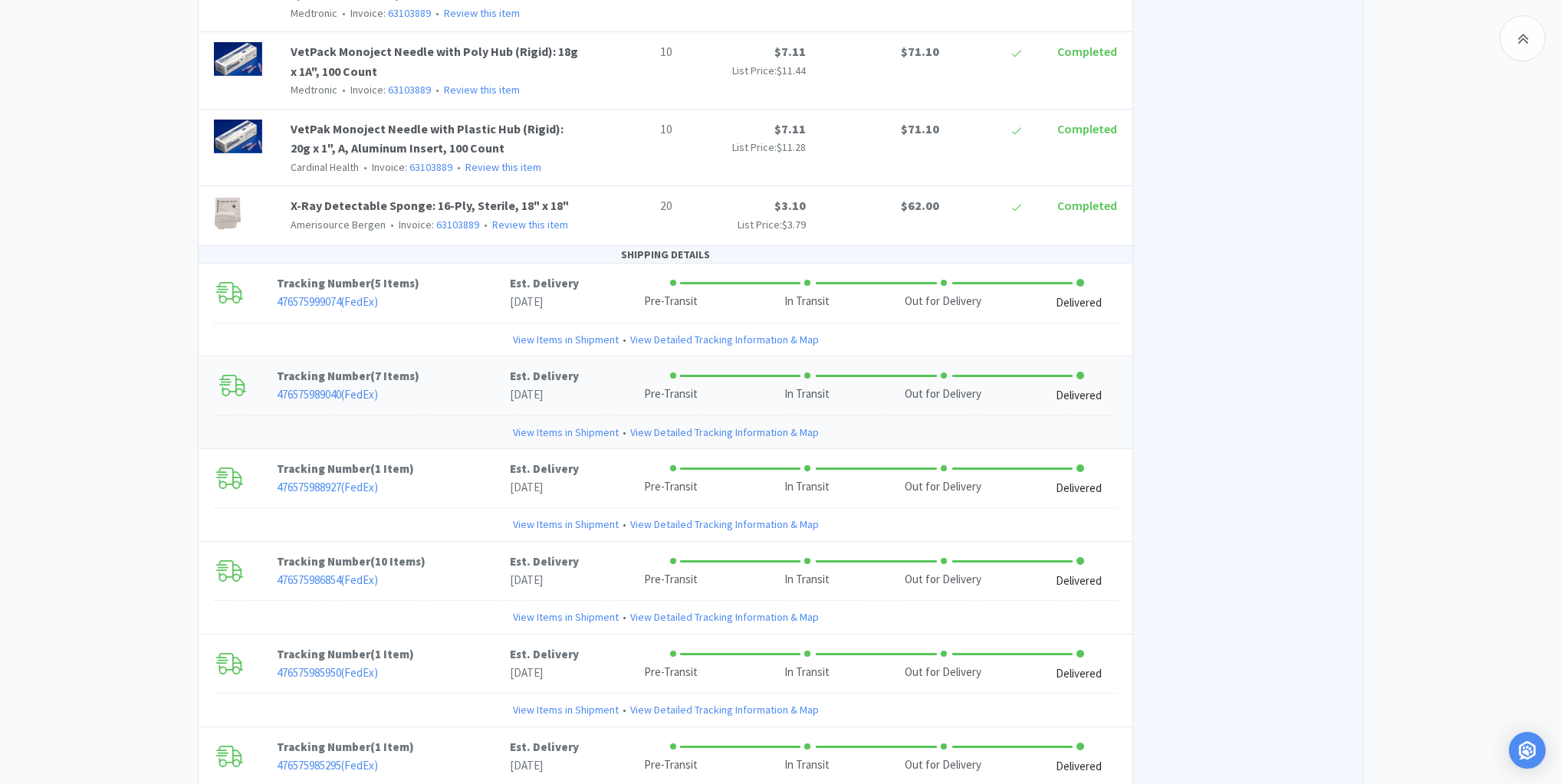
click at [576, 423] on link "View Items in Shipment" at bounding box center [565, 431] width 106 height 17
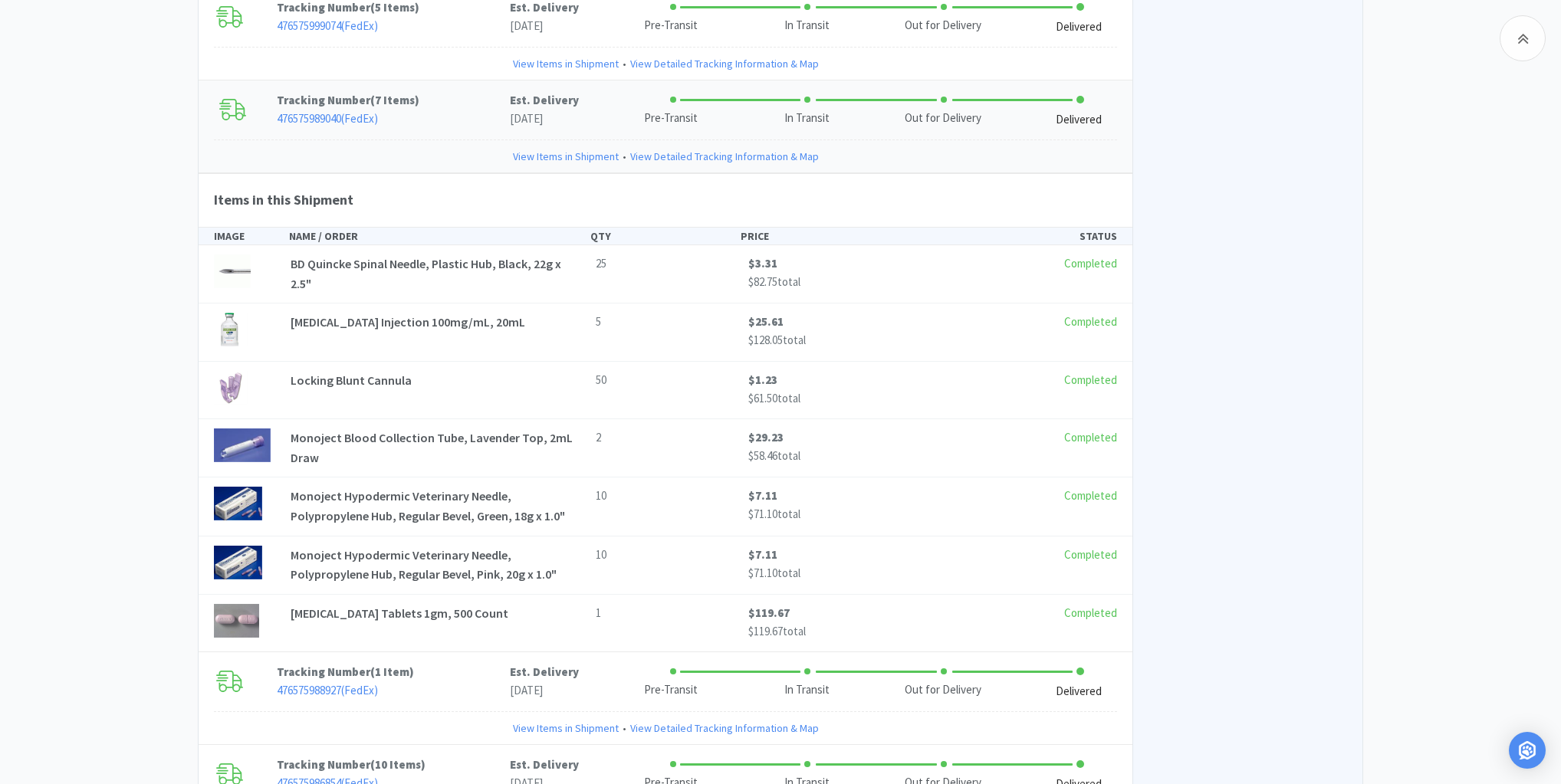
scroll to position [2697, 0]
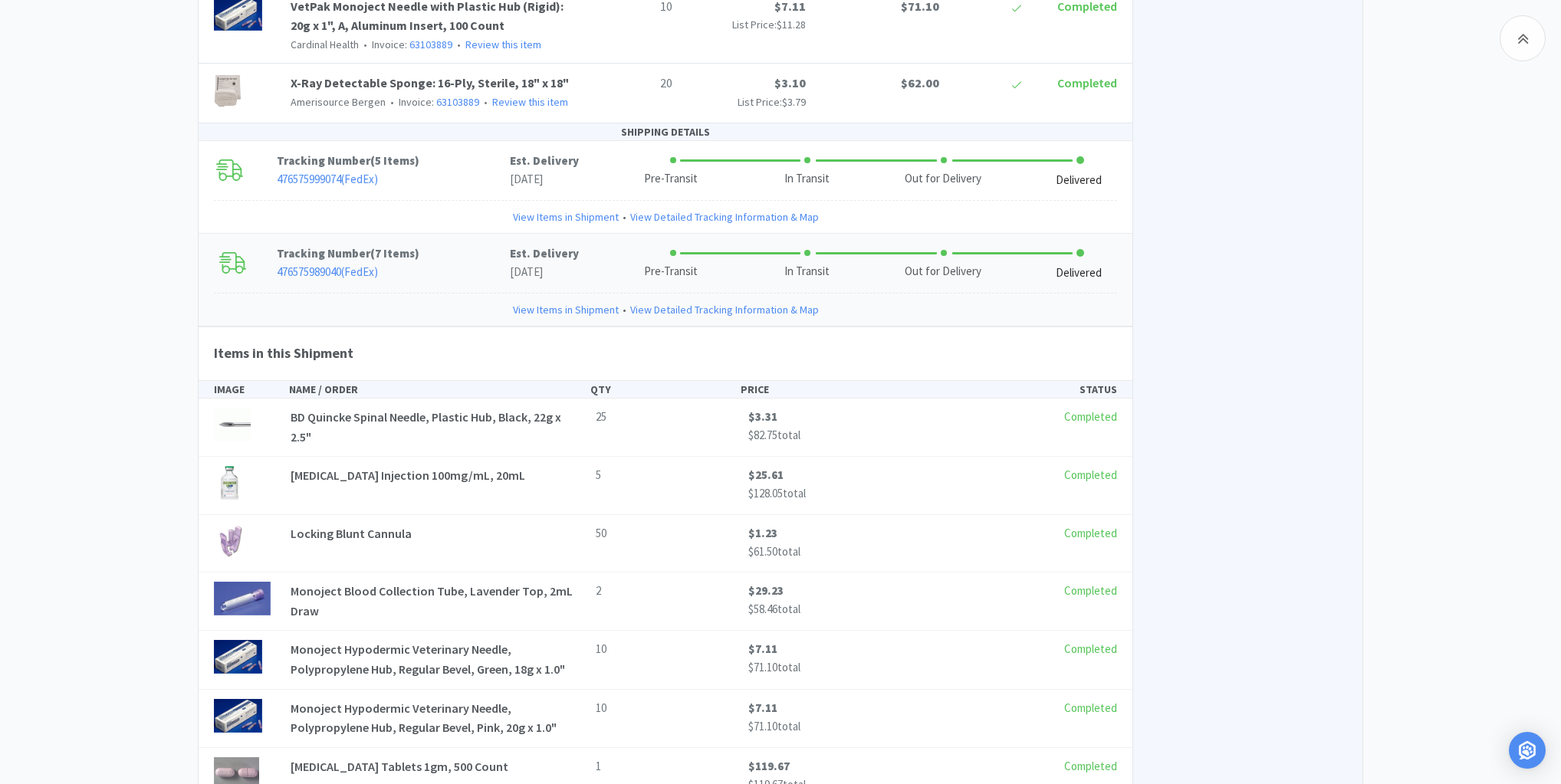
click at [604, 301] on link "View Items in Shipment" at bounding box center [565, 309] width 106 height 17
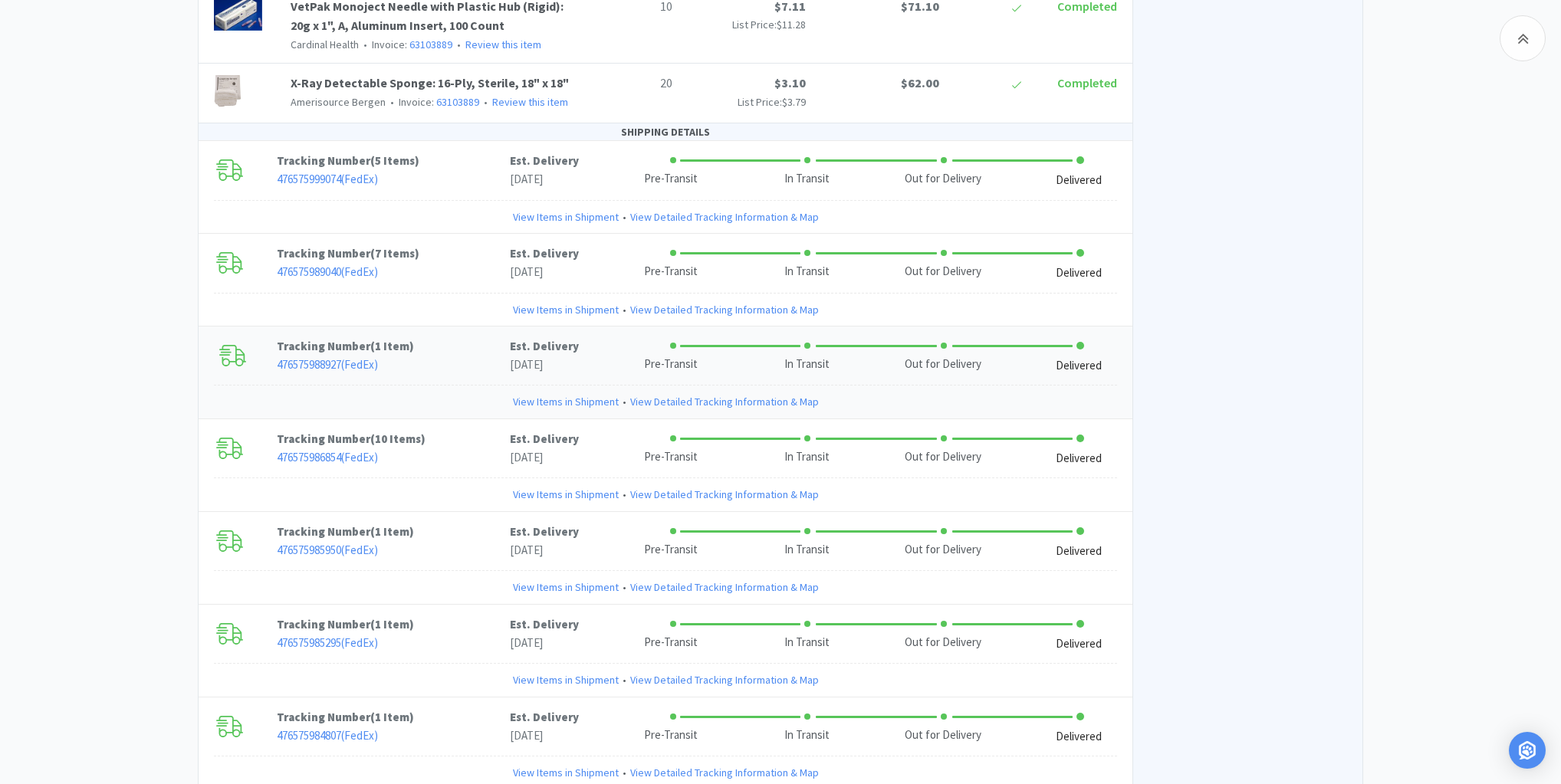
click at [579, 393] on link "View Items in Shipment" at bounding box center [565, 401] width 106 height 17
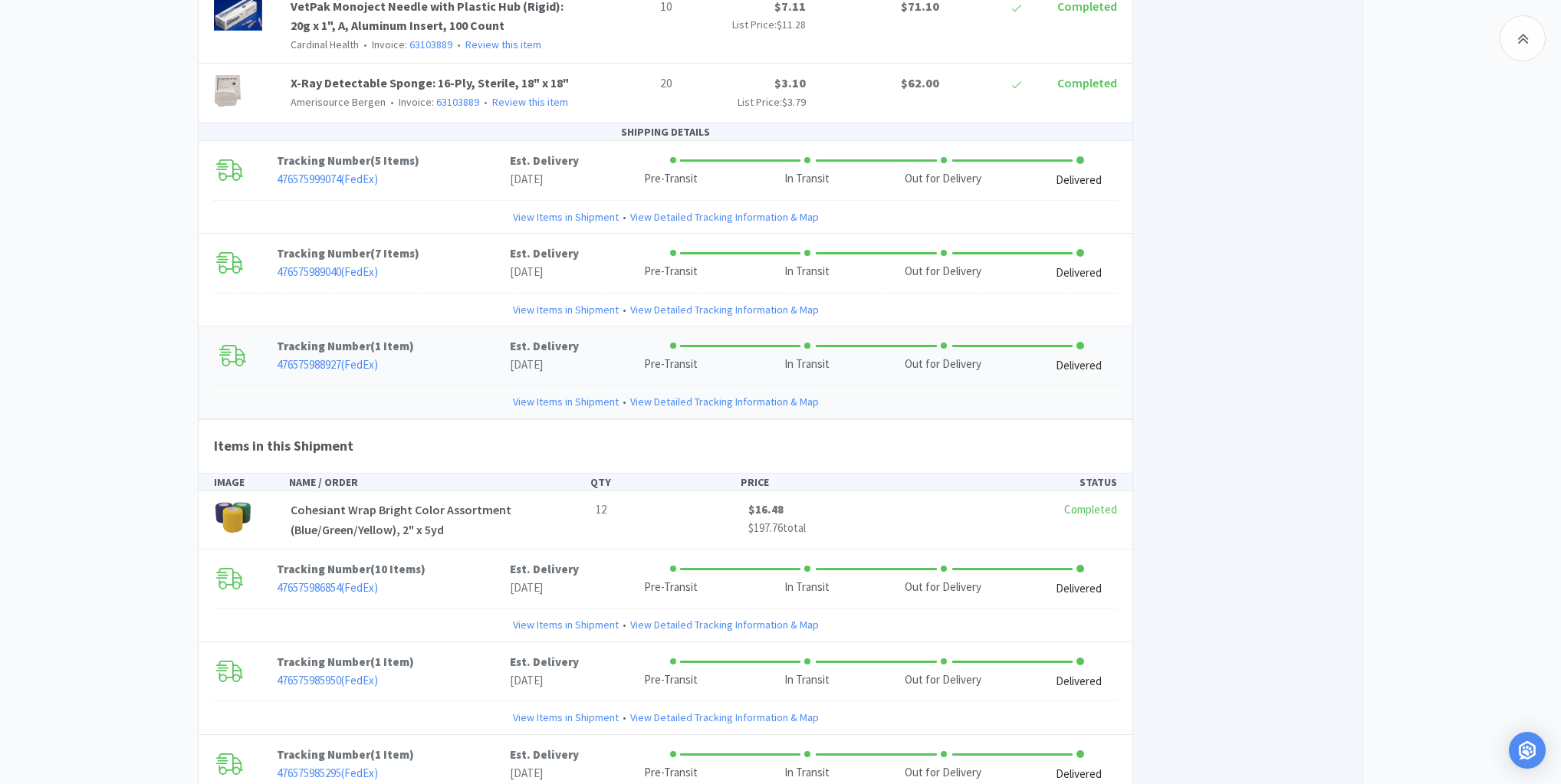
click at [581, 393] on link "View Items in Shipment" at bounding box center [565, 401] width 106 height 17
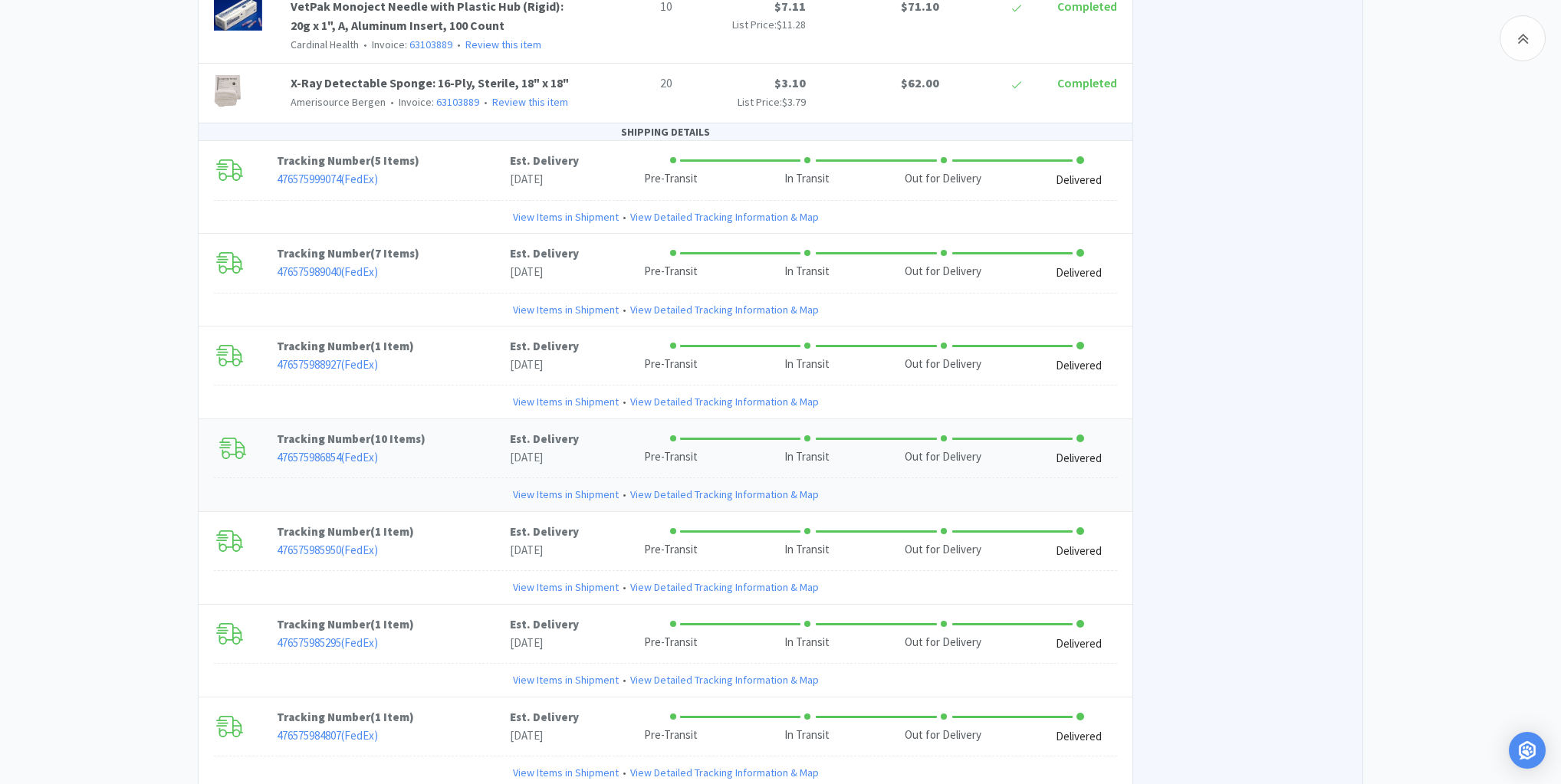
click at [554, 486] on link "View Items in Shipment" at bounding box center [565, 494] width 106 height 17
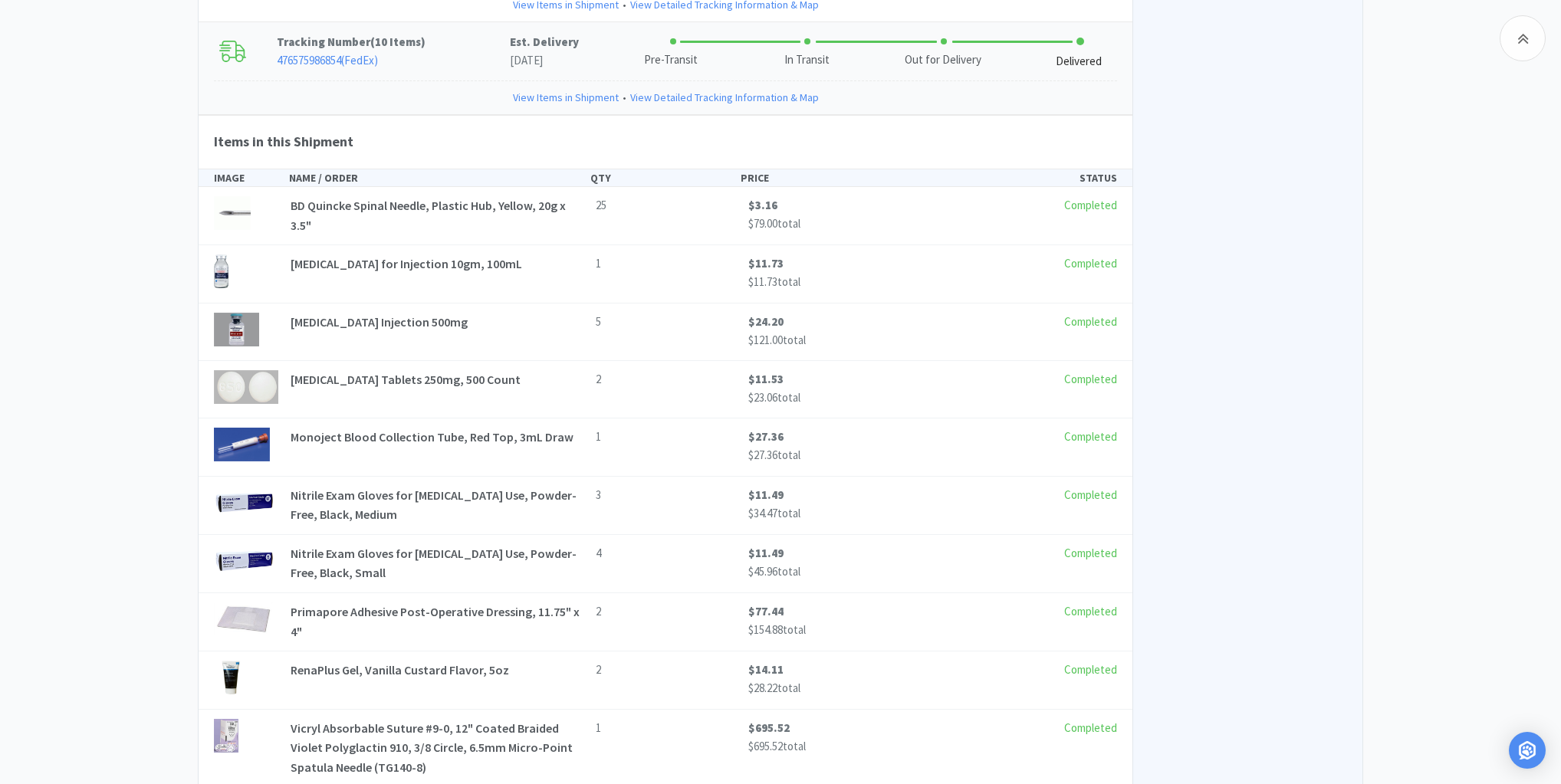
scroll to position [3003, 0]
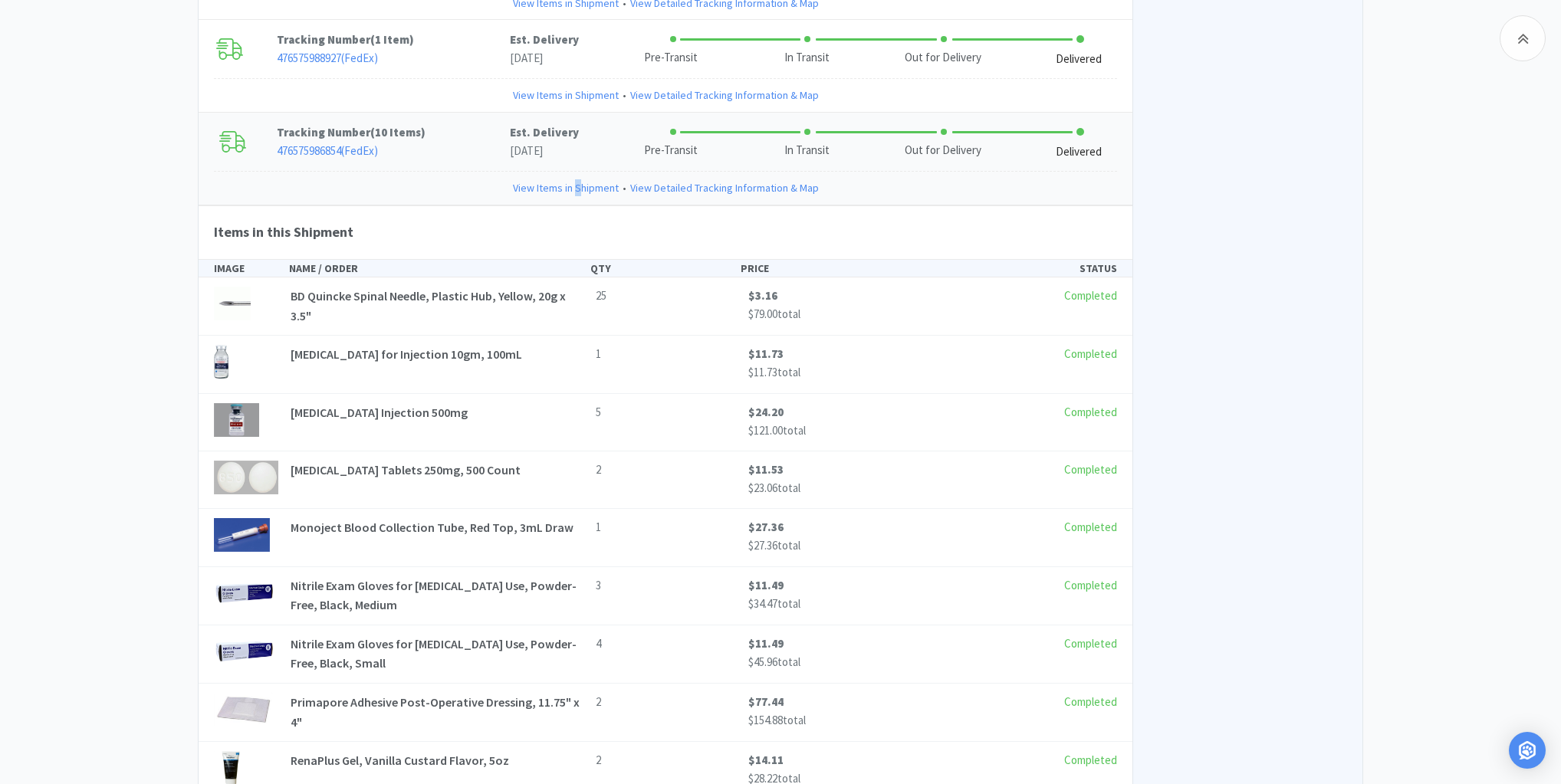
click at [579, 179] on link "View Items in Shipment" at bounding box center [565, 187] width 106 height 17
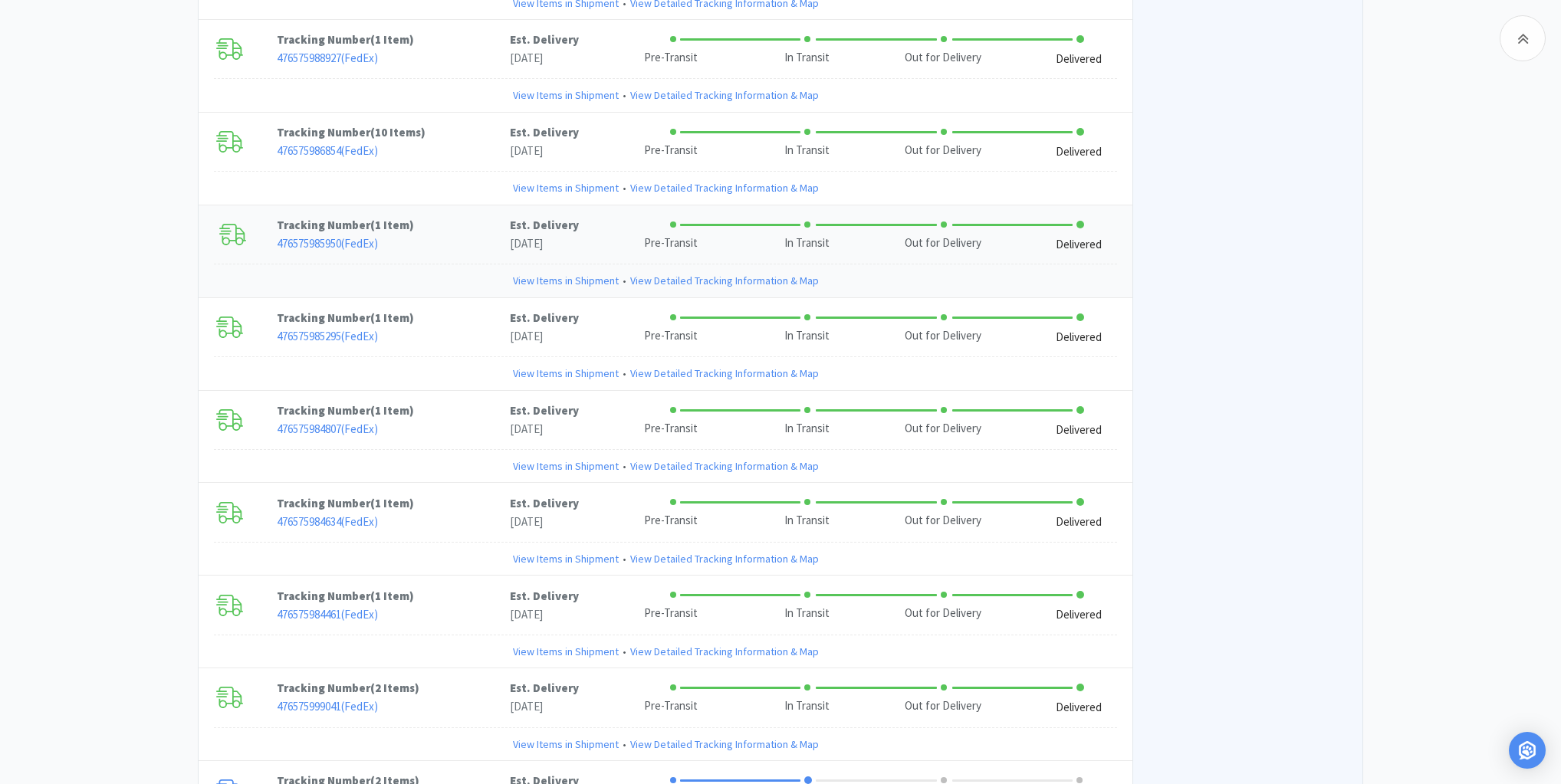
click at [561, 272] on link "View Items in Shipment" at bounding box center [565, 280] width 106 height 17
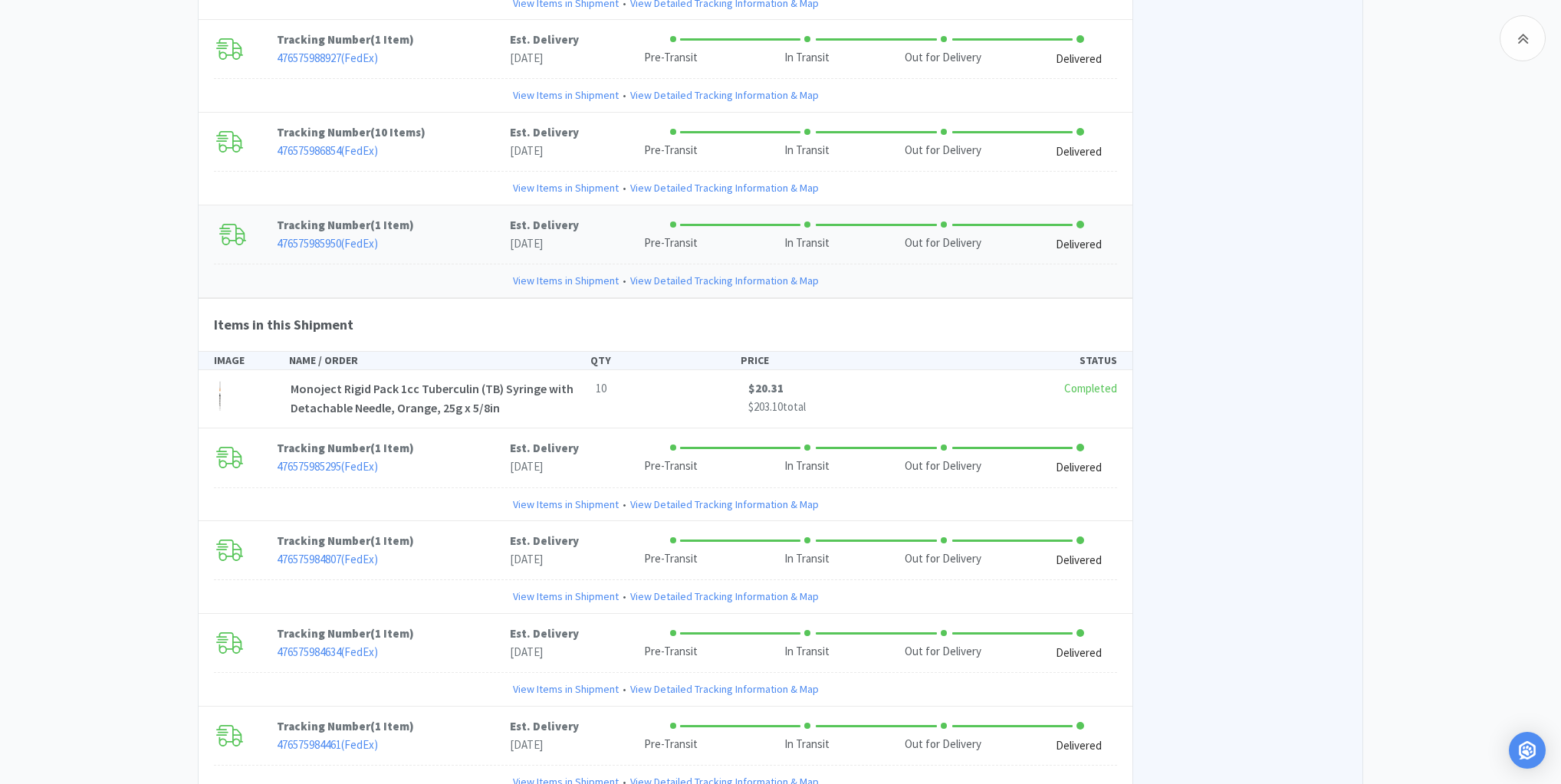
click at [562, 272] on link "View Items in Shipment" at bounding box center [565, 280] width 106 height 17
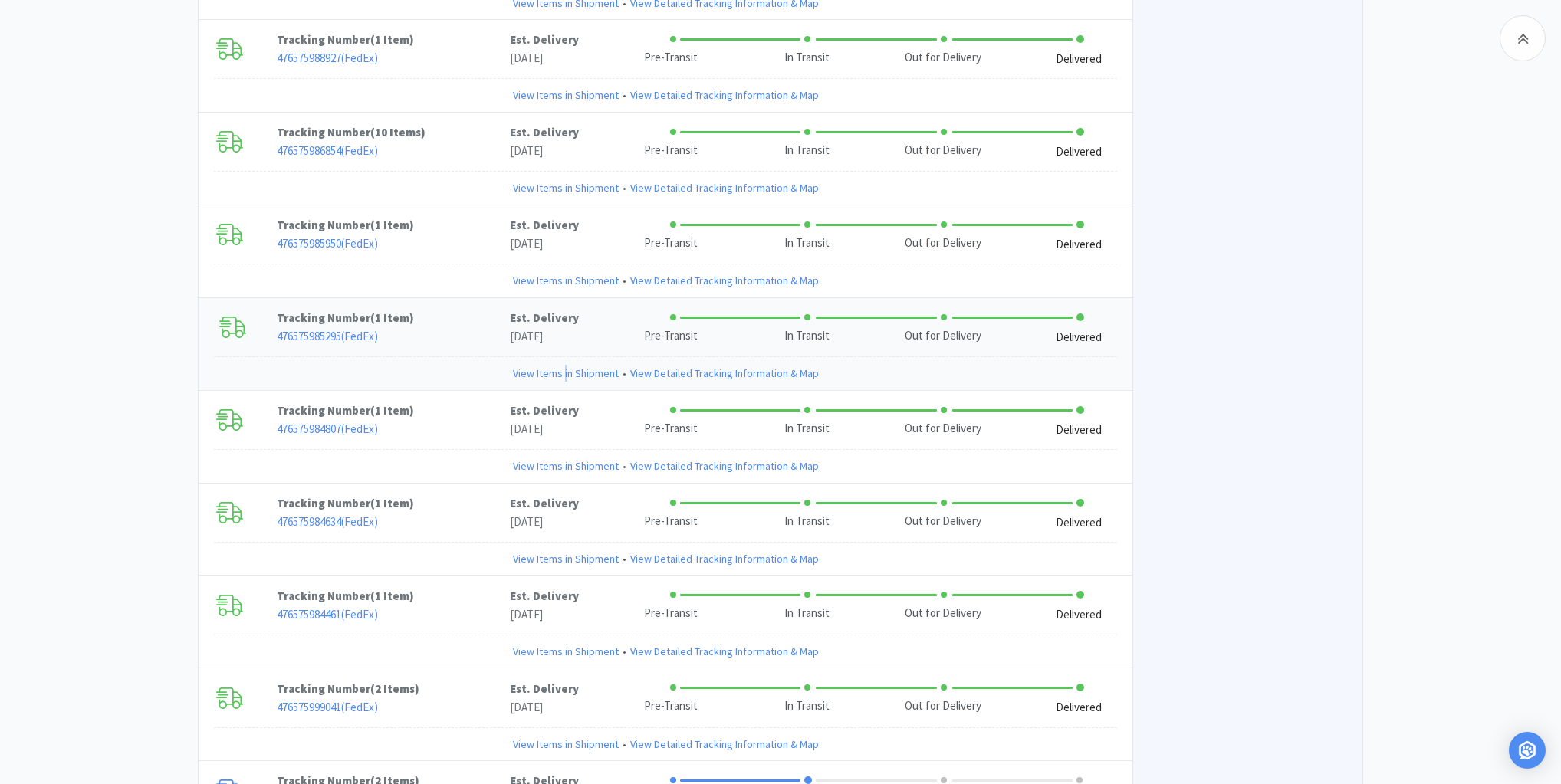
click at [565, 365] on link "View Items in Shipment" at bounding box center [565, 373] width 106 height 17
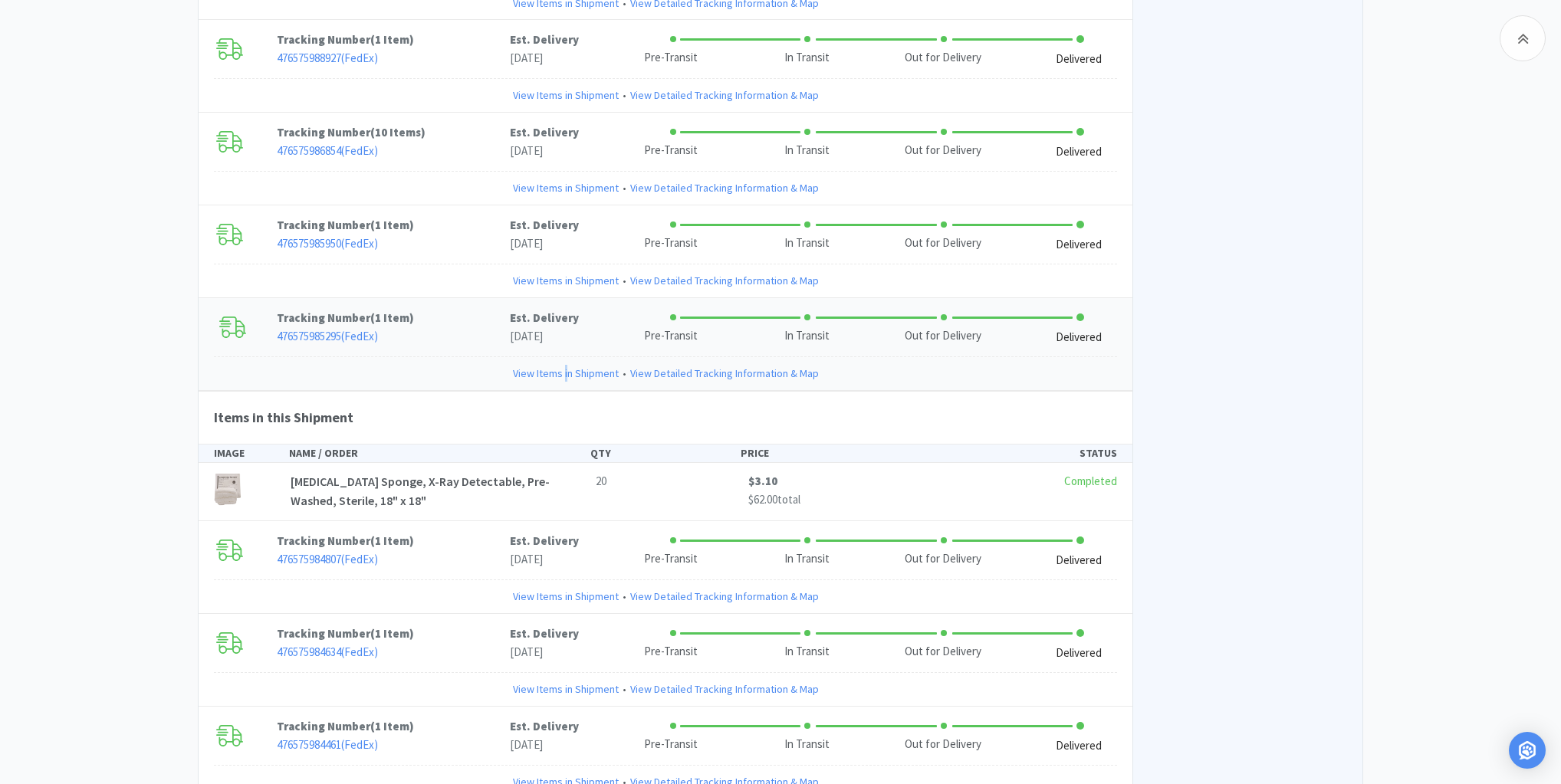
click at [565, 365] on link "View Items in Shipment" at bounding box center [565, 373] width 106 height 17
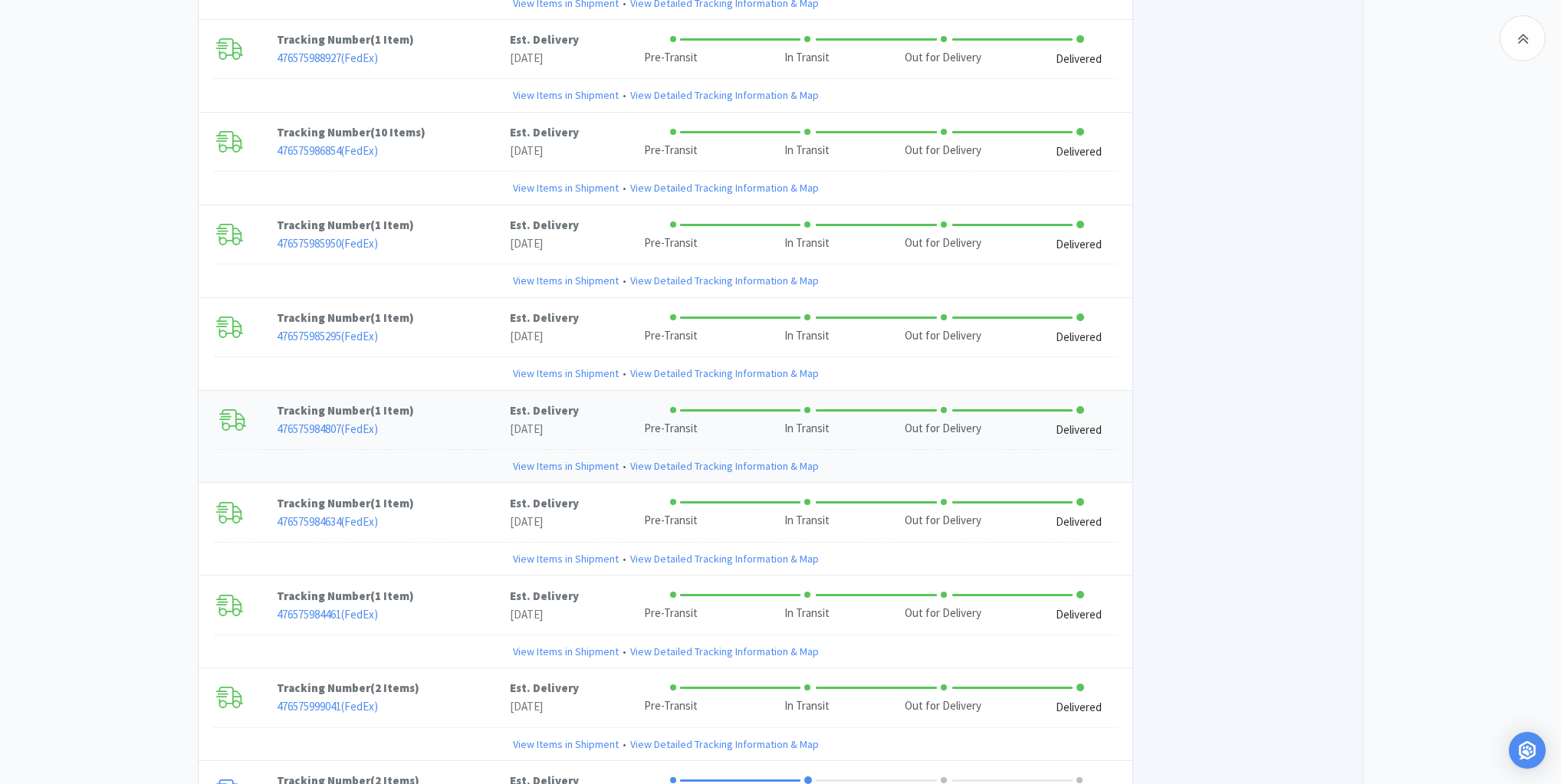
click at [548, 457] on link "View Items in Shipment" at bounding box center [565, 465] width 106 height 17
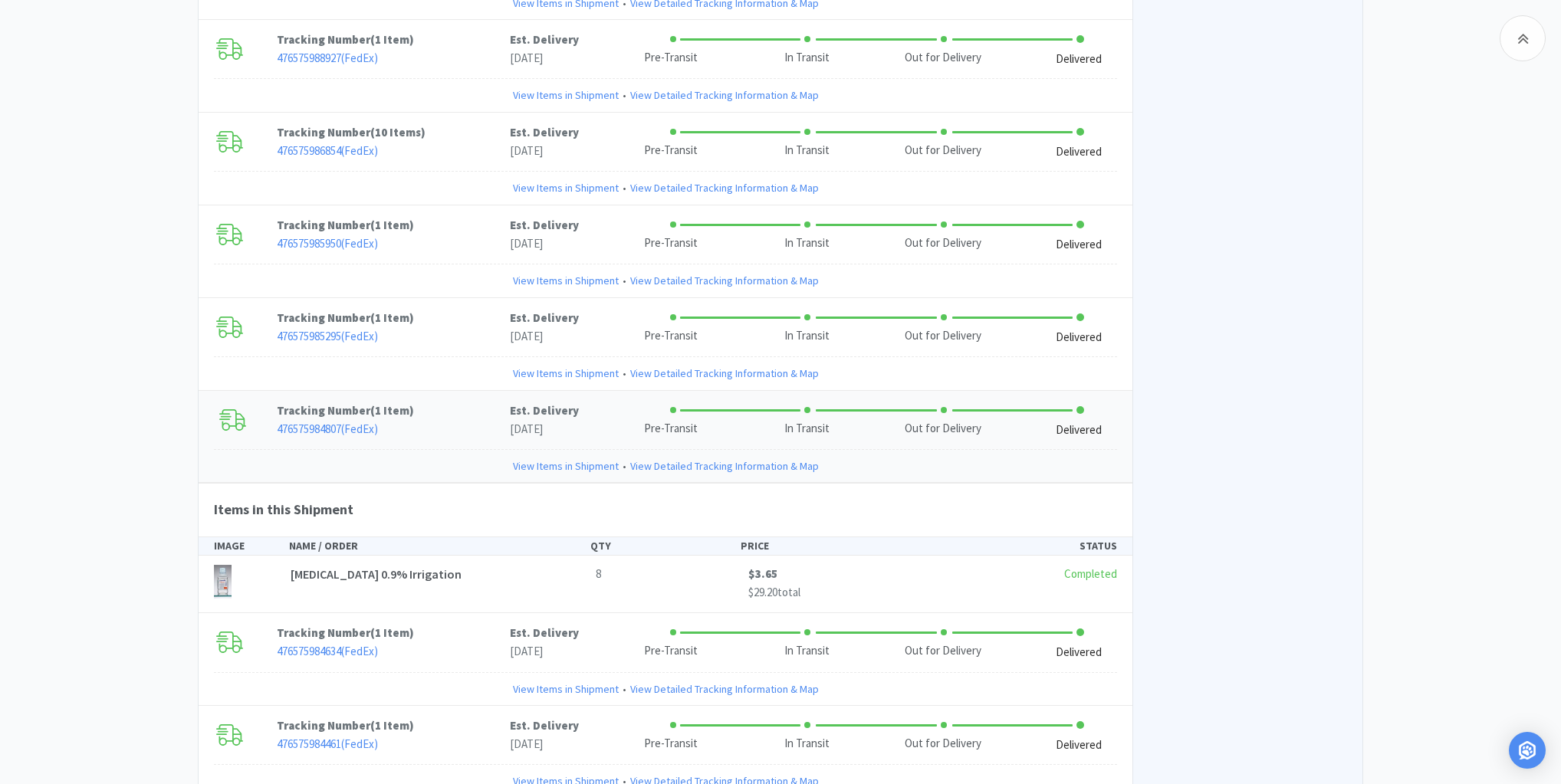
click at [549, 457] on link "View Items in Shipment" at bounding box center [565, 465] width 106 height 17
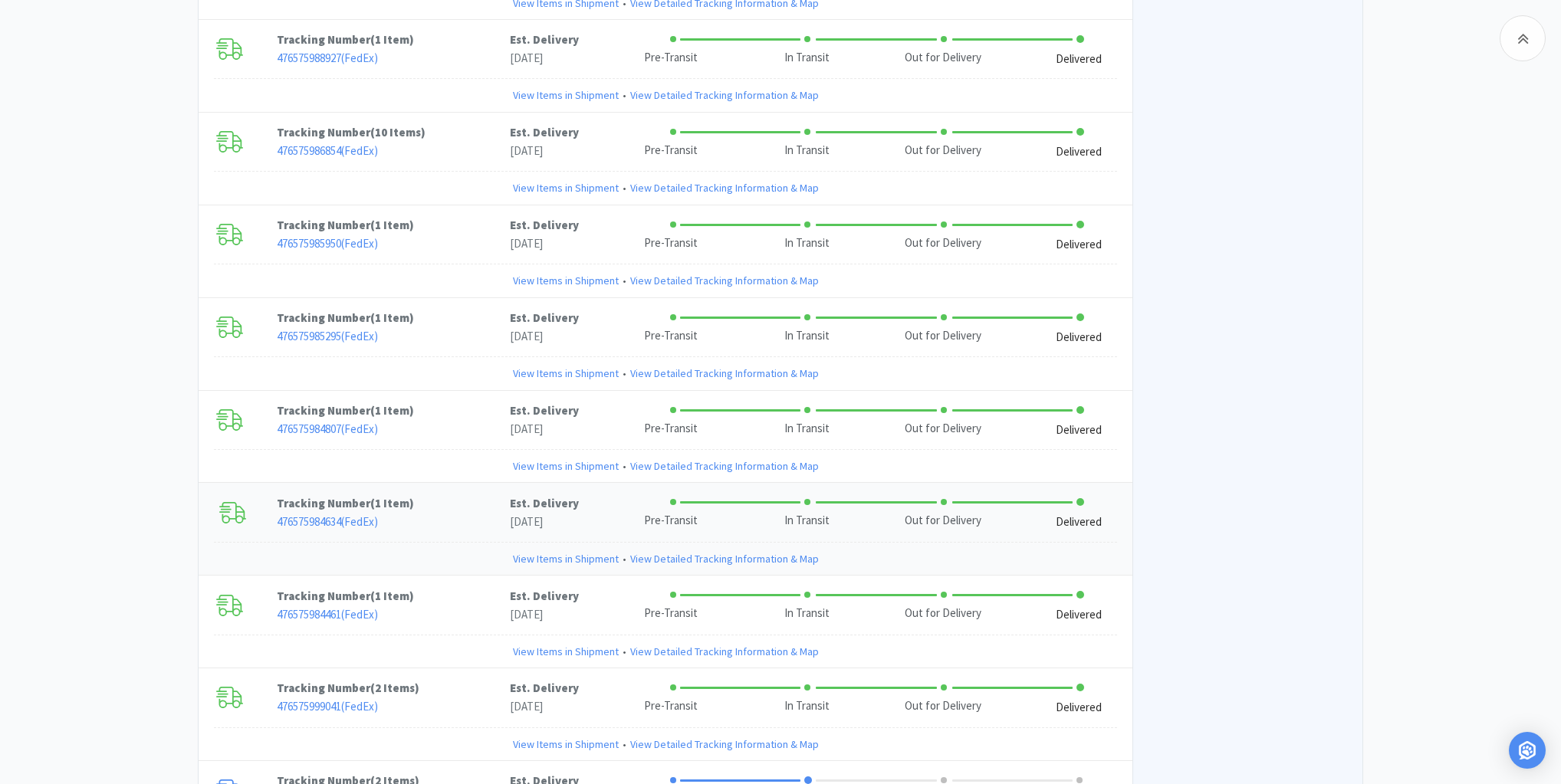
click at [558, 550] on link "View Items in Shipment" at bounding box center [565, 558] width 106 height 17
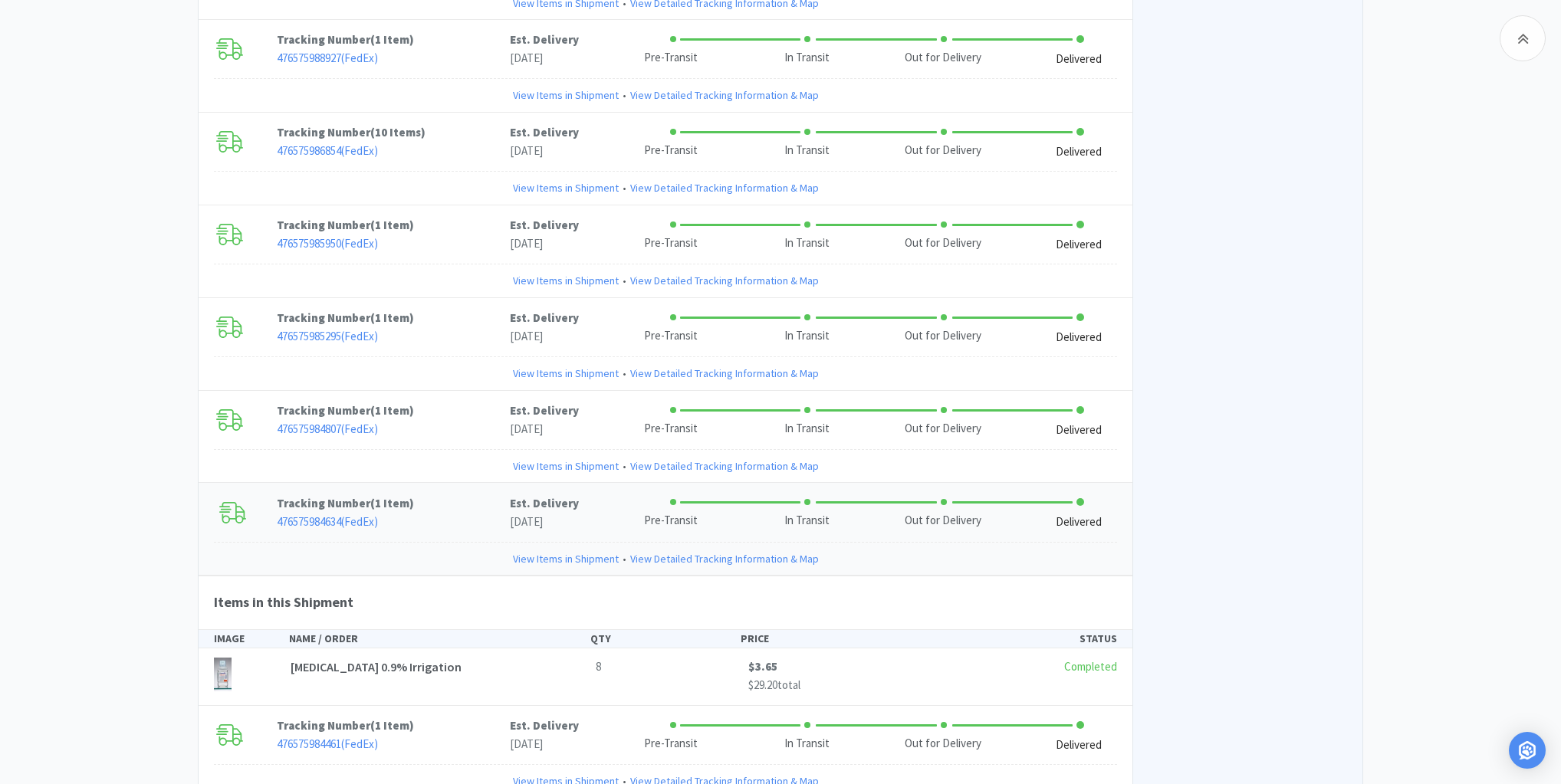
click at [558, 550] on link "View Items in Shipment" at bounding box center [565, 558] width 106 height 17
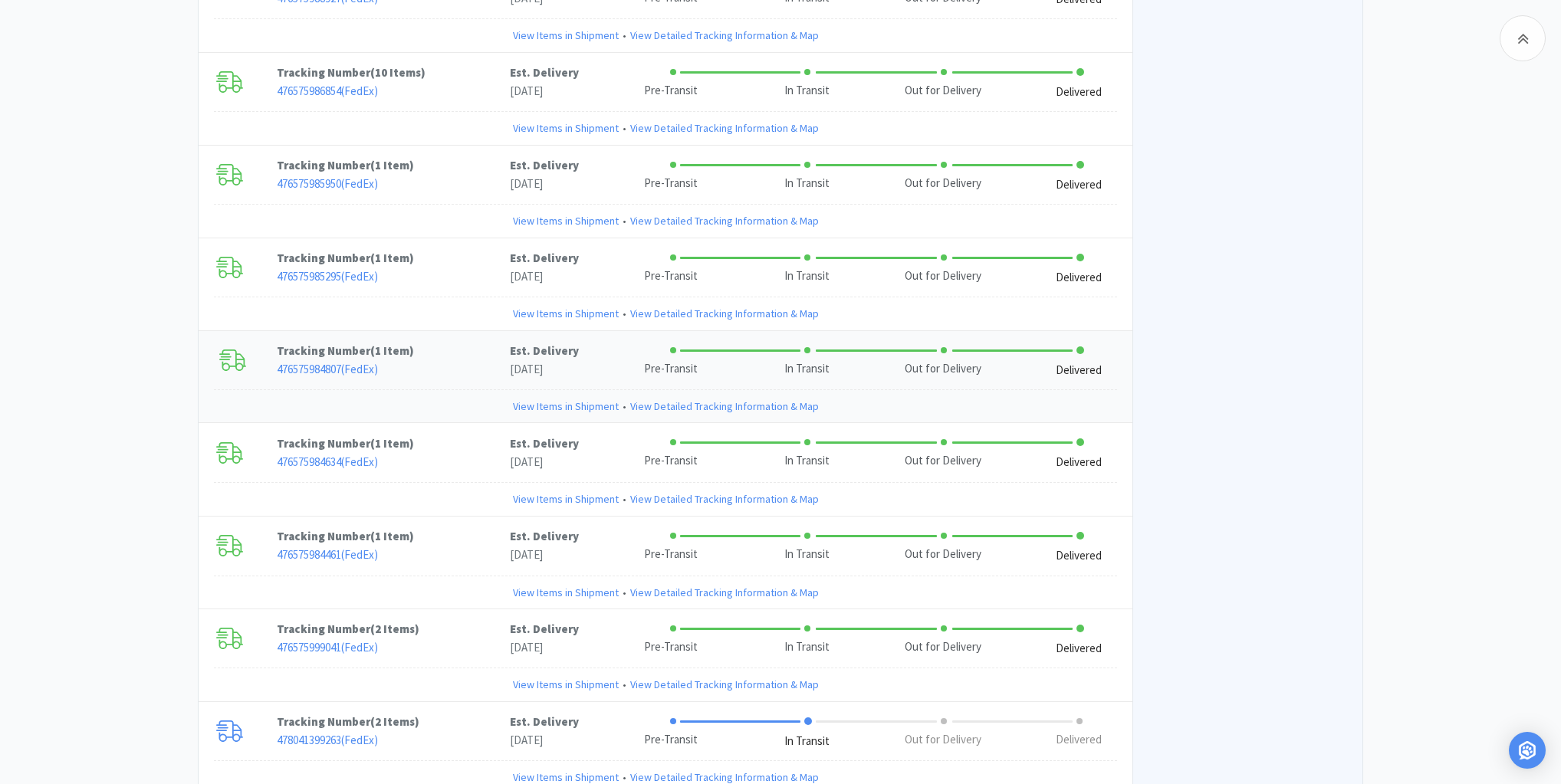
scroll to position [3106, 0]
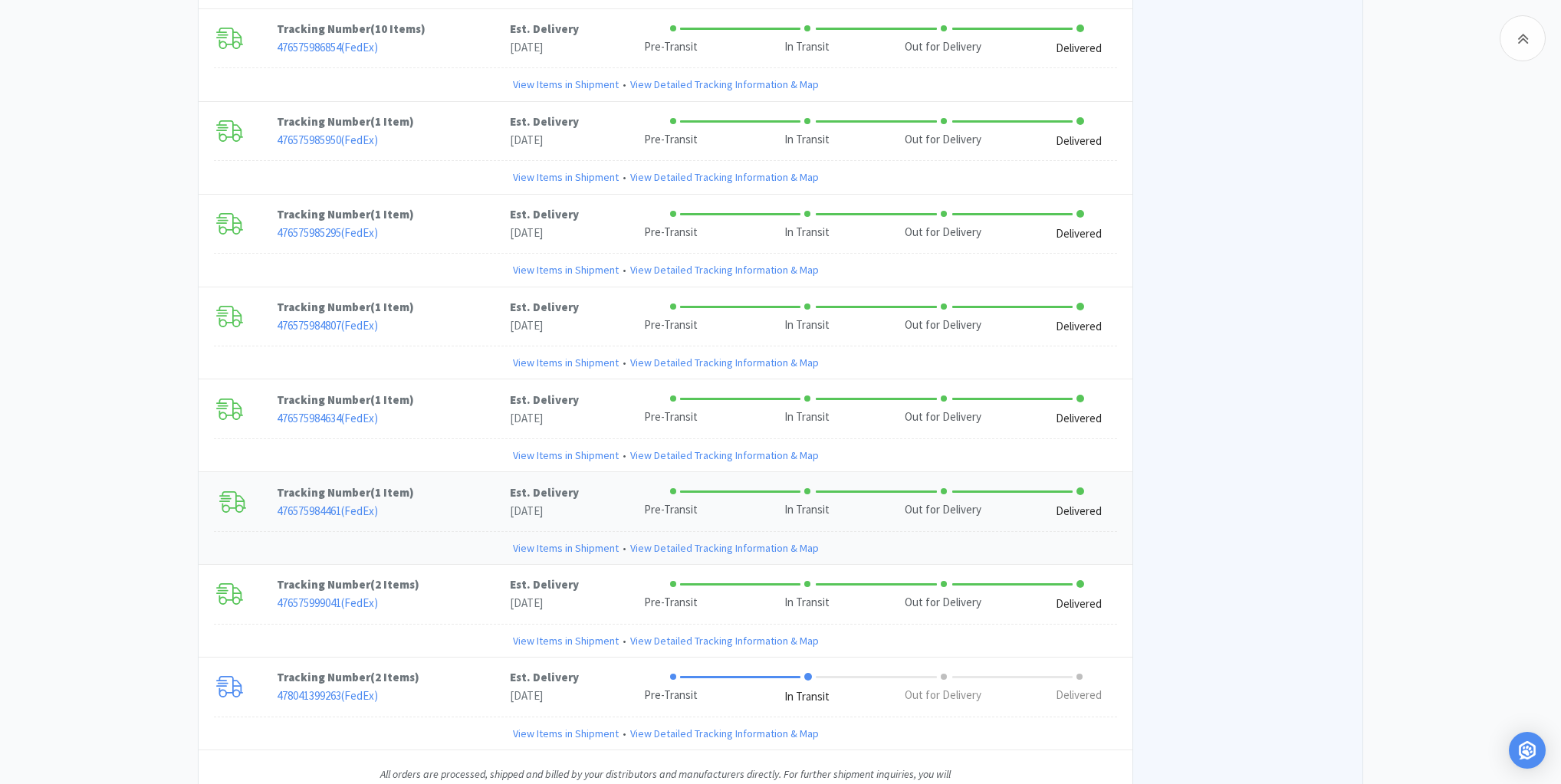
click at [552, 539] on link "View Items in Shipment" at bounding box center [565, 547] width 106 height 17
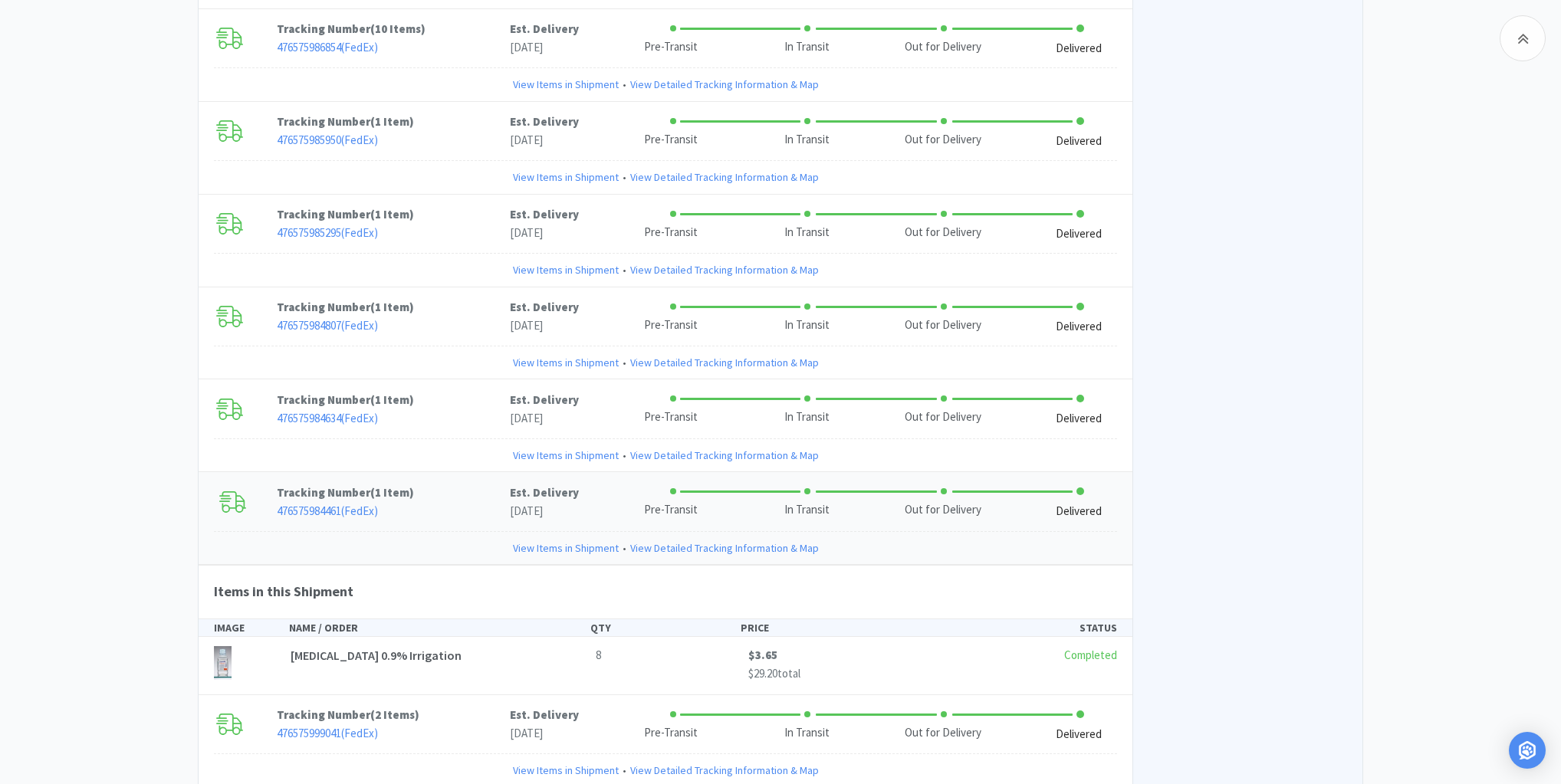
click at [552, 539] on link "View Items in Shipment" at bounding box center [565, 547] width 106 height 17
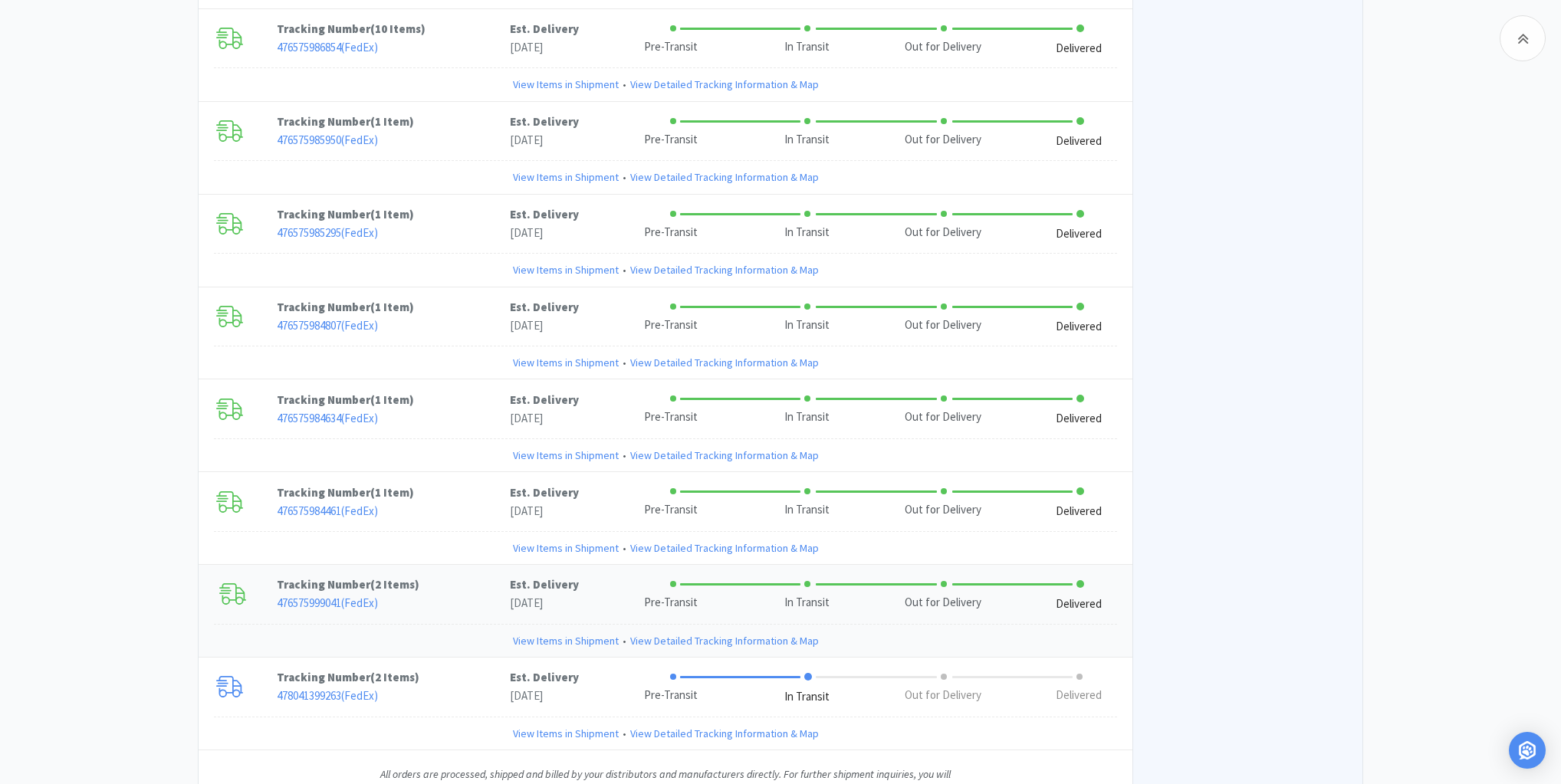
click at [554, 632] on link "View Items in Shipment" at bounding box center [565, 640] width 106 height 17
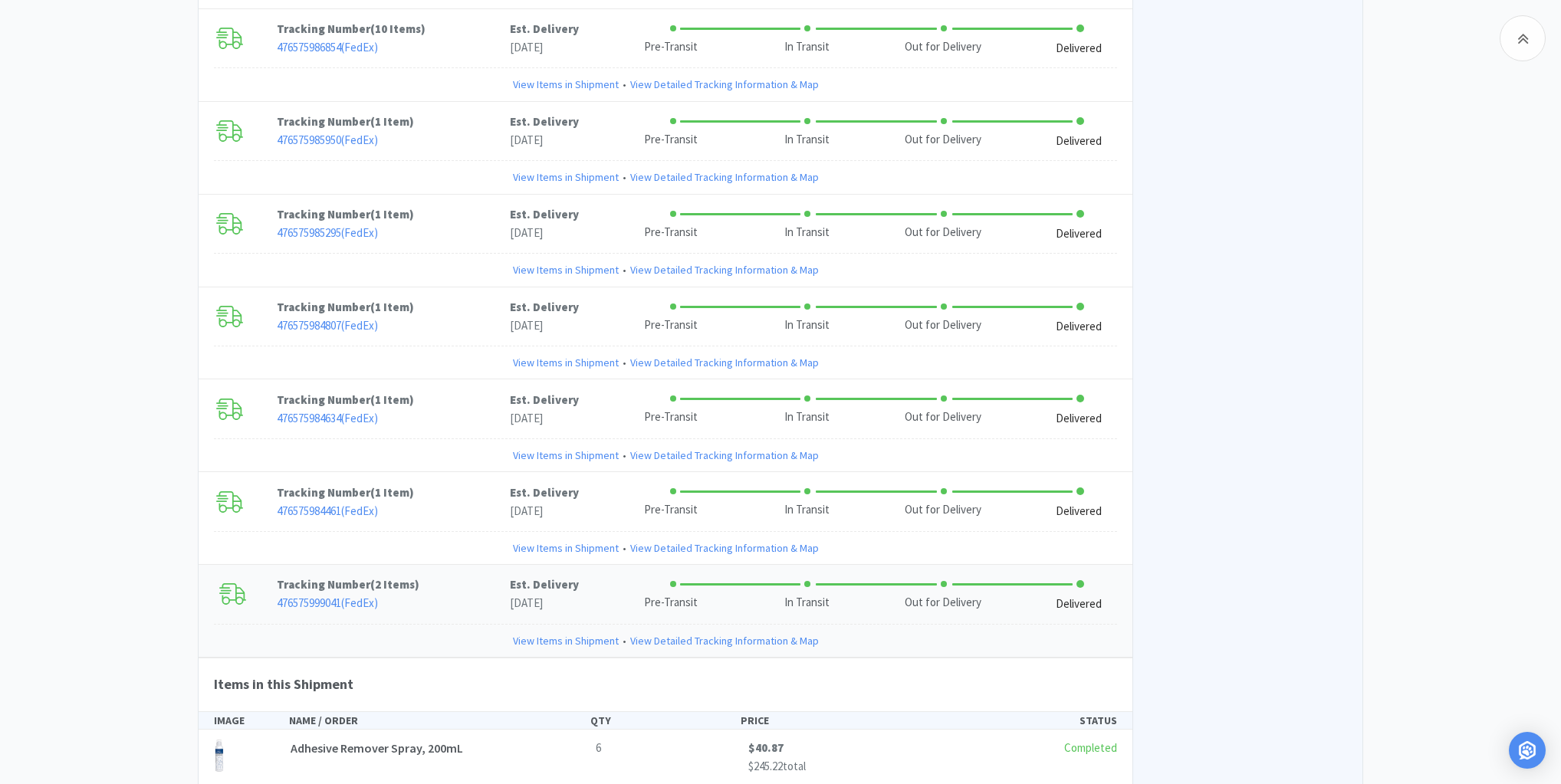
click at [554, 632] on link "View Items in Shipment" at bounding box center [565, 640] width 106 height 17
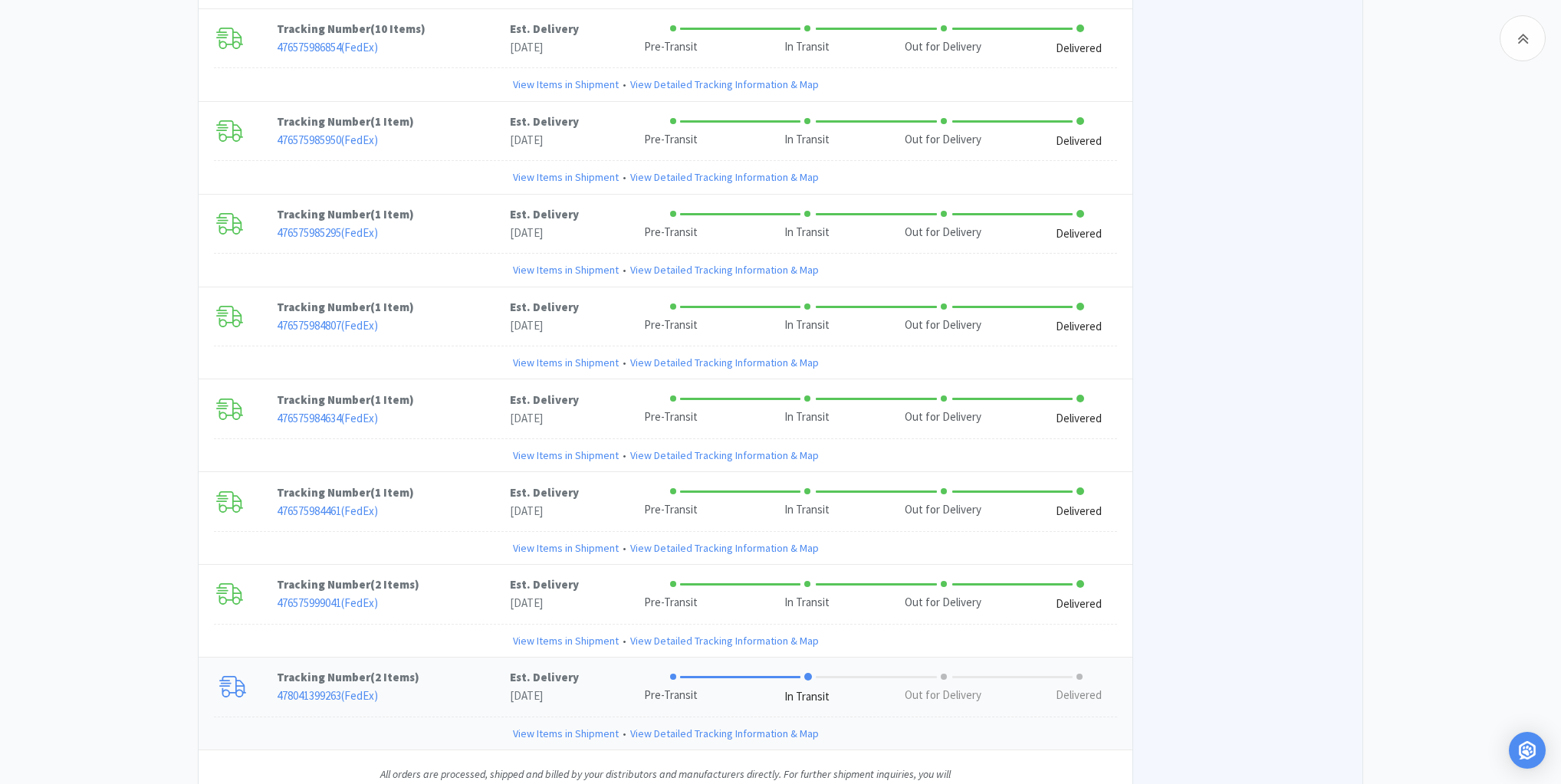
click at [542, 725] on link "View Items in Shipment" at bounding box center [565, 732] width 106 height 17
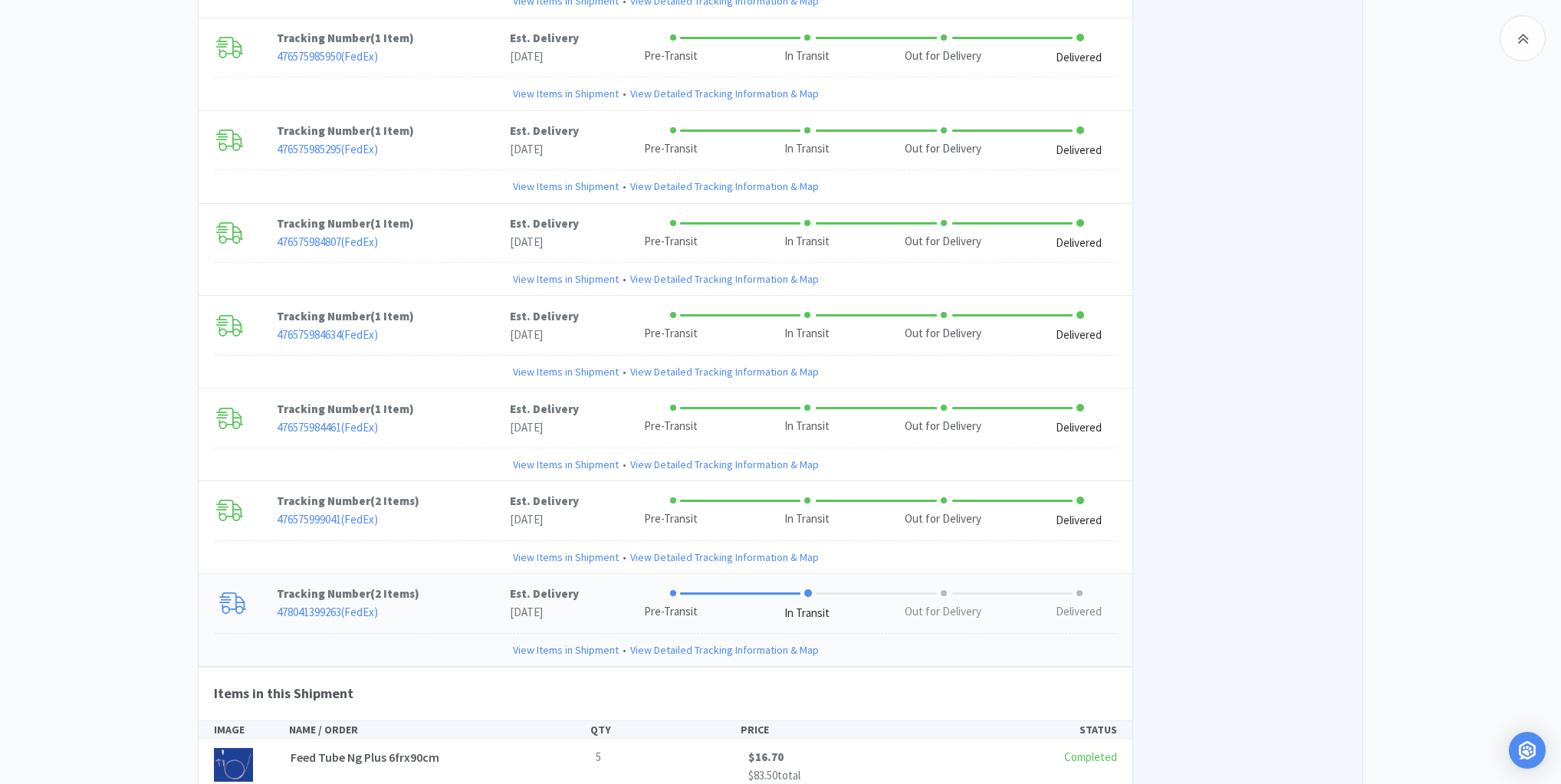
scroll to position [3293, 0]
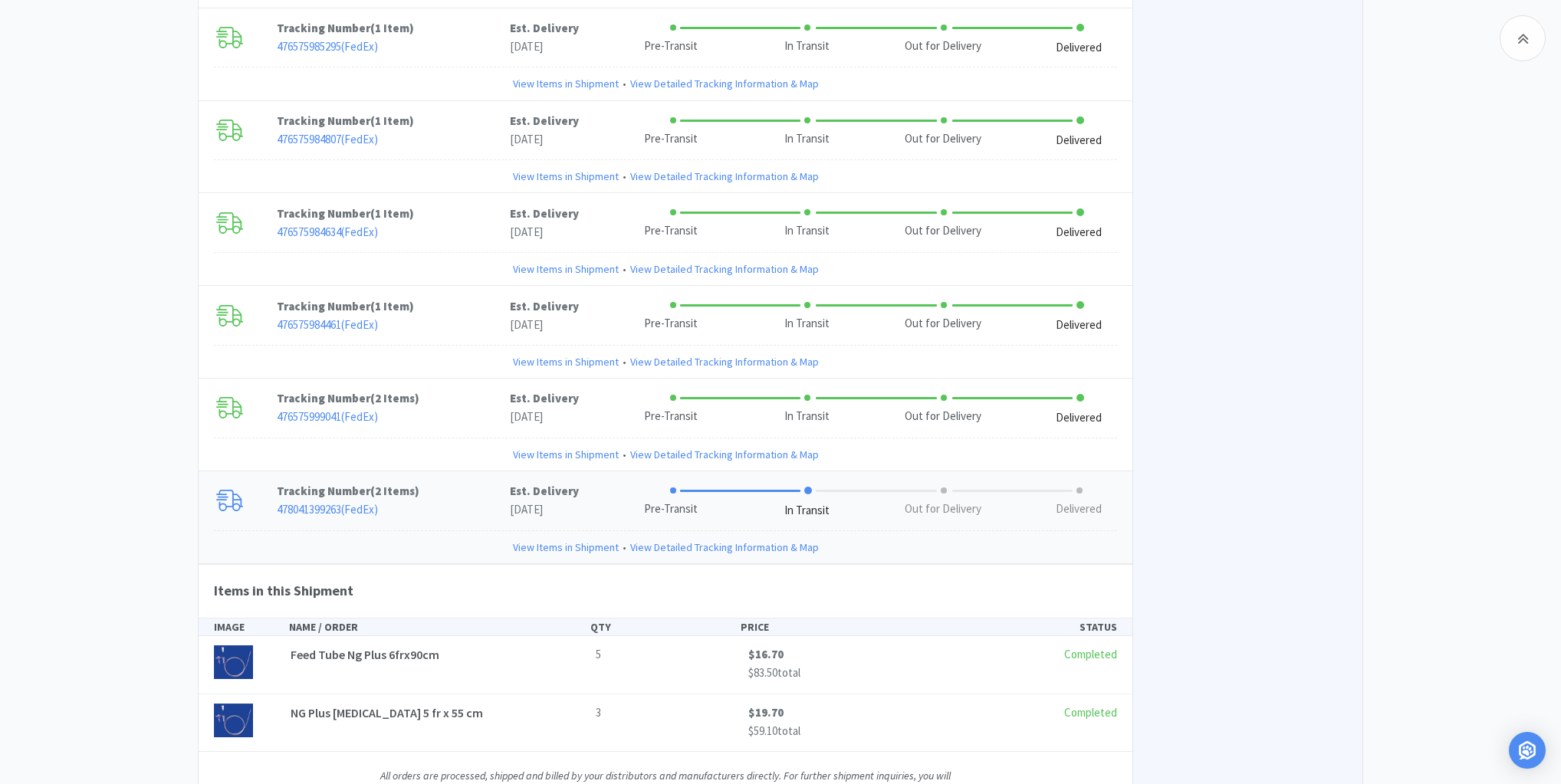
drag, startPoint x: 545, startPoint y: 468, endPoint x: 534, endPoint y: 426, distance: 43.4
click at [545, 538] on link "View Items in Shipment" at bounding box center [565, 546] width 106 height 17
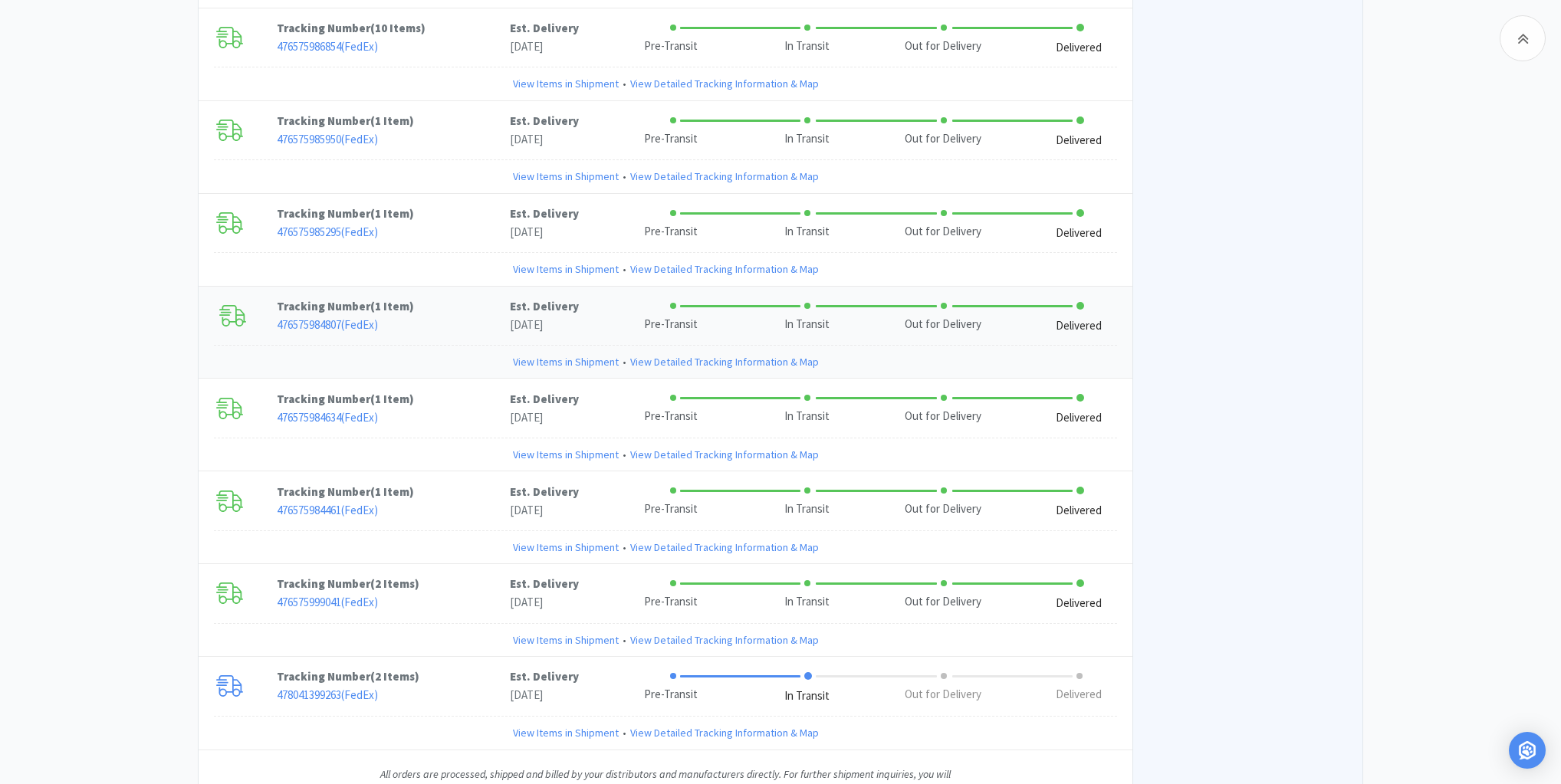
scroll to position [3106, 0]
click at [547, 632] on link "View Items in Shipment" at bounding box center [565, 640] width 106 height 17
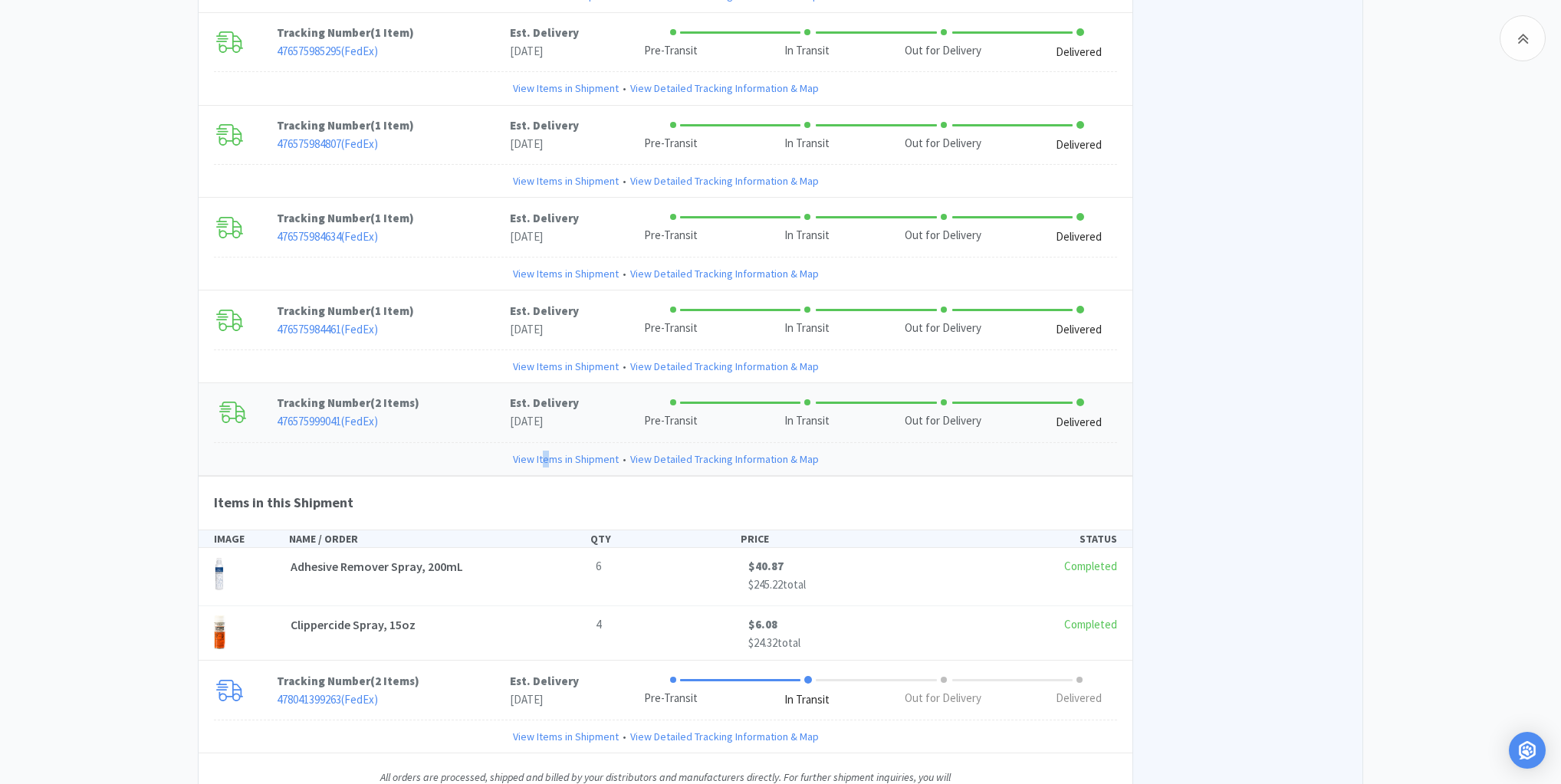
scroll to position [3293, 0]
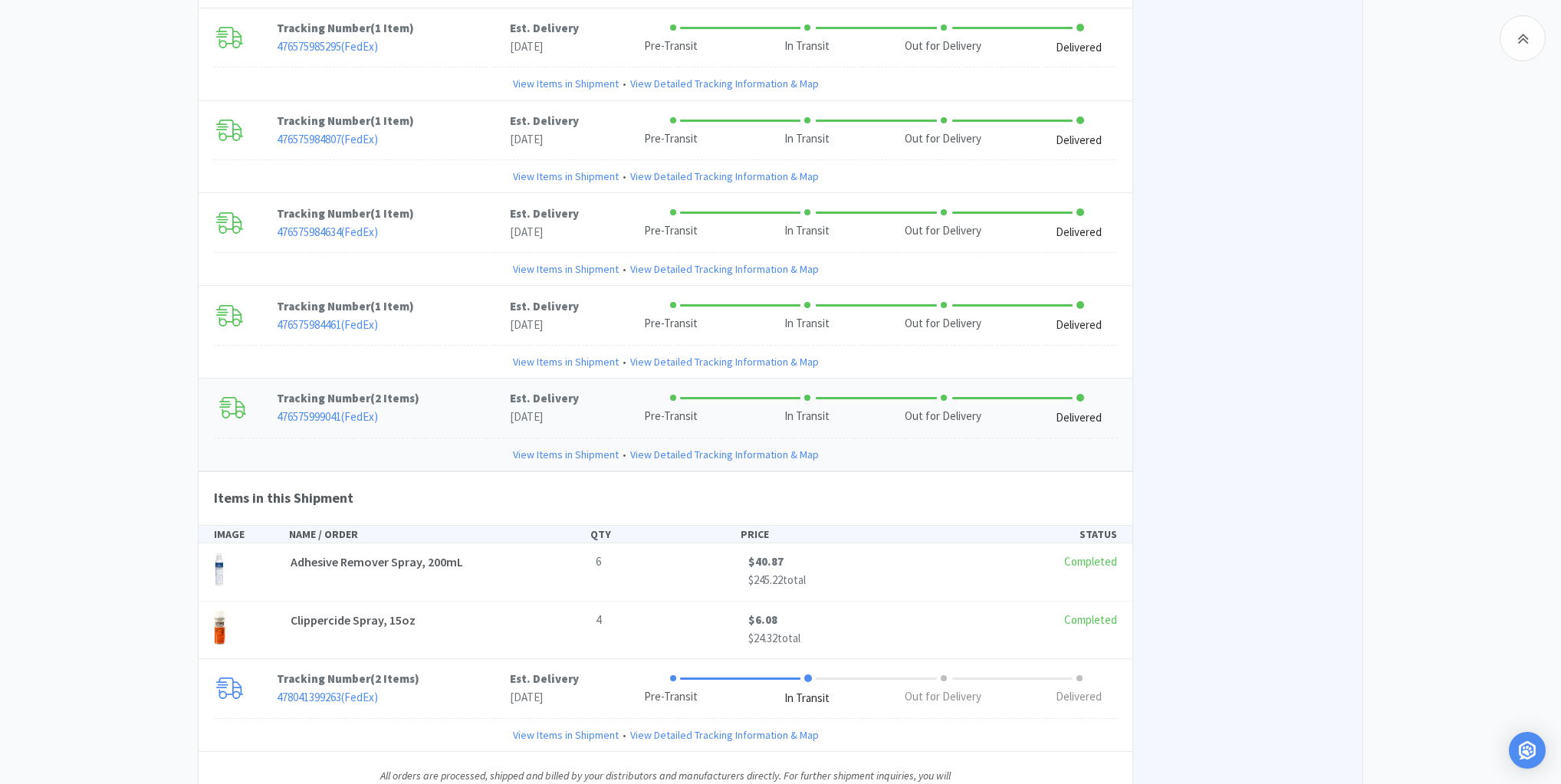
click at [547, 611] on div "Clippercide Spray, 15oz 4 $6.08 $24.32 total Completed" at bounding box center [664, 629] width 915 height 39
click at [552, 446] on link "View Items in Shipment" at bounding box center [565, 454] width 106 height 17
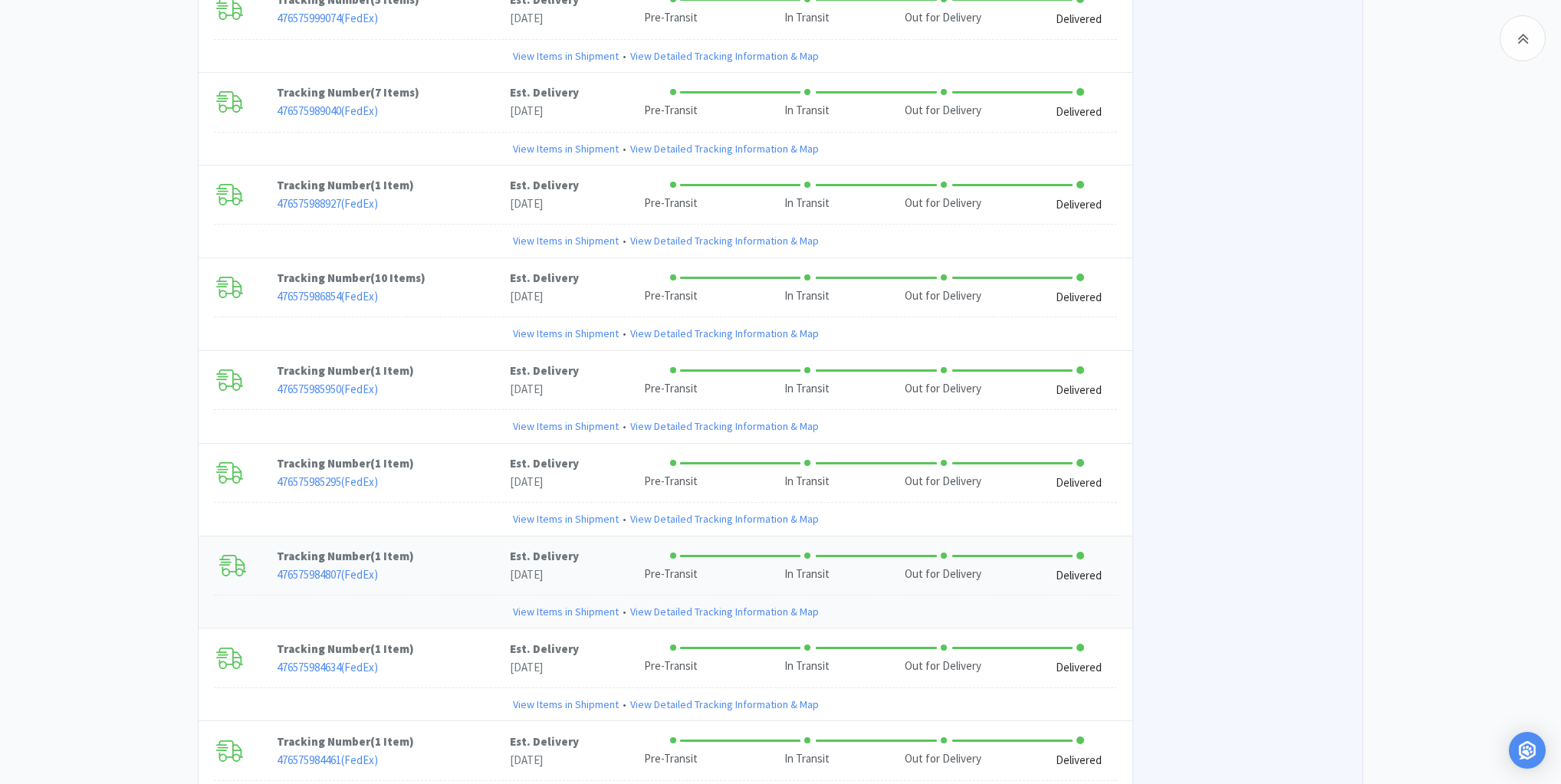
scroll to position [2617, 0]
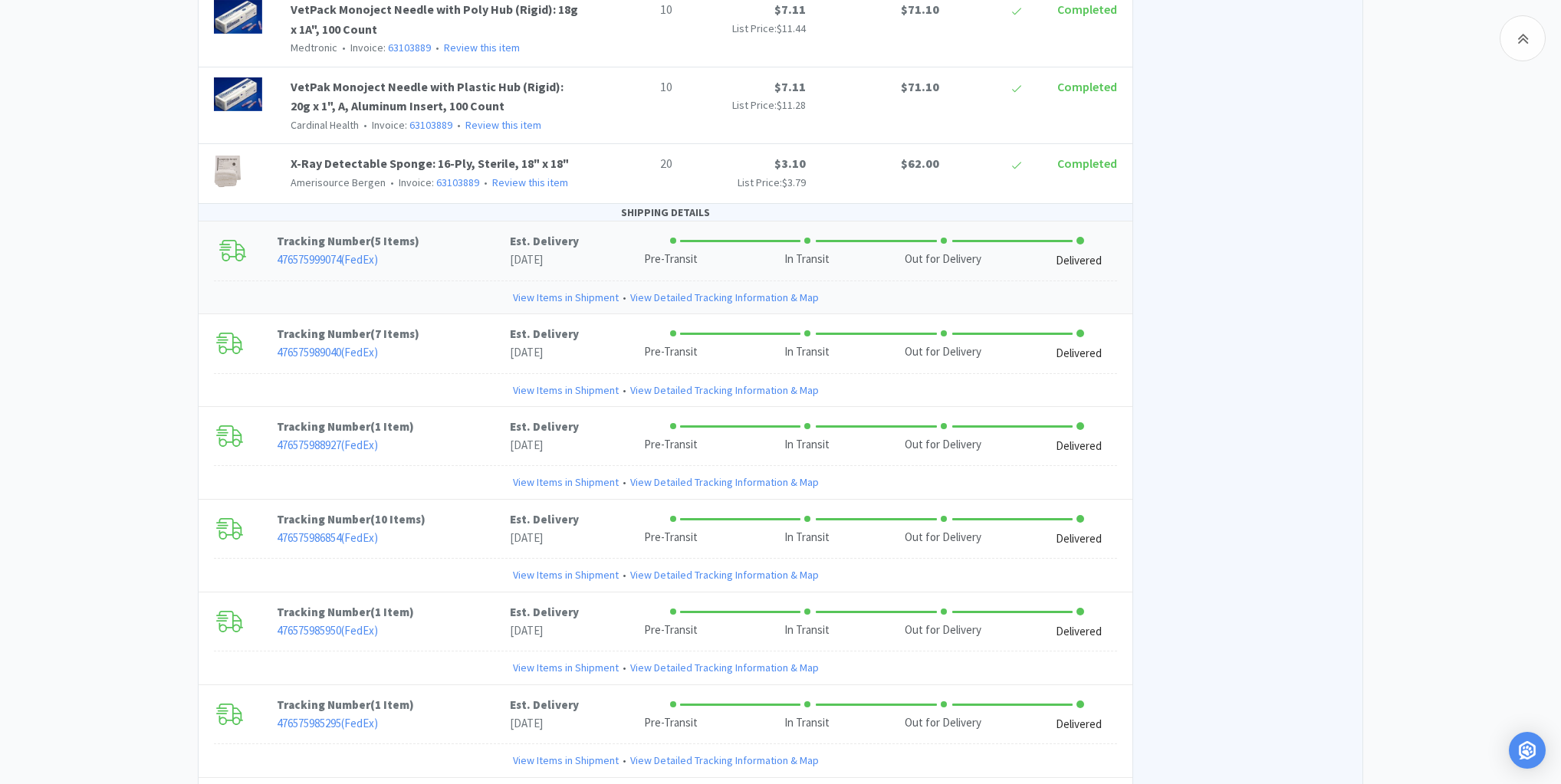
click at [587, 288] on link "View Items in Shipment" at bounding box center [565, 296] width 106 height 17
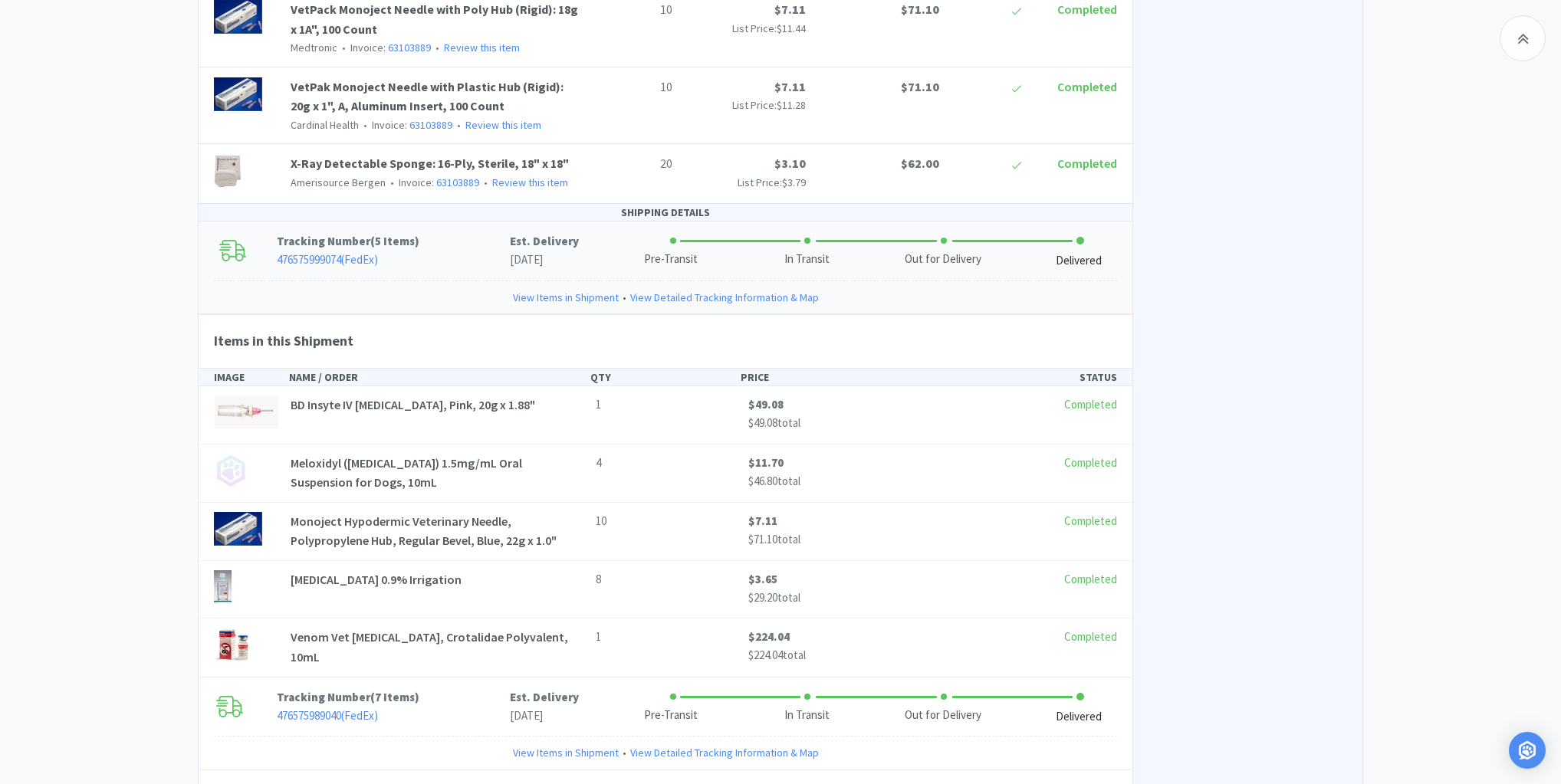
click at [588, 288] on link "View Items in Shipment" at bounding box center [565, 296] width 106 height 17
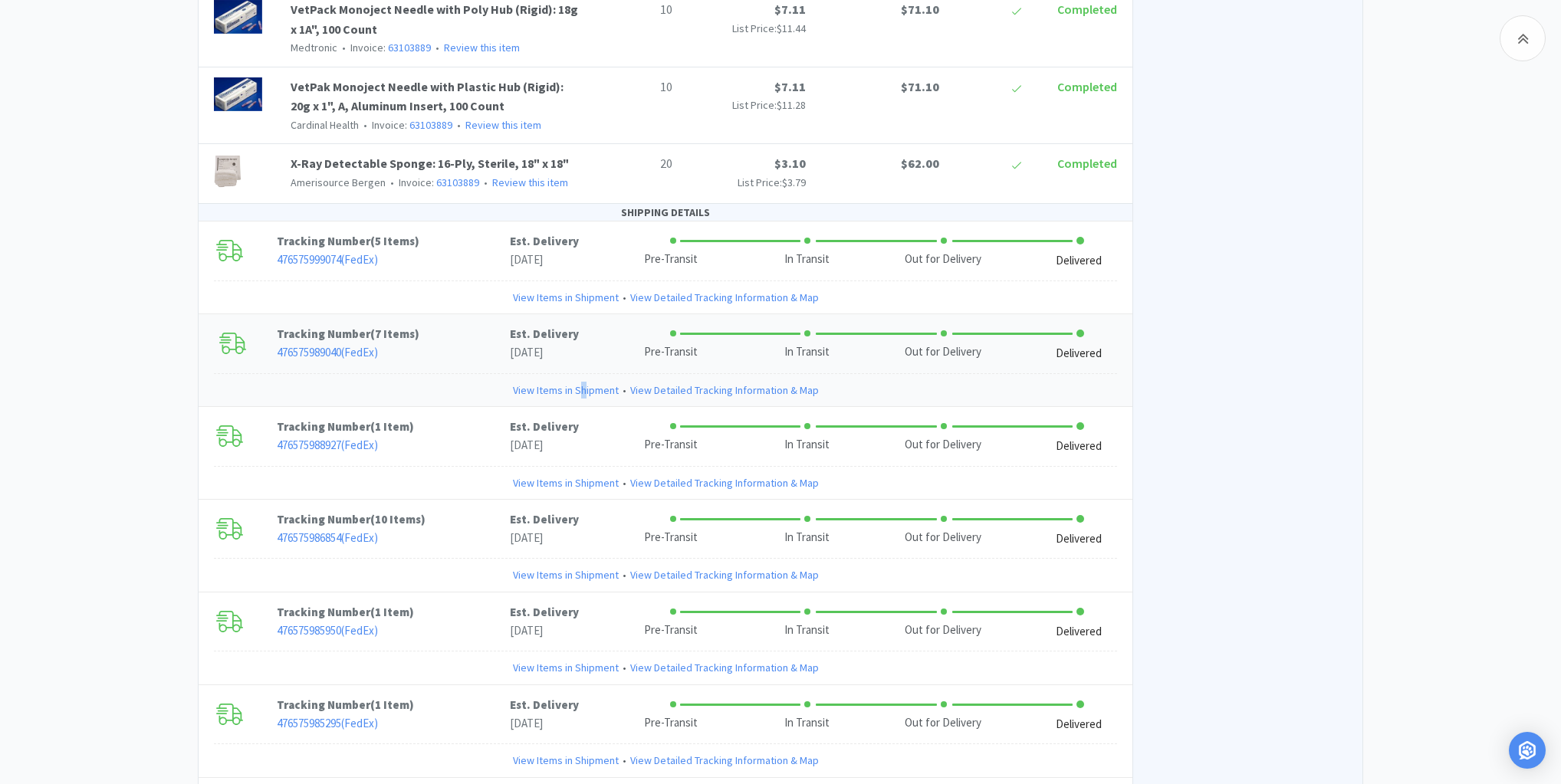
drag, startPoint x: 583, startPoint y: 310, endPoint x: 573, endPoint y: 323, distance: 16.4
click at [586, 382] on link "View Items in Shipment" at bounding box center [565, 390] width 106 height 17
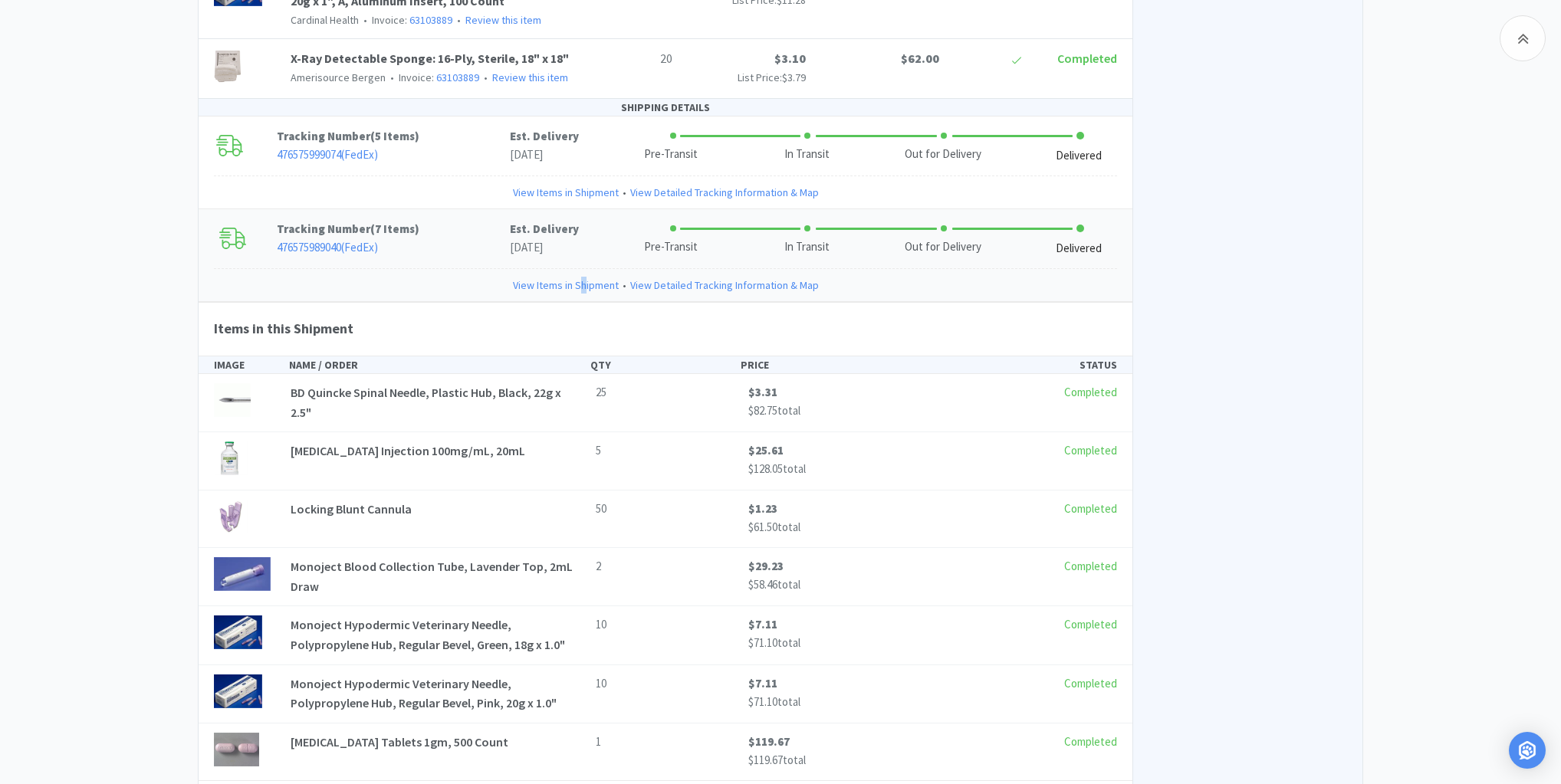
scroll to position [2861, 0]
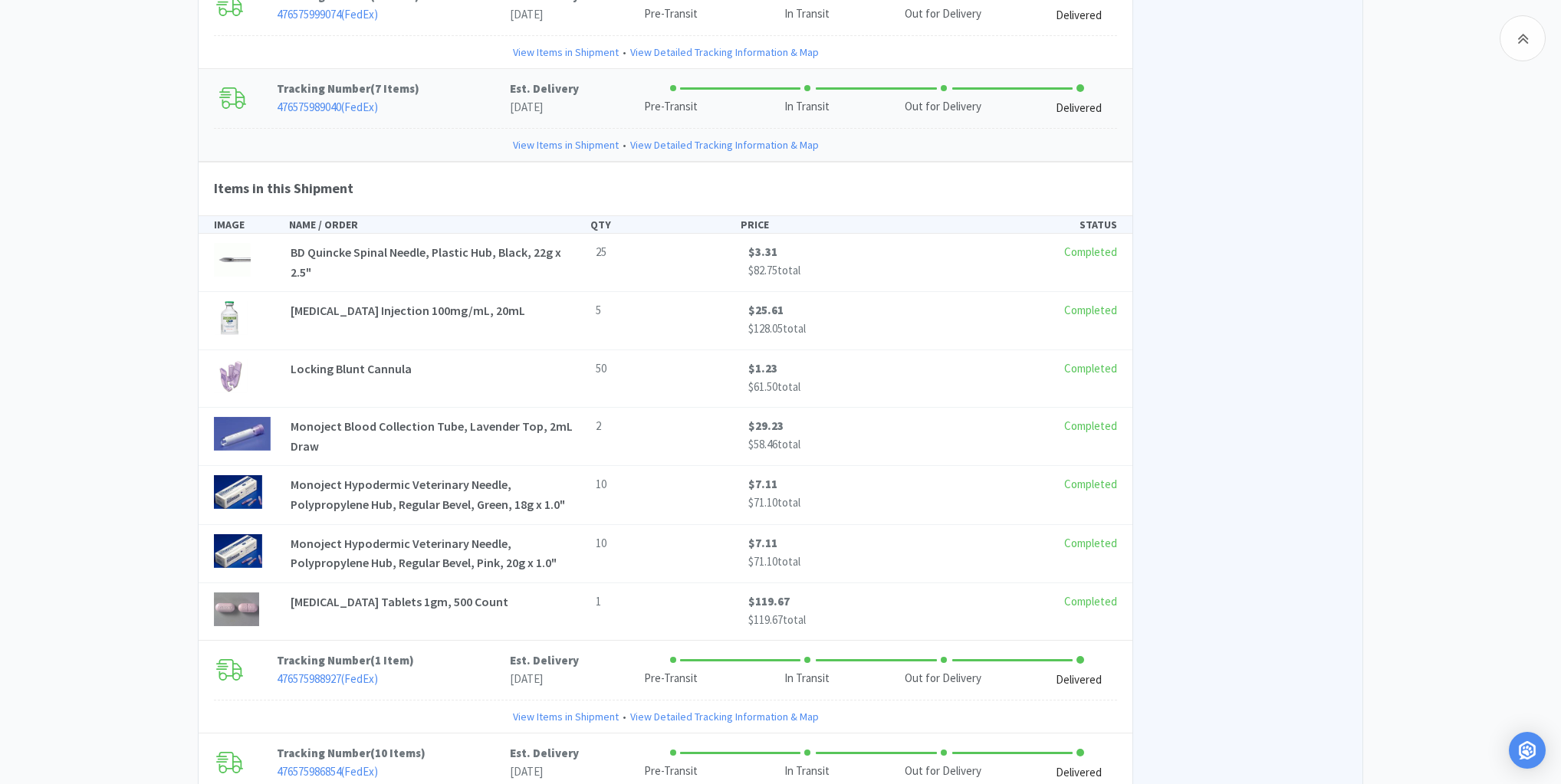
click at [559, 137] on link "View Items in Shipment" at bounding box center [565, 145] width 106 height 17
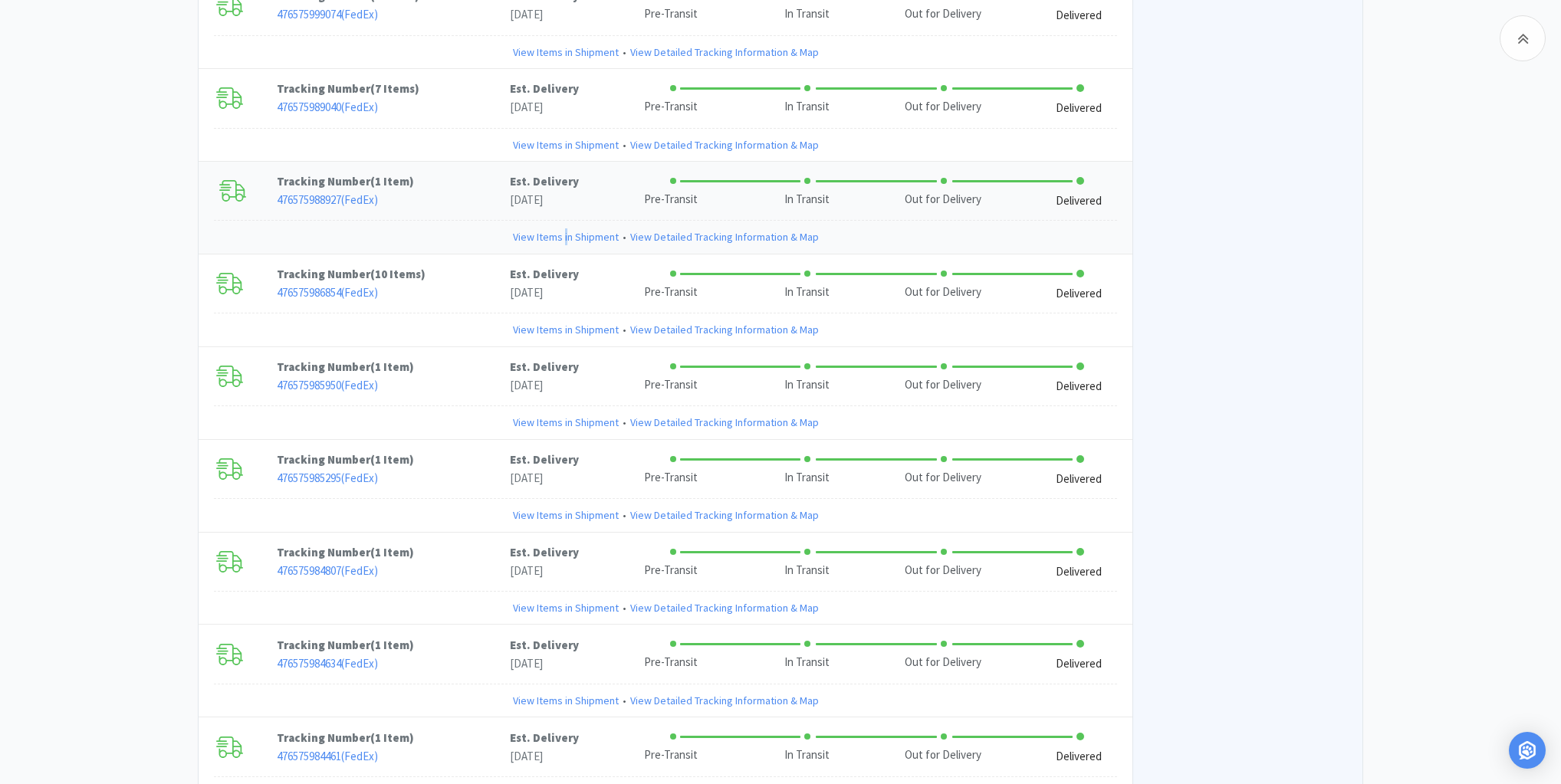
click at [567, 228] on link "View Items in Shipment" at bounding box center [565, 236] width 106 height 17
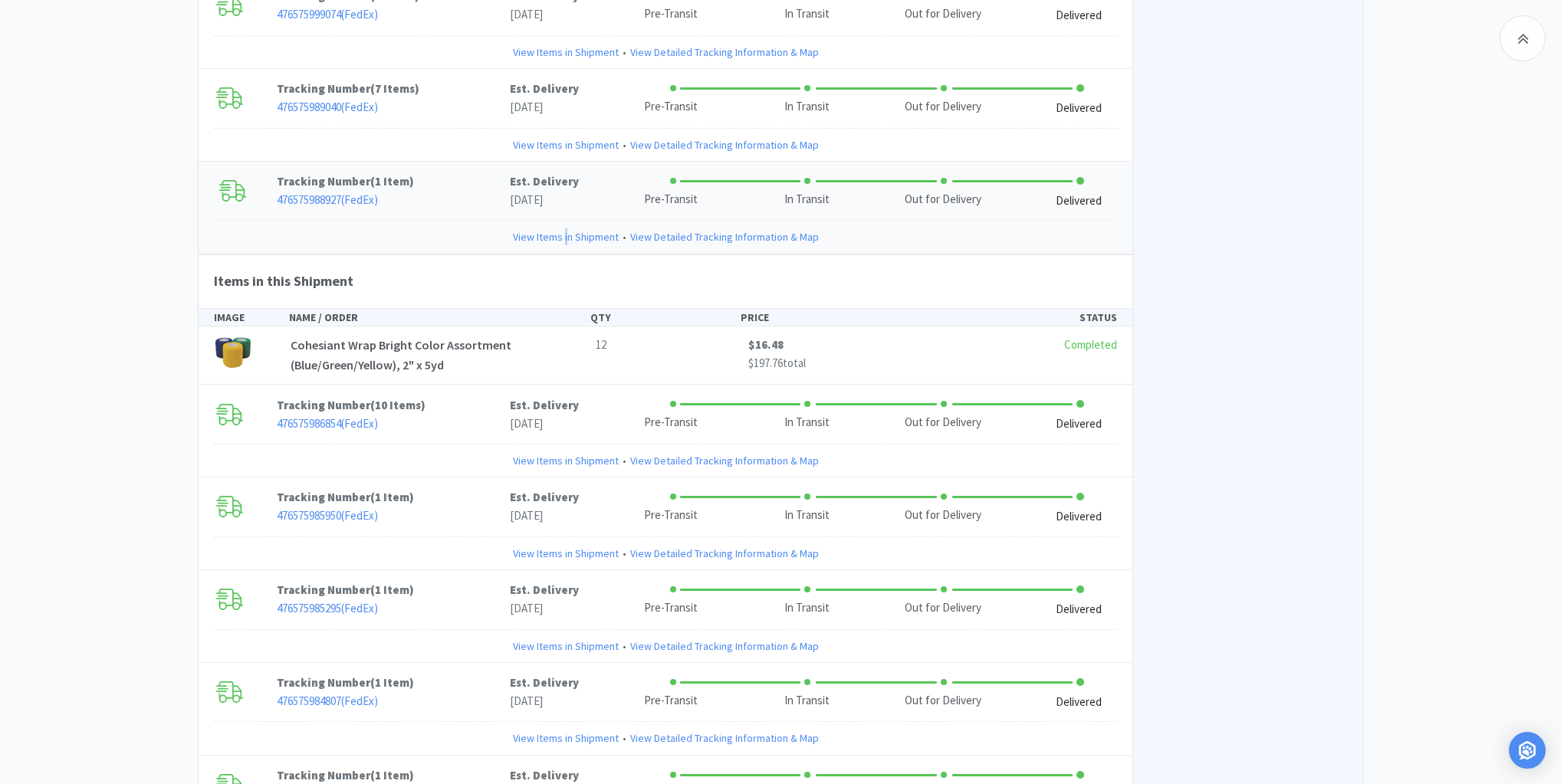
click at [565, 228] on link "View Items in Shipment" at bounding box center [565, 236] width 106 height 17
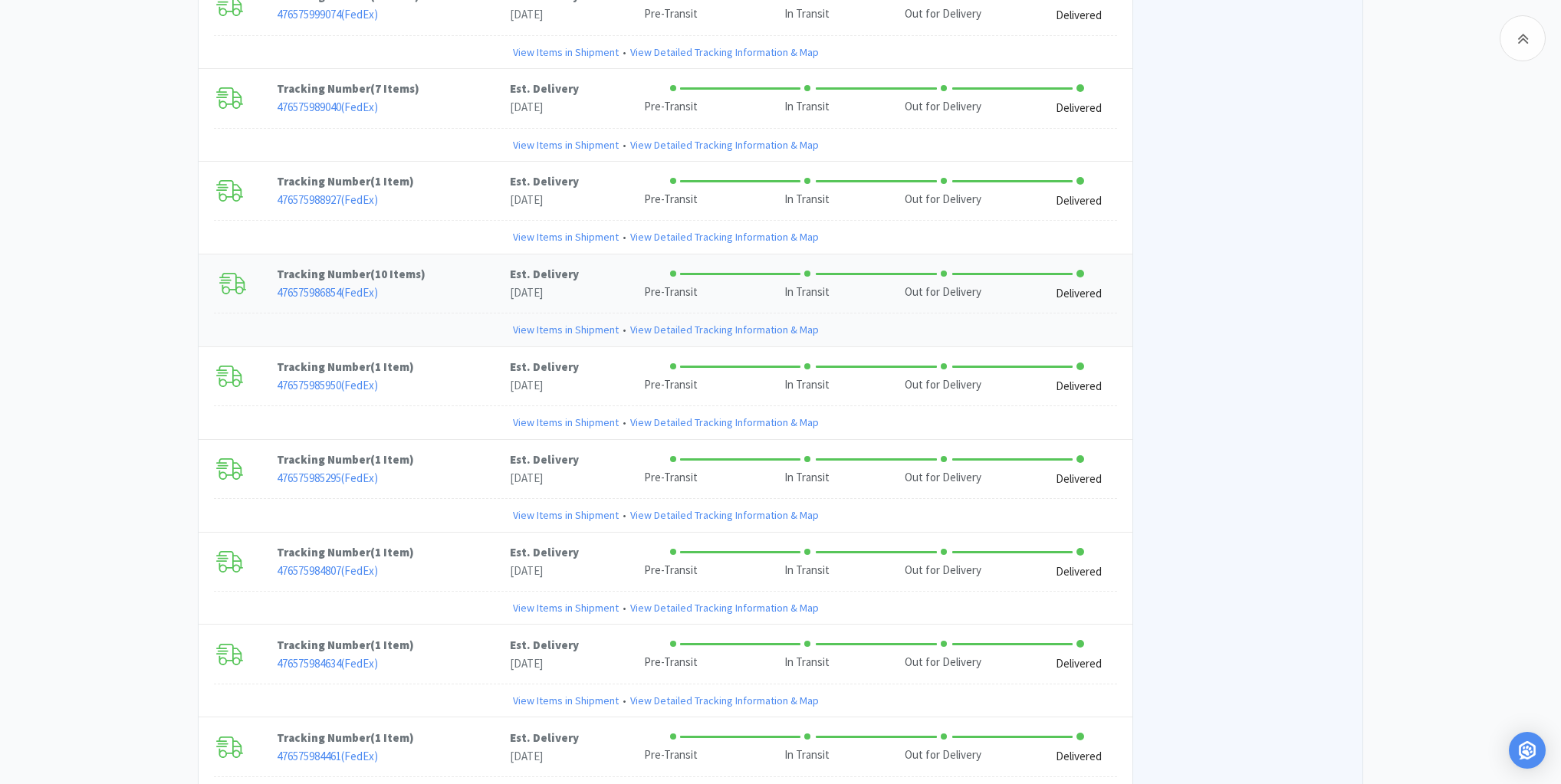
click at [552, 321] on link "View Items in Shipment" at bounding box center [565, 329] width 106 height 17
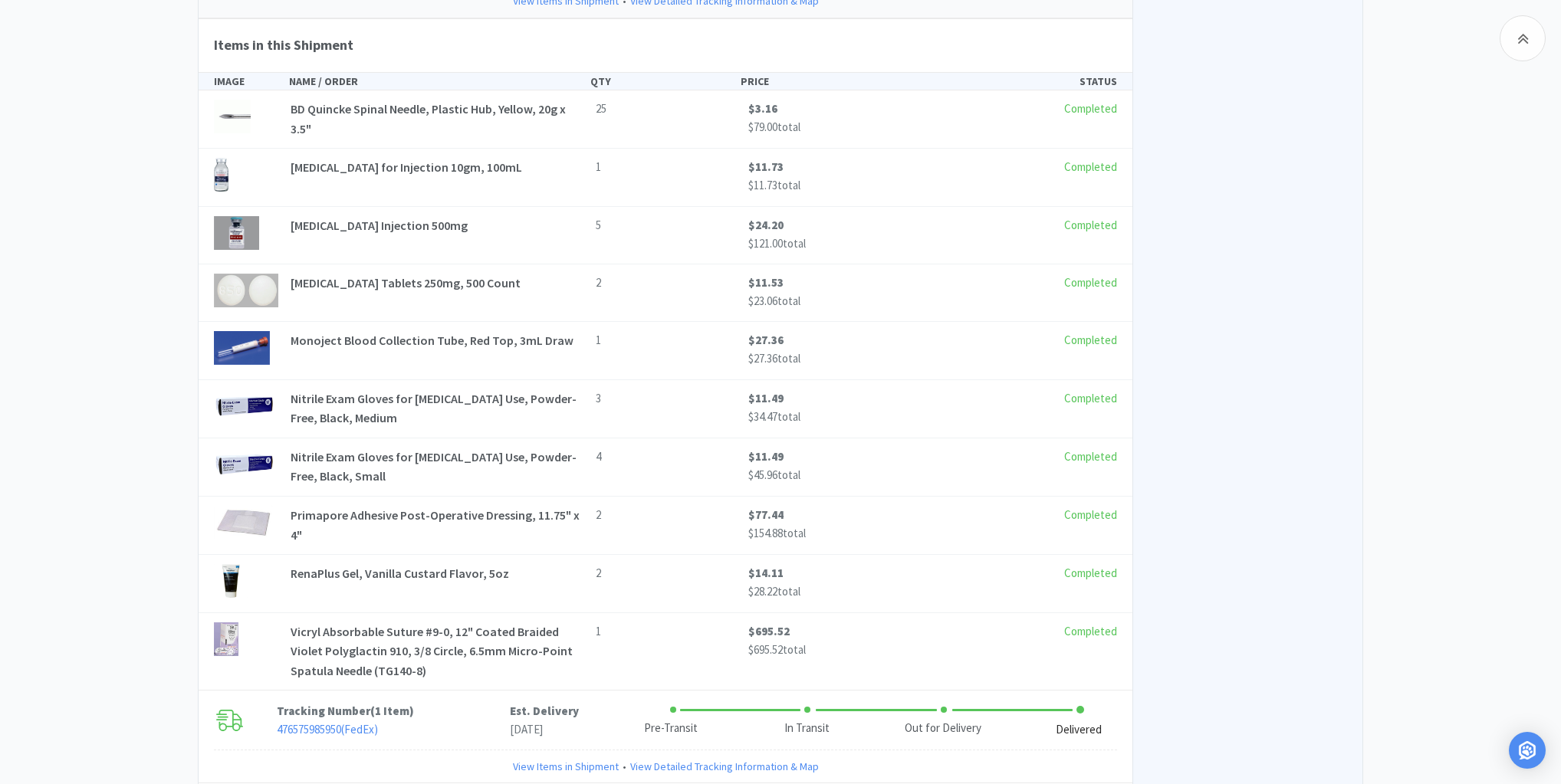
scroll to position [2984, 0]
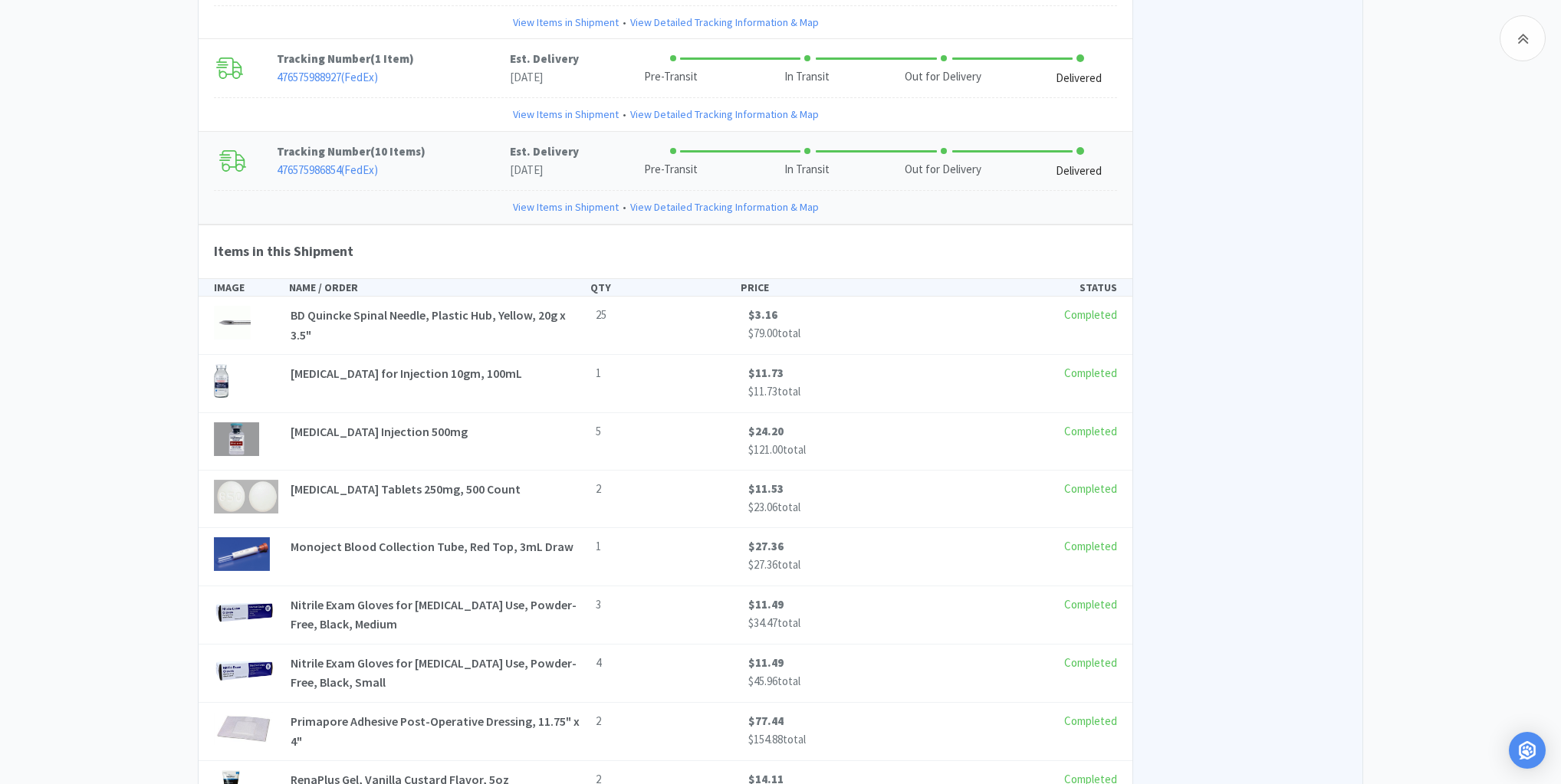
click at [586, 198] on link "View Items in Shipment" at bounding box center [565, 206] width 106 height 17
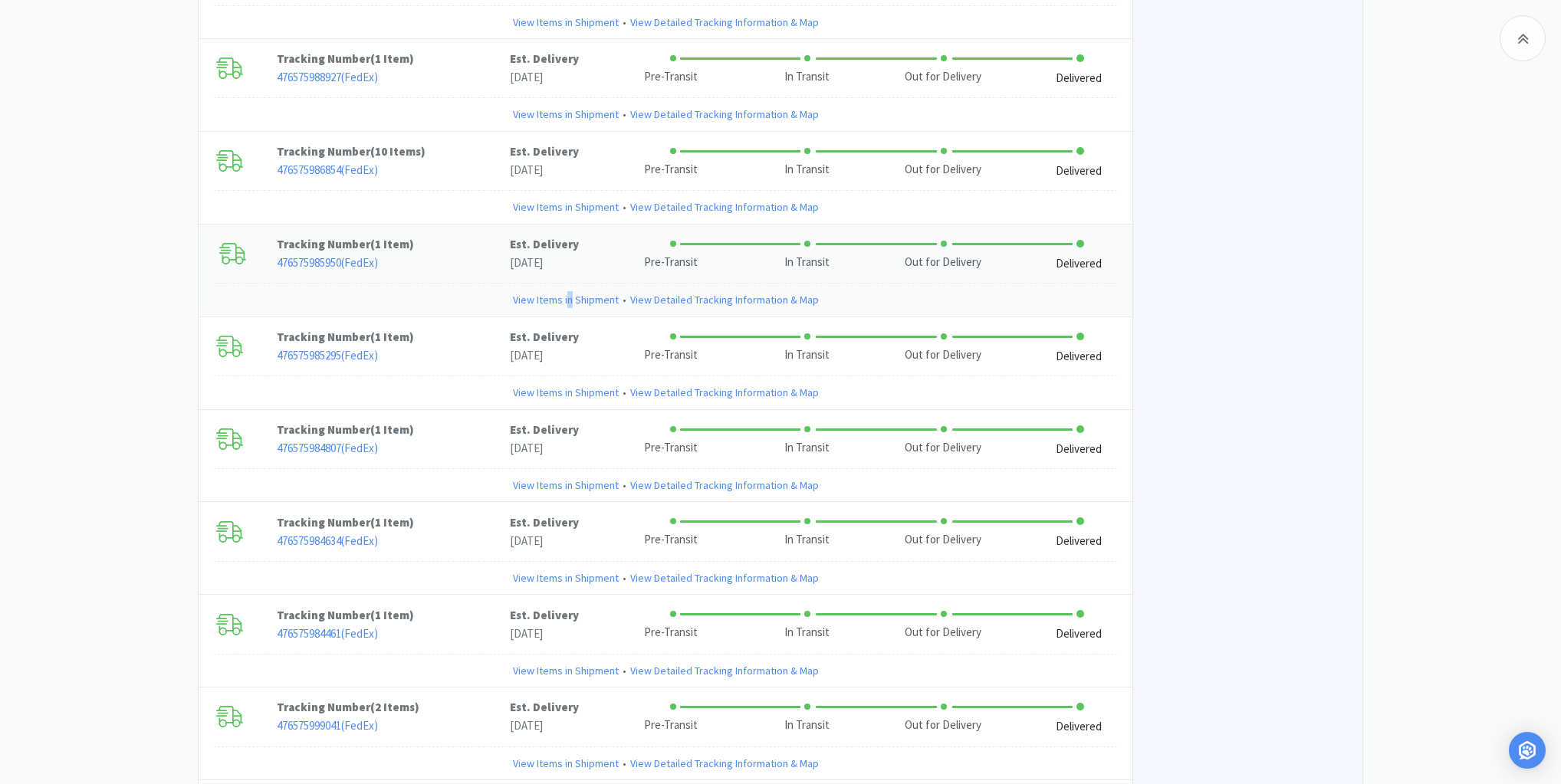
click at [570, 291] on link "View Items in Shipment" at bounding box center [565, 299] width 106 height 17
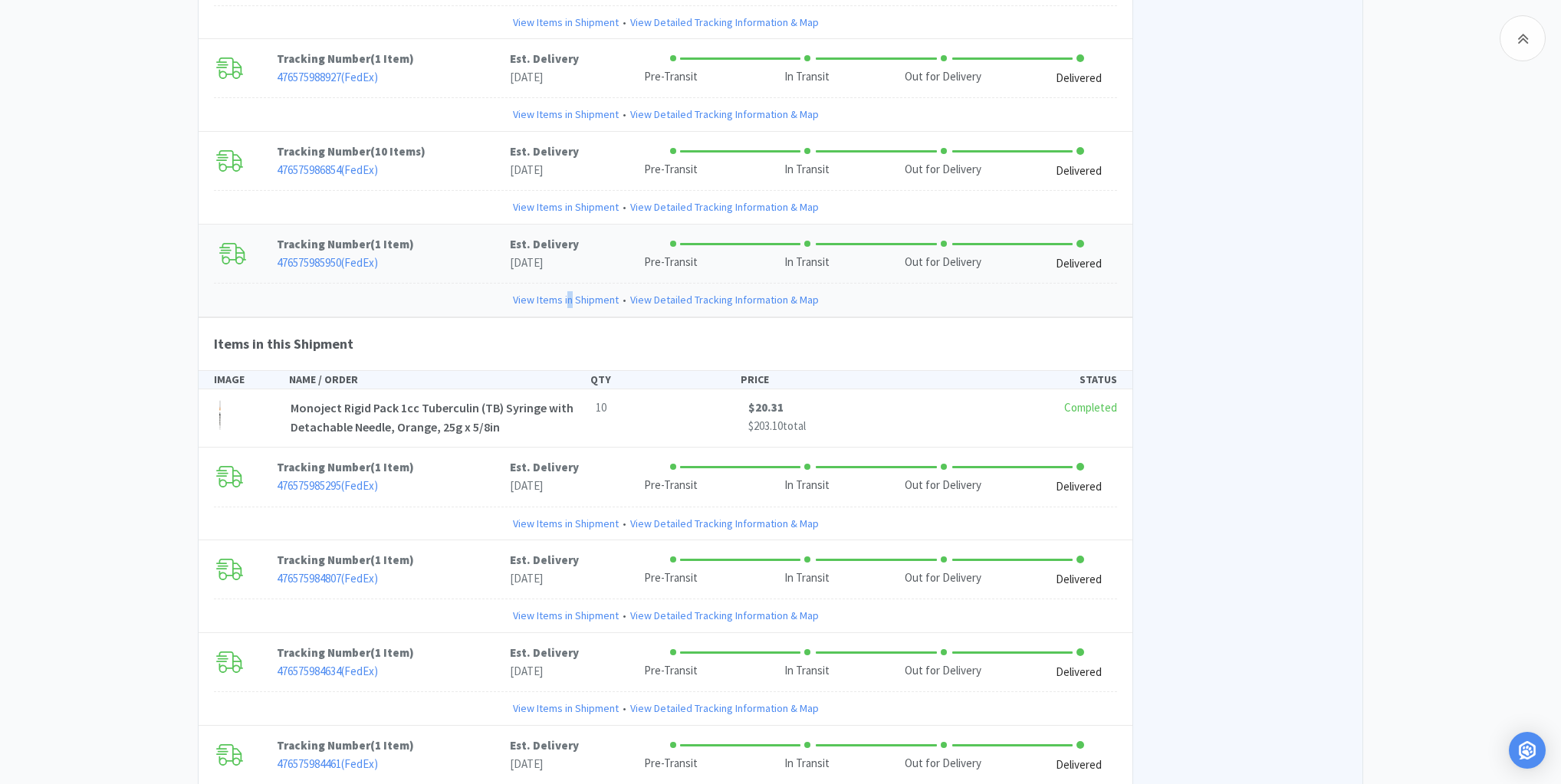
click at [570, 291] on link "View Items in Shipment" at bounding box center [565, 299] width 106 height 17
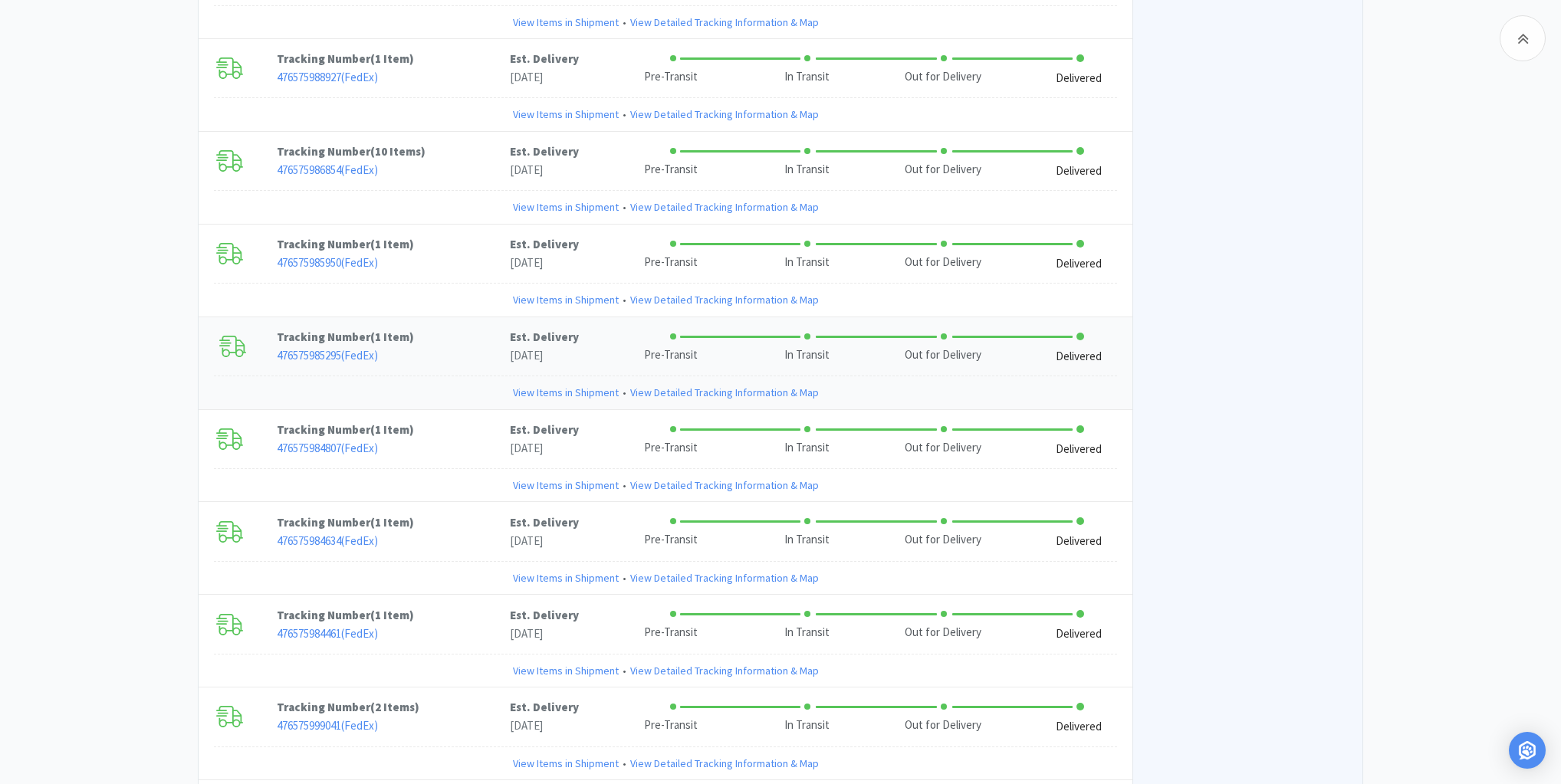
click at [561, 384] on link "View Items in Shipment" at bounding box center [565, 392] width 106 height 17
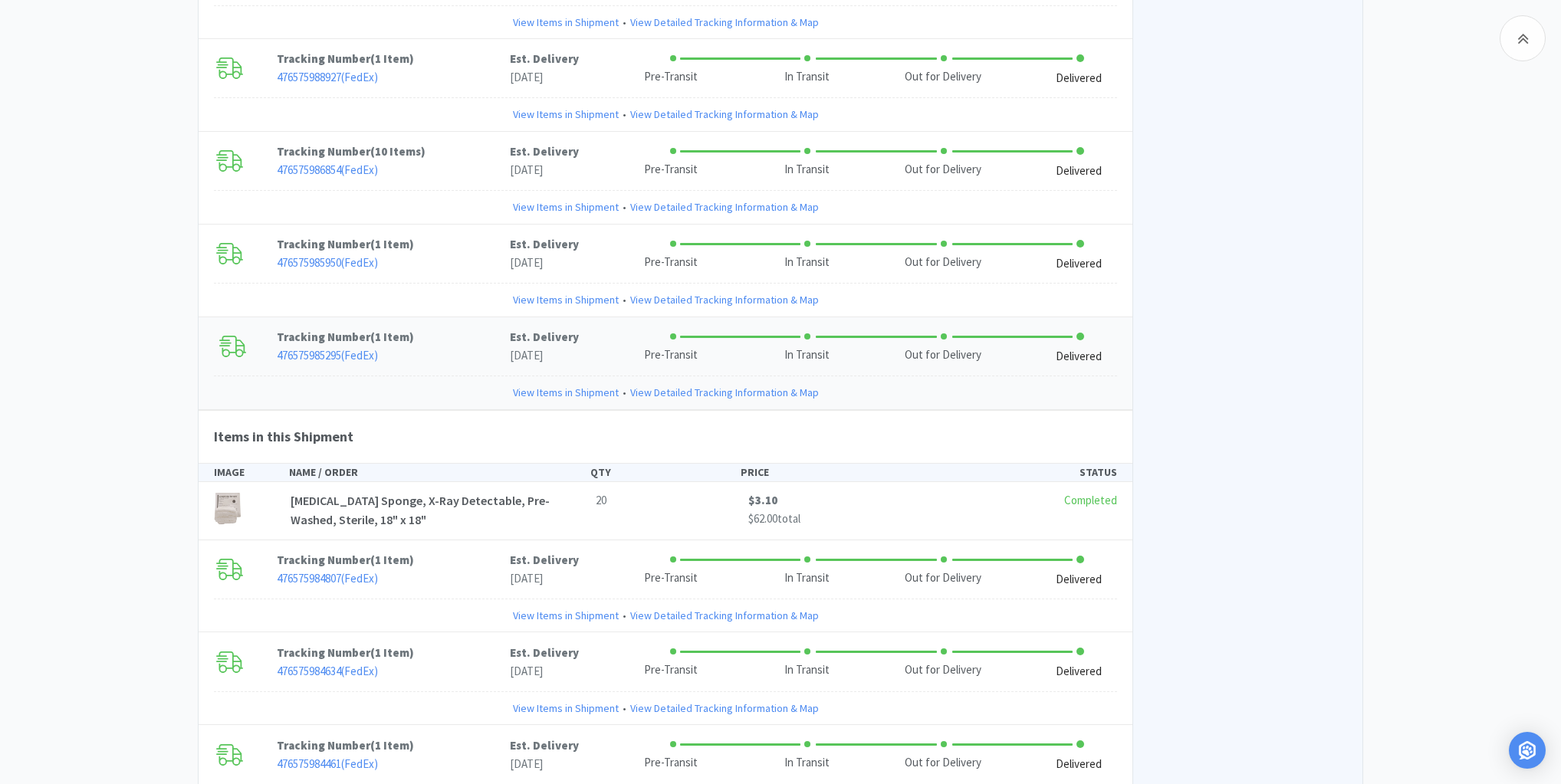
click at [561, 384] on link "View Items in Shipment" at bounding box center [565, 392] width 106 height 17
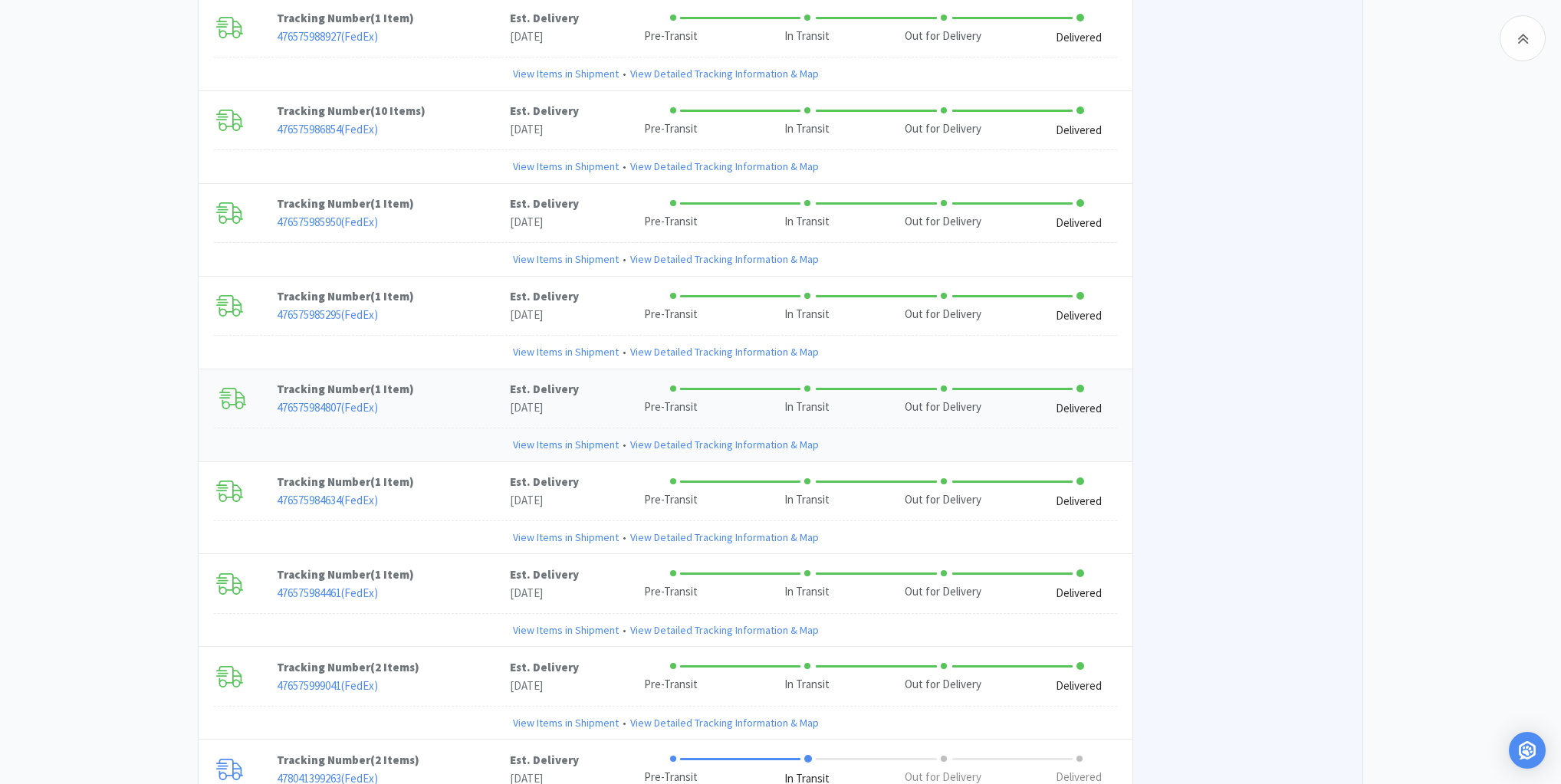
scroll to position [3106, 0]
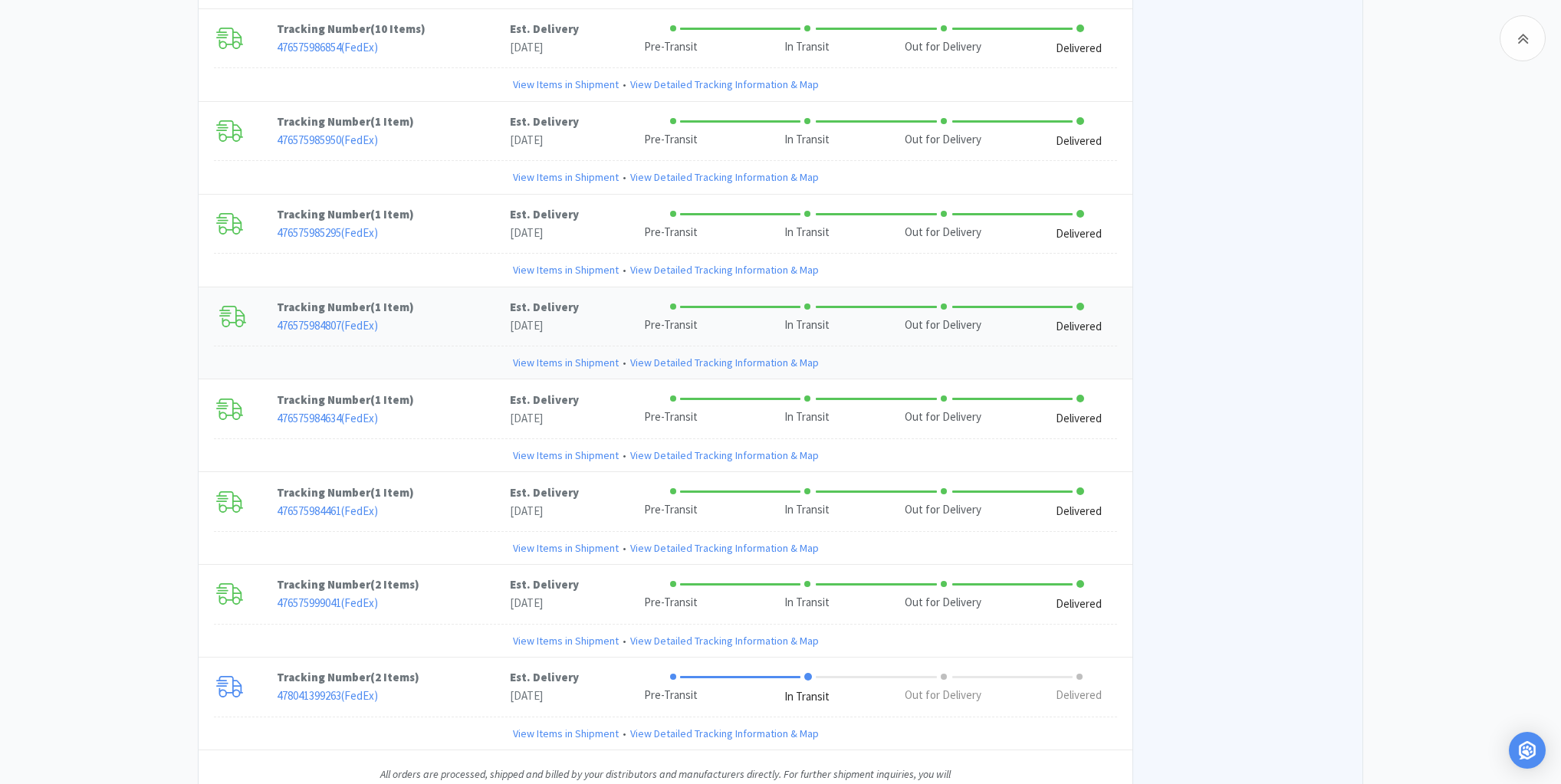
click at [552, 354] on link "View Items in Shipment" at bounding box center [565, 362] width 106 height 17
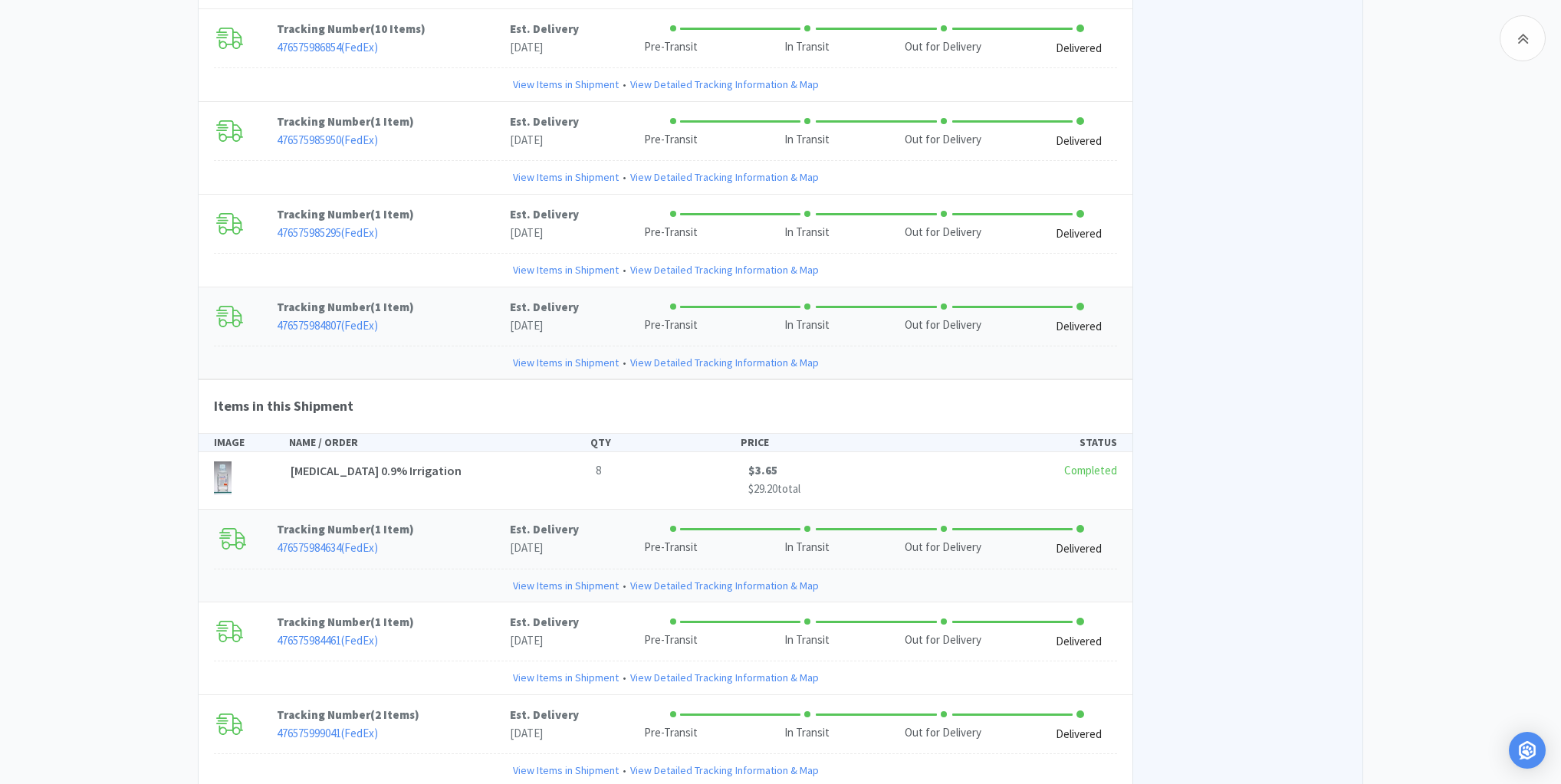
click at [557, 577] on link "View Items in Shipment" at bounding box center [565, 585] width 106 height 17
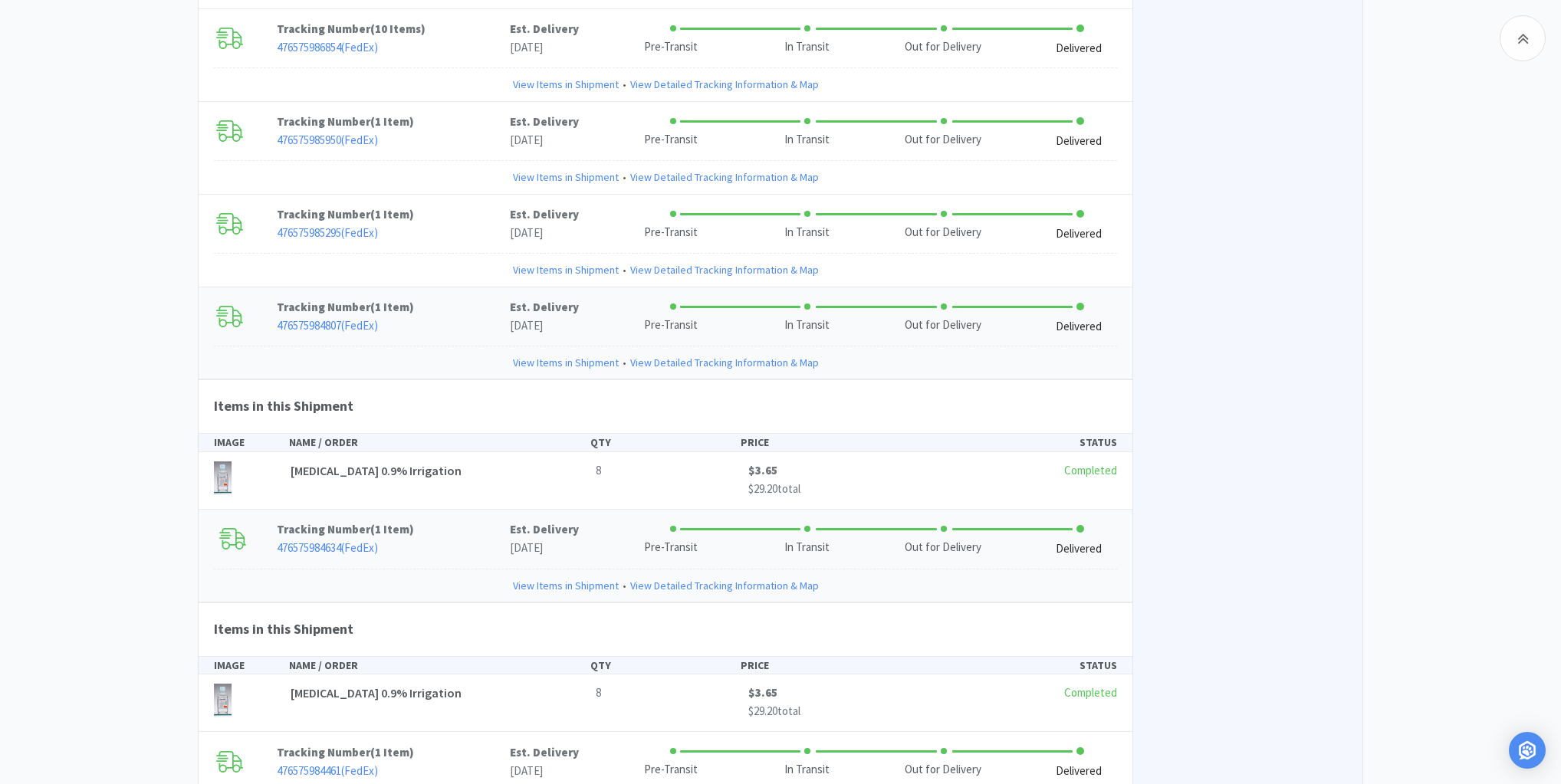
click at [565, 577] on link "View Items in Shipment" at bounding box center [565, 585] width 106 height 17
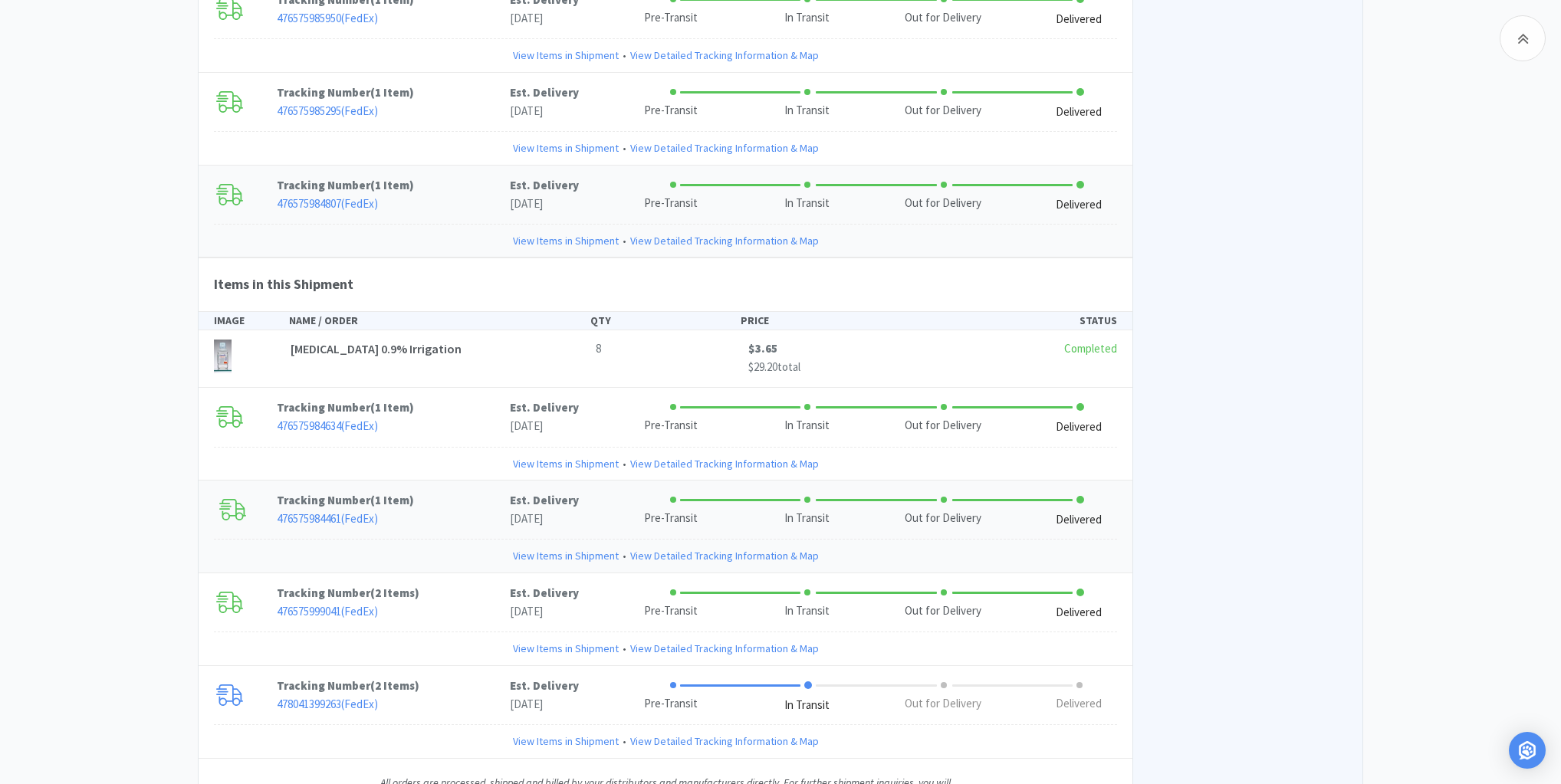
scroll to position [3229, 0]
click at [544, 231] on link "View Items in Shipment" at bounding box center [565, 239] width 106 height 17
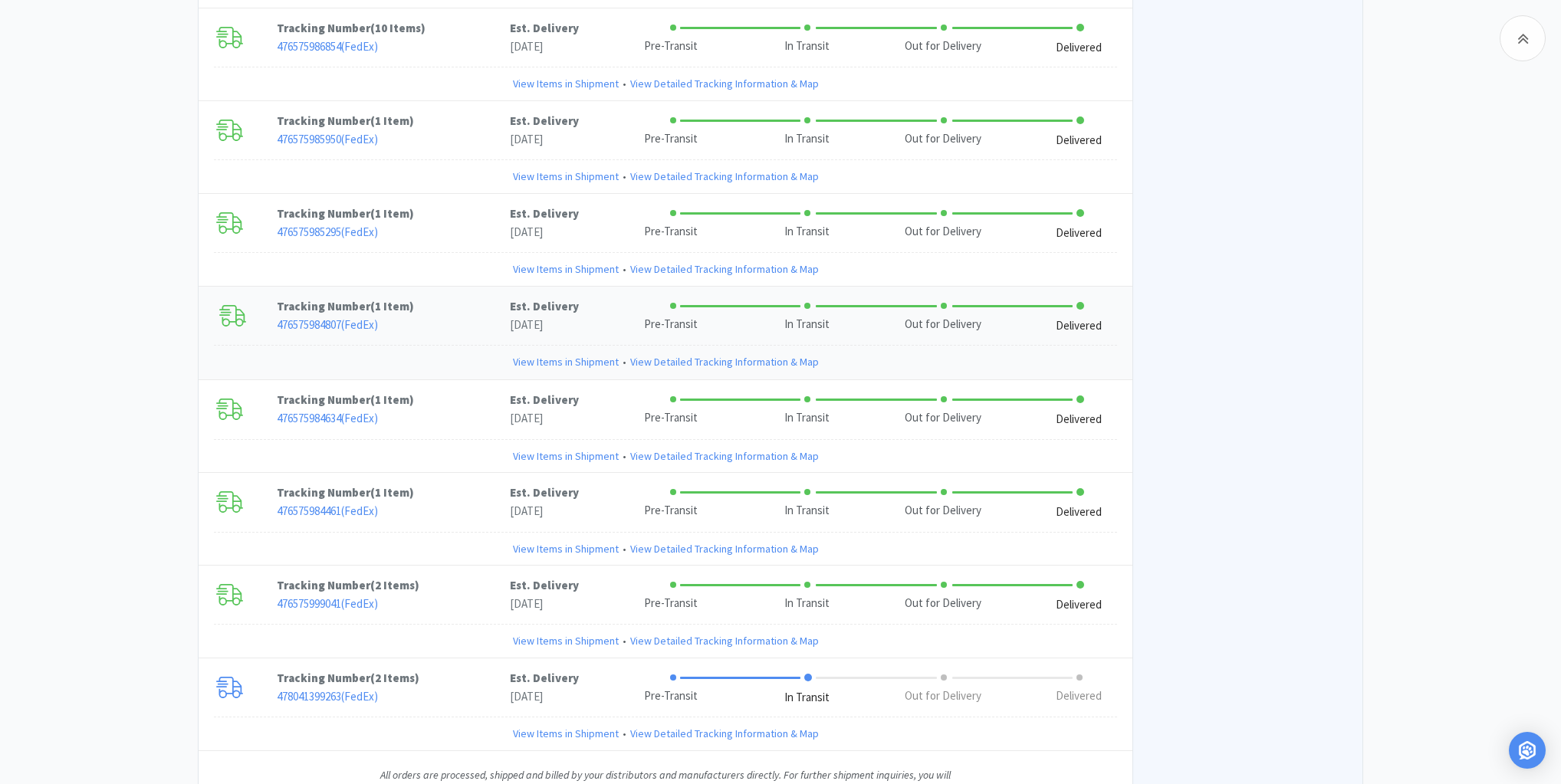
scroll to position [3106, 0]
click at [533, 354] on link "View Items in Shipment" at bounding box center [565, 362] width 106 height 17
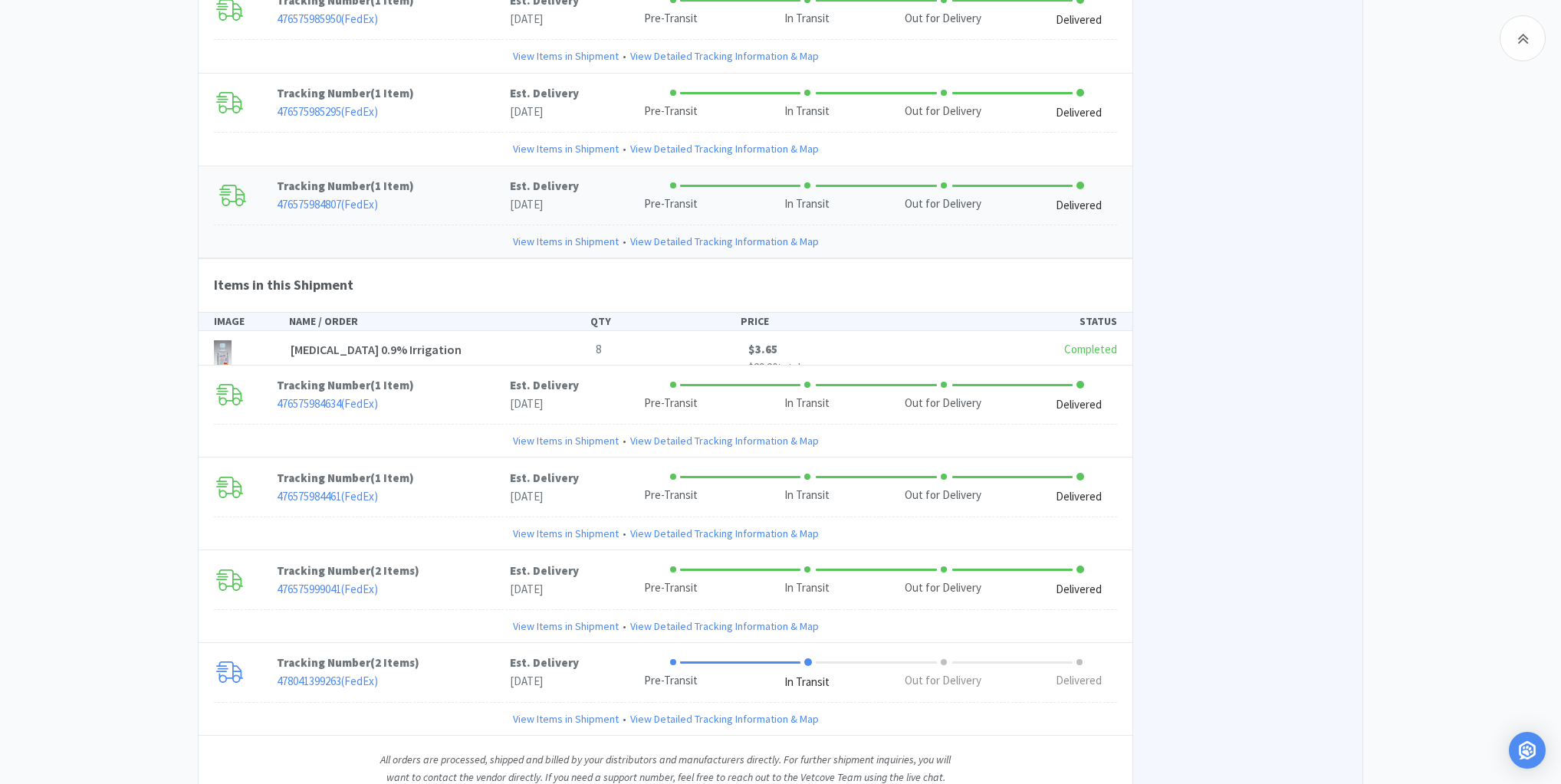
scroll to position [3229, 0]
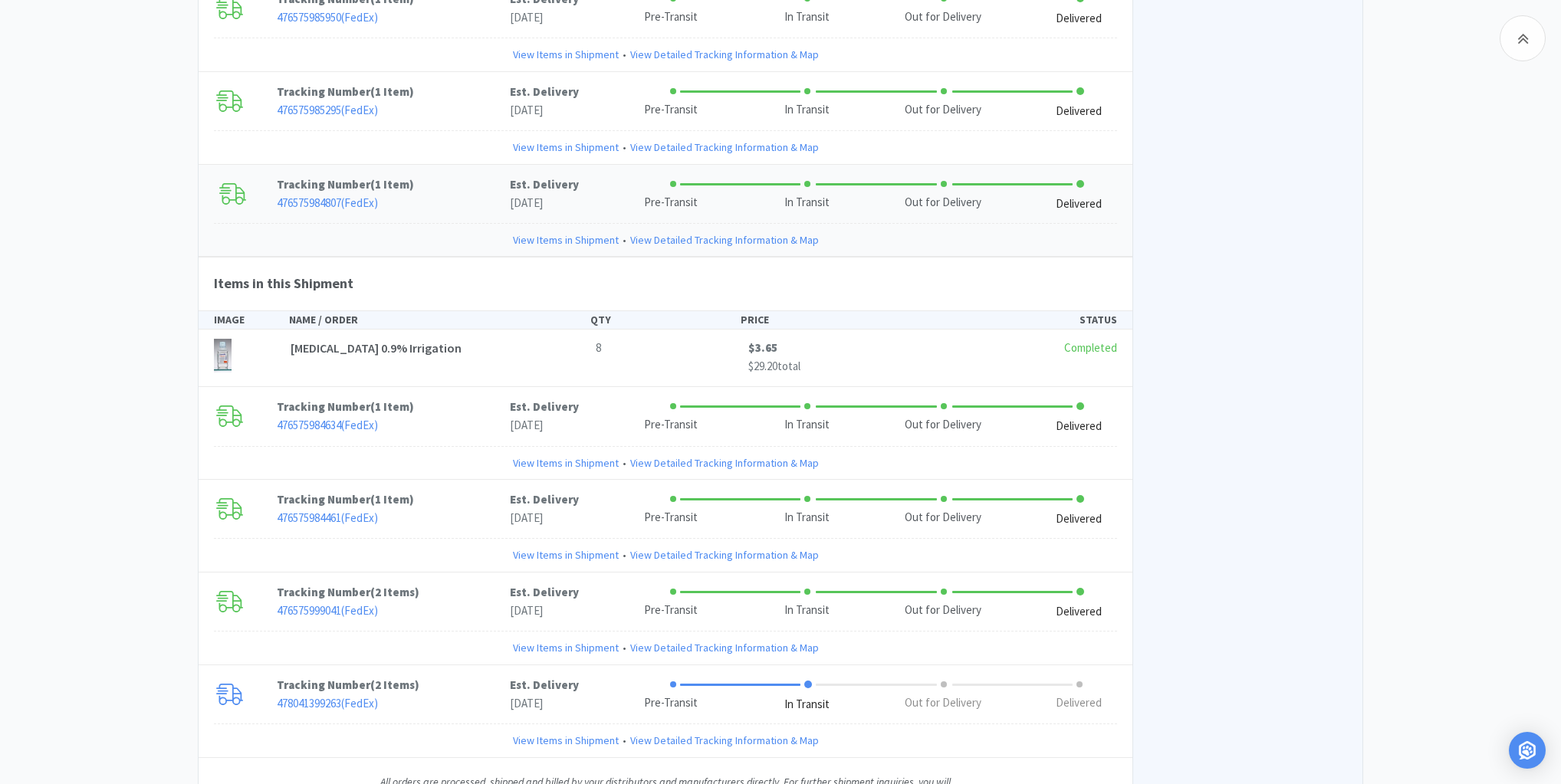
click at [545, 231] on link "View Items in Shipment" at bounding box center [565, 239] width 106 height 17
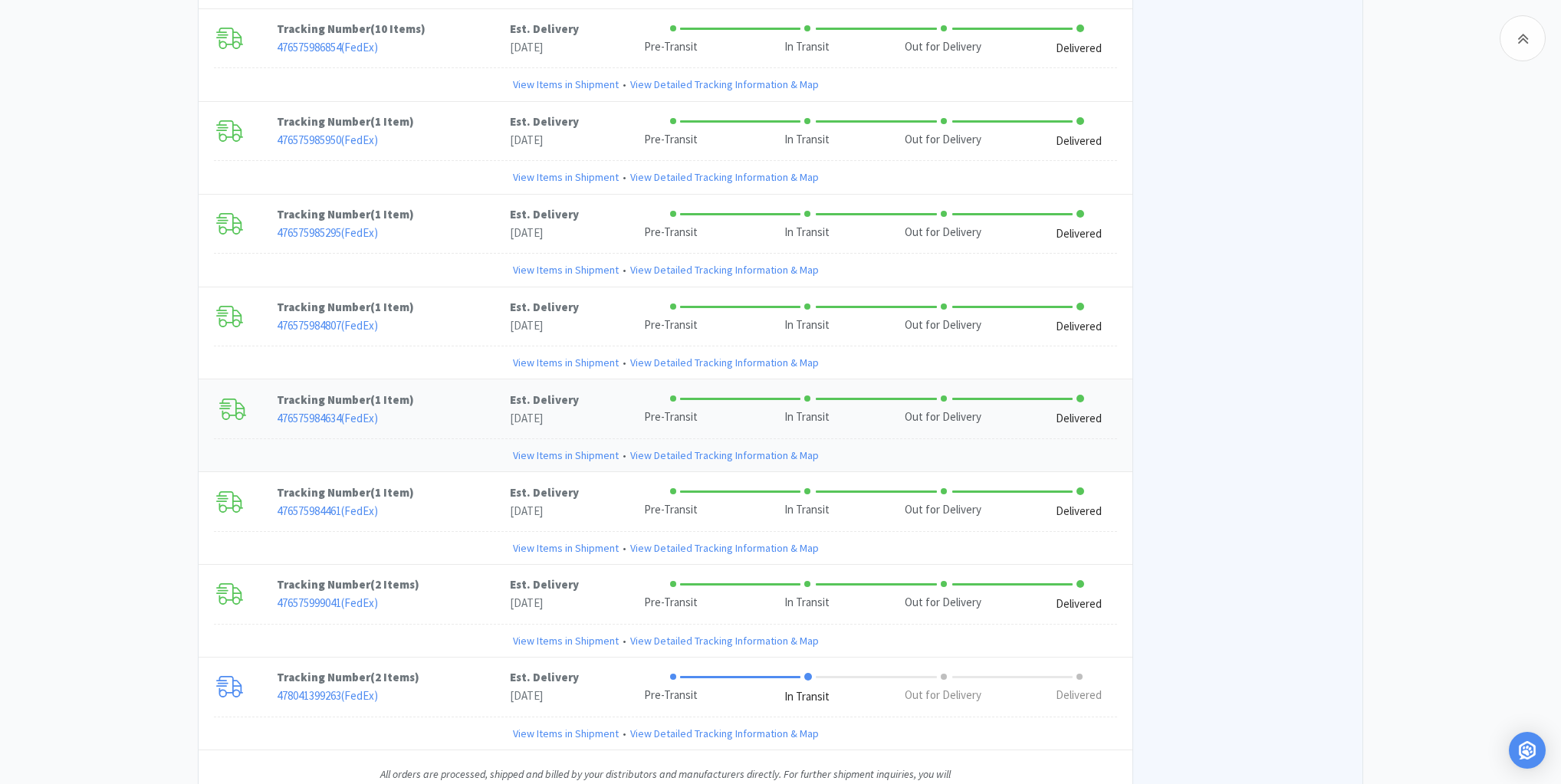
click at [552, 447] on link "View Items in Shipment" at bounding box center [565, 455] width 106 height 17
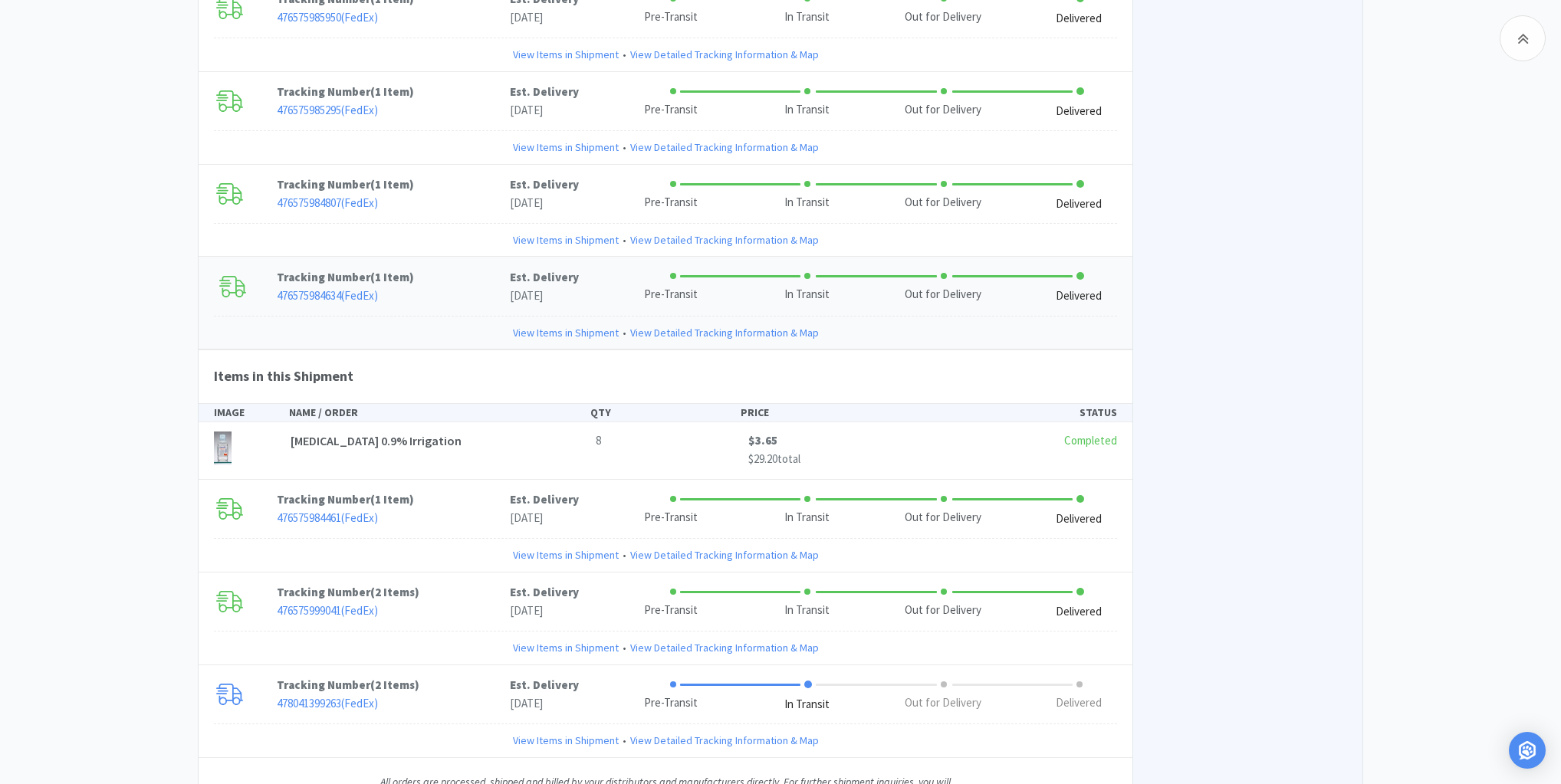
click at [566, 324] on link "View Items in Shipment" at bounding box center [565, 332] width 106 height 17
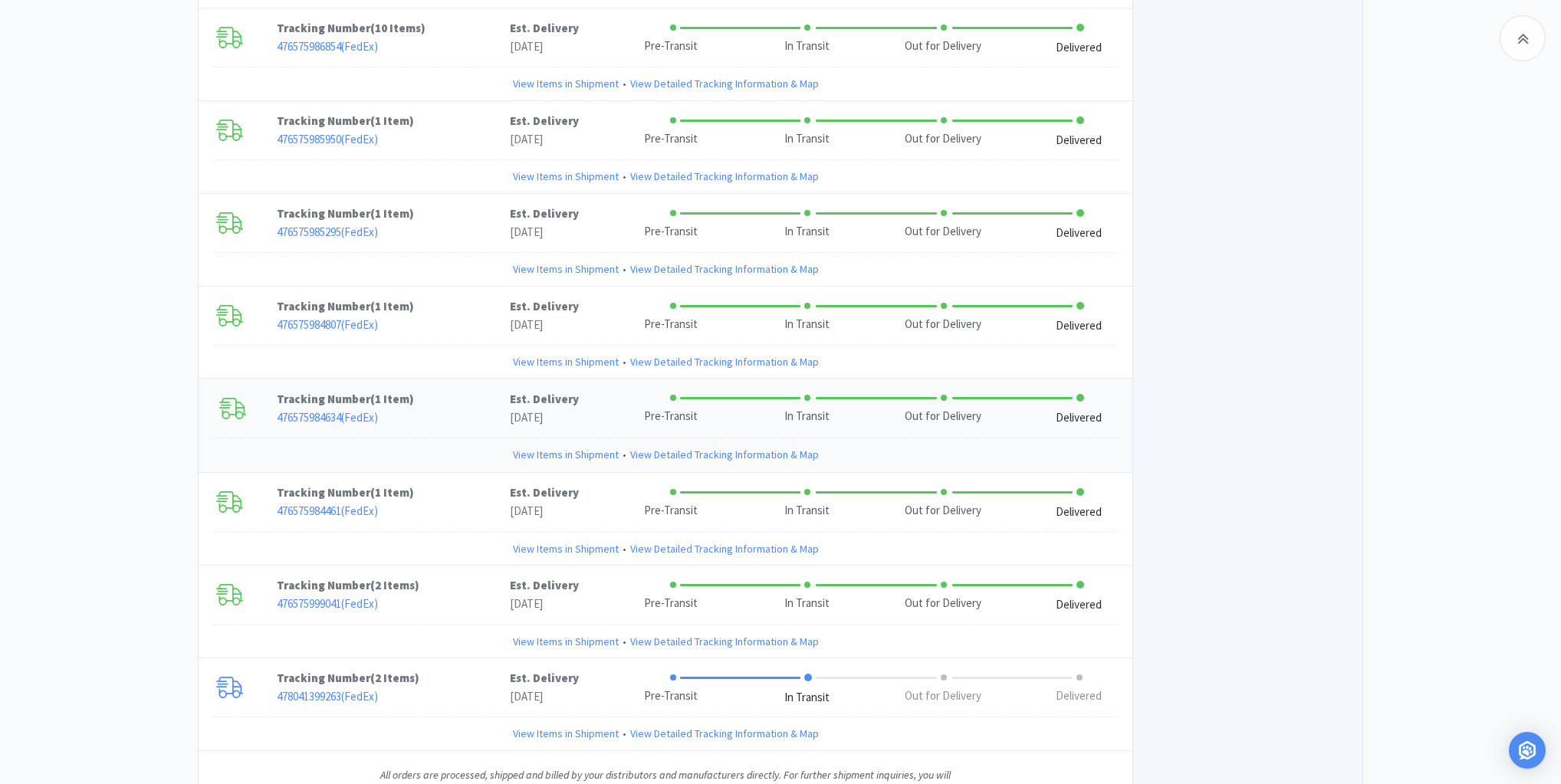
scroll to position [3106, 0]
click at [532, 447] on link "View Items in Shipment" at bounding box center [565, 455] width 106 height 17
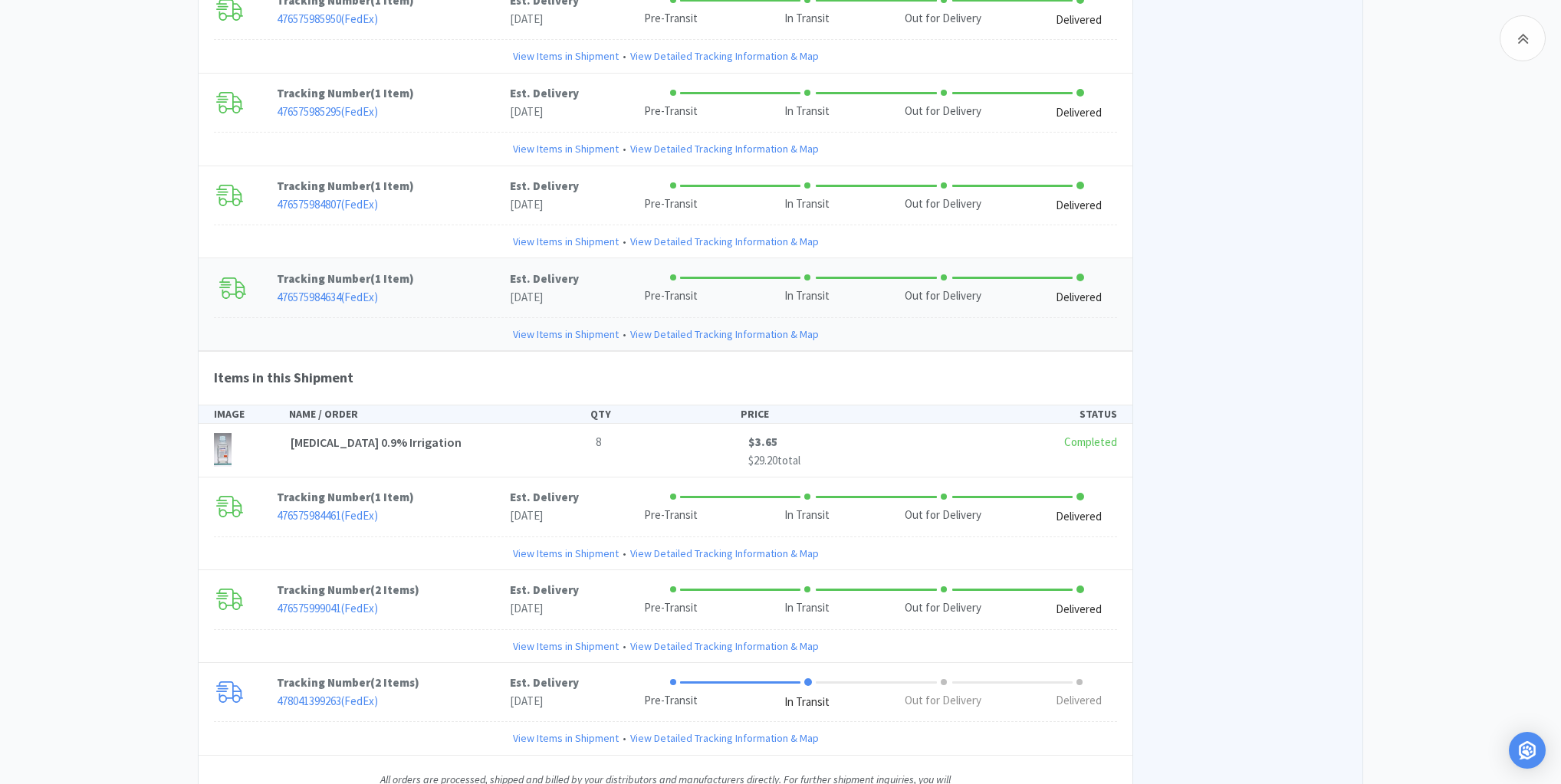
scroll to position [3229, 0]
click at [580, 324] on link "View Items in Shipment" at bounding box center [565, 332] width 106 height 17
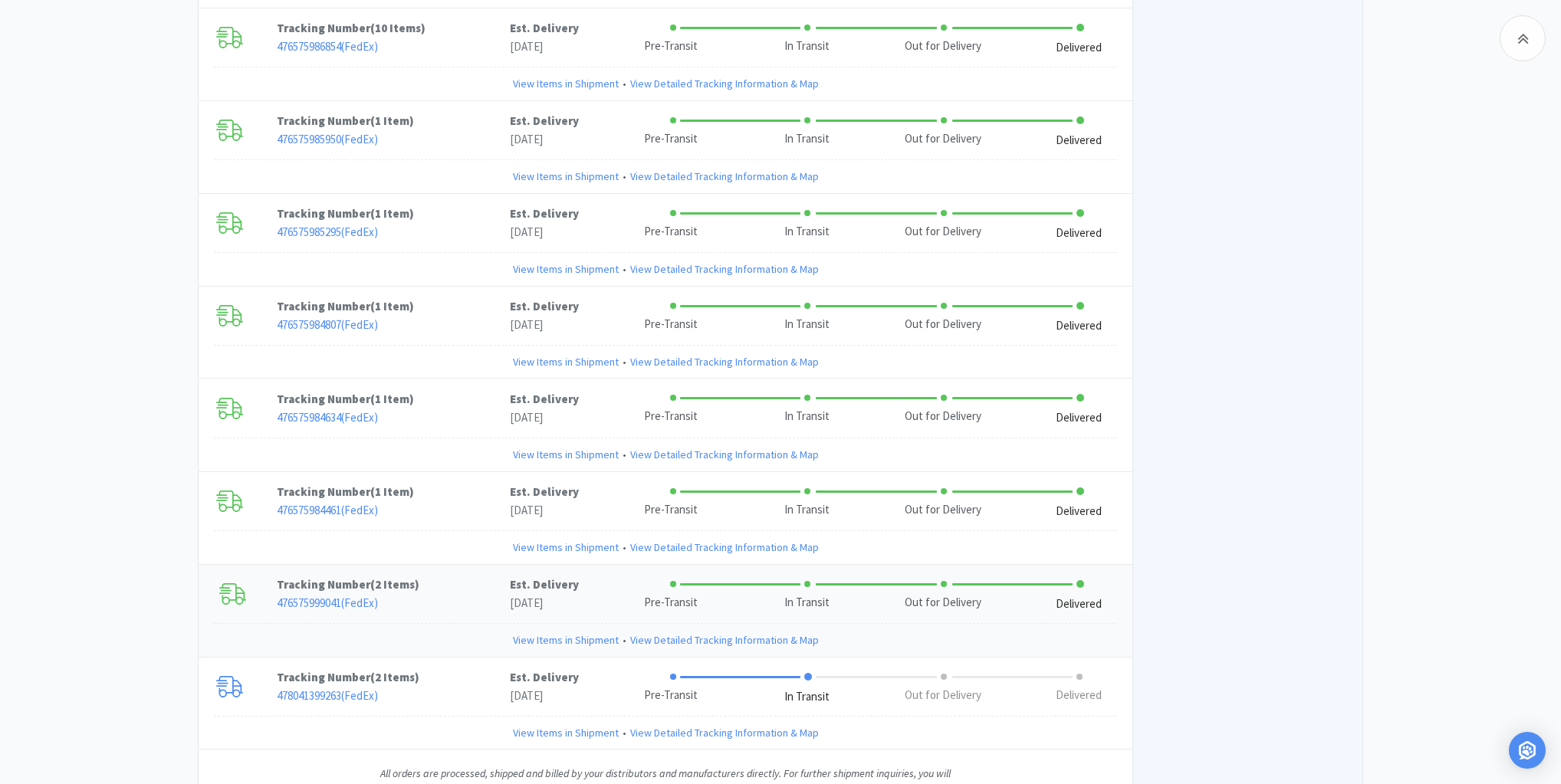
scroll to position [3106, 0]
click at [552, 539] on link "View Items in Shipment" at bounding box center [565, 547] width 106 height 17
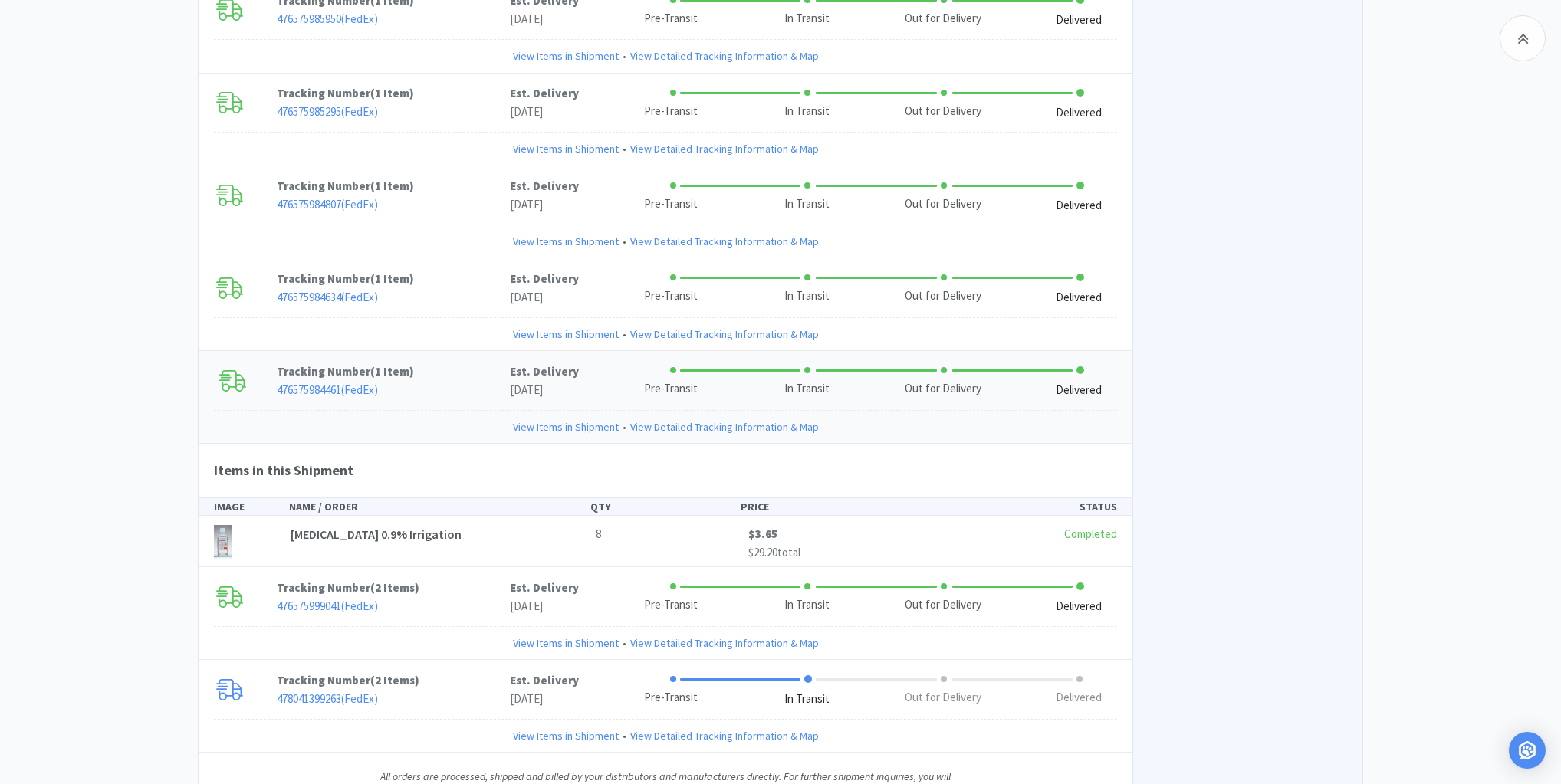
scroll to position [3229, 0]
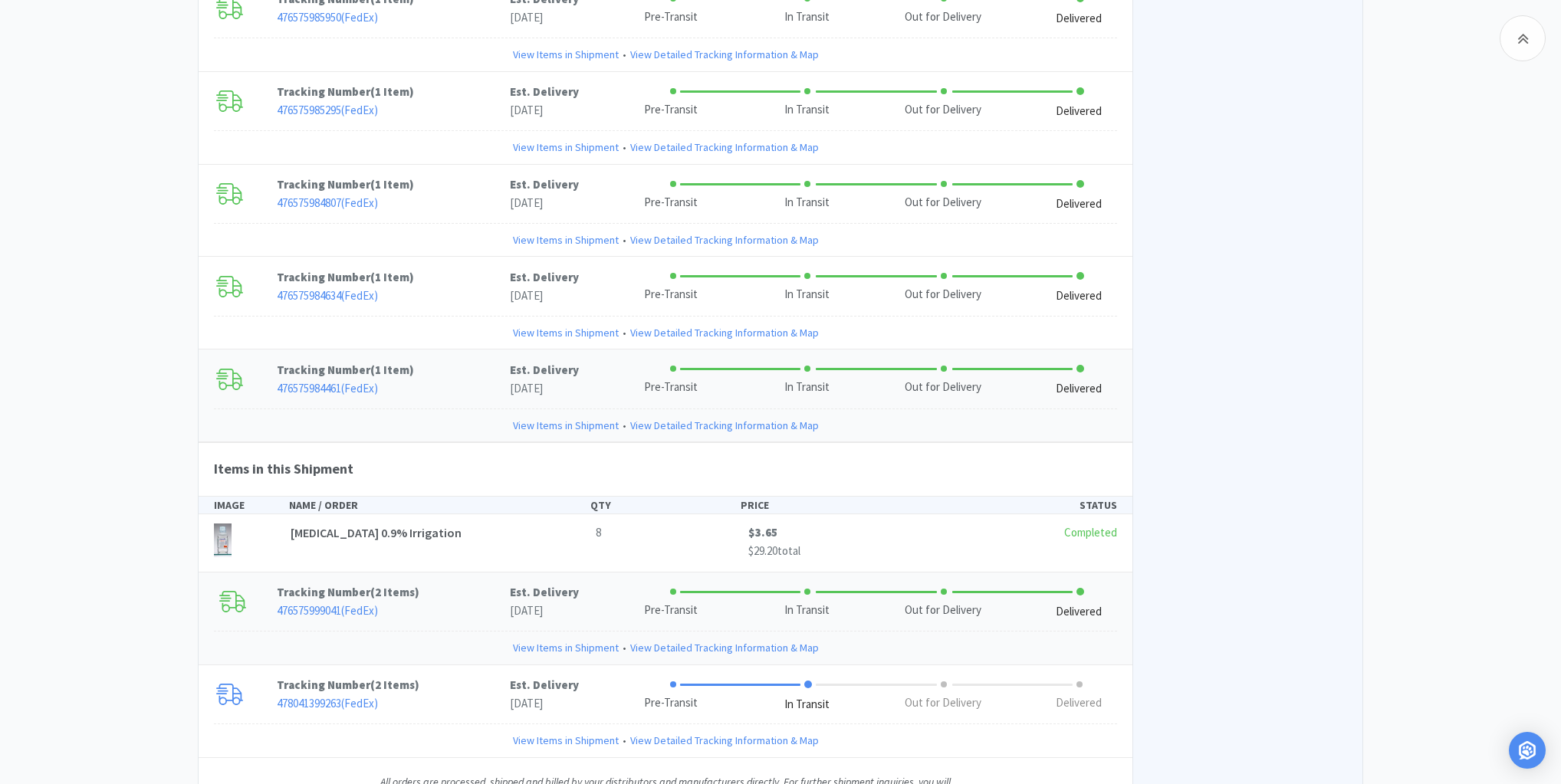
click at [556, 583] on p "Est. Delivery" at bounding box center [544, 592] width 69 height 19
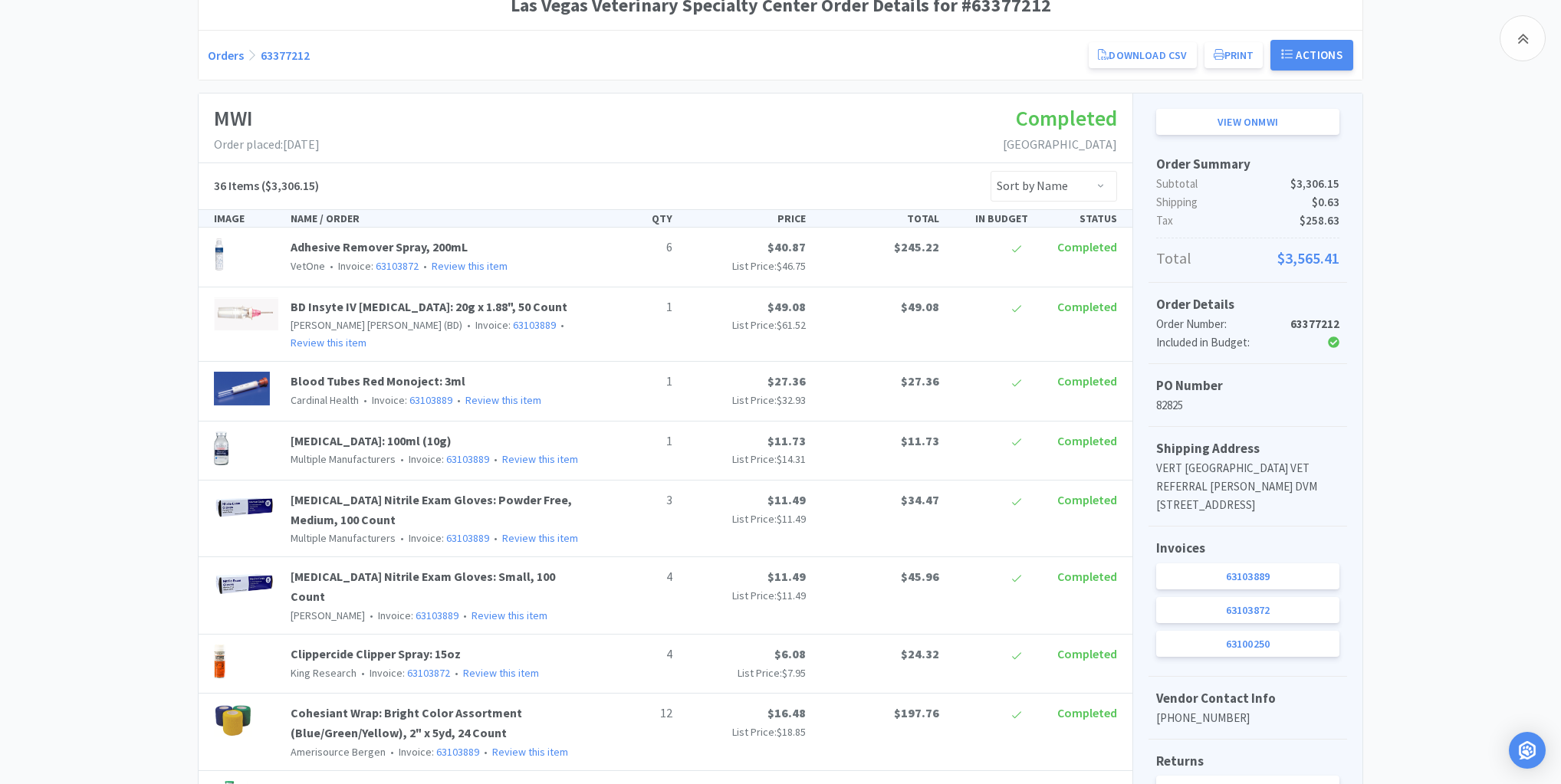
scroll to position [0, 0]
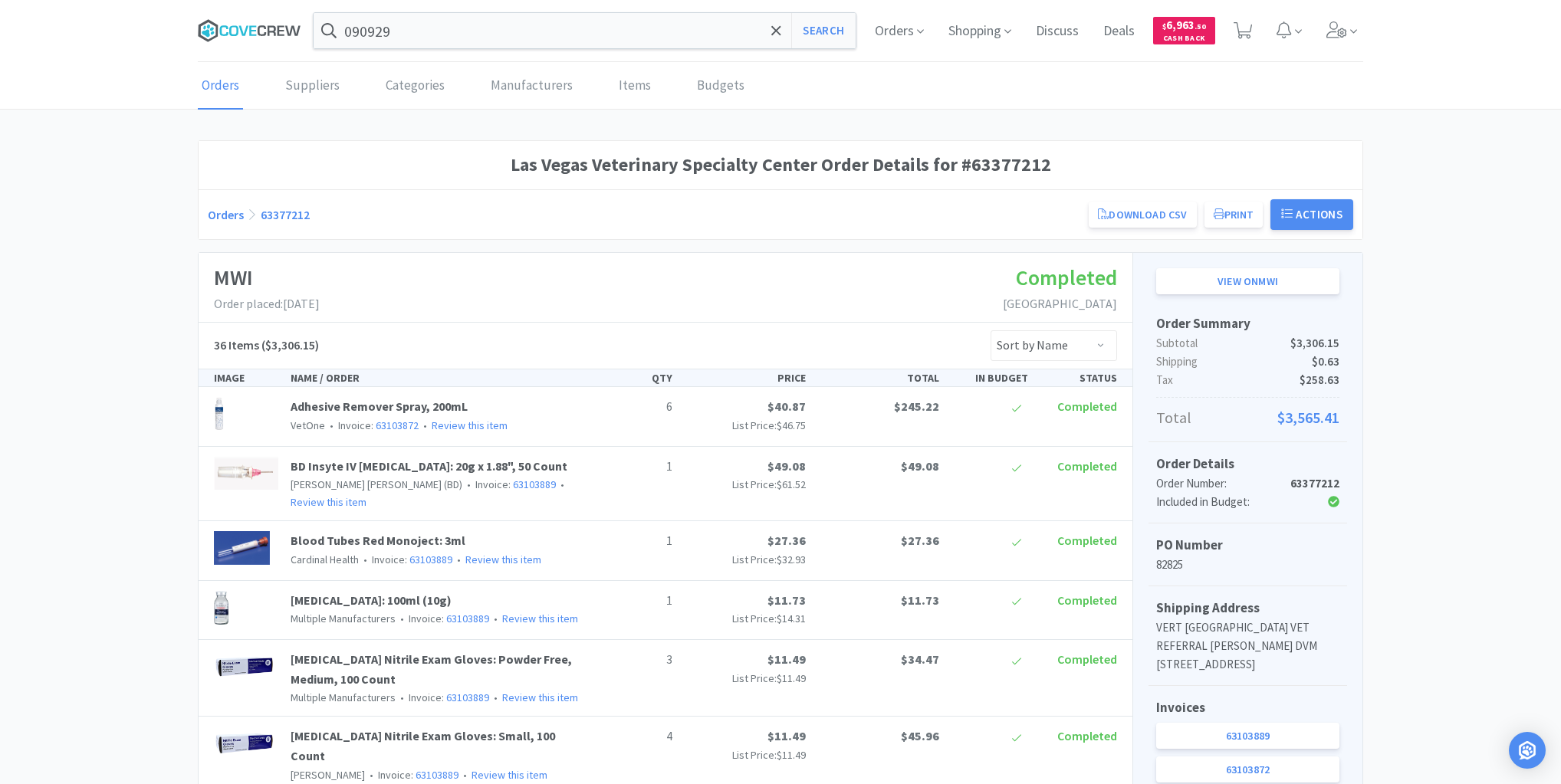
drag, startPoint x: 270, startPoint y: 25, endPoint x: 313, endPoint y: 40, distance: 45.5
click at [270, 25] on icon at bounding box center [249, 30] width 103 height 23
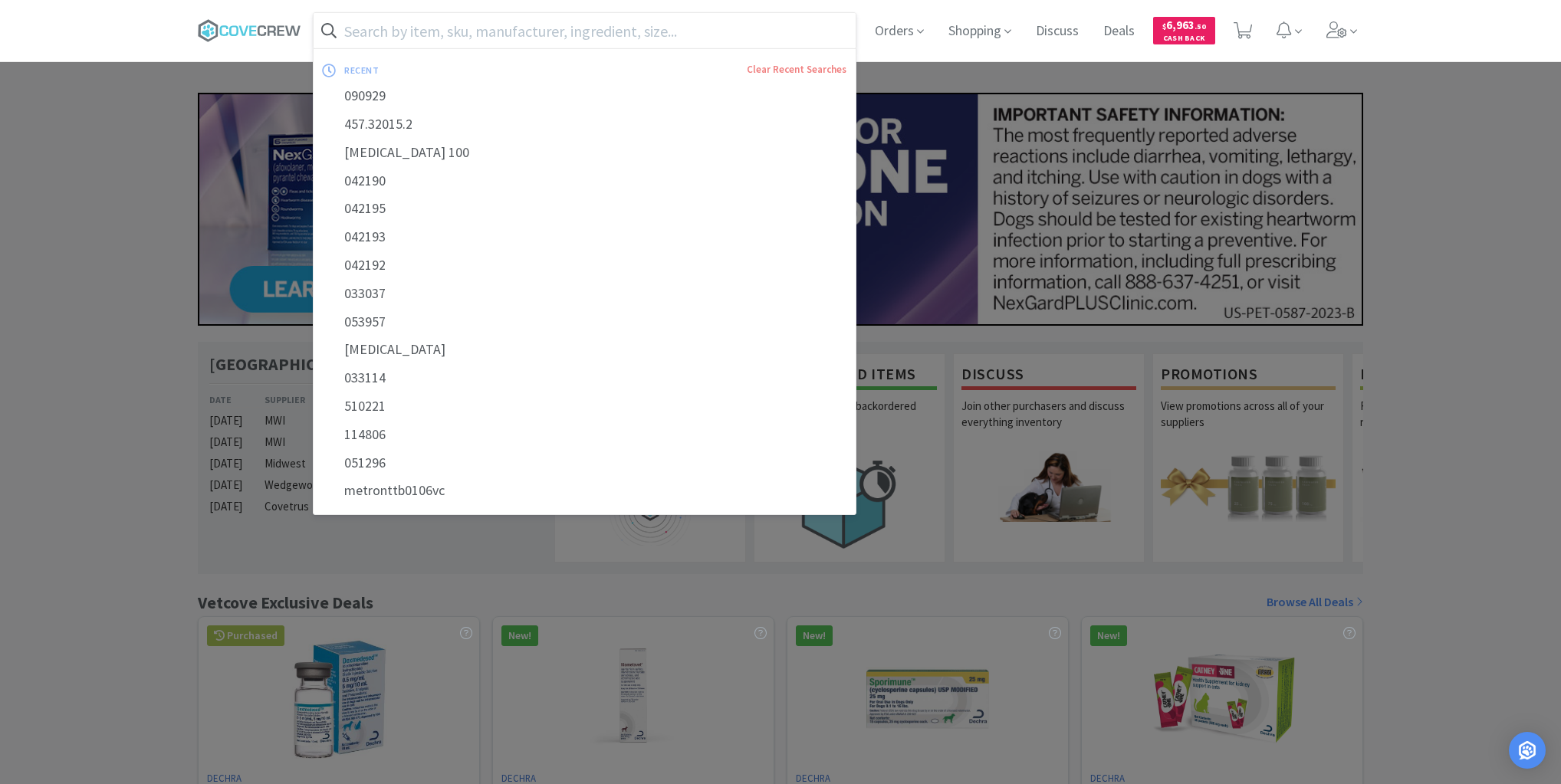
click at [660, 25] on input "text" at bounding box center [584, 31] width 541 height 36
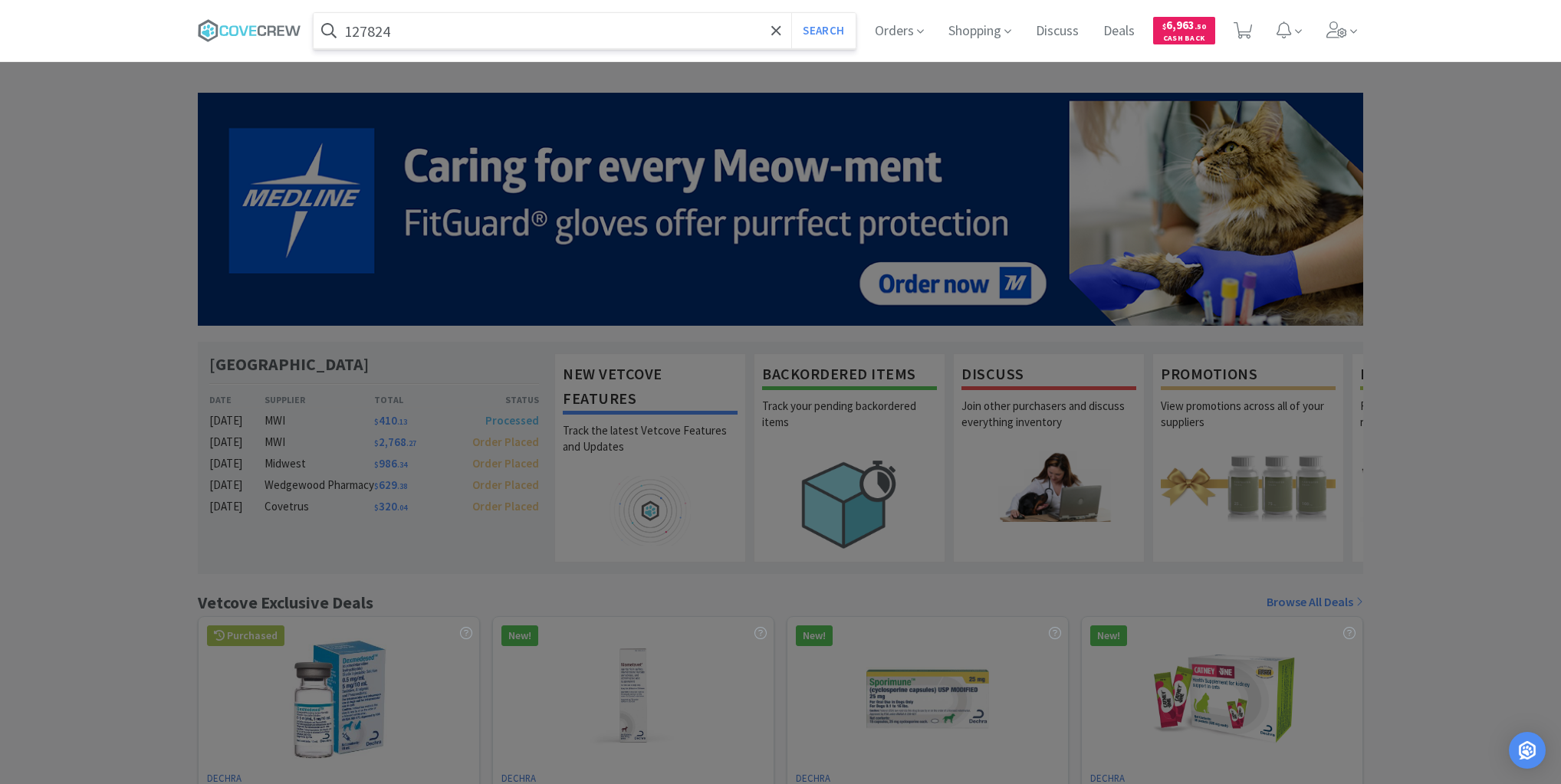
click at [791, 13] on button "Search" at bounding box center [823, 31] width 63 height 36
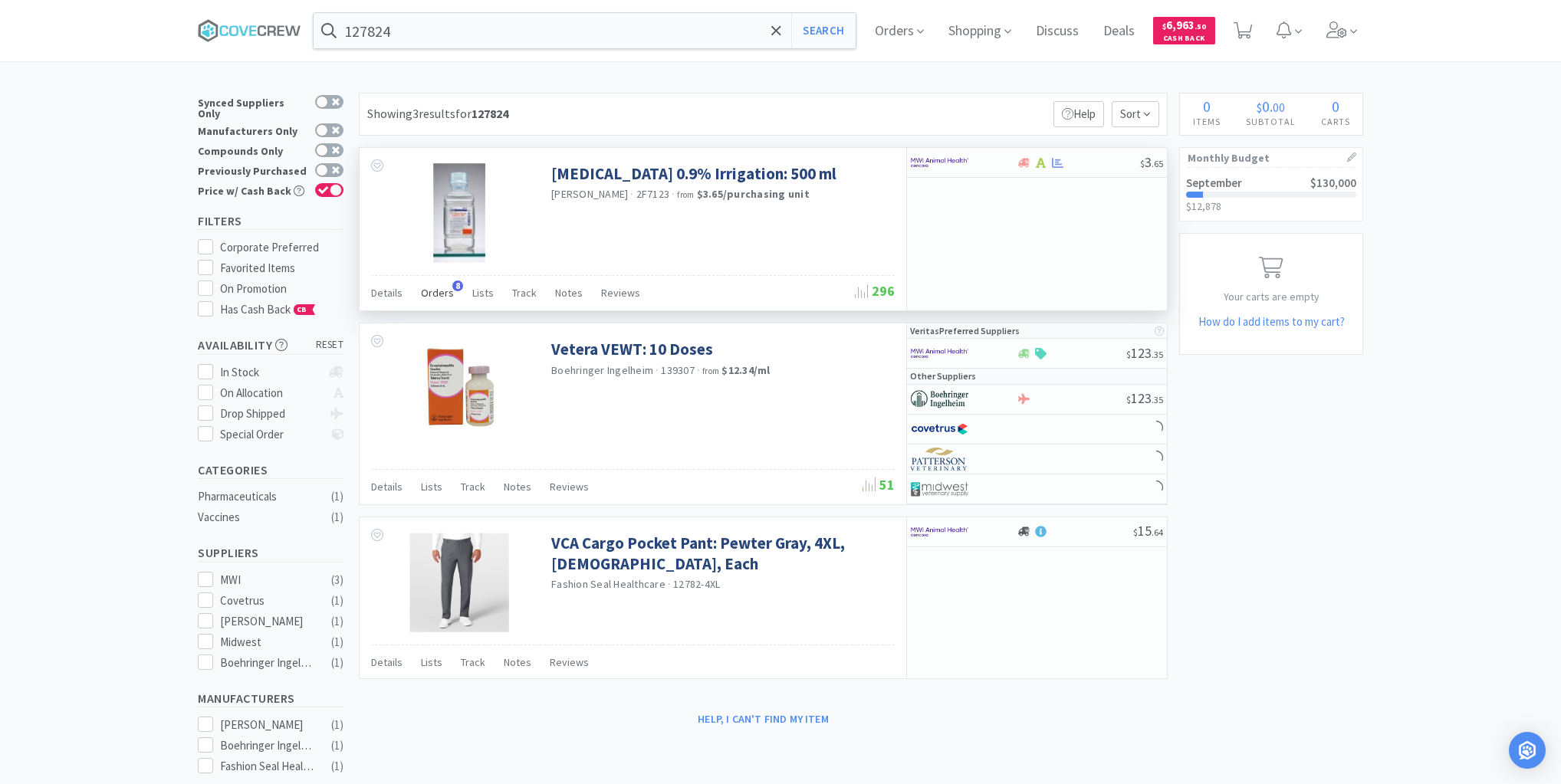
click at [445, 290] on span "Orders" at bounding box center [436, 292] width 33 height 14
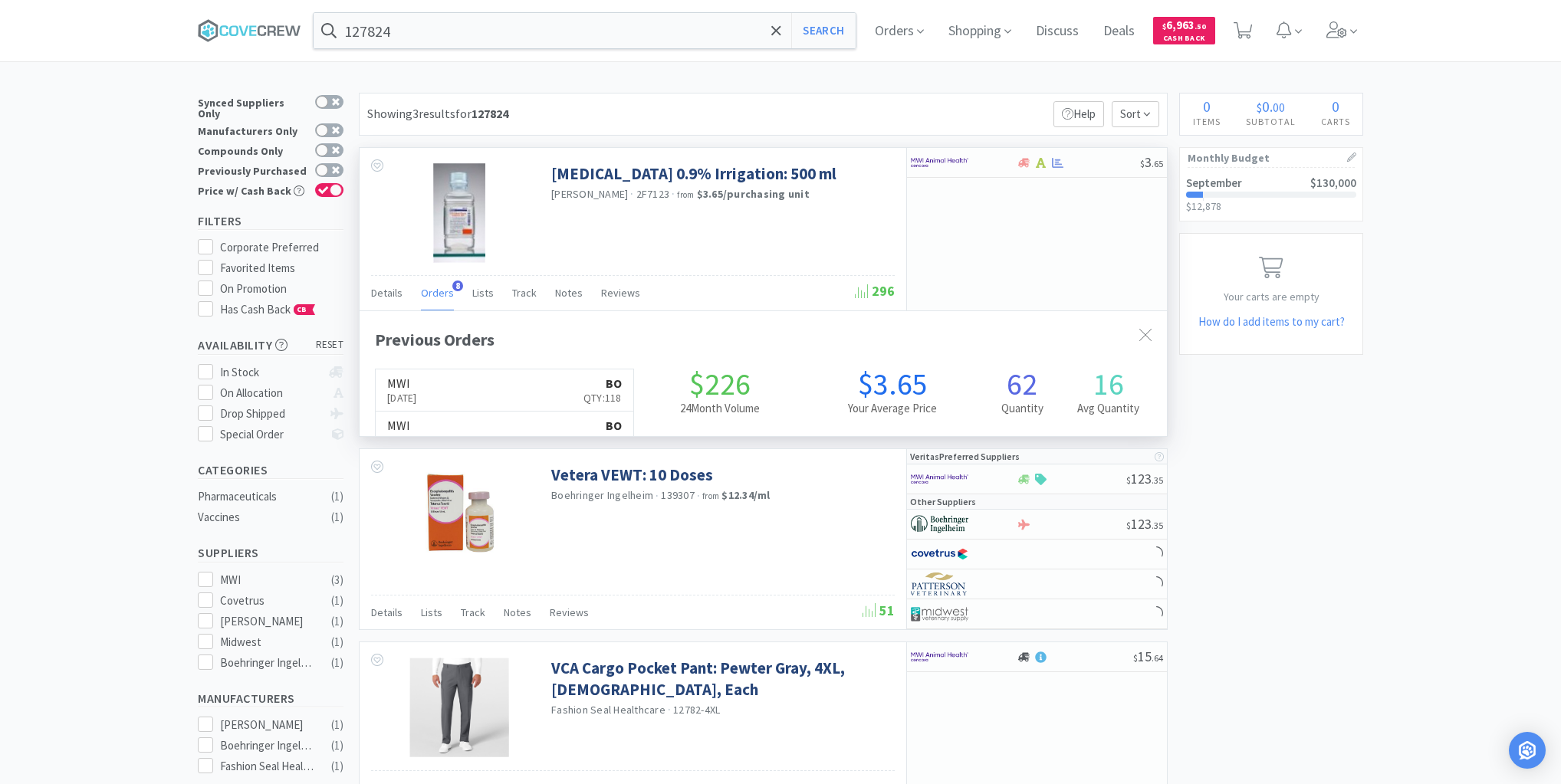
scroll to position [406, 807]
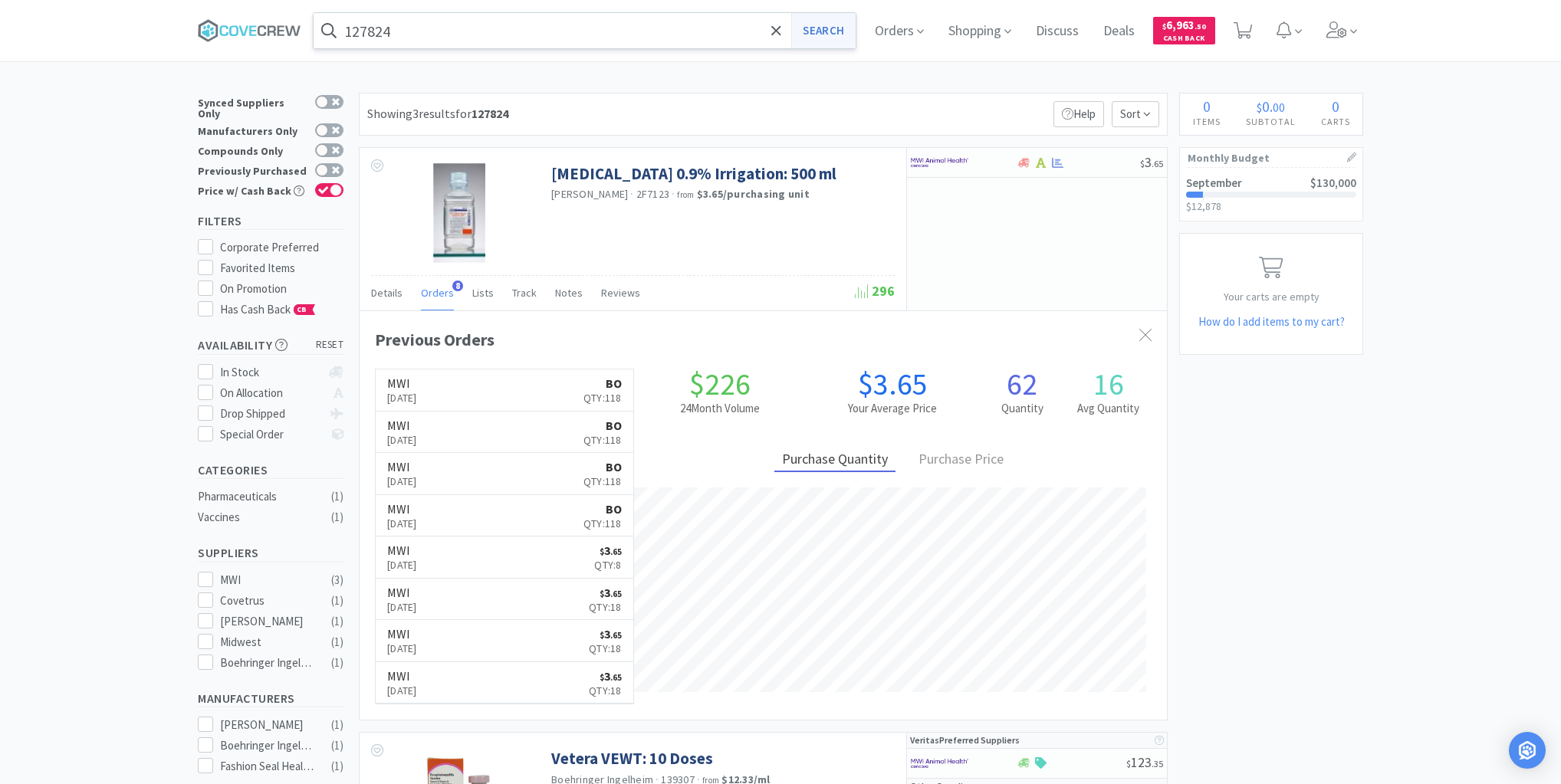
click at [826, 31] on button "Search" at bounding box center [823, 31] width 63 height 36
click at [141, 293] on div "× Filter Results Synced Suppliers Only Manufacturers Only Compounds Only Previo…" at bounding box center [780, 616] width 1561 height 1048
click at [475, 385] on link "MWI [DATE] BO Qty: 118" at bounding box center [505, 391] width 258 height 42
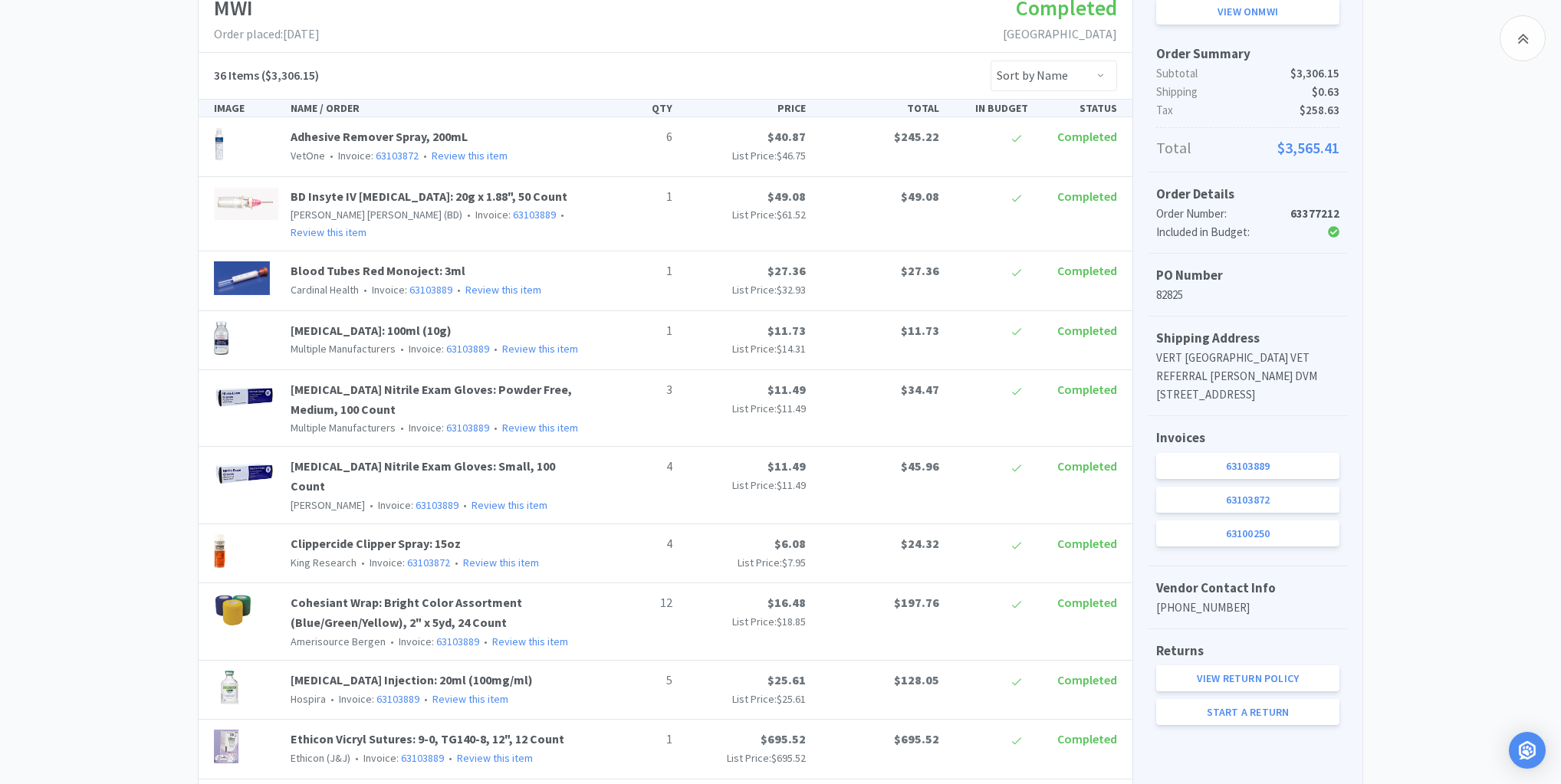
scroll to position [306, 0]
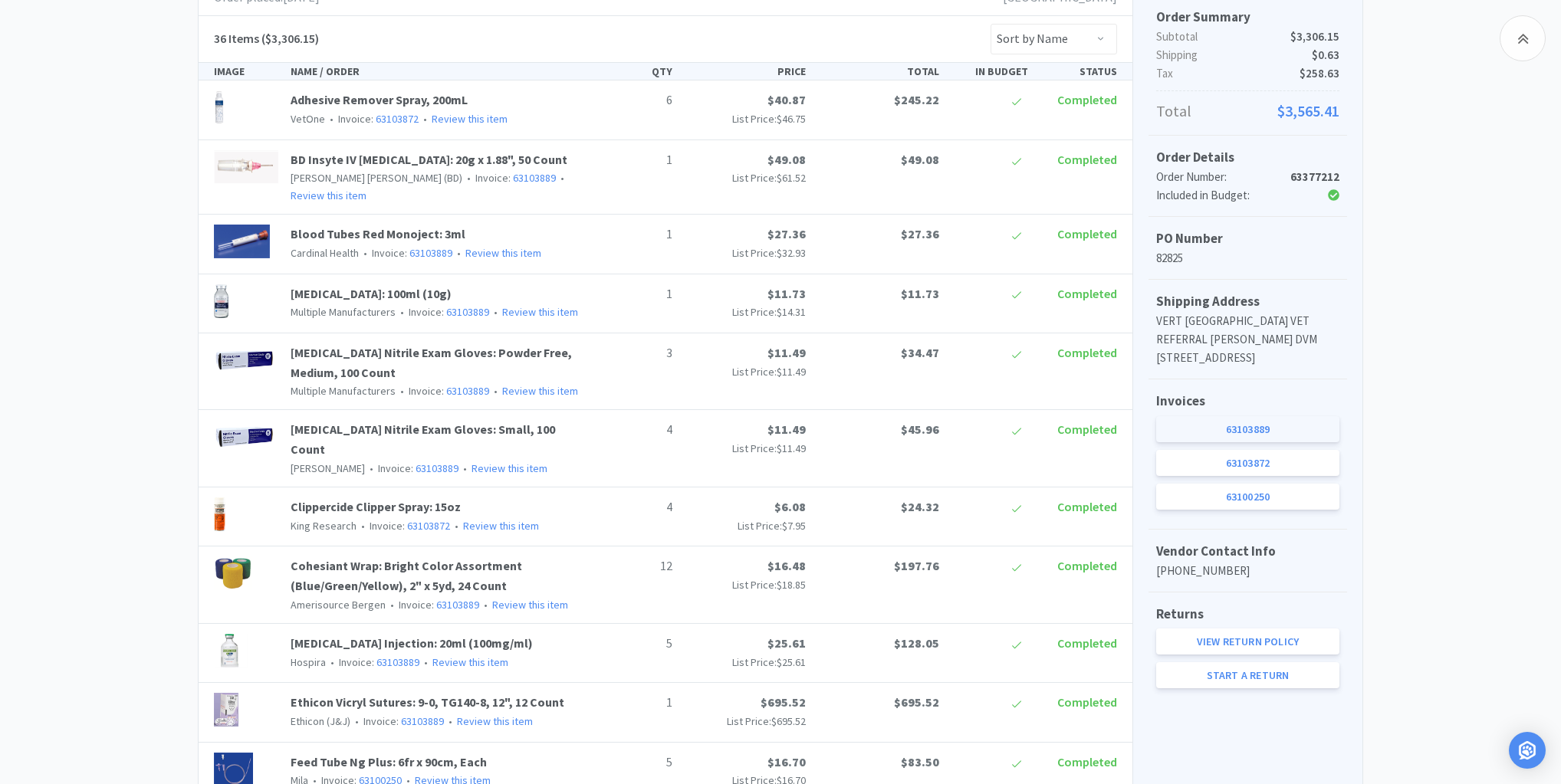
click at [1241, 442] on link "63103889" at bounding box center [1248, 429] width 183 height 26
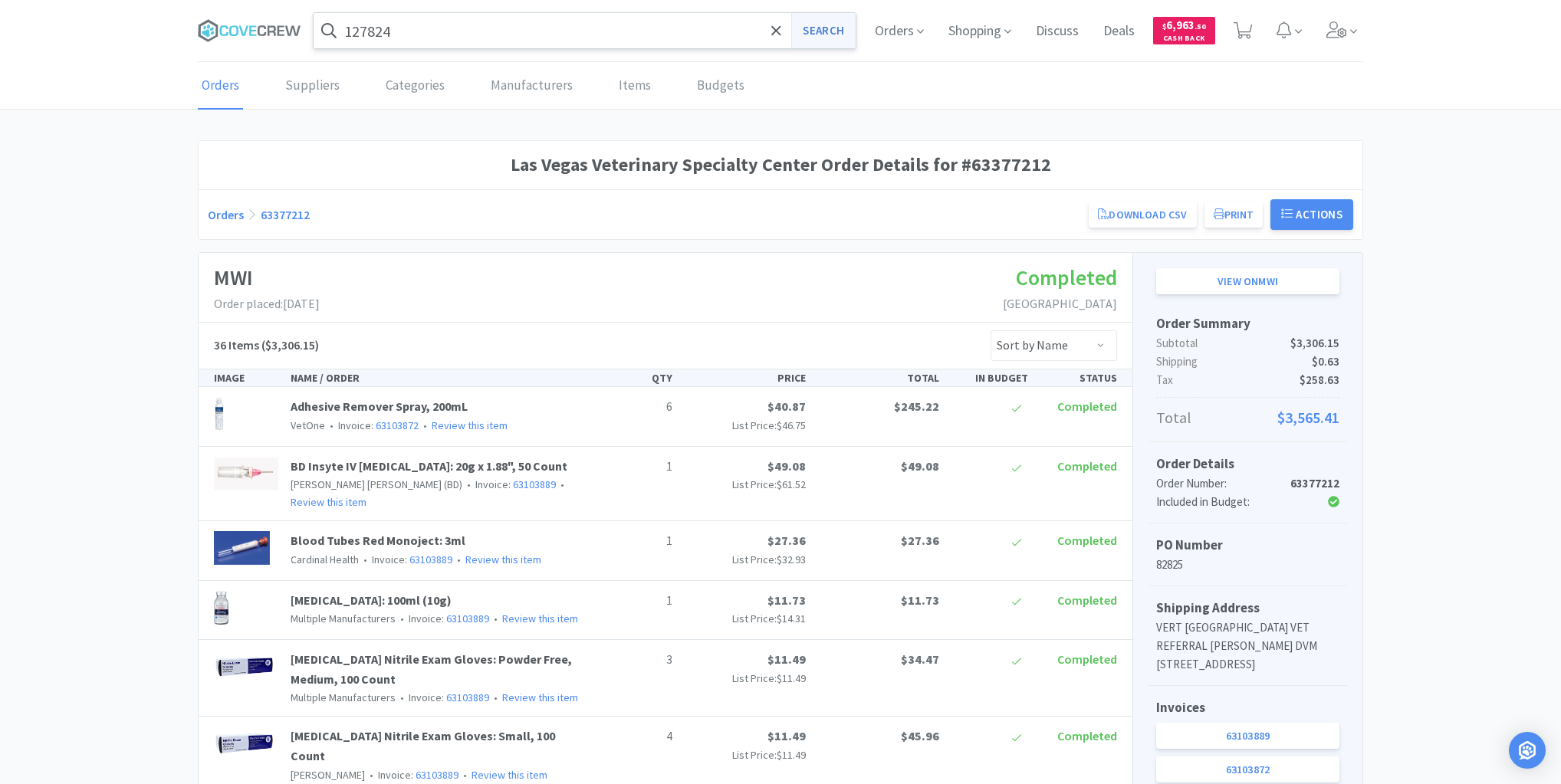
click at [825, 23] on button "Search" at bounding box center [823, 31] width 63 height 36
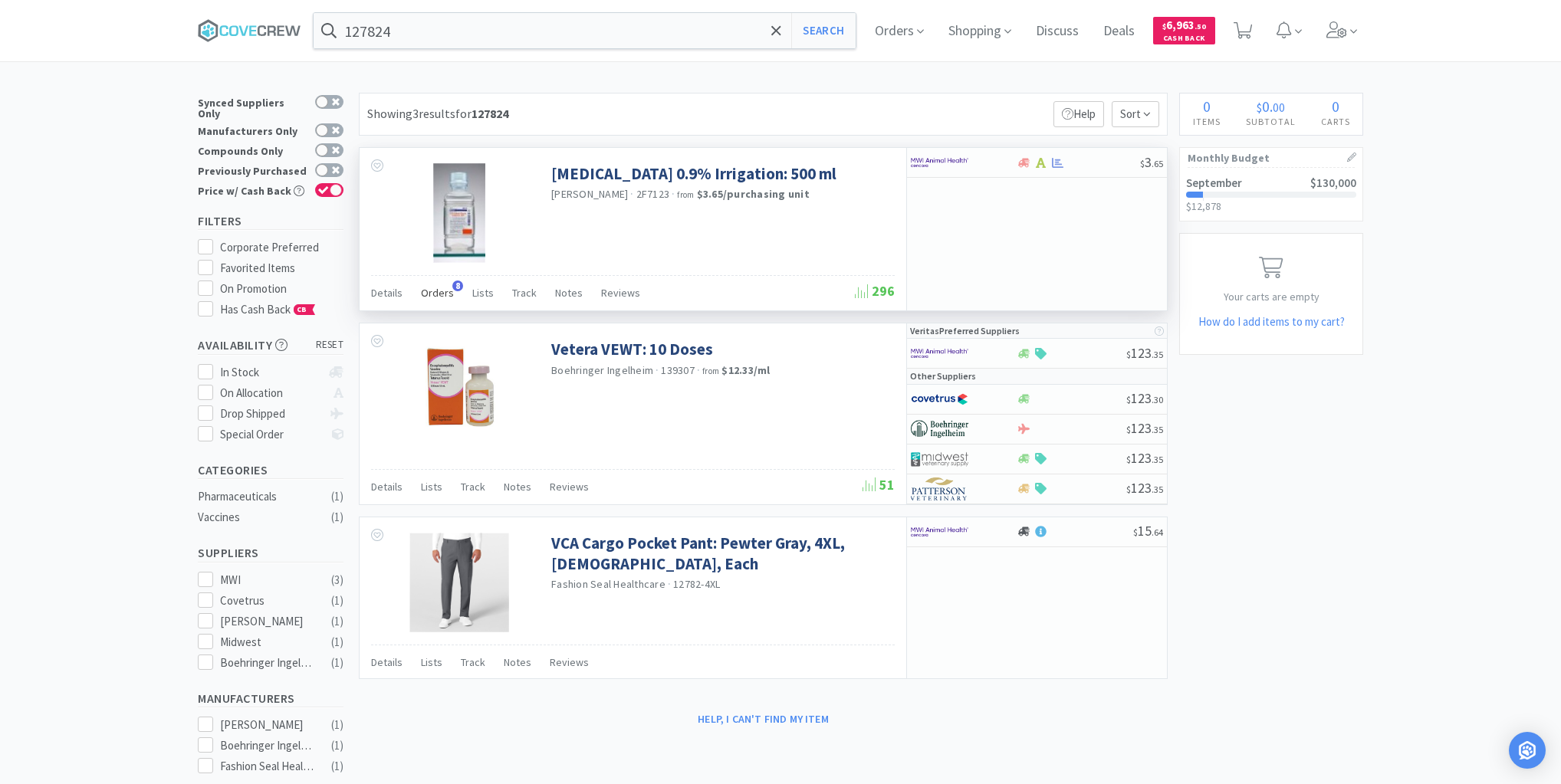
click at [429, 290] on span "Orders" at bounding box center [436, 292] width 33 height 14
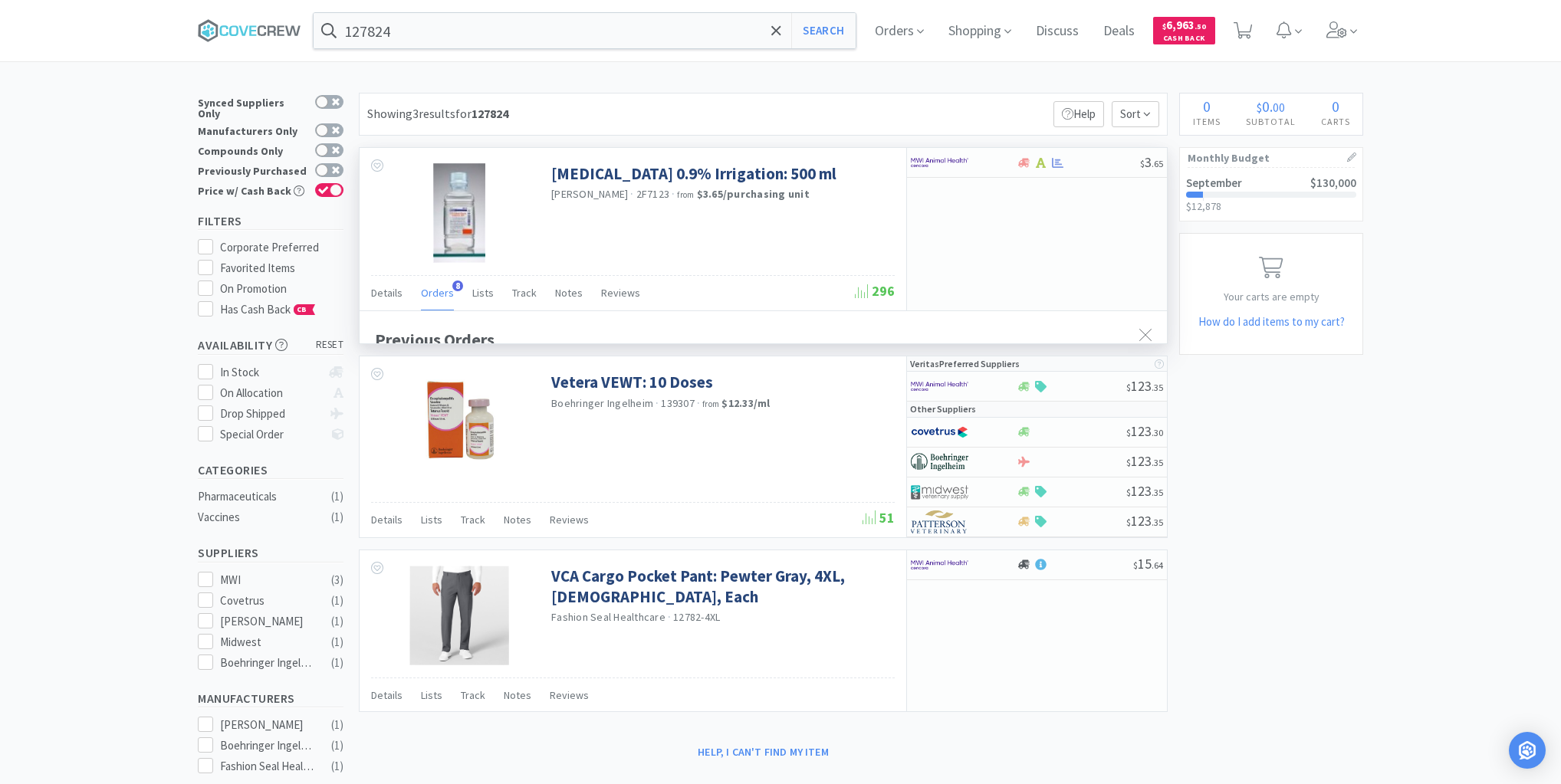
scroll to position [406, 807]
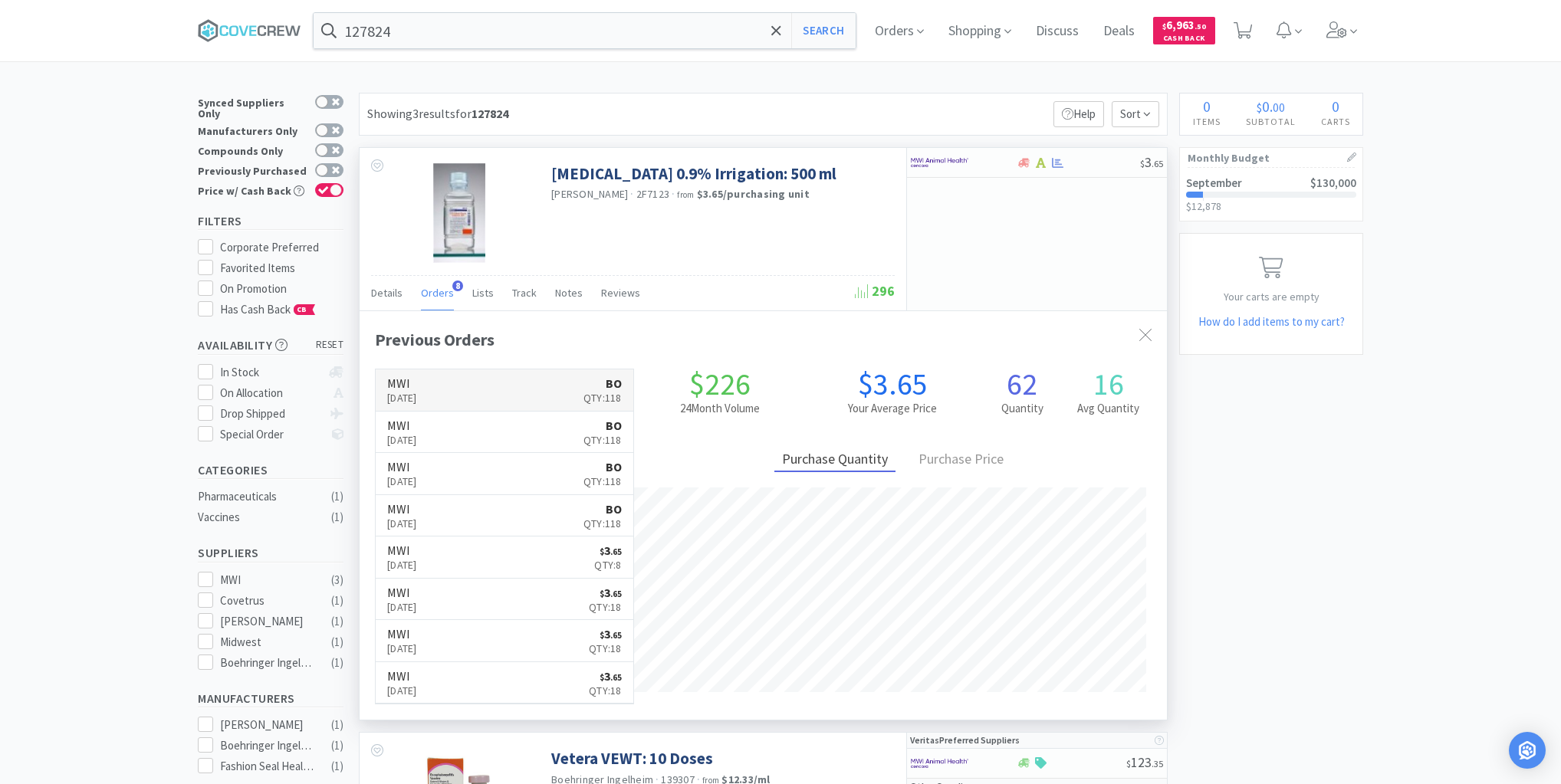
click at [498, 387] on link "MWI [DATE] BO Qty: 118" at bounding box center [505, 391] width 258 height 42
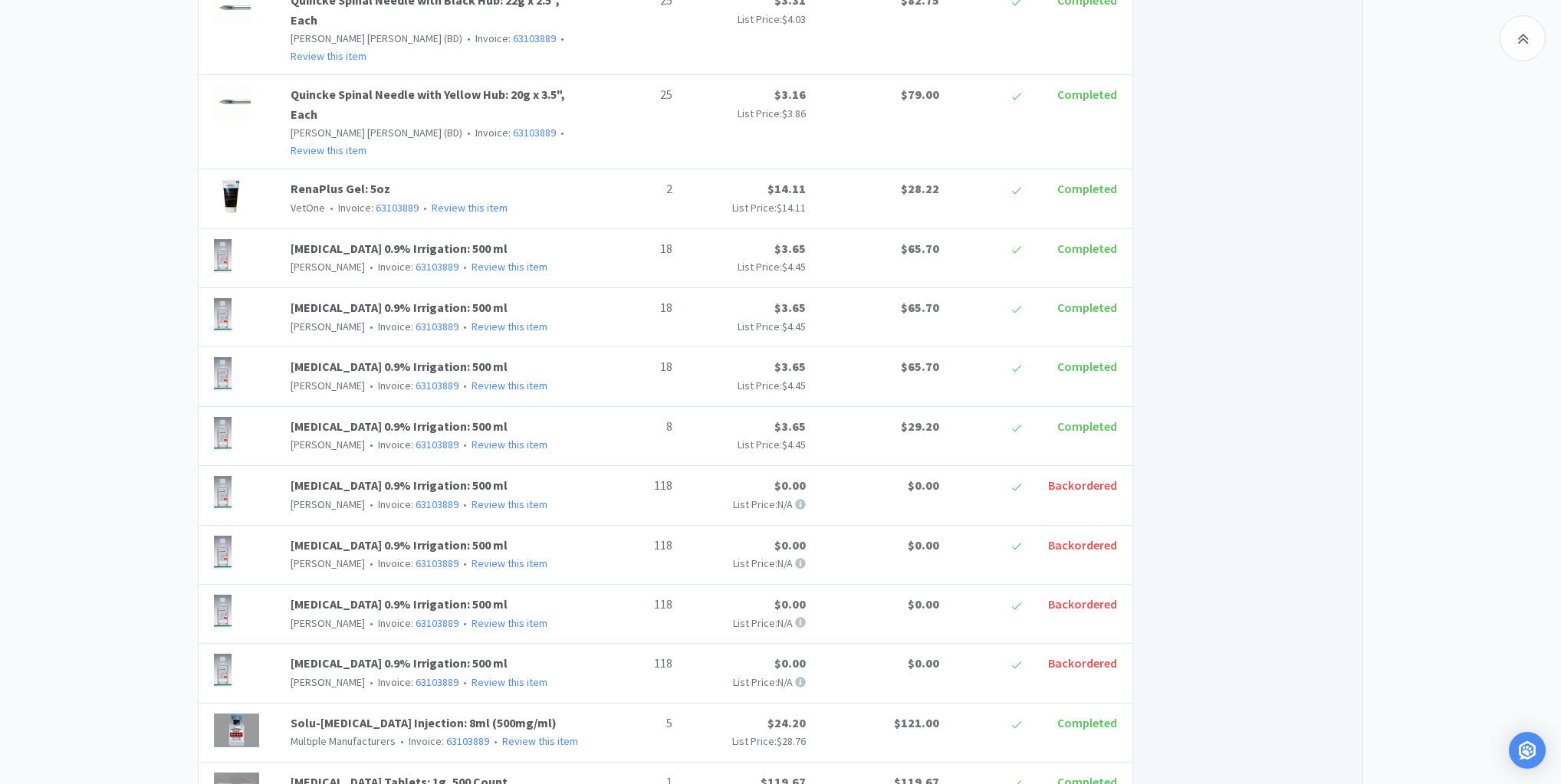
scroll to position [1532, 0]
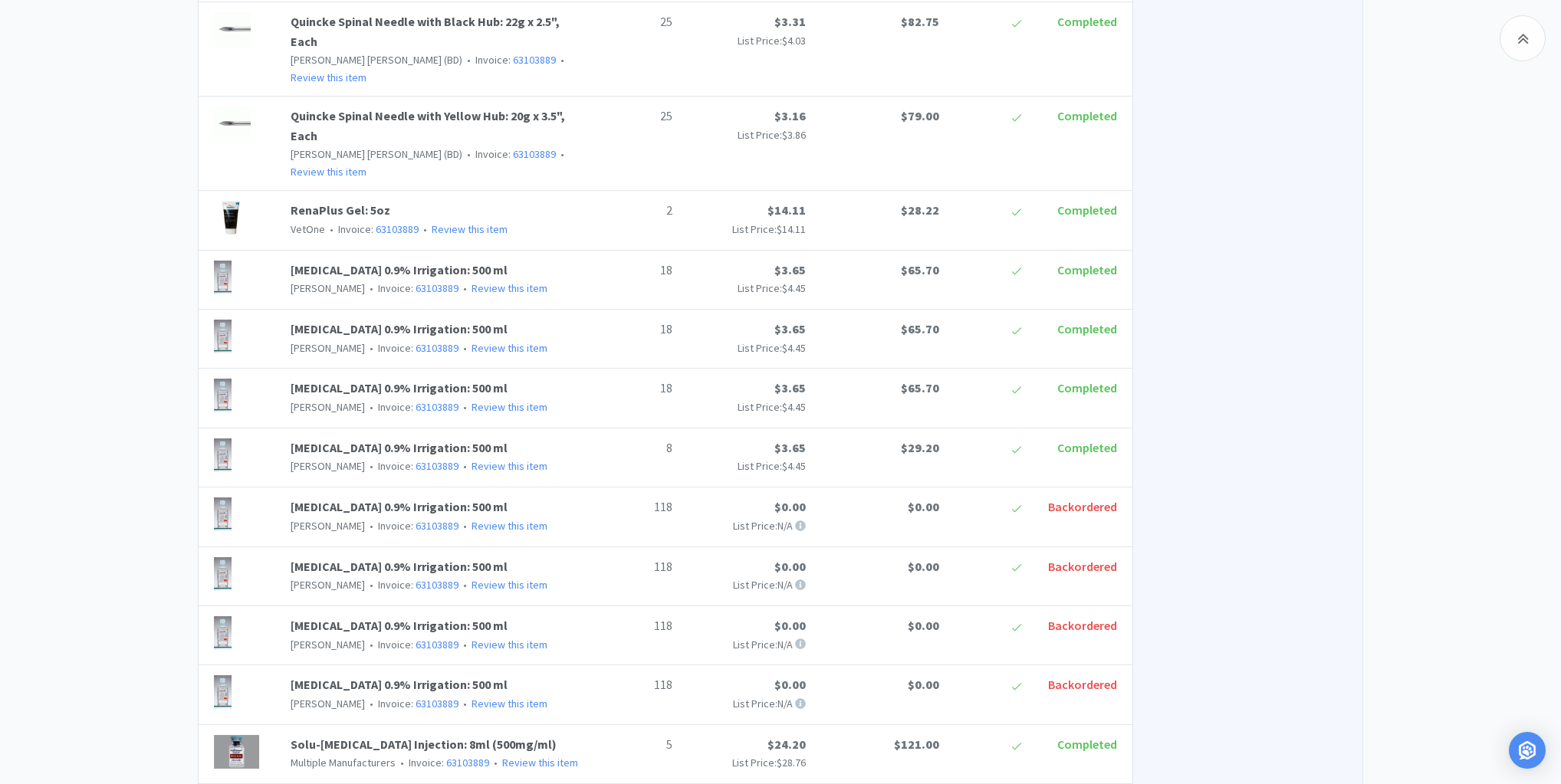
drag, startPoint x: 1332, startPoint y: 168, endPoint x: 1356, endPoint y: 186, distance: 30.0
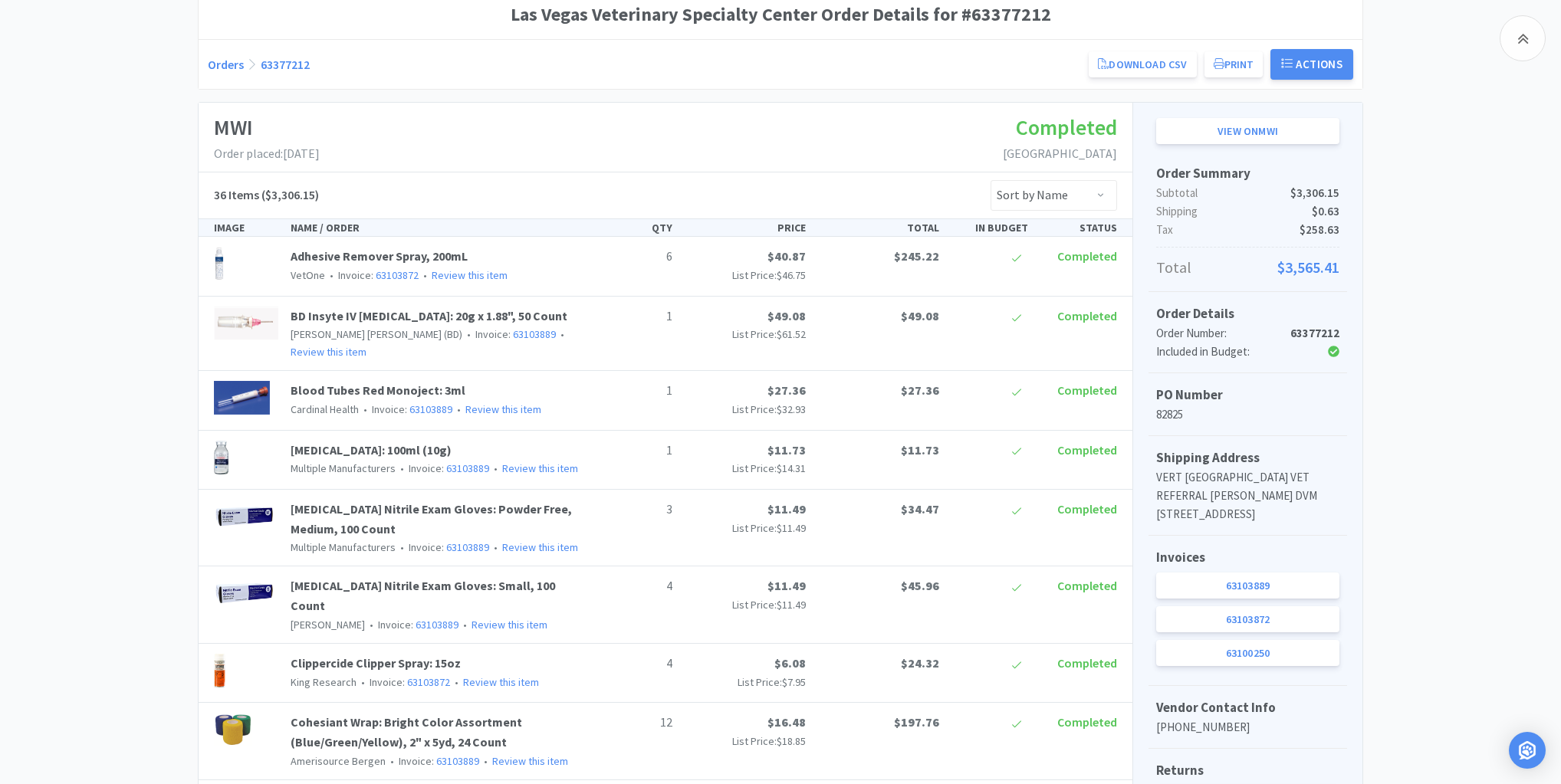
scroll to position [0, 0]
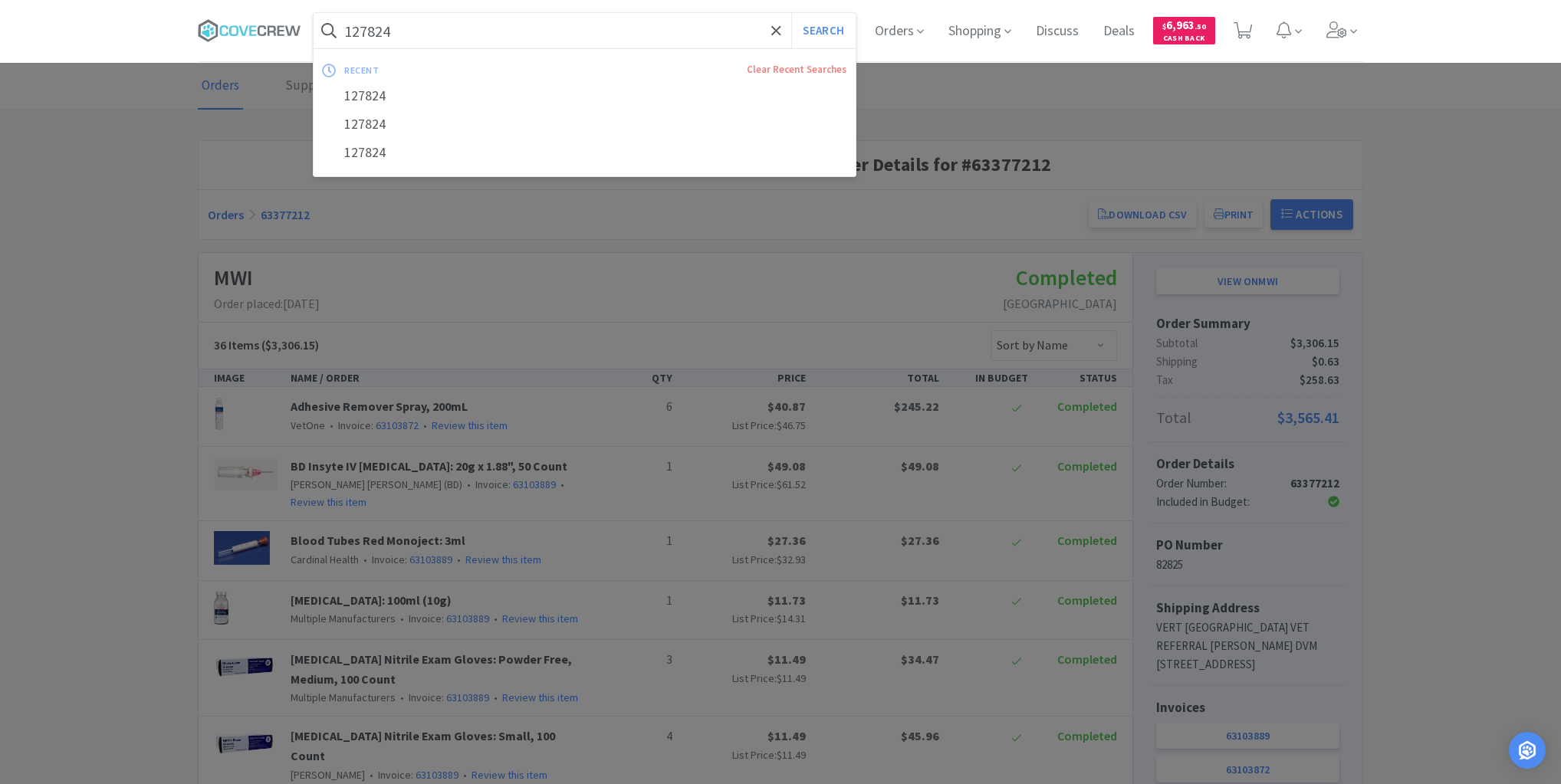
click at [589, 28] on input "127824" at bounding box center [584, 31] width 541 height 36
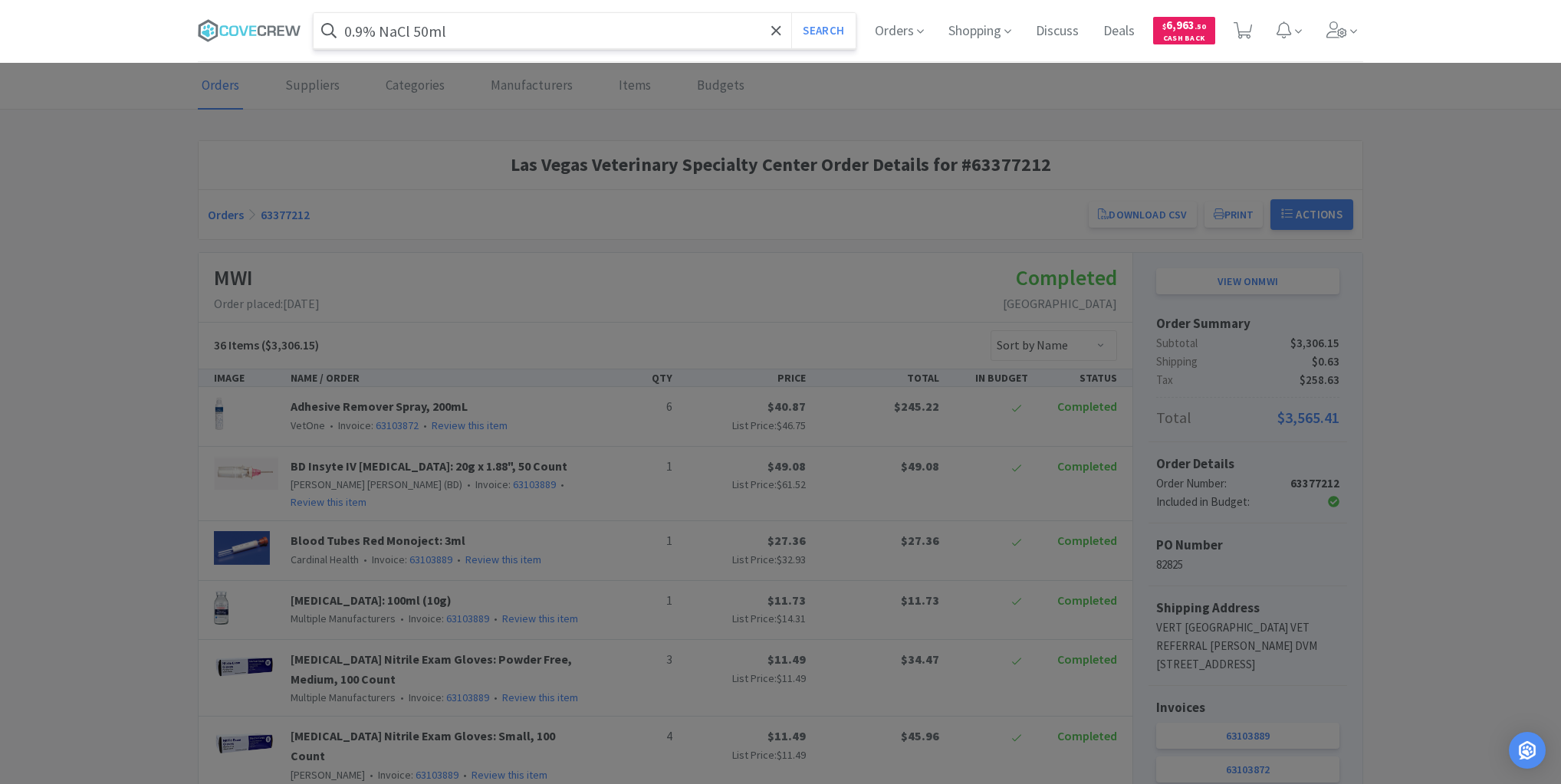
click at [791, 13] on button "Search" at bounding box center [823, 31] width 63 height 36
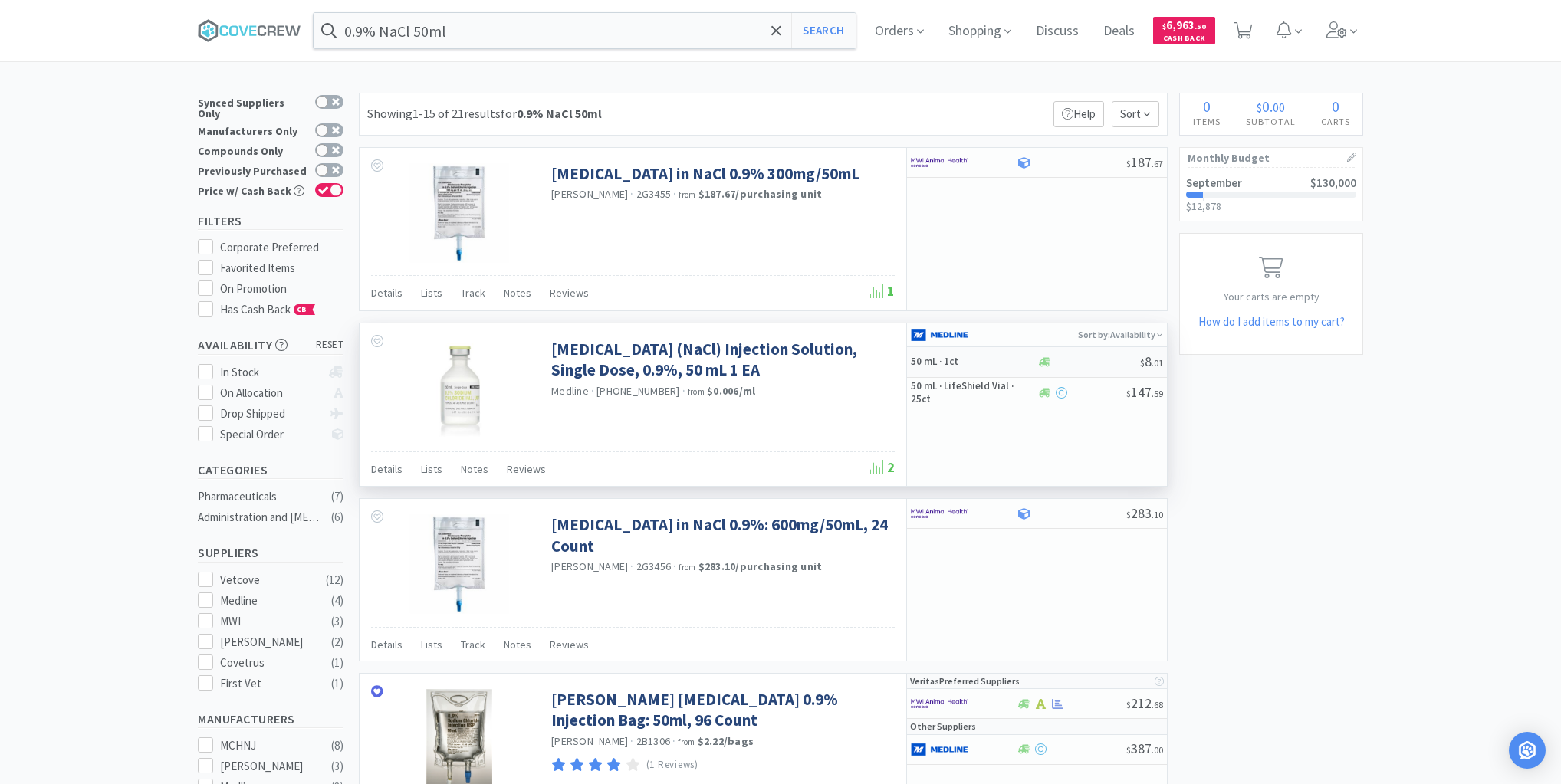
click at [984, 362] on h5 "50 mL · 1ct" at bounding box center [972, 362] width 123 height 13
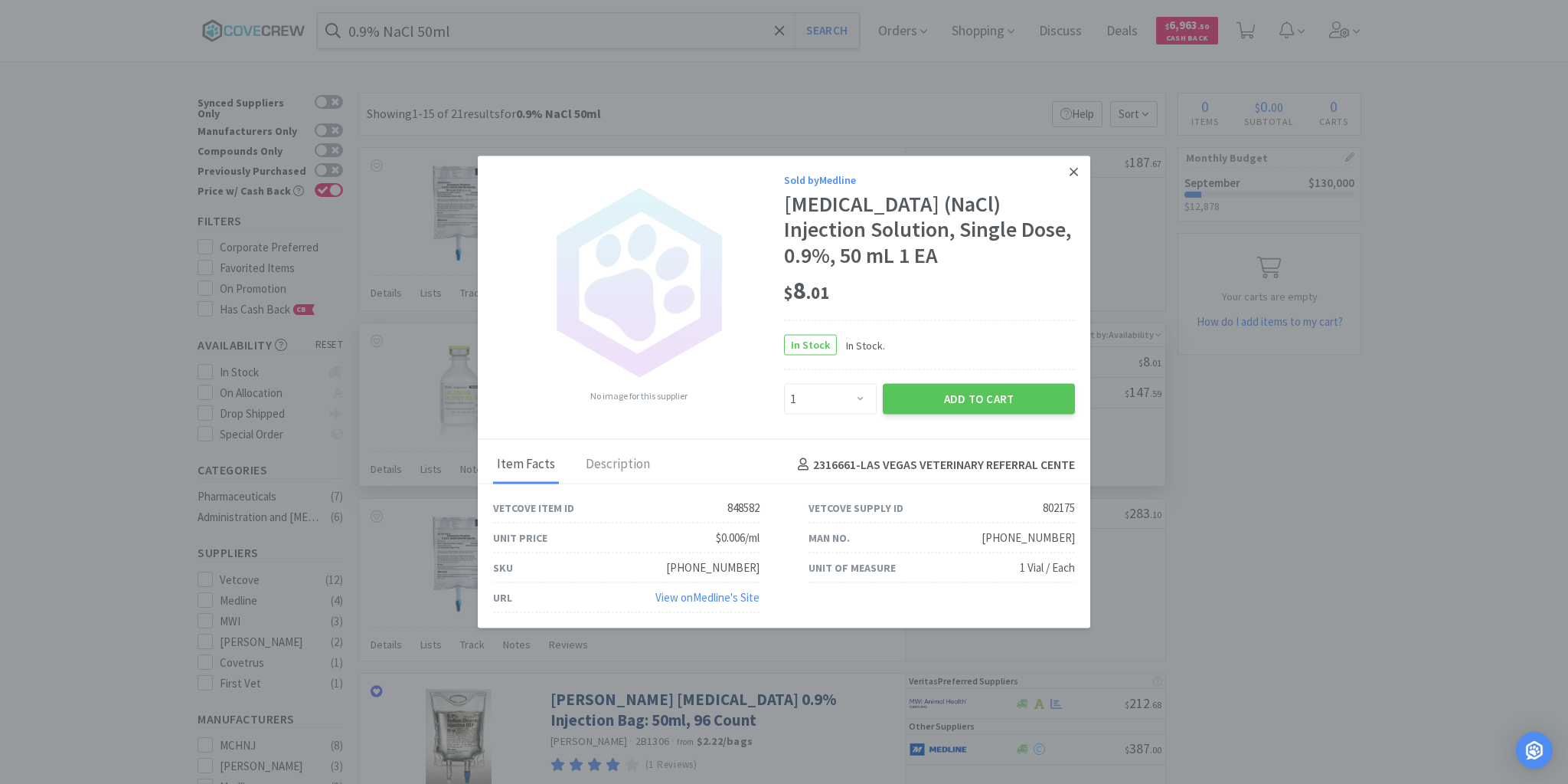
click at [1075, 172] on icon at bounding box center [1074, 171] width 9 height 14
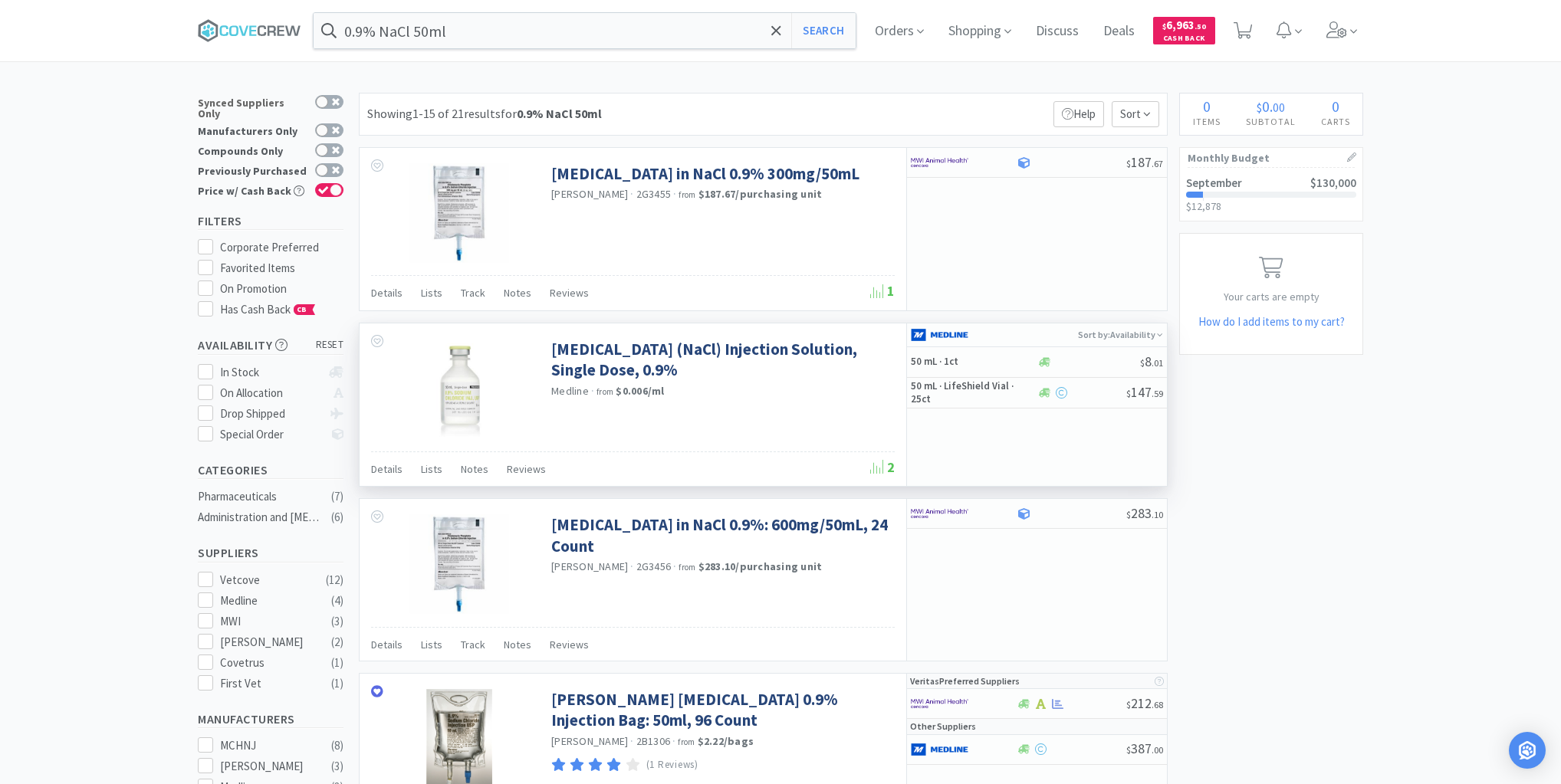
drag, startPoint x: 93, startPoint y: 95, endPoint x: 235, endPoint y: 105, distance: 142.4
click at [558, 31] on input "0.9% NaCl 50ml" at bounding box center [584, 31] width 541 height 36
click at [265, 19] on icon at bounding box center [249, 30] width 103 height 23
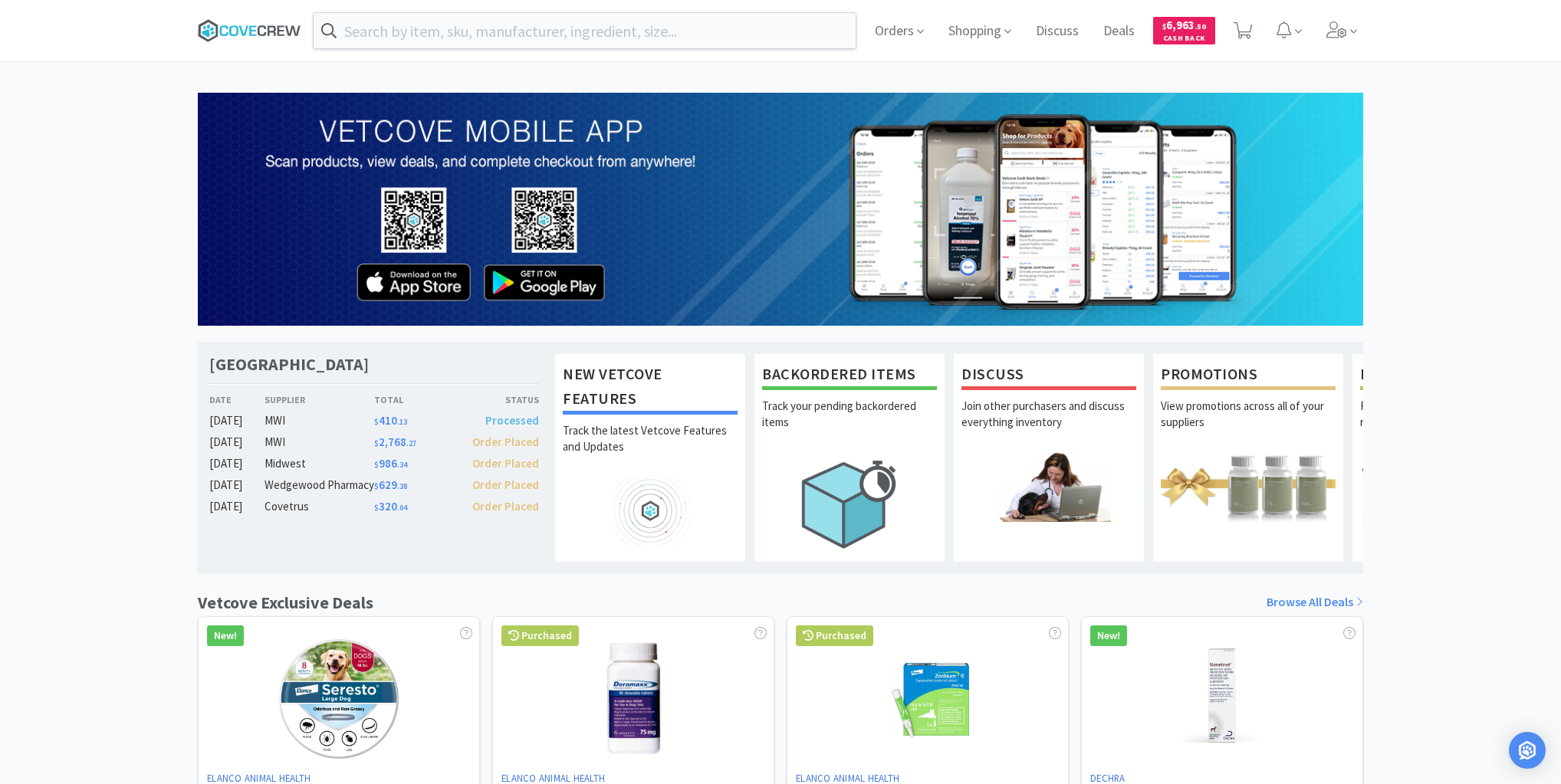
click at [240, 26] on icon at bounding box center [242, 31] width 9 height 10
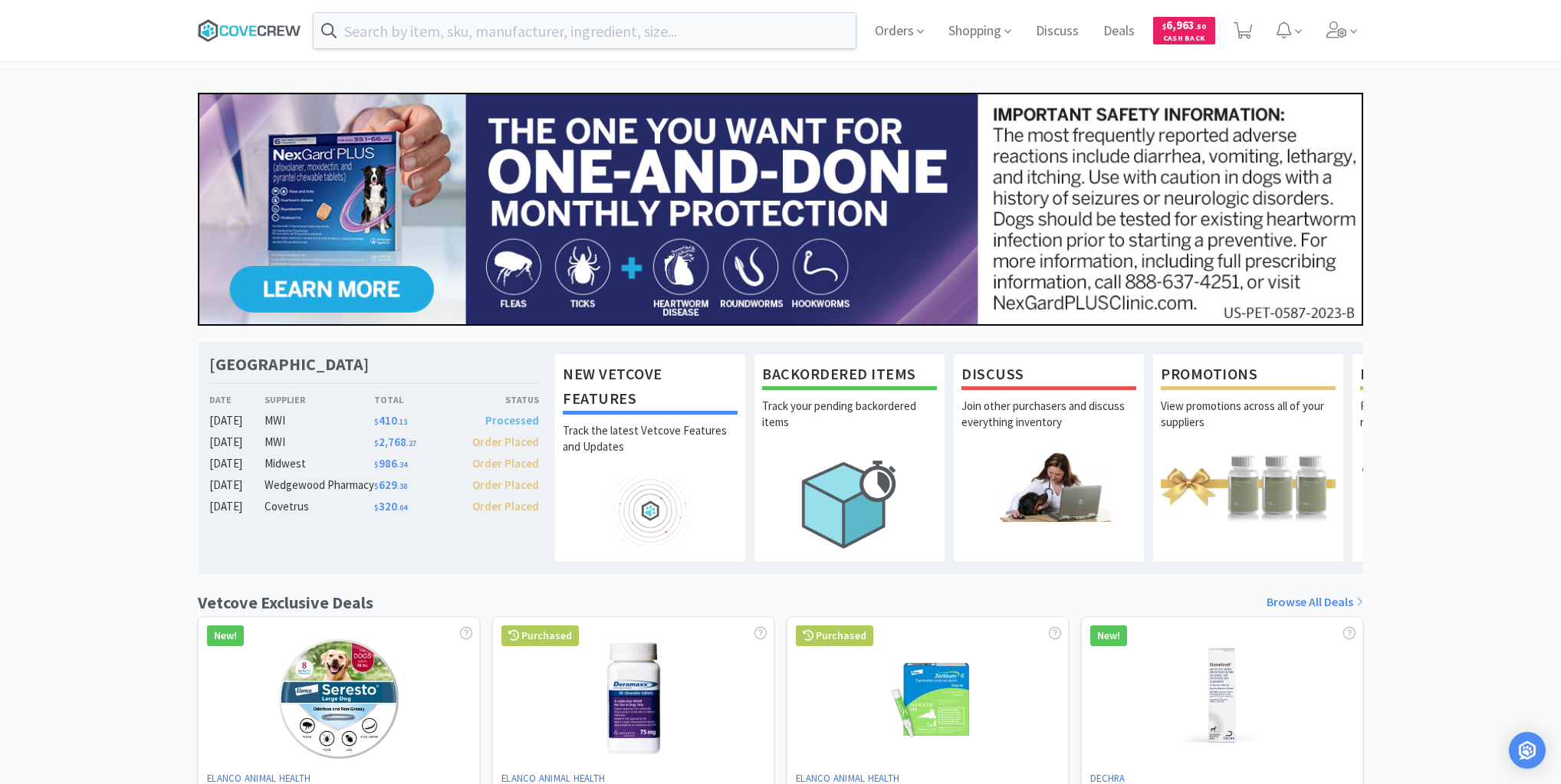
click at [255, 28] on icon at bounding box center [249, 30] width 103 height 23
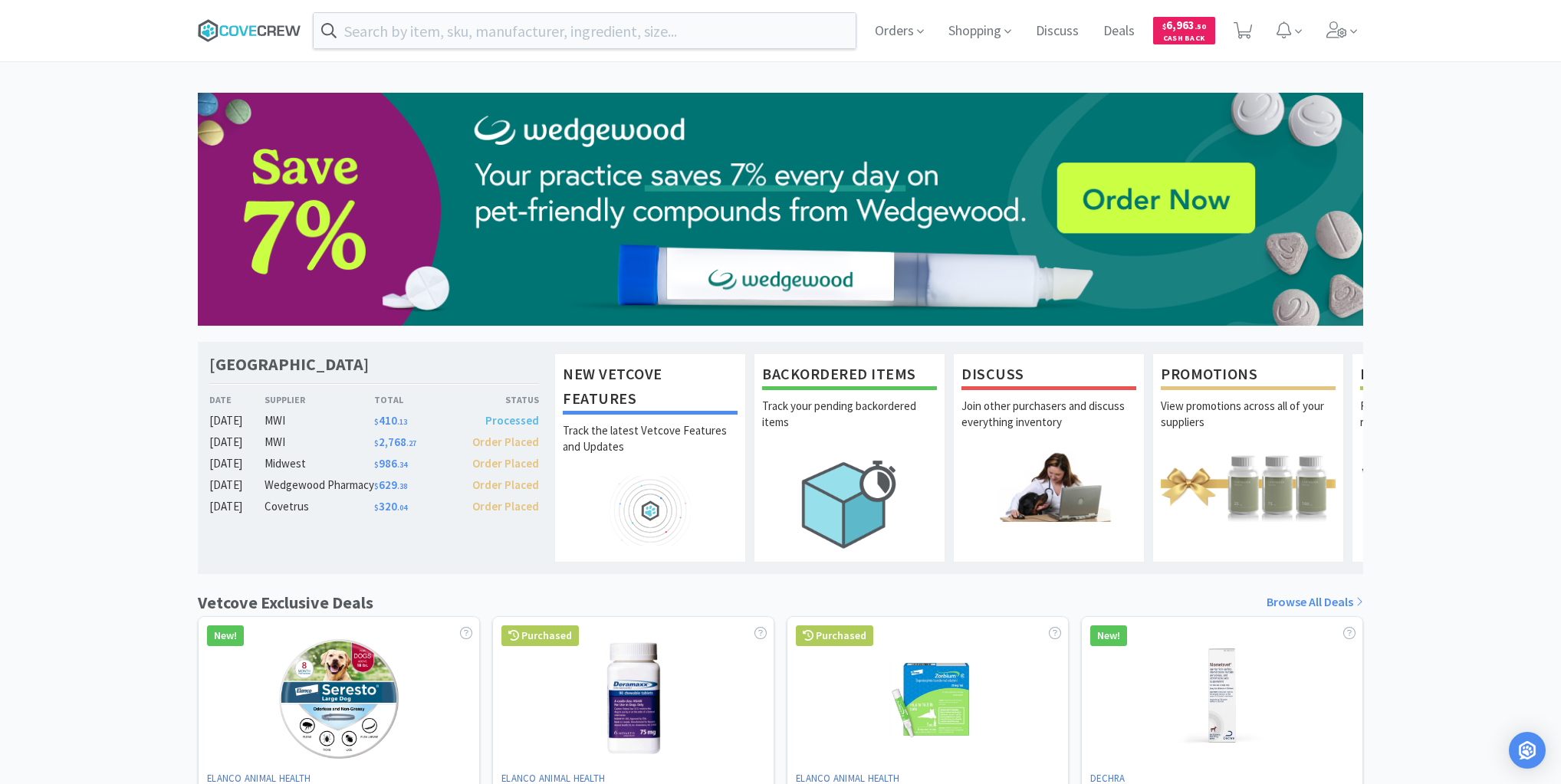
click at [267, 29] on icon at bounding box center [249, 30] width 103 height 23
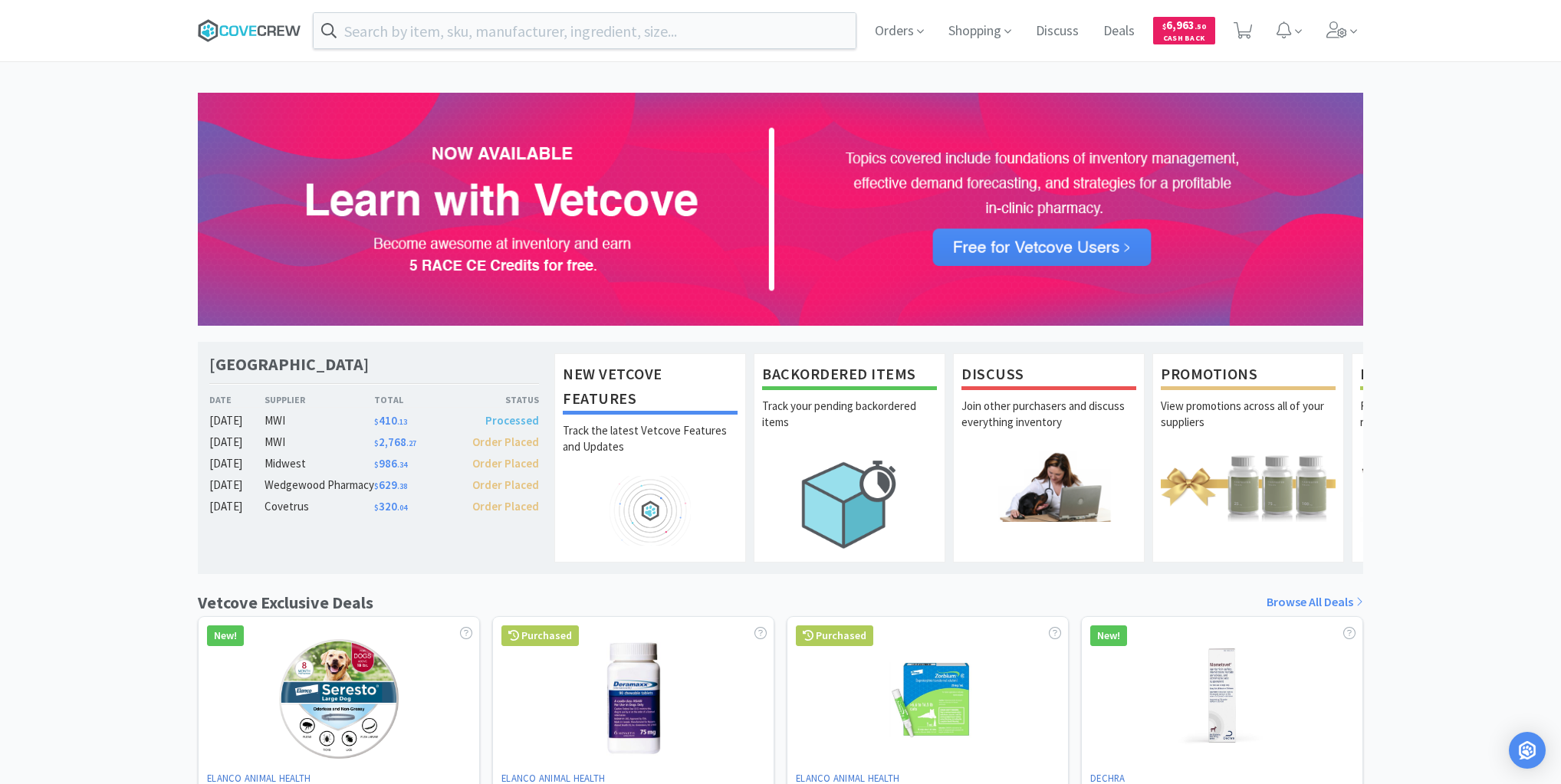
click at [250, 29] on icon at bounding box center [252, 31] width 7 height 10
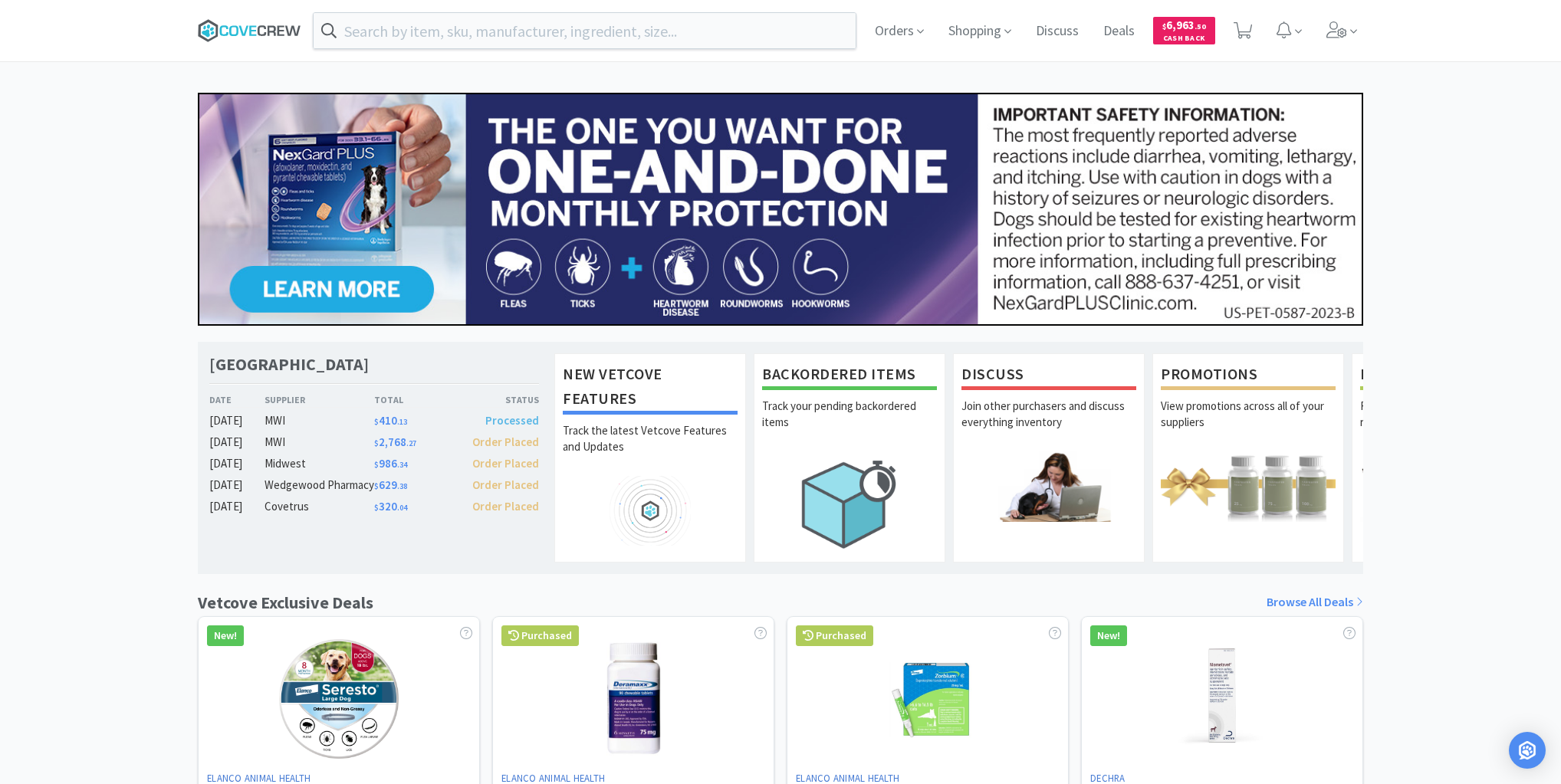
click at [269, 34] on icon at bounding box center [272, 31] width 9 height 10
click at [238, 21] on icon at bounding box center [249, 30] width 103 height 23
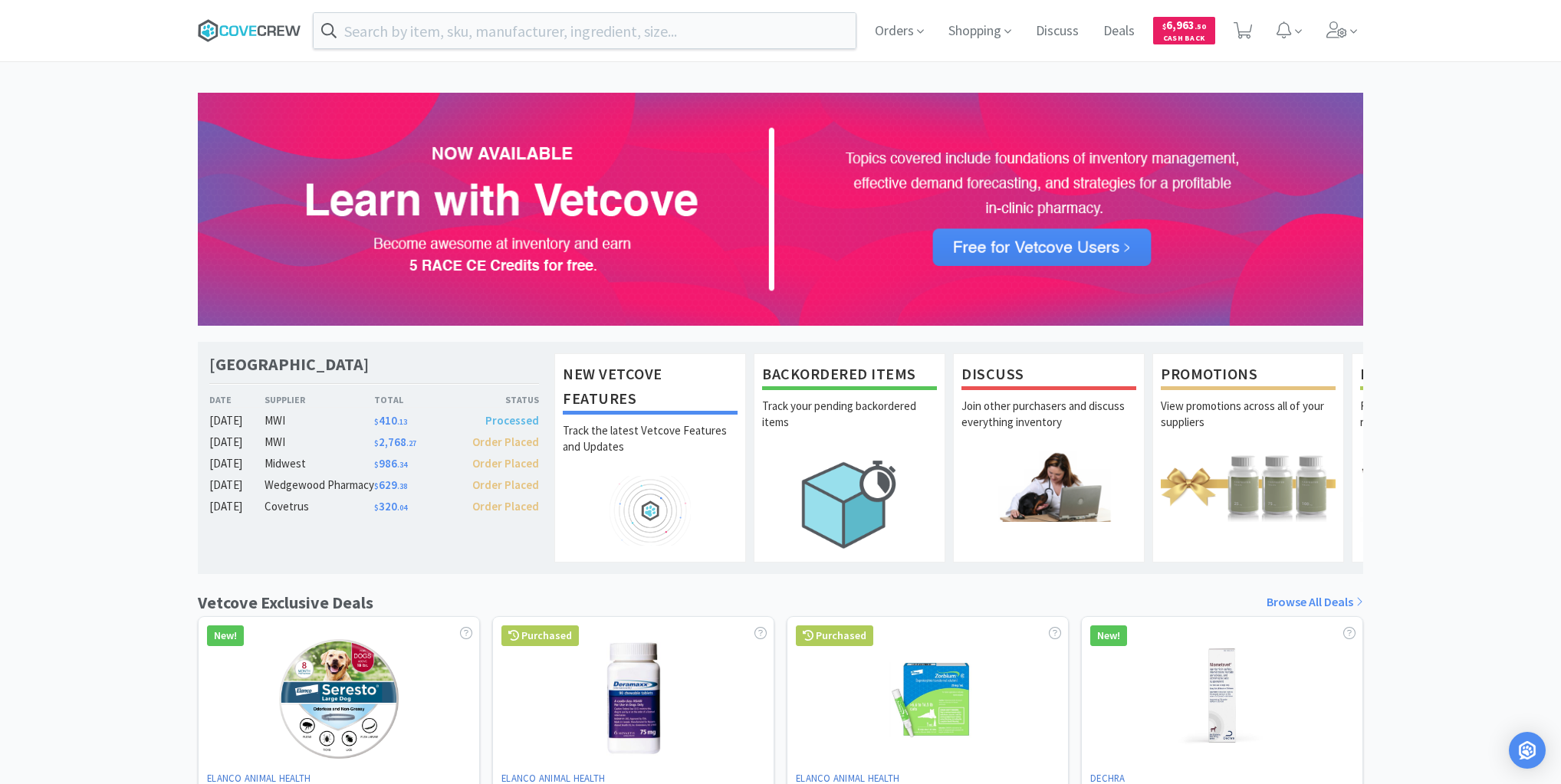
click at [239, 29] on icon at bounding box center [249, 30] width 103 height 23
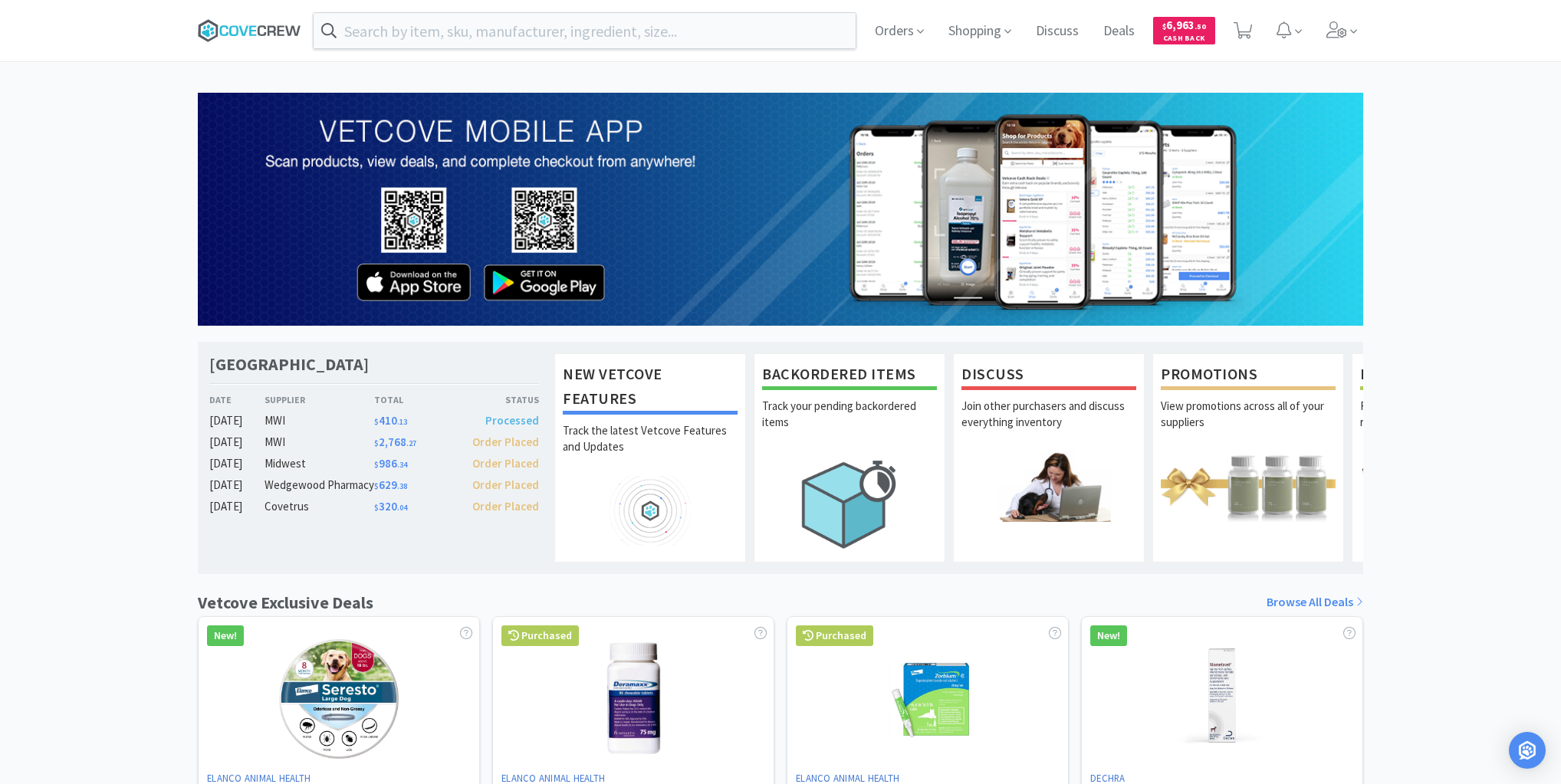
click at [249, 27] on icon at bounding box center [252, 31] width 7 height 10
click at [634, 33] on input "text" at bounding box center [584, 31] width 541 height 36
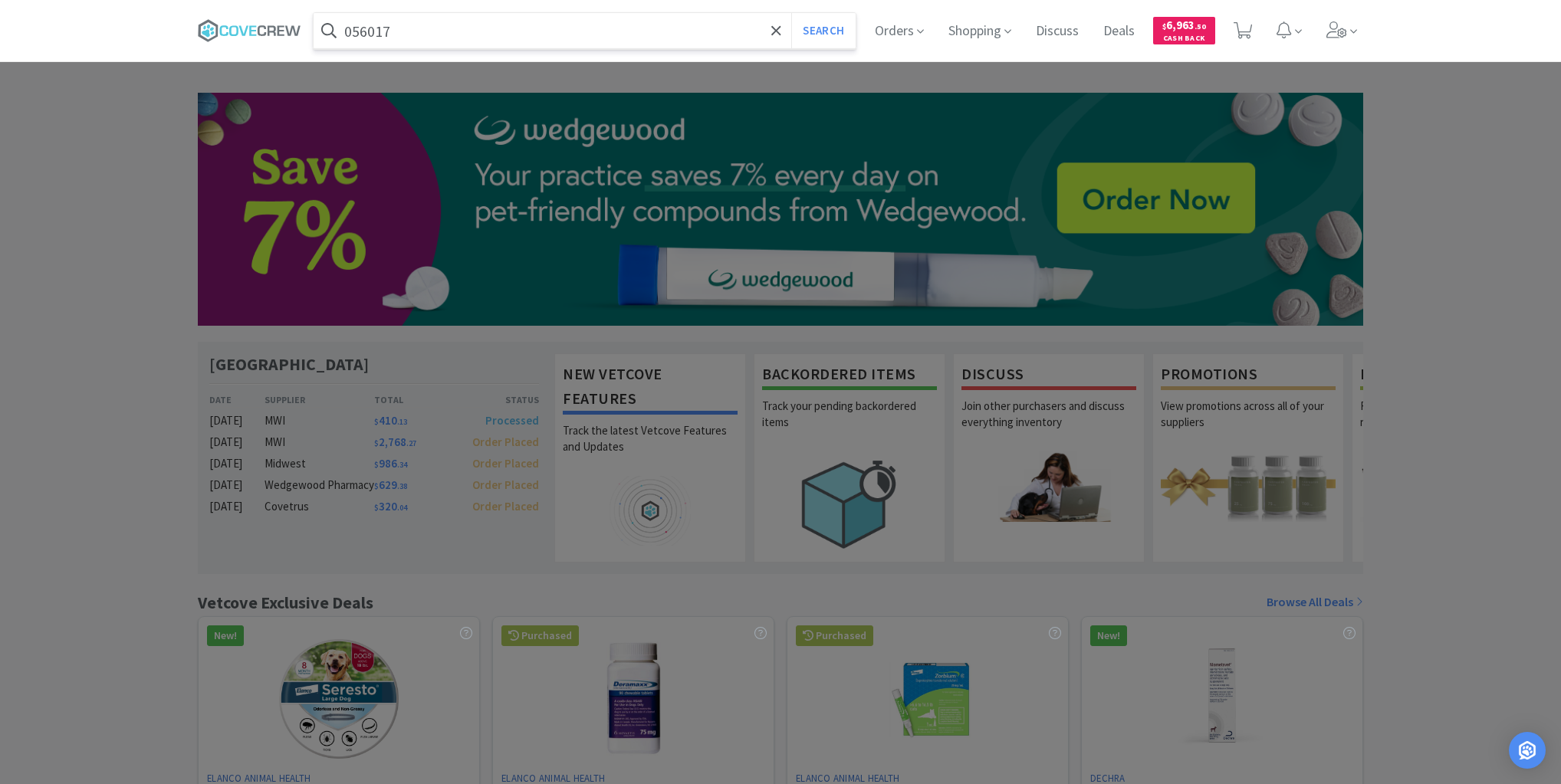
click at [791, 13] on button "Search" at bounding box center [823, 31] width 63 height 36
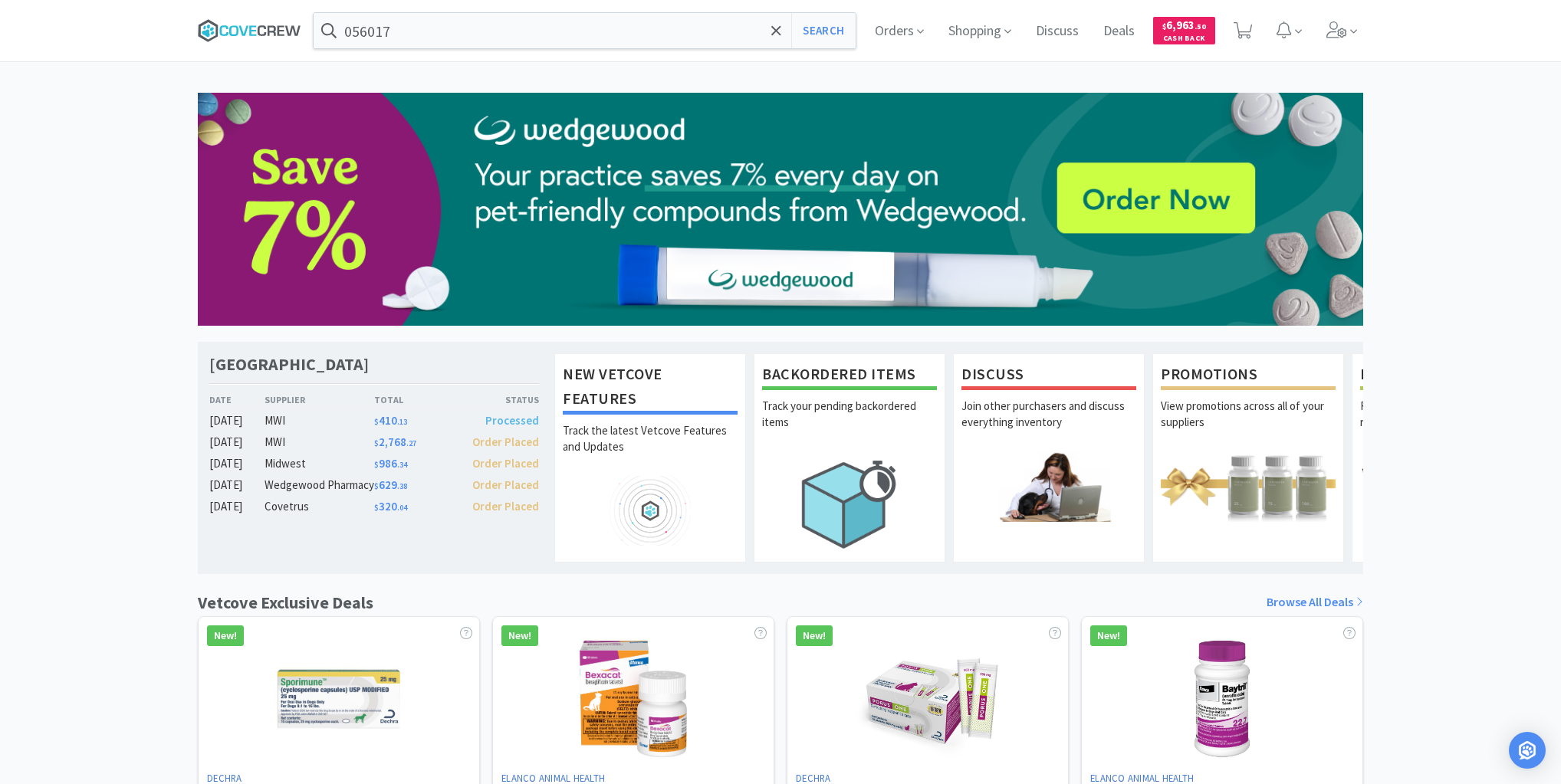
click at [238, 22] on icon at bounding box center [249, 30] width 103 height 23
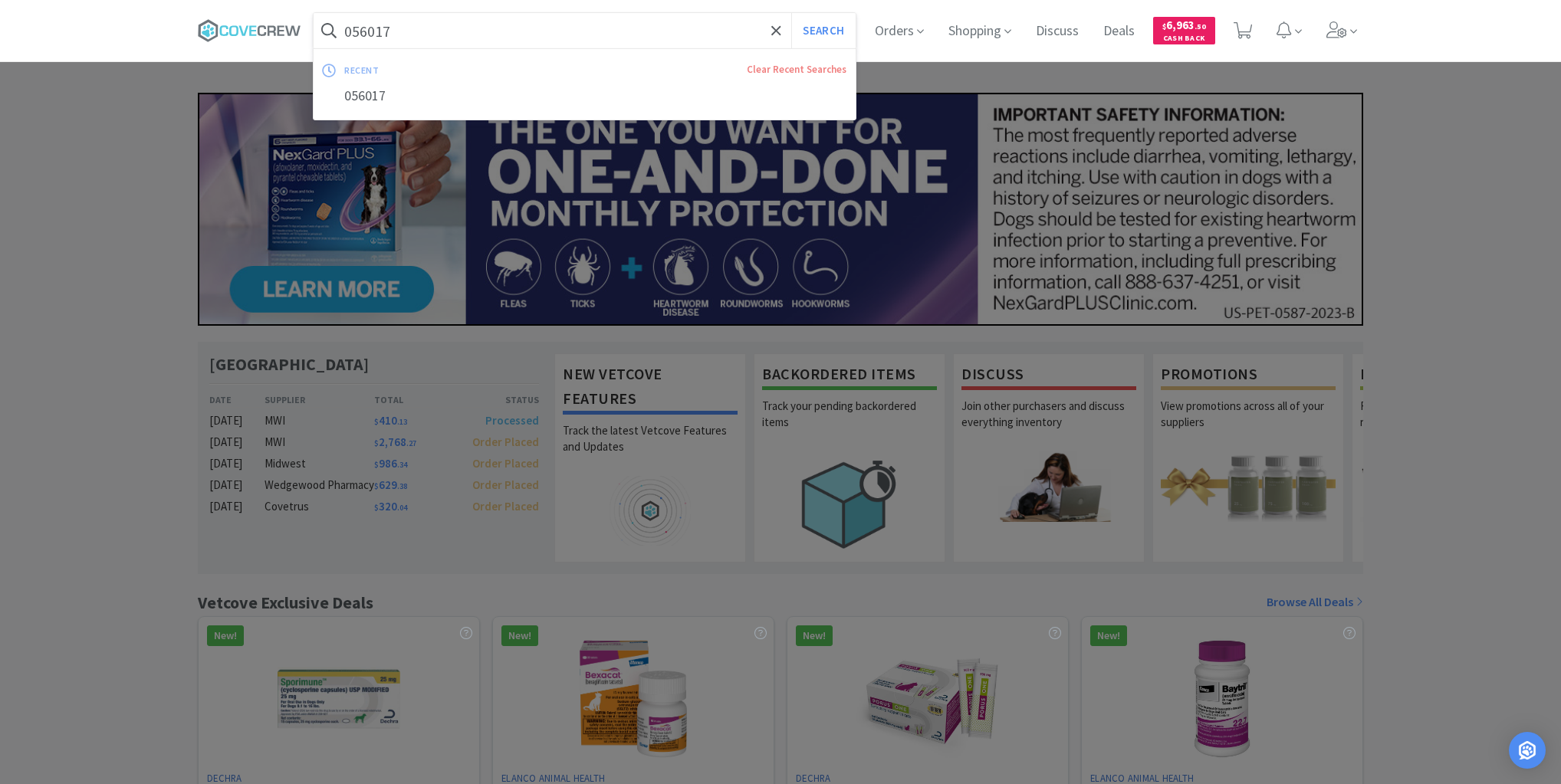
click at [457, 43] on input "056017" at bounding box center [584, 31] width 541 height 36
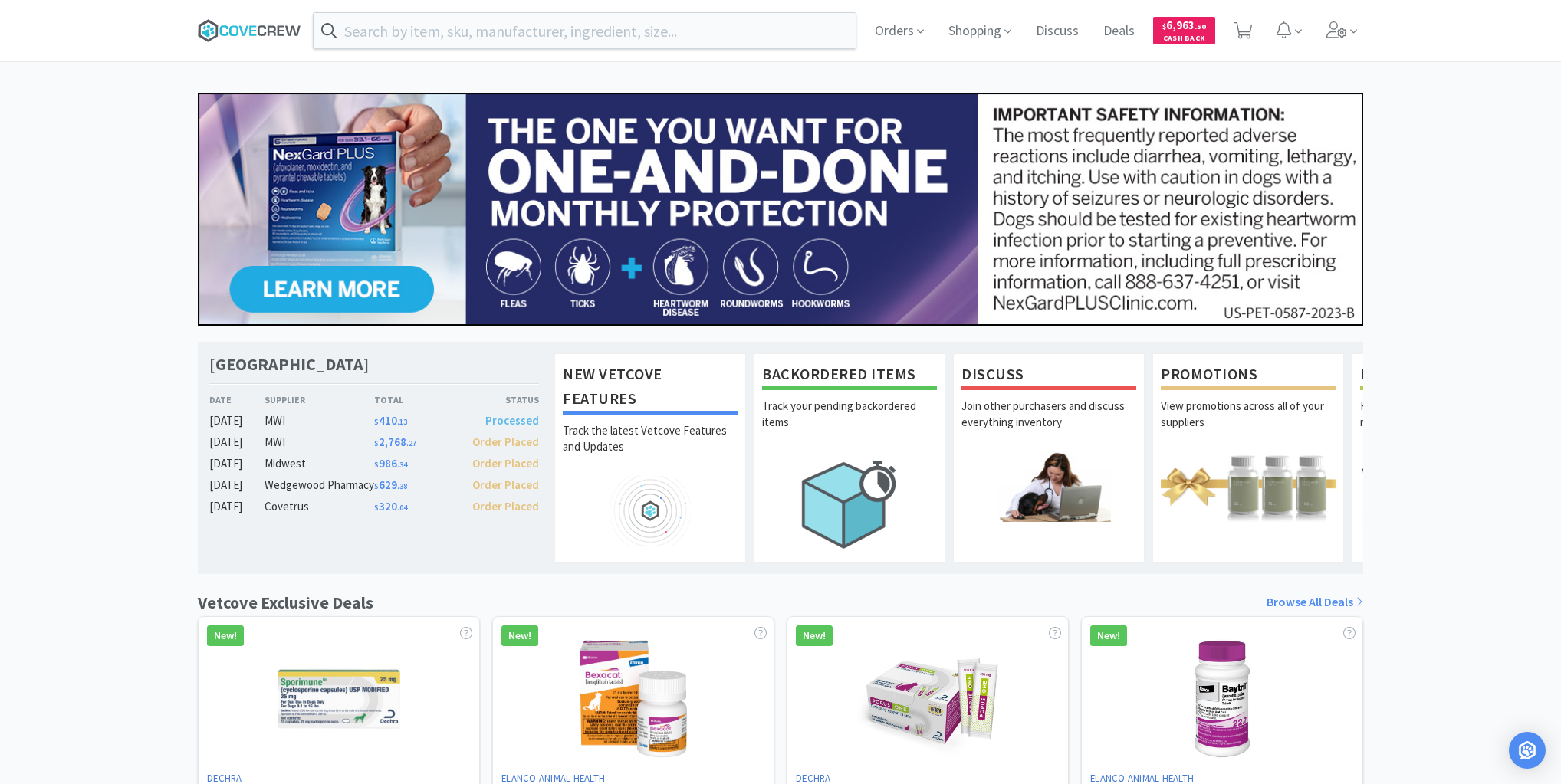
click at [237, 24] on icon at bounding box center [249, 30] width 103 height 23
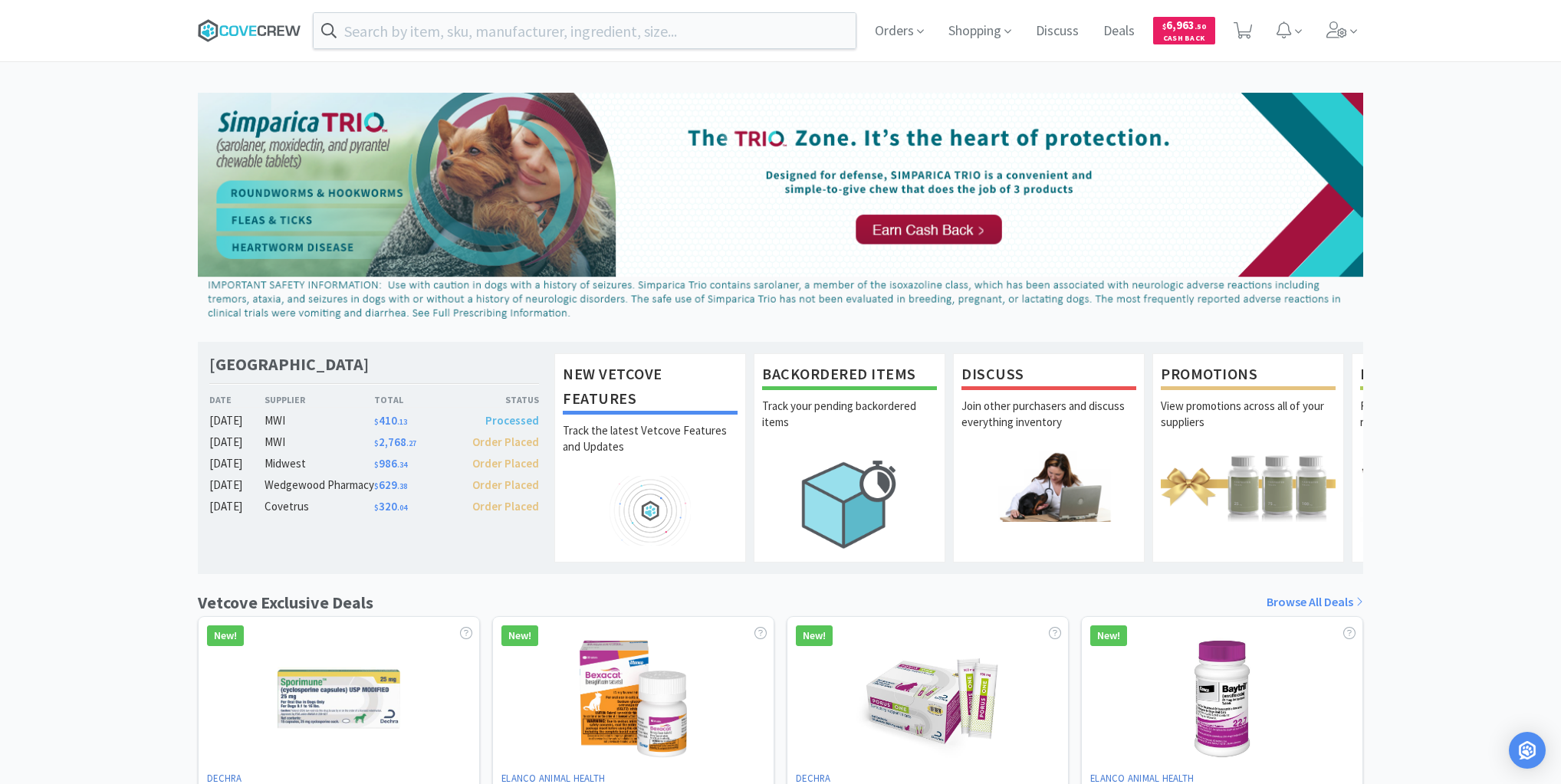
click at [259, 19] on icon at bounding box center [249, 30] width 103 height 23
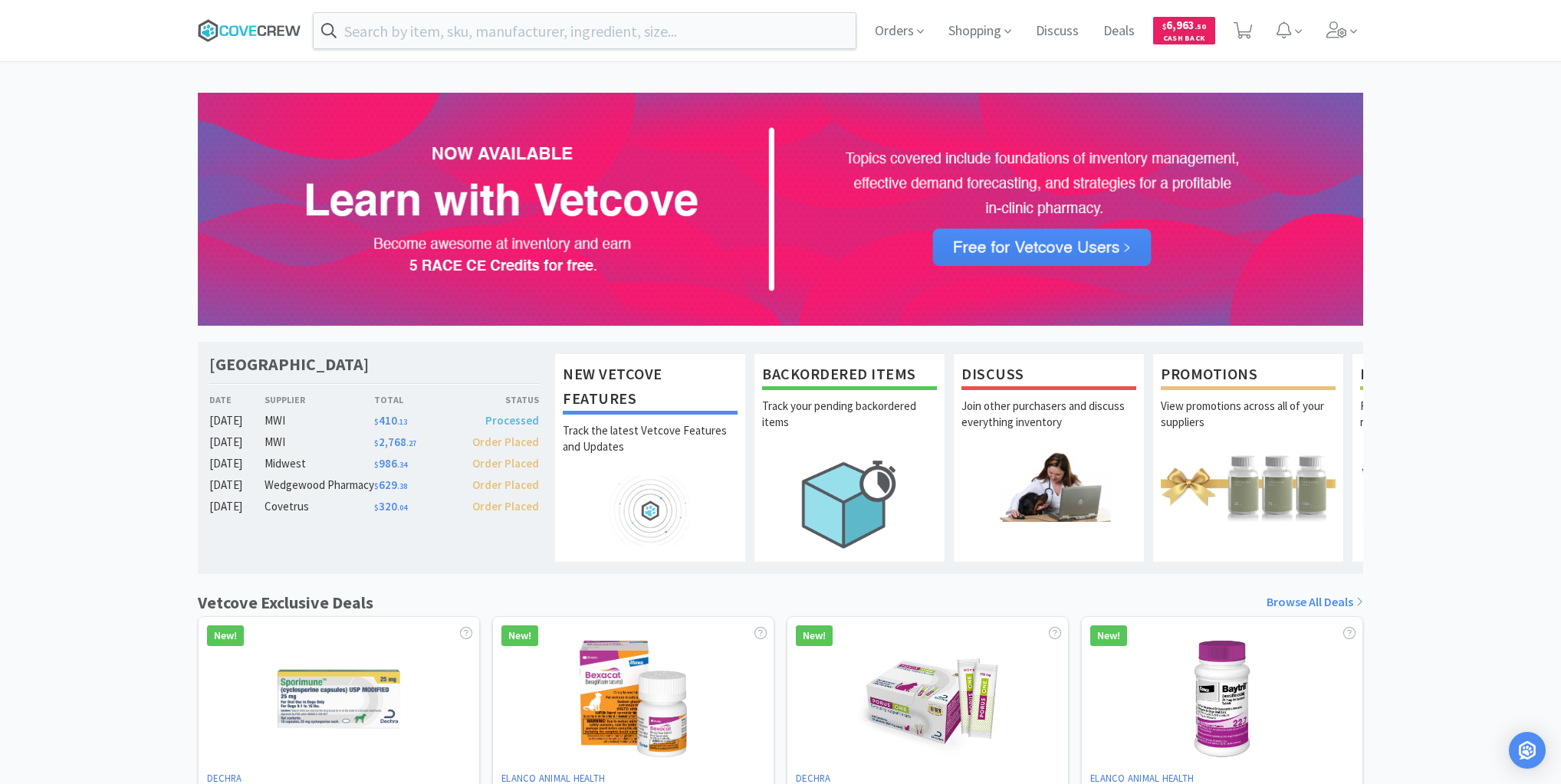
click at [248, 25] on icon at bounding box center [249, 30] width 103 height 23
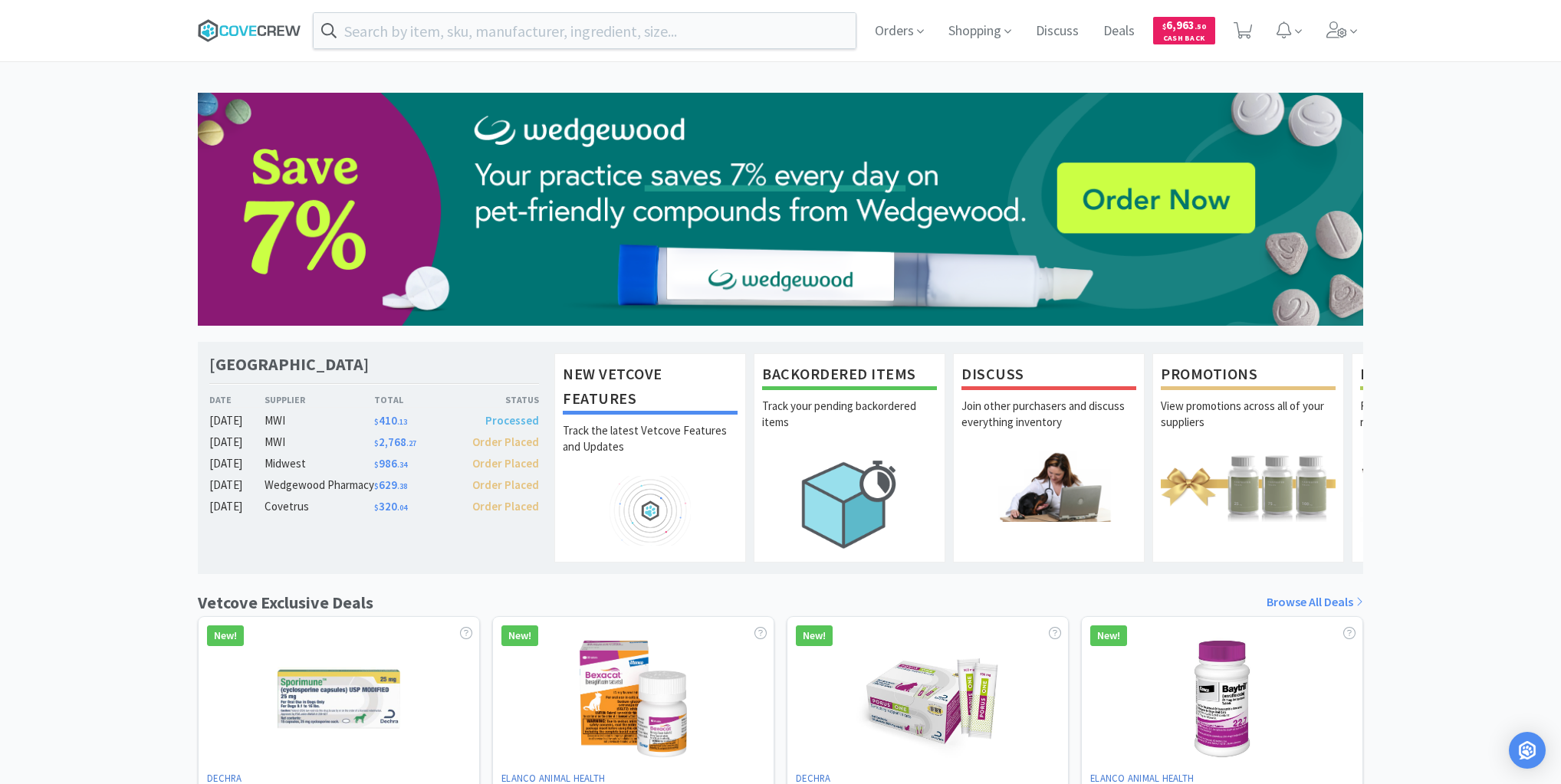
click at [274, 32] on icon at bounding box center [272, 31] width 9 height 10
click at [281, 29] on icon at bounding box center [249, 30] width 103 height 23
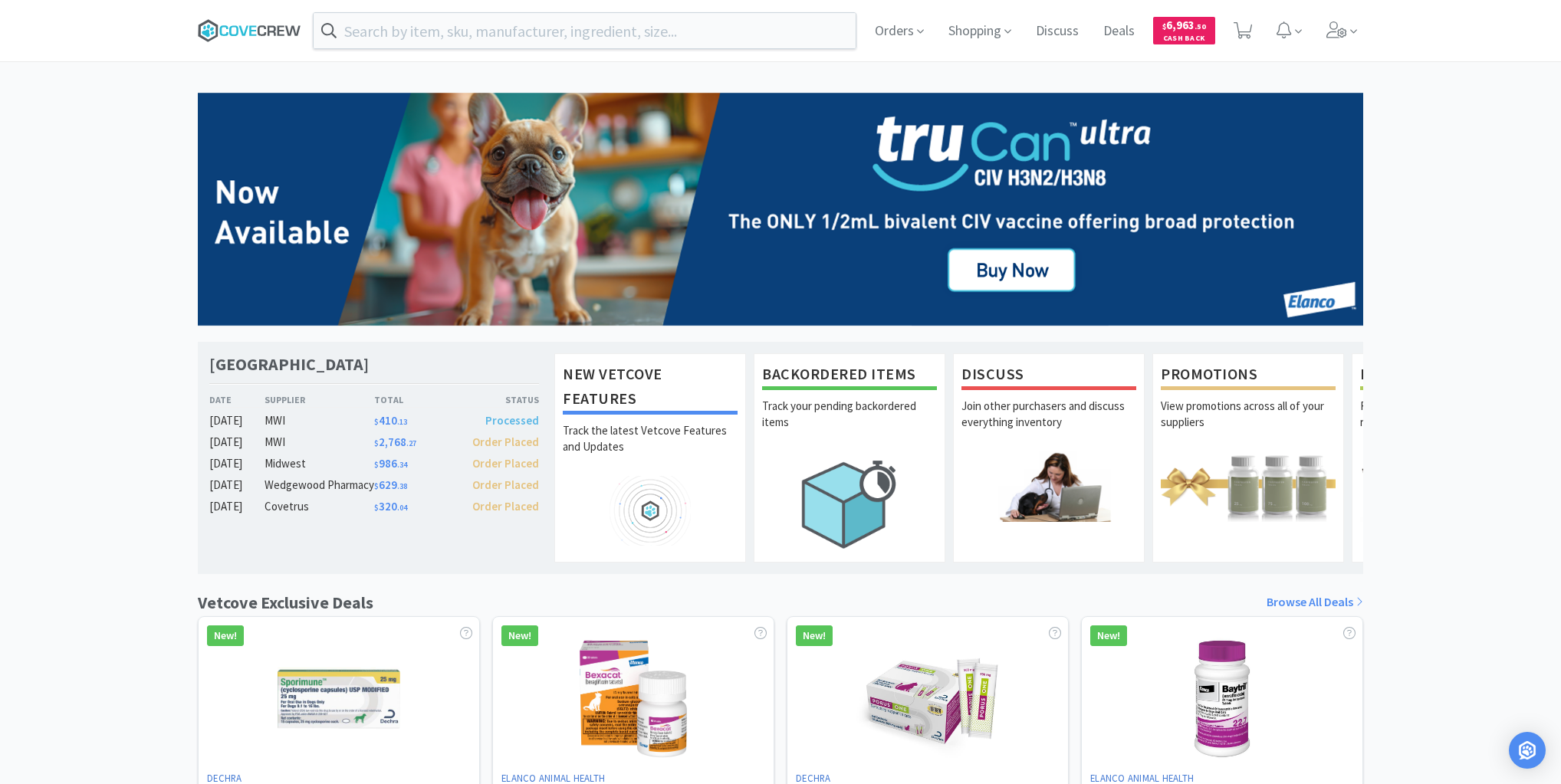
click at [269, 25] on icon at bounding box center [249, 30] width 103 height 23
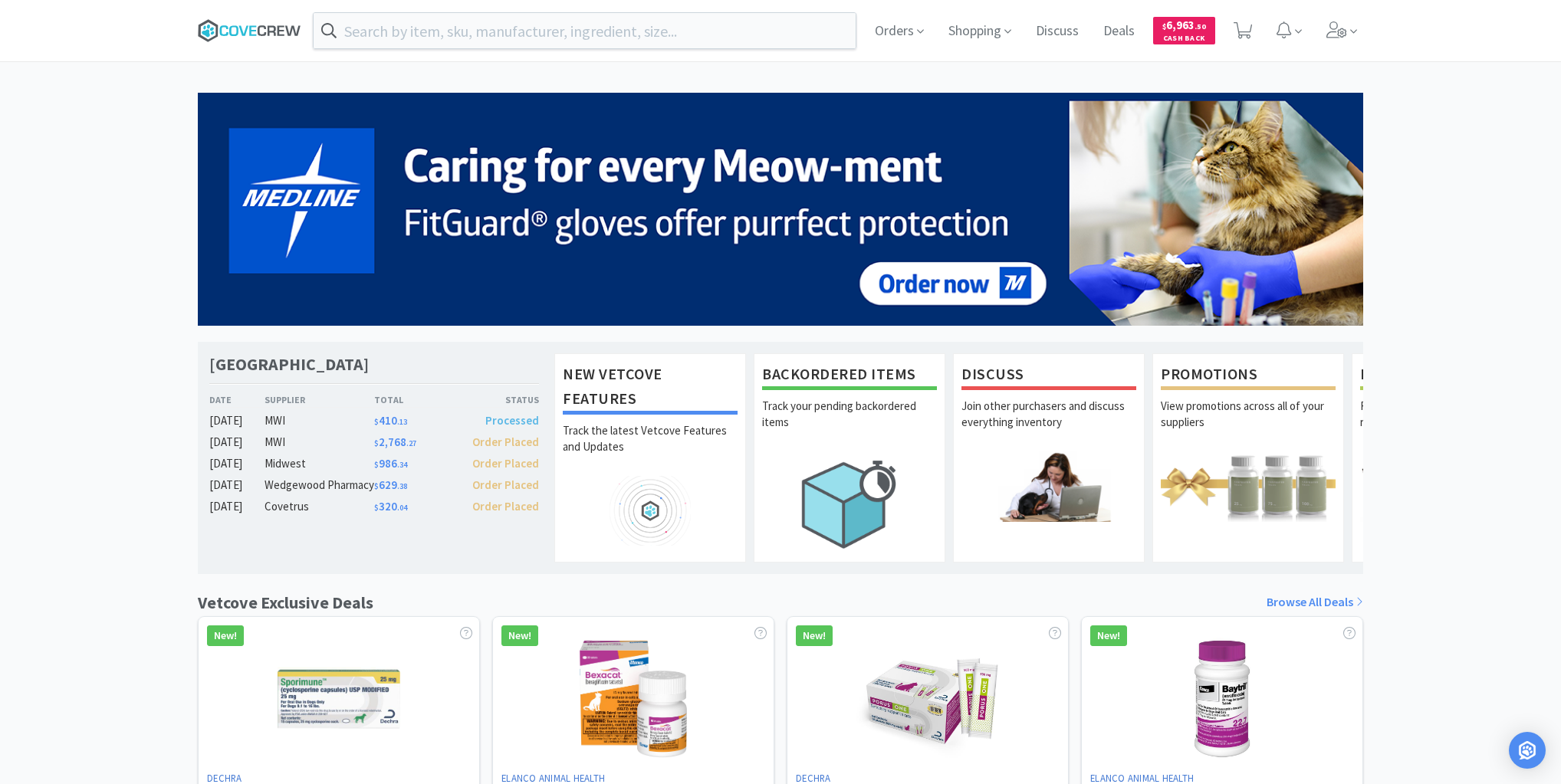
drag, startPoint x: 262, startPoint y: 35, endPoint x: 255, endPoint y: 29, distance: 9.2
click at [261, 35] on icon at bounding box center [262, 31] width 9 height 11
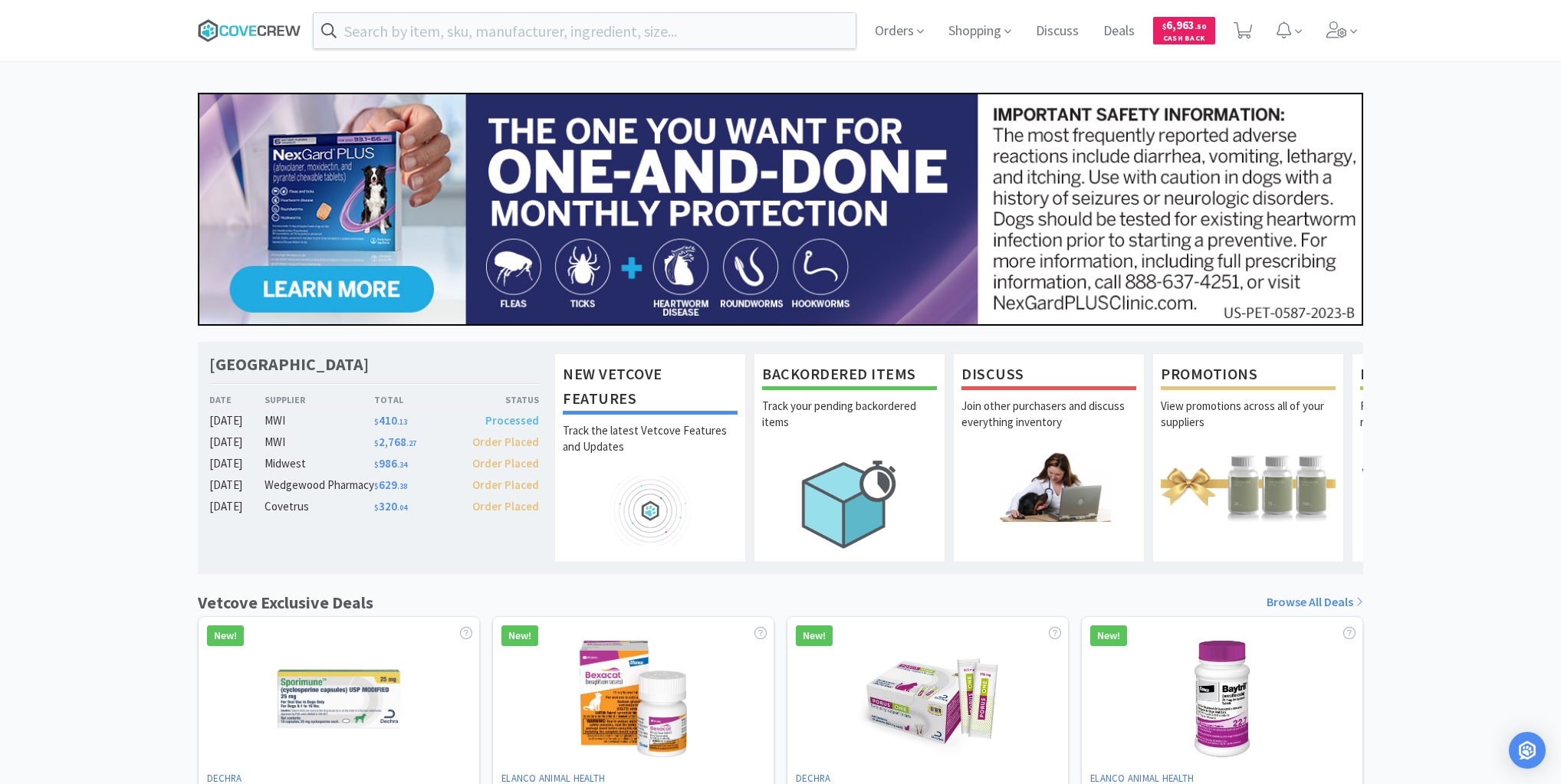
click at [239, 28] on icon at bounding box center [249, 30] width 103 height 23
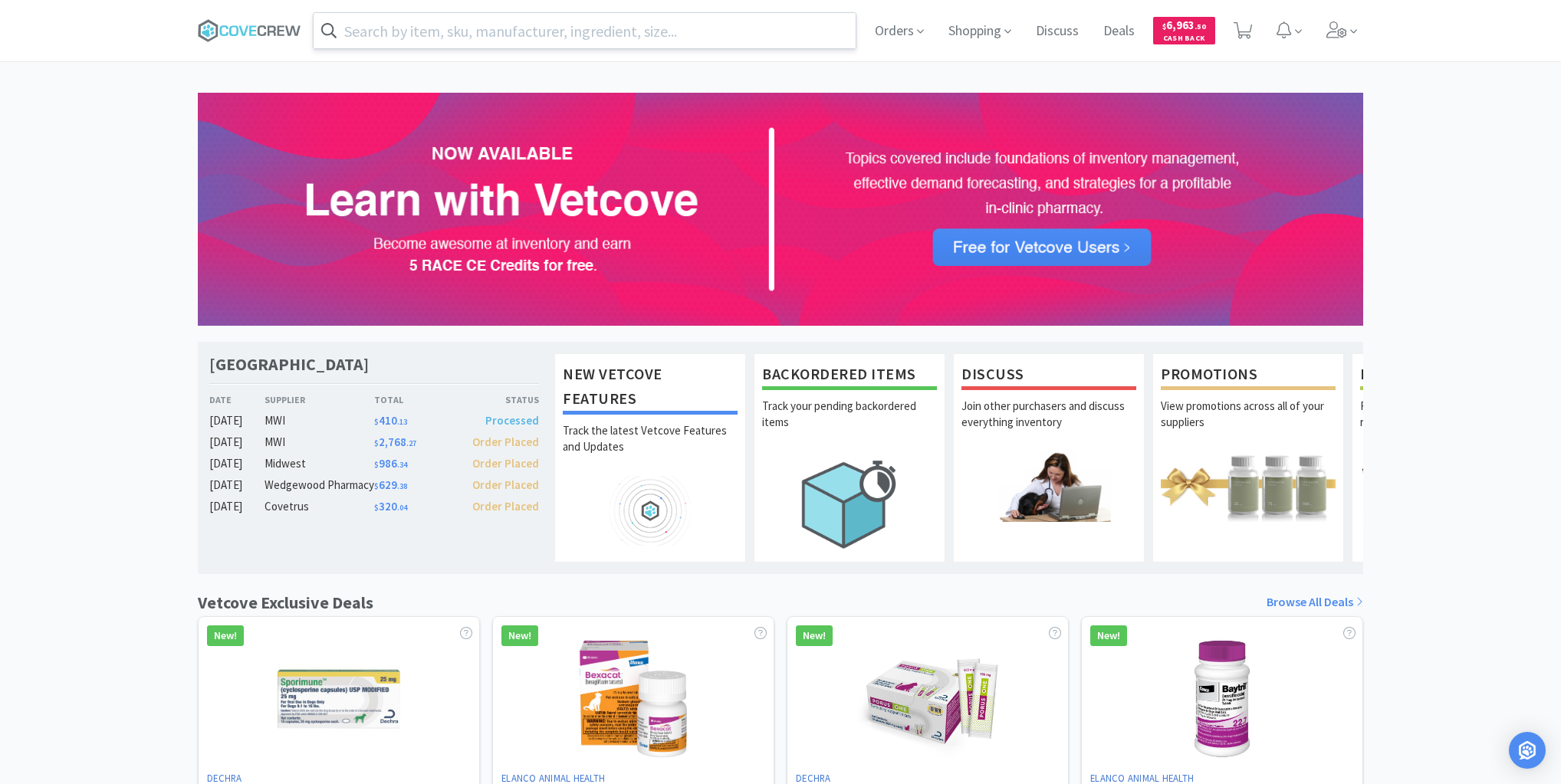
click at [468, 24] on input "text" at bounding box center [584, 31] width 541 height 36
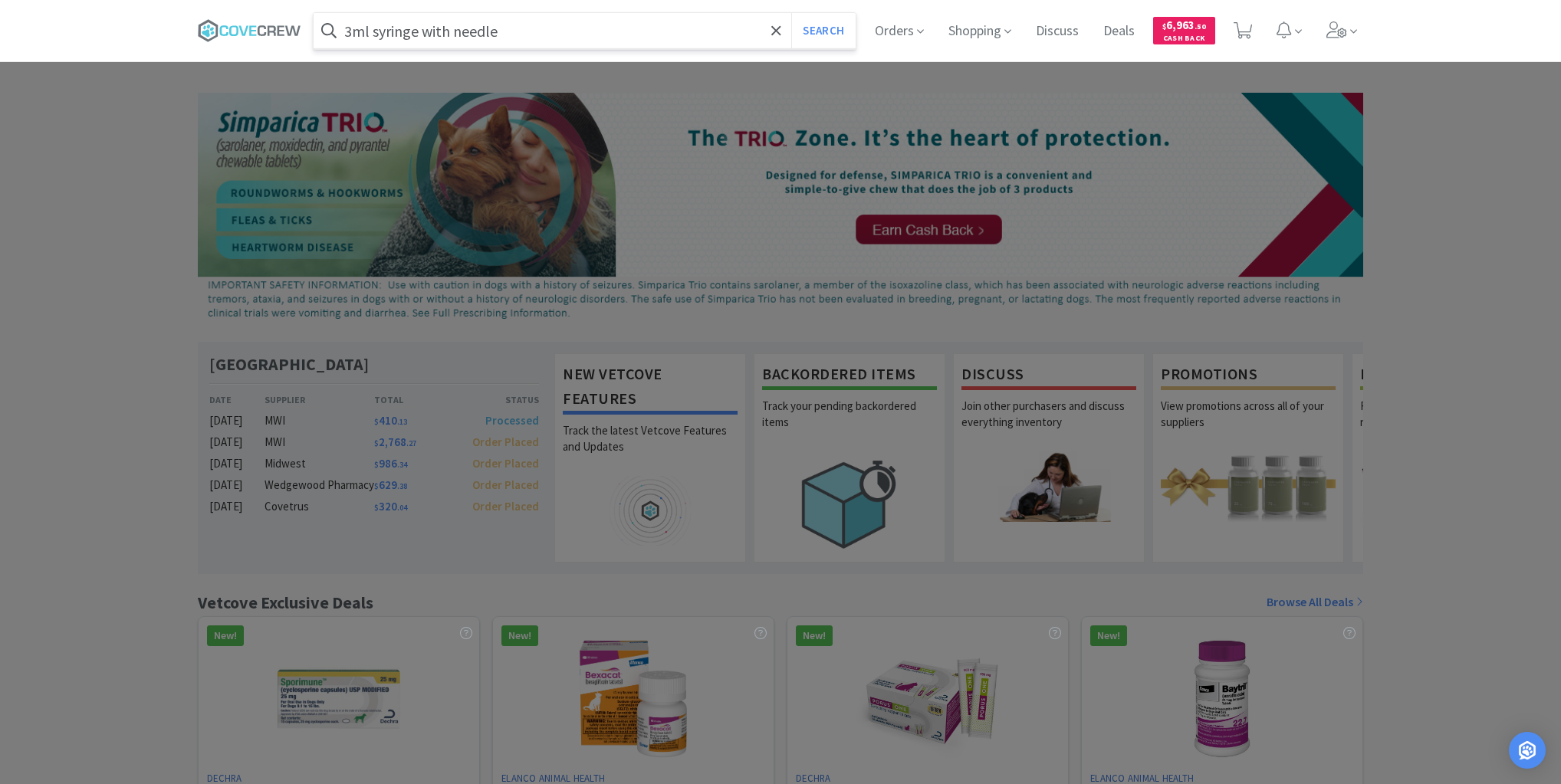
click at [791, 13] on button "Search" at bounding box center [823, 31] width 63 height 36
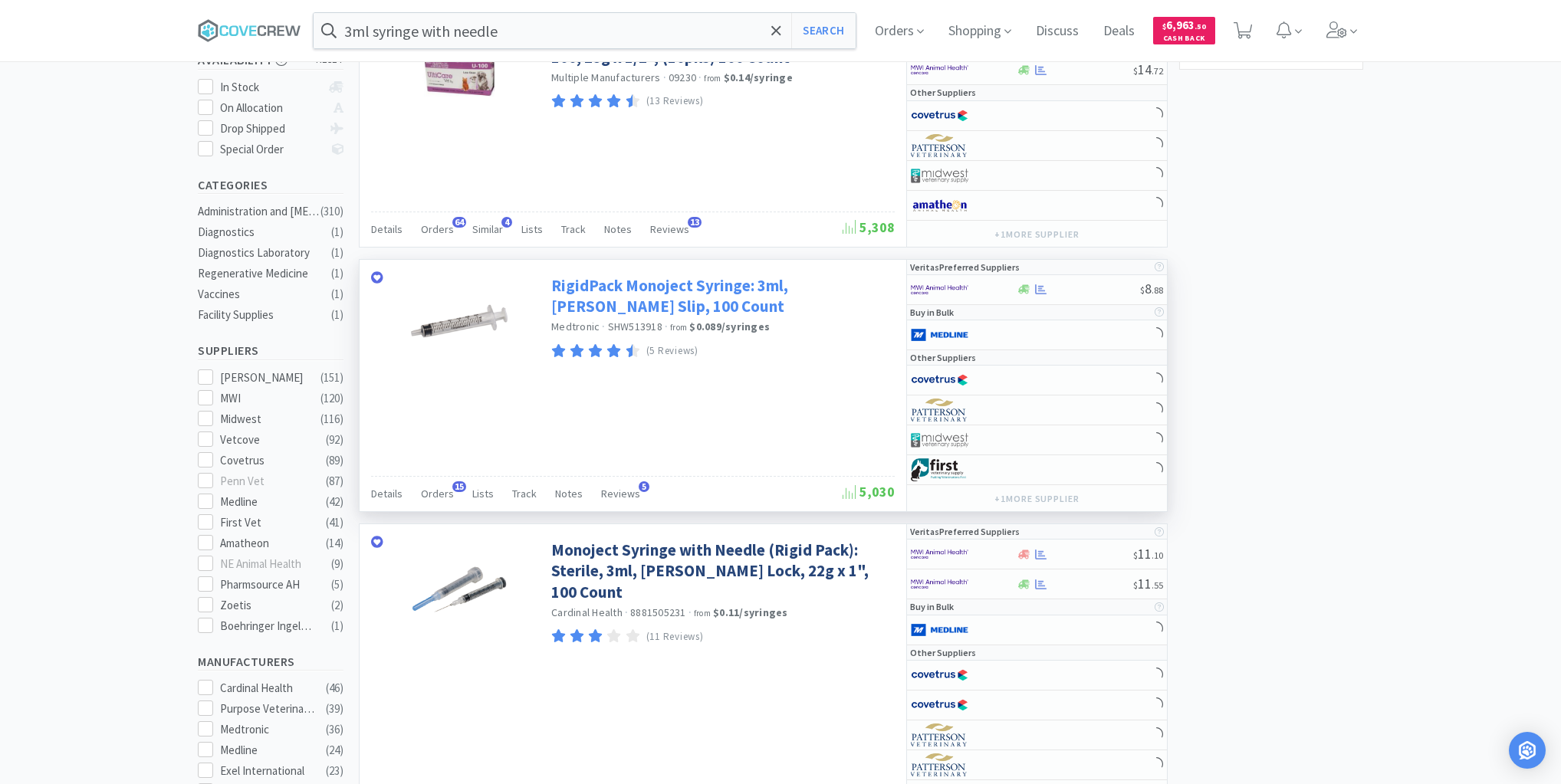
scroll to position [368, 0]
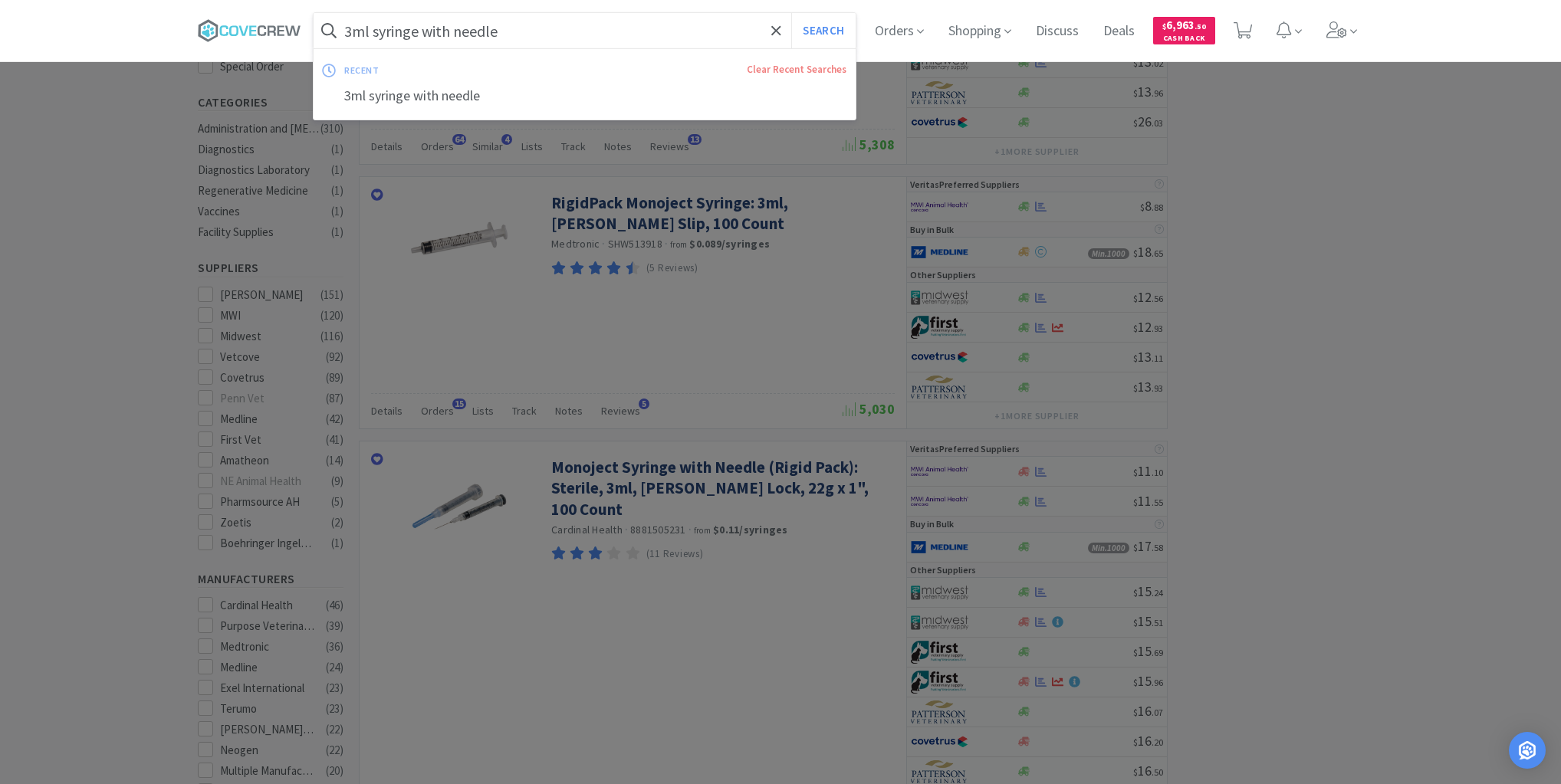
click at [540, 33] on input "3ml syringe with needle" at bounding box center [584, 31] width 541 height 36
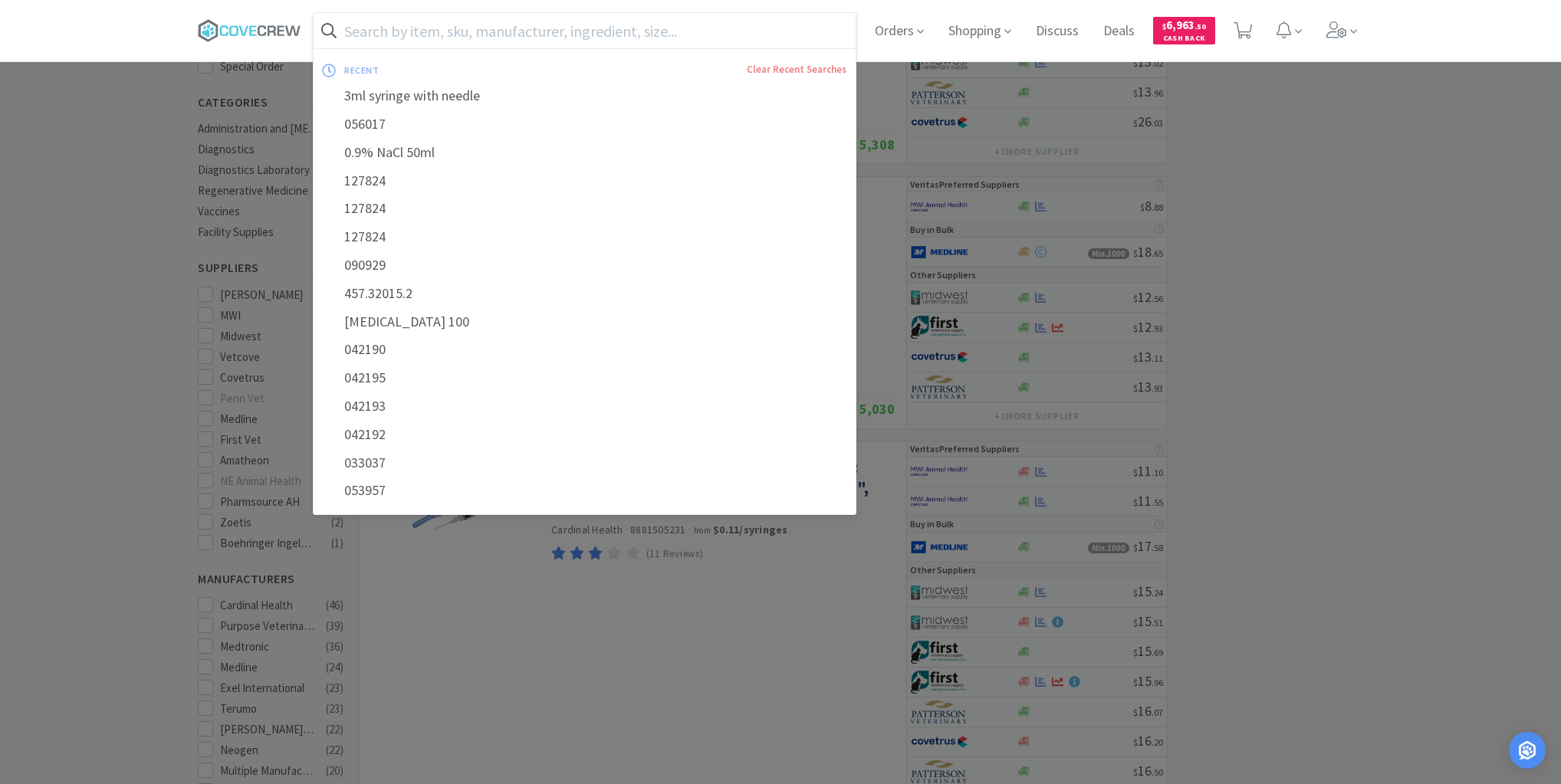
click at [161, 177] on div at bounding box center [780, 392] width 1561 height 784
